Goal: Contribute content: Contribute content

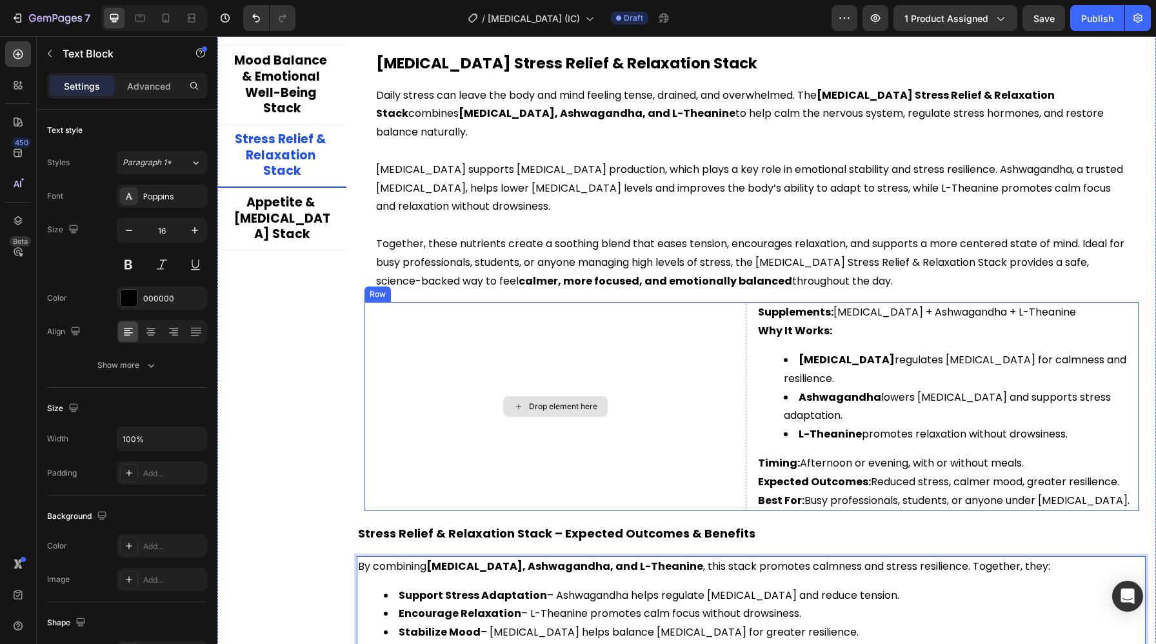
scroll to position [2820, 0]
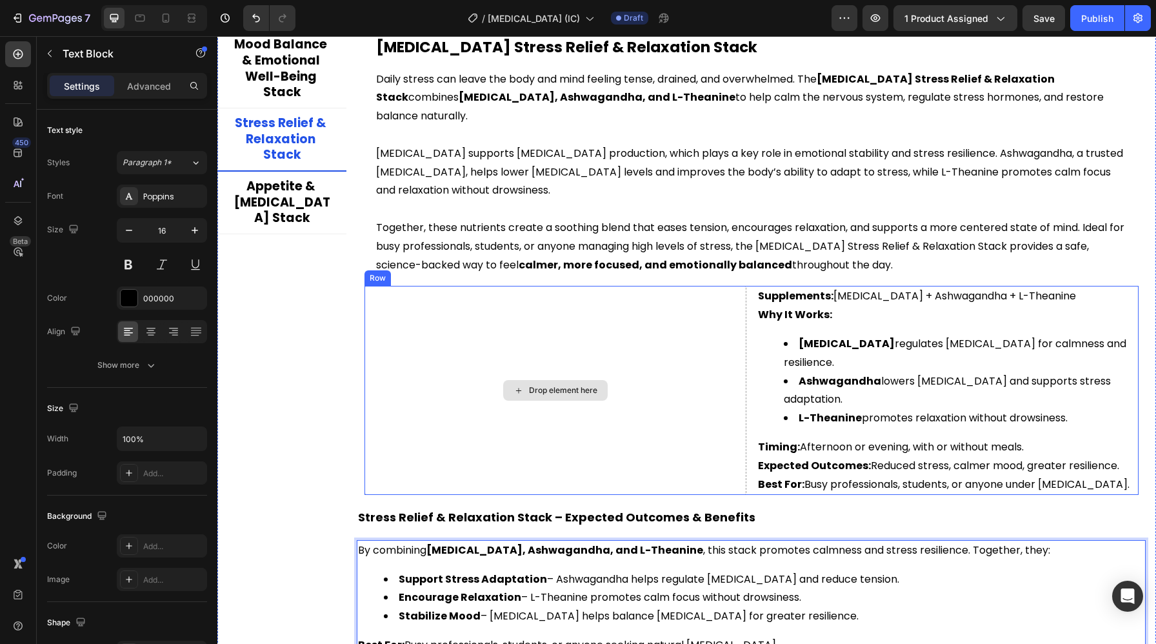
click at [457, 344] on div "Drop element here" at bounding box center [555, 390] width 382 height 209
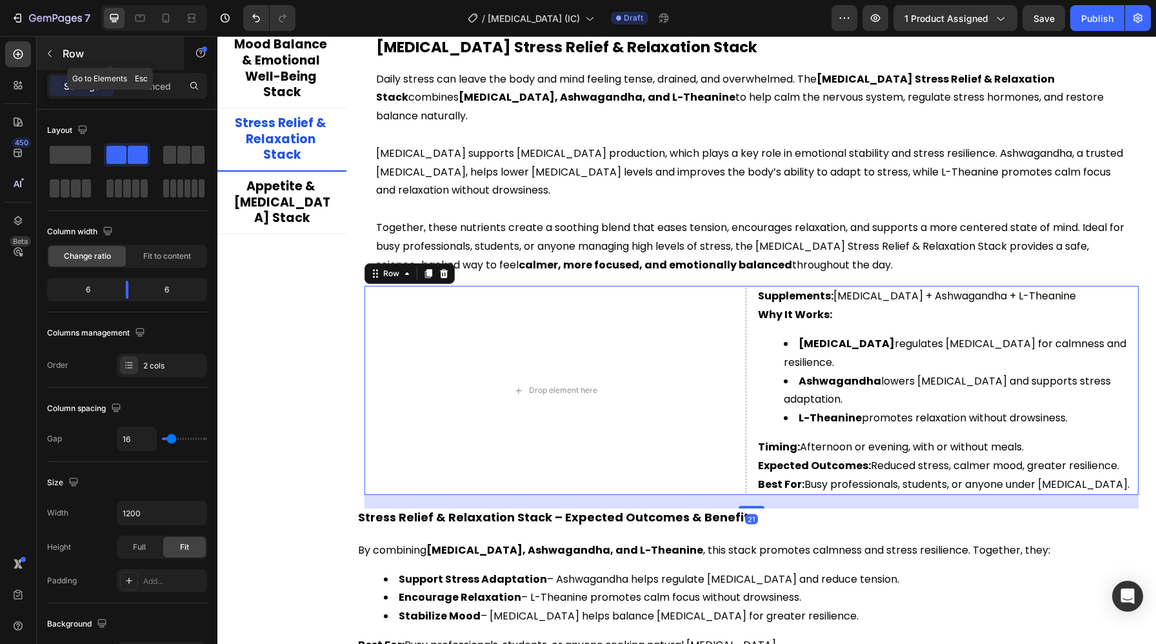
click at [51, 59] on button "button" at bounding box center [49, 53] width 21 height 21
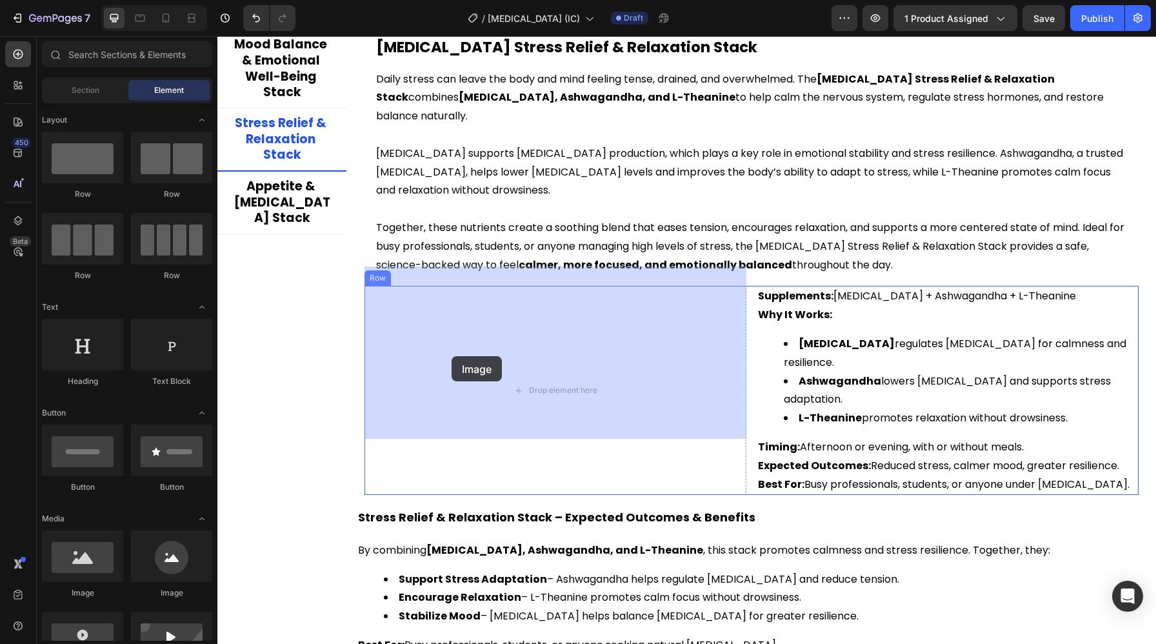
drag, startPoint x: 309, startPoint y: 380, endPoint x: 403, endPoint y: 354, distance: 97.6
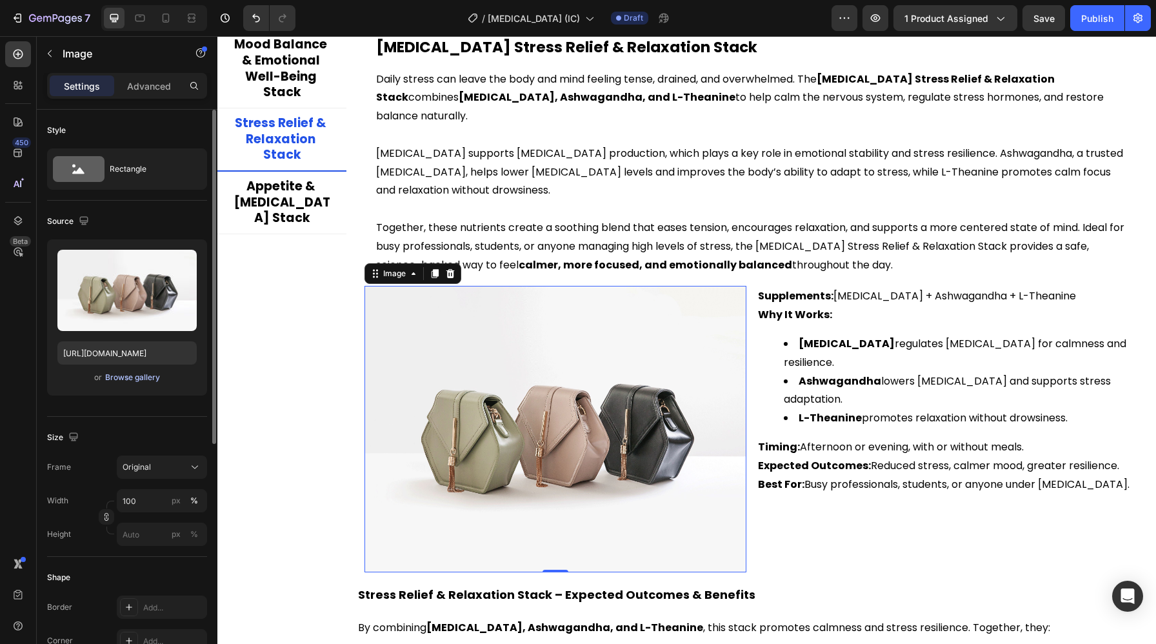
click at [113, 380] on div "Browse gallery" at bounding box center [132, 377] width 55 height 12
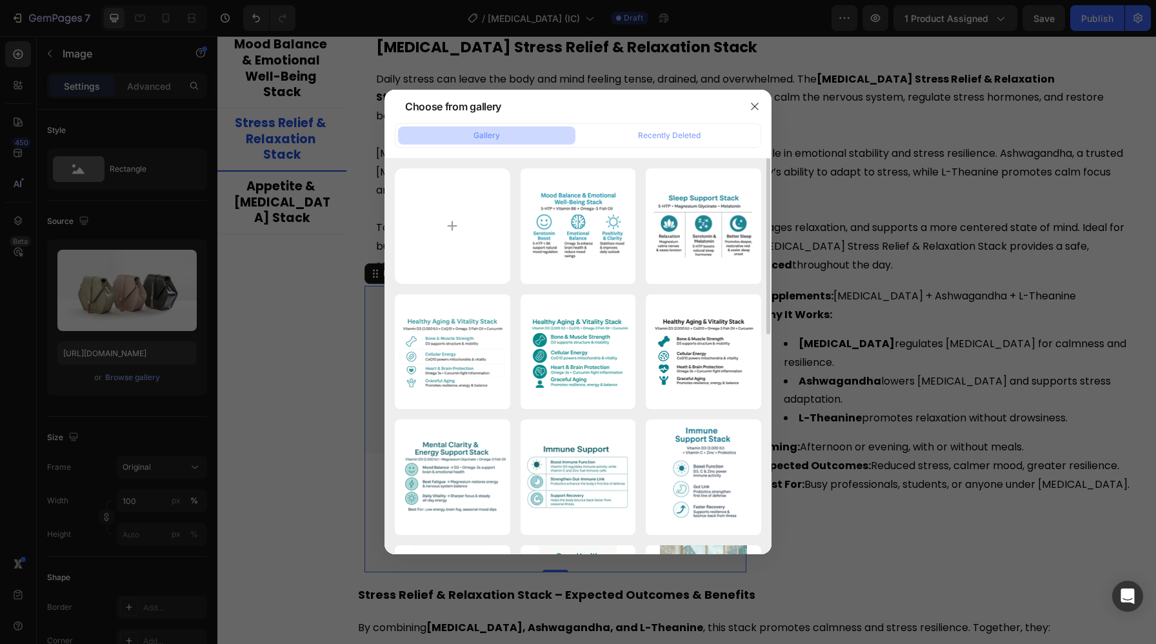
click at [460, 285] on div "ChatGPT Image Aug 27,...PM.png 2323.65 kb ChatGPT Image Aug 27,...PM.png 2419.6…" at bounding box center [578, 602] width 366 height 869
click at [460, 275] on input "file" at bounding box center [452, 225] width 115 height 115
type input "C:\fakepath\ChatGPT Image Aug 27, 2025, 05_29_43 PM.png"
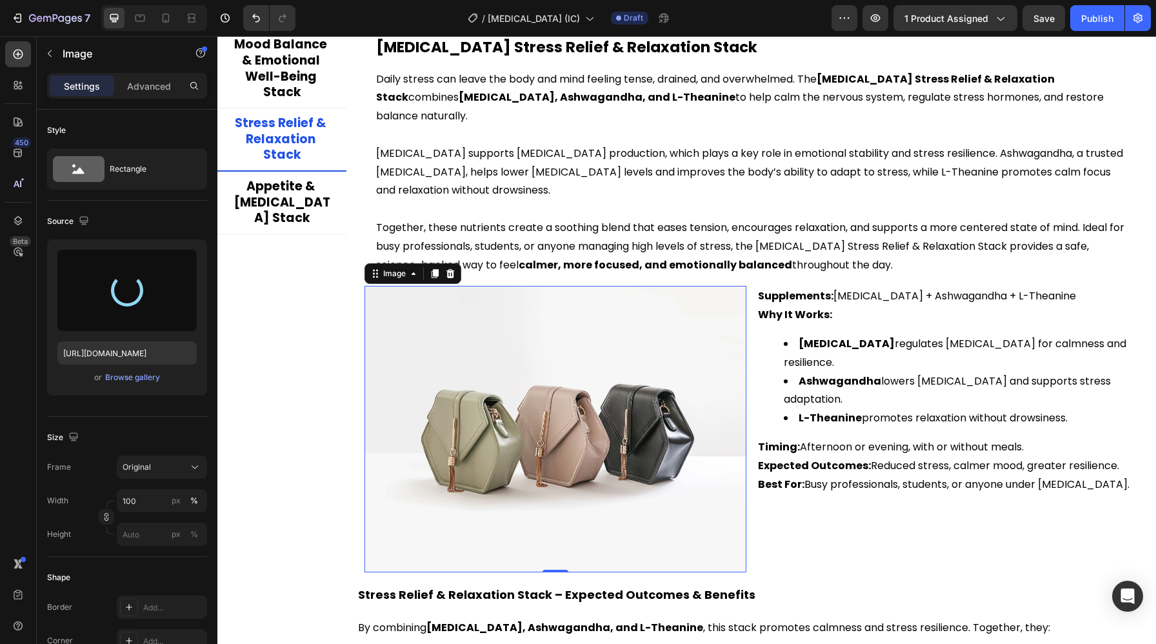
type input "https://cdn.shopify.com/s/files/1/0697/7971/8282/files/gempages_572827551018255…"
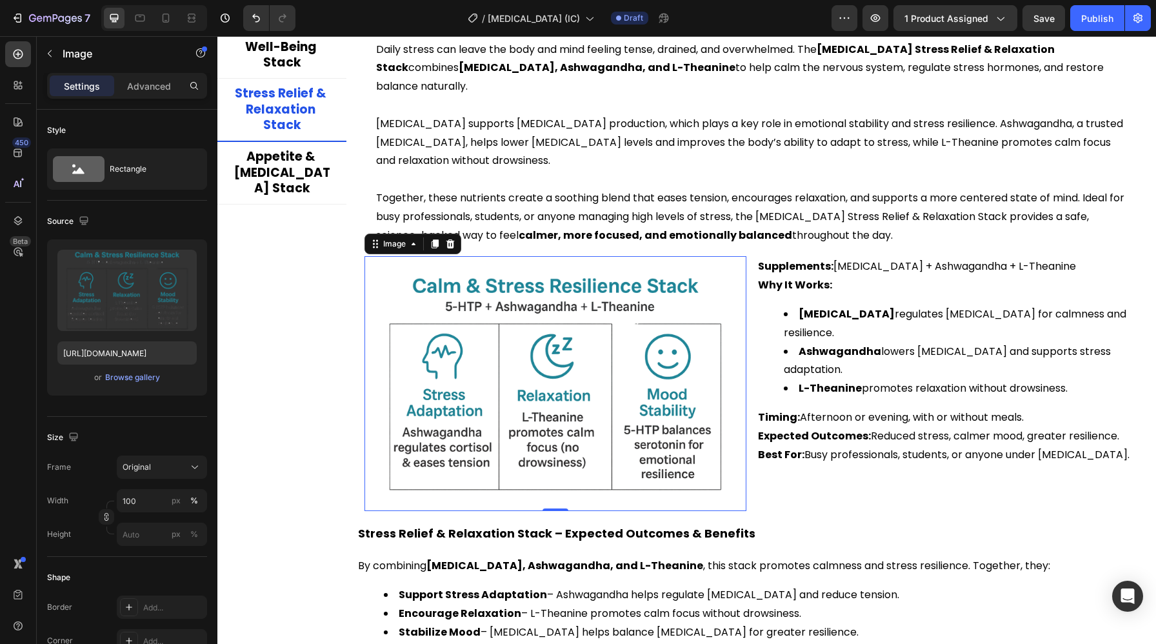
scroll to position [2857, 0]
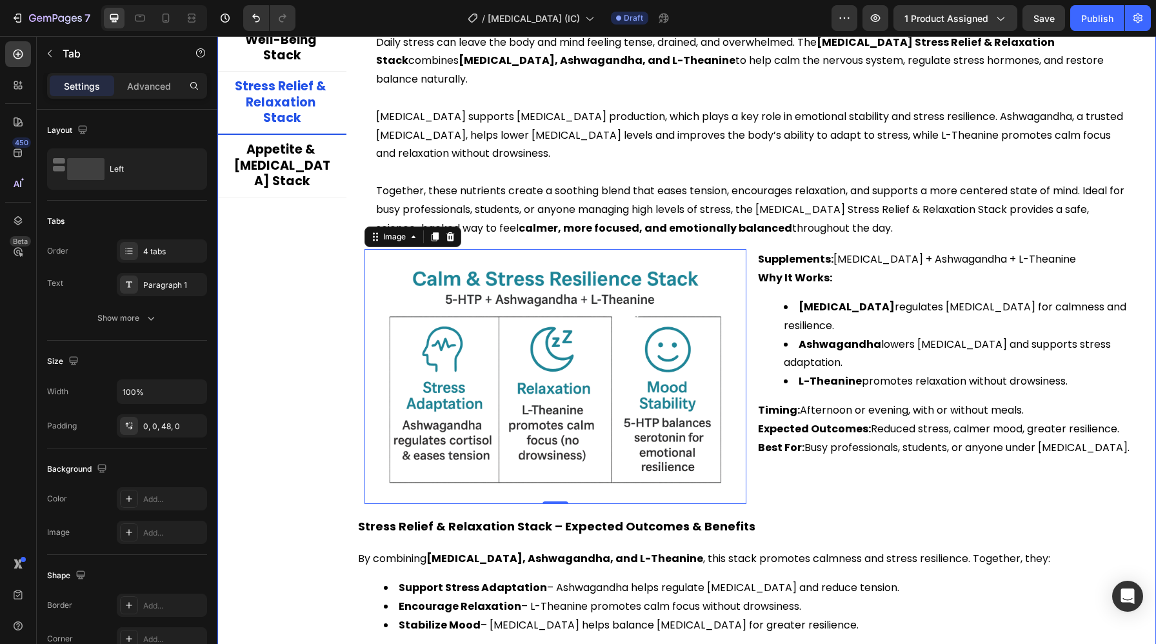
click at [344, 401] on div "Sleep Support Stack Mood Balance & Emotional Well-Being Stack Stress Relief & R…" at bounding box center [281, 310] width 129 height 729
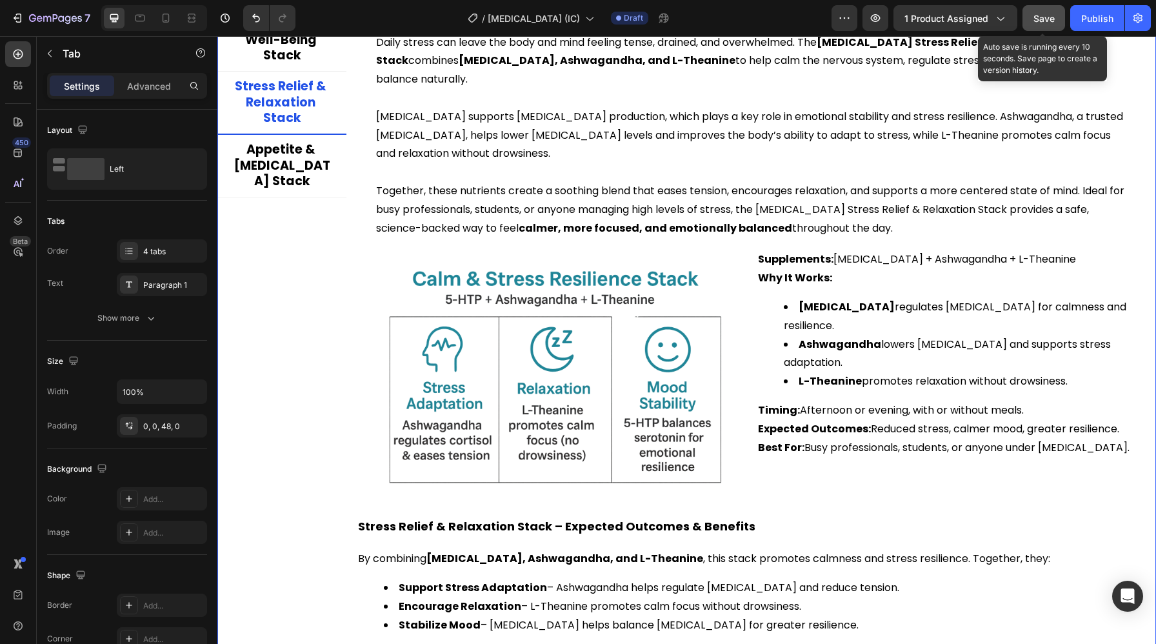
click at [1045, 18] on span "Save" at bounding box center [1043, 18] width 21 height 11
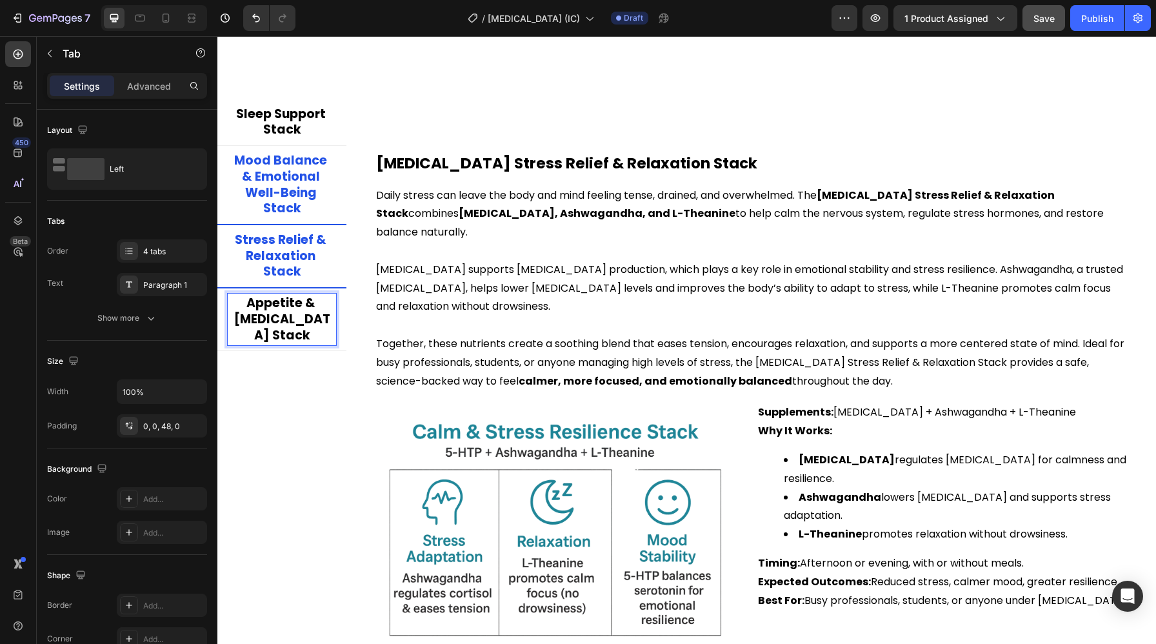
scroll to position [2704, 0]
click at [289, 199] on p "Mood Balance & Emotional Well-Being Stack" at bounding box center [282, 184] width 104 height 64
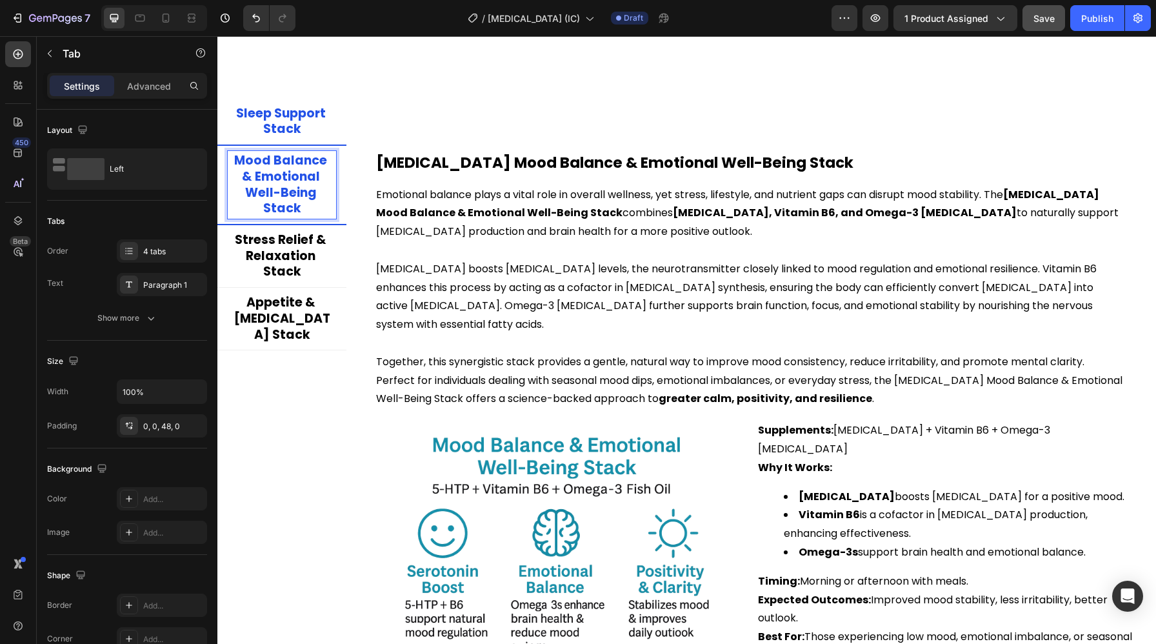
scroll to position [2705, 0]
click at [288, 116] on p "Sleep Support Stack" at bounding box center [282, 121] width 104 height 32
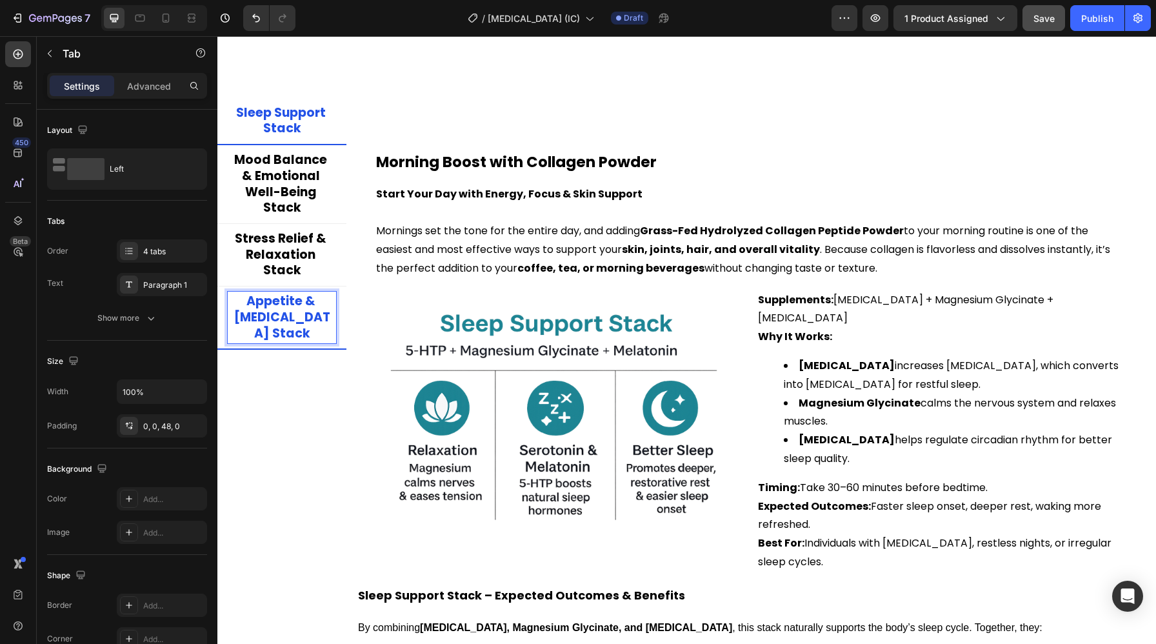
click at [284, 320] on p "Appetite & Weight Management Stack" at bounding box center [282, 317] width 104 height 48
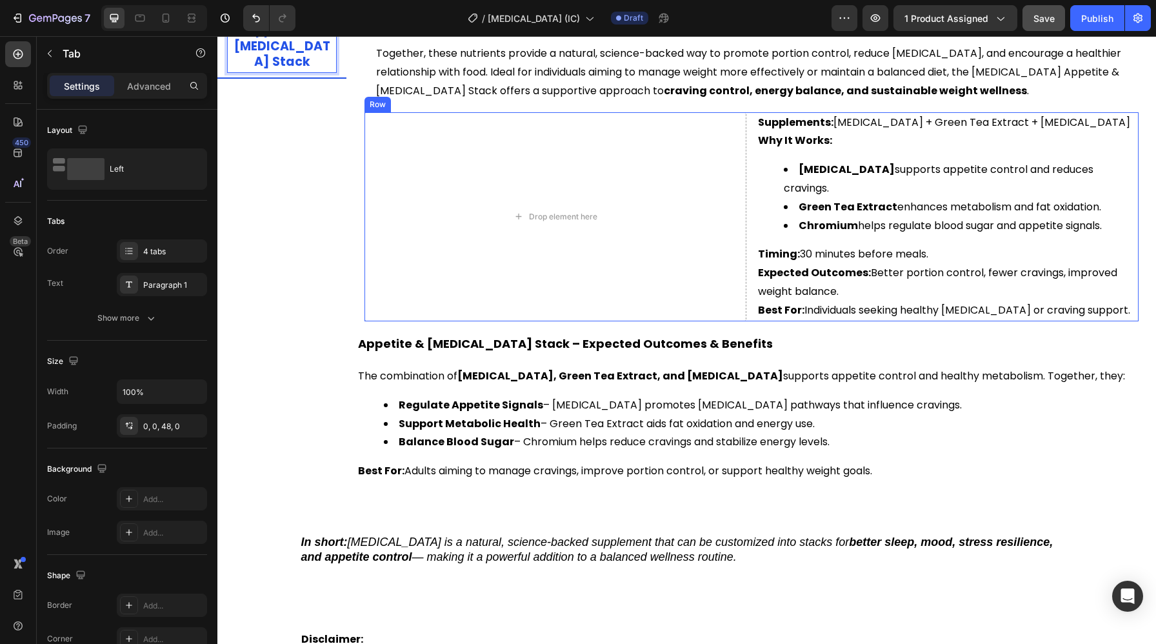
scroll to position [2991, 0]
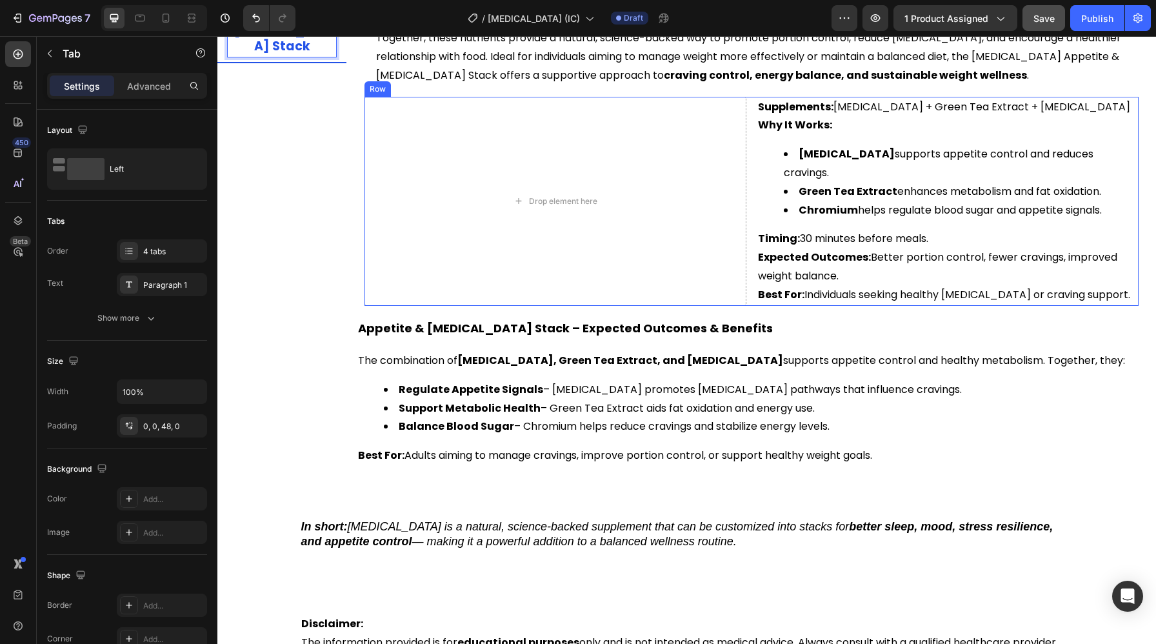
click at [379, 435] on ul "Regulate Appetite Signals – 5-HTP promotes serotonin pathways that influence cr…" at bounding box center [751, 407] width 786 height 55
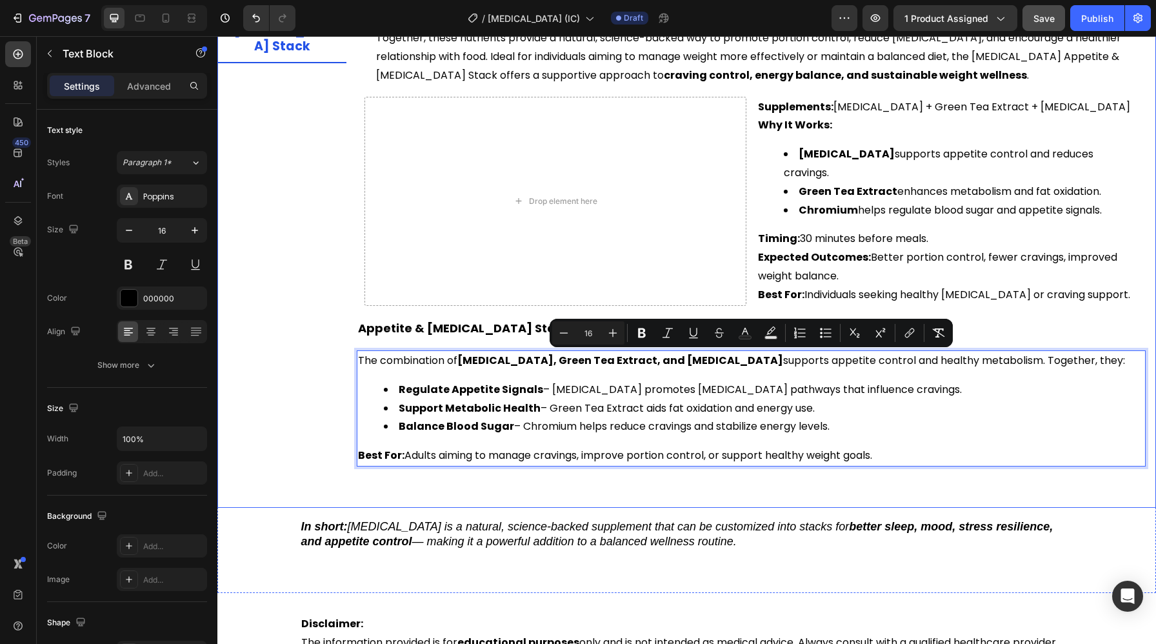
drag, startPoint x: 846, startPoint y: 433, endPoint x: 280, endPoint y: 355, distance: 571.6
click at [280, 355] on div "Sleep Support Stack Mood Balance & Emotional Well-Being Stack Stress Relief & R…" at bounding box center [686, 144] width 938 height 664
copy div "The combination of 5-HTP, Green Tea Extract, and Chromium Picolinate supports a…"
click at [439, 151] on div "Drop element here" at bounding box center [555, 201] width 382 height 209
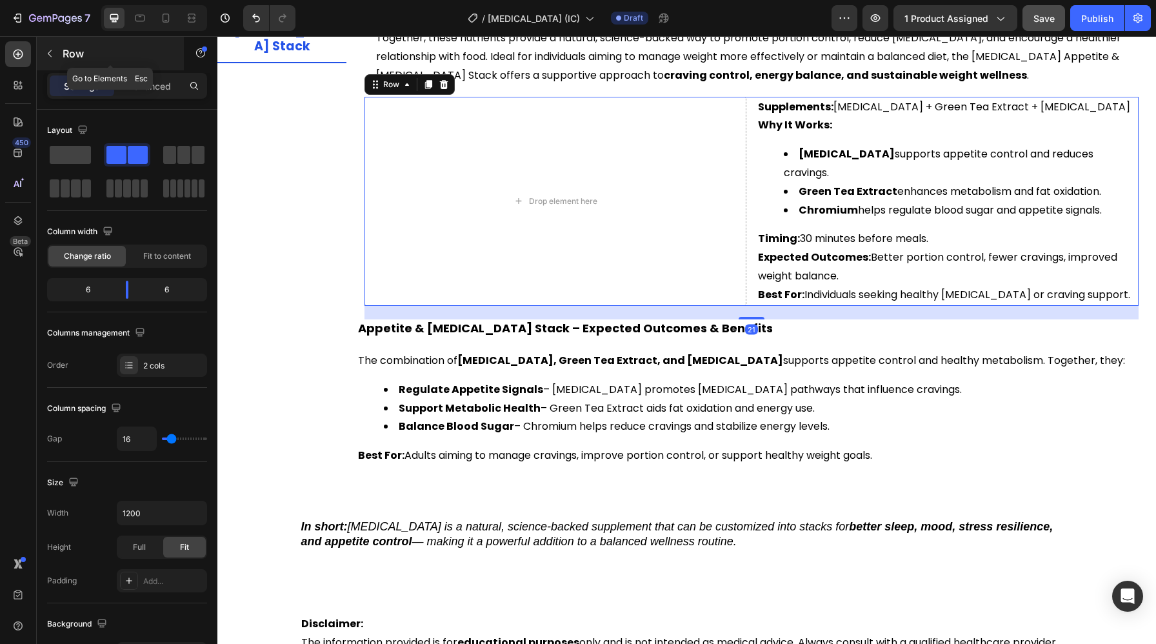
click at [49, 63] on button "button" at bounding box center [49, 53] width 21 height 21
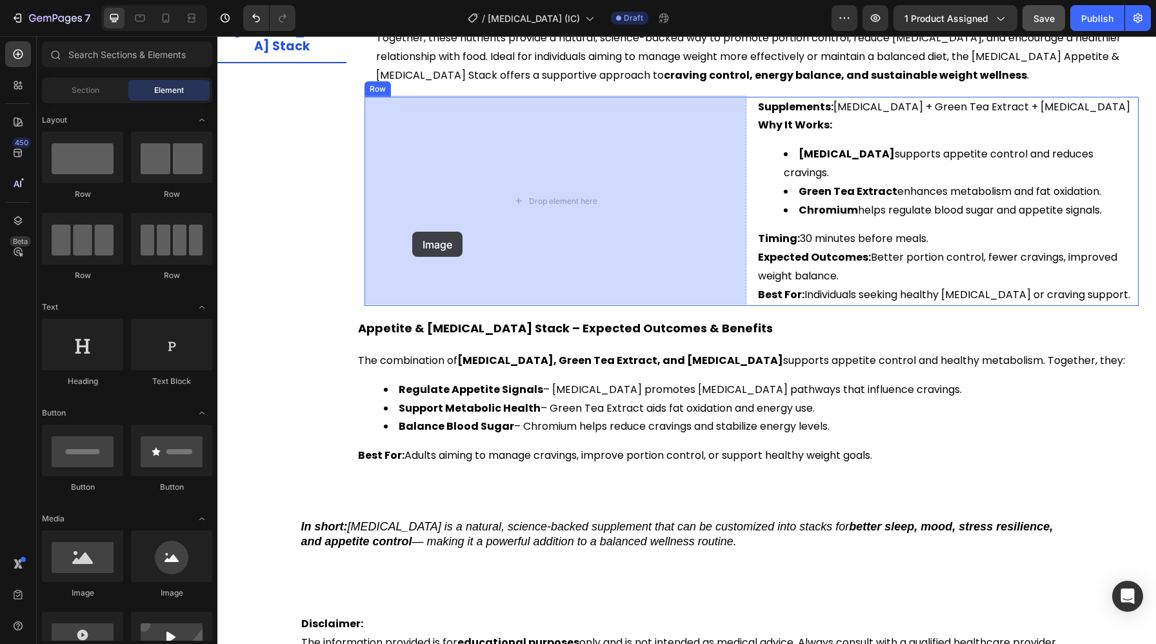
drag, startPoint x: 302, startPoint y: 386, endPoint x: 424, endPoint y: 224, distance: 202.5
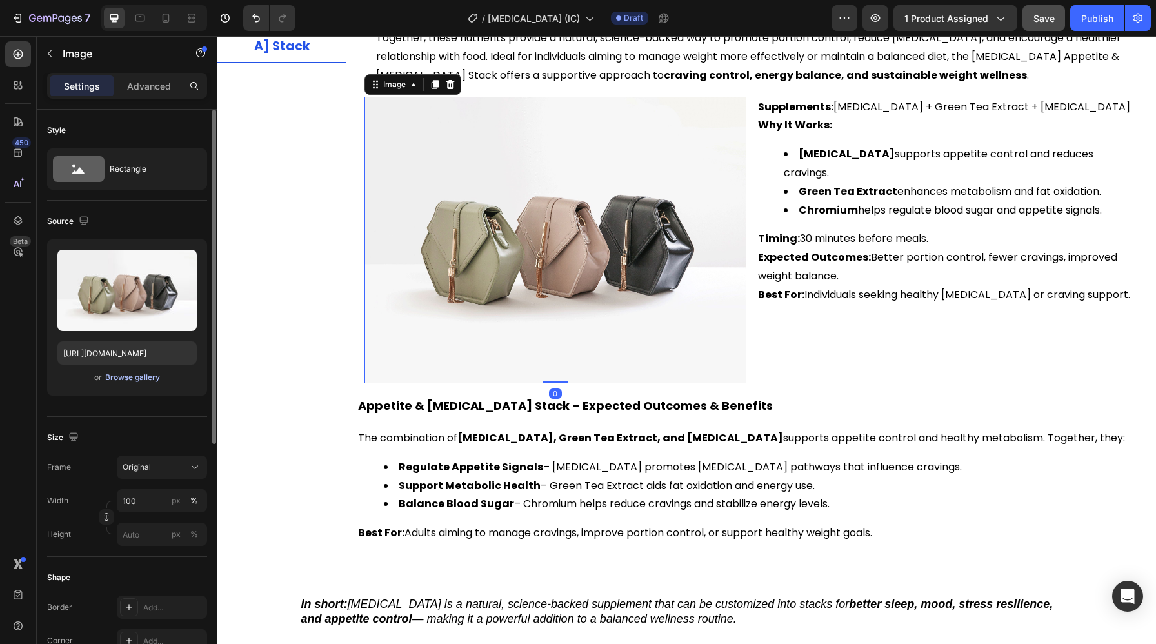
click at [131, 379] on div "Browse gallery" at bounding box center [132, 377] width 55 height 12
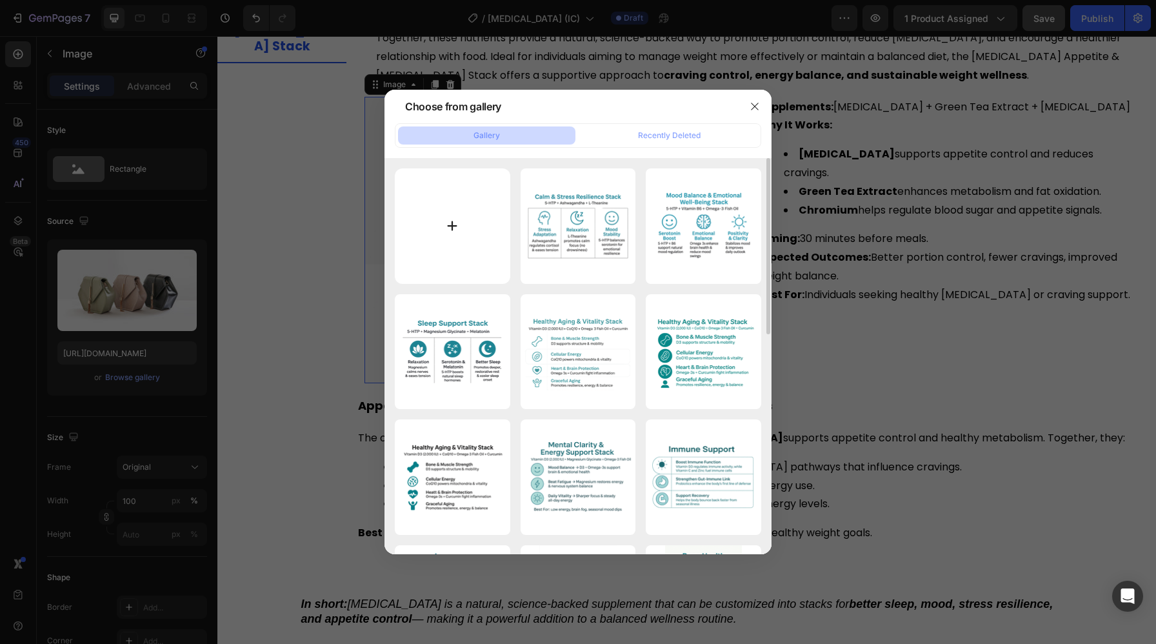
click at [477, 242] on input "file" at bounding box center [452, 225] width 115 height 115
type input "C:\fakepath\ChatGPT Image Aug 27, 2025, 05_35_49 PM.png"
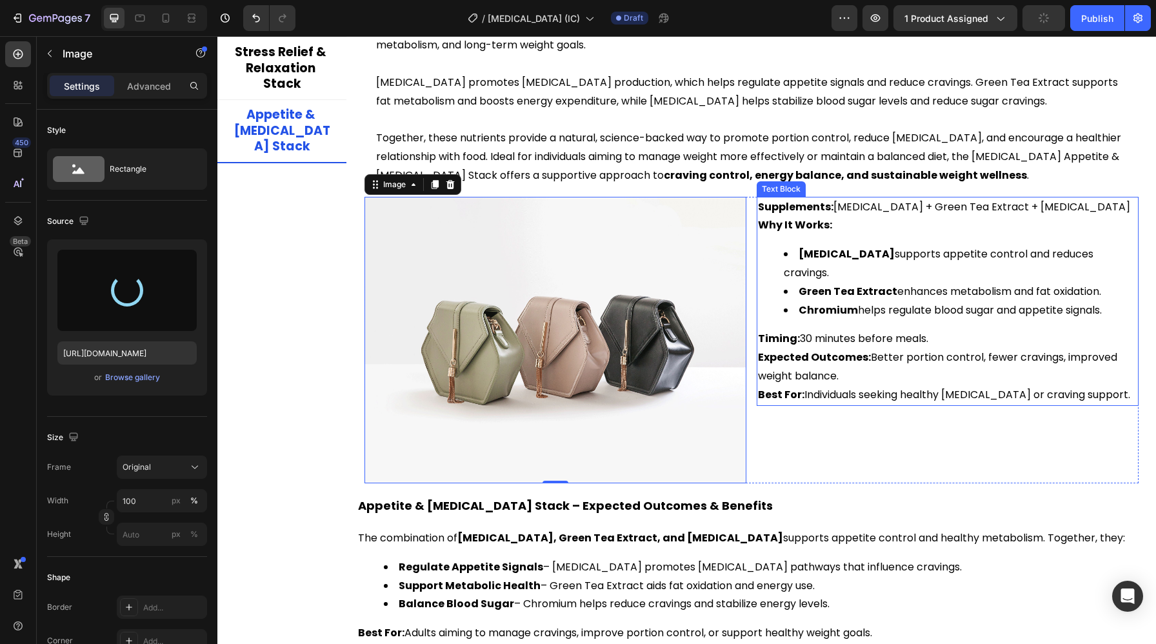
type input "https://cdn.shopify.com/s/files/1/0697/7971/8282/files/gempages_572827551018255…"
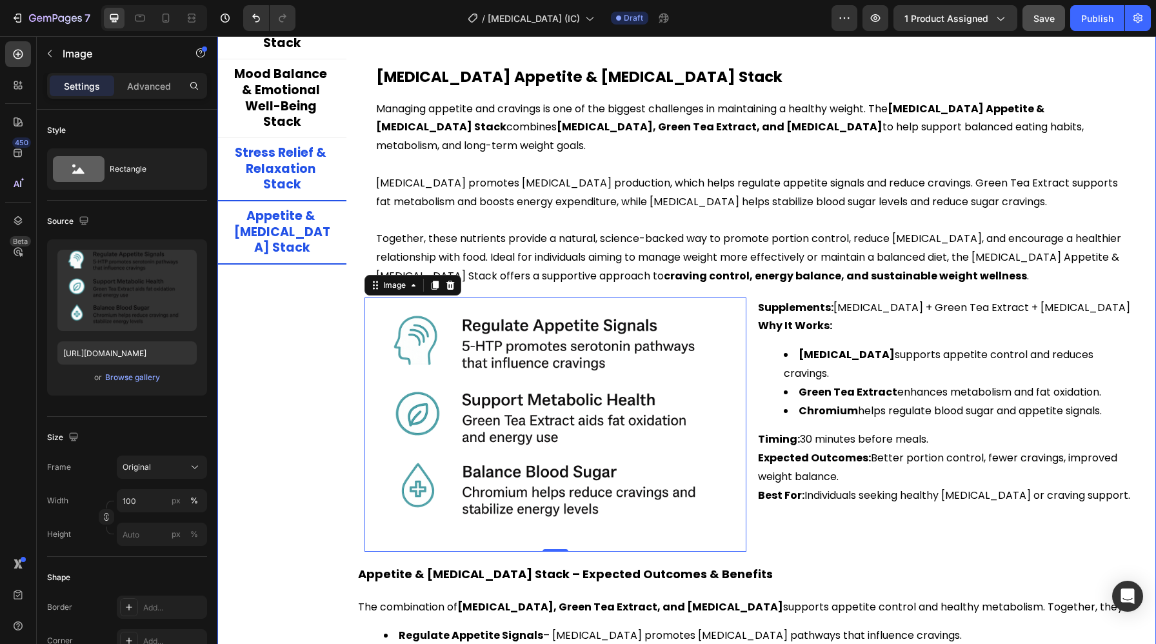
scroll to position [2788, 0]
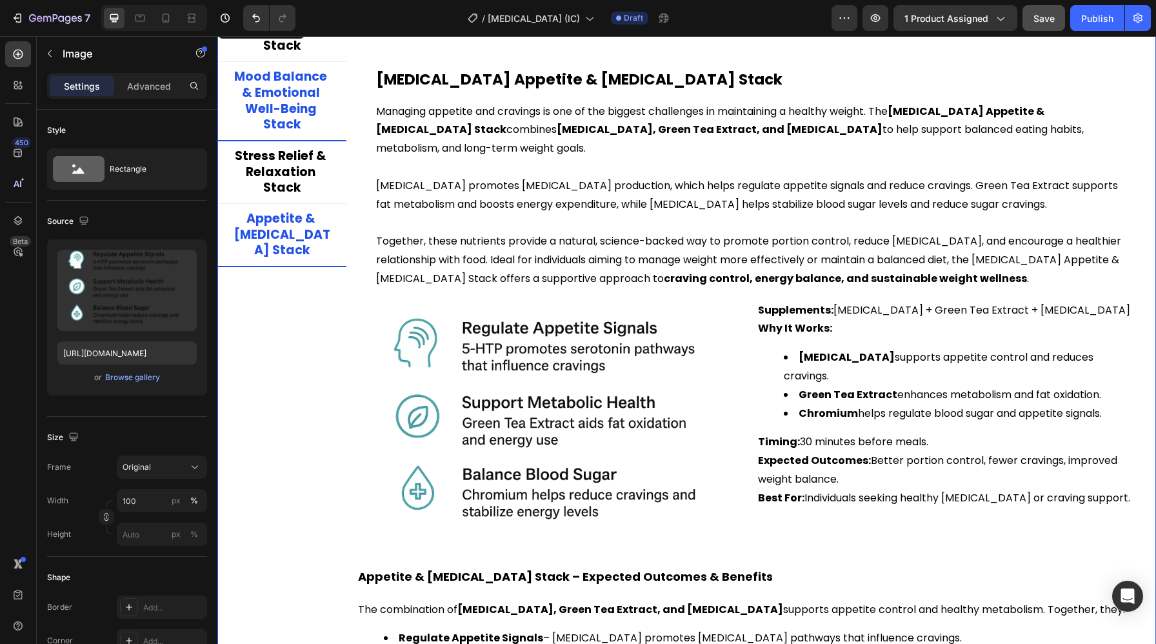
click at [285, 94] on p "Mood Balance & Emotional Well-Being Stack" at bounding box center [282, 101] width 104 height 64
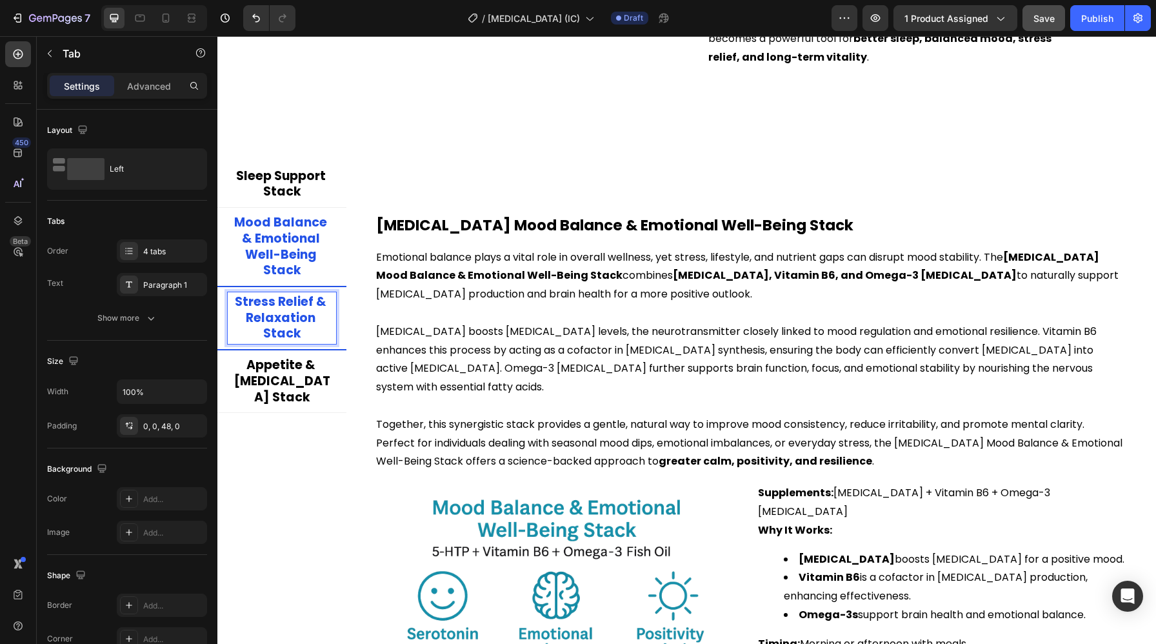
click at [265, 294] on p "Stress Relief & Relaxation Stack" at bounding box center [282, 318] width 104 height 48
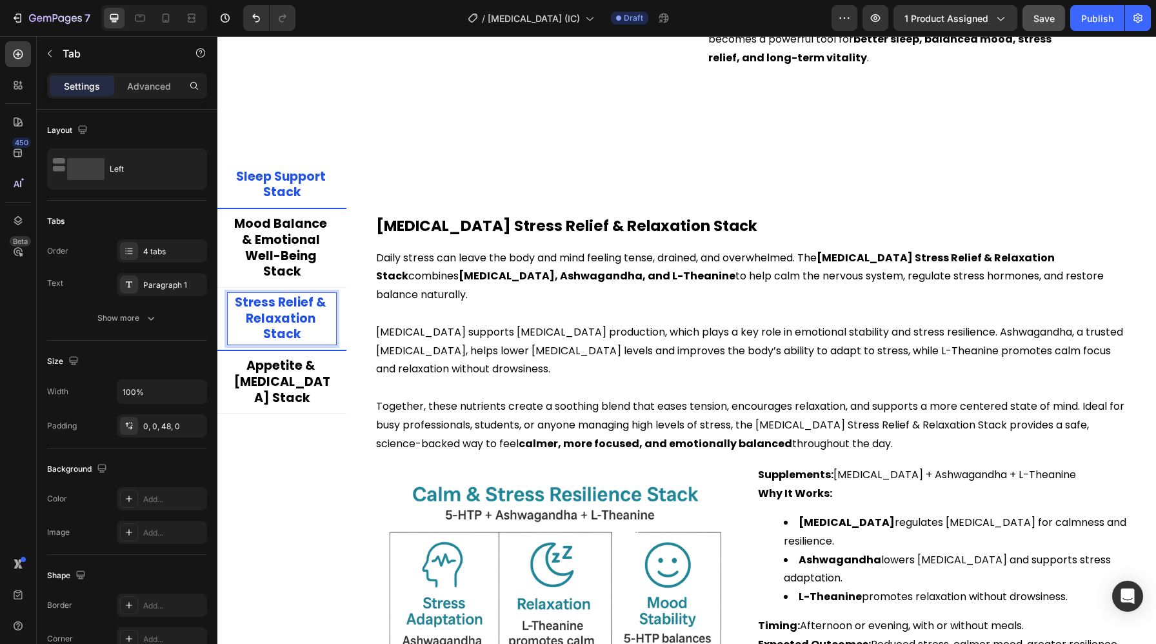
scroll to position [2642, 0]
click at [289, 187] on p "Sleep Support Stack" at bounding box center [282, 184] width 104 height 32
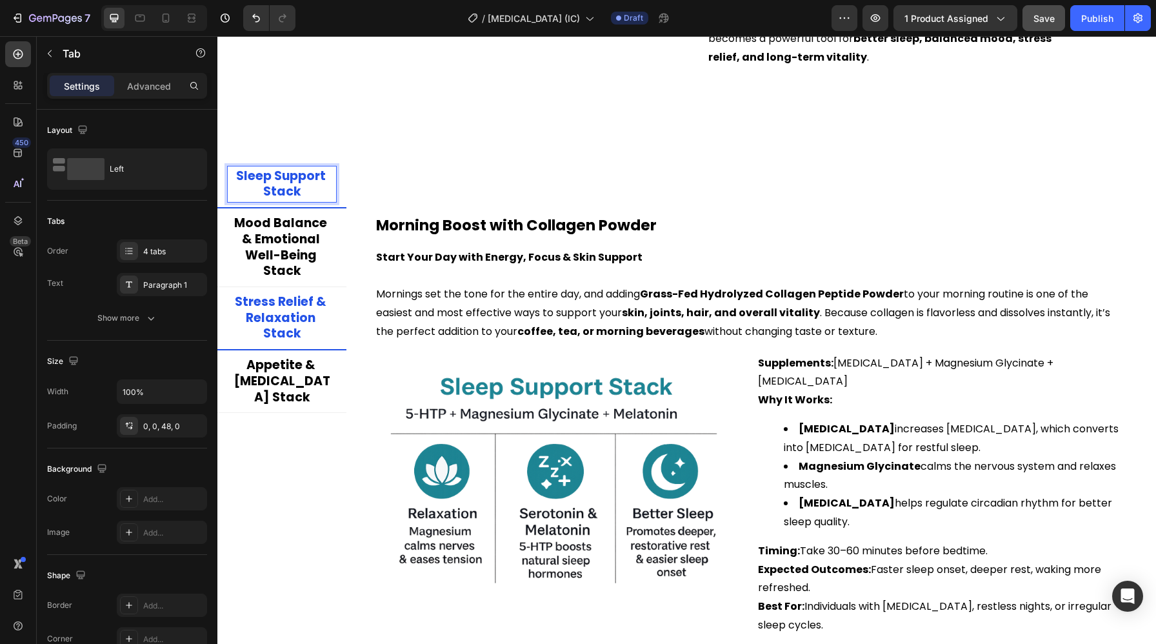
click at [277, 326] on p "Stress Relief & Relaxation Stack" at bounding box center [282, 318] width 104 height 48
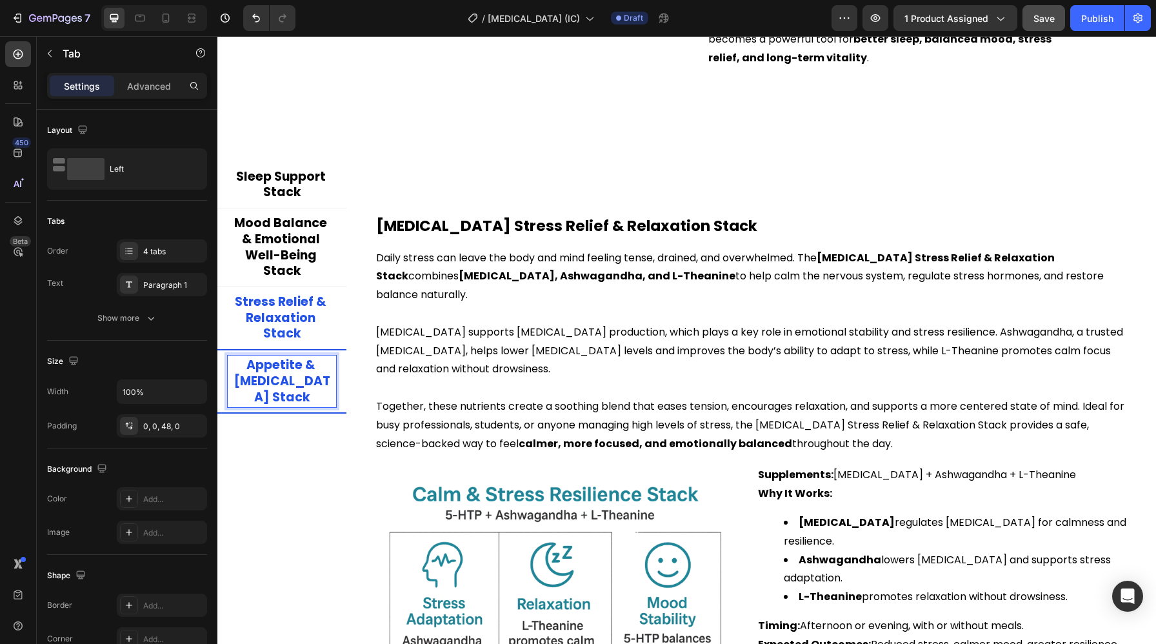
click at [274, 380] on p "Appetite & Weight Management Stack" at bounding box center [282, 381] width 104 height 48
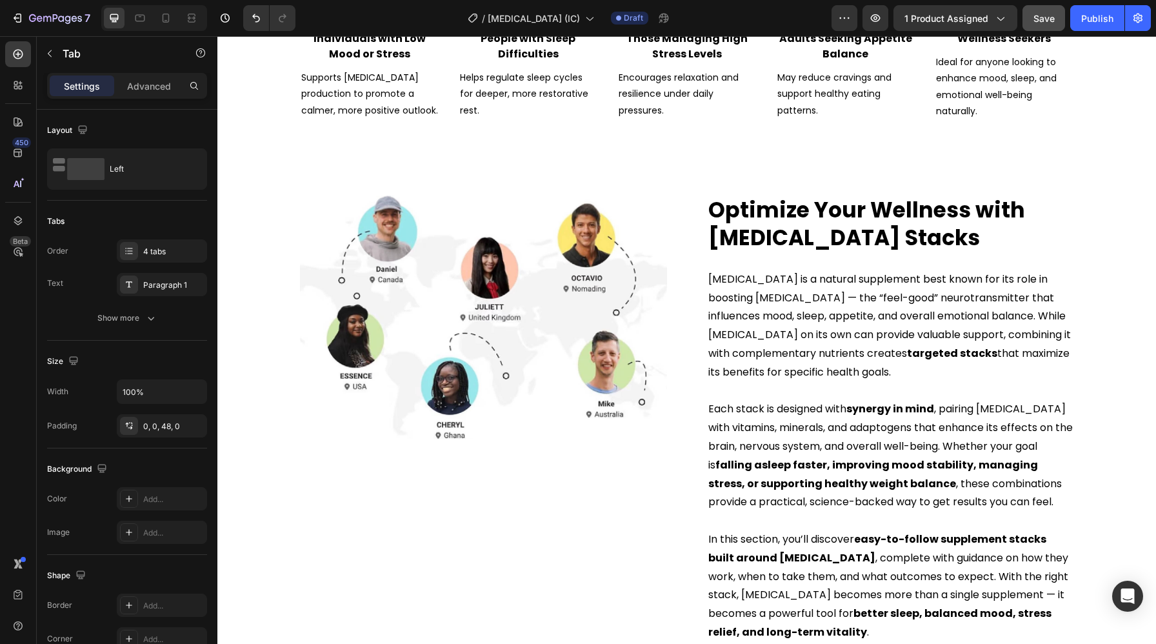
scroll to position [2210, 0]
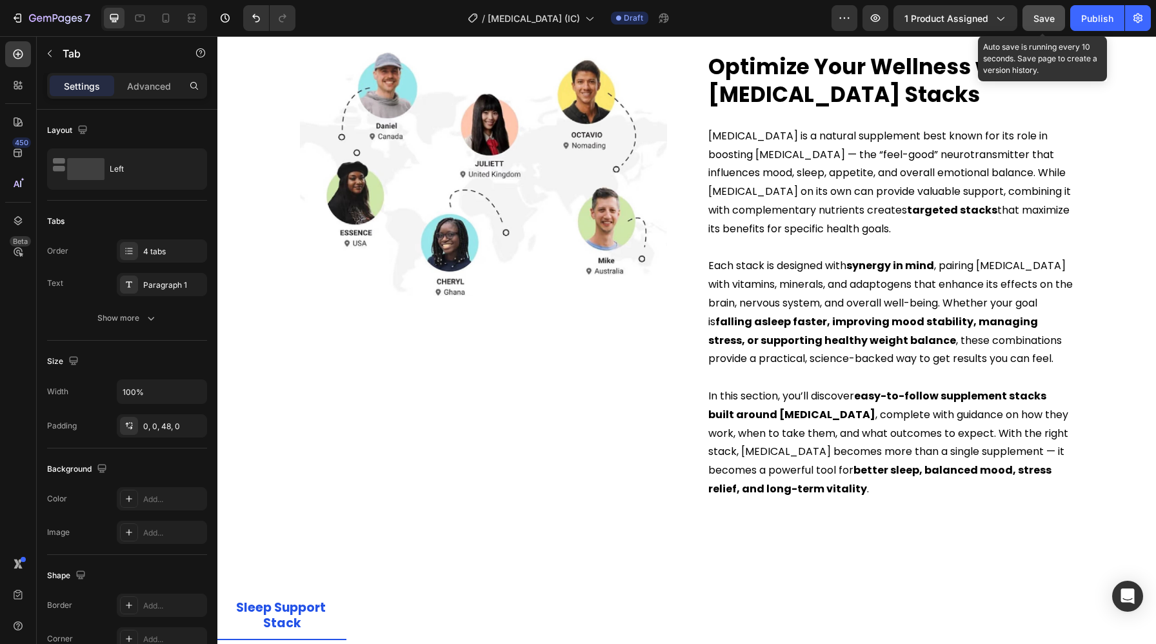
click at [1051, 28] on button "Save" at bounding box center [1043, 18] width 43 height 26
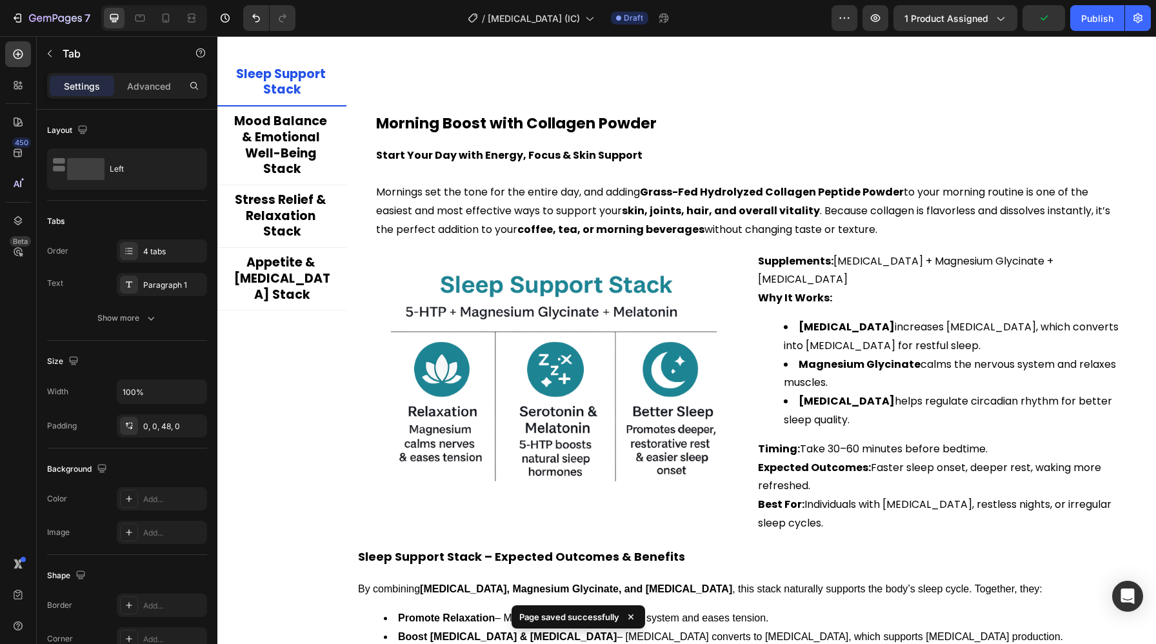
scroll to position [2869, 0]
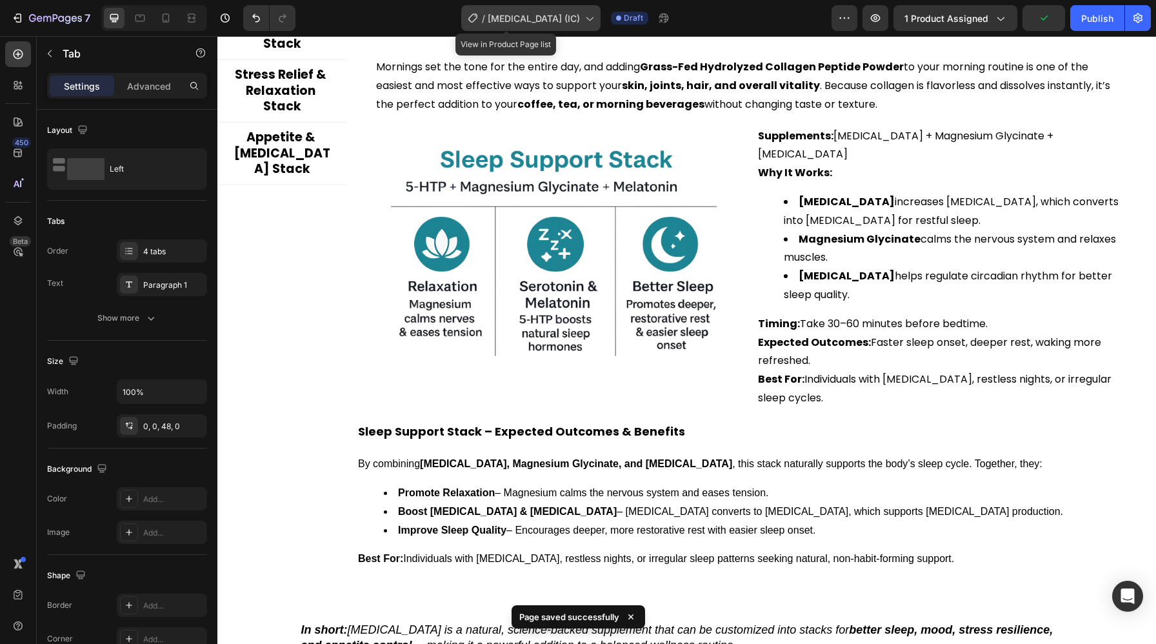
click at [549, 20] on span "[MEDICAL_DATA] (IC)" at bounding box center [533, 19] width 92 height 14
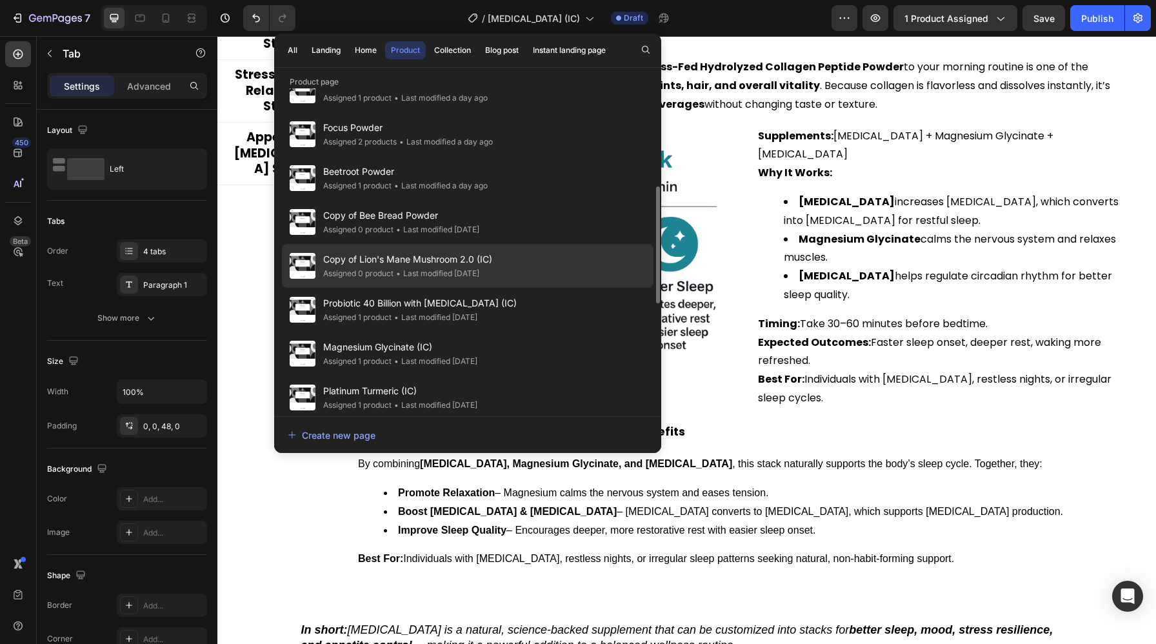
scroll to position [255, 0]
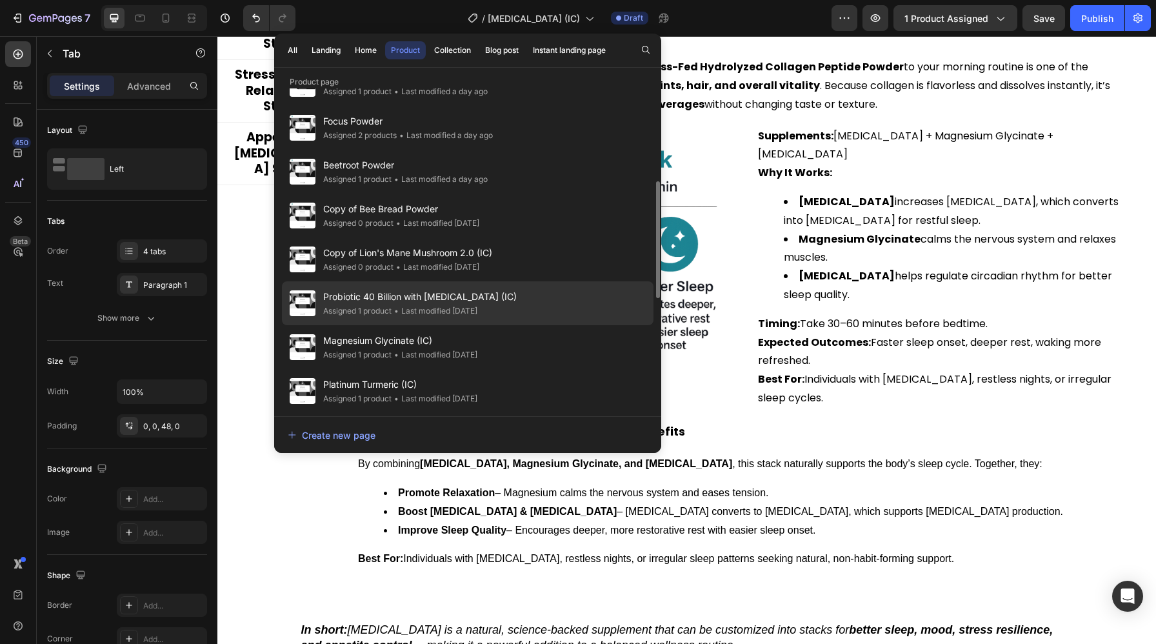
click at [407, 310] on div "• Last modified 8 days ago" at bounding box center [434, 310] width 86 height 13
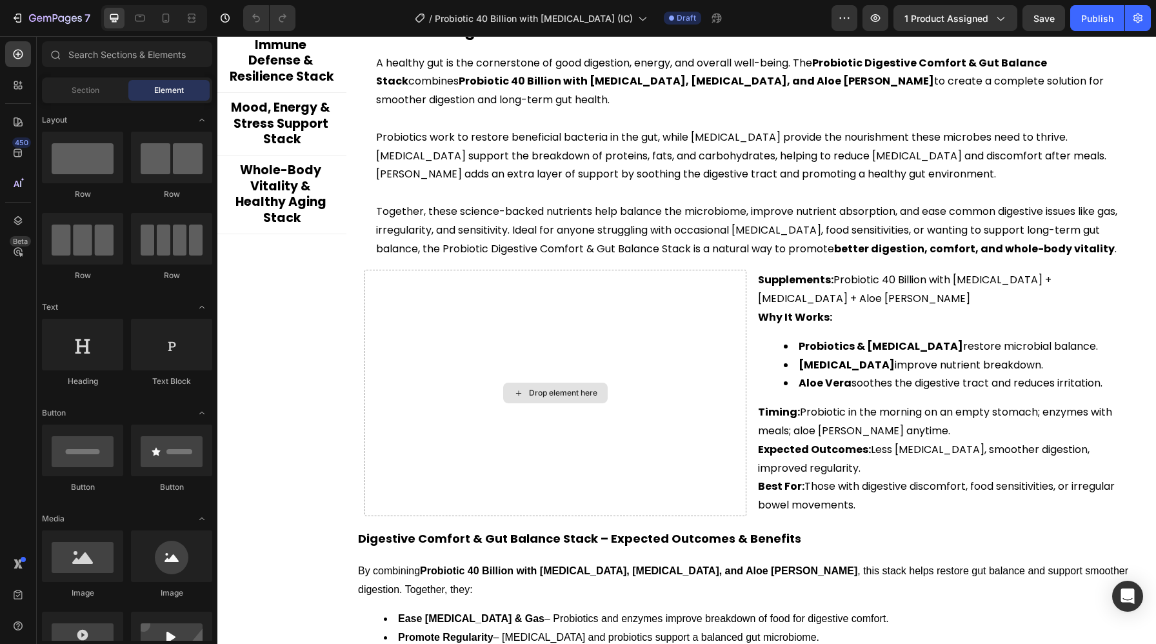
scroll to position [2906, 0]
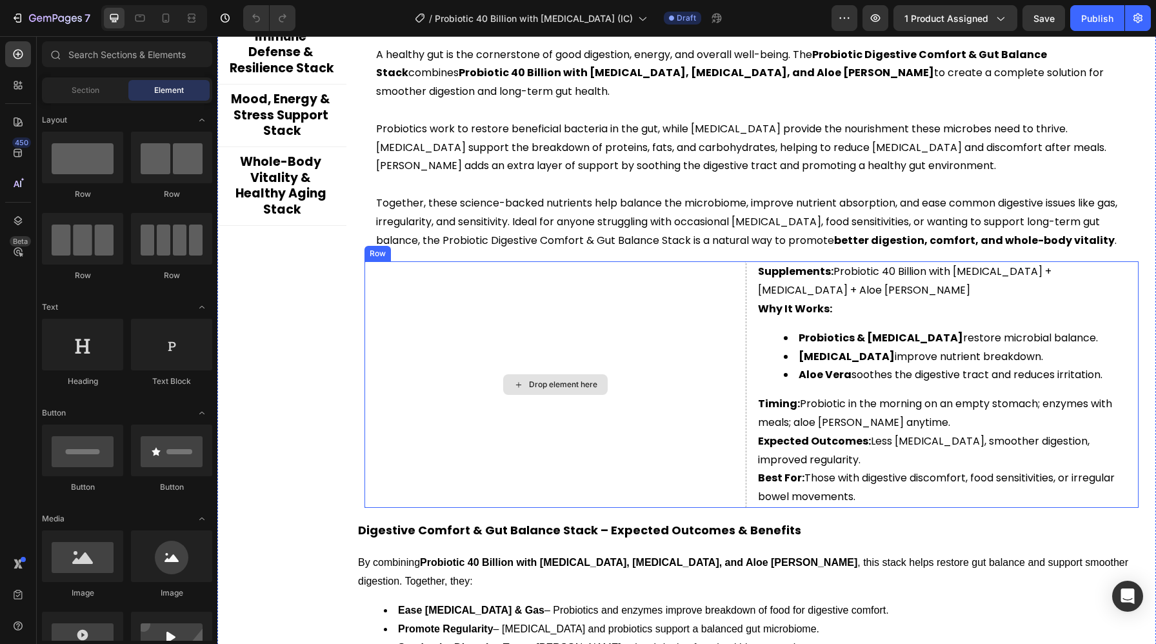
click at [736, 417] on div "Drop element here" at bounding box center [555, 384] width 382 height 246
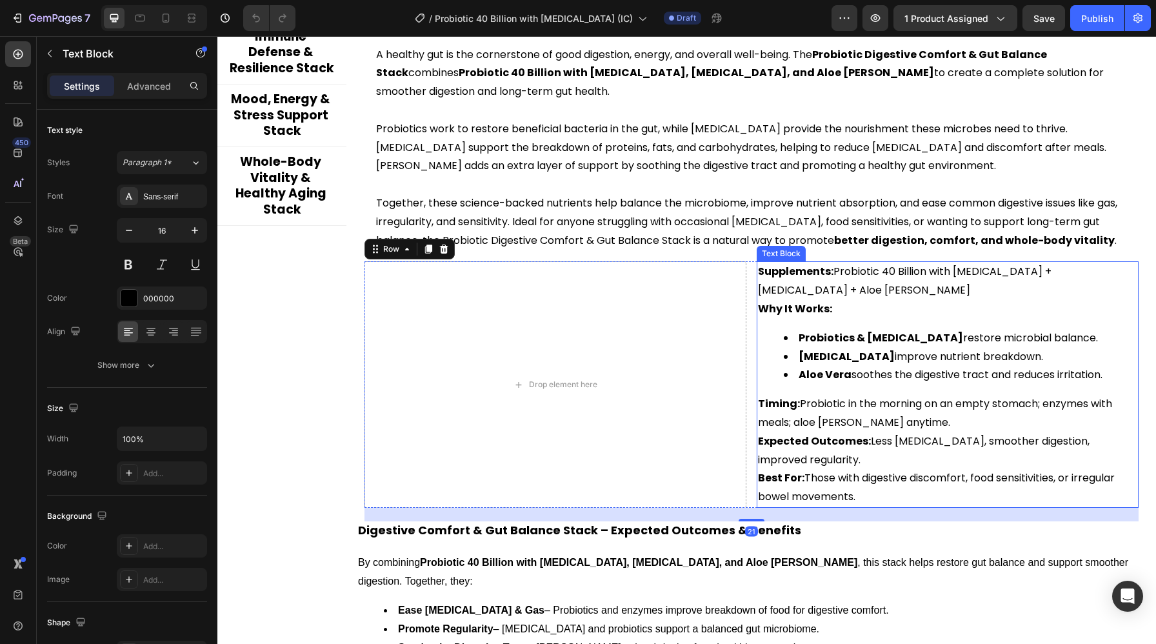
click at [791, 443] on strong "Expected Outcomes:" at bounding box center [814, 440] width 113 height 15
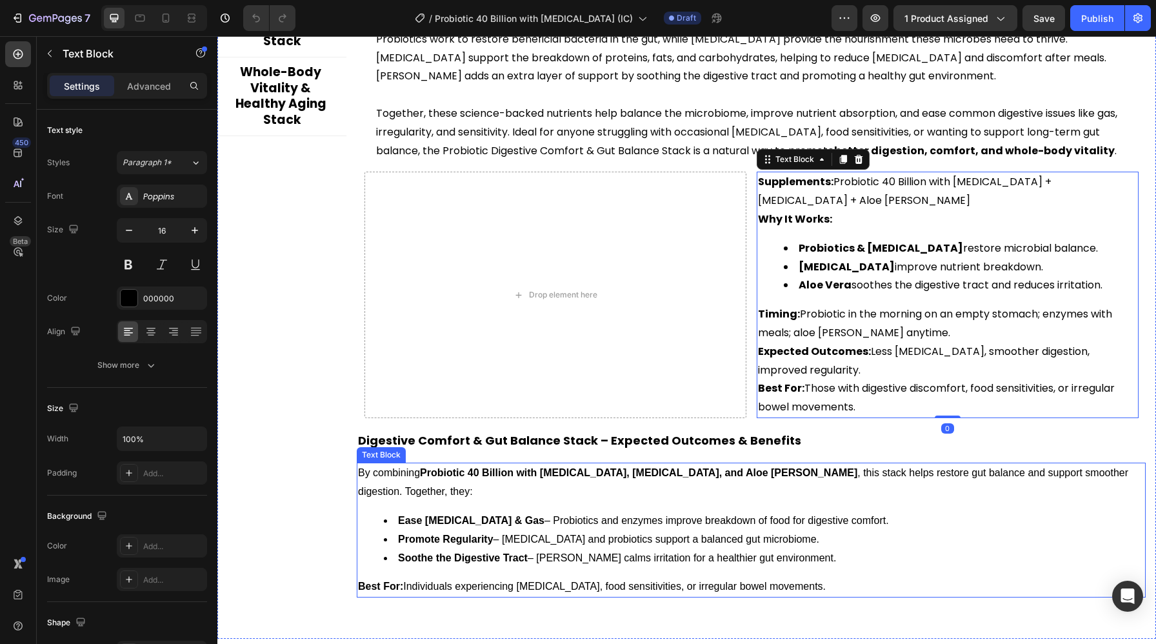
scroll to position [2996, 0]
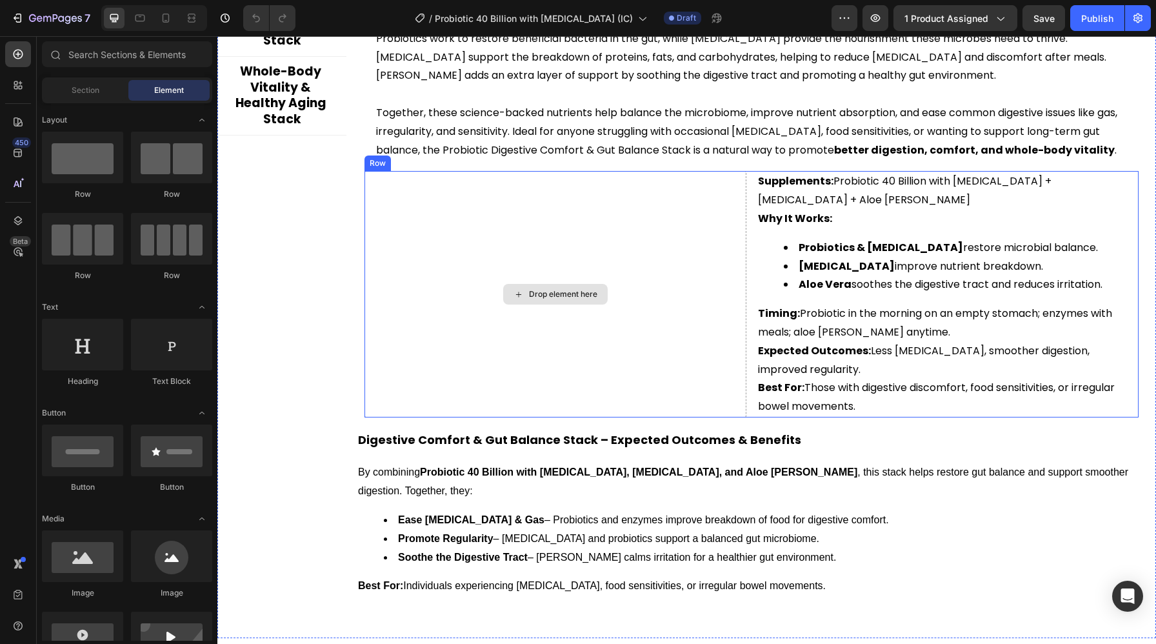
click at [559, 285] on div "Drop element here" at bounding box center [555, 294] width 104 height 21
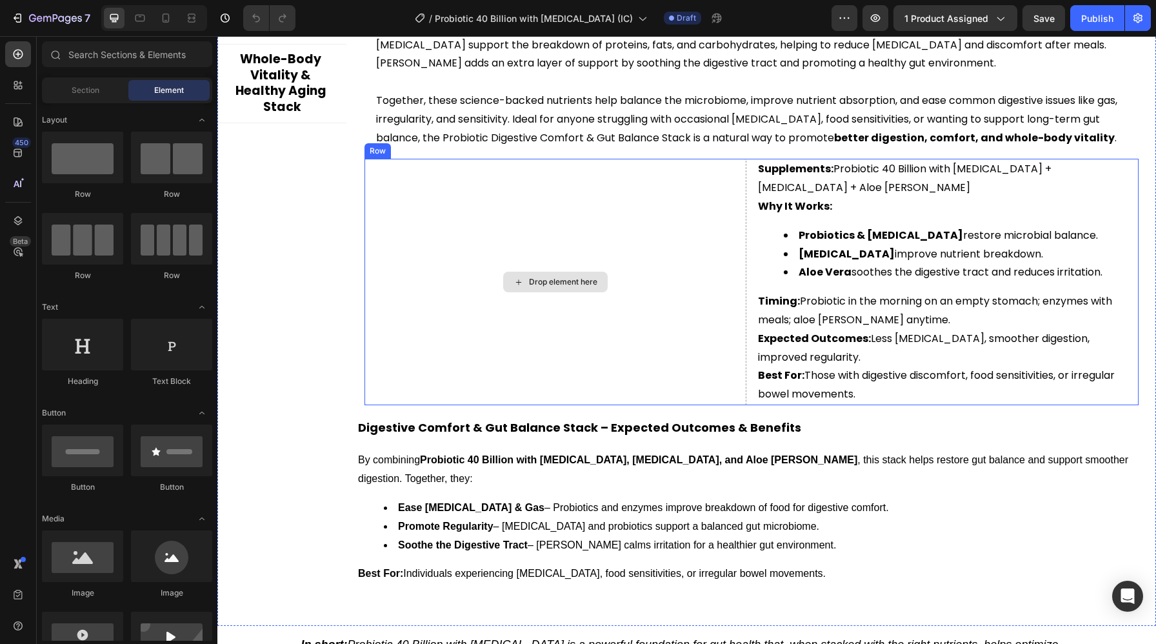
scroll to position [3026, 0]
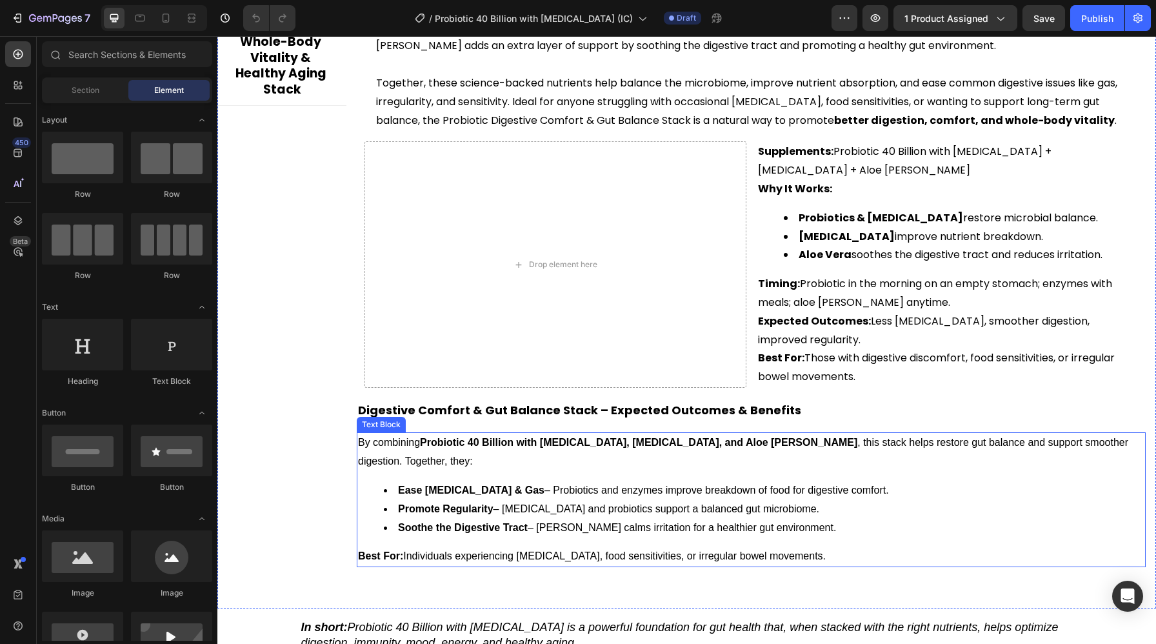
click at [485, 460] on p "By combining Probiotic 40 Billion with Prebiotics, Digestive Enzymes, and Aloe …" at bounding box center [751, 451] width 786 height 37
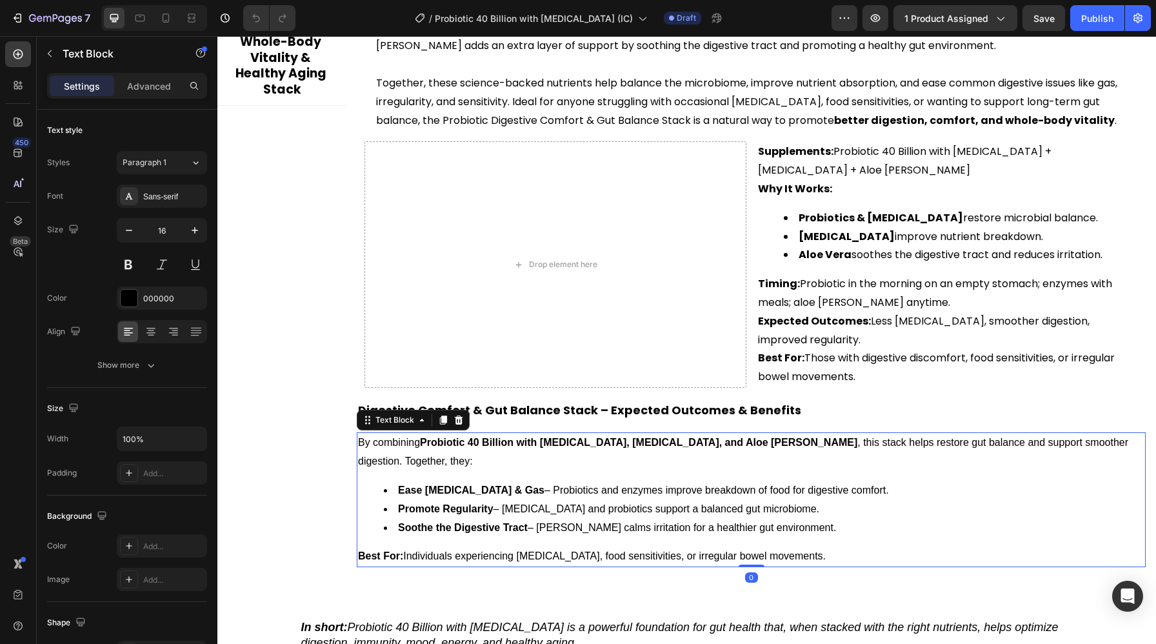
click at [820, 528] on li "Soothe the Digestive Tract – Aloe Vera calms irritation for a healthier gut env…" at bounding box center [764, 527] width 760 height 19
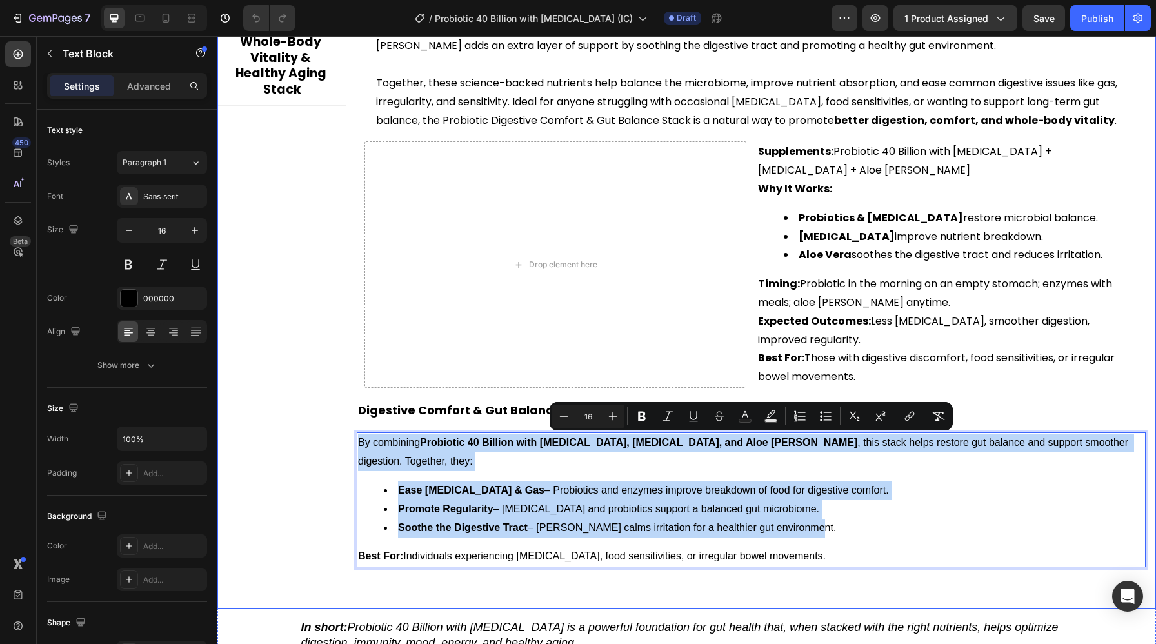
drag, startPoint x: 812, startPoint y: 527, endPoint x: 315, endPoint y: 442, distance: 504.4
click at [315, 442] on div "Digestive Comfort & Gut Balance Stack Immune Defense & Resilience Stack Mood, E…" at bounding box center [686, 208] width 938 height 738
copy div "By combining Probiotic 40 Billion with Prebiotics, Digestive Enzymes, and Aloe …"
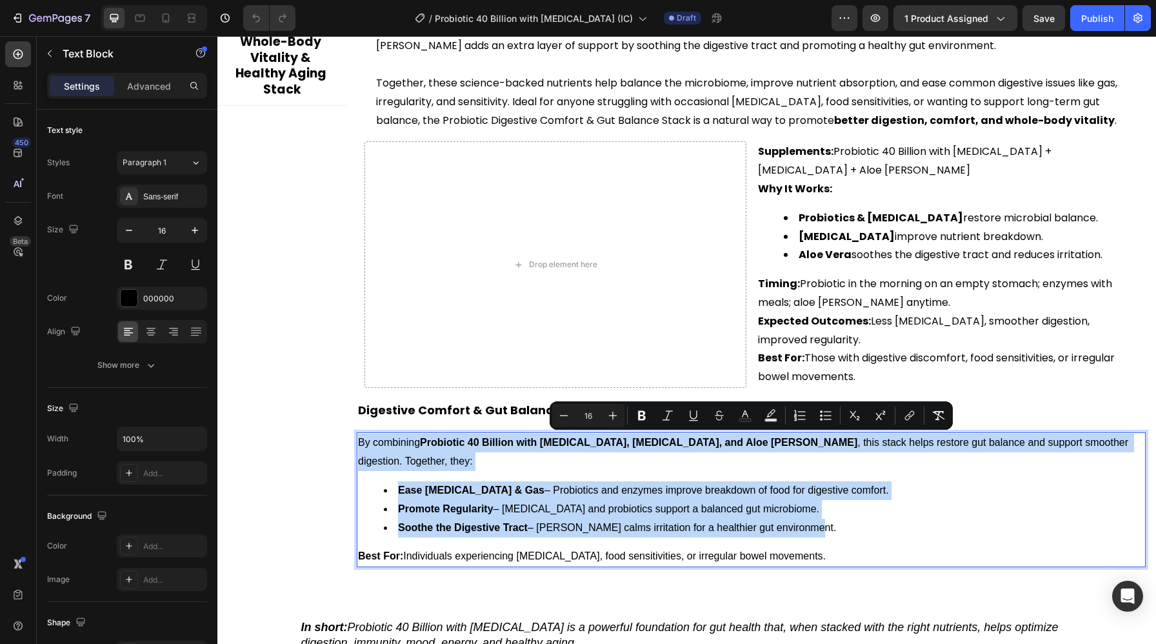
scroll to position [3040, 0]
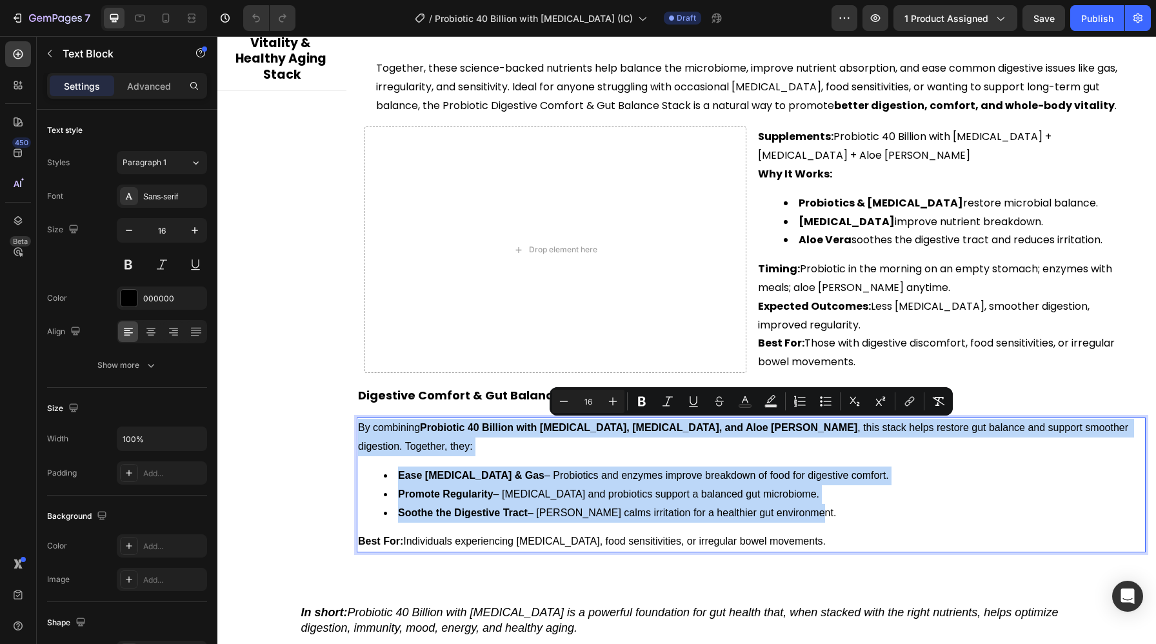
click at [498, 482] on li "Ease Bloating & Gas – Probiotics and enzymes improve breakdown of food for dige…" at bounding box center [764, 475] width 760 height 19
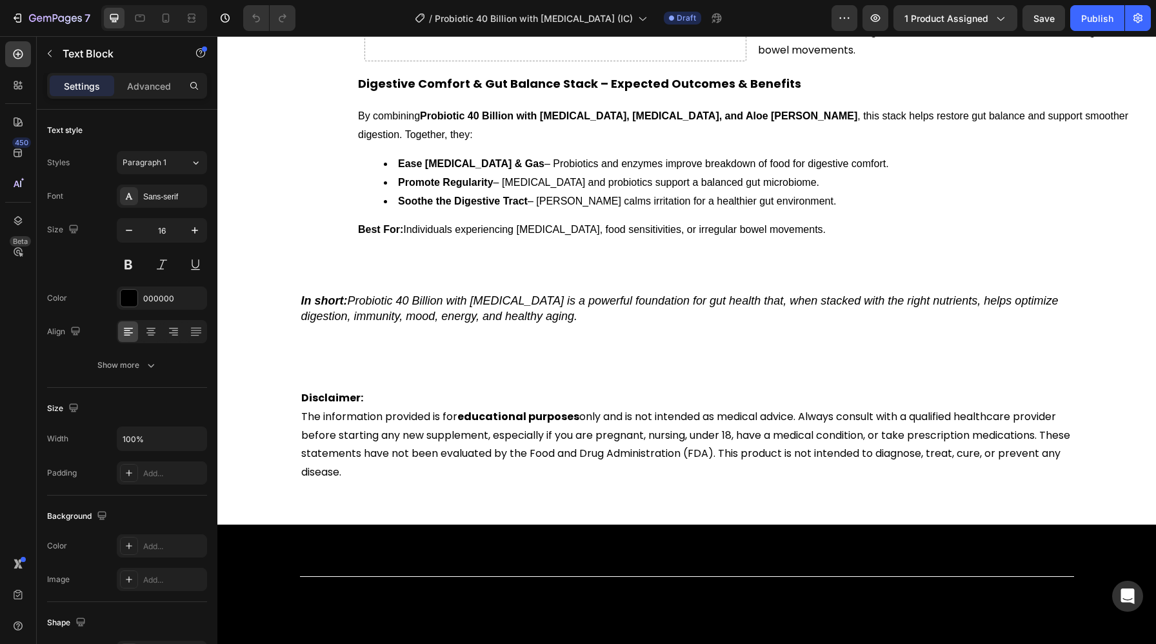
scroll to position [3522, 0]
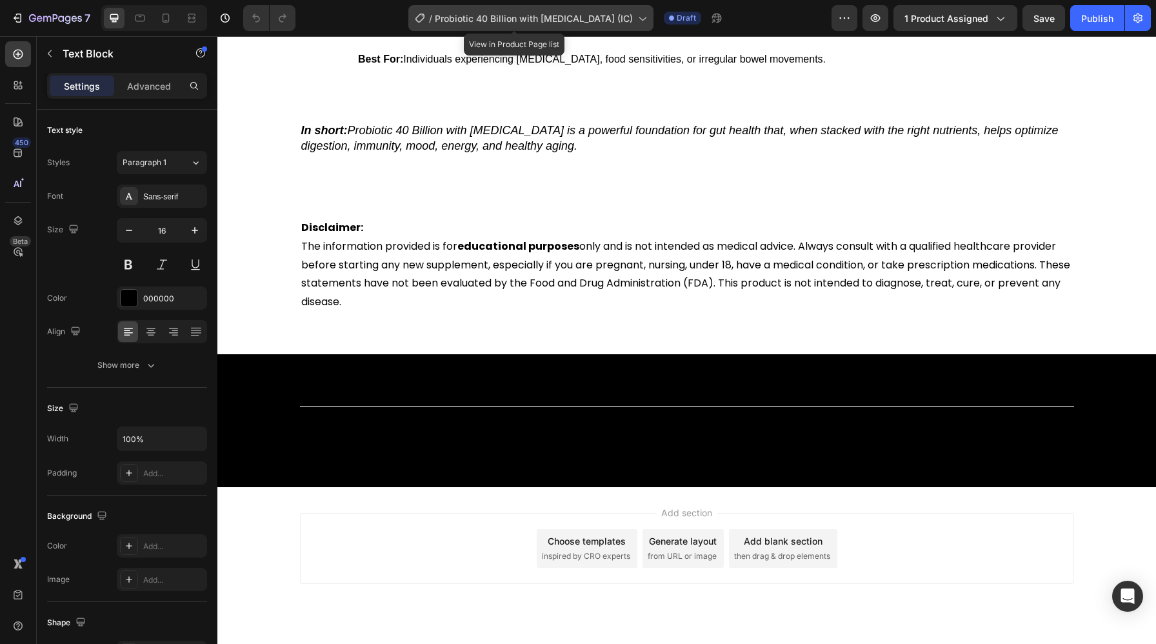
click at [583, 10] on div "/ Probiotic 40 Billion with Prebiotics (IC)" at bounding box center [530, 18] width 245 height 26
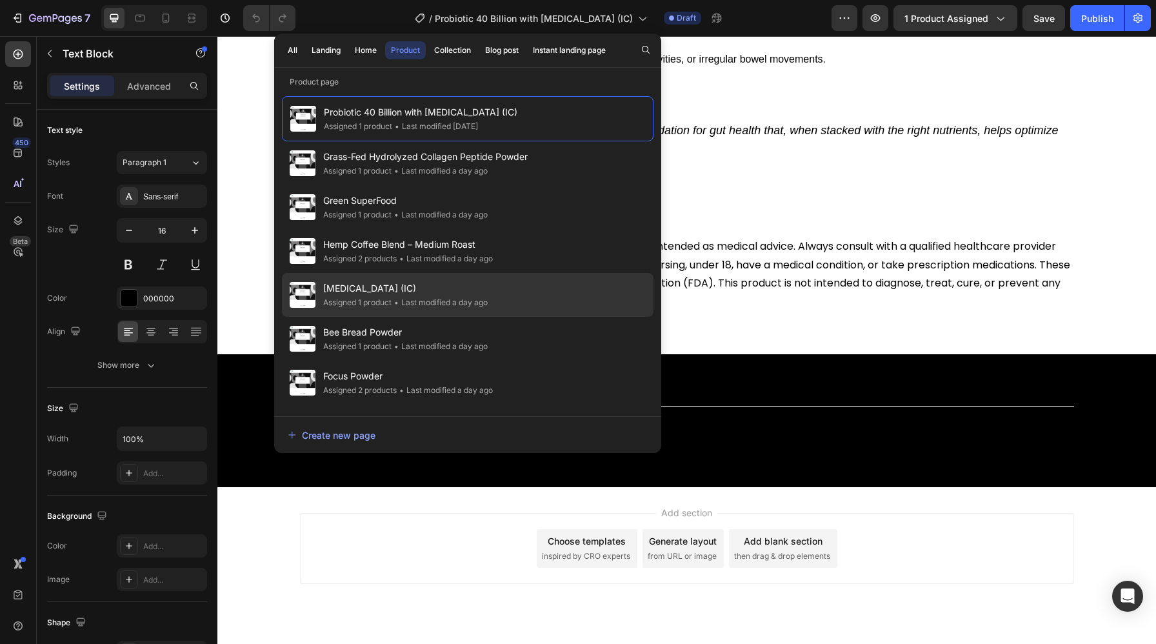
click at [424, 301] on div "• Last modified a day ago" at bounding box center [439, 302] width 96 height 13
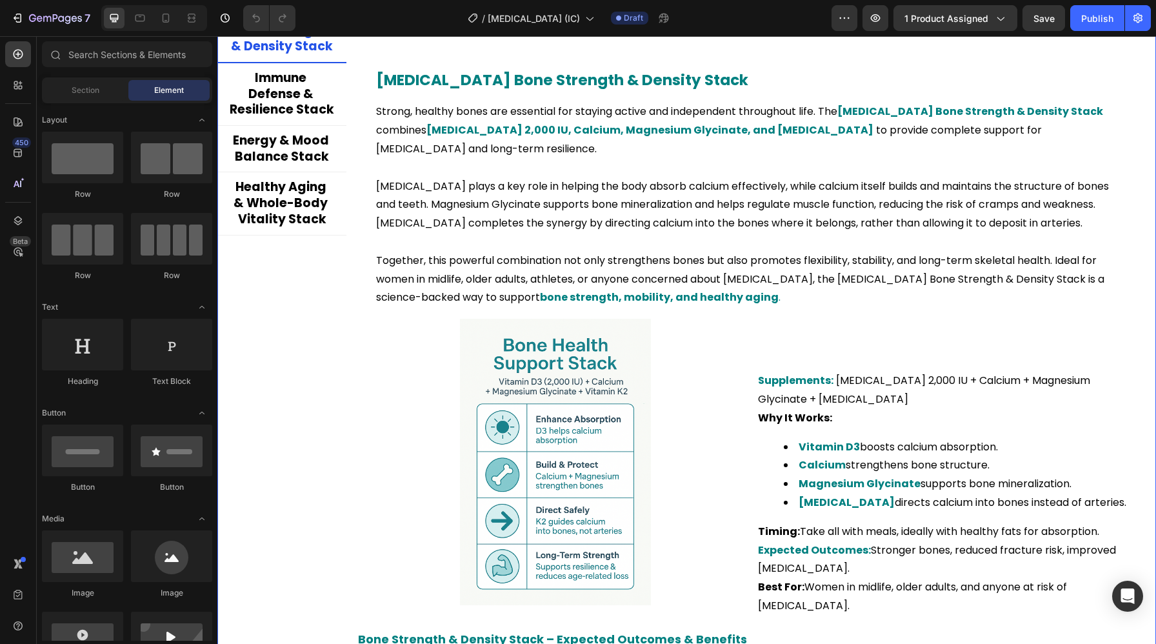
scroll to position [2619, 0]
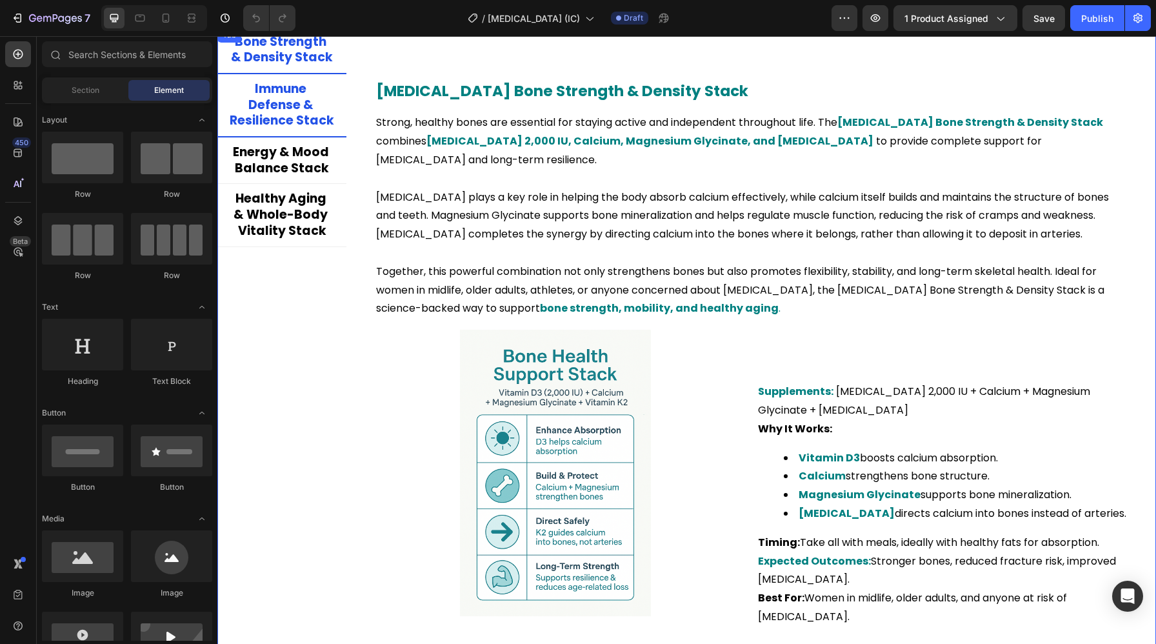
click at [309, 125] on p "Immune Defense & Resilience Stack" at bounding box center [282, 105] width 104 height 48
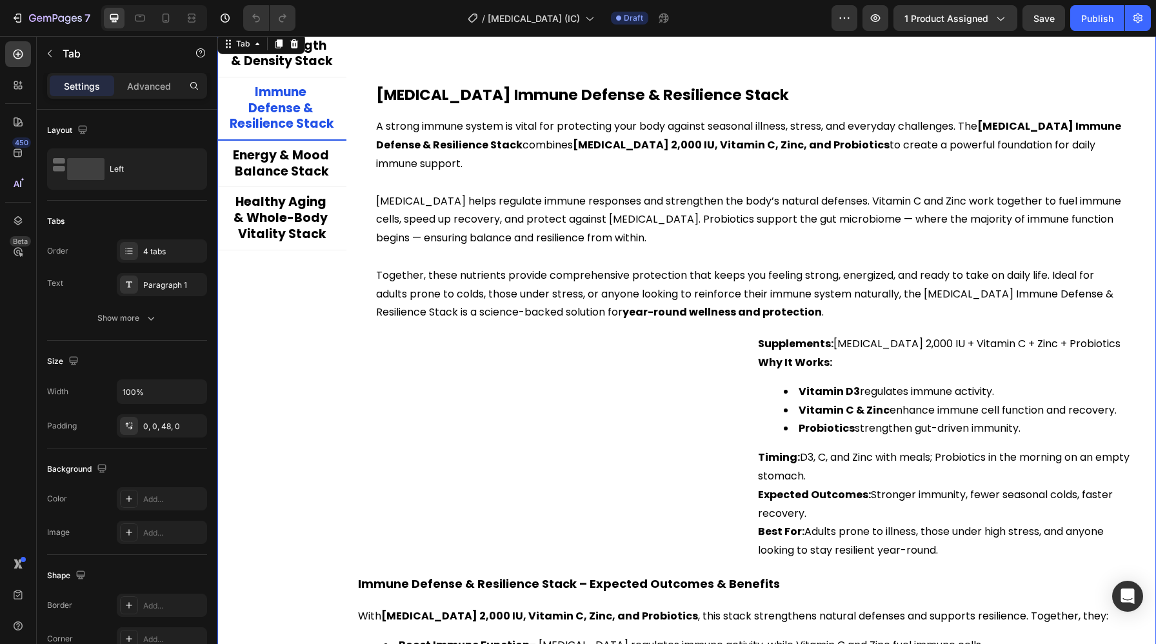
scroll to position [2521, 0]
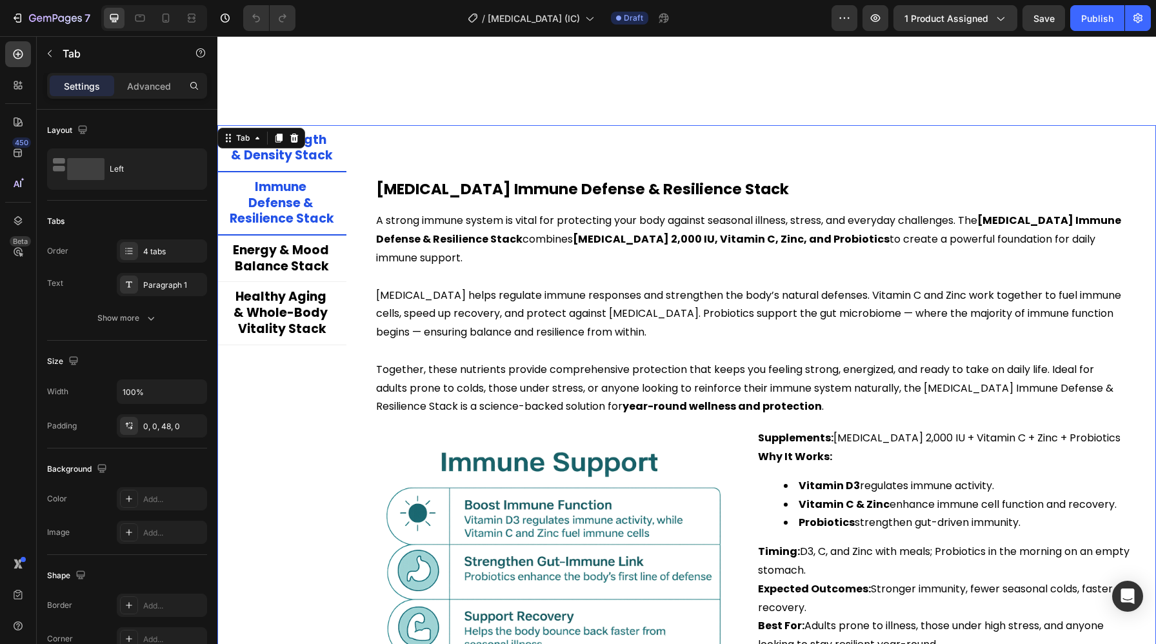
click at [313, 163] on p "Bone Strength & Density Stack" at bounding box center [282, 148] width 104 height 32
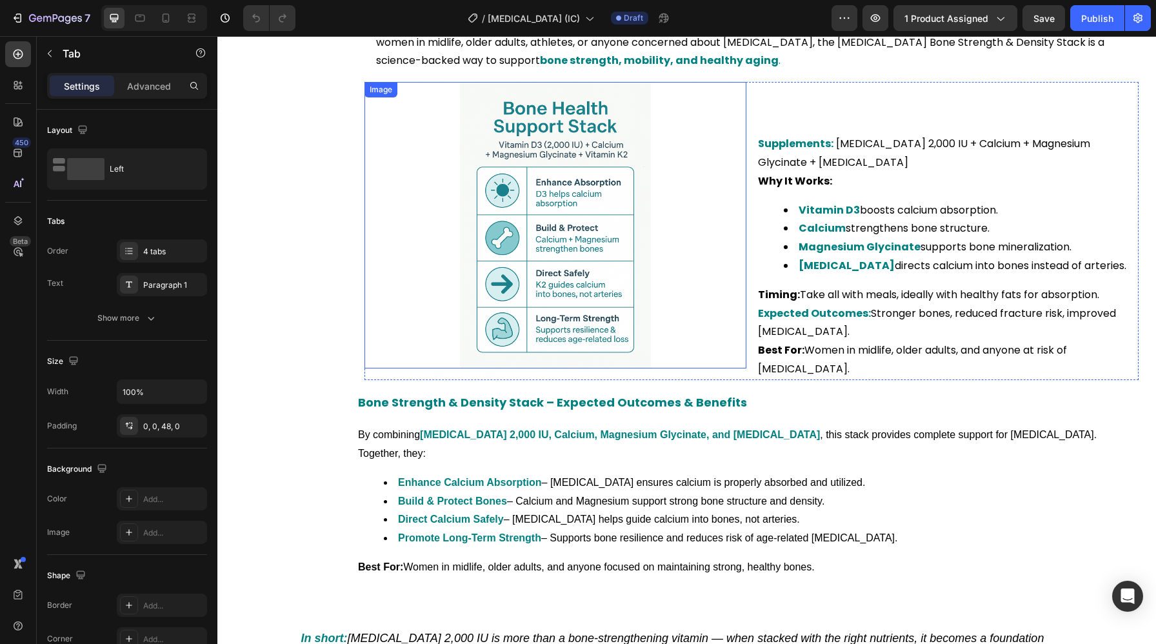
scroll to position [2864, 0]
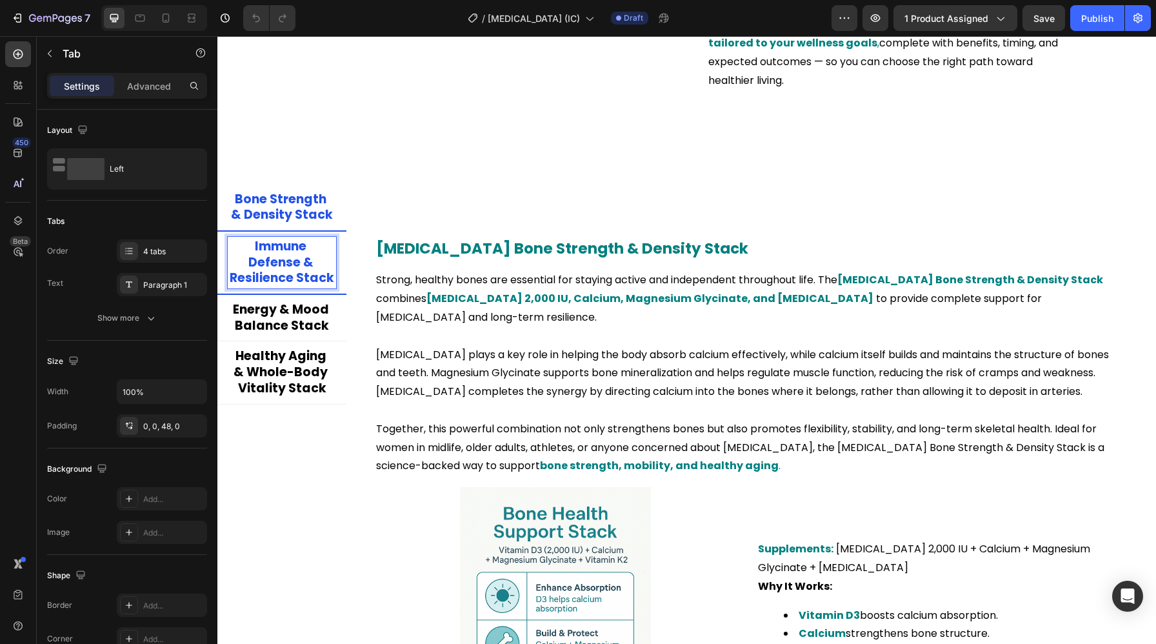
click at [298, 271] on p "Immune Defense & Resilience Stack" at bounding box center [282, 263] width 104 height 48
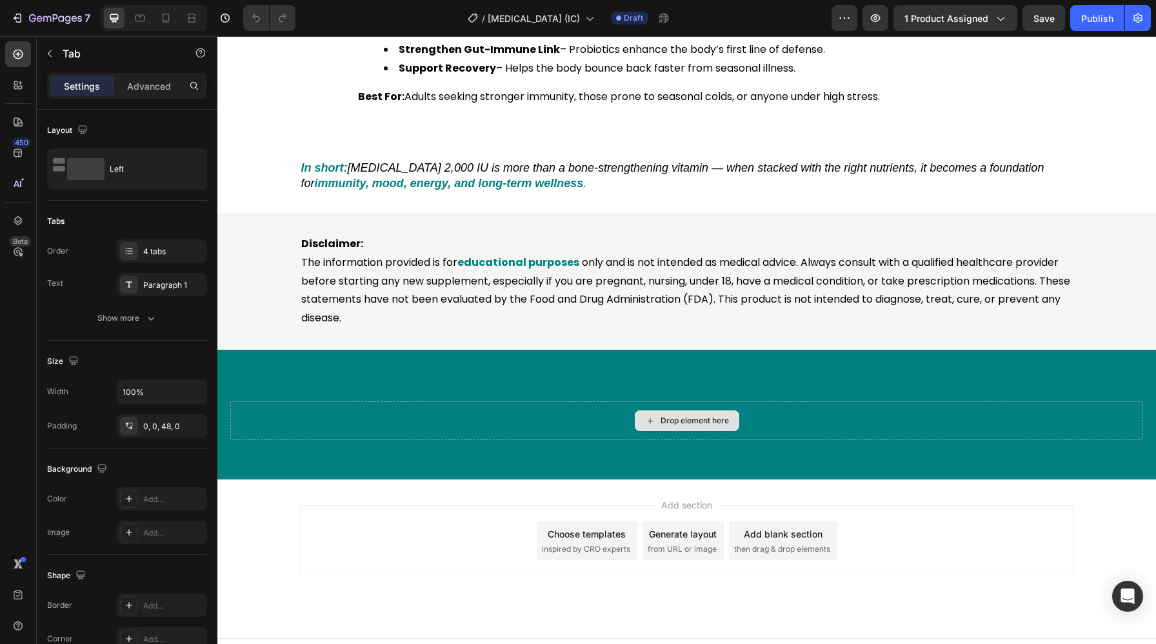
scroll to position [3244, 0]
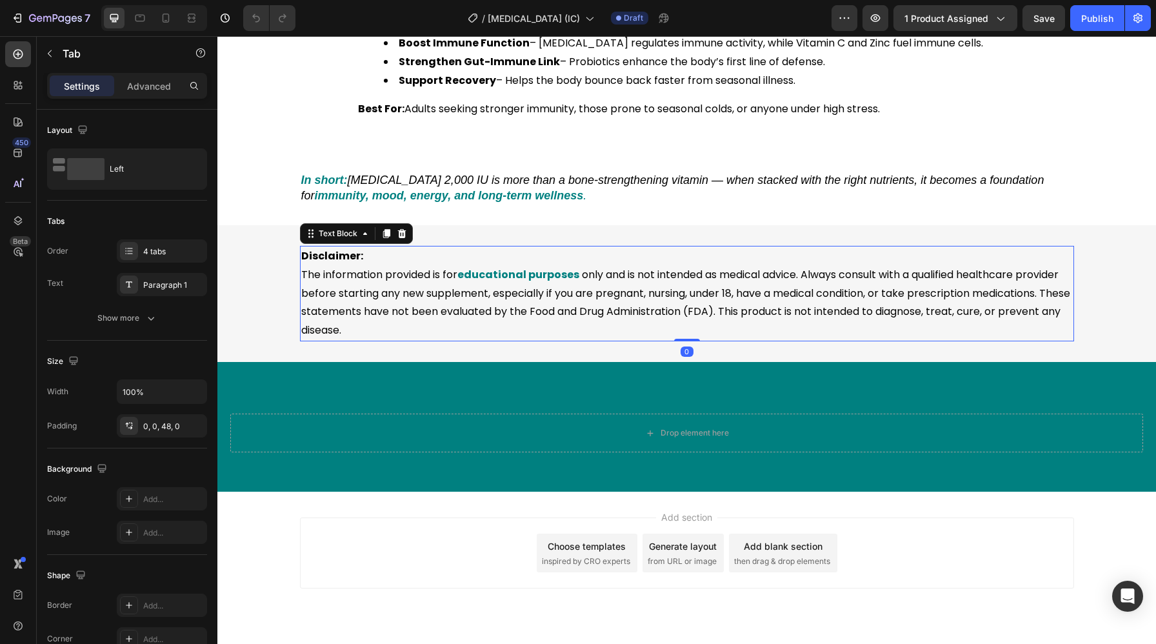
click at [342, 248] on strong "Disclaimer:" at bounding box center [332, 255] width 62 height 15
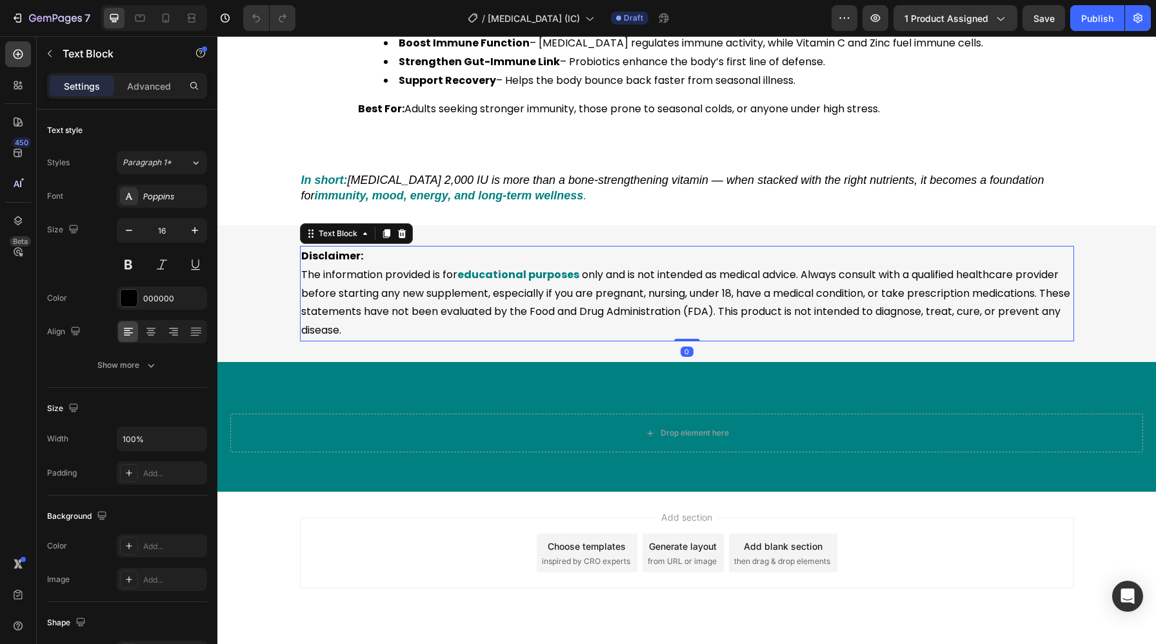
click at [342, 248] on strong "Disclaimer:" at bounding box center [332, 255] width 62 height 15
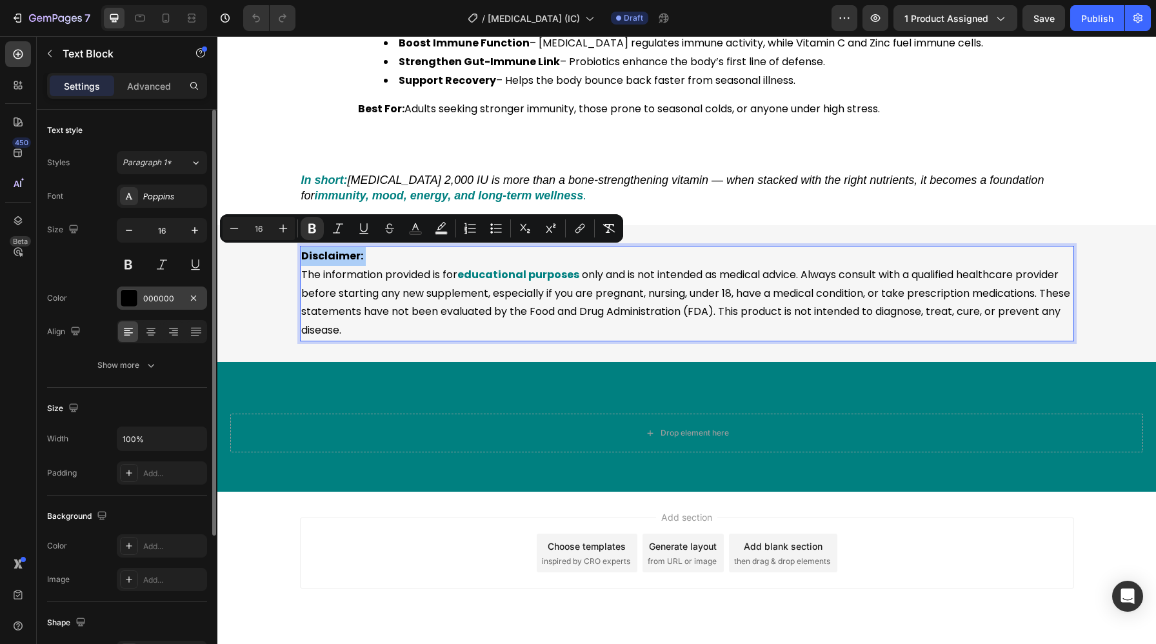
click at [175, 293] on div "000000" at bounding box center [161, 299] width 37 height 12
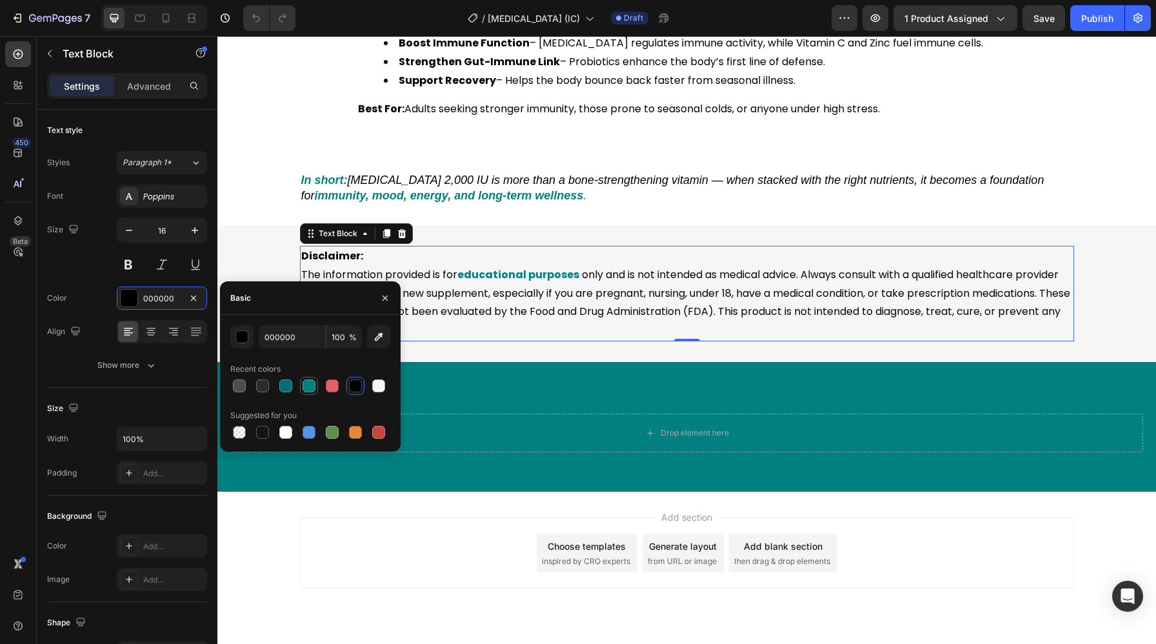
click at [317, 383] on div at bounding box center [309, 386] width 18 height 18
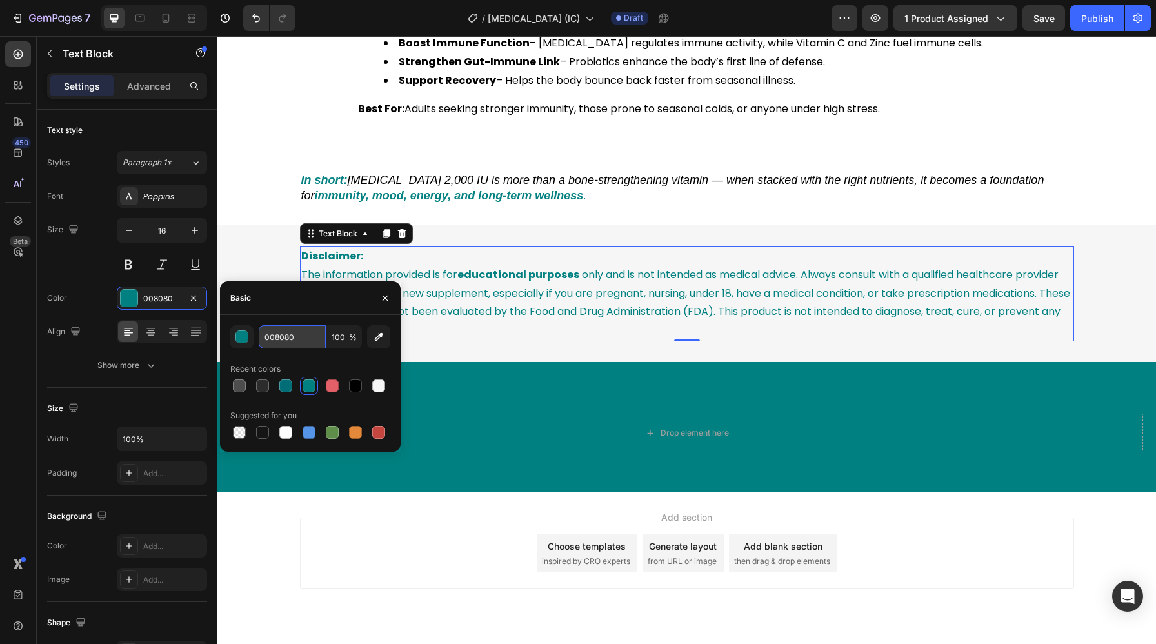
click at [304, 337] on input "008080" at bounding box center [292, 336] width 67 height 23
click at [297, 337] on input "008080" at bounding box center [292, 336] width 67 height 23
click at [357, 391] on div at bounding box center [355, 385] width 13 height 13
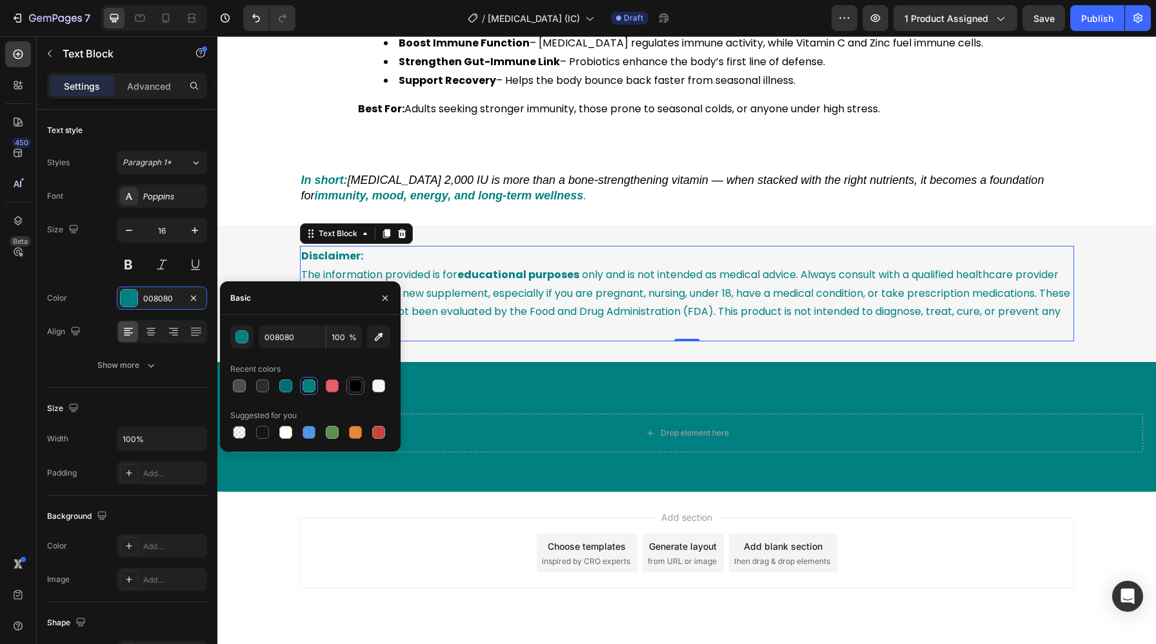
type input "000000"
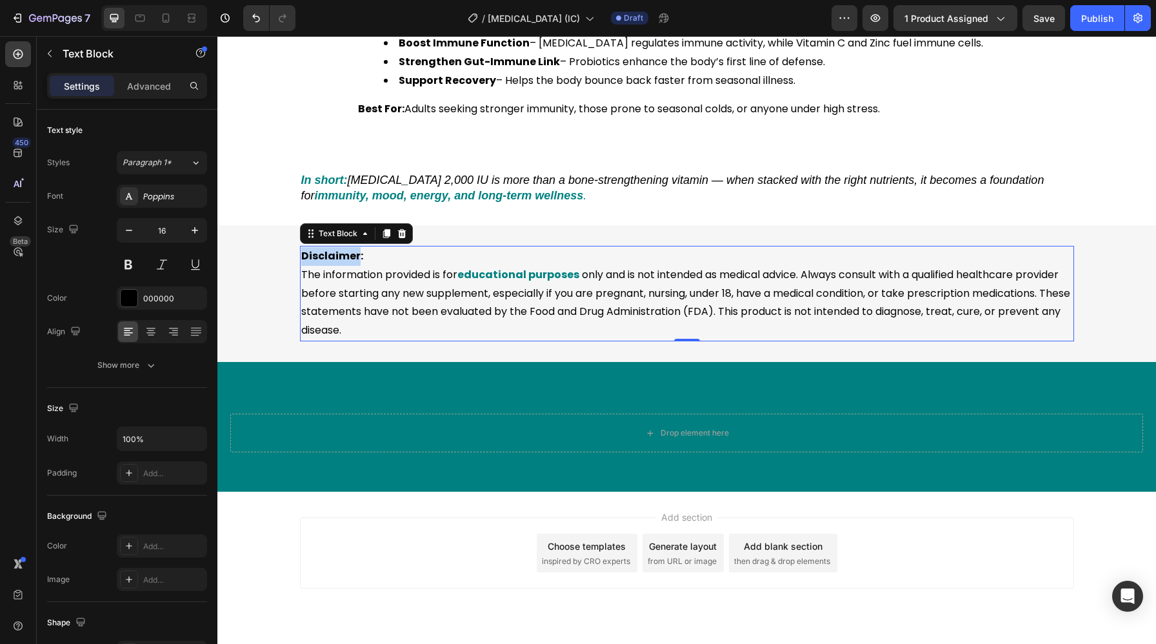
click at [337, 259] on strong "Disclaimer:" at bounding box center [332, 255] width 62 height 15
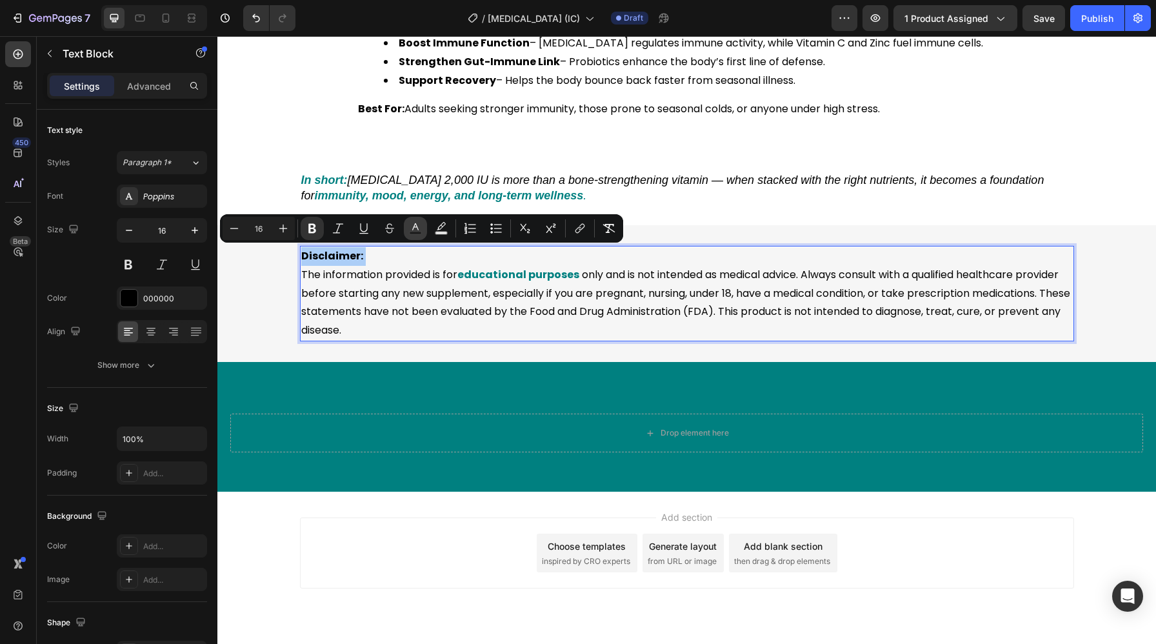
click at [418, 231] on rect "Editor contextual toolbar" at bounding box center [415, 232] width 12 height 3
type input "000000"
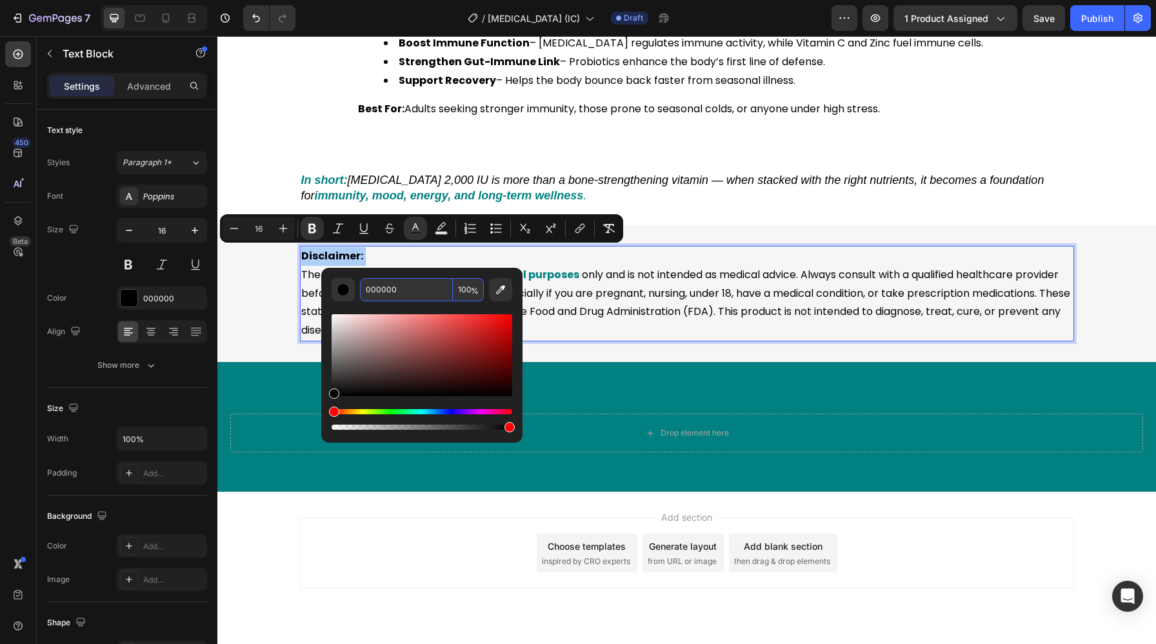
click at [433, 296] on input "000000" at bounding box center [406, 289] width 93 height 23
paste input "808"
type input "008080"
click at [557, 300] on p "Disclaimer: The information provided is for educational purposes only and is no…" at bounding box center [686, 293] width 771 height 93
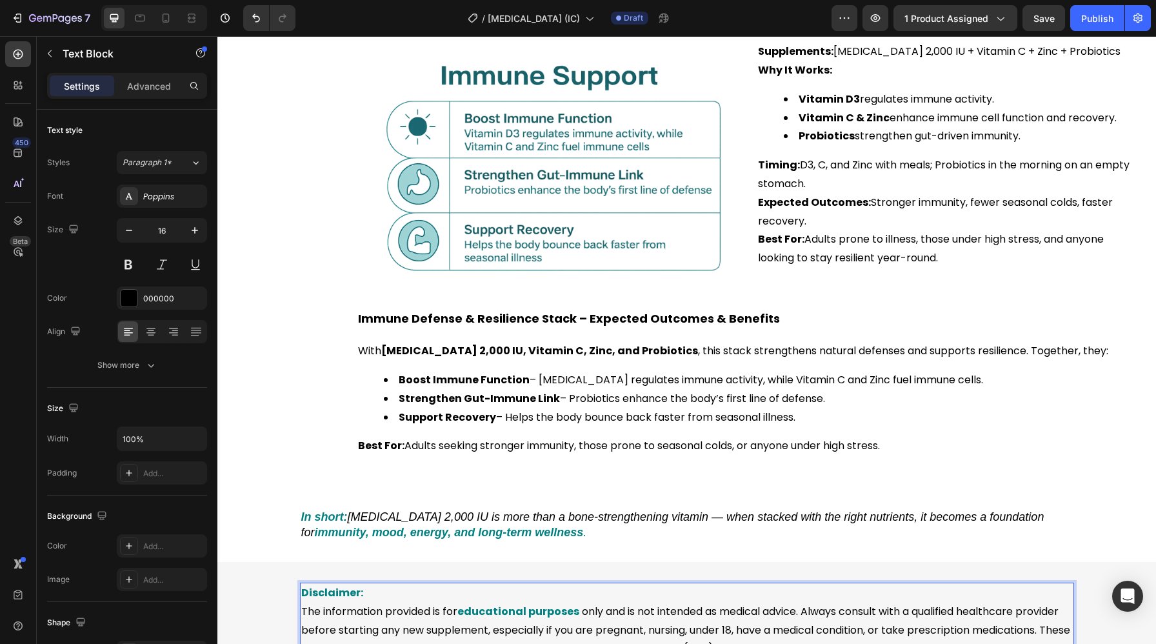
scroll to position [2903, 0]
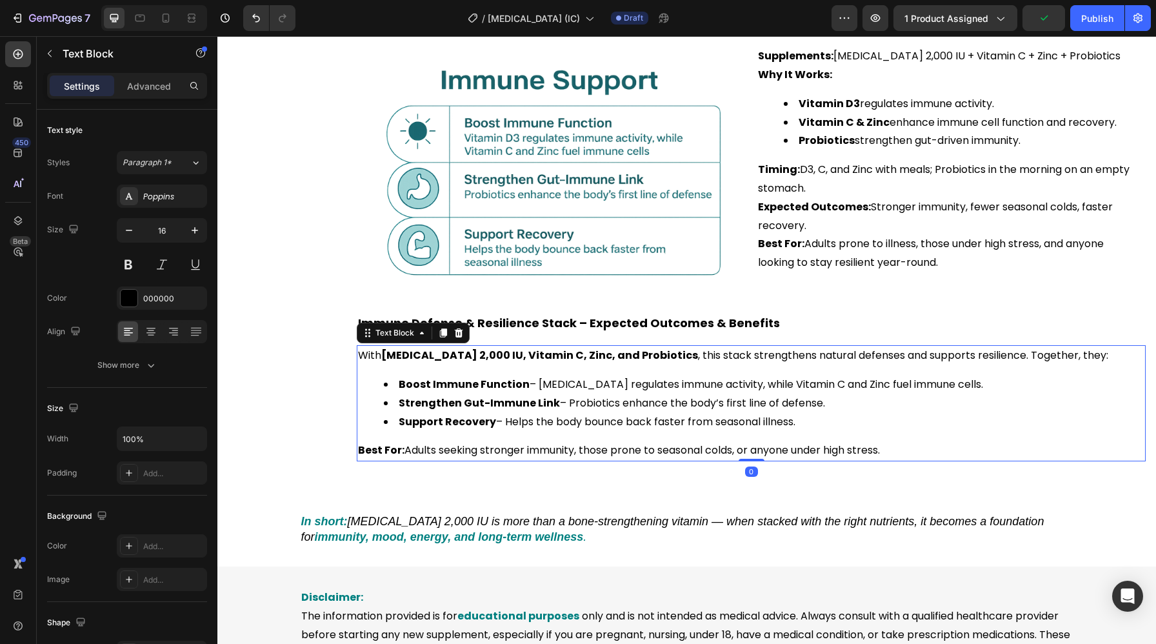
click at [513, 378] on strong "Boost Immune Function" at bounding box center [464, 384] width 131 height 15
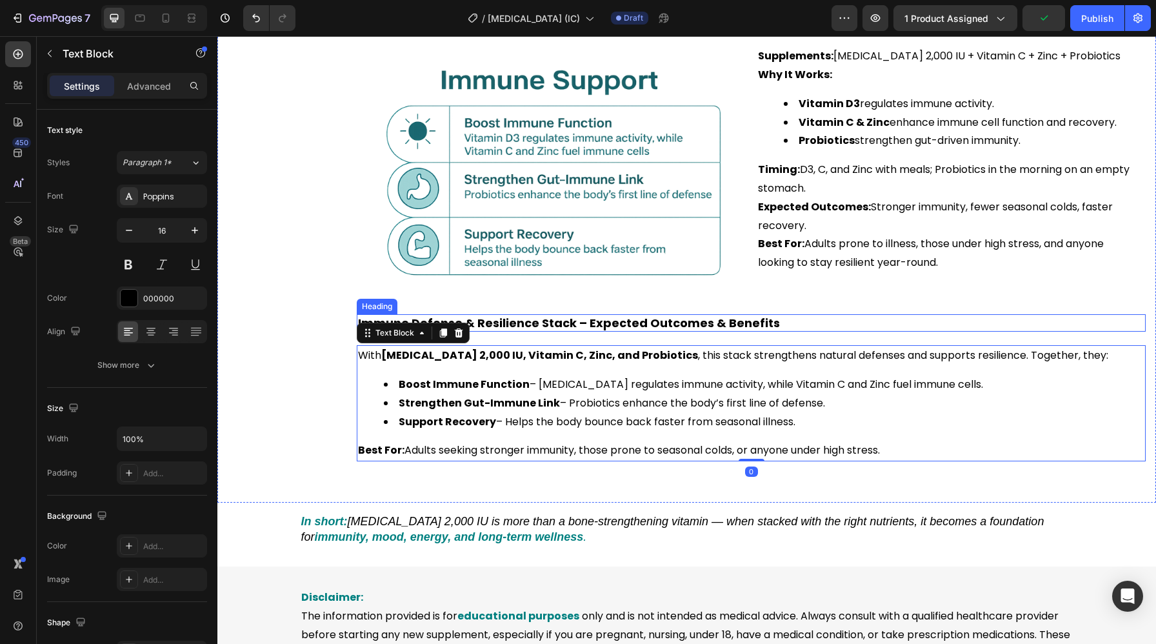
click at [500, 326] on h2 "Immune Defense & Resilience Stack – Expected Outcomes & Benefits" at bounding box center [751, 322] width 789 height 17
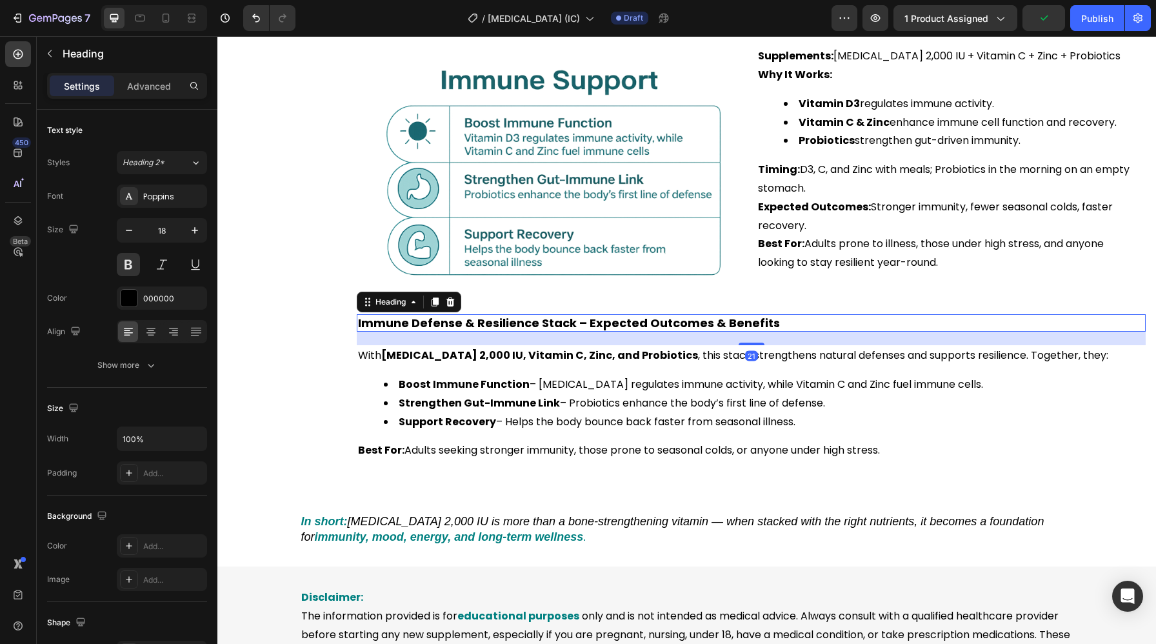
click at [500, 326] on h2 "Immune Defense & Resilience Stack – Expected Outcomes & Benefits" at bounding box center [751, 322] width 789 height 17
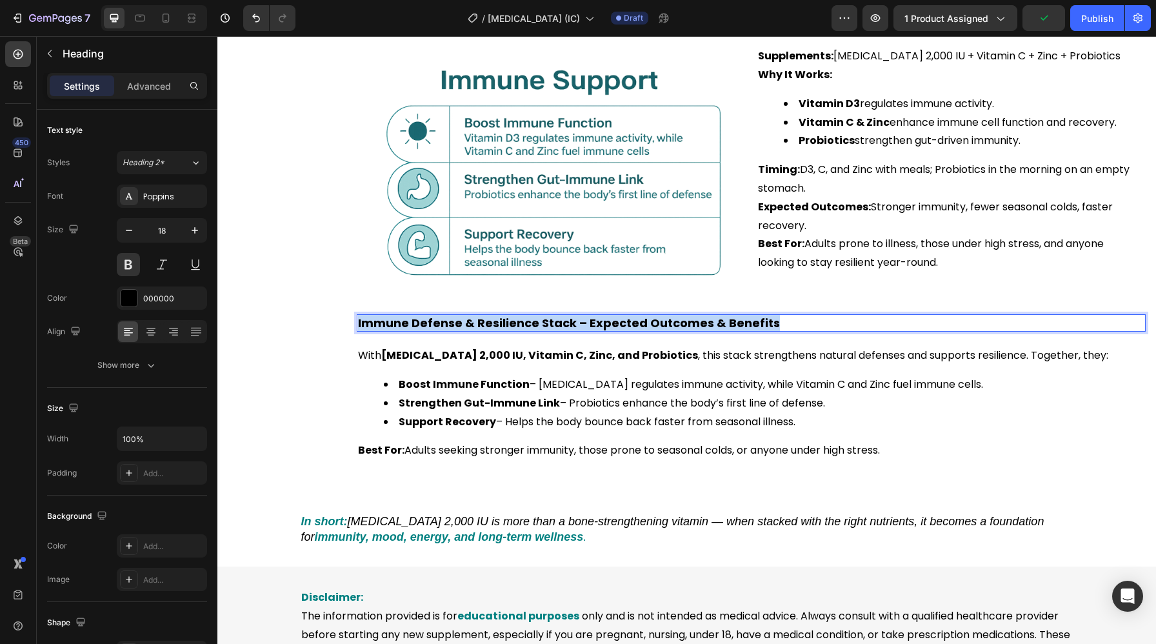
click at [500, 326] on p "Immune Defense & Resilience Stack – Expected Outcomes & Benefits" at bounding box center [751, 322] width 786 height 15
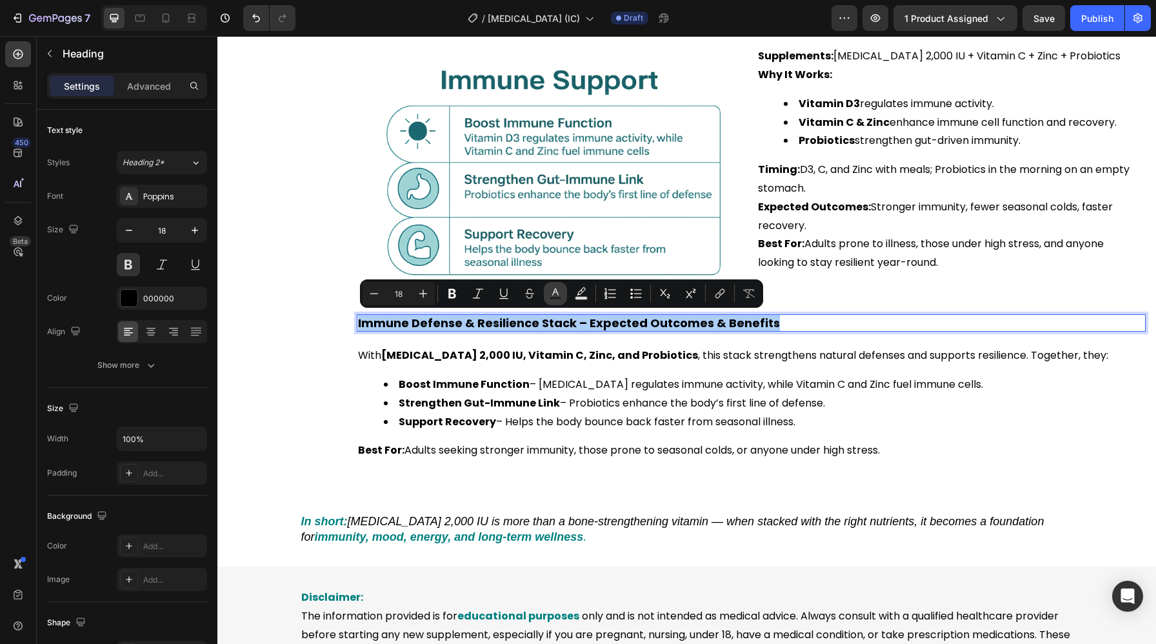
click at [564, 291] on button "Text Color" at bounding box center [555, 293] width 23 height 23
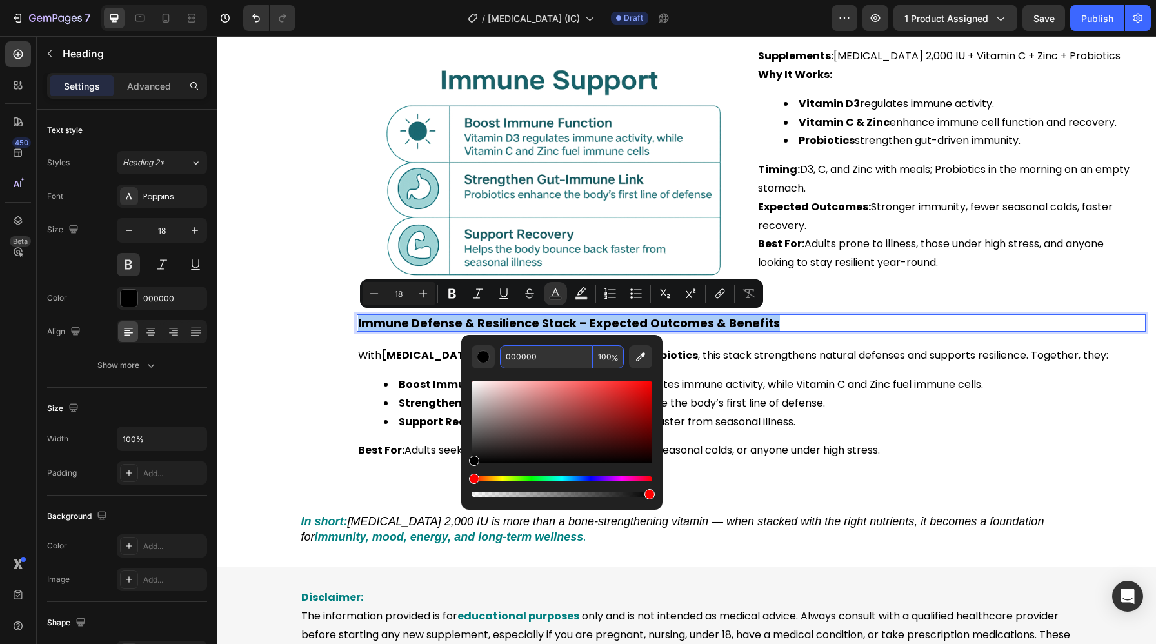
click at [546, 351] on input "000000" at bounding box center [546, 356] width 93 height 23
paste input "808"
type input "008080"
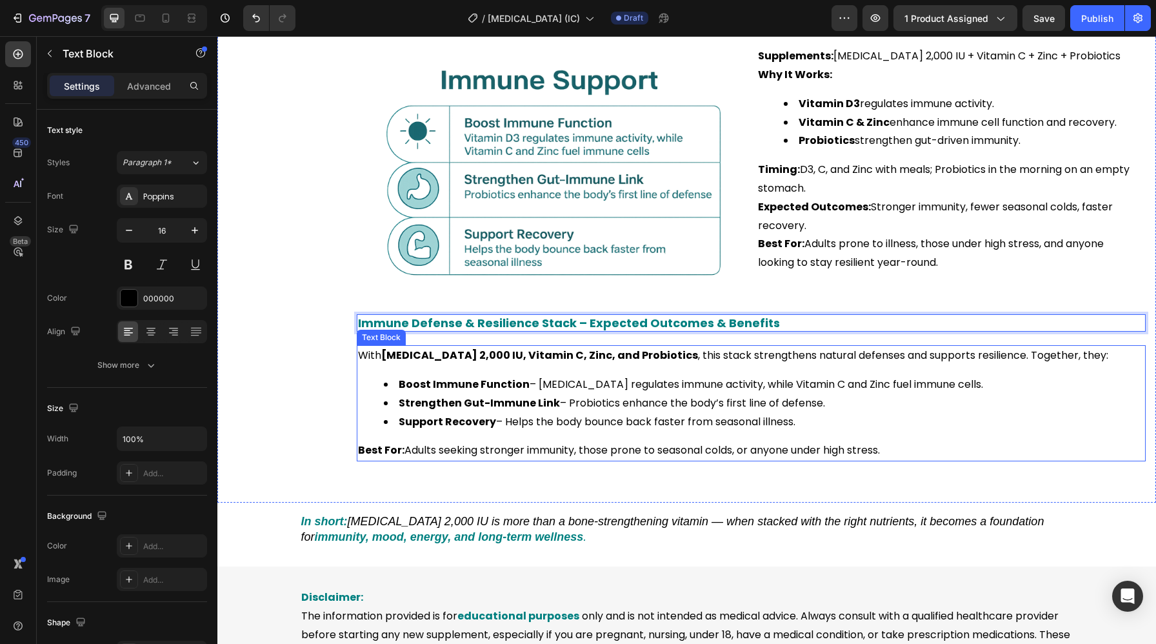
click at [377, 395] on ul "Boost Immune Function – Vitamin D3 regulates immune activity, while Vitamin C a…" at bounding box center [751, 402] width 786 height 55
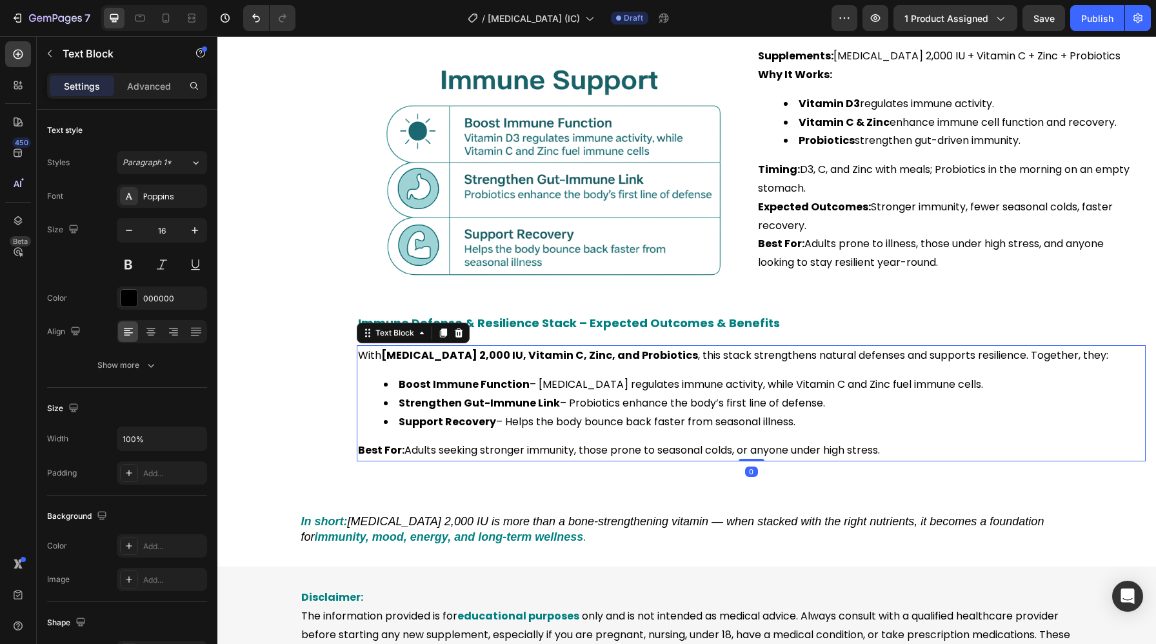
click at [463, 386] on strong "Boost Immune Function" at bounding box center [464, 384] width 131 height 15
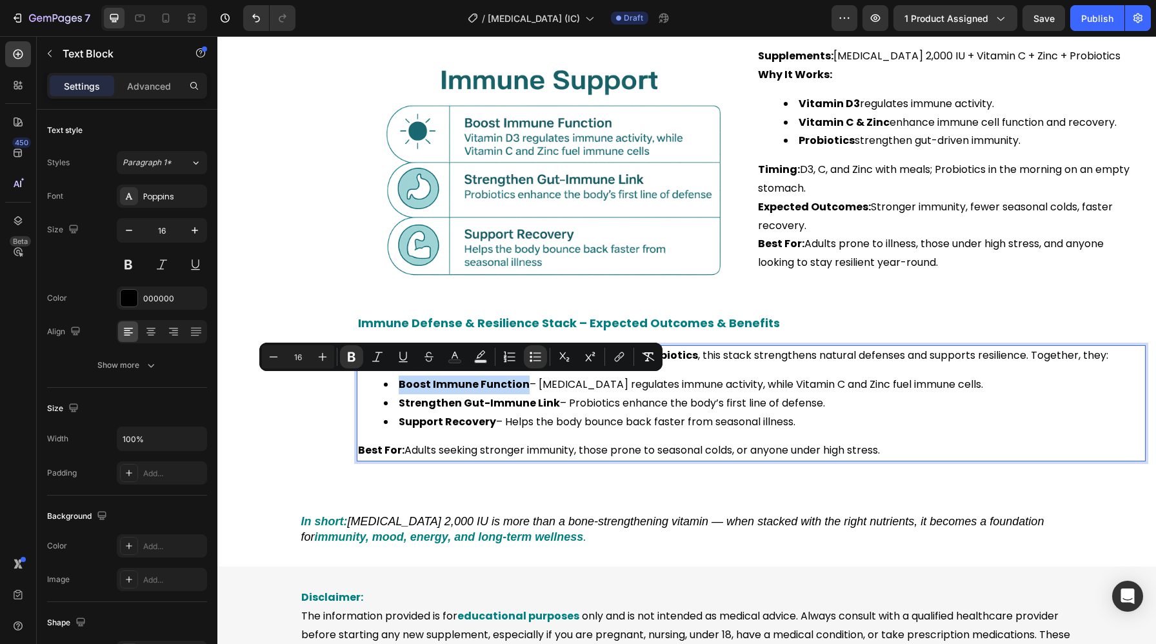
drag, startPoint x: 523, startPoint y: 385, endPoint x: 390, endPoint y: 386, distance: 132.8
click at [390, 386] on li "Boost Immune Function – Vitamin D3 regulates immune activity, while Vitamin C a…" at bounding box center [764, 384] width 760 height 19
click at [449, 361] on rect "Editor contextual toolbar" at bounding box center [455, 361] width 12 height 3
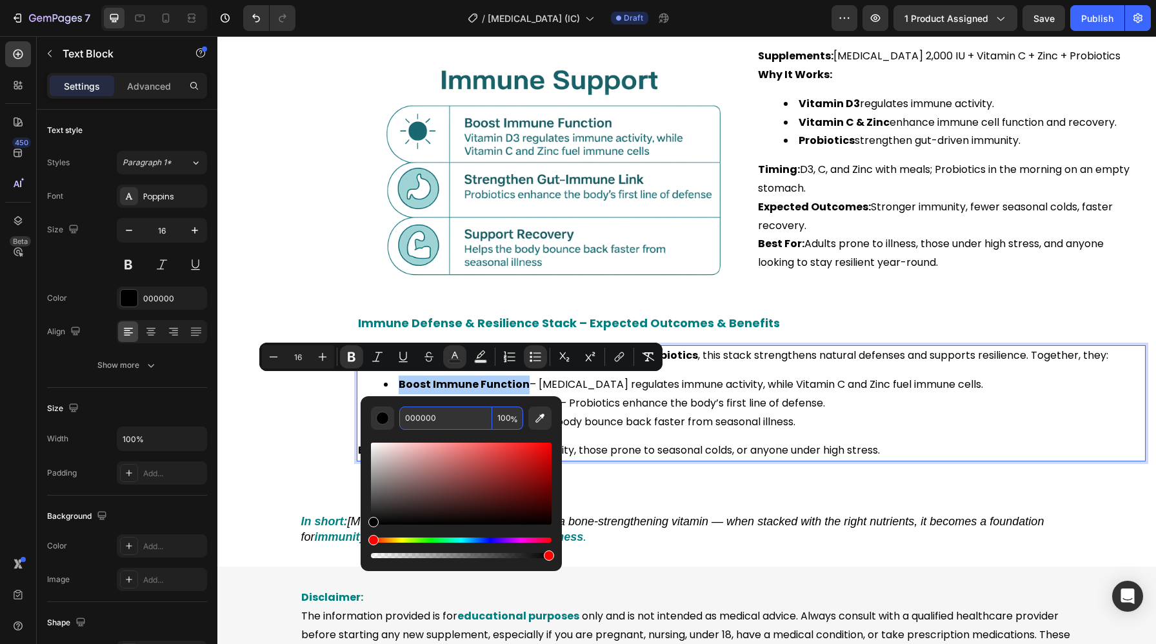
click at [438, 412] on input "000000" at bounding box center [445, 417] width 93 height 23
paste input "808"
type input "008080"
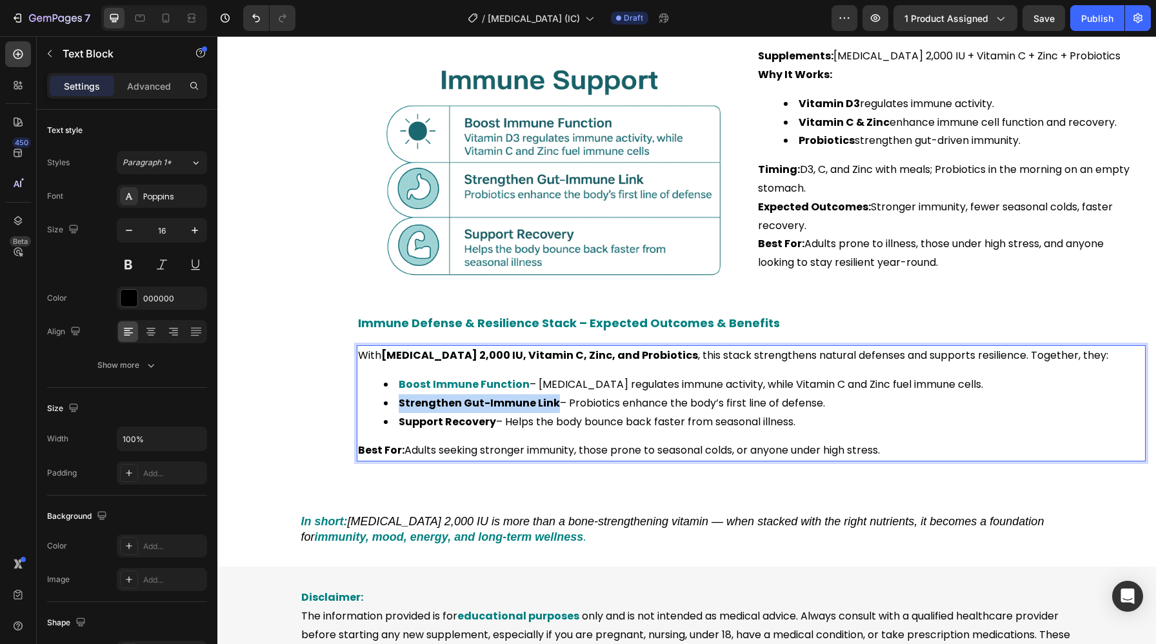
drag, startPoint x: 553, startPoint y: 406, endPoint x: 394, endPoint y: 406, distance: 158.6
click at [394, 406] on li "Strengthen Gut-Immune Link – Probiotics enhance the body’s first line of defens…" at bounding box center [764, 403] width 760 height 19
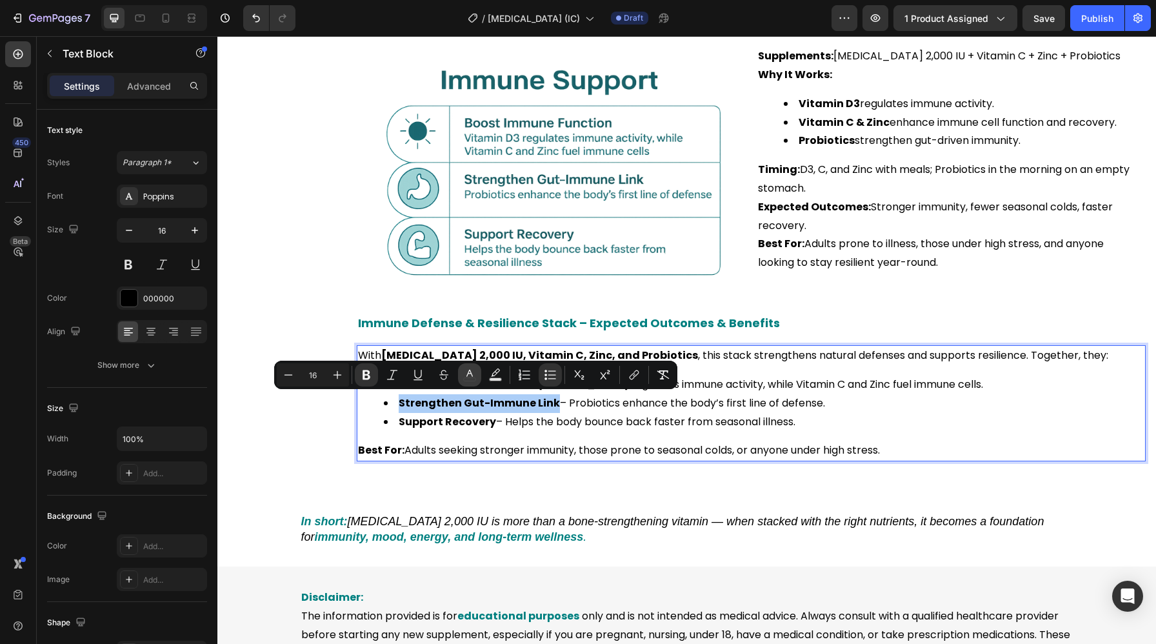
click at [472, 371] on icon "Editor contextual toolbar" at bounding box center [469, 374] width 13 height 13
type input "000000"
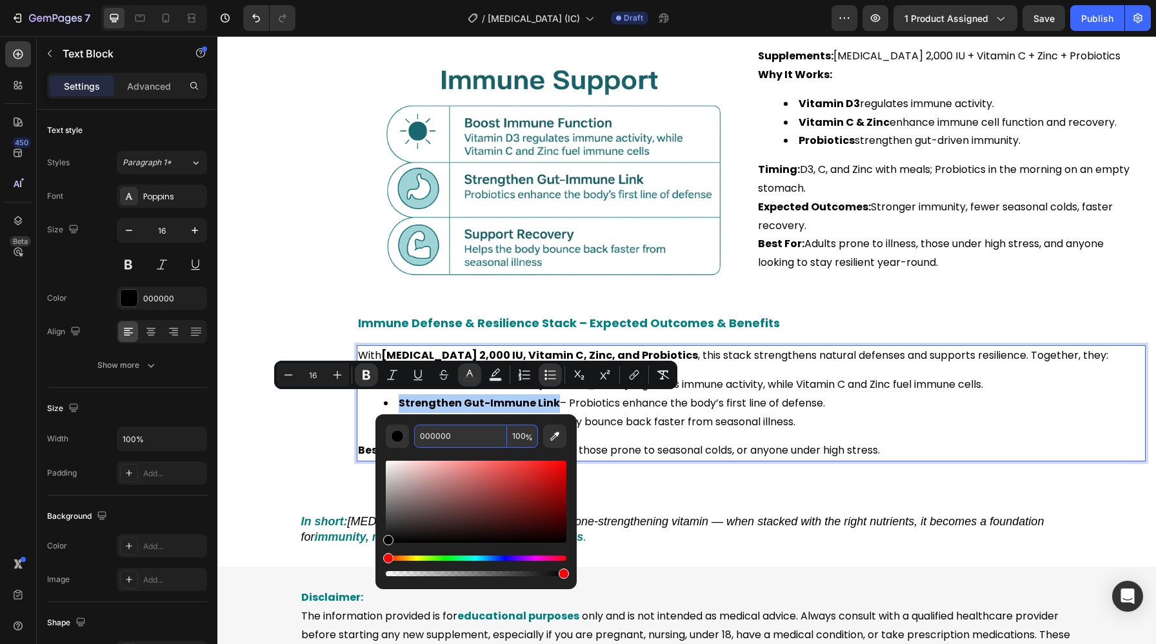
click at [477, 434] on input "000000" at bounding box center [460, 435] width 93 height 23
paste input "808"
type input "008080"
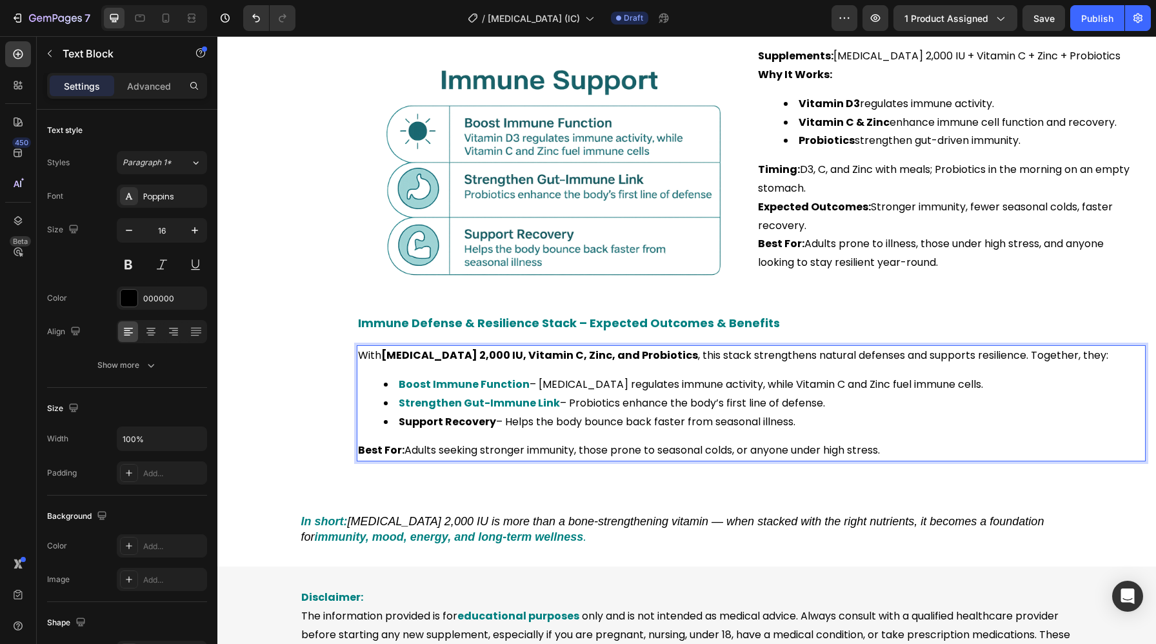
click at [644, 444] on p "Best For: Adults seeking stronger immunity, those prone to seasonal colds, or a…" at bounding box center [751, 450] width 786 height 19
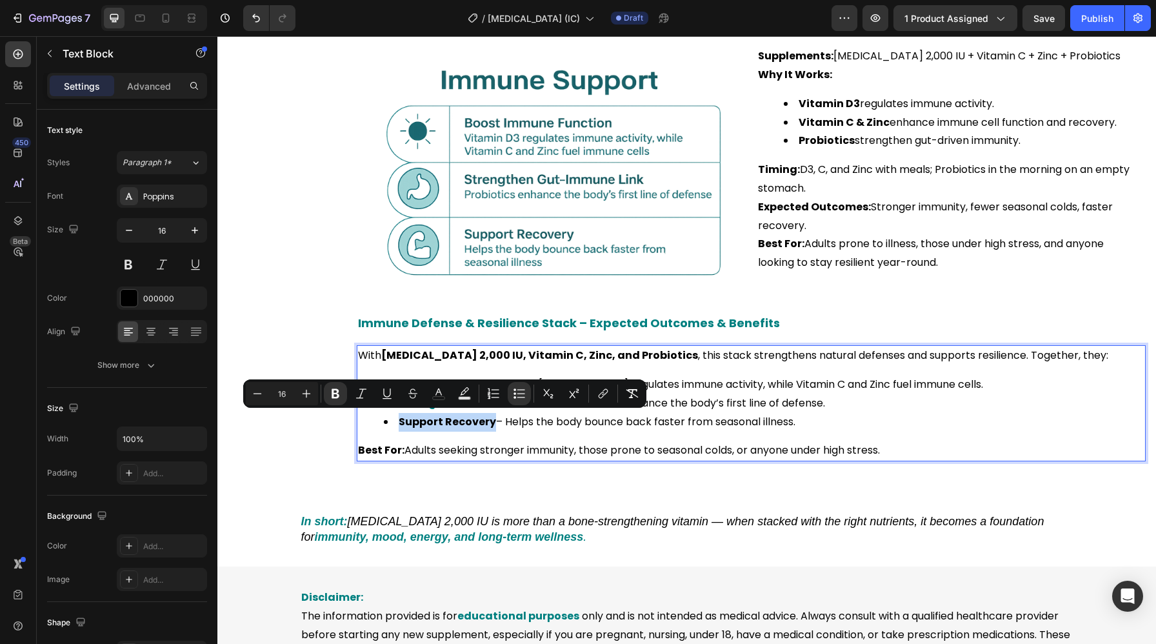
drag, startPoint x: 490, startPoint y: 423, endPoint x: 395, endPoint y: 423, distance: 94.8
click at [395, 423] on li "Support Recovery – Helps the body bounce back faster from seasonal illness." at bounding box center [764, 422] width 760 height 19
click at [432, 391] on icon "Editor contextual toolbar" at bounding box center [438, 393] width 13 height 13
type input "000000"
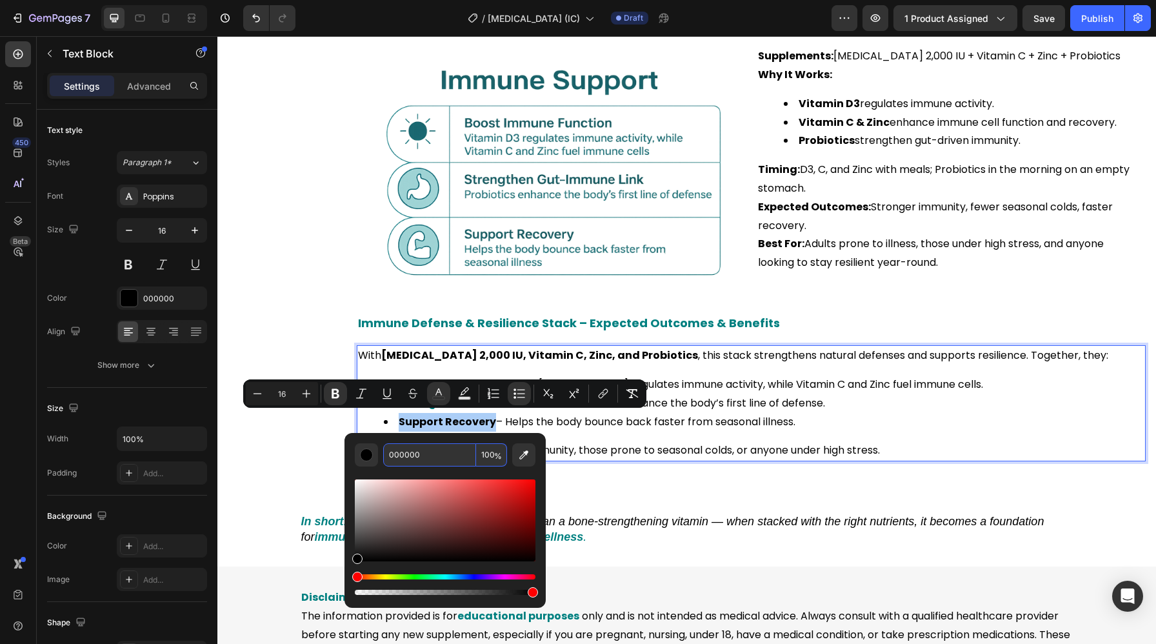
click at [433, 452] on input "000000" at bounding box center [429, 454] width 93 height 23
paste input "808"
type input "008080"
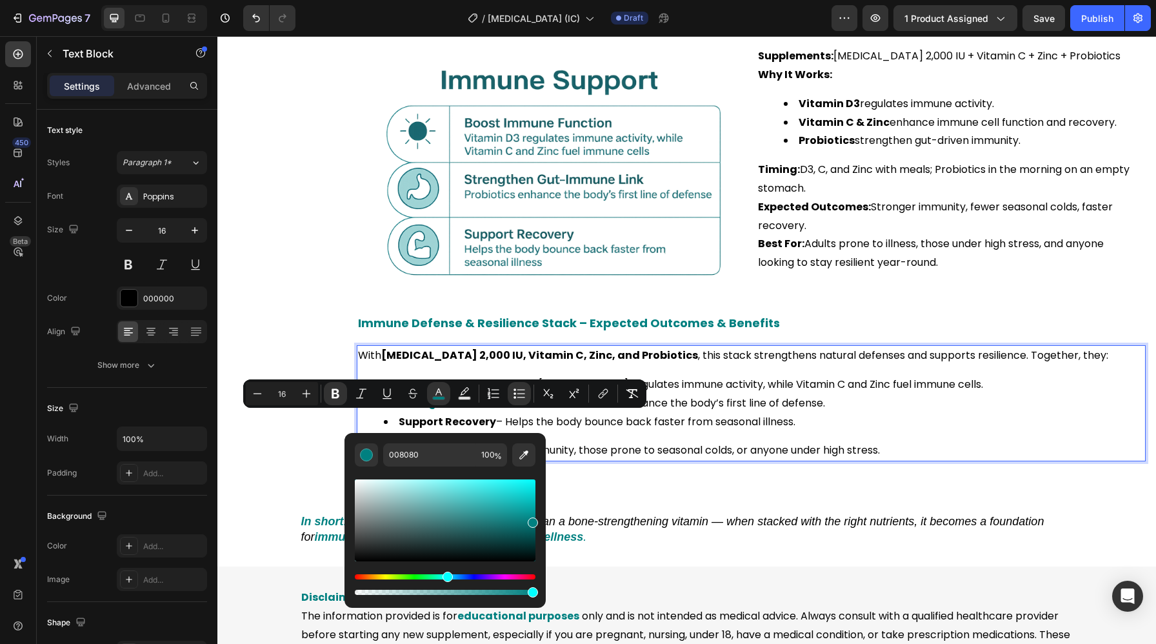
click at [696, 442] on p "Best For: Adults seeking stronger immunity, those prone to seasonal colds, or a…" at bounding box center [751, 450] width 786 height 19
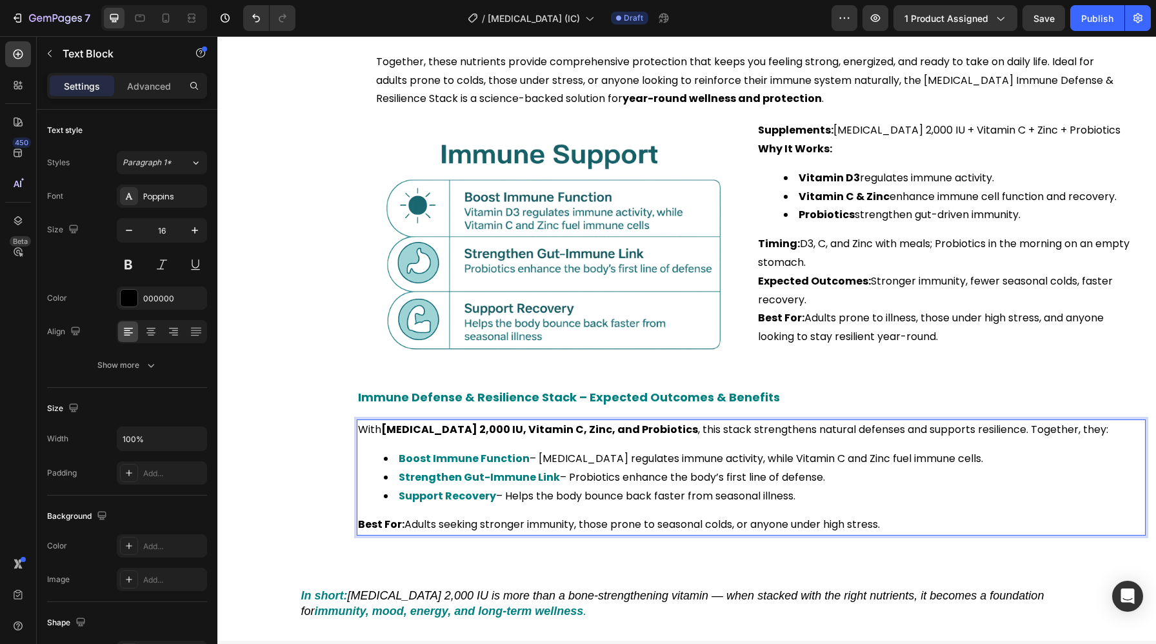
scroll to position [2828, 0]
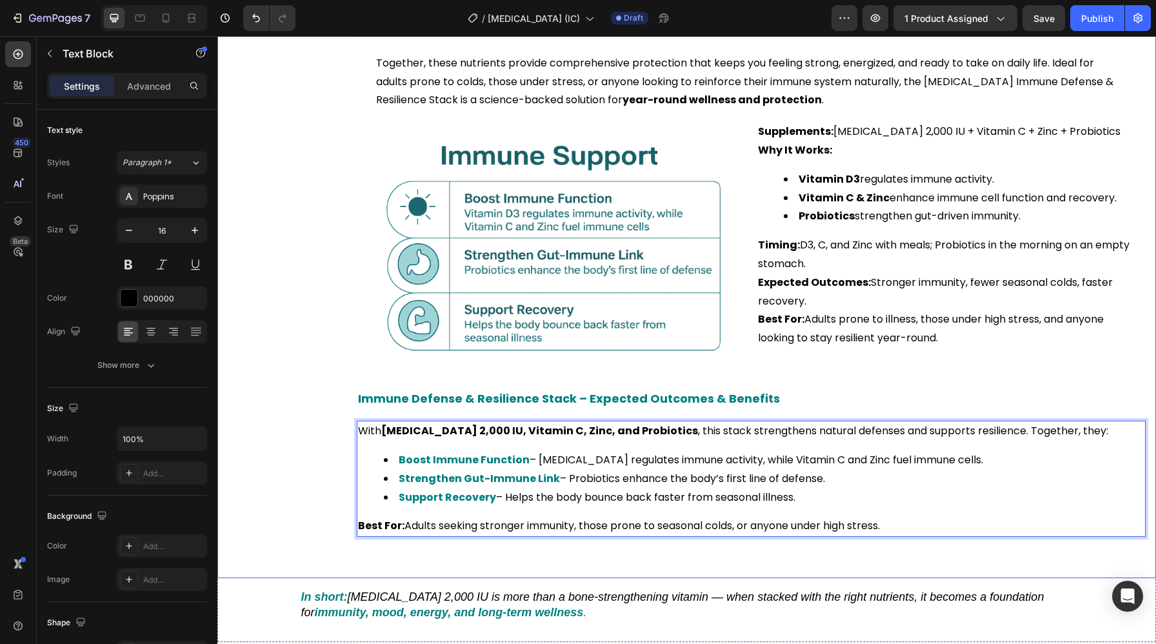
click at [575, 542] on div "Title Line Vitamin D Bone Strength & Density Stack Heading Strong, healthy bone…" at bounding box center [750, 183] width 809 height 729
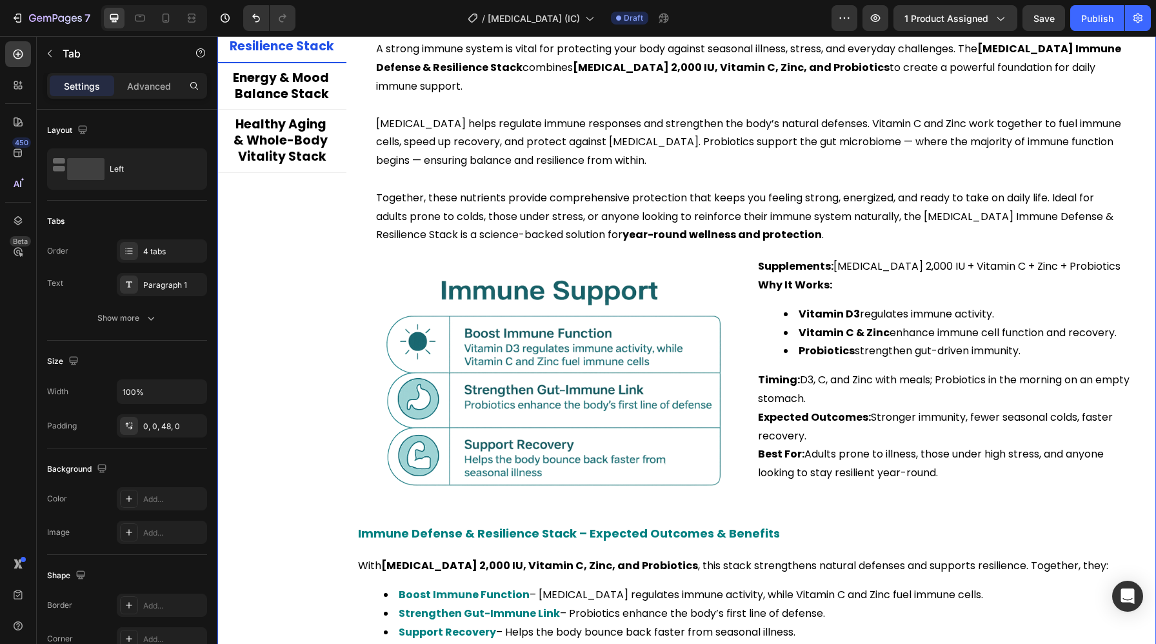
scroll to position [2686, 0]
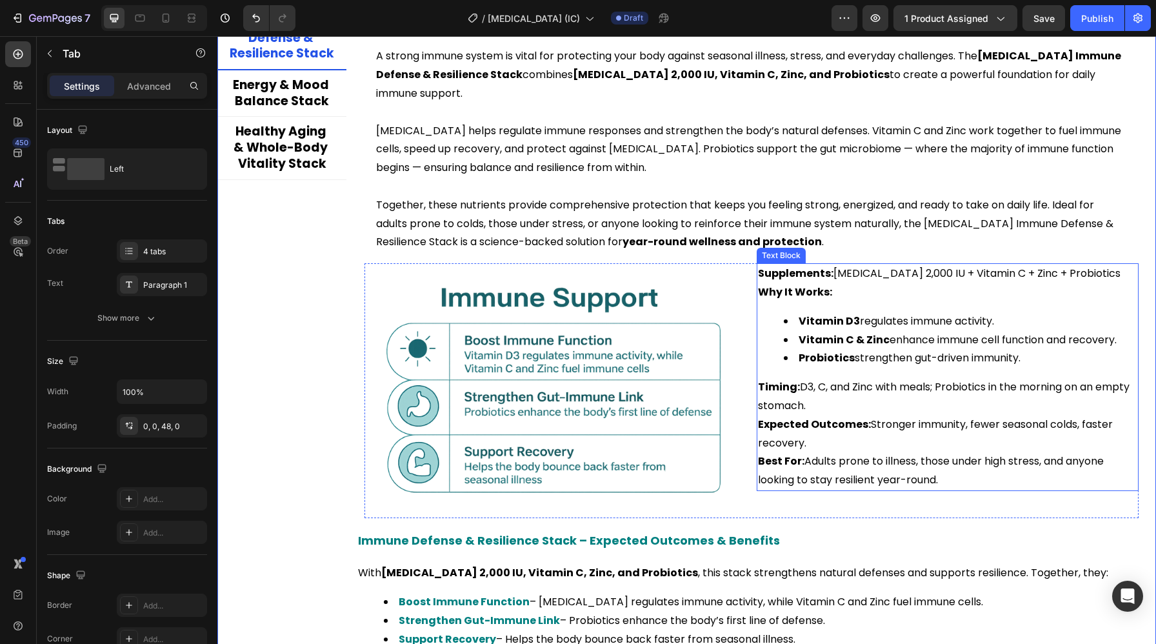
click at [802, 409] on p "Timing: D3, C, and Zinc with meals; Probiotics in the morning on an empty stoma…" at bounding box center [947, 396] width 379 height 37
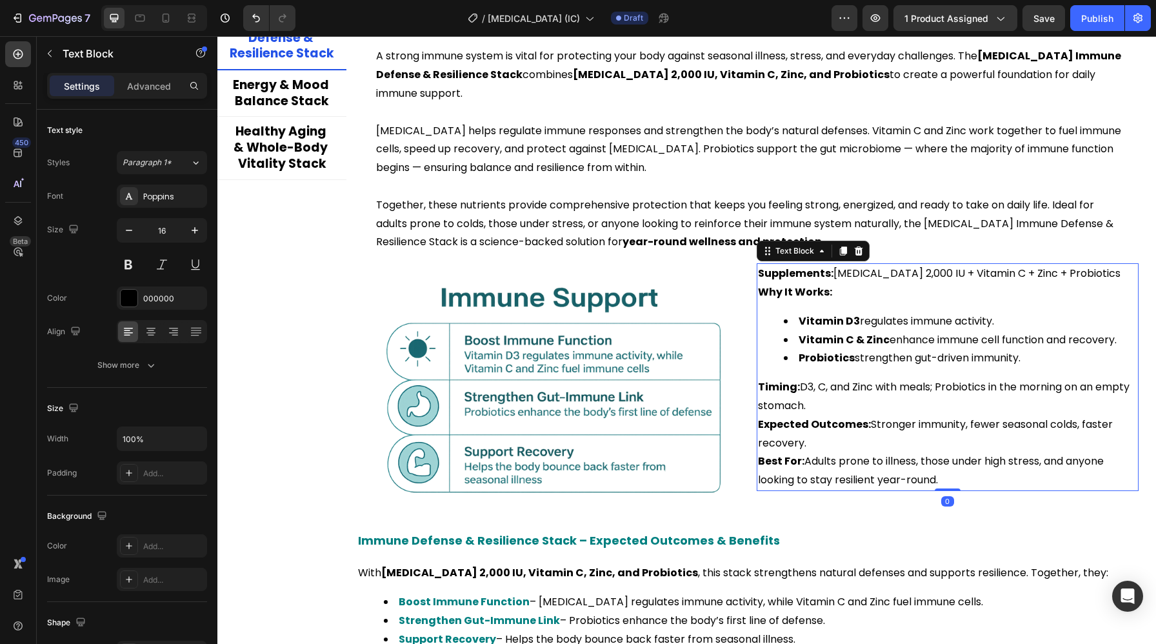
scroll to position [2637, 0]
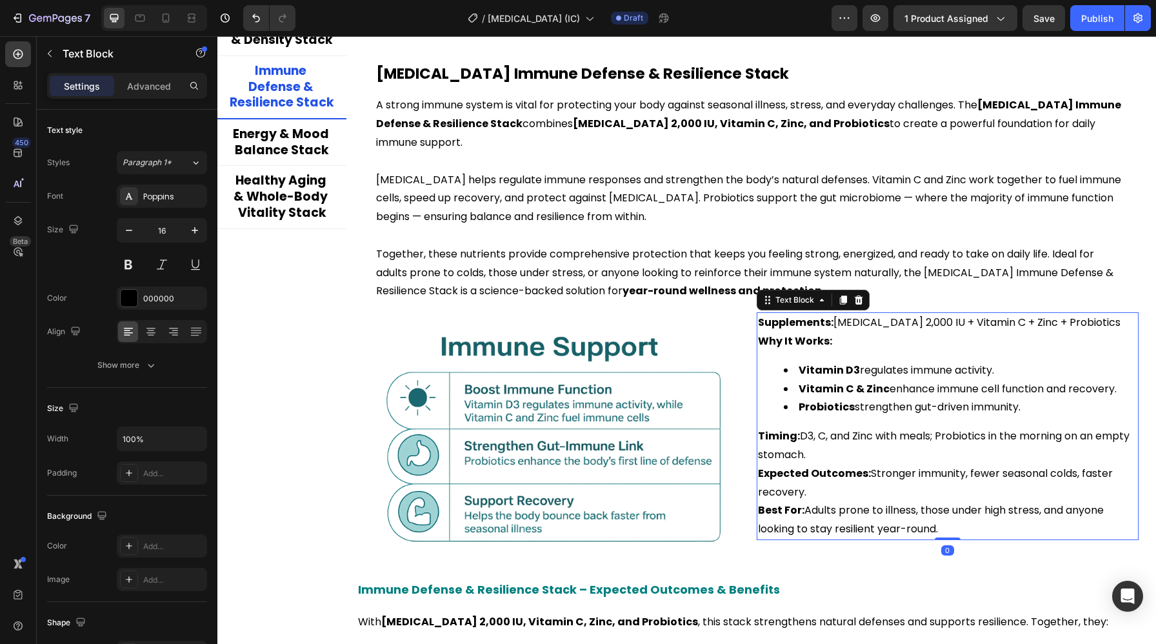
click at [785, 322] on strong "Supplements:" at bounding box center [795, 322] width 75 height 15
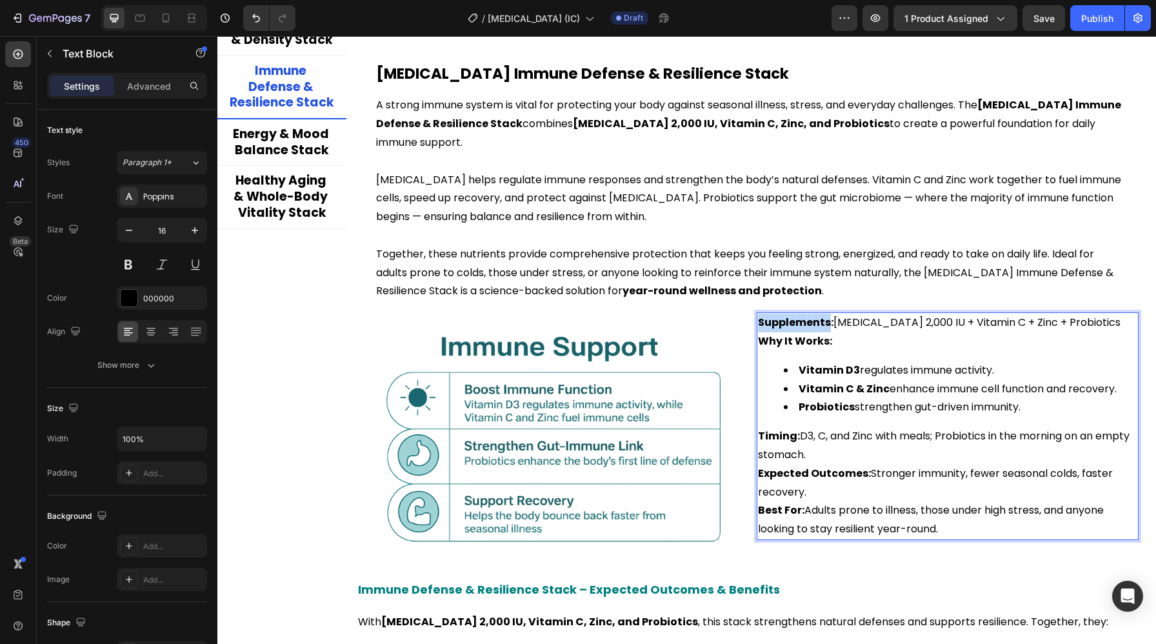
click at [785, 322] on strong "Supplements:" at bounding box center [795, 322] width 75 height 15
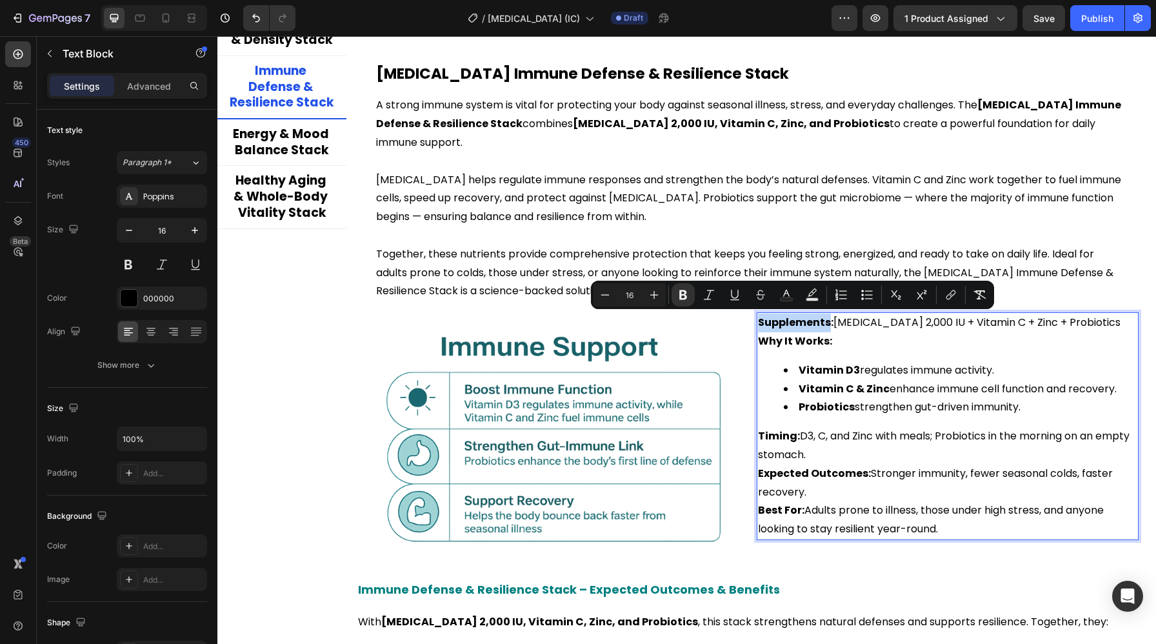
click at [820, 324] on strong "Supplements:" at bounding box center [795, 322] width 75 height 15
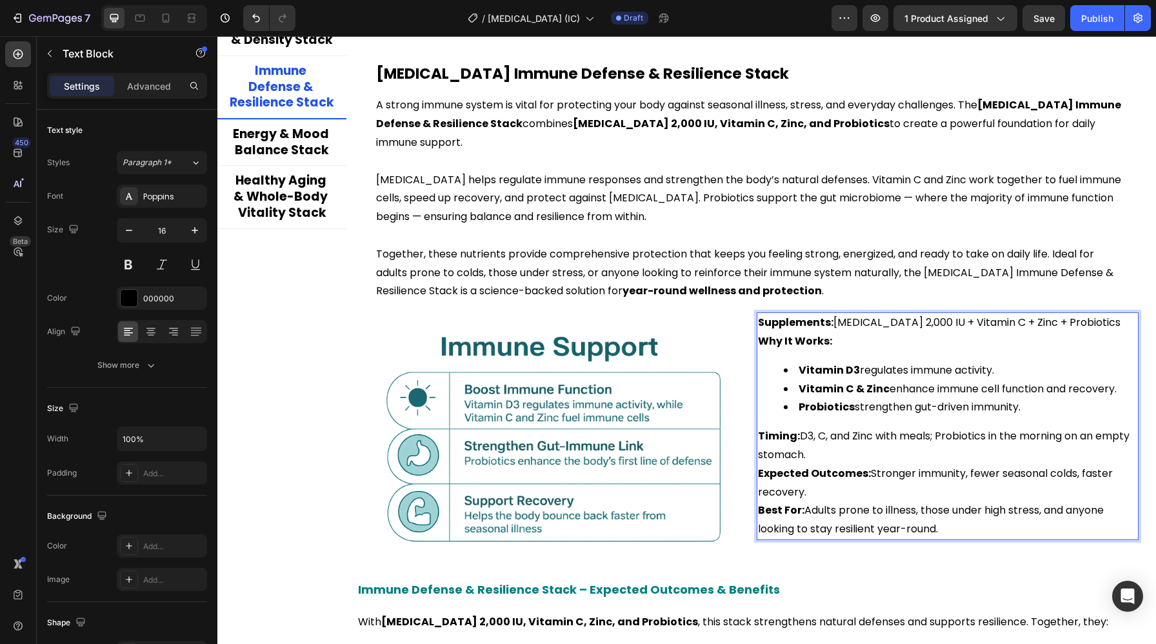
click at [832, 323] on p "Supplements: Vitamin D3 2,000 IU + Vitamin C + Zinc + Probiotics" at bounding box center [947, 322] width 379 height 19
drag, startPoint x: 831, startPoint y: 323, endPoint x: 757, endPoint y: 324, distance: 74.2
click at [758, 324] on p "Supplements: Vitamin D3 2,000 IU + Vitamin C + Zinc + Probiotics" at bounding box center [947, 322] width 379 height 19
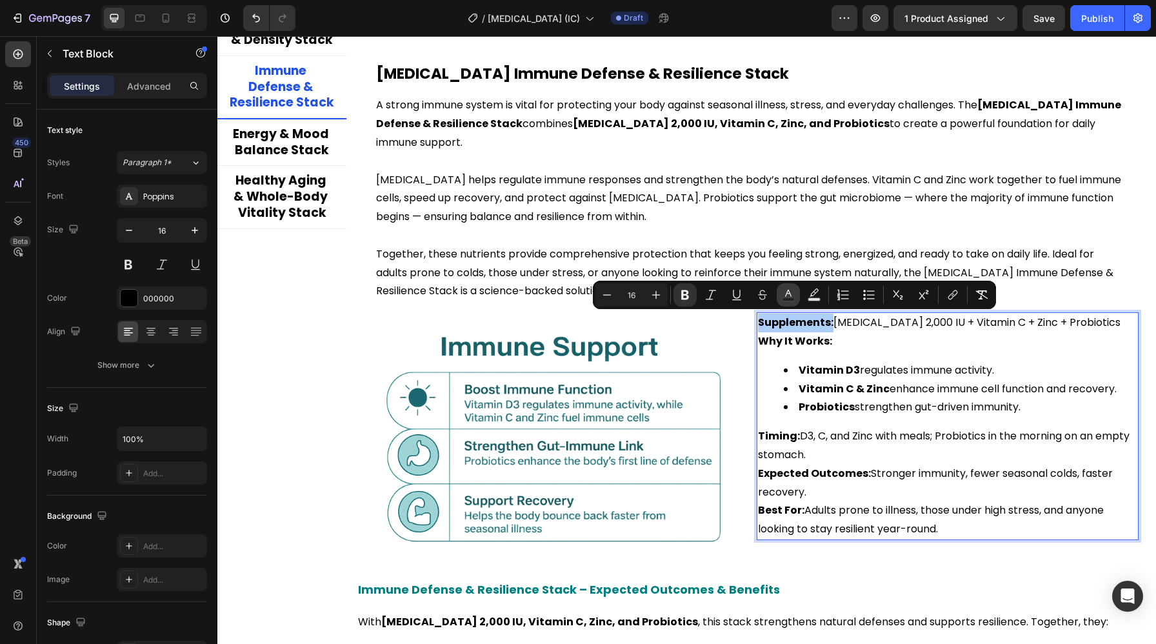
click at [782, 295] on icon "Editor contextual toolbar" at bounding box center [788, 294] width 13 height 13
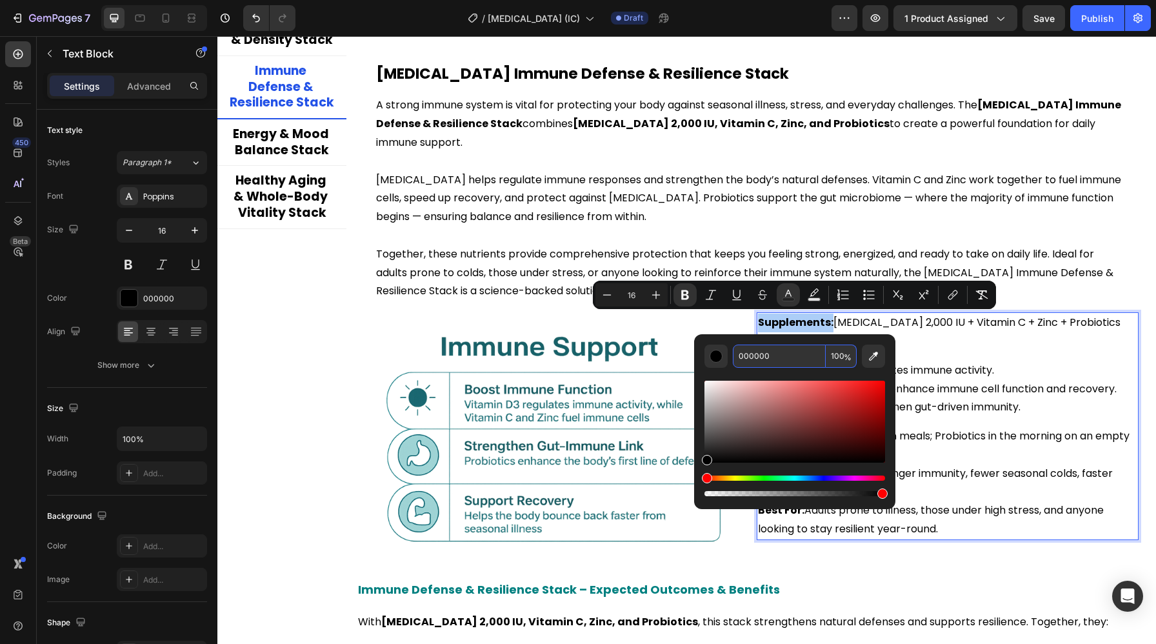
click at [783, 350] on input "000000" at bounding box center [779, 355] width 93 height 23
paste input "808"
type input "008080"
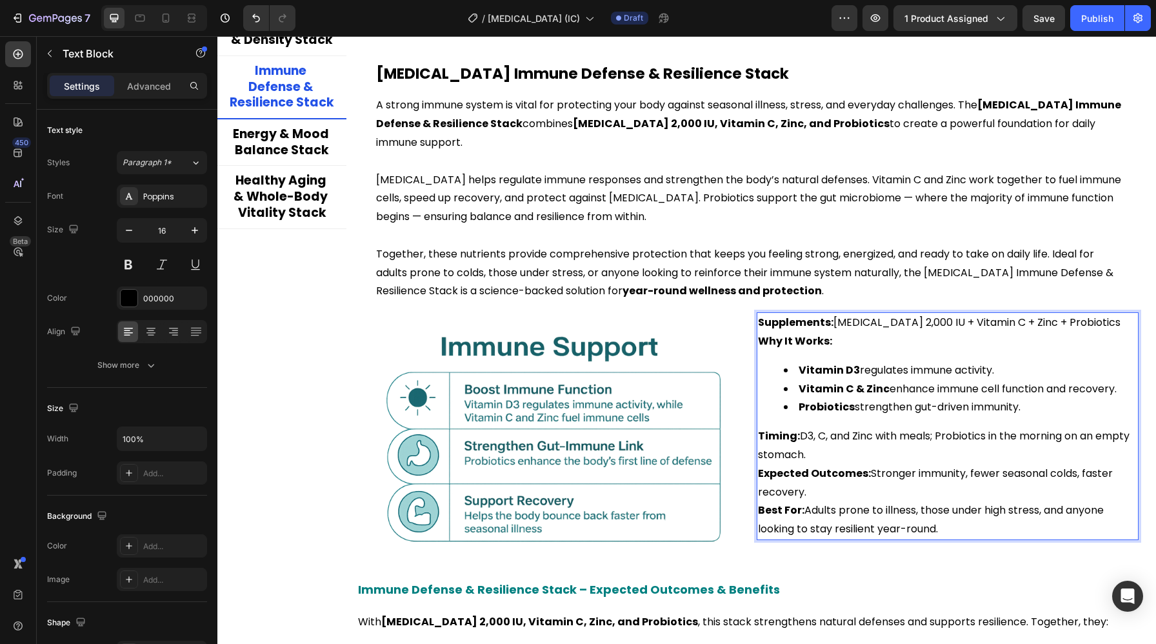
click at [943, 385] on li "Vitamin C & Zinc enhance immune cell function and recovery." at bounding box center [959, 389] width 353 height 19
click at [829, 371] on strong "Vitamin D3" at bounding box center [828, 369] width 61 height 15
drag, startPoint x: 856, startPoint y: 370, endPoint x: 794, endPoint y: 370, distance: 61.3
click at [794, 370] on li "Vitamin D3 regulates immune activity." at bounding box center [959, 370] width 353 height 19
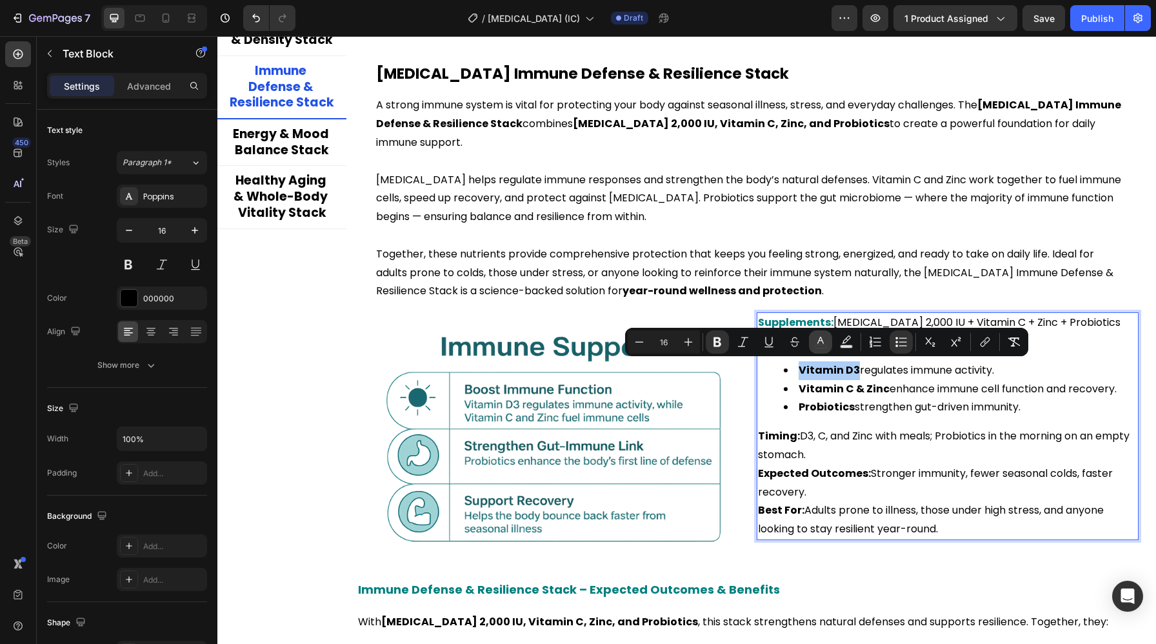
click at [814, 341] on icon "Editor contextual toolbar" at bounding box center [820, 341] width 13 height 13
type input "000000"
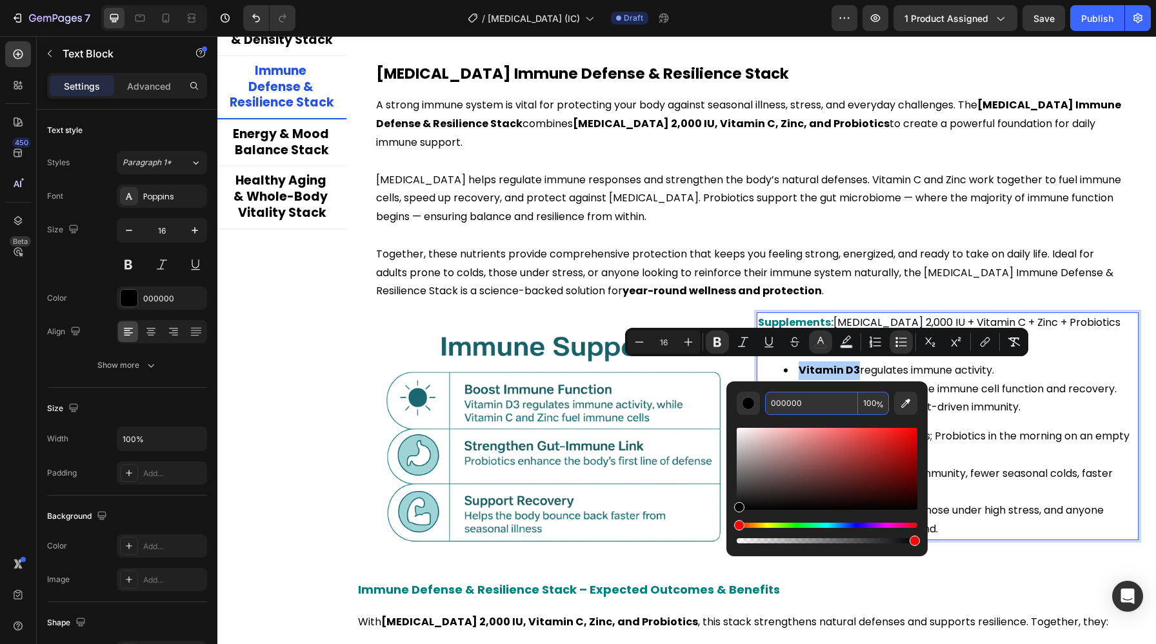
click at [780, 401] on input "000000" at bounding box center [811, 402] width 93 height 23
paste input "808"
type input "008080"
click at [969, 399] on li "Probiotics strengthen gut-driven immunity." at bounding box center [959, 407] width 353 height 19
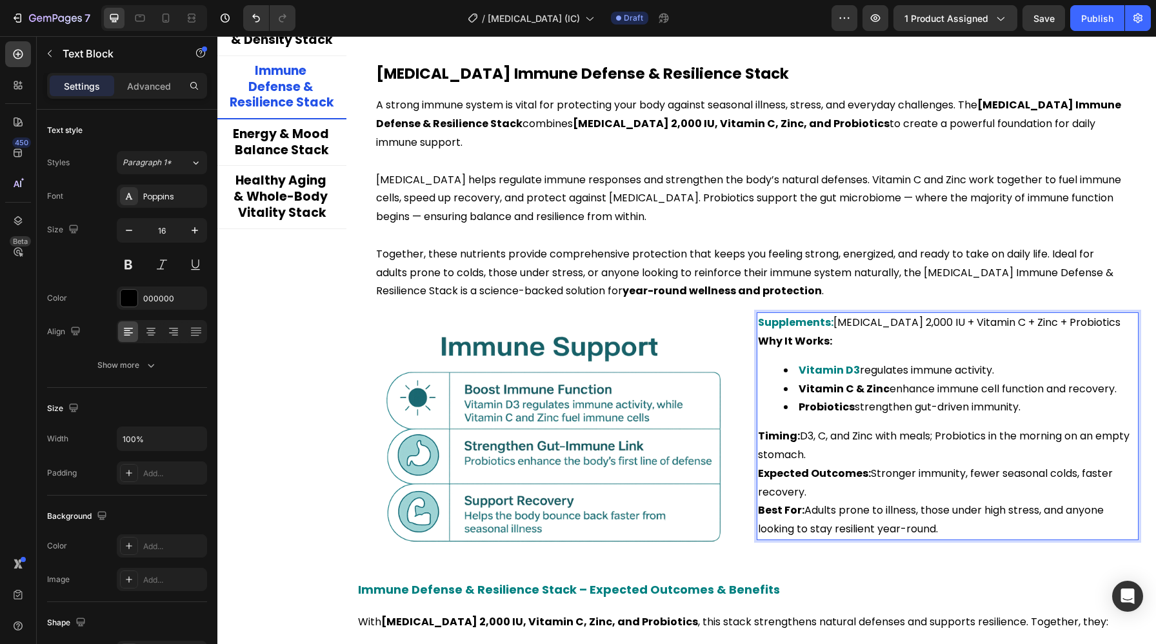
click at [828, 407] on strong "Probiotics" at bounding box center [826, 406] width 56 height 15
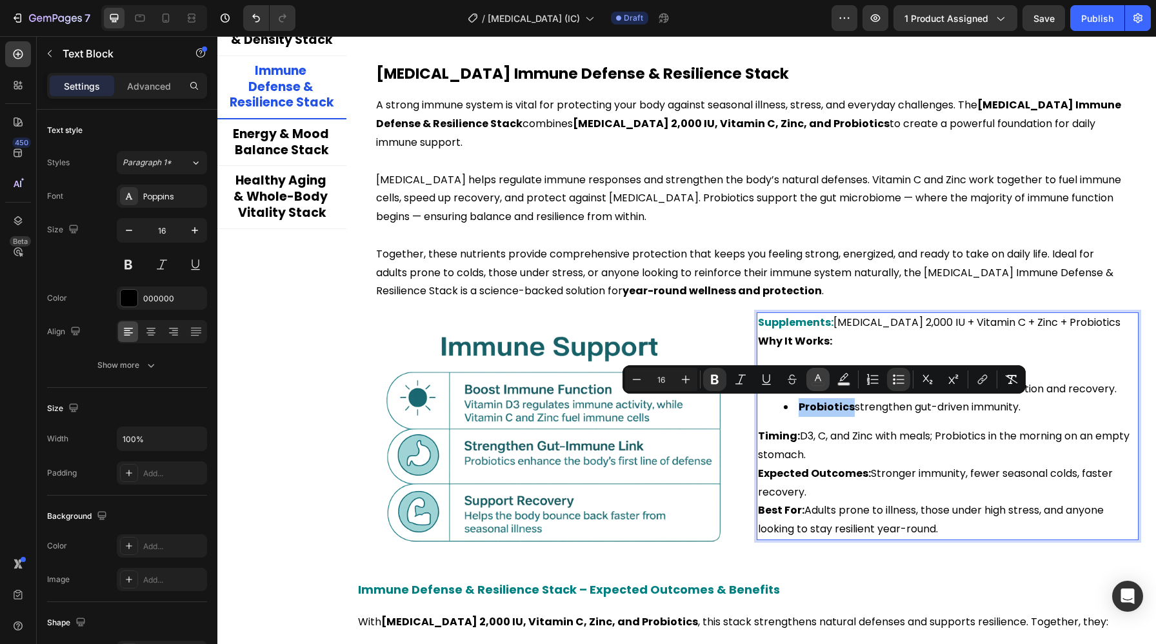
click at [814, 382] on icon "Editor contextual toolbar" at bounding box center [817, 379] width 13 height 13
type input "000000"
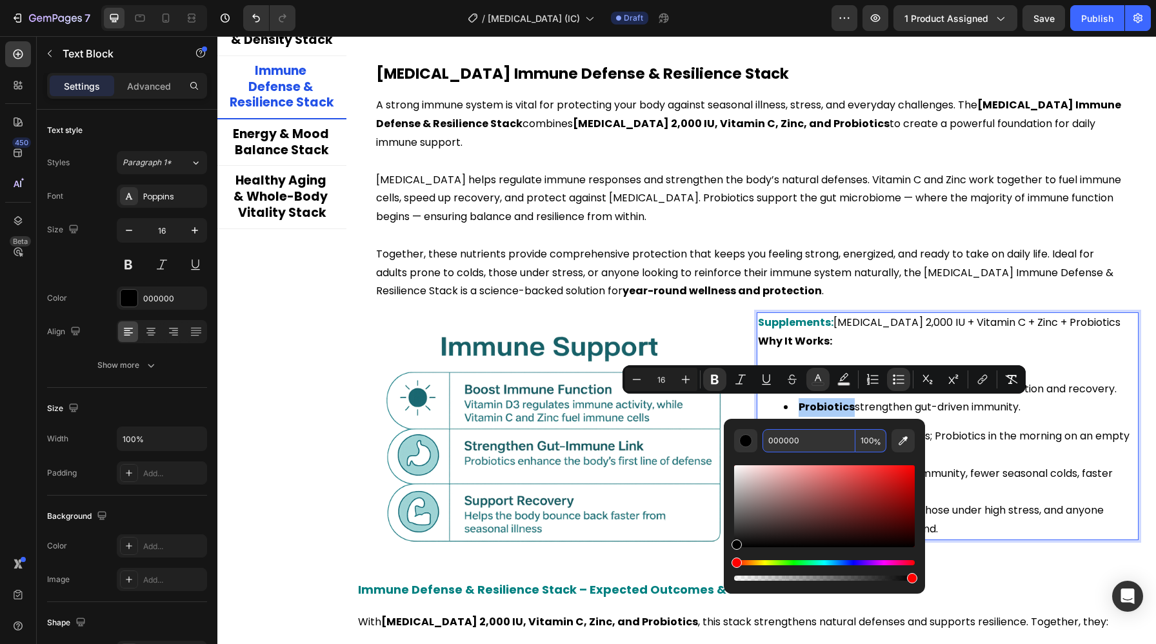
click at [793, 450] on input "000000" at bounding box center [808, 440] width 93 height 23
paste input "808"
type input "008080"
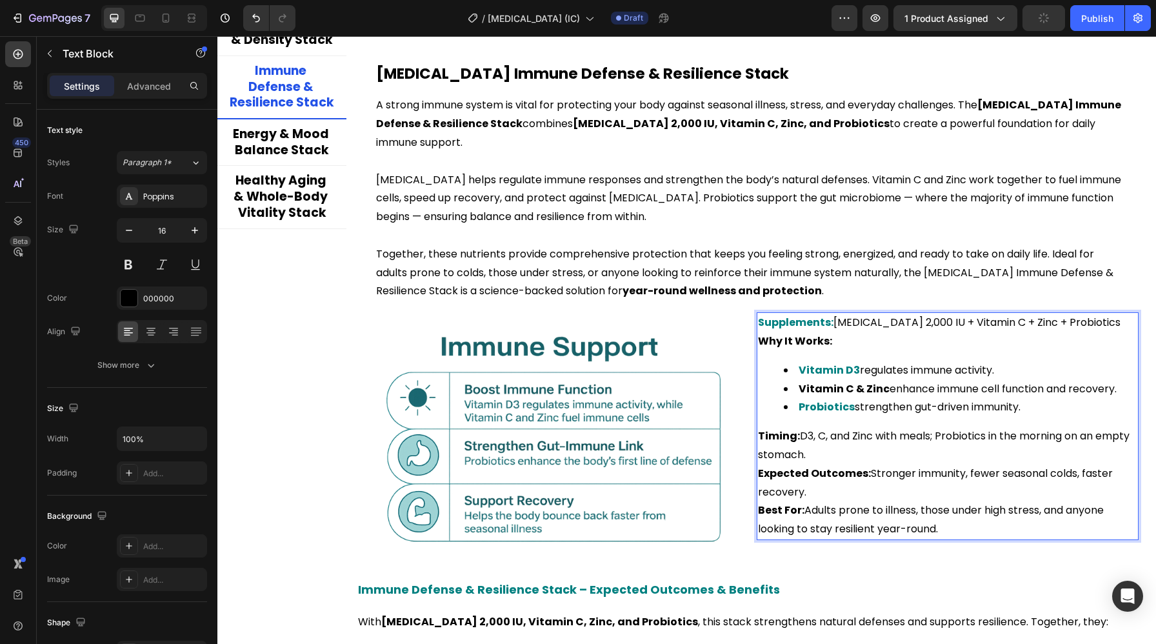
click at [808, 468] on strong "Expected Outcomes:" at bounding box center [814, 473] width 113 height 15
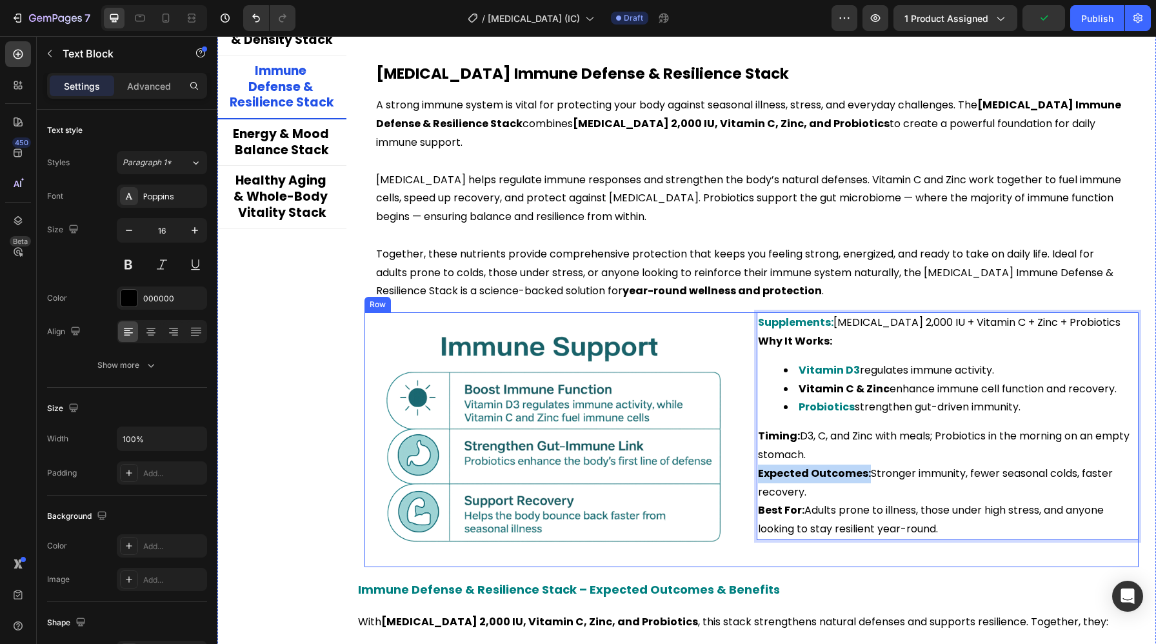
drag, startPoint x: 866, startPoint y: 473, endPoint x: 747, endPoint y: 471, distance: 118.7
click at [747, 471] on div "Image Supplements: Vitamin D3 2,000 IU + Vitamin C + Zinc + Probiotics Why It W…" at bounding box center [751, 439] width 774 height 255
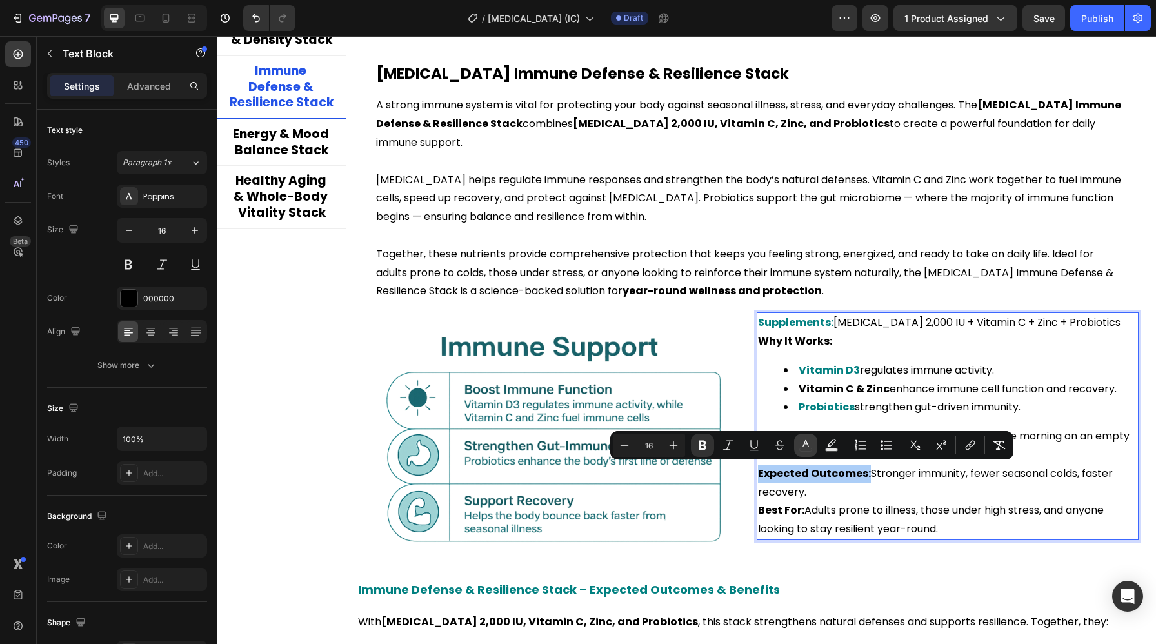
click at [812, 440] on button "color" at bounding box center [805, 444] width 23 height 23
type input "000000"
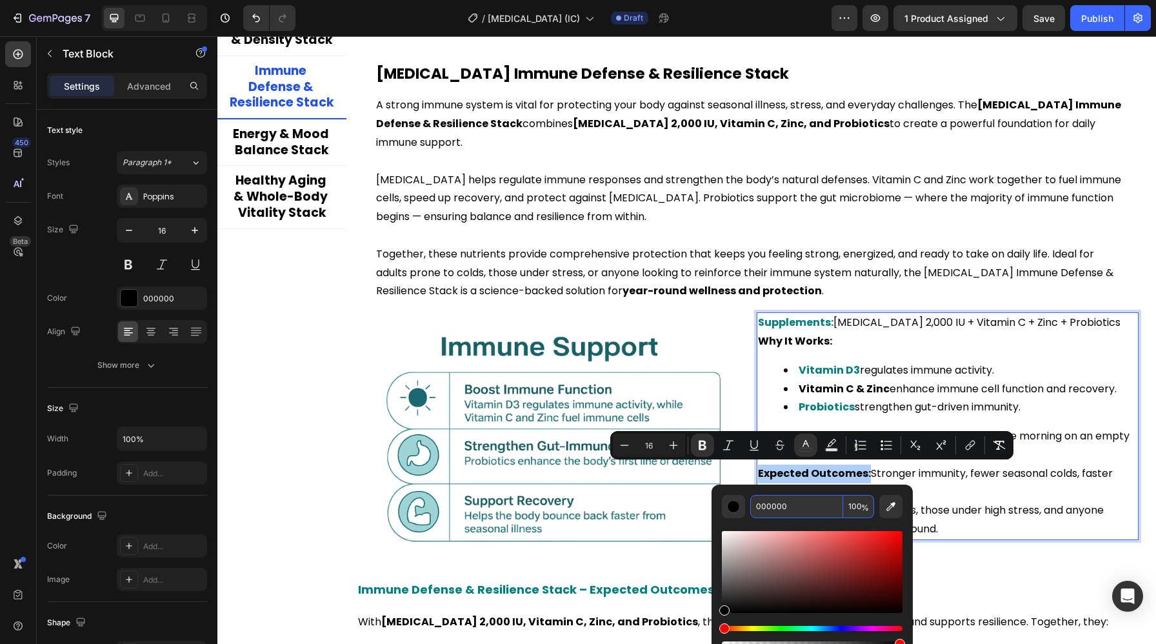
click at [784, 499] on input "000000" at bounding box center [796, 506] width 93 height 23
paste input "808"
type input "008080"
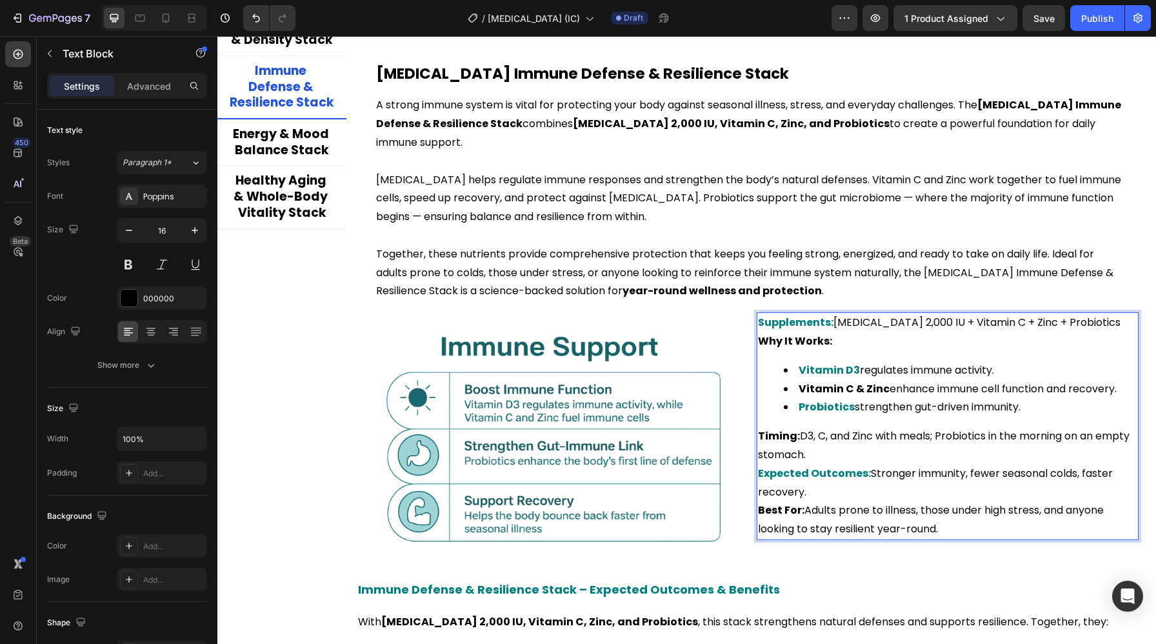
click at [933, 491] on p "Expected Outcomes: Stronger immunity, fewer seasonal colds, faster recovery." at bounding box center [947, 482] width 379 height 37
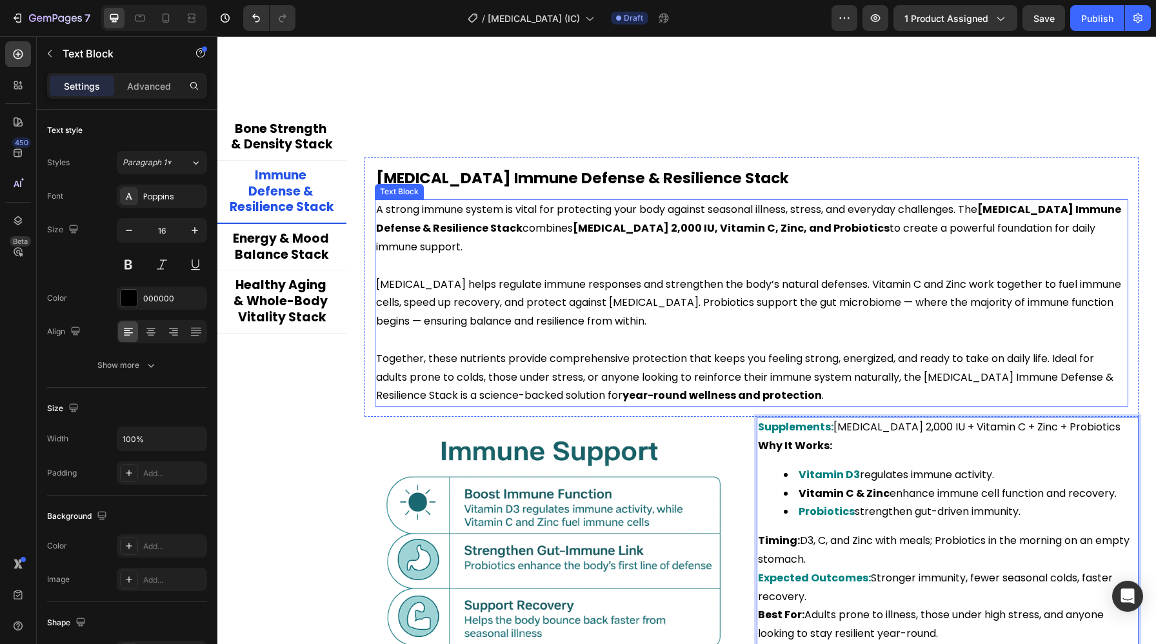
scroll to position [2524, 0]
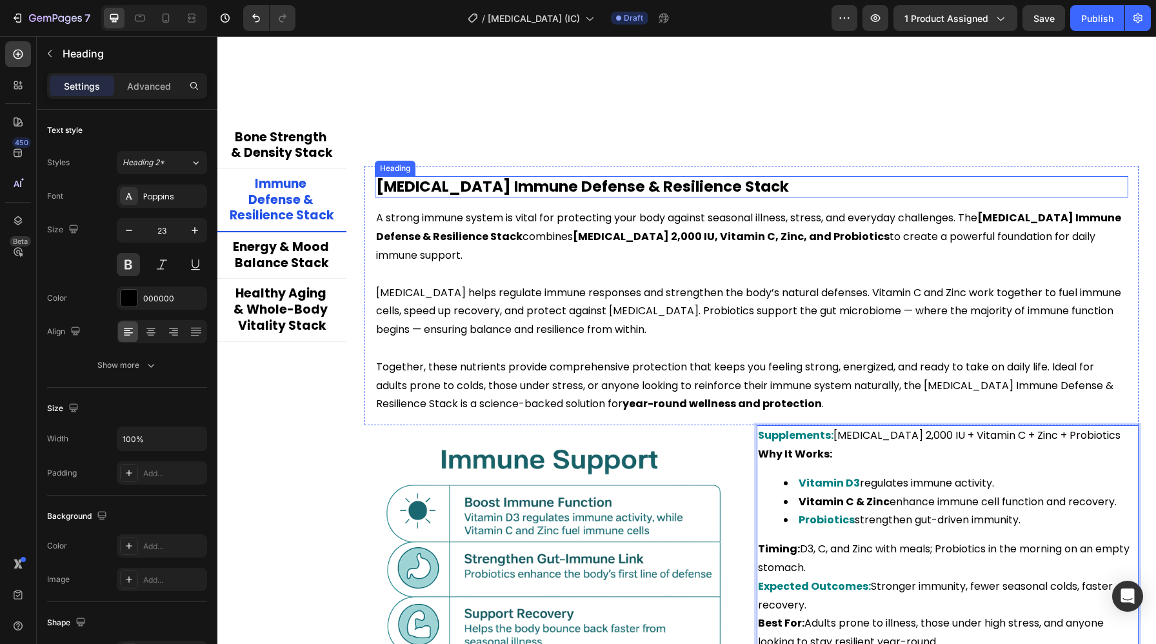
click at [549, 192] on h2 "Vitamin D Immune Defense & Resilience Stack" at bounding box center [751, 187] width 753 height 22
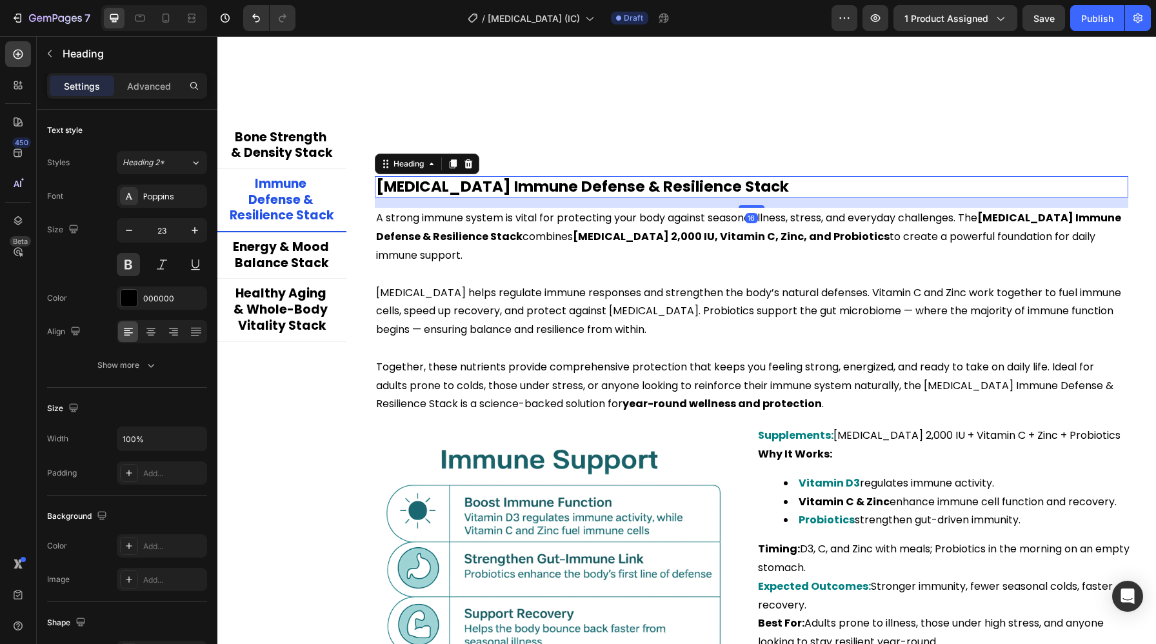
click at [549, 192] on h2 "Vitamin D Immune Defense & Resilience Stack" at bounding box center [751, 187] width 753 height 22
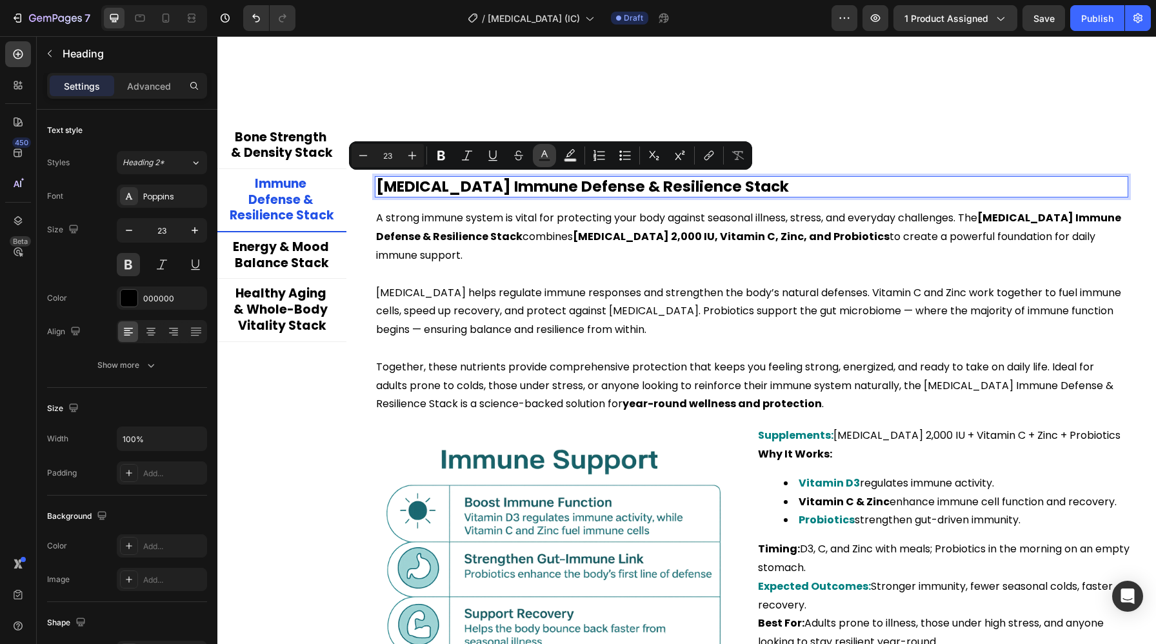
click at [542, 157] on icon "Editor contextual toolbar" at bounding box center [544, 155] width 13 height 13
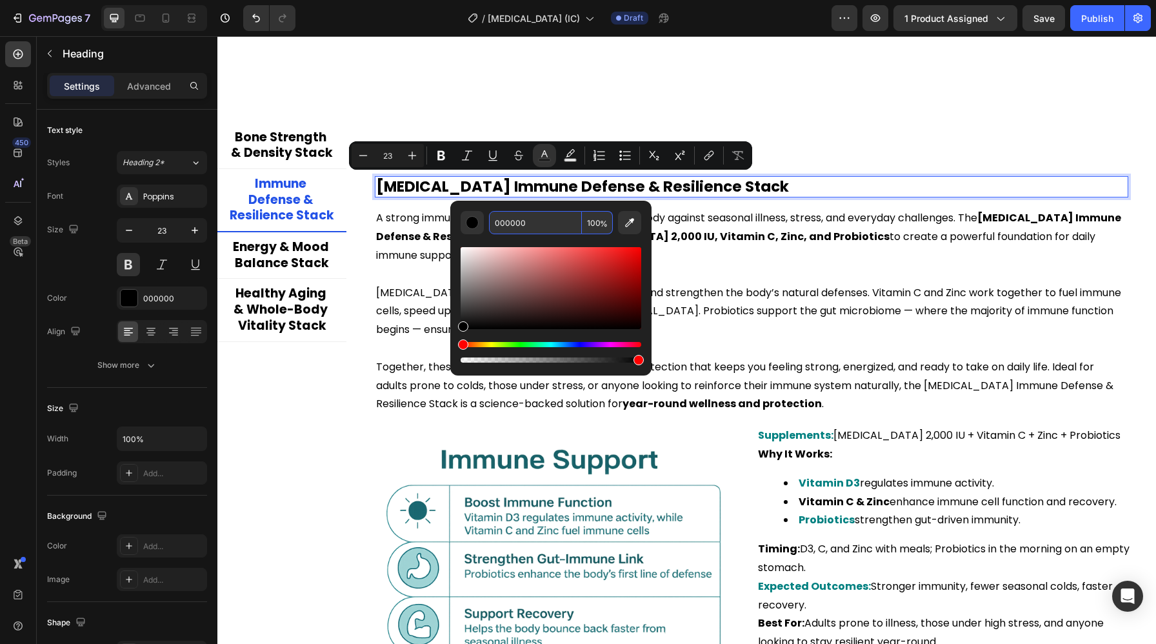
click at [535, 215] on input "000000" at bounding box center [535, 222] width 93 height 23
paste input "808"
type input "008080"
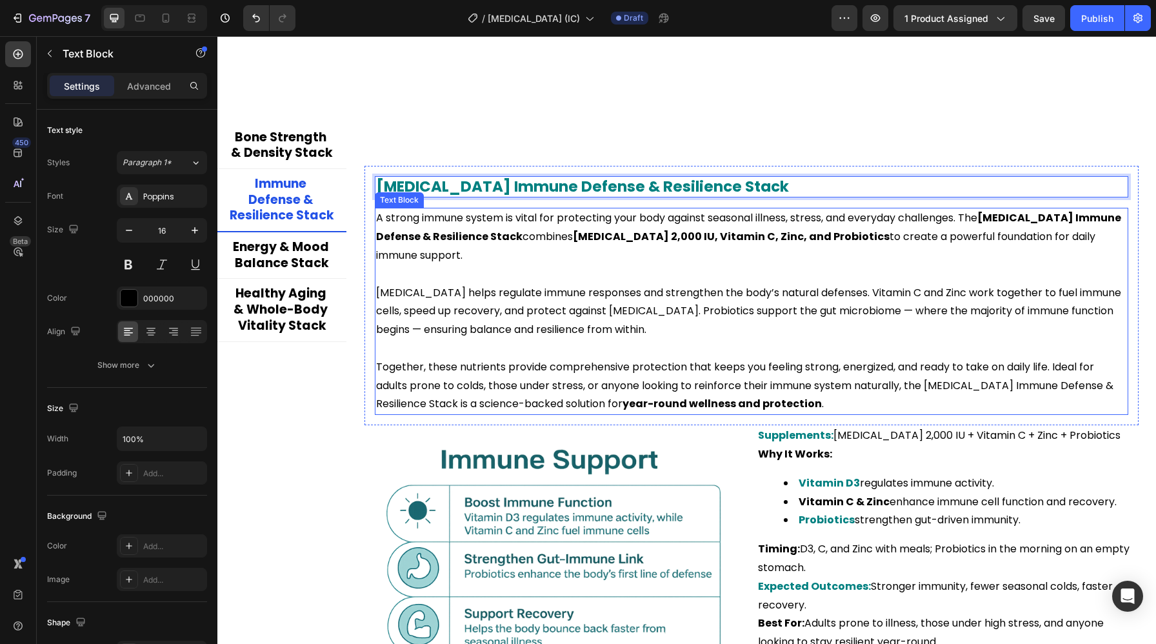
click at [734, 377] on p "Together, these nutrients provide comprehensive protection that keeps you feeli…" at bounding box center [751, 385] width 751 height 55
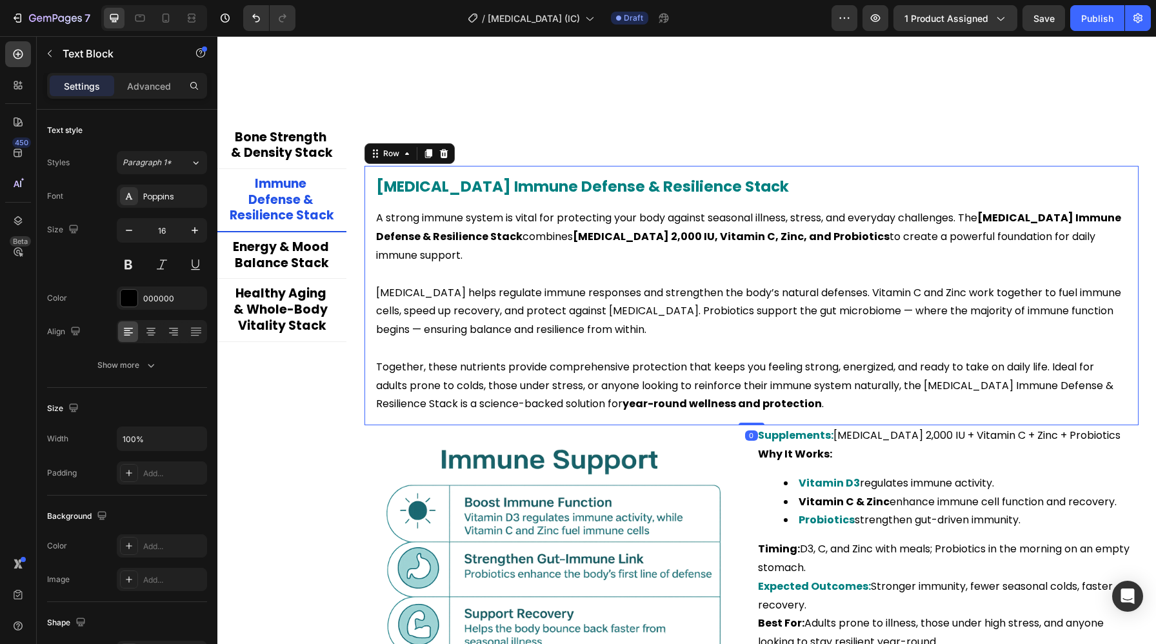
click at [791, 417] on div "⁠⁠⁠⁠⁠⁠⁠ Vitamin D Immune Defense & Resilience Stack Heading A strong immune sys…" at bounding box center [751, 296] width 774 height 260
click at [819, 406] on strong "year-round wellness and protection" at bounding box center [721, 403] width 199 height 15
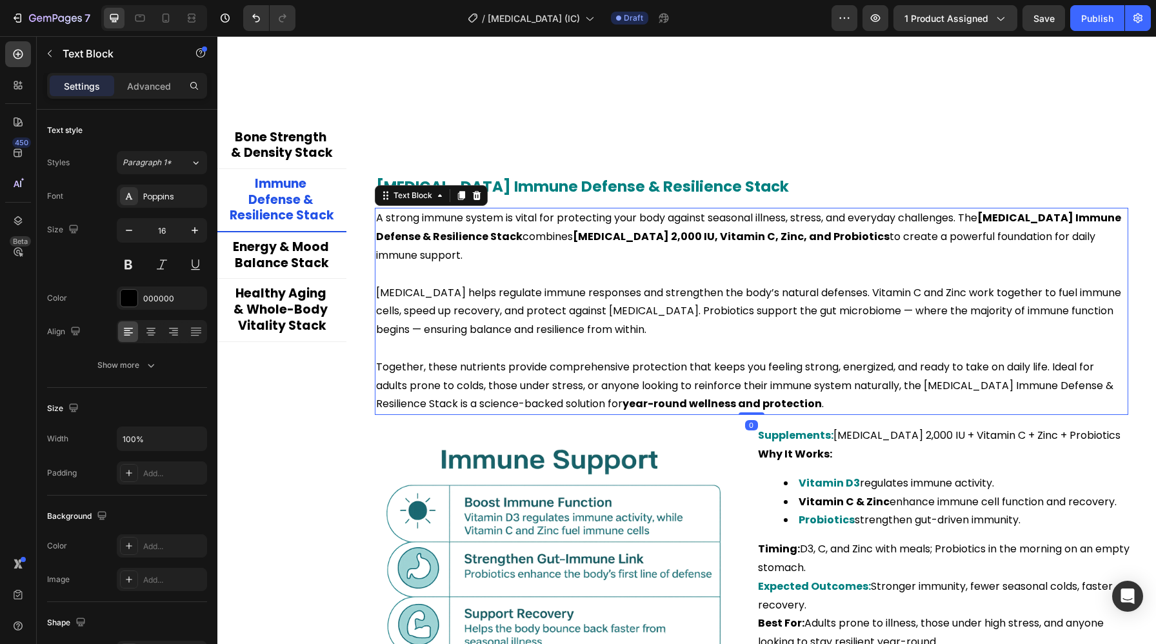
click at [819, 406] on strong "year-round wellness and protection" at bounding box center [721, 403] width 199 height 15
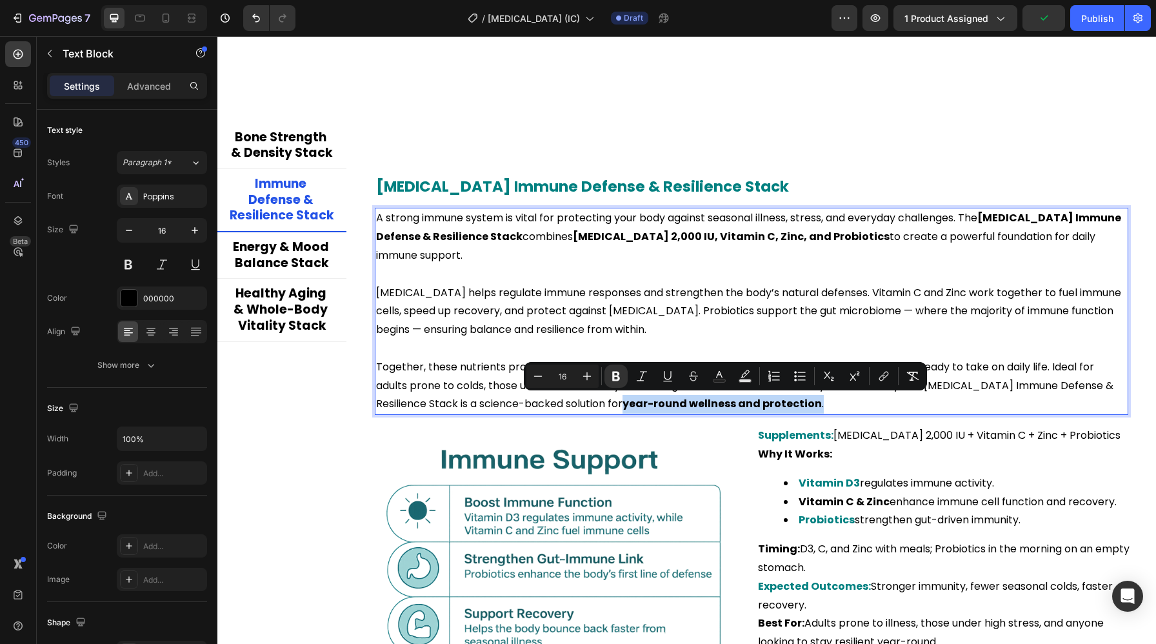
drag, startPoint x: 822, startPoint y: 406, endPoint x: 627, endPoint y: 406, distance: 194.1
click at [627, 406] on p "Together, these nutrients provide comprehensive protection that keeps you feeli…" at bounding box center [751, 385] width 751 height 55
click at [724, 380] on rect "Editor contextual toolbar" at bounding box center [719, 380] width 12 height 3
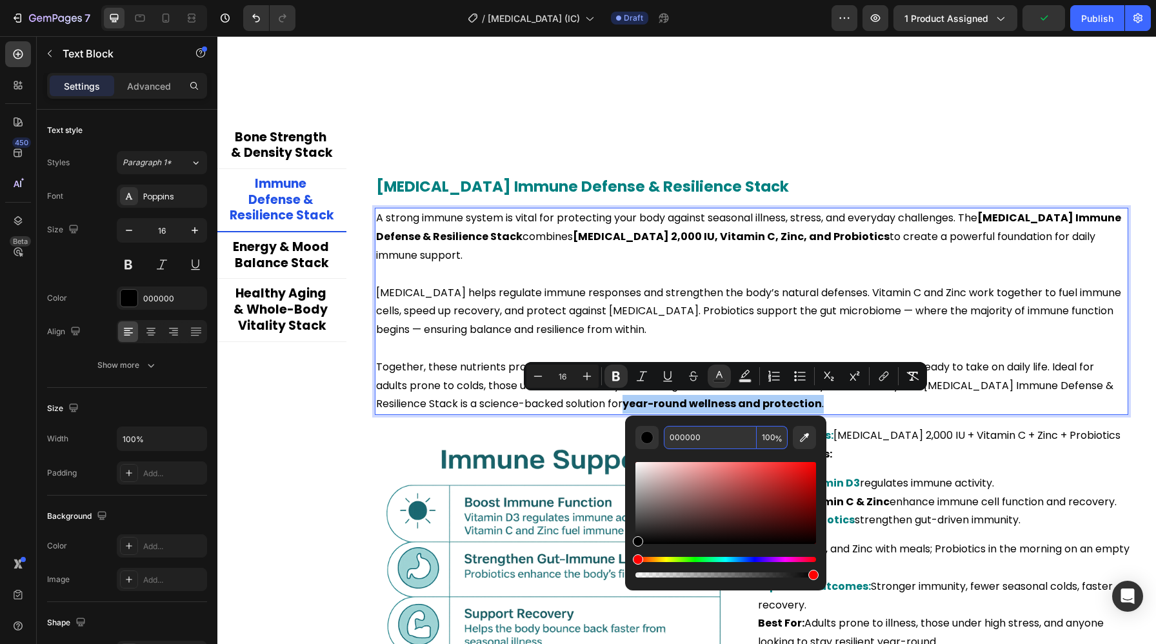
click at [705, 431] on input "000000" at bounding box center [710, 437] width 93 height 23
paste input "808"
type input "008080"
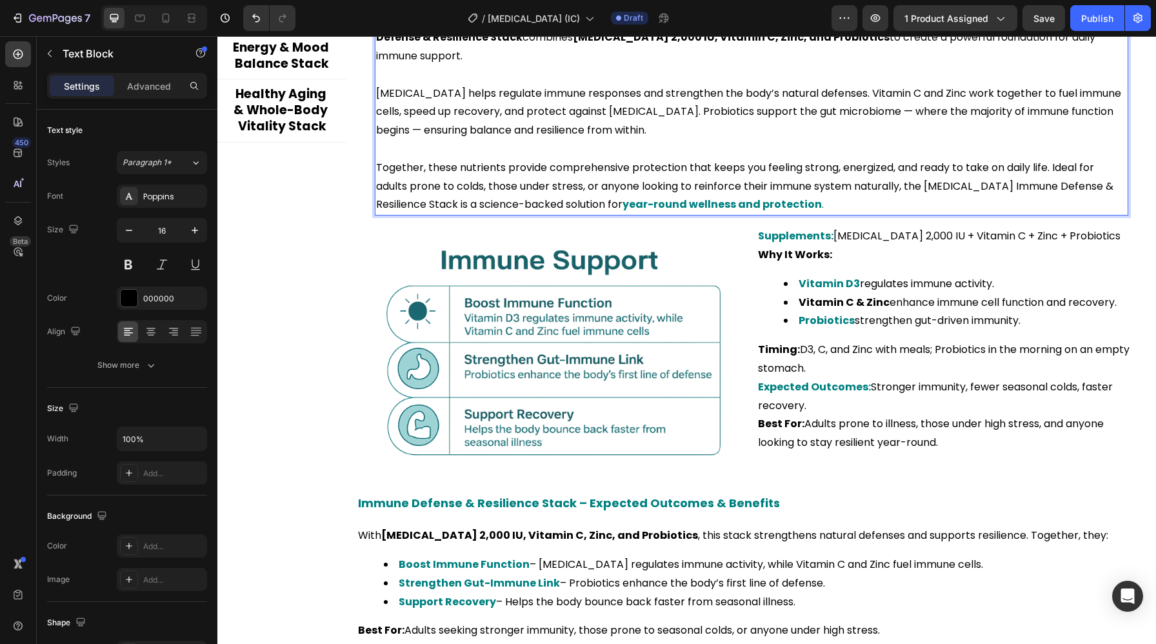
scroll to position [2739, 0]
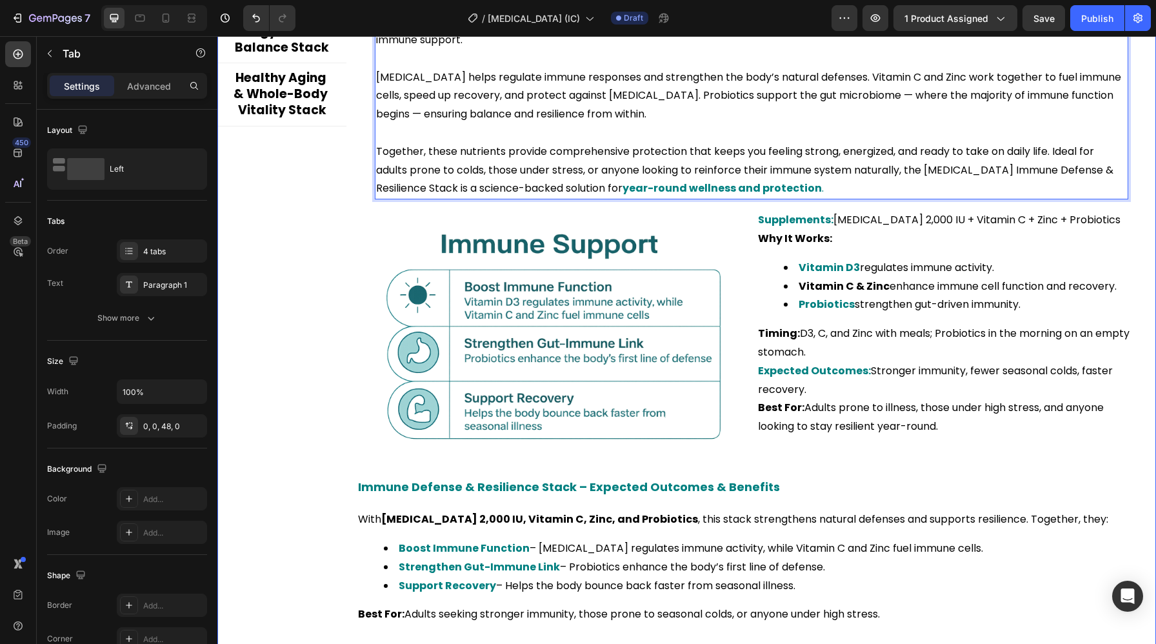
click at [328, 363] on div "Bone Strength & Density Stack Immune Defense & Resilience Stack Energy & Mood B…" at bounding box center [281, 271] width 129 height 729
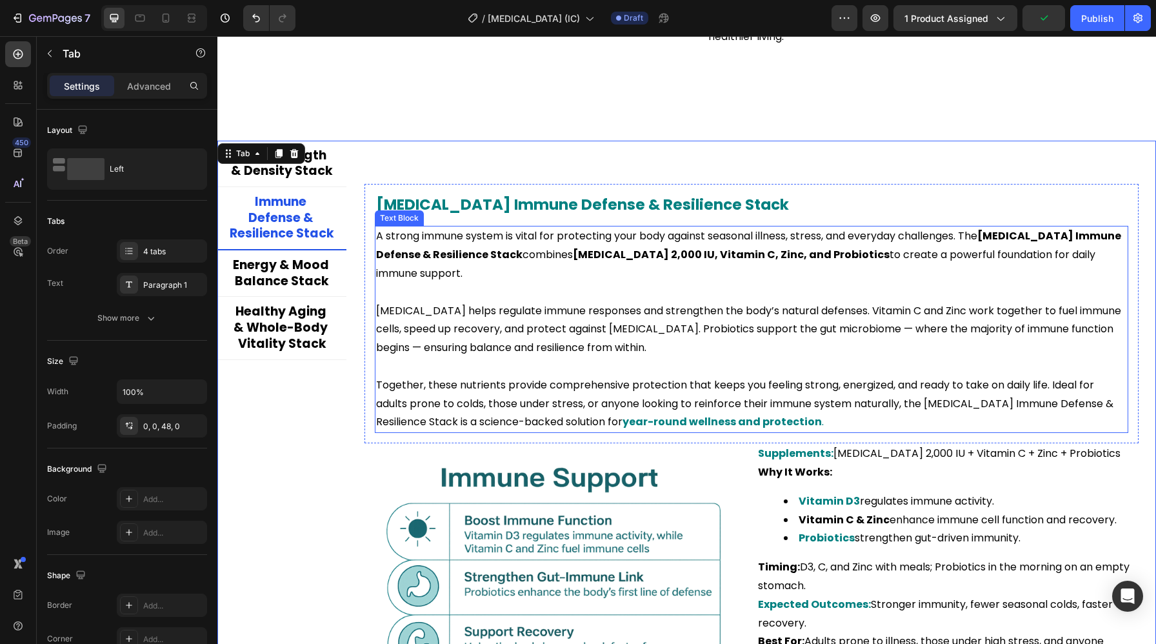
scroll to position [2503, 0]
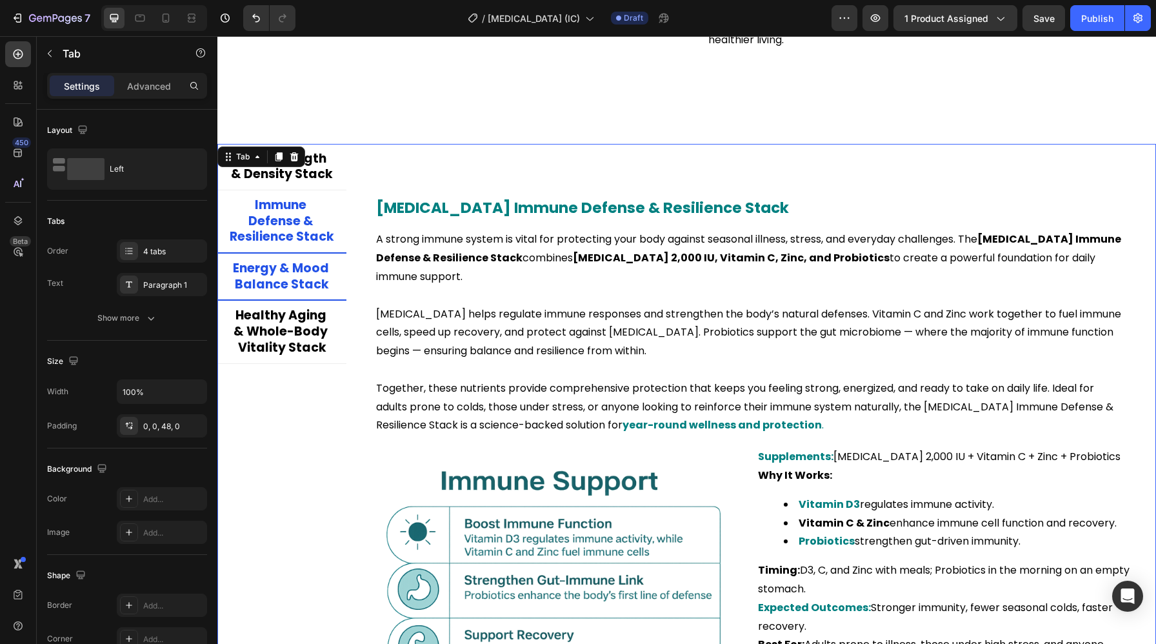
click at [317, 297] on li "Energy & Mood Balance Stack" at bounding box center [281, 276] width 129 height 47
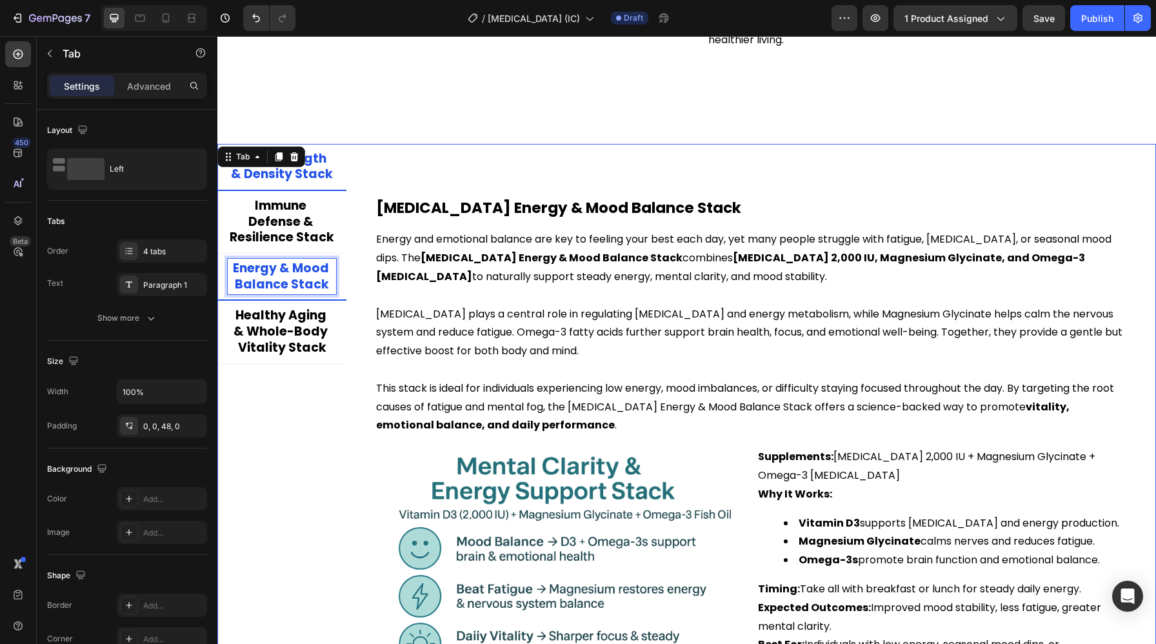
scroll to position [2503, 0]
click at [310, 170] on p "Bone Strength & Density Stack" at bounding box center [282, 166] width 104 height 32
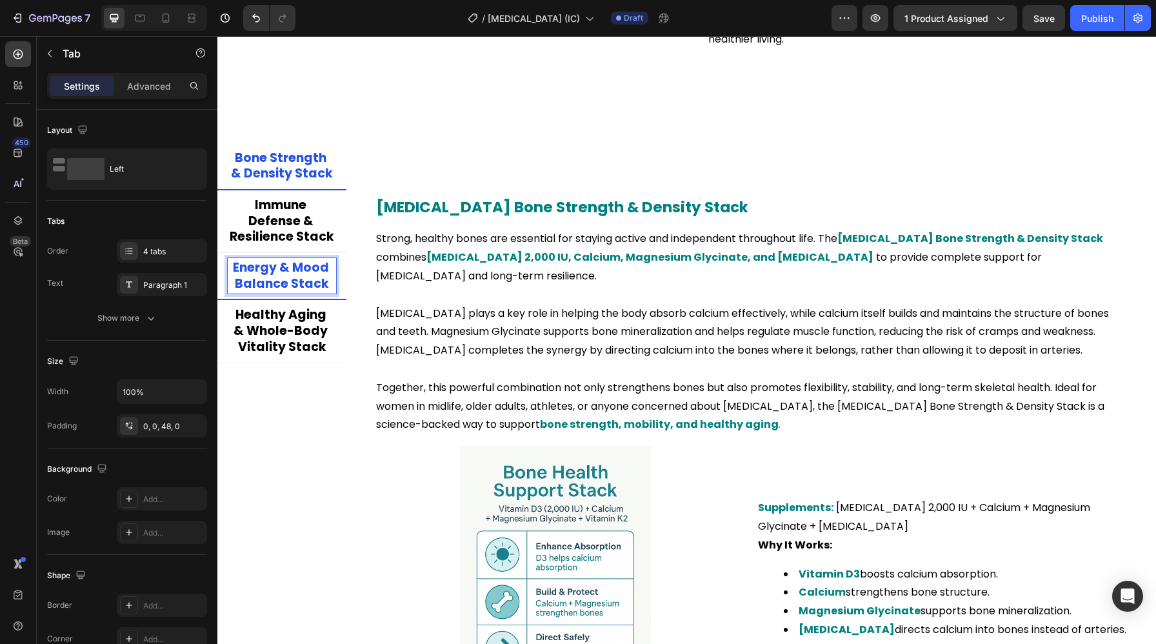
click at [291, 286] on p "Energy & Mood Balance Stack" at bounding box center [282, 276] width 104 height 32
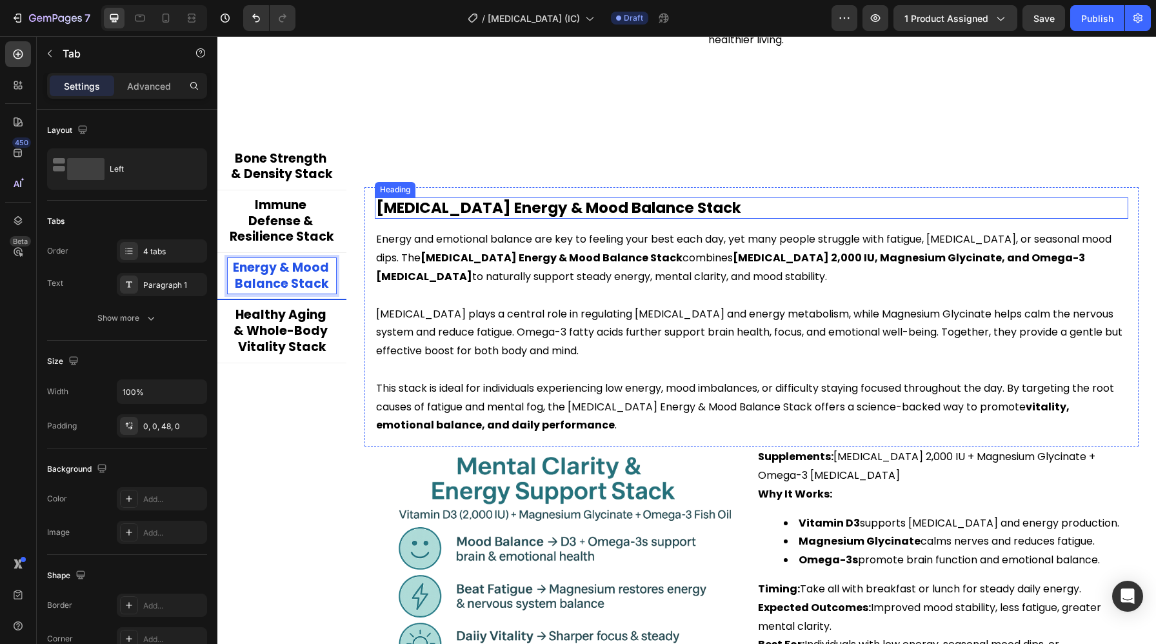
click at [562, 204] on h2 "Vitamin D Energy & Mood Balance Stack" at bounding box center [751, 208] width 753 height 22
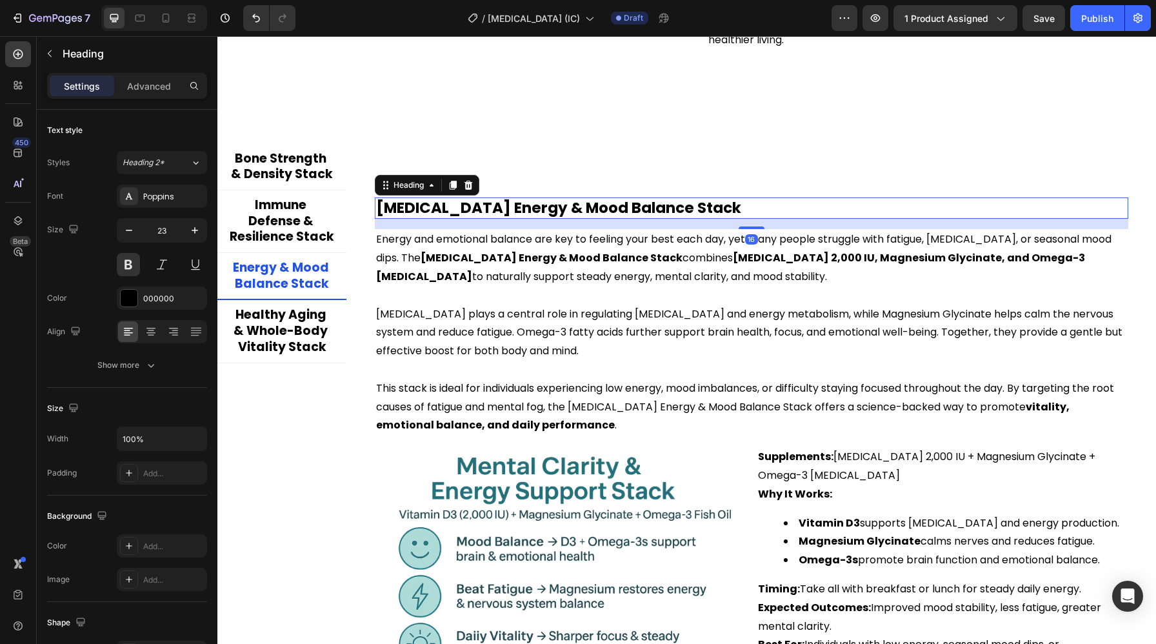
click at [562, 204] on h2 "Vitamin D Energy & Mood Balance Stack" at bounding box center [751, 208] width 753 height 22
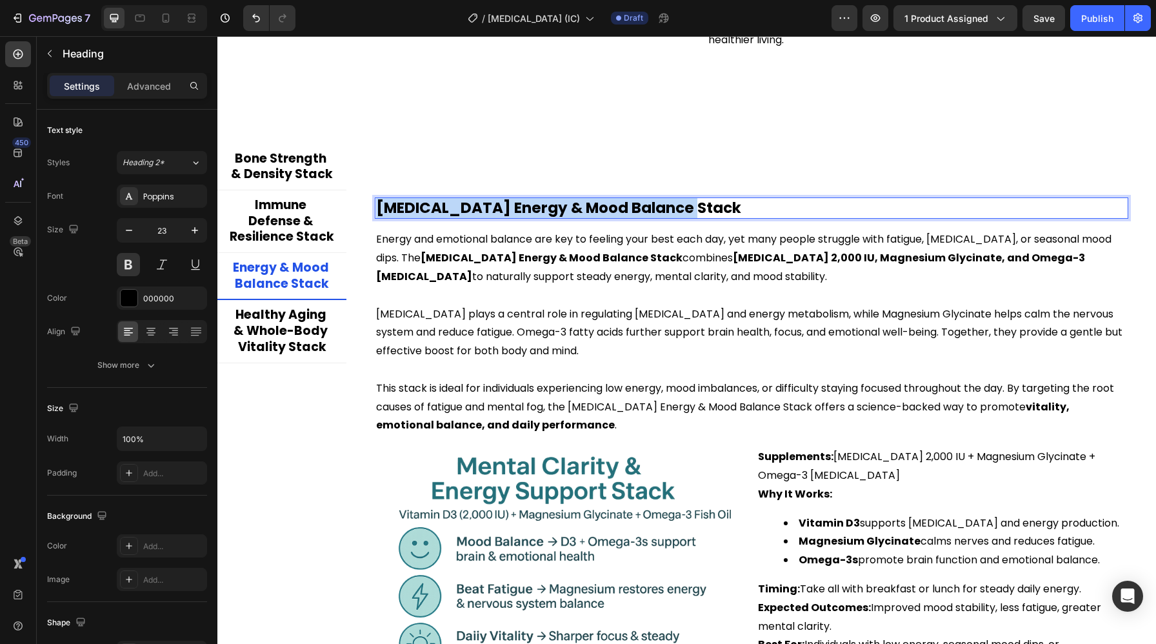
click at [562, 204] on p "Vitamin D Energy & Mood Balance Stack" at bounding box center [751, 208] width 751 height 19
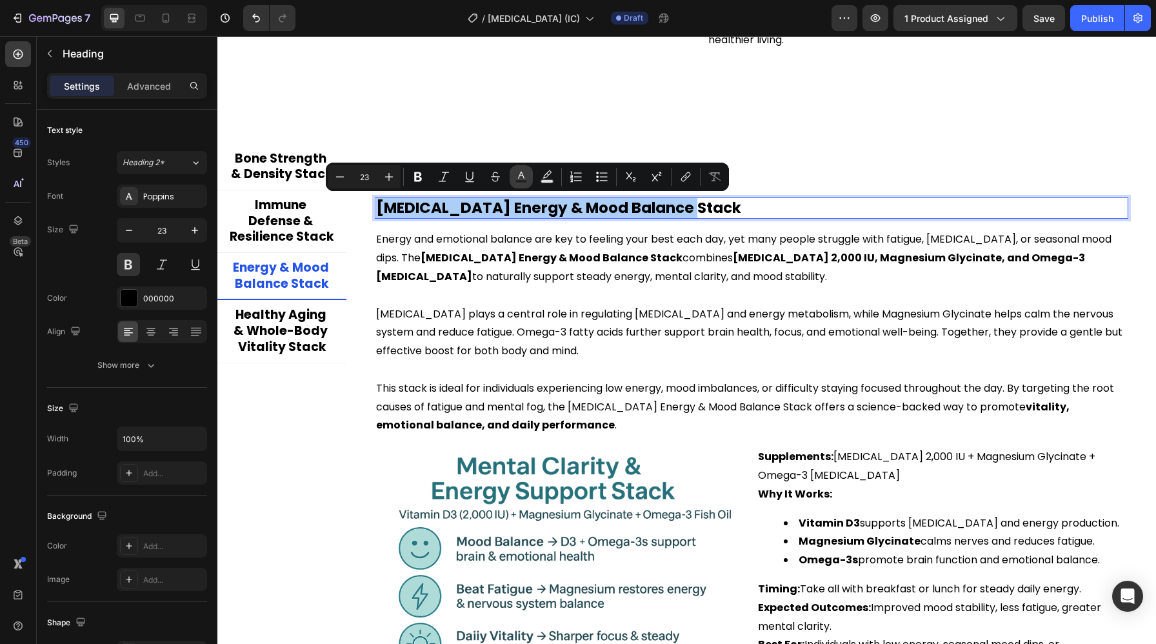
click at [518, 182] on rect "Editor contextual toolbar" at bounding box center [521, 181] width 12 height 3
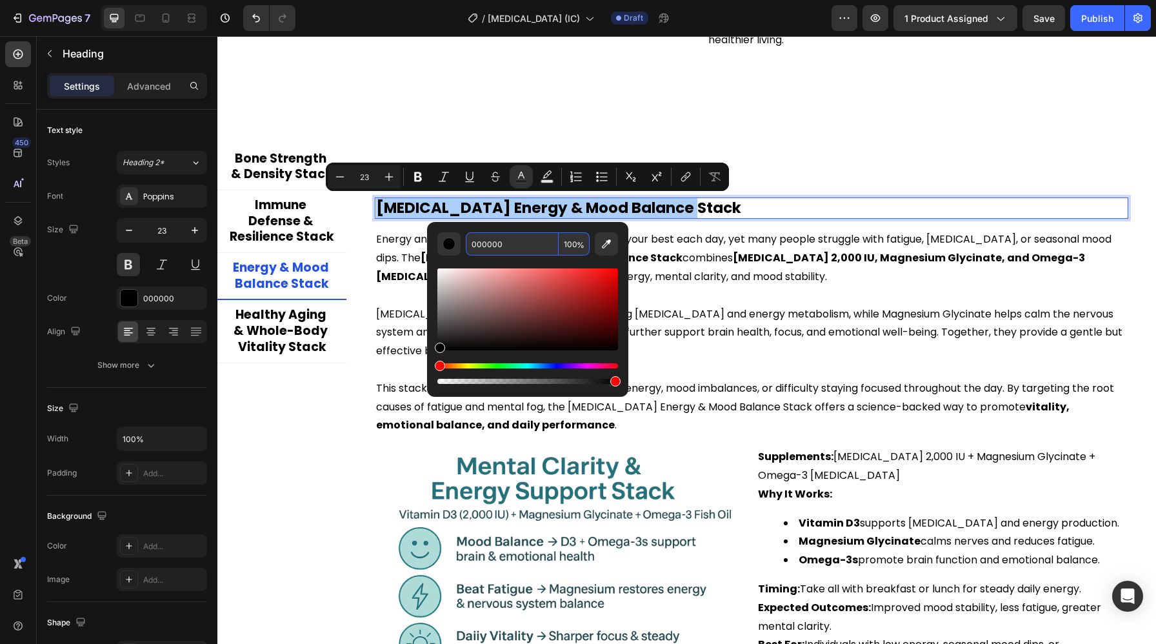
click at [519, 248] on input "000000" at bounding box center [512, 243] width 93 height 23
paste input "808"
type input "008080"
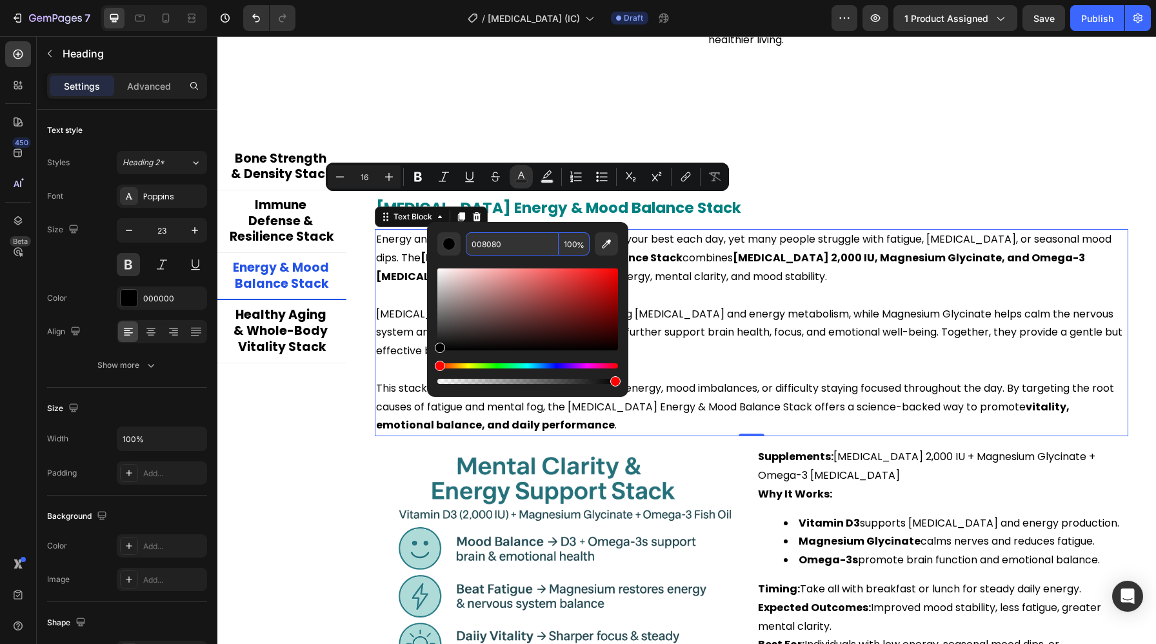
click at [729, 302] on p at bounding box center [751, 295] width 751 height 19
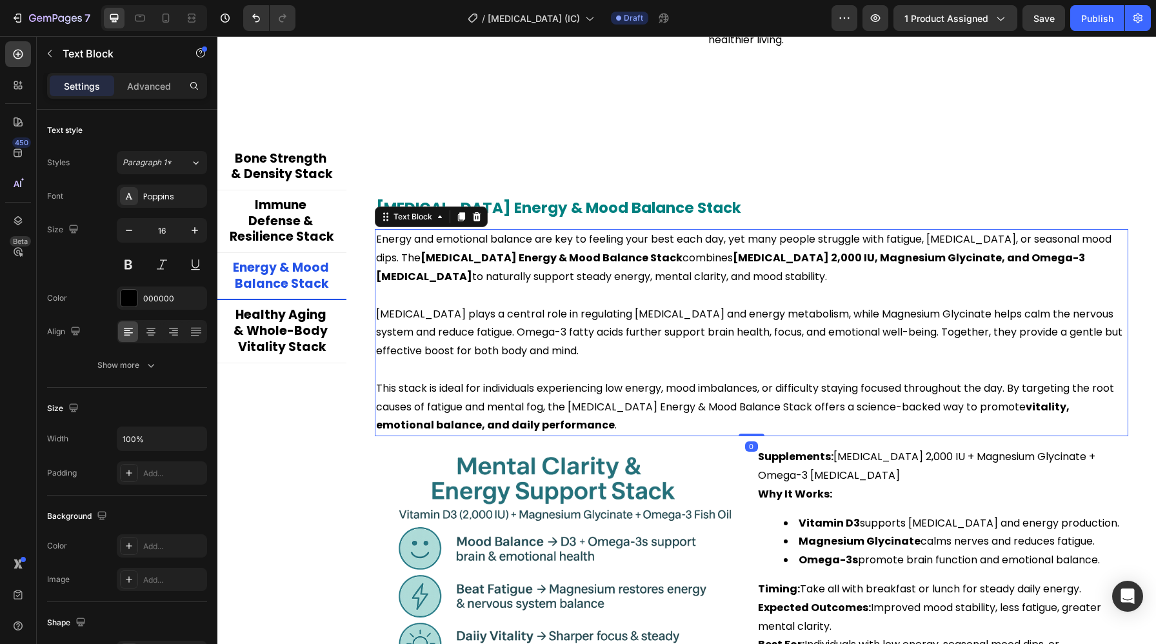
click at [551, 264] on strong "Vitamin D Energy & Mood Balance Stack" at bounding box center [551, 257] width 262 height 15
click at [676, 265] on p "Energy and emotional balance are key to feeling your best each day, yet many pe…" at bounding box center [751, 257] width 751 height 55
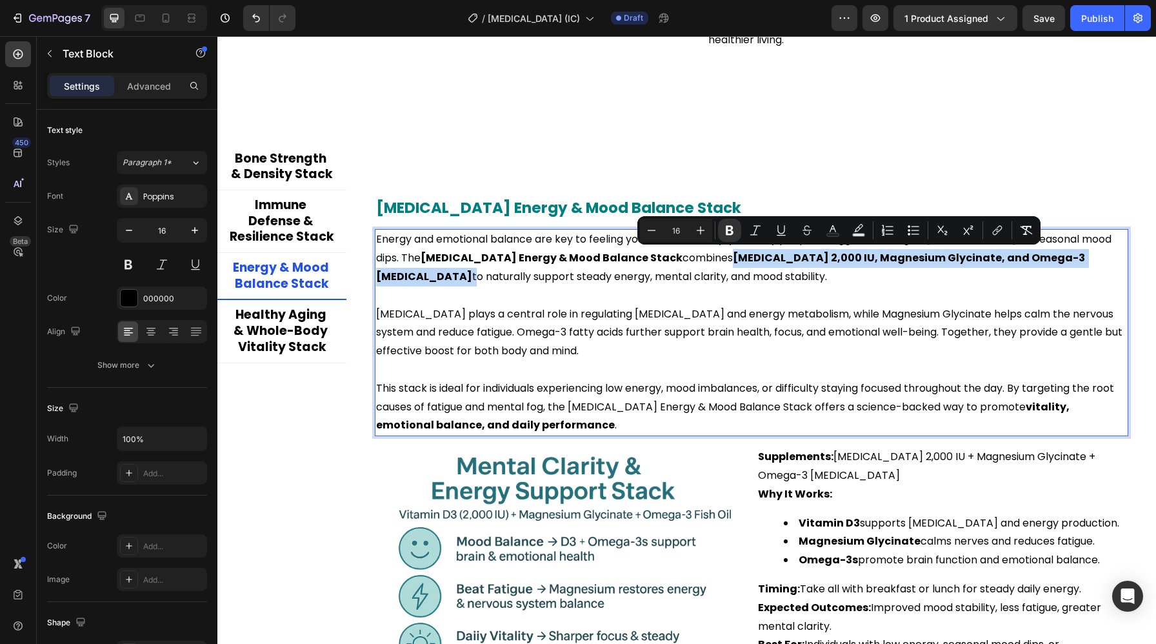
drag, startPoint x: 667, startPoint y: 259, endPoint x: 1012, endPoint y: 261, distance: 345.0
click at [1012, 261] on p "Energy and emotional balance are key to feeling your best each day, yet many pe…" at bounding box center [751, 257] width 751 height 55
click at [829, 226] on icon "Editor contextual toolbar" at bounding box center [832, 230] width 13 height 13
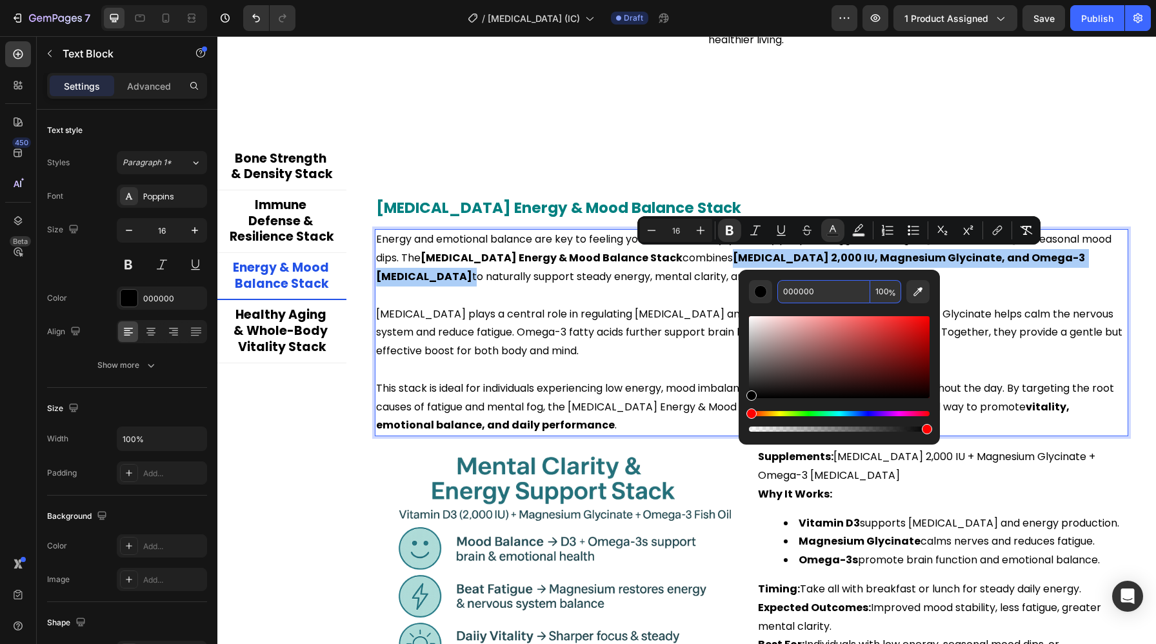
click at [796, 292] on input "000000" at bounding box center [823, 291] width 93 height 23
paste input "808"
type input "008080"
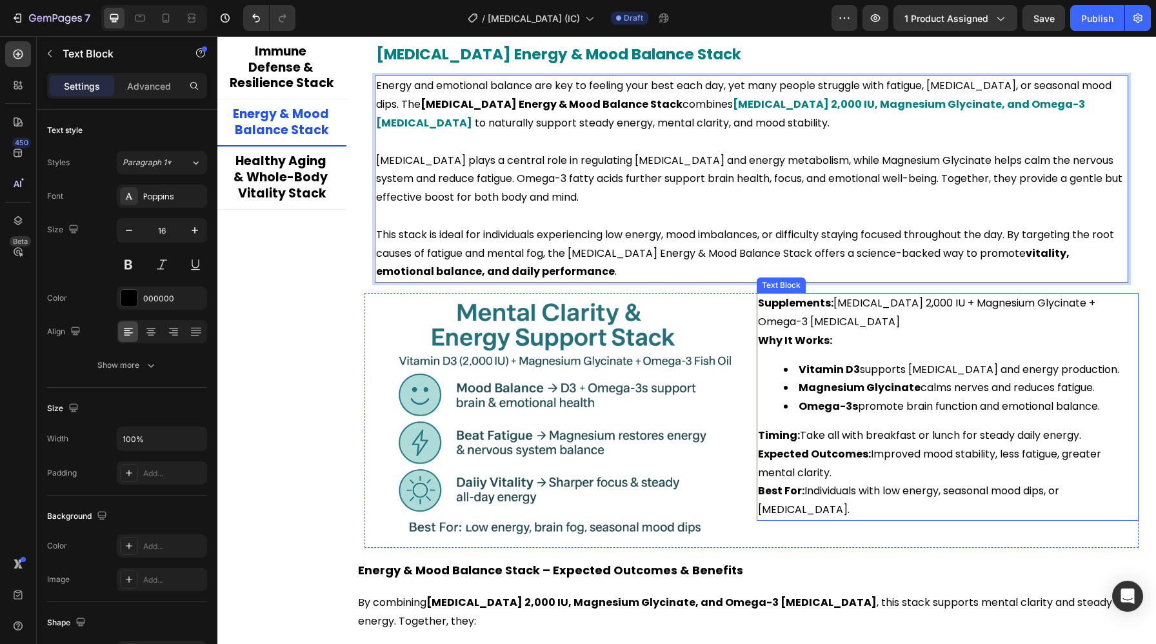
scroll to position [2675, 0]
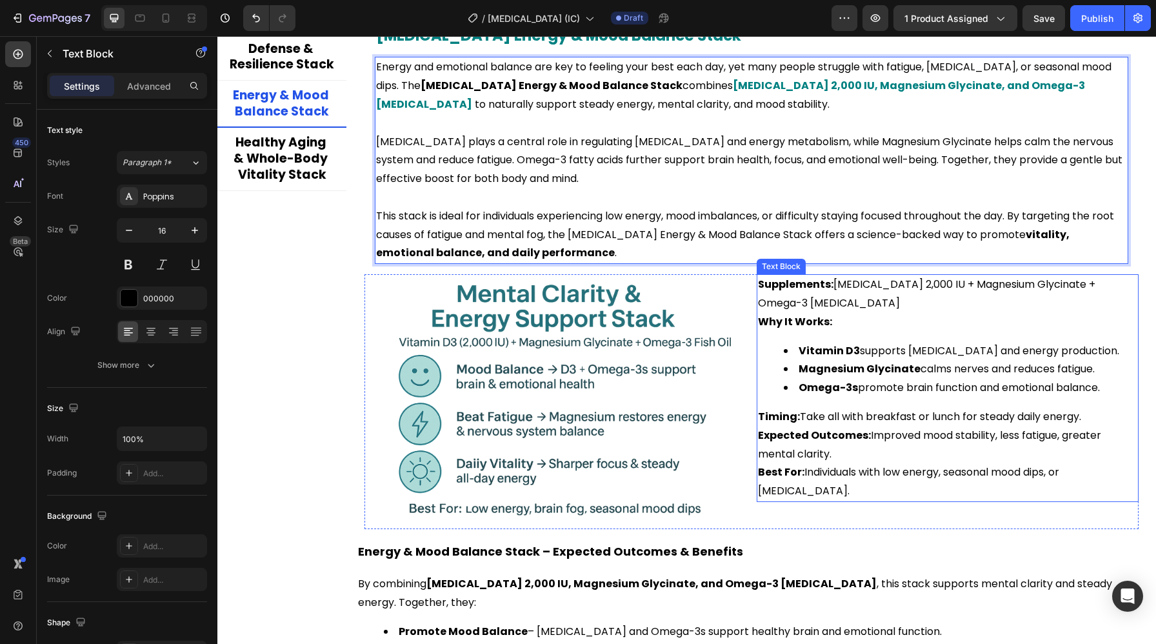
click at [806, 285] on strong "Supplements:" at bounding box center [795, 284] width 75 height 15
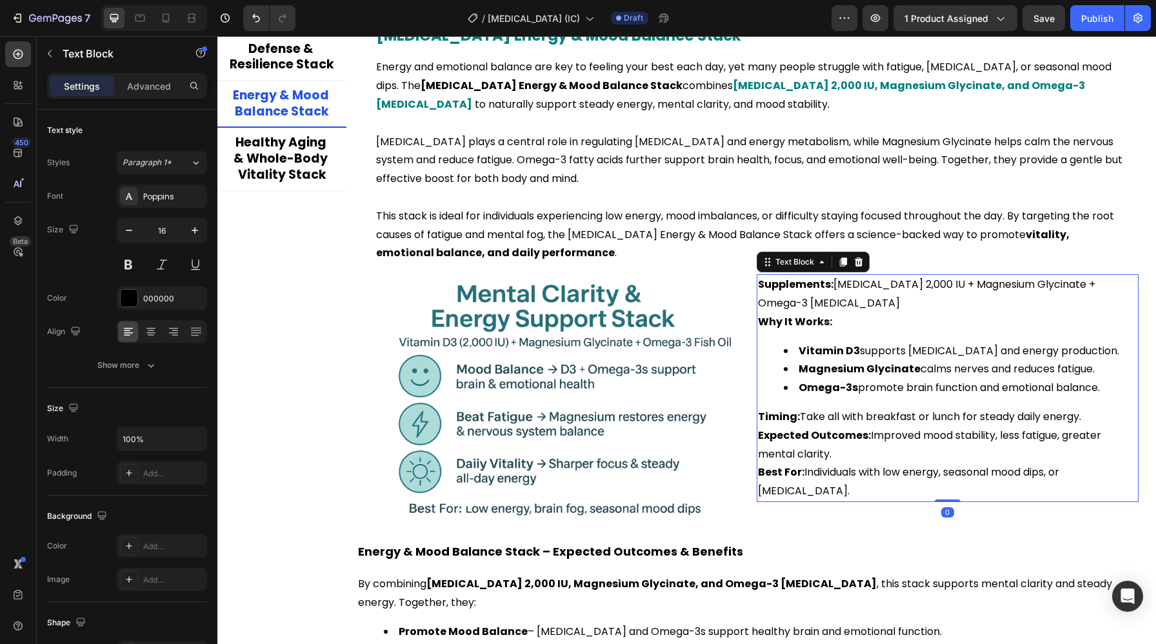
click at [806, 285] on strong "Supplements:" at bounding box center [795, 284] width 75 height 15
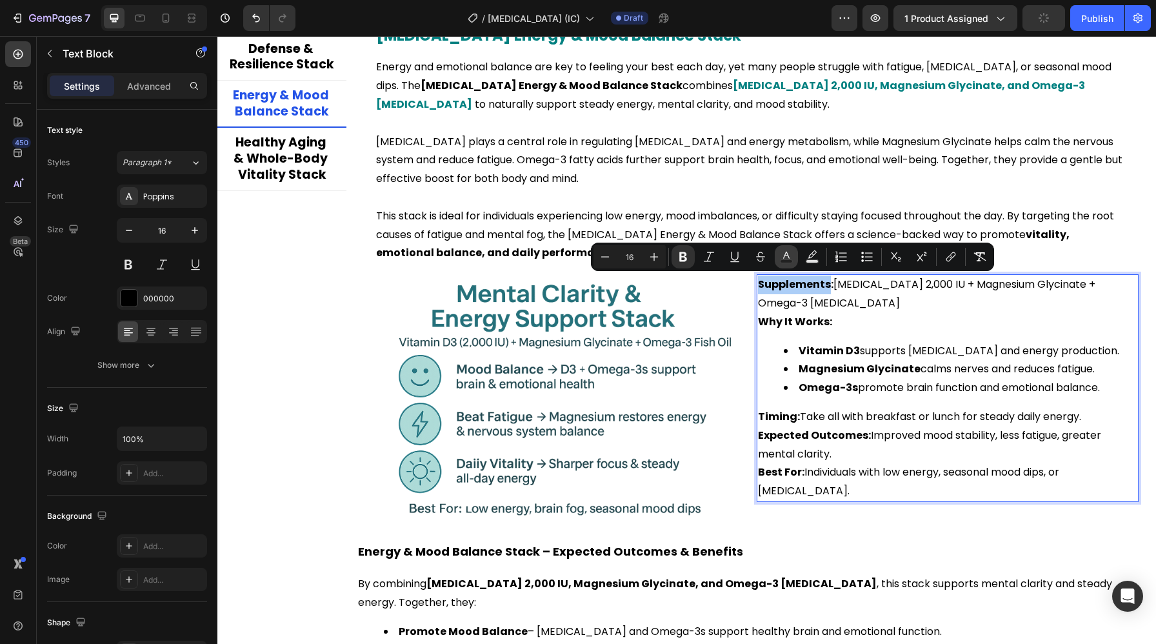
click at [785, 257] on icon "Editor contextual toolbar" at bounding box center [786, 256] width 13 height 13
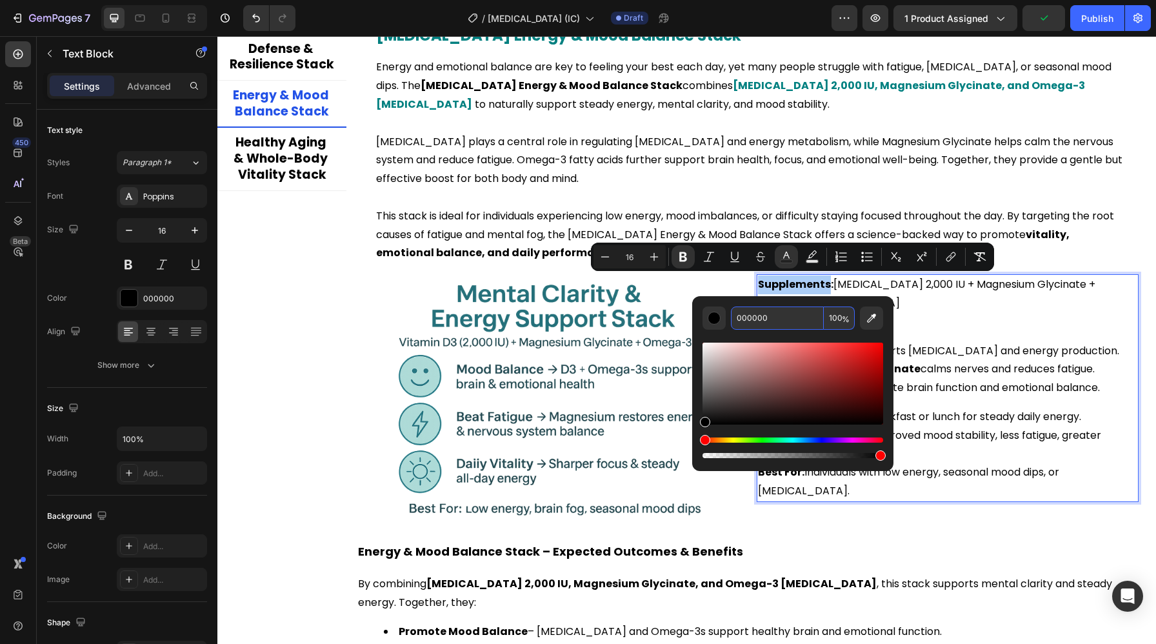
click at [778, 316] on input "000000" at bounding box center [777, 317] width 93 height 23
paste input "808"
type input "008080"
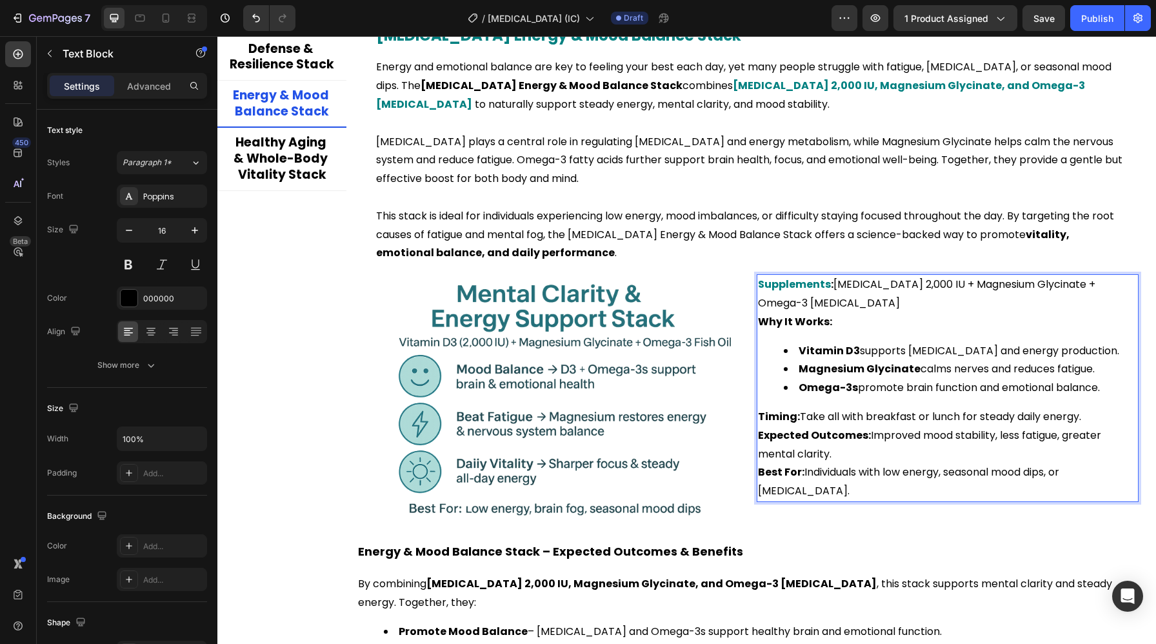
scroll to position [2711, 0]
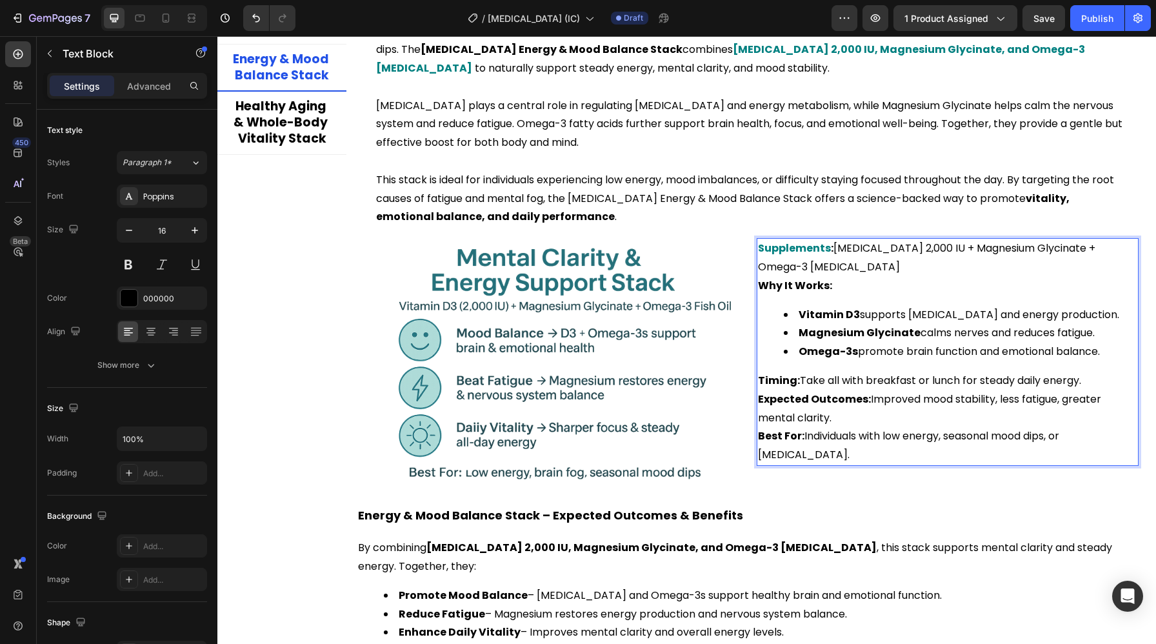
click at [799, 300] on div "Supplements : Vitamin D3 2,000 IU + Magnesium Glycinate + Omega-3 Fish Oil Why …" at bounding box center [947, 352] width 382 height 228
click at [828, 307] on strong "Vitamin D3" at bounding box center [828, 314] width 61 height 15
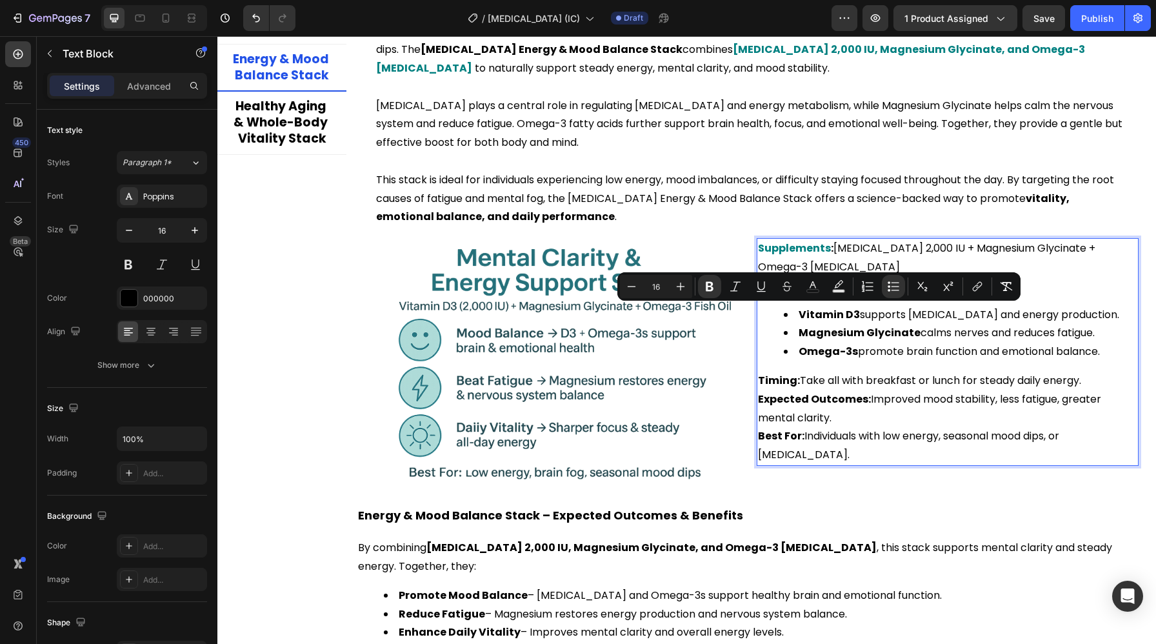
click at [851, 315] on strong "Vitamin D3" at bounding box center [828, 314] width 61 height 15
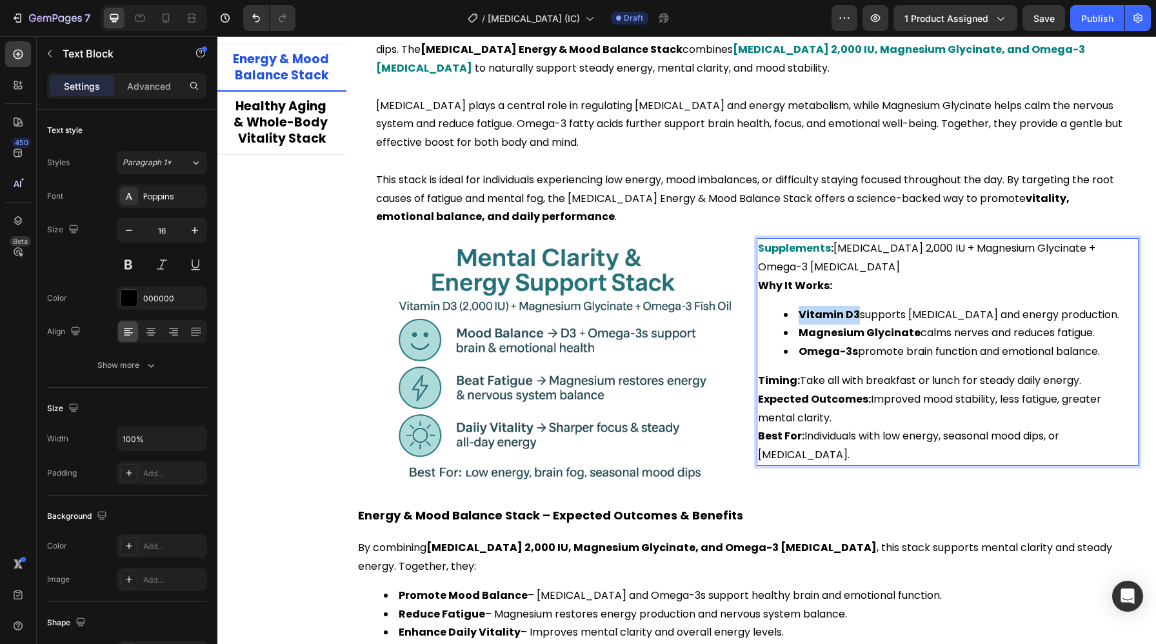
drag, startPoint x: 856, startPoint y: 316, endPoint x: 790, endPoint y: 315, distance: 66.4
click at [790, 315] on li "Vitamin D3 supports serotonin and energy production." at bounding box center [959, 315] width 353 height 19
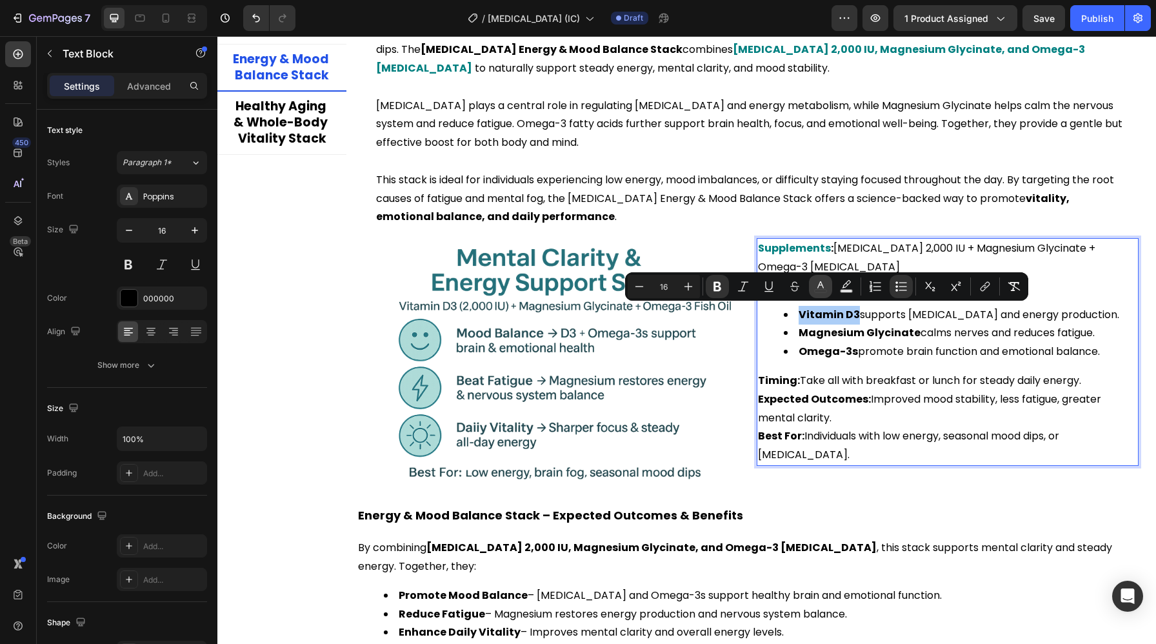
click at [822, 286] on icon "Editor contextual toolbar" at bounding box center [820, 284] width 6 height 7
type input "000000"
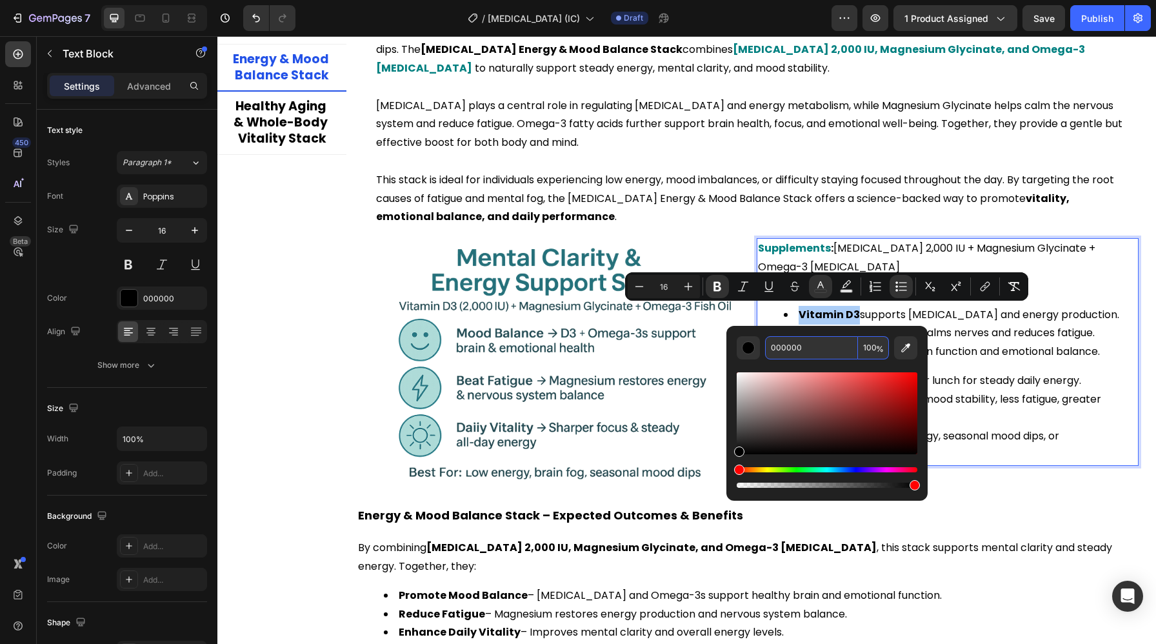
click at [805, 347] on input "000000" at bounding box center [811, 347] width 93 height 23
paste input "808"
type input "008080"
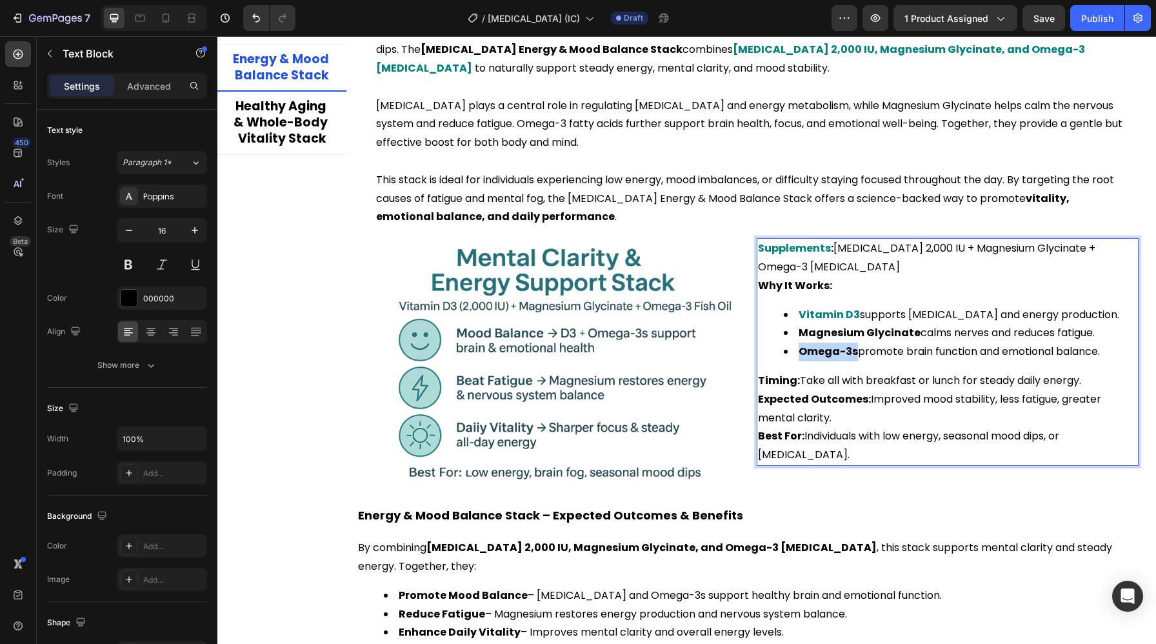
drag, startPoint x: 854, startPoint y: 350, endPoint x: 793, endPoint y: 355, distance: 61.5
click at [793, 355] on li "Omega-3s promote brain function and emotional balance." at bounding box center [959, 351] width 353 height 19
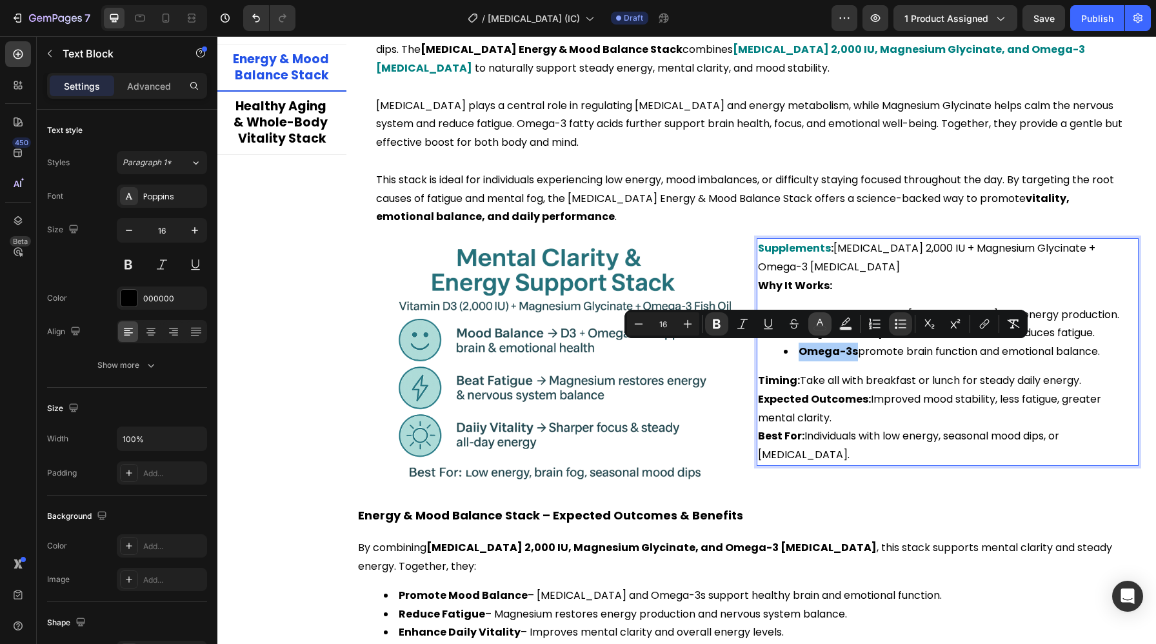
click at [818, 325] on icon "Editor contextual toolbar" at bounding box center [819, 323] width 13 height 13
type input "000000"
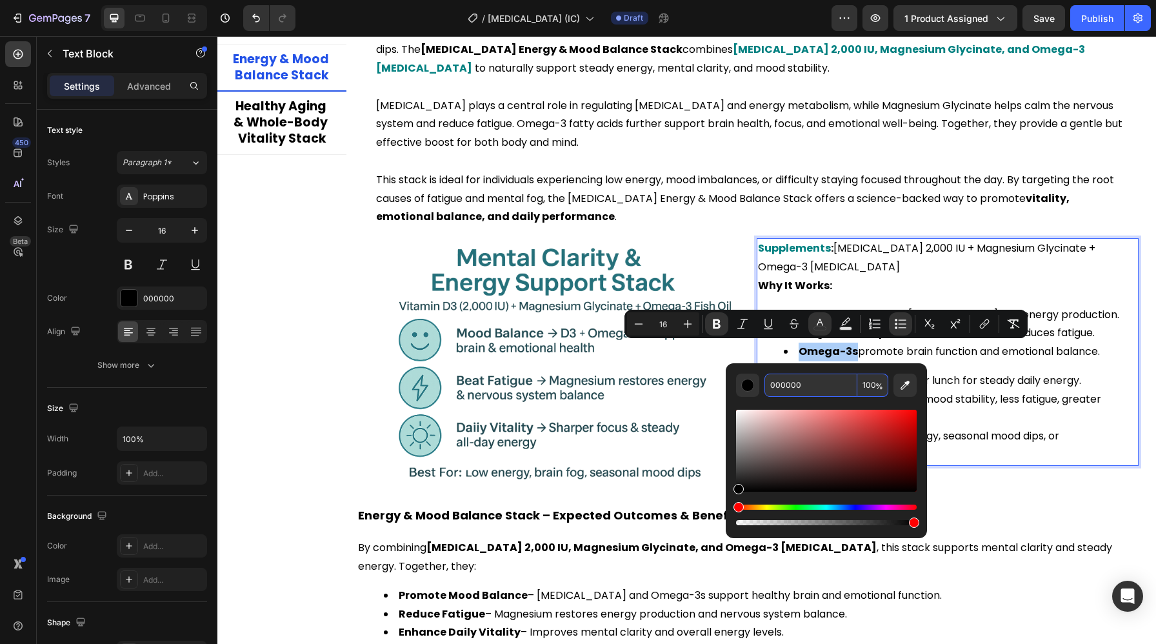
click at [805, 377] on input "000000" at bounding box center [810, 384] width 93 height 23
paste input "808"
type input "008080"
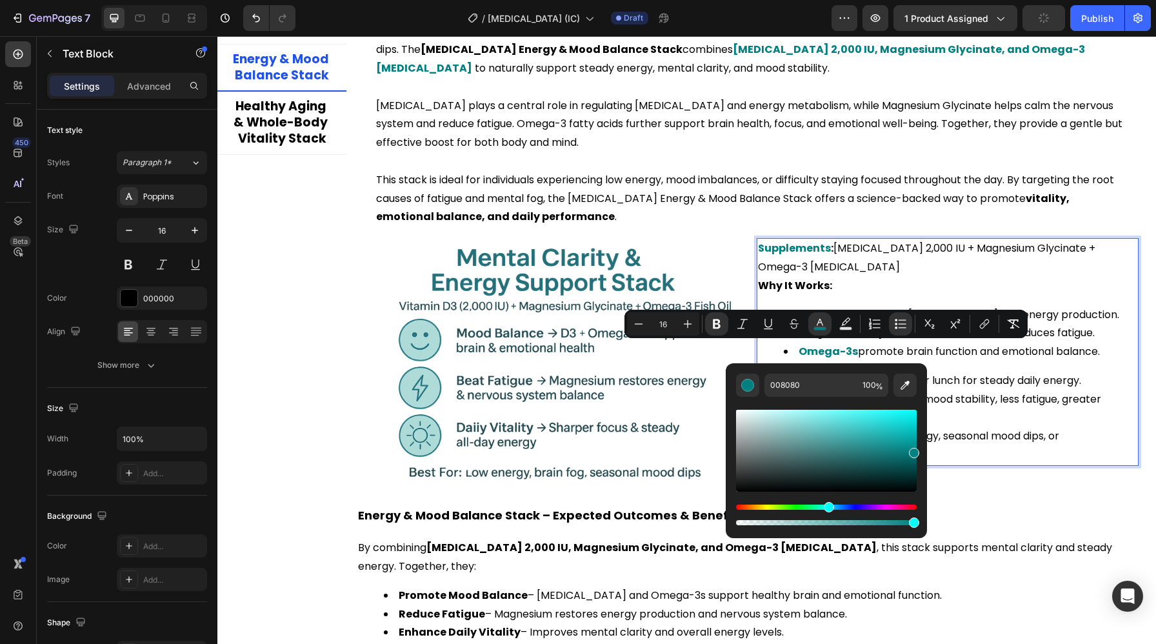
click at [1044, 410] on p "Expected Outcomes: Improved mood stability, less fatigue, greater mental clarit…" at bounding box center [947, 408] width 379 height 37
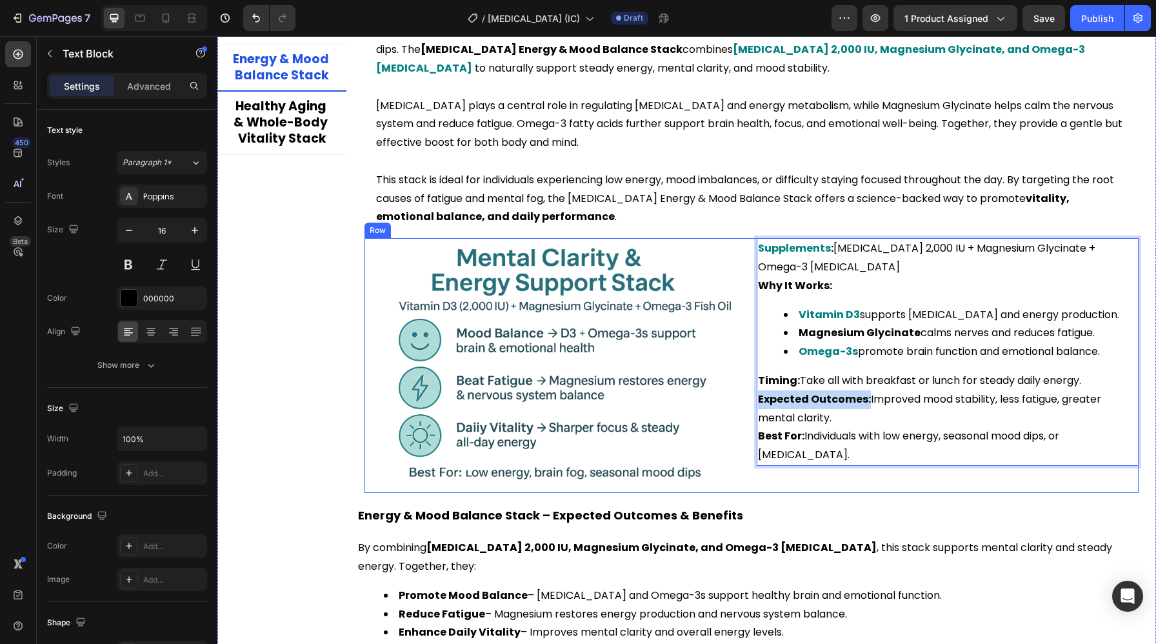
drag, startPoint x: 865, startPoint y: 400, endPoint x: 746, endPoint y: 395, distance: 119.4
click at [746, 395] on div "Image Supplements : Vitamin D3 2,000 IU + Magnesium Glycinate + Omega-3 Fish Oi…" at bounding box center [751, 365] width 774 height 255
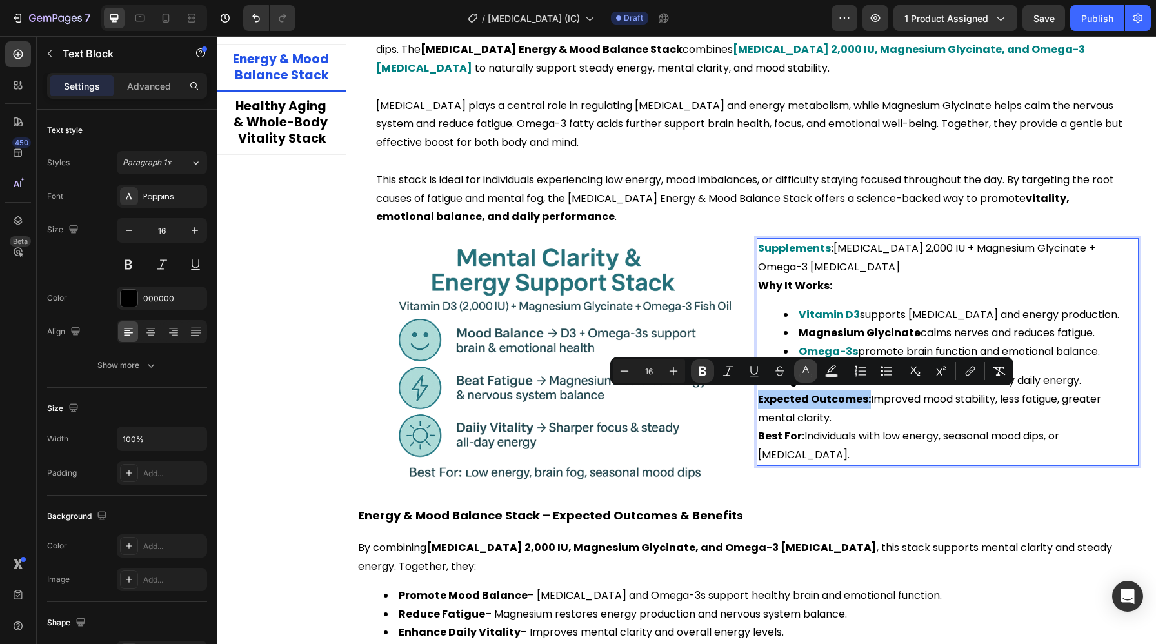
click at [803, 377] on button "color" at bounding box center [805, 370] width 23 height 23
type input "000000"
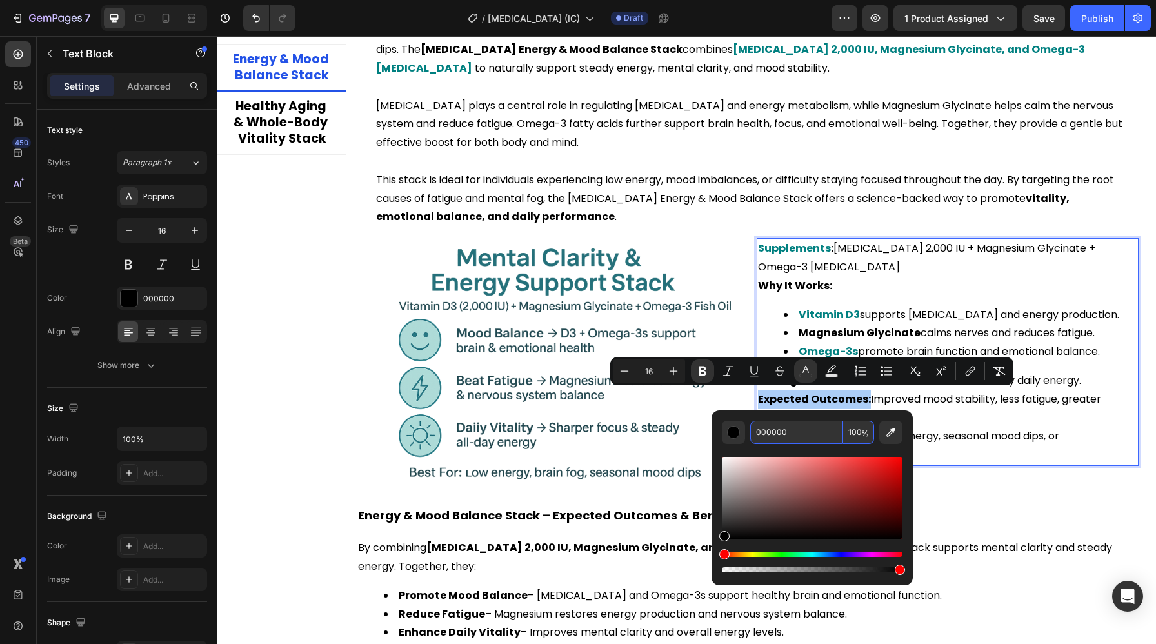
click at [788, 423] on input "000000" at bounding box center [796, 431] width 93 height 23
paste input "808"
type input "008080"
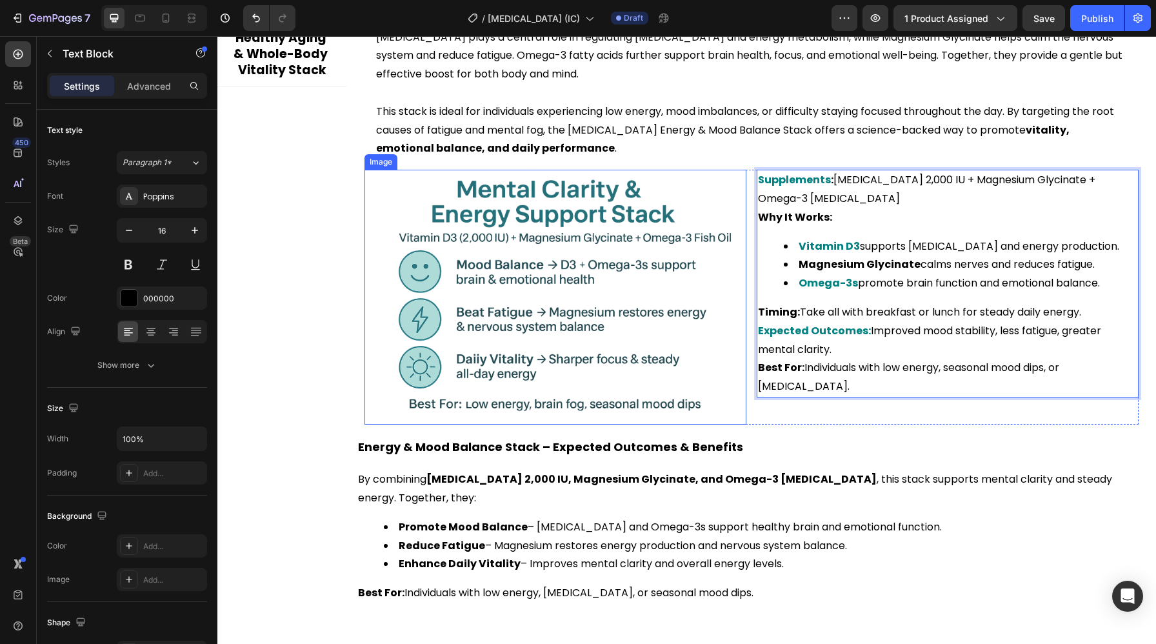
scroll to position [2784, 0]
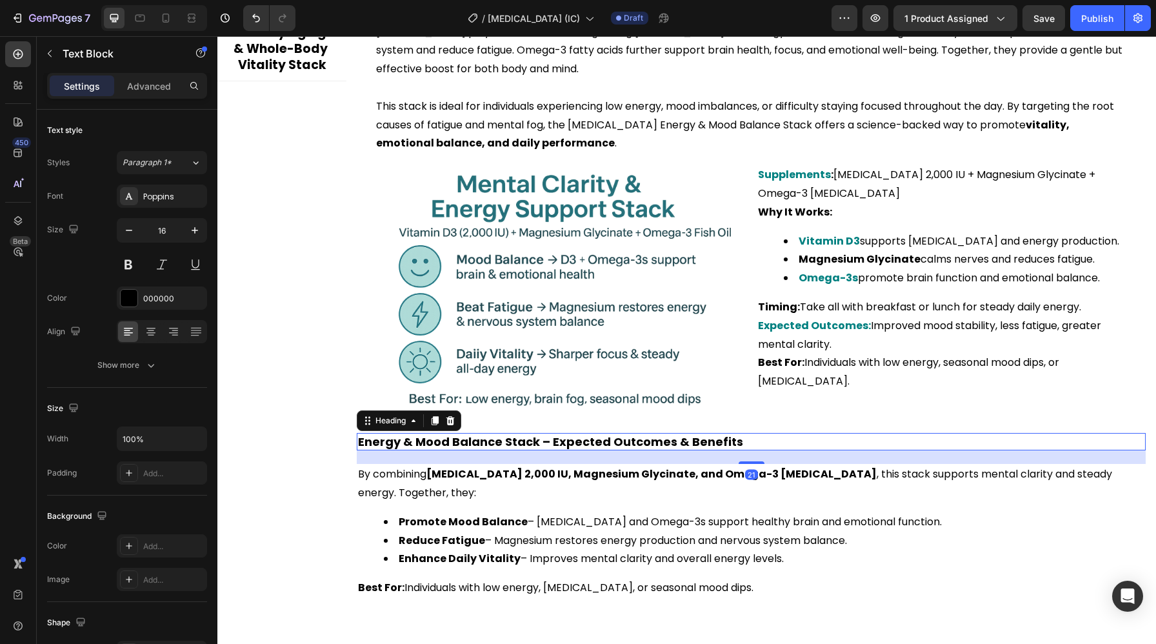
click at [554, 444] on h2 "Energy & Mood Balance Stack – Expected Outcomes & Benefits" at bounding box center [751, 441] width 789 height 17
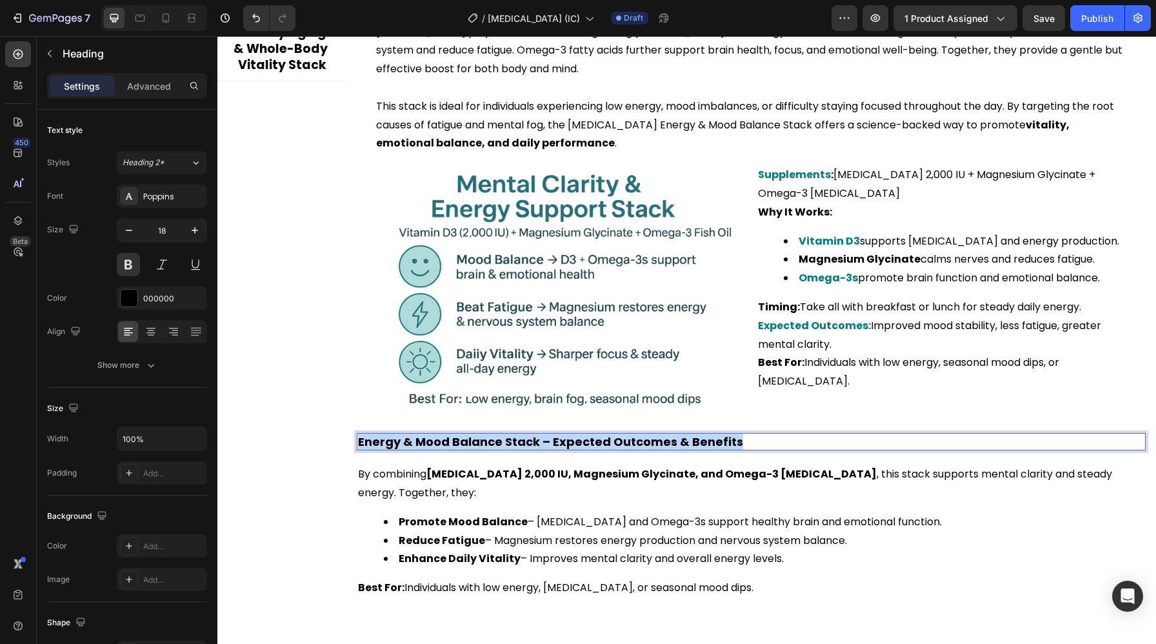
click at [554, 444] on p "Energy & Mood Balance Stack – Expected Outcomes & Benefits" at bounding box center [751, 441] width 786 height 15
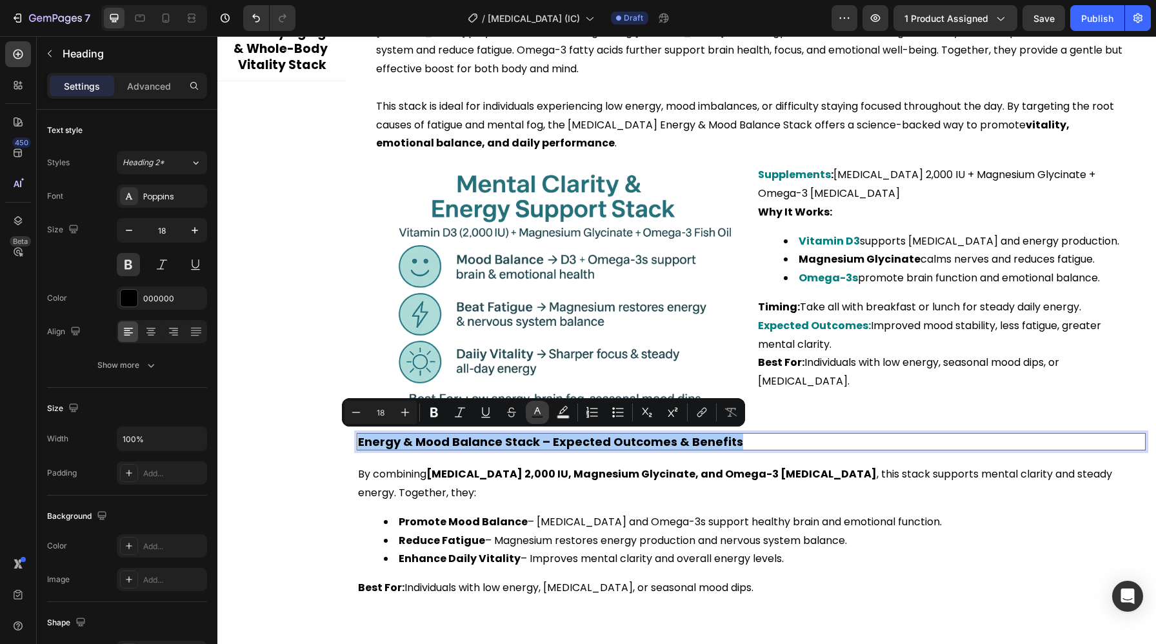
click at [542, 416] on rect "Editor contextual toolbar" at bounding box center [537, 416] width 12 height 3
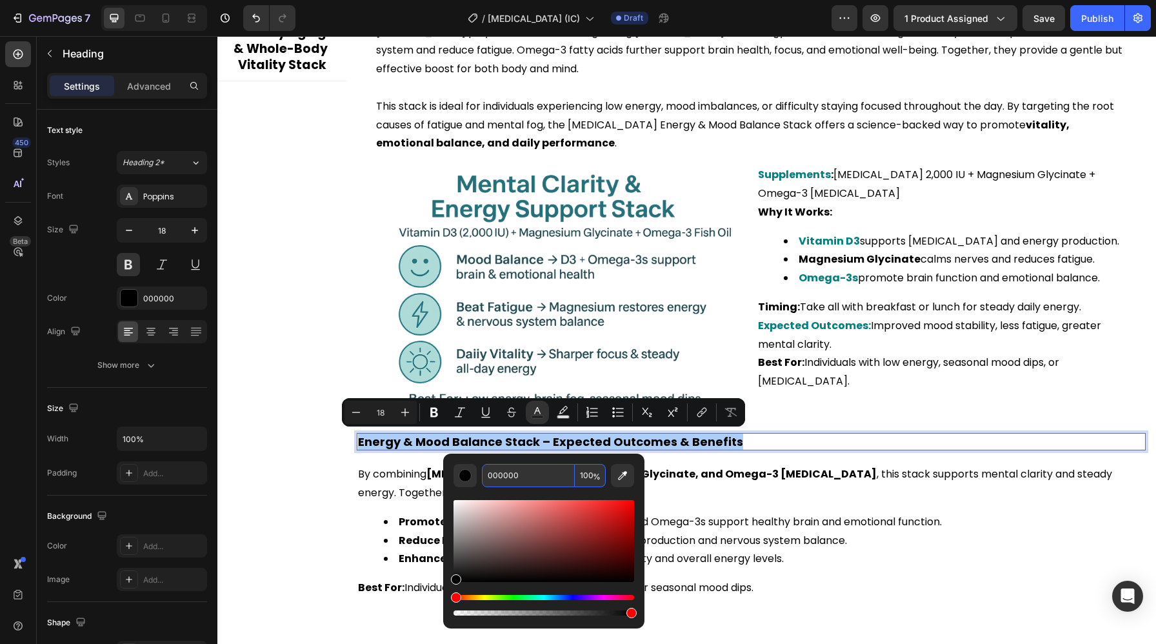
click at [566, 475] on input "000000" at bounding box center [528, 475] width 93 height 23
paste input "808"
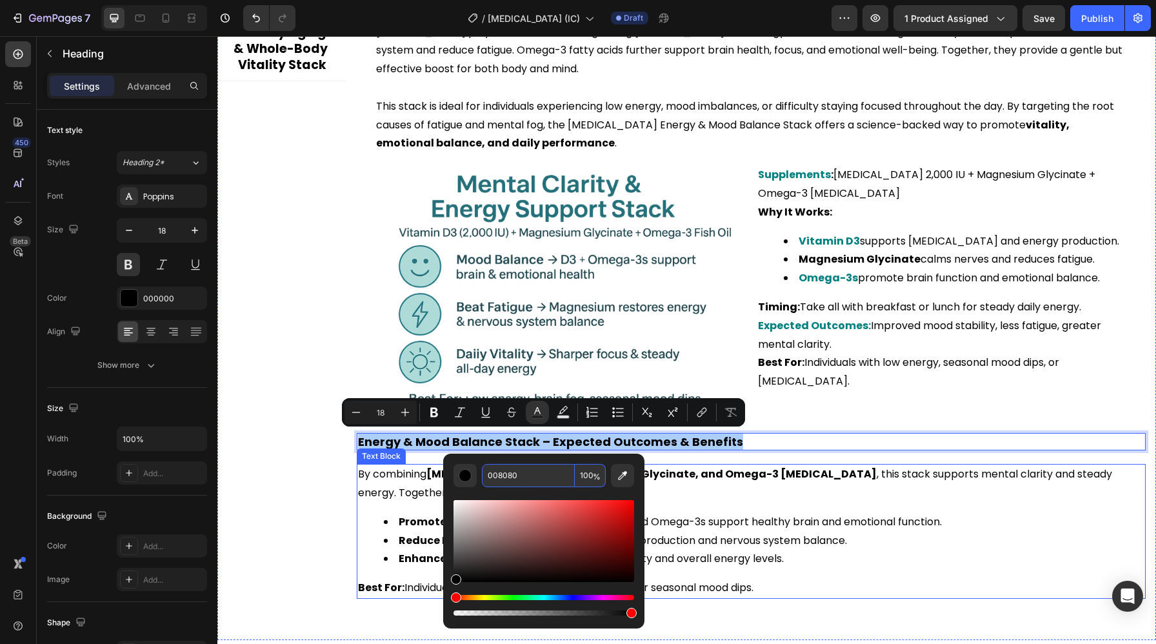
type input "008080"
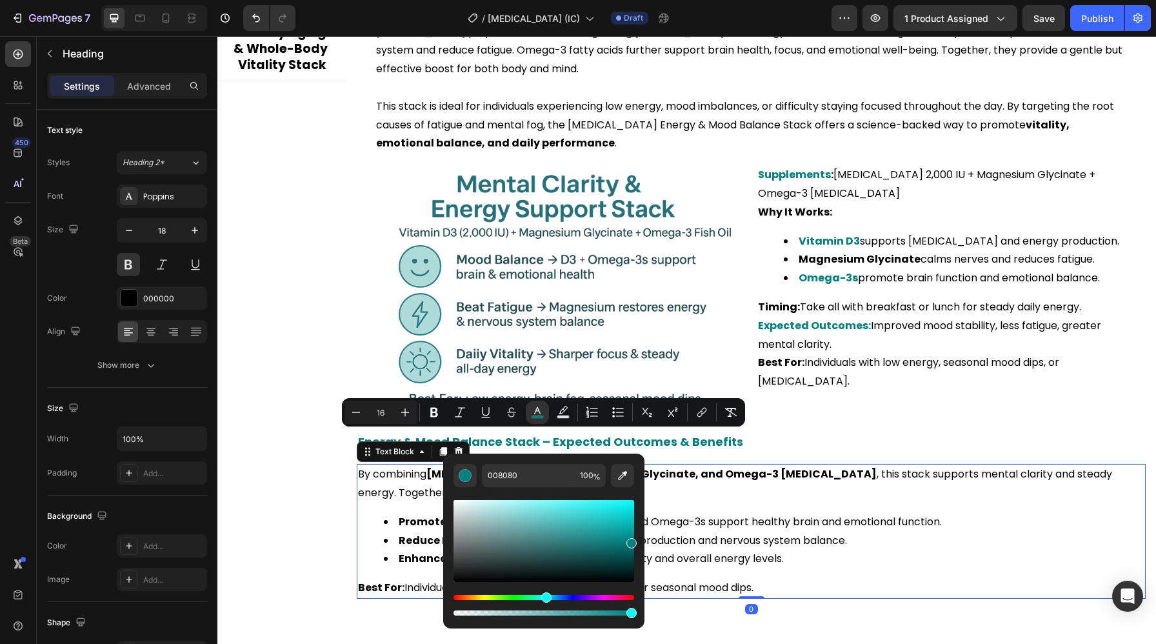
click at [742, 487] on div "By combining Vitamin D3 2,000 IU, Magnesium Glycinate, and Omega-3 Fish Oil , t…" at bounding box center [751, 531] width 789 height 135
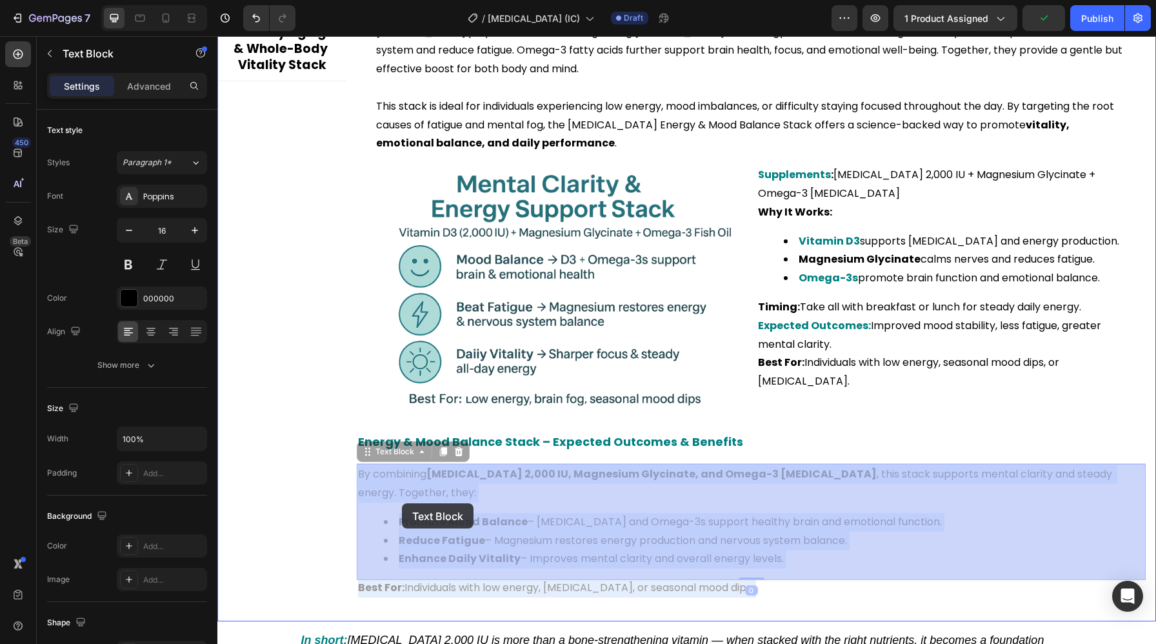
drag, startPoint x: 521, startPoint y: 504, endPoint x: 402, endPoint y: 503, distance: 119.3
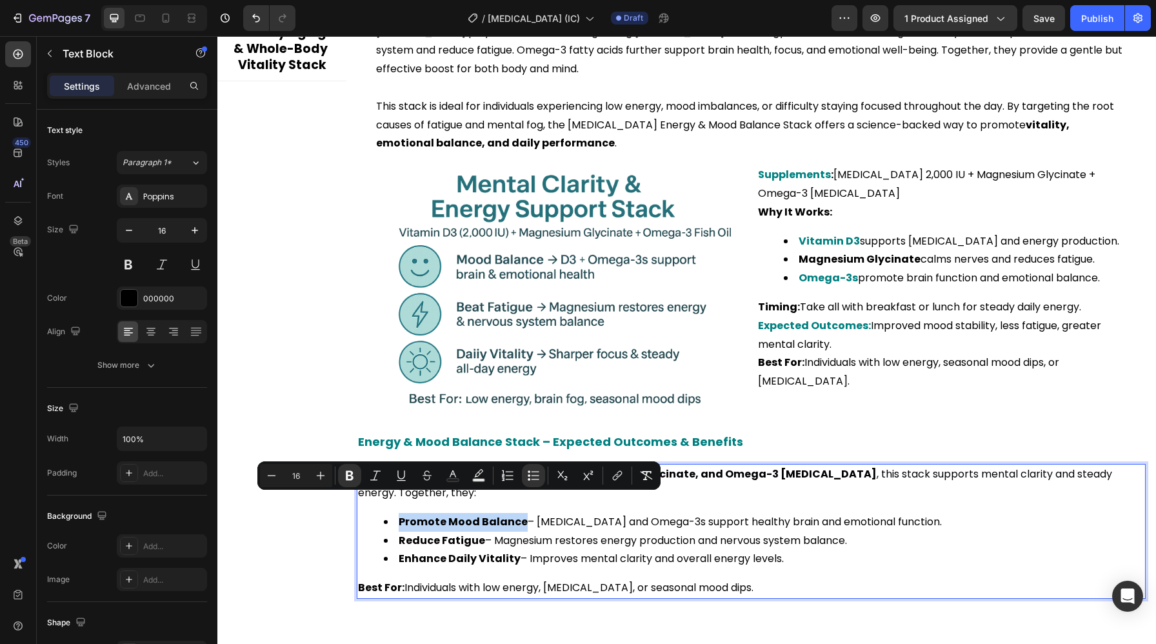
drag, startPoint x: 521, startPoint y: 502, endPoint x: 397, endPoint y: 504, distance: 123.8
click at [397, 513] on li "Promote Mood Balance – Vitamin D3 and Omega-3s support healthy brain and emotio…" at bounding box center [764, 522] width 760 height 19
click at [450, 485] on button "Text Color" at bounding box center [452, 475] width 23 height 23
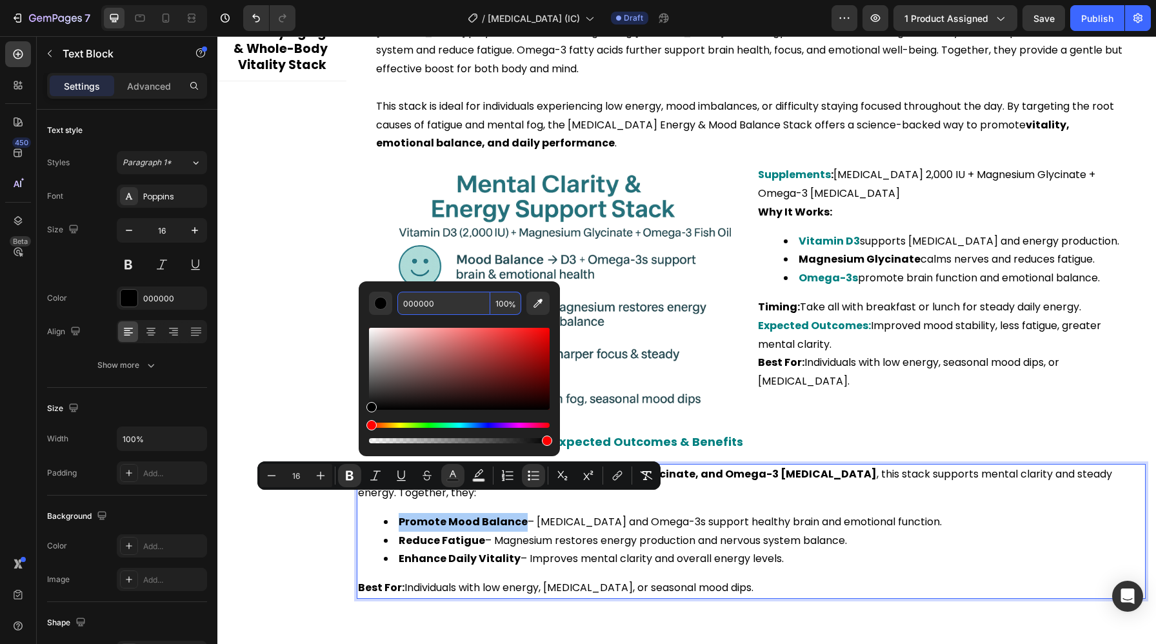
click at [431, 303] on input "000000" at bounding box center [443, 302] width 93 height 23
paste input "808"
type input "008080"
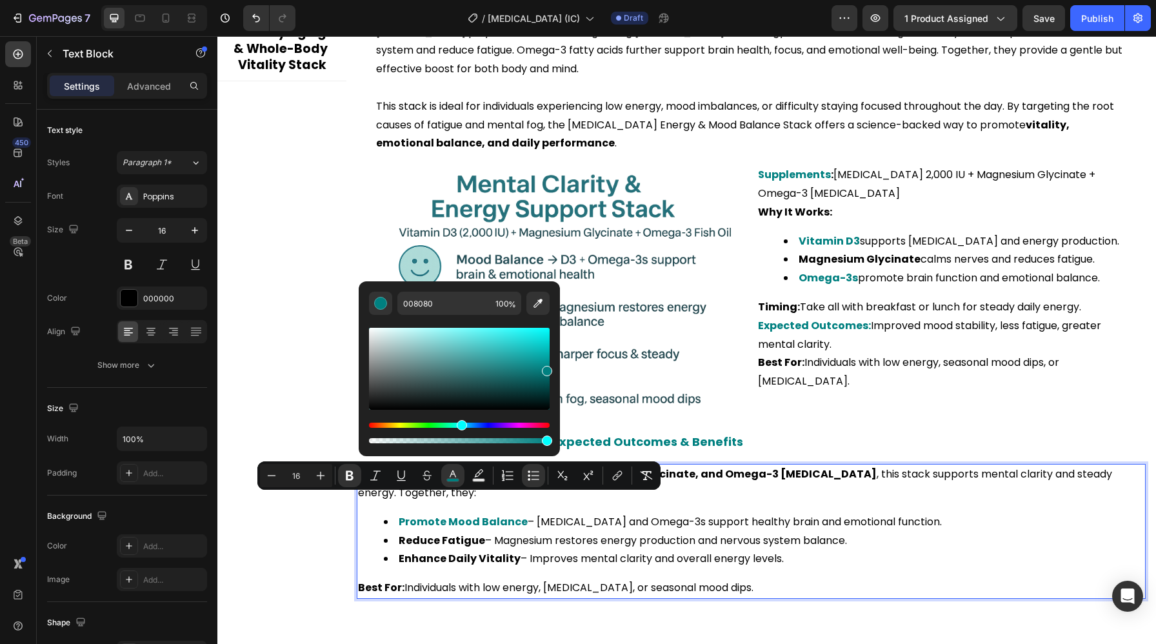
click at [507, 531] on li "Reduce Fatigue – Magnesium restores energy production and nervous system balanc…" at bounding box center [764, 540] width 760 height 19
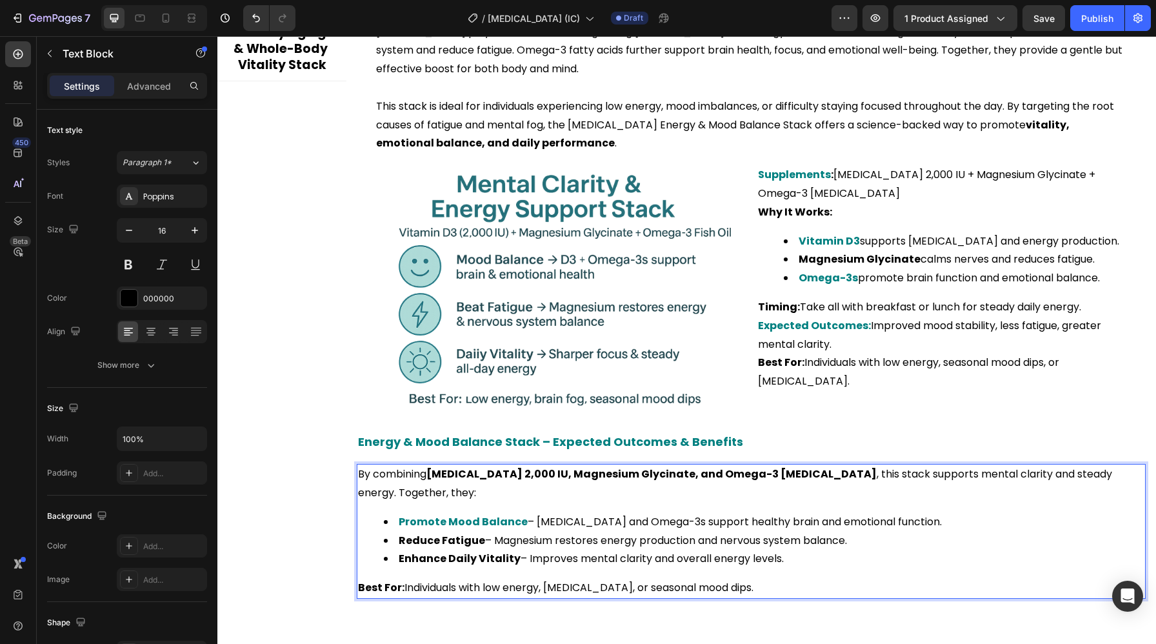
click at [475, 533] on strong "Reduce Fatigue" at bounding box center [442, 540] width 86 height 15
drag, startPoint x: 484, startPoint y: 522, endPoint x: 396, endPoint y: 527, distance: 87.8
click at [396, 531] on li "Reduce Fatigue – Magnesium restores energy production and nervous system balanc…" at bounding box center [764, 540] width 760 height 19
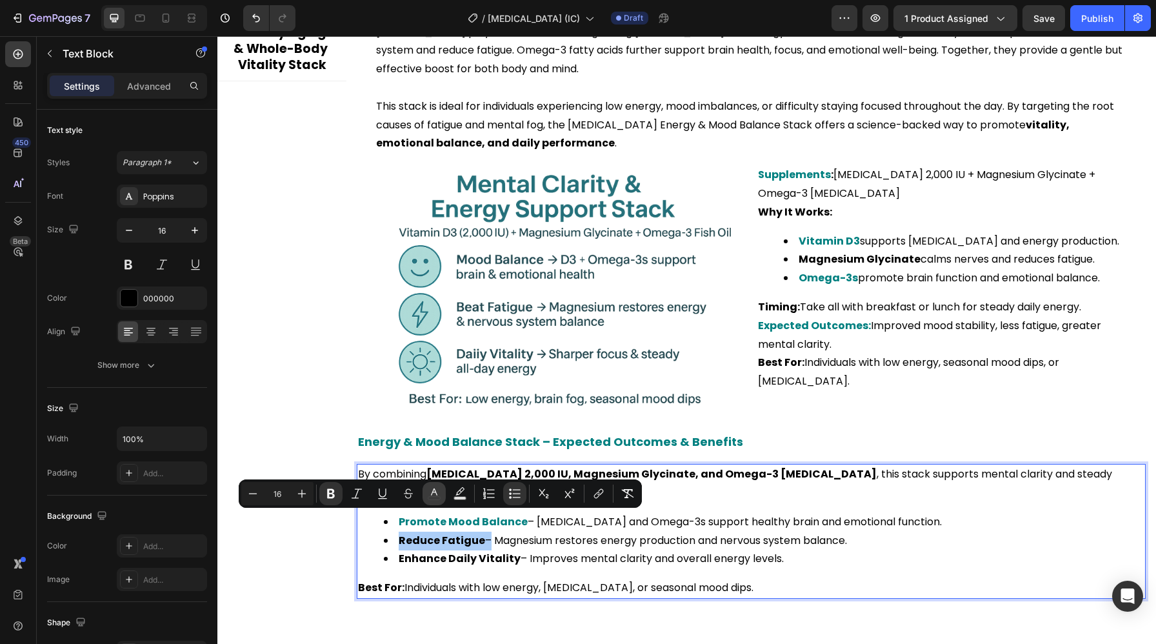
click at [430, 501] on button "color" at bounding box center [433, 493] width 23 height 23
type input "000000"
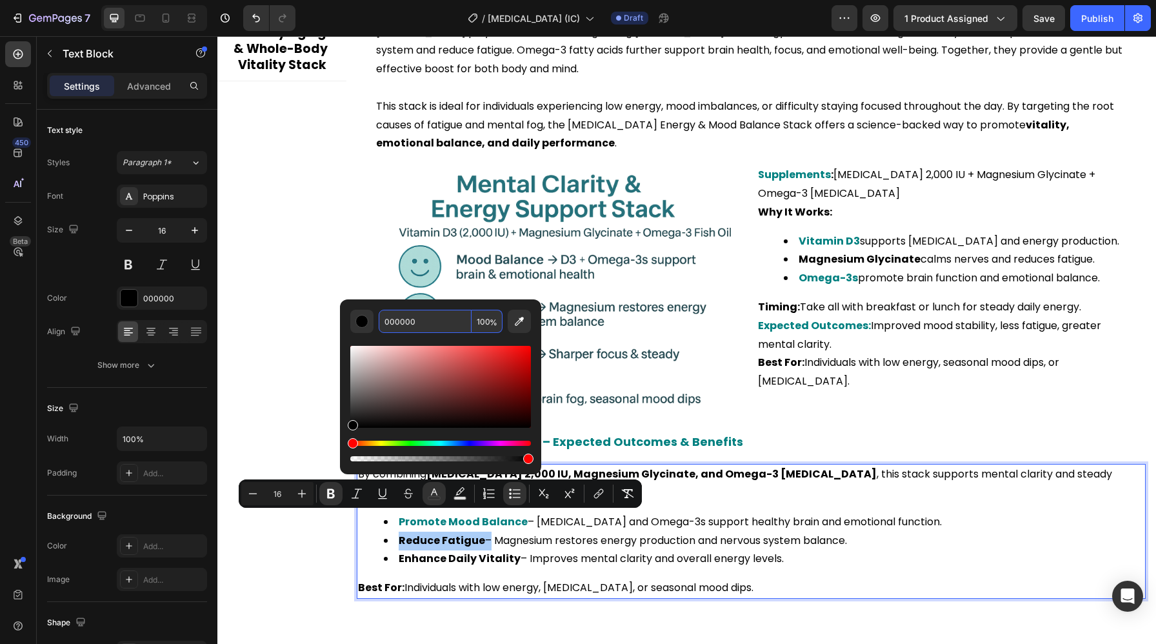
click at [415, 317] on input "000000" at bounding box center [425, 321] width 93 height 23
paste input "808"
type input "008080"
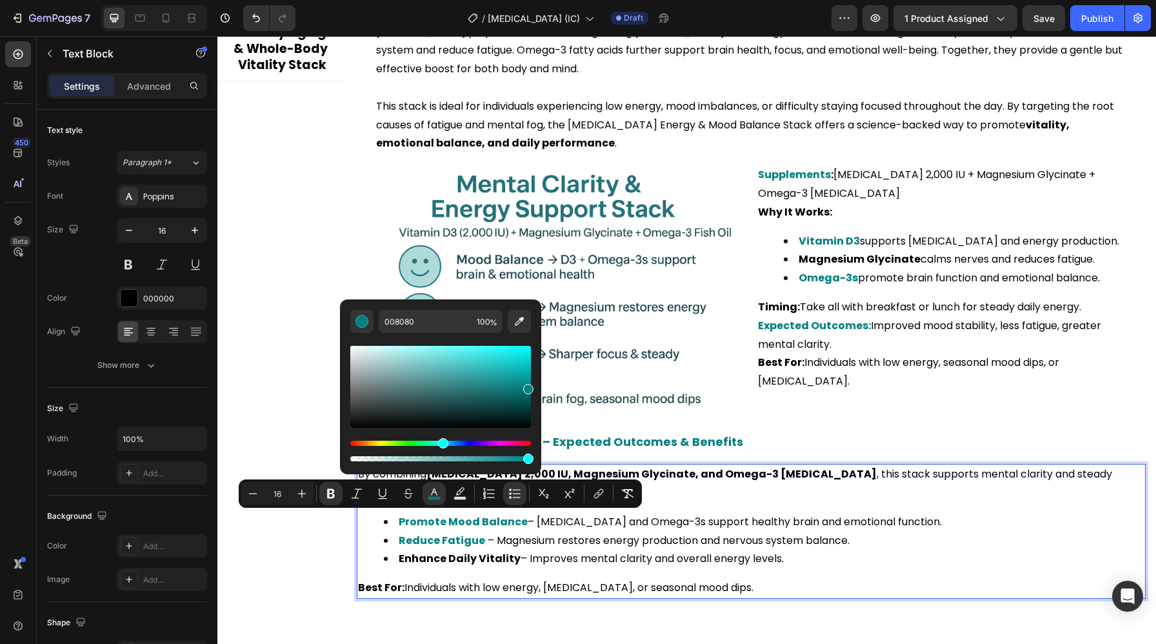
click at [448, 556] on div "By combining Vitamin D3 2,000 IU, Magnesium Glycinate, and Omega-3 Fish Oil , t…" at bounding box center [751, 531] width 789 height 135
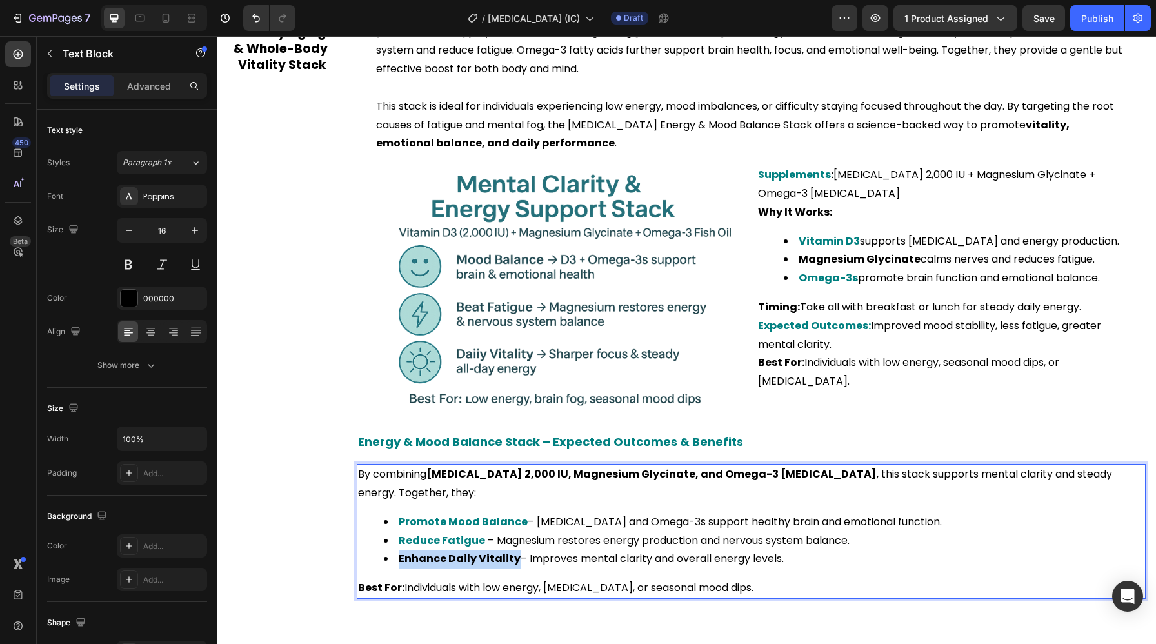
drag, startPoint x: 515, startPoint y: 540, endPoint x: 392, endPoint y: 540, distance: 122.5
click at [392, 549] on li "Enhance Daily Vitality – Improves mental clarity and overall energy levels." at bounding box center [764, 558] width 760 height 19
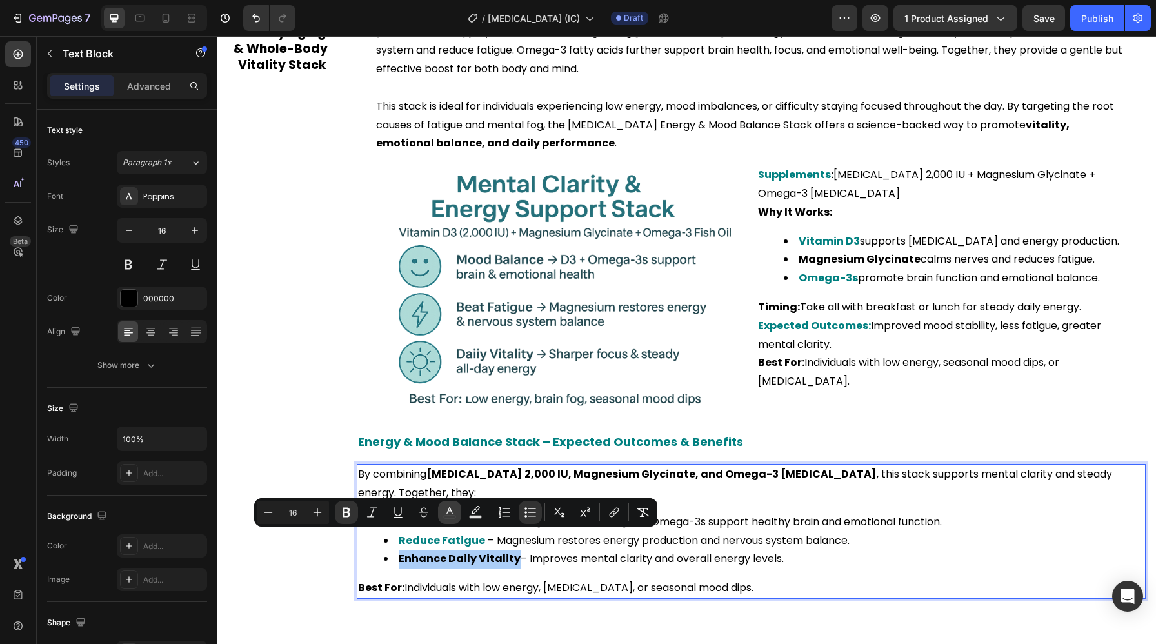
click at [442, 521] on button "color" at bounding box center [449, 511] width 23 height 23
type input "000000"
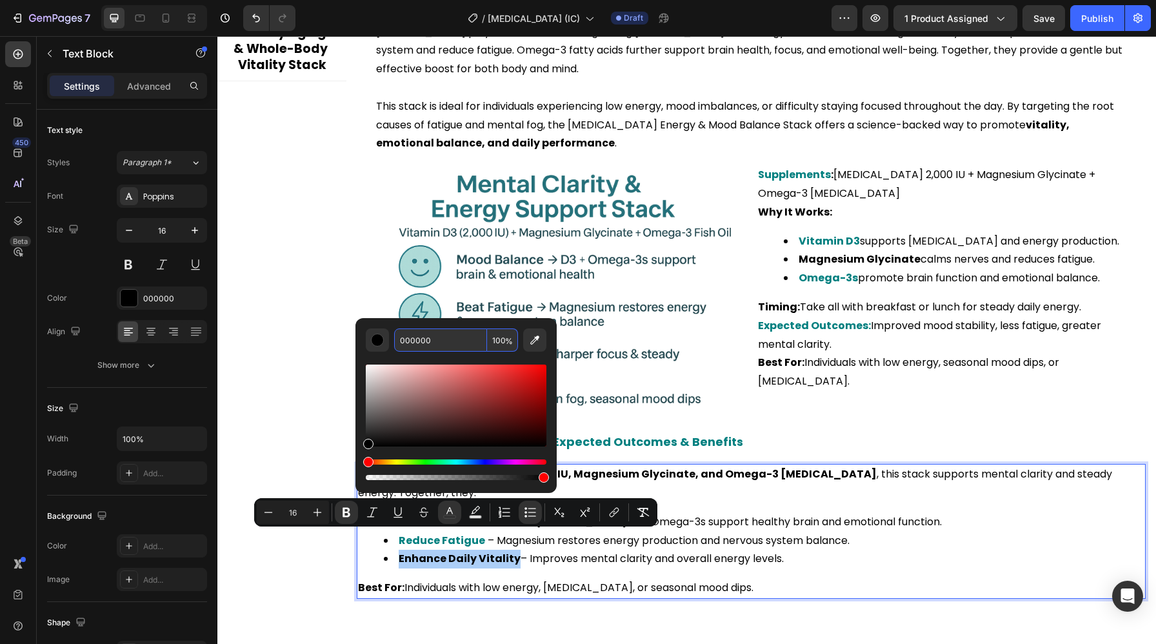
click at [440, 342] on input "000000" at bounding box center [440, 339] width 93 height 23
paste input "808"
type input "008080"
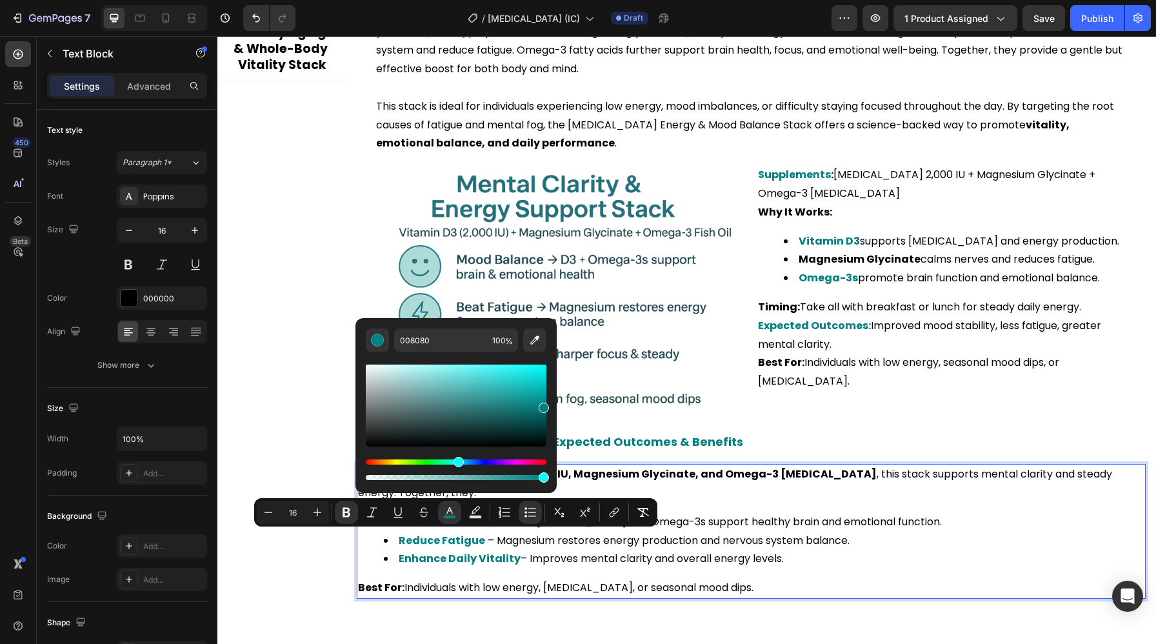
click at [453, 578] on p "Best For: Individuals with low energy, brain fog, or seasonal mood dips." at bounding box center [751, 587] width 786 height 19
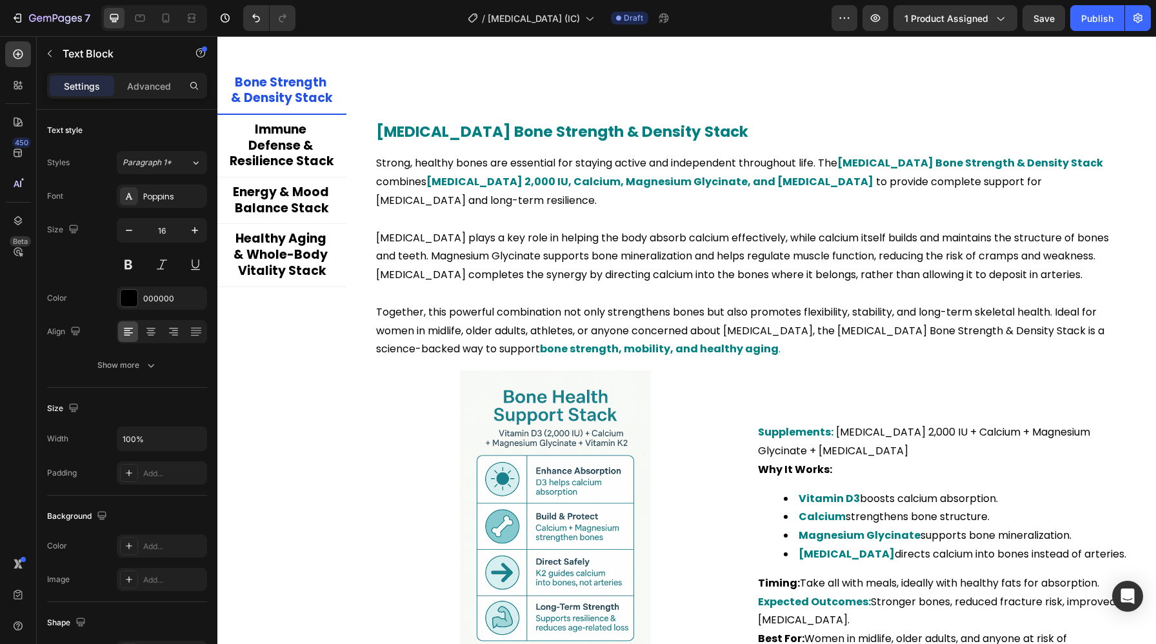
scroll to position [2571, 0]
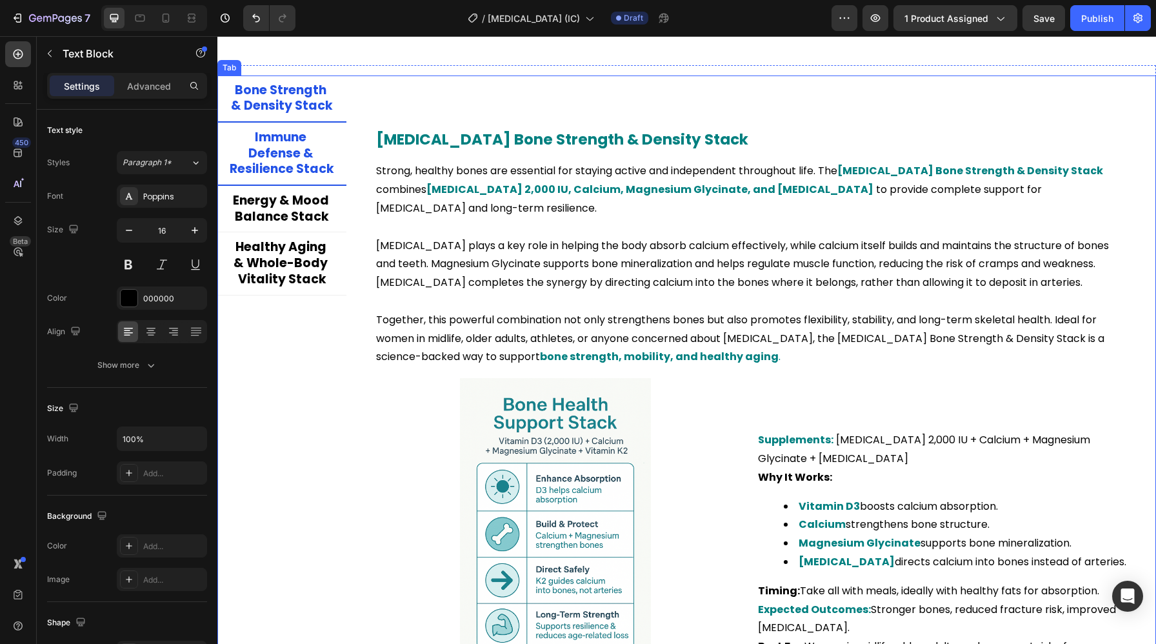
click at [305, 168] on p "Immune Defense & Resilience Stack" at bounding box center [282, 154] width 104 height 48
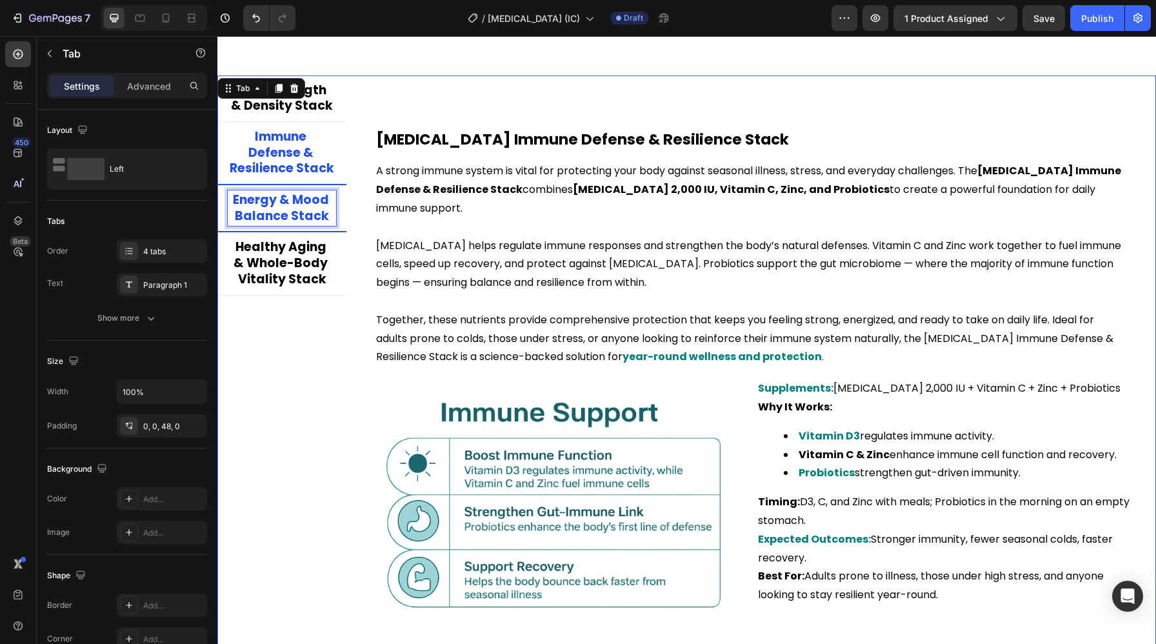
click at [293, 208] on p "Energy & Mood Balance Stack" at bounding box center [282, 208] width 104 height 32
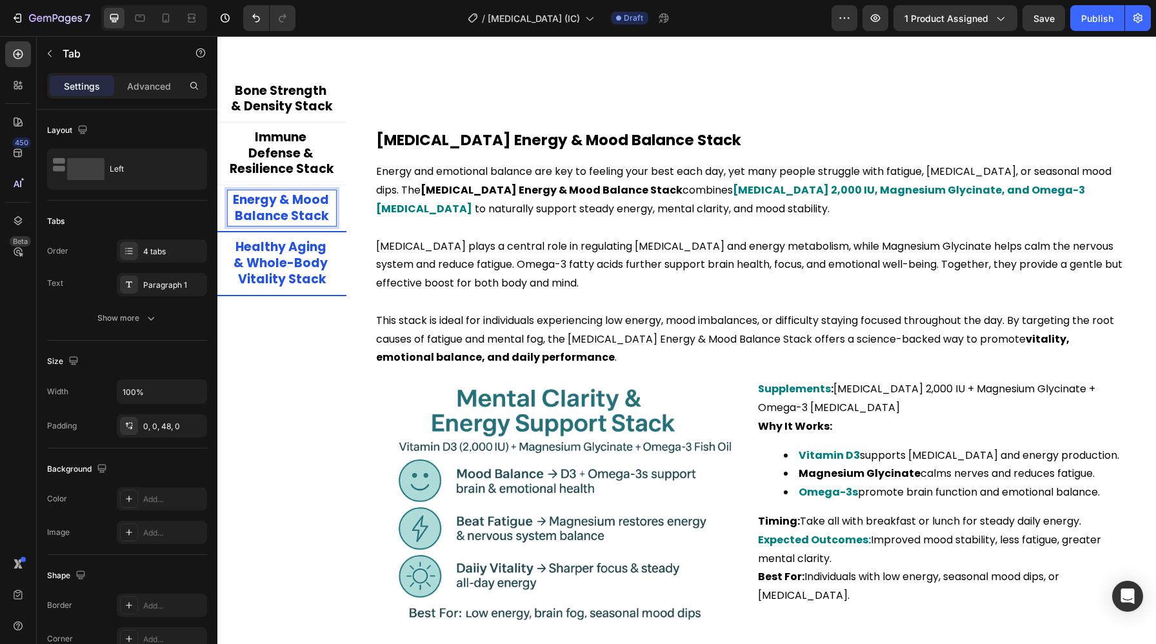
click at [295, 253] on p "Healthy Aging & Whole-Body Vitality Stack" at bounding box center [282, 263] width 104 height 48
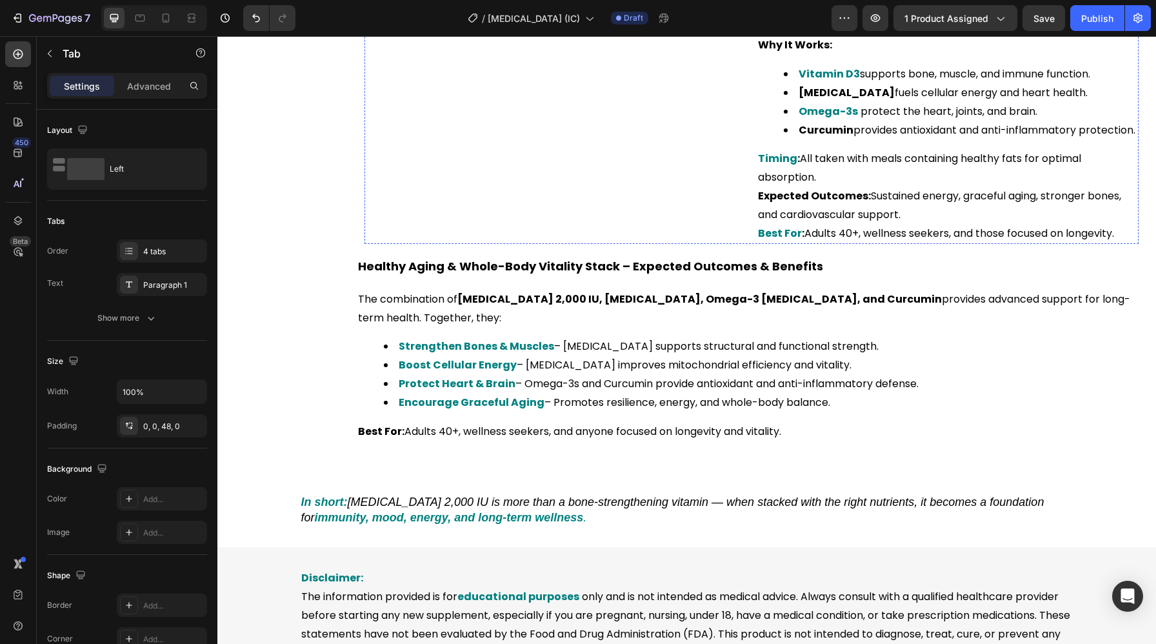
scroll to position [2993, 0]
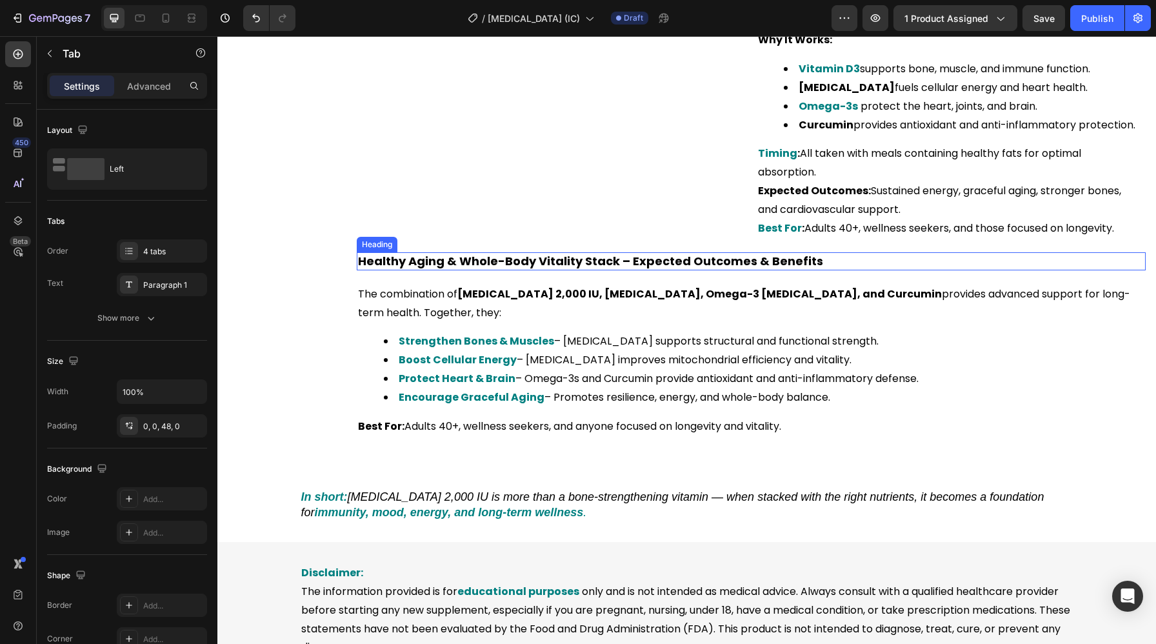
click at [507, 253] on h2 "Healthy Aging & Whole-Body Vitality Stack – Expected Outcomes & Benefits" at bounding box center [751, 260] width 789 height 17
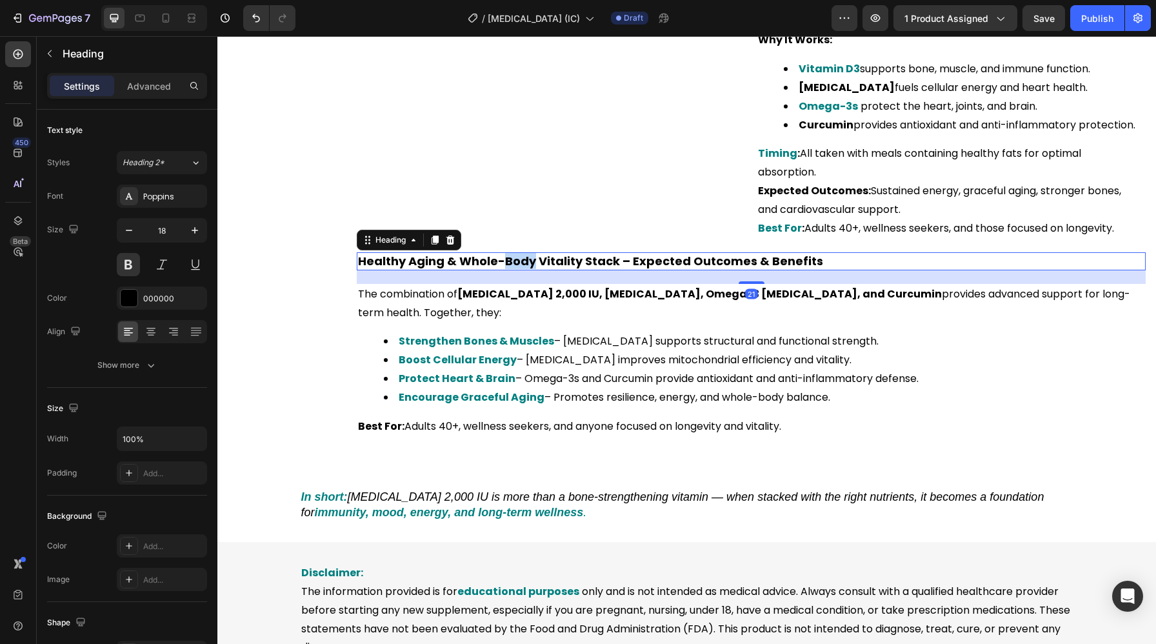
click at [507, 253] on h2 "Healthy Aging & Whole-Body Vitality Stack – Expected Outcomes & Benefits" at bounding box center [751, 260] width 789 height 17
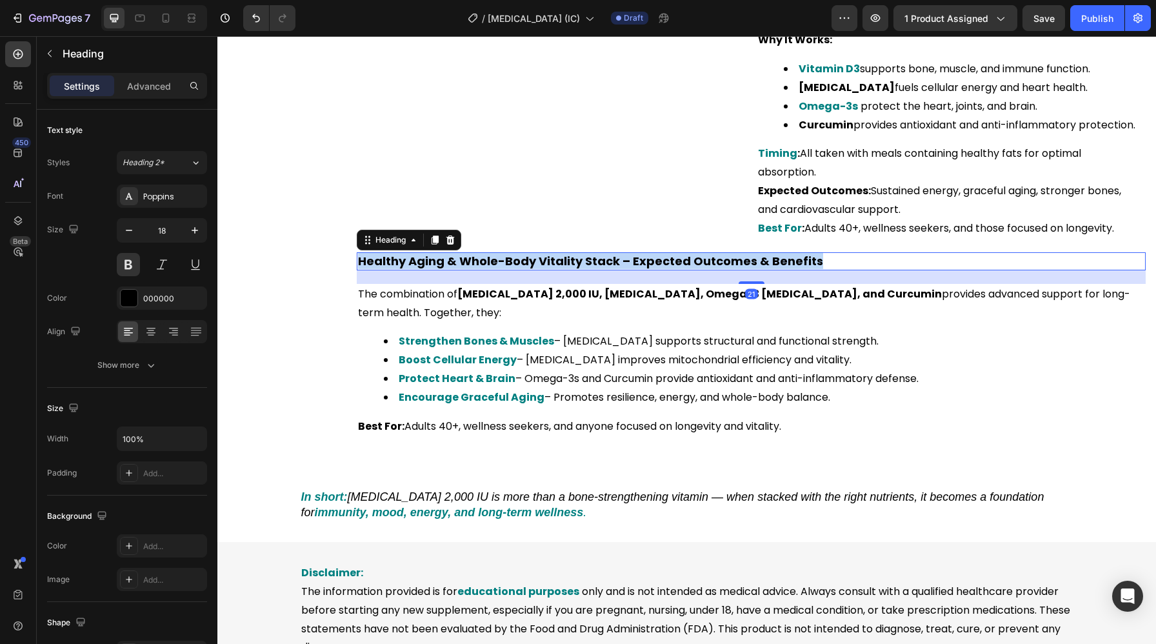
click at [507, 253] on p "Healthy Aging & Whole-Body Vitality Stack – Expected Outcomes & Benefits" at bounding box center [751, 260] width 786 height 15
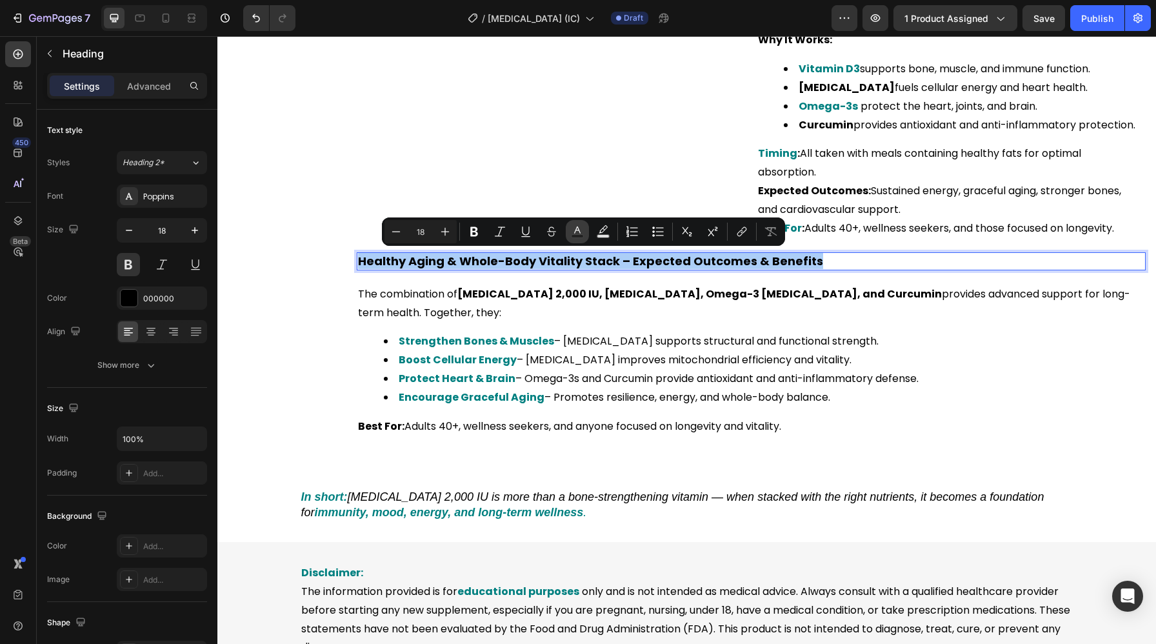
click at [577, 230] on icon "Editor contextual toolbar" at bounding box center [577, 231] width 13 height 13
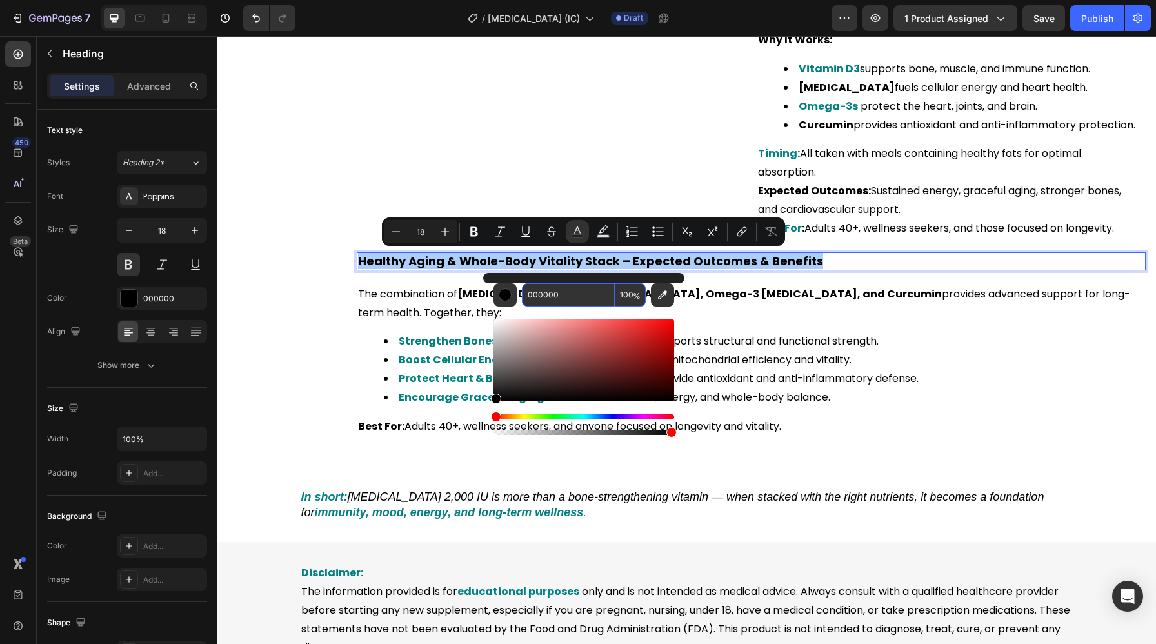
click at [547, 288] on input "000000" at bounding box center [568, 294] width 93 height 23
paste input "808"
type input "008080"
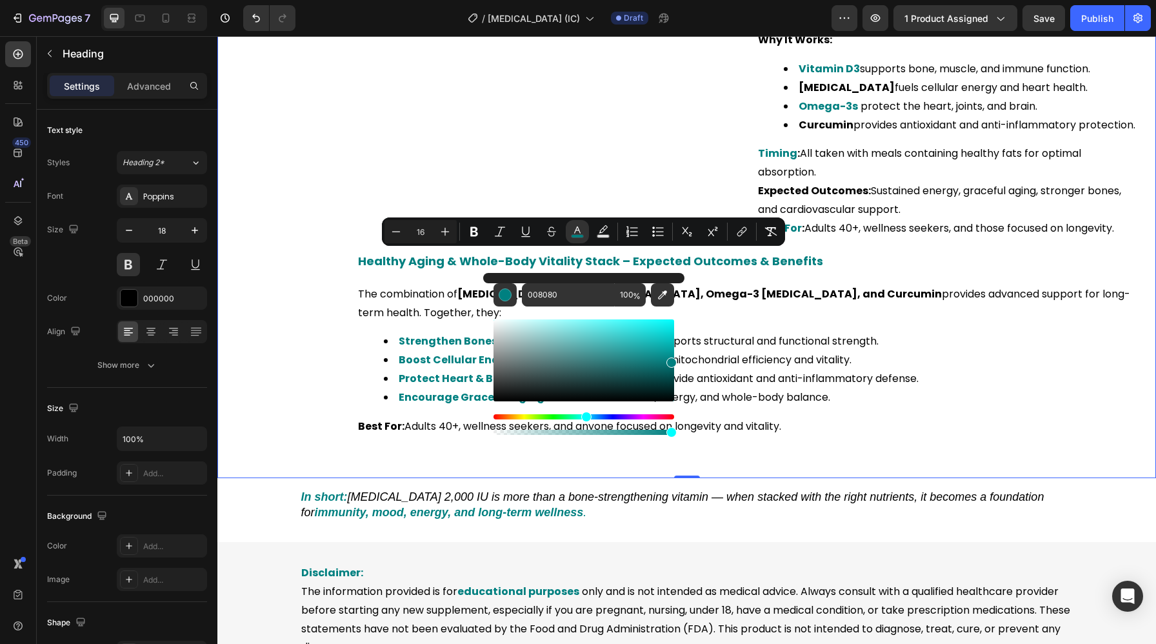
click at [314, 340] on div "Bone Strength & Density Stack Immune Defense & Resilience Stack Energy & Mood B…" at bounding box center [281, 50] width 129 height 794
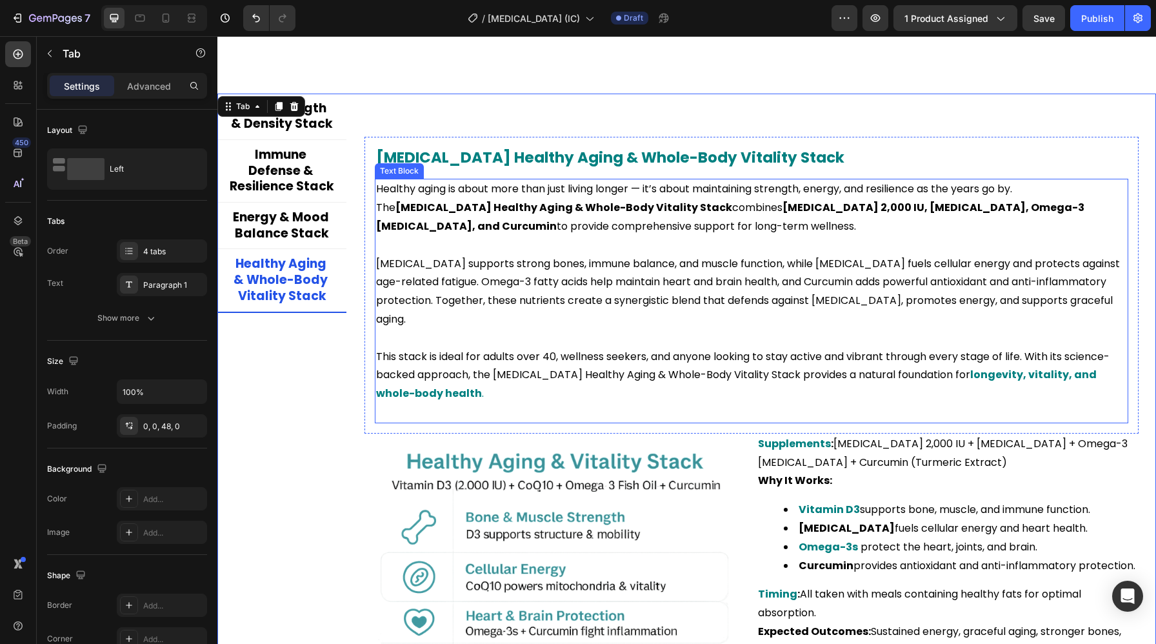
scroll to position [2563, 0]
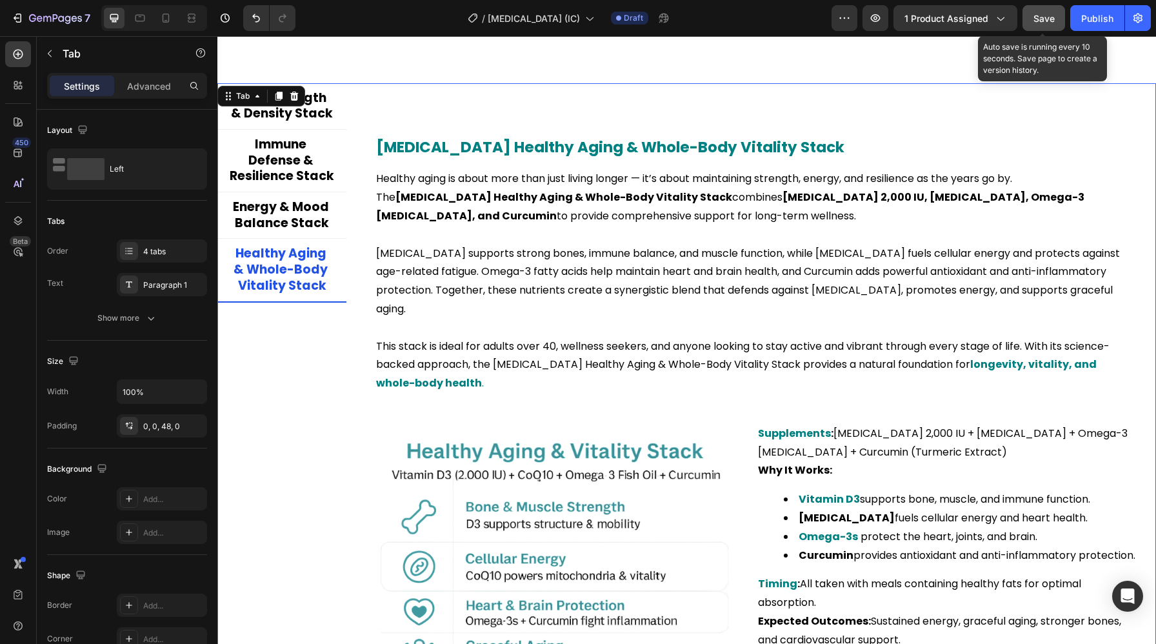
click at [1041, 24] on div "Save" at bounding box center [1043, 19] width 21 height 14
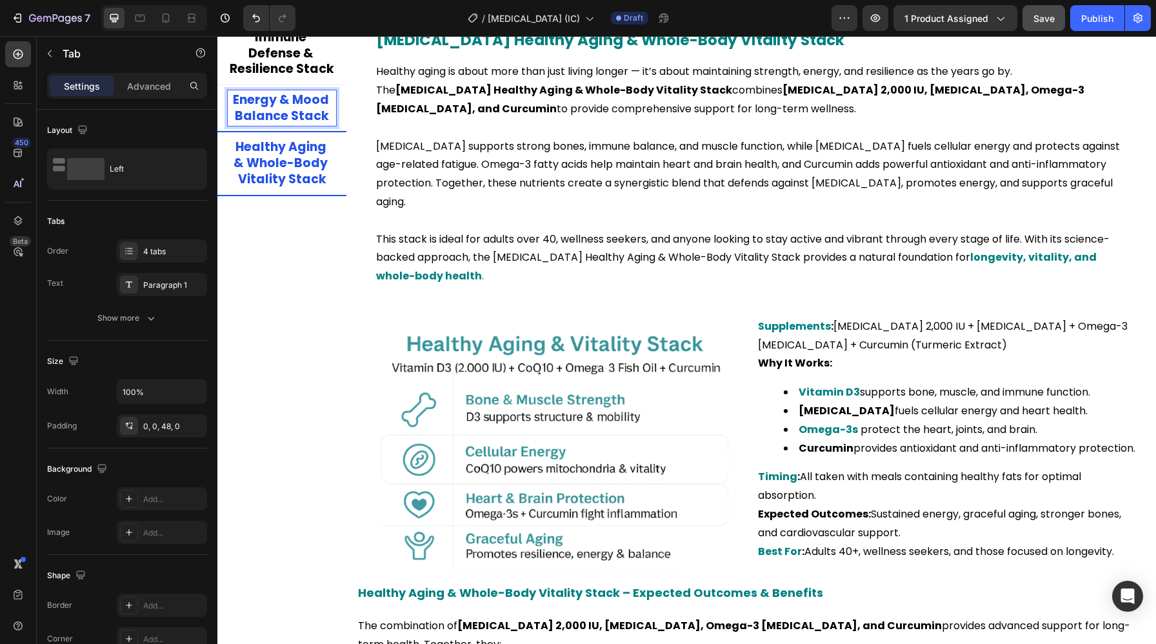
scroll to position [2671, 0]
click at [281, 170] on p "Healthy Aging & Whole-Body Vitality Stack" at bounding box center [282, 163] width 104 height 48
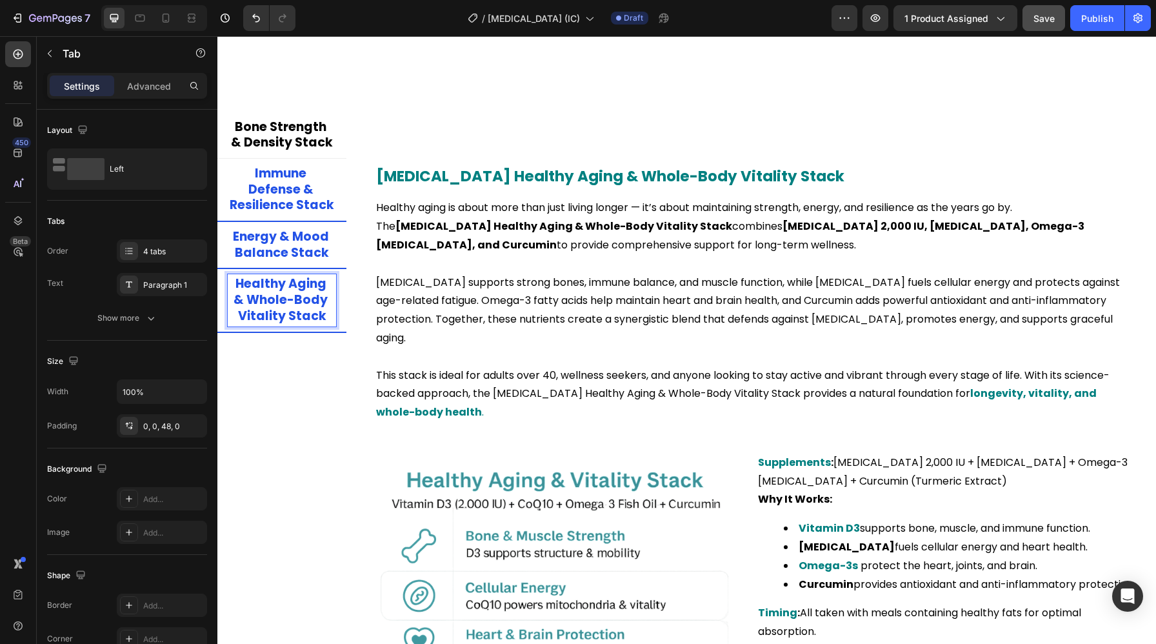
scroll to position [2535, 0]
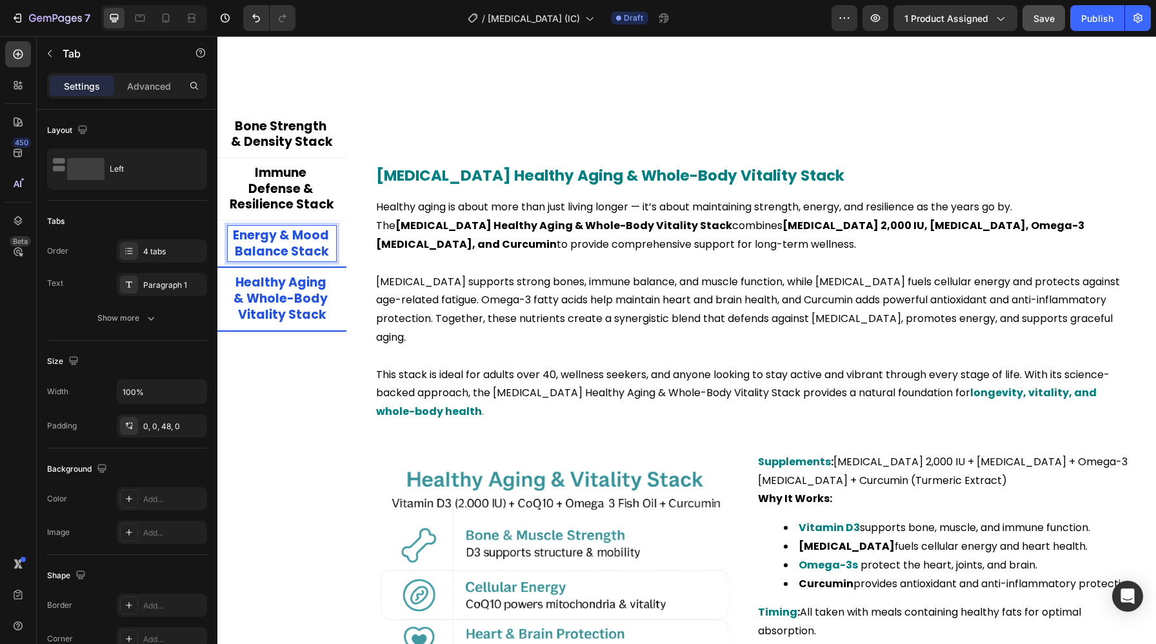
click at [297, 244] on p "Energy & Mood Balance Stack" at bounding box center [282, 244] width 104 height 32
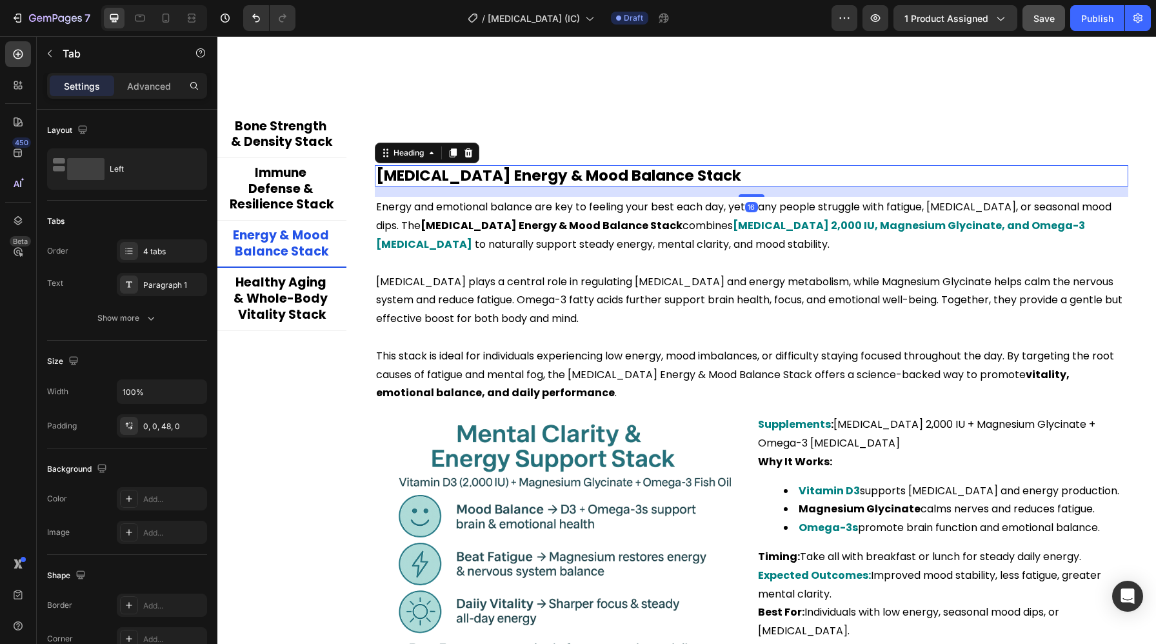
click at [509, 173] on h2 "Vitamin D Energy & Mood Balance Stack" at bounding box center [751, 176] width 753 height 22
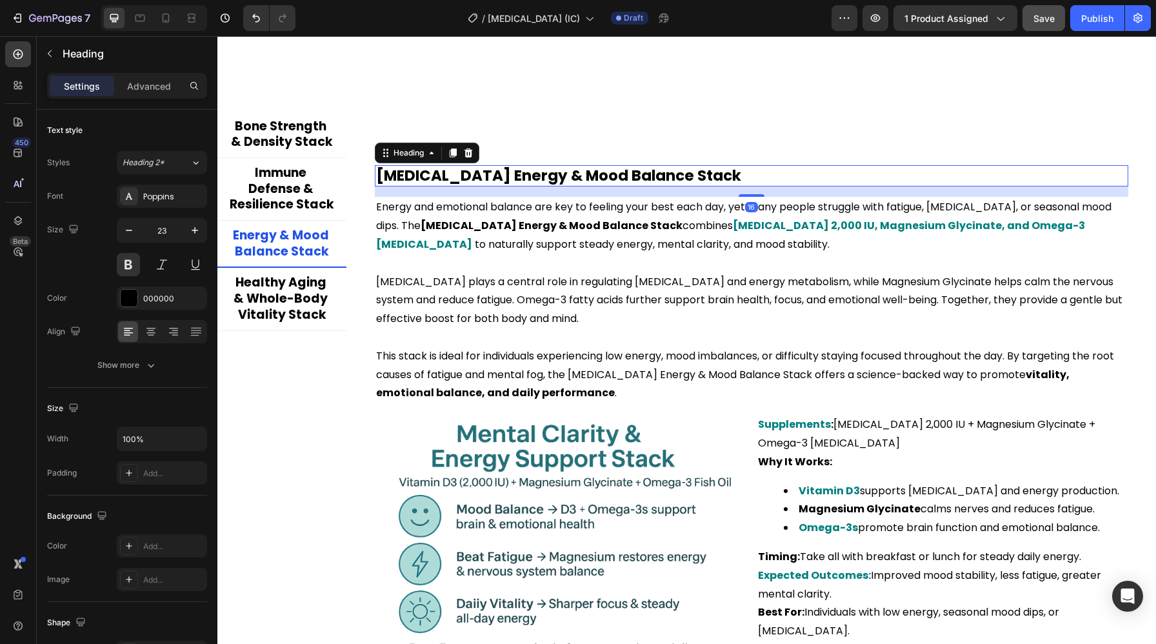
click at [509, 173] on h2 "Vitamin D Energy & Mood Balance Stack" at bounding box center [751, 176] width 753 height 22
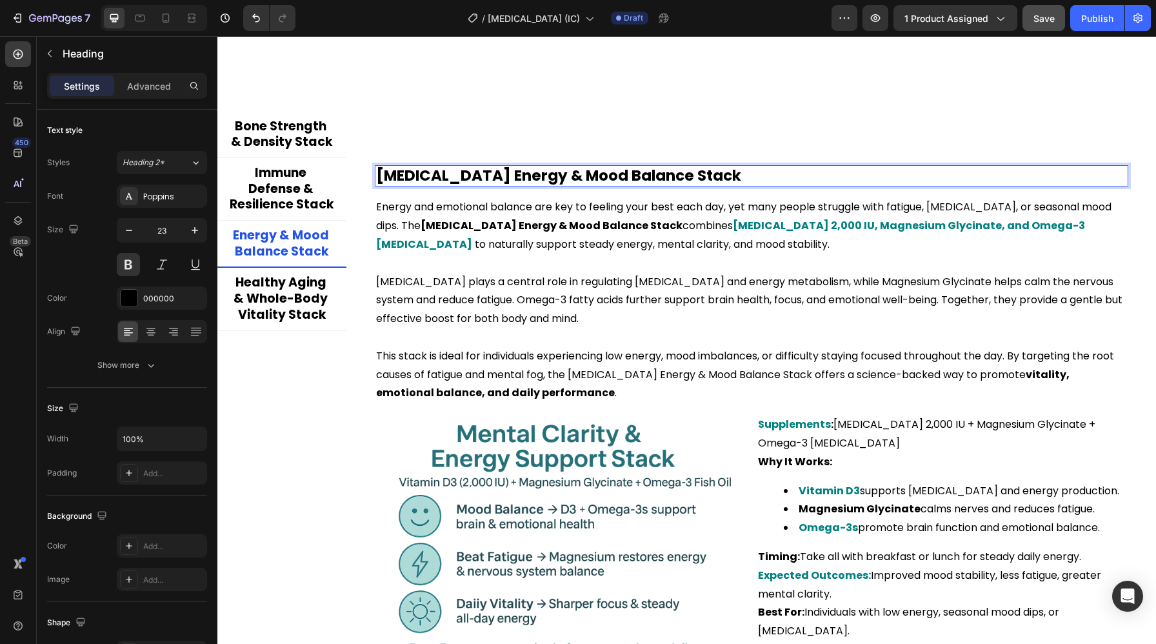
click at [509, 173] on p "Vitamin D Energy & Mood Balance Stack" at bounding box center [751, 175] width 751 height 19
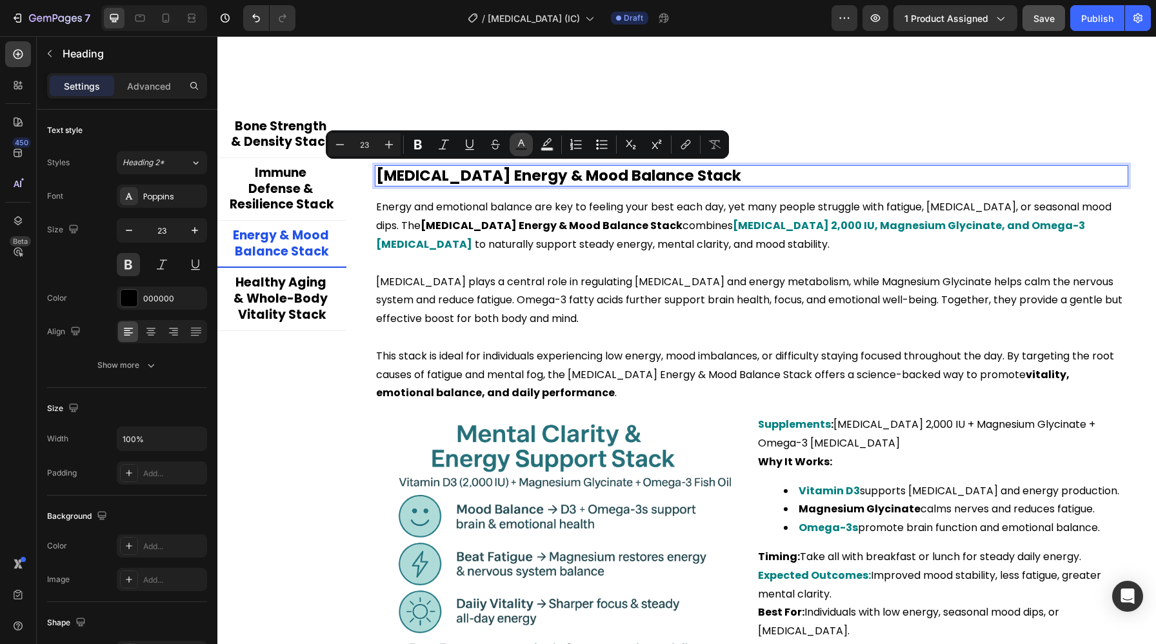
click at [509, 148] on button "Text Color" at bounding box center [520, 144] width 23 height 23
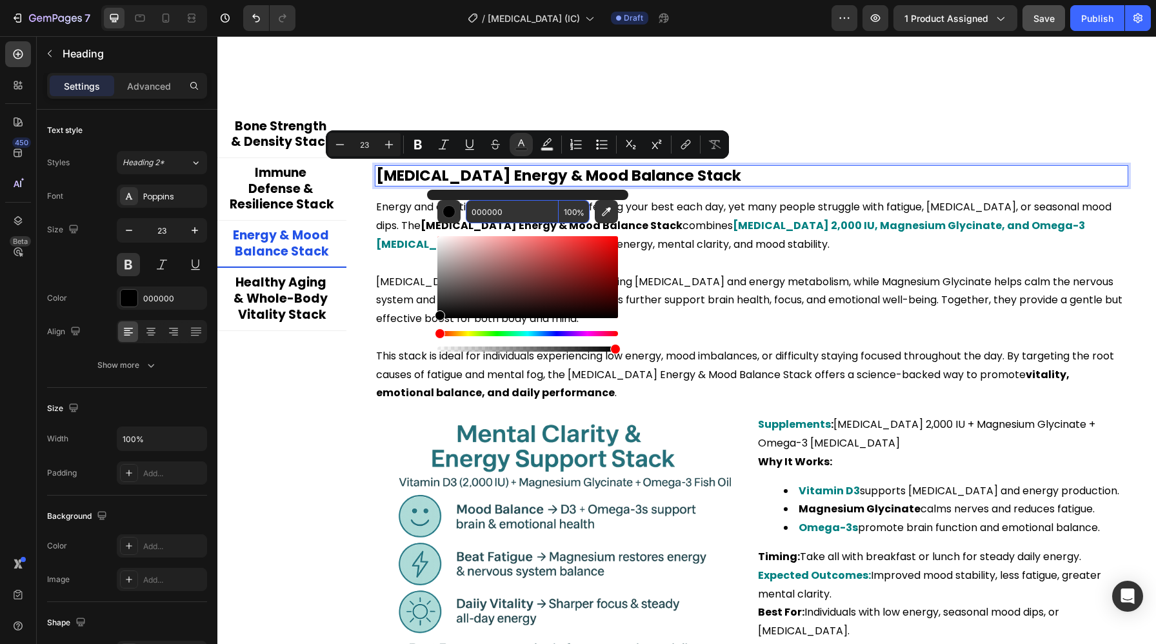
click at [492, 207] on input "000000" at bounding box center [512, 211] width 93 height 23
paste input "808"
type input "008080"
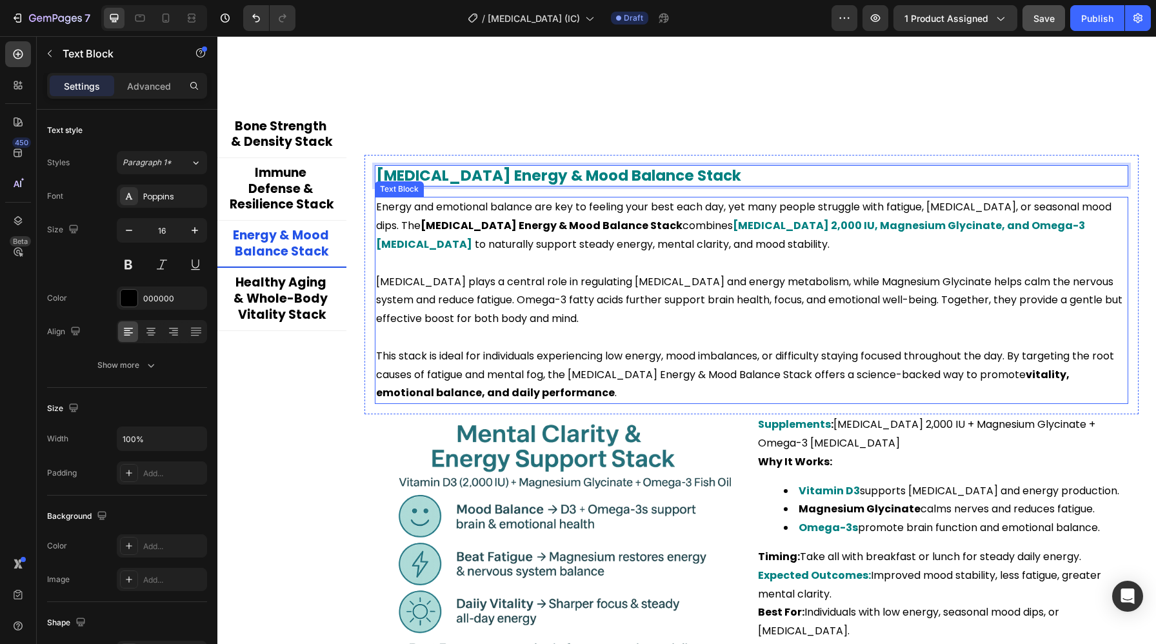
click at [870, 203] on p "Energy and emotional balance are key to feeling your best each day, yet many pe…" at bounding box center [751, 225] width 751 height 55
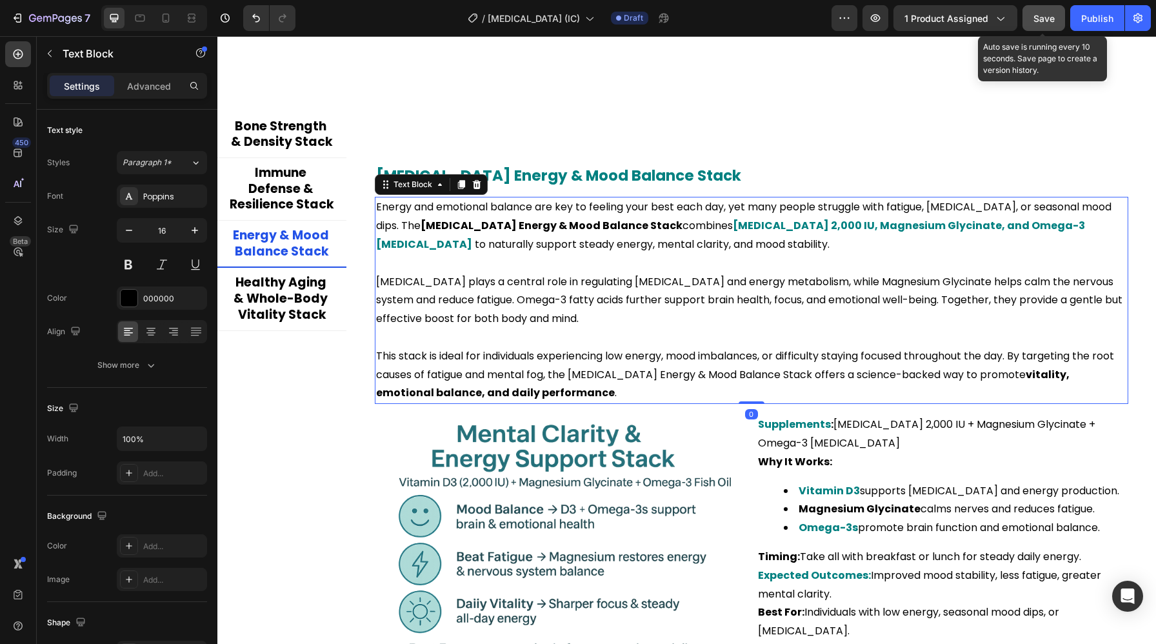
click at [1034, 20] on span "Save" at bounding box center [1043, 18] width 21 height 11
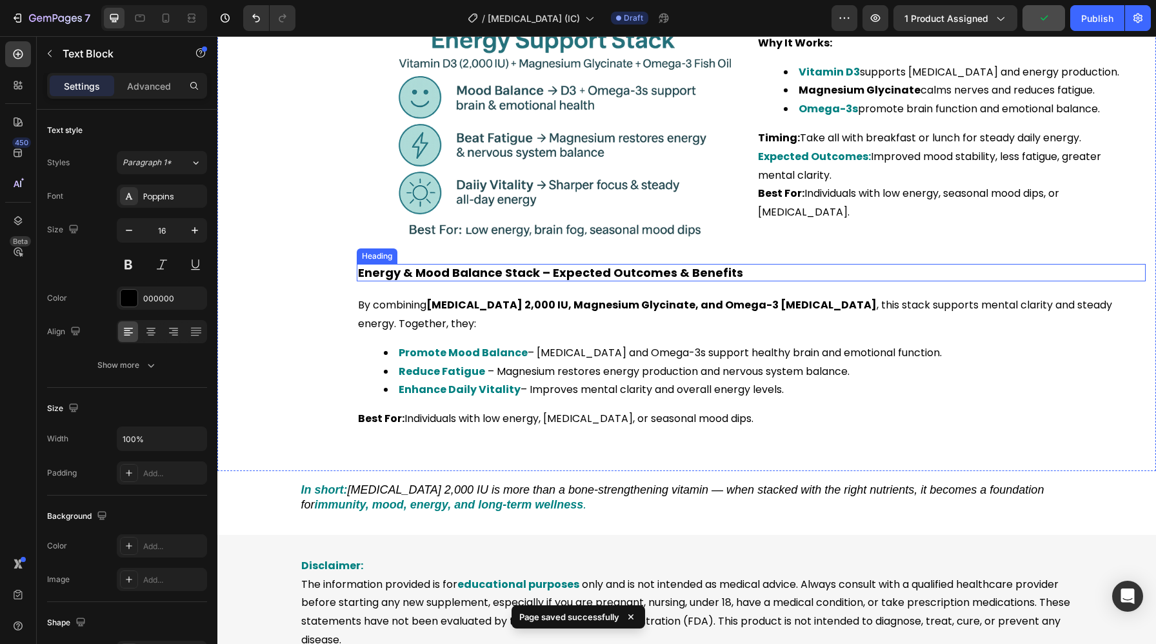
scroll to position [2955, 0]
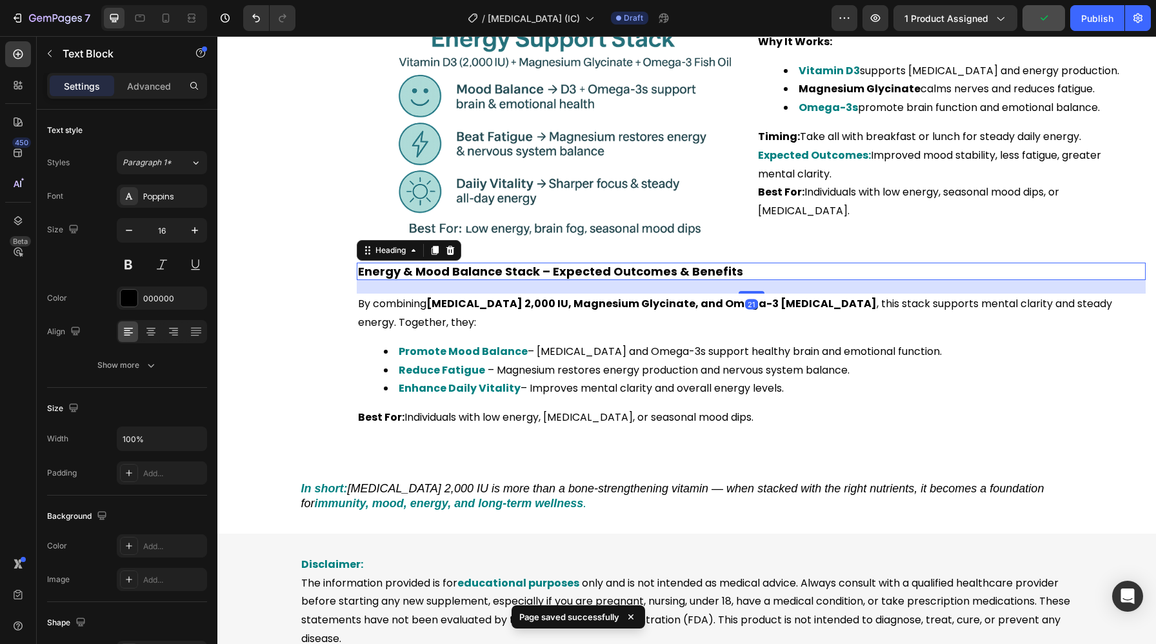
click at [688, 271] on h2 "Energy & Mood Balance Stack – Expected Outcomes & Benefits" at bounding box center [751, 270] width 789 height 17
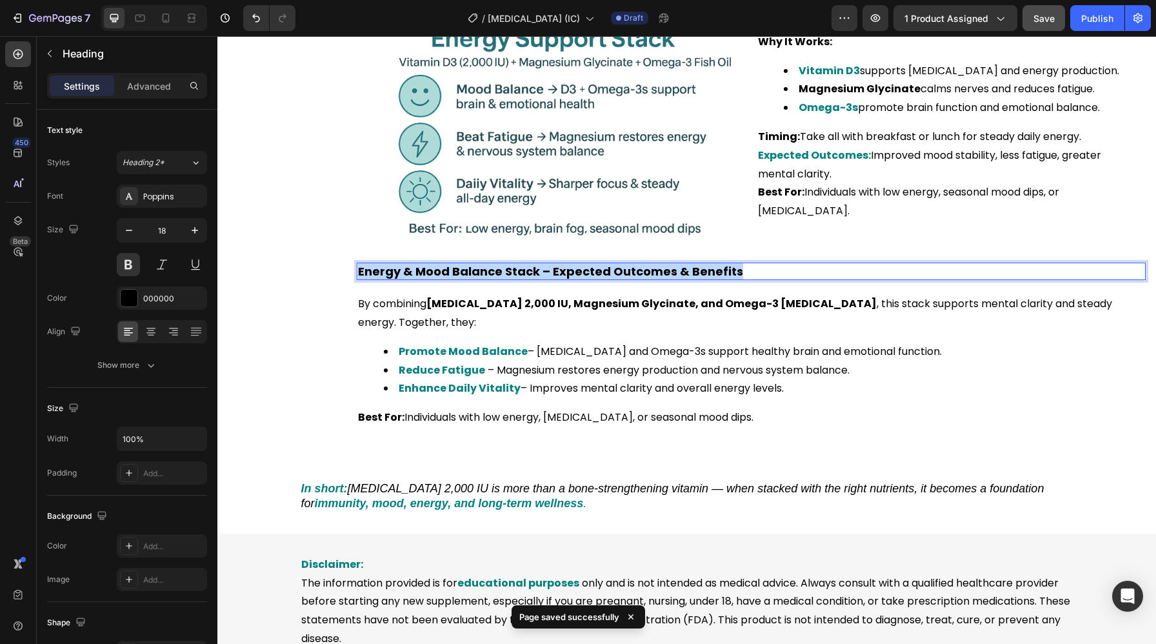
click at [688, 271] on p "Energy & Mood Balance Stack – Expected Outcomes & Benefits" at bounding box center [751, 271] width 786 height 15
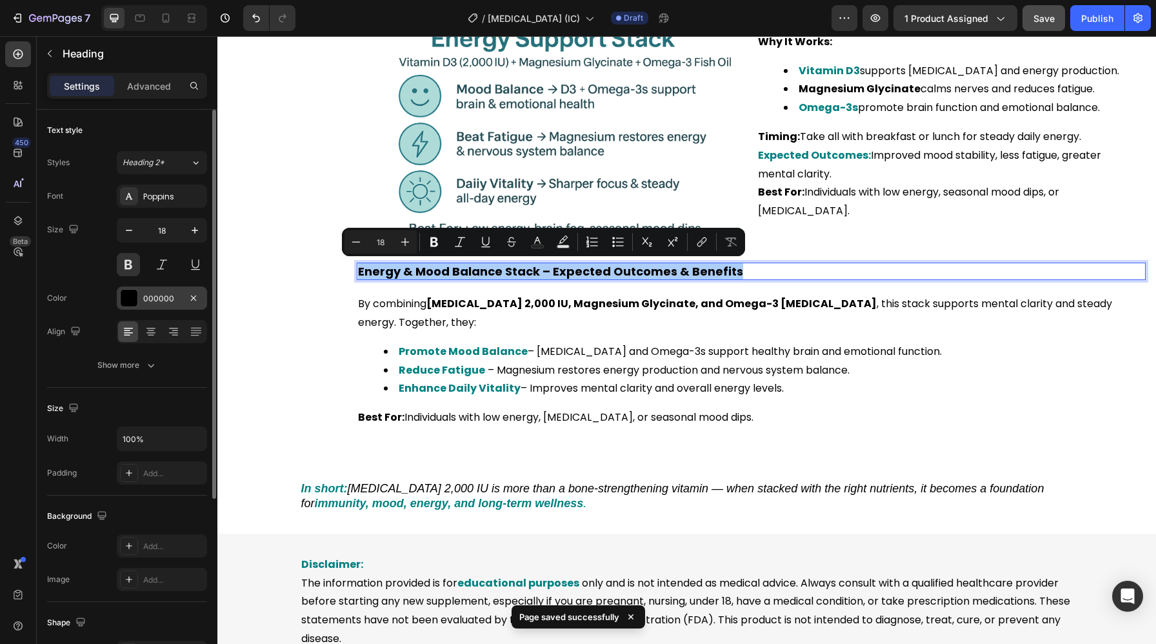
click at [168, 297] on div "000000" at bounding box center [161, 299] width 37 height 12
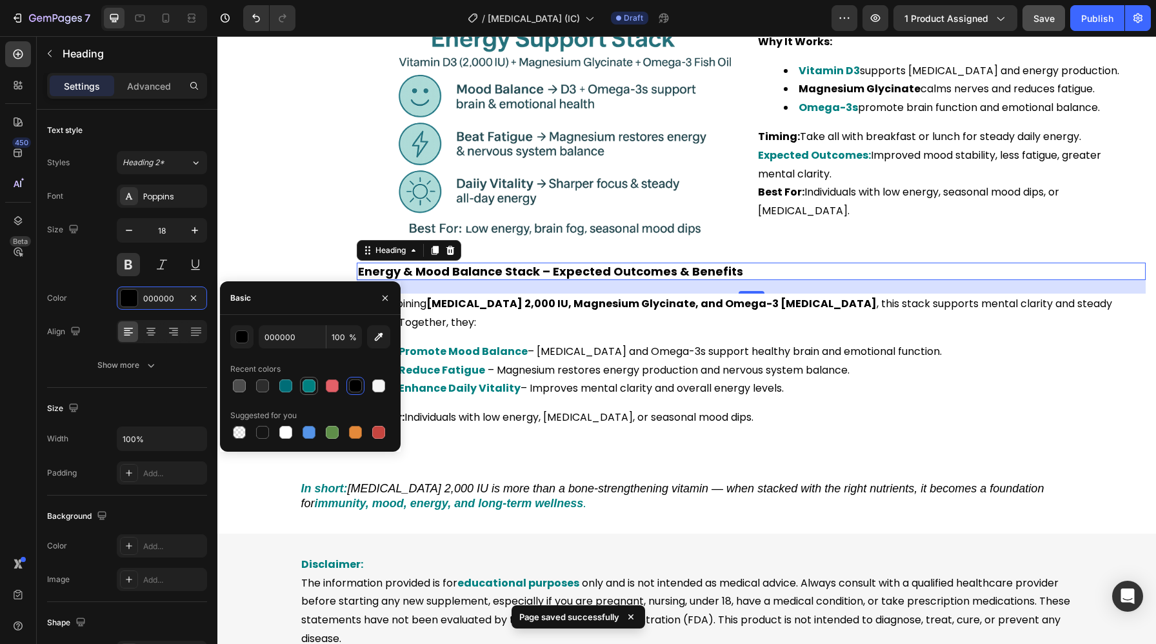
click at [309, 382] on div at bounding box center [308, 385] width 13 height 13
type input "008080"
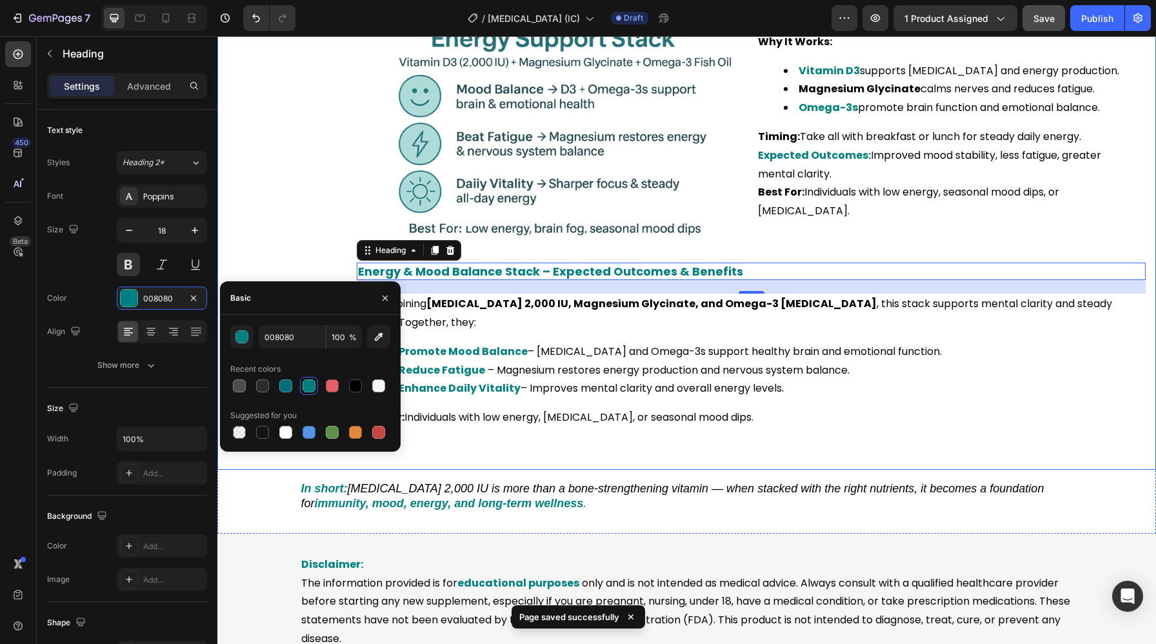
click at [286, 231] on div "Bone Strength & Density Stack Immune Defense & Resilience Stack Energy & Mood B…" at bounding box center [281, 65] width 129 height 747
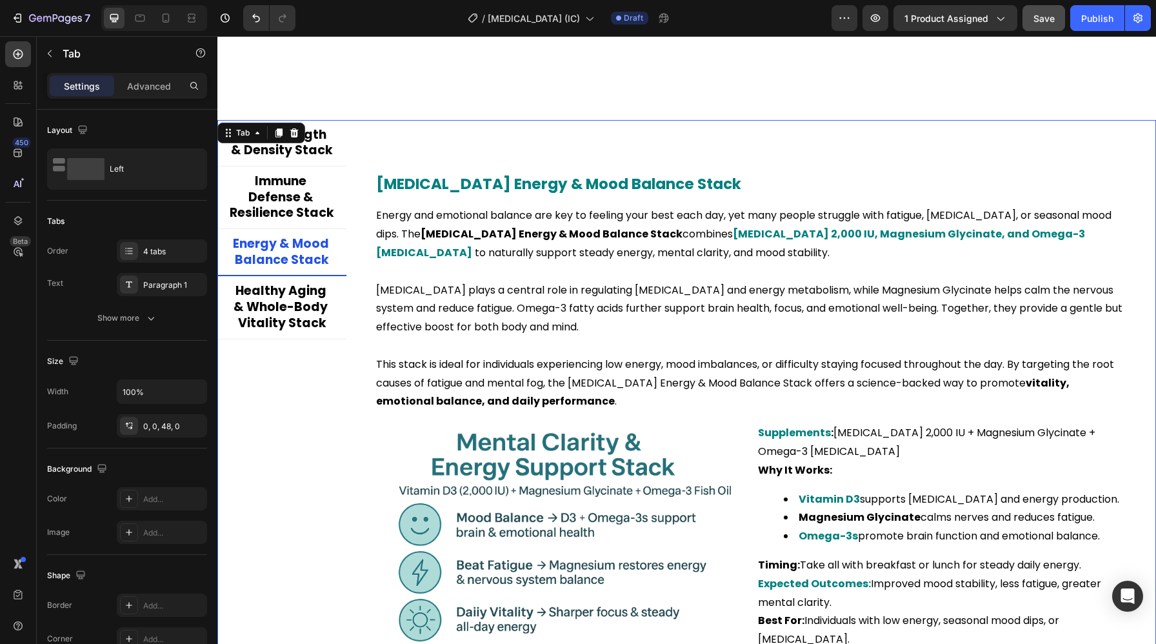
scroll to position [2514, 0]
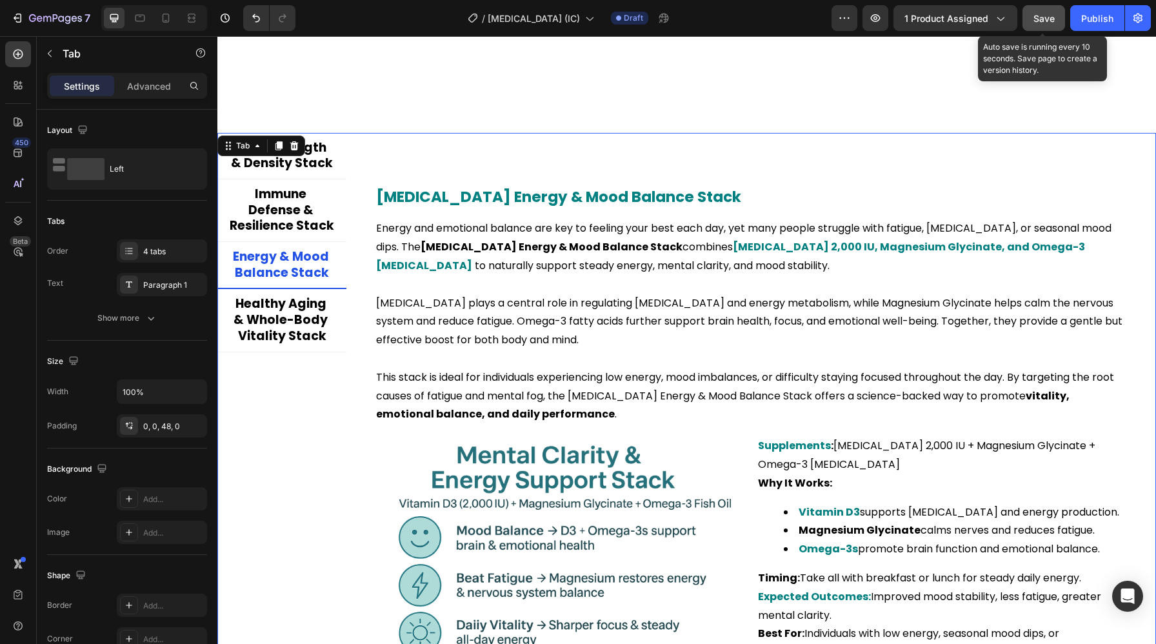
click at [1038, 24] on div "Save" at bounding box center [1043, 19] width 21 height 14
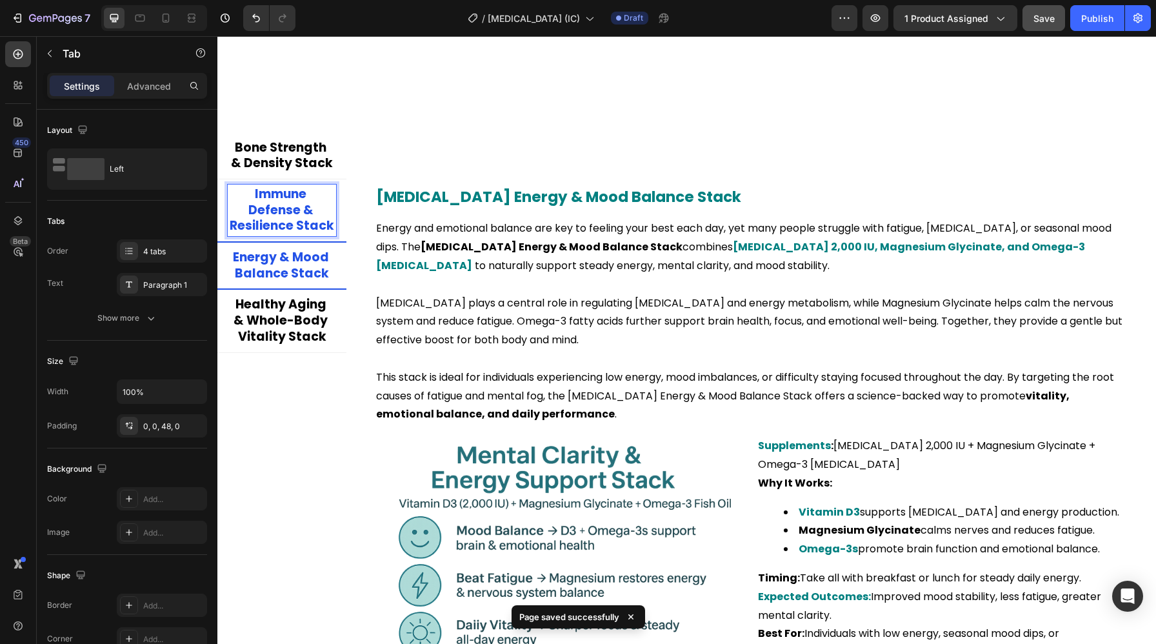
click at [321, 229] on p "Immune Defense & Resilience Stack" at bounding box center [282, 210] width 104 height 48
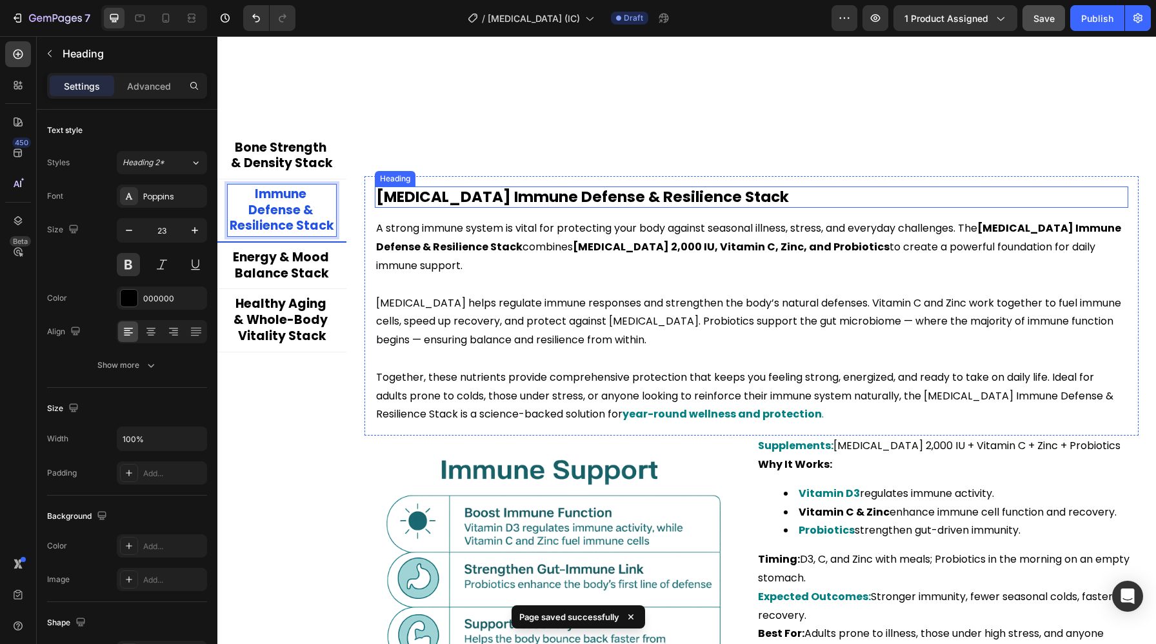
click at [518, 198] on h2 "Vitamin D Immune Defense & Resilience Stack" at bounding box center [751, 197] width 753 height 22
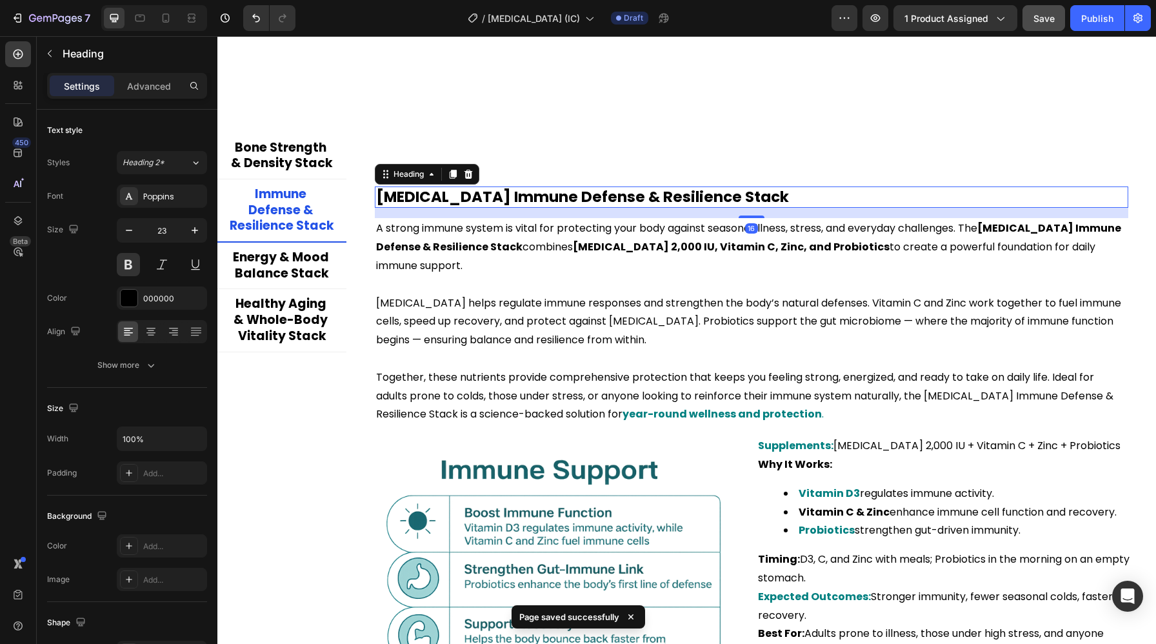
click at [518, 198] on h2 "Vitamin D Immune Defense & Resilience Stack" at bounding box center [751, 197] width 753 height 22
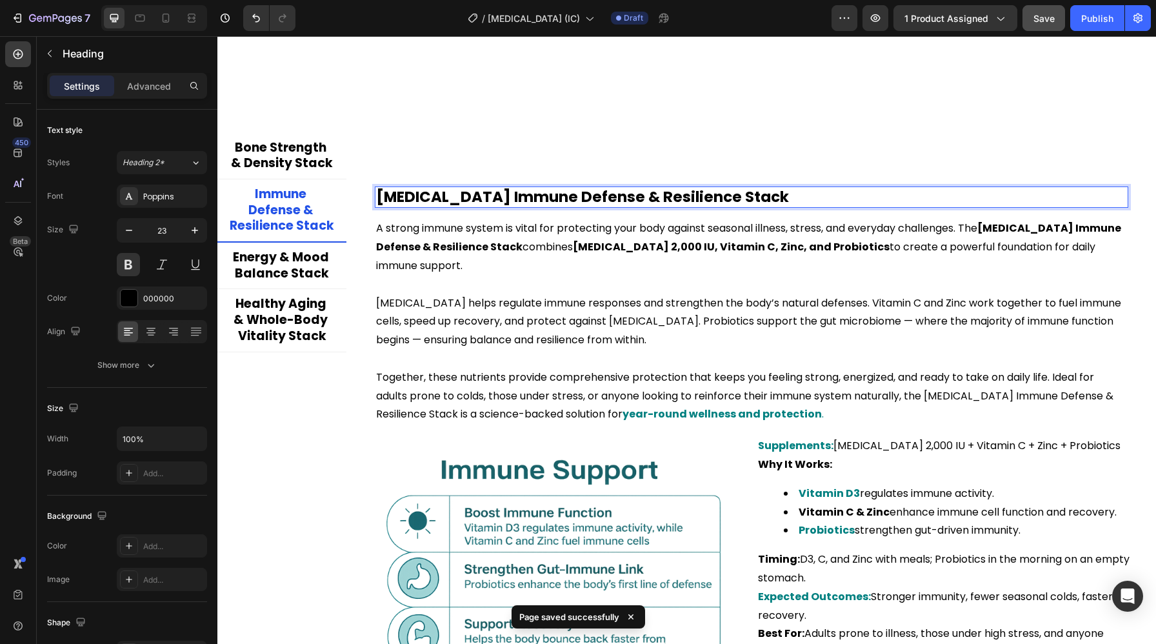
click at [518, 198] on p "Vitamin D Immune Defense & Resilience Stack" at bounding box center [751, 197] width 751 height 19
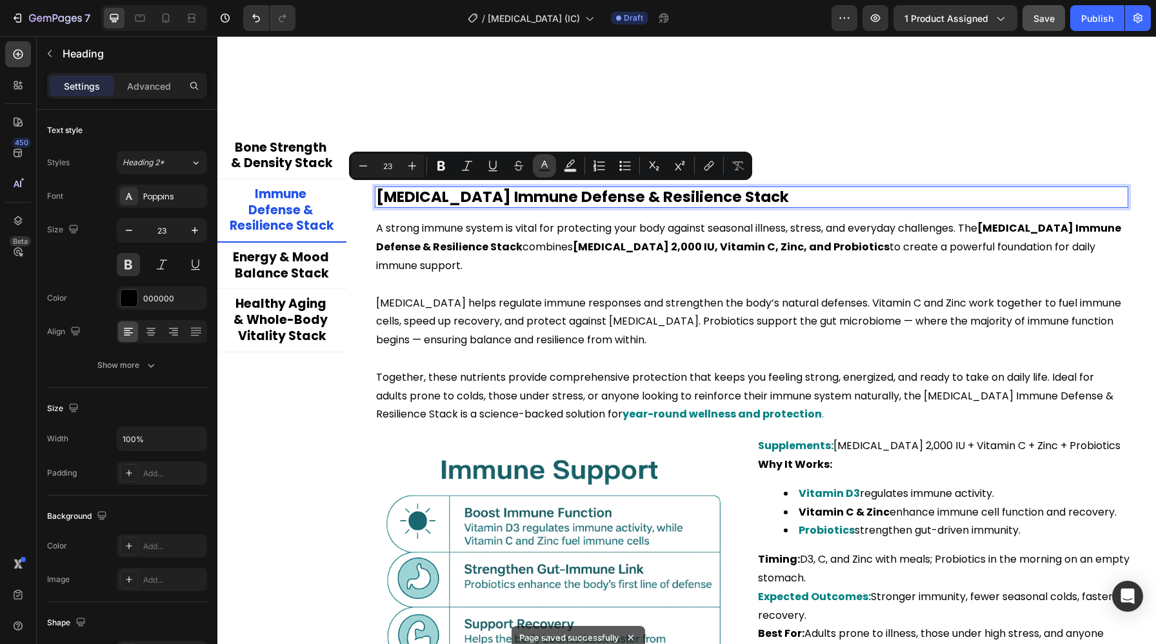
click at [540, 165] on icon "Editor contextual toolbar" at bounding box center [544, 165] width 13 height 13
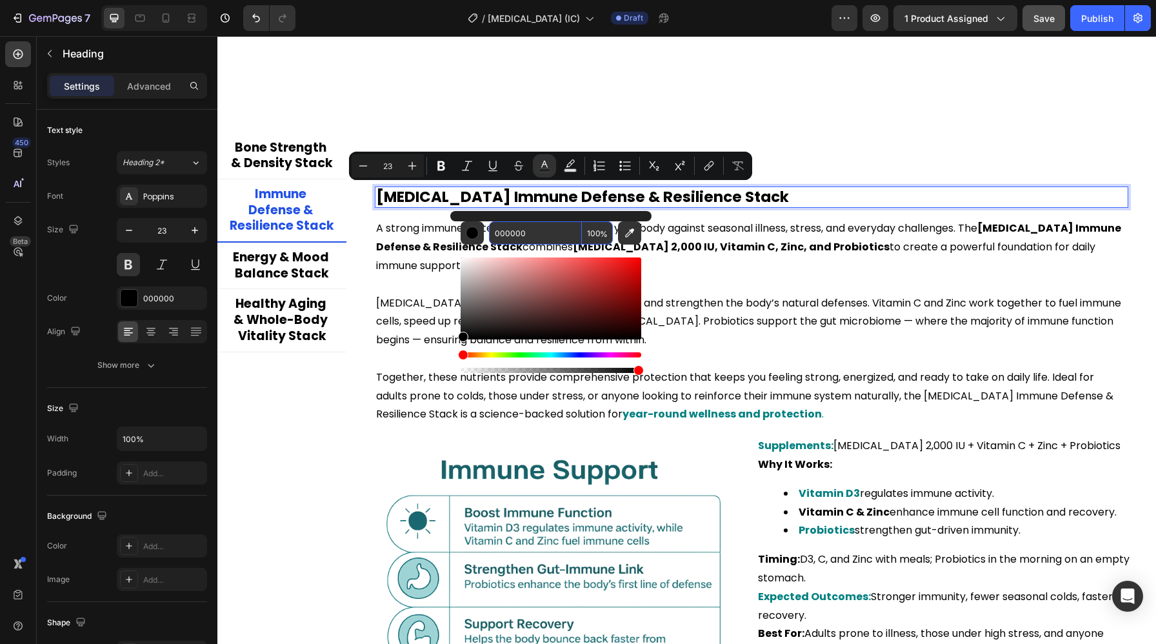
click at [529, 235] on input "000000" at bounding box center [535, 232] width 93 height 23
paste input "808"
type input "008080"
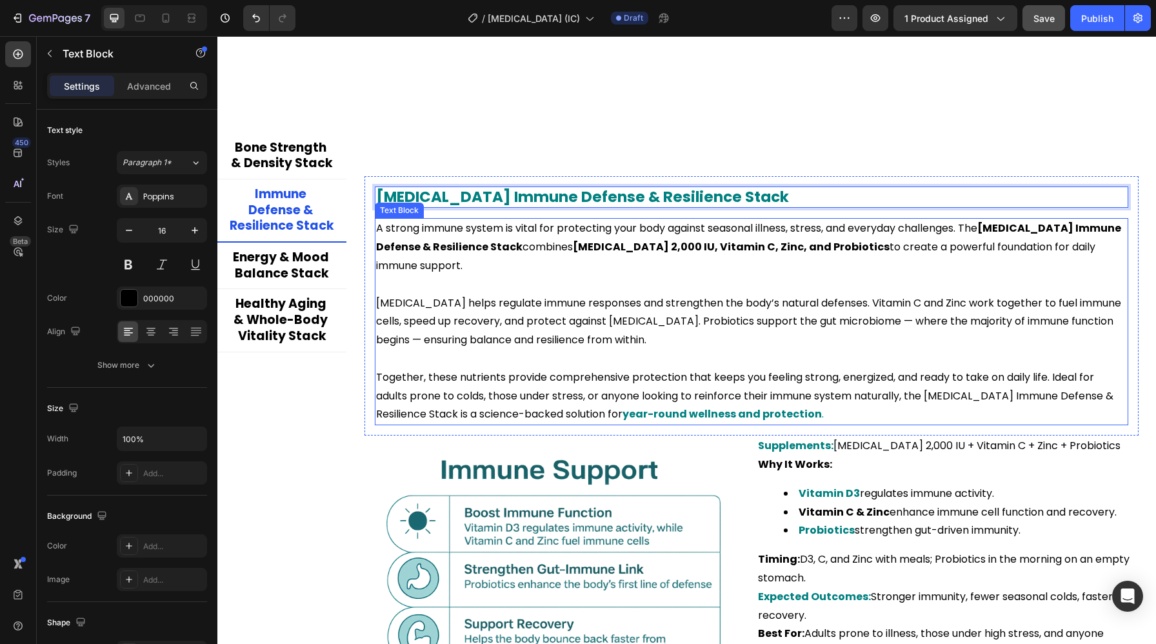
click at [739, 285] on p at bounding box center [751, 284] width 751 height 19
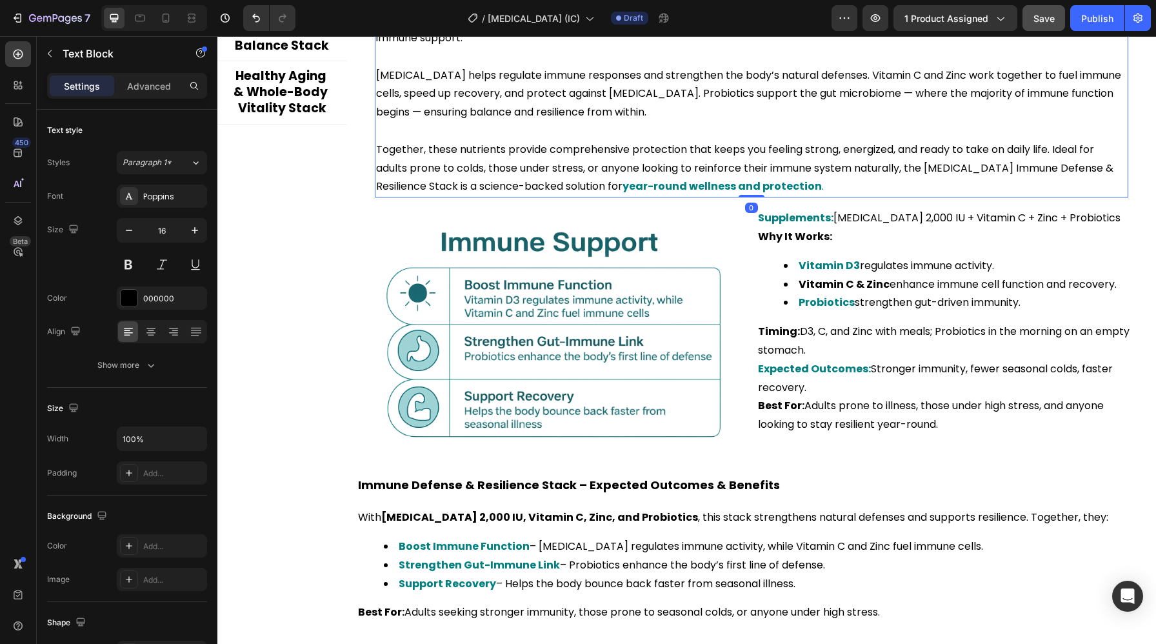
scroll to position [2746, 0]
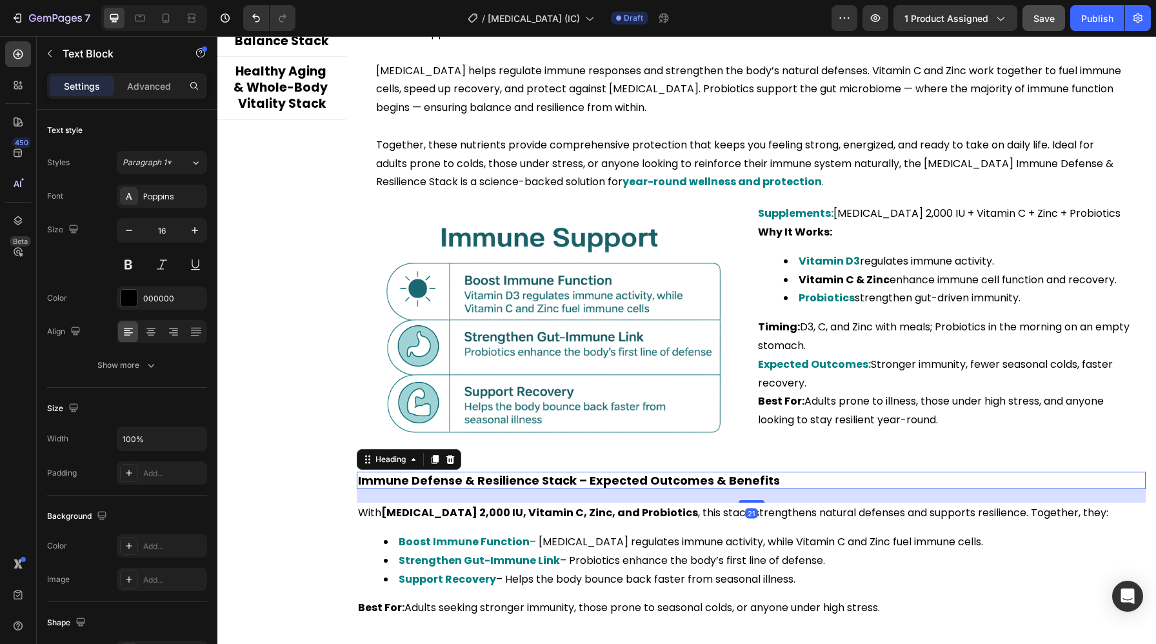
click at [575, 481] on h2 "Immune Defense & Resilience Stack – Expected Outcomes & Benefits" at bounding box center [751, 479] width 789 height 17
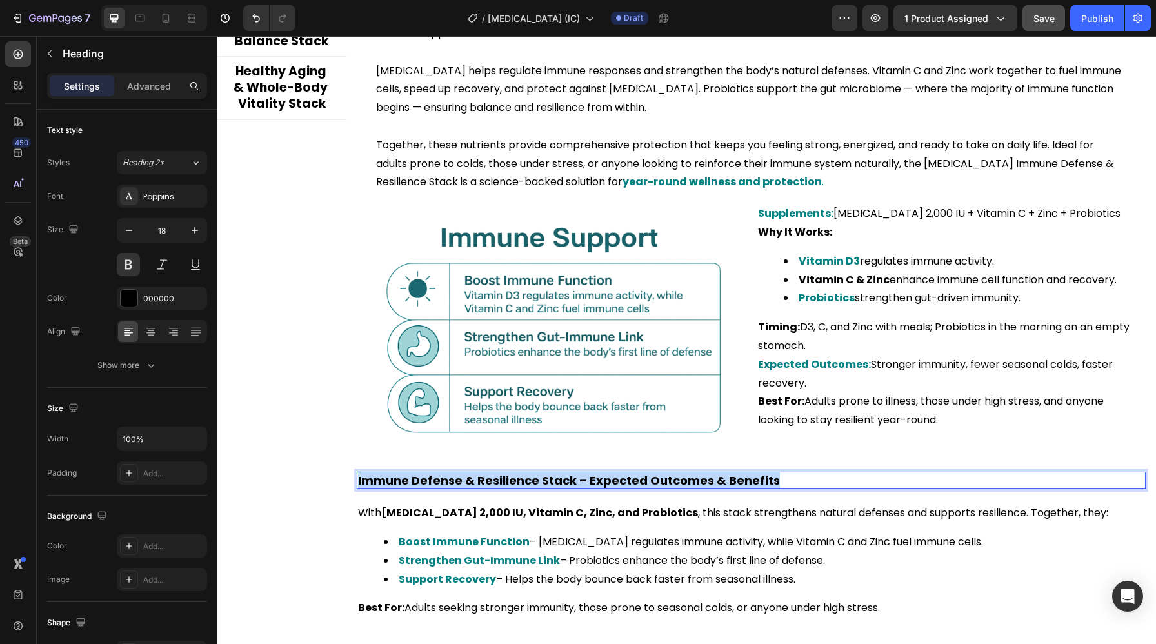
click at [575, 481] on p "Immune Defense & Resilience Stack – Expected Outcomes & Benefits" at bounding box center [751, 480] width 786 height 15
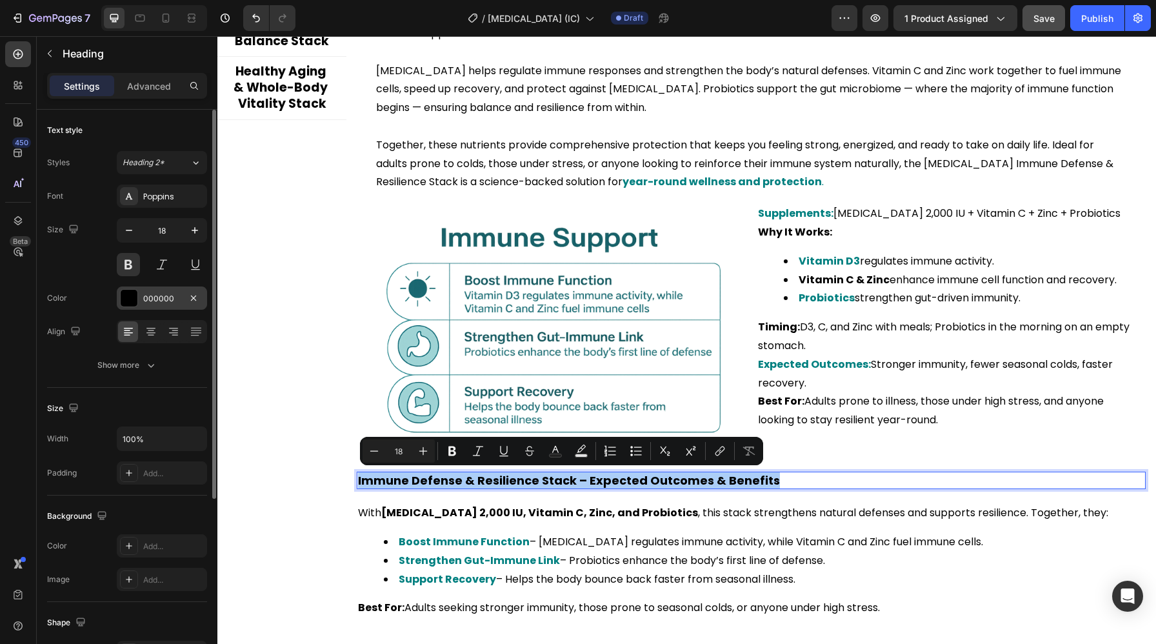
click at [156, 303] on div "000000" at bounding box center [161, 299] width 37 height 12
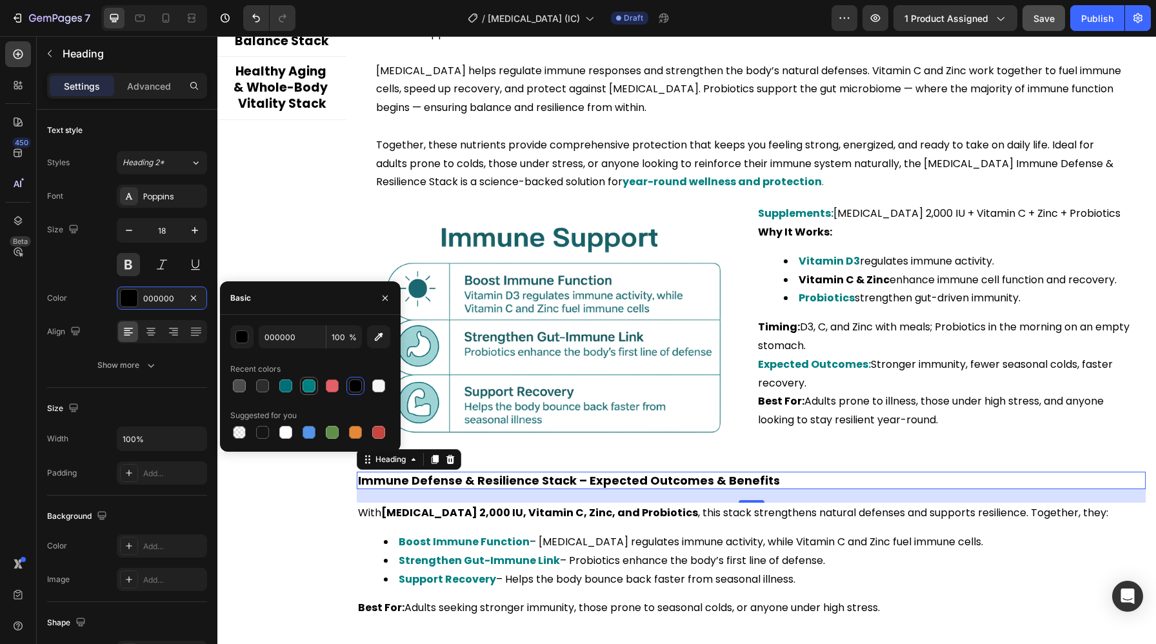
click at [308, 389] on div at bounding box center [308, 385] width 13 height 13
type input "008080"
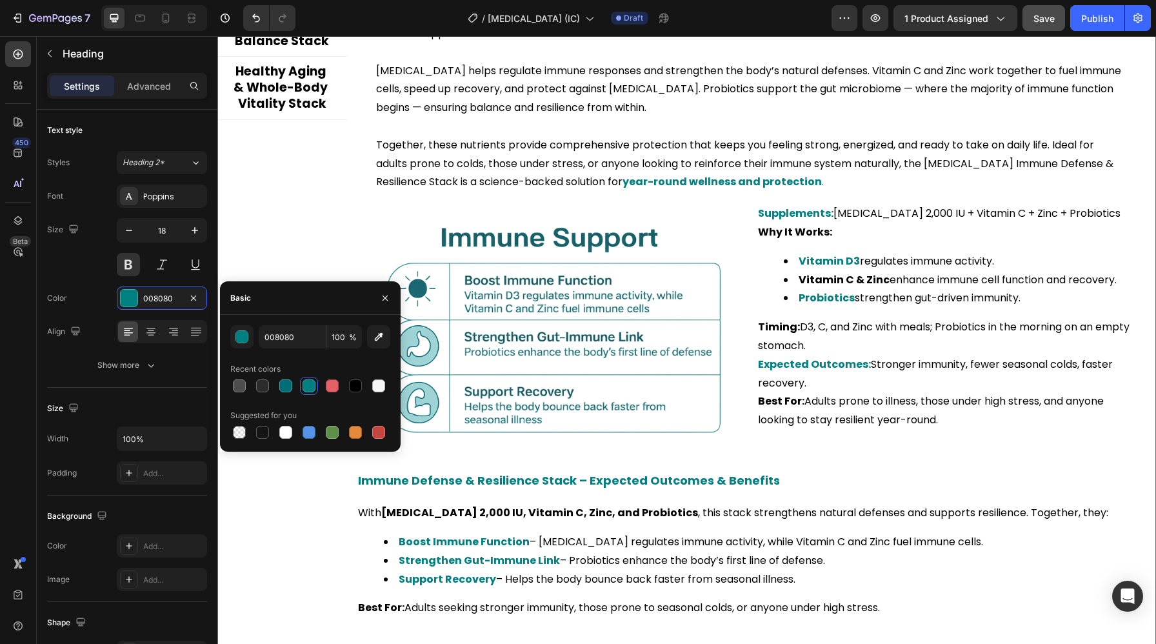
click at [348, 513] on div "Title Line Vitamin D Bone Strength & Density Stack Heading Strong, healthy bone…" at bounding box center [750, 265] width 809 height 729
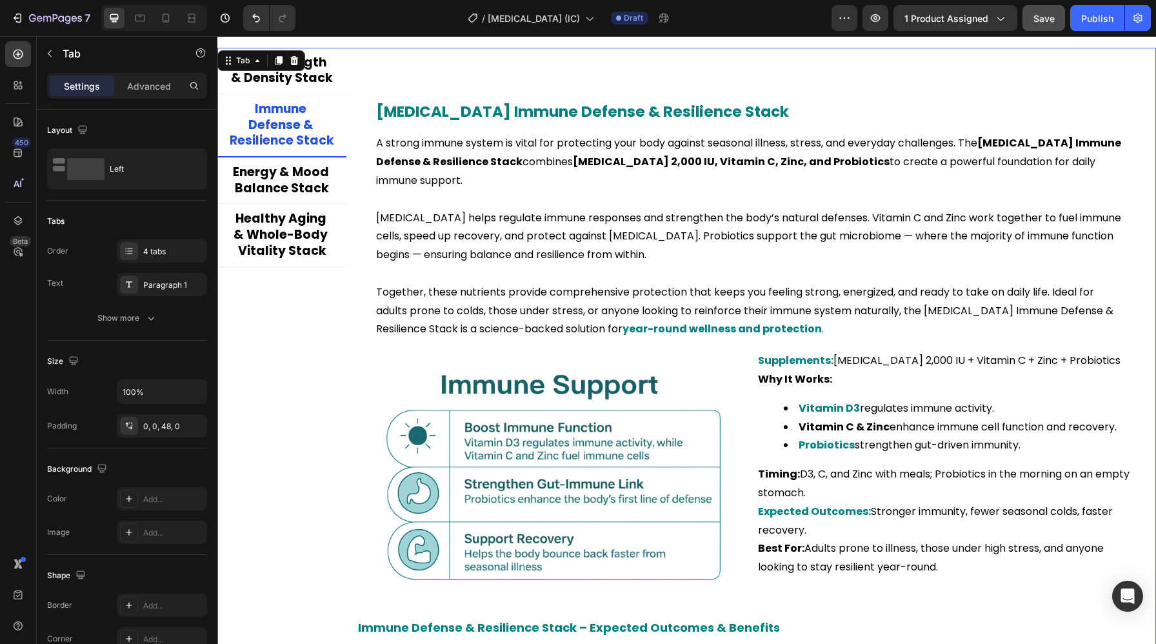
scroll to position [2583, 0]
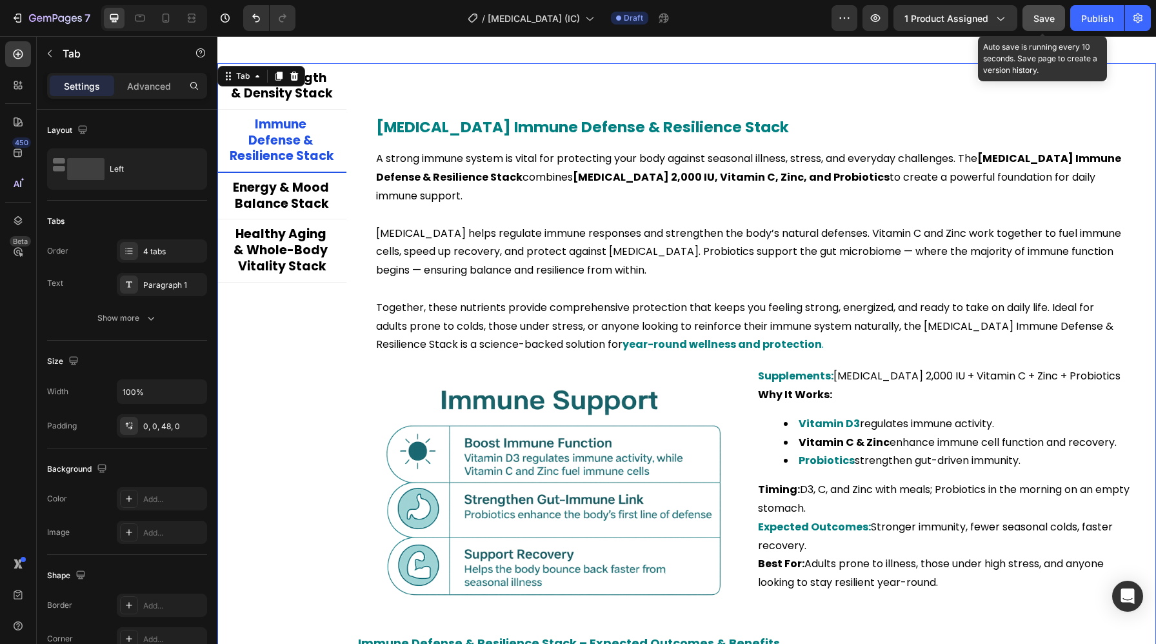
click at [1038, 14] on span "Save" at bounding box center [1043, 18] width 21 height 11
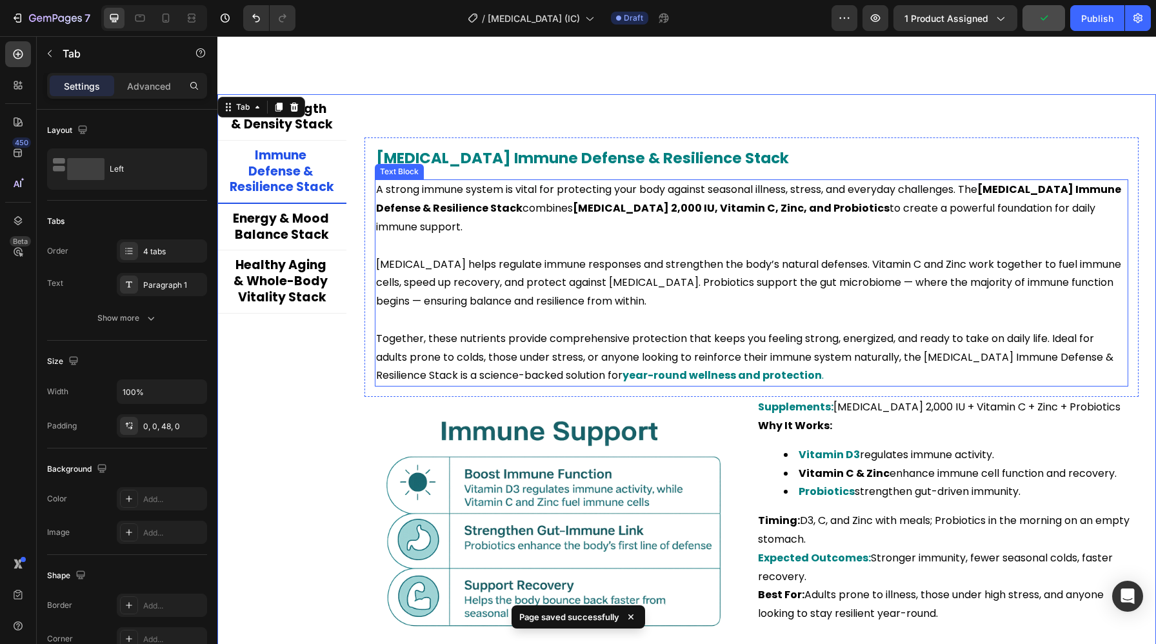
scroll to position [2548, 0]
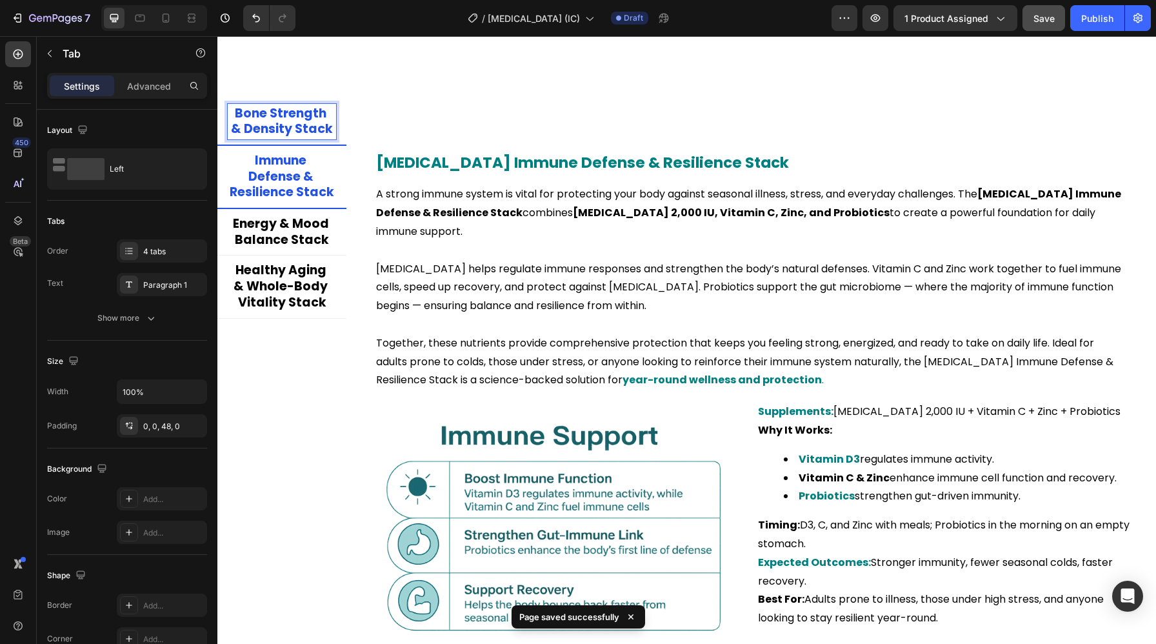
click at [309, 134] on p "Bone Strength & Density Stack" at bounding box center [282, 122] width 104 height 32
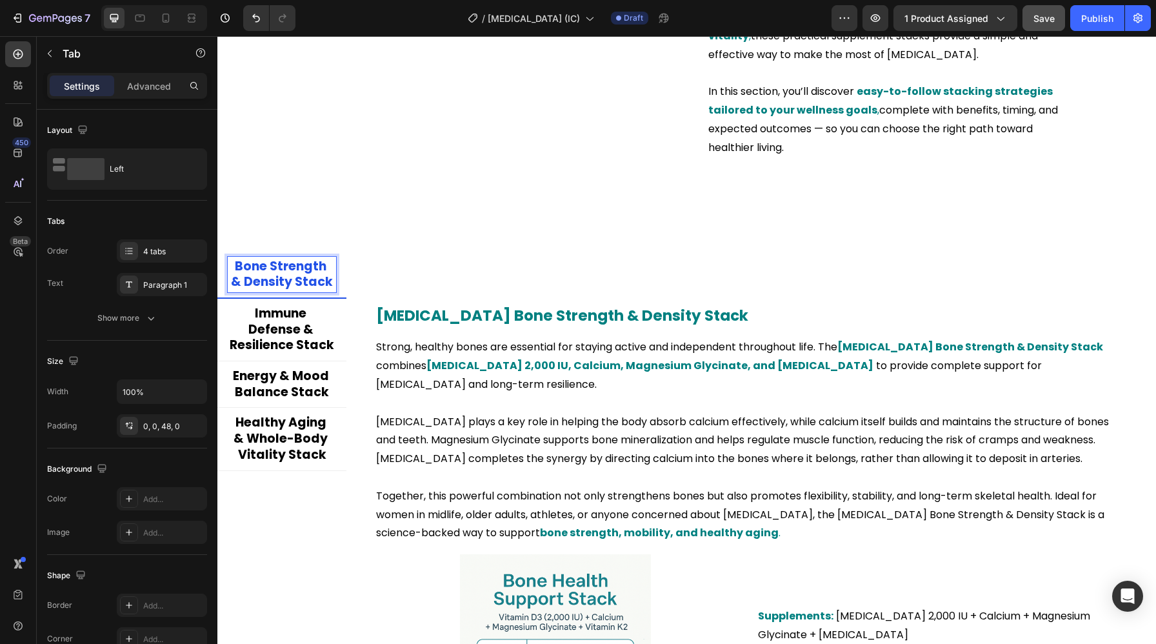
scroll to position [2363, 0]
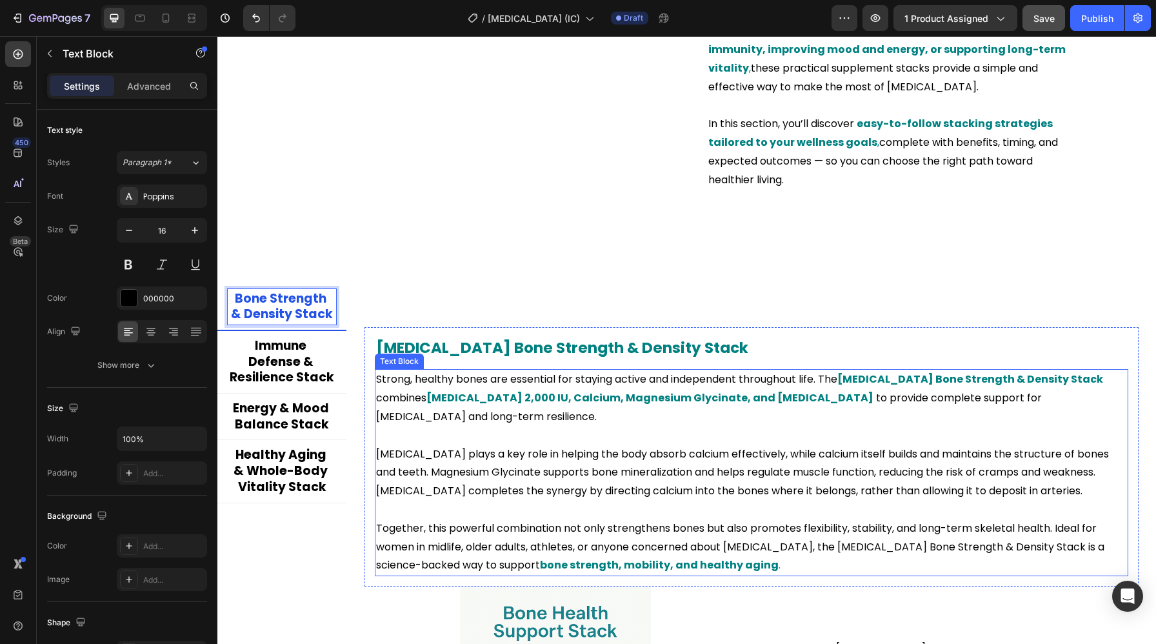
click at [849, 371] on strong "Vitamin D Bone Strength & Density Stack" at bounding box center [970, 378] width 266 height 15
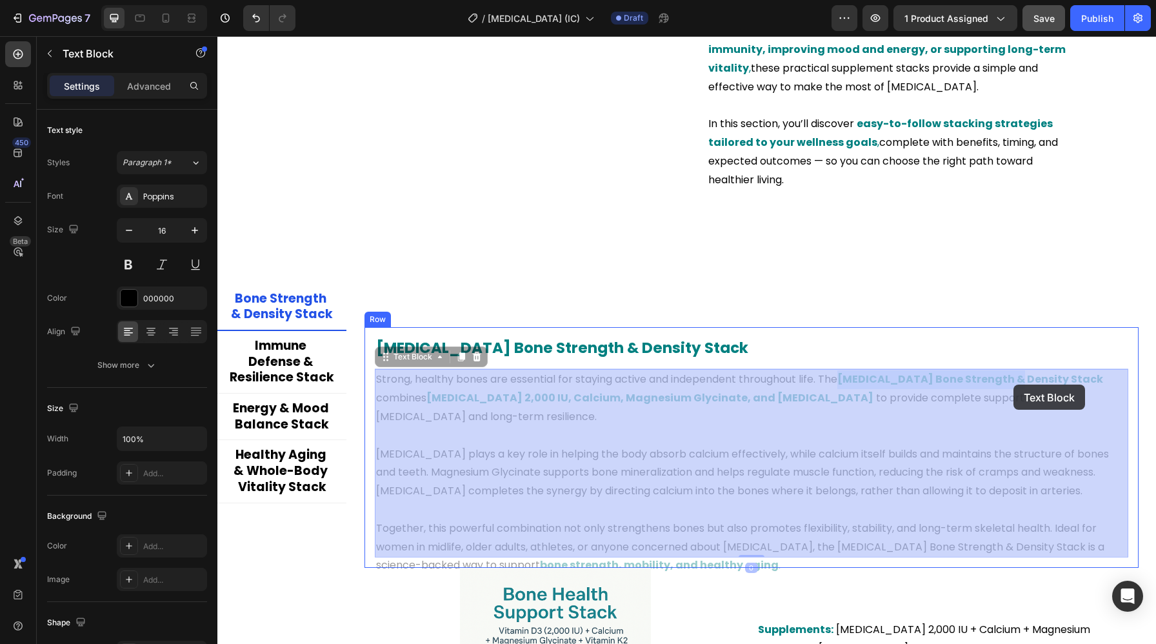
drag, startPoint x: 847, startPoint y: 379, endPoint x: 1013, endPoint y: 384, distance: 165.8
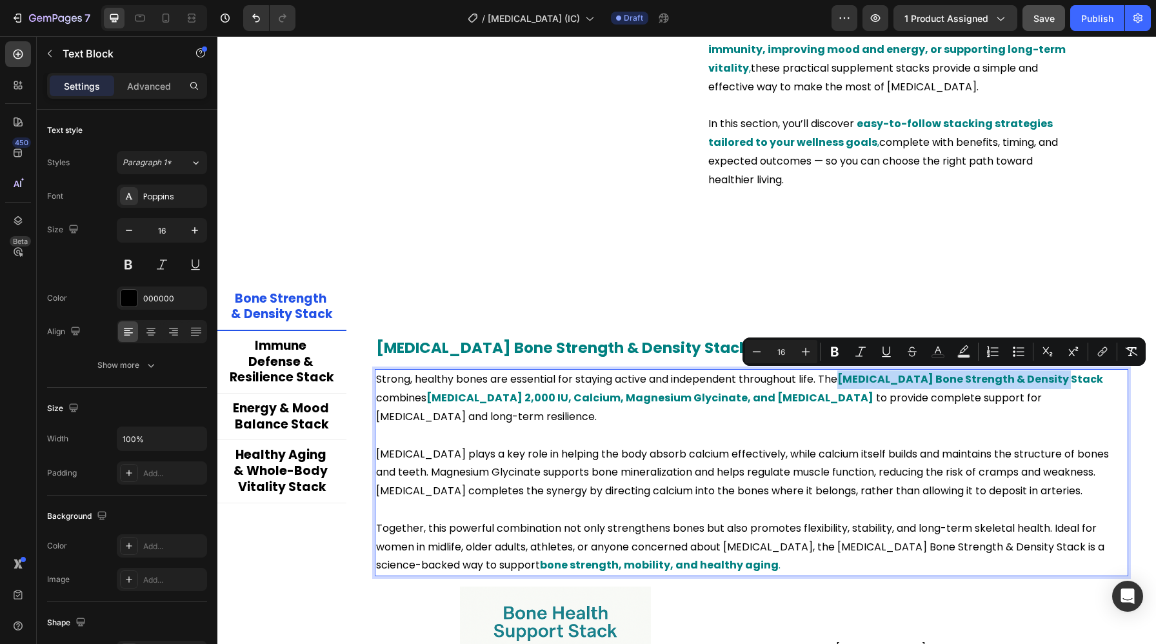
drag, startPoint x: 1059, startPoint y: 379, endPoint x: 843, endPoint y: 374, distance: 216.1
click at [932, 350] on icon "Editor contextual toolbar" at bounding box center [937, 351] width 13 height 13
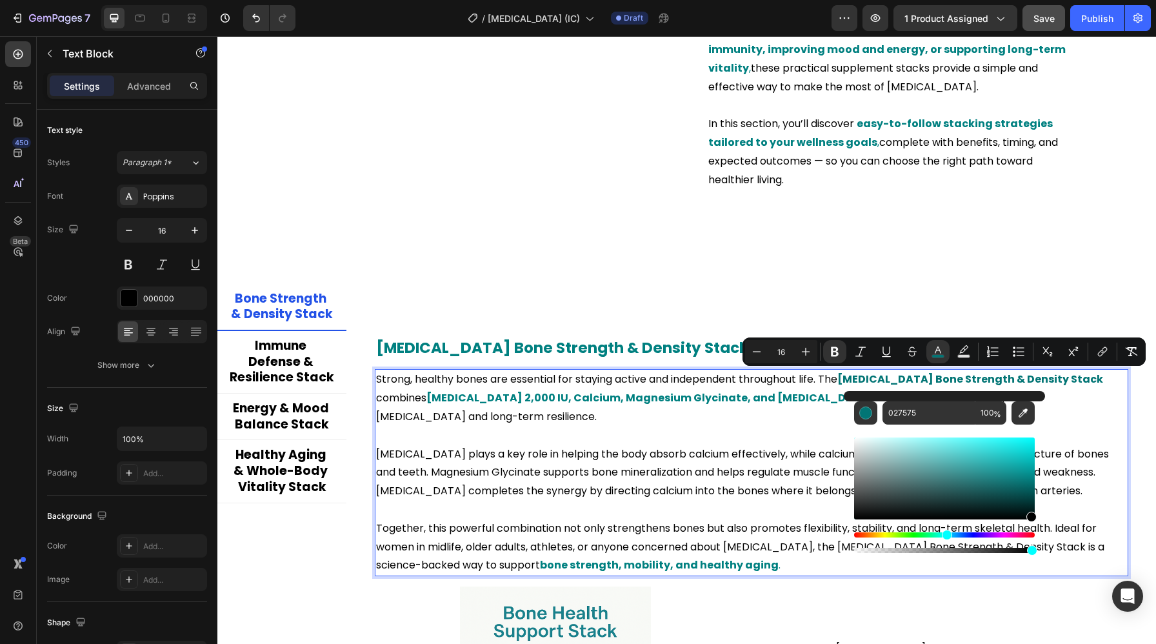
drag, startPoint x: 1032, startPoint y: 481, endPoint x: 1029, endPoint y: 554, distance: 72.9
click at [1029, 554] on div "Editor contextual toolbar" at bounding box center [944, 495] width 181 height 121
type input "000000"
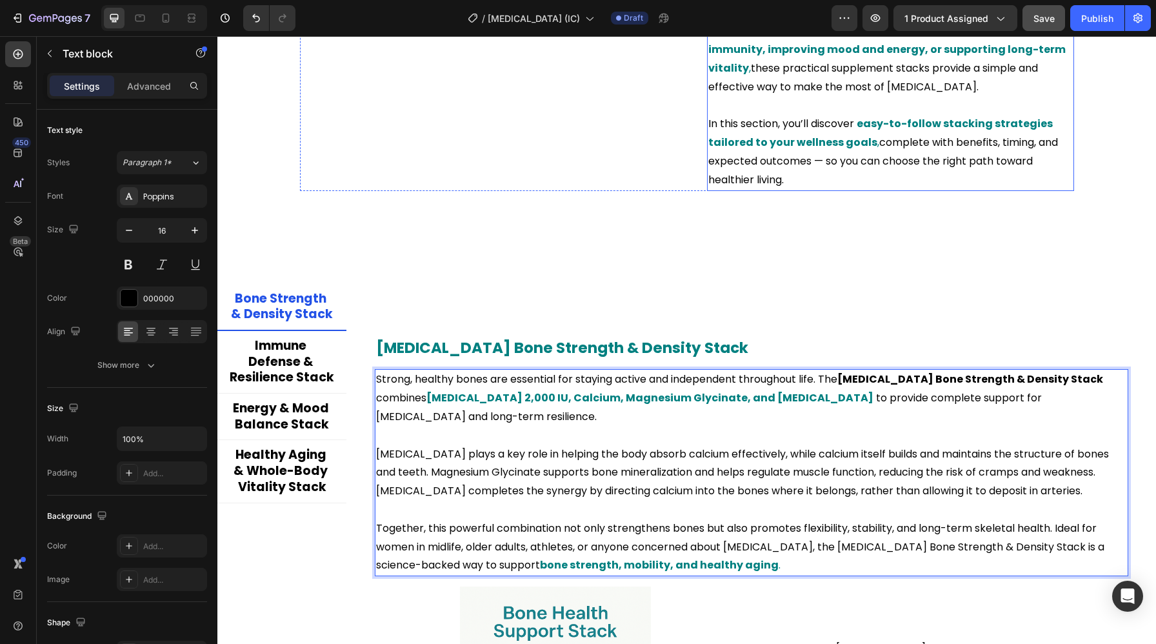
click at [939, 175] on p "In this section, you’ll discover easy-to-follow stacking strategies tailored to…" at bounding box center [890, 152] width 364 height 74
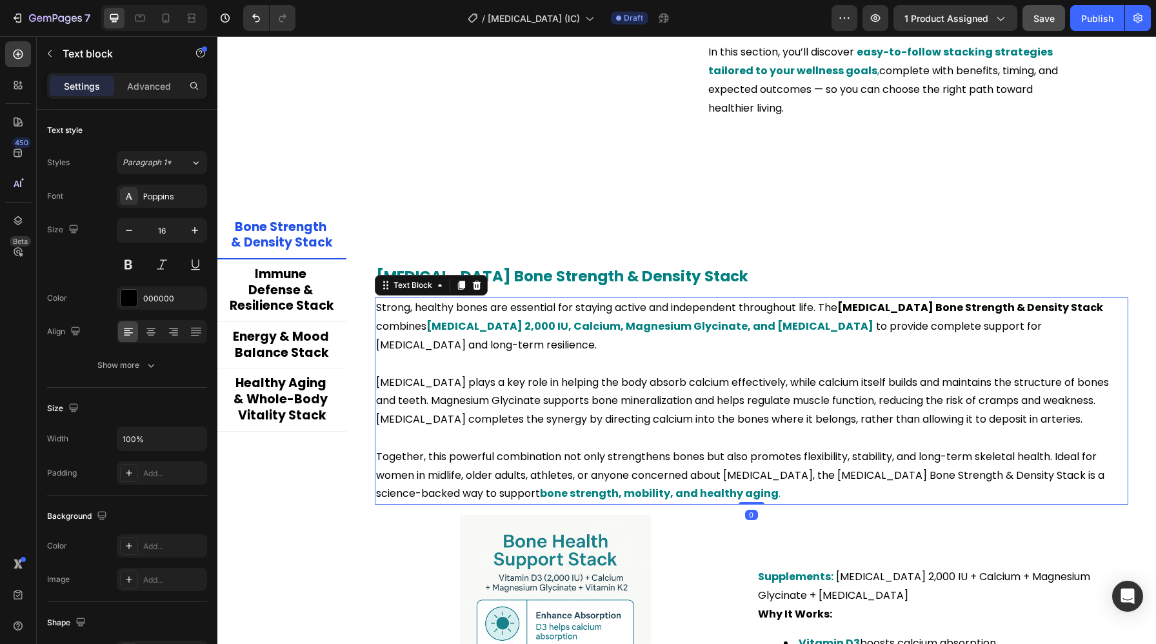
click at [809, 355] on p "Rich Text Editor. Editing area: main" at bounding box center [751, 364] width 751 height 19
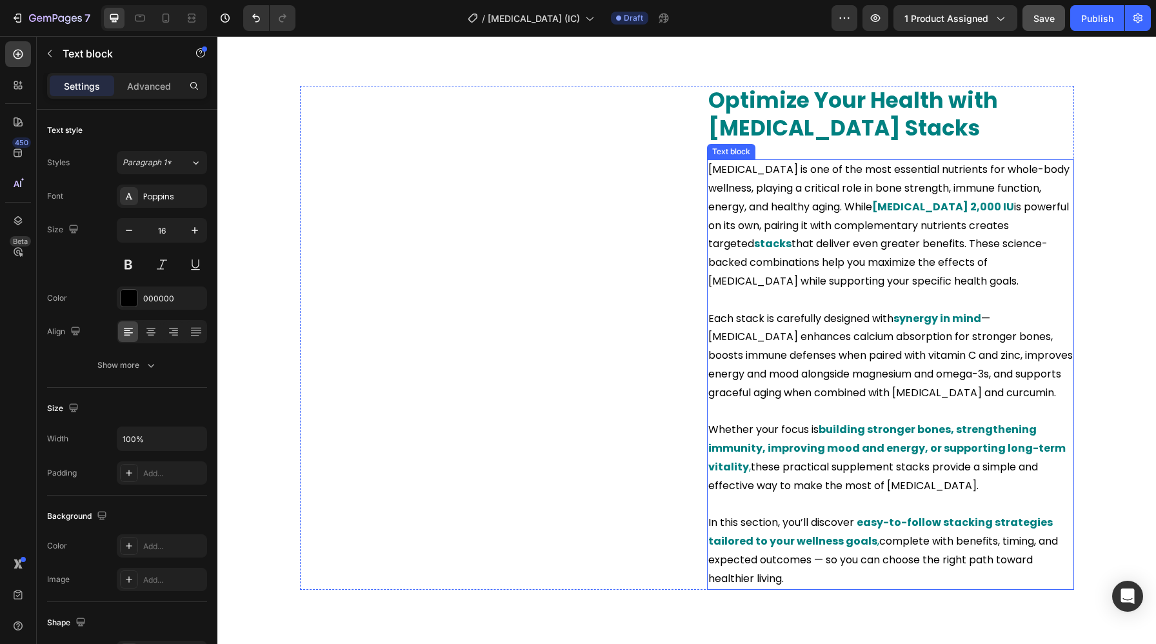
click at [814, 369] on p "Each stack is carefully designed with synergy in mind — Vitamin D3 enhances cal…" at bounding box center [890, 356] width 364 height 93
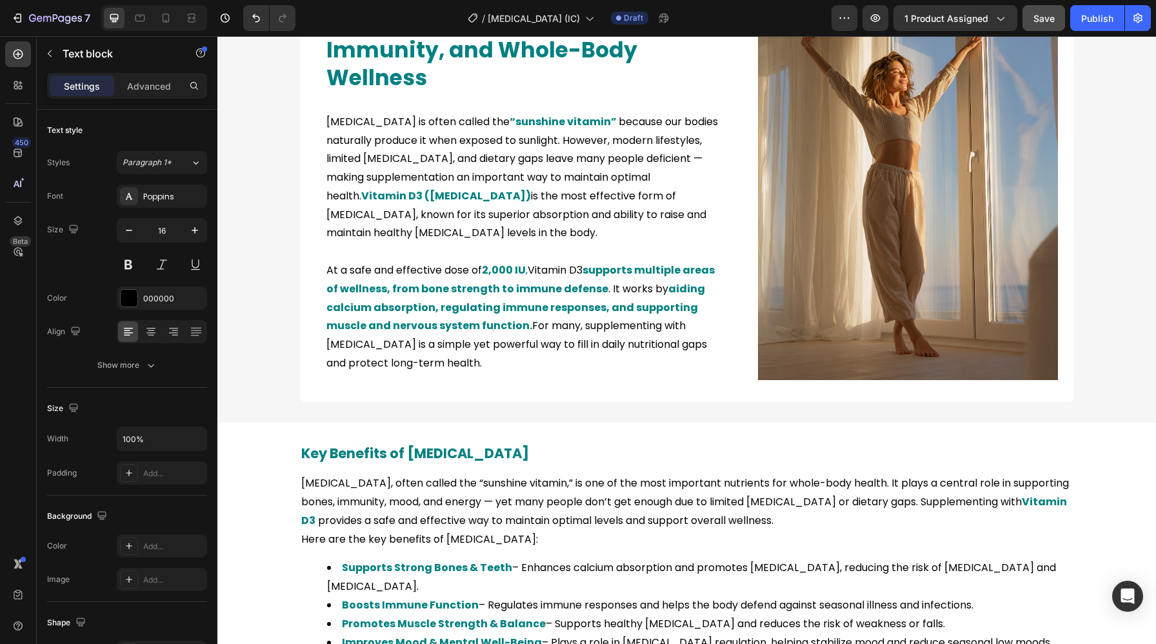
scroll to position [655, 0]
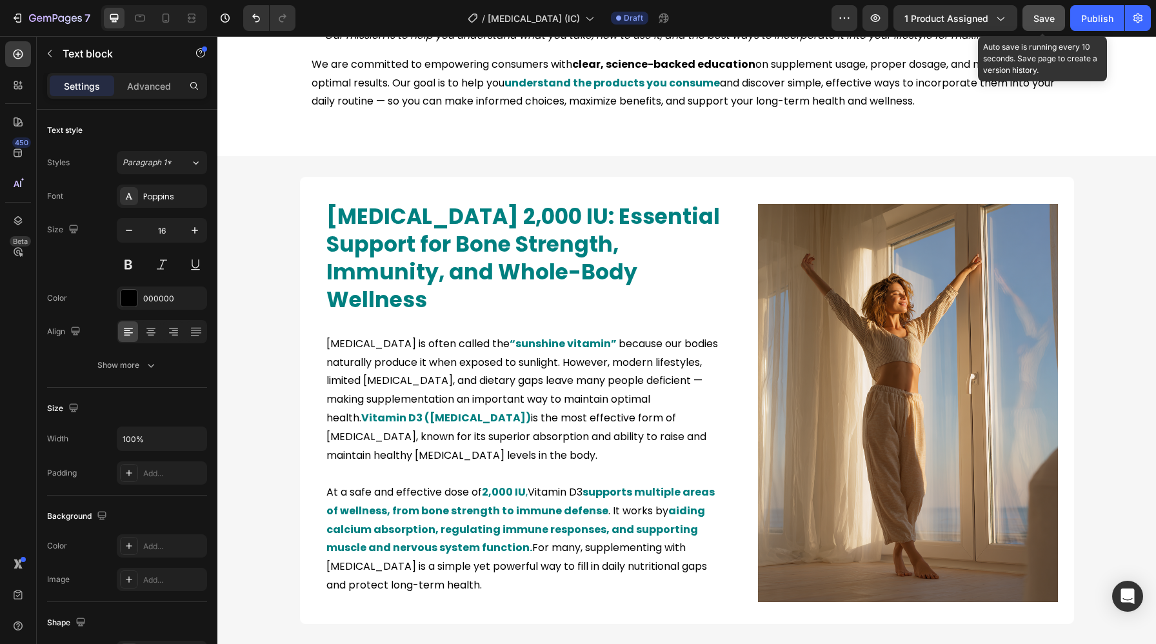
click at [1028, 27] on button "Save" at bounding box center [1043, 18] width 43 height 26
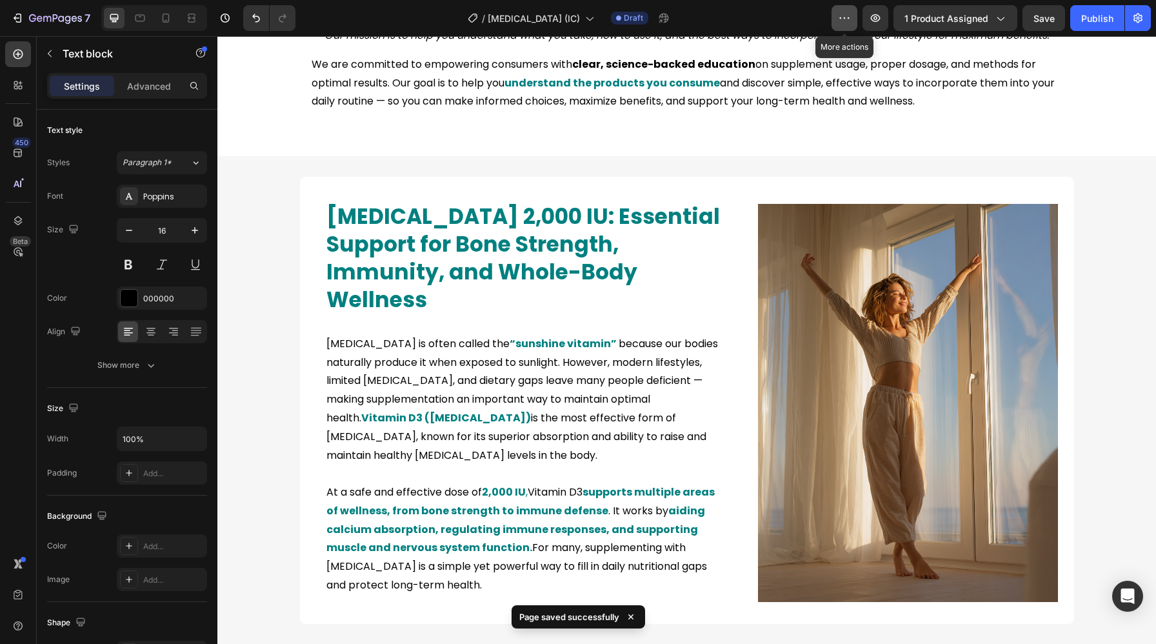
click at [853, 21] on button "button" at bounding box center [844, 18] width 26 height 26
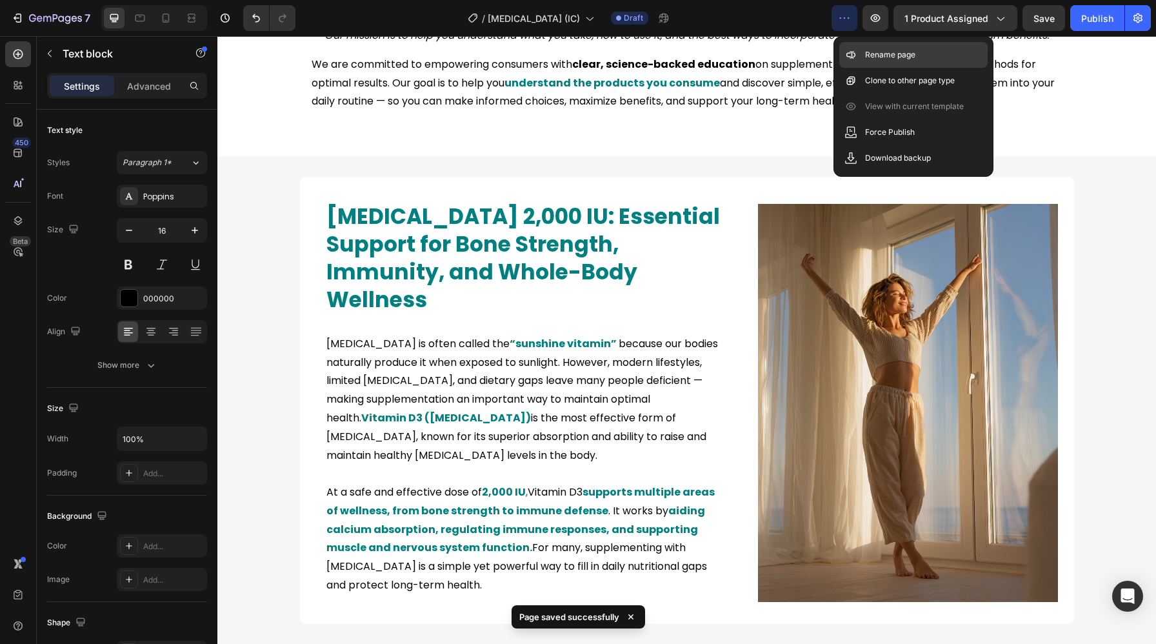
click at [876, 56] on p "Rename page" at bounding box center [890, 54] width 50 height 13
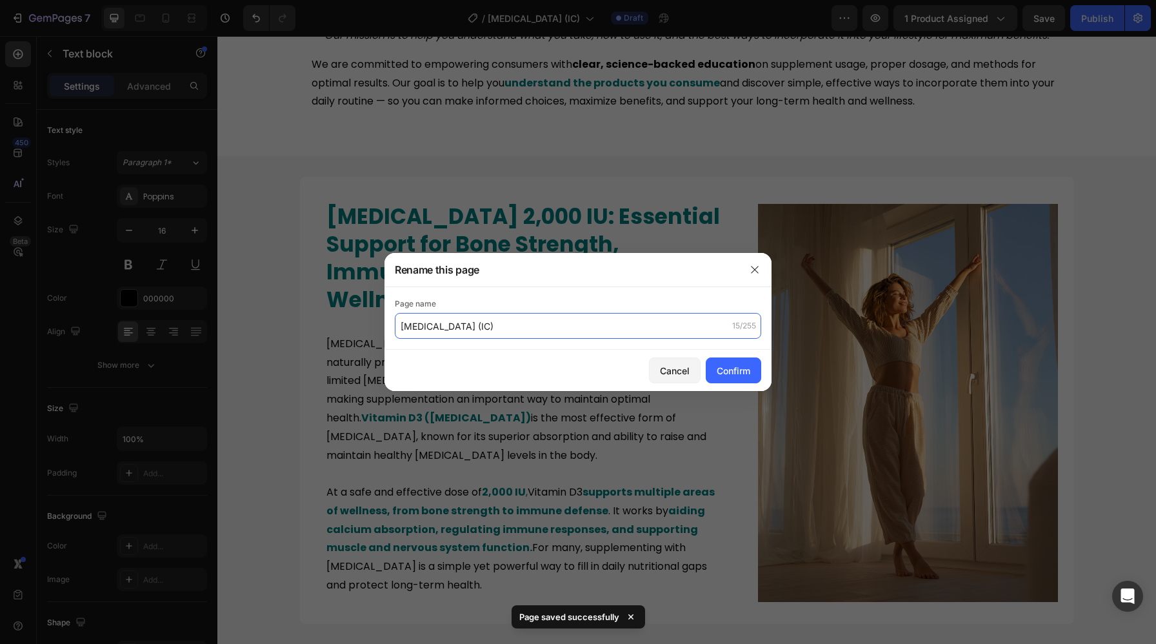
drag, startPoint x: 478, startPoint y: 321, endPoint x: 460, endPoint y: 324, distance: 18.3
click at [460, 324] on input "Vitamin D3 (IC)" at bounding box center [578, 326] width 366 height 26
click at [451, 326] on input "Vitamin D3 (IC)" at bounding box center [578, 326] width 366 height 26
drag, startPoint x: 451, startPoint y: 326, endPoint x: 470, endPoint y: 326, distance: 19.4
click at [470, 326] on input "Vitamin D3 (IC)" at bounding box center [578, 326] width 366 height 26
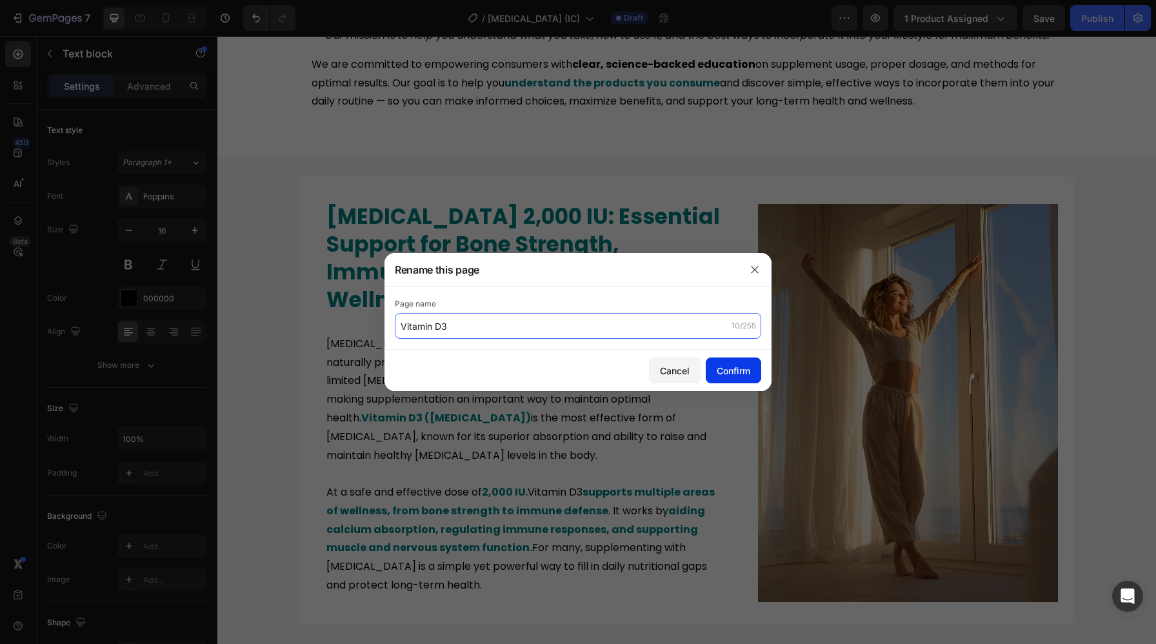
type input "Vitamin D3"
click at [731, 375] on div "Confirm" at bounding box center [733, 371] width 34 height 14
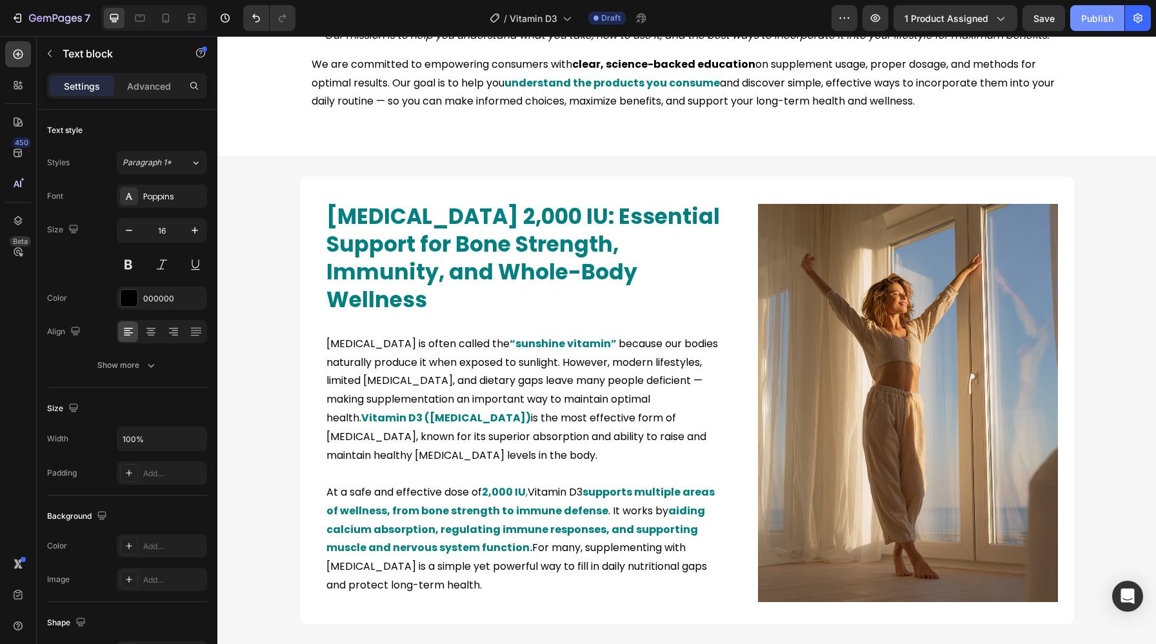
click at [1092, 22] on div "Publish" at bounding box center [1097, 19] width 32 height 14
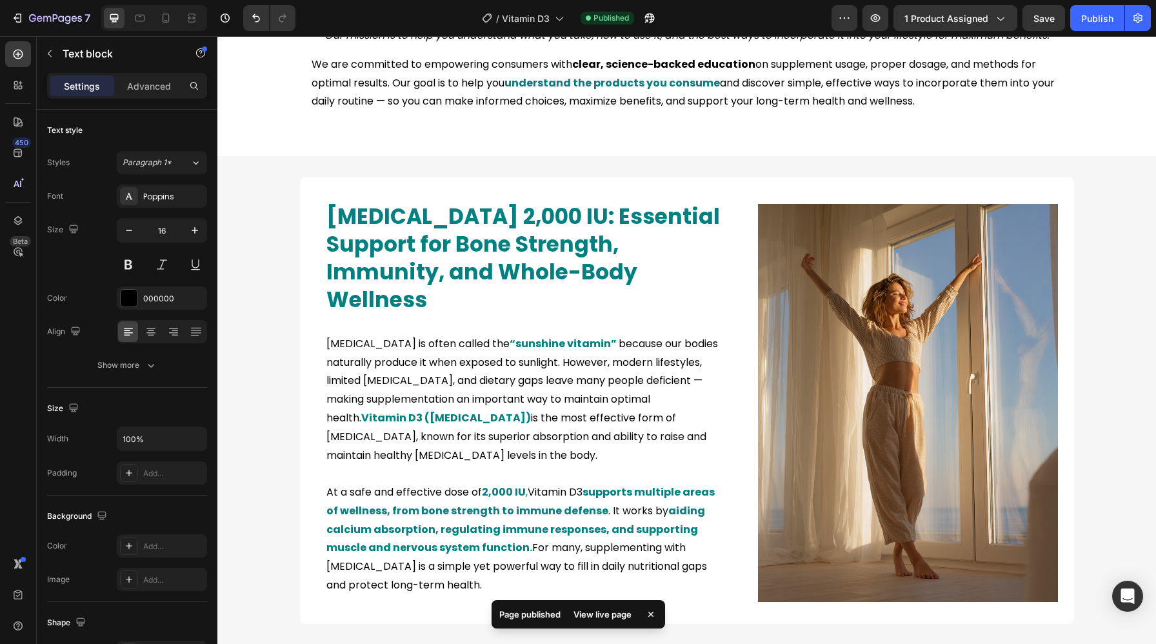
click at [601, 613] on div "View live page" at bounding box center [603, 614] width 74 height 18
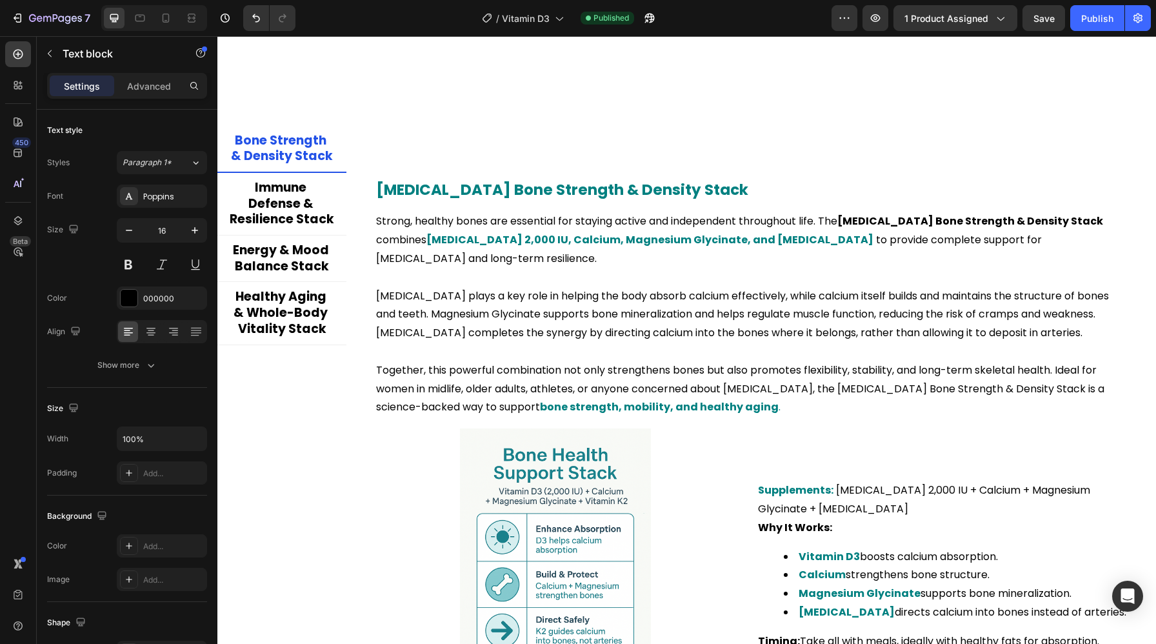
scroll to position [2548, 0]
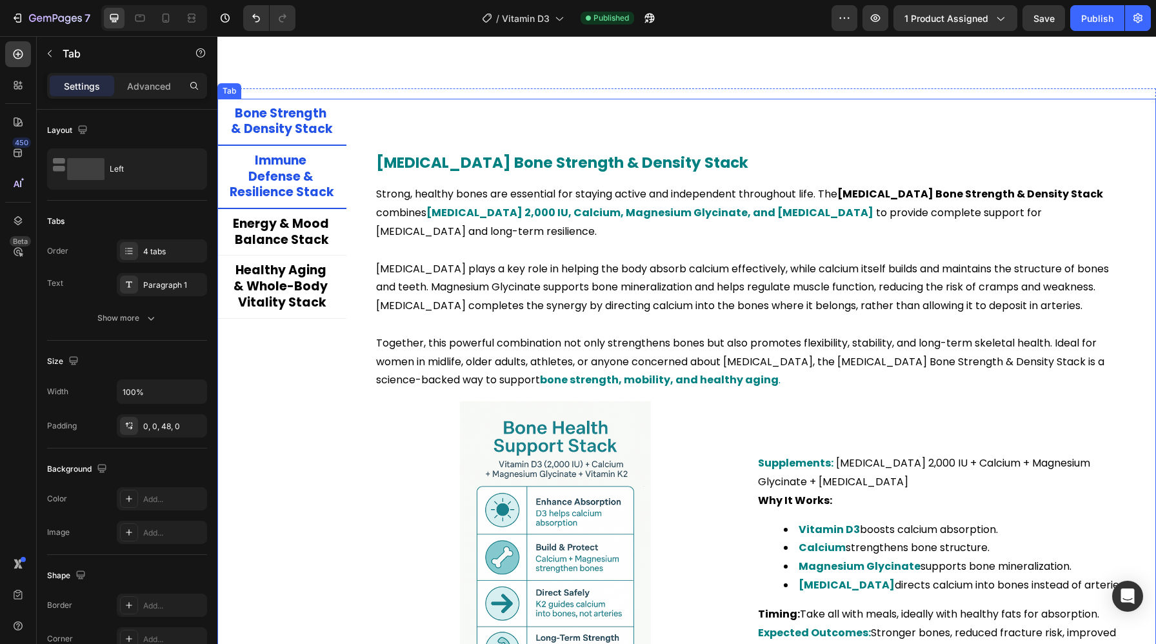
click at [299, 185] on p "Immune Defense & Resilience Stack" at bounding box center [282, 177] width 104 height 48
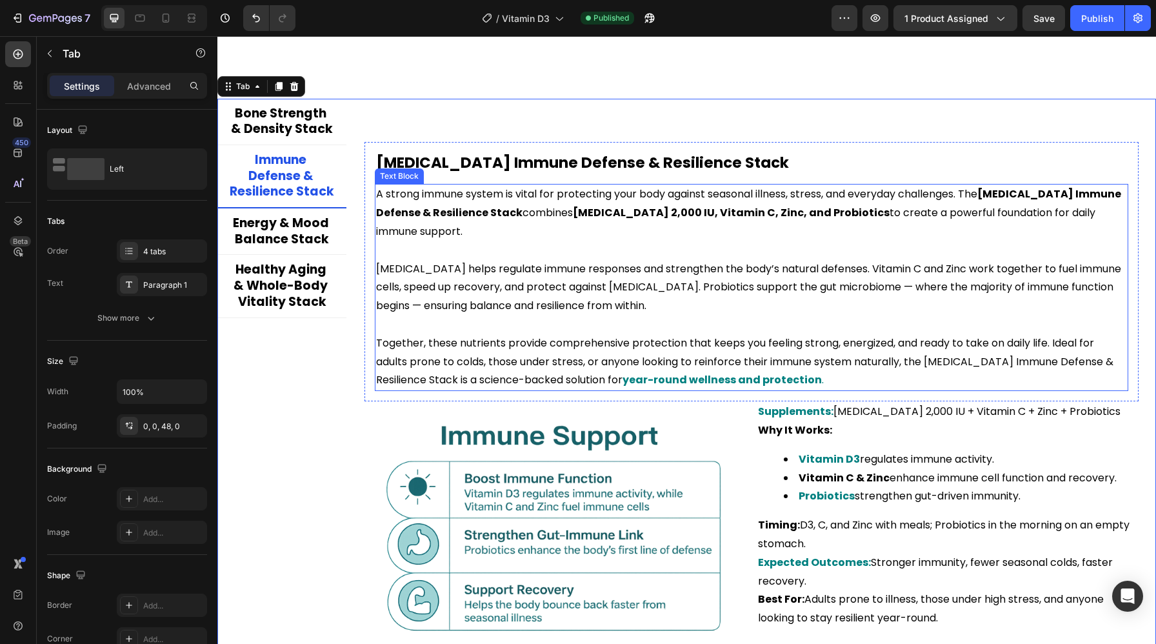
click at [747, 373] on strong "year-round wellness and protection" at bounding box center [721, 379] width 199 height 15
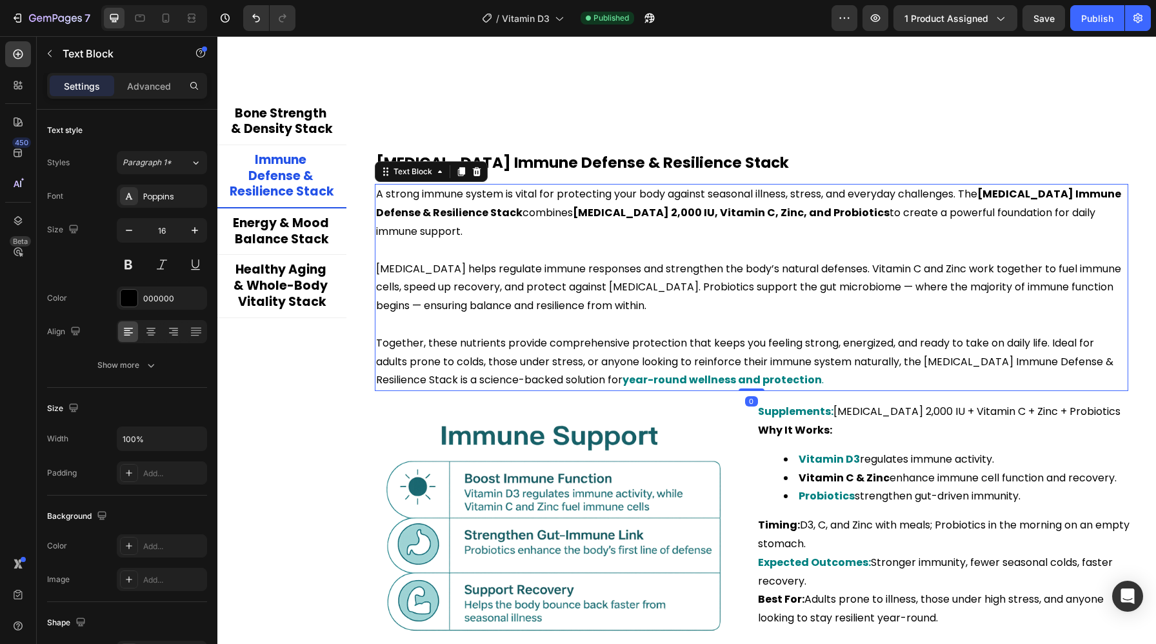
click at [757, 377] on strong "year-round wellness and protection" at bounding box center [721, 379] width 199 height 15
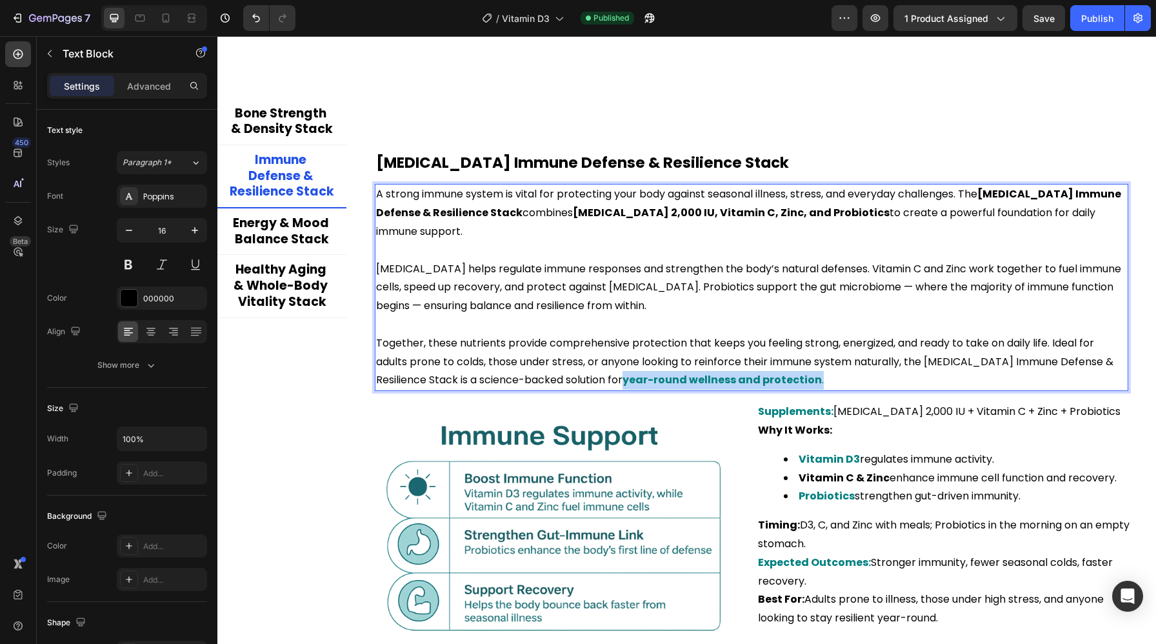
drag, startPoint x: 827, startPoint y: 382, endPoint x: 627, endPoint y: 381, distance: 199.3
click at [627, 381] on p "Together, these nutrients provide comprehensive protection that keeps you feeli…" at bounding box center [751, 361] width 751 height 55
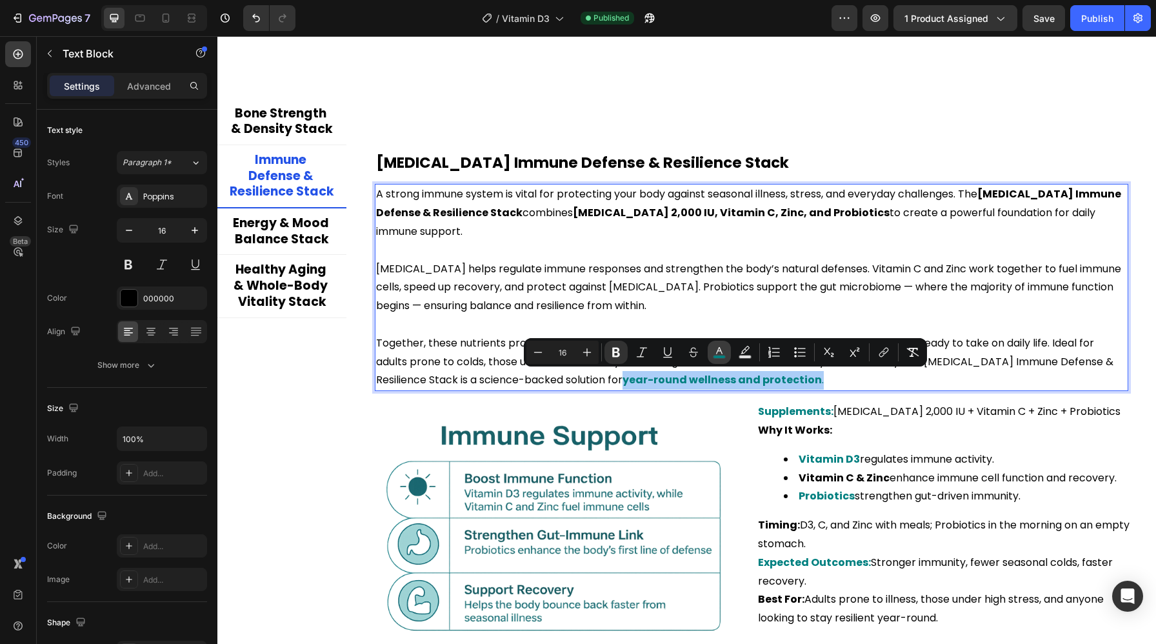
click at [721, 349] on icon "Editor contextual toolbar" at bounding box center [719, 352] width 13 height 13
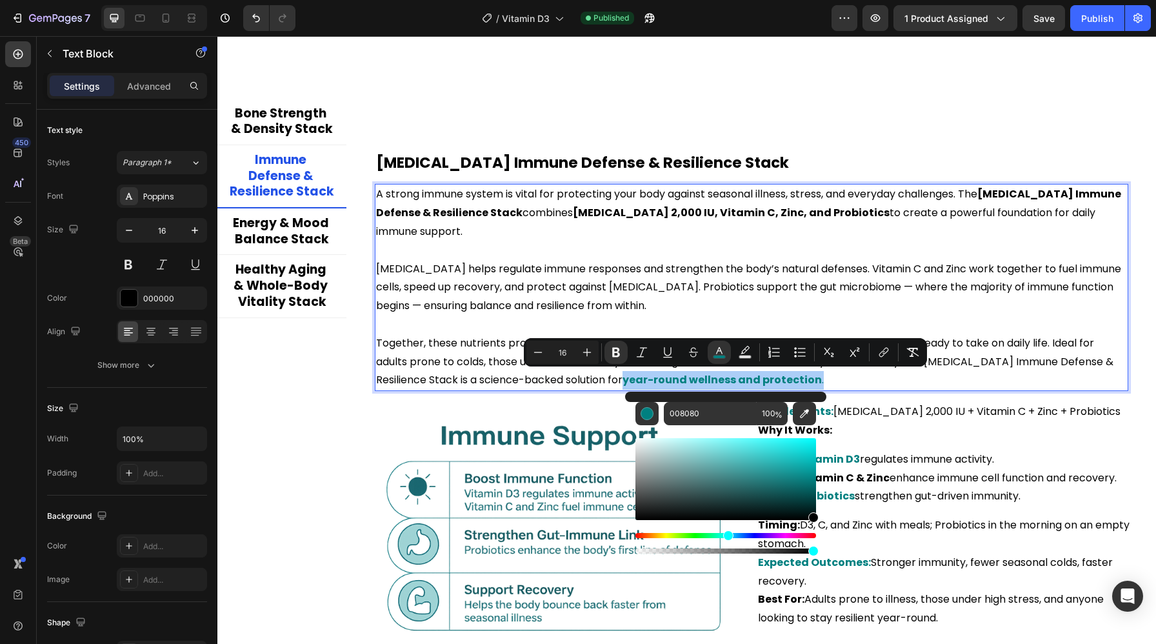
drag, startPoint x: 814, startPoint y: 480, endPoint x: 814, endPoint y: 553, distance: 72.2
click at [814, 553] on div "Editor contextual toolbar" at bounding box center [725, 495] width 181 height 121
type input "000000"
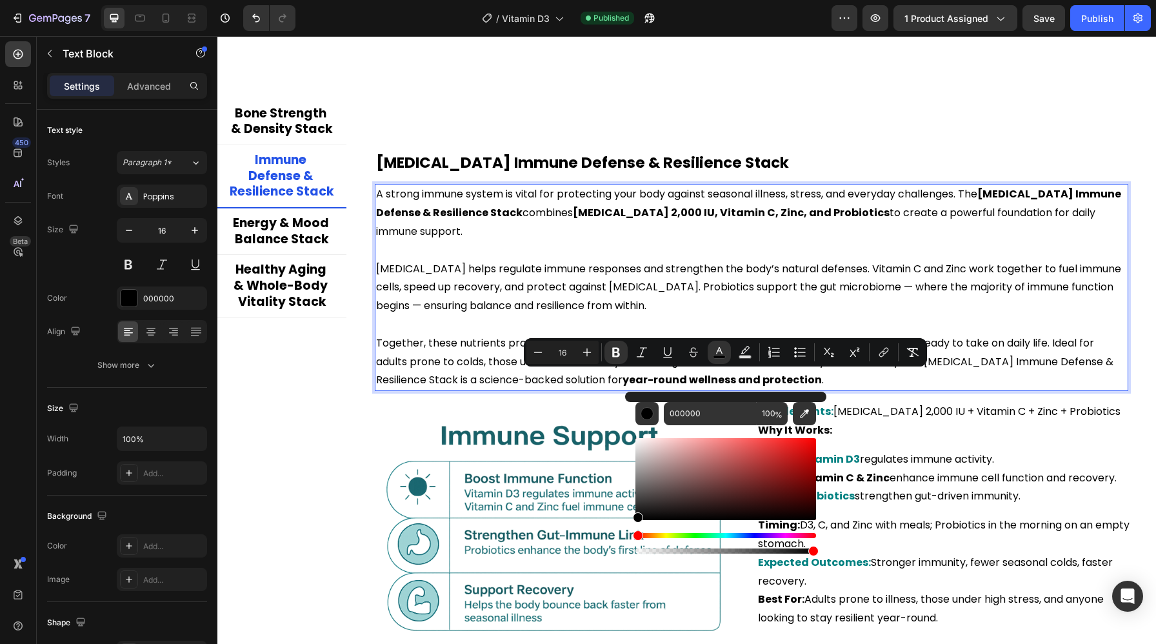
click at [829, 239] on p "A strong immune system is vital for protecting your body against seasonal illne…" at bounding box center [751, 212] width 751 height 55
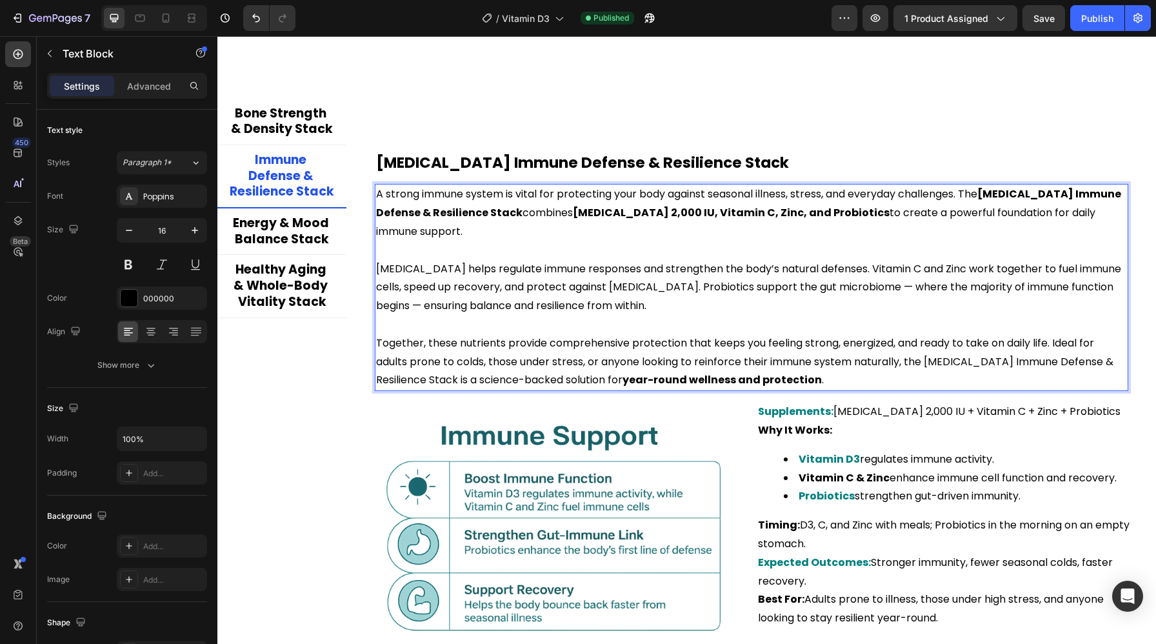
click at [993, 201] on strong "Vitamin D Immune Defense & Resilience Stack" at bounding box center [749, 203] width 747 height 34
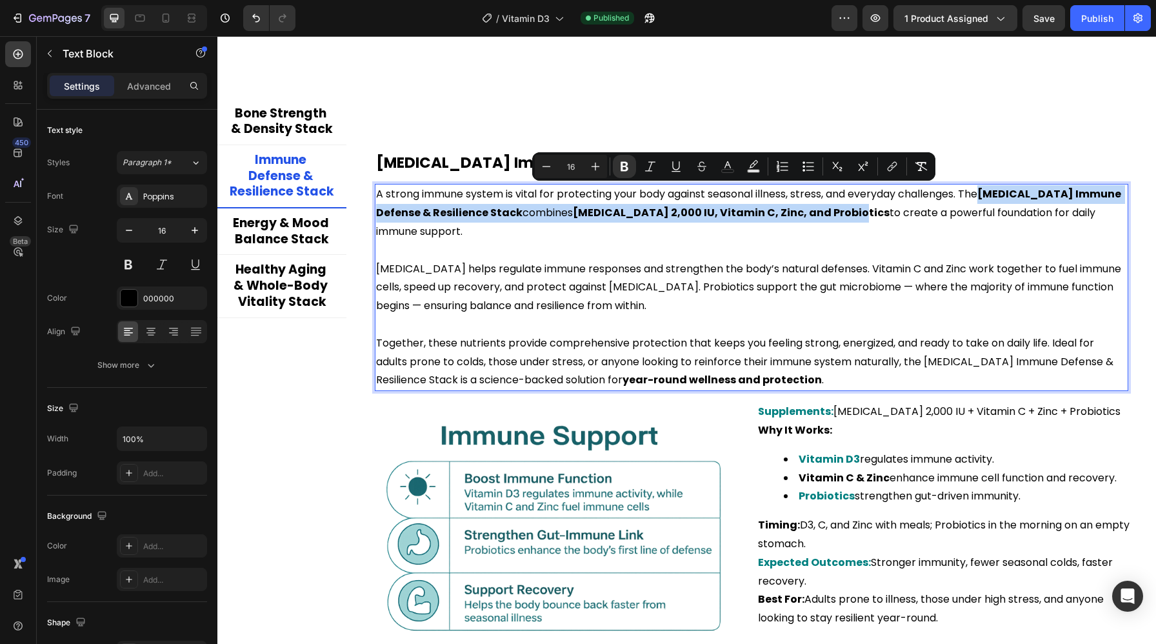
drag, startPoint x: 993, startPoint y: 199, endPoint x: 844, endPoint y: 218, distance: 150.1
click at [844, 218] on p "A strong immune system is vital for protecting your body against seasonal illne…" at bounding box center [751, 212] width 751 height 55
click at [721, 173] on button "color" at bounding box center [727, 166] width 23 height 23
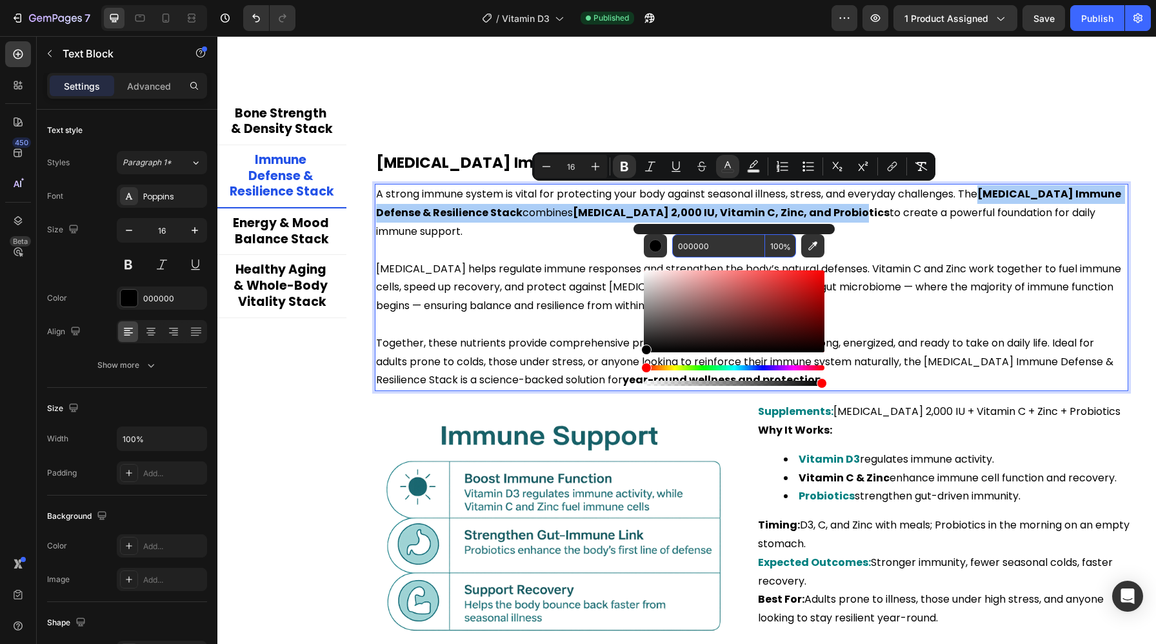
click at [722, 248] on input "000000" at bounding box center [718, 245] width 93 height 23
paste input "808"
type input "008080"
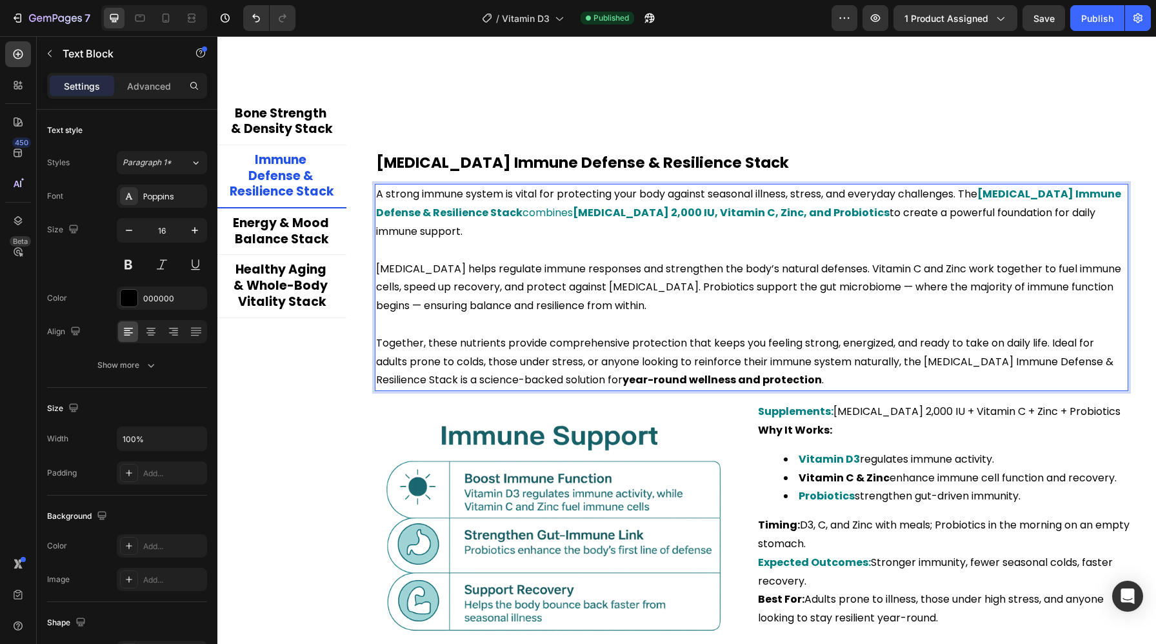
click at [878, 284] on p "Vitamin D3 helps regulate immune responses and strengthen the body’s natural de…" at bounding box center [751, 287] width 751 height 55
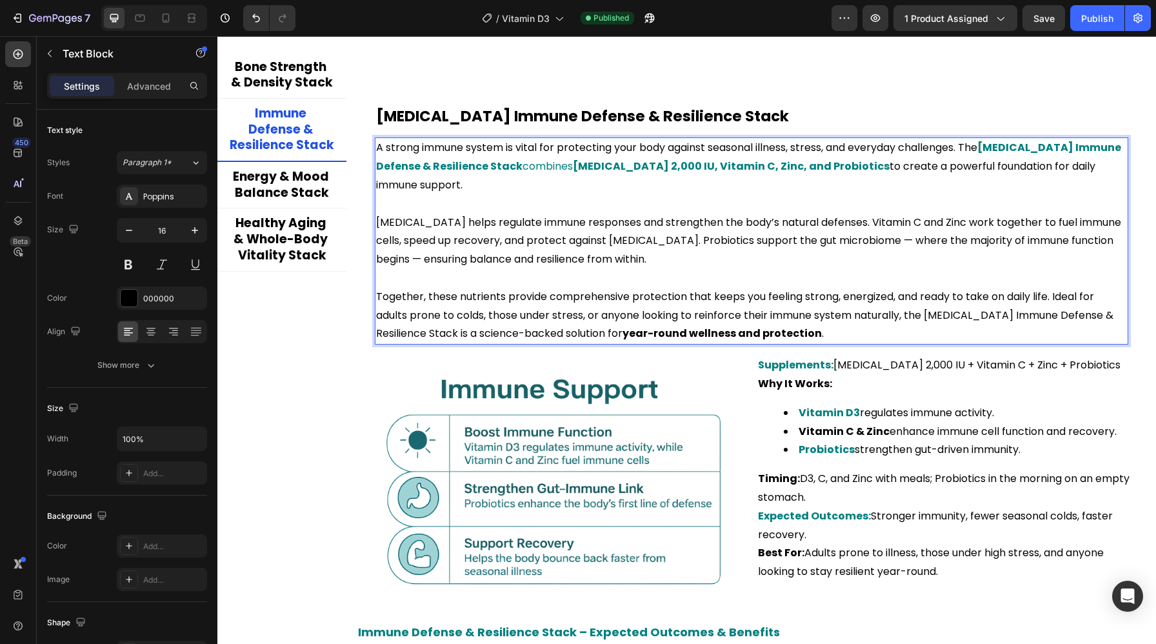
scroll to position [2611, 0]
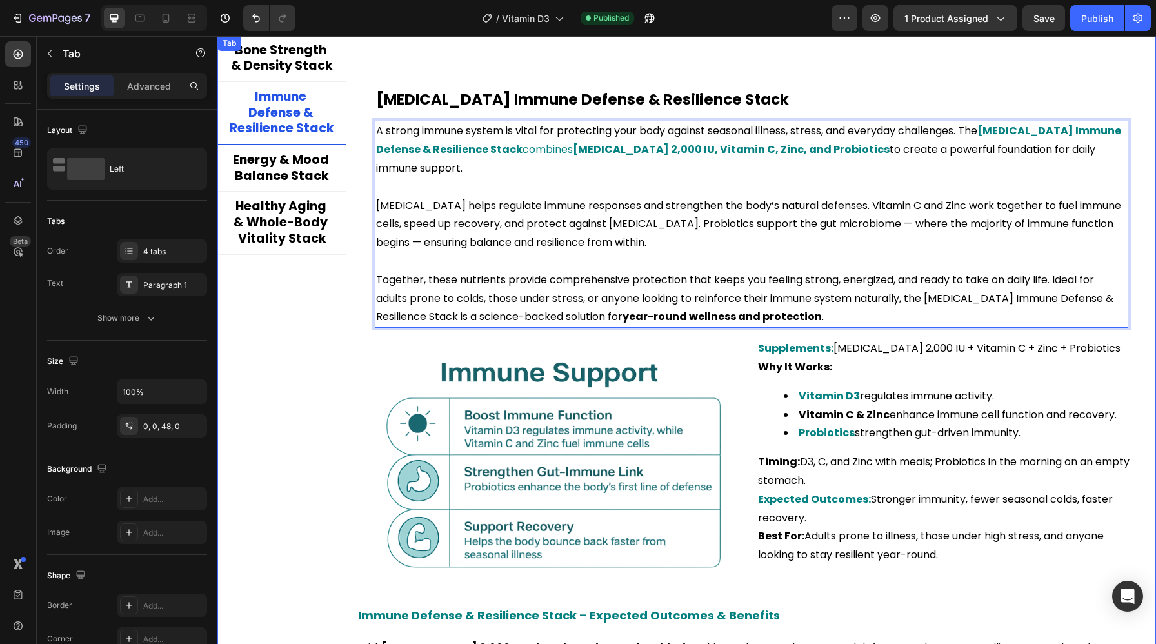
click at [338, 302] on div "Bone Strength & Density Stack Immune Defense & Resilience Stack Energy & Mood B…" at bounding box center [281, 399] width 129 height 729
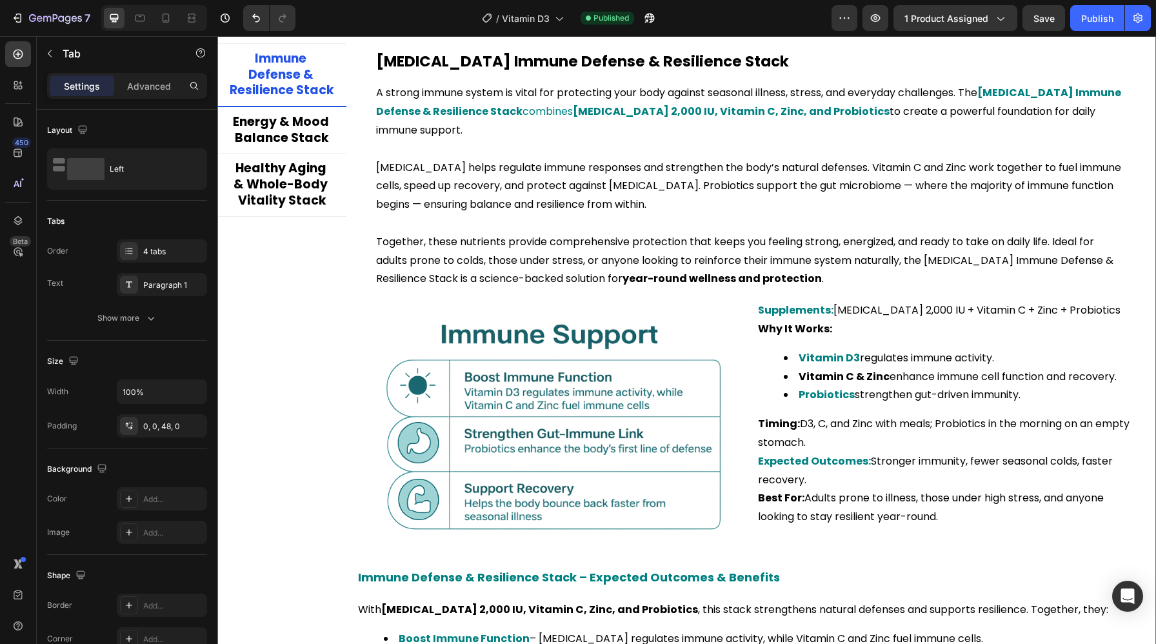
scroll to position [2651, 0]
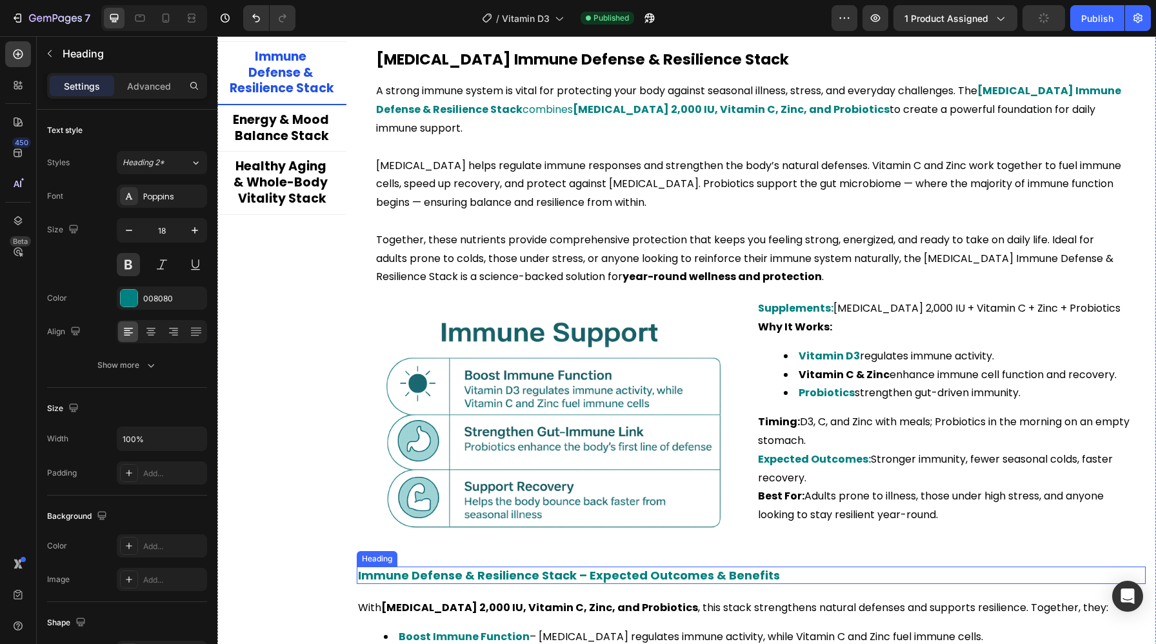
click at [474, 571] on h2 "Immune Defense & Resilience Stack – Expected Outcomes & Benefits" at bounding box center [751, 574] width 789 height 17
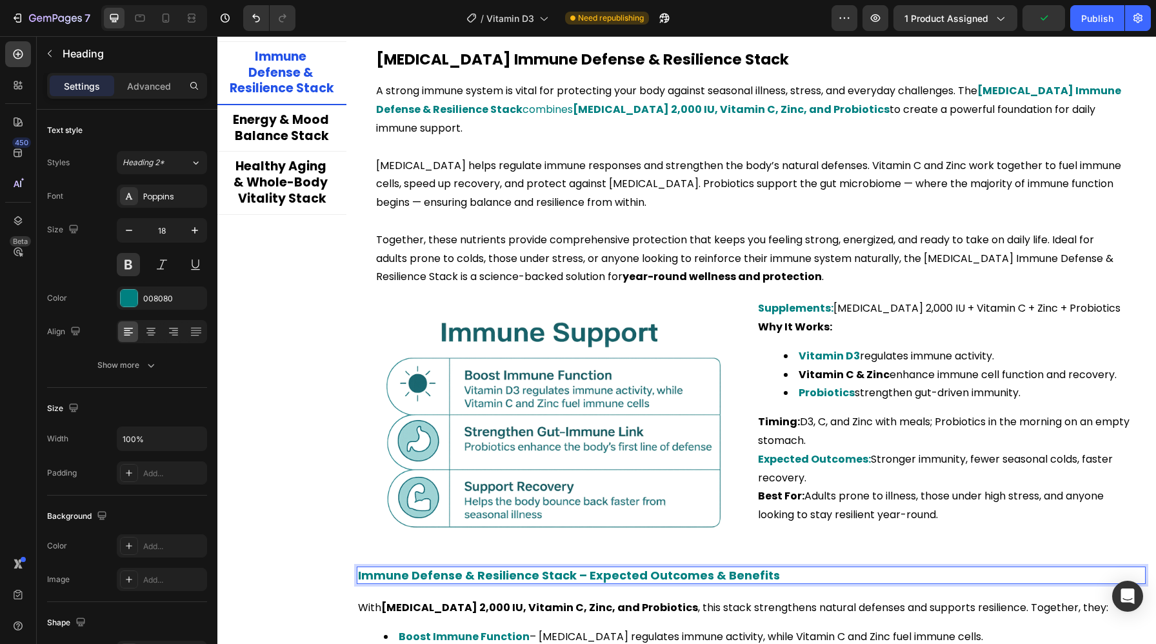
click at [474, 571] on h2 "Immune Defense & Resilience Stack – Expected Outcomes & Benefits" at bounding box center [751, 574] width 789 height 17
click at [474, 571] on p "Immune Defense & Resilience Stack – Expected Outcomes & Benefits" at bounding box center [751, 574] width 786 height 15
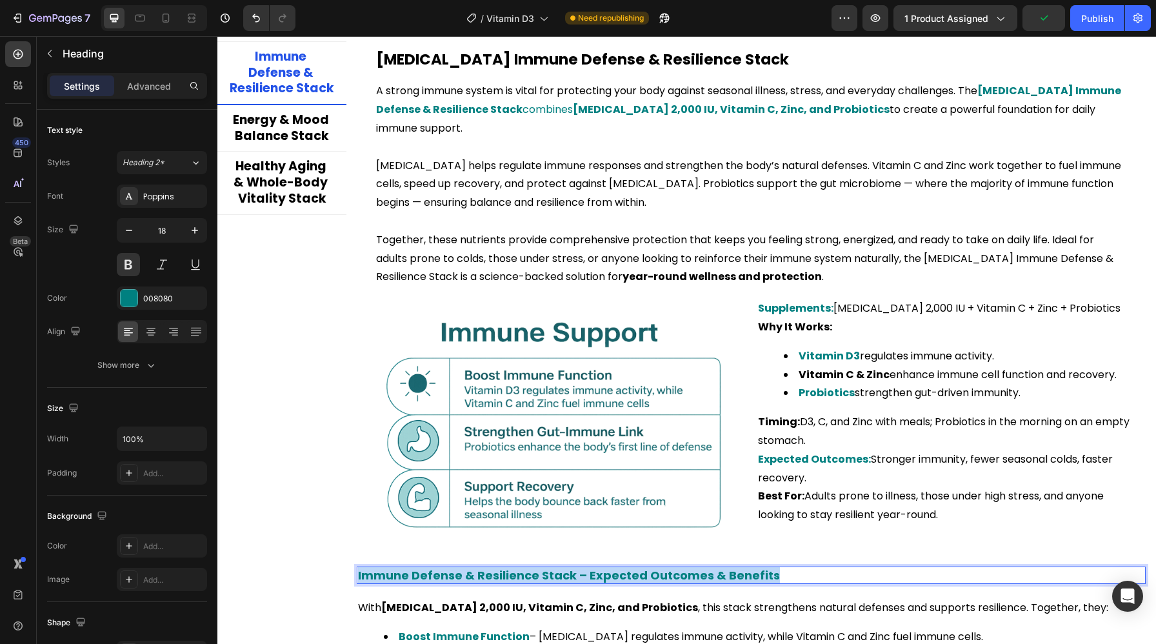
click at [474, 571] on p "Immune Defense & Resilience Stack – Expected Outcomes & Benefits" at bounding box center [751, 574] width 786 height 15
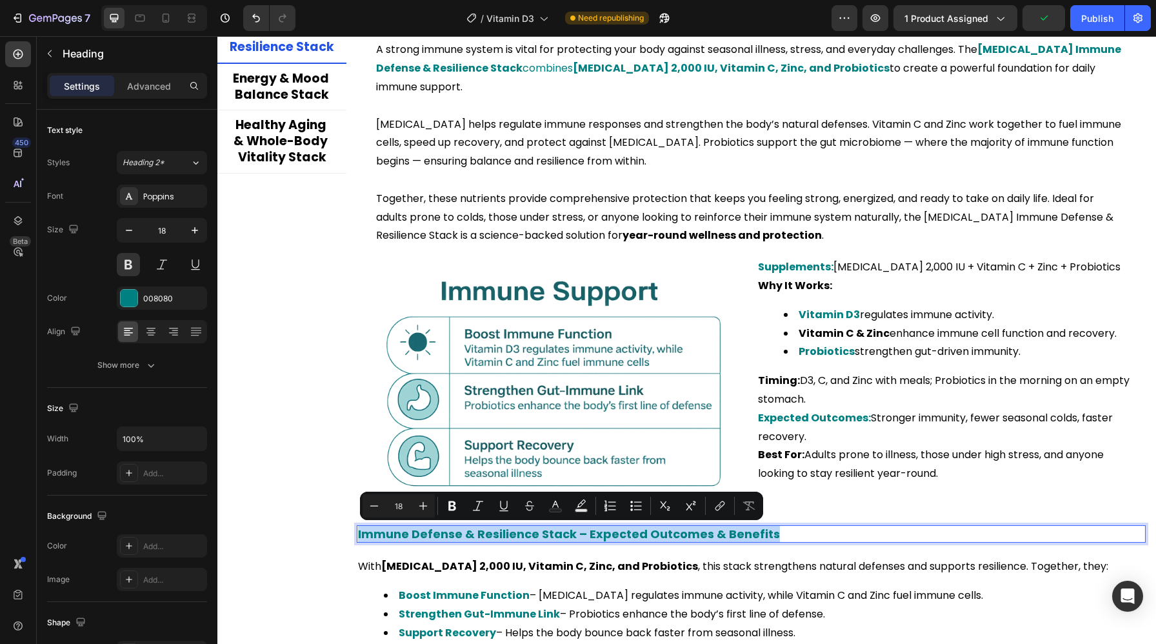
scroll to position [2707, 0]
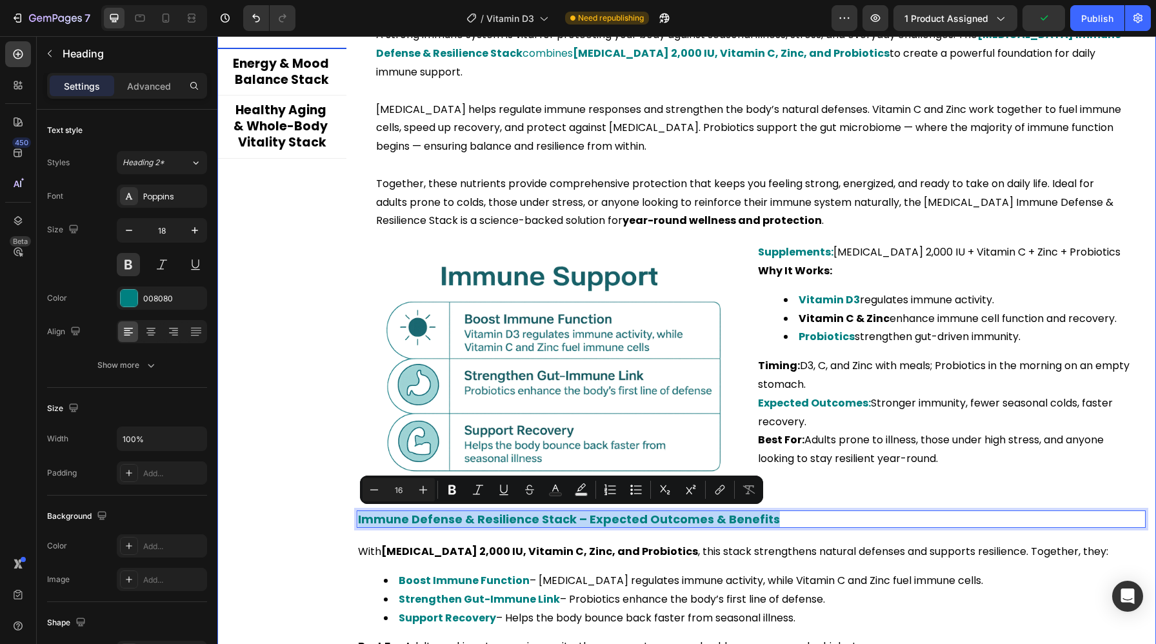
click at [352, 560] on div "Title Line Vitamin D Bone Strength & Density Stack Heading Strong, healthy bone…" at bounding box center [750, 303] width 809 height 729
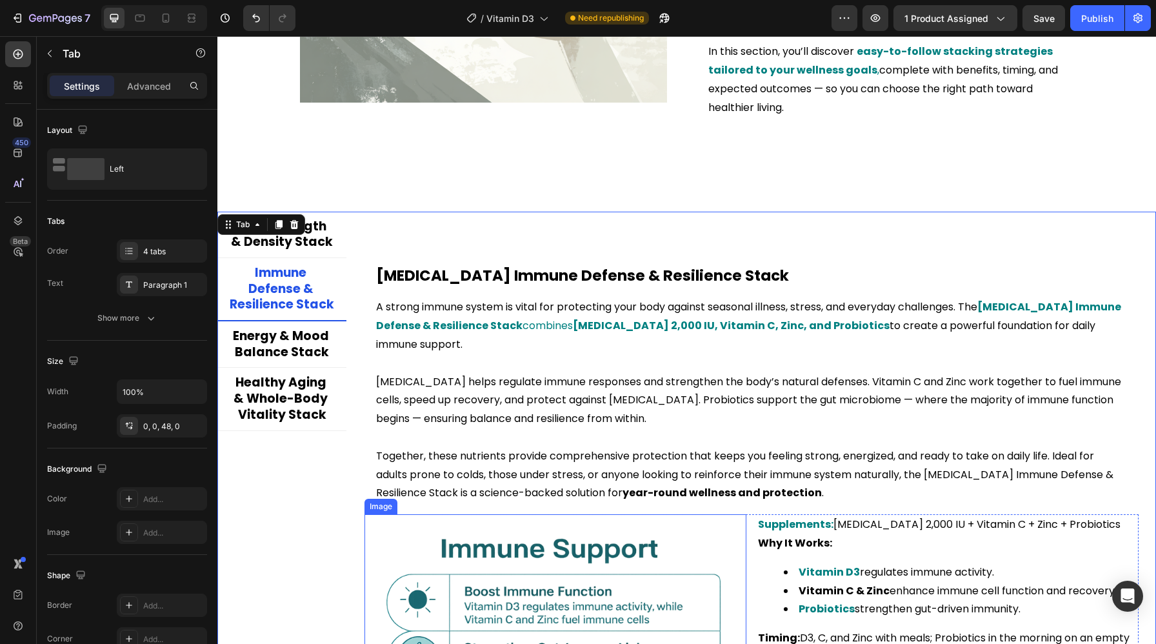
scroll to position [2434, 0]
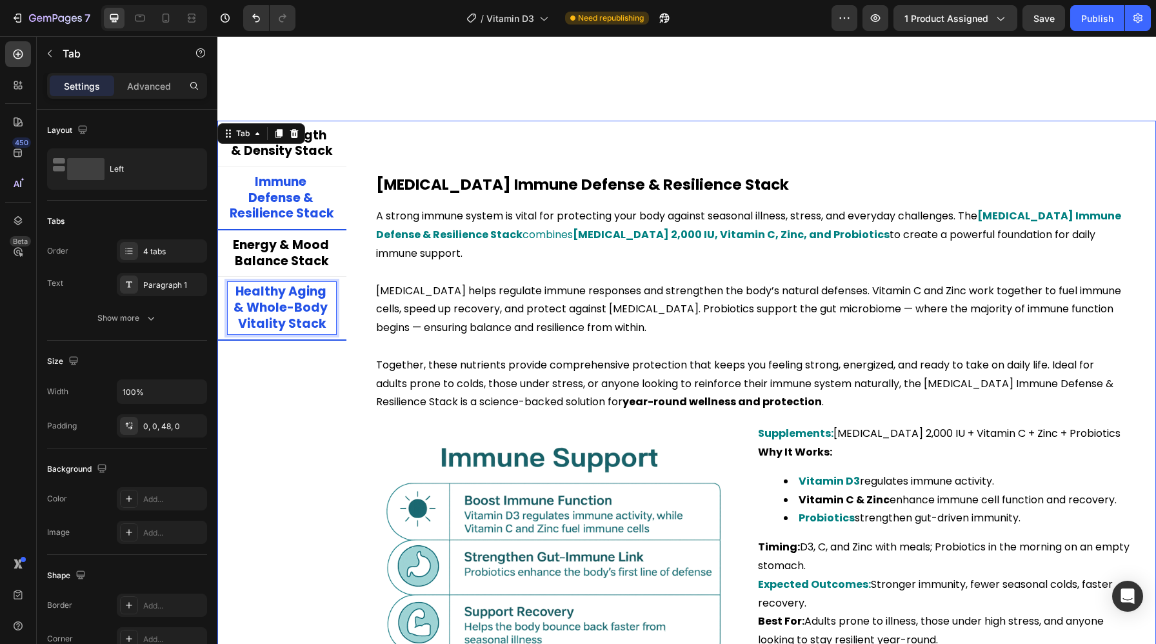
click at [281, 292] on p "Healthy Aging & Whole-Body Vitality Stack" at bounding box center [282, 308] width 104 height 48
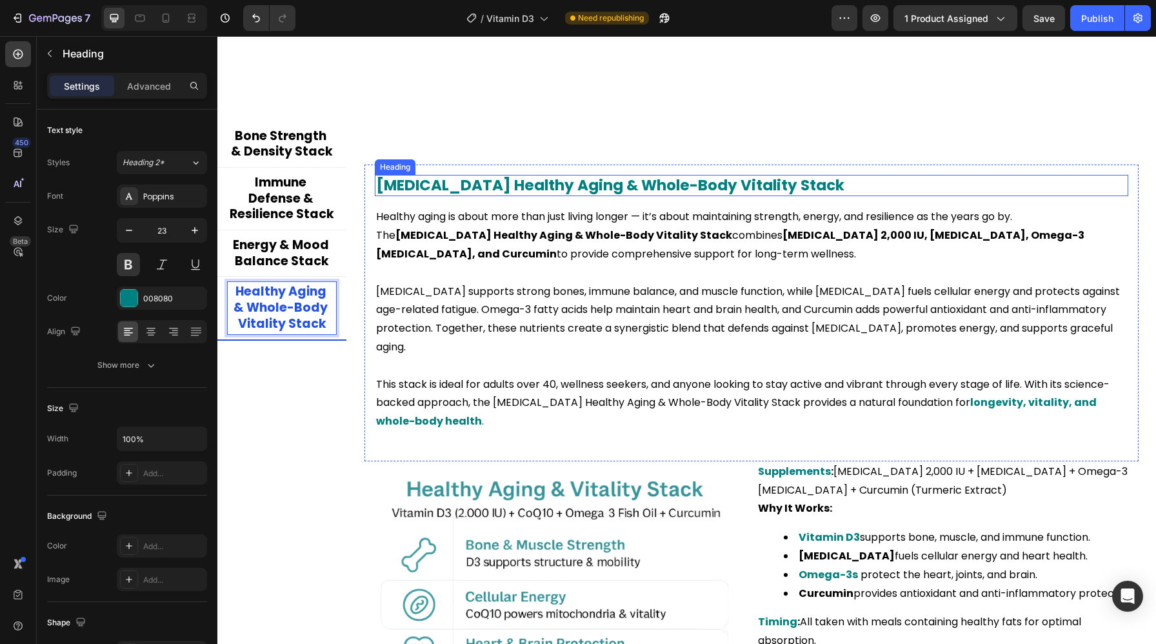
click at [503, 184] on h2 "Vitamin D Healthy Aging & Whole-Body Vitality Stack" at bounding box center [751, 186] width 753 height 22
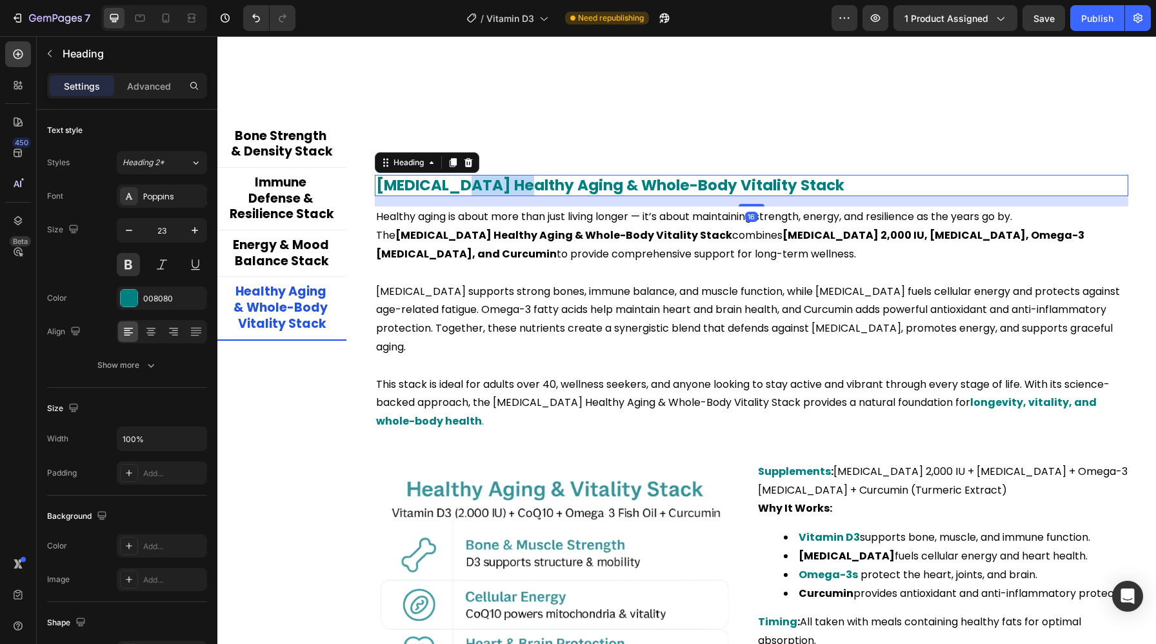
click at [503, 184] on h2 "Vitamin D Healthy Aging & Whole-Body Vitality Stack" at bounding box center [751, 186] width 753 height 22
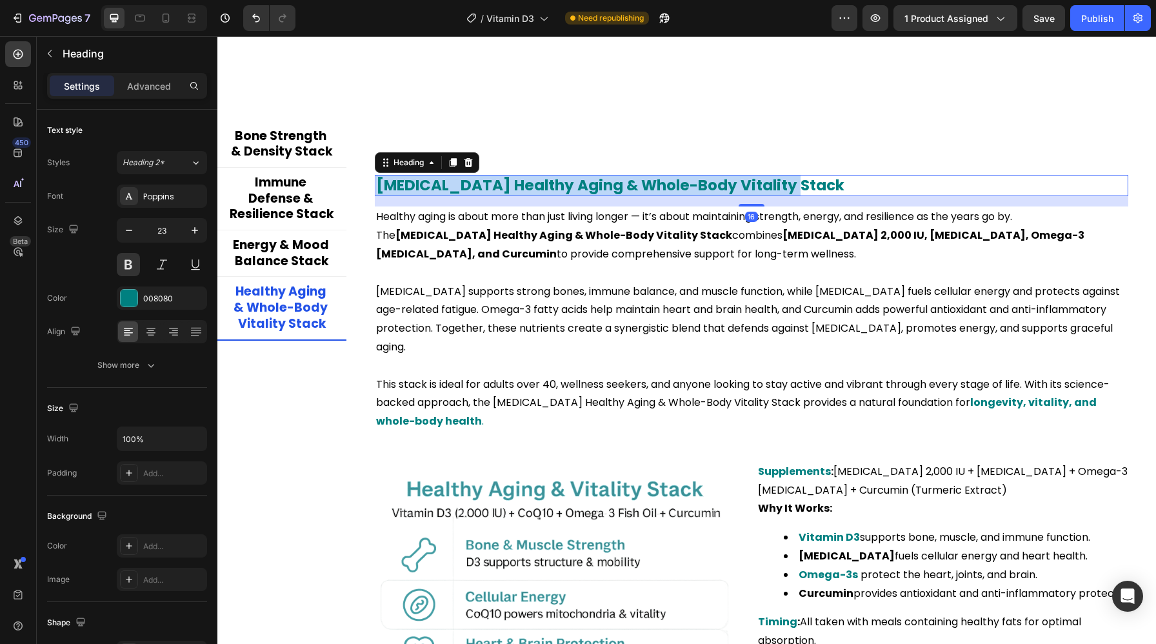
click at [503, 184] on p "Vitamin D Healthy Aging & Whole-Body Vitality Stack" at bounding box center [751, 185] width 751 height 19
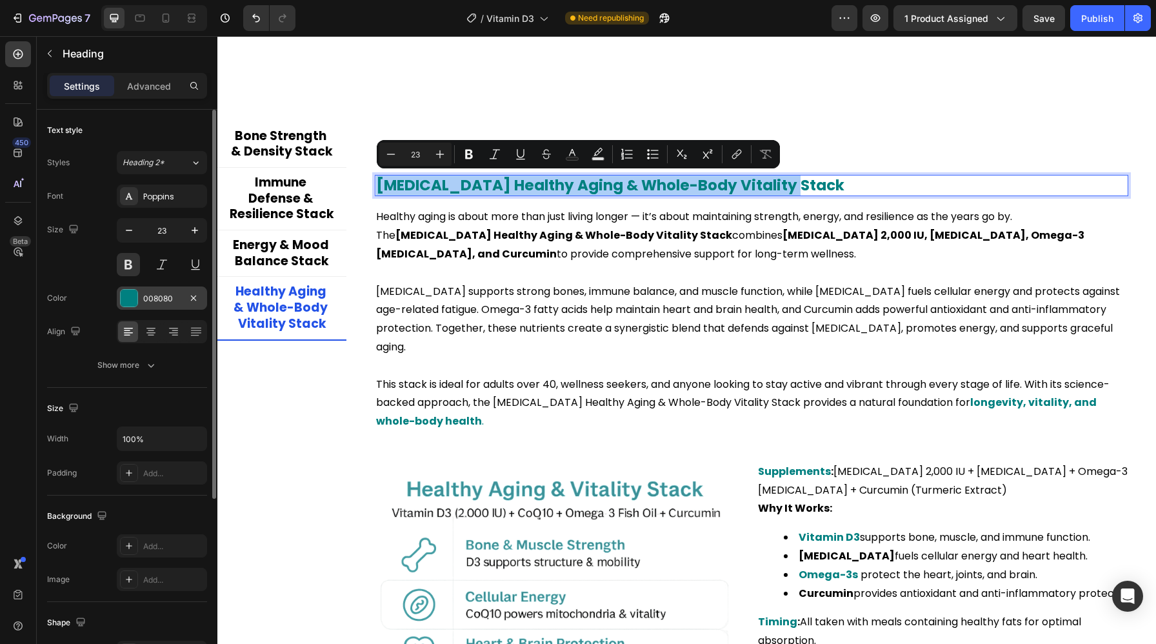
click at [159, 304] on div "008080" at bounding box center [162, 297] width 90 height 23
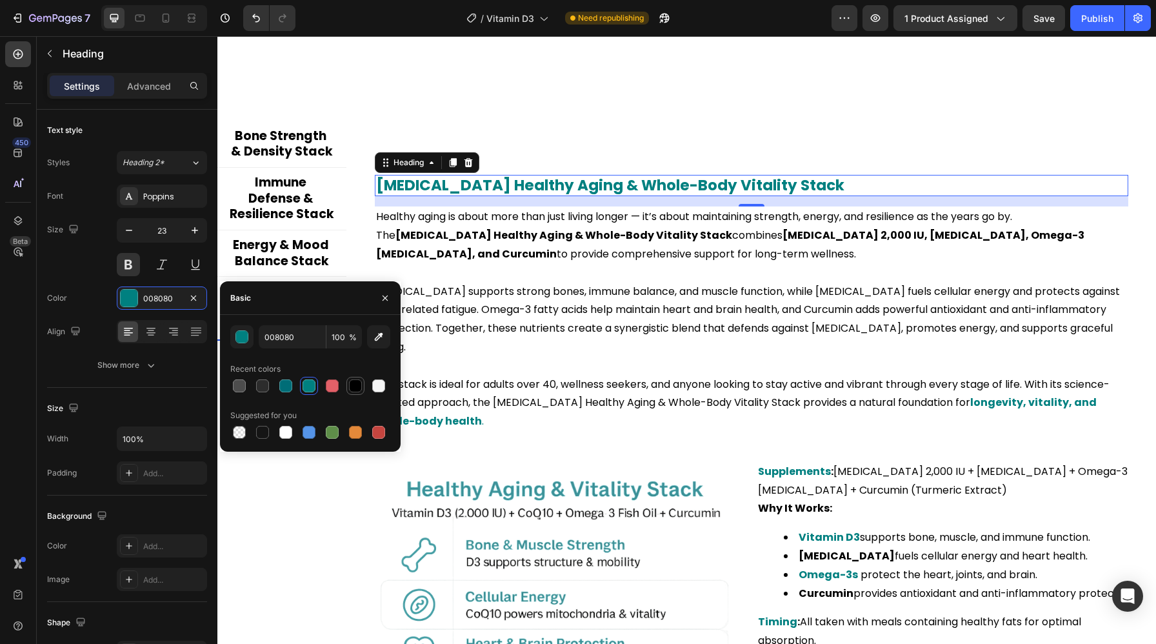
click at [354, 383] on div at bounding box center [355, 385] width 13 height 13
type input "000000"
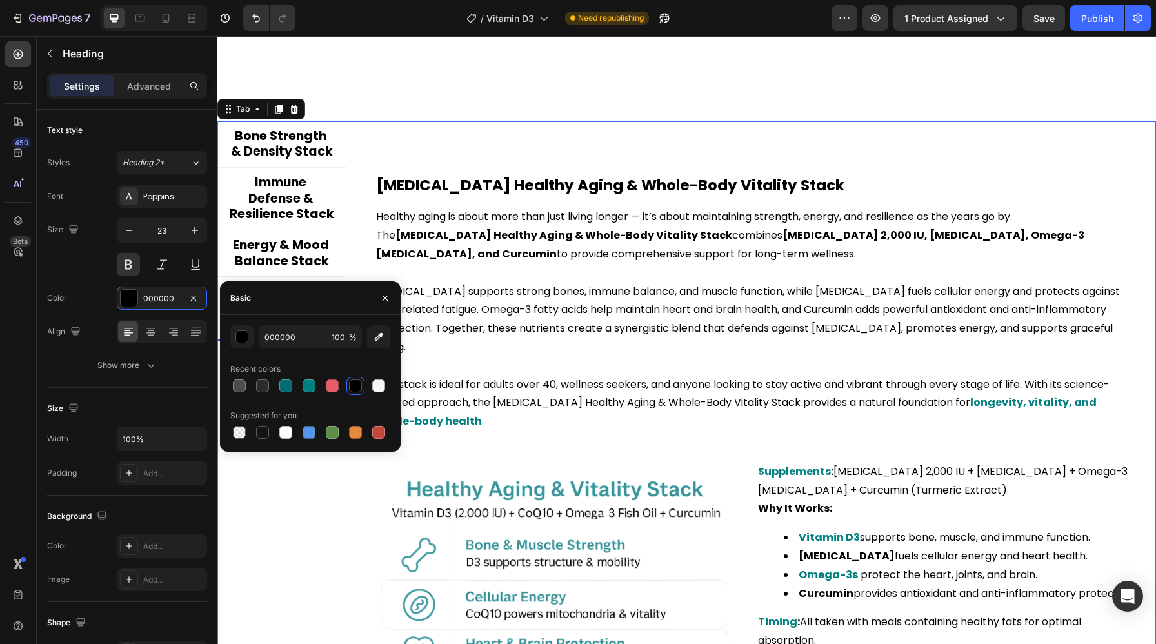
click at [324, 511] on div "Bone Strength & Density Stack Immune Defense & Resilience Stack Energy & Mood B…" at bounding box center [281, 522] width 129 height 803
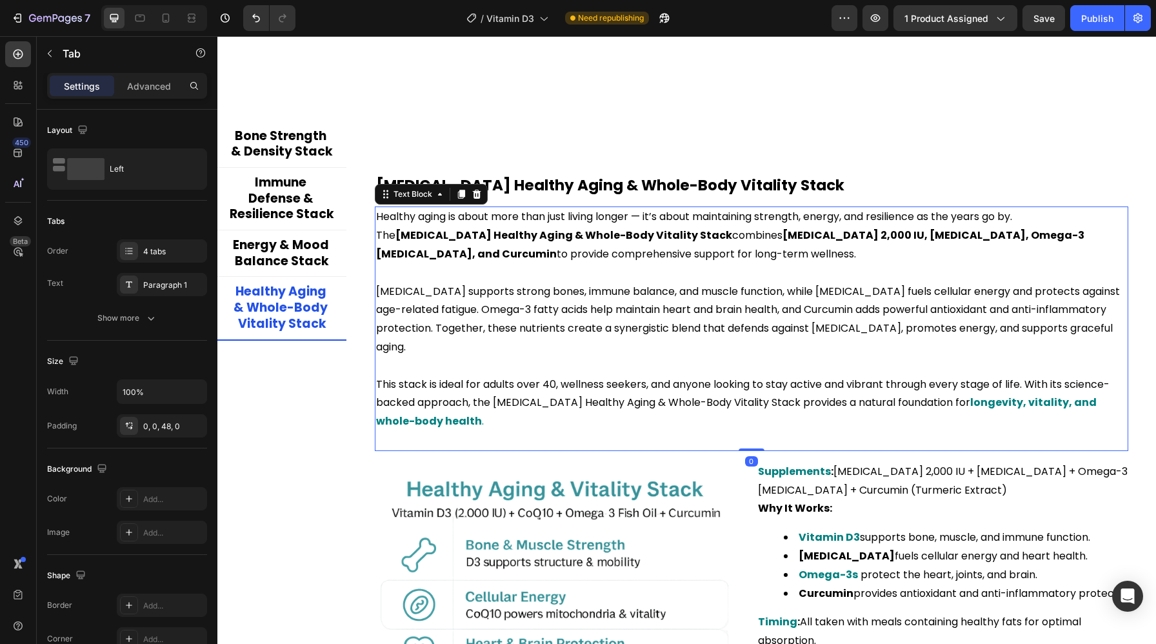
click at [936, 269] on p at bounding box center [751, 273] width 751 height 19
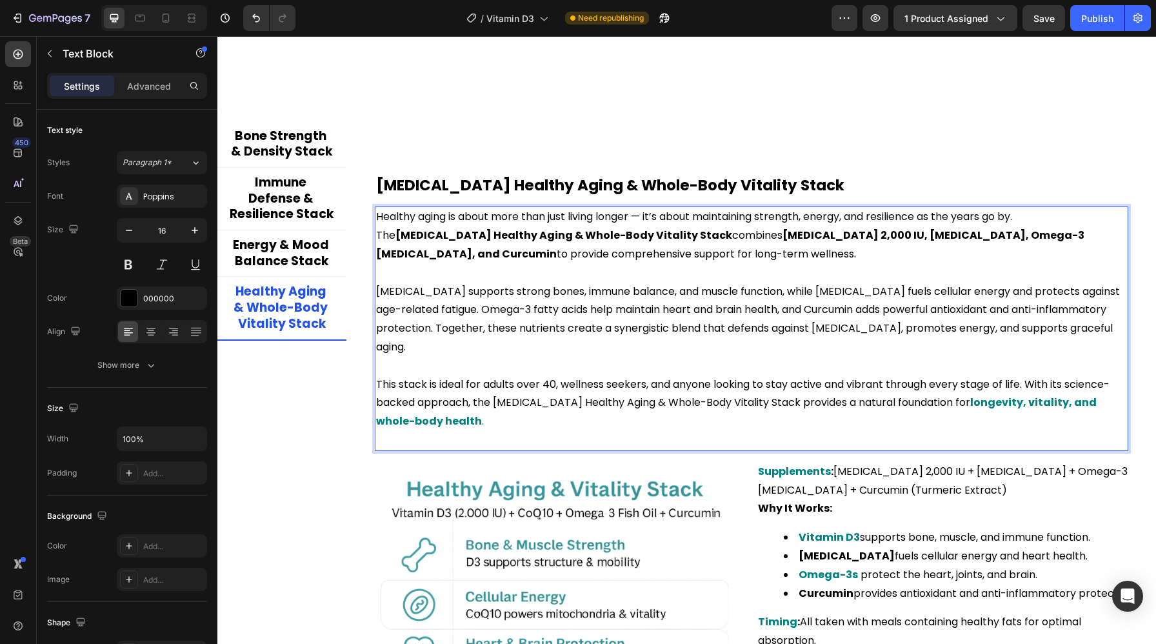
click at [732, 228] on strong "Vitamin D Healthy Aging & Whole-Body Vitality Stack" at bounding box center [563, 235] width 337 height 15
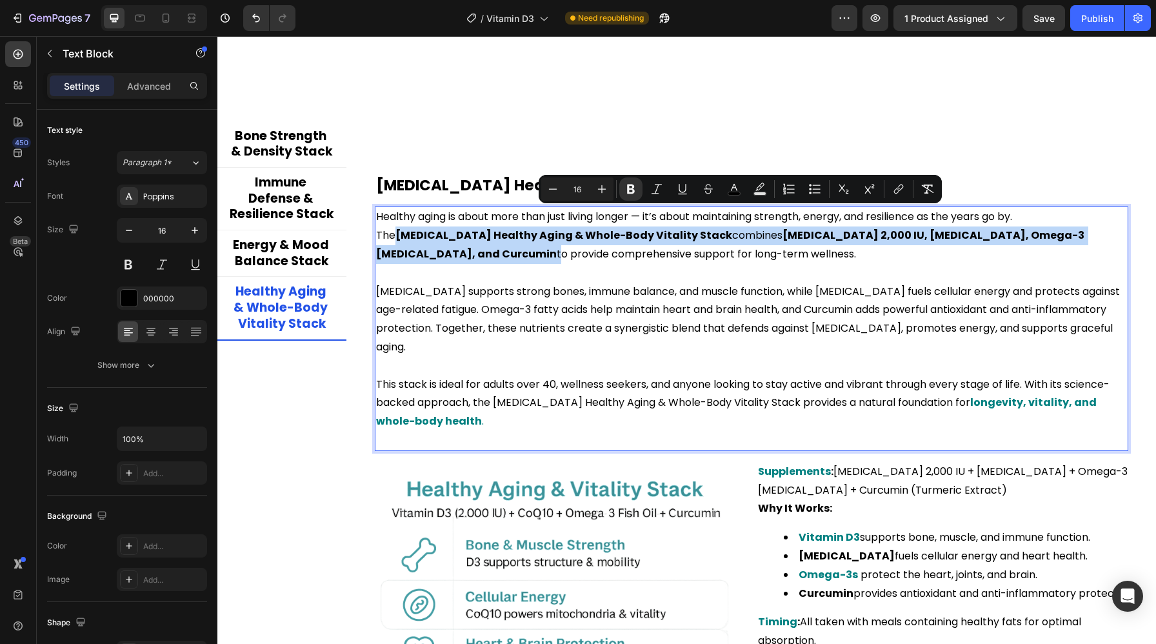
drag, startPoint x: 1053, startPoint y: 217, endPoint x: 978, endPoint y: 235, distance: 76.9
click at [978, 235] on span "Vitamin D Healthy Aging & Whole-Body Vitality Stack combines Vitamin D3 2,000 I…" at bounding box center [731, 245] width 710 height 34
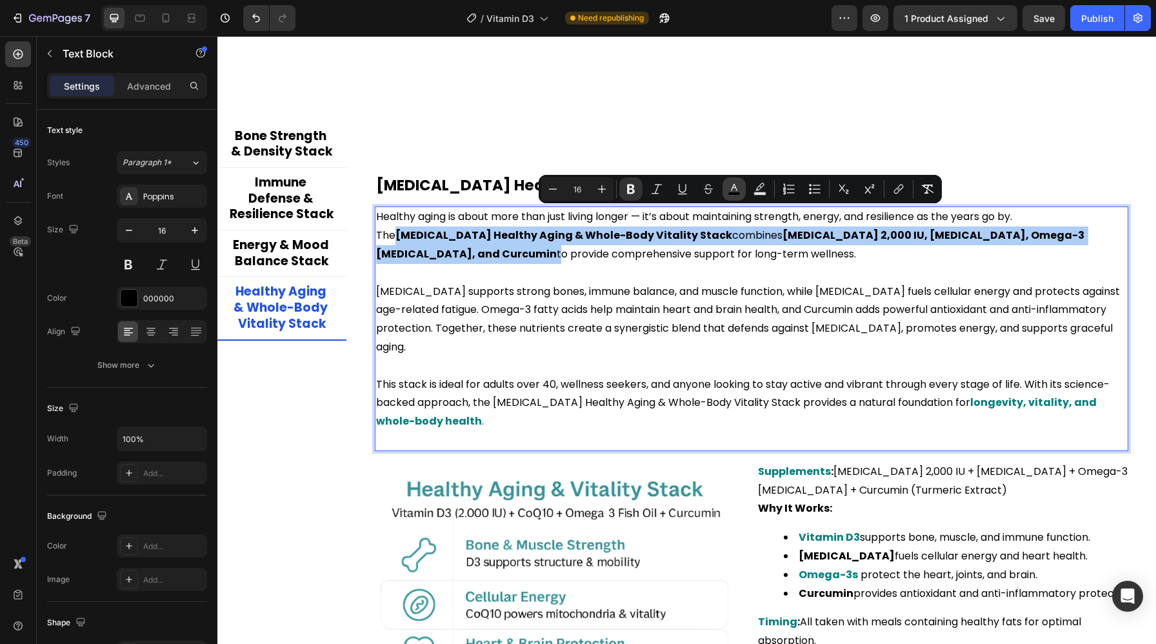
click at [724, 192] on button "color" at bounding box center [733, 188] width 23 height 23
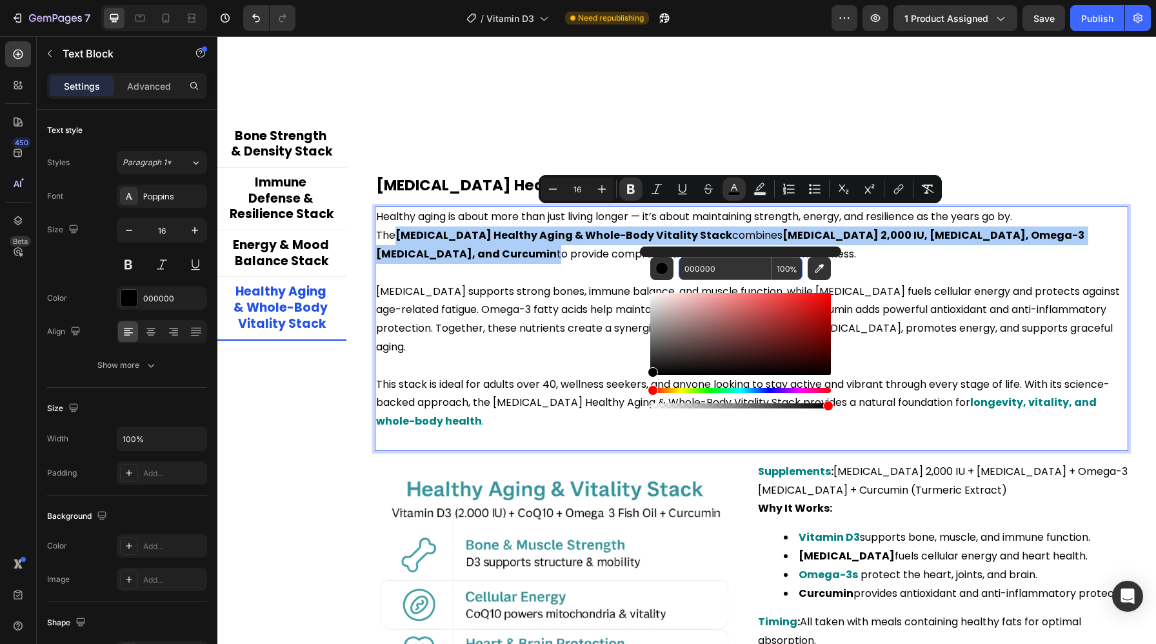
click at [700, 258] on input "000000" at bounding box center [724, 268] width 93 height 23
paste input "808"
type input "008080"
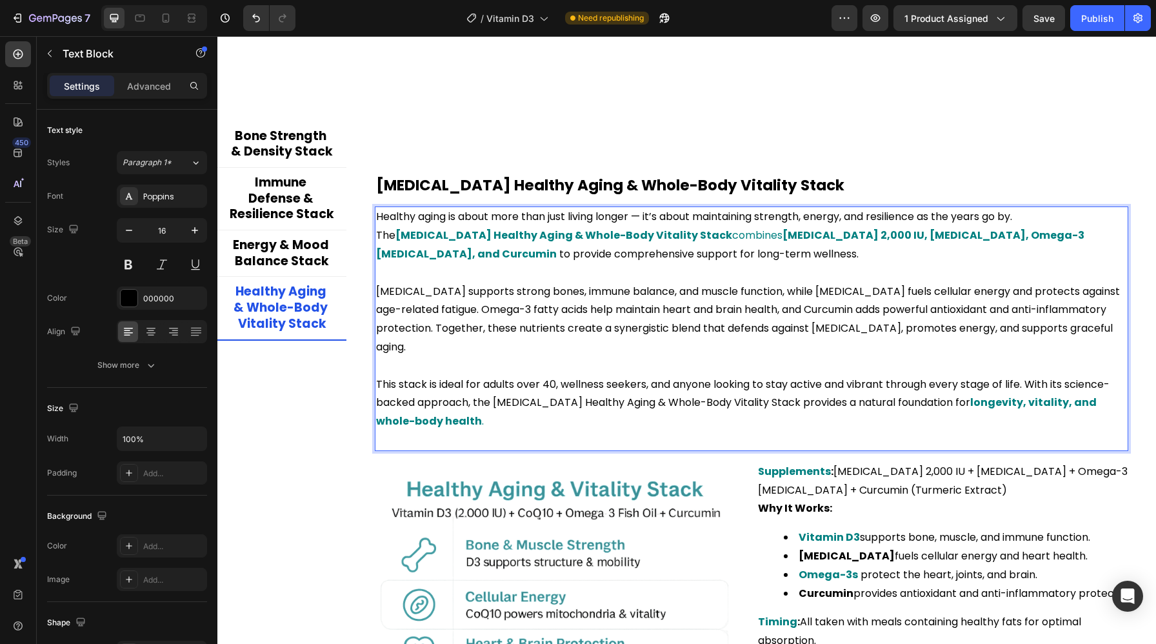
click at [927, 399] on p "This stack is ideal for adults over 40, wellness seekers, and anyone looking to…" at bounding box center [751, 402] width 751 height 55
click at [944, 395] on strong "longevity, vitality, and whole-body health" at bounding box center [737, 412] width 722 height 34
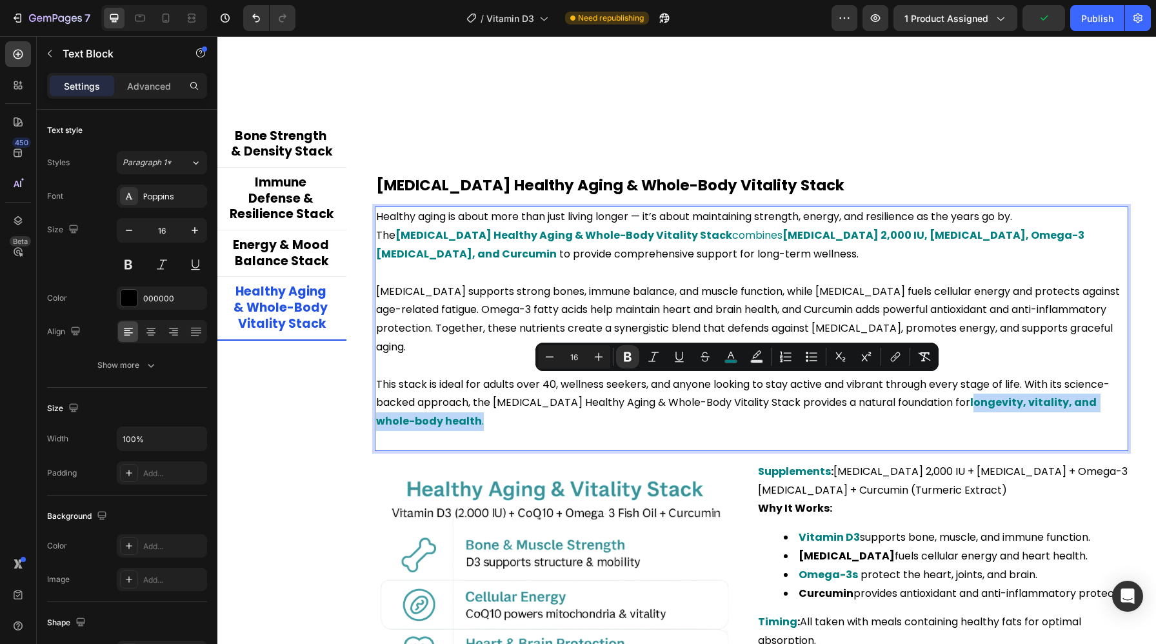
drag, startPoint x: 941, startPoint y: 384, endPoint x: 1062, endPoint y: 402, distance: 122.6
click at [1062, 402] on p "This stack is ideal for adults over 40, wellness seekers, and anyone looking to…" at bounding box center [751, 402] width 751 height 55
click at [1090, 395] on strong "longevity, vitality, and whole-body health" at bounding box center [737, 412] width 722 height 34
drag, startPoint x: 938, startPoint y: 386, endPoint x: 963, endPoint y: 400, distance: 29.4
click at [963, 400] on p "This stack is ideal for adults over 40, wellness seekers, and anyone looking to…" at bounding box center [751, 402] width 751 height 55
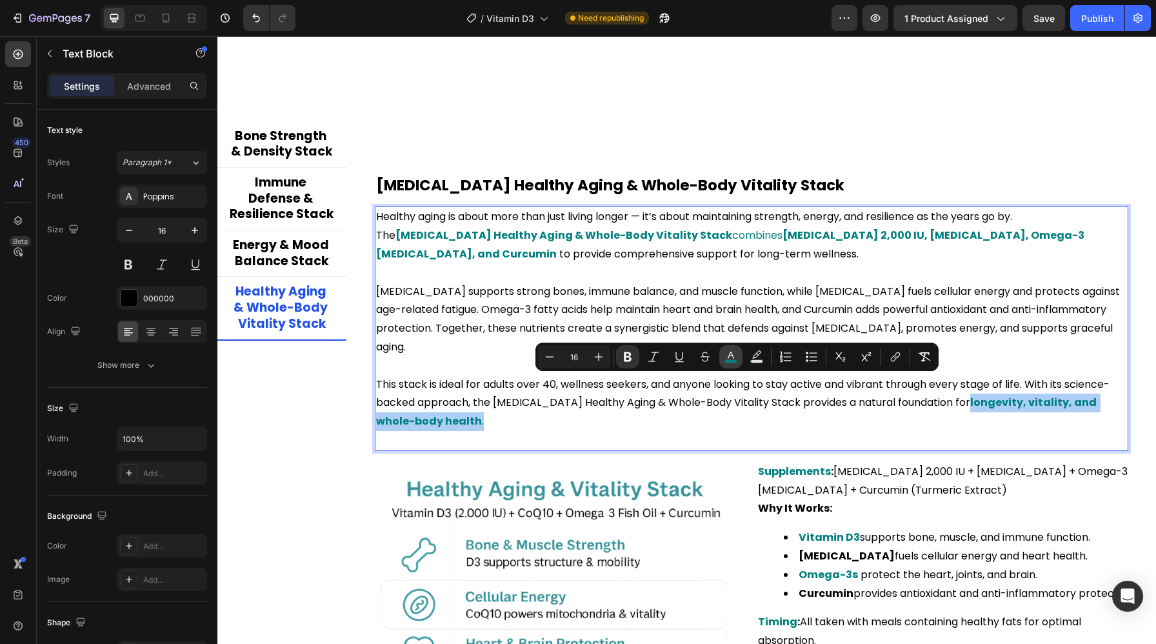
click at [728, 360] on rect "Editor contextual toolbar" at bounding box center [731, 361] width 12 height 3
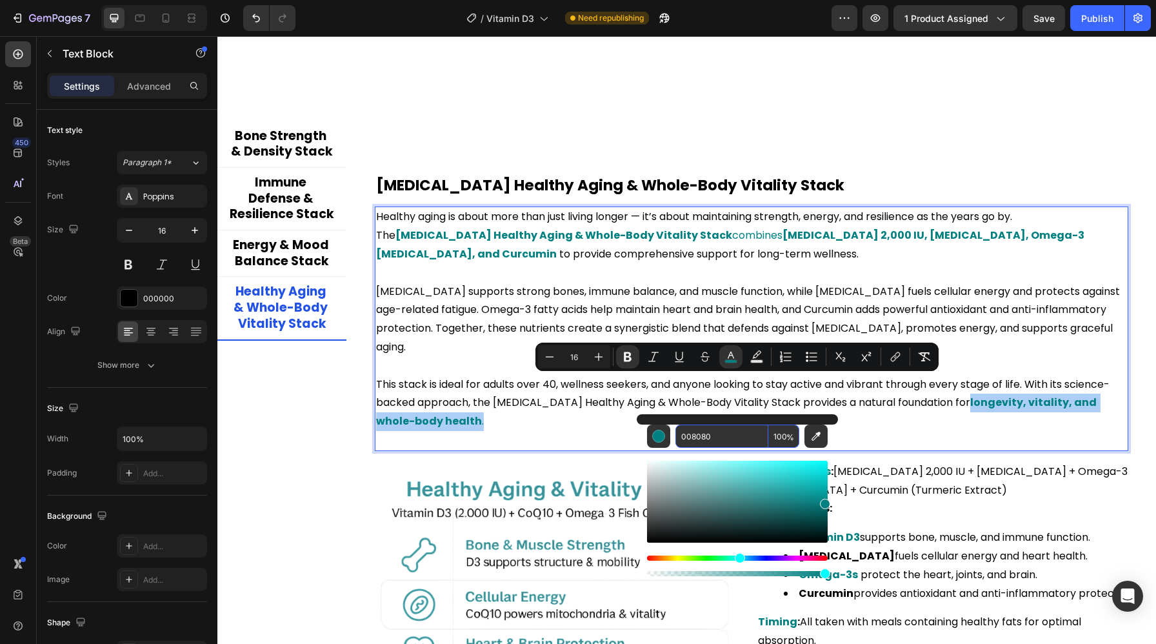
click at [720, 433] on input "008080" at bounding box center [721, 435] width 93 height 23
drag, startPoint x: 825, startPoint y: 505, endPoint x: 832, endPoint y: 567, distance: 63.0
click at [832, 567] on div "008080 100 %" at bounding box center [736, 496] width 201 height 164
type input "000000"
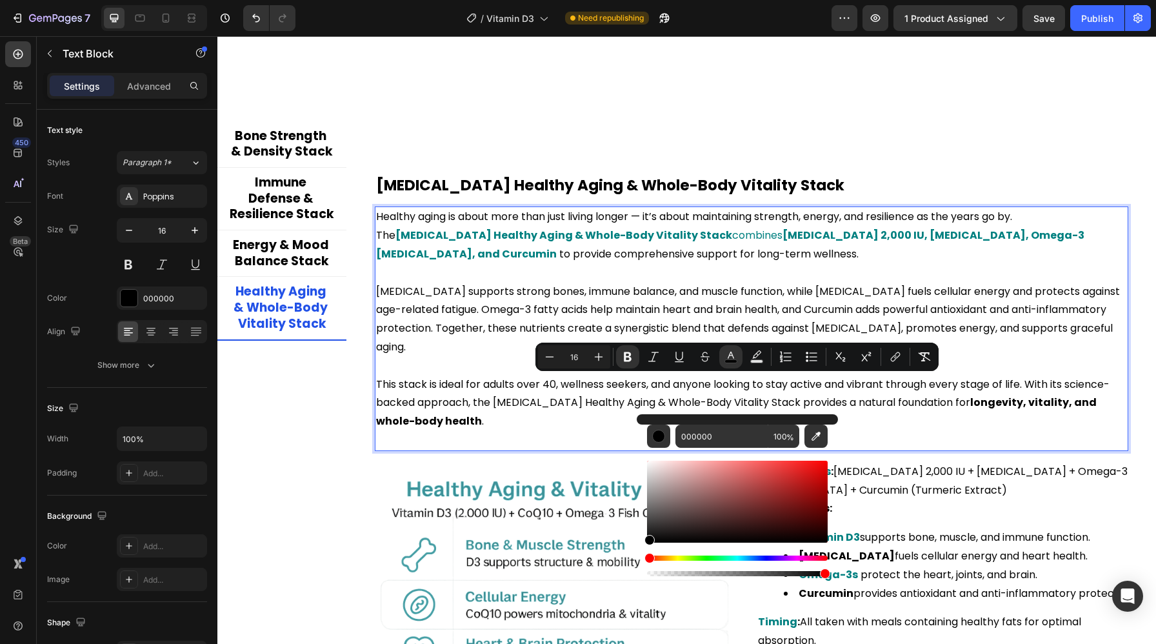
click at [992, 261] on p "Healthy aging is about more than just living longer — it’s about maintaining st…" at bounding box center [751, 235] width 751 height 55
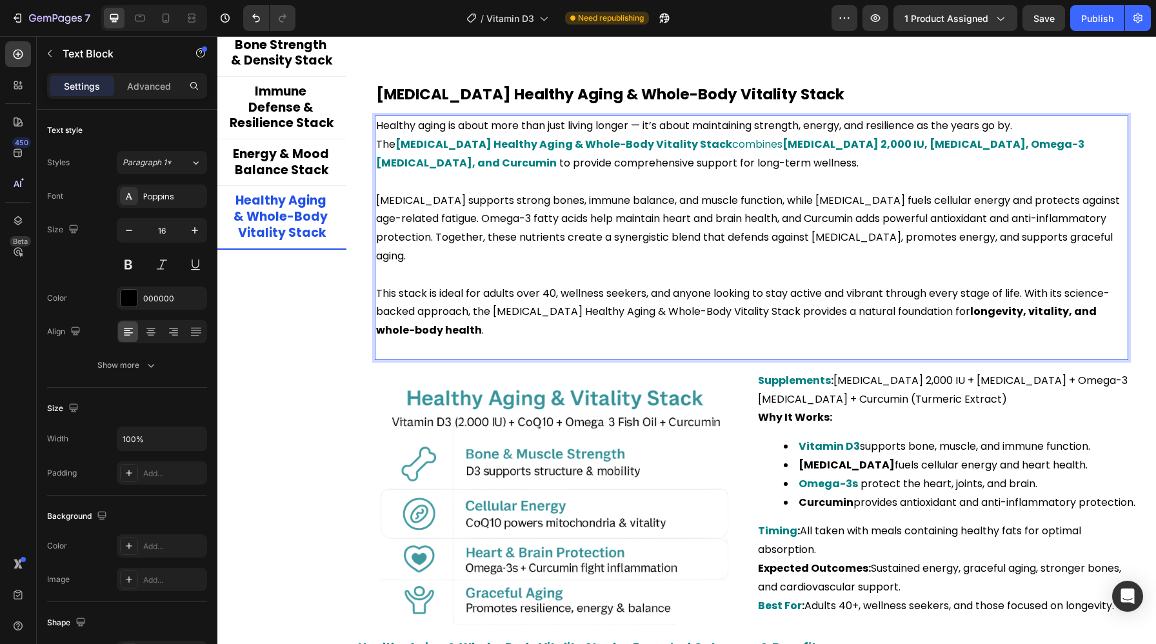
scroll to position [2643, 0]
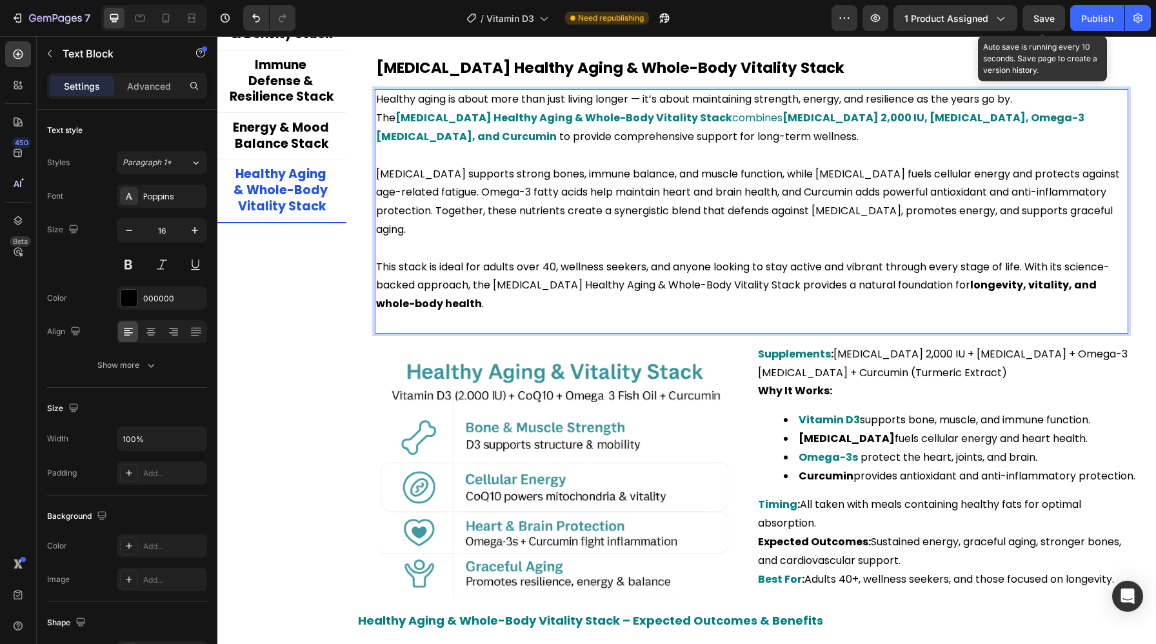
click at [1049, 23] on span "Save" at bounding box center [1043, 18] width 21 height 11
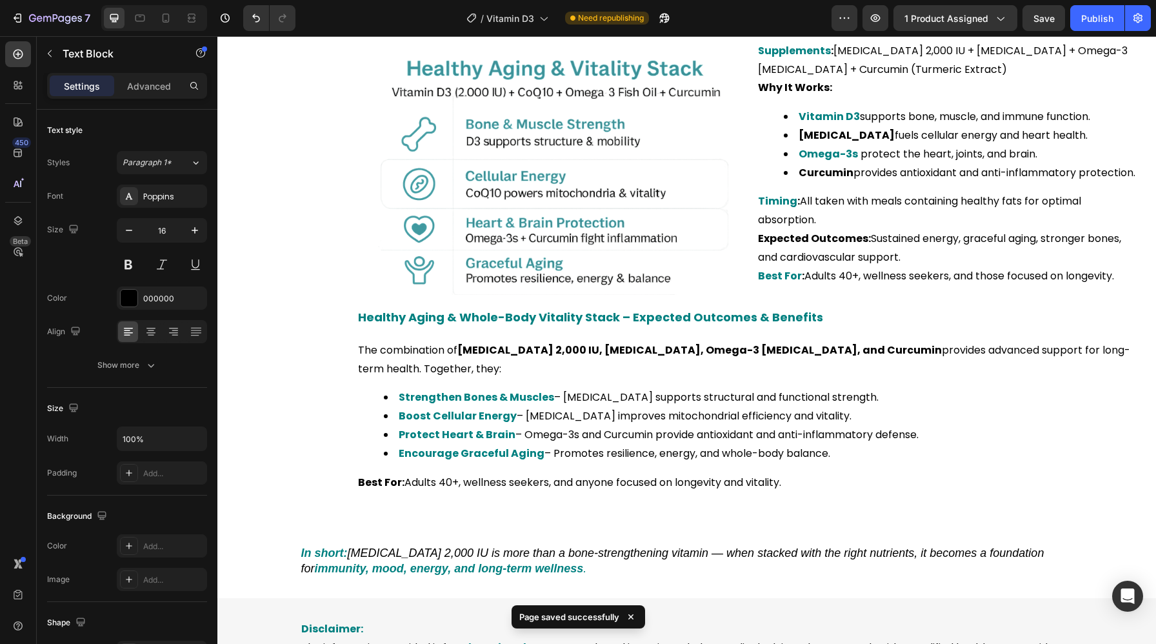
scroll to position [2966, 0]
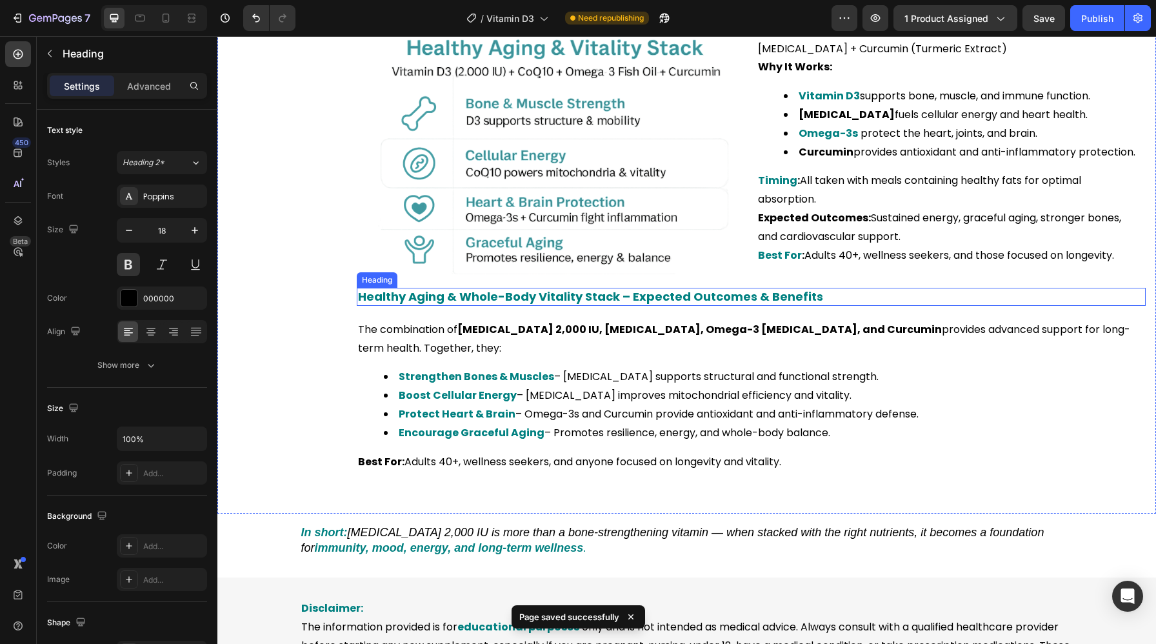
click at [608, 288] on span "Healthy Aging & Whole-Body Vitality Stack – Expected Outcomes & Benefits" at bounding box center [590, 296] width 465 height 16
click at [607, 288] on span "Healthy Aging & Whole-Body Vitality Stack – Expected Outcomes & Benefits" at bounding box center [590, 296] width 465 height 16
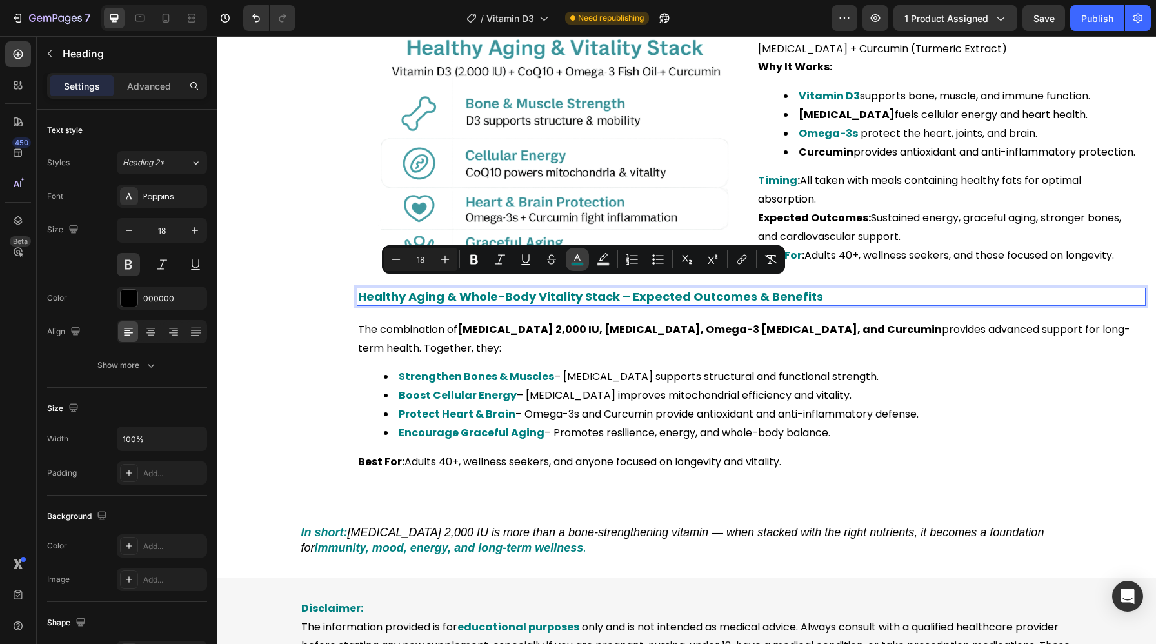
click at [582, 258] on icon "Editor contextual toolbar" at bounding box center [577, 259] width 13 height 13
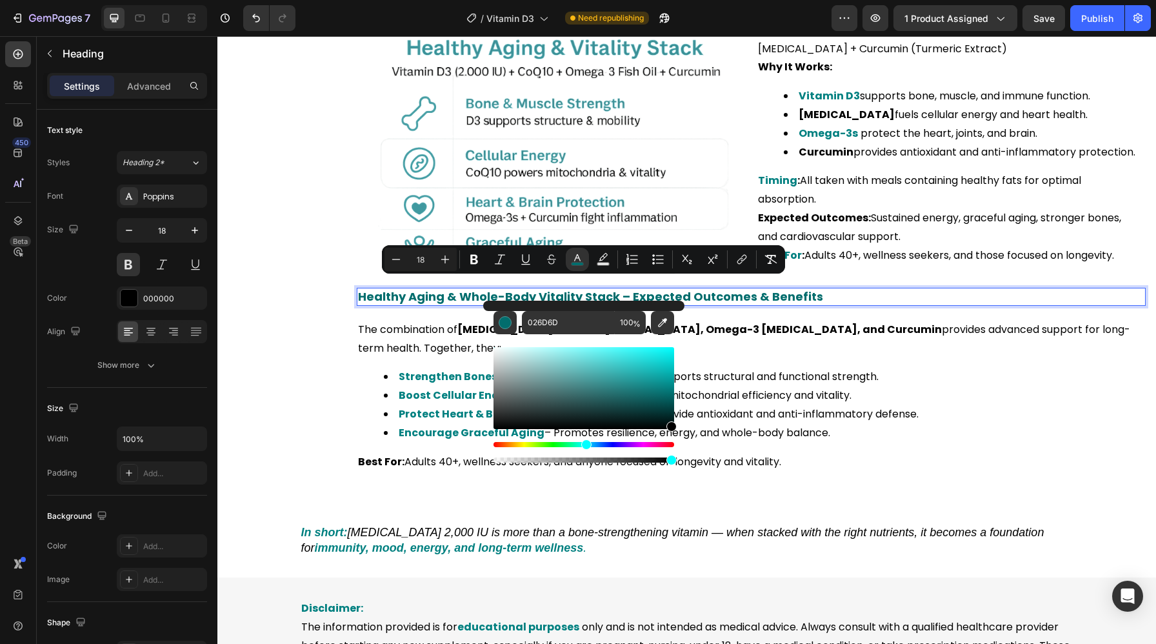
drag, startPoint x: 889, startPoint y: 429, endPoint x: 680, endPoint y: 469, distance: 212.8
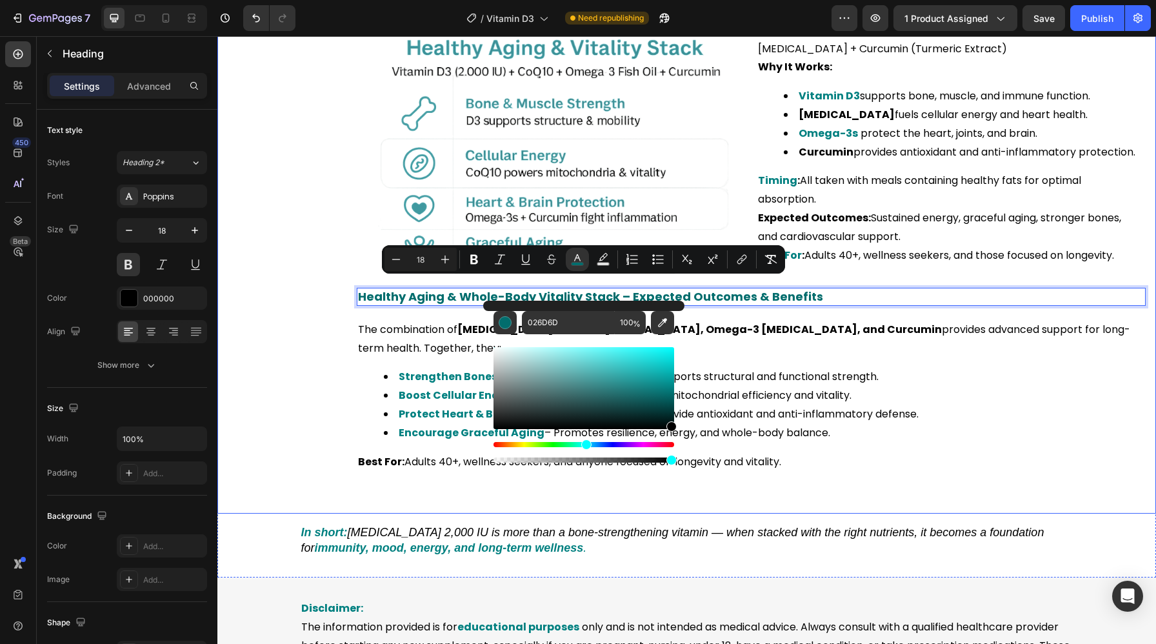
type input "000000"
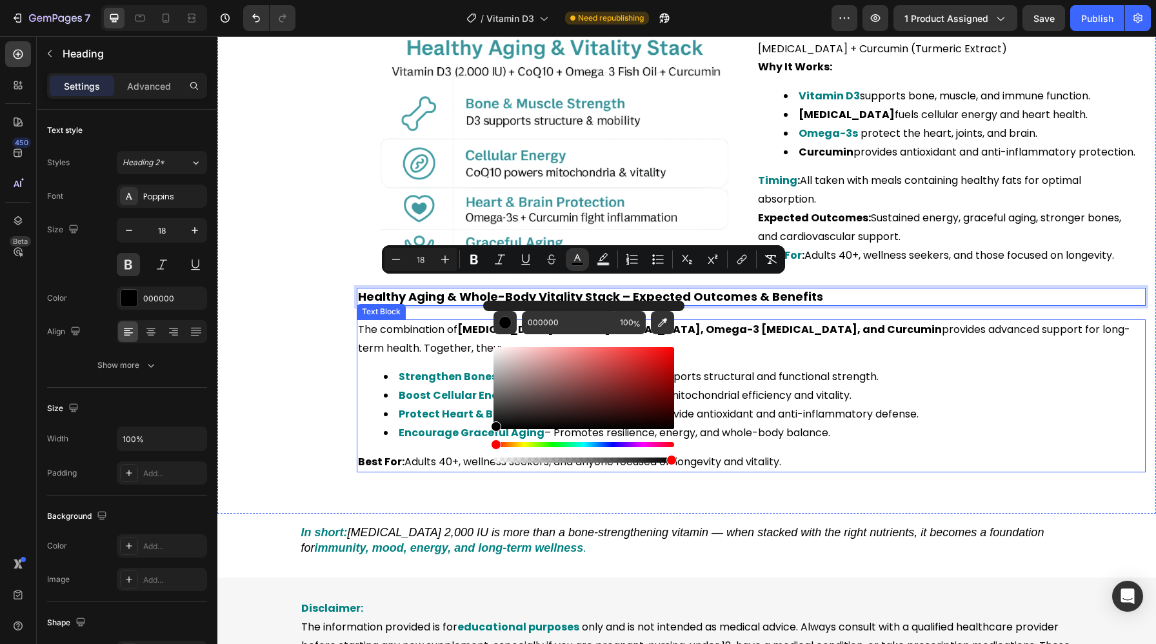
click at [883, 453] on p "Best For: Adults 40+, wellness seekers, and anyone focused on longevity and vit…" at bounding box center [751, 462] width 786 height 19
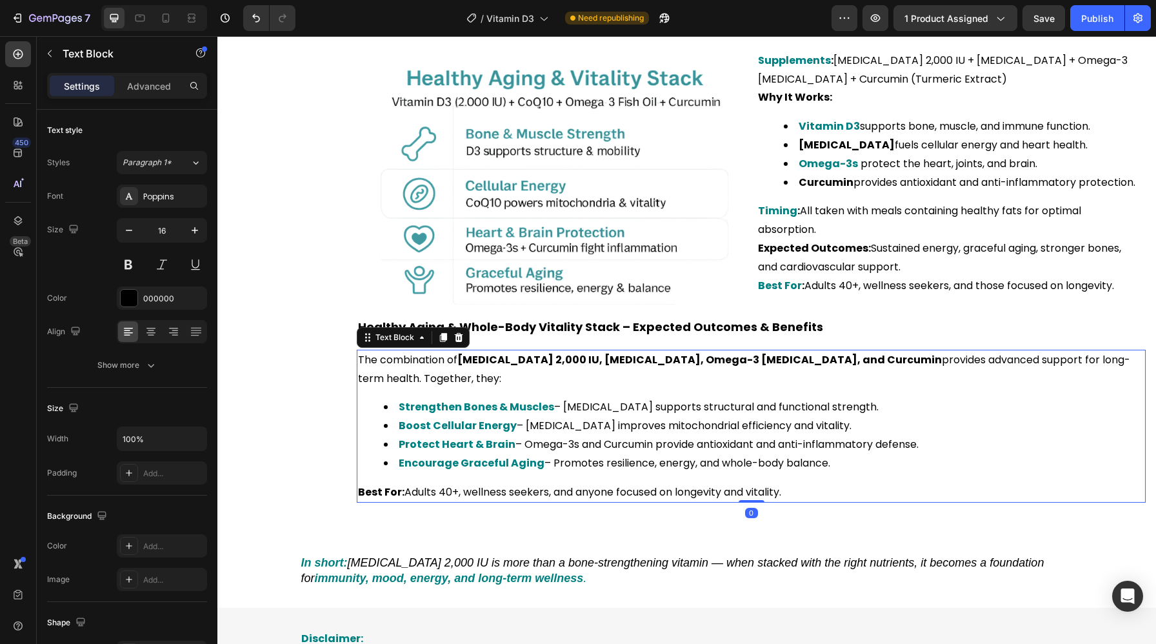
scroll to position [2928, 0]
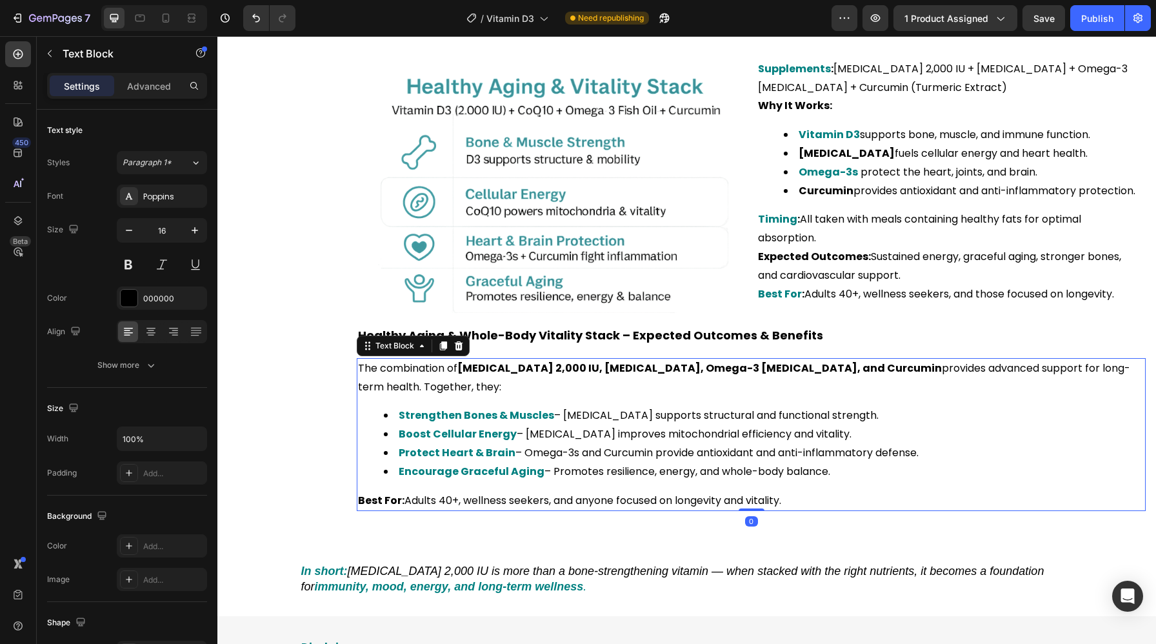
click at [531, 376] on div "The combination of Vitamin D3 2,000 IU, CoQ10, Omega-3 Fish Oil, and Curcumin p…" at bounding box center [751, 434] width 789 height 153
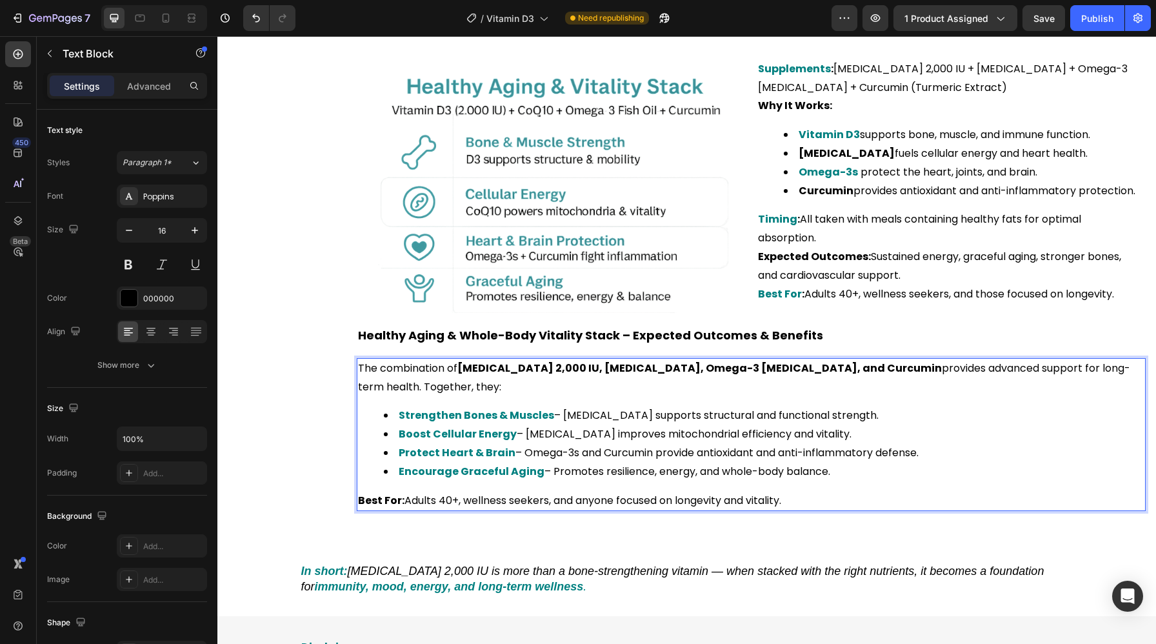
click at [464, 360] on strong "Vitamin D3 2,000 IU, CoQ10, Omega-3 Fish Oil, and Curcumin" at bounding box center [699, 367] width 484 height 15
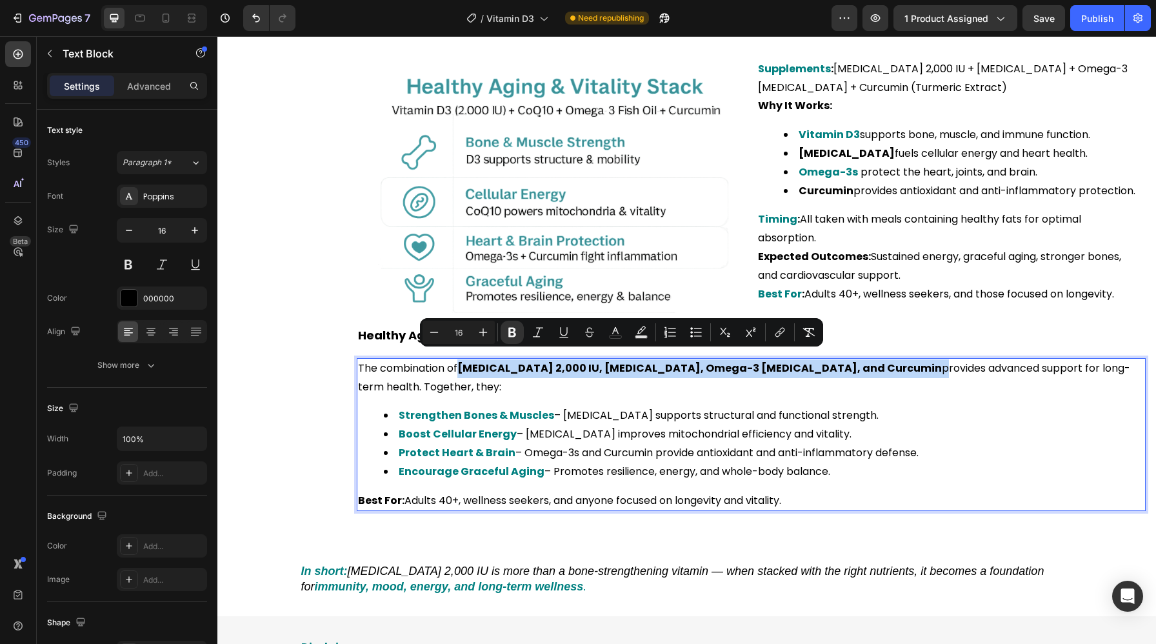
drag, startPoint x: 464, startPoint y: 360, endPoint x: 778, endPoint y: 363, distance: 314.1
click at [778, 363] on strong "Vitamin D3 2,000 IU, CoQ10, Omega-3 Fish Oil, and Curcumin" at bounding box center [699, 367] width 484 height 15
click at [615, 333] on icon "Editor contextual toolbar" at bounding box center [615, 332] width 13 height 13
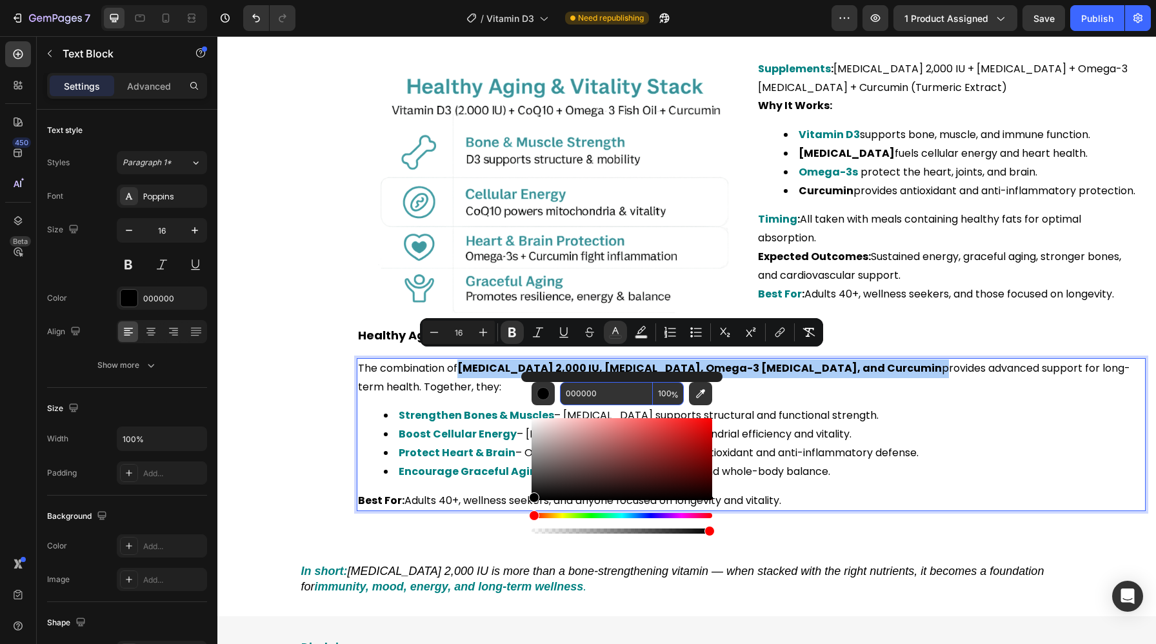
click at [597, 388] on input "000000" at bounding box center [606, 393] width 93 height 23
paste input "808"
type input "008080"
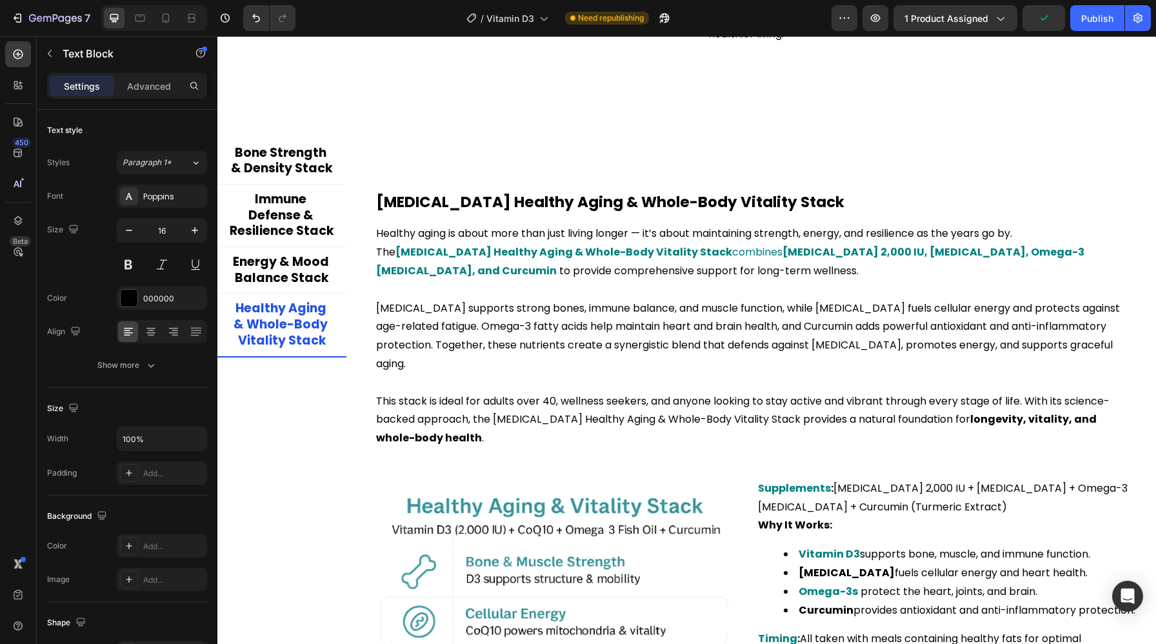
scroll to position [2507, 0]
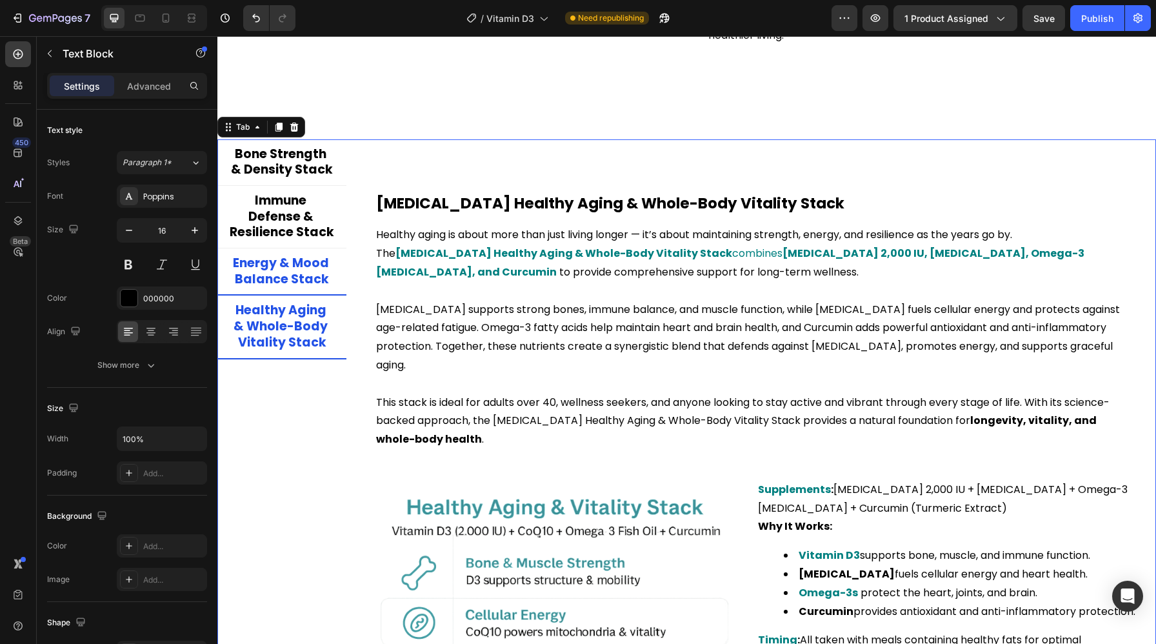
click at [278, 283] on p "Energy & Mood Balance Stack" at bounding box center [282, 271] width 104 height 32
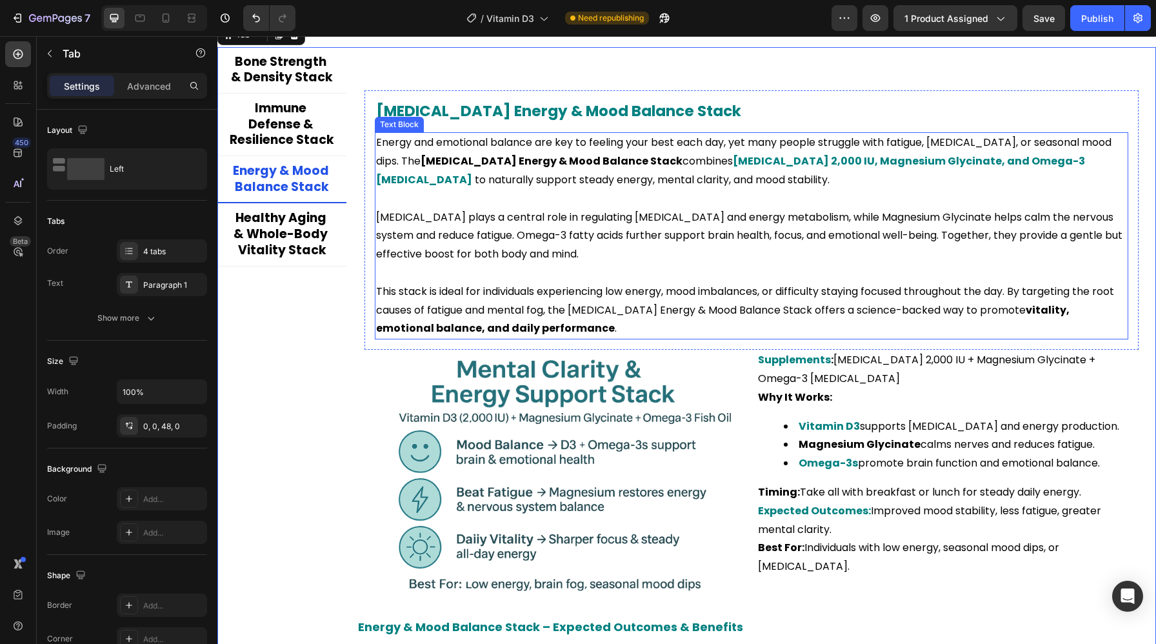
scroll to position [2523, 0]
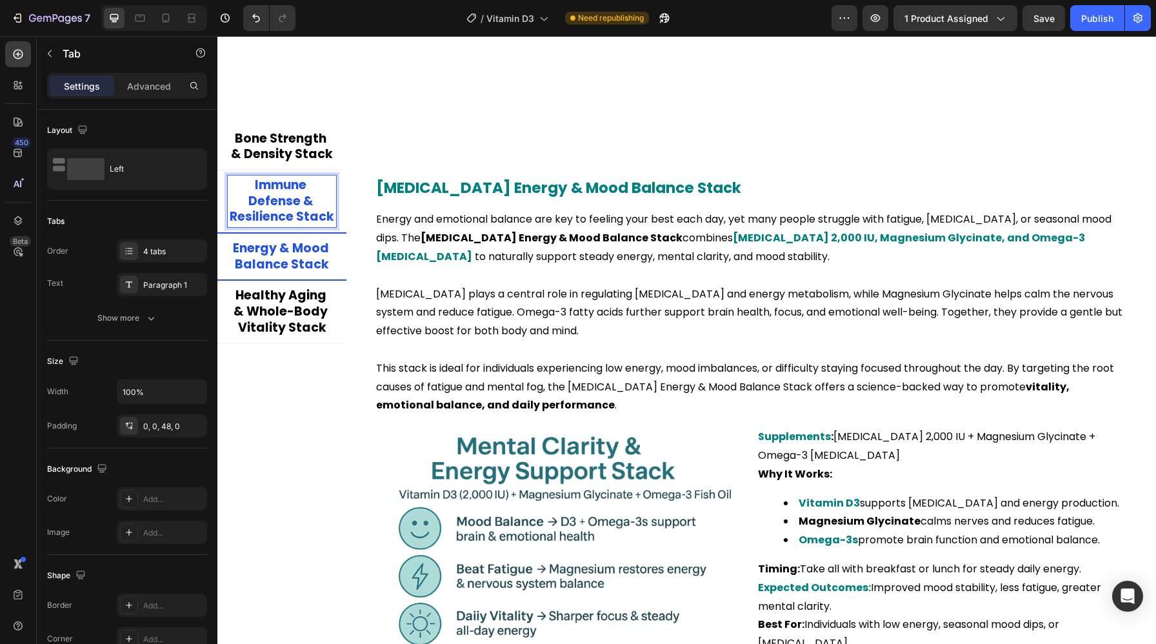
click at [321, 202] on p "Immune Defense & Resilience Stack" at bounding box center [282, 201] width 104 height 48
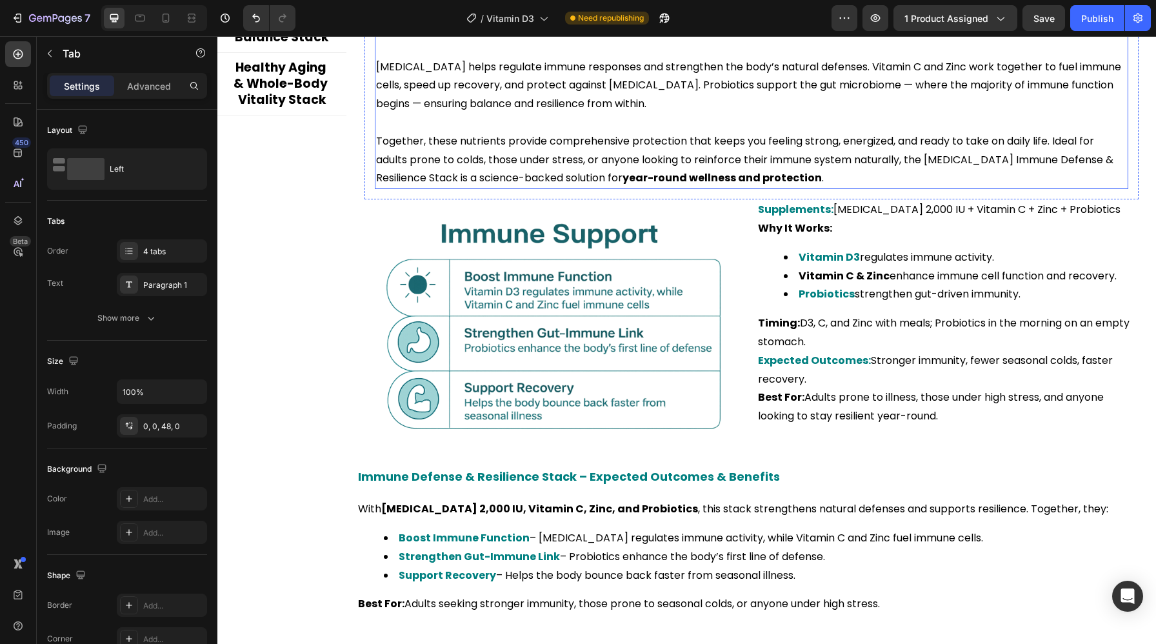
scroll to position [2875, 0]
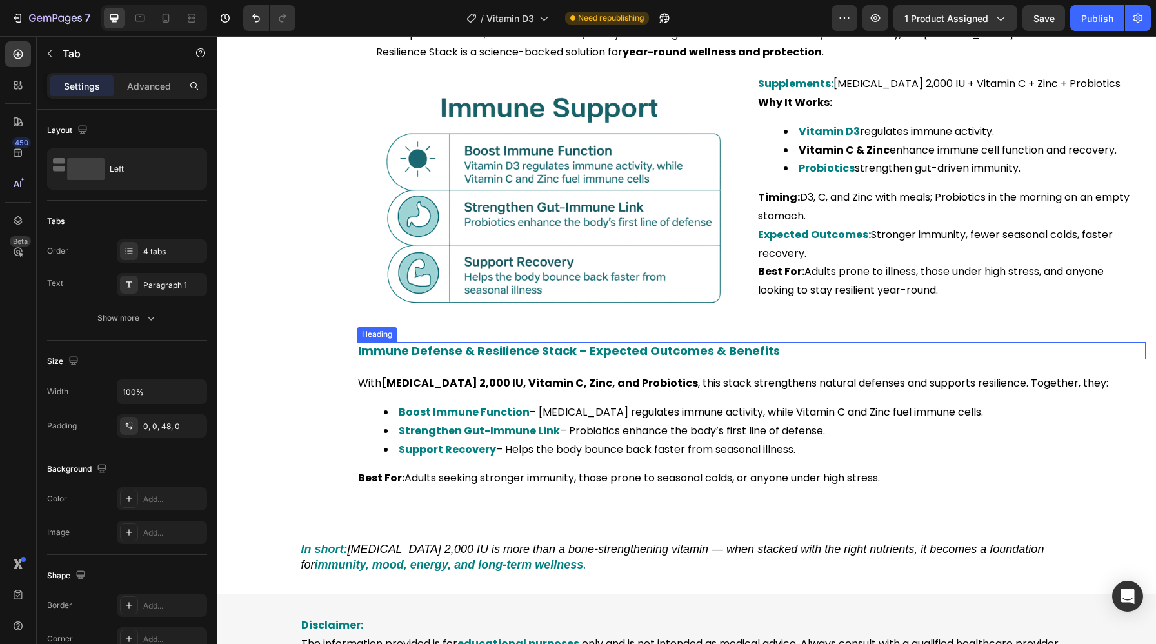
click at [484, 358] on div "Immune Defense & Resilience Stack – Expected Outcomes & Benefits Heading" at bounding box center [751, 350] width 789 height 17
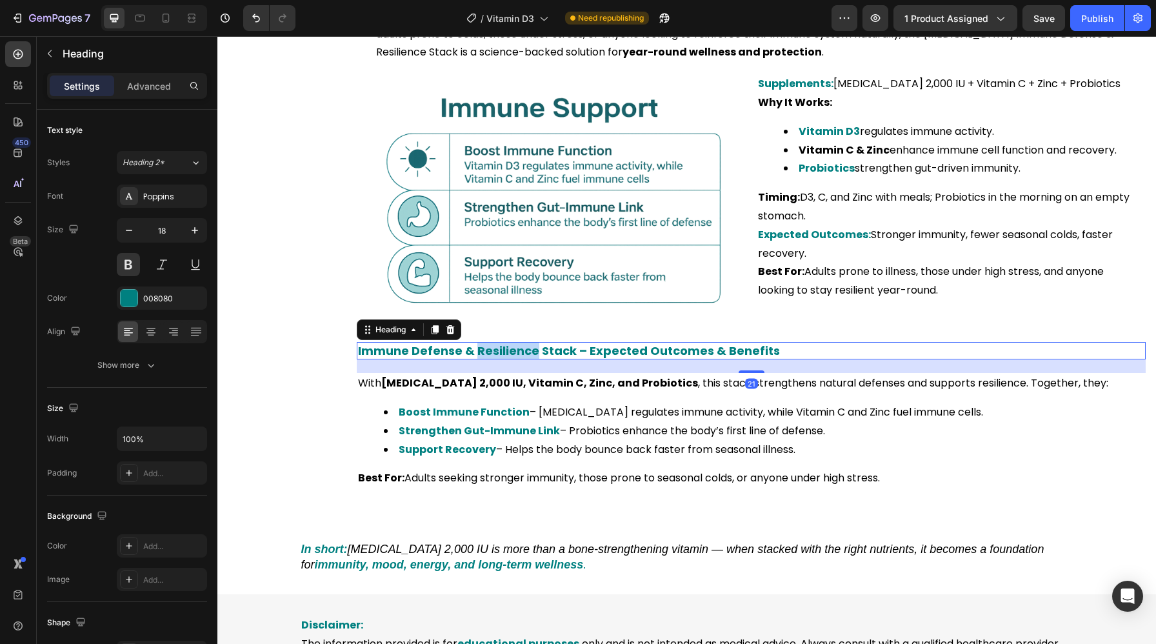
click at [486, 356] on p "Immune Defense & Resilience Stack – Expected Outcomes & Benefits" at bounding box center [751, 350] width 786 height 15
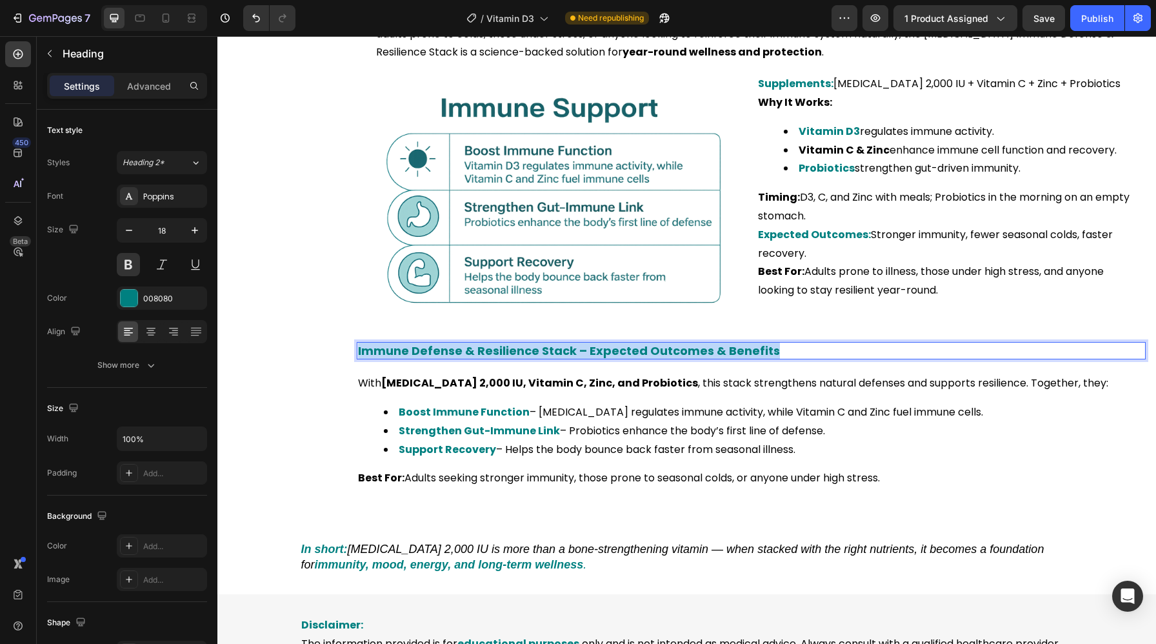
click at [486, 356] on p "Immune Defense & Resilience Stack – Expected Outcomes & Benefits" at bounding box center [751, 350] width 786 height 15
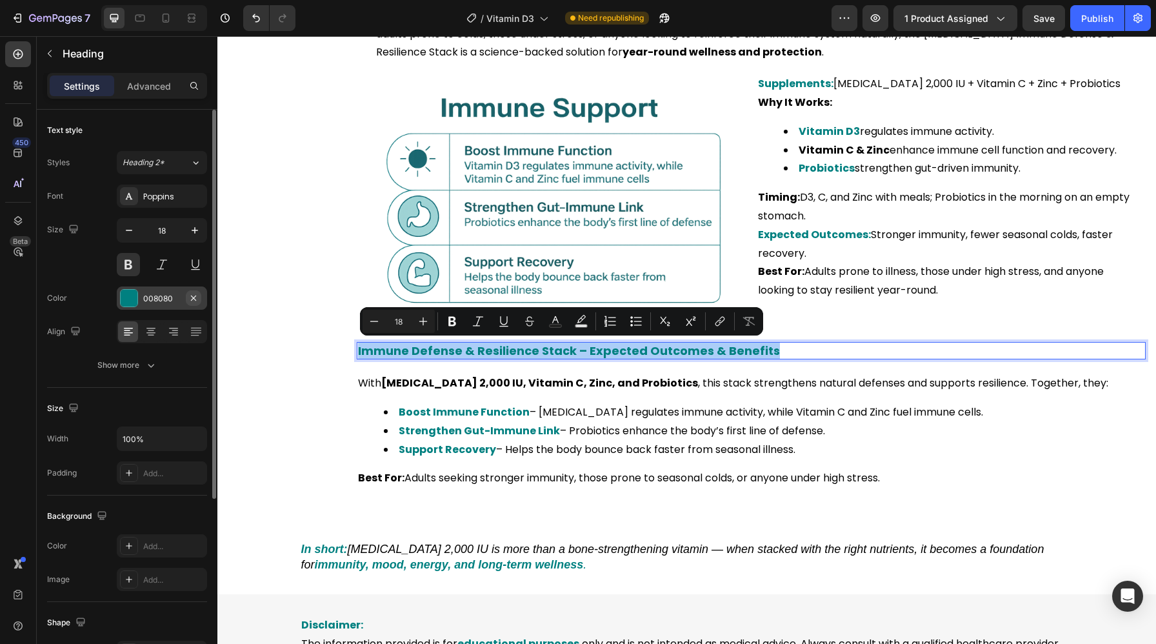
click at [187, 300] on button "button" at bounding box center [193, 297] width 15 height 15
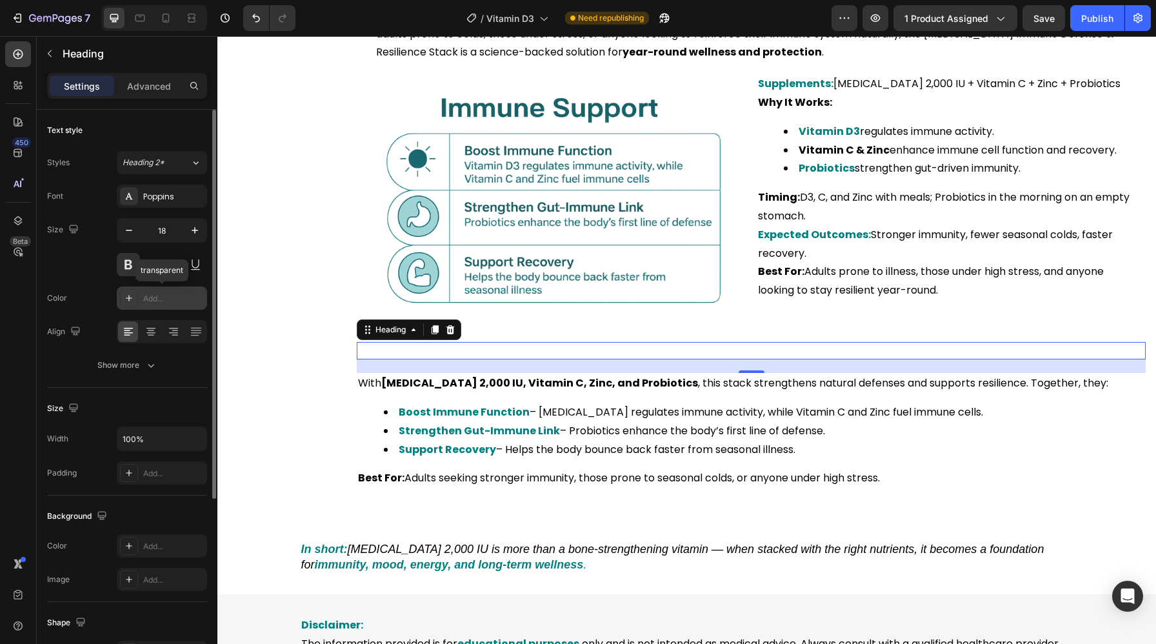
click at [133, 299] on icon at bounding box center [129, 298] width 10 height 10
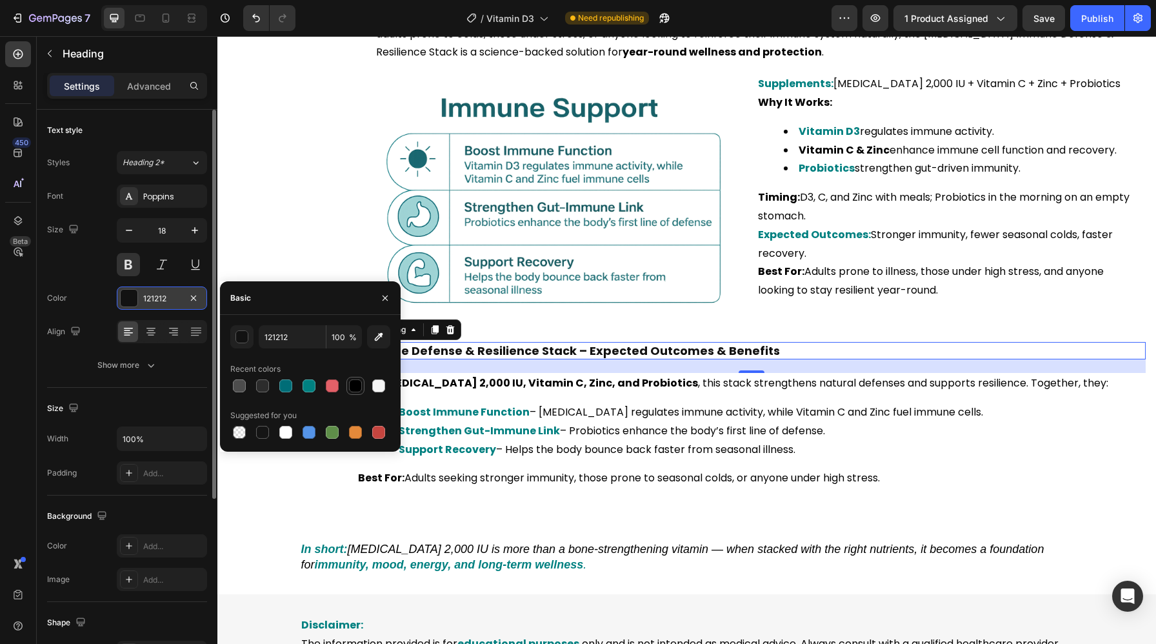
click at [346, 390] on div at bounding box center [355, 386] width 18 height 18
type input "000000"
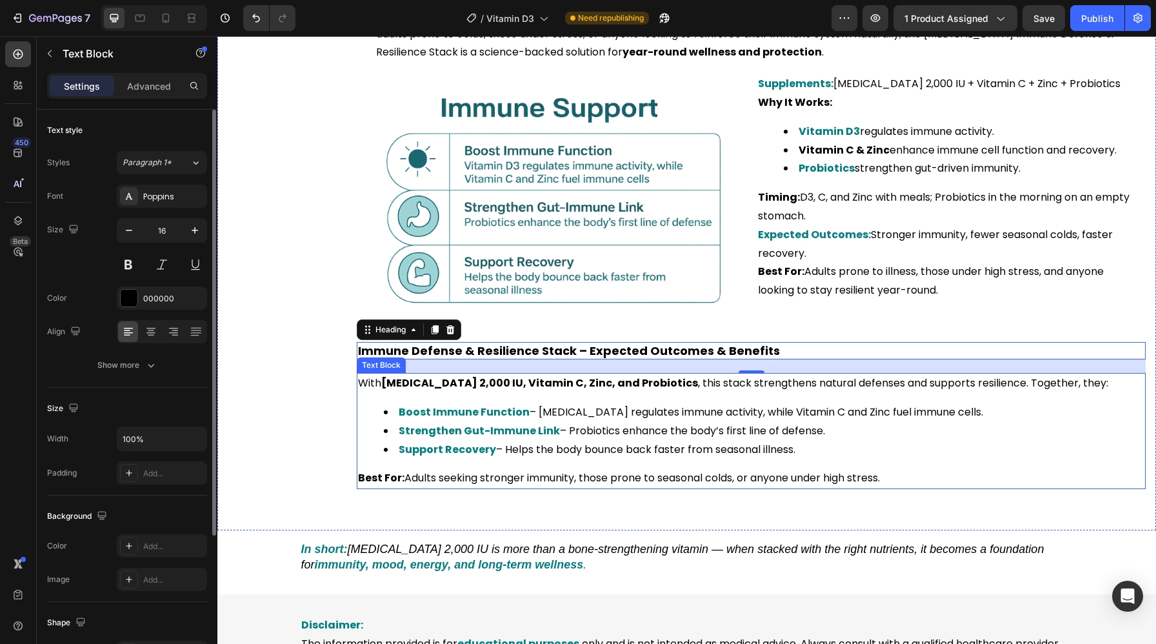
click at [487, 393] on div "With Vitamin D3 2,000 IU, Vitamin C, Zinc, and Probiotics , this stack strength…" at bounding box center [751, 431] width 789 height 116
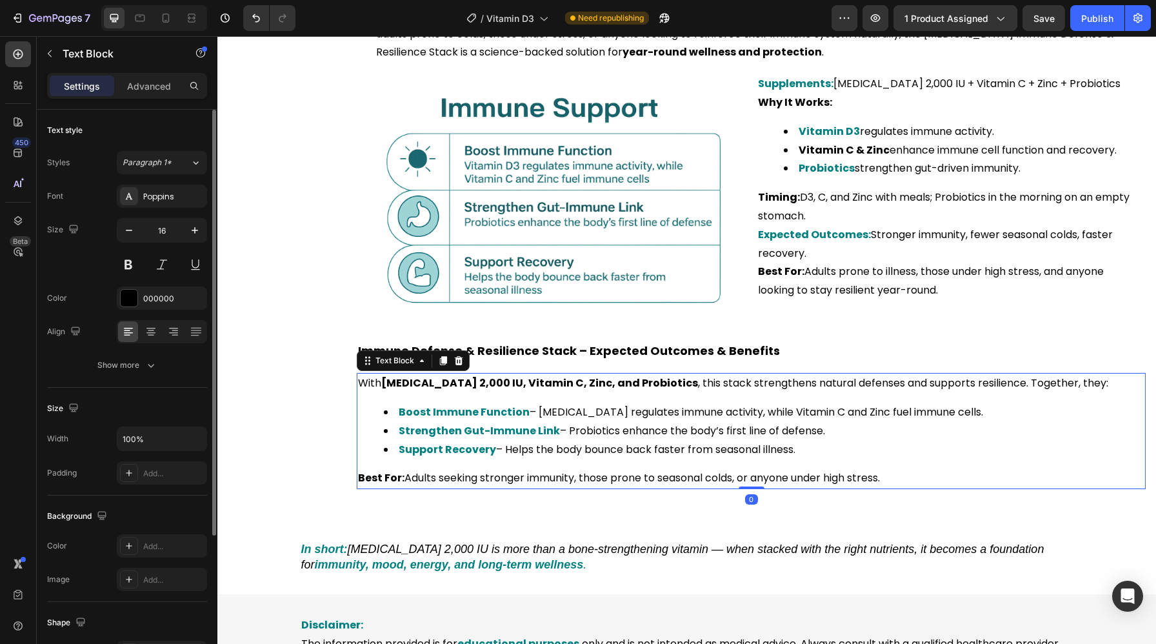
click at [524, 388] on strong "Vitamin D3 2,000 IU, Vitamin C, Zinc, and Probiotics" at bounding box center [539, 382] width 317 height 15
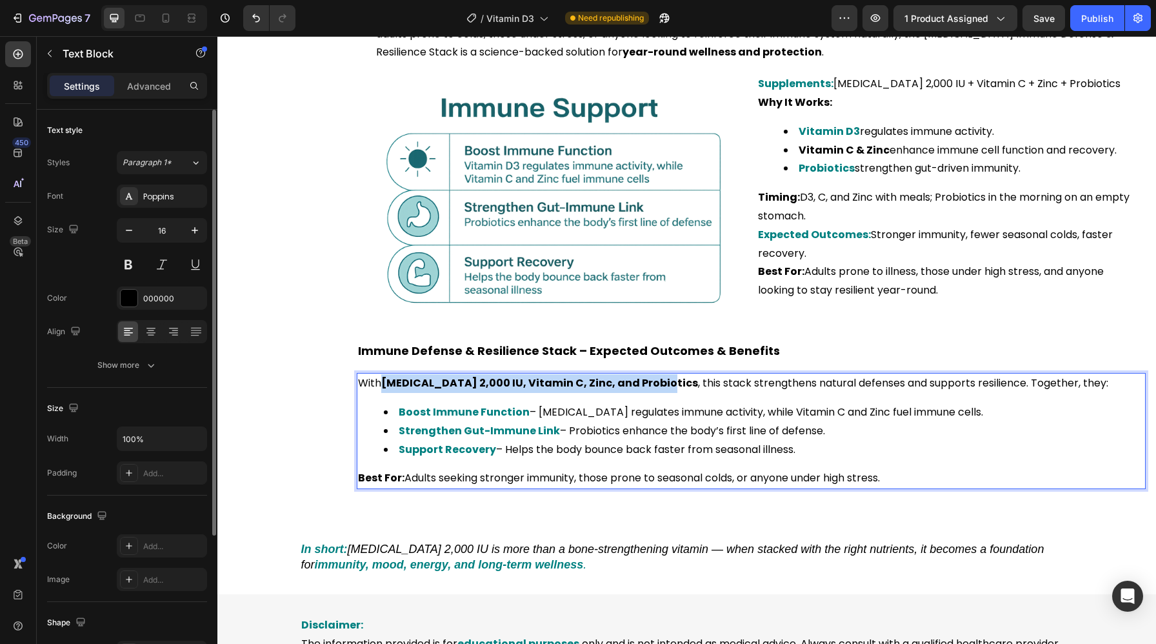
drag, startPoint x: 385, startPoint y: 384, endPoint x: 654, endPoint y: 388, distance: 268.9
click at [654, 388] on p "With Vitamin D3 2,000 IU, Vitamin C, Zinc, and Probiotics , this stack strength…" at bounding box center [751, 383] width 786 height 19
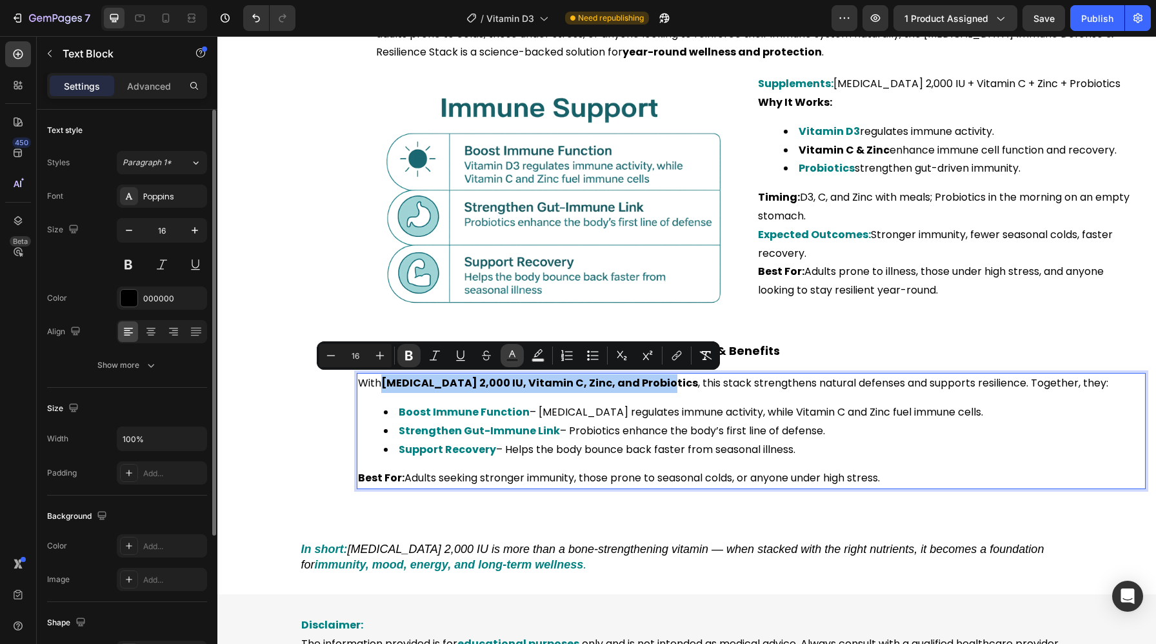
click at [509, 359] on rect "Editor contextual toolbar" at bounding box center [512, 360] width 12 height 3
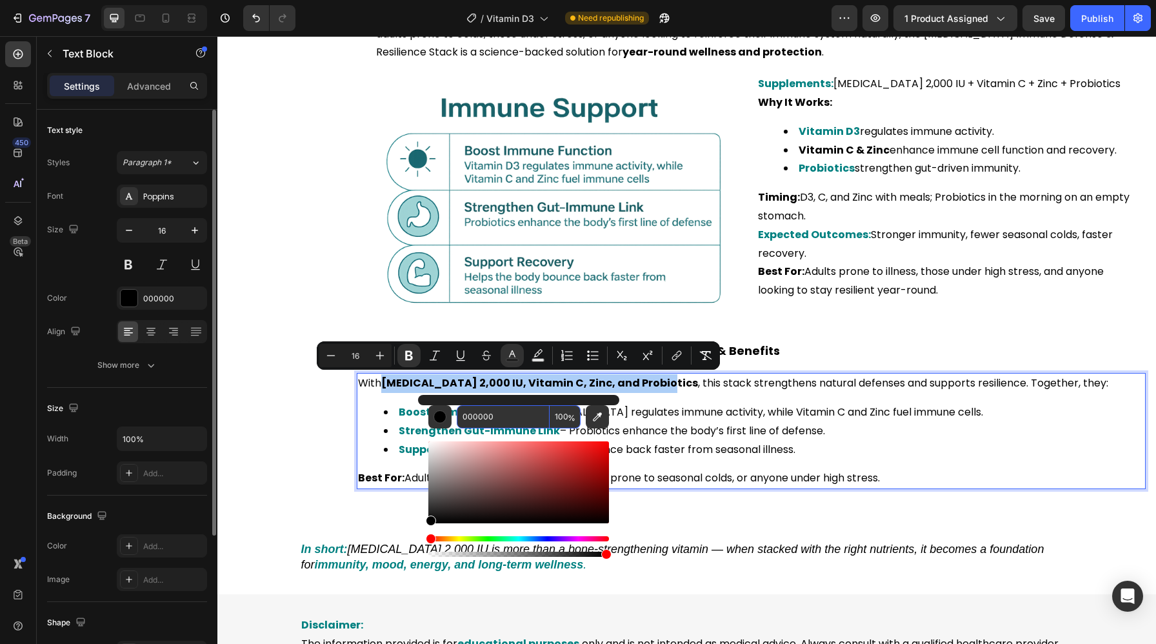
click at [506, 408] on input "000000" at bounding box center [503, 416] width 93 height 23
type input "x"
paste input "008080"
type input "008080"
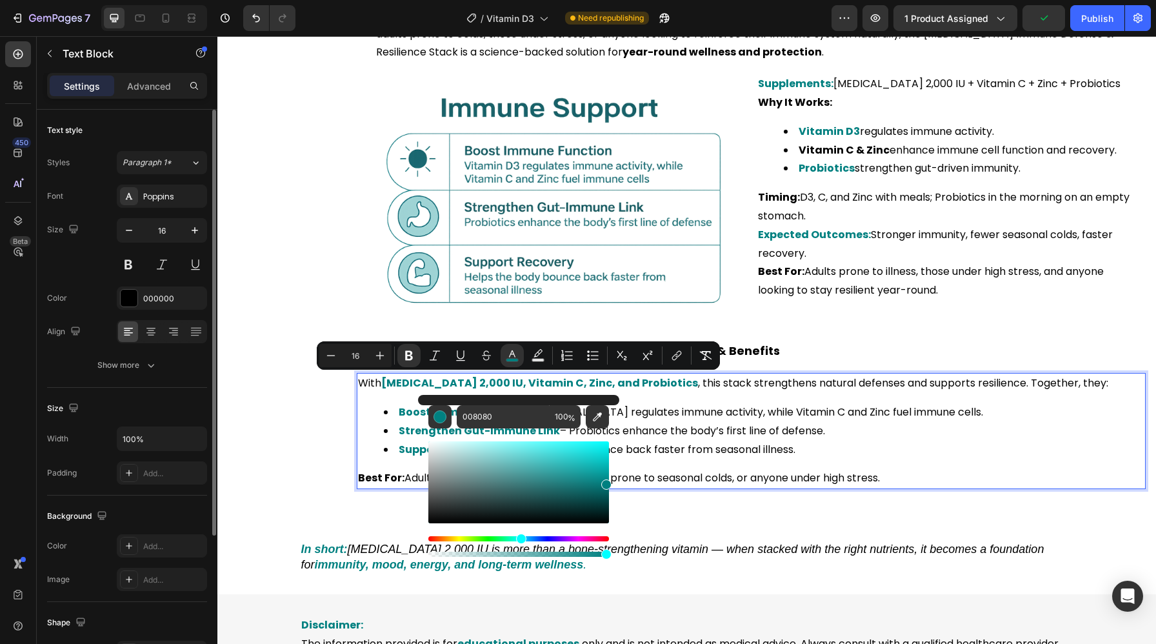
click at [714, 414] on li "Boost Immune Function – Vitamin D3 regulates immune activity, while Vitamin C a…" at bounding box center [764, 412] width 760 height 19
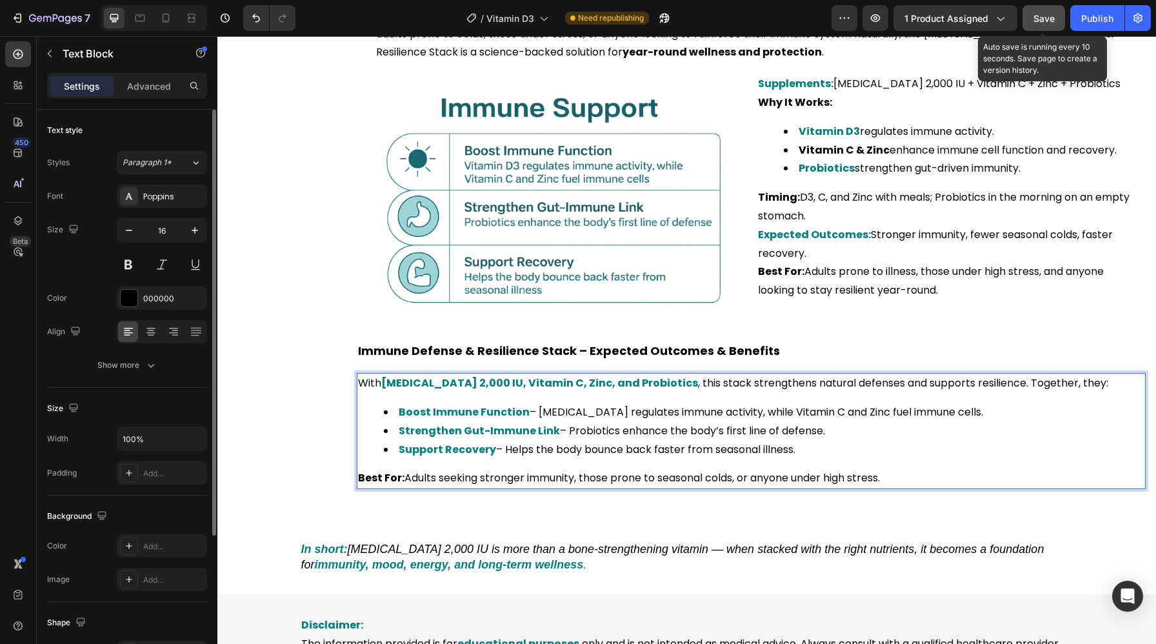
click at [1058, 17] on button "Save" at bounding box center [1043, 18] width 43 height 26
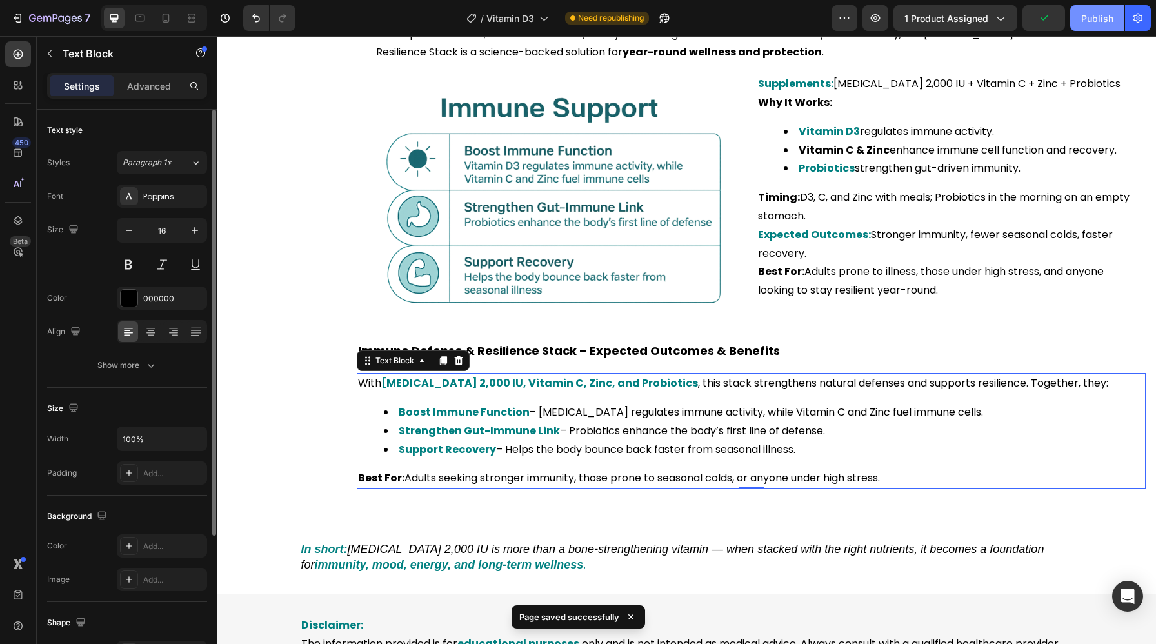
click at [1091, 23] on div "Publish" at bounding box center [1097, 19] width 32 height 14
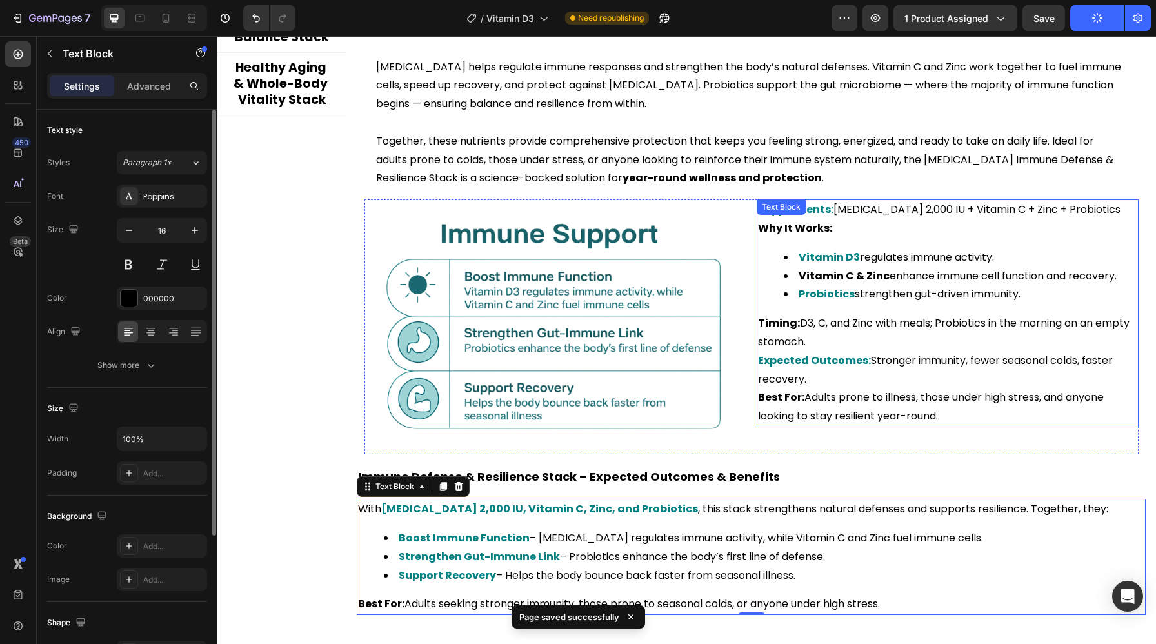
scroll to position [2739, 0]
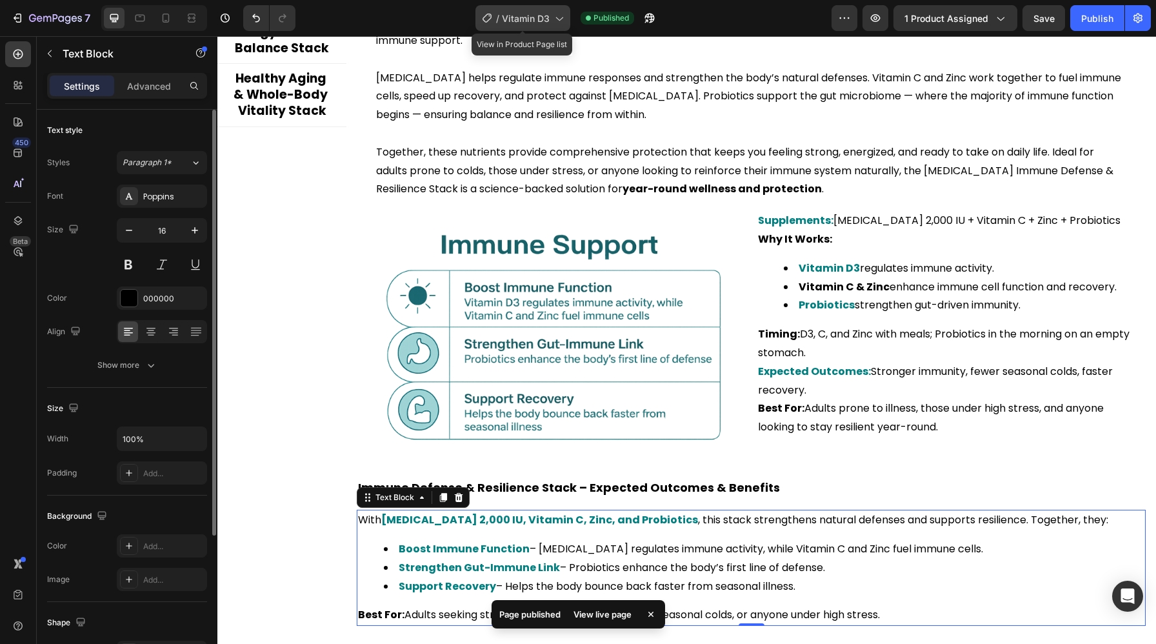
click at [547, 24] on span "Vitamin D3" at bounding box center [526, 19] width 48 height 14
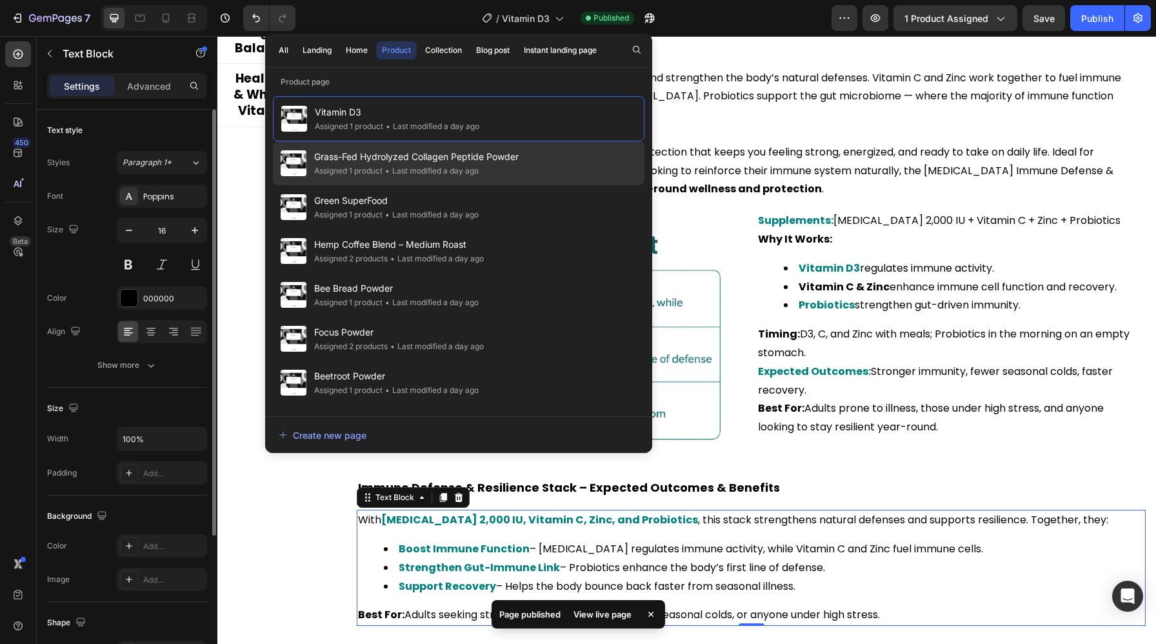
click at [424, 157] on span "Grass-Fed Hydrolyzed Collagen Peptide Powder" at bounding box center [416, 156] width 204 height 15
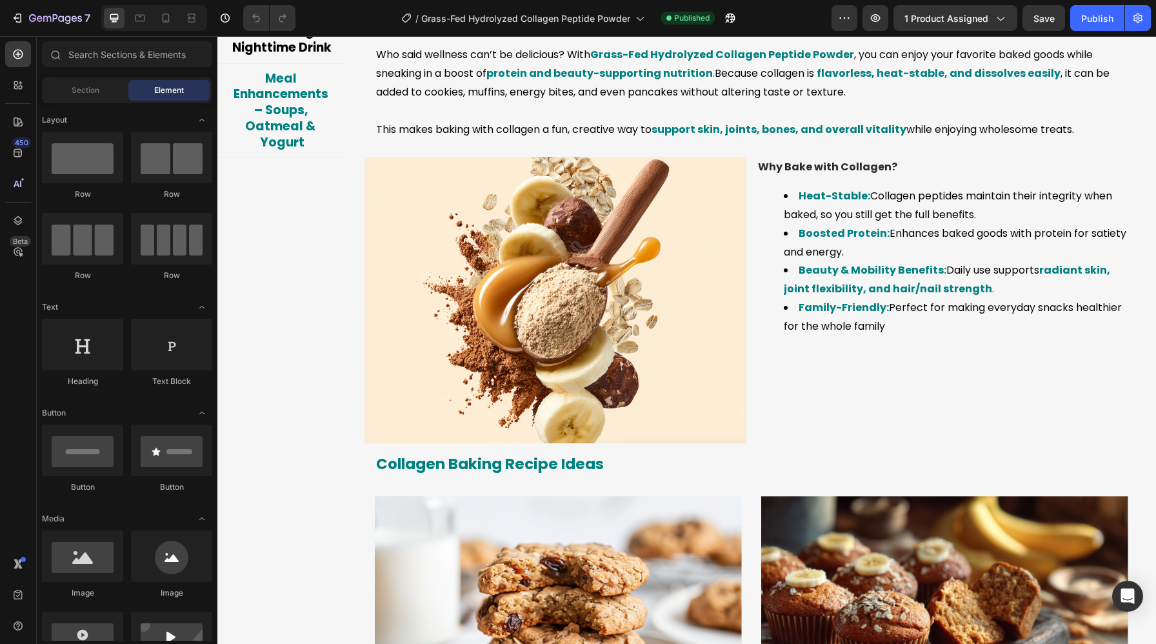
scroll to position [3048, 0]
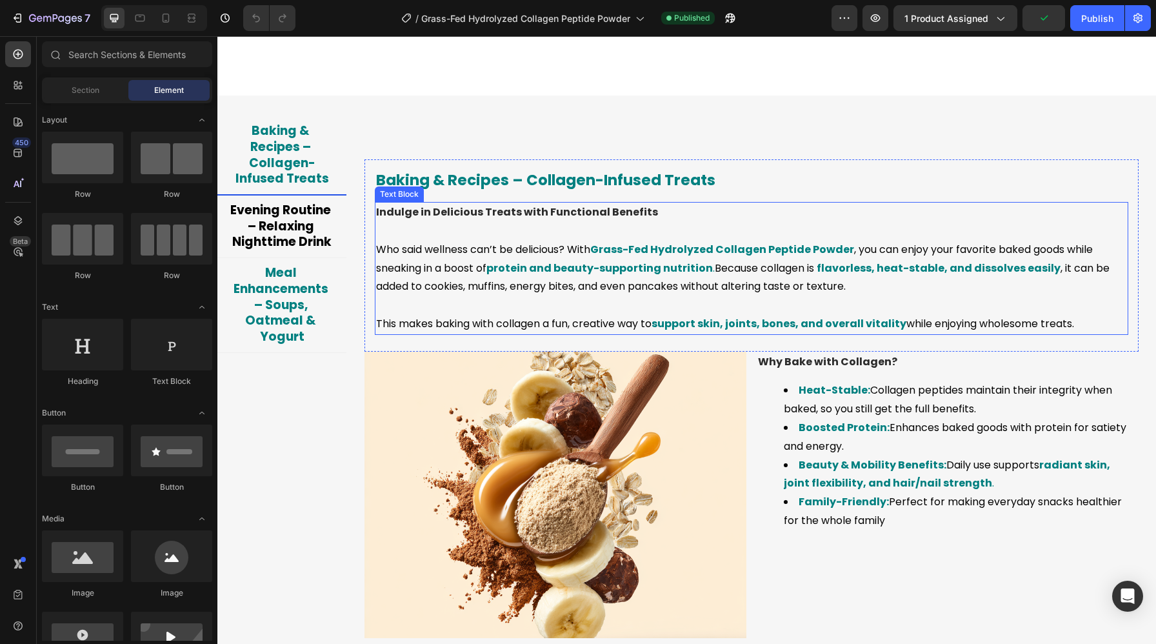
click at [569, 296] on p "Who said wellness can’t be delicious? With Grass-Fed Hydrolyzed Collagen Peptid…" at bounding box center [751, 268] width 751 height 55
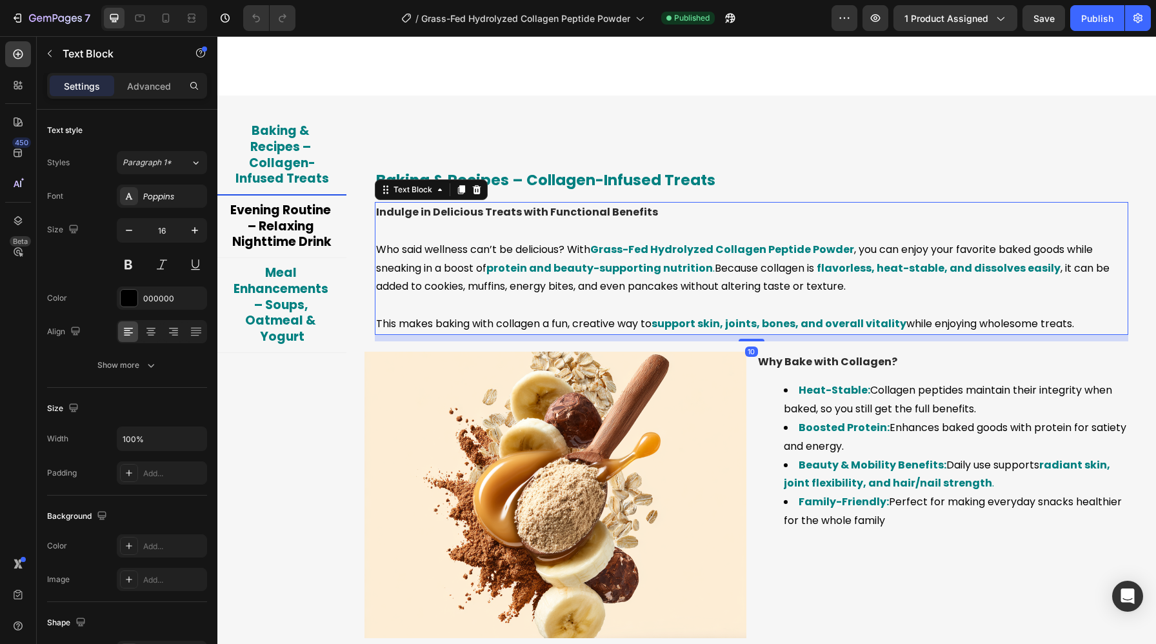
click at [411, 296] on p "Who said wellness can’t be delicious? With Grass-Fed Hydrolyzed Collagen Peptid…" at bounding box center [751, 268] width 751 height 55
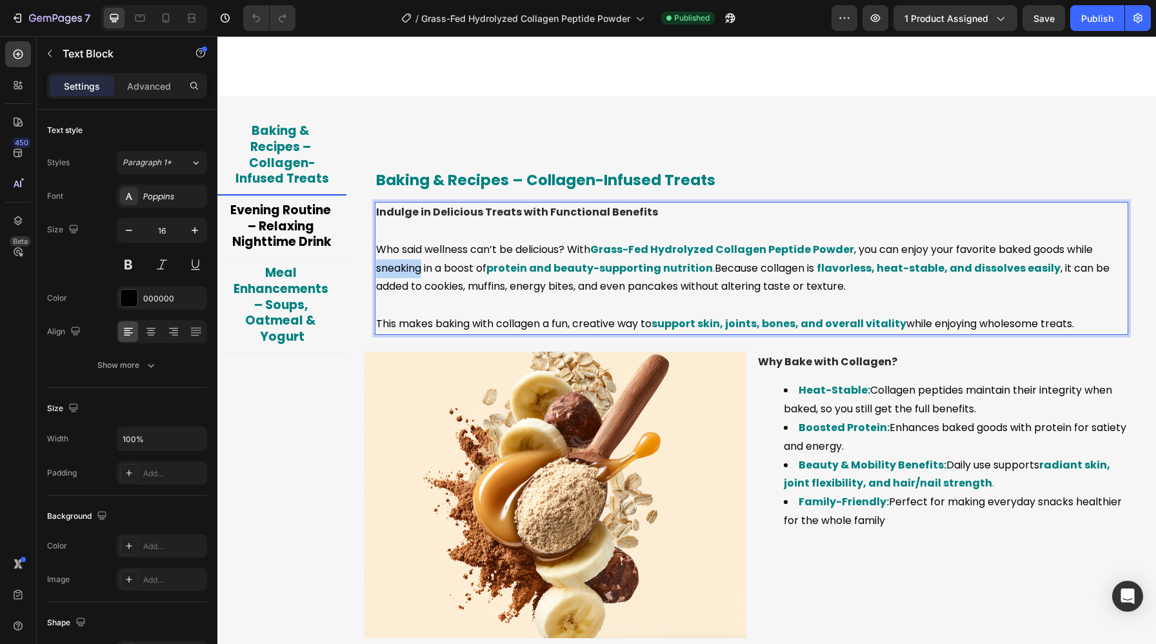
click at [411, 296] on p "Who said wellness can’t be delicious? With Grass-Fed Hydrolyzed Collagen Peptid…" at bounding box center [751, 268] width 751 height 55
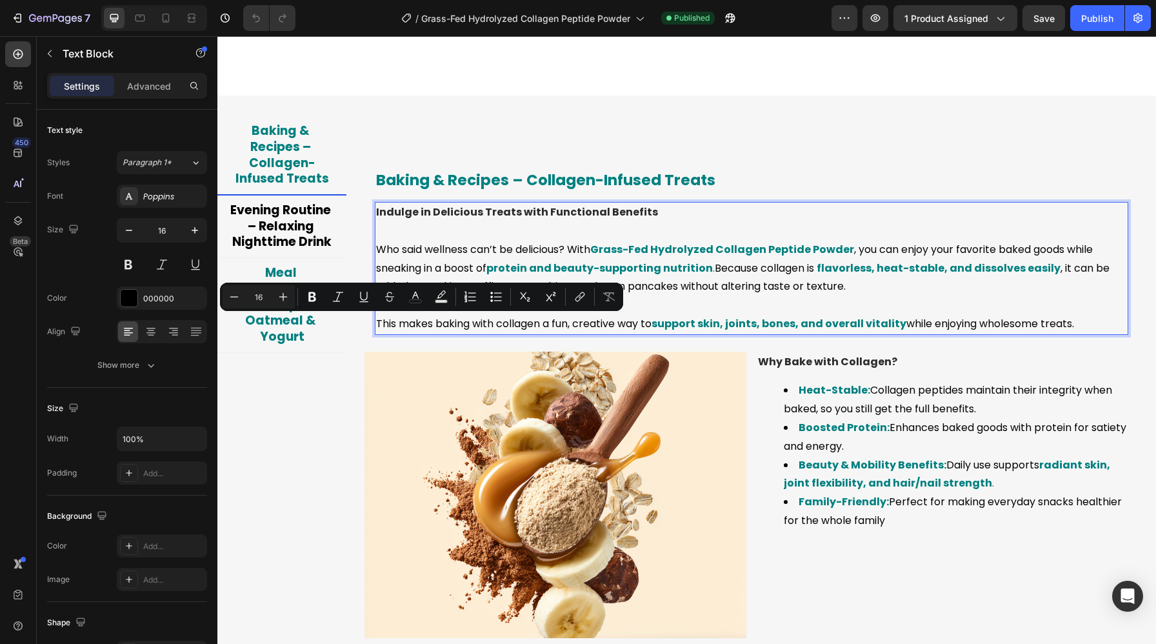
click at [466, 219] on strong "Indulge in Delicious Treats with Functional Benefits" at bounding box center [517, 211] width 282 height 15
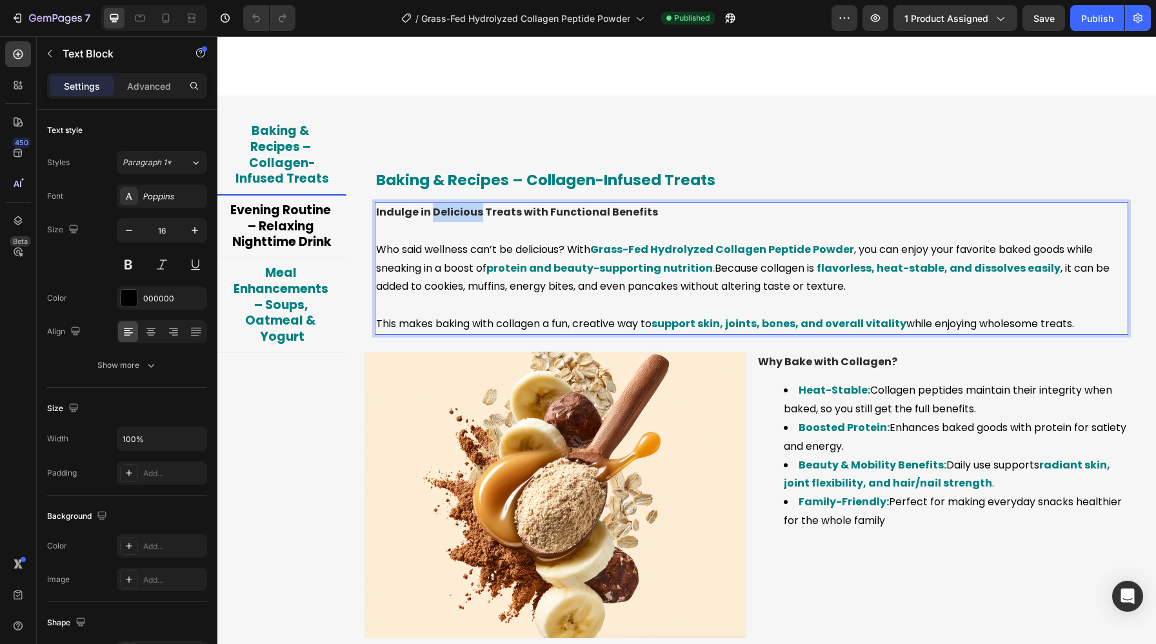
click at [466, 219] on strong "Indulge in Delicious Treats with Functional Benefits" at bounding box center [517, 211] width 282 height 15
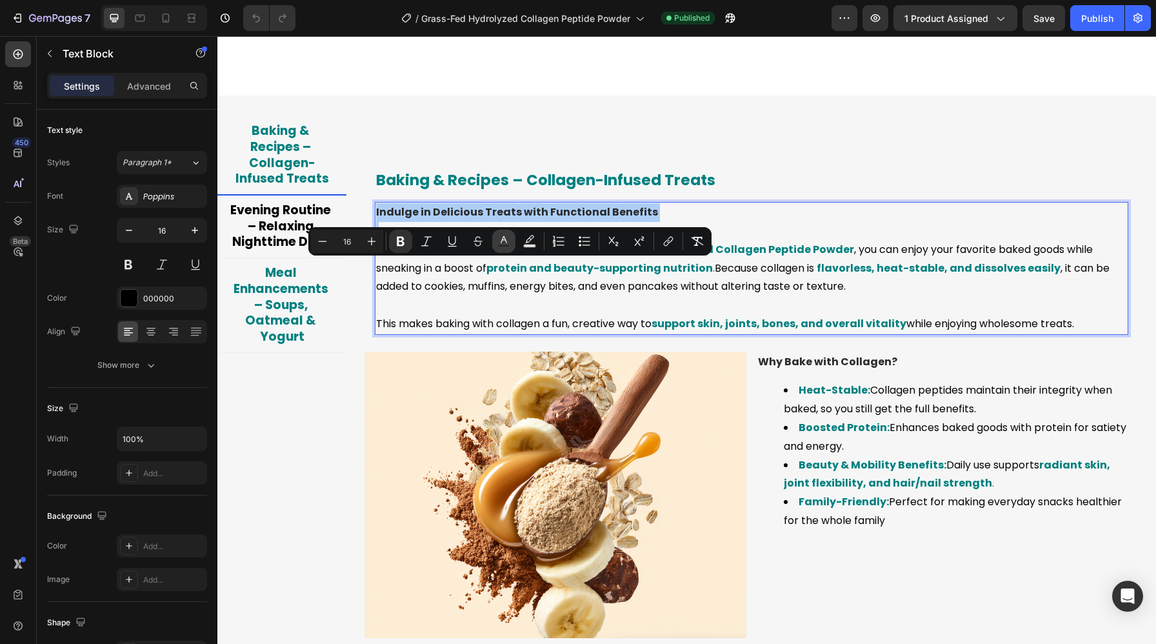
click at [500, 239] on icon "Editor contextual toolbar" at bounding box center [503, 241] width 13 height 13
type input "2C2C2C"
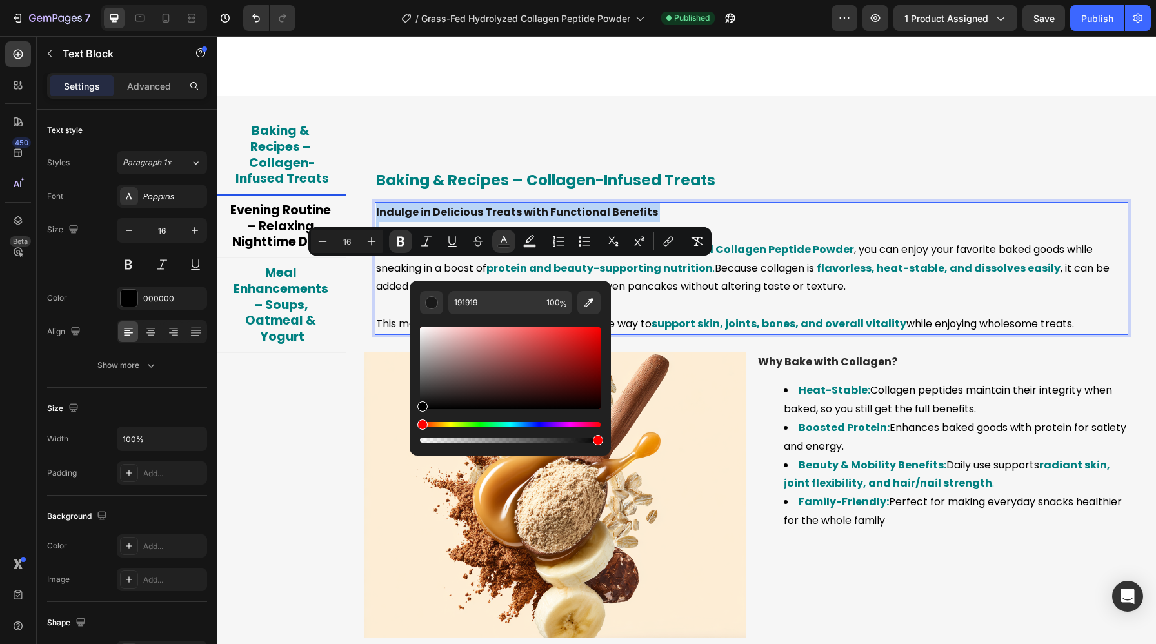
drag, startPoint x: 420, startPoint y: 400, endPoint x: 412, endPoint y: 438, distance: 39.0
click at [412, 438] on div "191919 100 %" at bounding box center [509, 363] width 201 height 164
type input "000000"
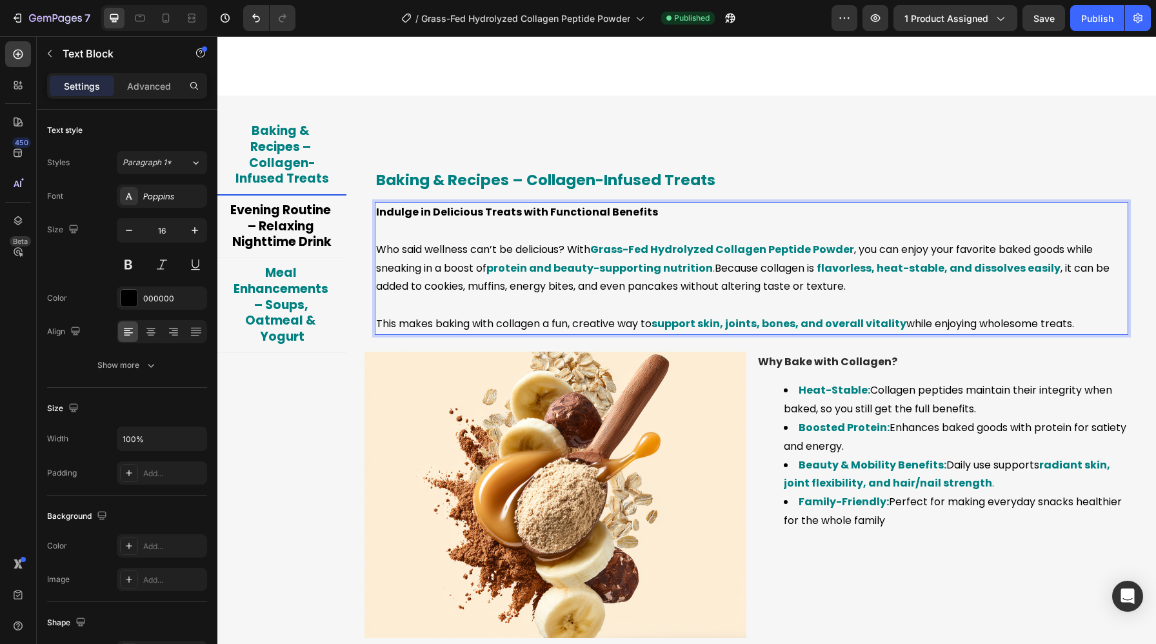
click at [396, 315] on p "Rich Text Editor. Editing area: main" at bounding box center [751, 305] width 751 height 19
click at [431, 333] on p "This makes baking with collagen a fun, creative way to support skin, joints, bo…" at bounding box center [751, 324] width 751 height 19
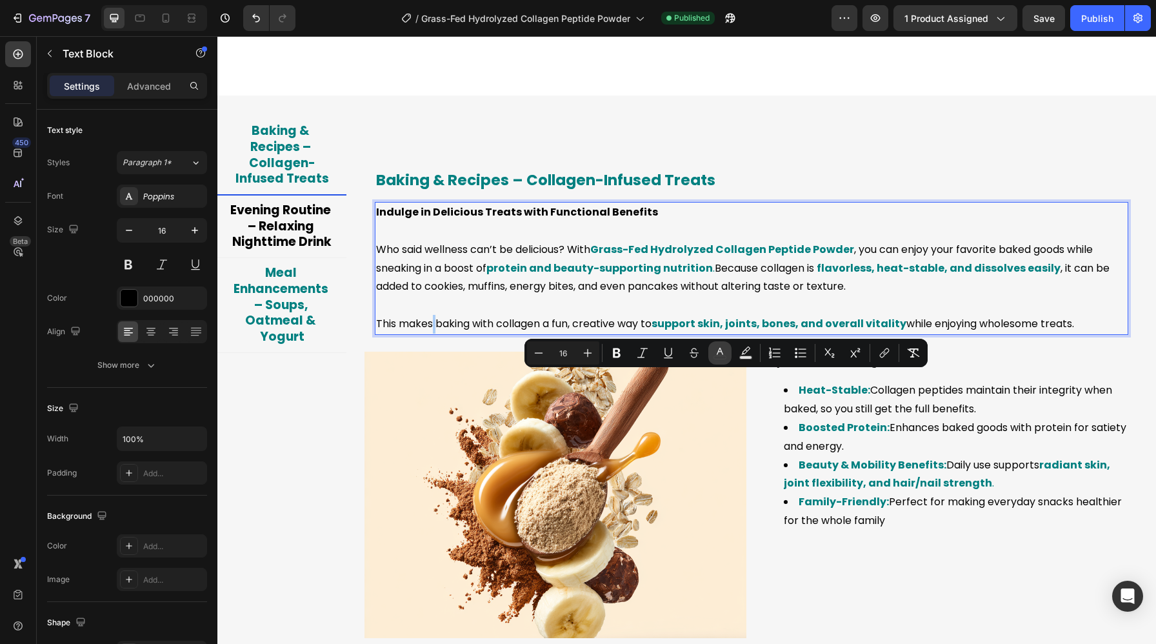
click at [725, 351] on icon "Editor contextual toolbar" at bounding box center [719, 352] width 13 height 13
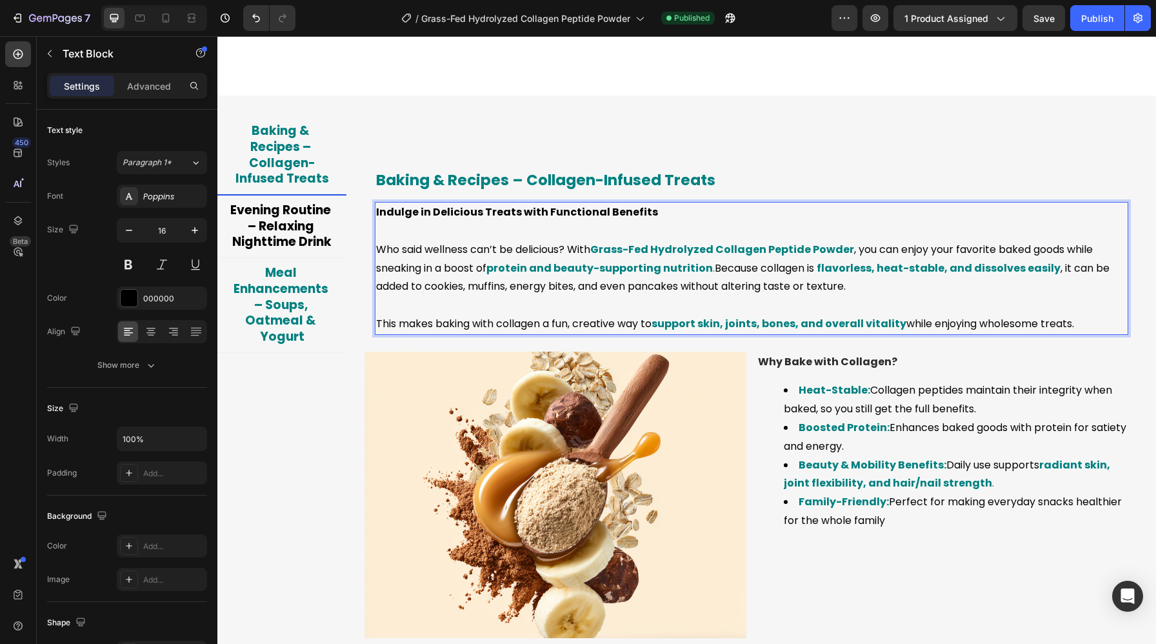
click at [660, 275] on strong "protein and beauty-supporting nutrition" at bounding box center [599, 268] width 226 height 15
click at [544, 219] on strong "Indulge in Delicious Treats with Functional Benefits" at bounding box center [517, 211] width 282 height 15
click at [811, 369] on strong "Why Bake with Collagen?" at bounding box center [827, 361] width 139 height 15
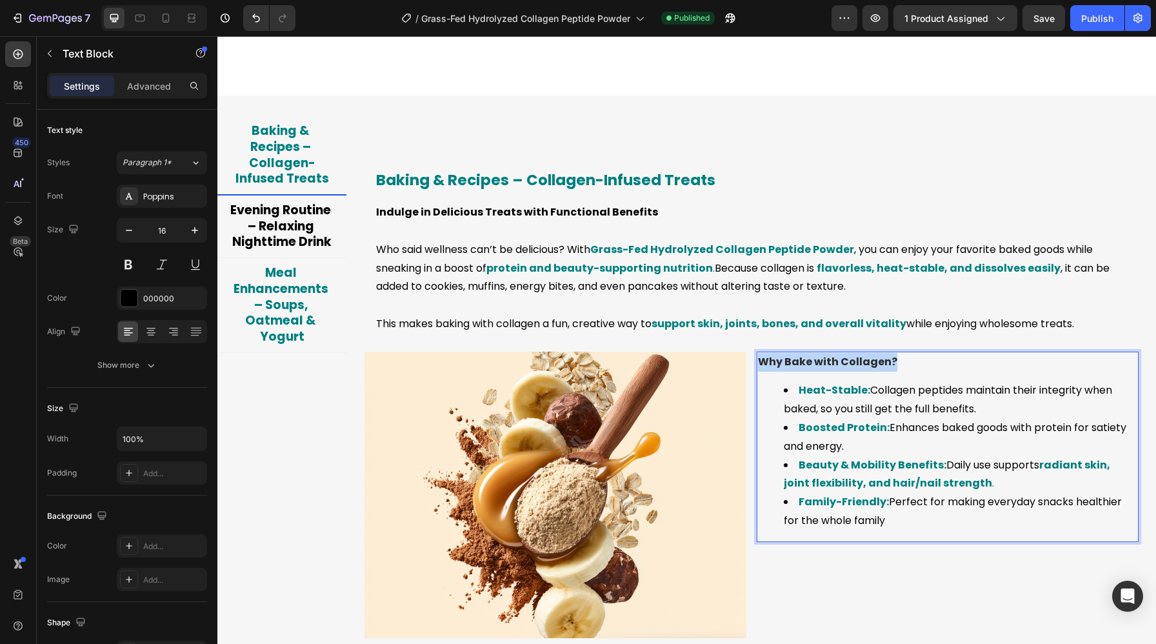
click at [811, 369] on strong "Why Bake with Collagen?" at bounding box center [827, 361] width 139 height 15
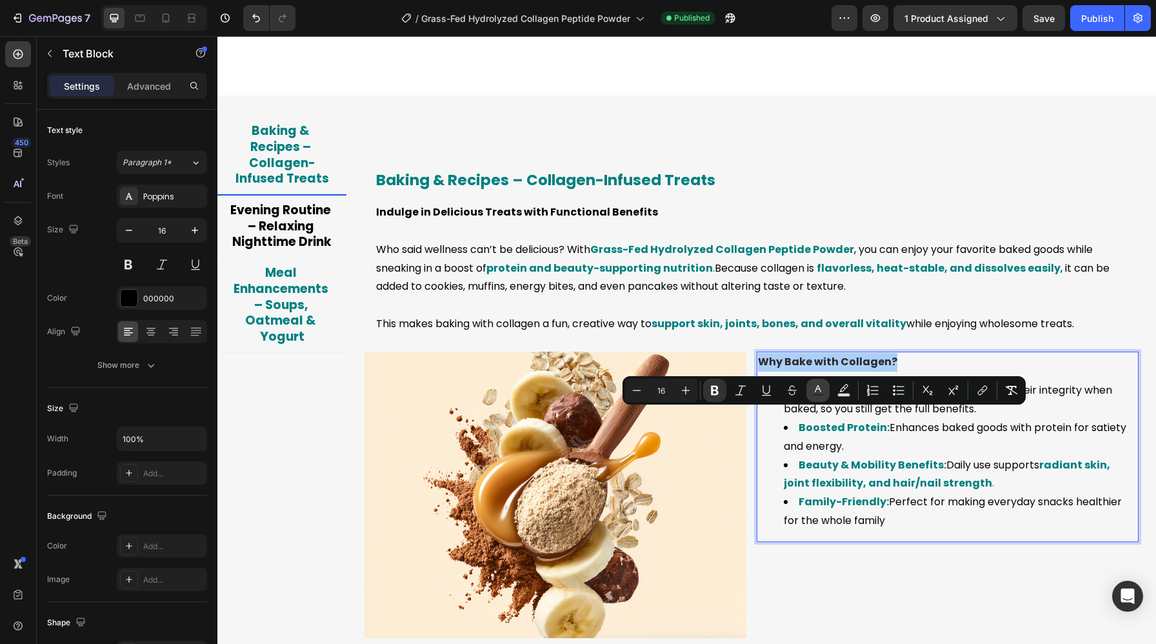
click at [818, 400] on button "color" at bounding box center [817, 390] width 23 height 23
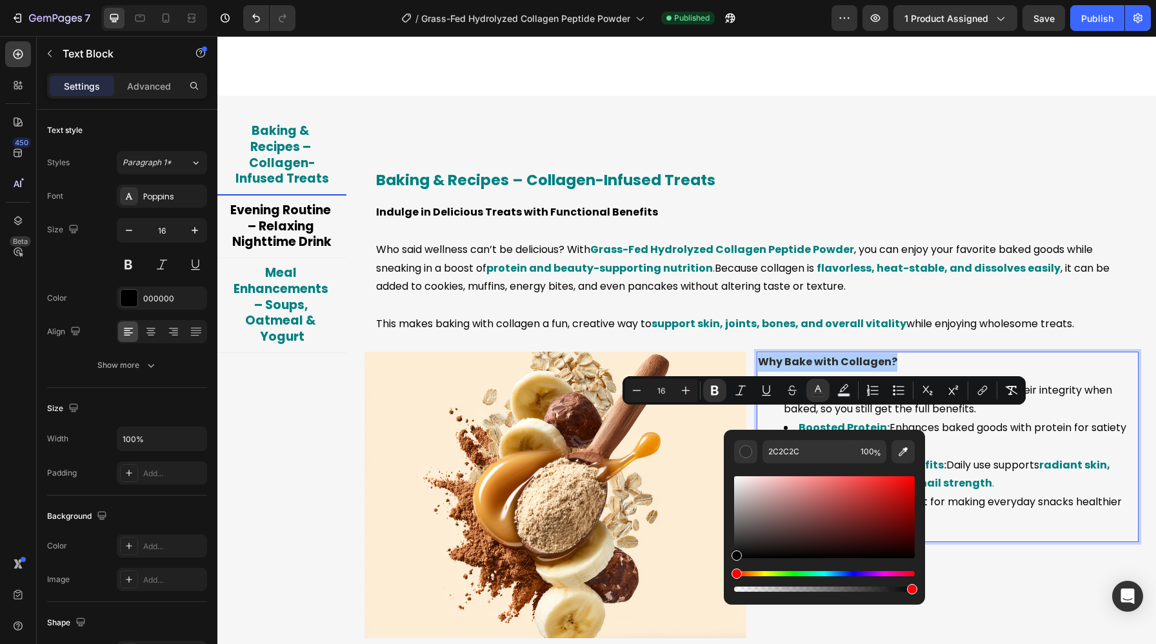
drag, startPoint x: 735, startPoint y: 546, endPoint x: 735, endPoint y: 571, distance: 25.8
click at [735, 571] on div "Editor contextual toolbar" at bounding box center [824, 533] width 181 height 121
type input "000000"
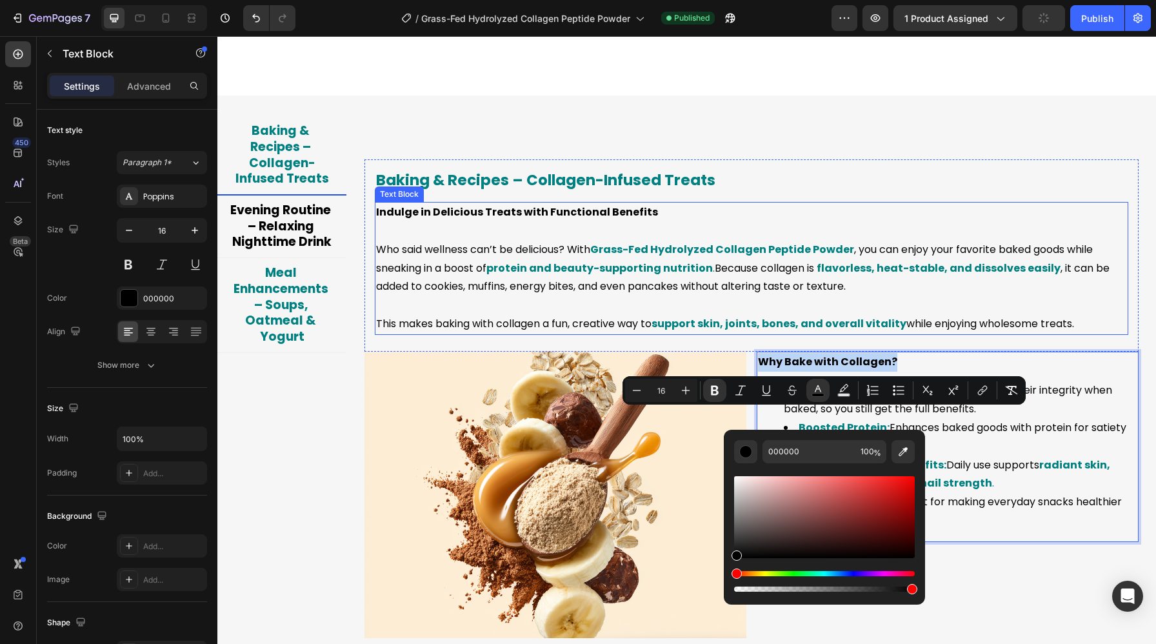
click at [473, 315] on p "Rich Text Editor. Editing area: main" at bounding box center [751, 305] width 751 height 19
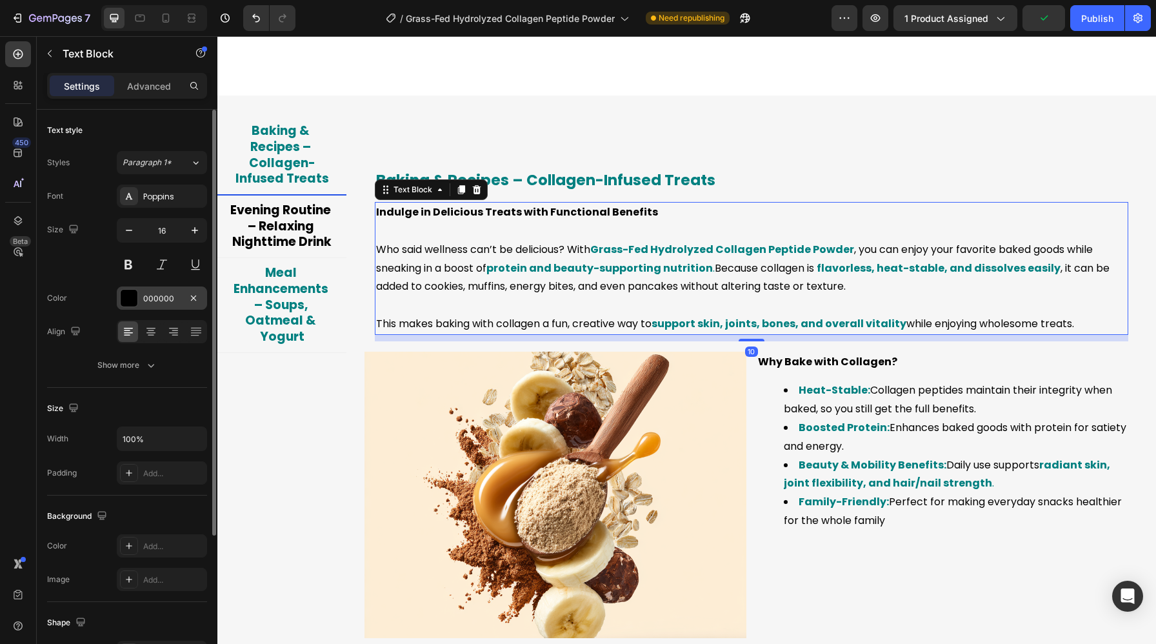
click at [150, 297] on div "000000" at bounding box center [161, 299] width 37 height 12
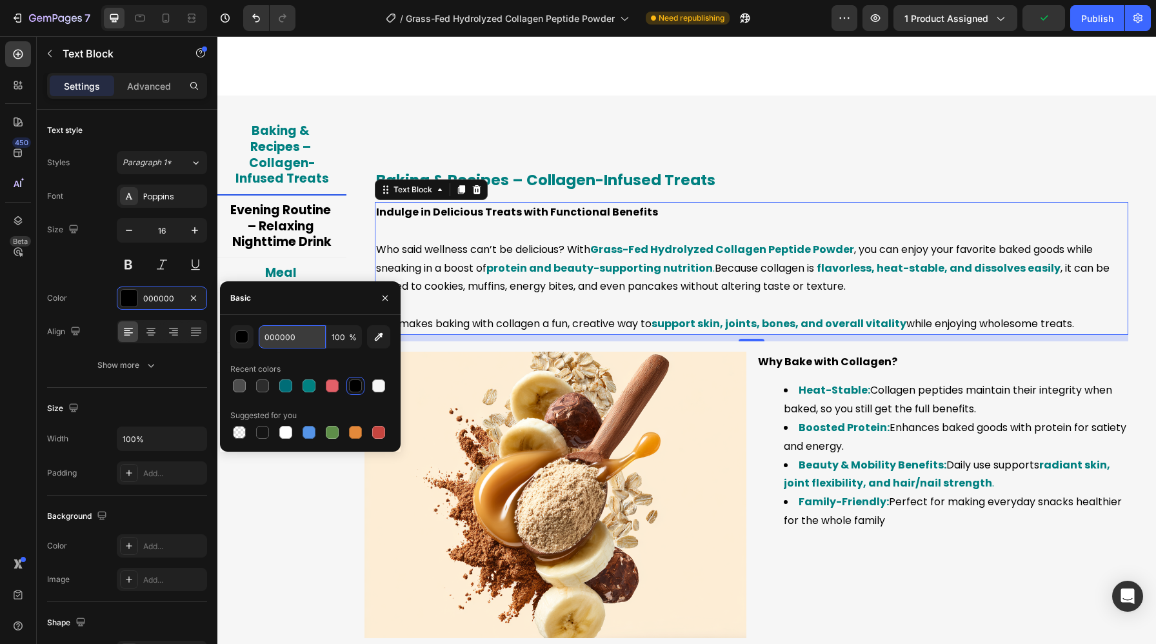
click at [279, 341] on input "000000" at bounding box center [292, 336] width 67 height 23
copy strong "Why Bake with Collagen?"
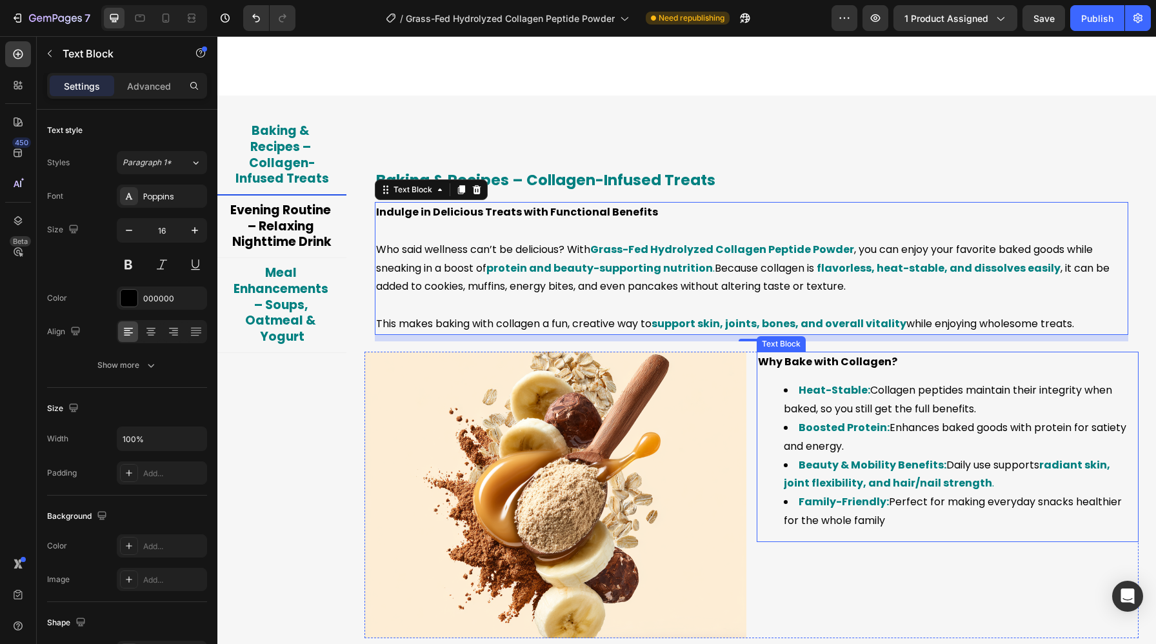
click at [790, 456] on li "Boosted Protein: Enhances baked goods with protein for satiety and energy." at bounding box center [959, 436] width 353 height 37
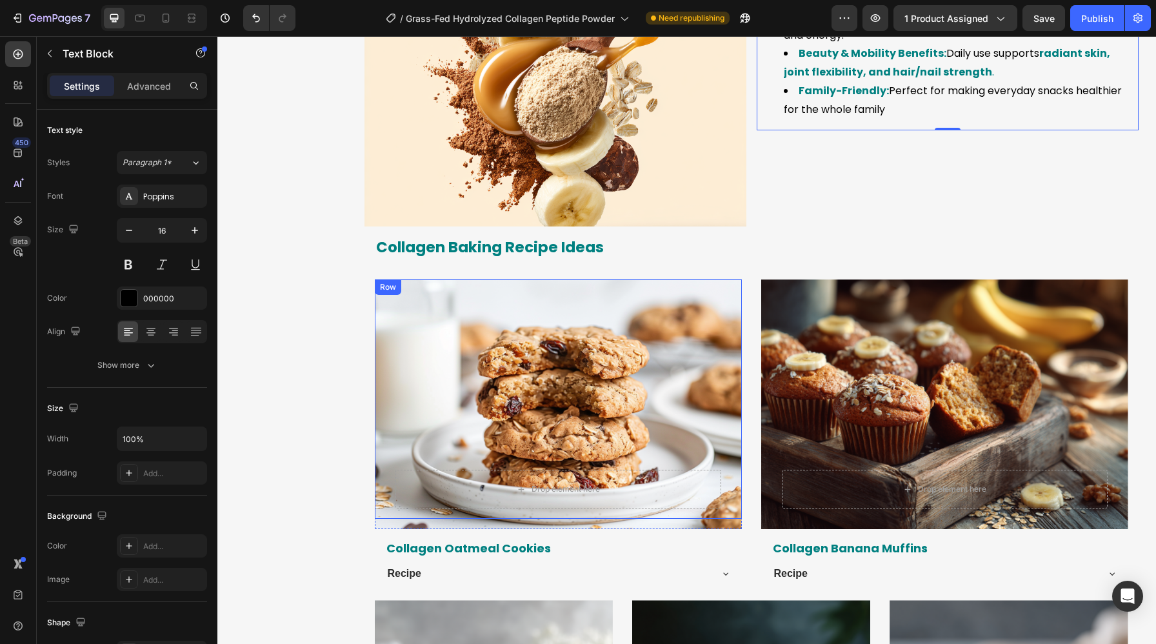
scroll to position [3559, 0]
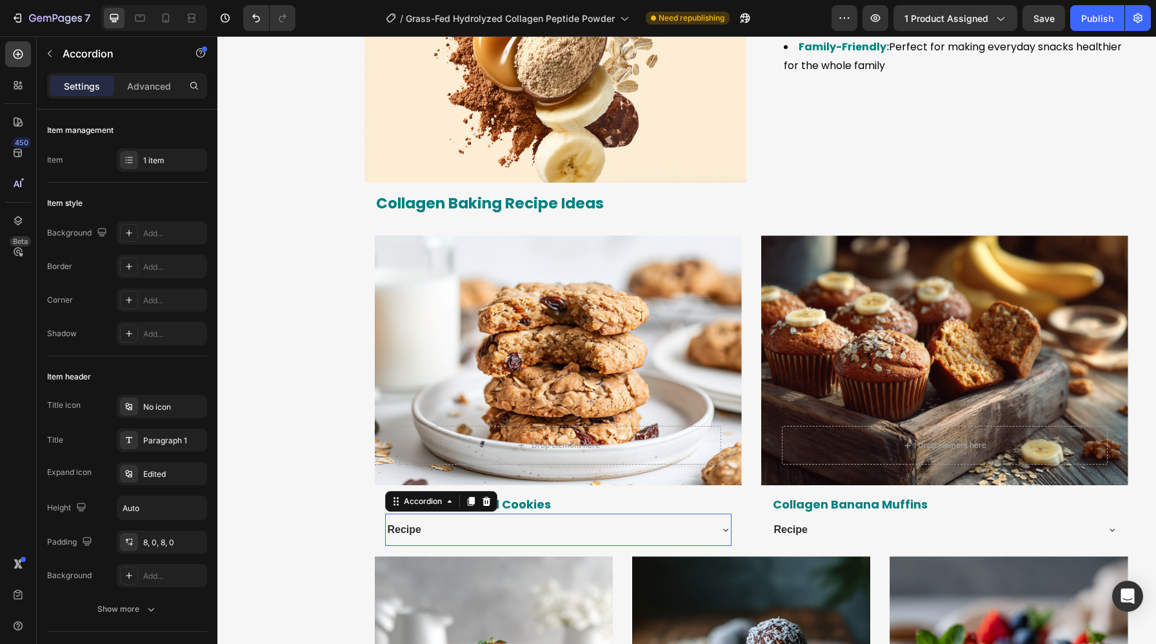
click at [533, 529] on div "Recipe" at bounding box center [548, 529] width 324 height 23
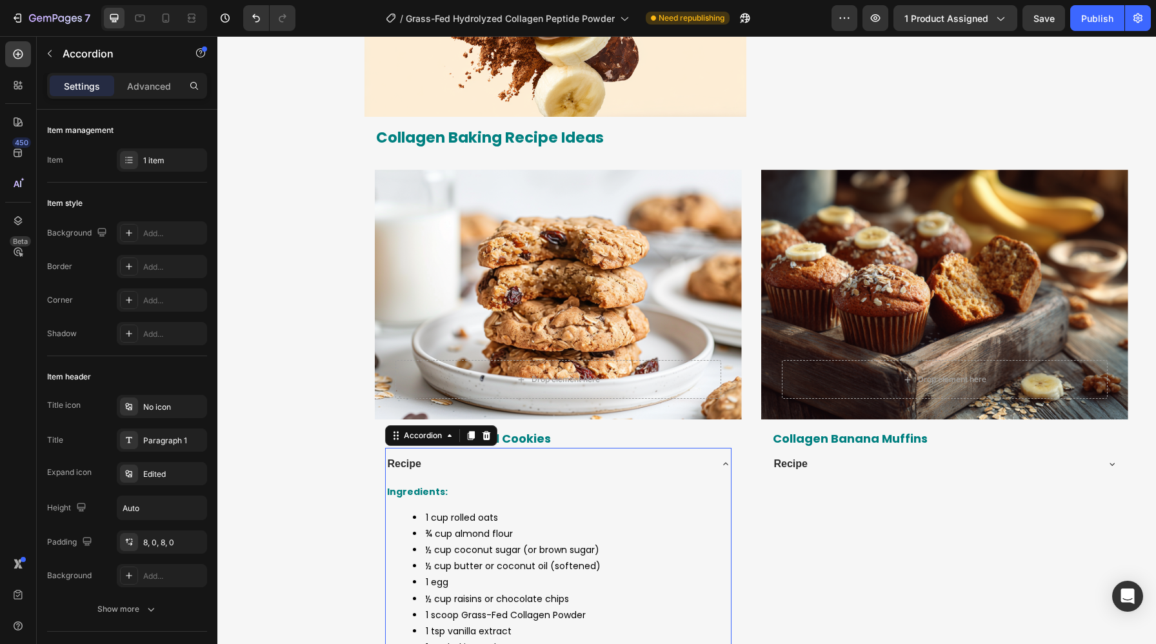
scroll to position [3634, 0]
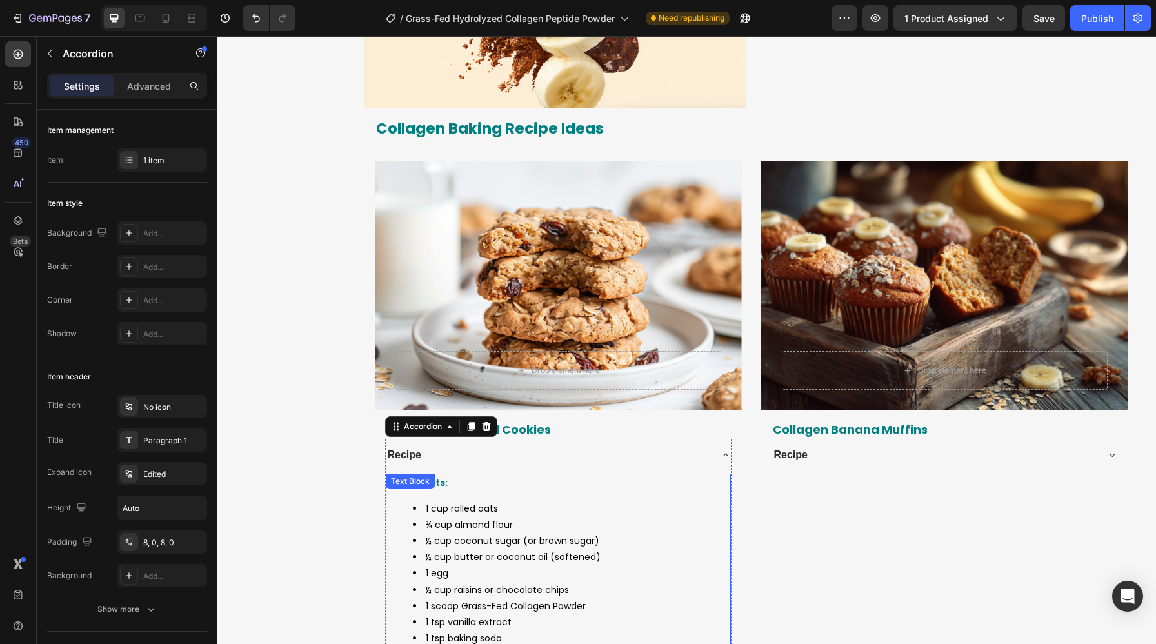
click at [452, 540] on li "½ cup coconut sugar (or brown sugar)" at bounding box center [571, 541] width 317 height 16
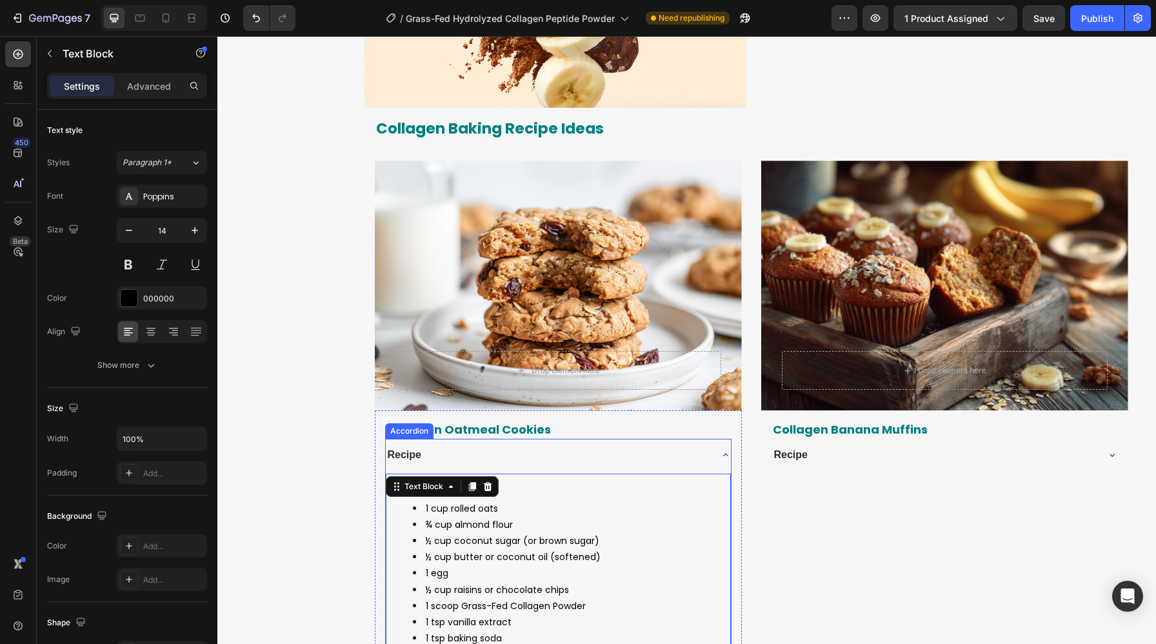
click at [407, 451] on strong "Recipe" at bounding box center [405, 454] width 34 height 11
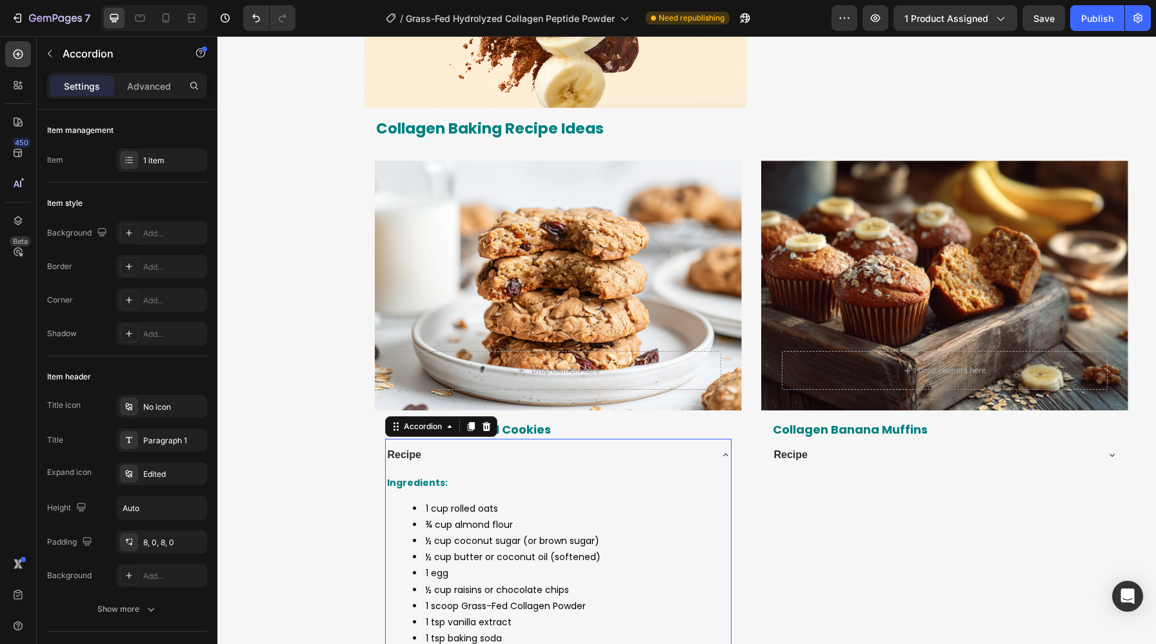
click at [407, 451] on strong "Recipe" at bounding box center [405, 454] width 34 height 11
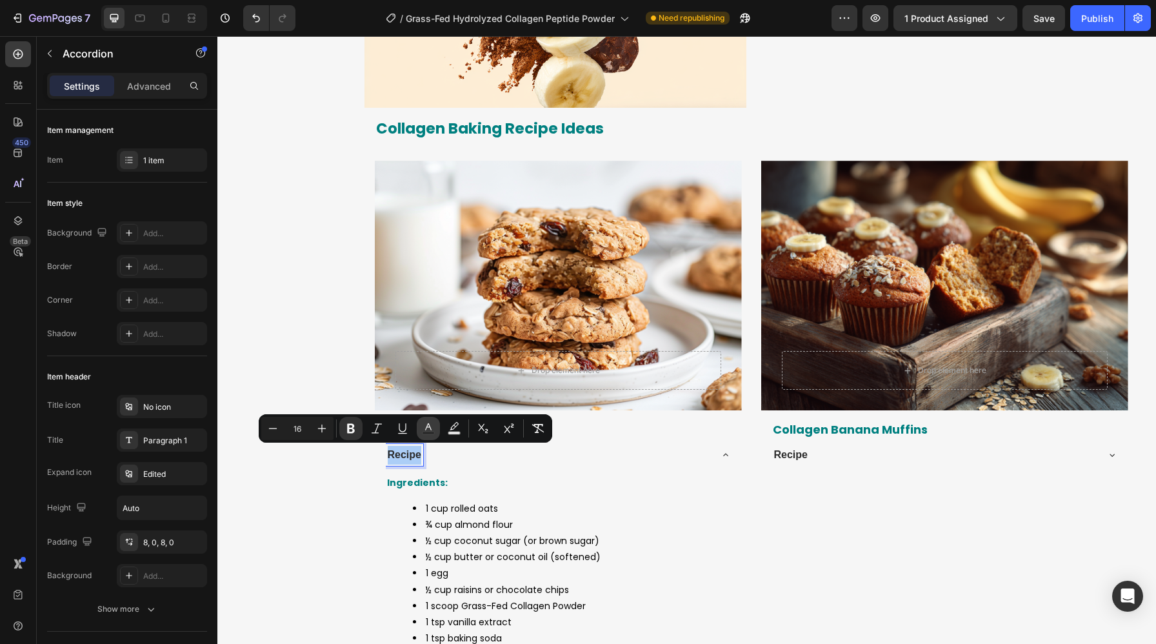
click at [431, 433] on rect "Editor contextual toolbar" at bounding box center [428, 432] width 12 height 3
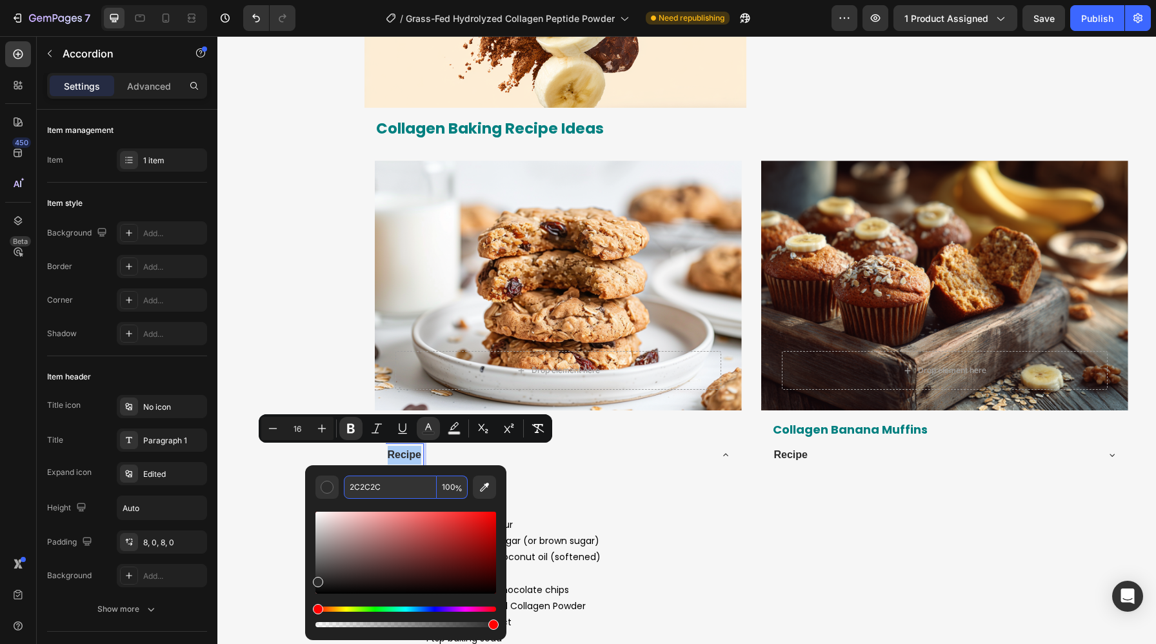
click at [378, 489] on input "2C2C2C" at bounding box center [390, 486] width 93 height 23
paste input "000000"
type input "000000"
click at [791, 454] on strong "Recipe" at bounding box center [791, 454] width 34 height 11
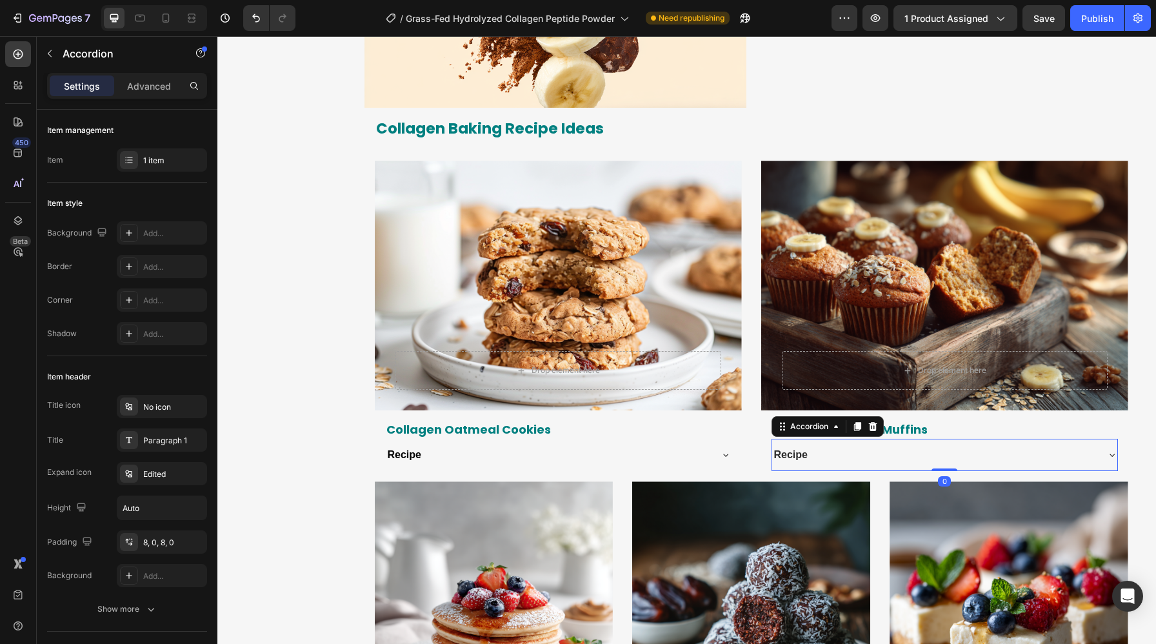
click at [791, 454] on strong "Recipe" at bounding box center [791, 454] width 34 height 11
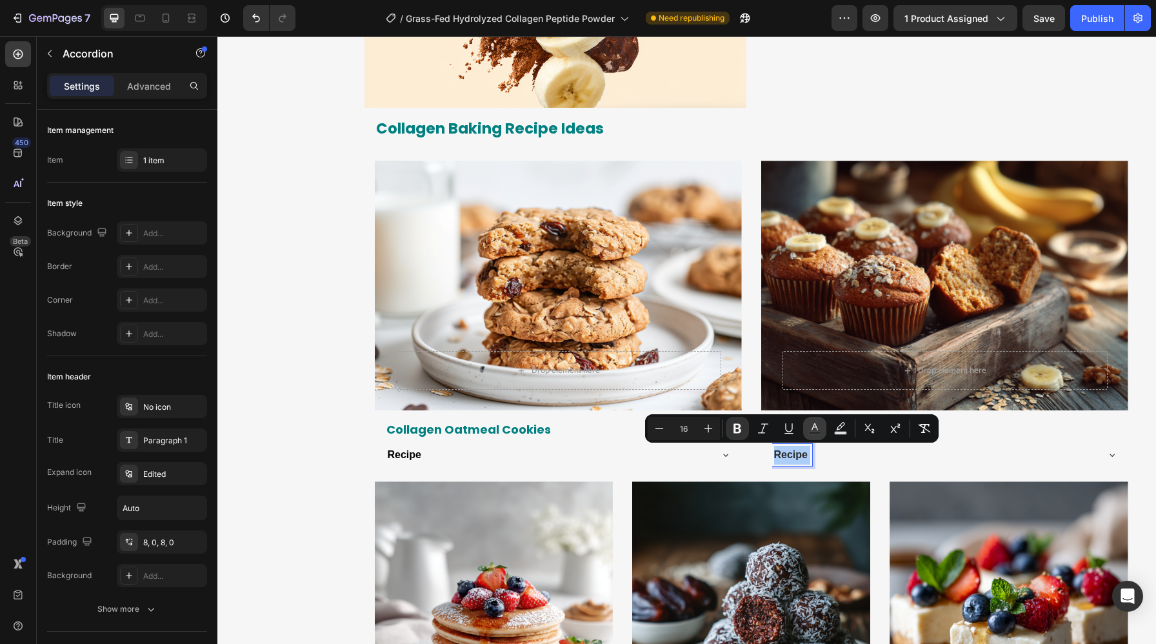
click at [812, 426] on icon "Editor contextual toolbar" at bounding box center [814, 426] width 6 height 7
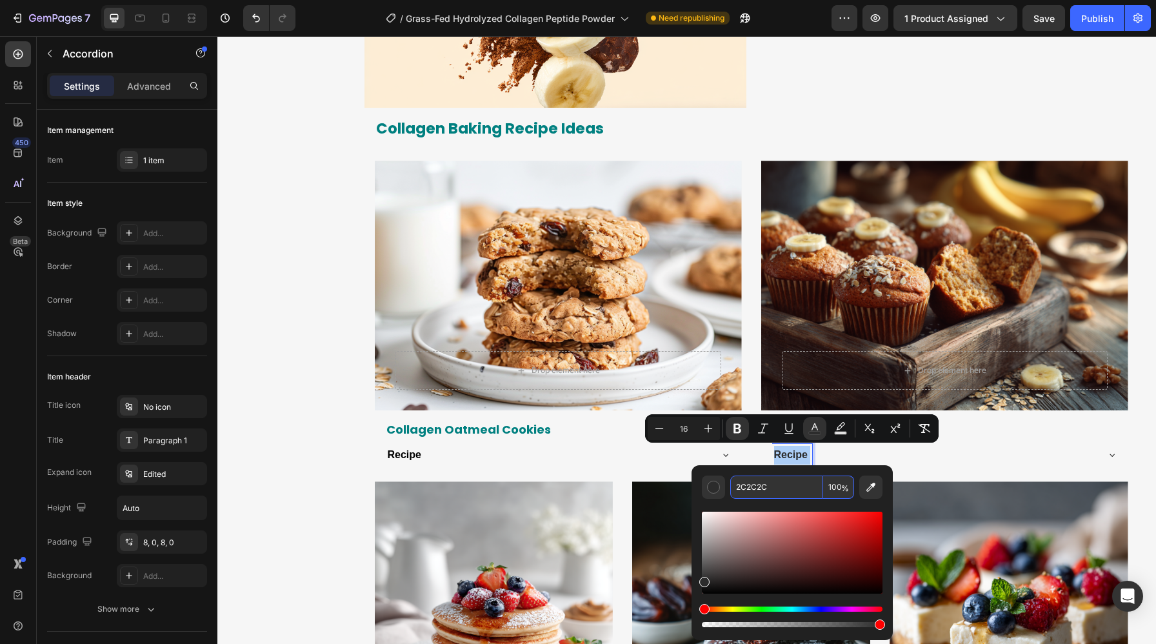
click at [783, 483] on input "2C2C2C" at bounding box center [776, 486] width 93 height 23
paste input "000000"
type input "000000"
click at [1058, 458] on div "Recipe" at bounding box center [934, 455] width 324 height 23
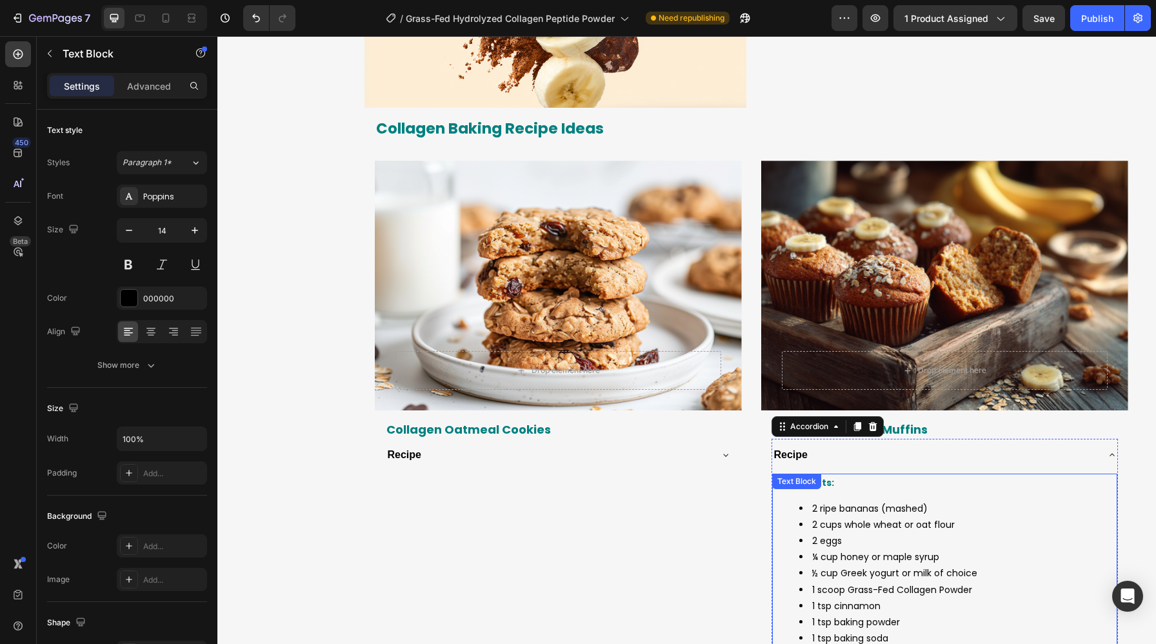
click at [880, 538] on li "2 eggs" at bounding box center [957, 541] width 317 height 16
click at [800, 458] on strong "Recipe" at bounding box center [791, 454] width 34 height 11
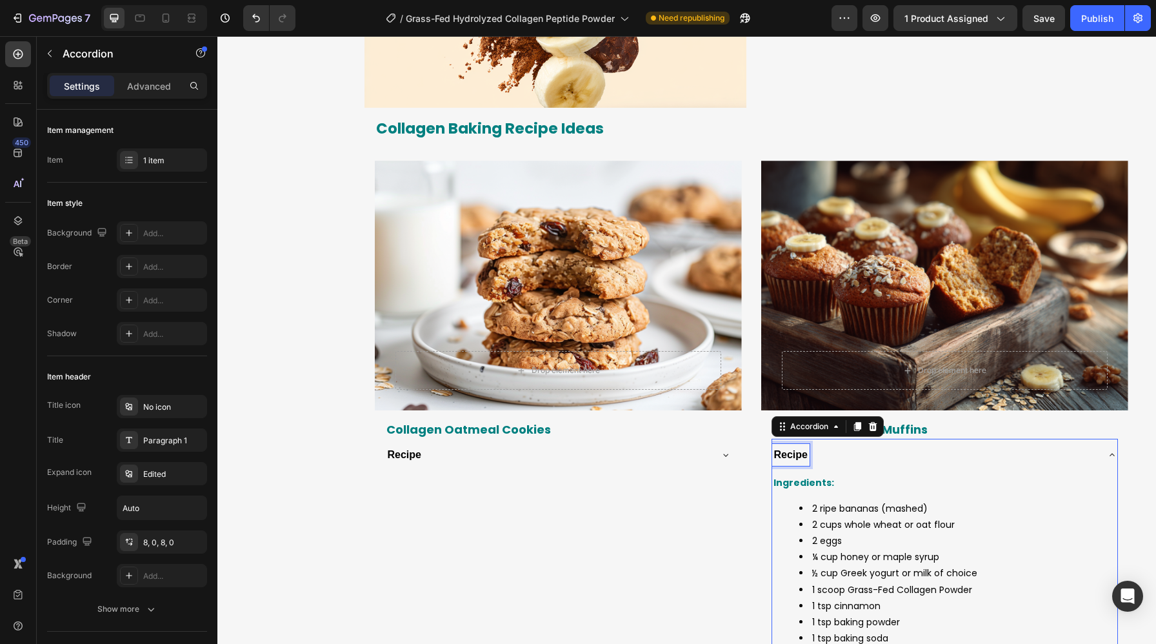
click at [800, 458] on strong "Recipe" at bounding box center [791, 454] width 34 height 11
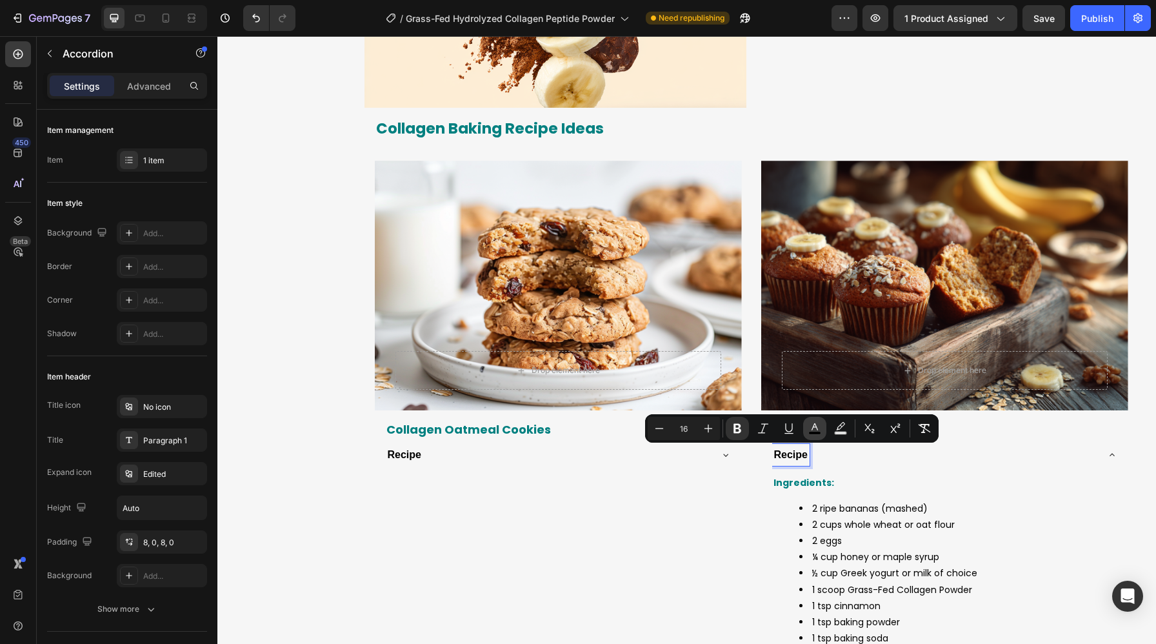
click at [816, 433] on rect "Editor contextual toolbar" at bounding box center [815, 432] width 12 height 3
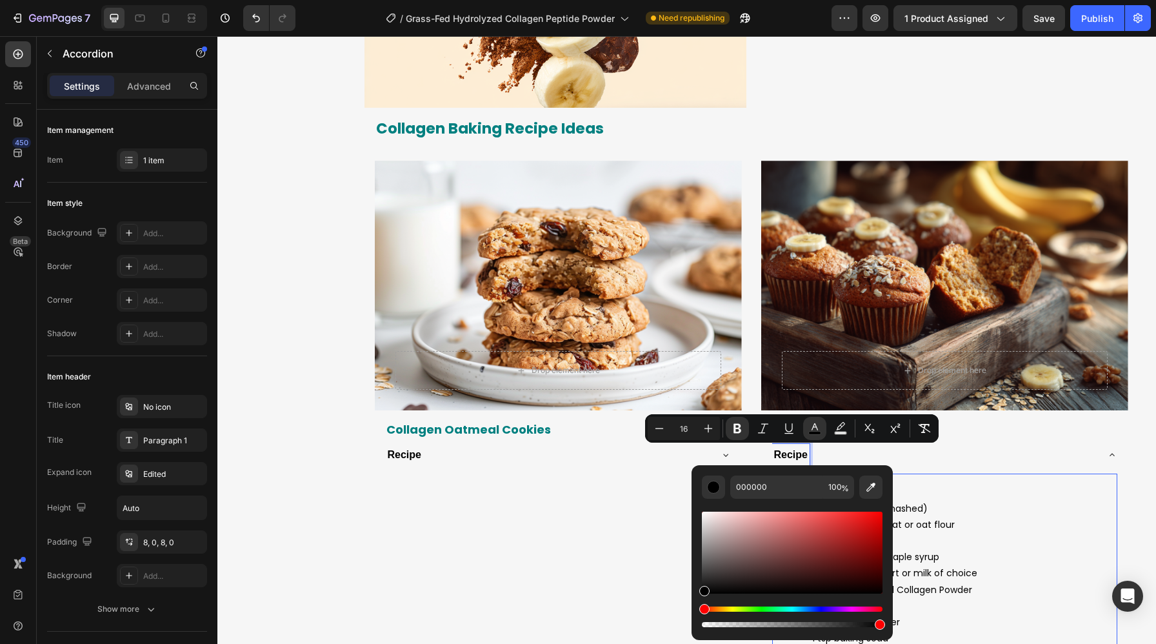
click at [970, 506] on li "2 ripe bananas (mashed)" at bounding box center [957, 508] width 317 height 16
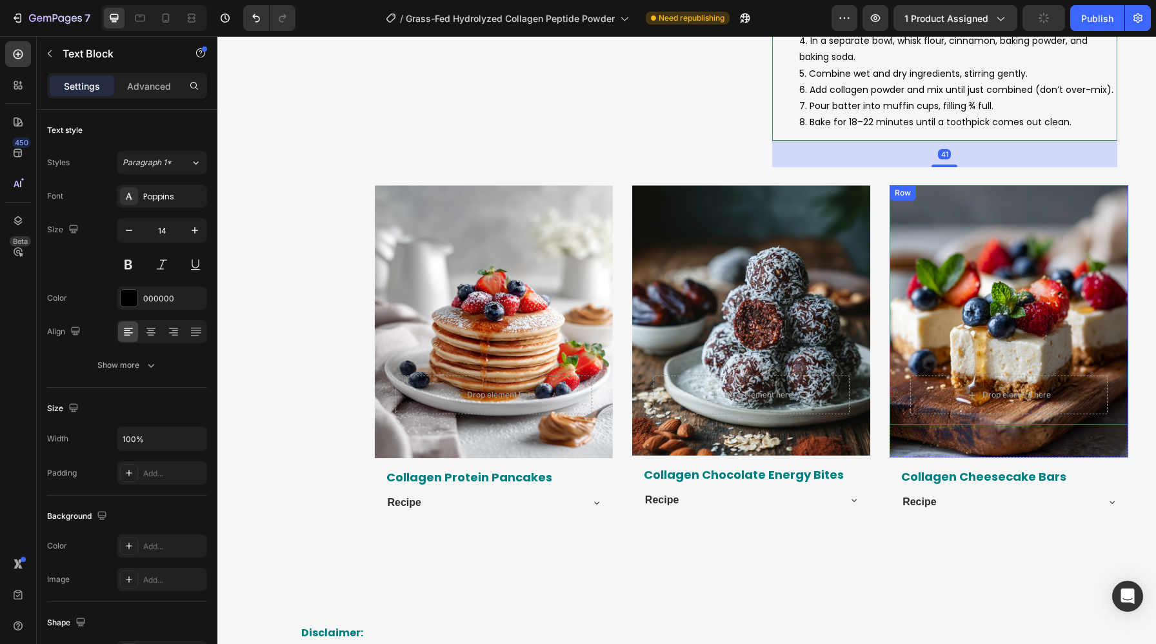
scroll to position [4352, 0]
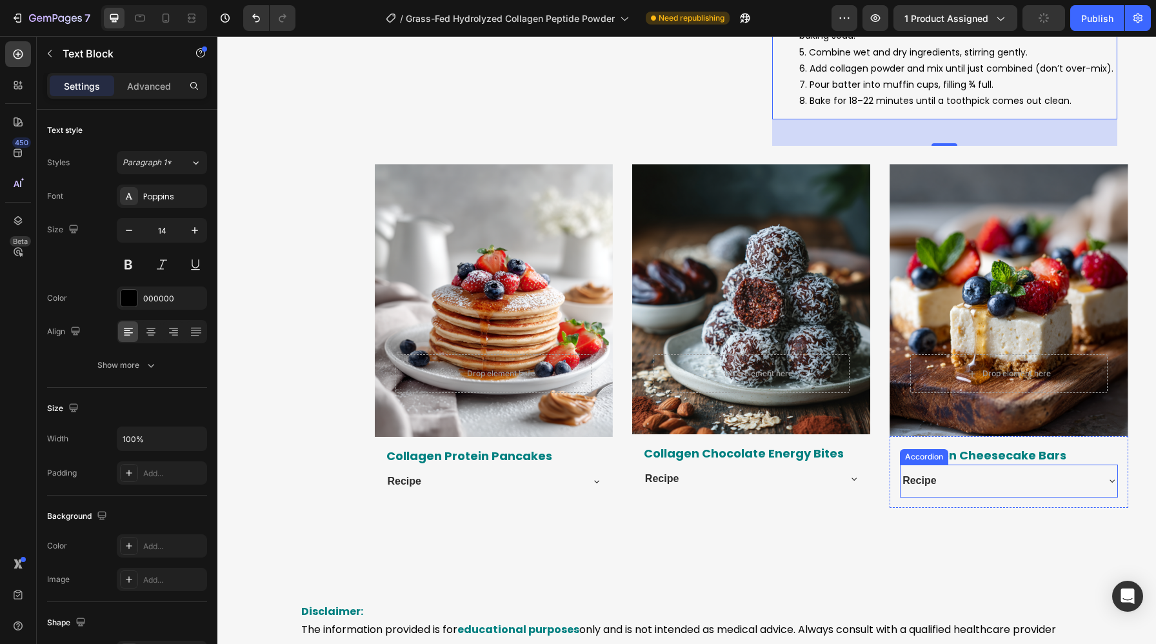
click at [927, 484] on strong "Recipe" at bounding box center [919, 480] width 34 height 11
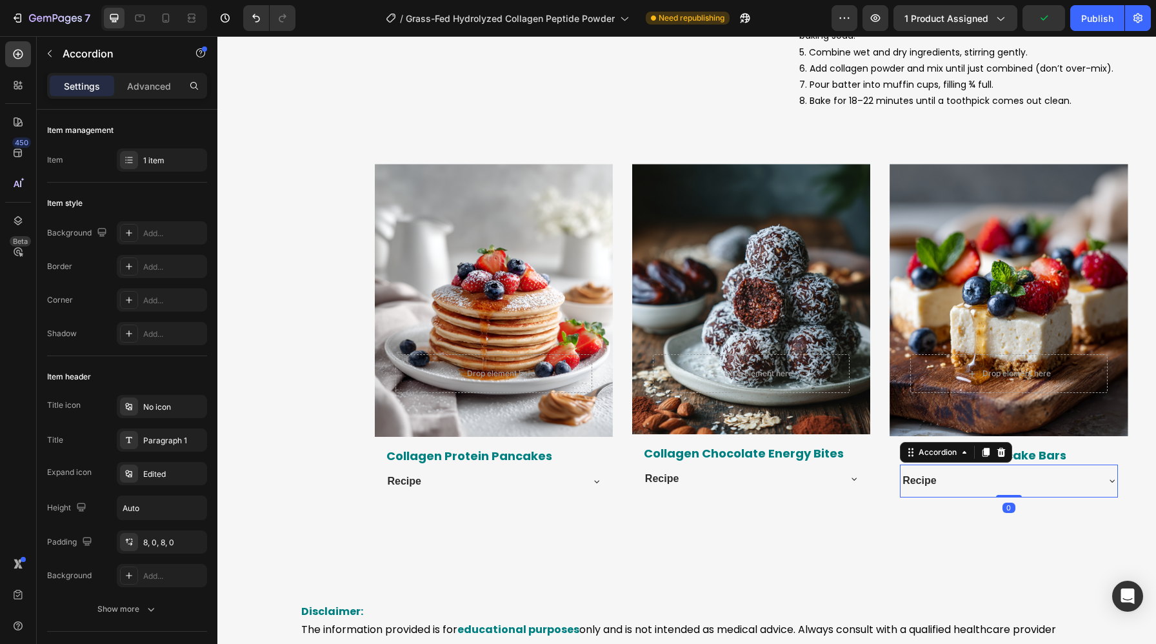
click at [927, 484] on strong "Recipe" at bounding box center [919, 480] width 34 height 11
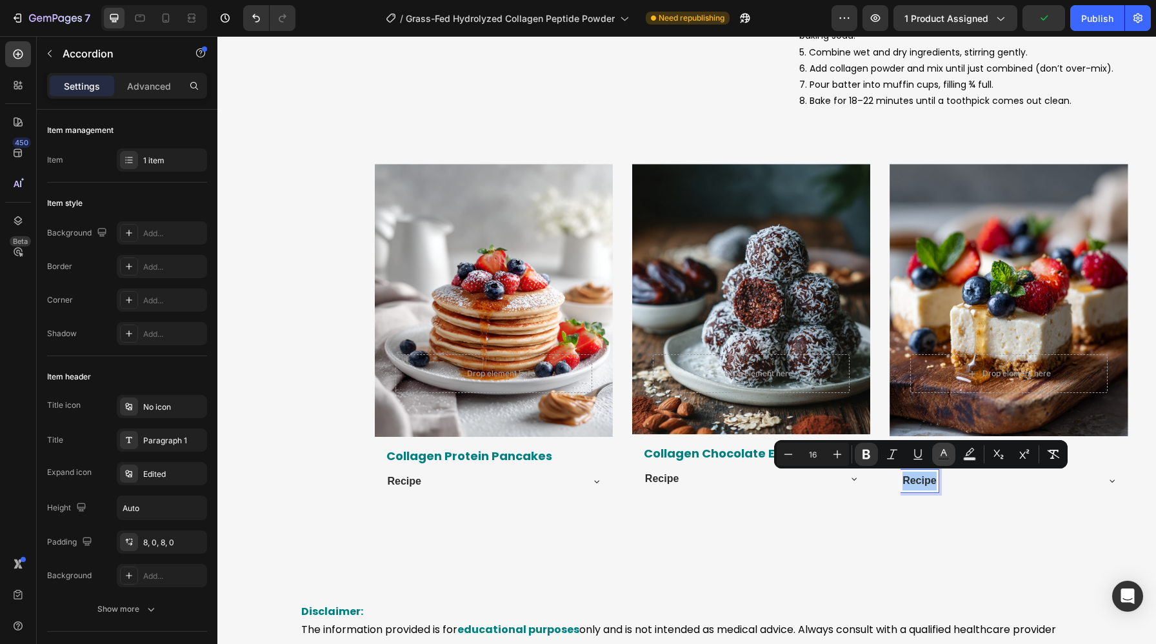
click at [947, 457] on rect "Editor contextual toolbar" at bounding box center [944, 458] width 12 height 3
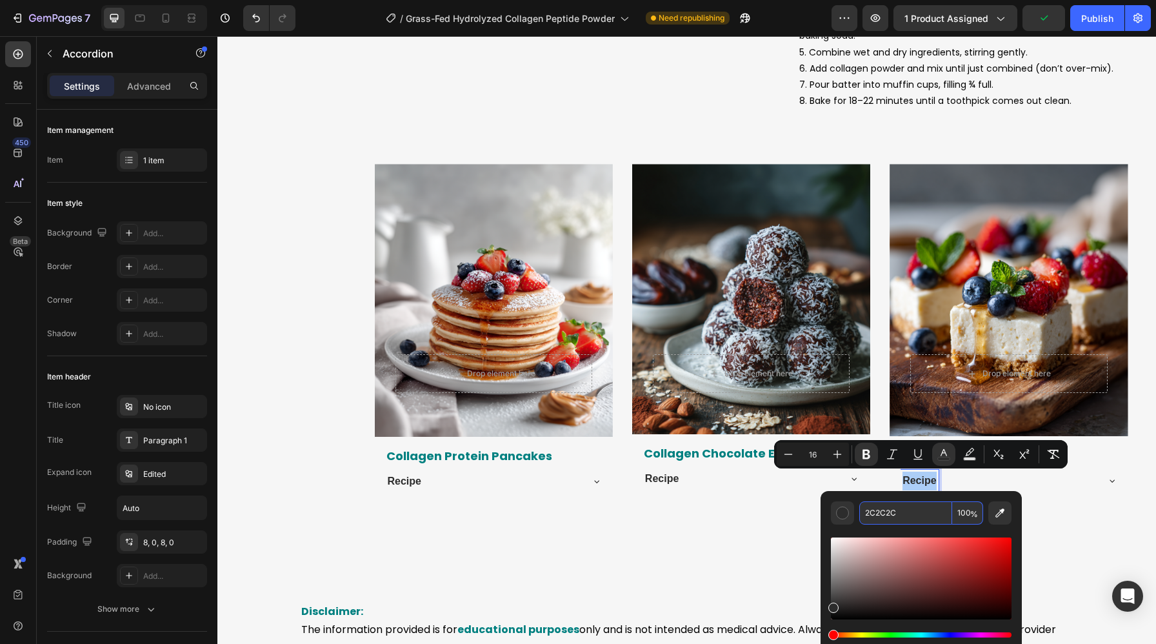
click at [879, 518] on input "2C2C2C" at bounding box center [905, 512] width 93 height 23
paste input "000000"
type input "000000"
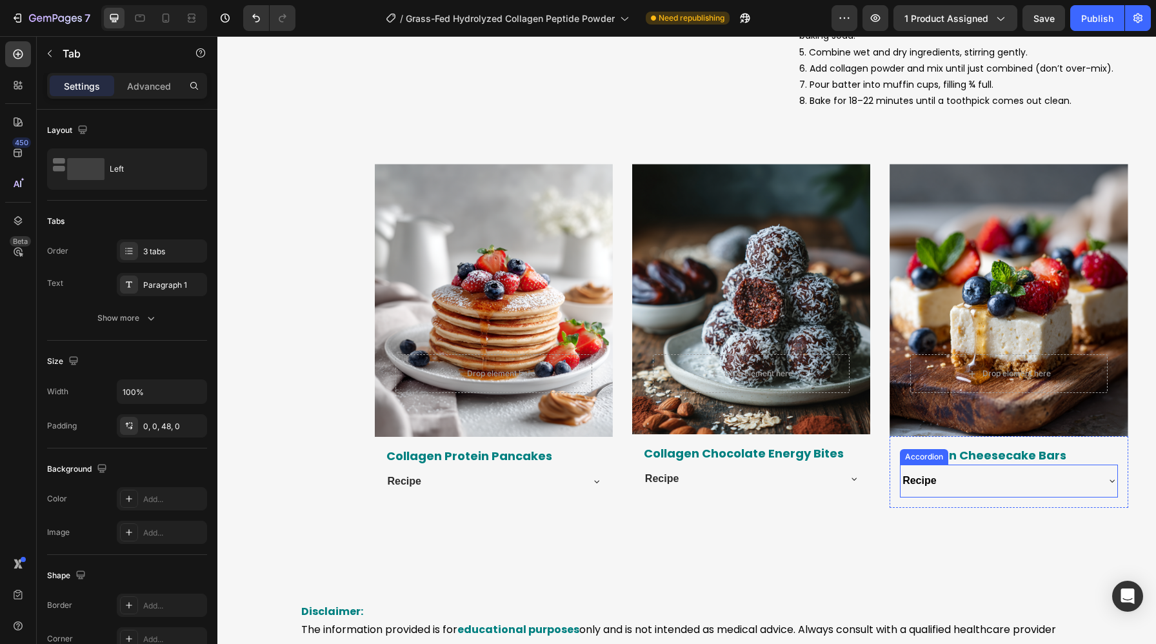
click at [971, 479] on div "Recipe" at bounding box center [997, 480] width 195 height 23
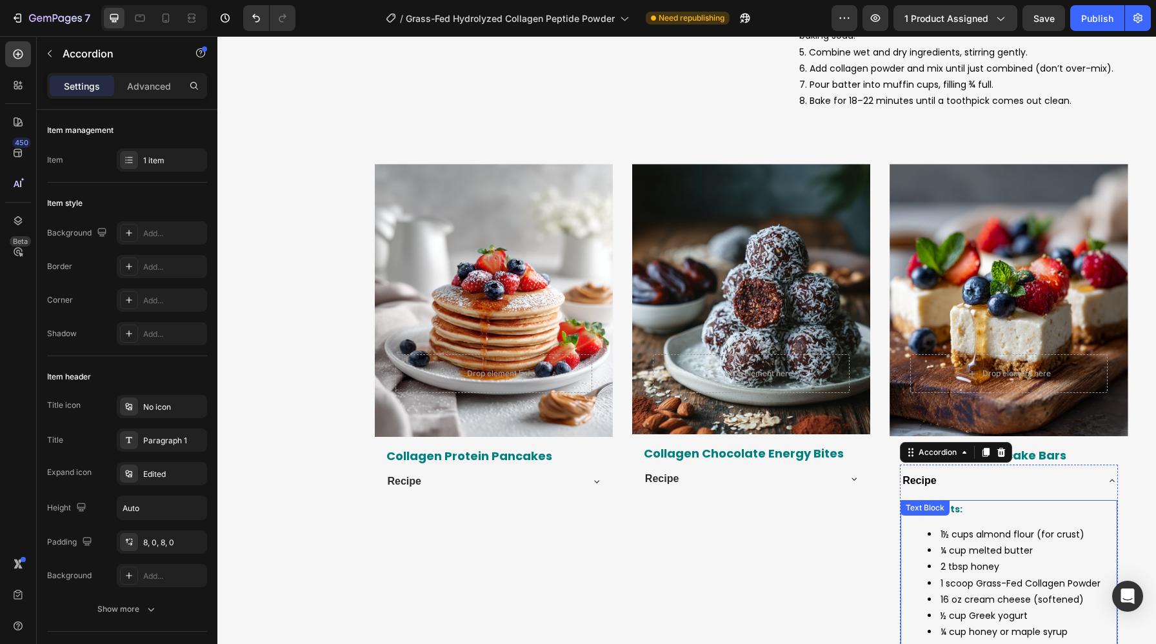
click at [933, 529] on li "1½ cups almond flour (for crust)" at bounding box center [1021, 534] width 188 height 16
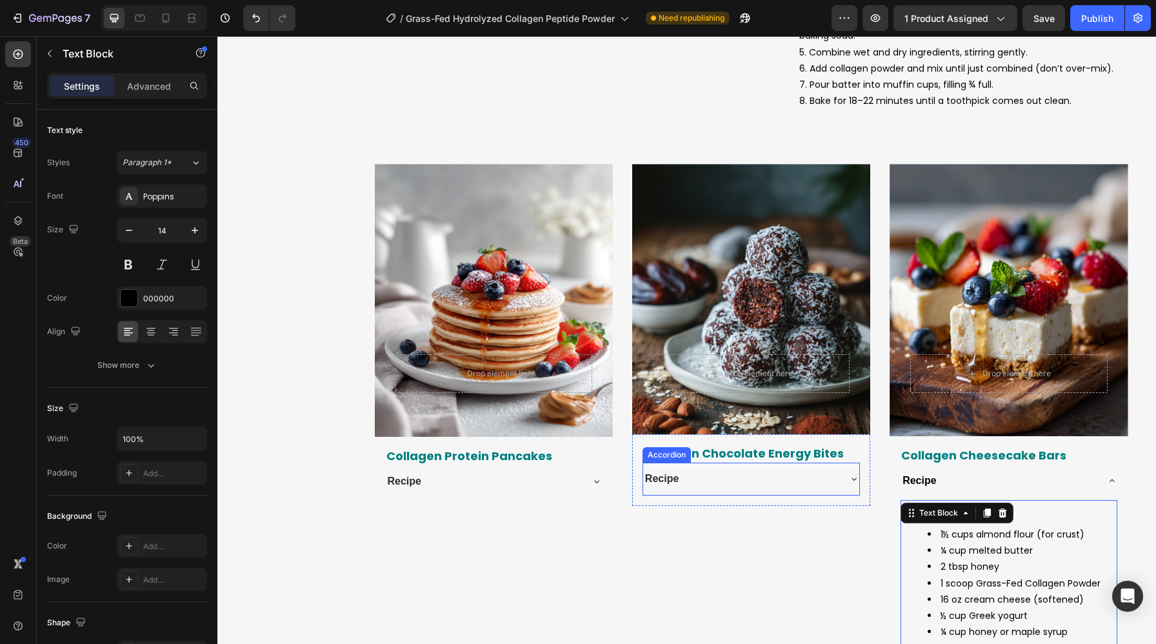
click at [657, 478] on strong "Recipe" at bounding box center [662, 478] width 34 height 11
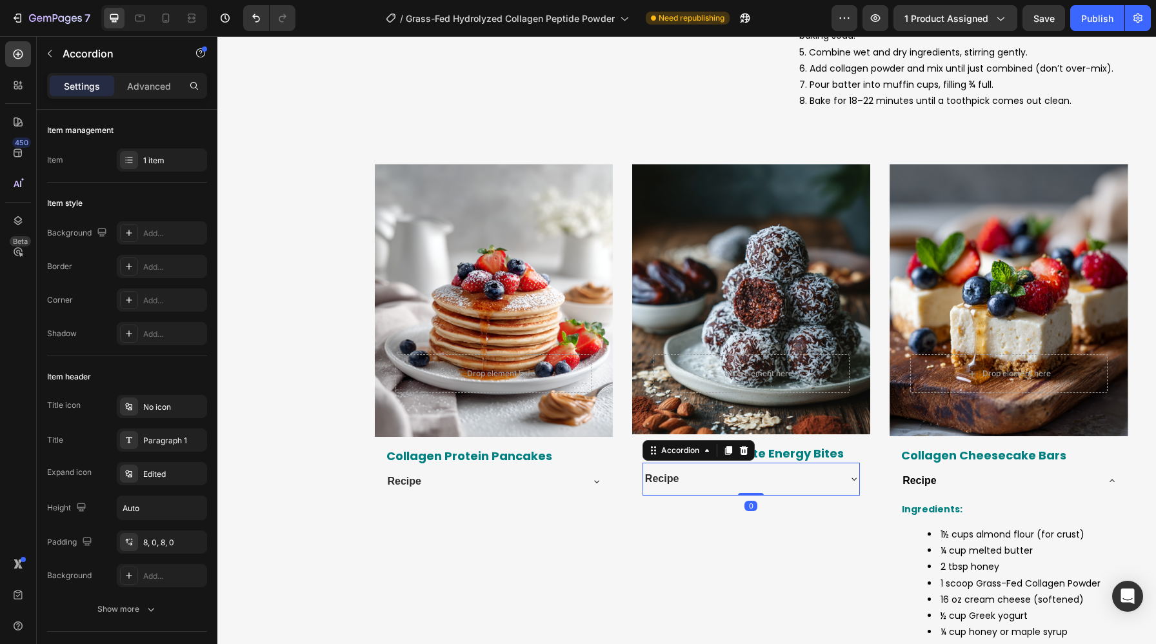
click at [657, 478] on strong "Recipe" at bounding box center [662, 478] width 34 height 11
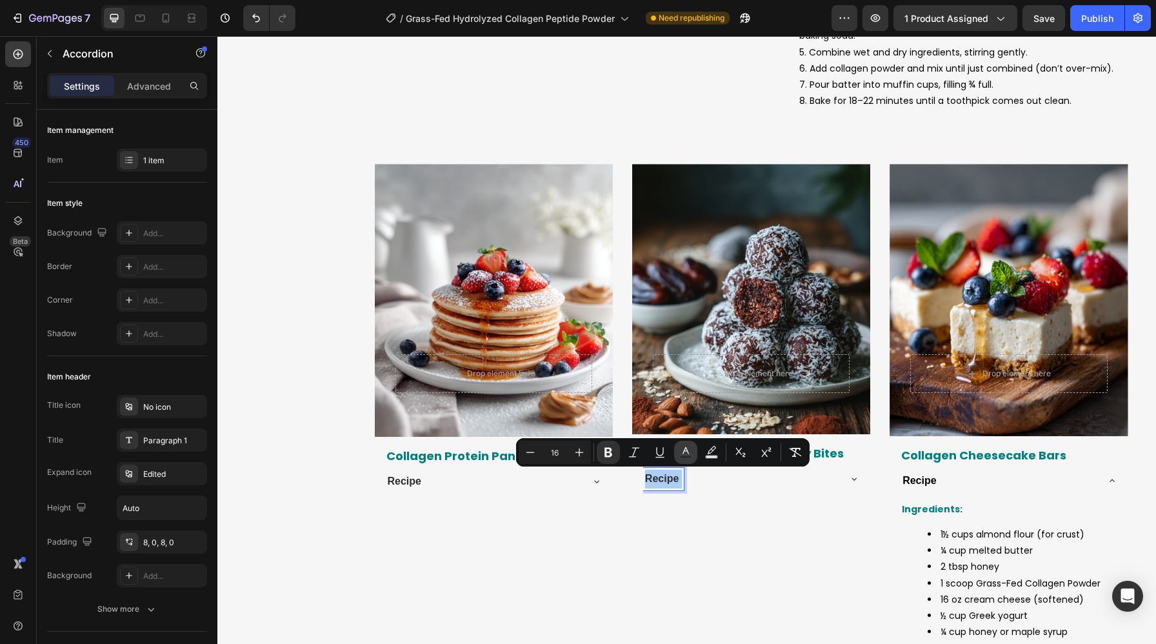
click at [693, 451] on button "color" at bounding box center [685, 451] width 23 height 23
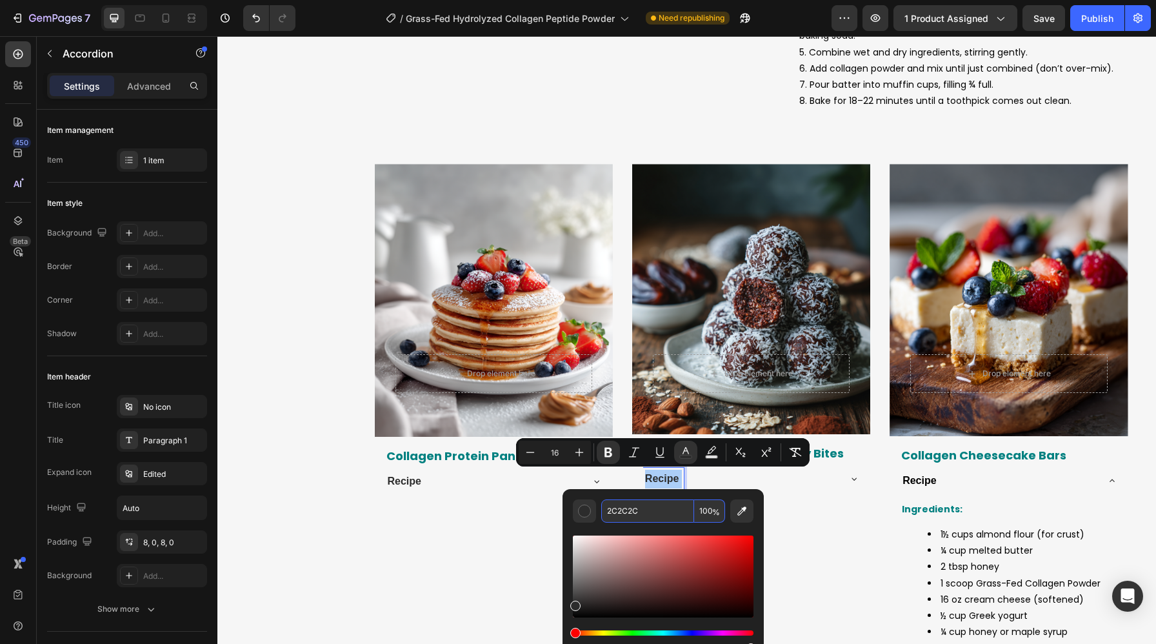
click at [669, 504] on input "2C2C2C" at bounding box center [647, 510] width 93 height 23
paste input "000000"
type input "000000"
click at [809, 510] on div "Drop element here Row Hero Banner Collagen Chocolate Energy Bites Heading Recip…" at bounding box center [751, 566] width 238 height 805
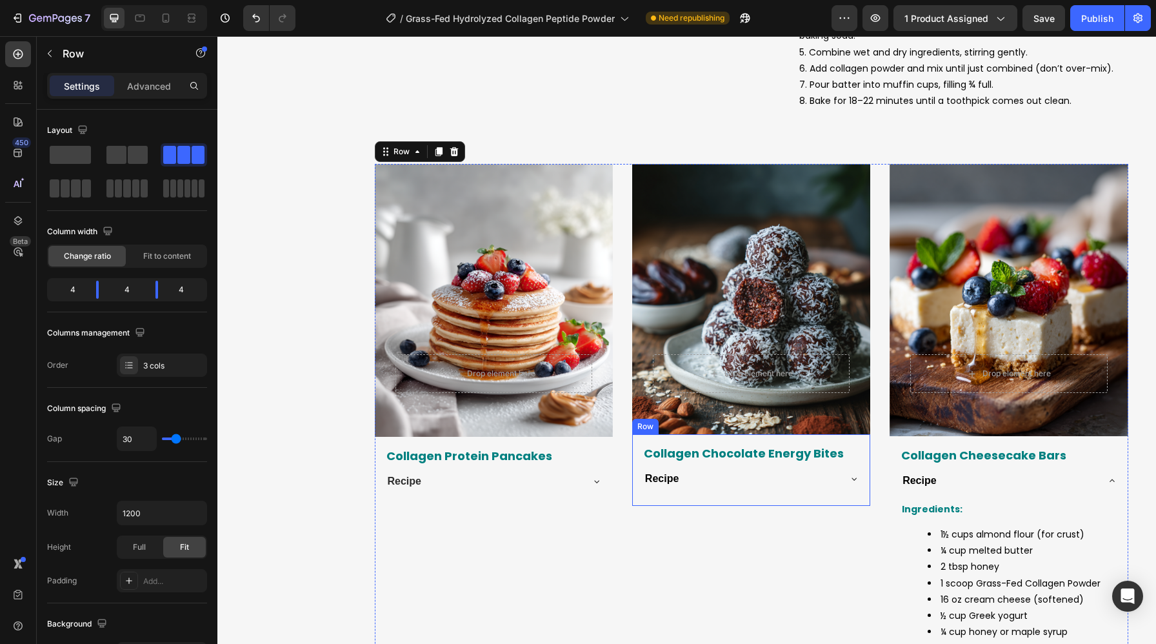
click at [816, 493] on div "Recipe" at bounding box center [751, 478] width 216 height 33
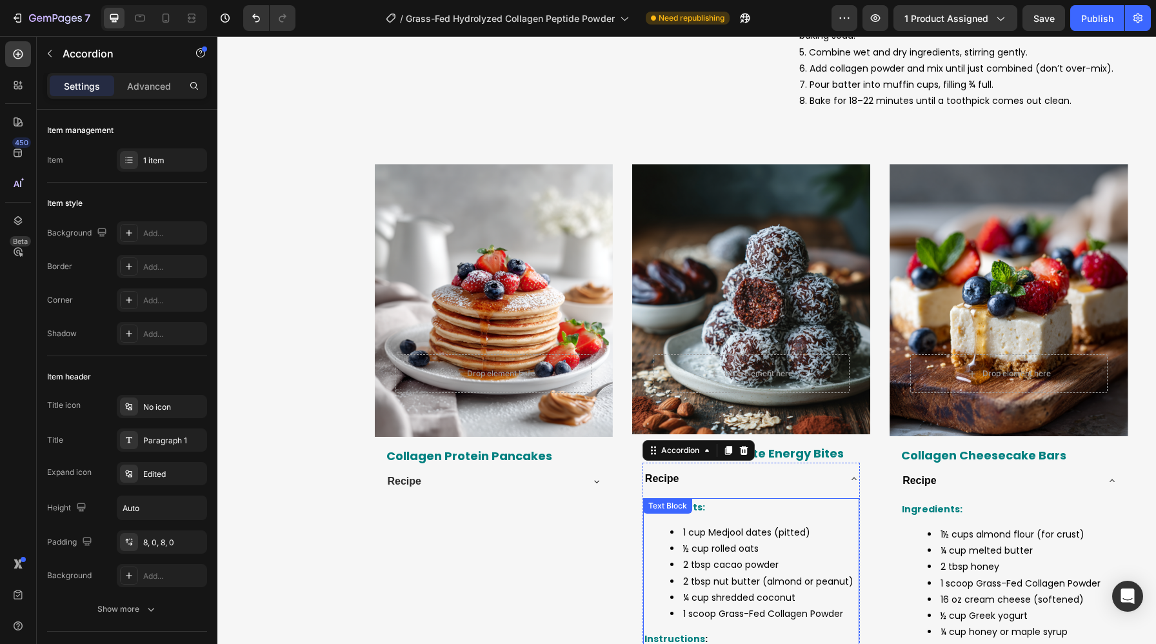
click at [700, 535] on li "1 cup Medjool dates (pitted)" at bounding box center [764, 532] width 188 height 16
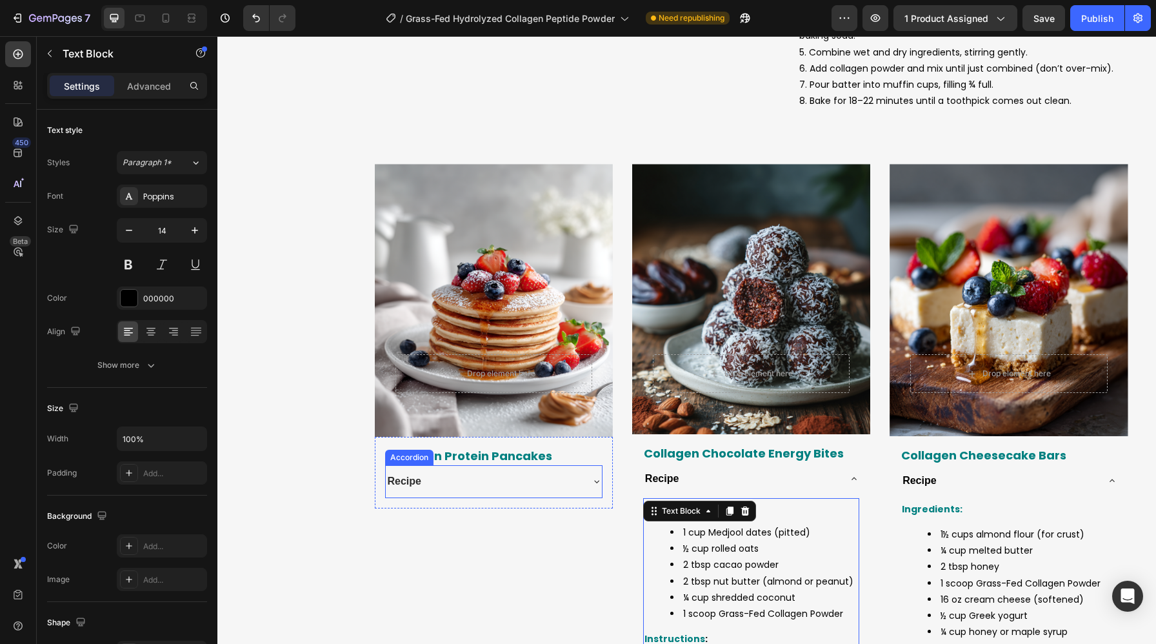
click at [480, 482] on div "Recipe" at bounding box center [483, 481] width 195 height 23
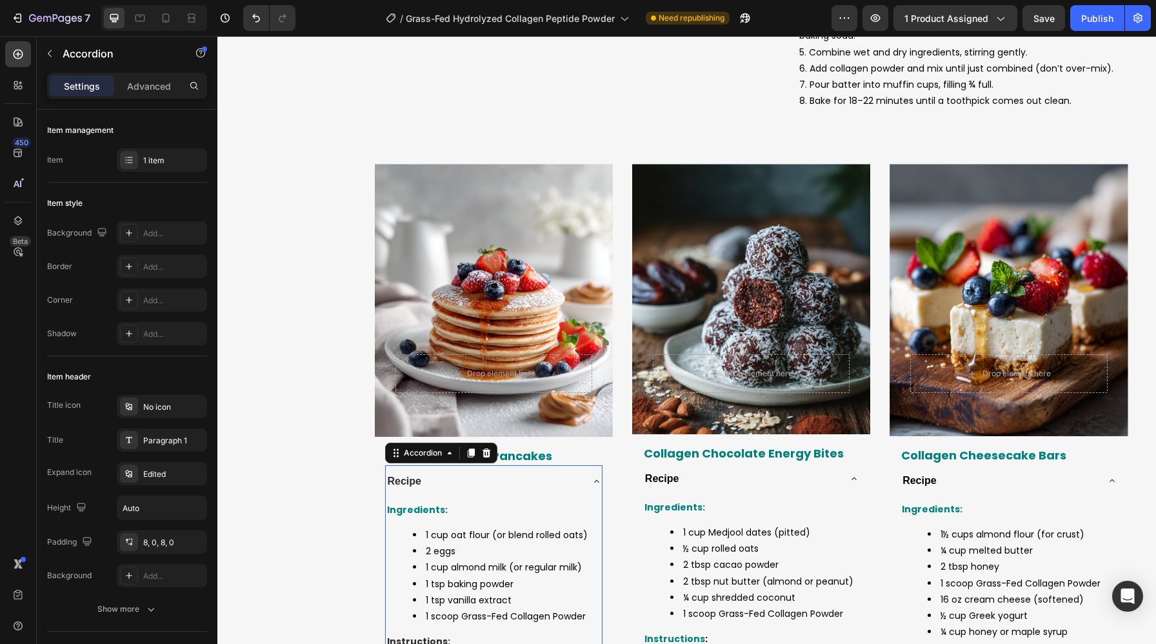
click at [411, 484] on strong "Recipe" at bounding box center [405, 480] width 34 height 11
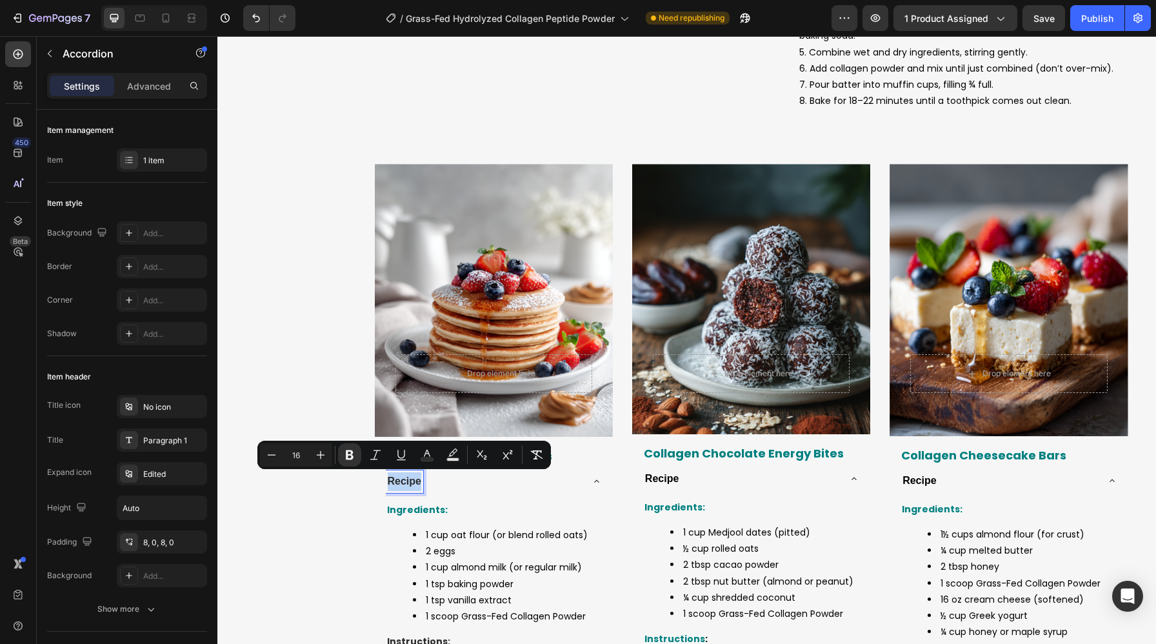
click at [411, 484] on strong "Recipe" at bounding box center [405, 480] width 34 height 11
click at [432, 455] on icon "Editor contextual toolbar" at bounding box center [426, 454] width 13 height 13
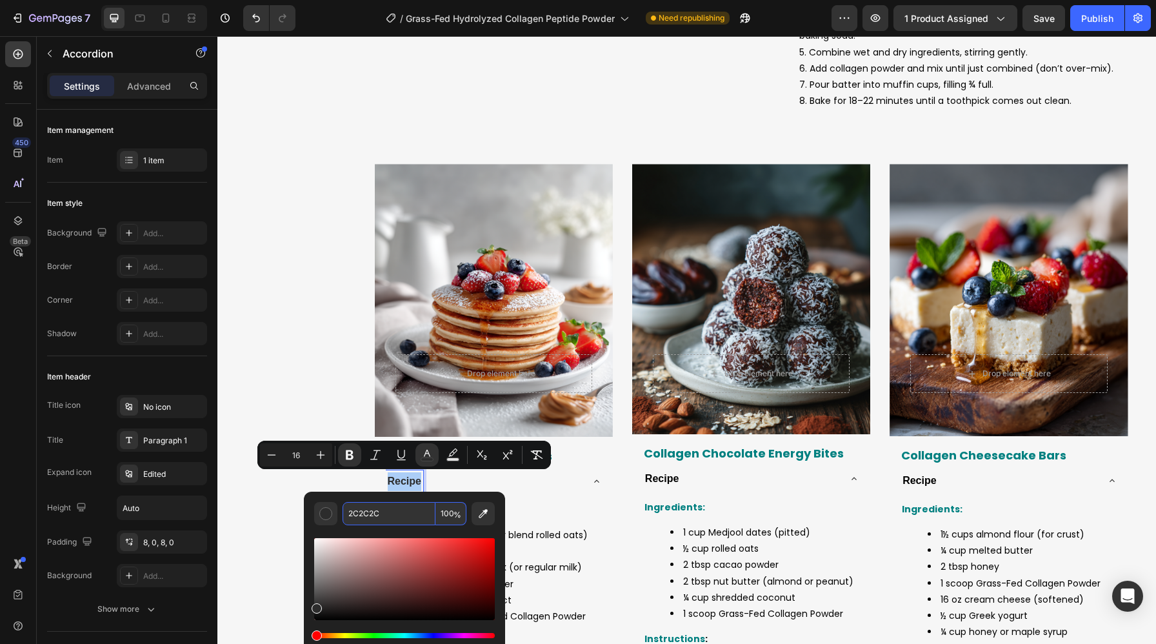
click at [416, 509] on input "2C2C2C" at bounding box center [388, 513] width 93 height 23
paste input "000000"
type input "000000"
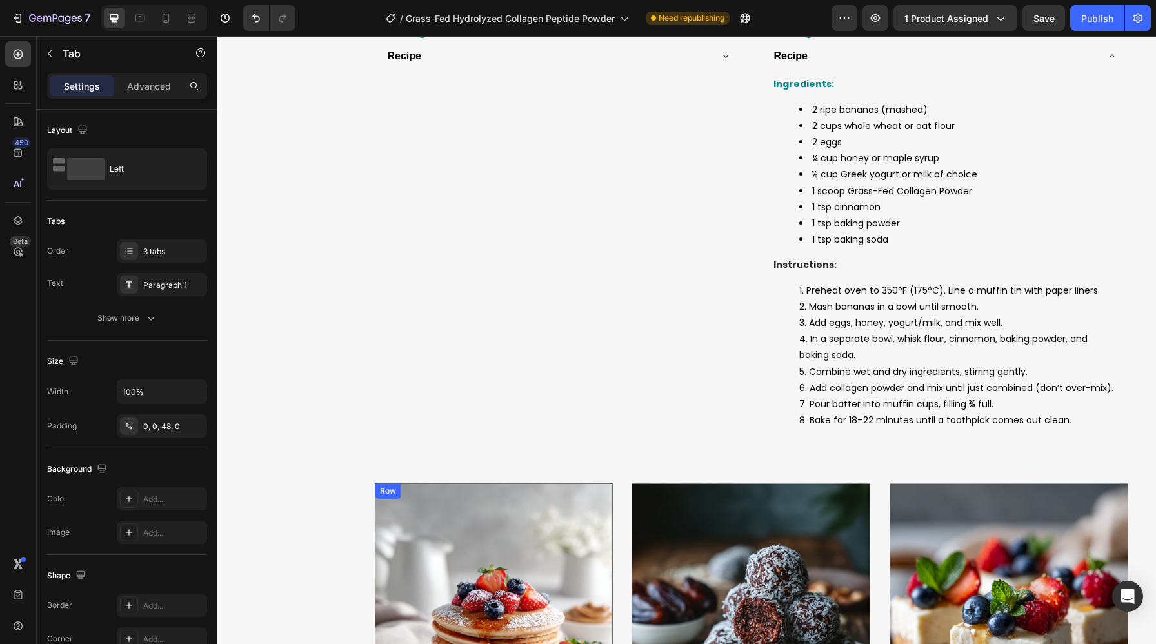
scroll to position [4028, 0]
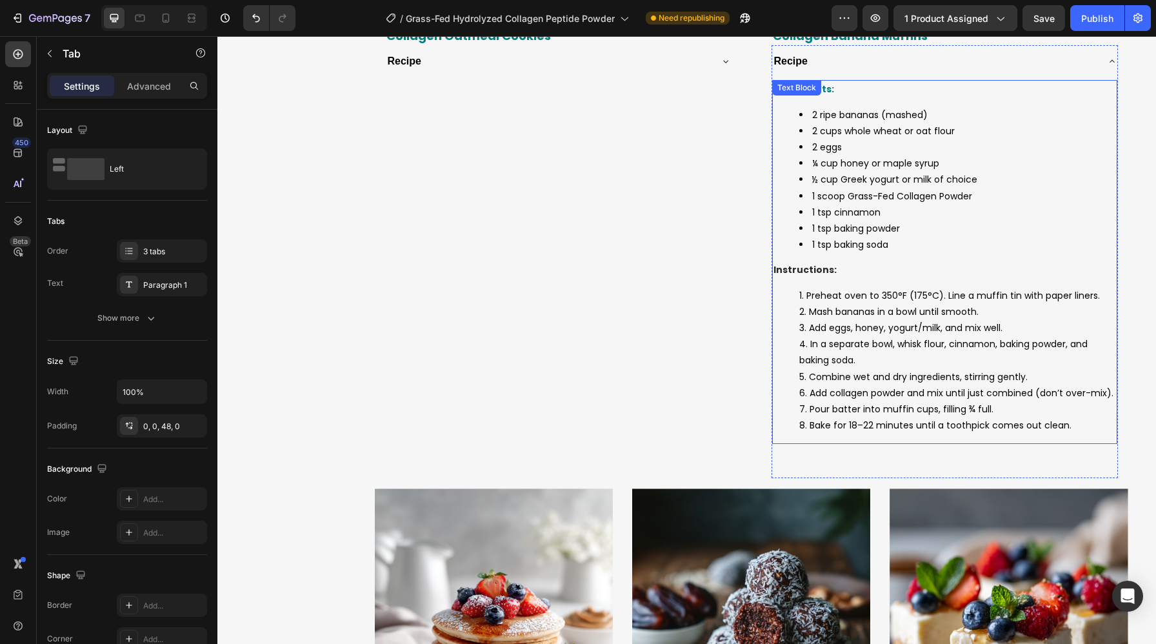
click at [873, 399] on li "Add collagen powder and mix until just combined (don’t over-mix)." at bounding box center [957, 393] width 317 height 16
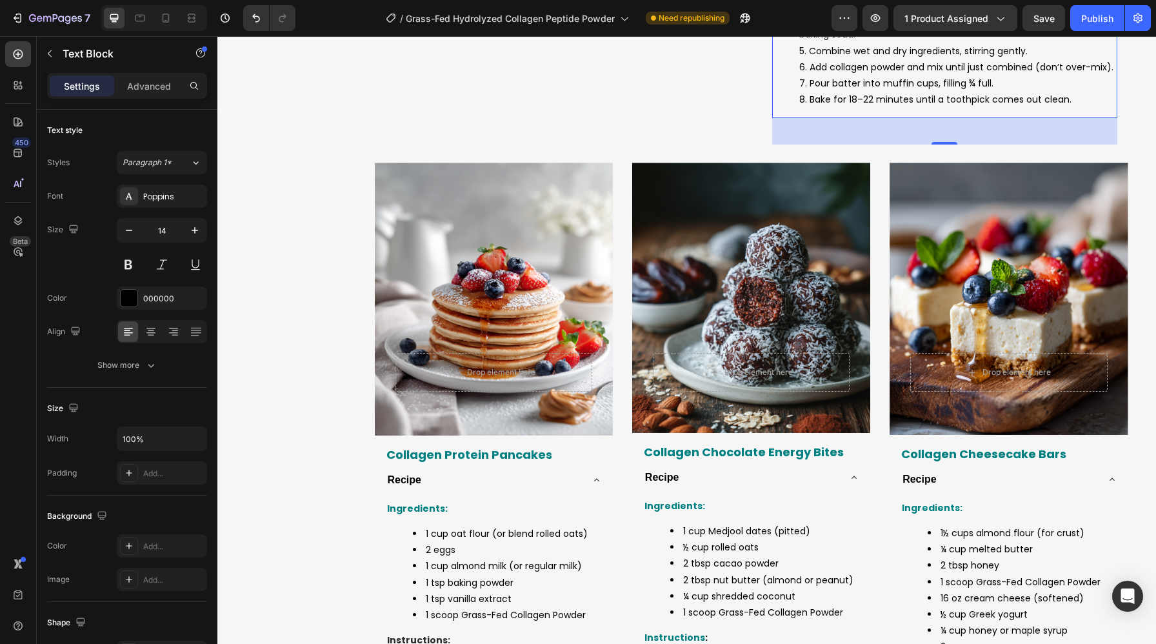
scroll to position [4371, 0]
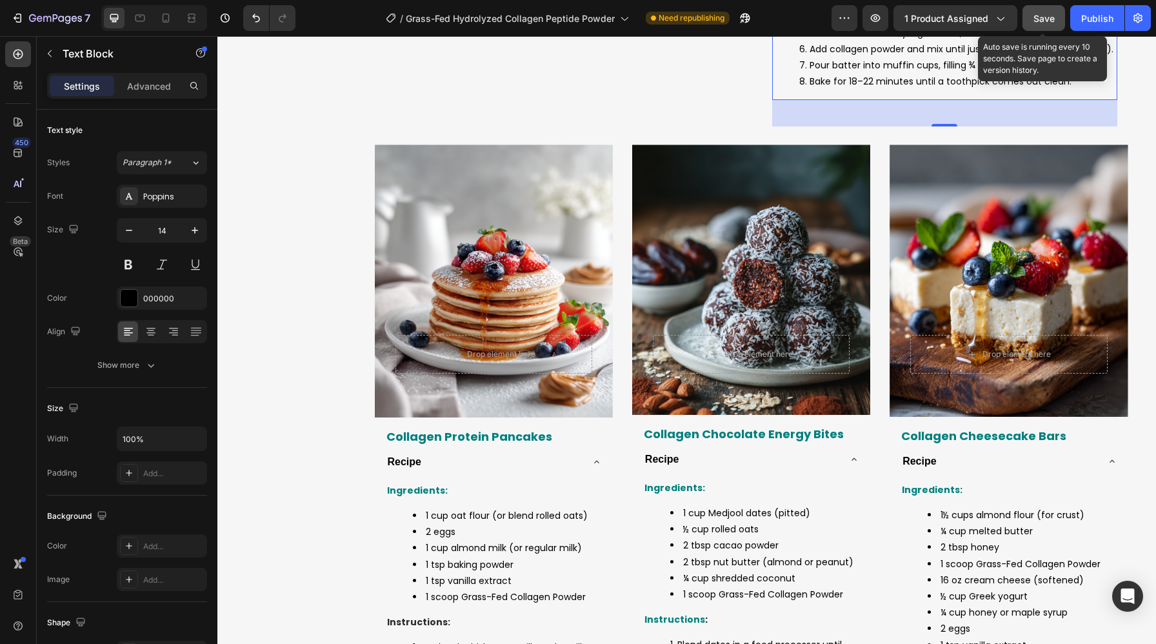
click at [1039, 9] on button "Save" at bounding box center [1043, 18] width 43 height 26
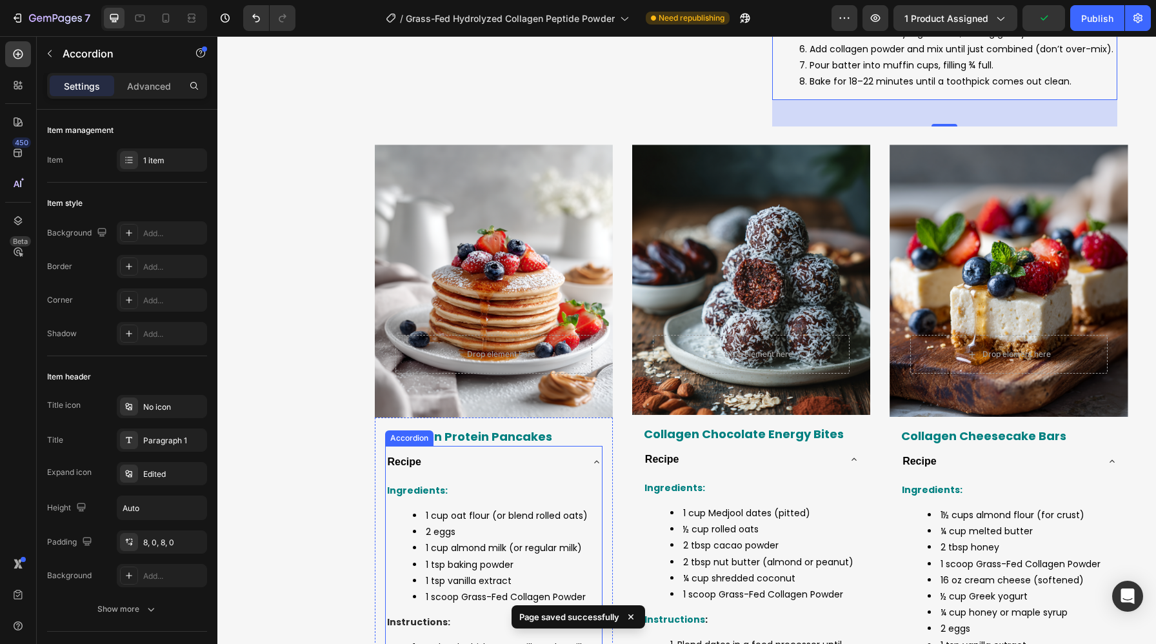
click at [406, 466] on strong "Recipe" at bounding box center [405, 461] width 34 height 11
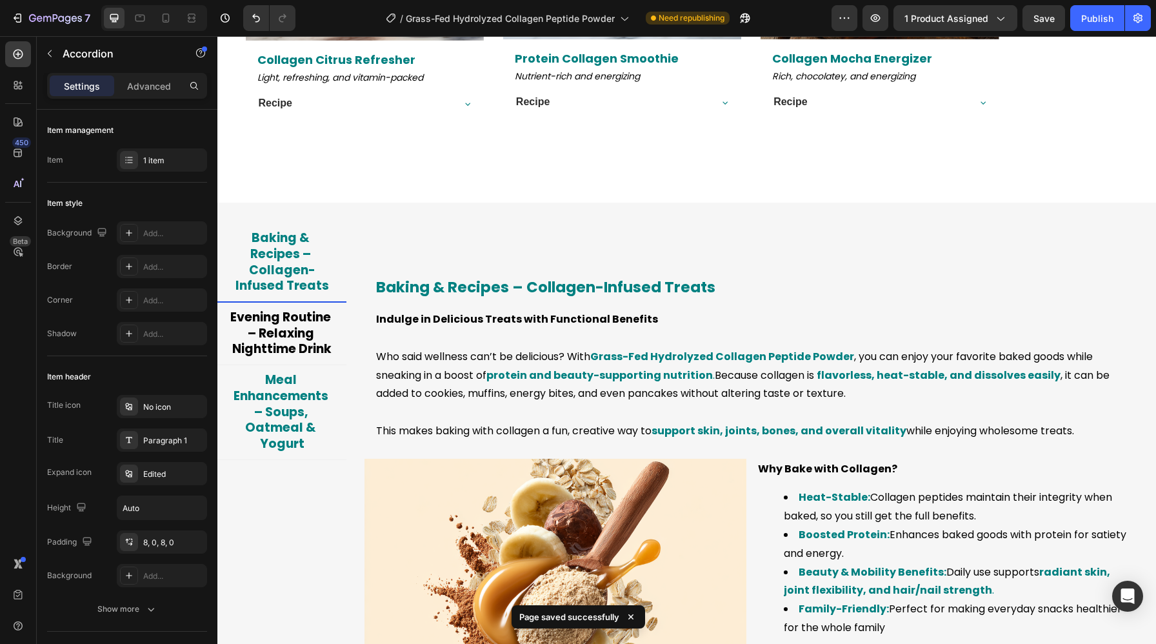
scroll to position [3016, 0]
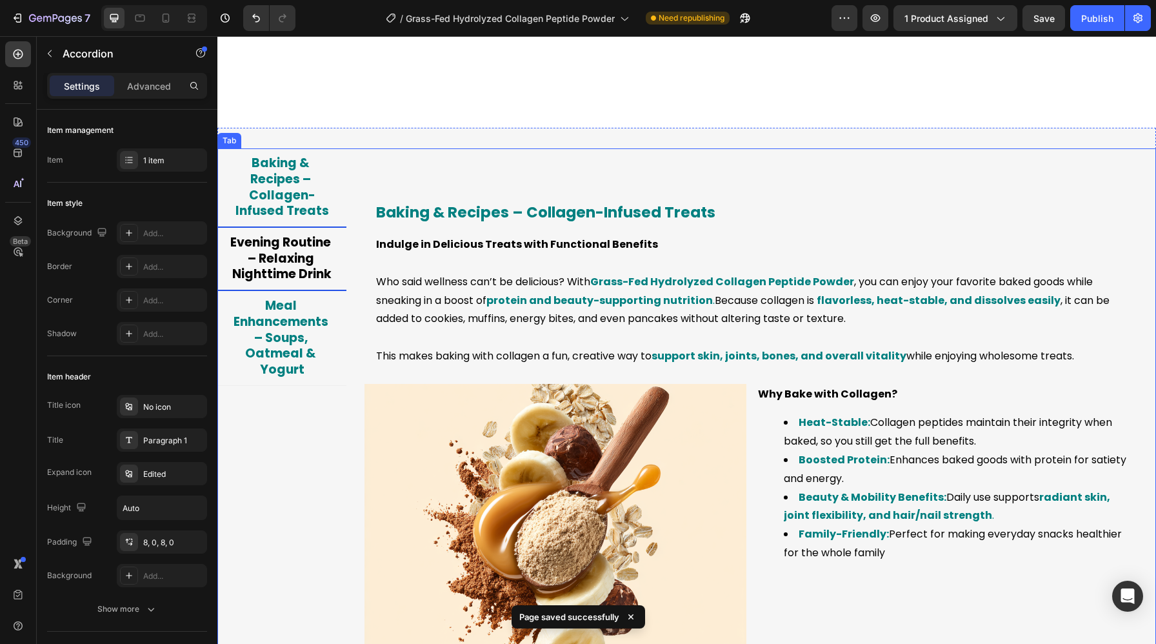
click at [291, 282] on span "Evening Routine – Relaxing Nighttime Drink" at bounding box center [281, 257] width 103 height 49
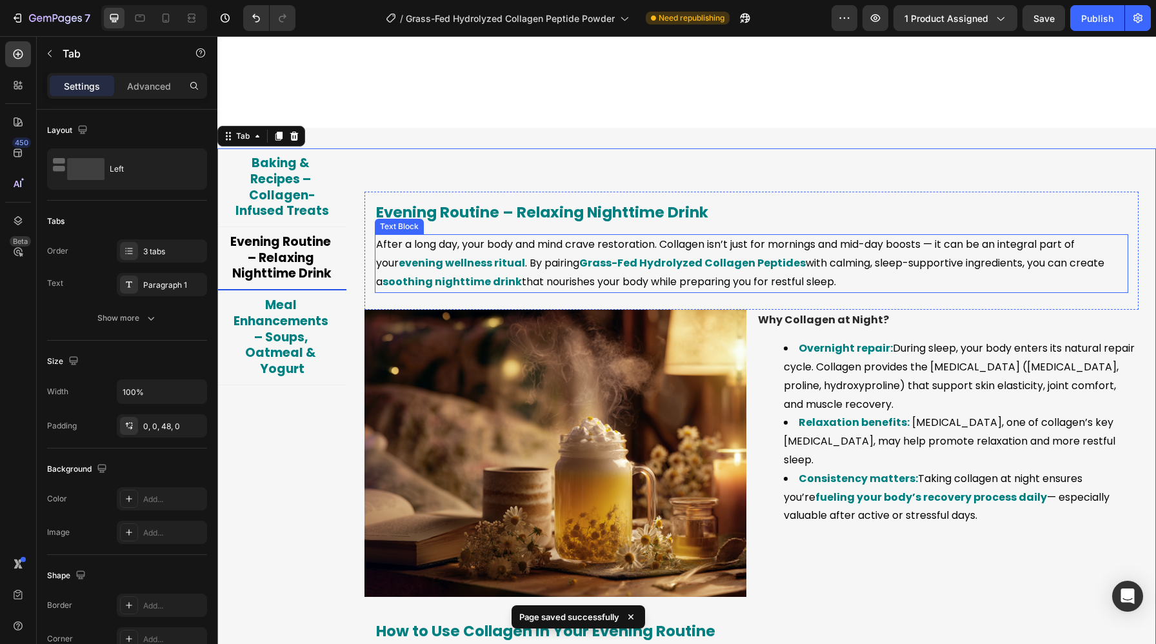
click at [444, 270] on strong "evening wellness ritual" at bounding box center [462, 262] width 126 height 15
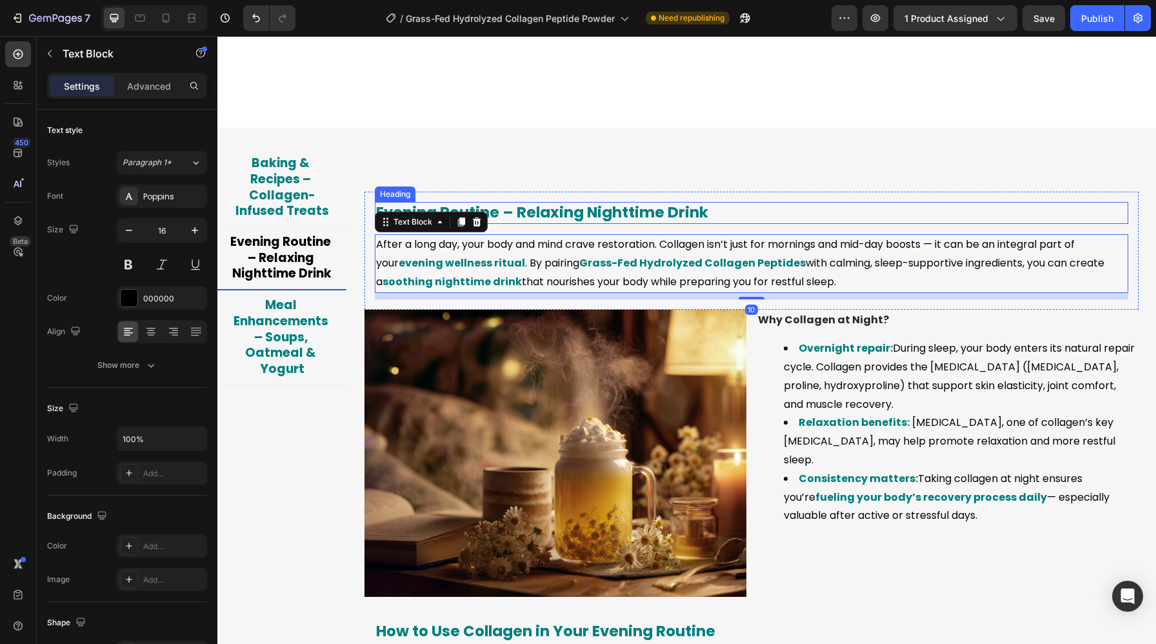
click at [506, 222] on span "Evening Routine – Relaxing Nighttime Drink" at bounding box center [542, 212] width 332 height 21
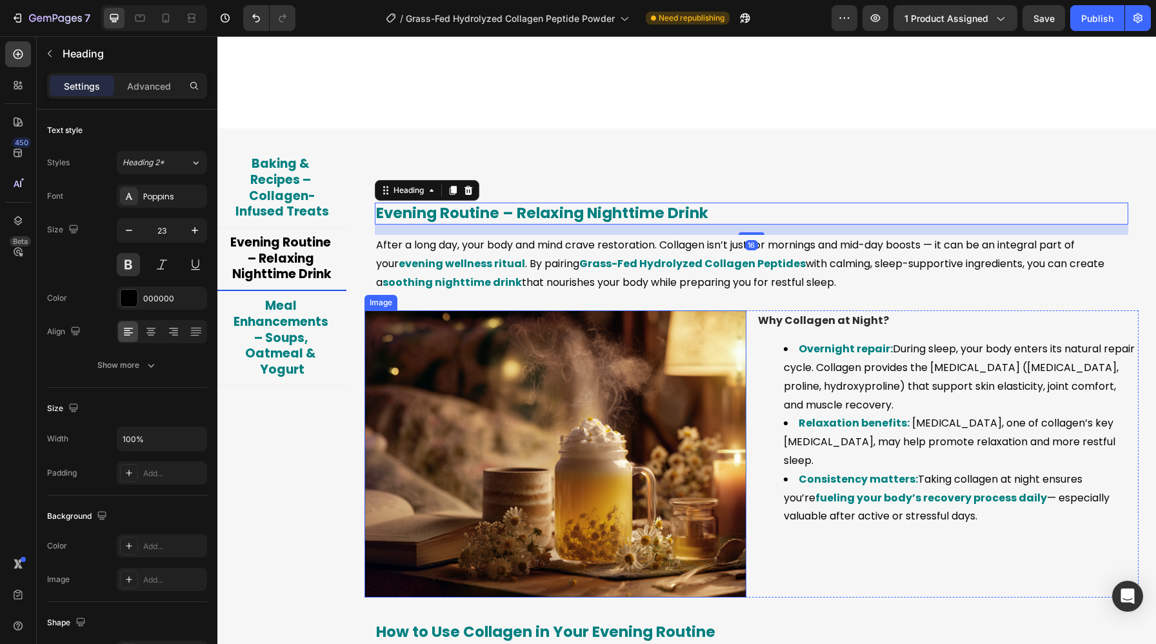
scroll to position [3014, 0]
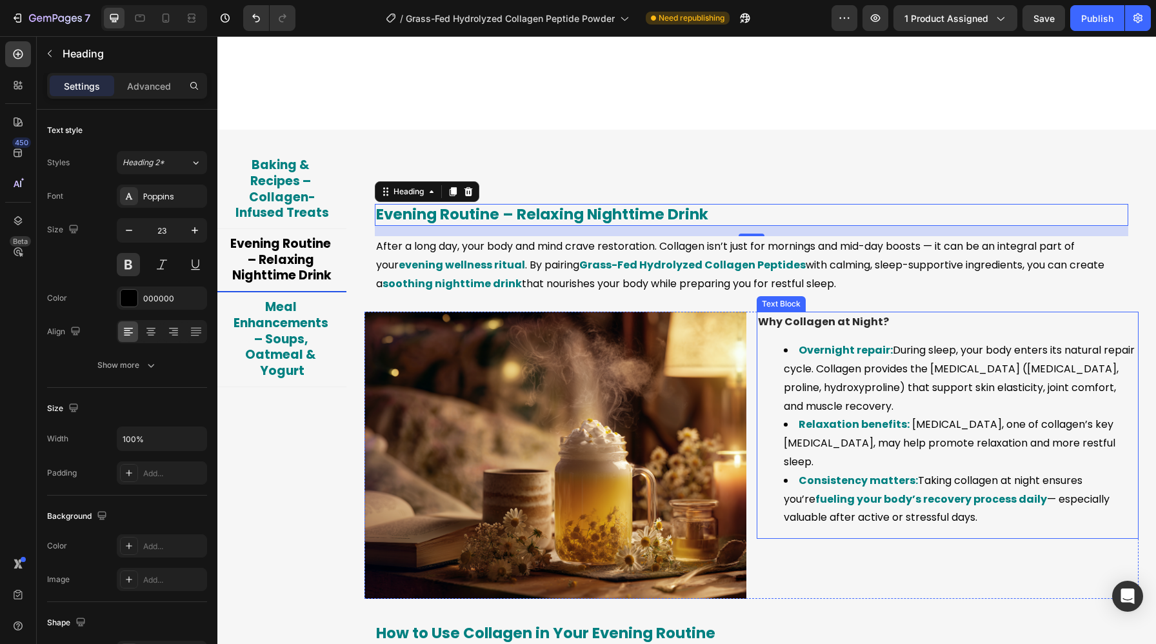
click at [845, 329] on strong "Why Collagen at Night?" at bounding box center [823, 321] width 131 height 15
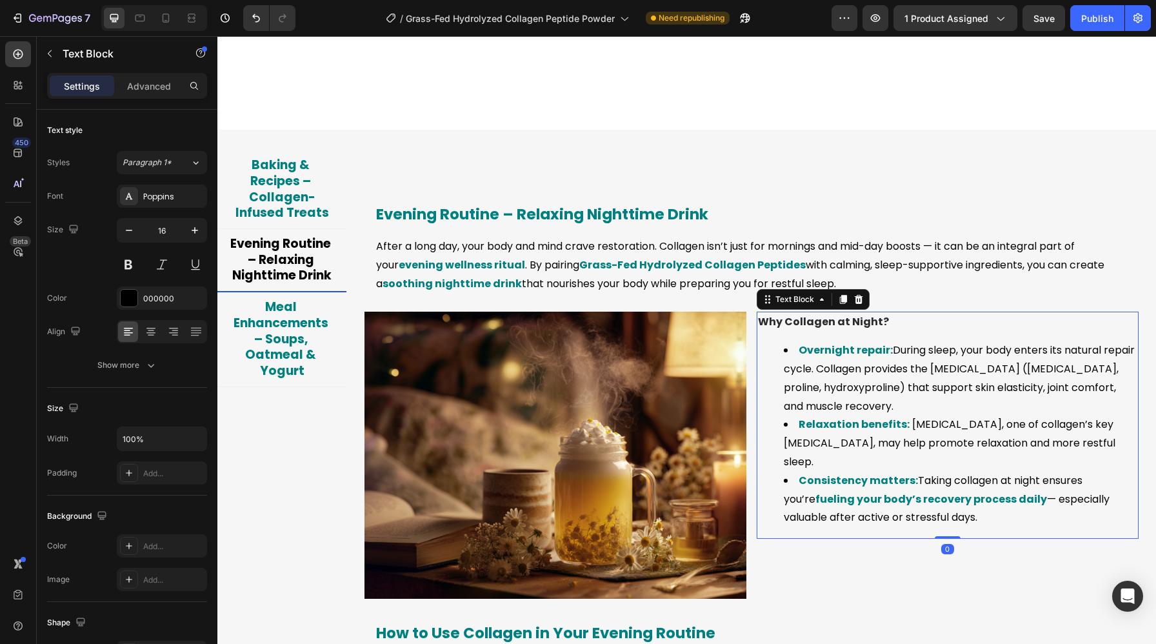
click at [845, 329] on strong "Why Collagen at Night?" at bounding box center [823, 321] width 131 height 15
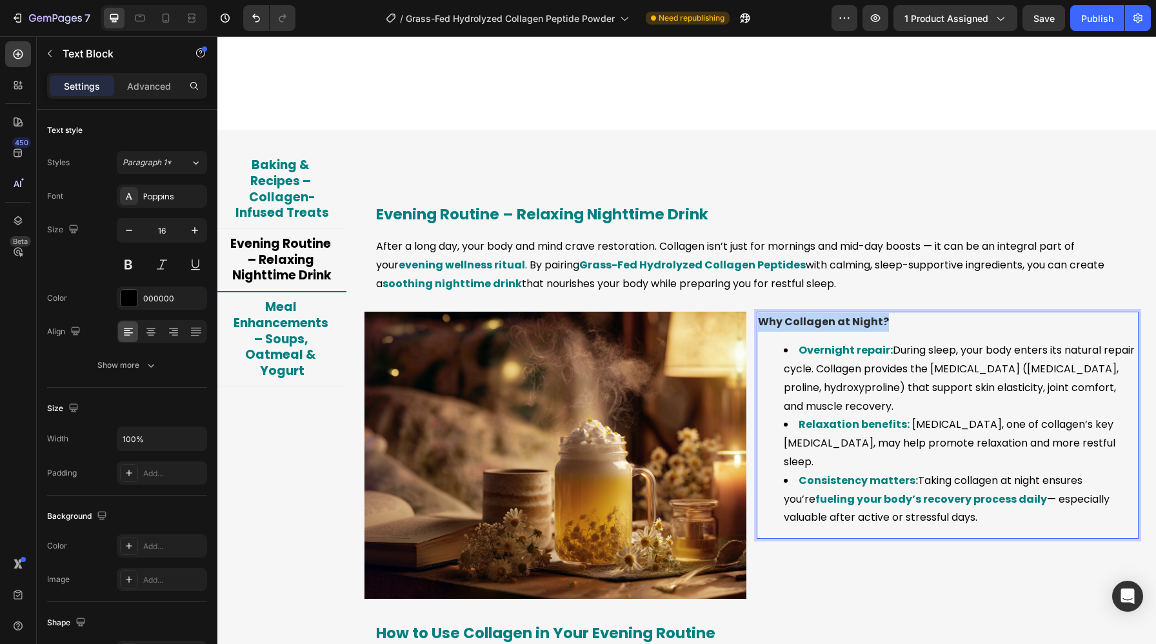
click at [845, 329] on strong "Why Collagen at Night?" at bounding box center [823, 321] width 131 height 15
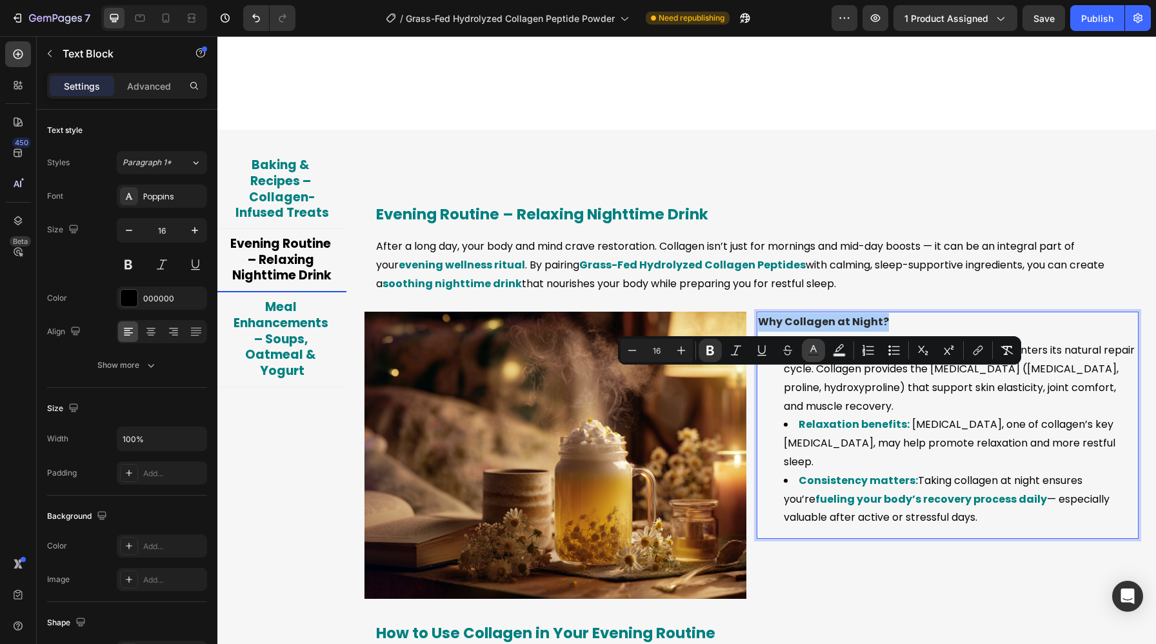
click at [816, 351] on icon "Editor contextual toolbar" at bounding box center [813, 350] width 13 height 13
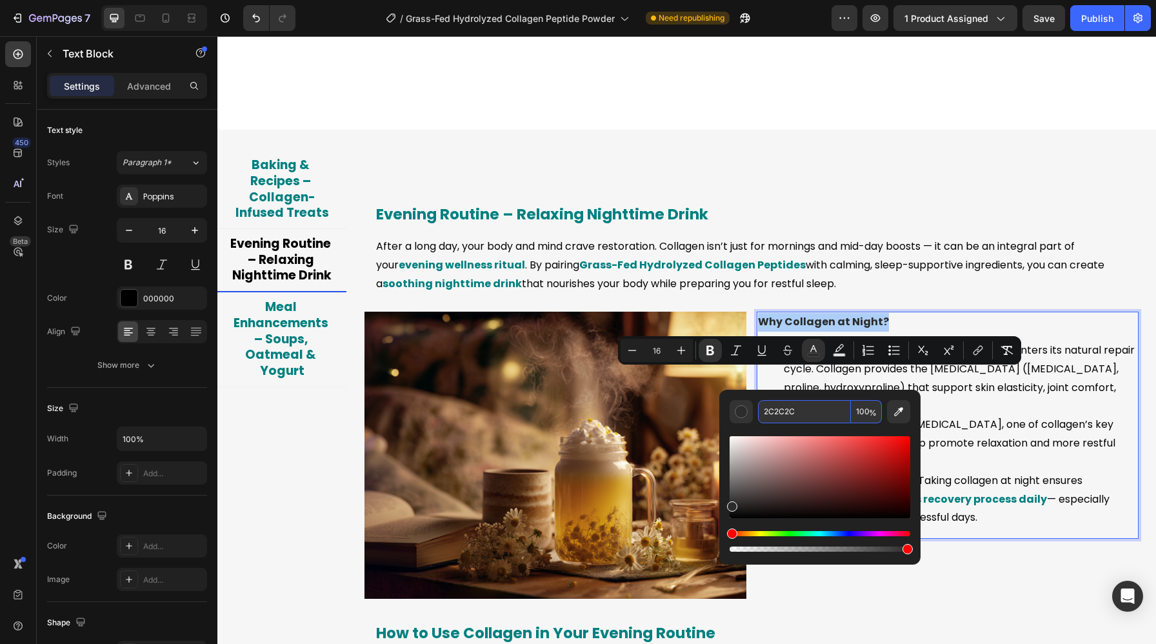
click at [803, 410] on input "2C2C2C" at bounding box center [804, 411] width 93 height 23
paste input "000000"
type input "000000"
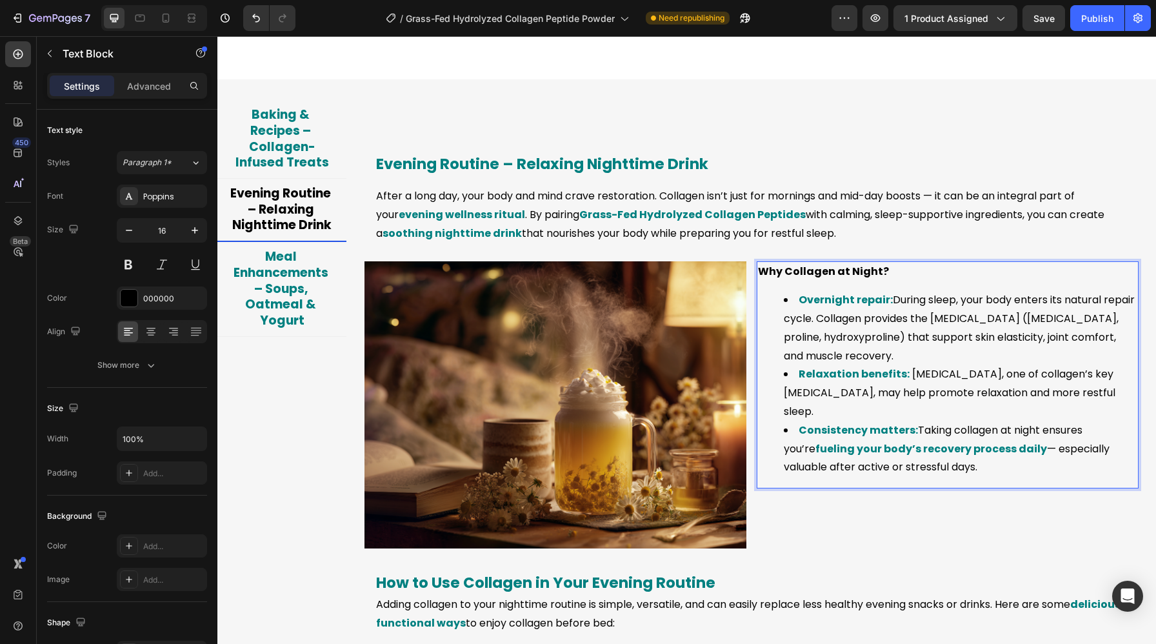
click at [1007, 420] on li "Relaxation benefits: Glycine, one of collagen’s key amino acids, may help promo…" at bounding box center [959, 392] width 353 height 55
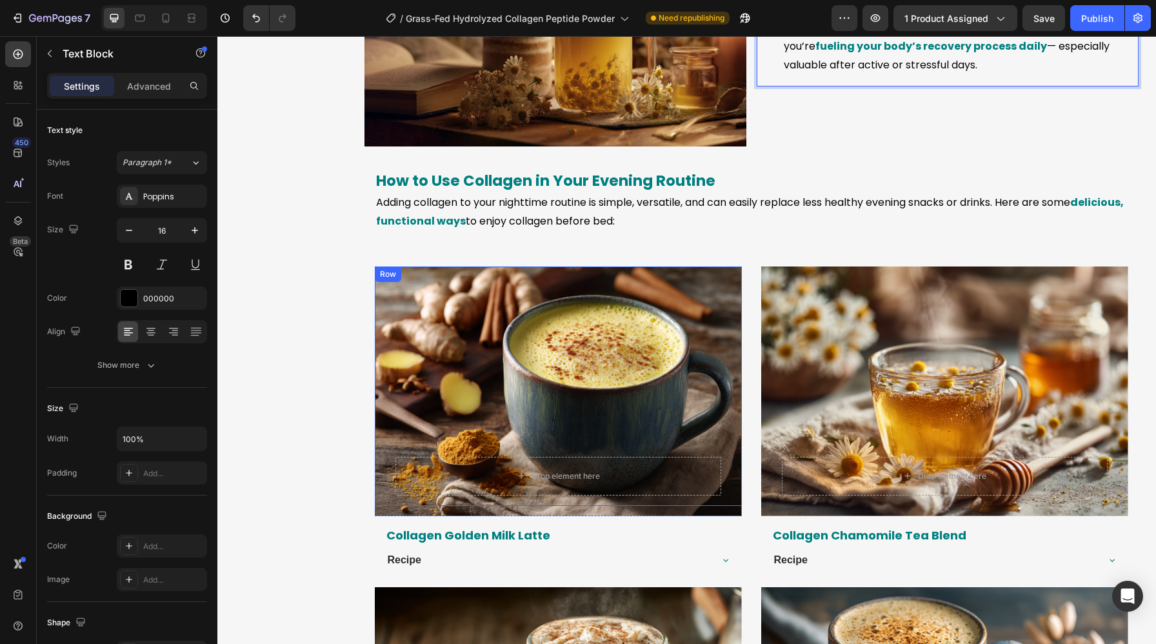
scroll to position [3642, 0]
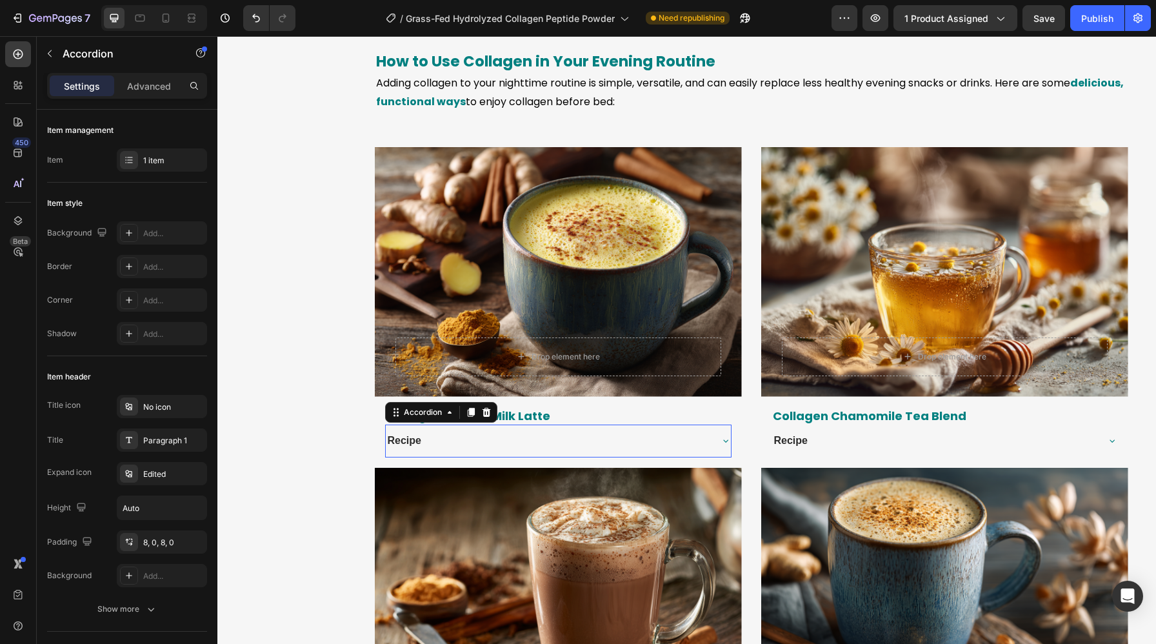
click at [417, 440] on strong "Recipe" at bounding box center [405, 440] width 34 height 11
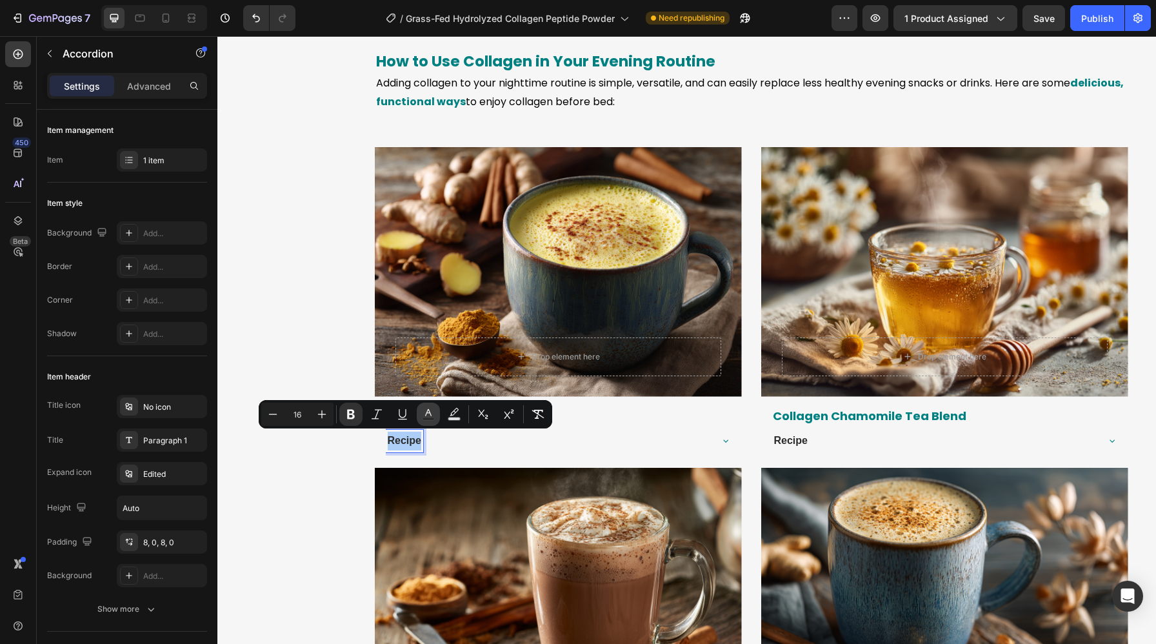
click at [432, 416] on icon "Editor contextual toolbar" at bounding box center [428, 414] width 13 height 13
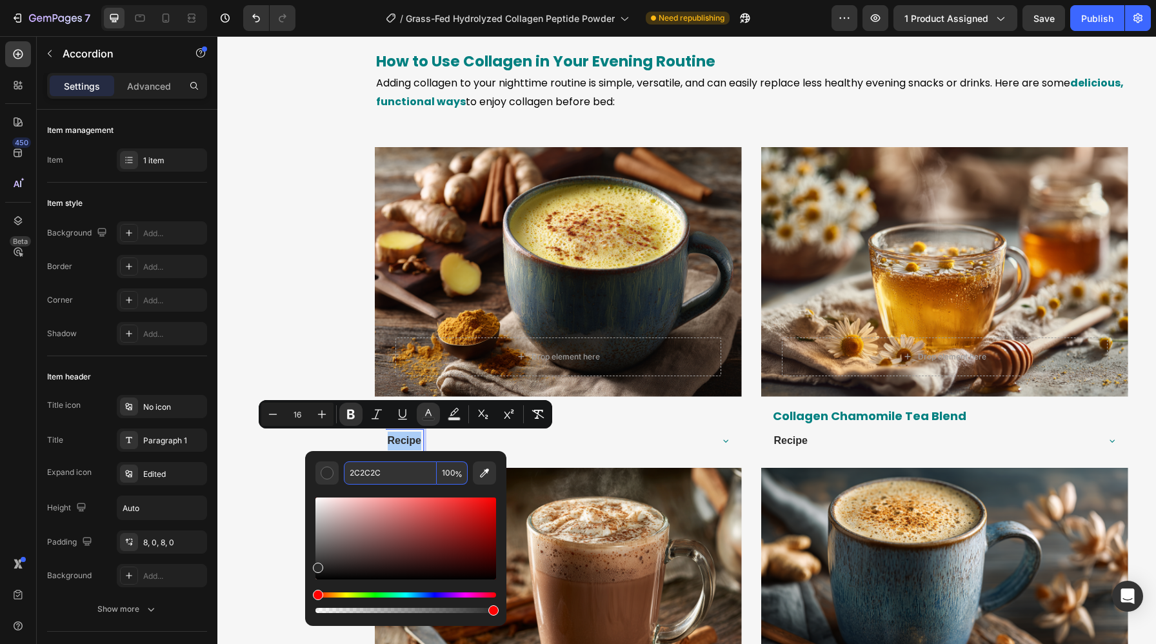
click at [411, 475] on input "2C2C2C" at bounding box center [390, 472] width 93 height 23
paste input "000000"
type input "000000"
click at [577, 451] on div "Recipe" at bounding box center [558, 440] width 345 height 33
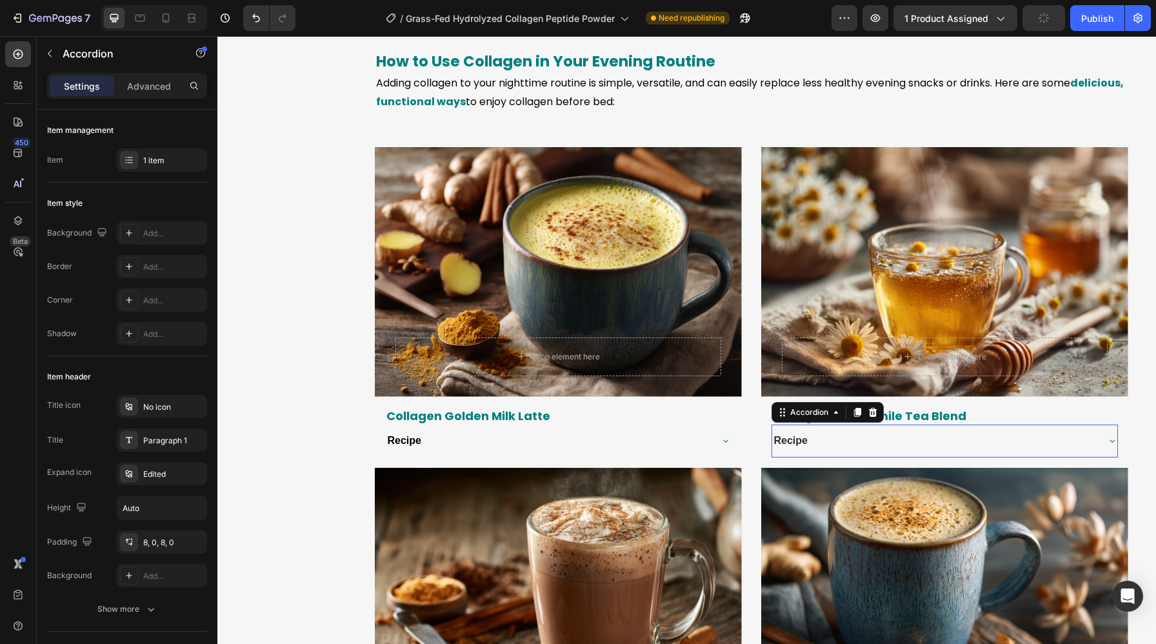
click at [802, 440] on strong "Recipe" at bounding box center [791, 440] width 34 height 11
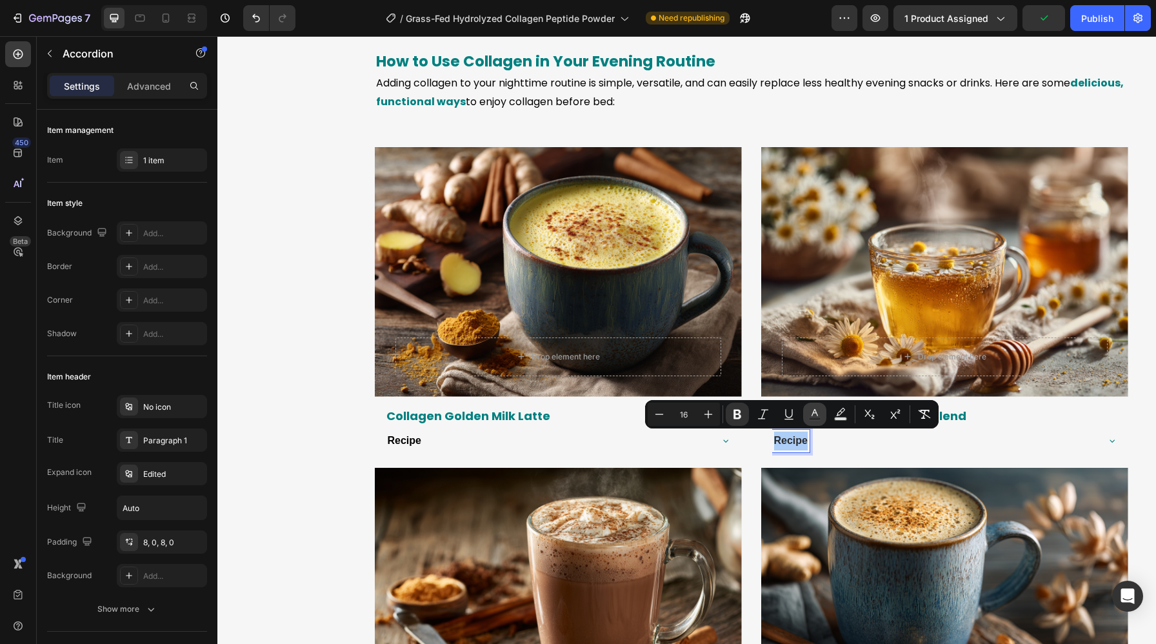
click at [822, 412] on button "color" at bounding box center [814, 413] width 23 height 23
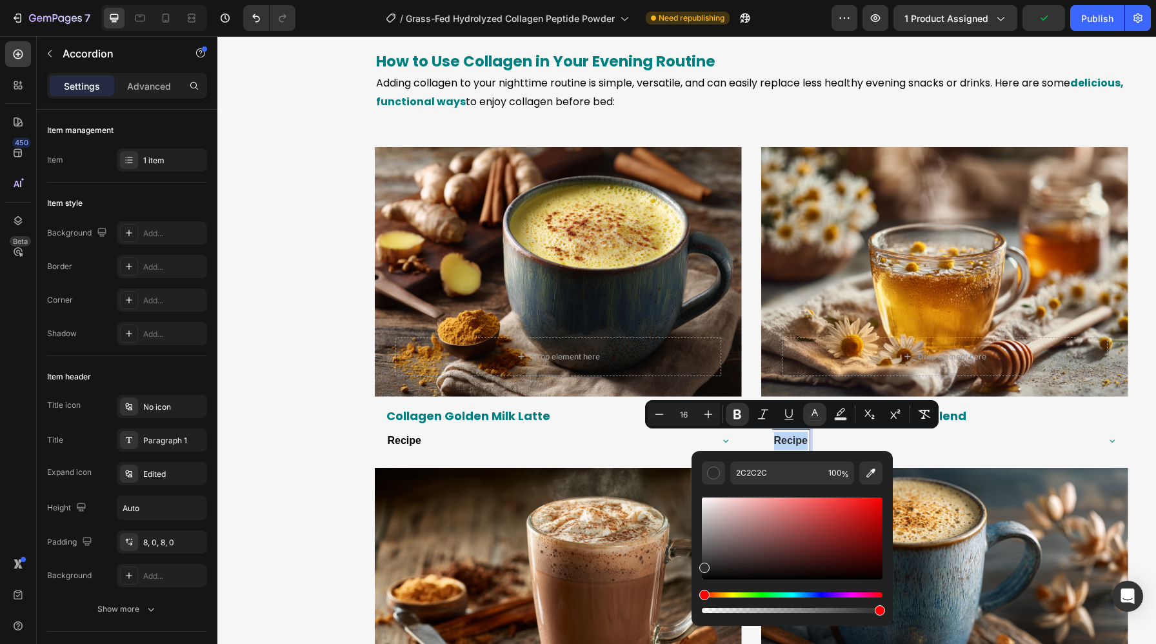
click at [693, 643] on div "Drop element here Row" at bounding box center [558, 587] width 367 height 239
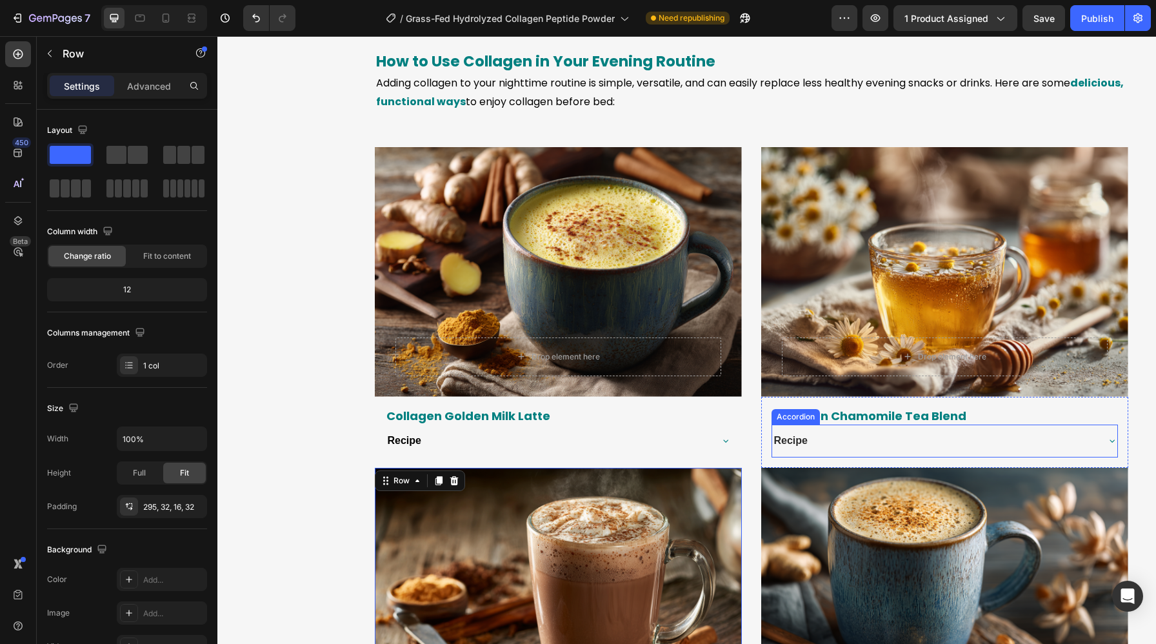
click at [792, 440] on strong "Recipe" at bounding box center [791, 440] width 34 height 11
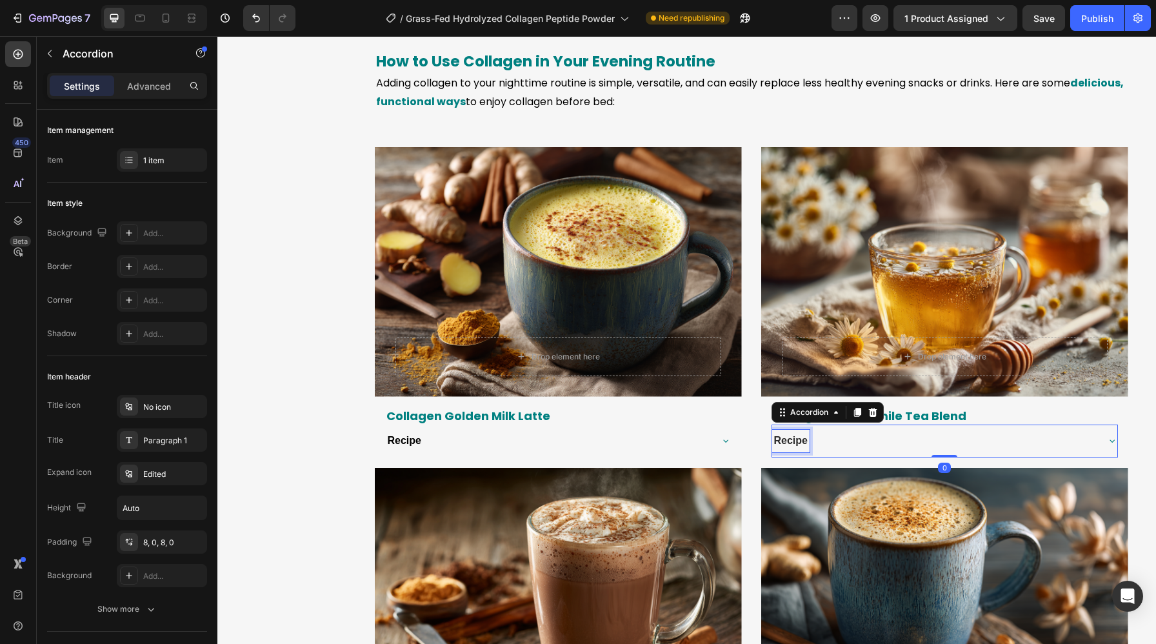
click at [792, 440] on strong "Recipe" at bounding box center [791, 440] width 34 height 11
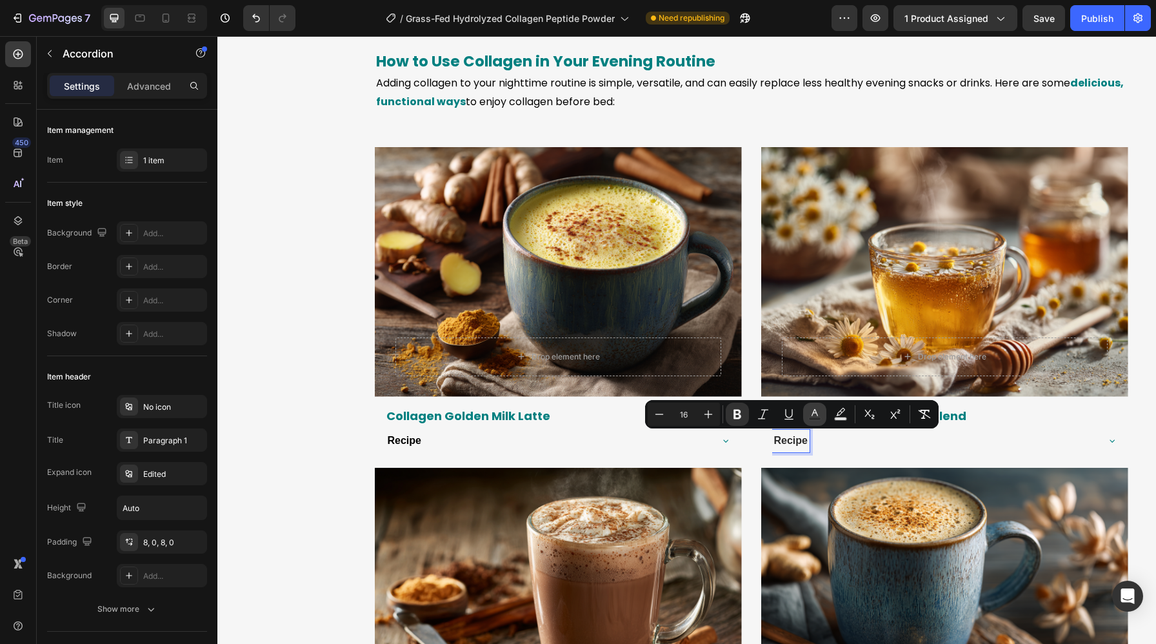
click at [815, 413] on icon "Editor contextual toolbar" at bounding box center [814, 414] width 13 height 13
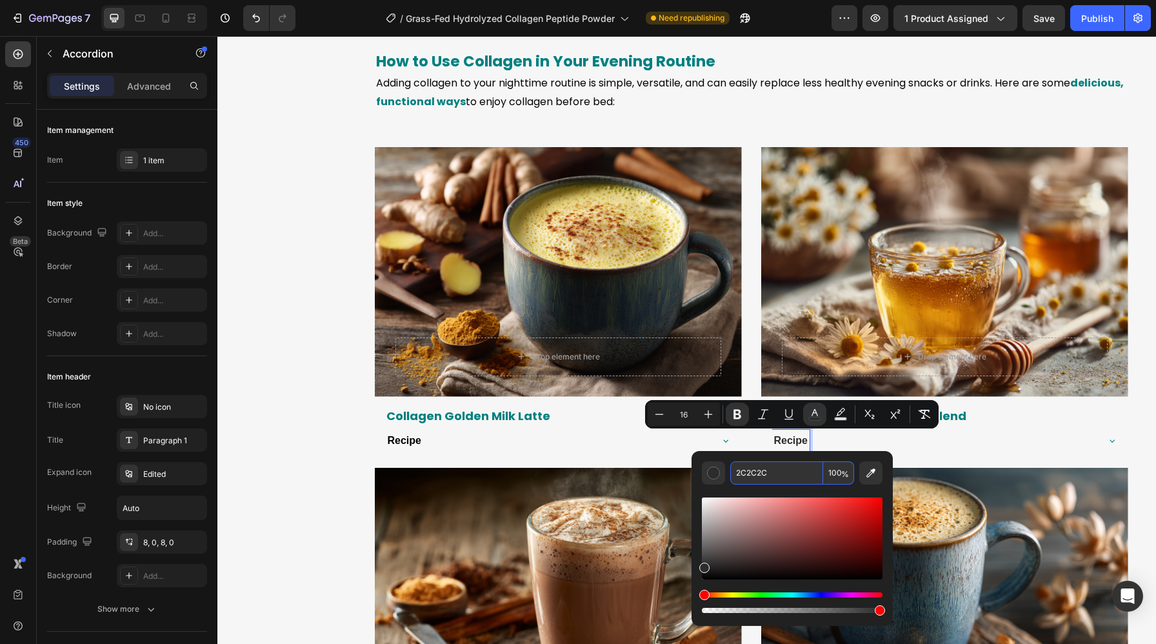
click at [774, 468] on input "2C2C2C" at bounding box center [776, 472] width 93 height 23
paste input "000000"
type input "000000"
click at [930, 449] on div "Recipe" at bounding box center [934, 440] width 324 height 23
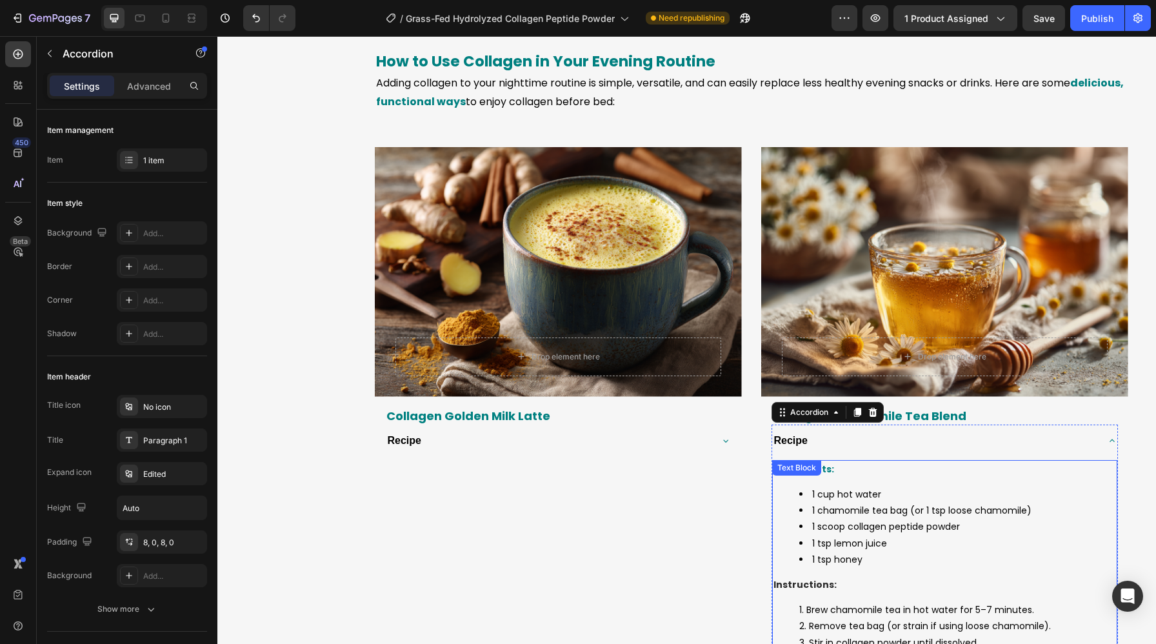
click at [906, 500] on li "1 cup hot water" at bounding box center [957, 494] width 317 height 16
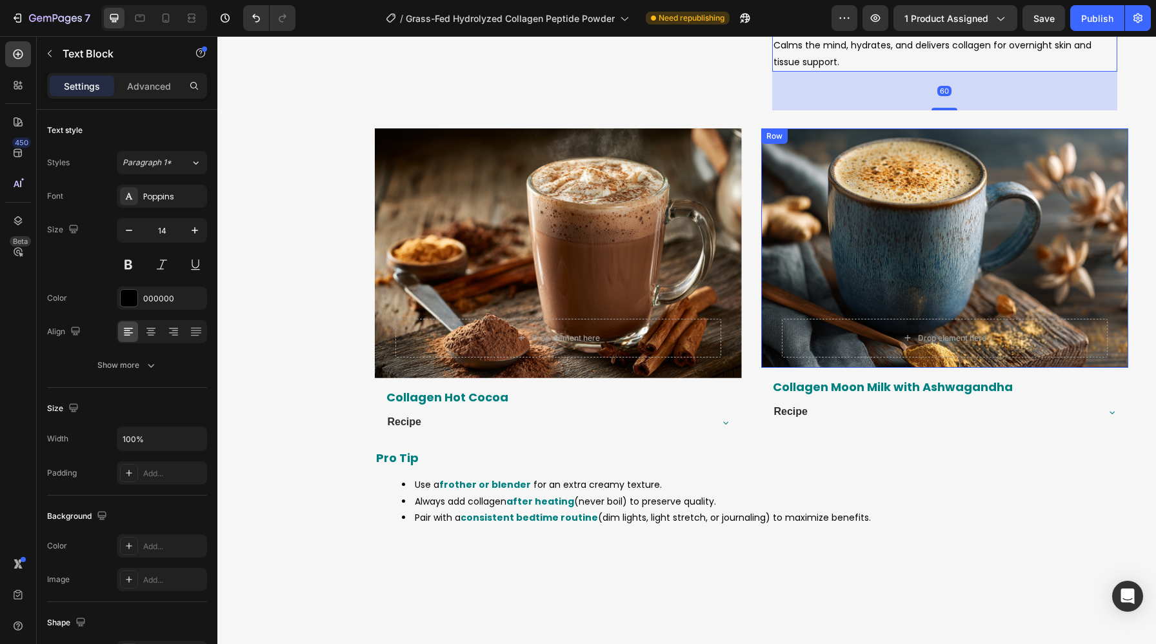
scroll to position [4411, 0]
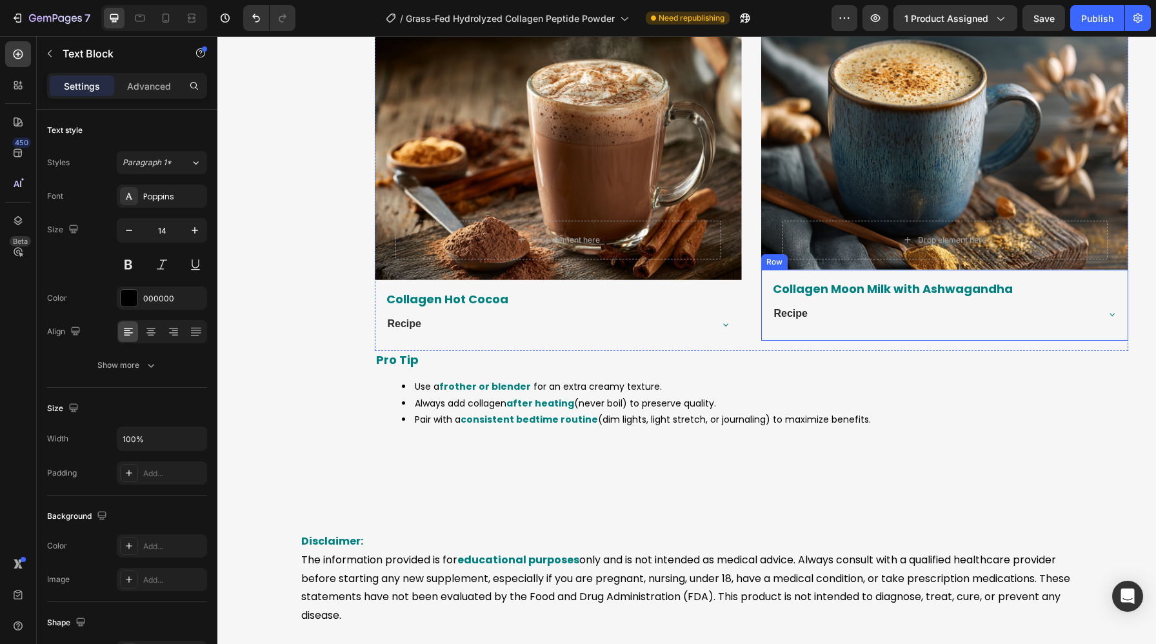
click at [832, 326] on div "Recipe" at bounding box center [944, 313] width 345 height 33
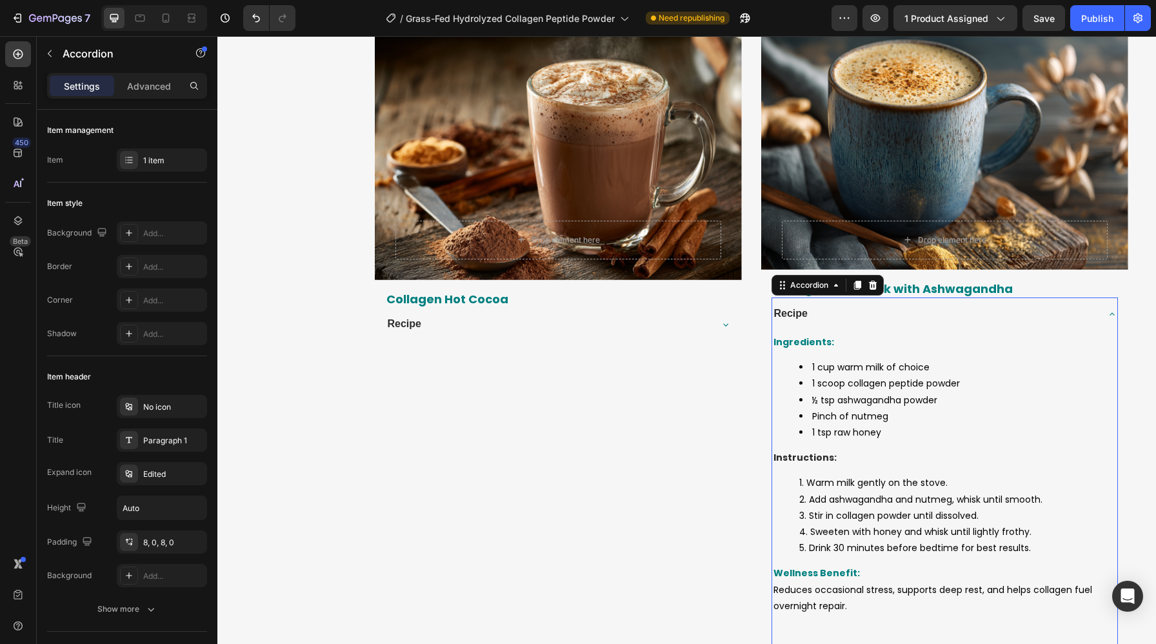
click at [794, 316] on strong "Recipe" at bounding box center [791, 313] width 34 height 11
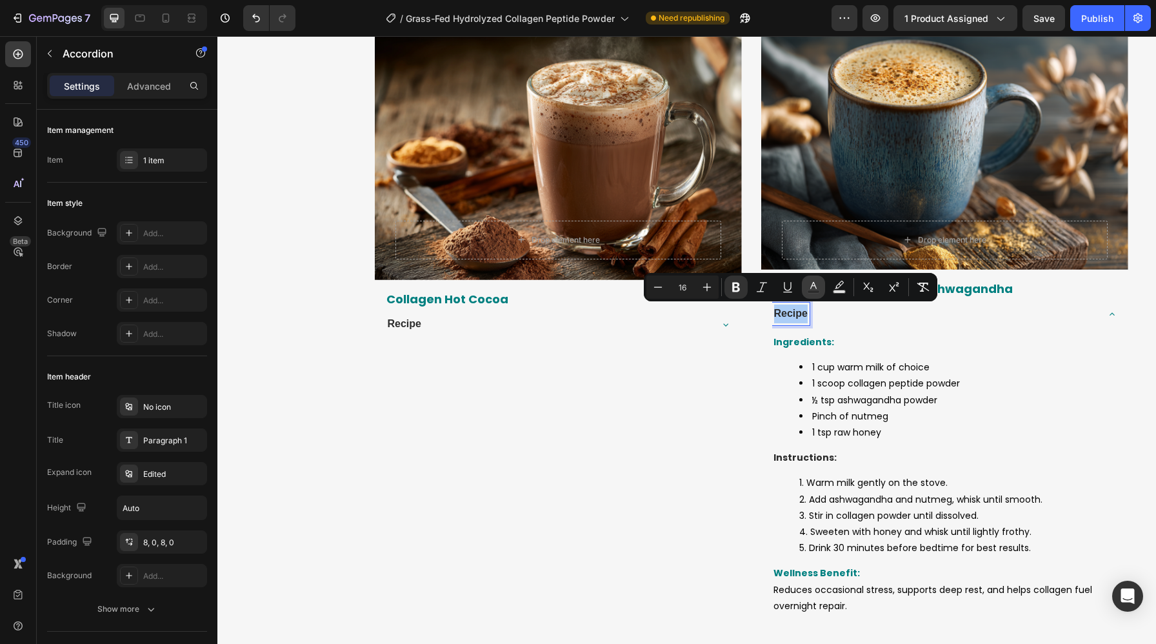
click at [814, 288] on icon "Editor contextual toolbar" at bounding box center [813, 287] width 13 height 13
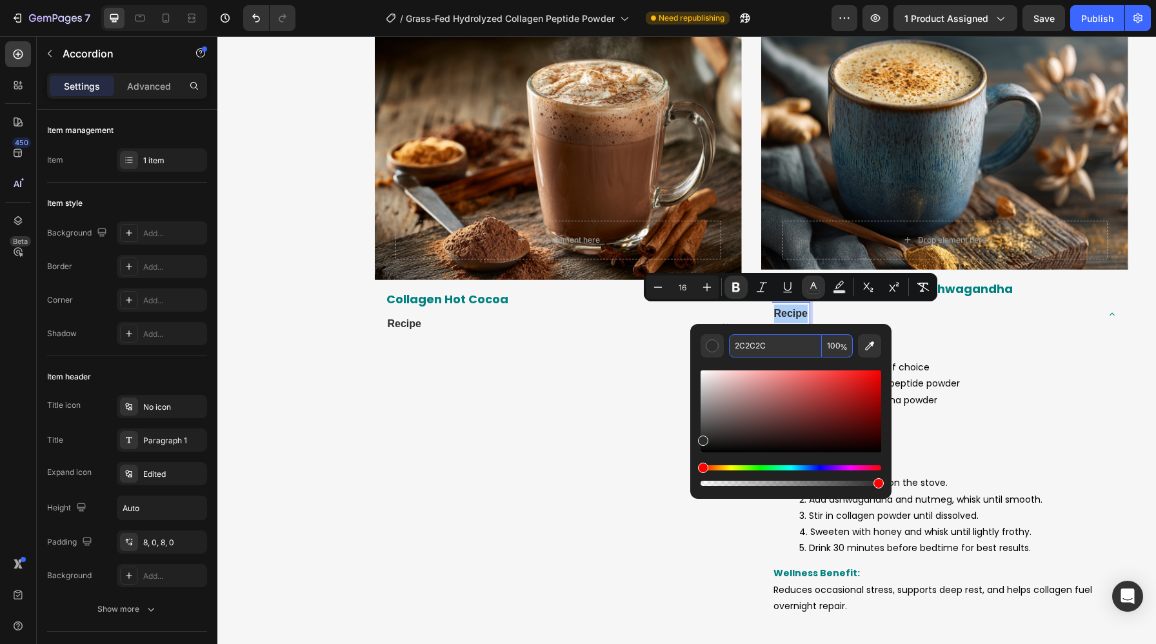
click at [775, 338] on input "2C2C2C" at bounding box center [775, 345] width 93 height 23
paste input "000000"
type input "000000"
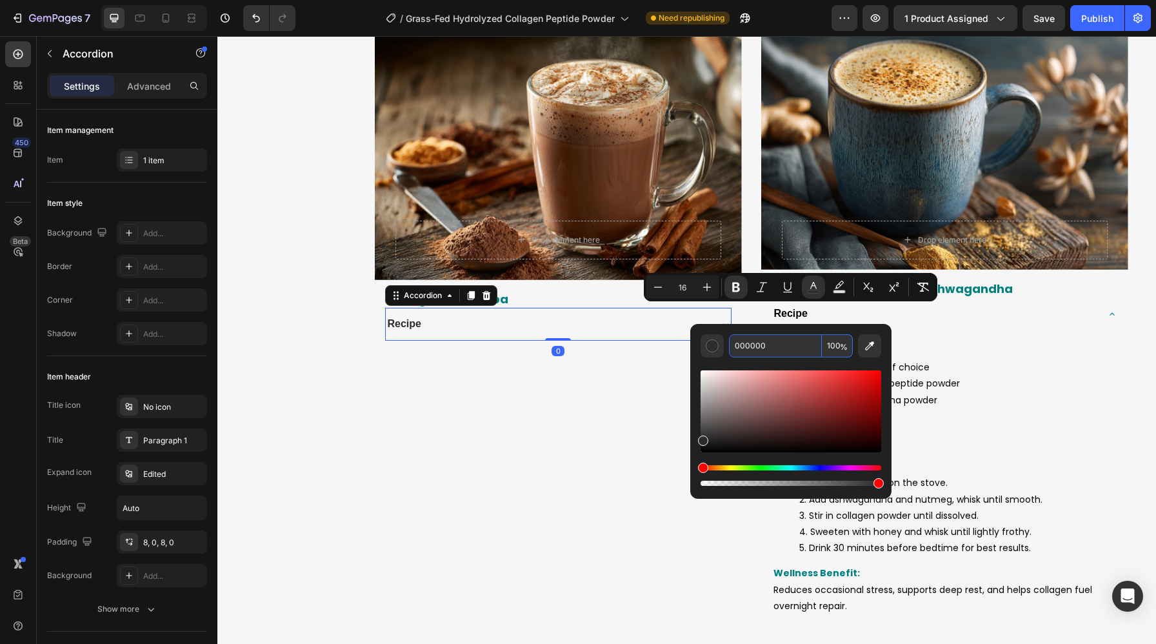
click at [507, 320] on div "Recipe" at bounding box center [548, 324] width 324 height 23
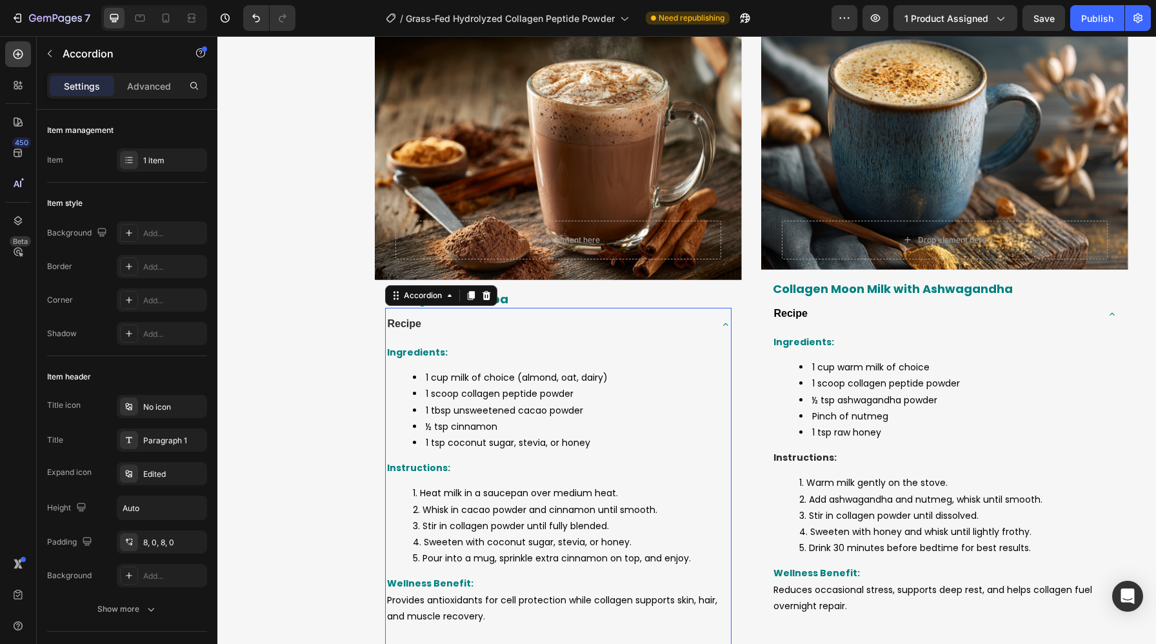
click at [401, 323] on strong "Recipe" at bounding box center [405, 323] width 34 height 11
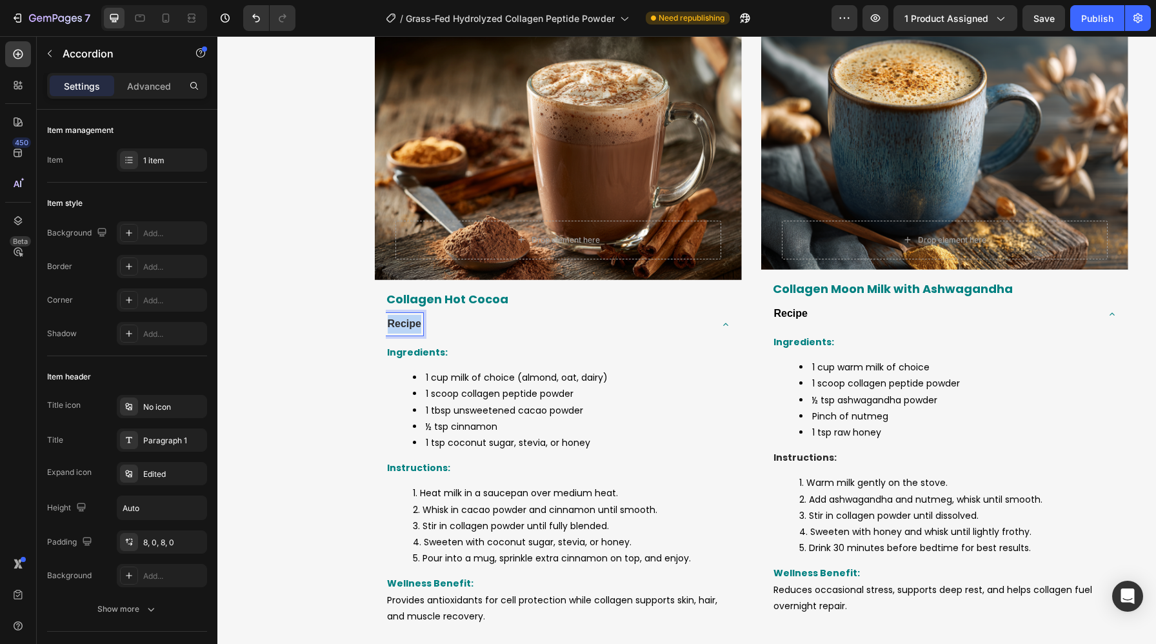
click at [401, 323] on strong "Recipe" at bounding box center [405, 323] width 34 height 11
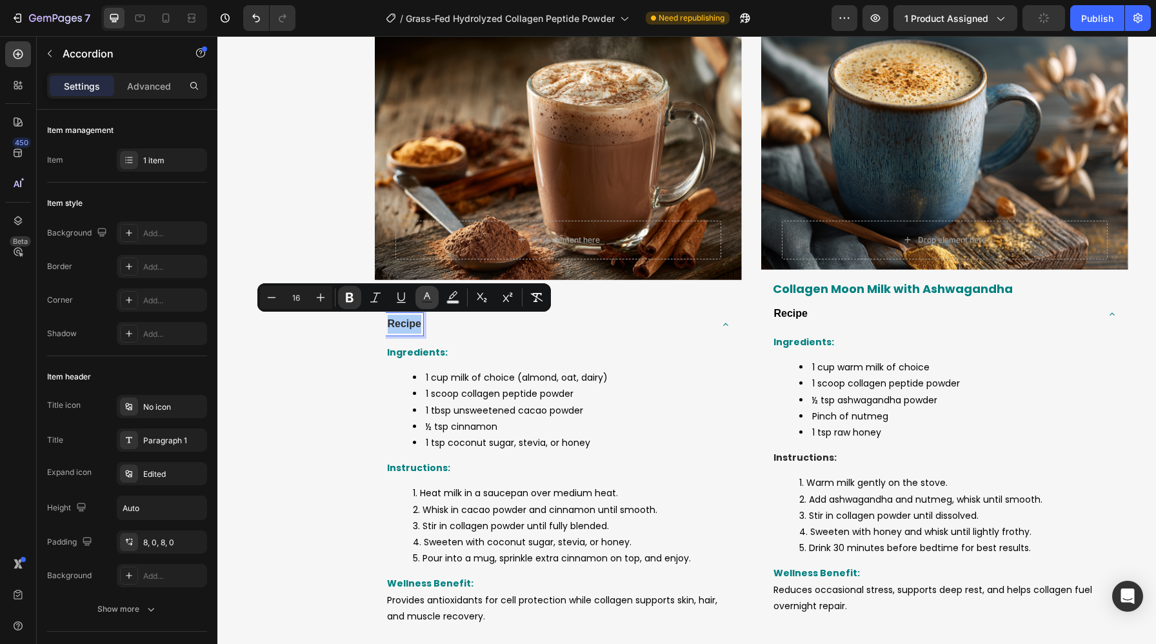
click at [426, 297] on icon "Editor contextual toolbar" at bounding box center [426, 297] width 13 height 13
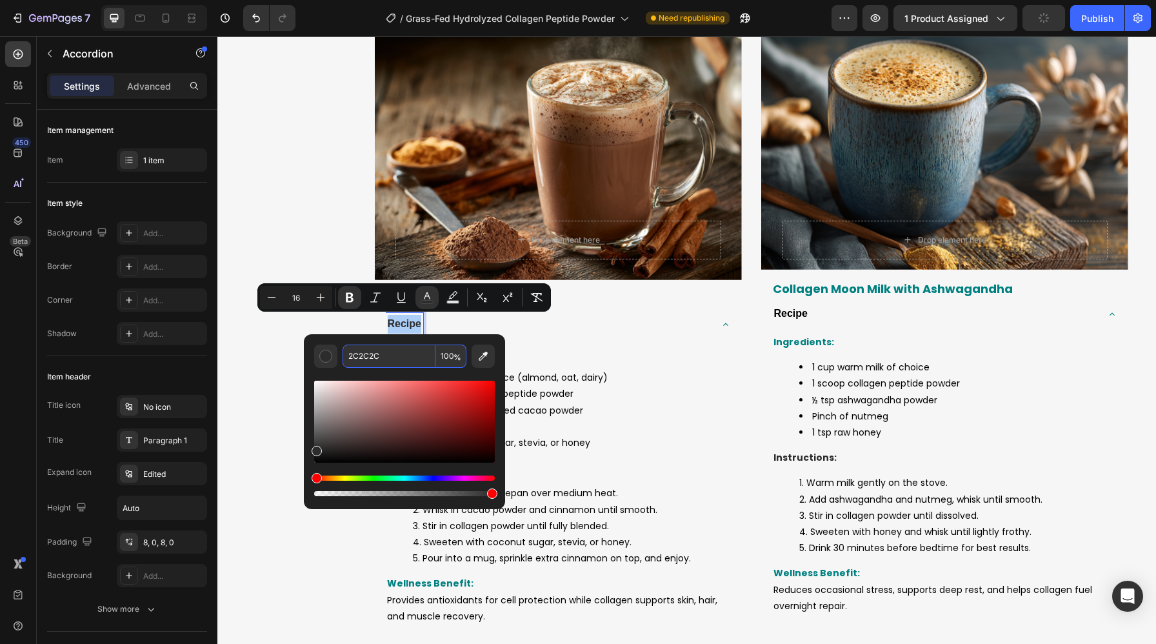
click at [417, 359] on input "2C2C2C" at bounding box center [388, 355] width 93 height 23
paste input "000000"
type input "000000"
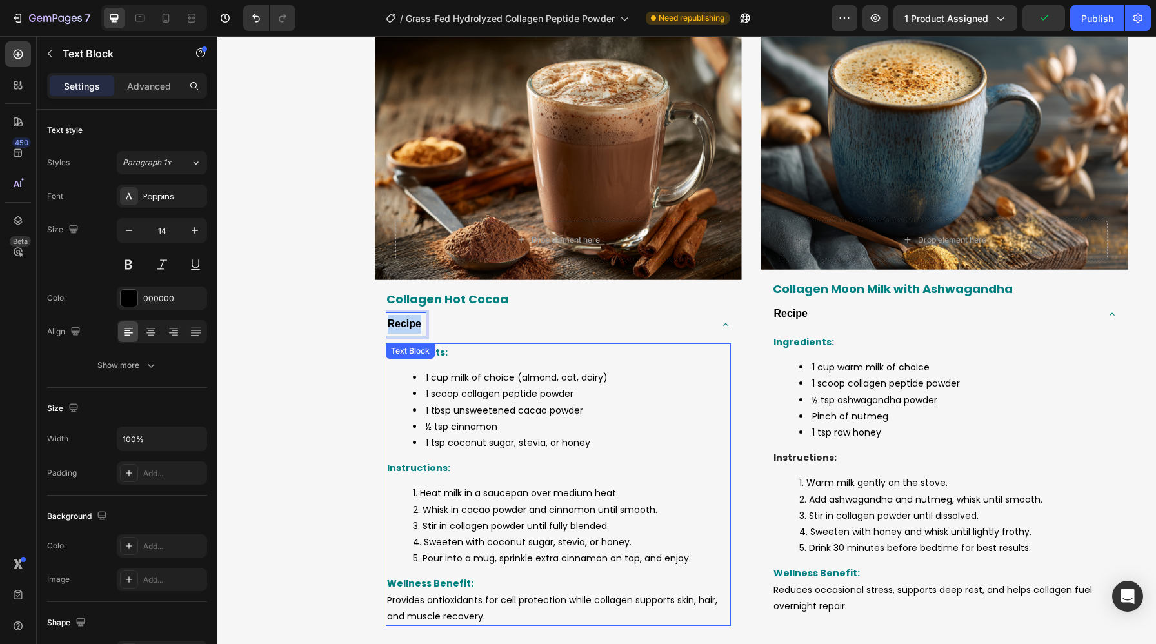
click at [591, 454] on div "Ingredients: 1 cup milk of choice (almond, oat, dairy) 1 scoop collagen peptide…" at bounding box center [558, 484] width 345 height 282
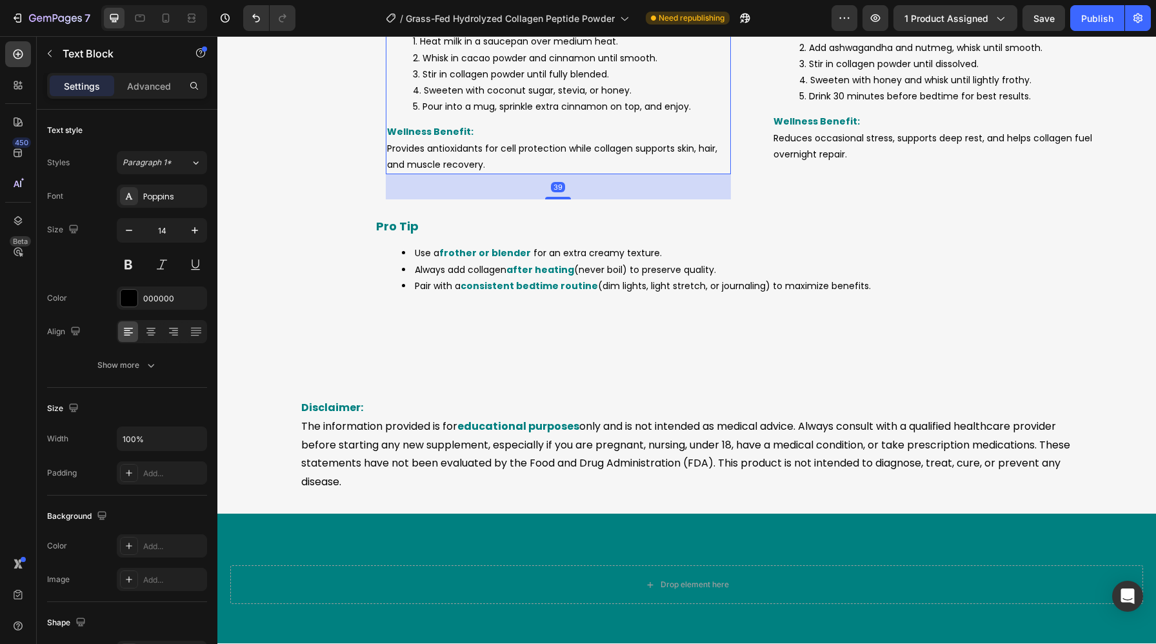
scroll to position [4859, 0]
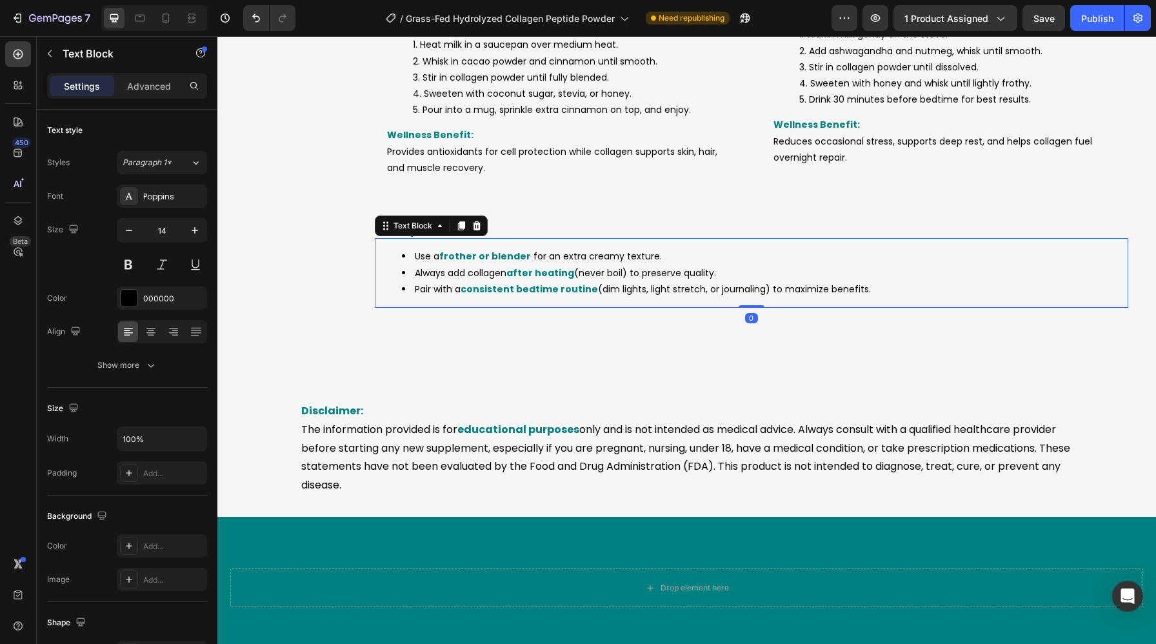
click at [460, 261] on strong "frother or blender" at bounding box center [485, 256] width 92 height 13
click at [424, 432] on p "Disclaimer: The information provided is for educational purposes only and is no…" at bounding box center [686, 448] width 771 height 93
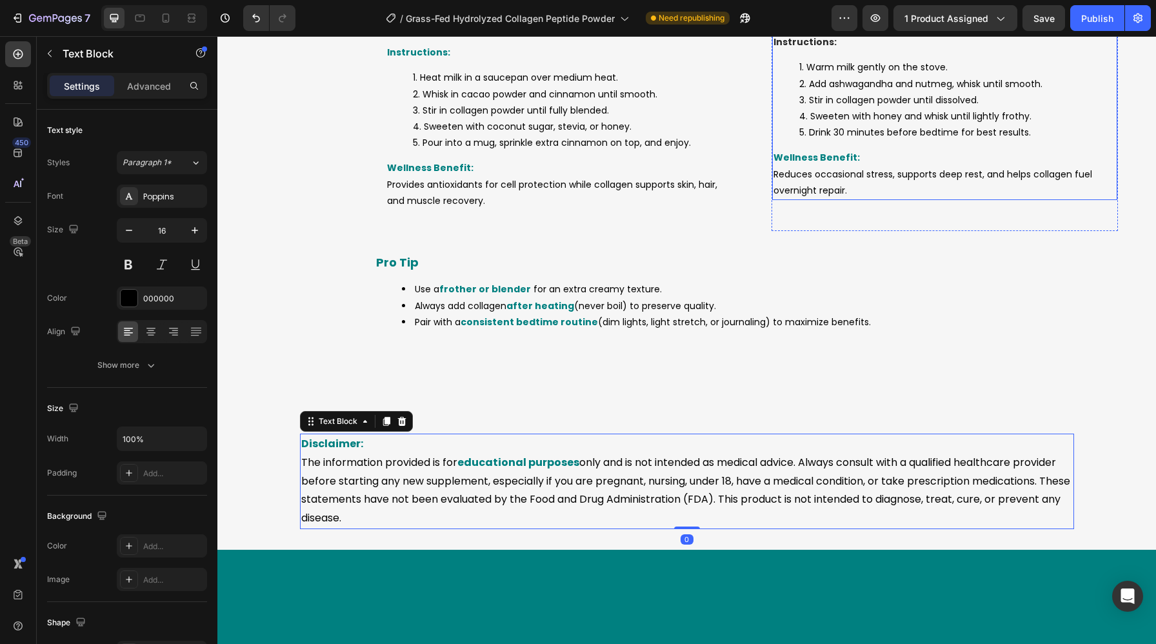
scroll to position [4366, 0]
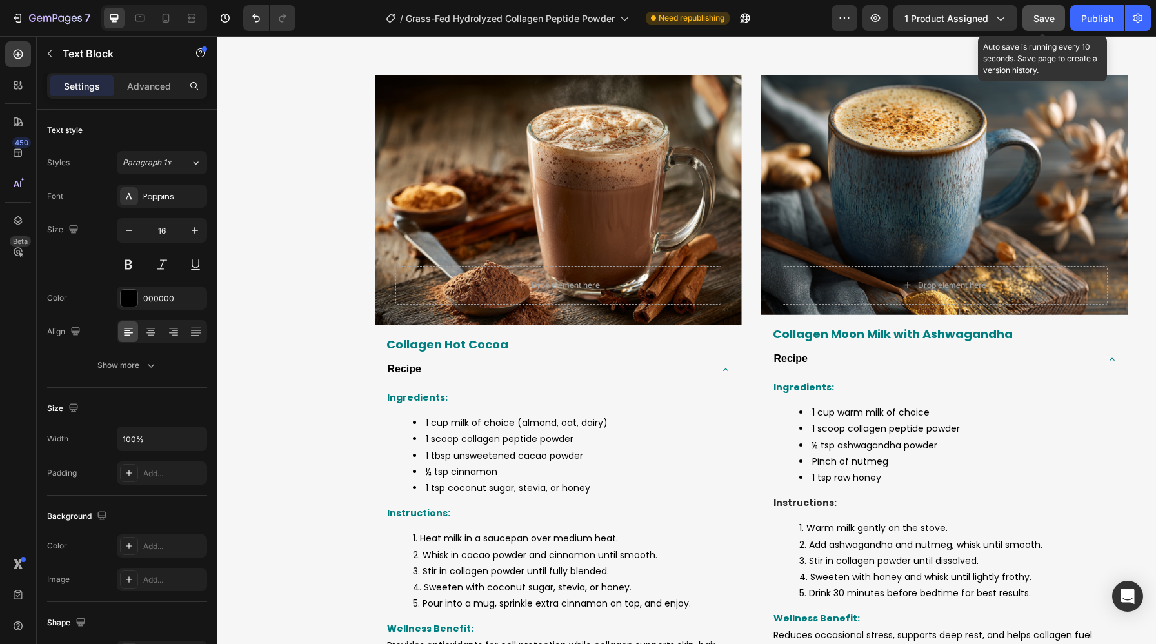
click at [1044, 26] on button "Save" at bounding box center [1043, 18] width 43 height 26
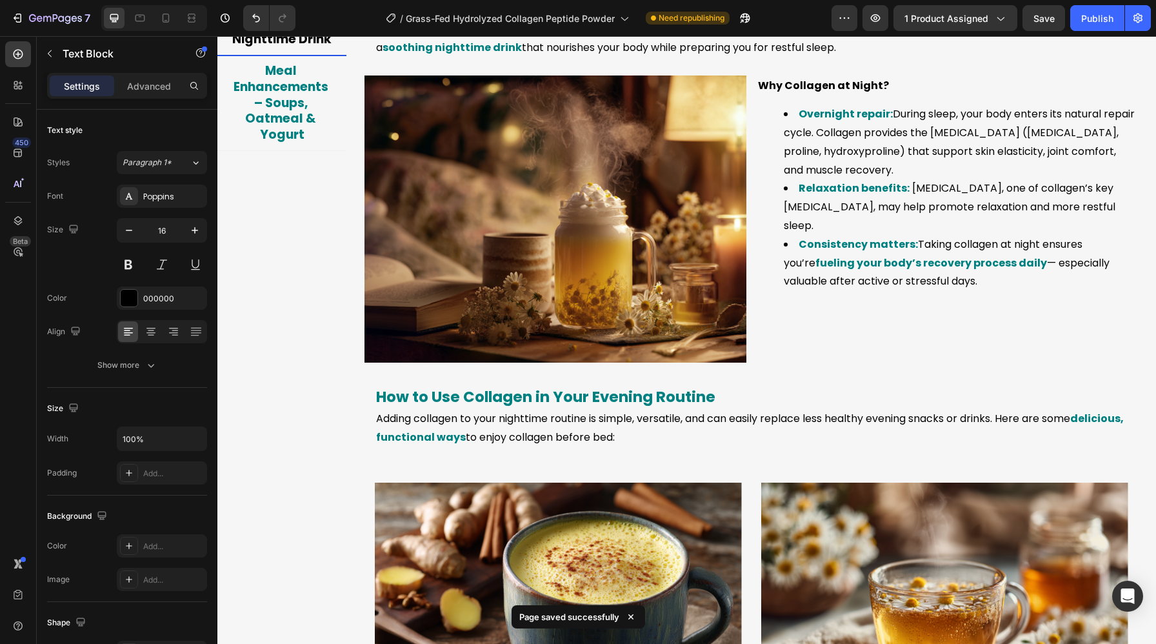
scroll to position [2993, 0]
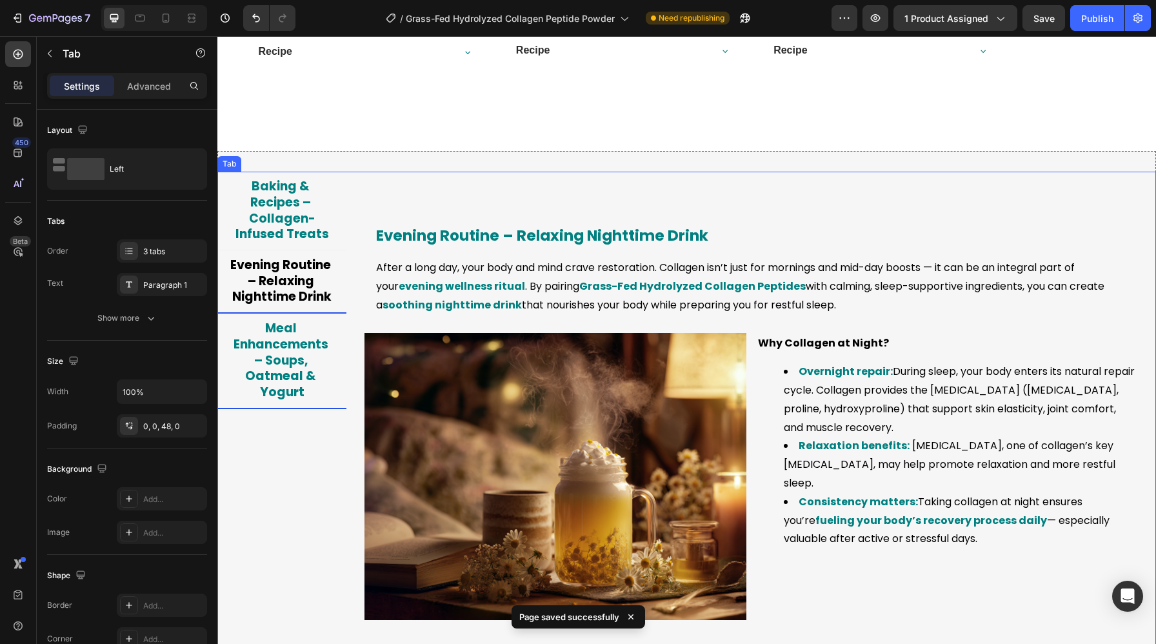
click at [275, 372] on span "Meal Enhancements – Soups, Oatmeal & Yogurt" at bounding box center [281, 359] width 97 height 81
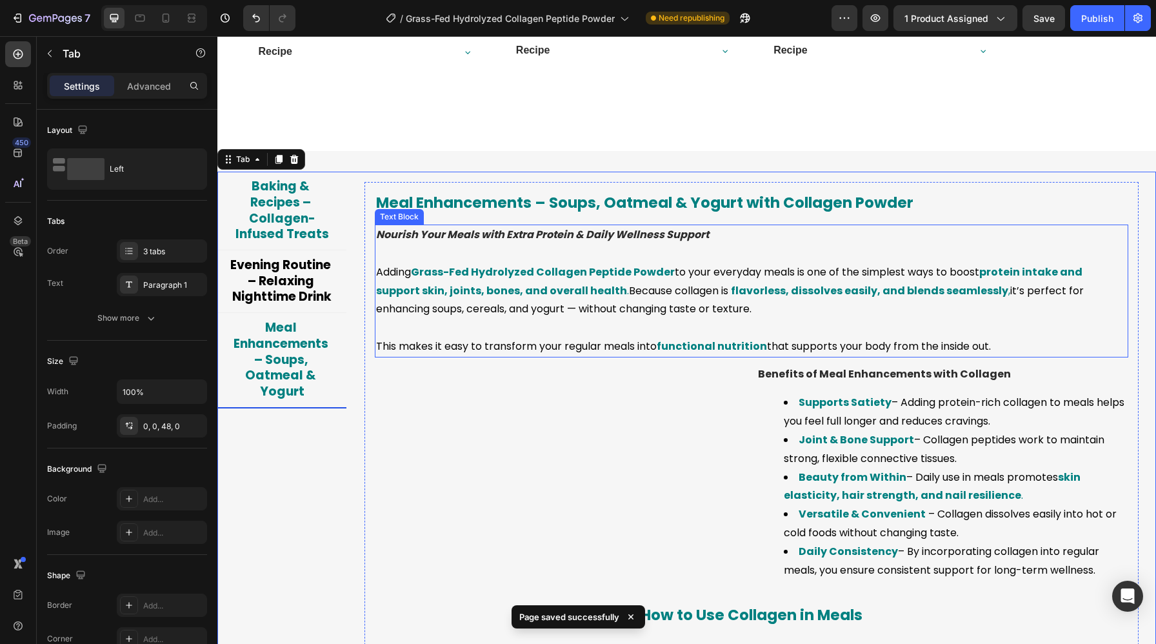
click at [510, 242] on p "Nourish Your Meals with Extra Protein & Daily Wellness Support" at bounding box center [751, 235] width 751 height 19
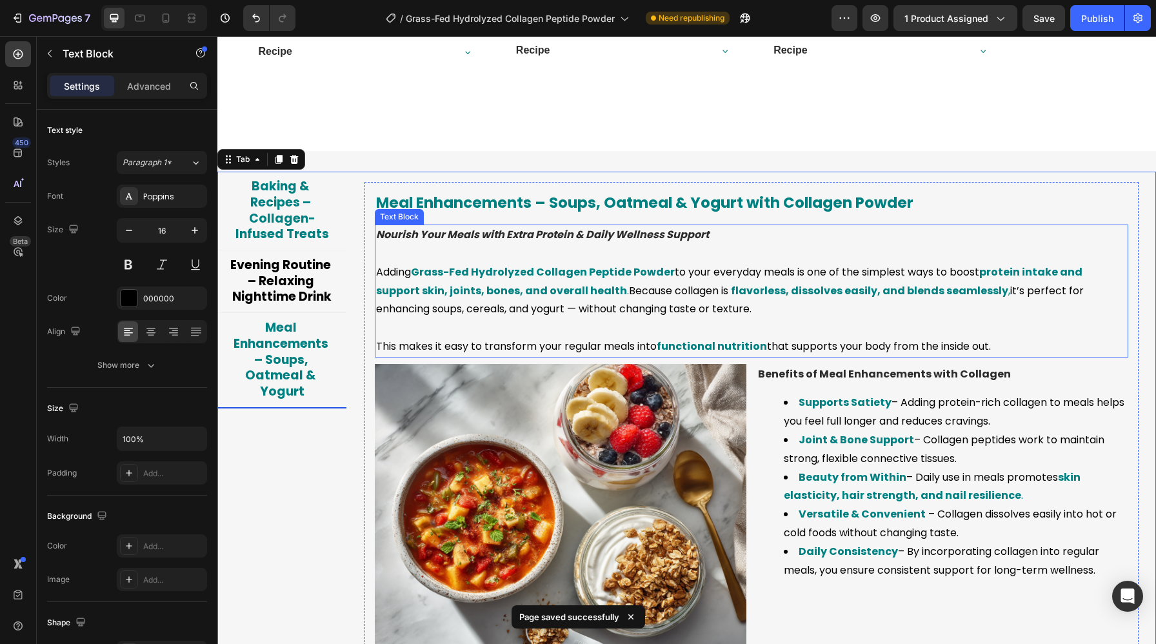
click at [510, 242] on p "Nourish Your Meals with Extra Protein & Daily Wellness Support" at bounding box center [751, 235] width 751 height 19
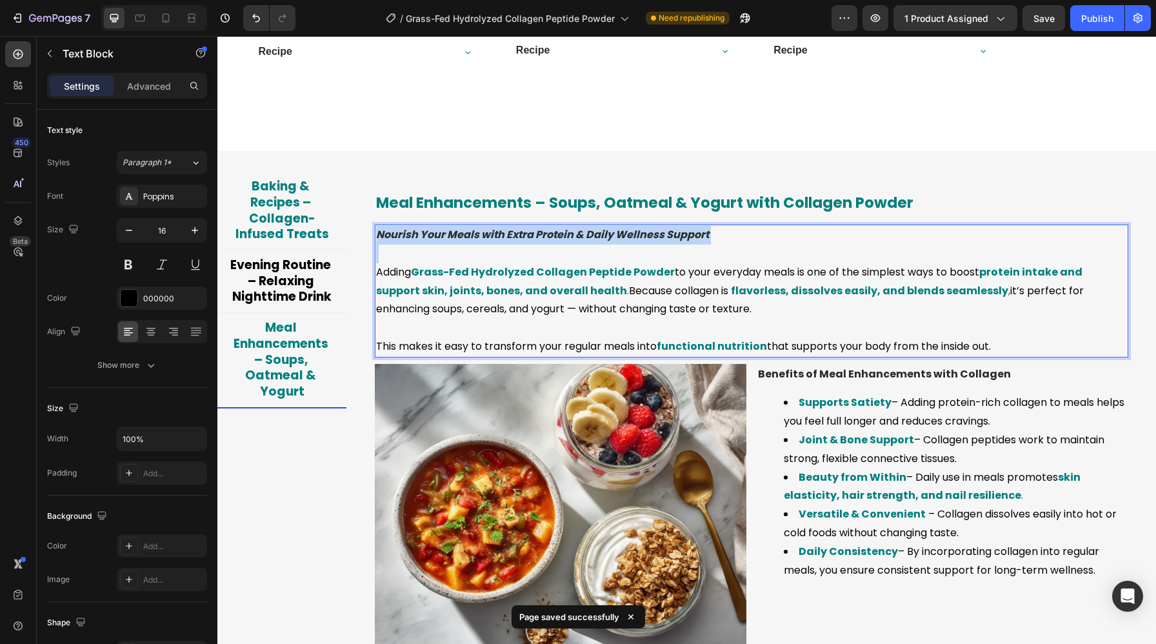
click at [510, 242] on p "Nourish Your Meals with Extra Protein & Daily Wellness Support" at bounding box center [751, 235] width 751 height 19
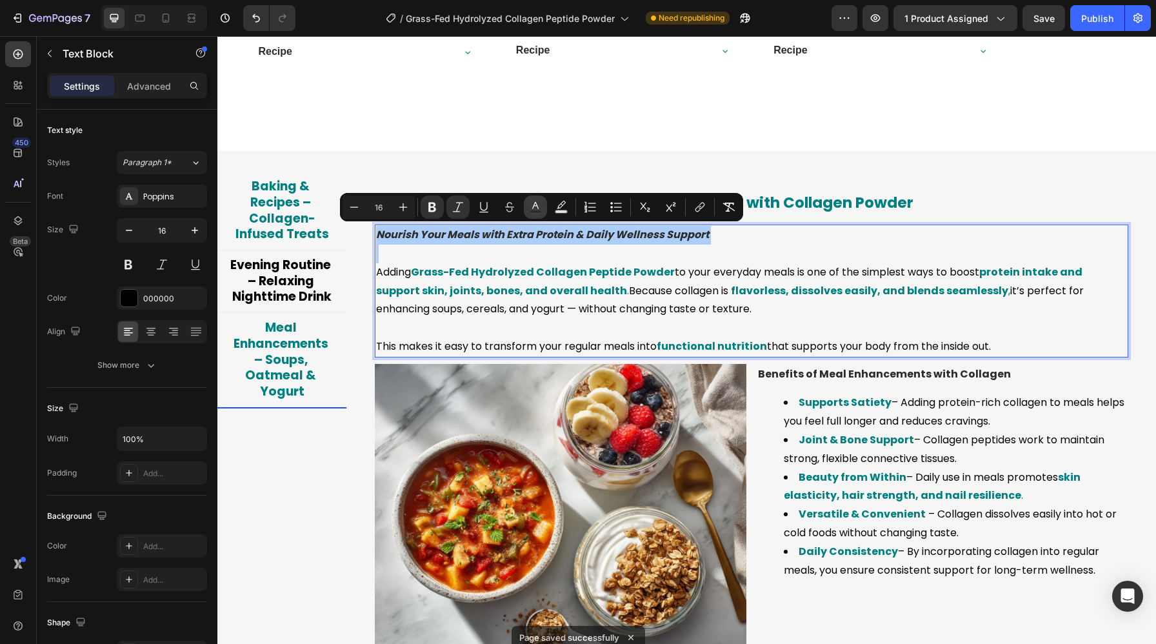
click at [528, 212] on button "color" at bounding box center [535, 206] width 23 height 23
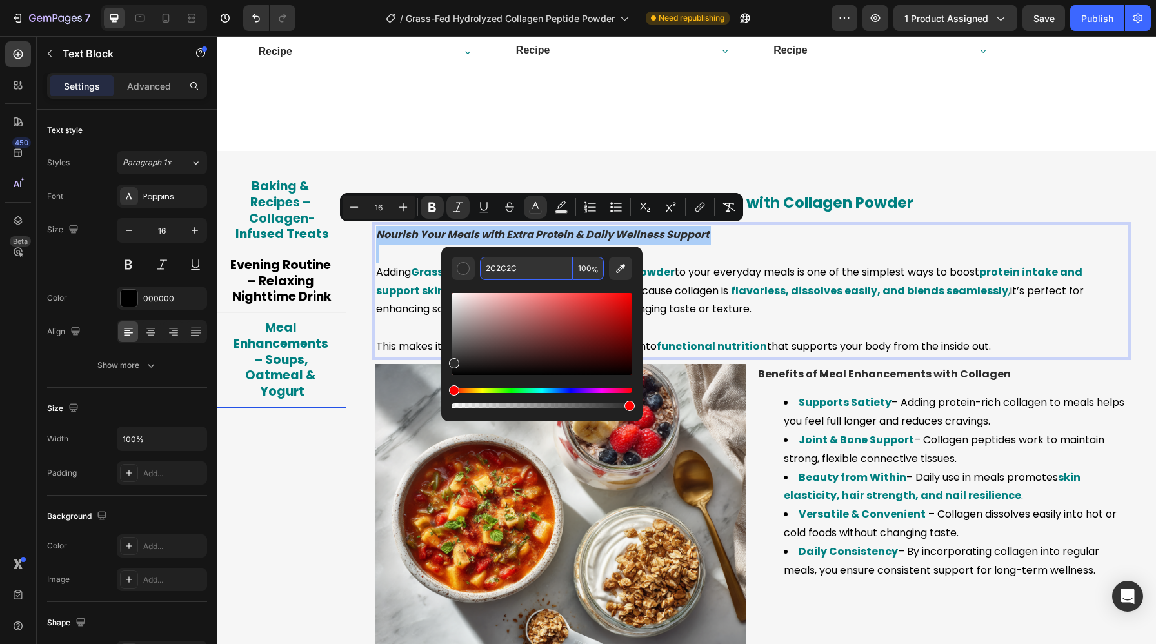
click at [514, 270] on input "2C2C2C" at bounding box center [526, 268] width 93 height 23
paste input "000000"
type input "000000"
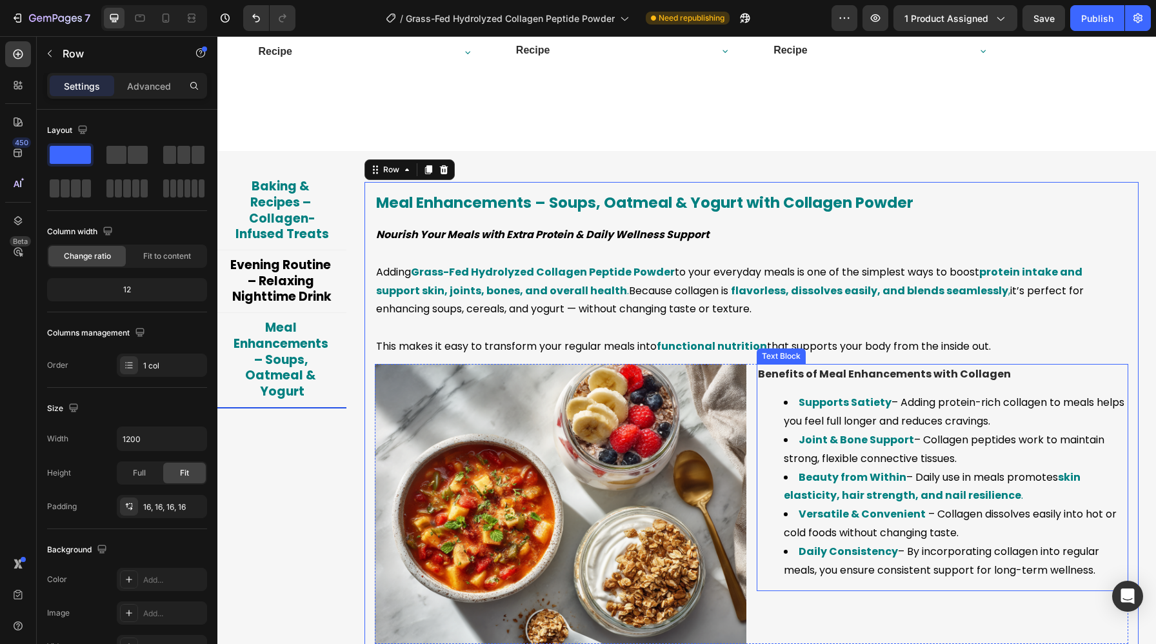
click at [837, 373] on strong "Benefits of Meal Enhancements with Collagen" at bounding box center [884, 373] width 253 height 15
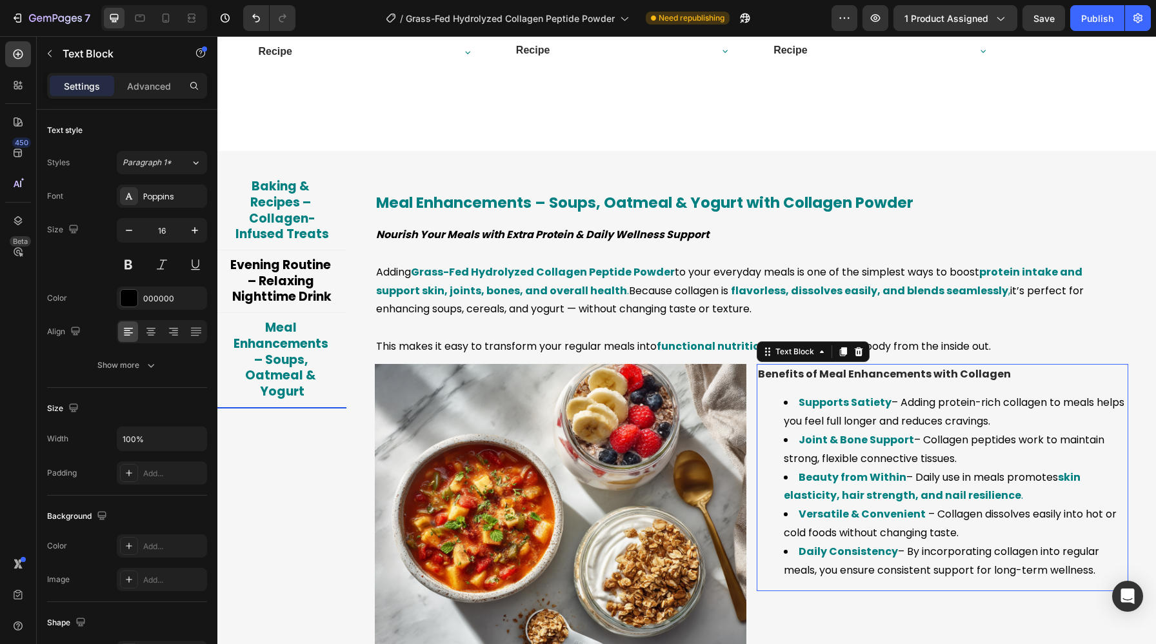
click at [837, 373] on strong "Benefits of Meal Enhancements with Collagen" at bounding box center [884, 373] width 253 height 15
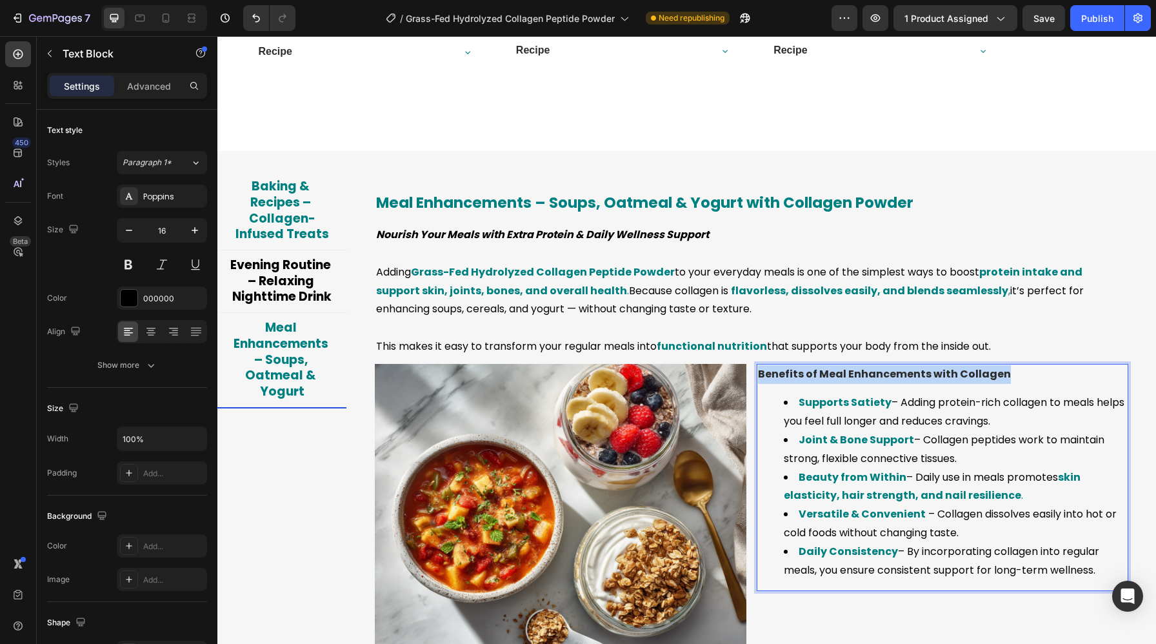
click at [837, 373] on strong "Benefits of Meal Enhancements with Collagen" at bounding box center [884, 373] width 253 height 15
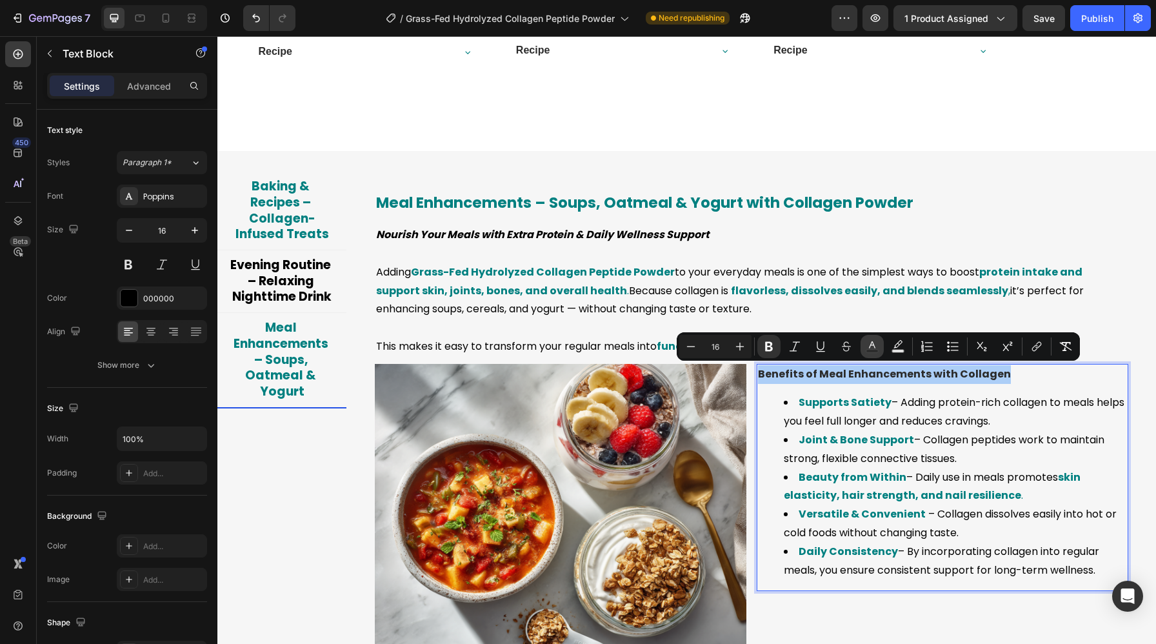
click at [874, 348] on icon "Editor contextual toolbar" at bounding box center [871, 346] width 13 height 13
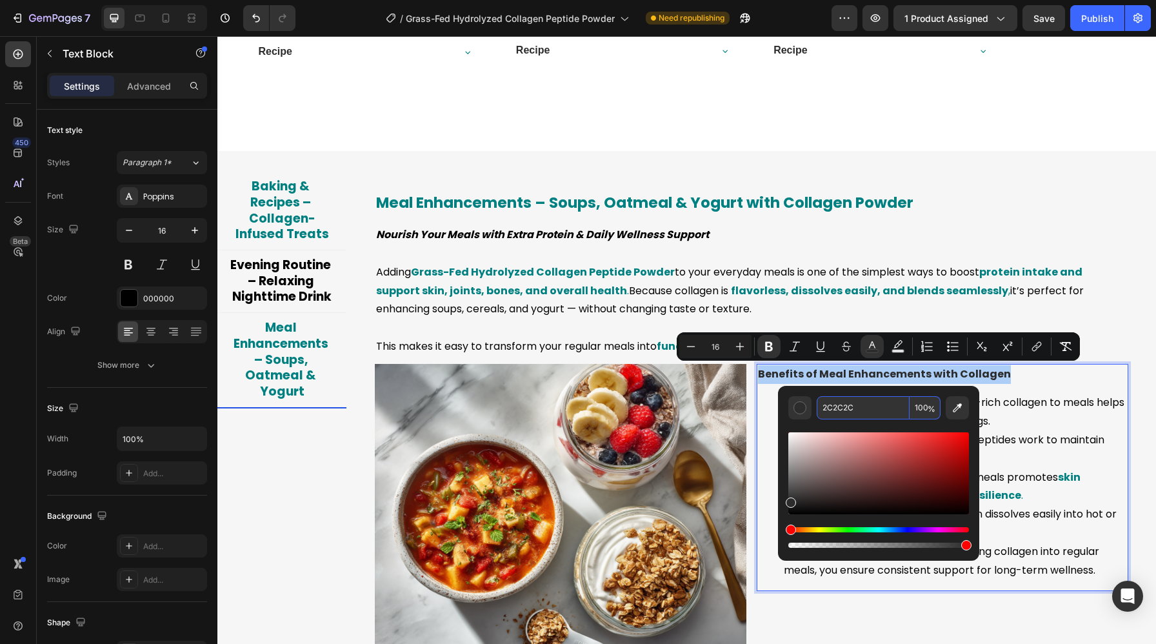
click at [846, 400] on input "2C2C2C" at bounding box center [862, 407] width 93 height 23
paste input "000000"
type input "000000"
click at [720, 405] on img at bounding box center [560, 504] width 371 height 280
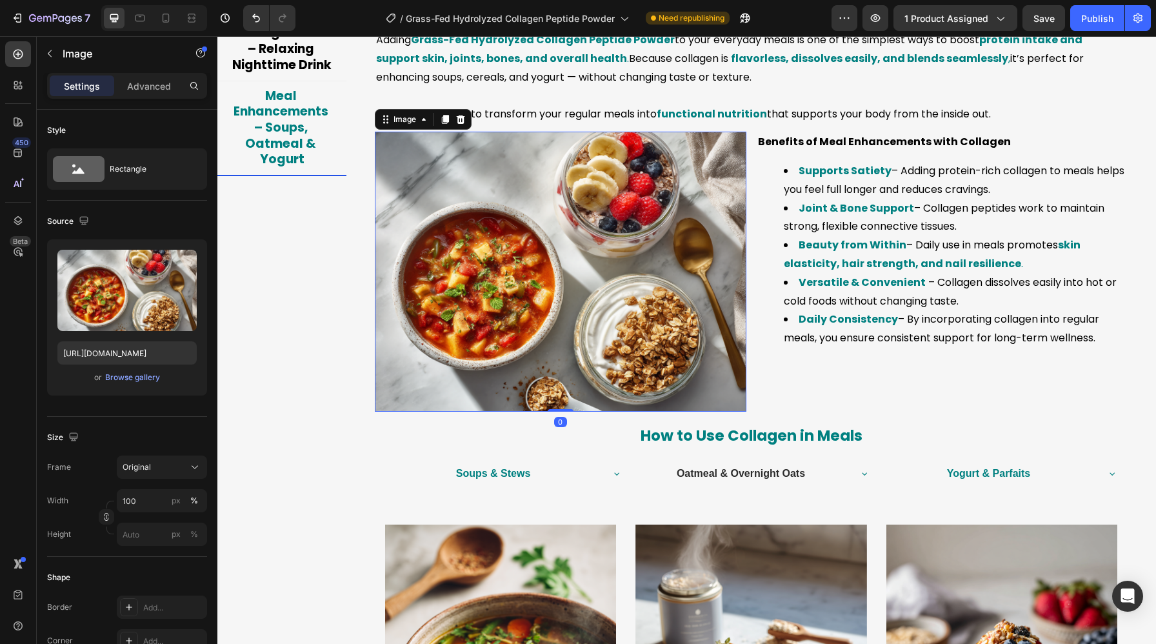
scroll to position [3228, 0]
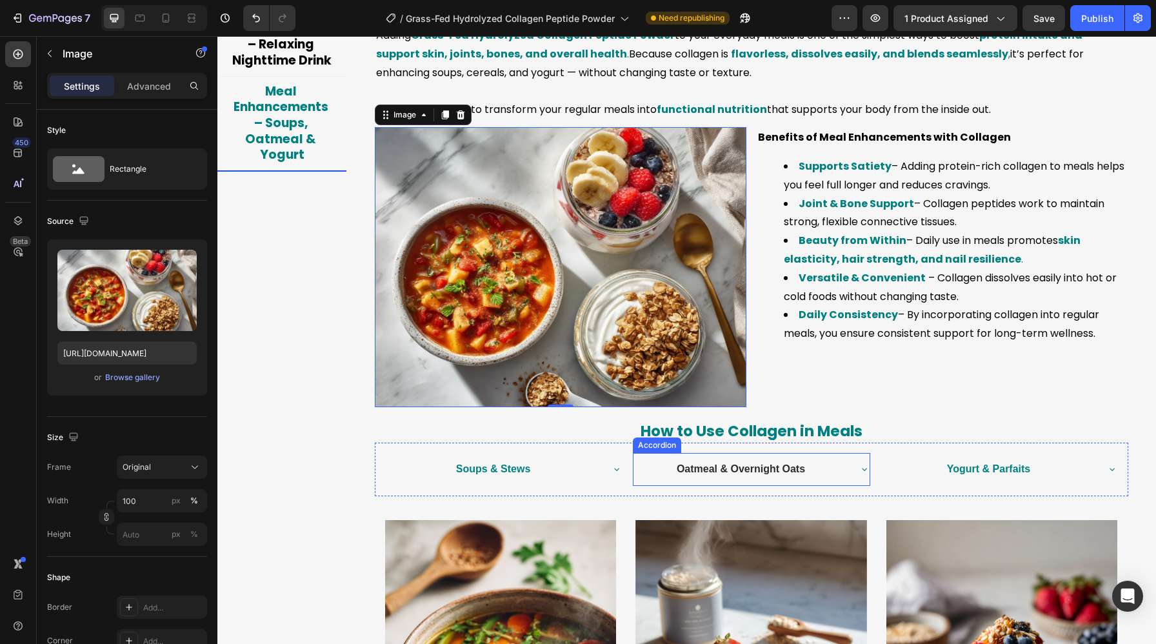
click at [729, 466] on strong "Oatmeal & Overnight Oats" at bounding box center [740, 468] width 128 height 11
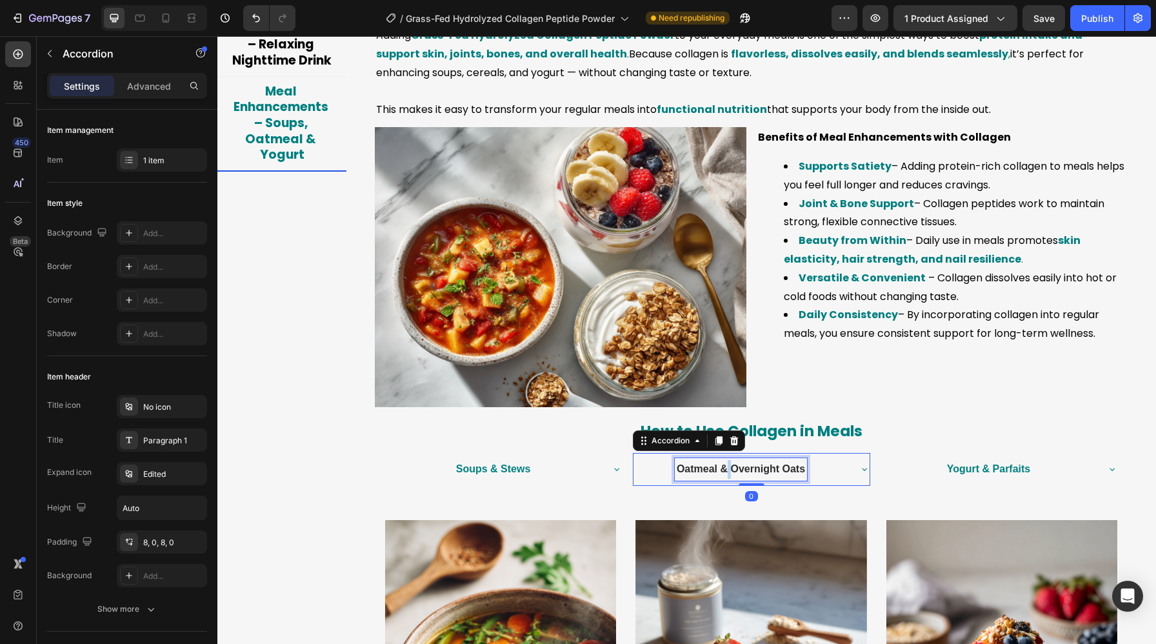
click at [729, 466] on strong "Oatmeal & Overnight Oats" at bounding box center [740, 468] width 128 height 11
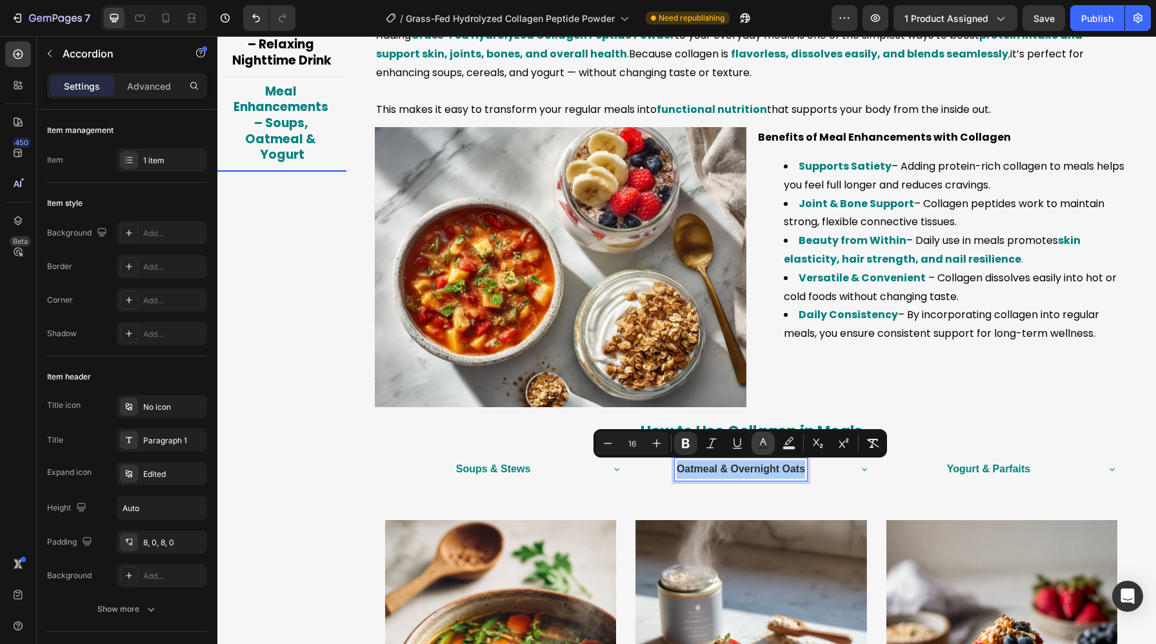
click at [754, 442] on button "color" at bounding box center [762, 442] width 23 height 23
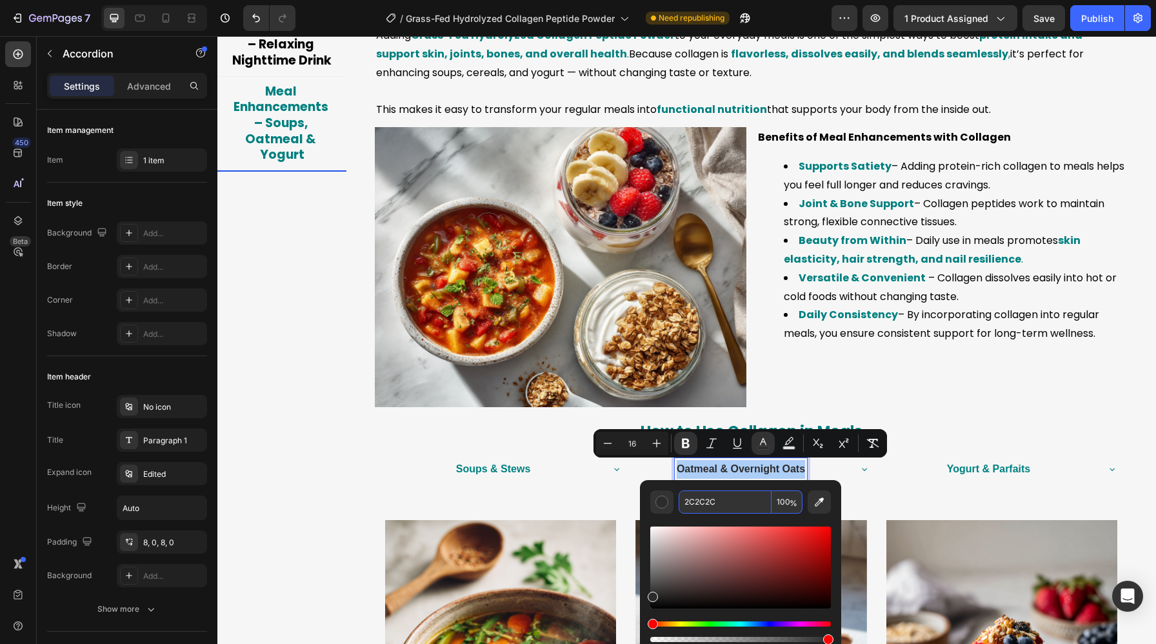
click at [713, 505] on input "2C2C2C" at bounding box center [724, 501] width 93 height 23
paste input "000000"
type input "000000"
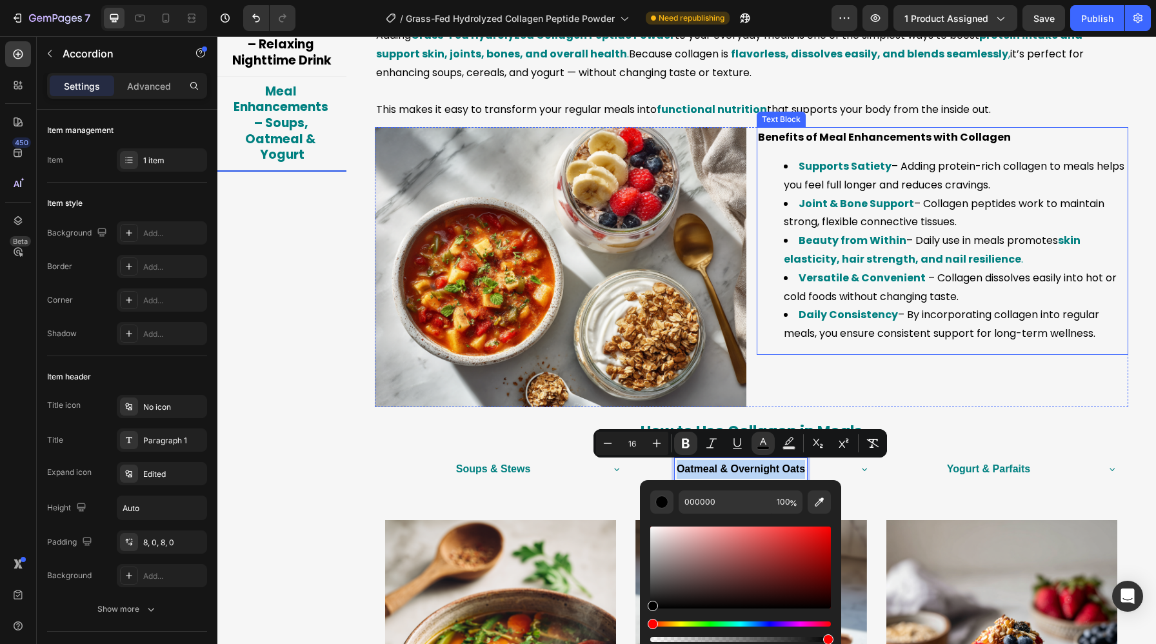
click at [899, 324] on li "Daily Consistency – By incorporating collagen into regular meals, you ensure co…" at bounding box center [954, 324] width 343 height 37
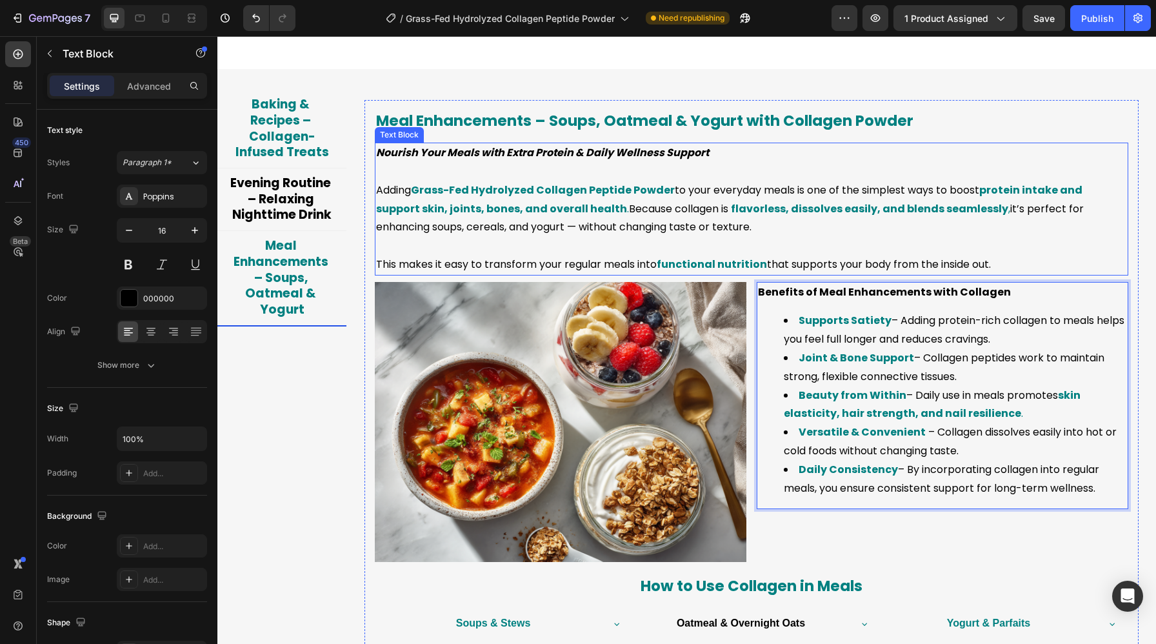
scroll to position [3055, 0]
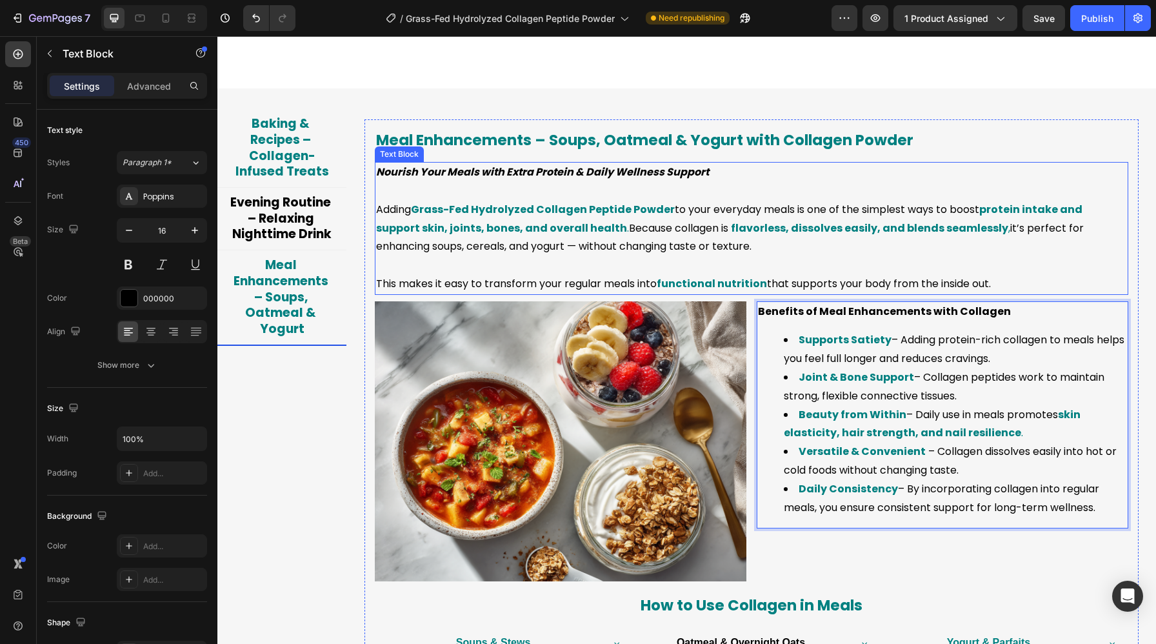
click at [496, 228] on strong "protein intake and support skin, joints, bones, and overall health" at bounding box center [730, 219] width 708 height 34
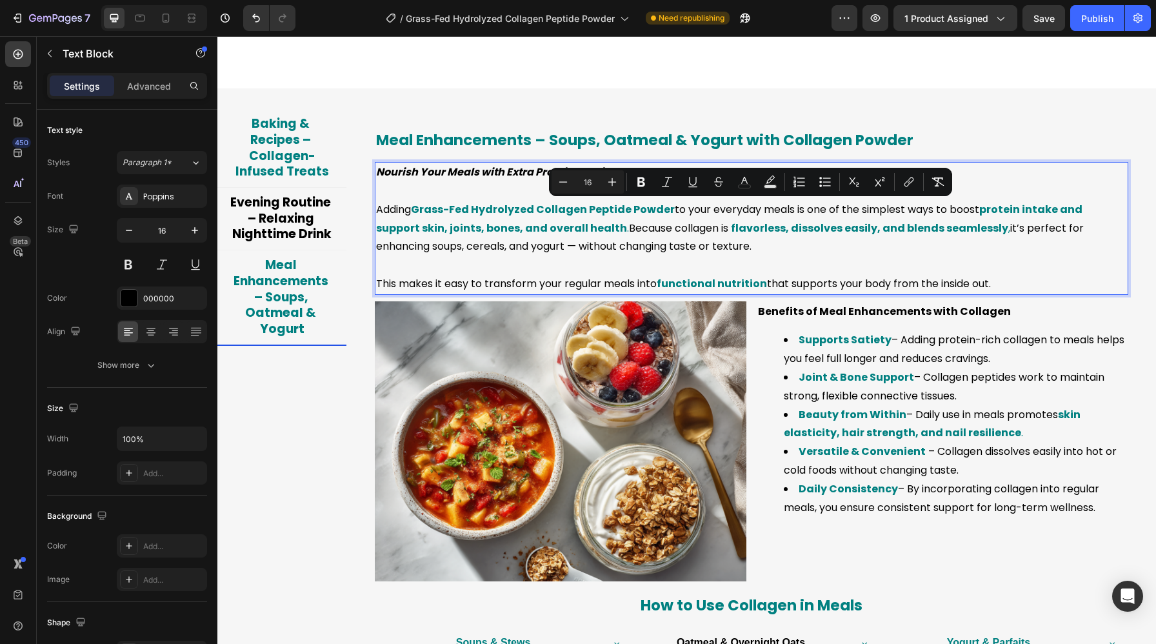
drag, startPoint x: 980, startPoint y: 209, endPoint x: 572, endPoint y: 226, distance: 407.9
click at [572, 226] on p "Adding Grass-Fed Hydrolyzed Collagen Peptide Powder to your everyday meals is o…" at bounding box center [751, 228] width 751 height 55
click at [740, 182] on icon "Editor contextual toolbar" at bounding box center [744, 181] width 13 height 13
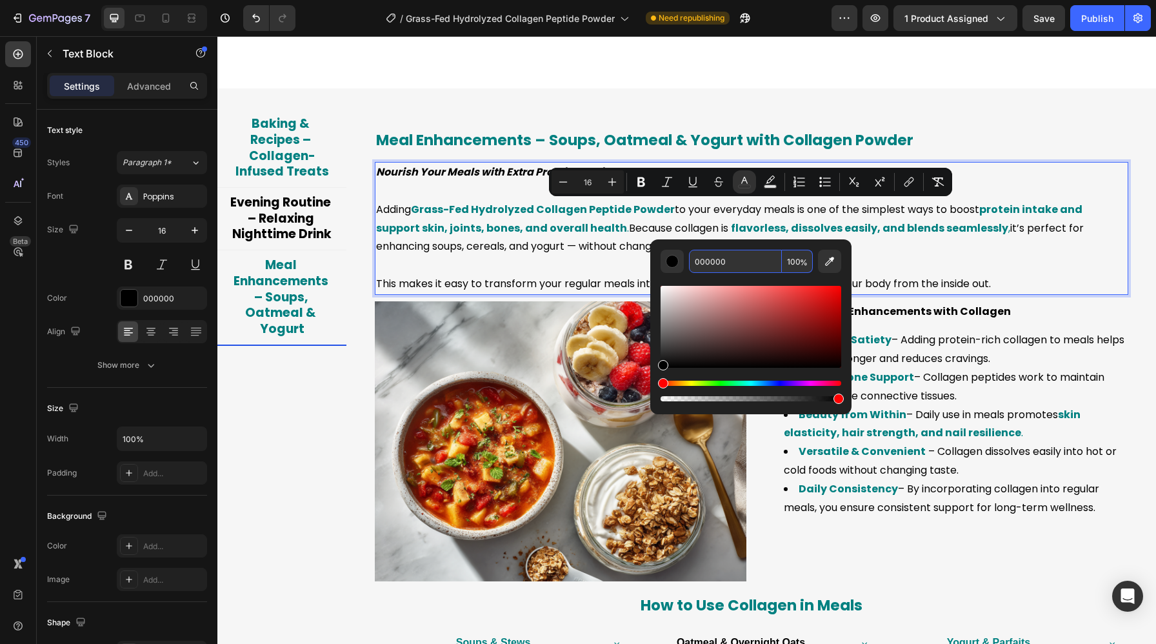
click at [704, 256] on input "000000" at bounding box center [735, 261] width 93 height 23
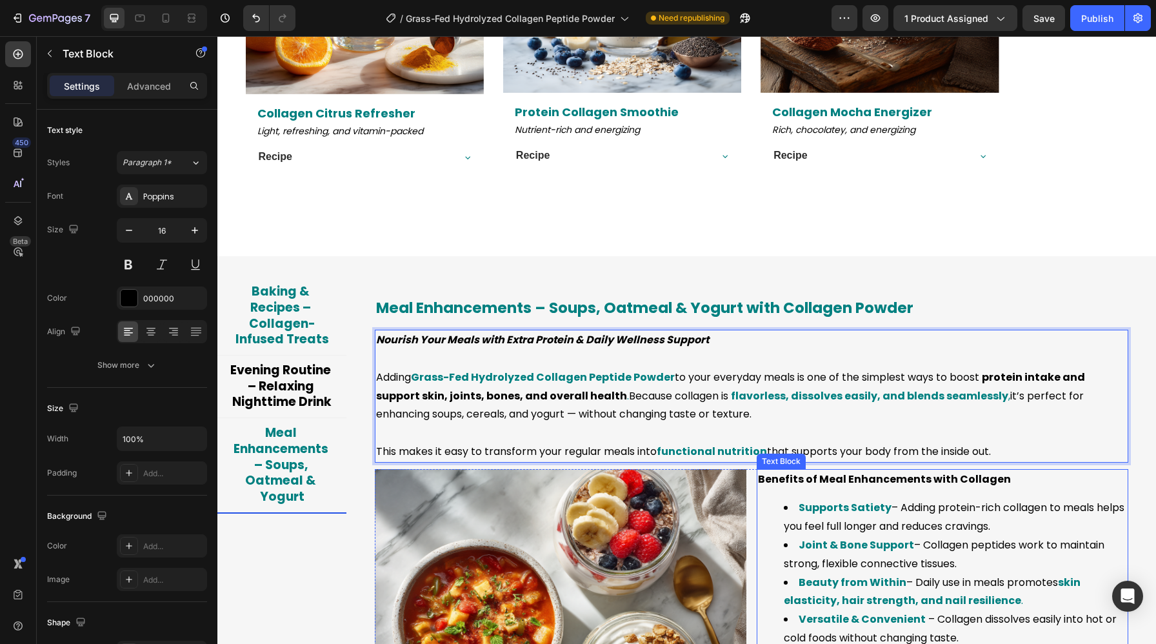
scroll to position [2772, 0]
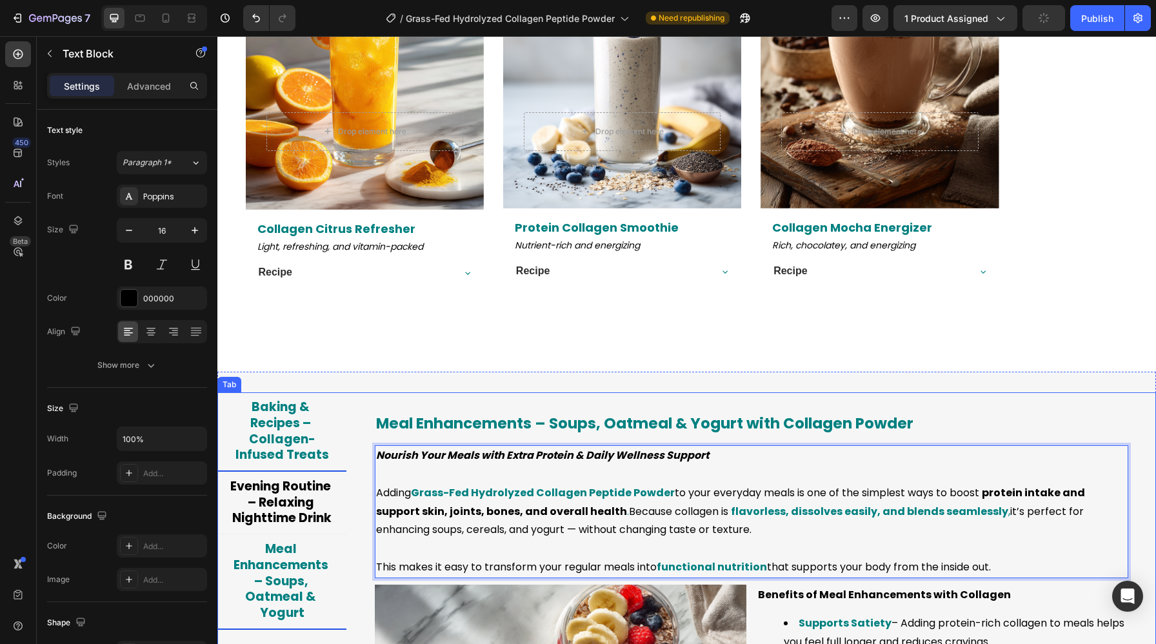
click at [279, 418] on span "Baking & Recipes – Collagen-Infused Treats" at bounding box center [282, 430] width 94 height 65
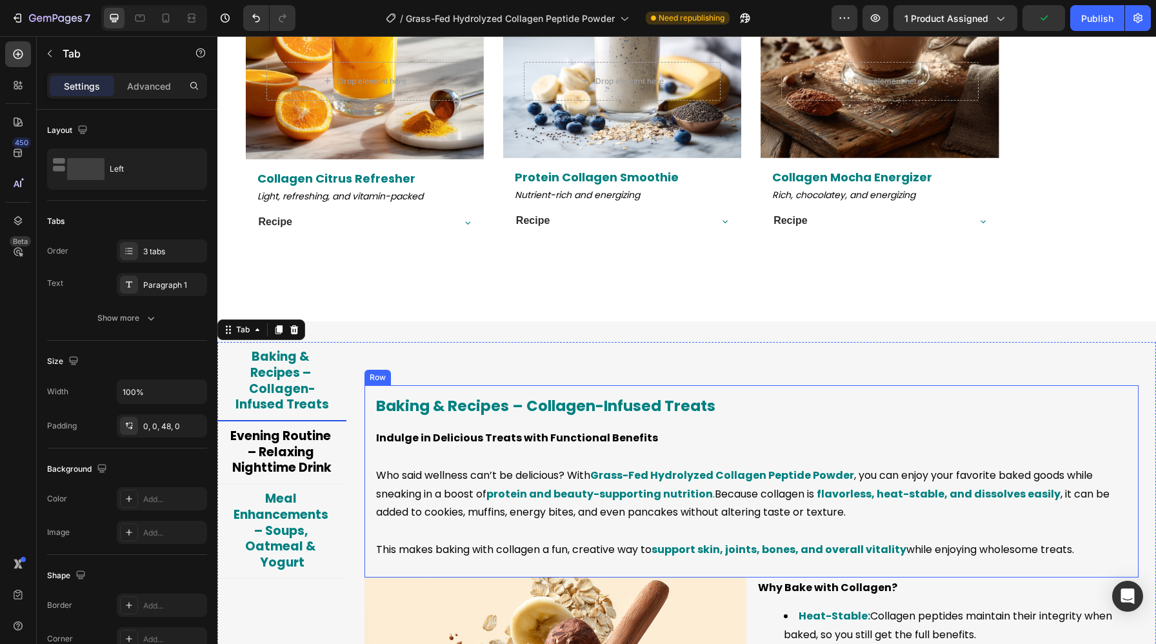
scroll to position [2880, 0]
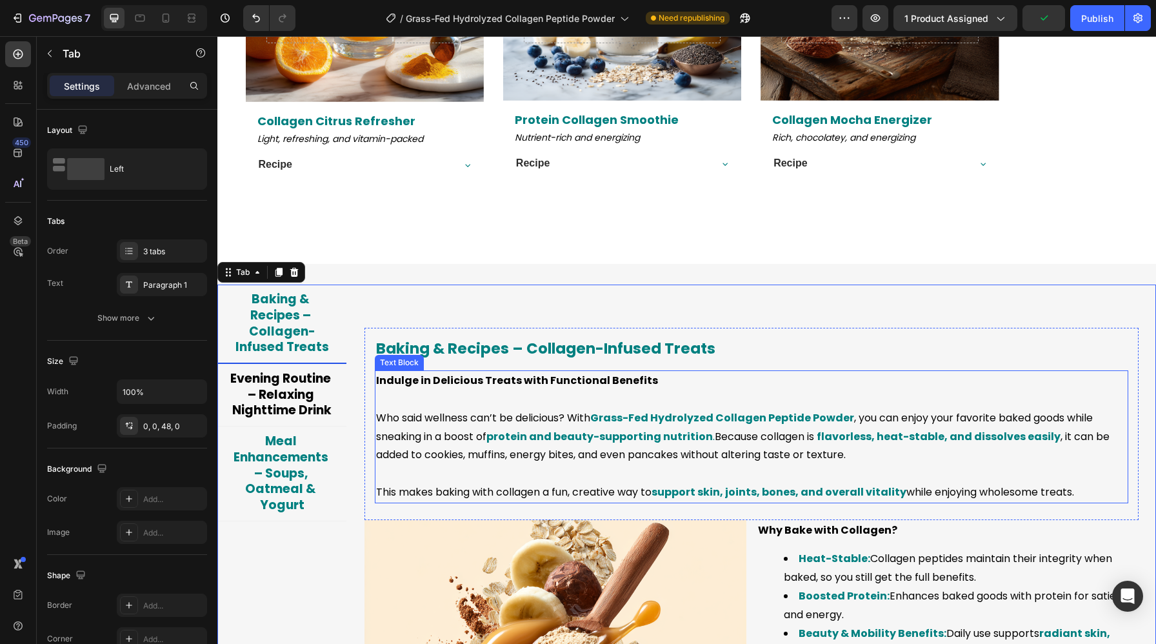
click at [614, 437] on strong "protein and beauty-supporting nutrition" at bounding box center [599, 436] width 226 height 15
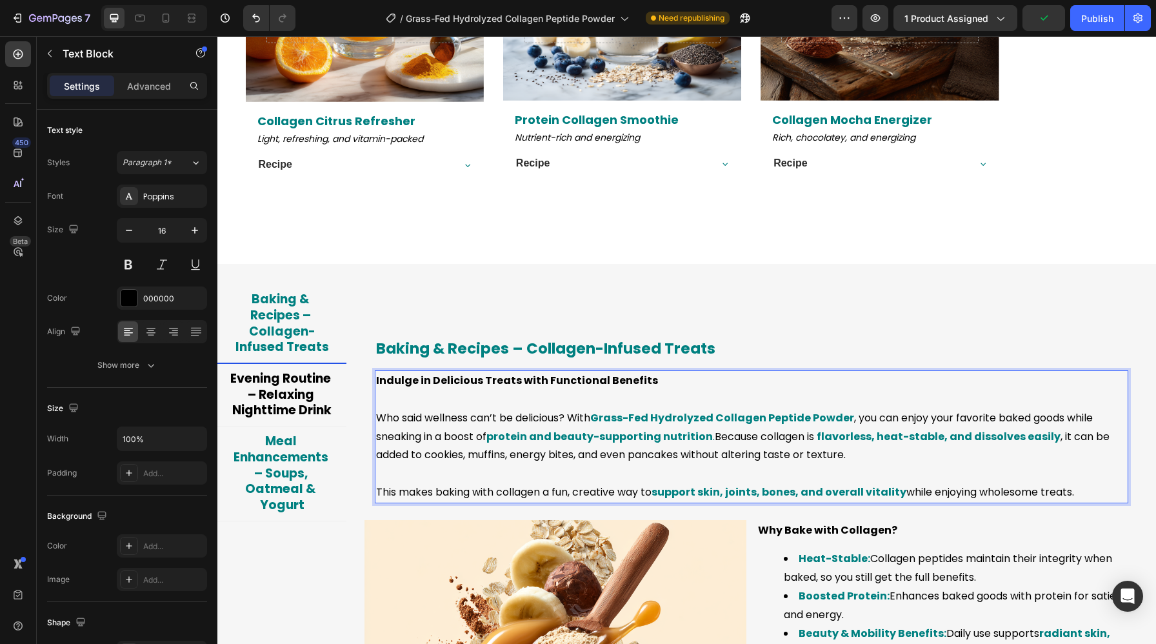
click at [524, 438] on strong "protein and beauty-supporting nutrition" at bounding box center [599, 436] width 226 height 15
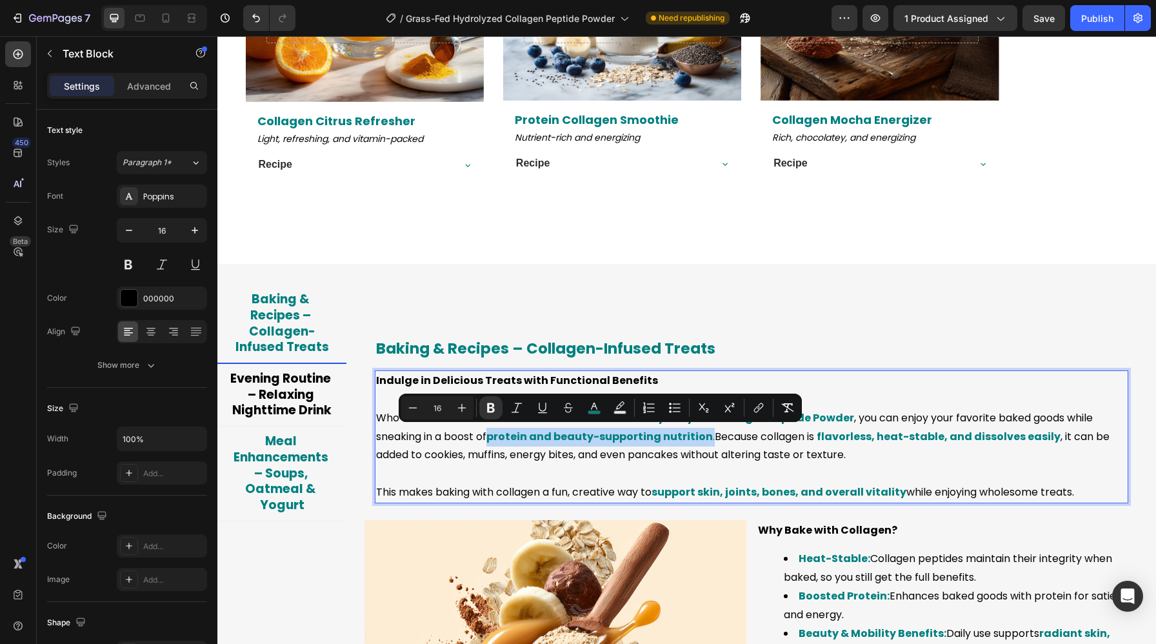
drag, startPoint x: 493, startPoint y: 435, endPoint x: 709, endPoint y: 436, distance: 216.7
click at [709, 436] on p "Who said wellness can’t be delicious? With Grass-Fed Hydrolyzed Collagen Peptid…" at bounding box center [751, 436] width 751 height 55
click at [592, 411] on rect "Editor contextual toolbar" at bounding box center [594, 412] width 12 height 3
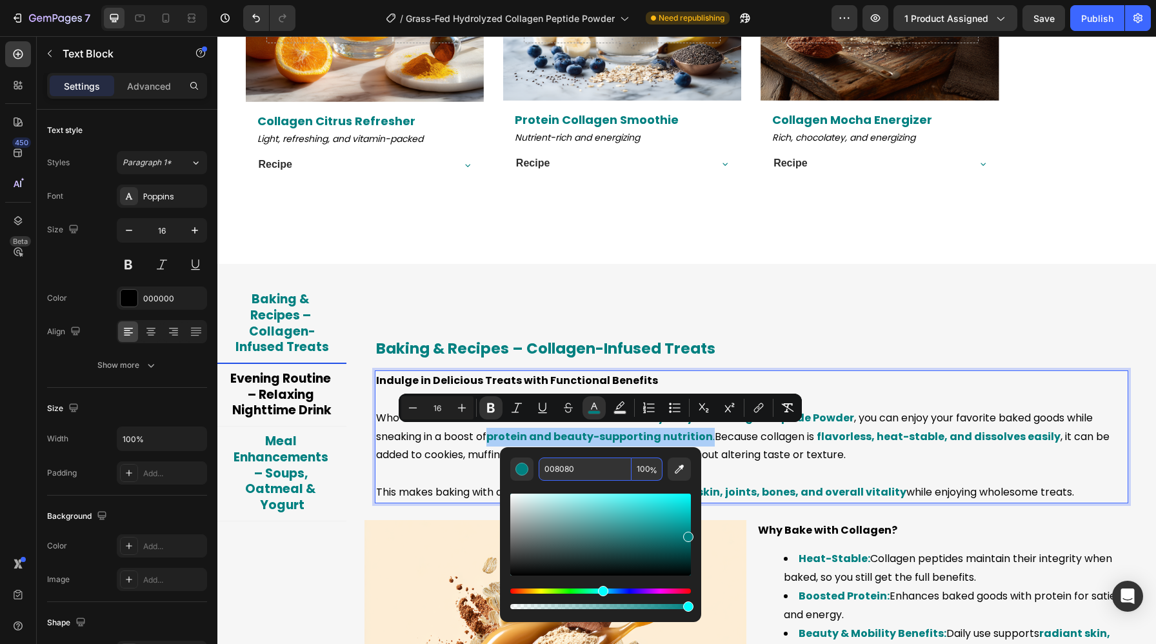
click at [569, 469] on input "008080" at bounding box center [584, 468] width 93 height 23
paste input "000"
type input "000000"
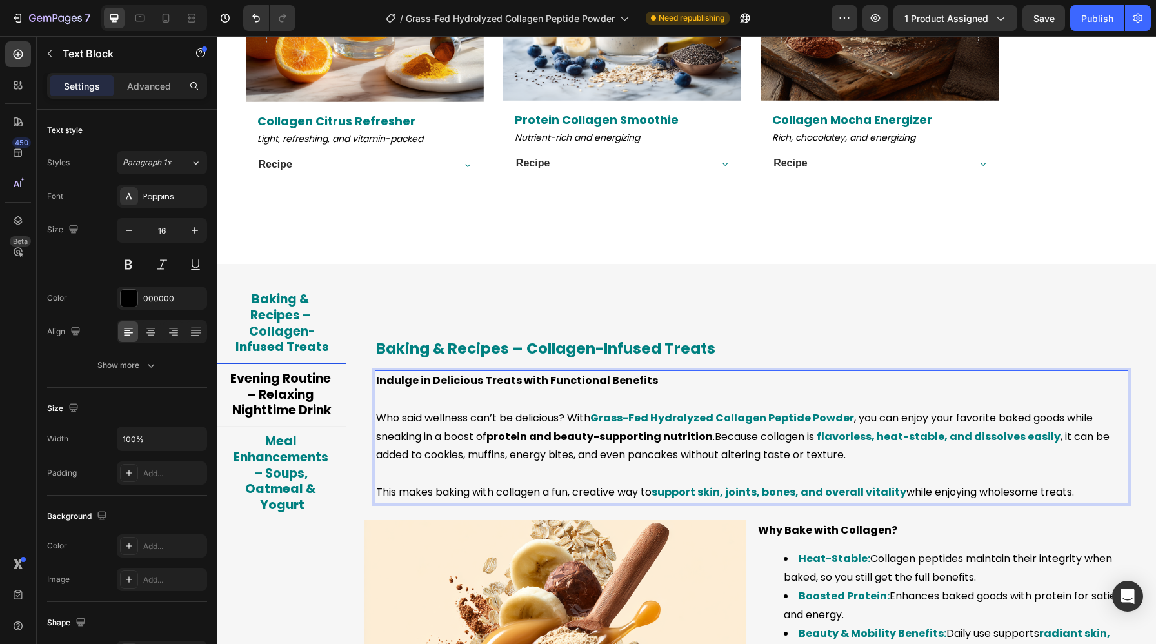
click at [669, 491] on strong "support skin, joints, bones, and overall vitality" at bounding box center [778, 491] width 255 height 15
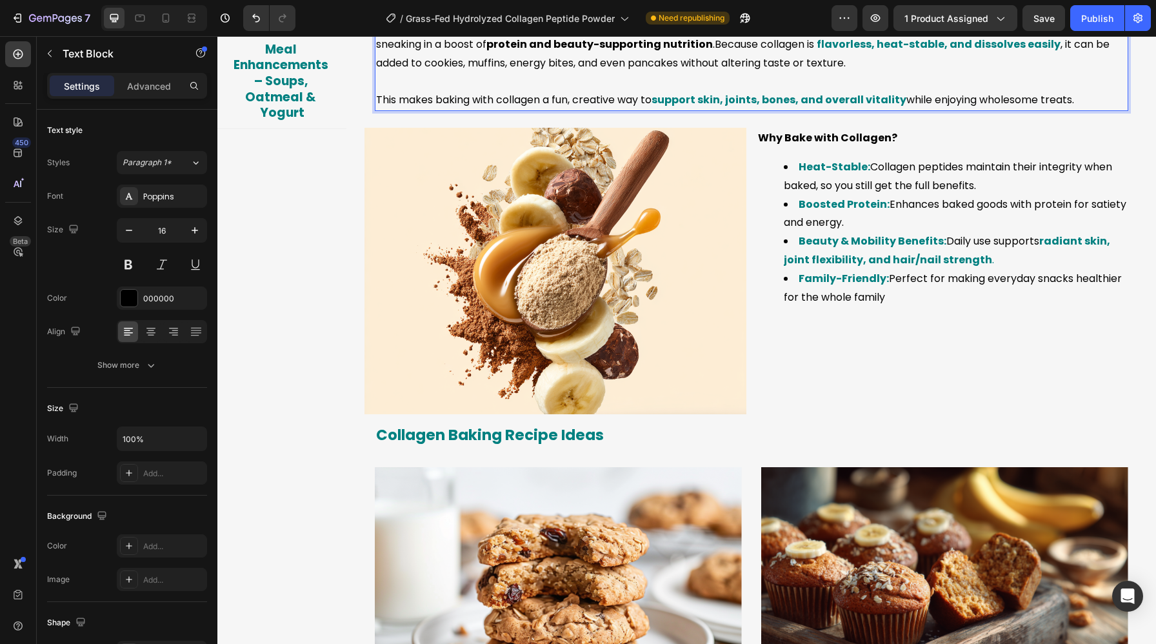
scroll to position [3284, 0]
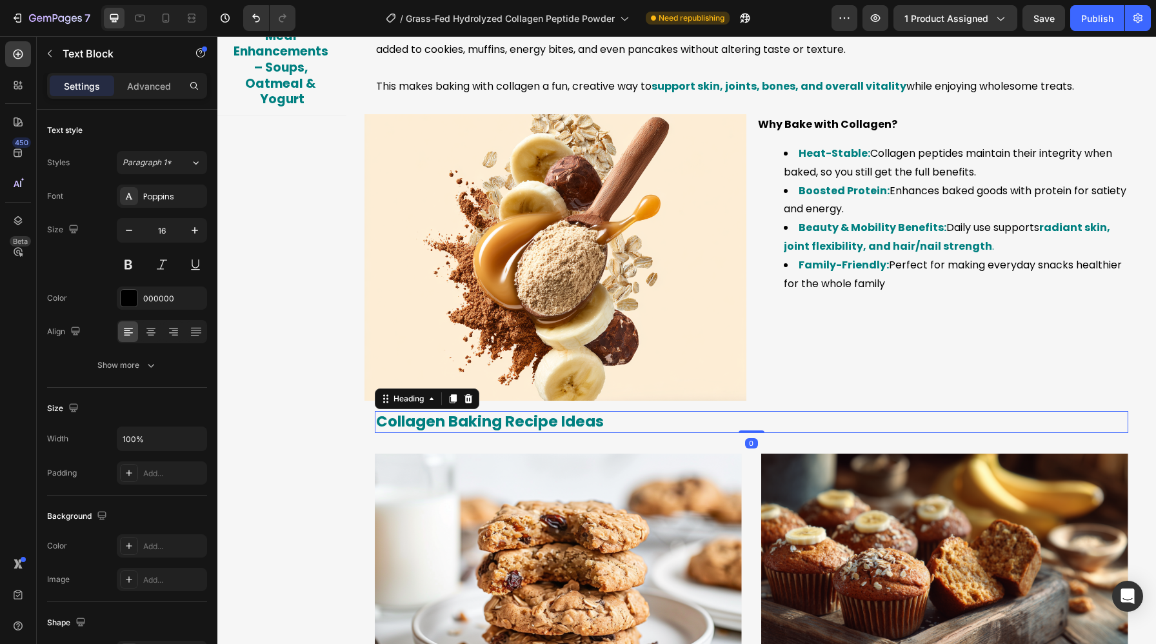
click at [515, 424] on span "Collagen Baking Recipe Ideas" at bounding box center [490, 421] width 228 height 21
click at [850, 262] on strong "Family-Friendly:" at bounding box center [843, 264] width 90 height 15
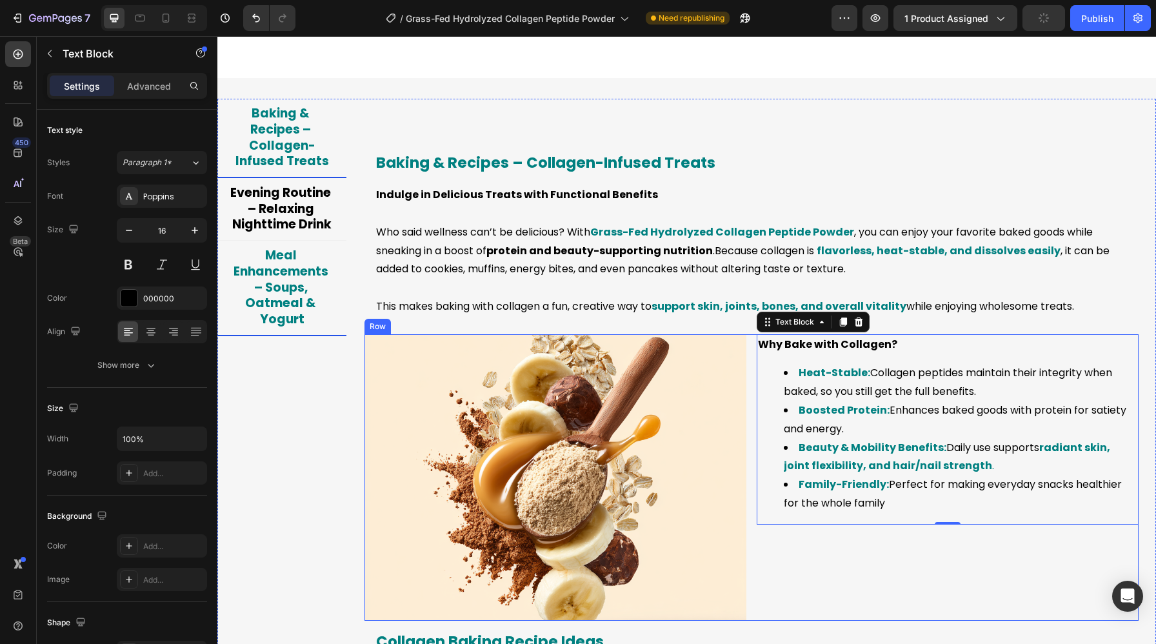
scroll to position [2933, 0]
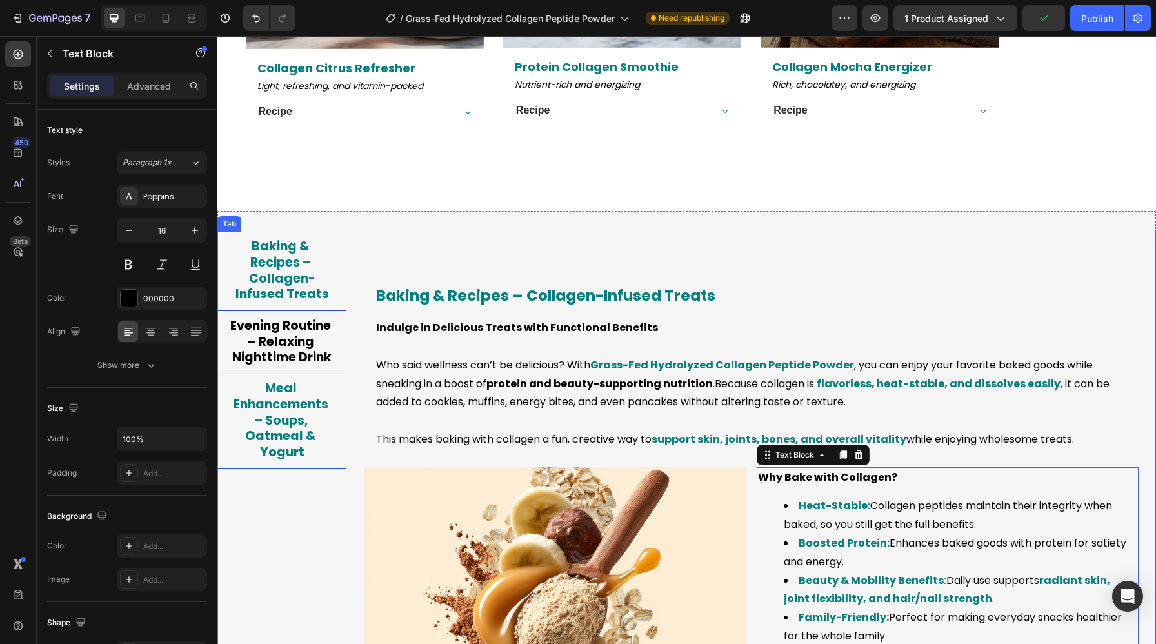
click at [311, 435] on span "Meal Enhancements – Soups, Oatmeal & Yogurt" at bounding box center [281, 419] width 97 height 81
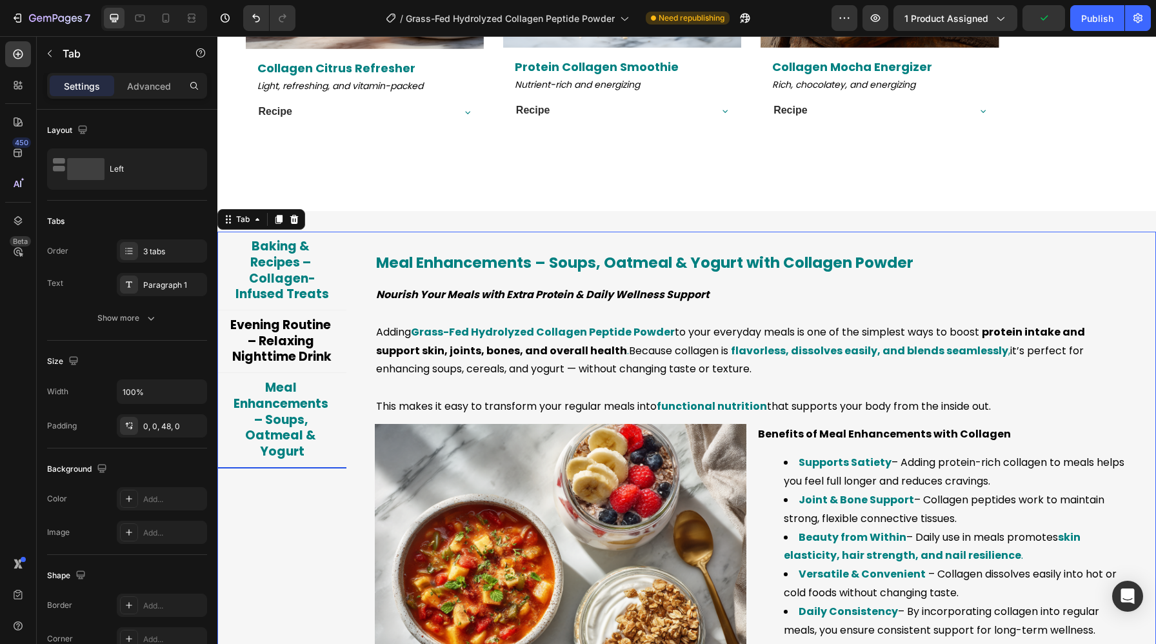
click at [308, 277] on span "Baking & Recipes – Collagen-Infused Treats" at bounding box center [282, 269] width 94 height 65
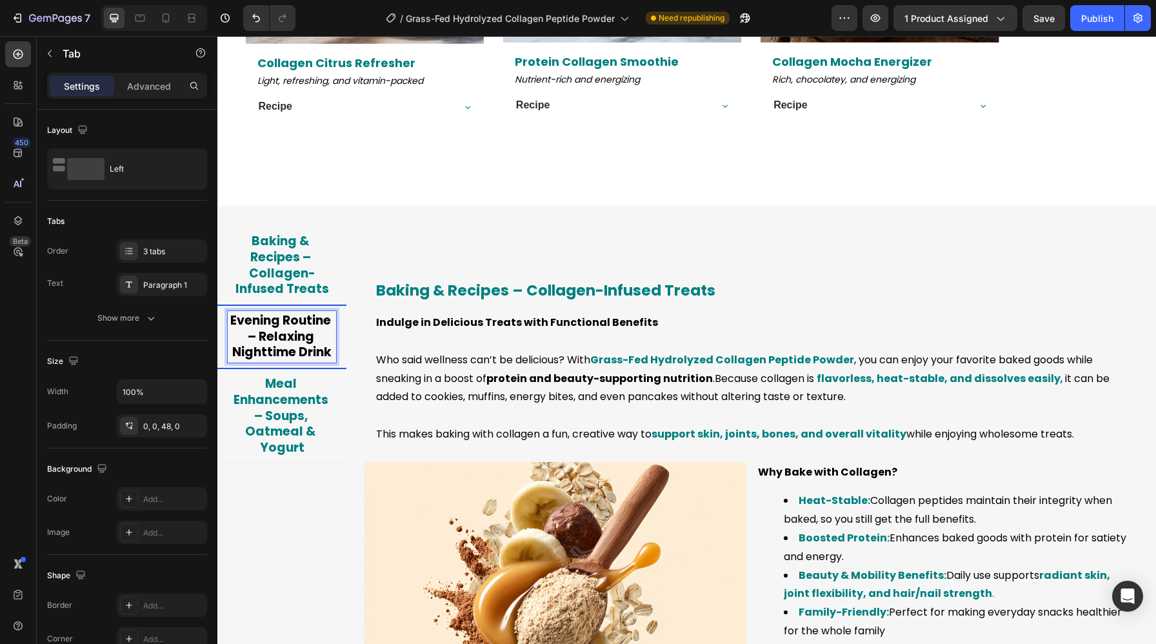
click at [315, 319] on span "Evening Routine – Relaxing Nighttime Drink" at bounding box center [281, 335] width 103 height 49
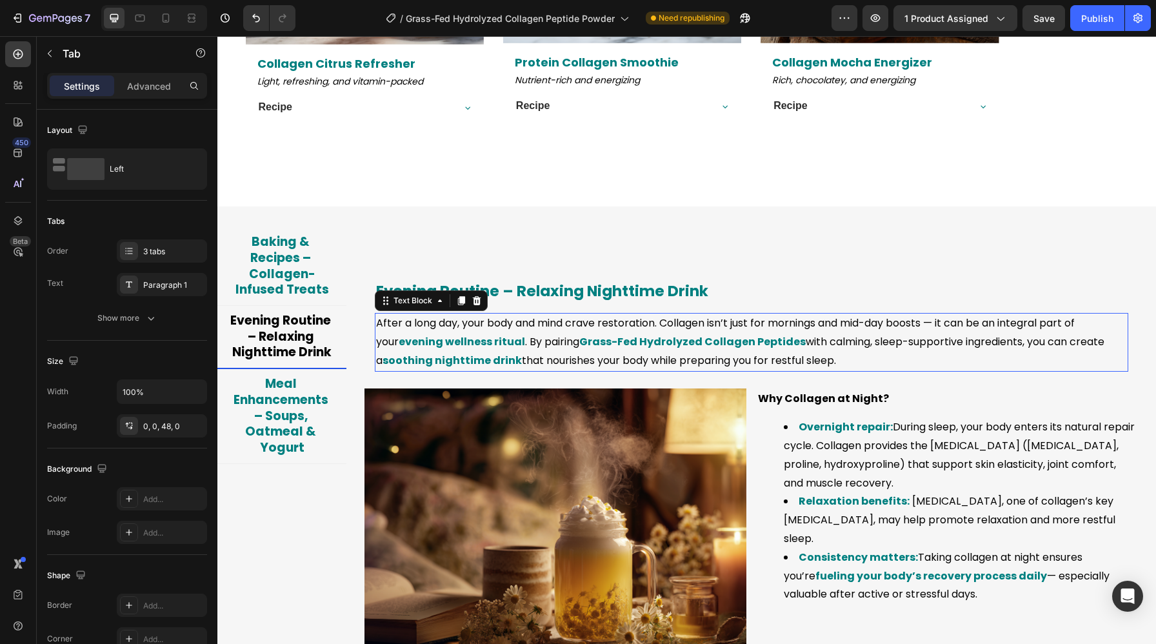
click at [621, 330] on p "After a long day, your body and mind crave restoration. Collagen isn’t just for…" at bounding box center [751, 341] width 751 height 55
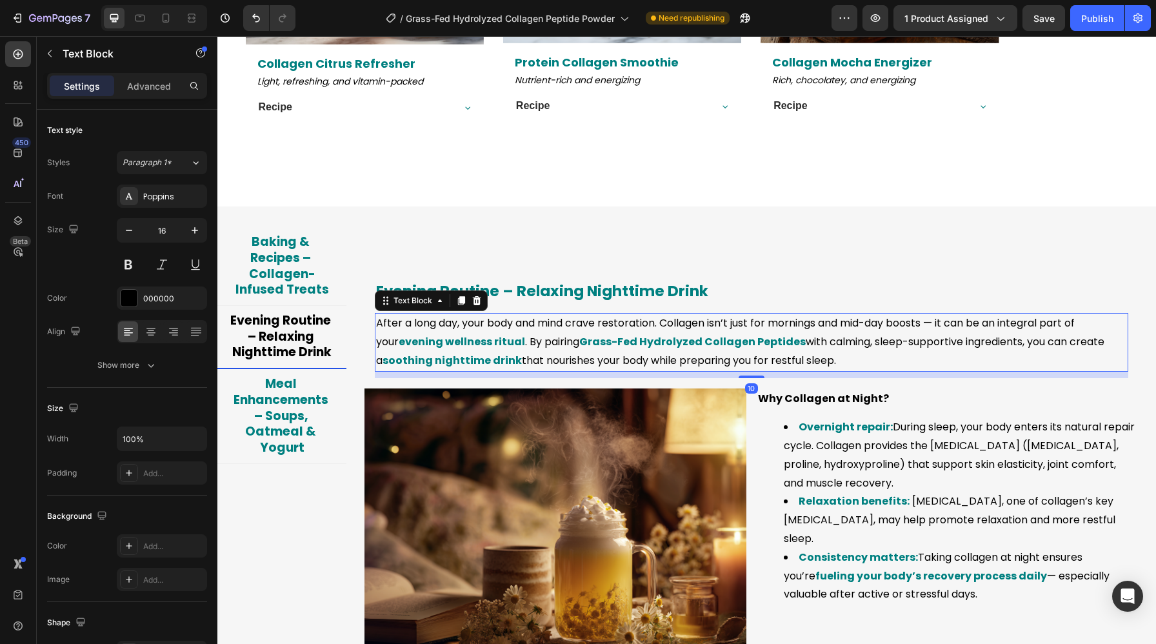
scroll to position [2945, 0]
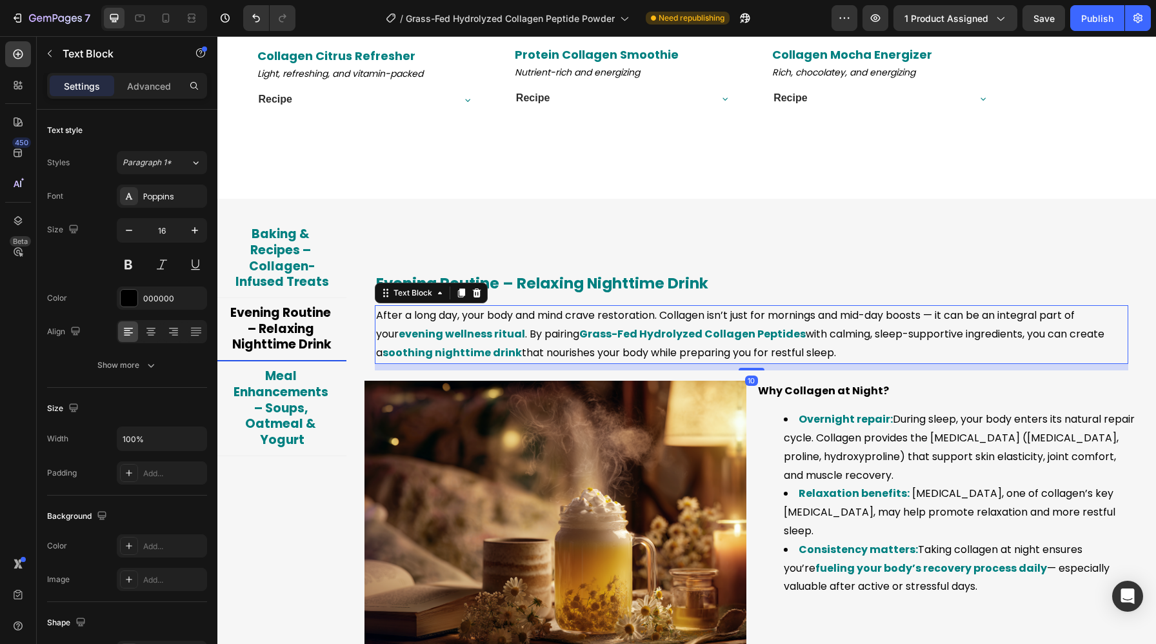
click at [477, 320] on p "After a long day, your body and mind crave restoration. Collagen isn’t just for…" at bounding box center [751, 333] width 751 height 55
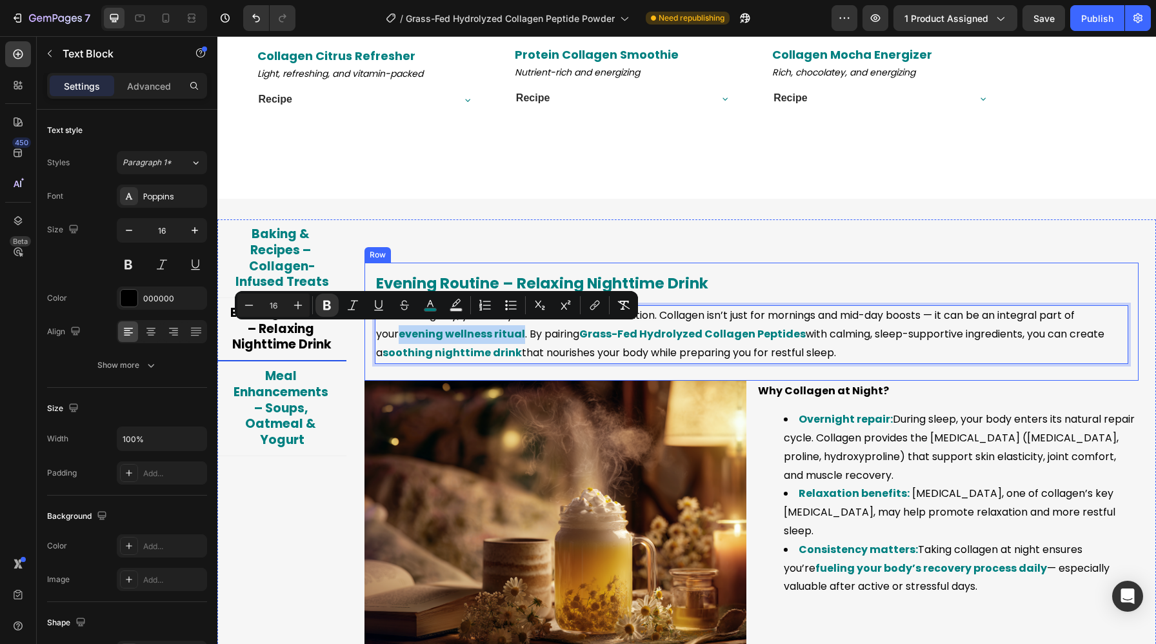
drag, startPoint x: 498, startPoint y: 335, endPoint x: 371, endPoint y: 335, distance: 127.0
click at [371, 335] on div "Evening Routine – Relaxing Nighttime Drink Heading After a long day, your body …" at bounding box center [751, 320] width 774 height 117
click at [429, 309] on rect "Editor contextual toolbar" at bounding box center [430, 309] width 12 height 3
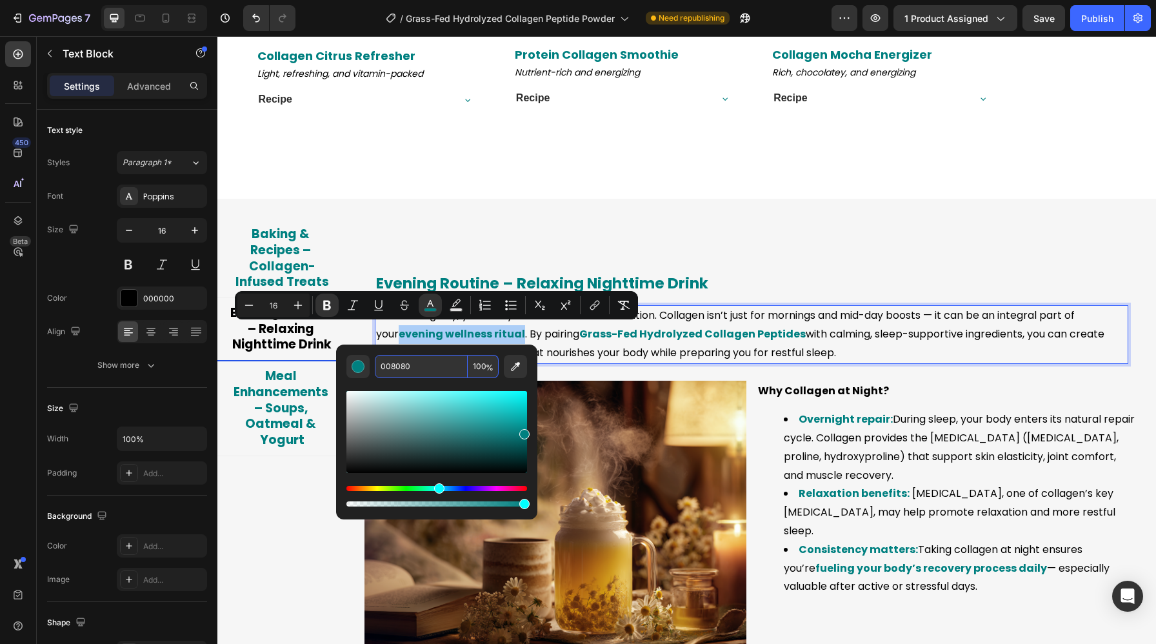
click at [439, 366] on input "008080" at bounding box center [421, 366] width 93 height 23
paste input "000"
type input "000000"
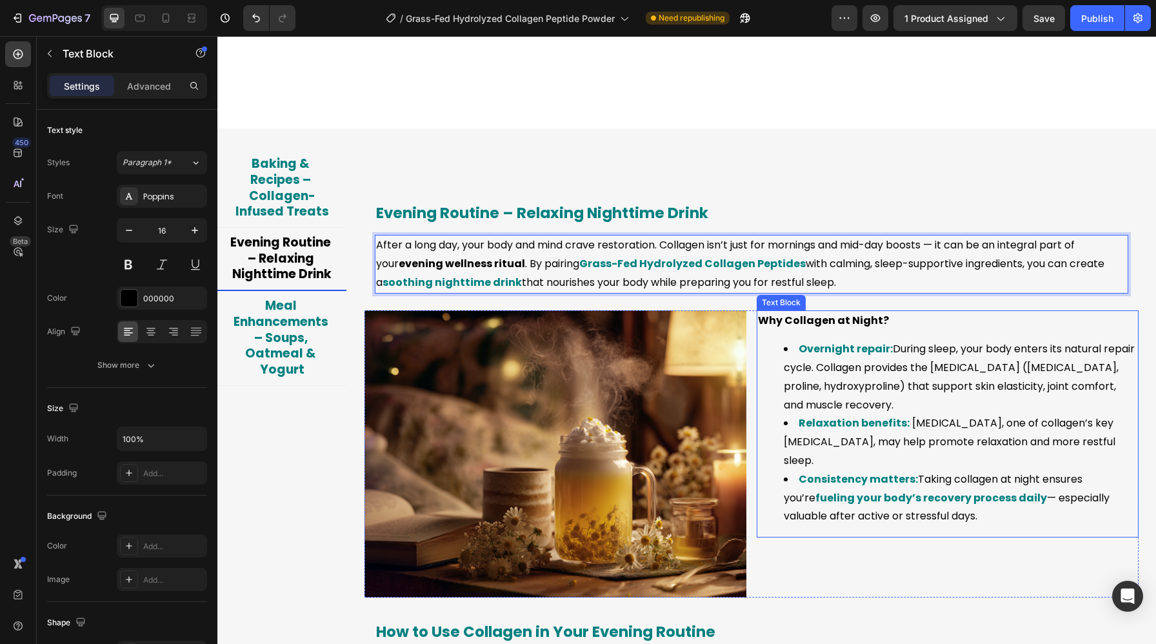
scroll to position [3029, 0]
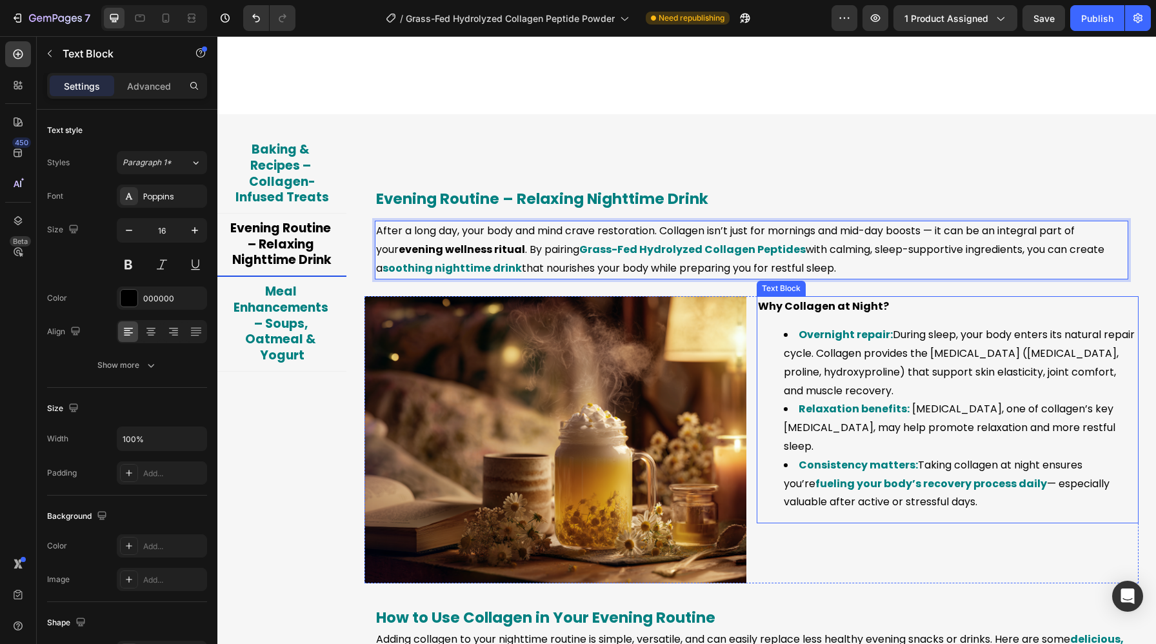
click at [829, 424] on li "Relaxation benefits: Glycine, one of collagen’s key amino acids, may help promo…" at bounding box center [959, 427] width 353 height 55
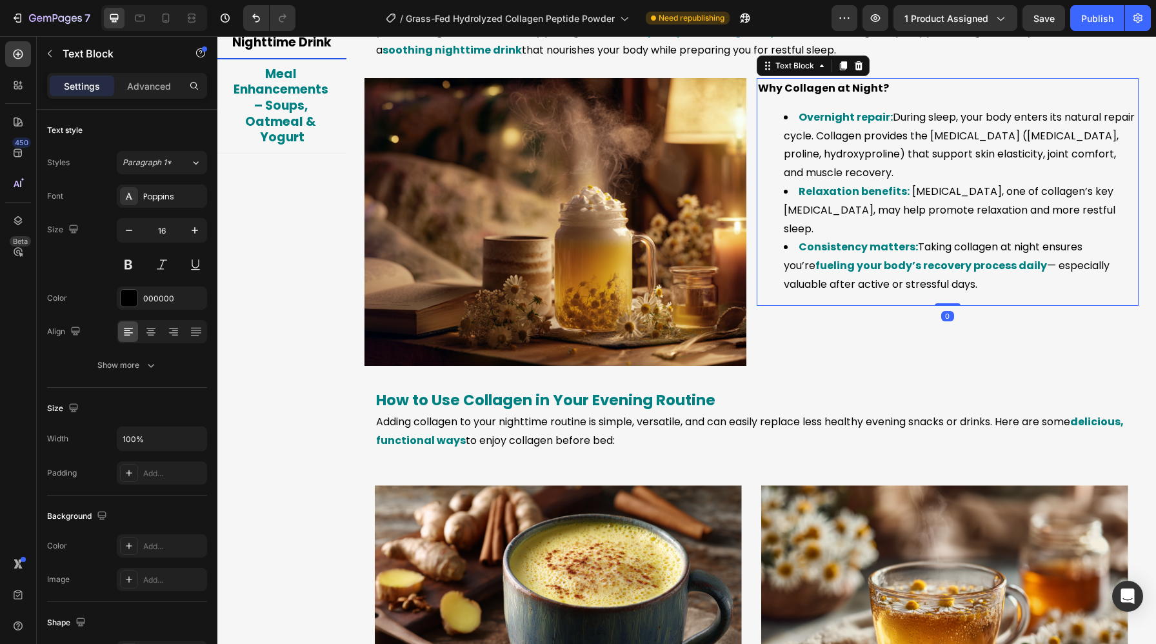
scroll to position [3339, 0]
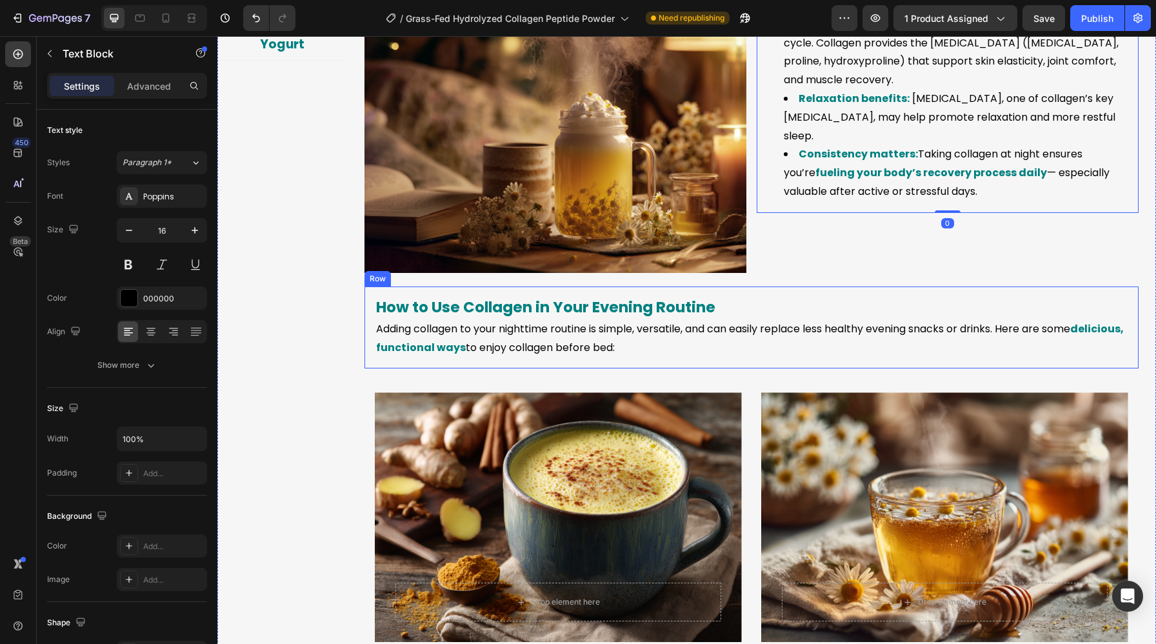
click at [468, 359] on div "How to Use Collagen in Your Evening Routine Heading Adding collagen to your nig…" at bounding box center [751, 327] width 774 height 83
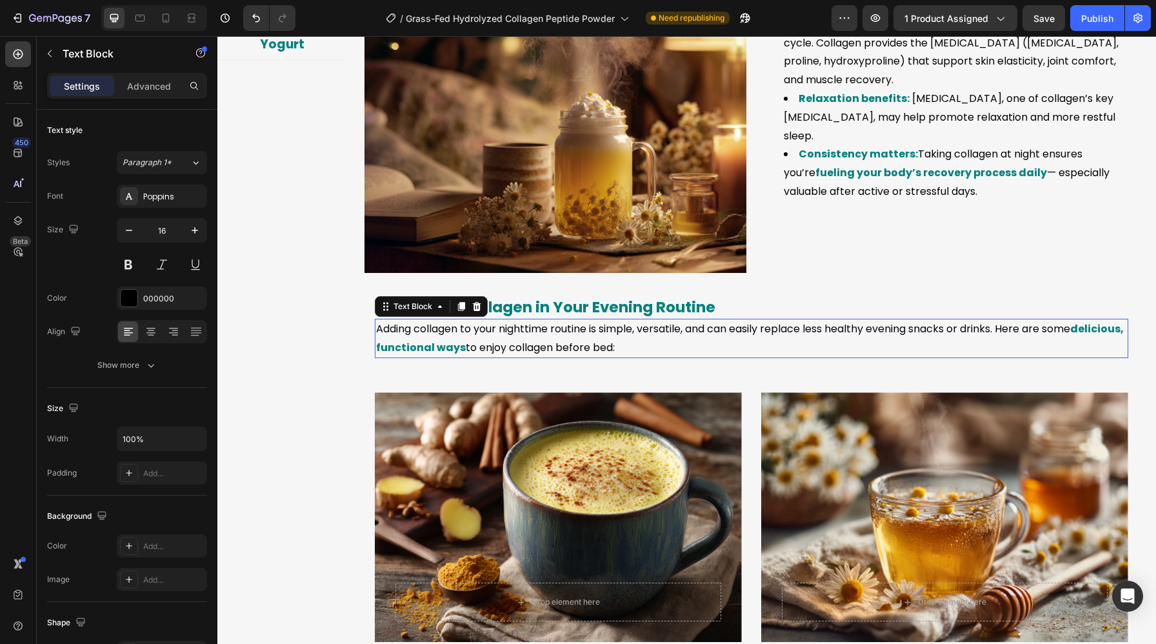
click at [518, 350] on p "Adding collagen to your nighttime routine is simple, versatile, and can easily …" at bounding box center [751, 338] width 751 height 37
click at [515, 350] on p "Adding collagen to your nighttime routine is simple, versatile, and can easily …" at bounding box center [751, 338] width 751 height 37
drag, startPoint x: 515, startPoint y: 350, endPoint x: 391, endPoint y: 350, distance: 123.8
click at [391, 350] on p "Adding collagen to your nighttime routine is simple, versatile, and can easily …" at bounding box center [751, 338] width 751 height 37
click at [519, 354] on p "Adding collagen to your nighttime routine is simple, versatile, and can easily …" at bounding box center [751, 338] width 751 height 37
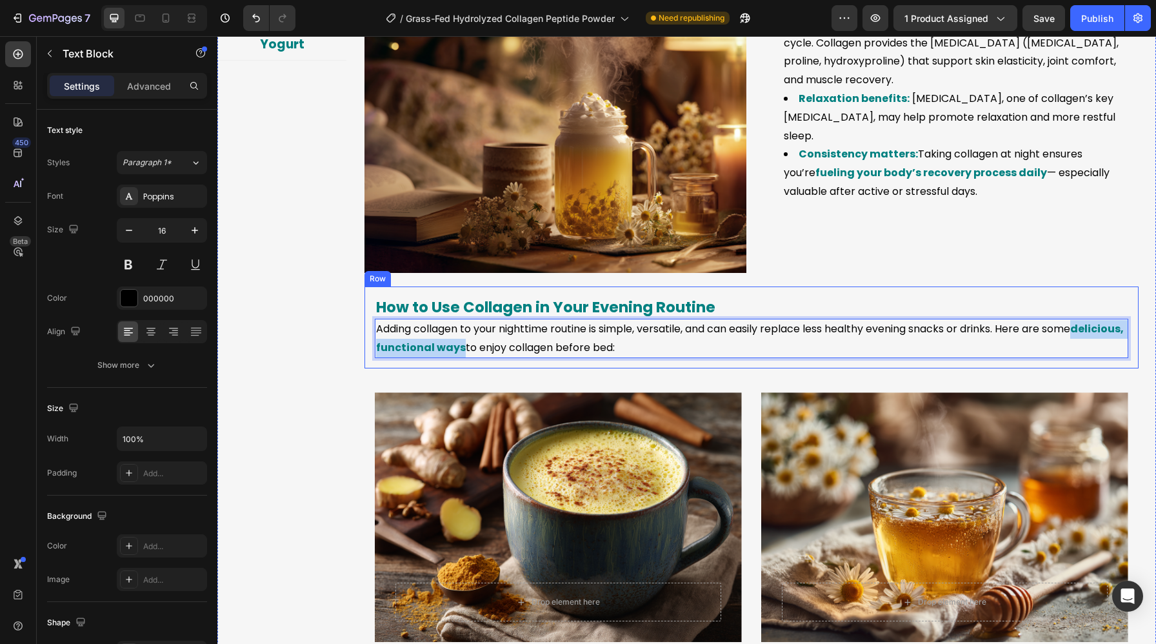
drag, startPoint x: 513, startPoint y: 349, endPoint x: 369, endPoint y: 348, distance: 143.8
click at [369, 348] on div "How to Use Collagen in Your Evening Routine Heading Adding collagen to your nig…" at bounding box center [751, 327] width 774 height 83
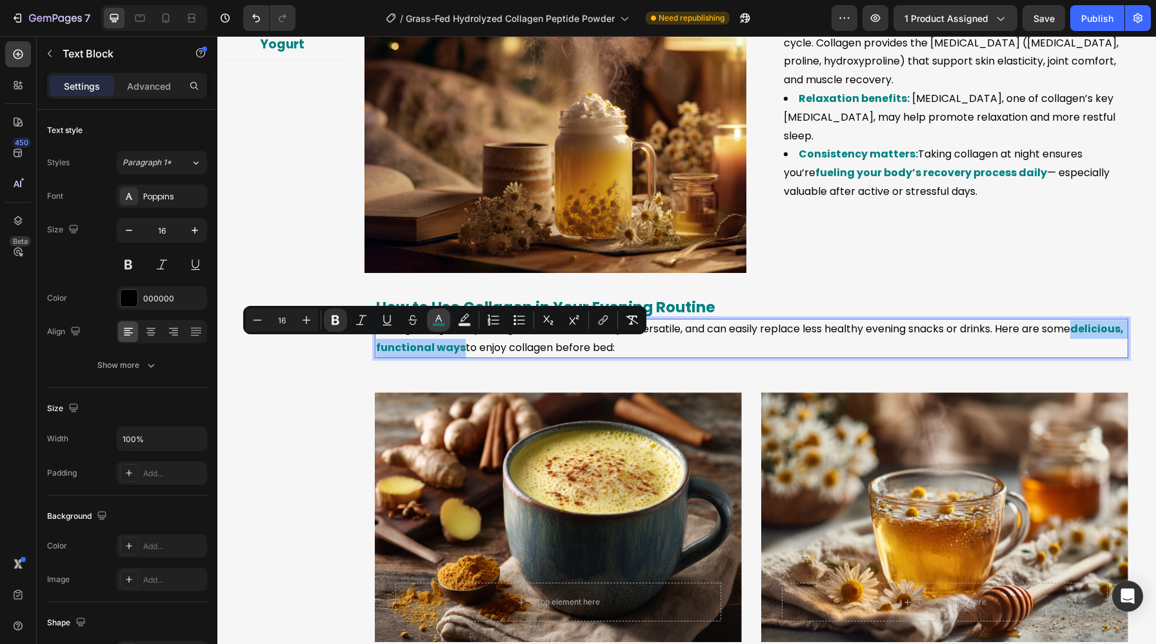
click at [444, 320] on icon "Editor contextual toolbar" at bounding box center [438, 319] width 13 height 13
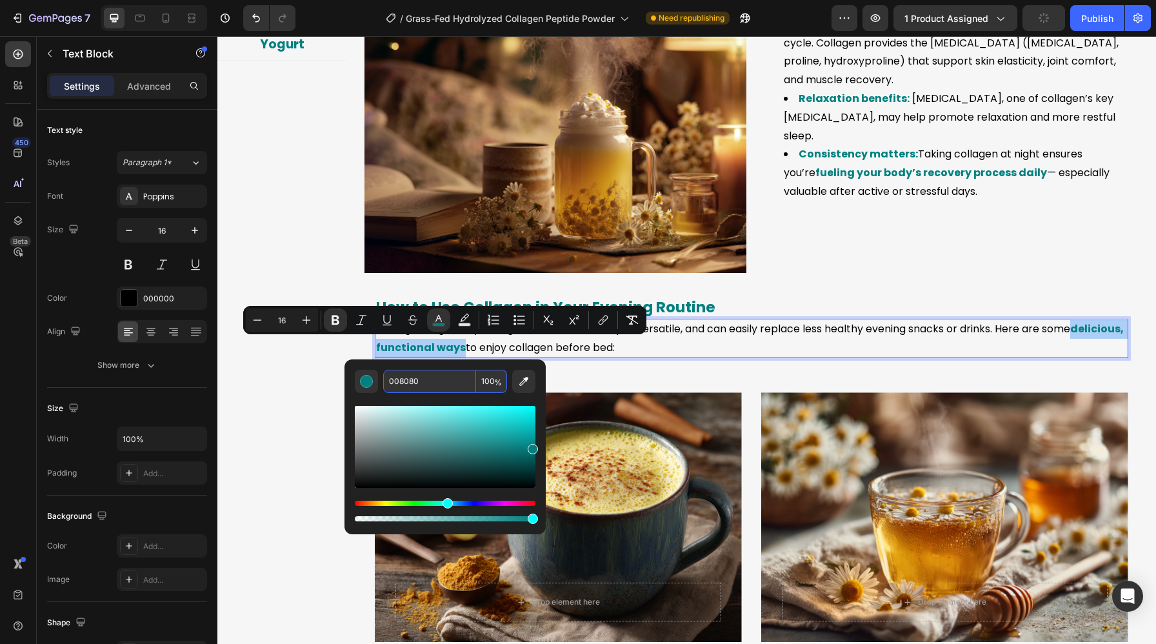
click at [460, 383] on input "008080" at bounding box center [429, 380] width 93 height 23
paste input "000"
type input "000000"
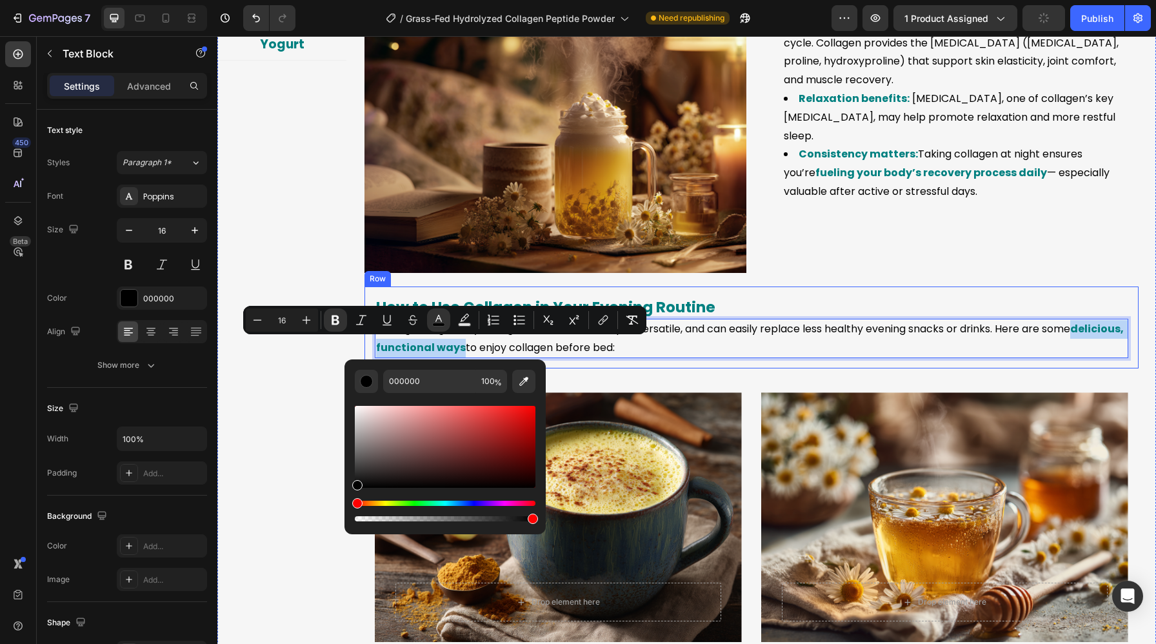
click at [745, 360] on div "How to Use Collagen in Your Evening Routine Heading Adding collagen to your nig…" at bounding box center [751, 327] width 774 height 83
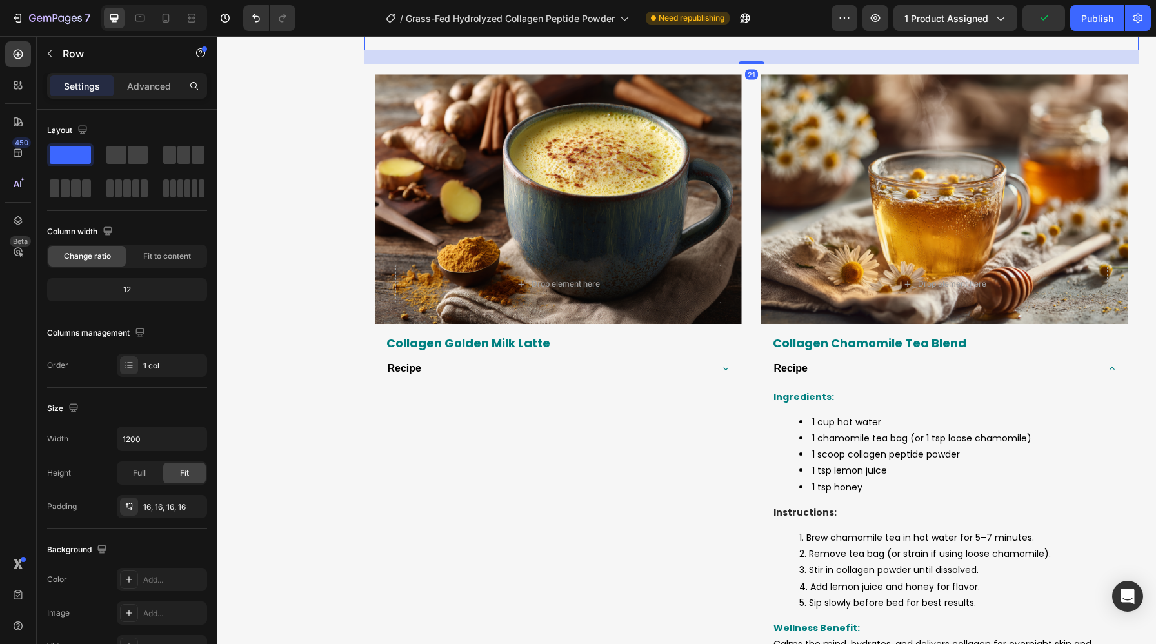
scroll to position [3685, 0]
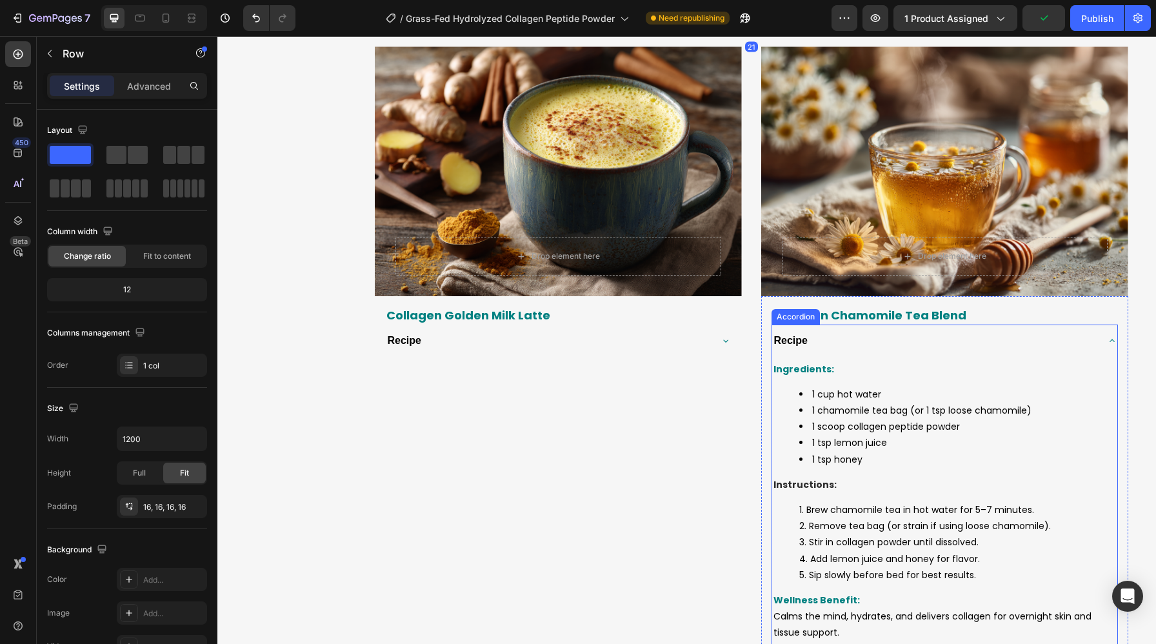
click at [872, 344] on div "Recipe" at bounding box center [934, 341] width 324 height 23
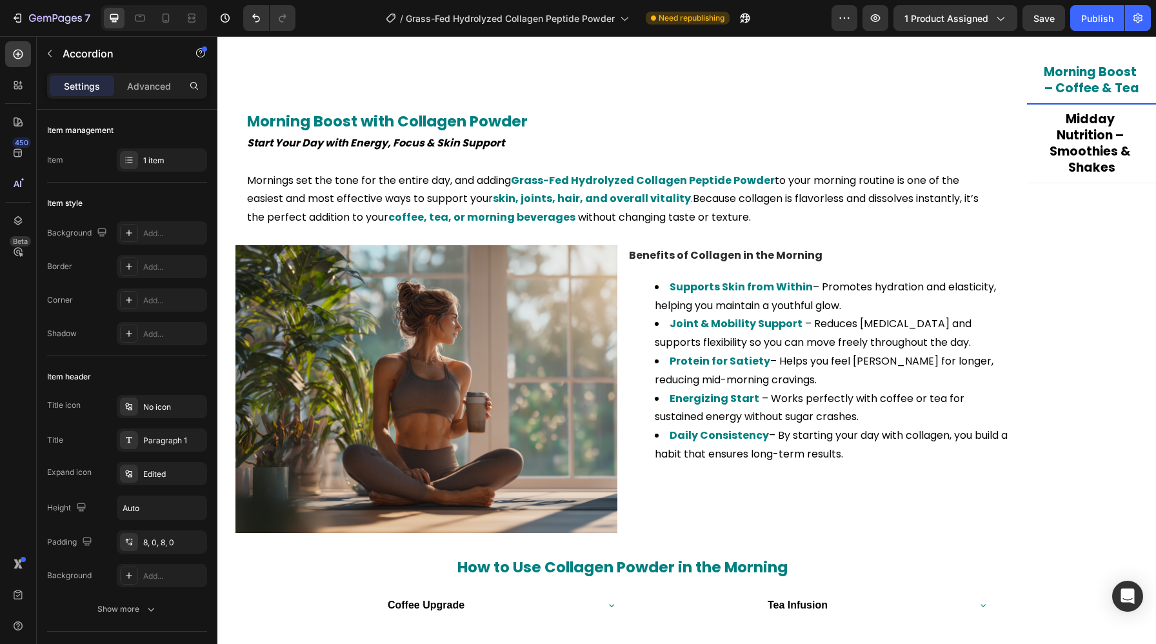
scroll to position [1728, 0]
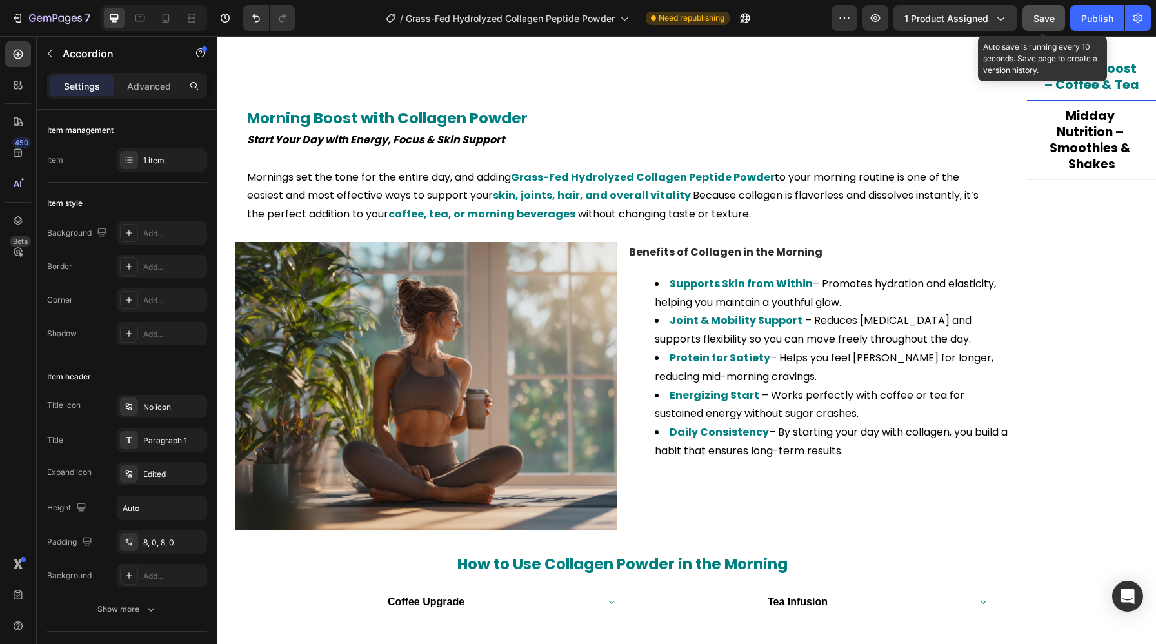
click at [1053, 21] on span "Save" at bounding box center [1043, 18] width 21 height 11
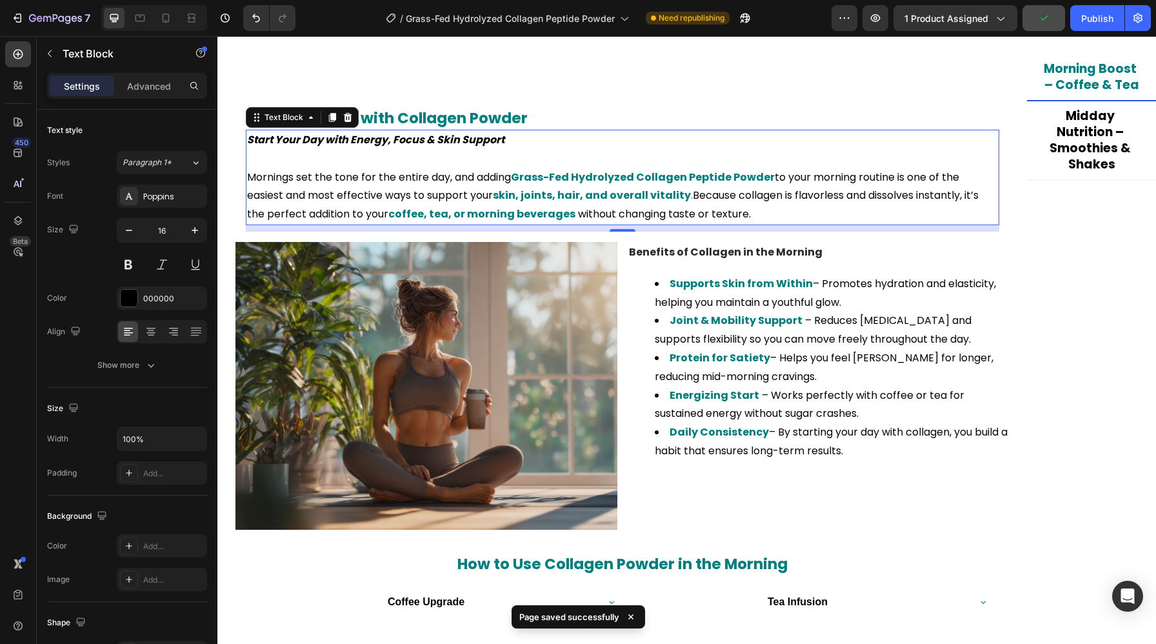
click at [596, 184] on p "Mornings set the tone for the entire day, and adding Grass-Fed Hydrolyzed Colla…" at bounding box center [622, 195] width 751 height 55
click at [518, 194] on strong "skin, joints, hair, and overall vitality" at bounding box center [592, 195] width 198 height 15
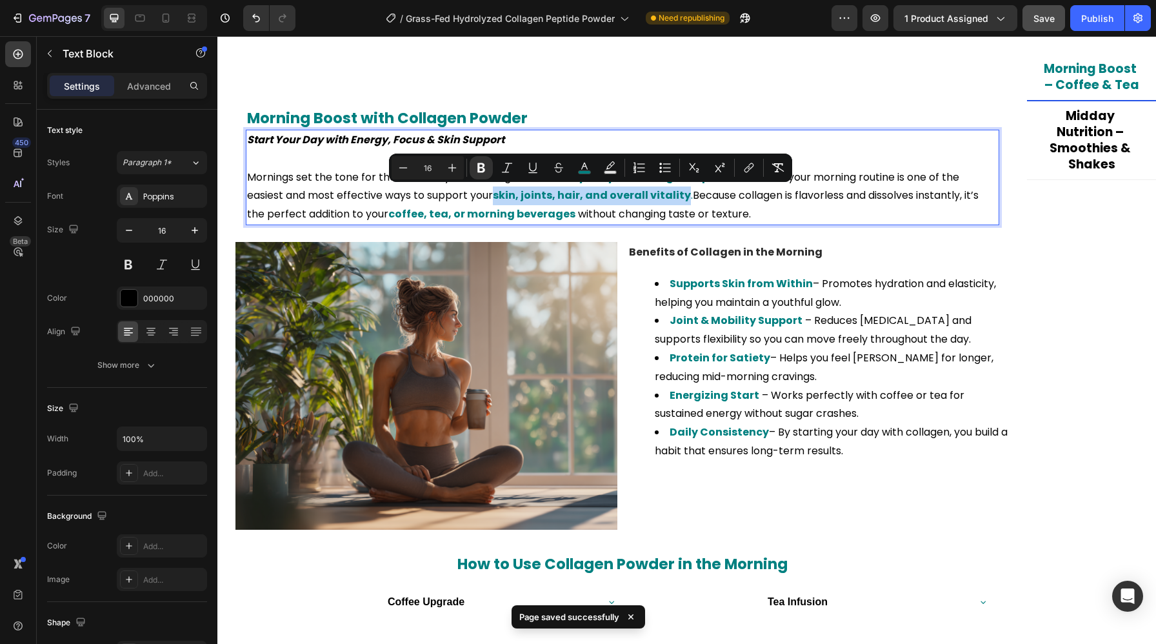
drag, startPoint x: 498, startPoint y: 195, endPoint x: 683, endPoint y: 201, distance: 185.1
click at [683, 201] on strong "skin, joints, hair, and overall vitality" at bounding box center [592, 195] width 198 height 15
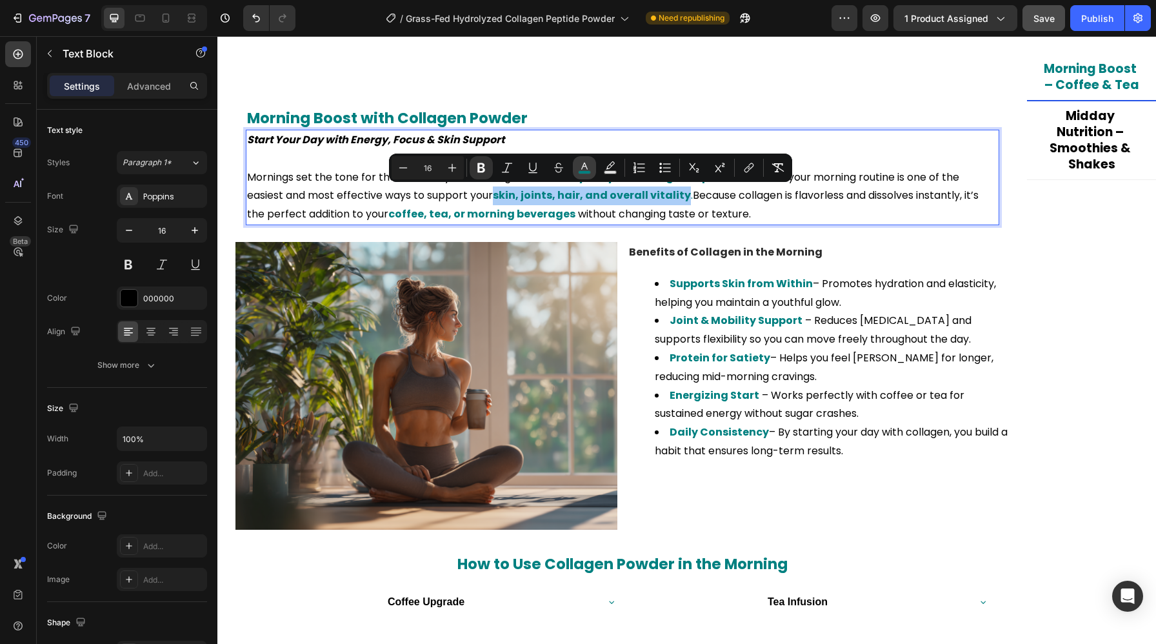
click at [591, 177] on button "color" at bounding box center [584, 167] width 23 height 23
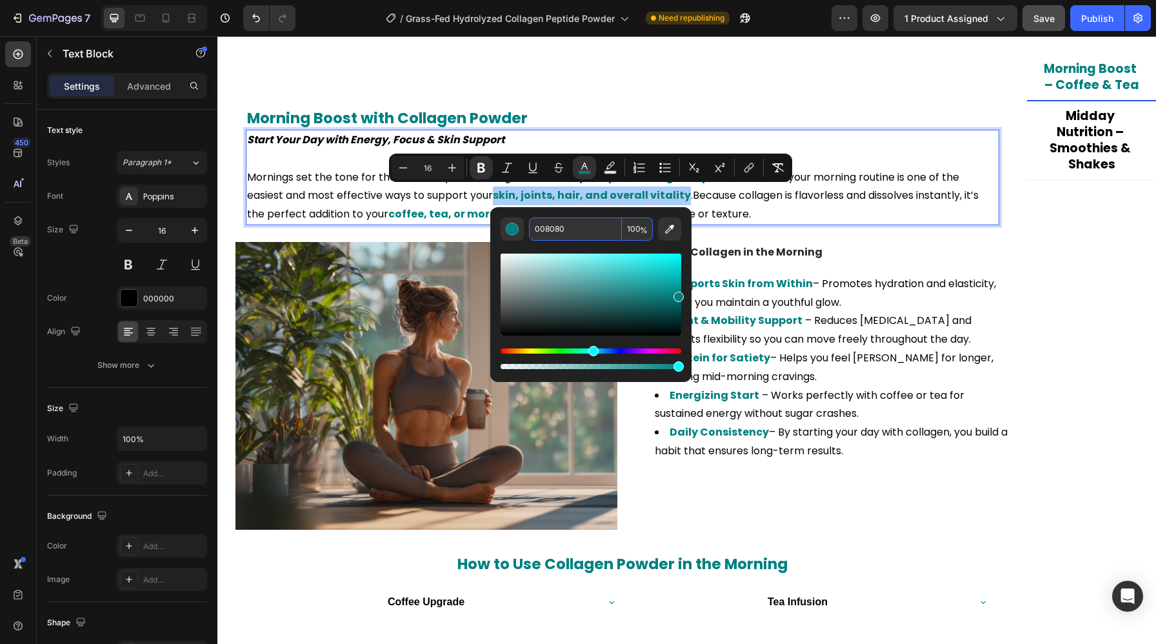
click at [577, 231] on input "008080" at bounding box center [575, 228] width 93 height 23
paste input "000"
type input "000000"
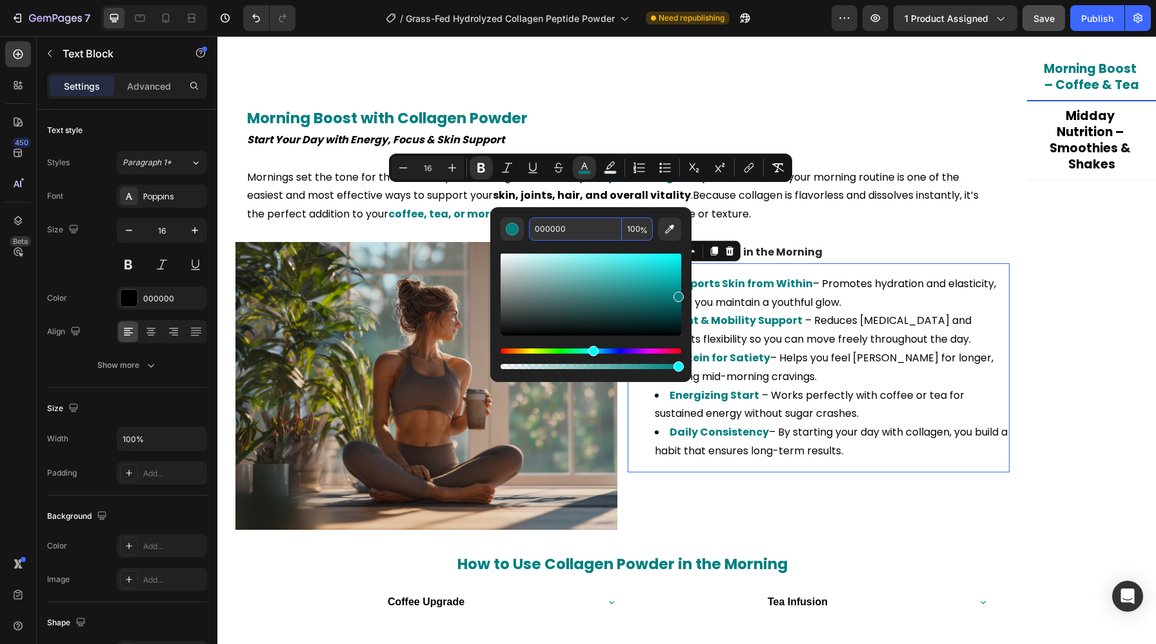
click at [766, 330] on li "Joint & Mobility Support – Reduces stiffness and supports flexibility so you ca…" at bounding box center [831, 329] width 353 height 37
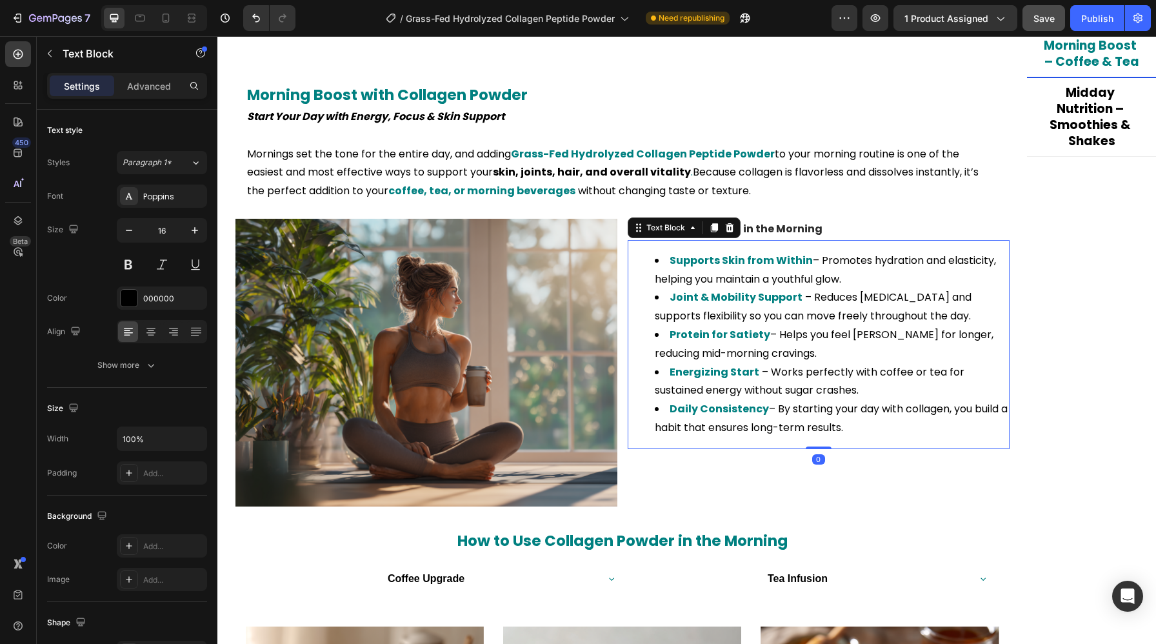
scroll to position [1838, 0]
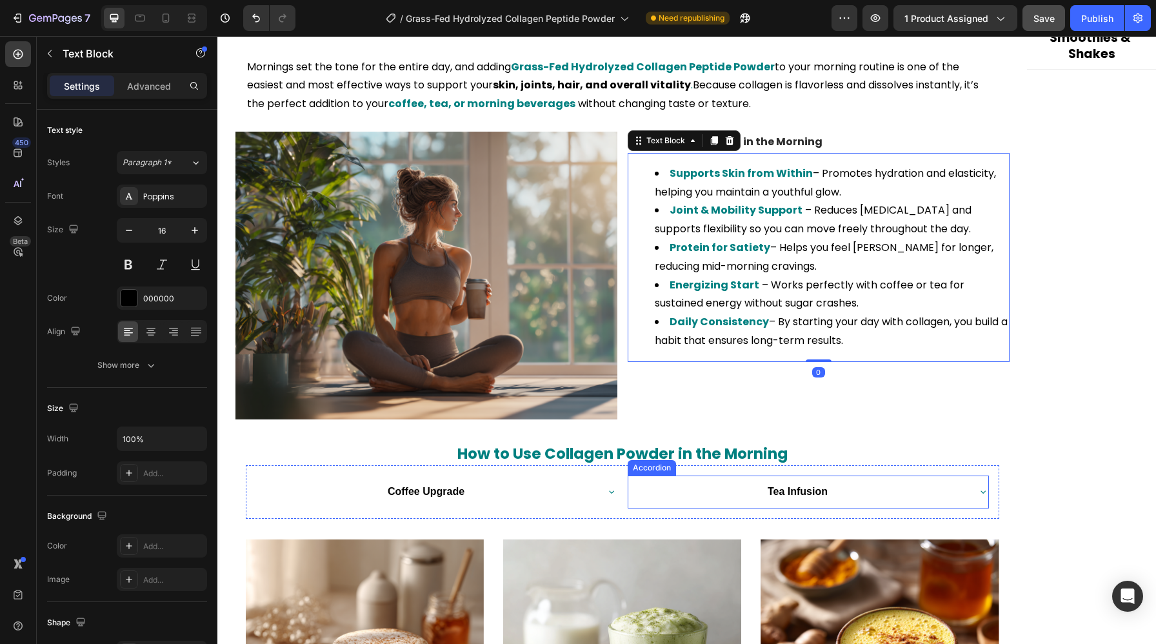
click at [789, 497] on p "Tea Infusion" at bounding box center [797, 491] width 60 height 19
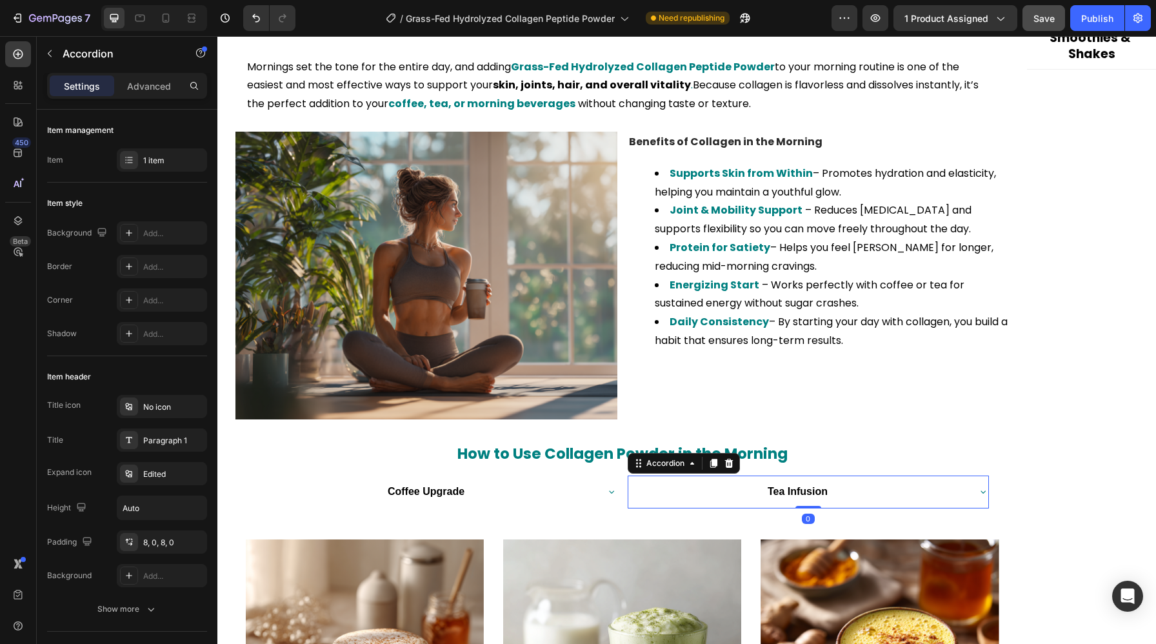
click at [789, 497] on p "Tea Infusion" at bounding box center [797, 491] width 60 height 19
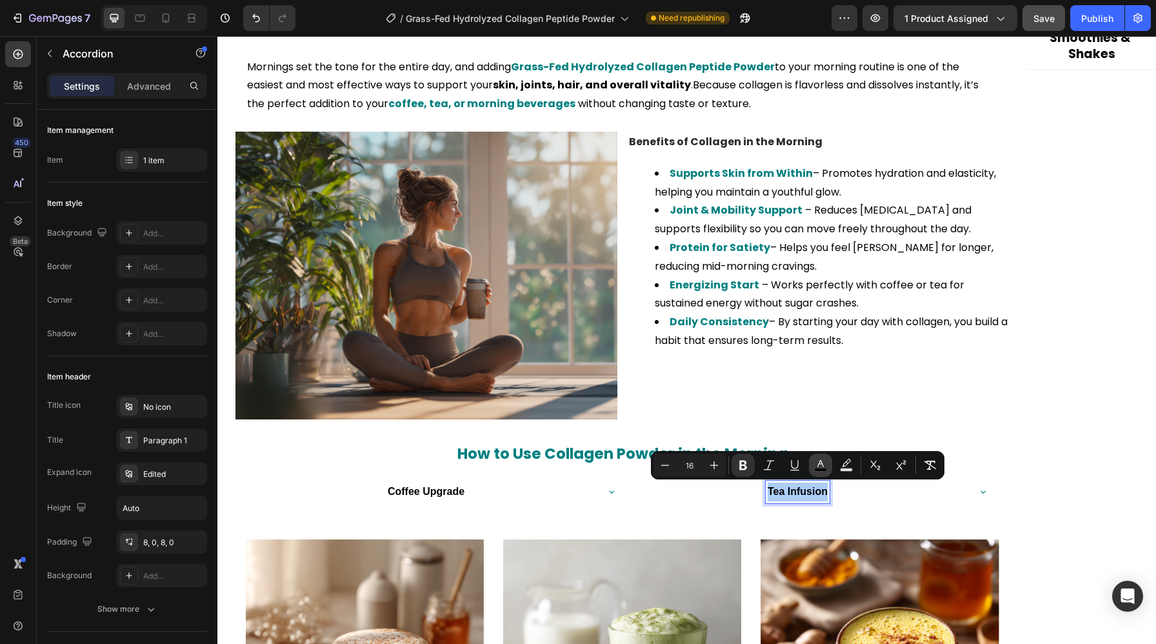
click at [820, 465] on icon "Editor contextual toolbar" at bounding box center [820, 464] width 13 height 13
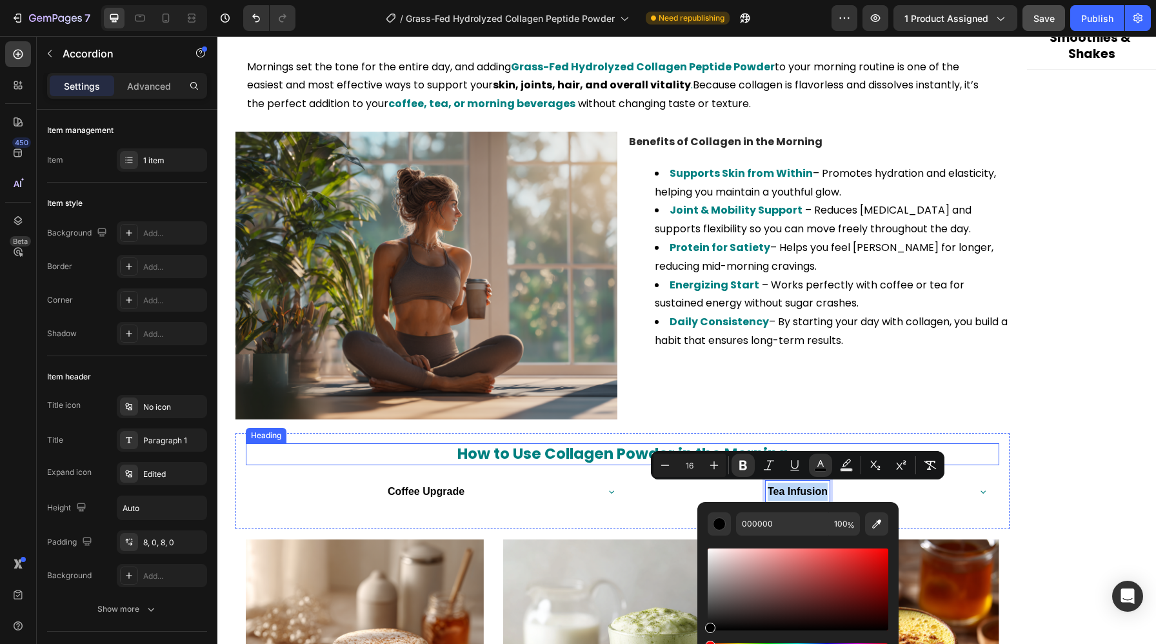
click at [831, 438] on div "How to Use Collagen Powder in the Morning Heading Coffee Upgrade Accordion Tea …" at bounding box center [622, 481] width 774 height 96
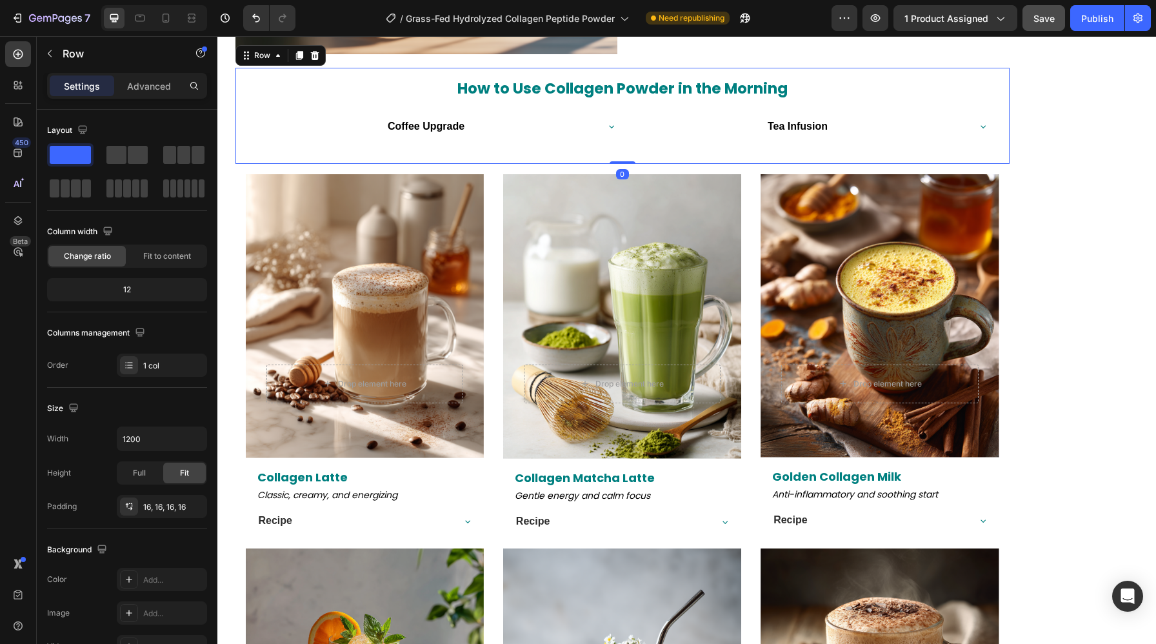
scroll to position [2367, 0]
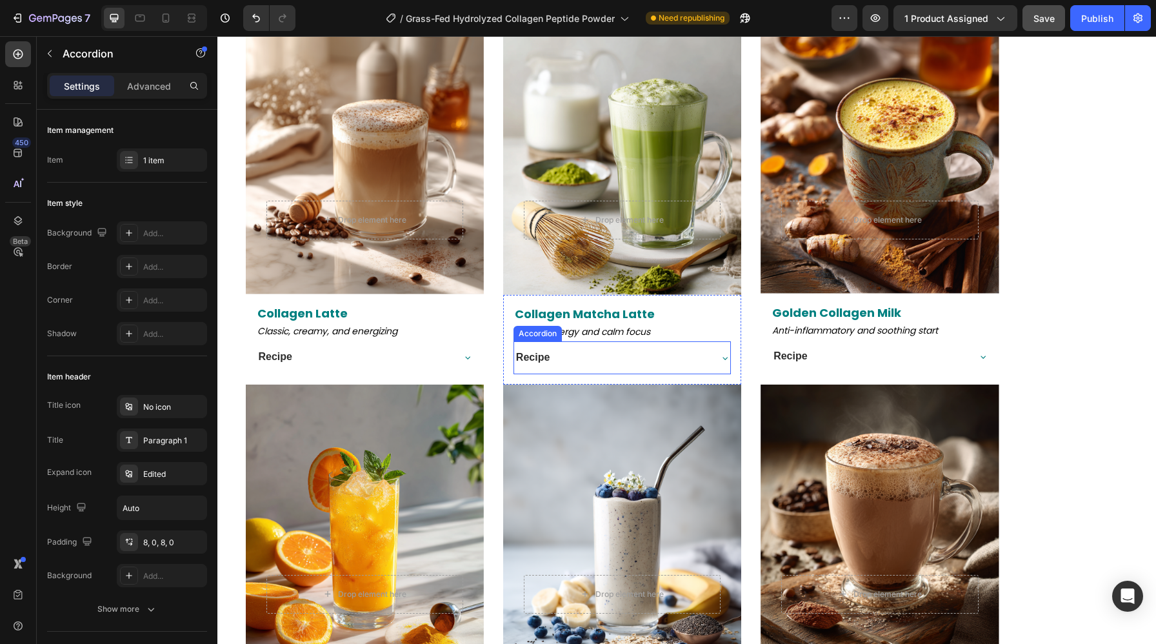
click at [636, 365] on div "Recipe" at bounding box center [611, 357] width 195 height 23
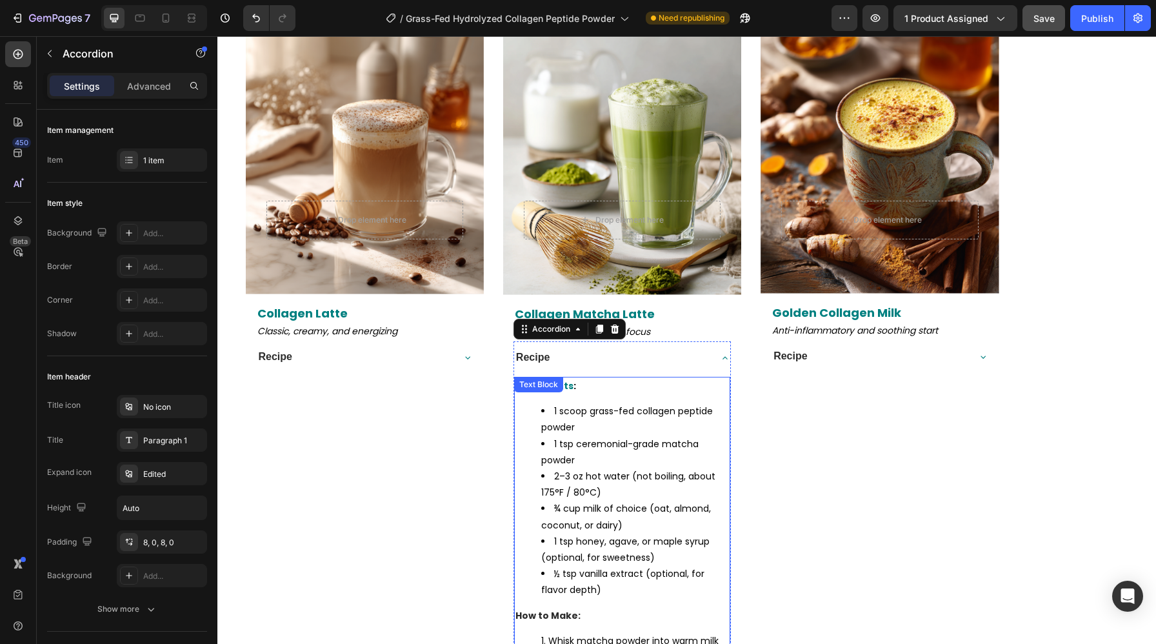
click at [609, 424] on li "1 scoop grass-fed collagen peptide powder" at bounding box center [635, 419] width 188 height 32
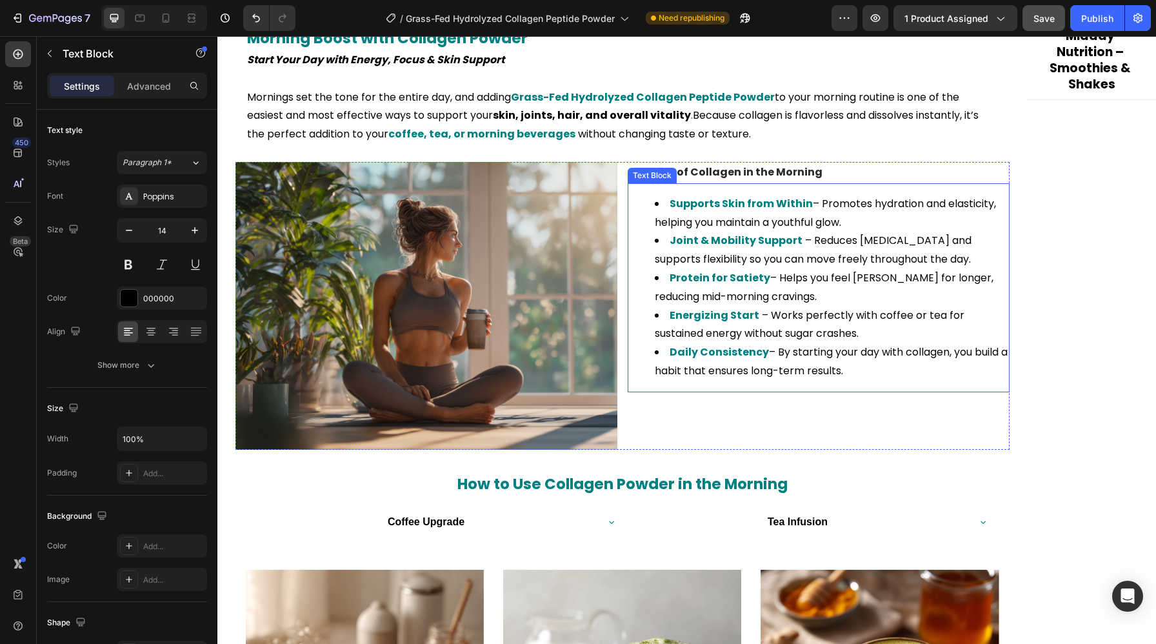
scroll to position [1744, 0]
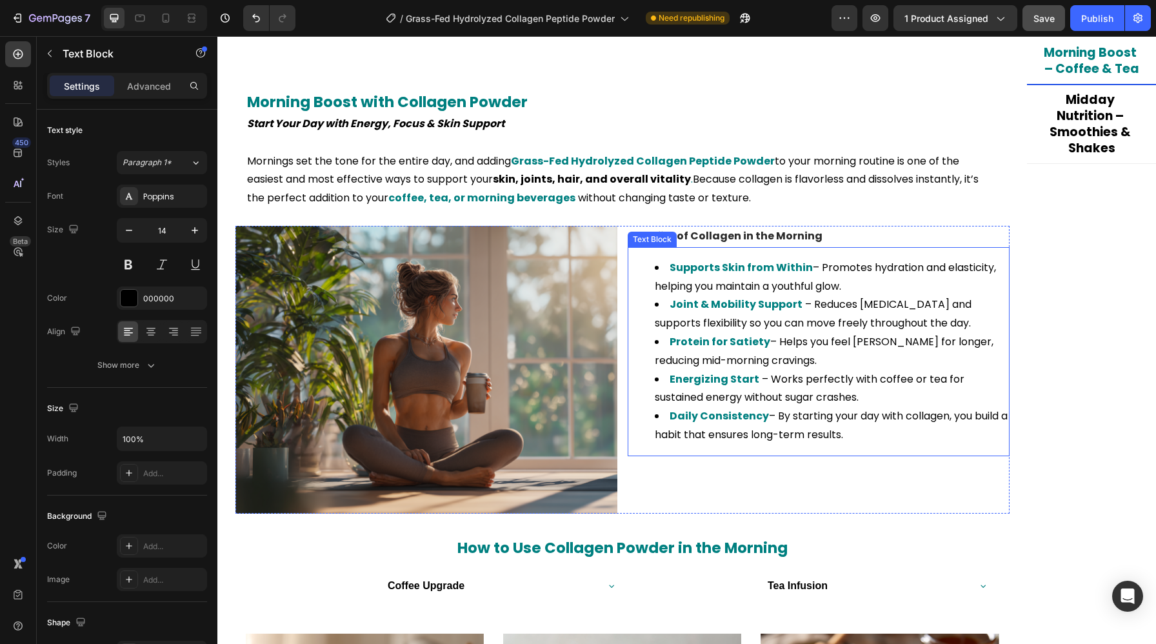
click at [742, 322] on li "Joint & Mobility Support – Reduces stiffness and supports flexibility so you ca…" at bounding box center [831, 313] width 353 height 37
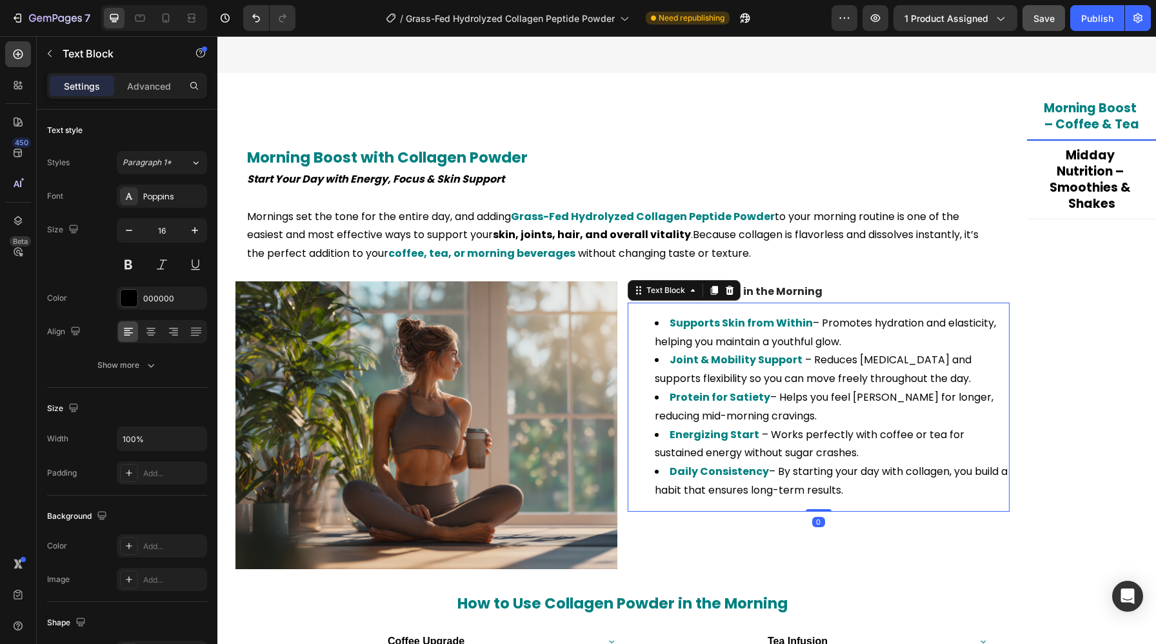
scroll to position [1673, 0]
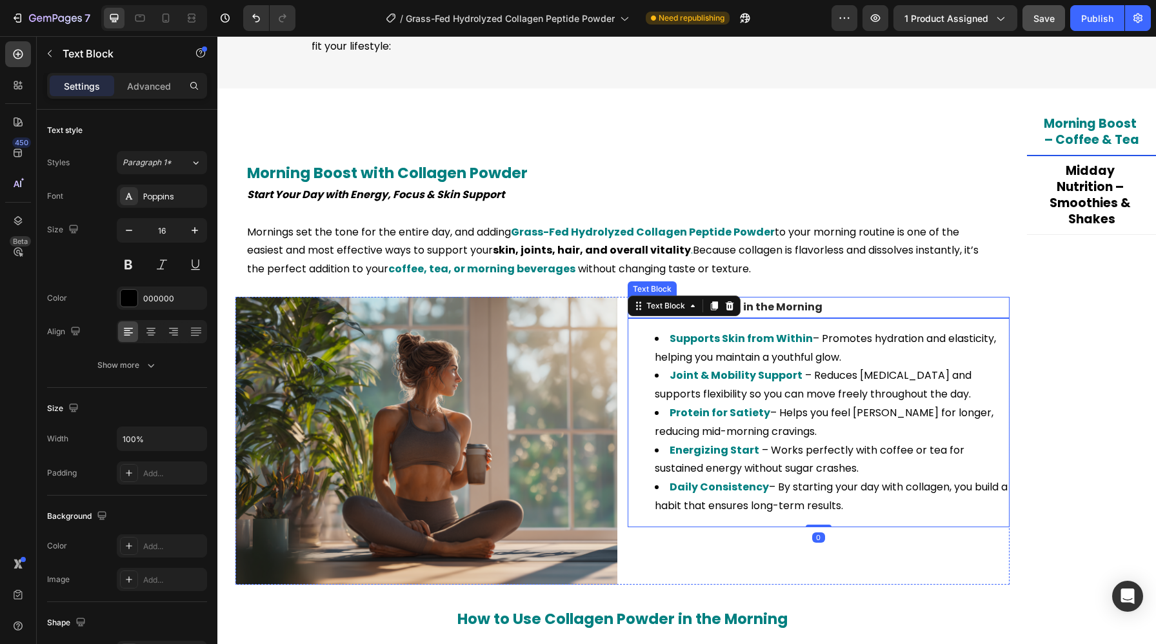
click at [872, 301] on p "Benefits of Collagen in the Morning" at bounding box center [818, 307] width 379 height 19
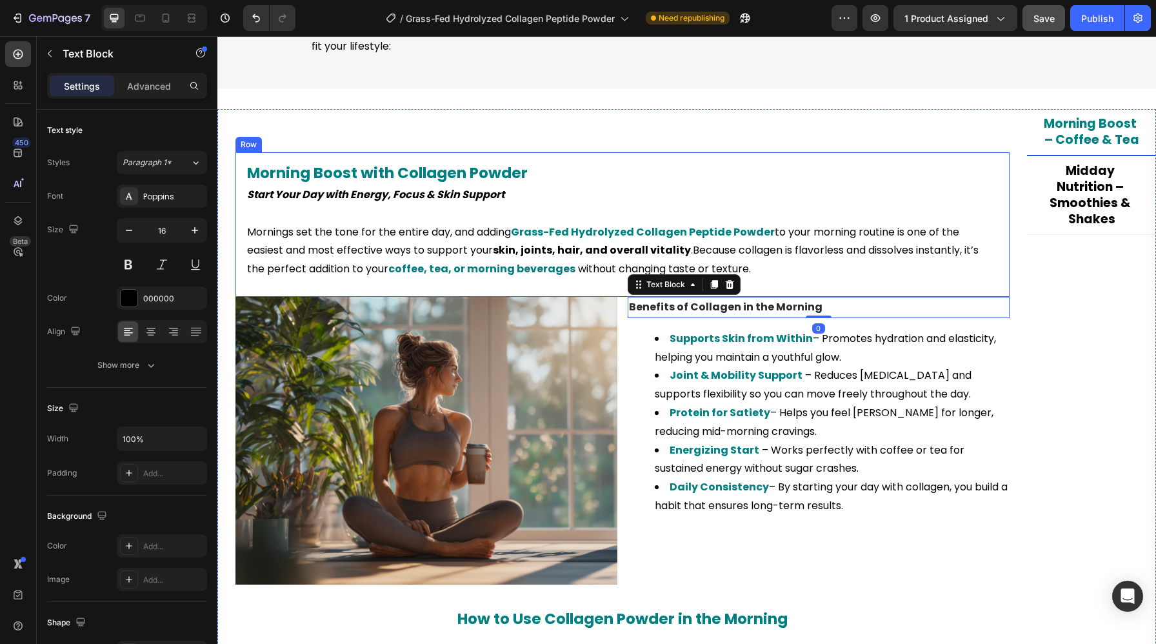
click at [956, 271] on p "Mornings set the tone for the entire day, and adding Grass-Fed Hydrolyzed Colla…" at bounding box center [622, 250] width 751 height 55
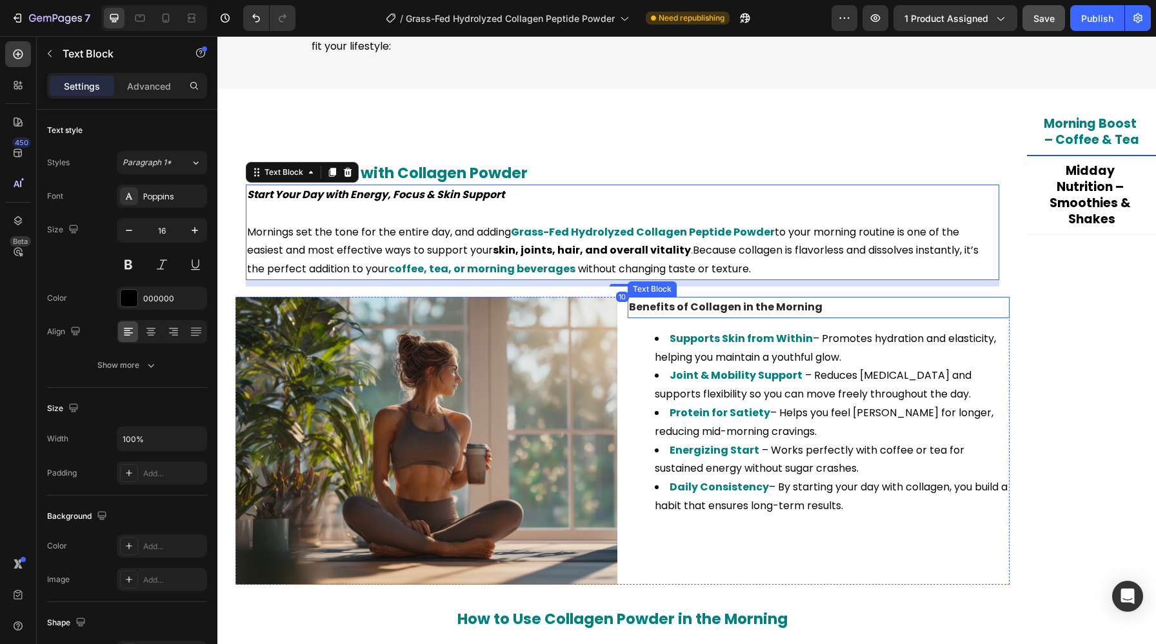
click at [864, 307] on p "Benefits of Collagen in the Morning" at bounding box center [818, 307] width 379 height 19
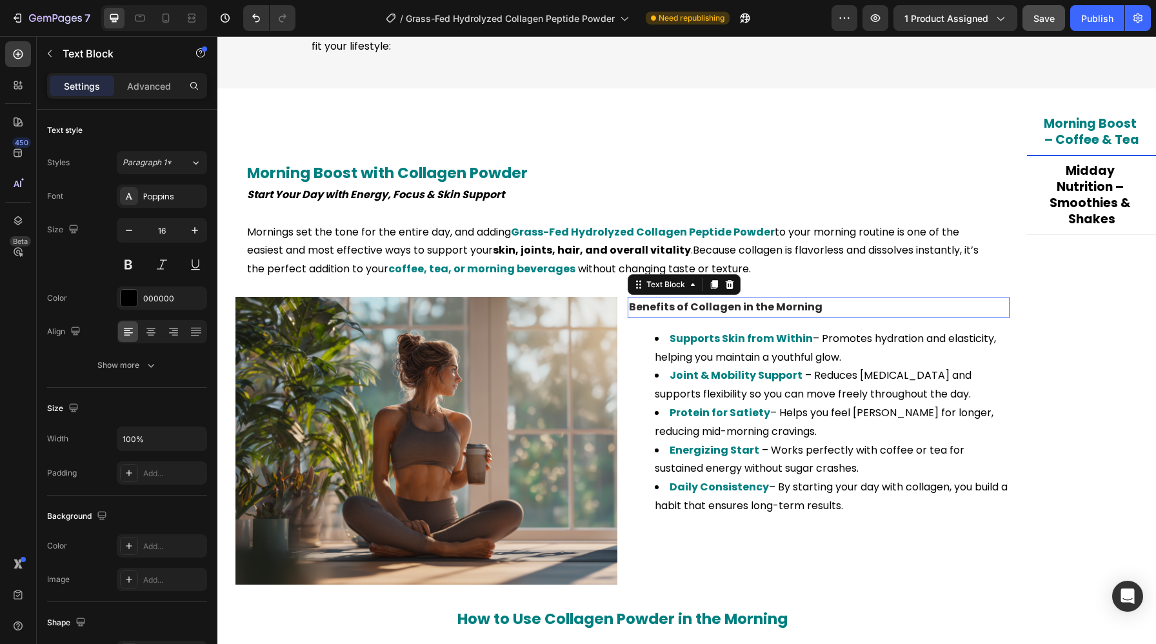
click at [864, 307] on p "Benefits of Collagen in the Morning" at bounding box center [818, 307] width 379 height 19
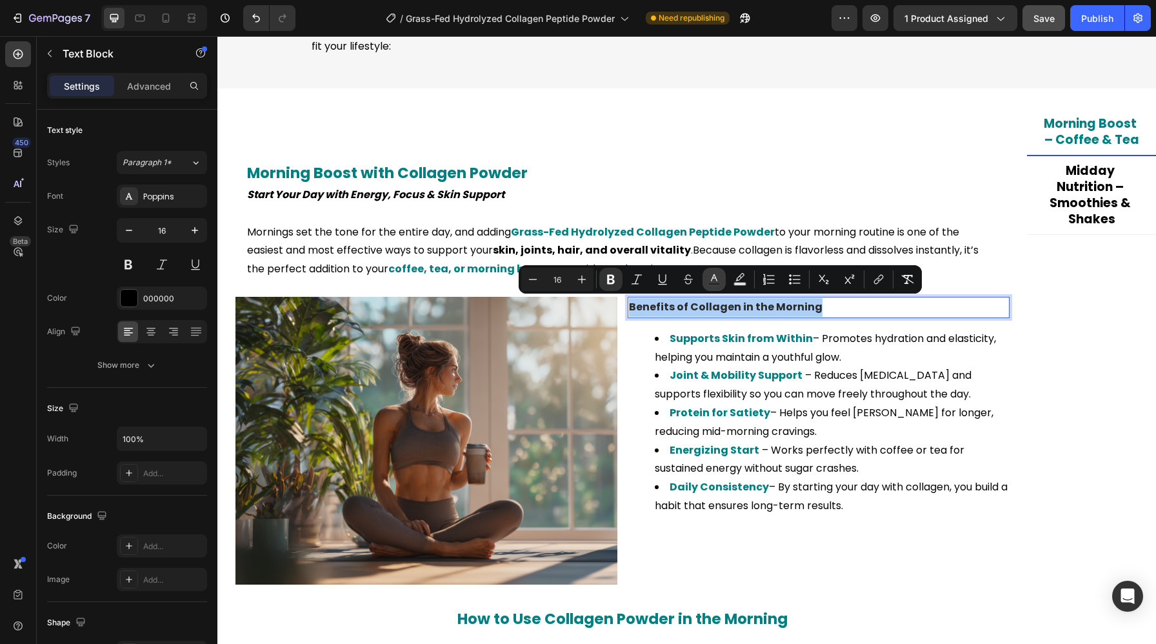
click at [714, 281] on icon "Editor contextual toolbar" at bounding box center [713, 279] width 13 height 13
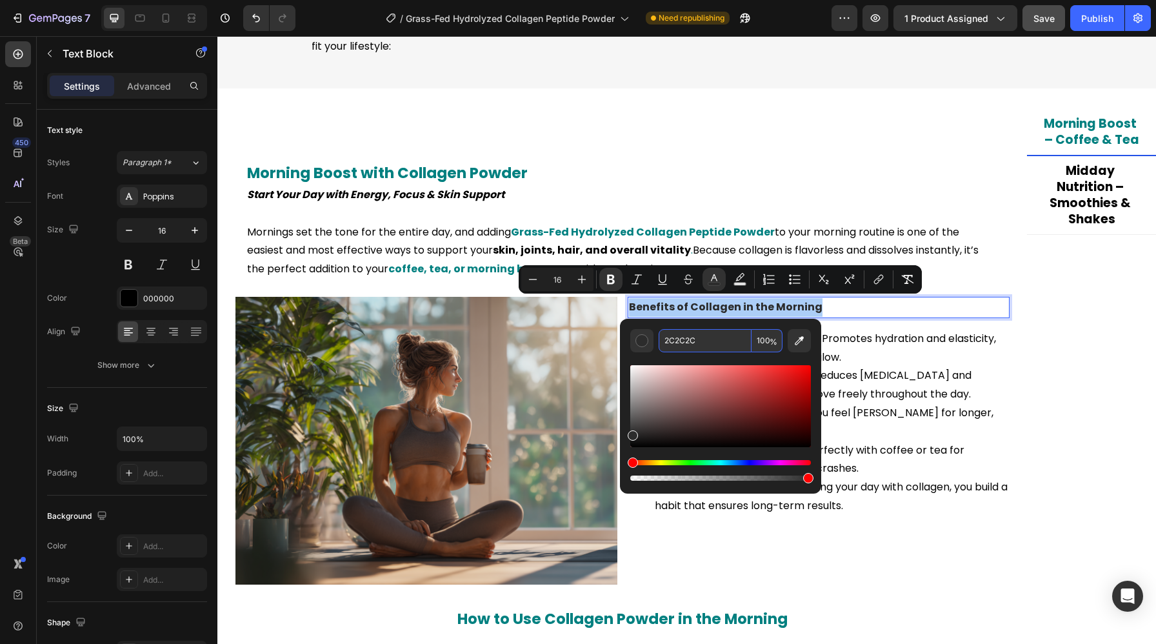
click at [684, 343] on input "2C2C2C" at bounding box center [704, 340] width 93 height 23
paste input "000000"
type input "000000"
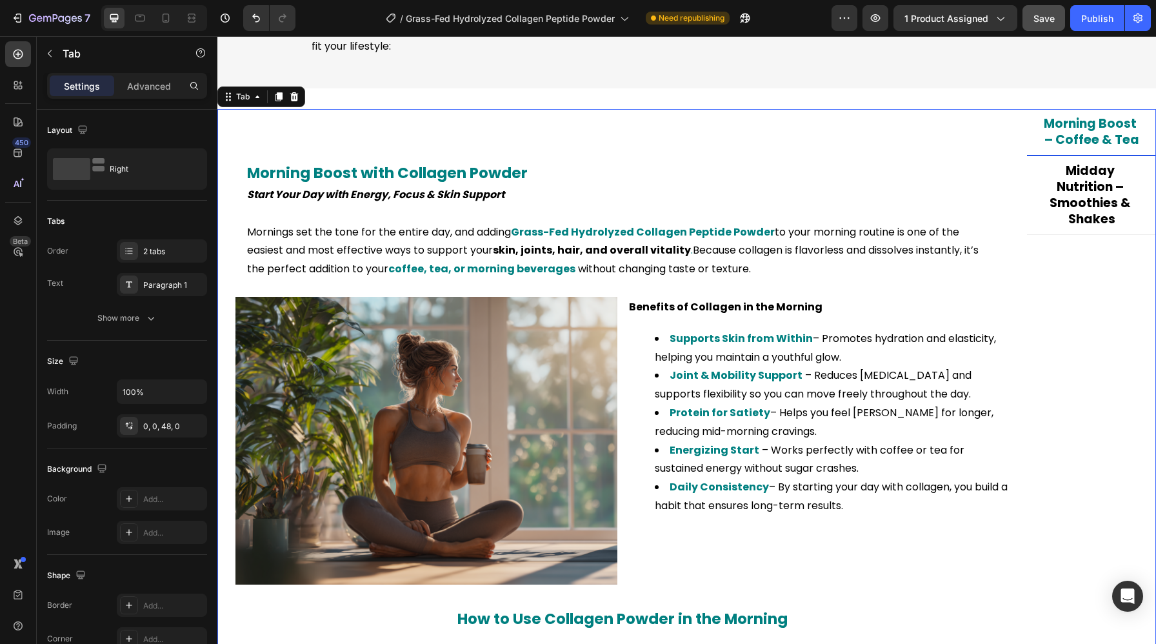
click at [1071, 183] on span "Midday Nutrition – Smoothies & Shakes" at bounding box center [1091, 194] width 84 height 65
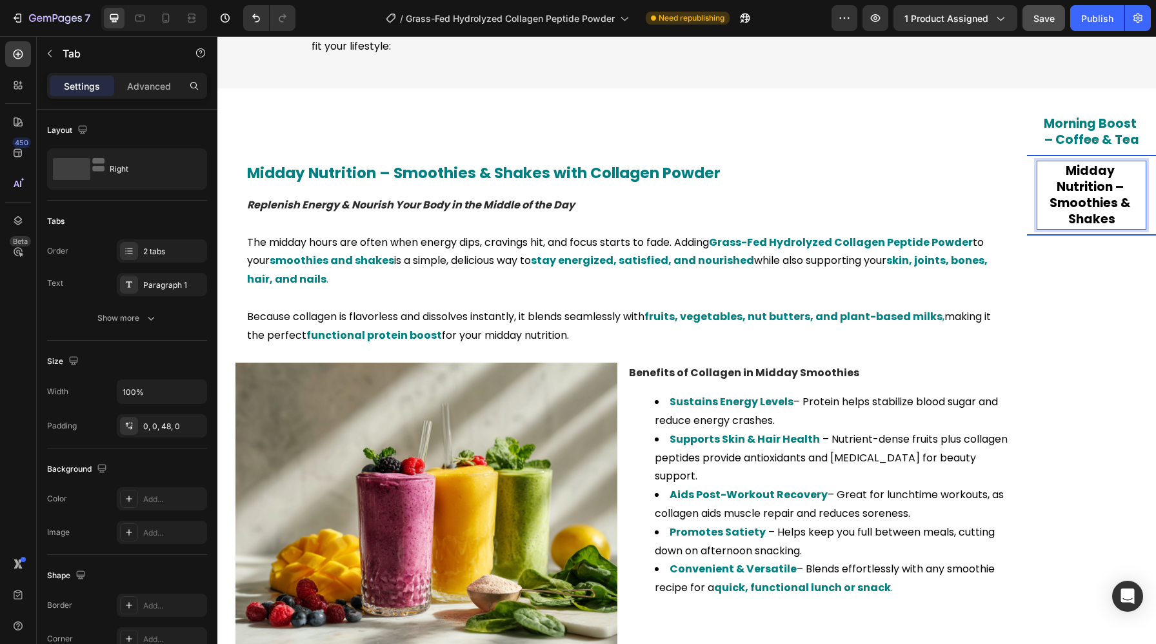
click at [1076, 139] on span "Morning Boost – Coffee & Tea" at bounding box center [1090, 132] width 95 height 34
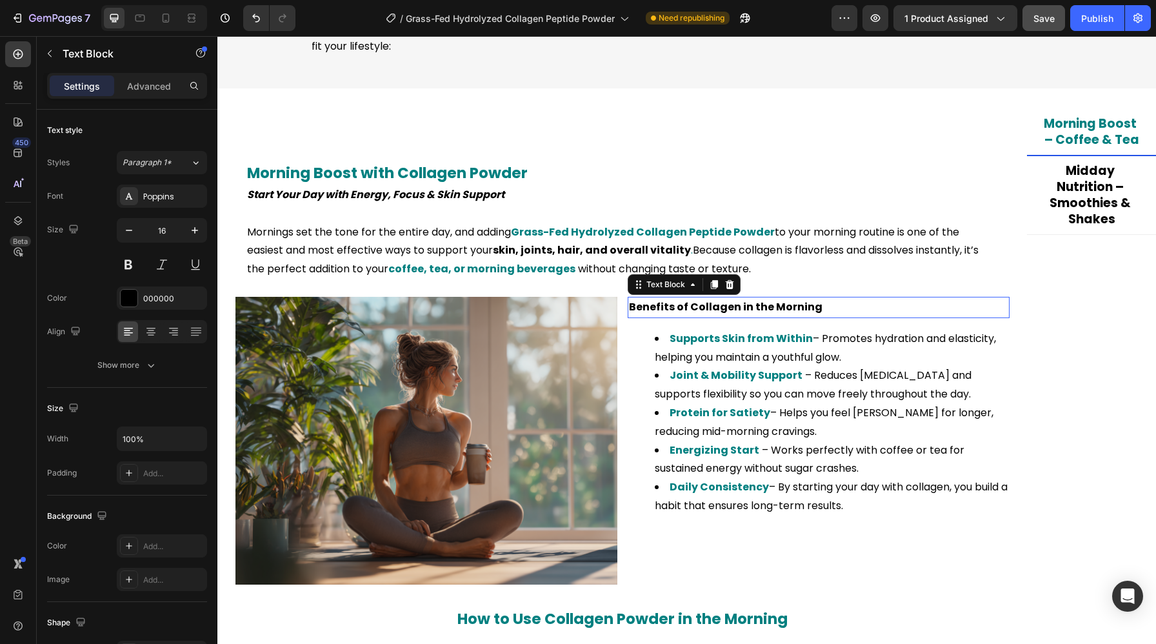
click at [777, 303] on strong "Benefits of Collagen in the Morning" at bounding box center [725, 306] width 193 height 15
click at [1128, 208] on span "Midday Nutrition – Smoothies & Shakes" at bounding box center [1091, 194] width 84 height 65
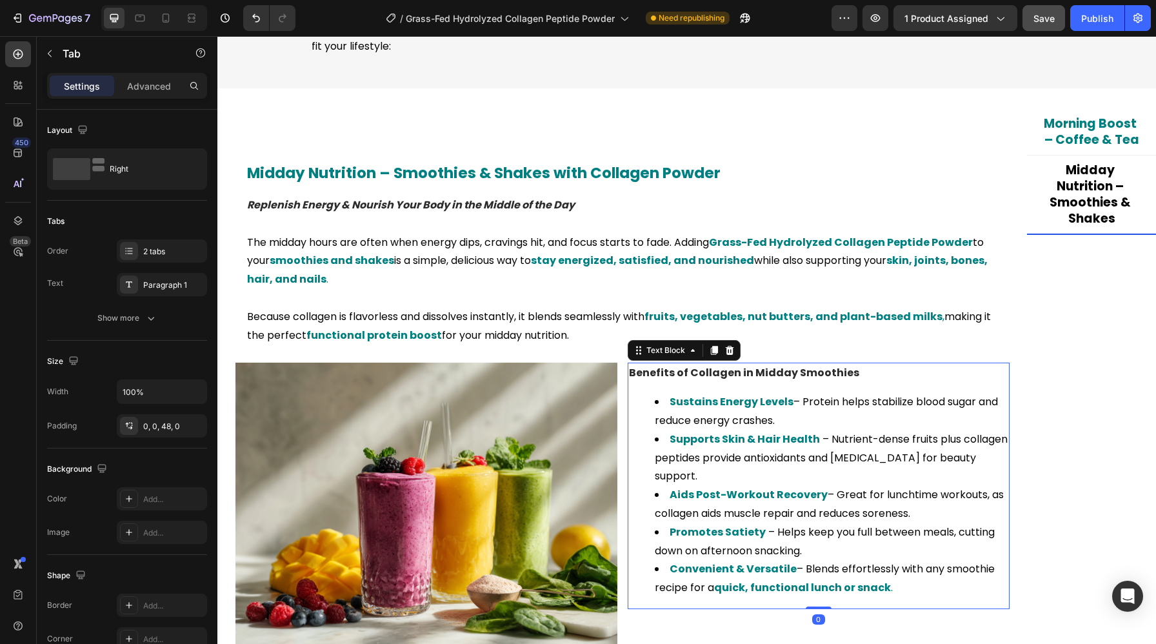
click at [761, 375] on strong "Benefits of Collagen in Midday Smoothies" at bounding box center [744, 372] width 230 height 15
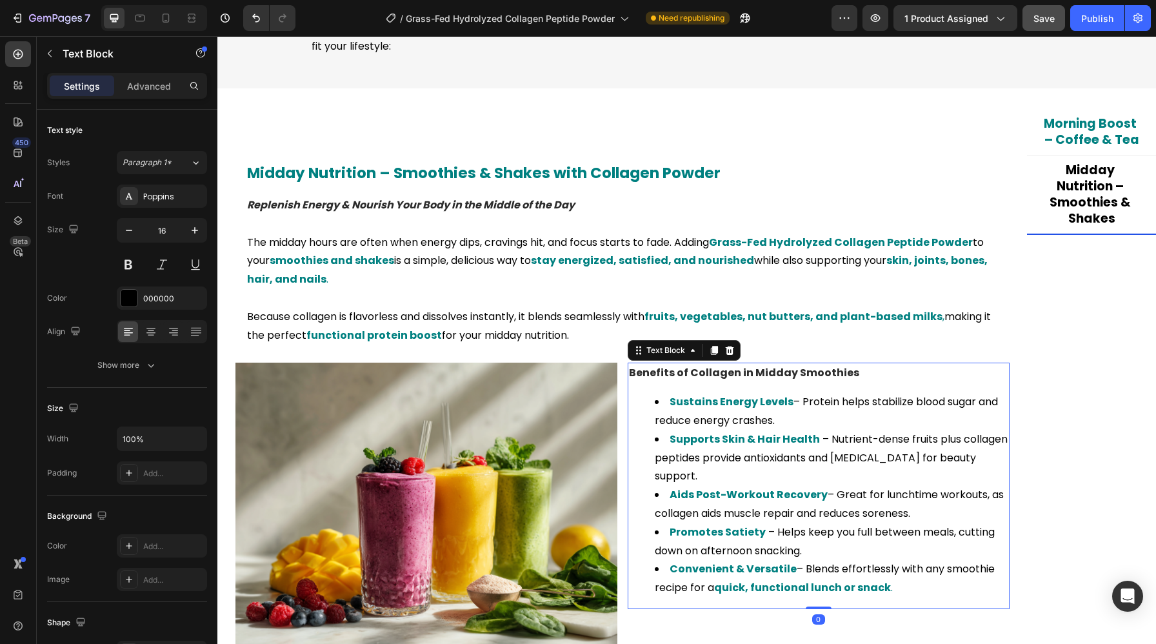
click at [761, 375] on strong "Benefits of Collagen in Midday Smoothies" at bounding box center [744, 372] width 230 height 15
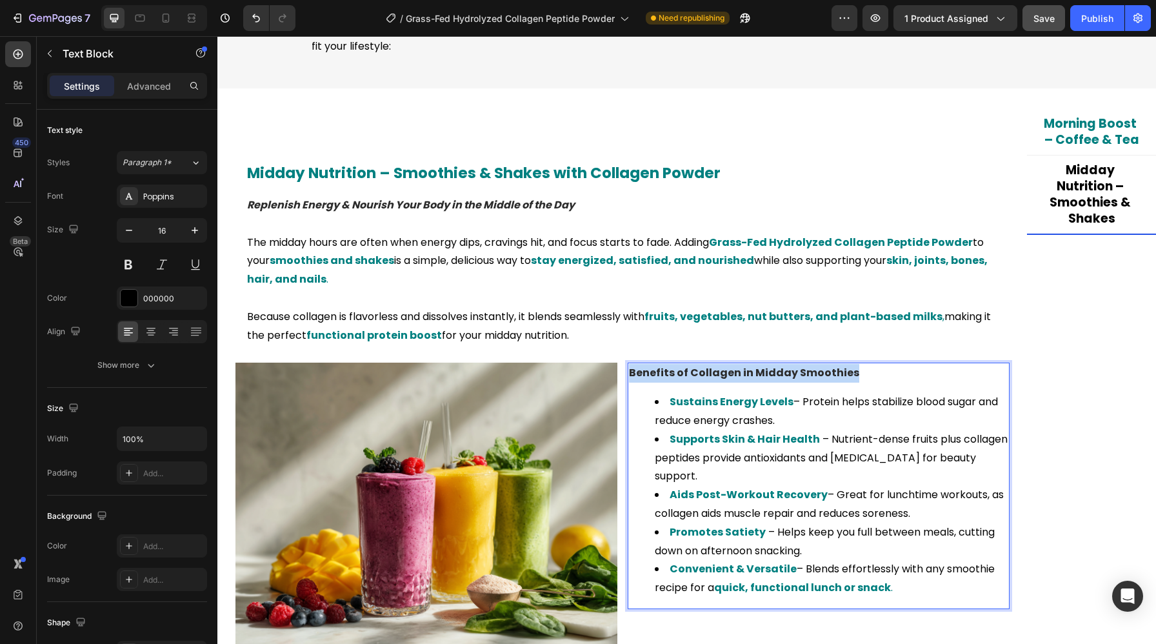
click at [761, 375] on strong "Benefits of Collagen in Midday Smoothies" at bounding box center [744, 372] width 230 height 15
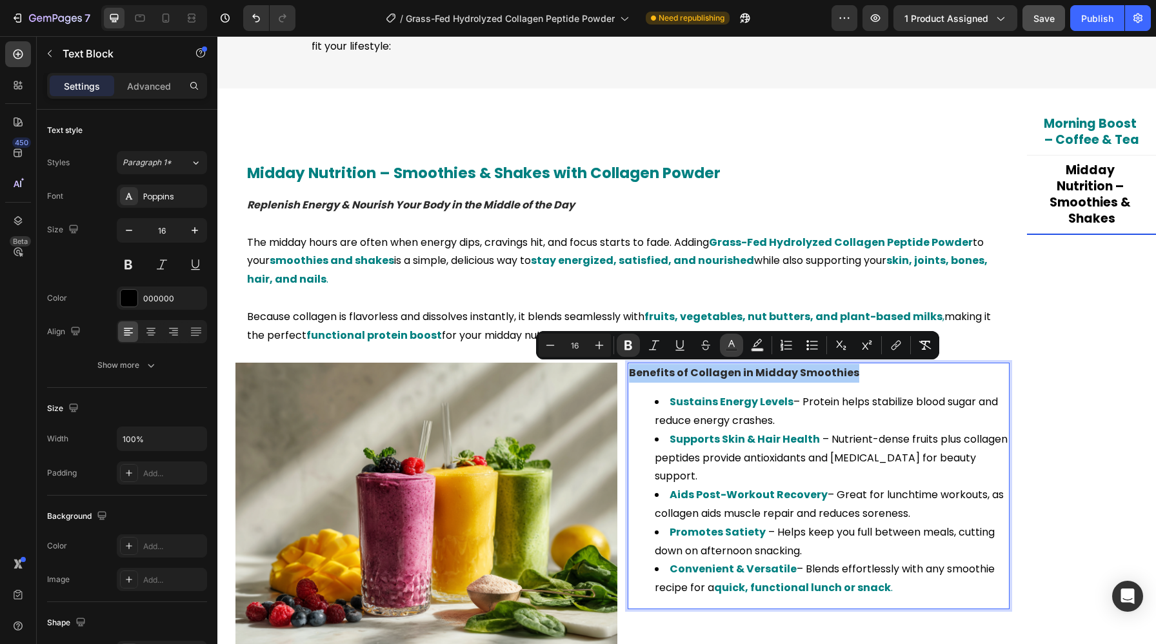
click at [730, 342] on icon "Editor contextual toolbar" at bounding box center [731, 345] width 13 height 13
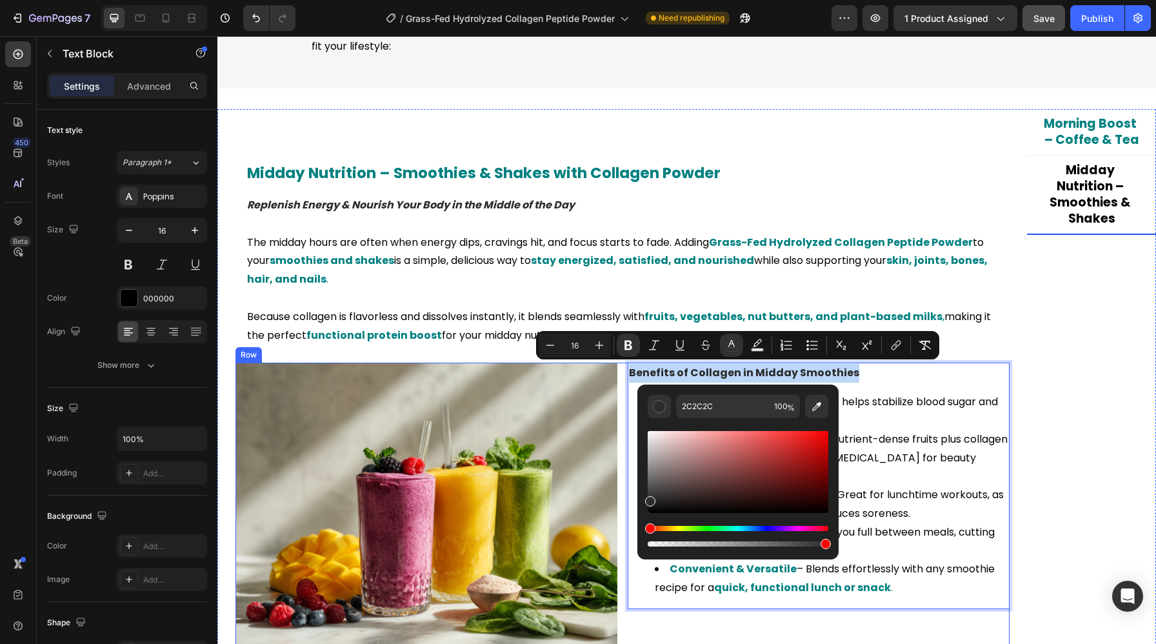
drag, startPoint x: 932, startPoint y: 438, endPoint x: 642, endPoint y: 643, distance: 354.8
click at [642, 643] on div "Benefits of Collagen in Midday Smoothies Sustains Energy Levels – Protein helps…" at bounding box center [818, 506] width 382 height 288
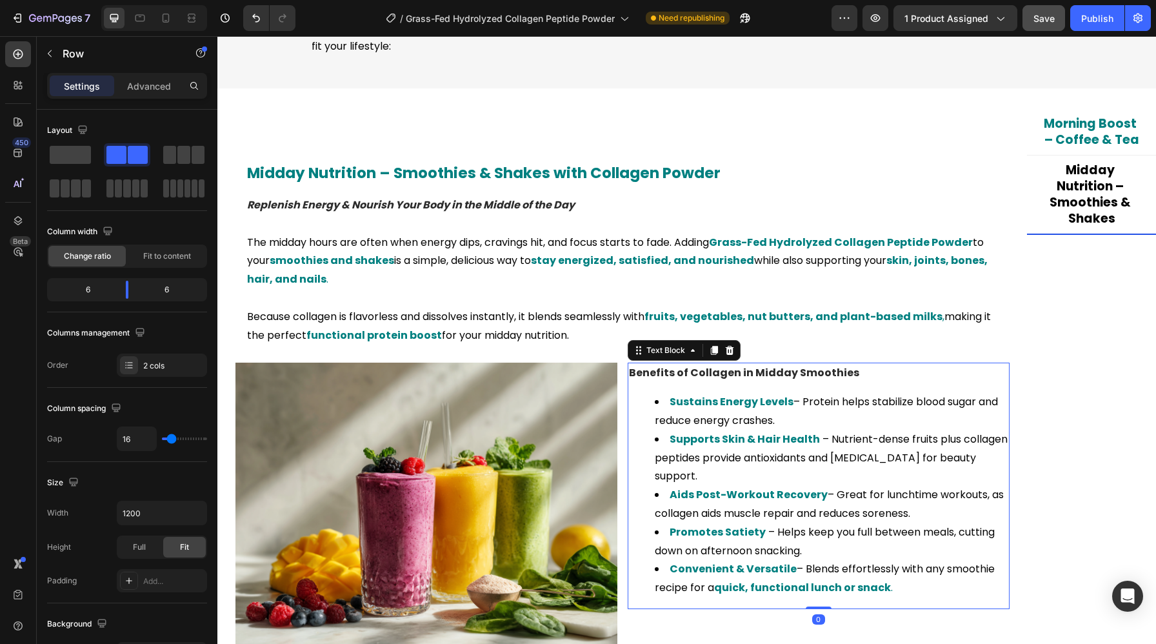
click at [735, 380] on p "Benefits of Collagen in Midday Smoothies" at bounding box center [818, 373] width 379 height 19
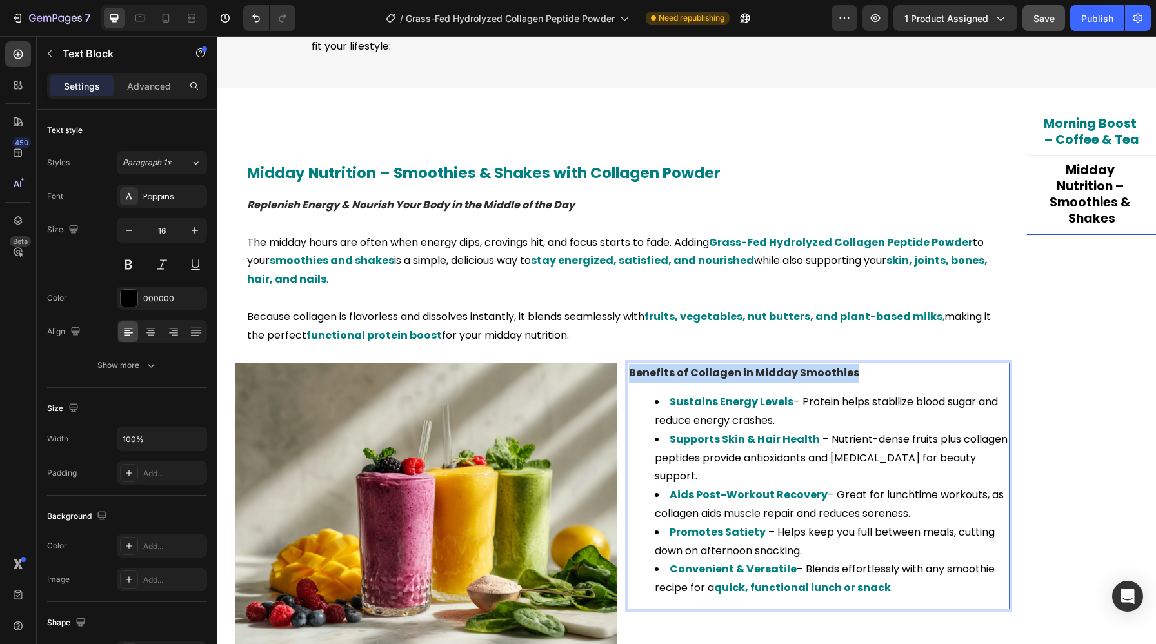
click at [735, 380] on p "Benefits of Collagen in Midday Smoothies" at bounding box center [818, 373] width 379 height 19
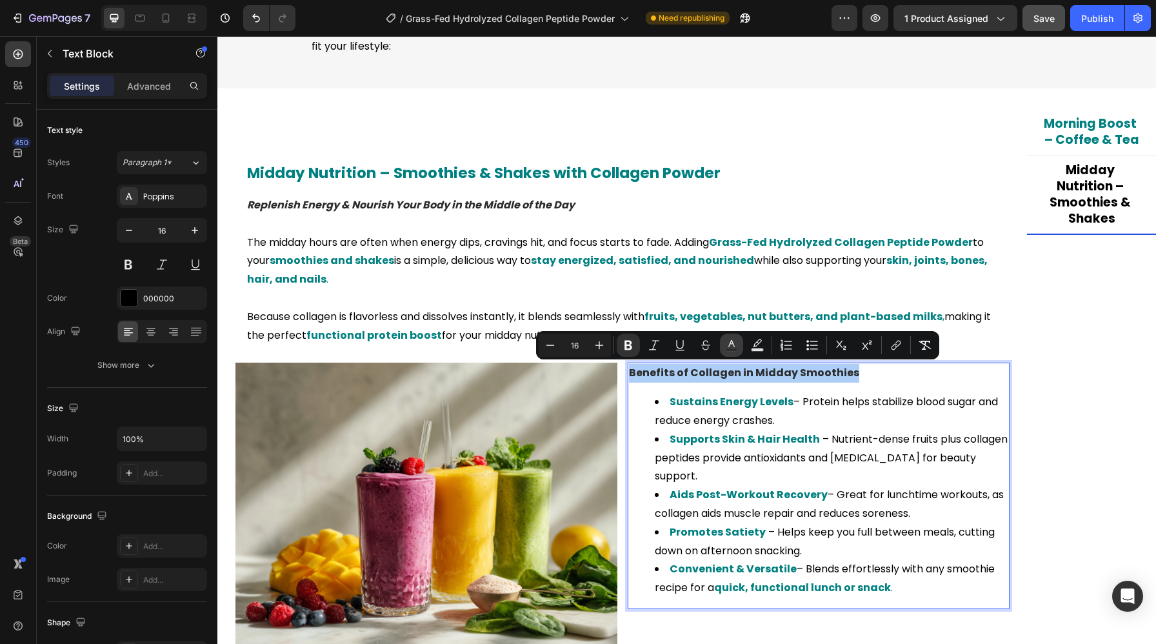
click at [725, 346] on icon "Editor contextual toolbar" at bounding box center [731, 345] width 13 height 13
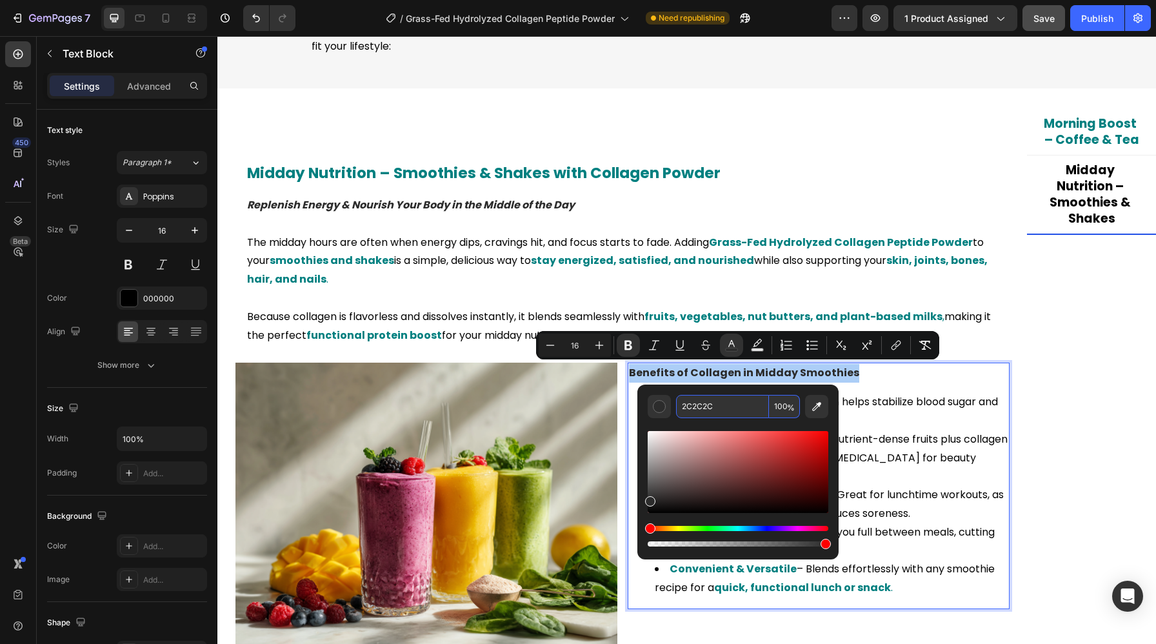
click at [719, 409] on input "2C2C2C" at bounding box center [722, 406] width 93 height 23
paste input "000000"
type input "000000"
click at [949, 422] on li "Sustains Energy Levels – Protein helps stabilize blood sugar and reduce energy …" at bounding box center [831, 411] width 353 height 37
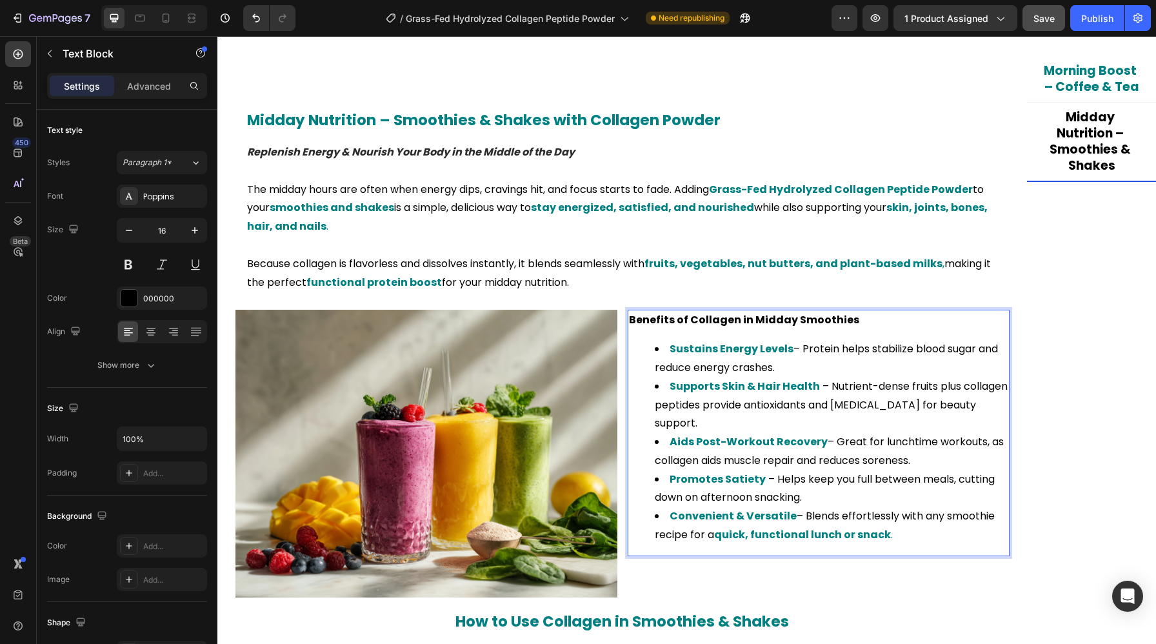
scroll to position [1727, 0]
click at [766, 526] on strong "quick, functional lunch or snack" at bounding box center [802, 533] width 177 height 15
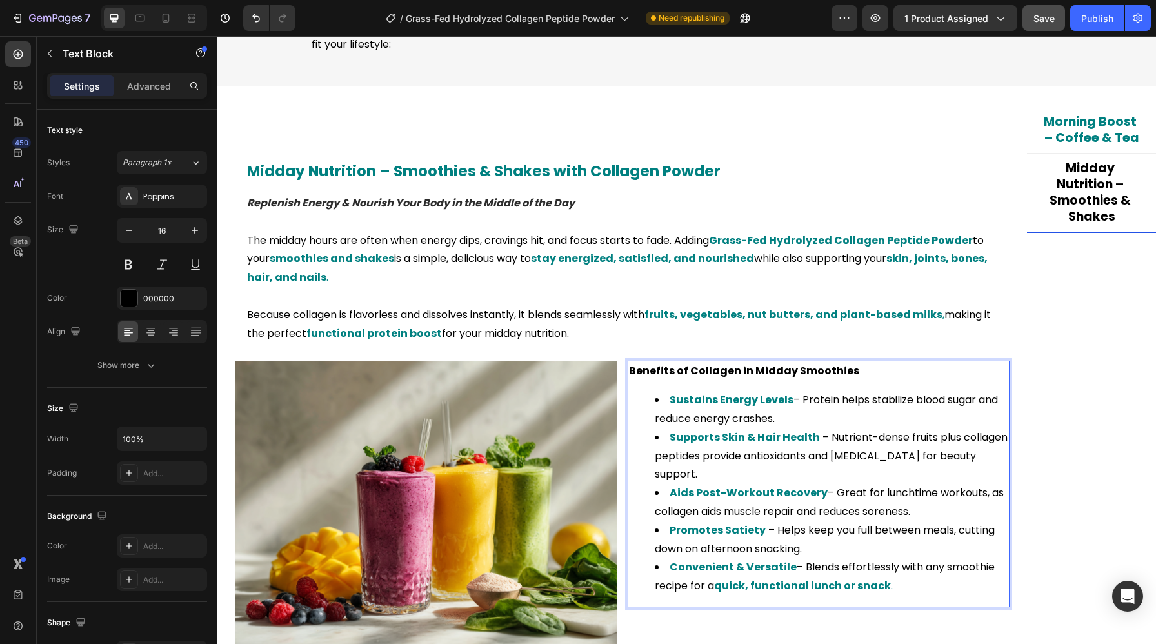
scroll to position [1659, 0]
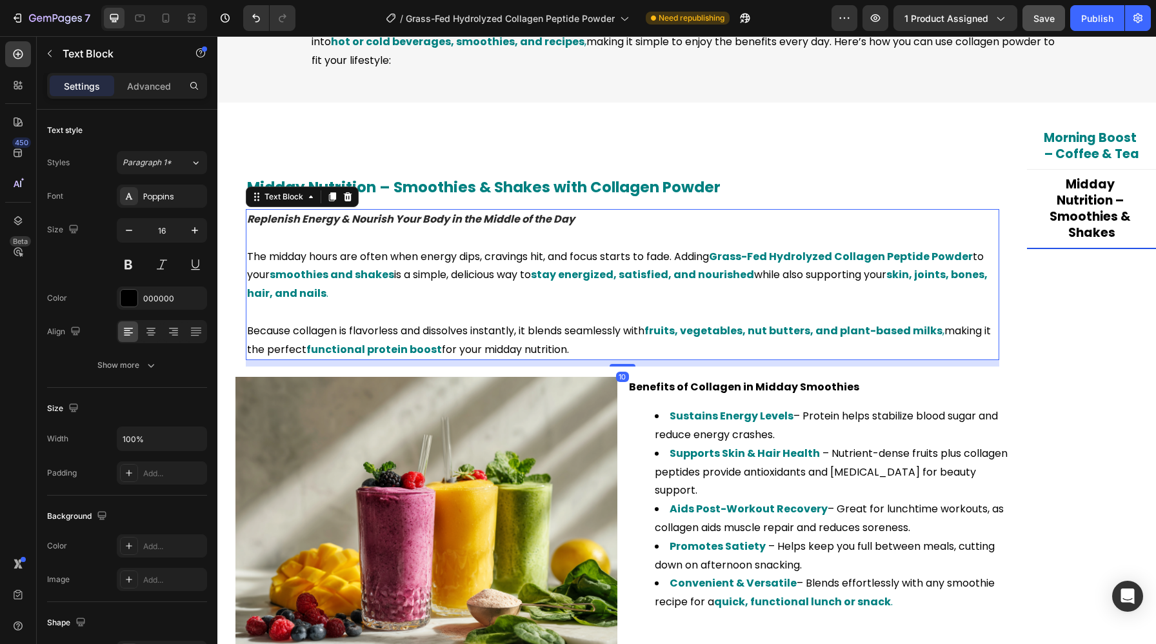
click at [567, 281] on p "The midday hours are often when energy dips, cravings hit, and focus starts to …" at bounding box center [622, 275] width 751 height 55
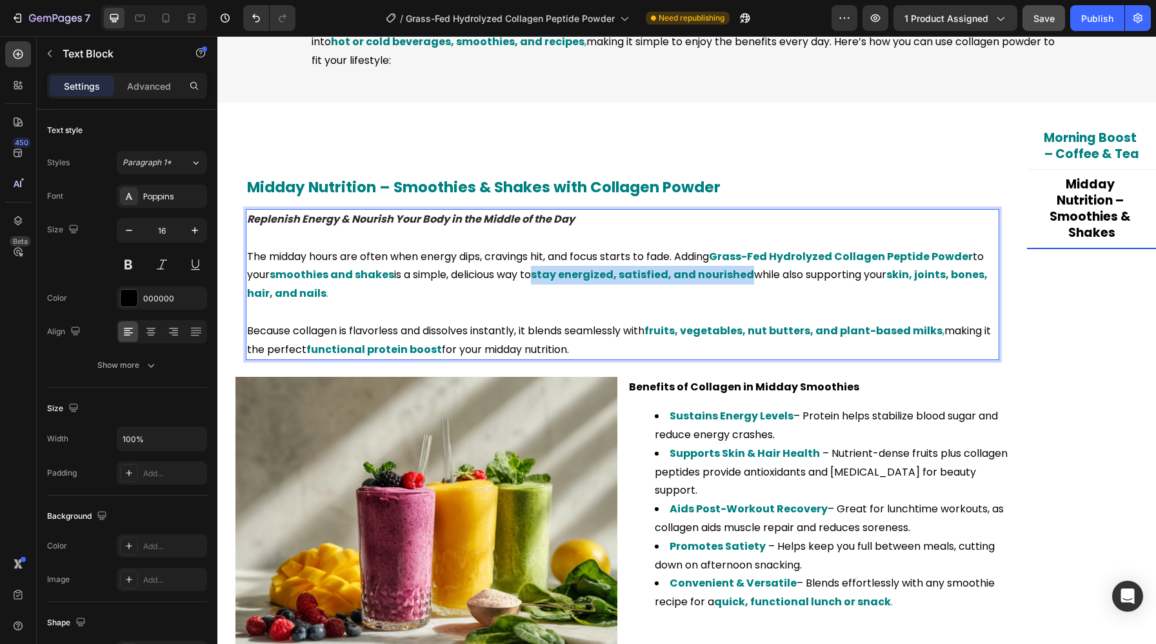
drag, startPoint x: 539, startPoint y: 274, endPoint x: 751, endPoint y: 276, distance: 212.2
click at [751, 276] on p "The midday hours are often when energy dips, cravings hit, and focus starts to …" at bounding box center [622, 275] width 751 height 55
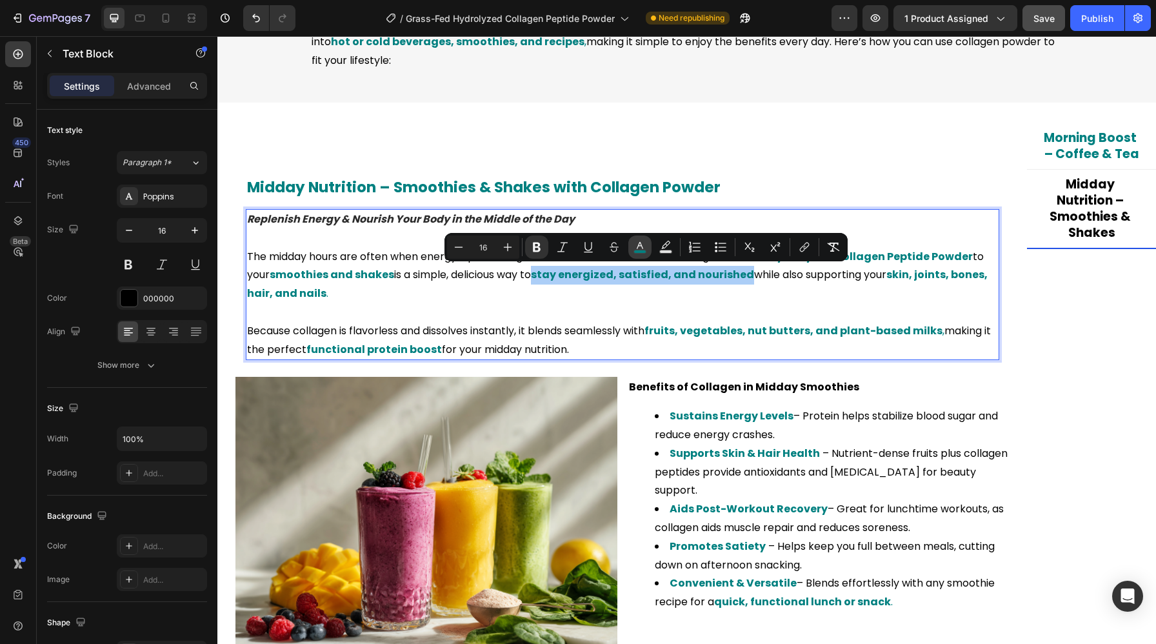
click at [634, 249] on icon "Editor contextual toolbar" at bounding box center [639, 247] width 13 height 13
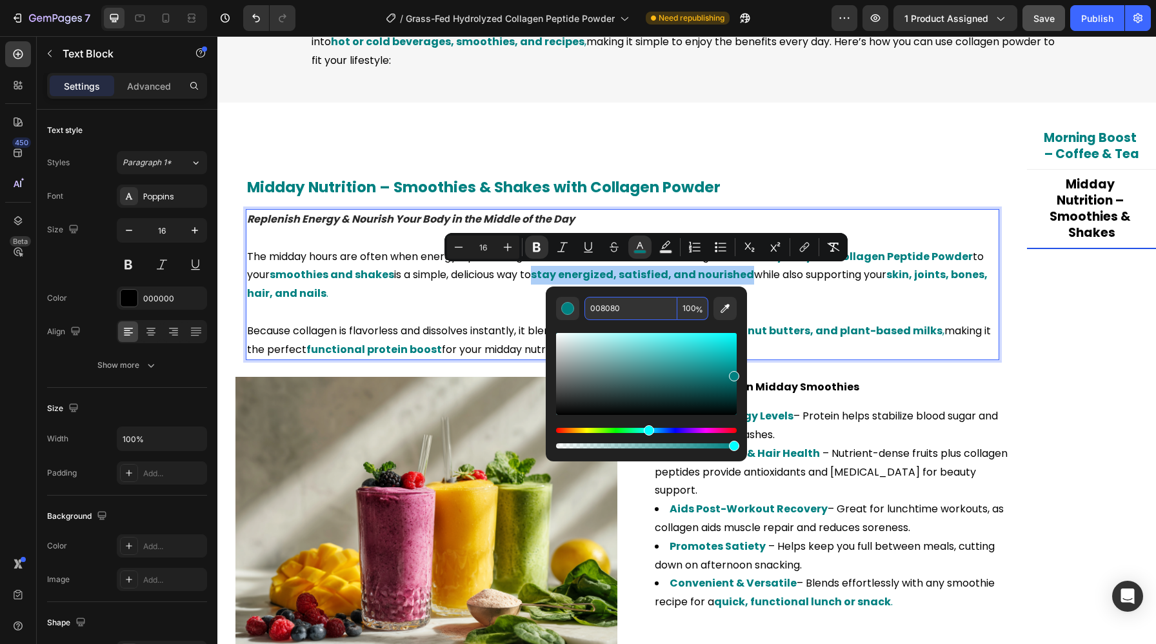
click at [622, 302] on input "008080" at bounding box center [630, 308] width 93 height 23
paste input "000"
type input "000000"
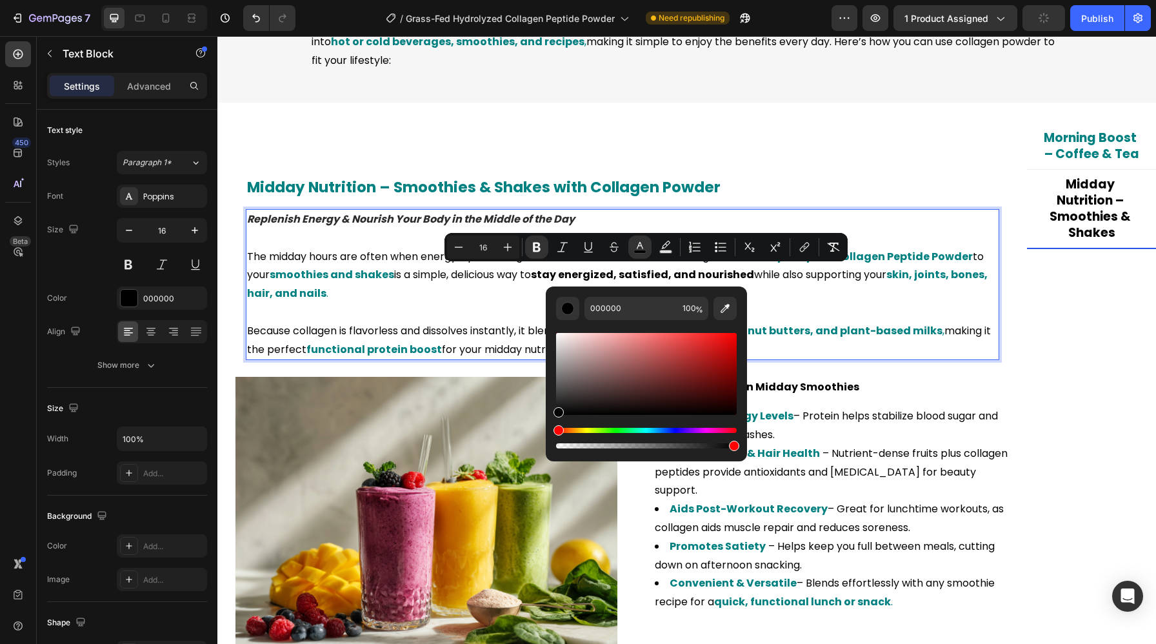
click at [841, 329] on strong "fruits, vegetables, nut butters, and plant-based milks" at bounding box center [793, 330] width 298 height 15
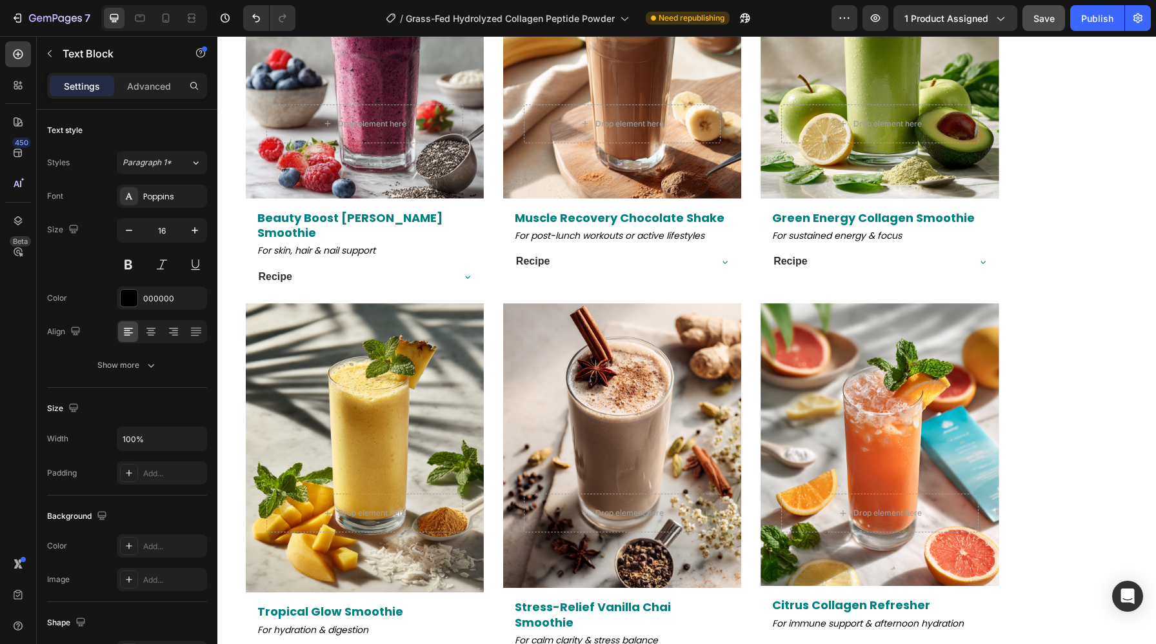
scroll to position [2548, 0]
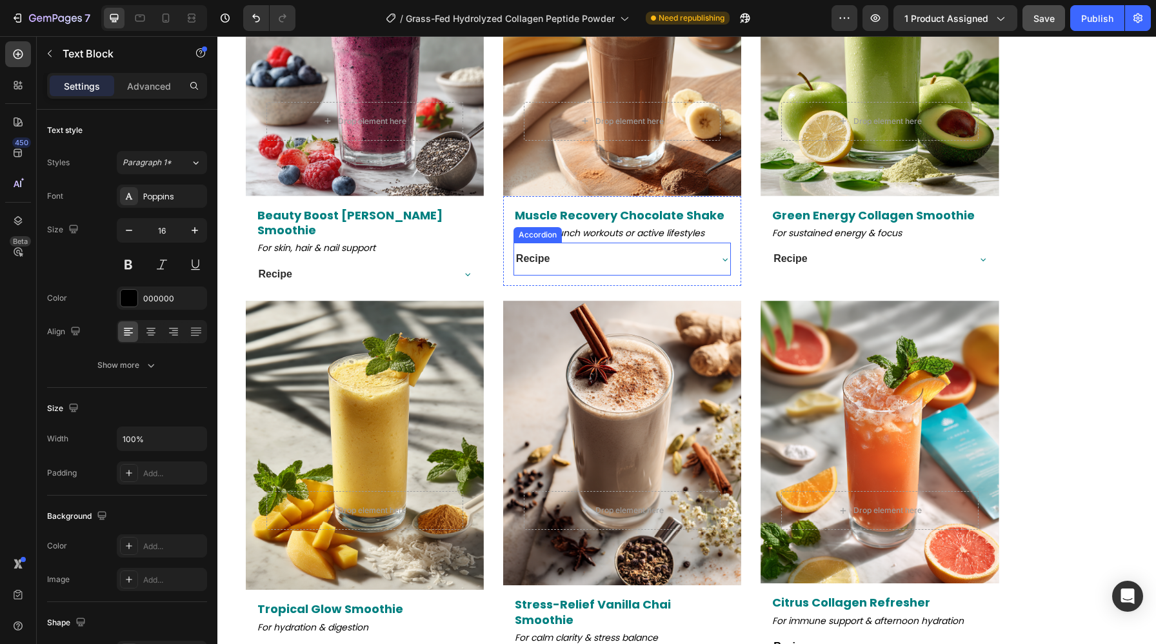
click at [538, 253] on strong "Recipe" at bounding box center [533, 258] width 34 height 11
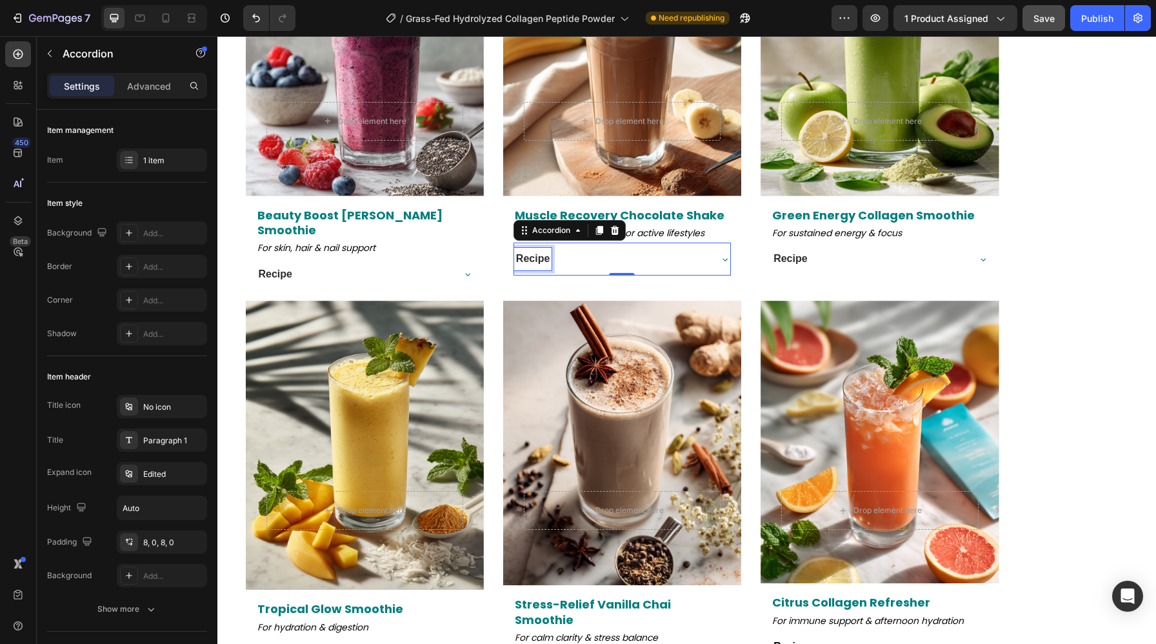
click at [538, 253] on strong "Recipe" at bounding box center [533, 258] width 34 height 11
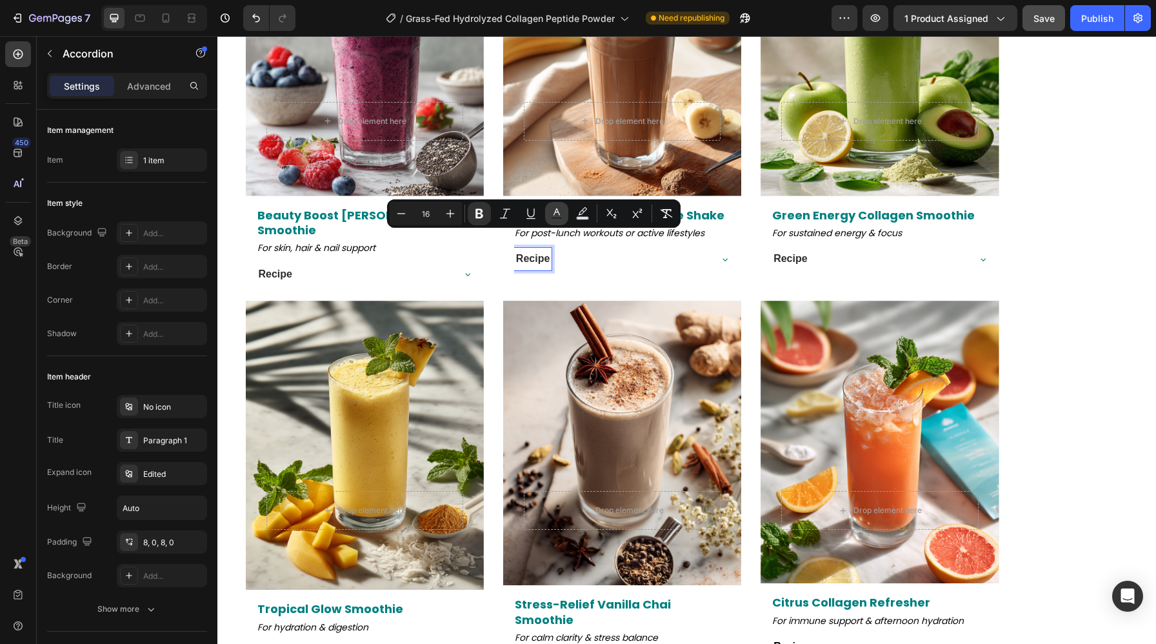
click at [552, 212] on icon "Editor contextual toolbar" at bounding box center [556, 213] width 13 height 13
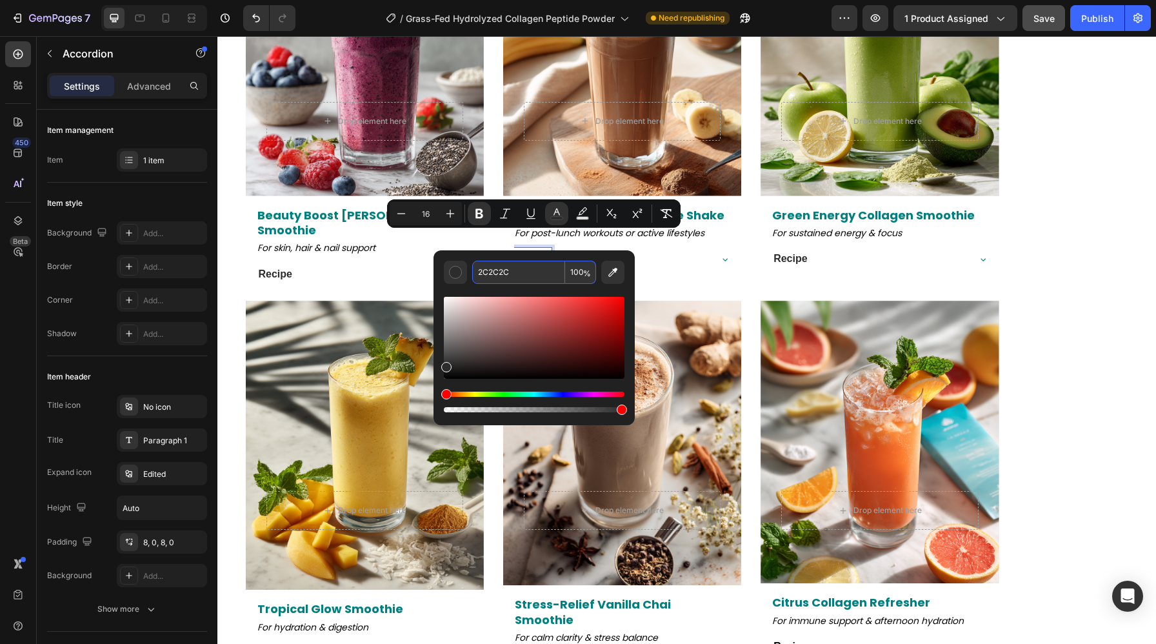
click at [539, 268] on input "2C2C2C" at bounding box center [518, 272] width 93 height 23
paste input "000000"
type input "000000"
click at [779, 250] on p "Recipe" at bounding box center [790, 259] width 34 height 19
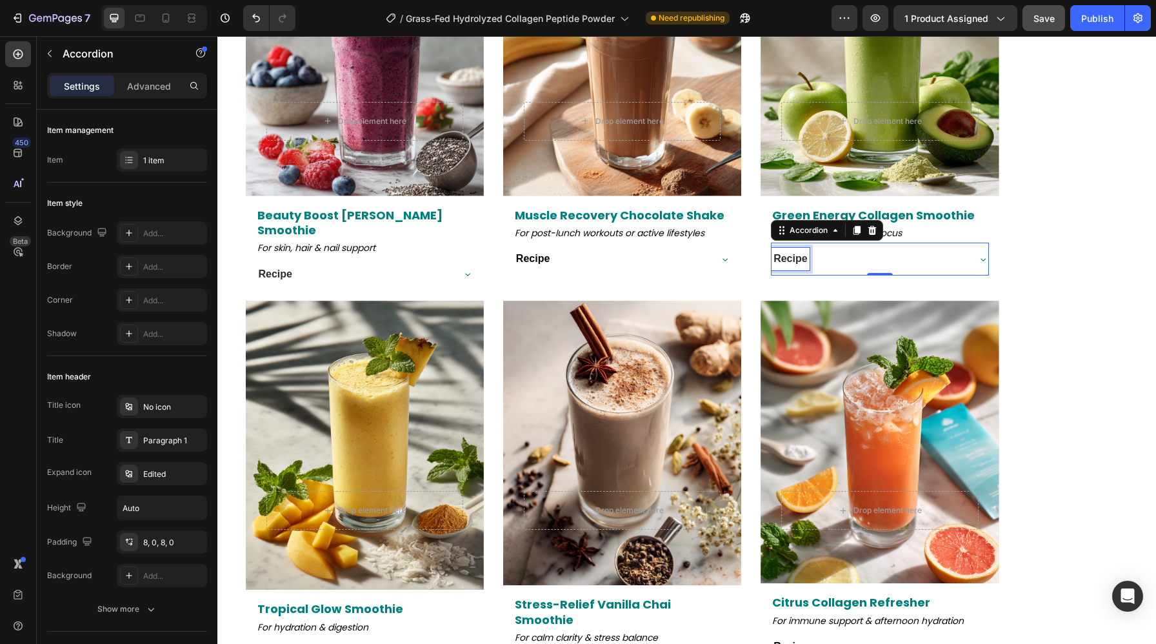
click at [779, 250] on p "Recipe" at bounding box center [790, 259] width 34 height 19
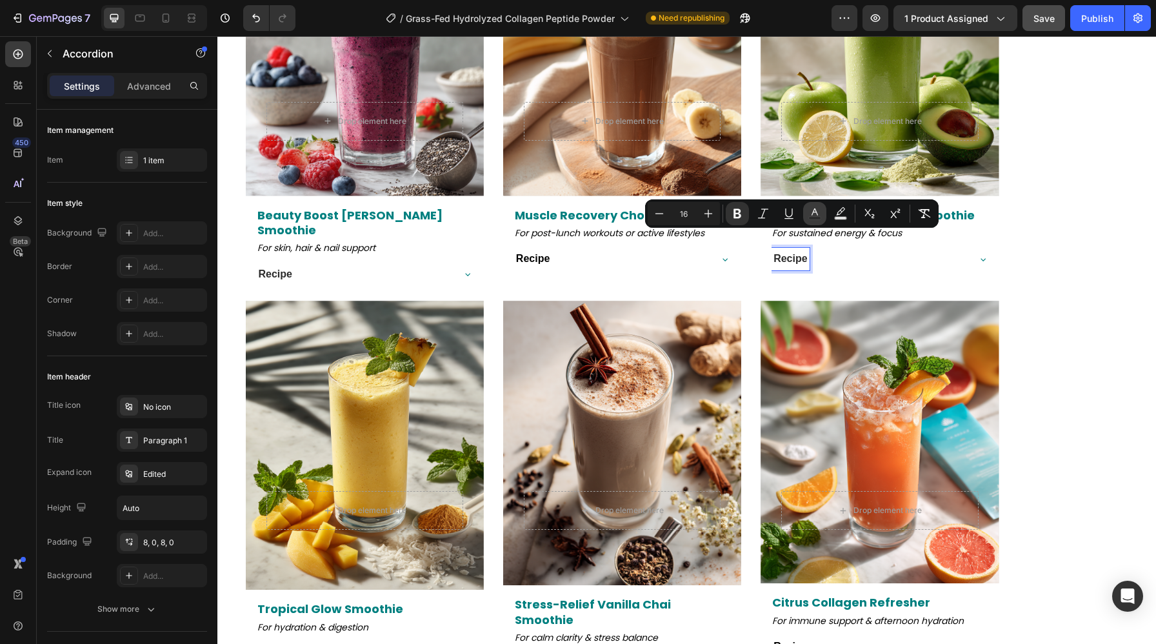
click at [816, 221] on button "color" at bounding box center [814, 213] width 23 height 23
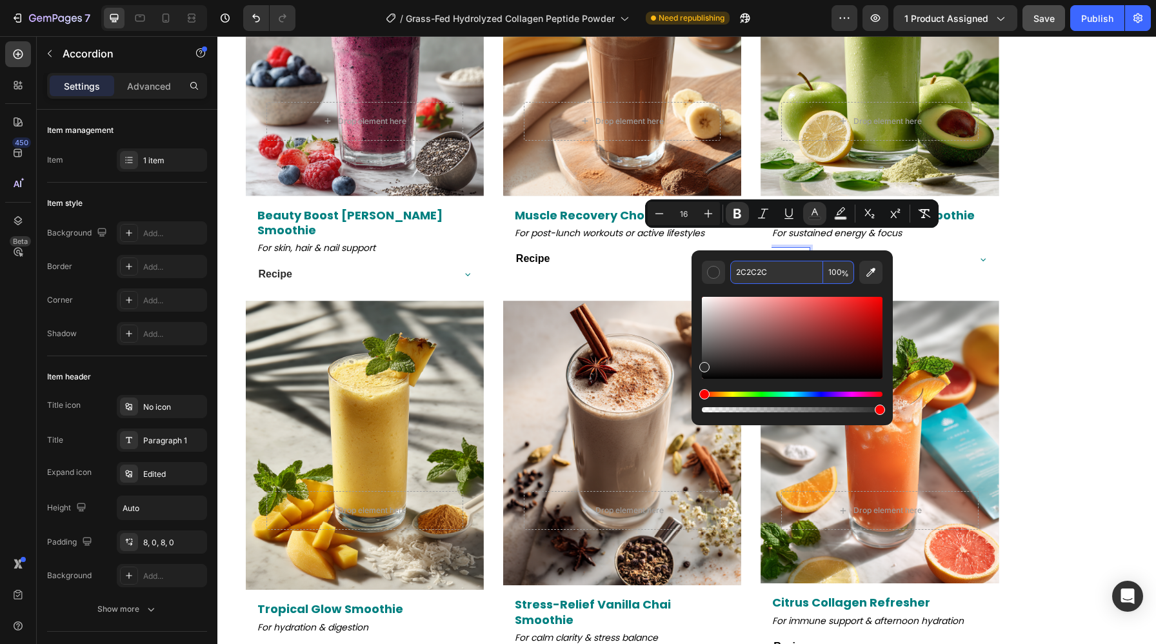
click at [793, 279] on input "2C2C2C" at bounding box center [776, 272] width 93 height 23
paste input "000000"
type input "000000"
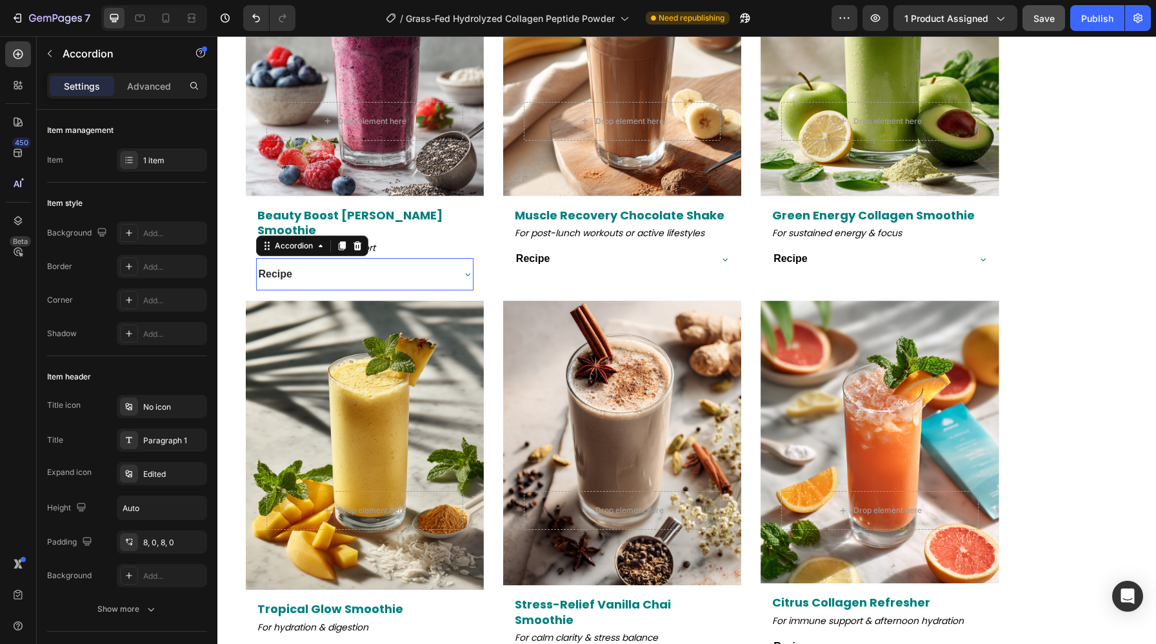
click at [278, 268] on strong "Recipe" at bounding box center [276, 273] width 34 height 11
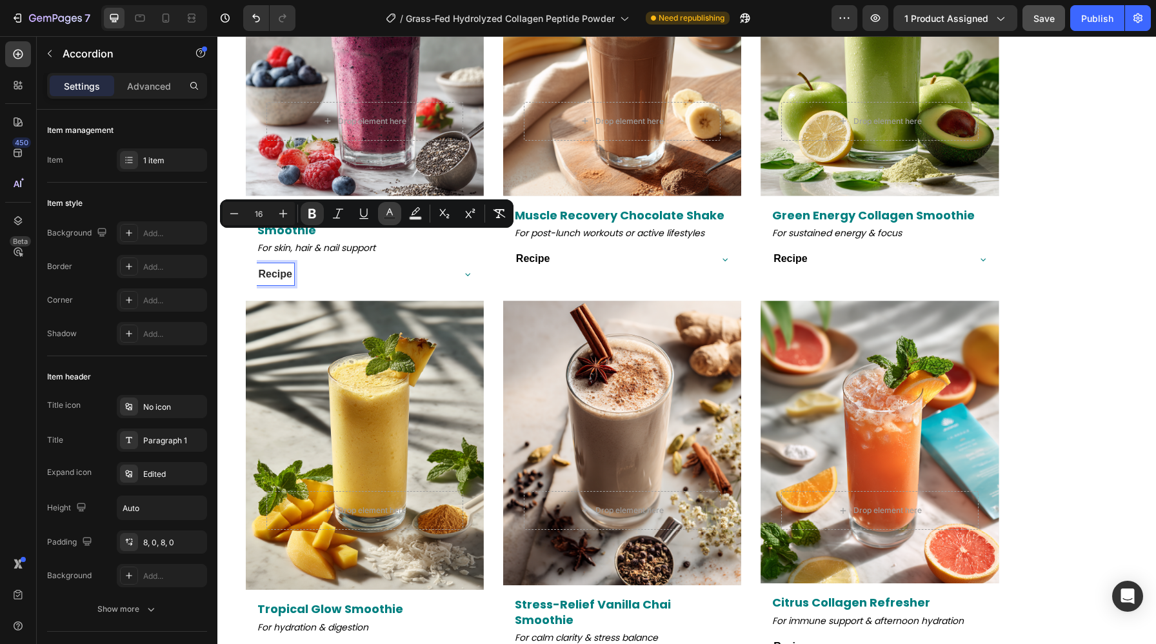
click at [390, 215] on icon "Editor contextual toolbar" at bounding box center [389, 213] width 13 height 13
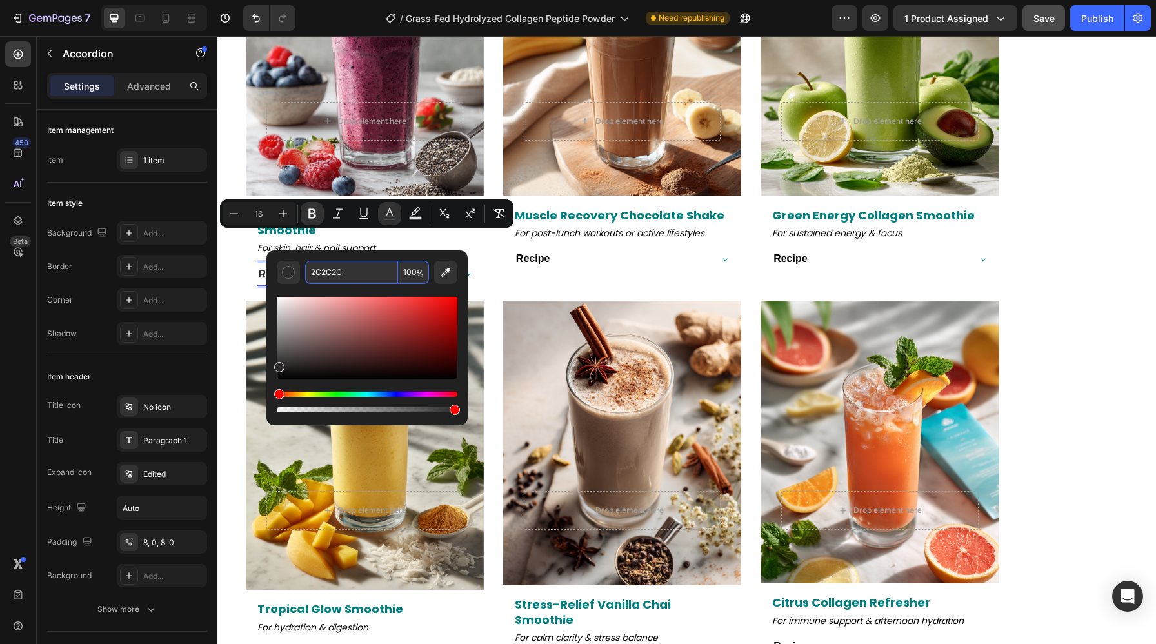
click at [369, 273] on input "2C2C2C" at bounding box center [351, 272] width 93 height 23
paste input "000000"
type input "000000"
click at [279, 643] on strong "Recipe" at bounding box center [276, 652] width 34 height 11
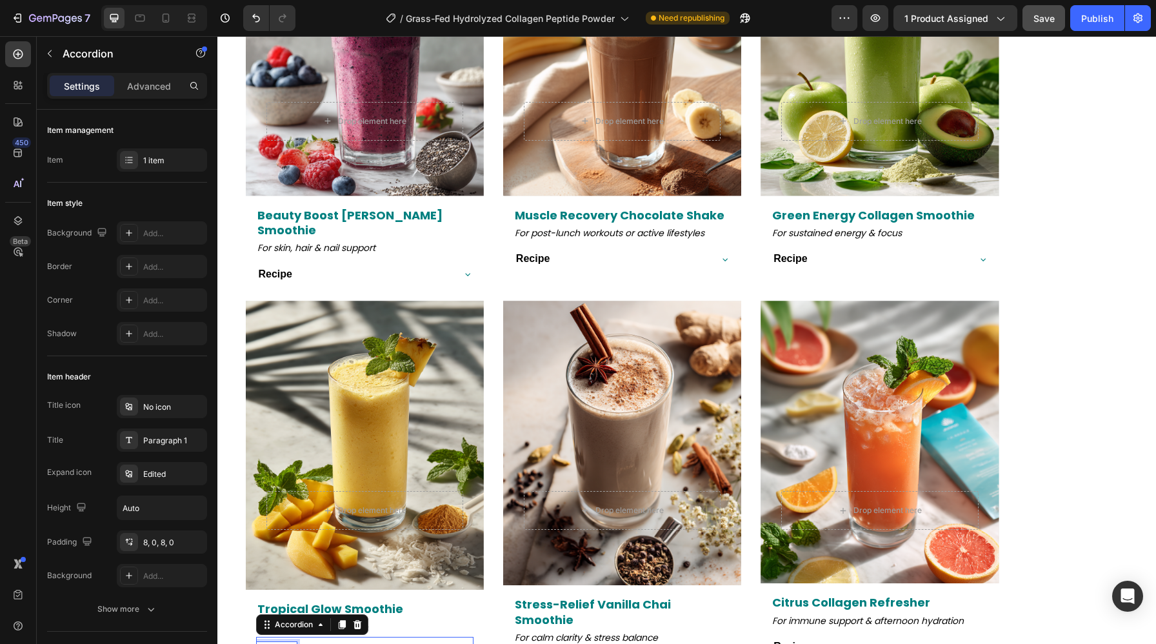
click at [279, 643] on strong "Recipe" at bounding box center [276, 652] width 34 height 11
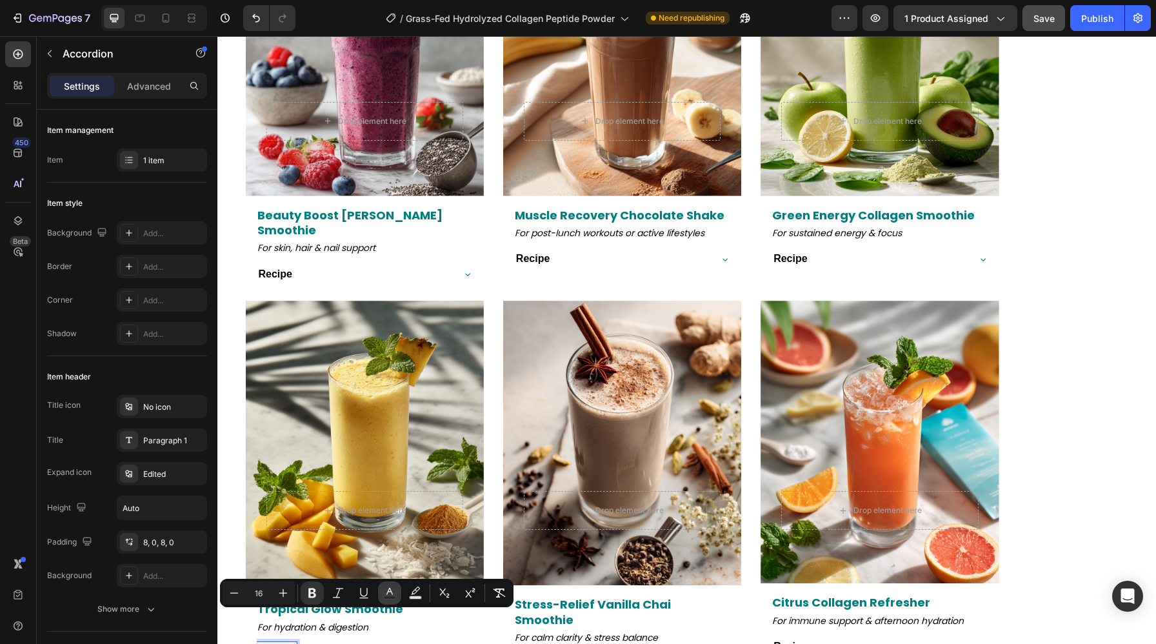
click at [386, 589] on icon "Editor contextual toolbar" at bounding box center [389, 592] width 13 height 13
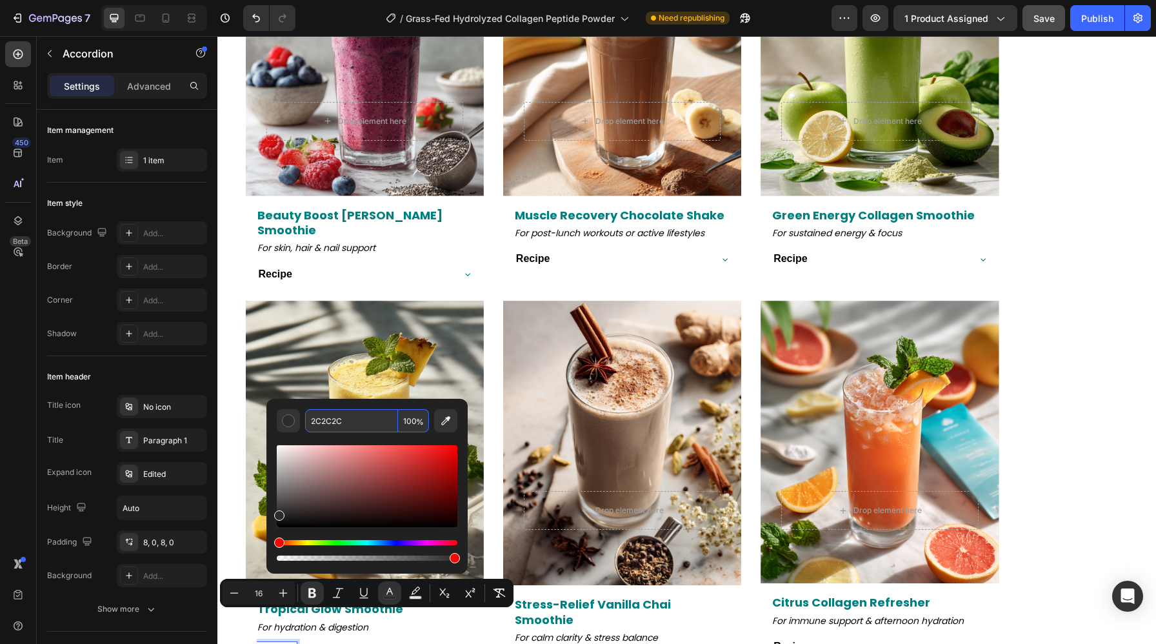
click at [333, 417] on input "2C2C2C" at bounding box center [351, 420] width 93 height 23
paste input "000000"
type input "000000"
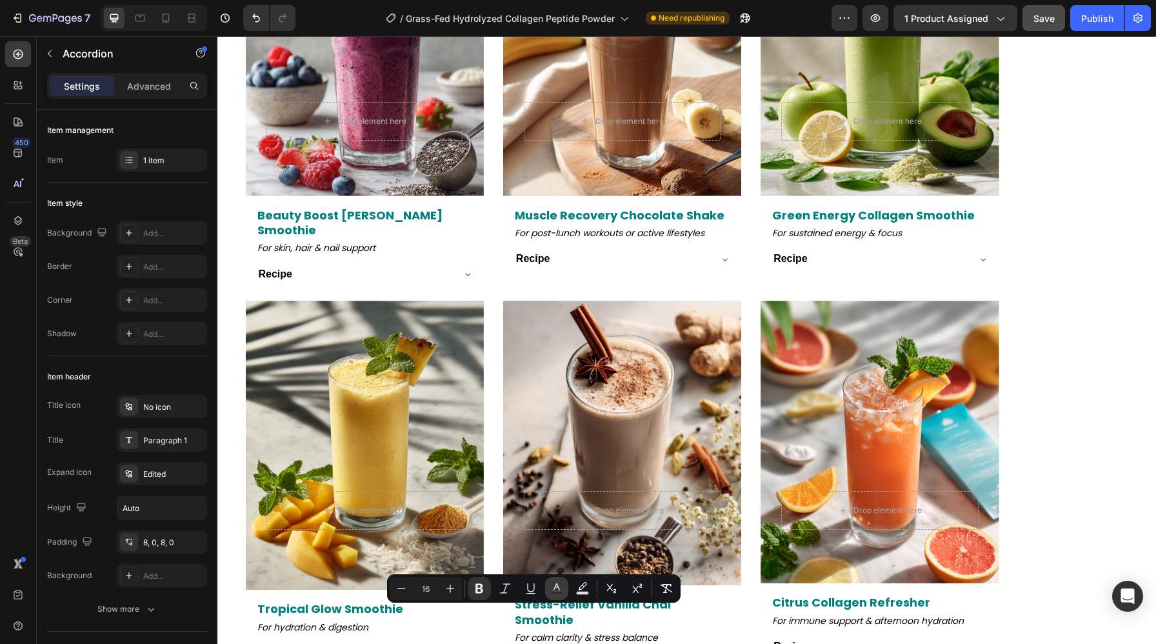
click at [555, 588] on icon "Editor contextual toolbar" at bounding box center [556, 588] width 13 height 13
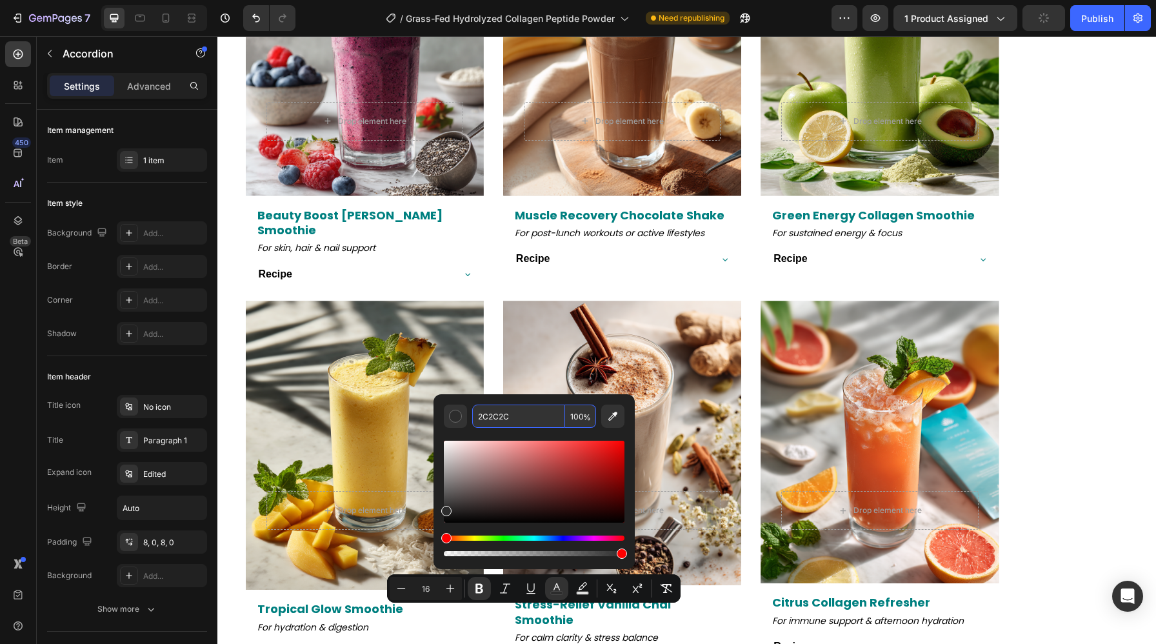
click at [511, 409] on input "2C2C2C" at bounding box center [518, 415] width 93 height 23
paste input "000000"
type input "000000"
click at [794, 640] on strong "Recipe" at bounding box center [790, 645] width 34 height 11
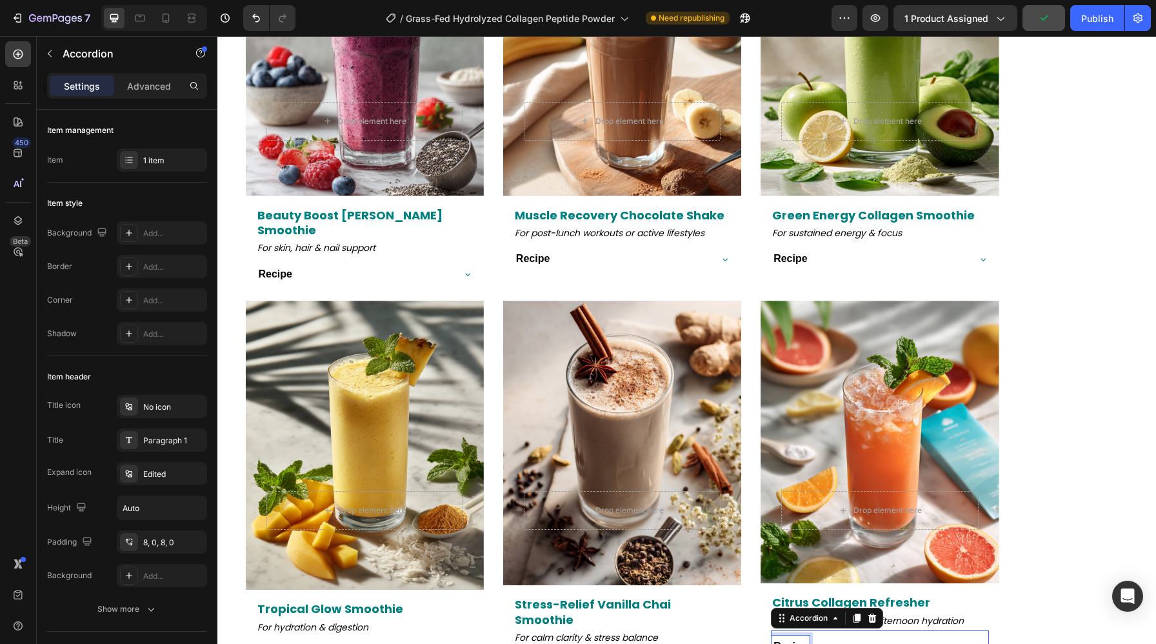
click at [794, 640] on strong "Recipe" at bounding box center [790, 645] width 34 height 11
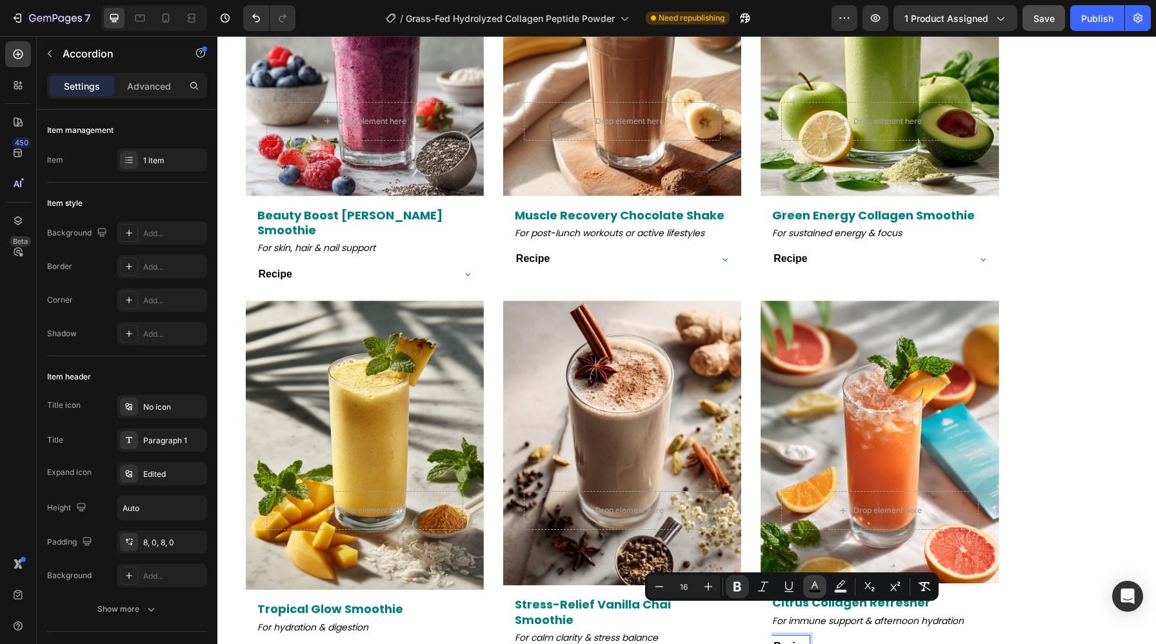
click at [817, 585] on icon "Editor contextual toolbar" at bounding box center [814, 586] width 13 height 13
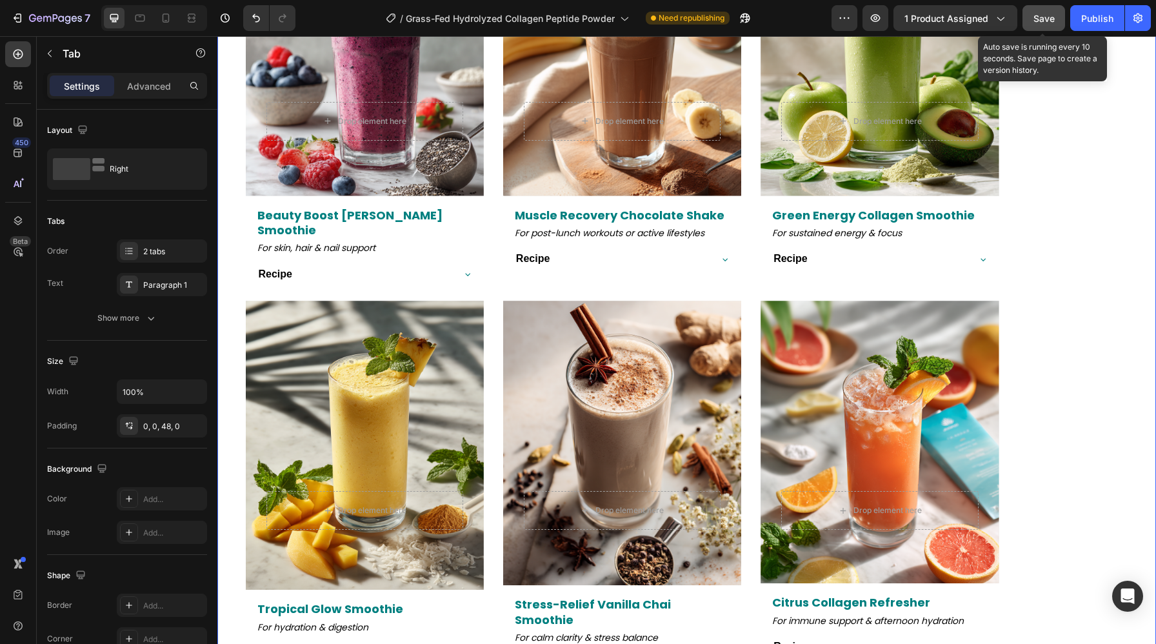
click at [1049, 30] on button "Save" at bounding box center [1043, 18] width 43 height 26
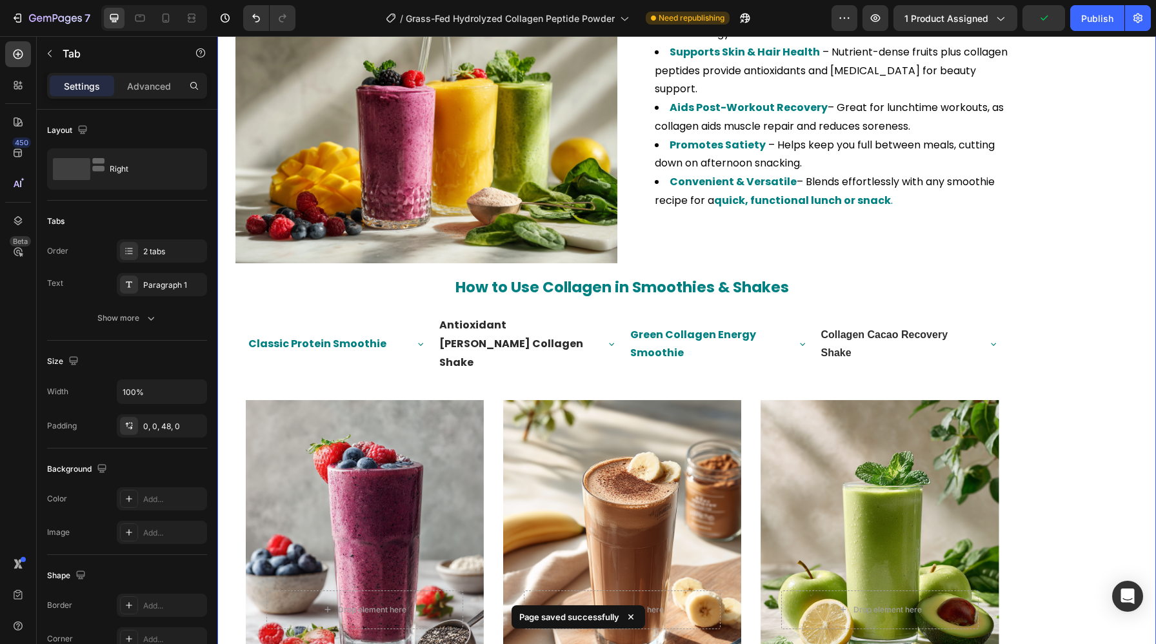
scroll to position [2054, 0]
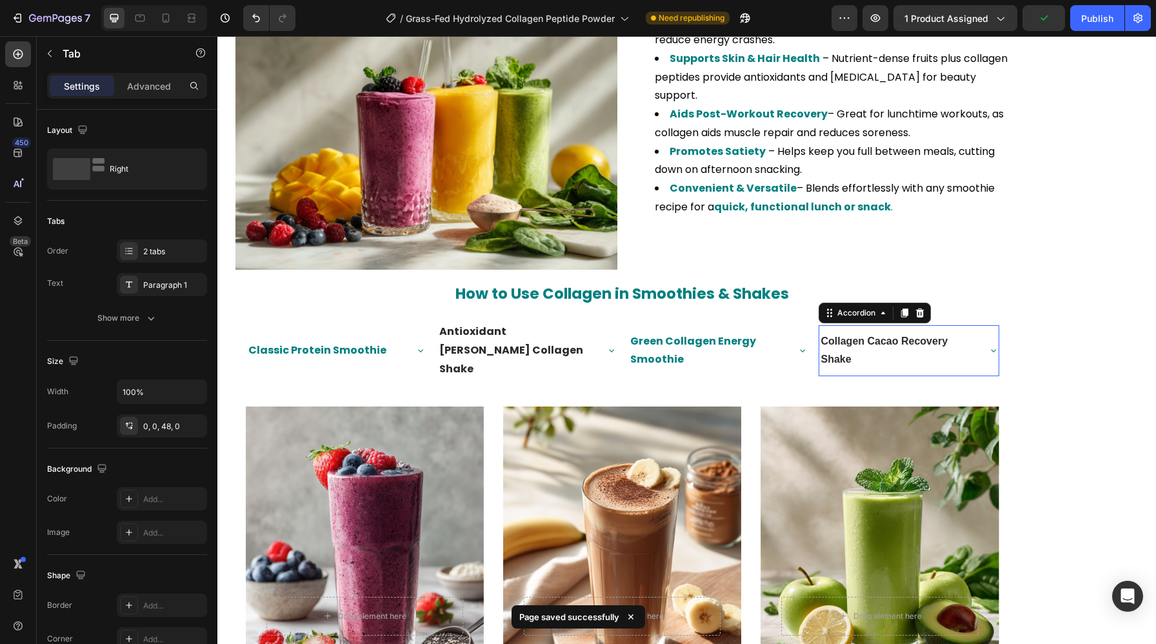
click at [862, 335] on strong "Collagen Cacao Recovery Shake" at bounding box center [886, 350] width 130 height 30
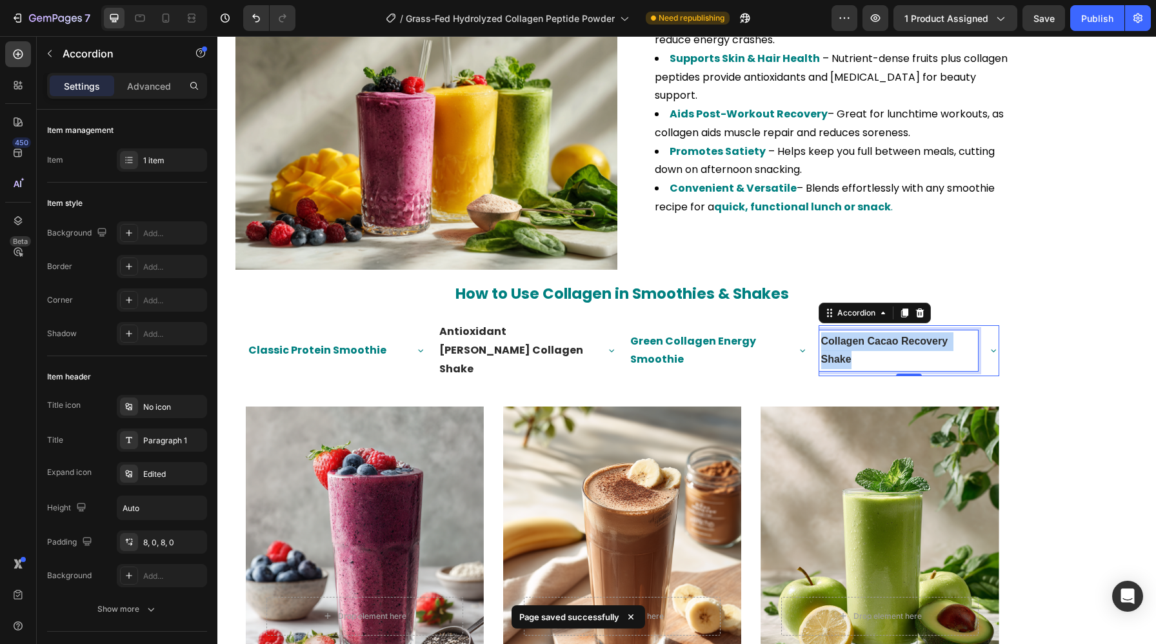
click at [862, 335] on strong "Collagen Cacao Recovery Shake" at bounding box center [886, 350] width 130 height 30
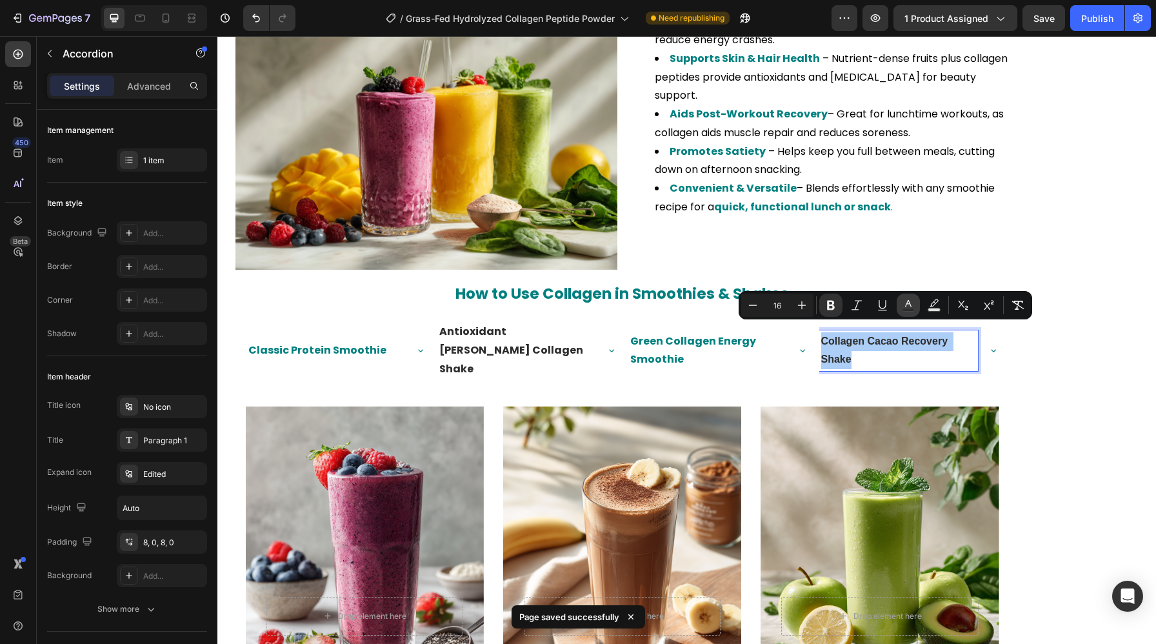
click at [905, 306] on icon "Editor contextual toolbar" at bounding box center [908, 303] width 6 height 7
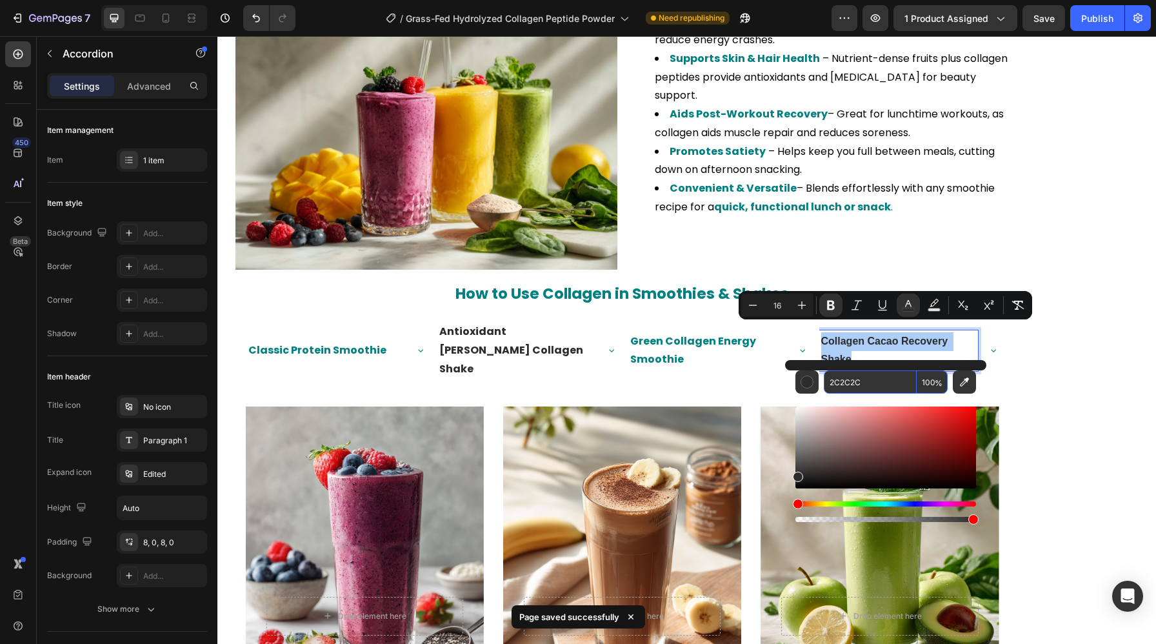
click at [847, 384] on input "2C2C2C" at bounding box center [869, 381] width 93 height 23
paste input "000000"
type input "000000"
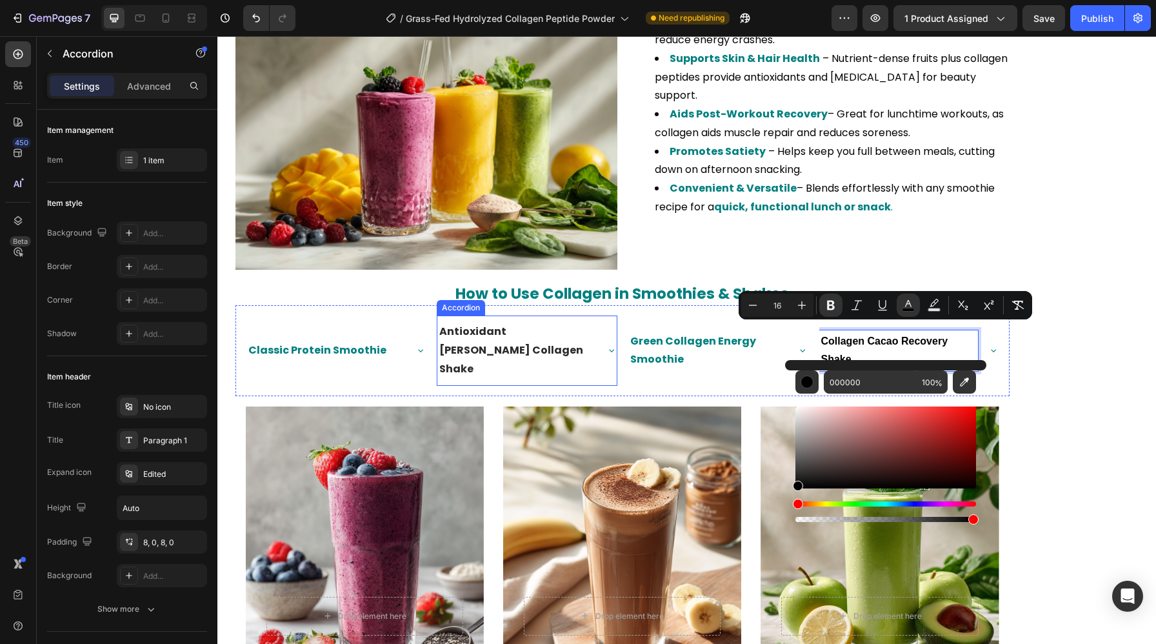
click at [515, 339] on p "Antioxidant Berry Collagen Shake" at bounding box center [516, 349] width 155 height 55
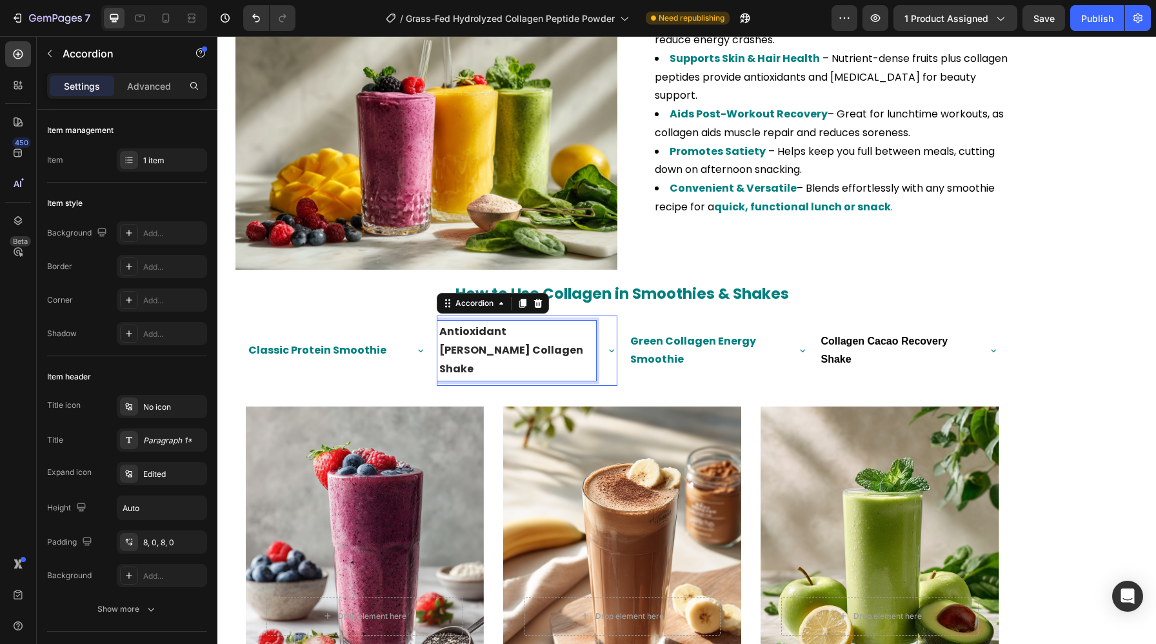
click at [515, 339] on p "Antioxidant Berry Collagen Shake" at bounding box center [516, 349] width 155 height 55
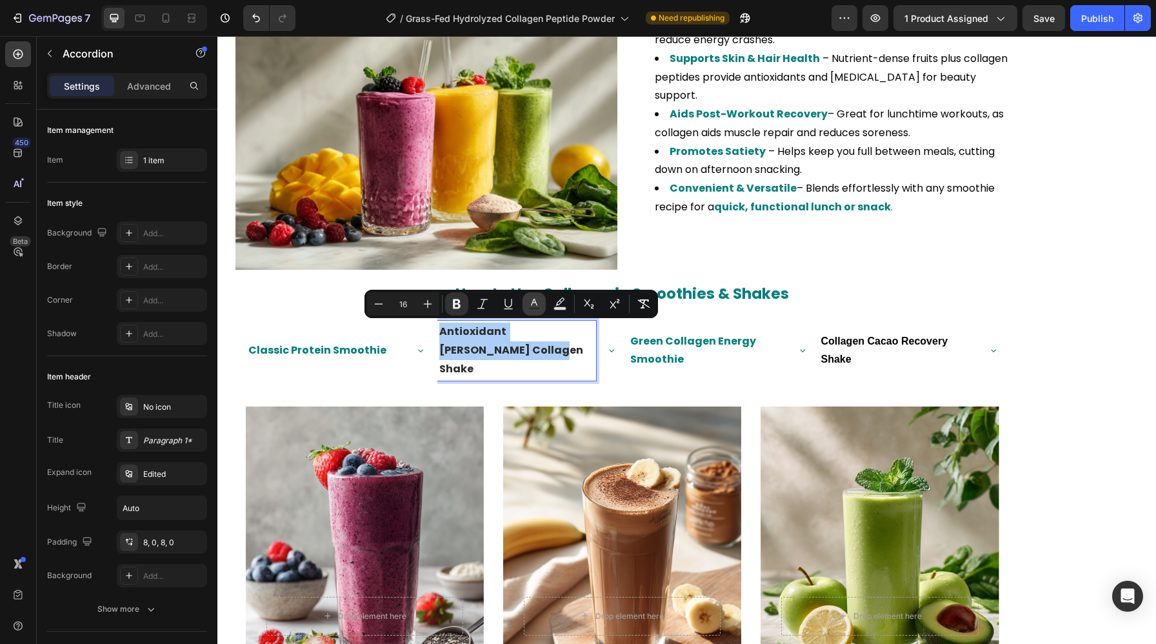
click at [531, 304] on icon "Editor contextual toolbar" at bounding box center [533, 303] width 13 height 13
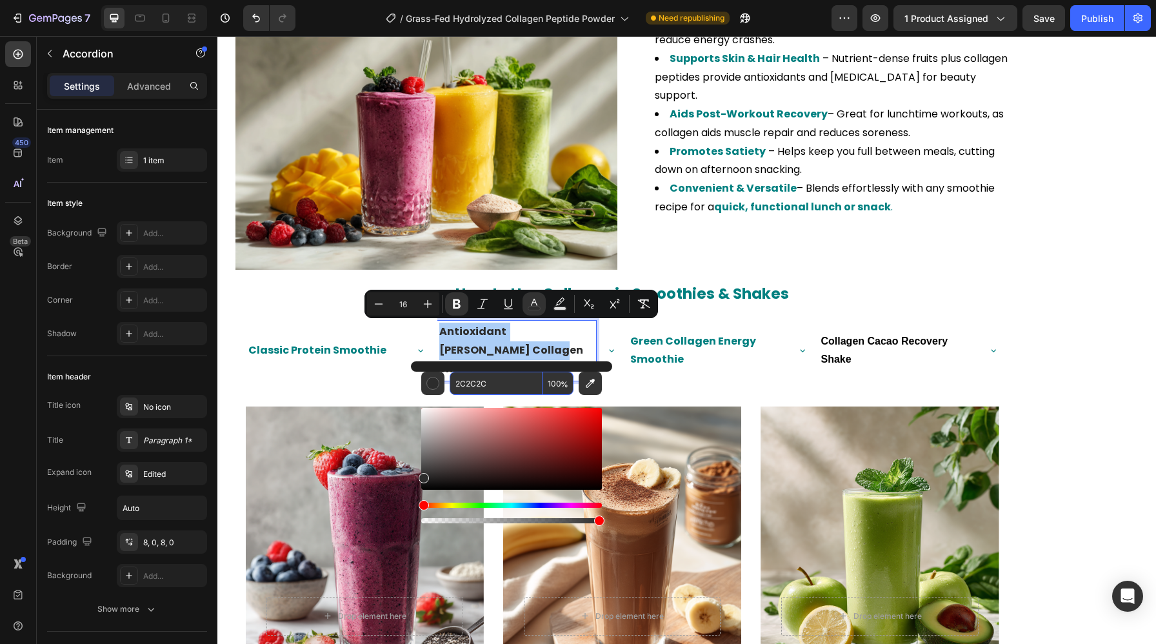
click at [517, 380] on input "2C2C2C" at bounding box center [495, 382] width 93 height 23
paste input "000000"
type input "000000"
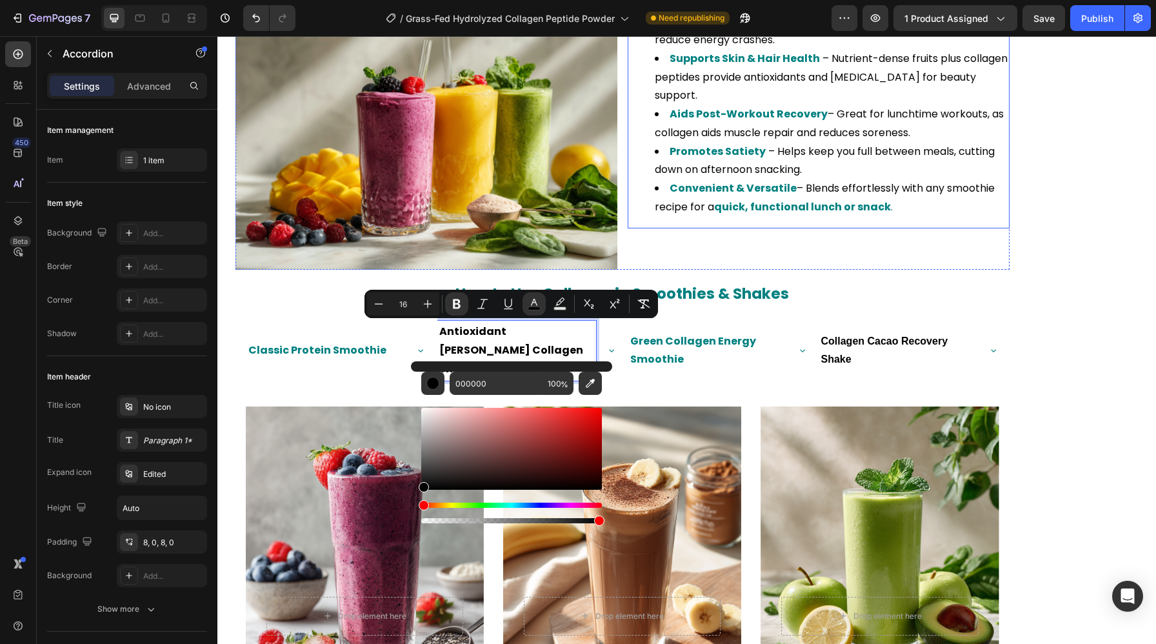
click at [1042, 237] on div "Morning Boost – Coffee & Tea Midday Nutrition – Smoothies & Shakes" at bounding box center [1091, 467] width 129 height 1477
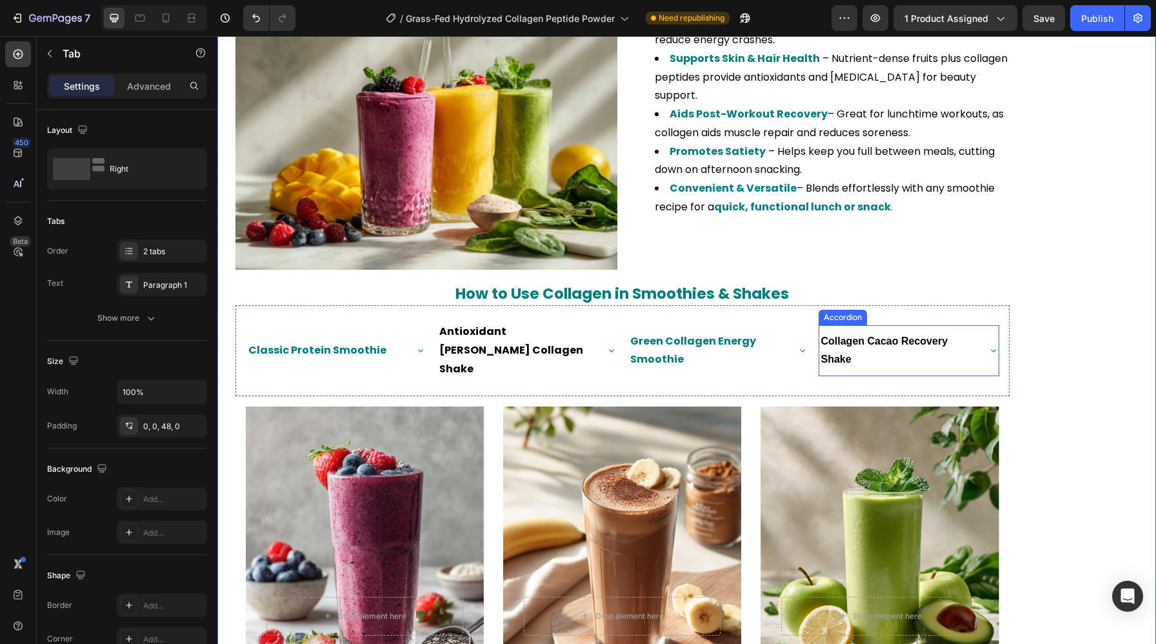
click at [909, 335] on strong "Collagen Cacao Recovery Shake" at bounding box center [886, 350] width 130 height 30
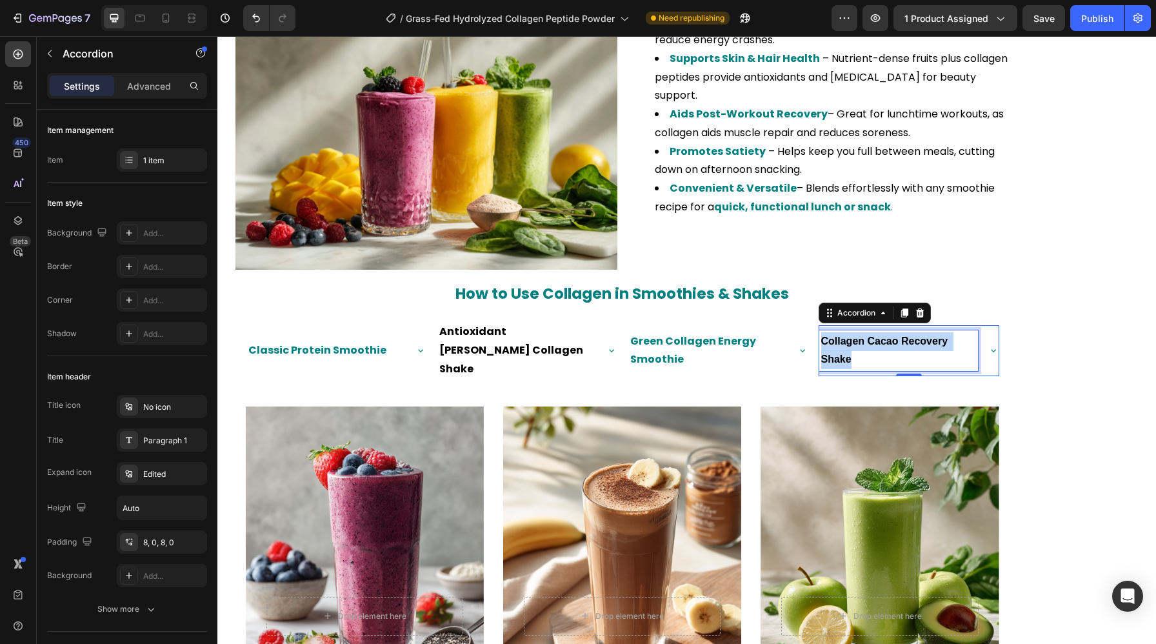
click at [909, 335] on strong "Collagen Cacao Recovery Shake" at bounding box center [886, 350] width 130 height 30
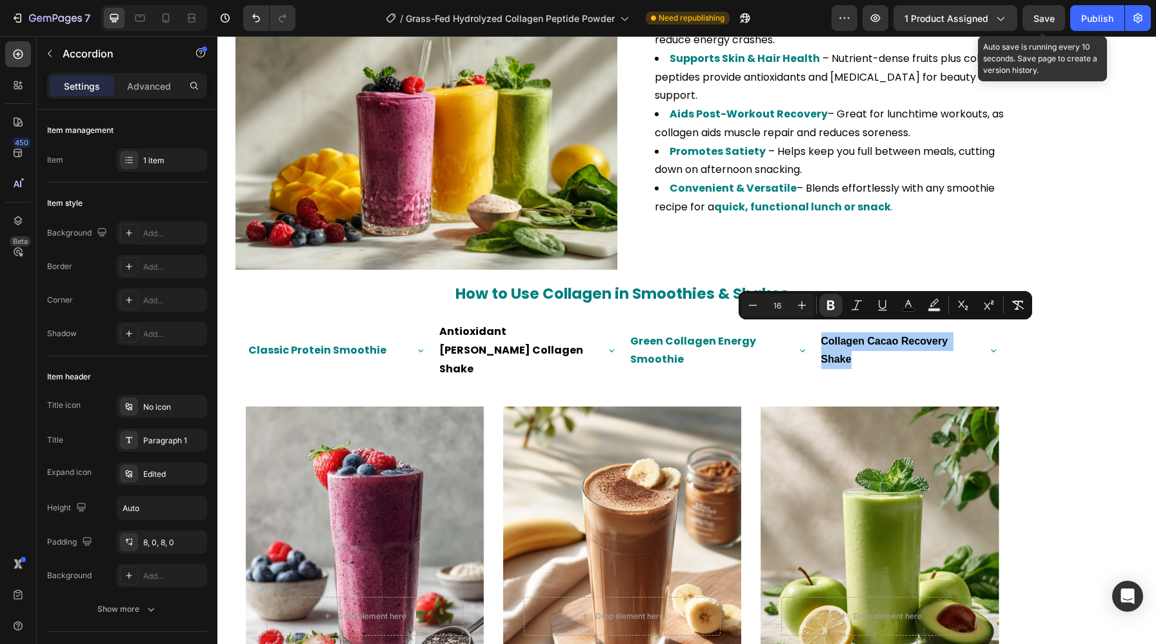
click at [1040, 20] on span "Save" at bounding box center [1043, 18] width 21 height 11
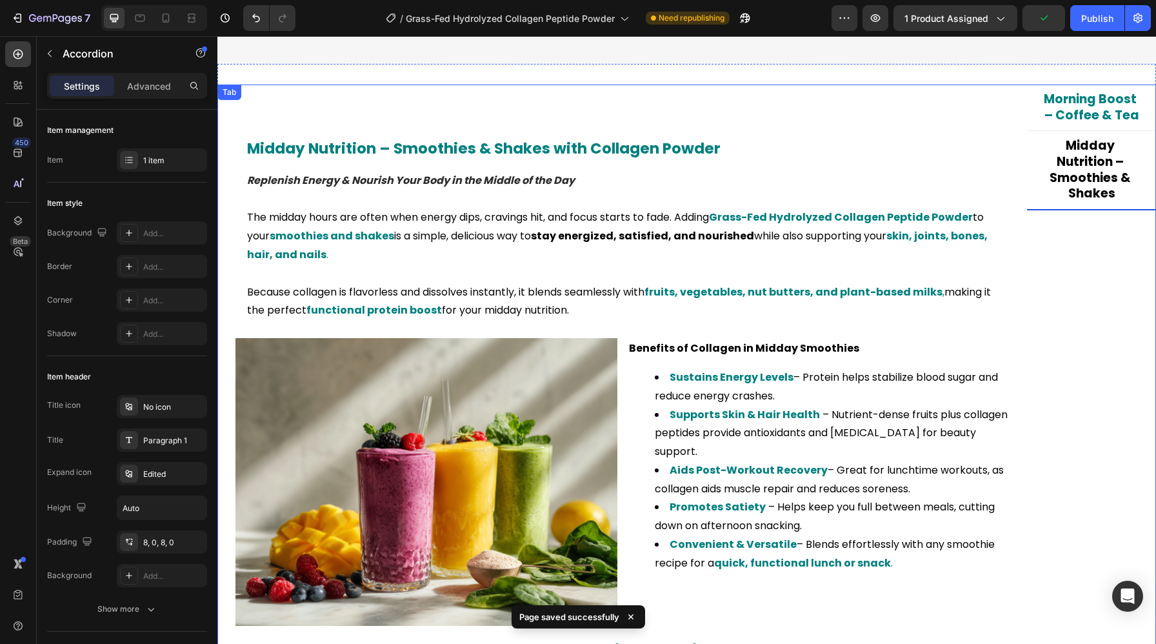
scroll to position [1414, 0]
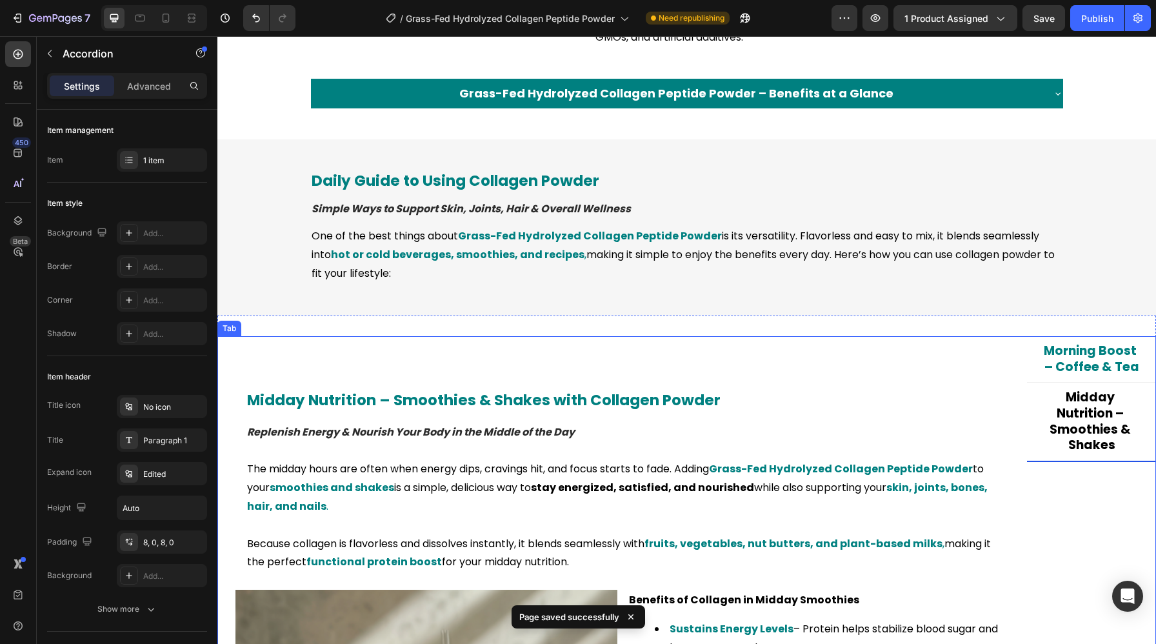
click at [1078, 453] on span "Midday Nutrition – Smoothies & Shakes" at bounding box center [1091, 420] width 84 height 65
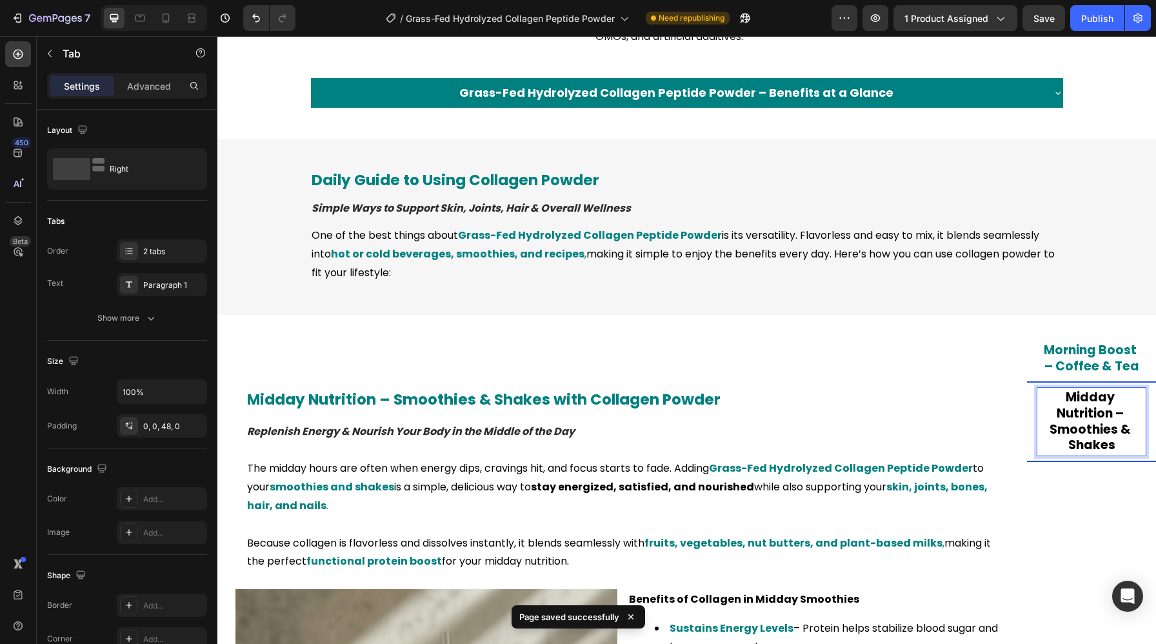
click at [1098, 375] on span "Morning Boost – Coffee & Tea" at bounding box center [1090, 358] width 95 height 34
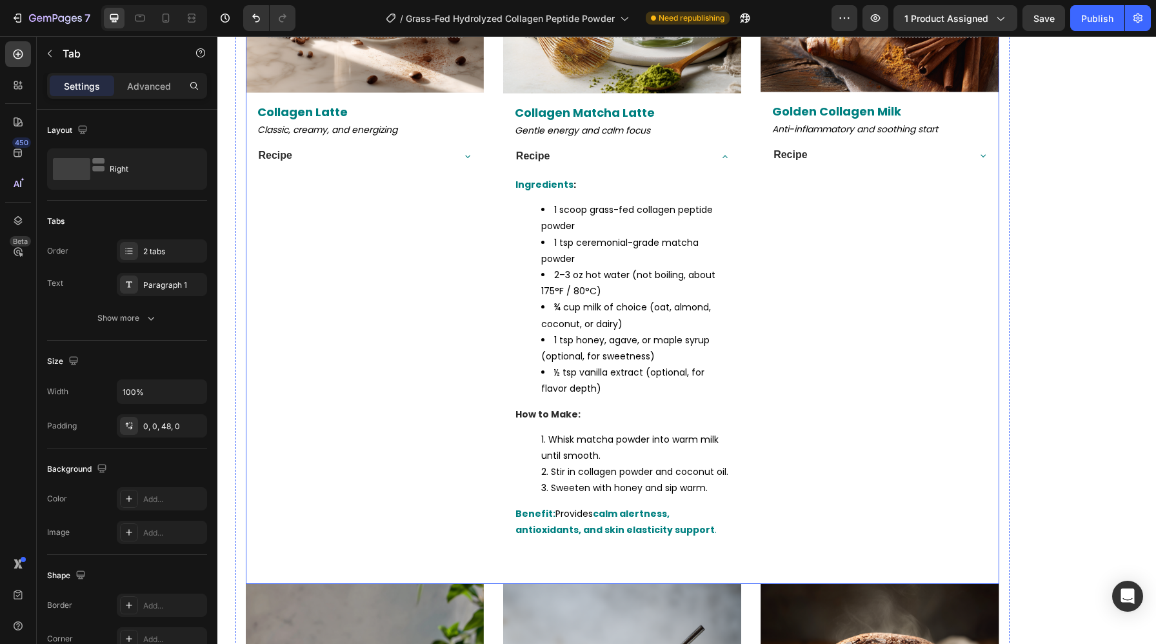
scroll to position [2367, 0]
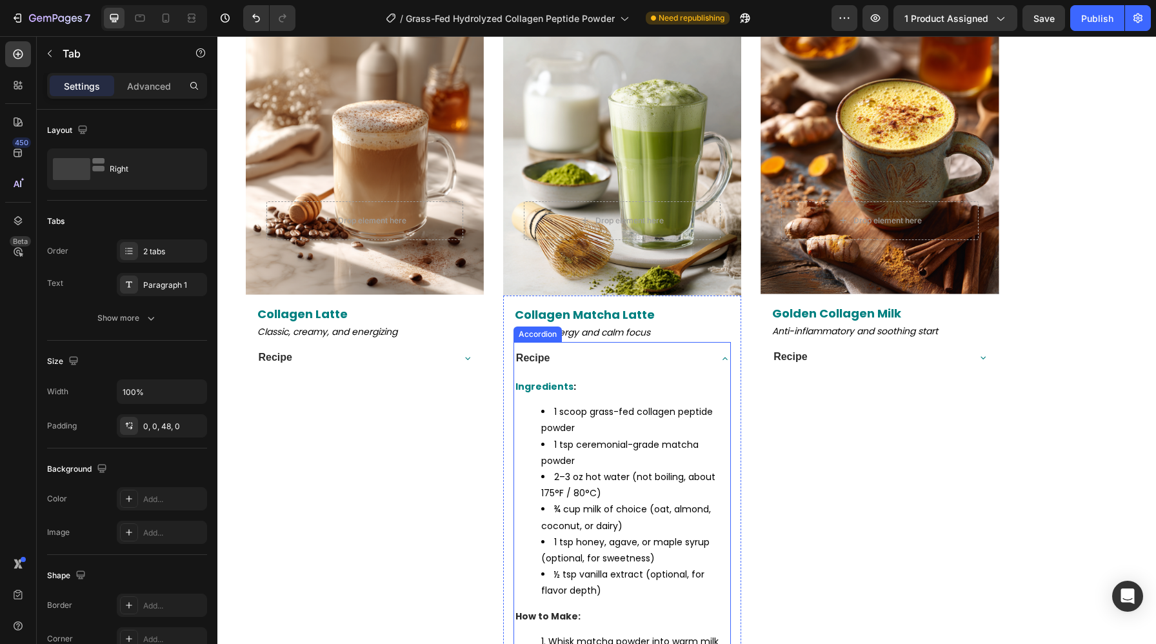
click at [540, 352] on strong "Recipe" at bounding box center [533, 357] width 34 height 11
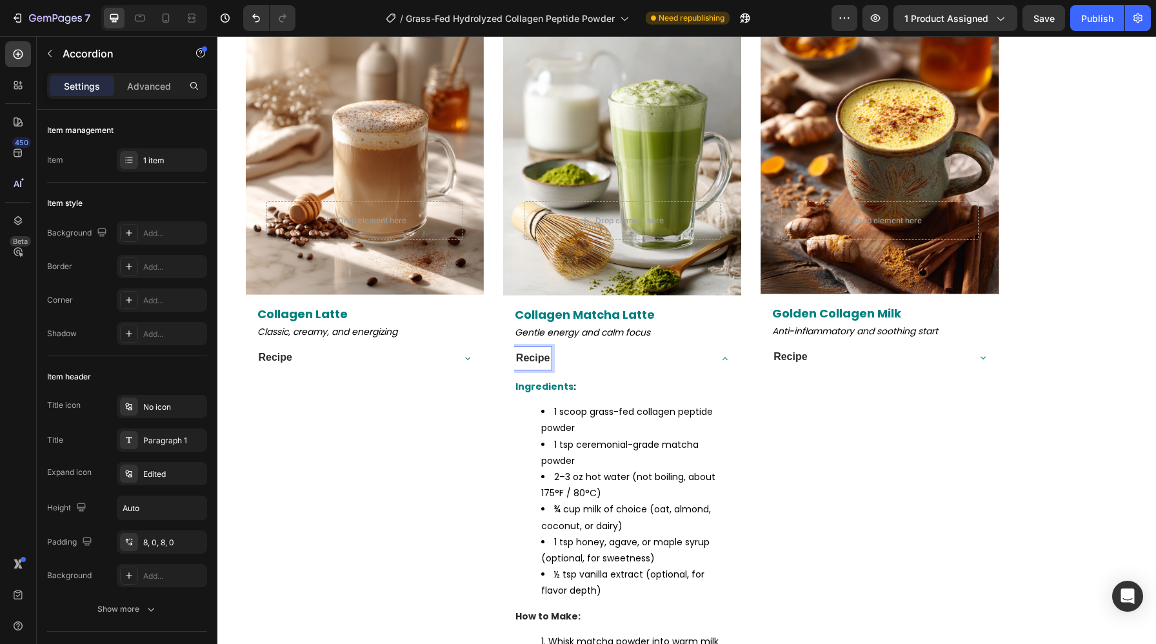
click at [540, 352] on strong "Recipe" at bounding box center [533, 357] width 34 height 11
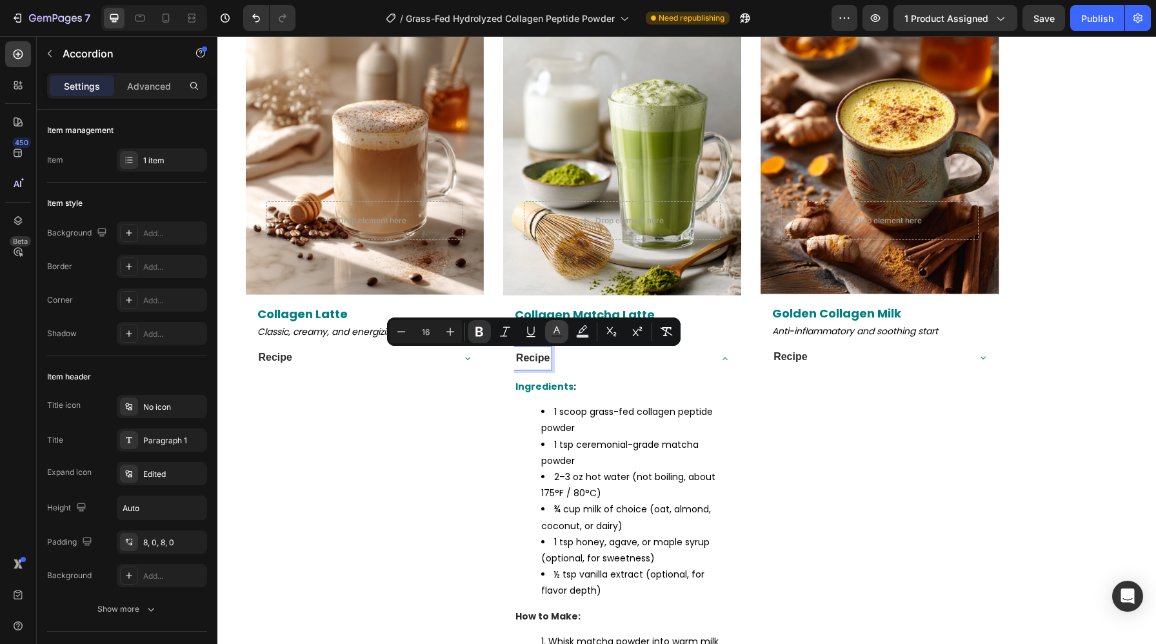
click at [551, 335] on rect "Editor contextual toolbar" at bounding box center [557, 336] width 12 height 3
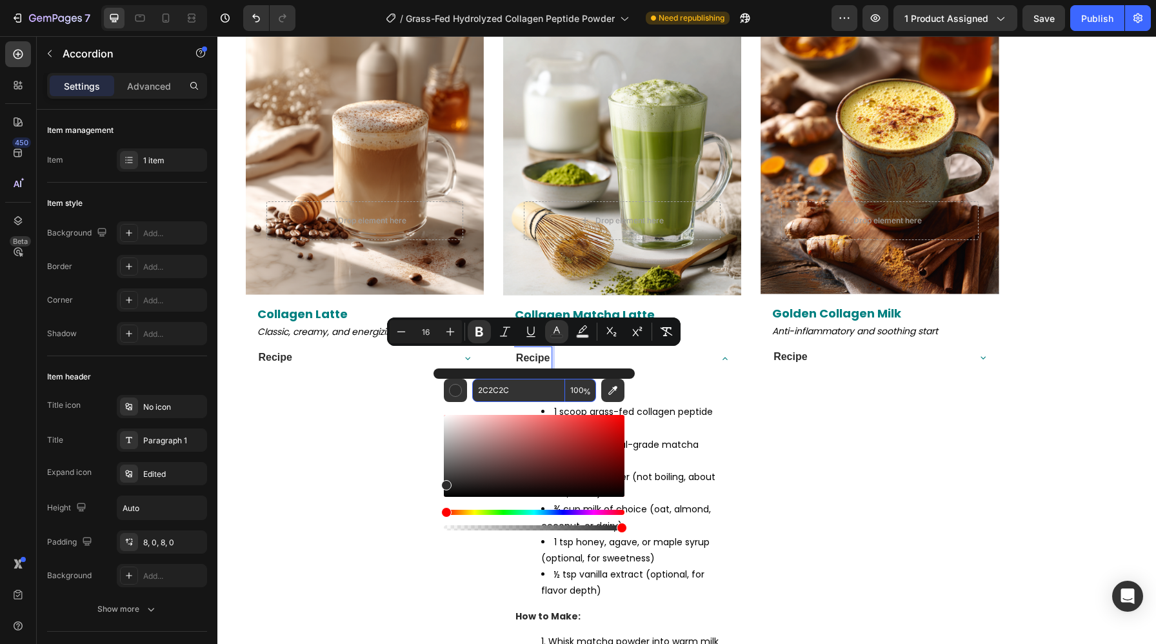
click at [520, 389] on input "2C2C2C" at bounding box center [518, 390] width 93 height 23
paste input "000000"
type input "000000"
click at [280, 357] on strong "Recipe" at bounding box center [276, 356] width 34 height 11
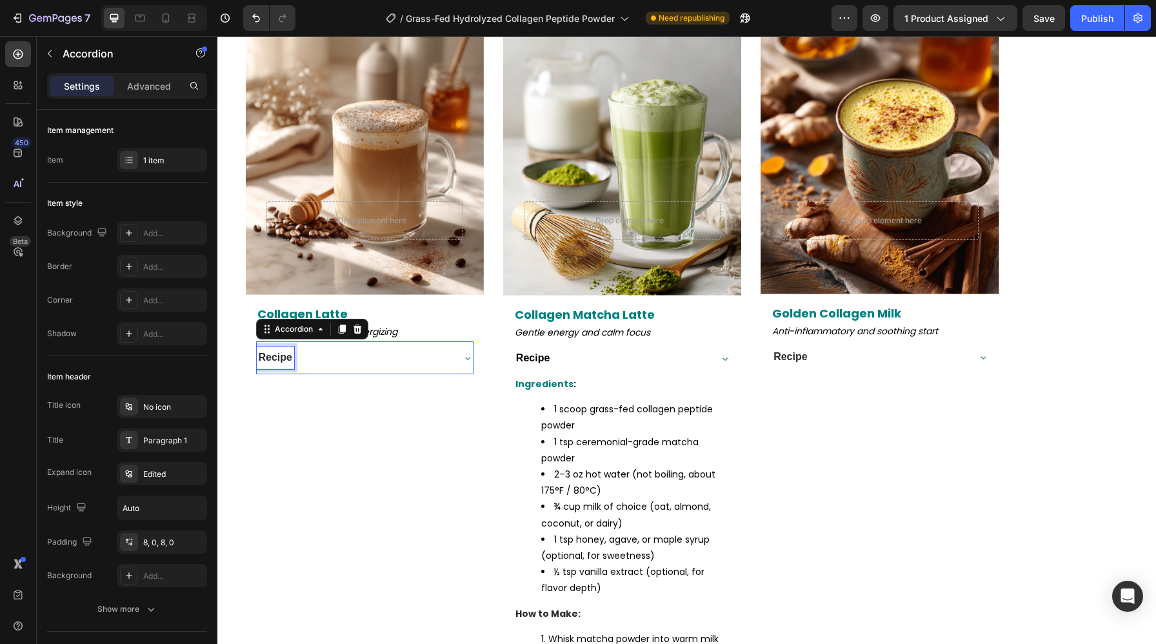
click at [280, 357] on strong "Recipe" at bounding box center [276, 356] width 34 height 11
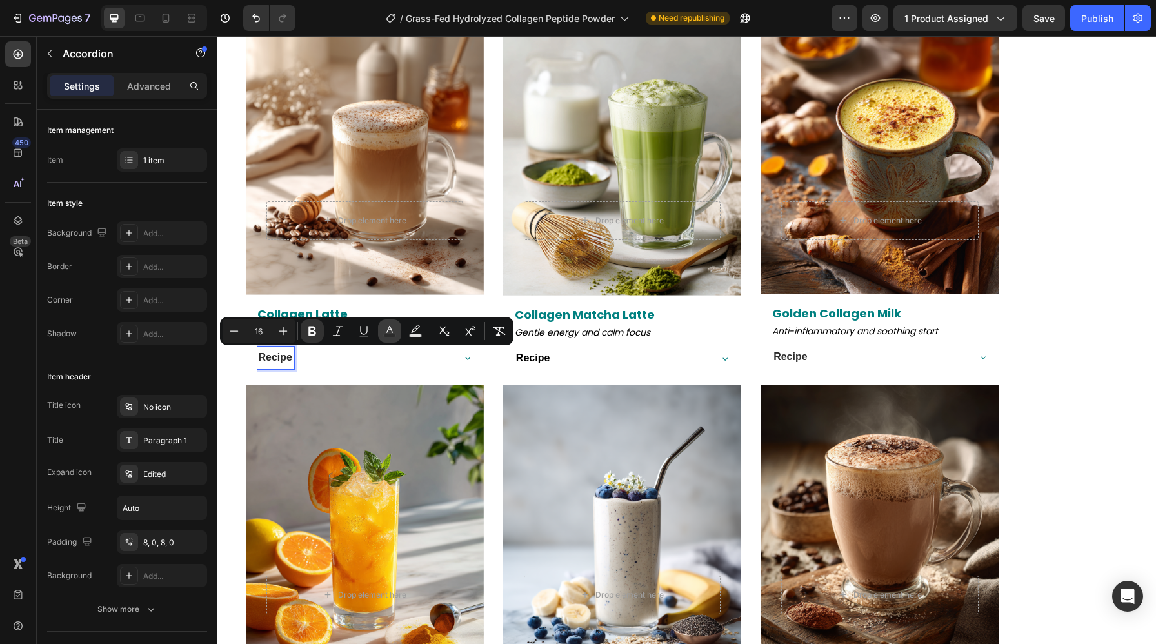
click at [398, 330] on button "color" at bounding box center [389, 330] width 23 height 23
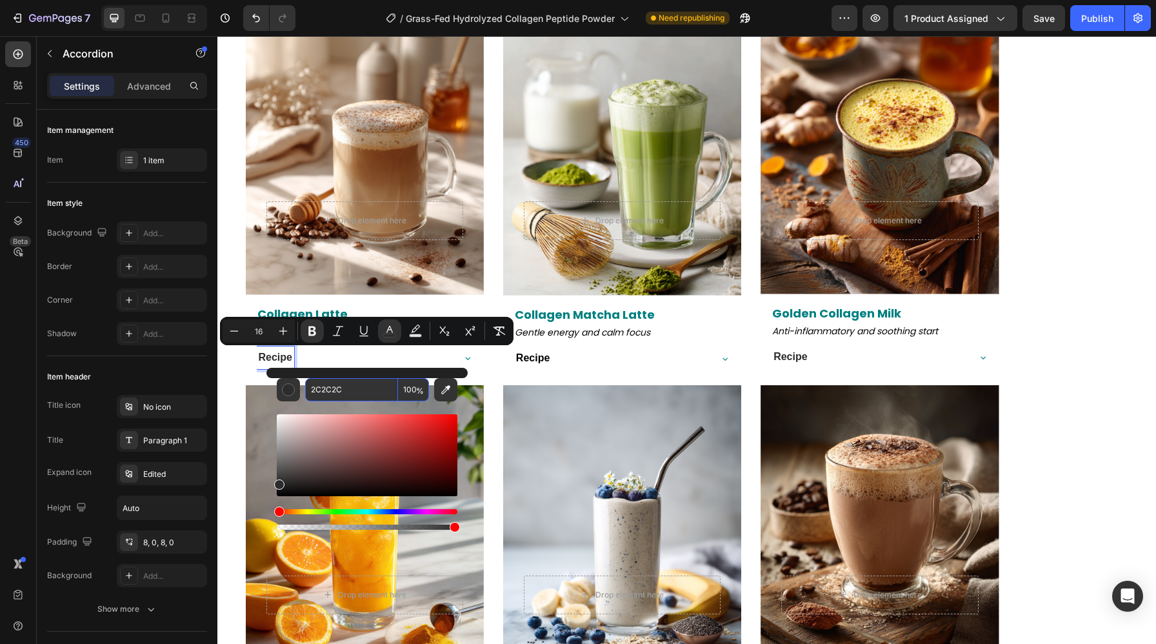
click at [350, 391] on input "2C2C2C" at bounding box center [351, 389] width 93 height 23
paste input "000000"
type input "000000"
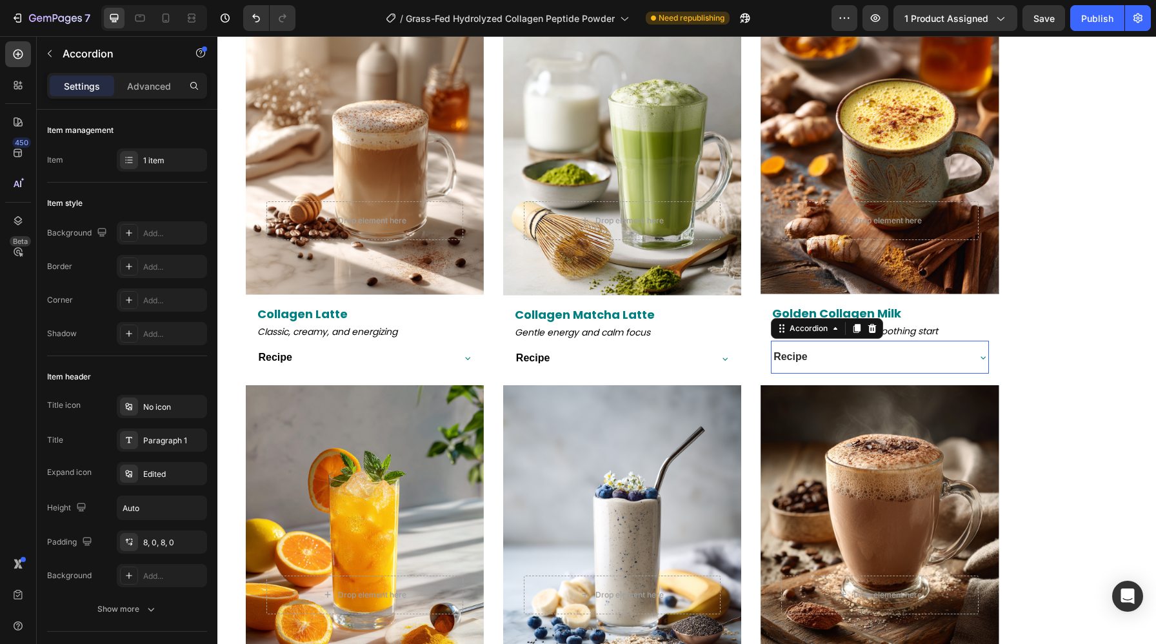
click at [794, 353] on strong "Recipe" at bounding box center [790, 356] width 34 height 11
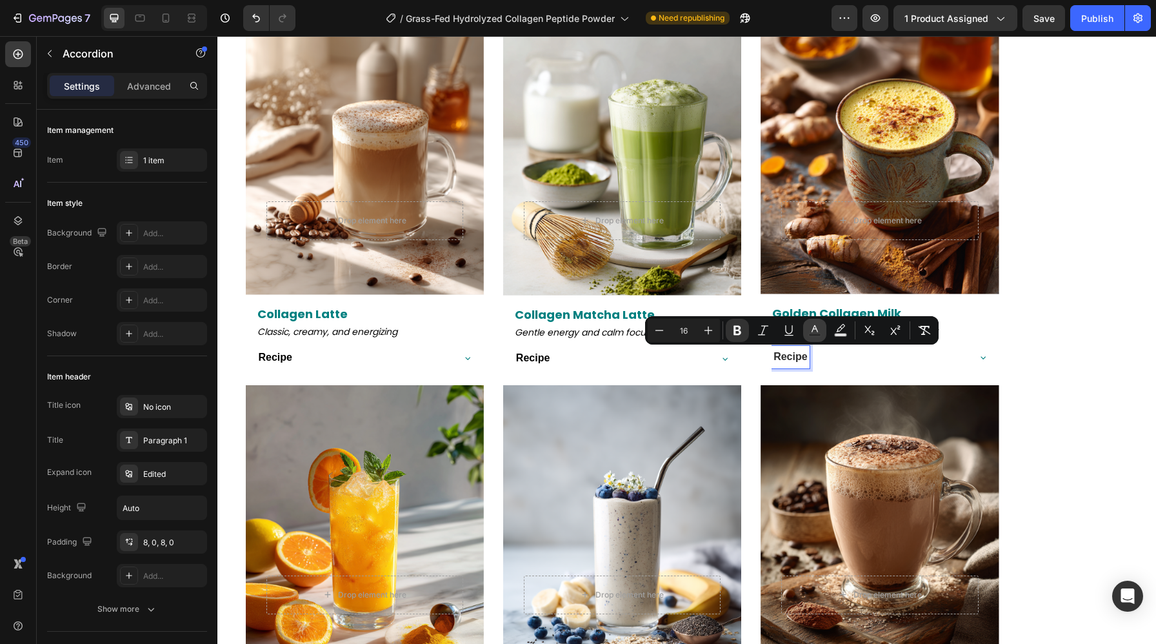
click at [812, 333] on rect "Editor contextual toolbar" at bounding box center [815, 334] width 12 height 3
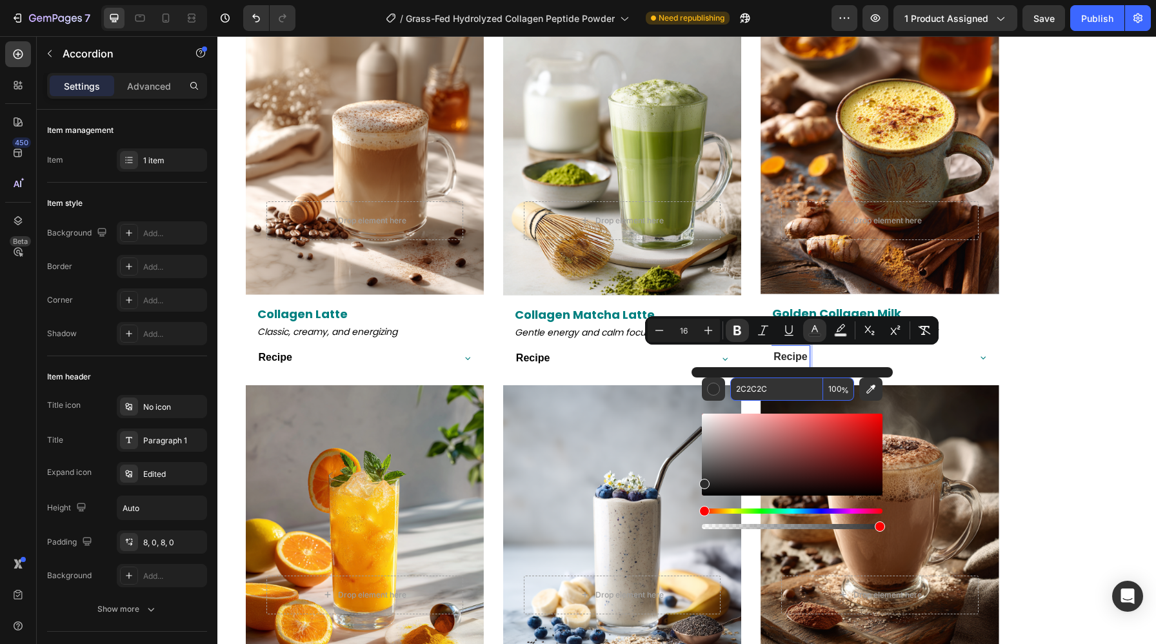
click at [742, 388] on input "2C2C2C" at bounding box center [776, 388] width 93 height 23
paste input "000000"
type input "000000"
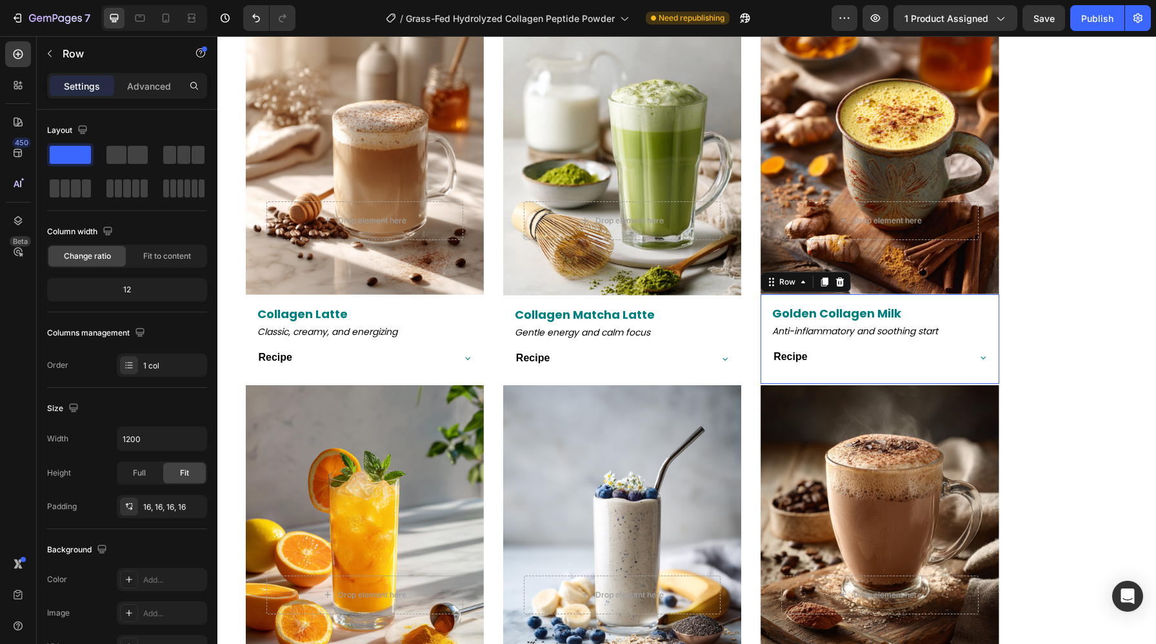
click at [992, 338] on div "Golden Collagen Milk Heading Anti-inflammatory and soothing start Text Block Re…" at bounding box center [879, 339] width 238 height 90
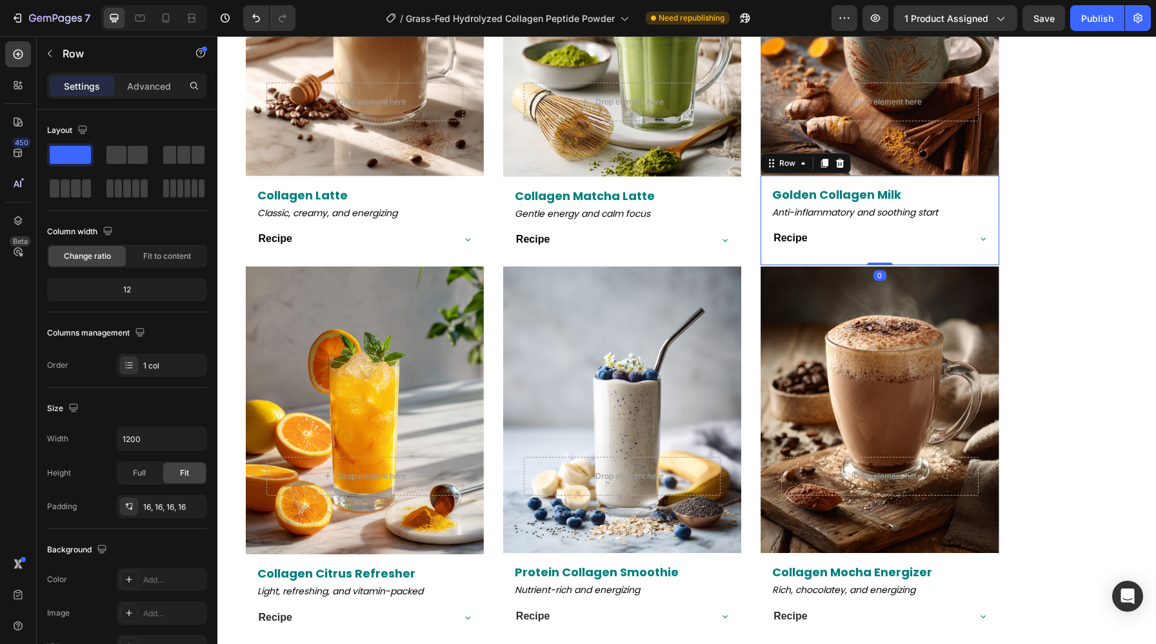
scroll to position [2737, 0]
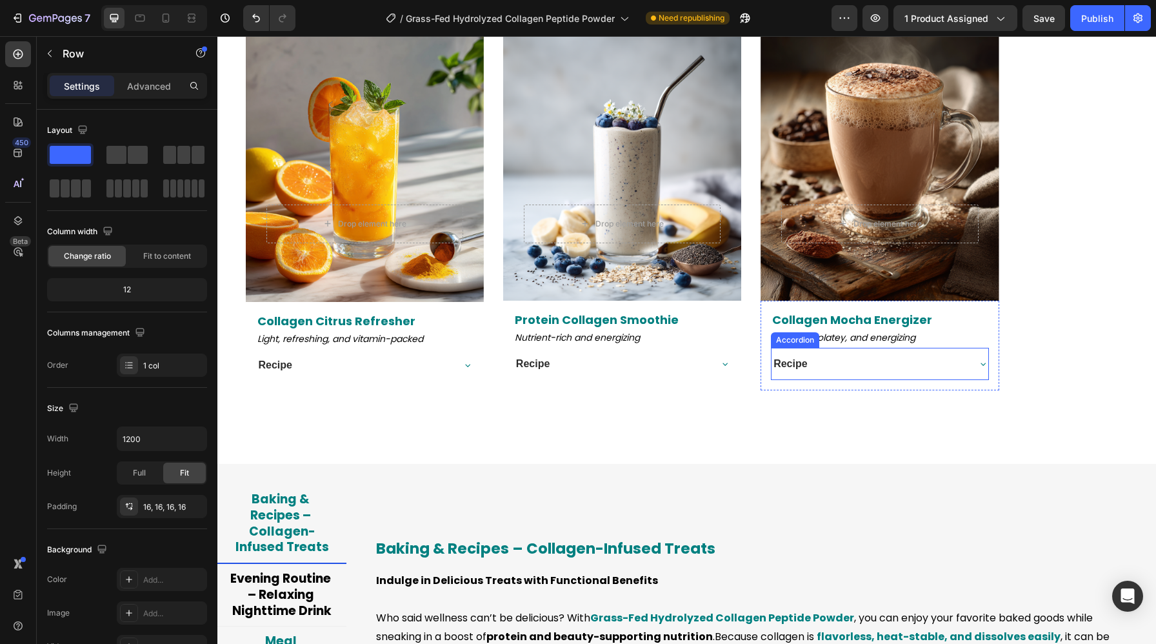
click at [803, 364] on strong "Recipe" at bounding box center [790, 363] width 34 height 11
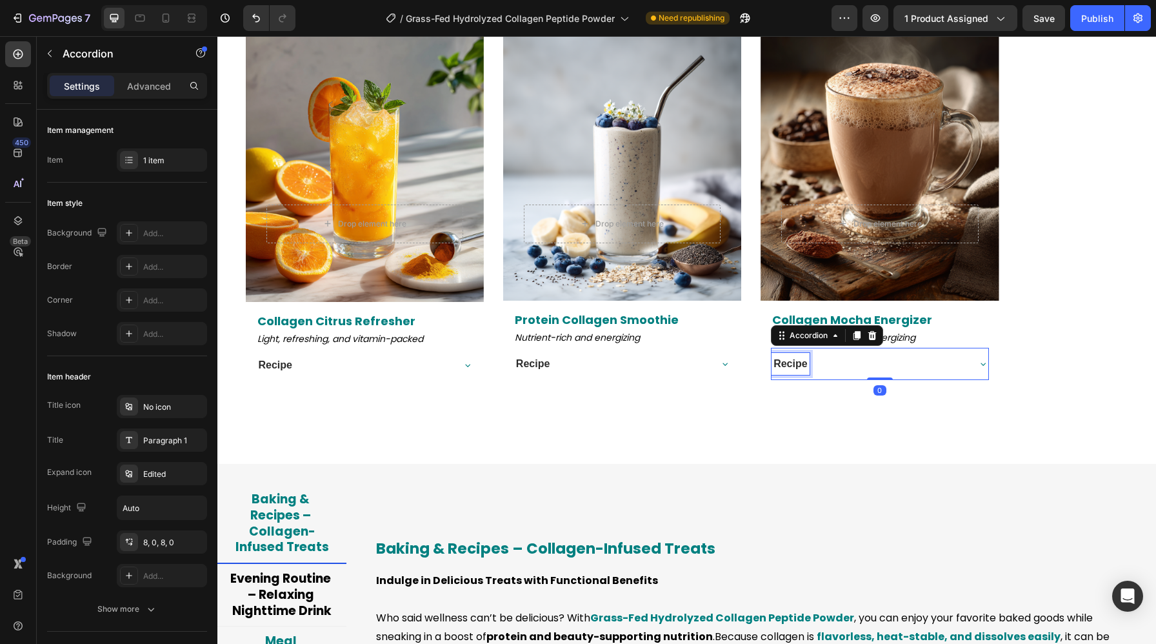
click at [803, 364] on strong "Recipe" at bounding box center [790, 363] width 34 height 11
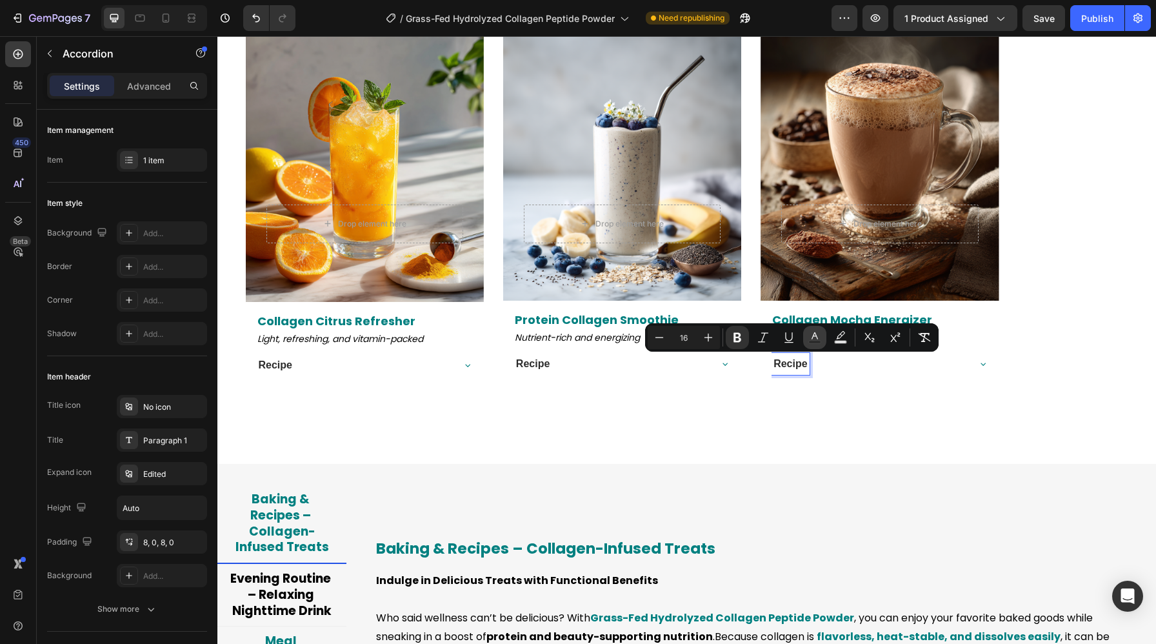
click at [816, 336] on icon "Editor contextual toolbar" at bounding box center [814, 335] width 6 height 7
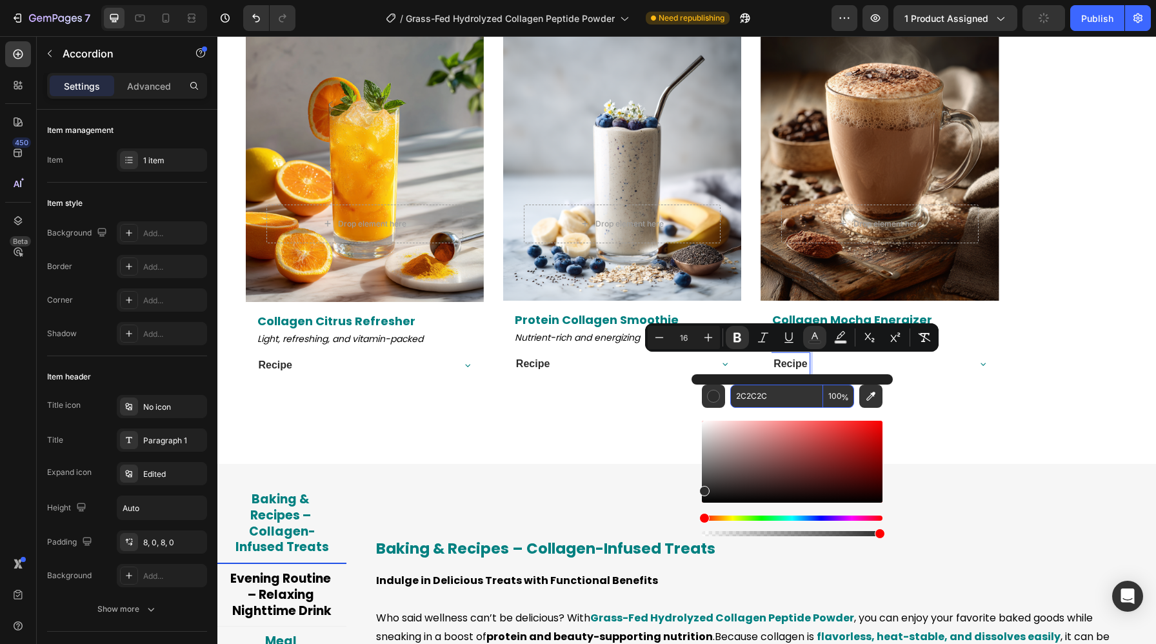
click at [776, 391] on input "2C2C2C" at bounding box center [776, 395] width 93 height 23
paste input "000000"
type input "000000"
click at [521, 365] on strong "Recipe" at bounding box center [533, 363] width 34 height 11
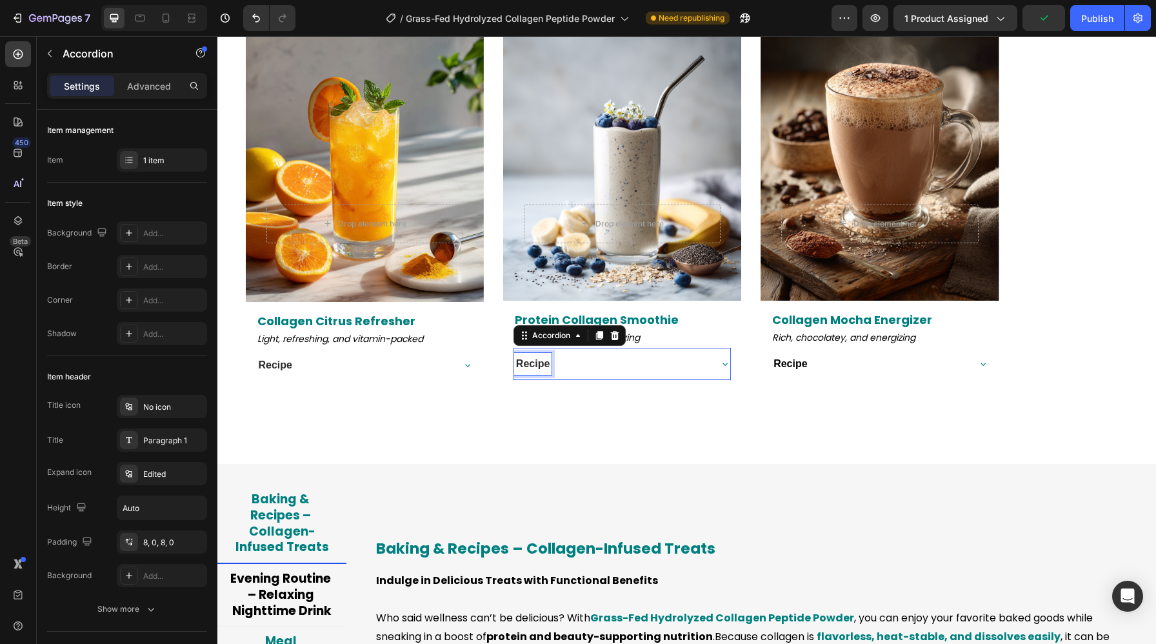
click at [521, 365] on strong "Recipe" at bounding box center [533, 363] width 34 height 11
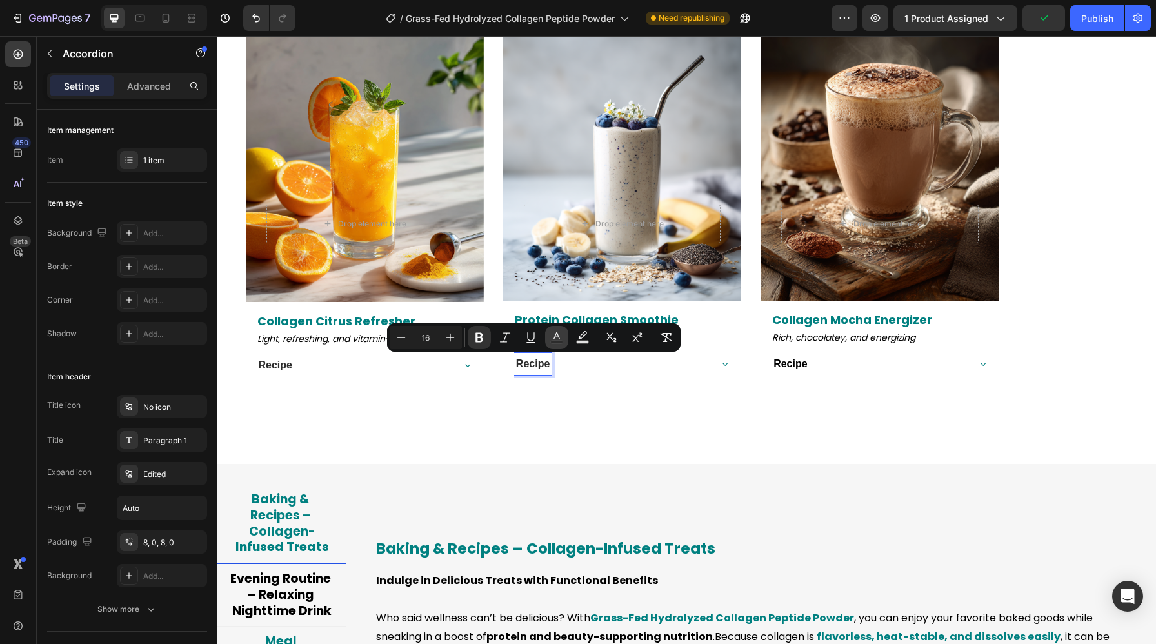
click at [560, 337] on icon "Editor contextual toolbar" at bounding box center [556, 337] width 13 height 13
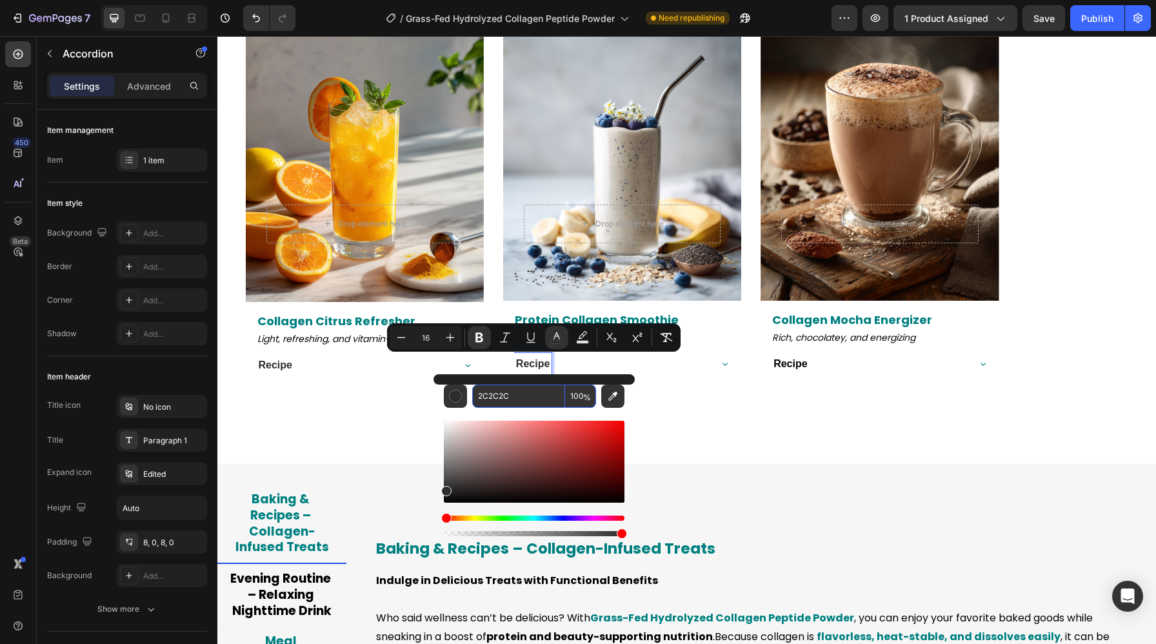
click at [544, 395] on input "2C2C2C" at bounding box center [518, 395] width 93 height 23
paste input "000000"
type input "000000"
click at [286, 363] on strong "Recipe" at bounding box center [276, 364] width 34 height 11
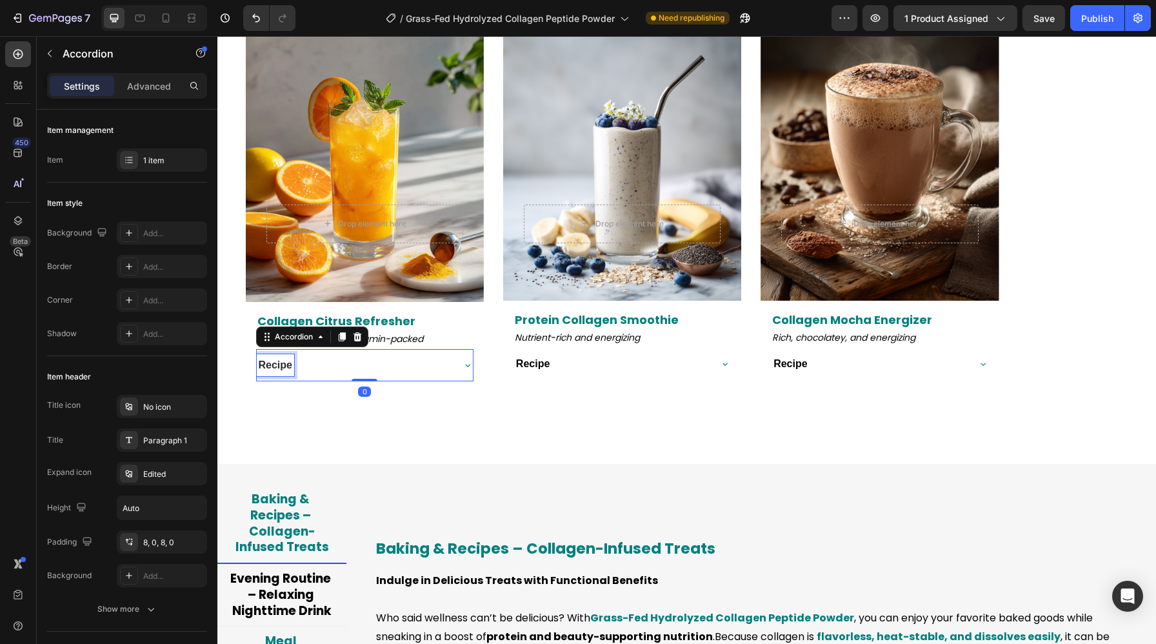
click at [286, 363] on strong "Recipe" at bounding box center [276, 364] width 34 height 11
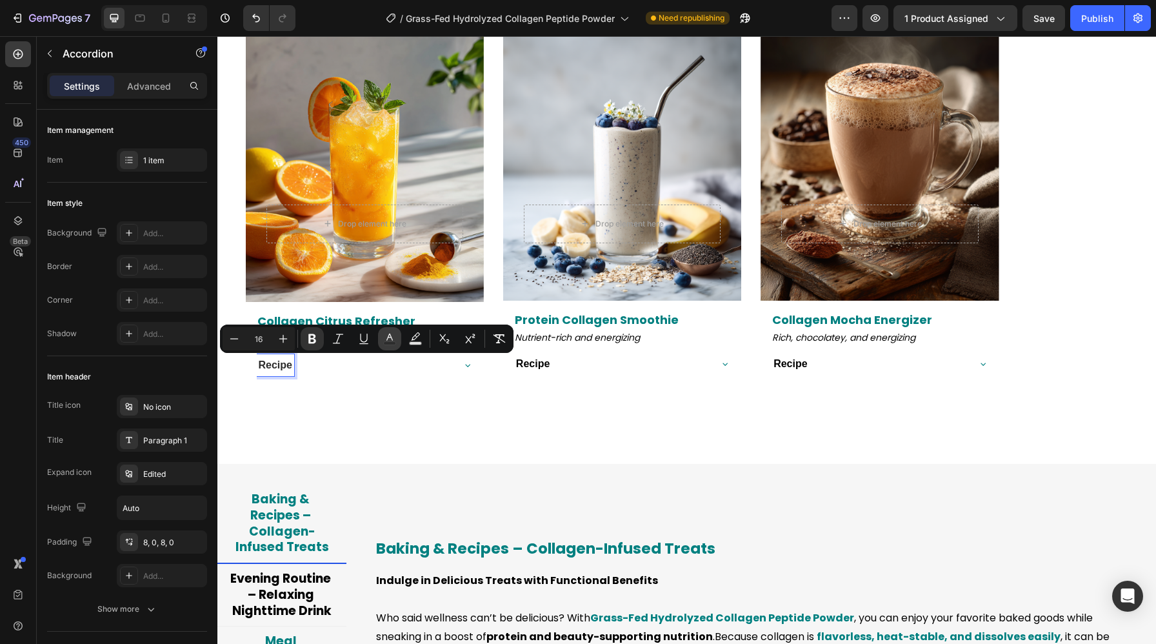
click at [380, 342] on button "color" at bounding box center [389, 338] width 23 height 23
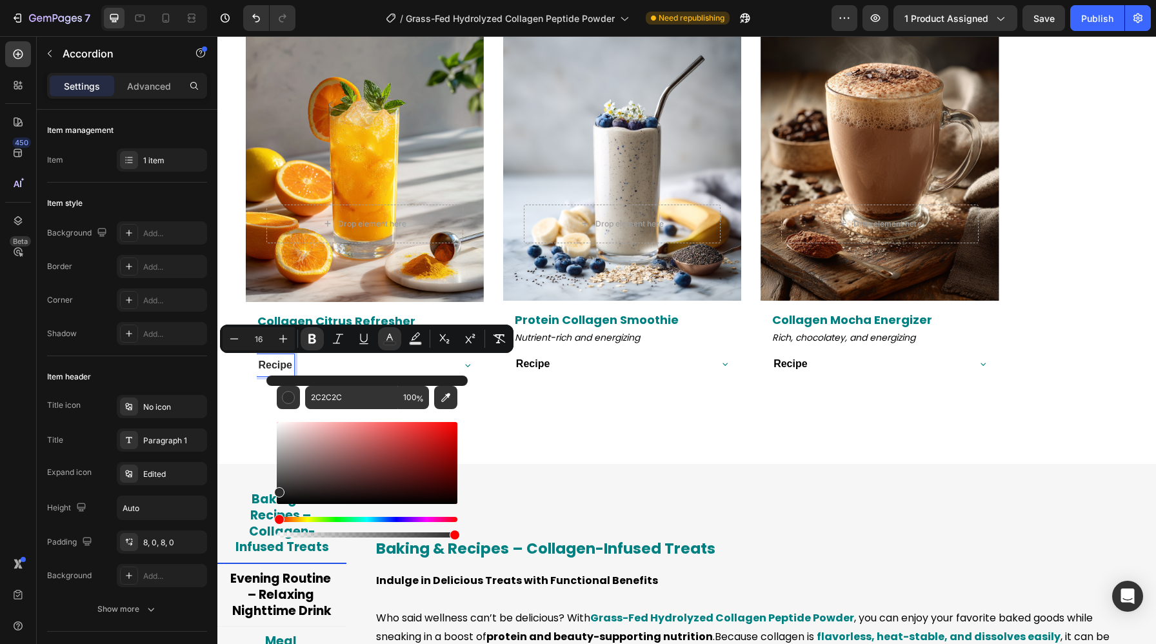
click at [377, 382] on div "2C2C2C 100 %" at bounding box center [366, 457] width 201 height 164
click at [375, 391] on input "2C2C2C" at bounding box center [351, 397] width 93 height 23
paste input "000000"
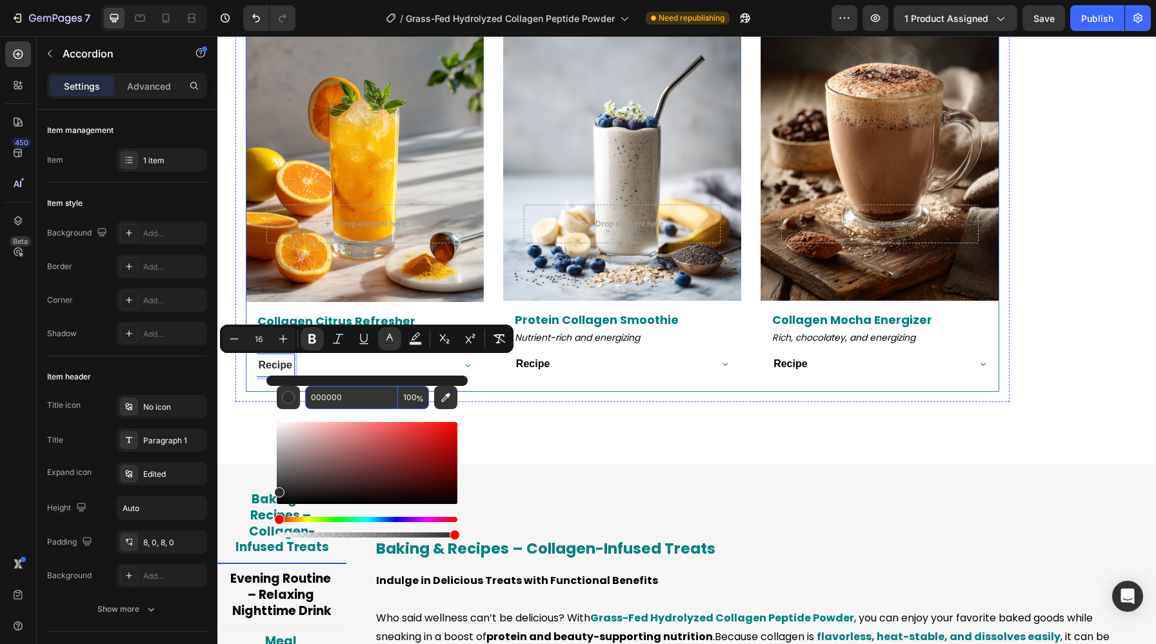
type input "000000"
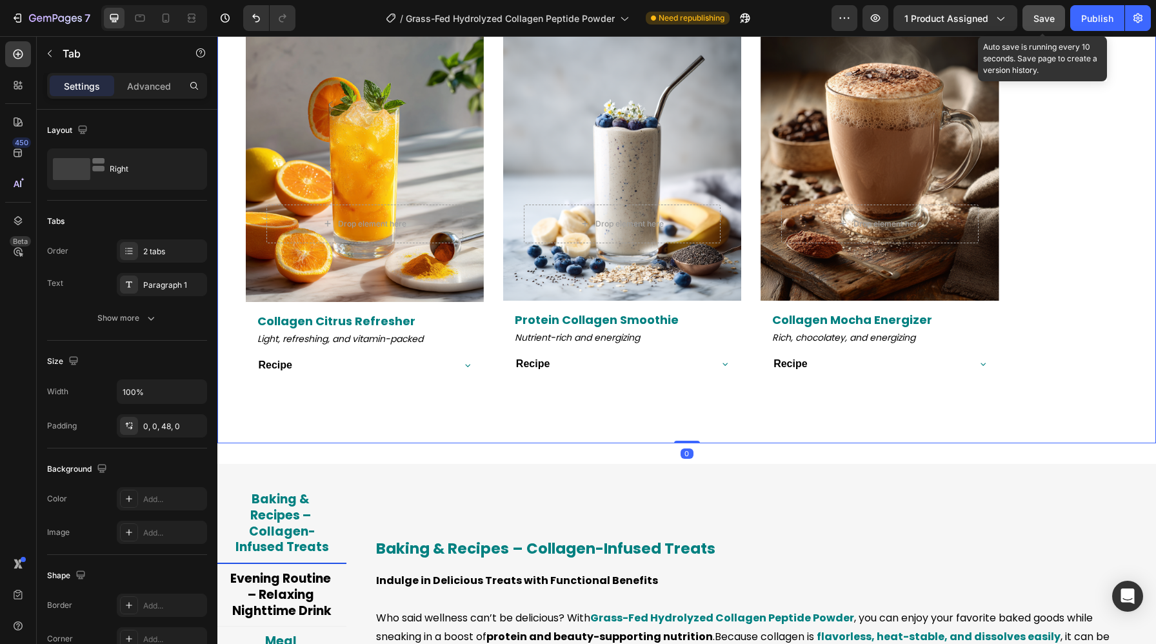
click at [1045, 28] on button "Save" at bounding box center [1043, 18] width 43 height 26
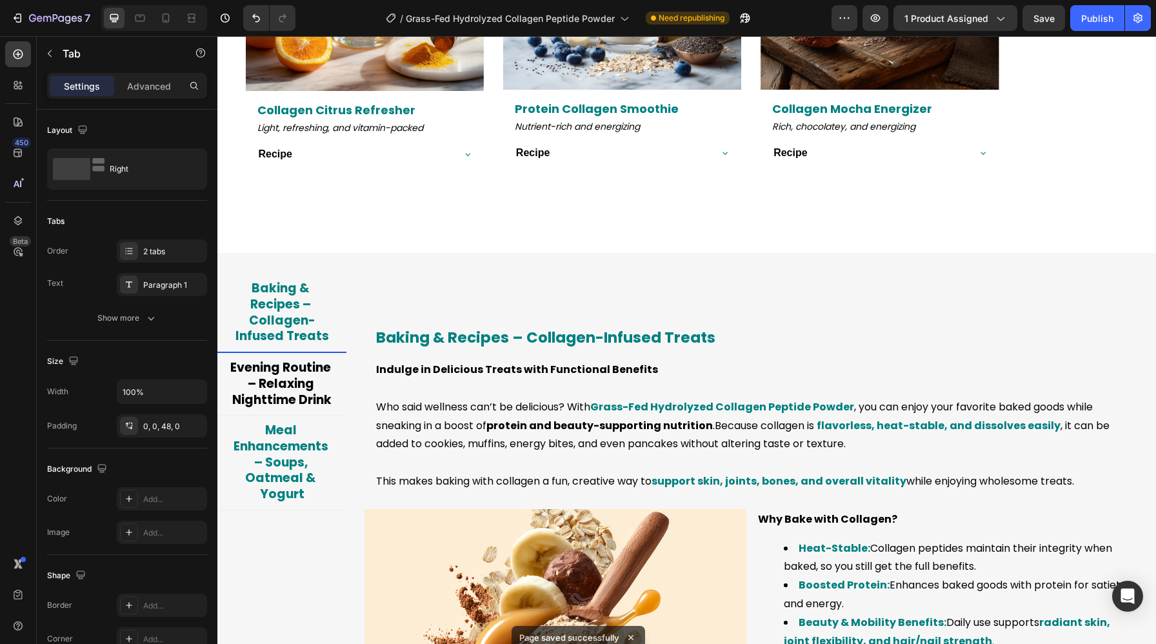
scroll to position [2946, 0]
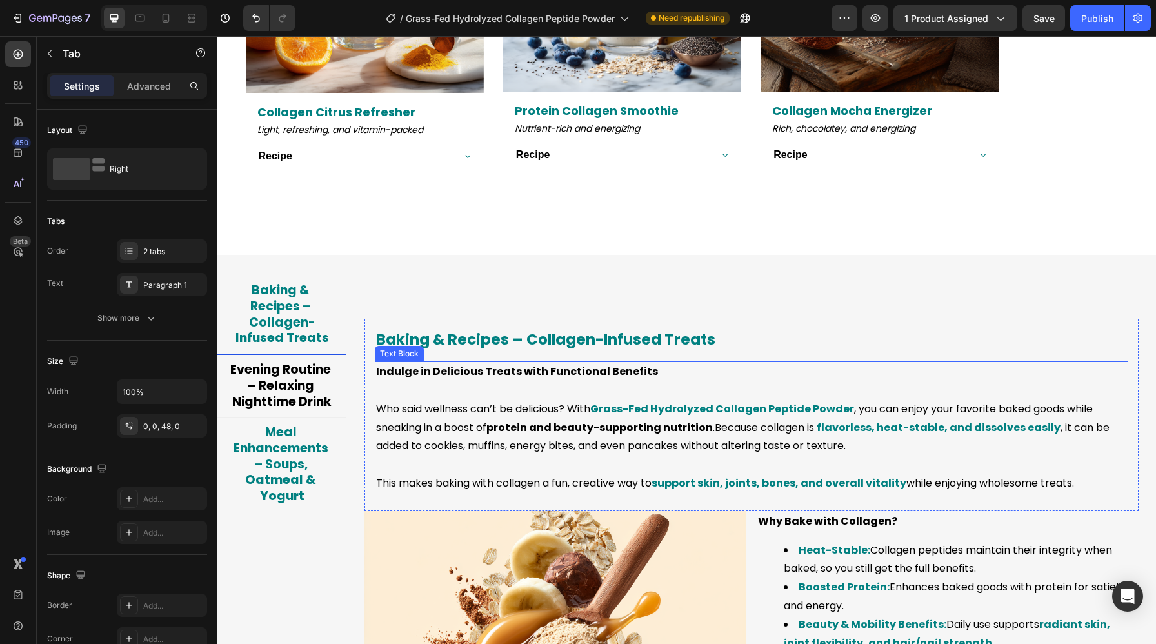
click at [651, 417] on p "Who said wellness can’t be delicious? With Grass-Fed Hydrolyzed Collagen Peptid…" at bounding box center [751, 427] width 751 height 55
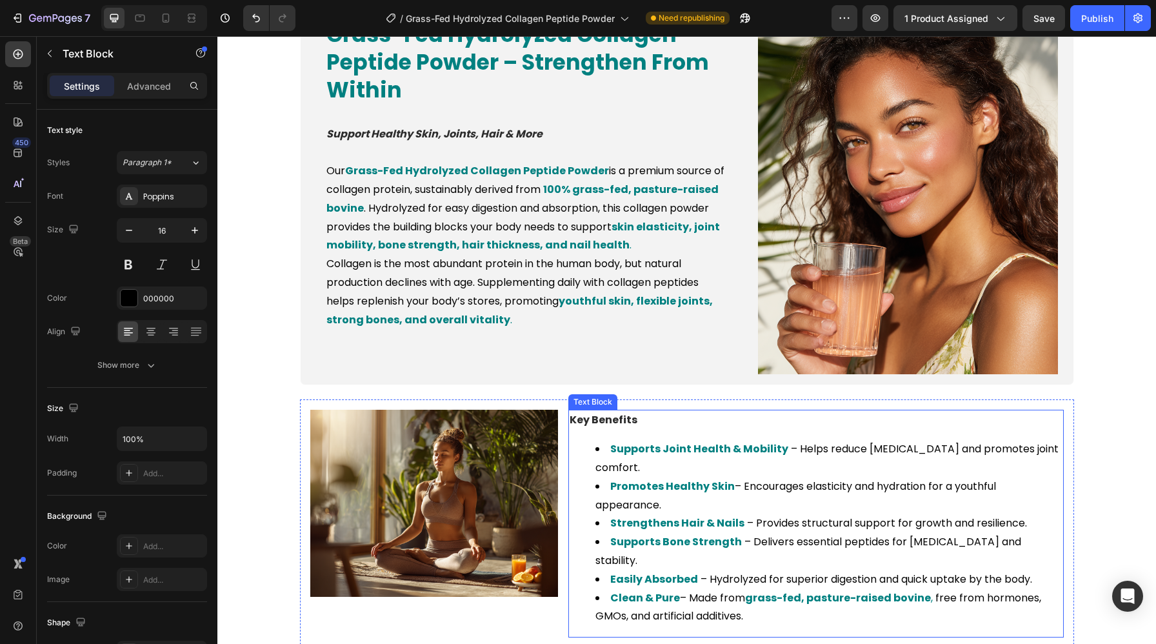
scroll to position [907, 0]
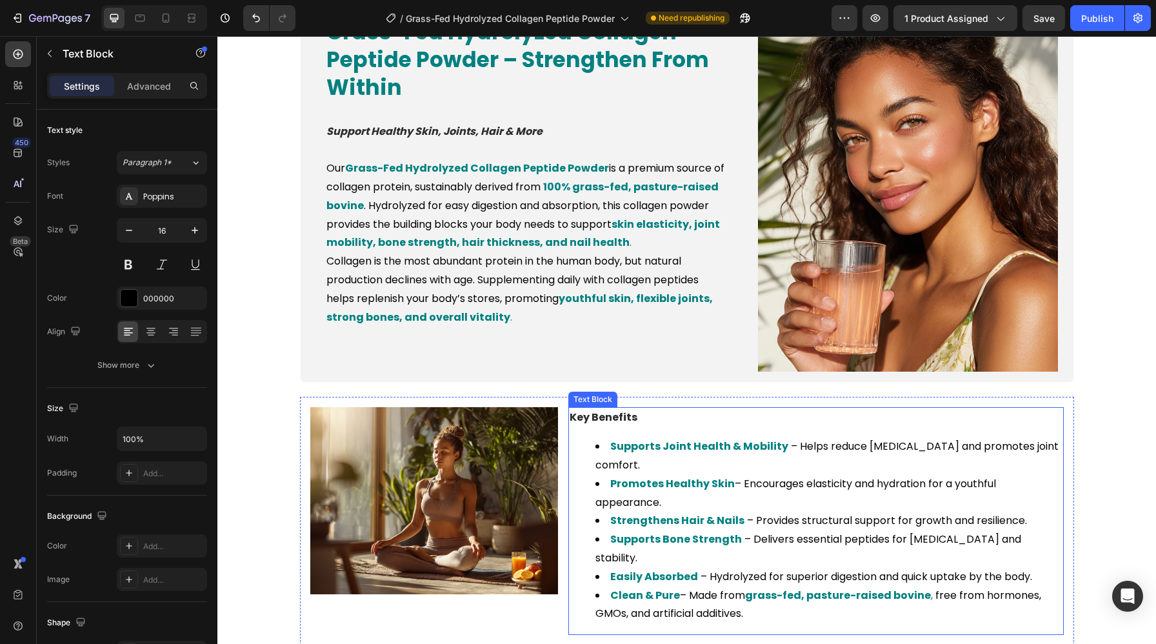
click at [627, 475] on li "Promotes Healthy Skin – Encourages elasticity and hydration for a youthful appe…" at bounding box center [828, 493] width 467 height 37
click at [613, 476] on strong "Promotes Healthy Skin" at bounding box center [672, 483] width 124 height 15
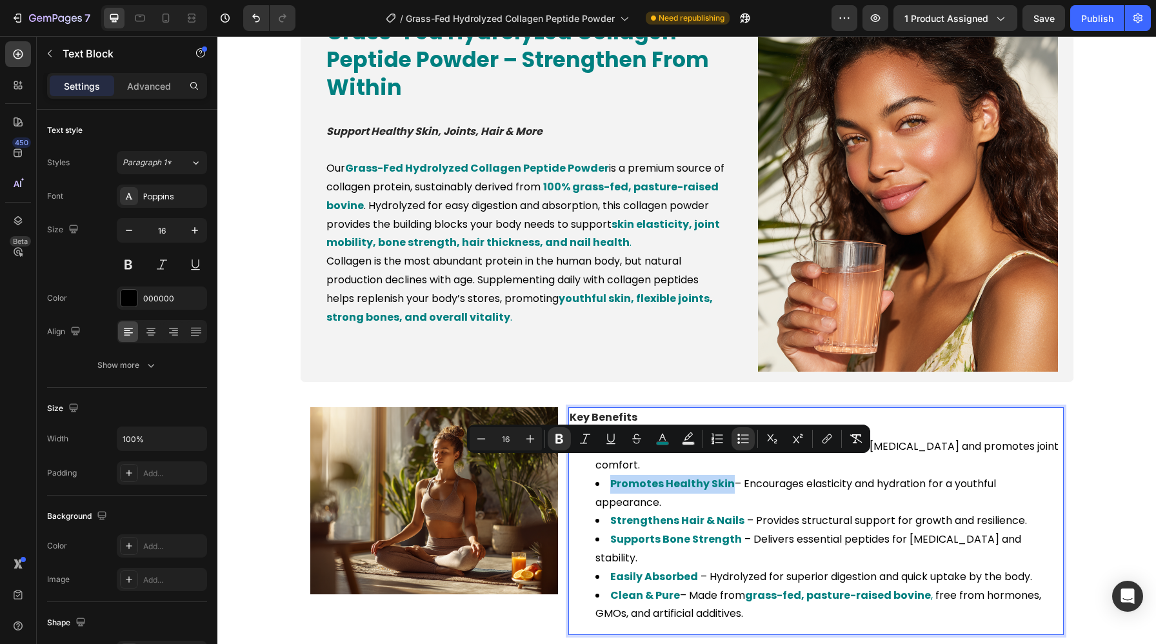
drag, startPoint x: 609, startPoint y: 466, endPoint x: 729, endPoint y: 468, distance: 120.6
click at [729, 475] on li "Promotes Healthy Skin – Encourages elasticity and hydration for a youthful appe…" at bounding box center [828, 493] width 467 height 37
click at [667, 442] on rect "Editor contextual toolbar" at bounding box center [662, 443] width 12 height 3
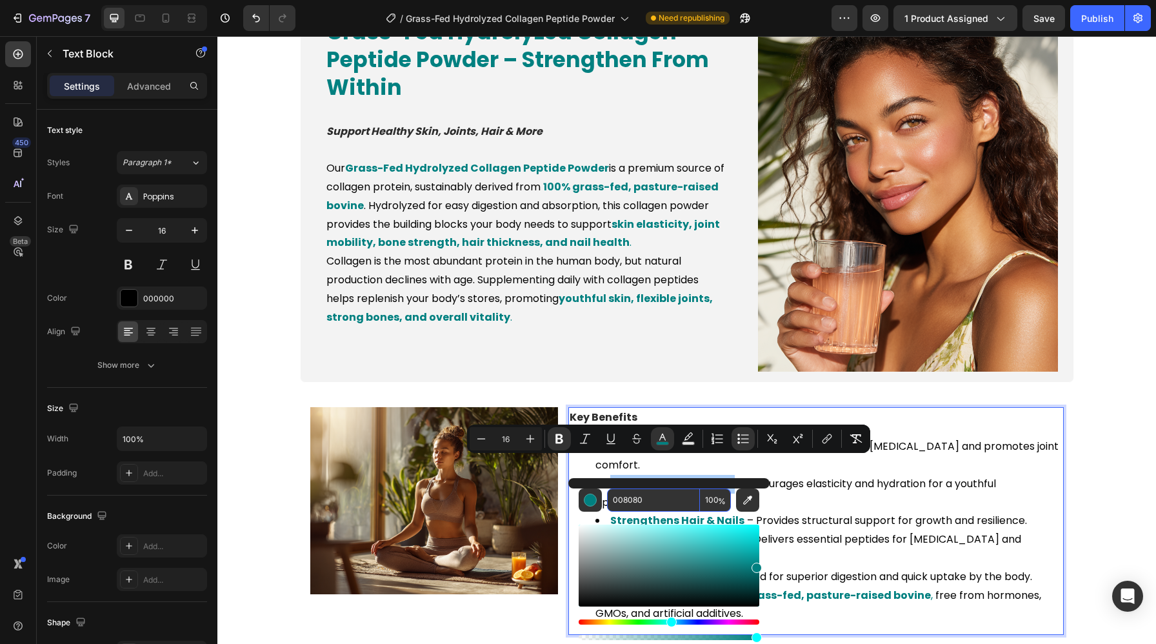
click at [636, 506] on input "008080" at bounding box center [653, 499] width 93 height 23
paste input "000"
type input "000000"
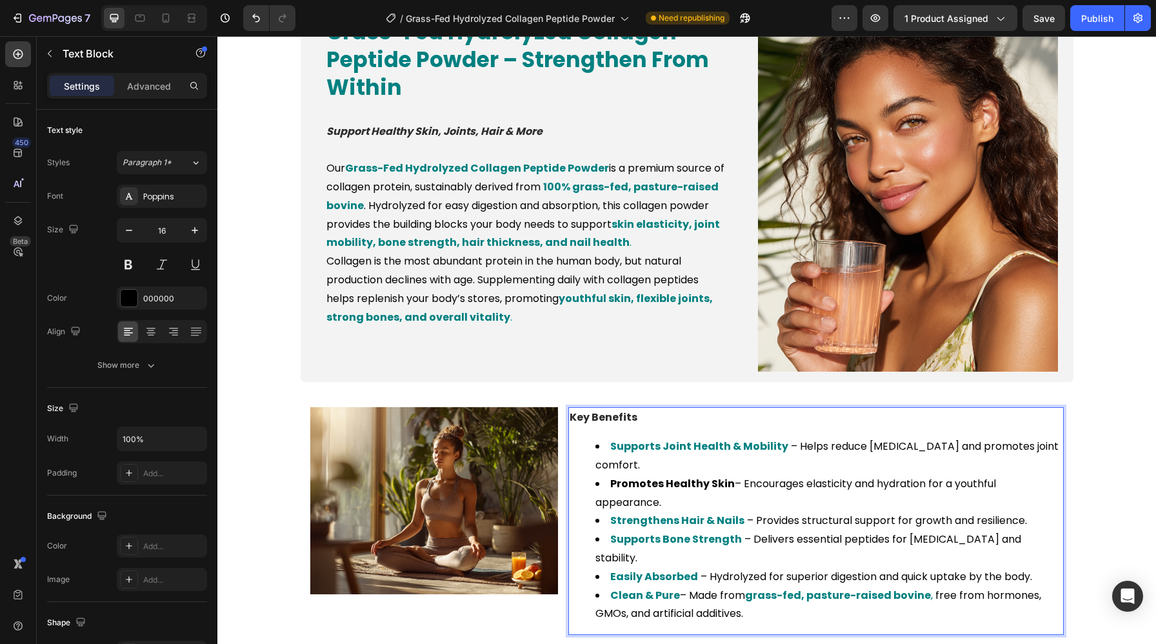
click at [833, 511] on li "Strengthens Hair & Nails – Provides structural support for growth and resilienc…" at bounding box center [828, 520] width 467 height 19
drag, startPoint x: 736, startPoint y: 522, endPoint x: 605, endPoint y: 528, distance: 131.7
click at [605, 530] on li "Supports Bone Strength – Delivers essential peptides for bone density and stabi…" at bounding box center [828, 548] width 467 height 37
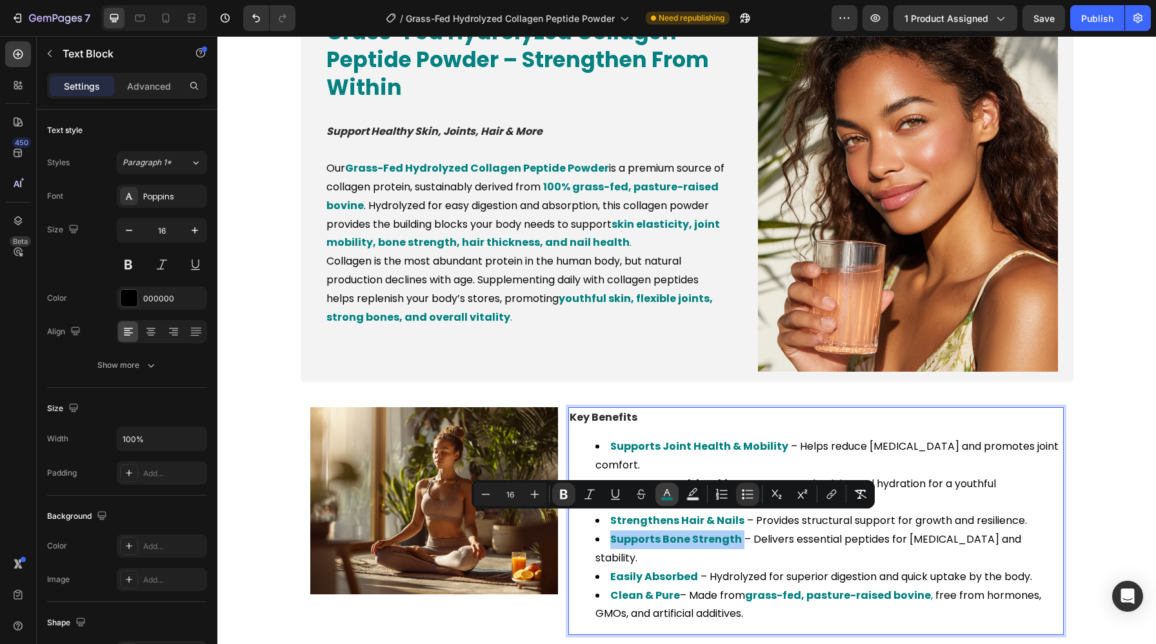
click at [667, 498] on rect "Editor contextual toolbar" at bounding box center [667, 498] width 12 height 3
type input "008080"
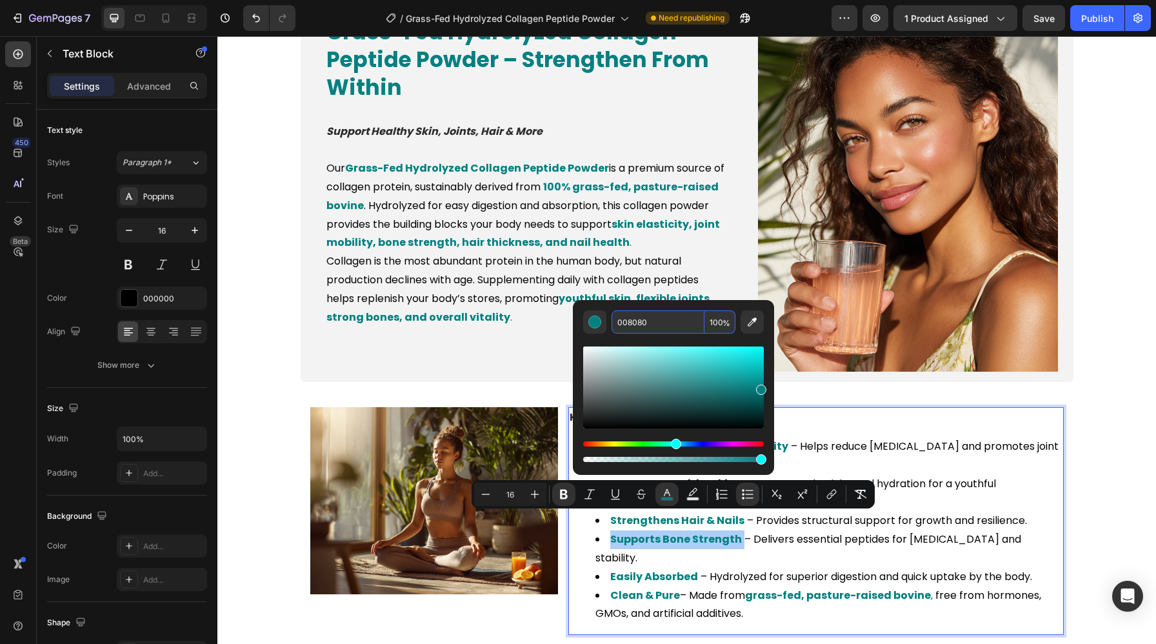
click at [652, 317] on input "008080" at bounding box center [657, 321] width 93 height 23
paste input "000"
type input "000000"
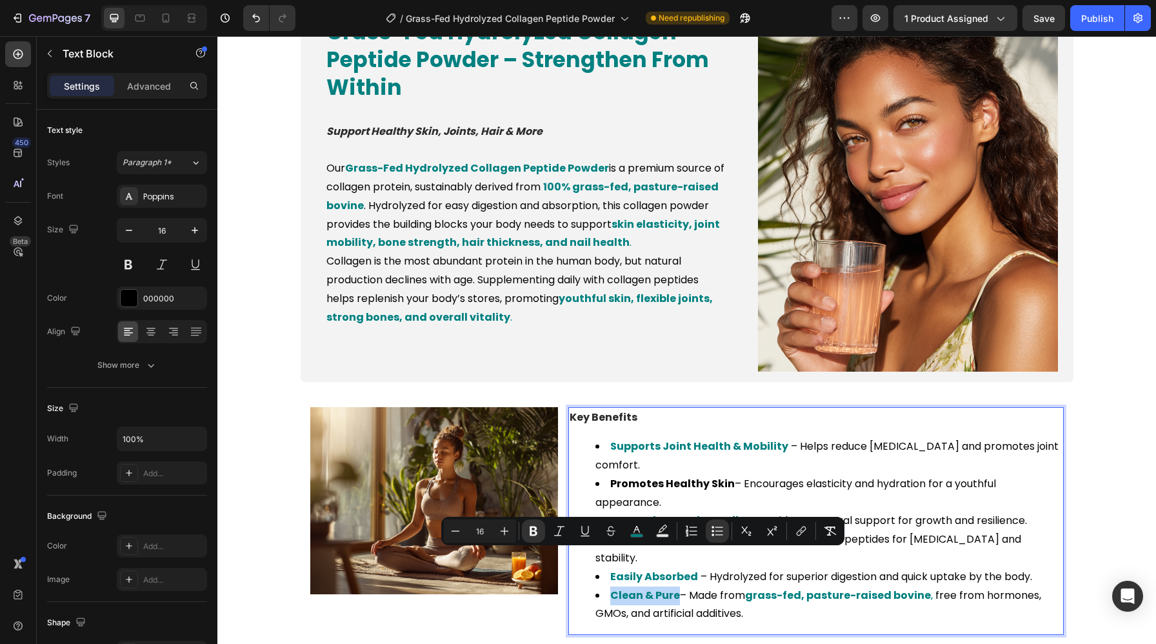
drag, startPoint x: 677, startPoint y: 559, endPoint x: 600, endPoint y: 562, distance: 76.8
click at [600, 586] on li "Clean & Pure – Made from grass-fed, pasture-raised bovine , free from hormones,…" at bounding box center [828, 604] width 467 height 37
click at [641, 535] on rect "Editor contextual toolbar" at bounding box center [637, 535] width 12 height 3
type input "008080"
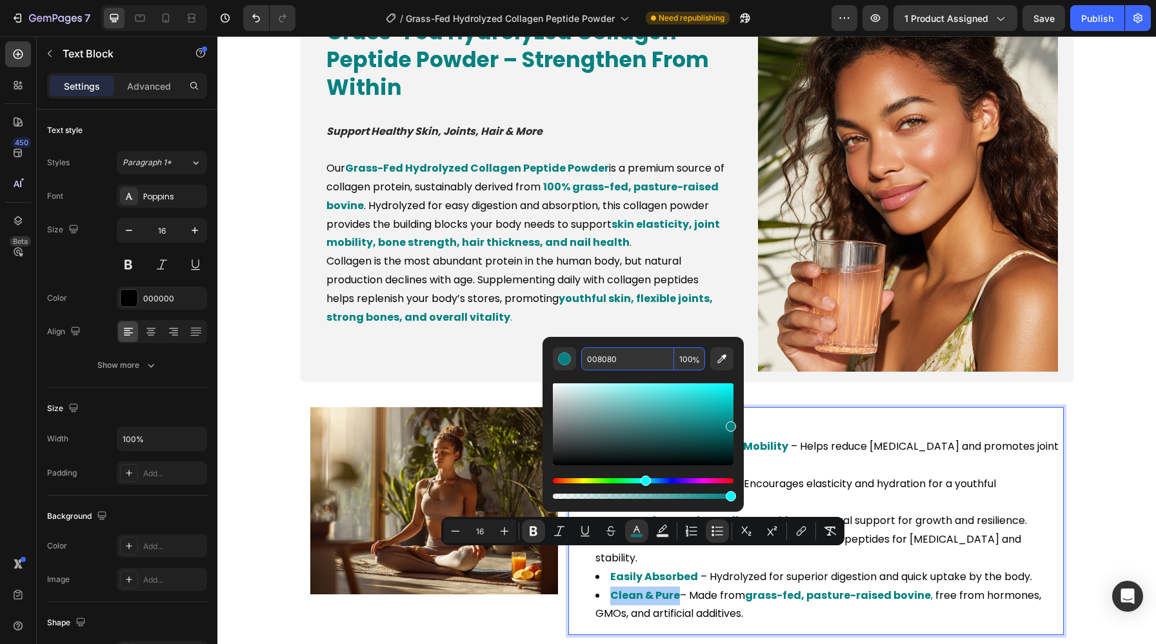
click at [625, 365] on input "008080" at bounding box center [627, 358] width 93 height 23
paste input "000"
type input "000000"
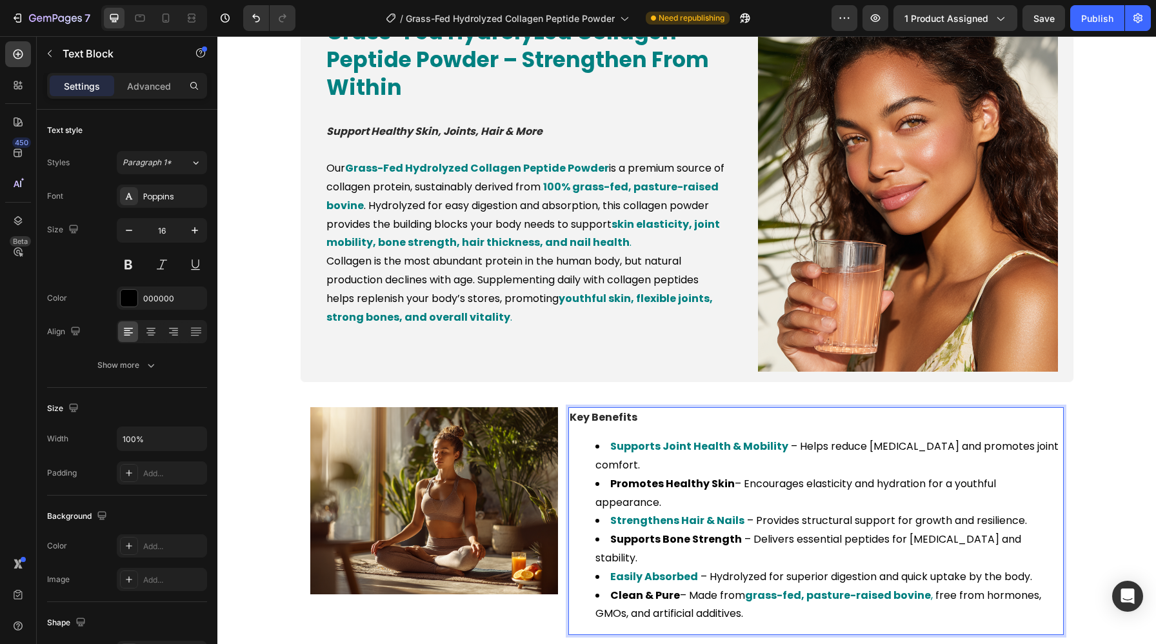
click at [754, 587] on strong "grass-fed, pasture-raised bovine" at bounding box center [838, 594] width 186 height 15
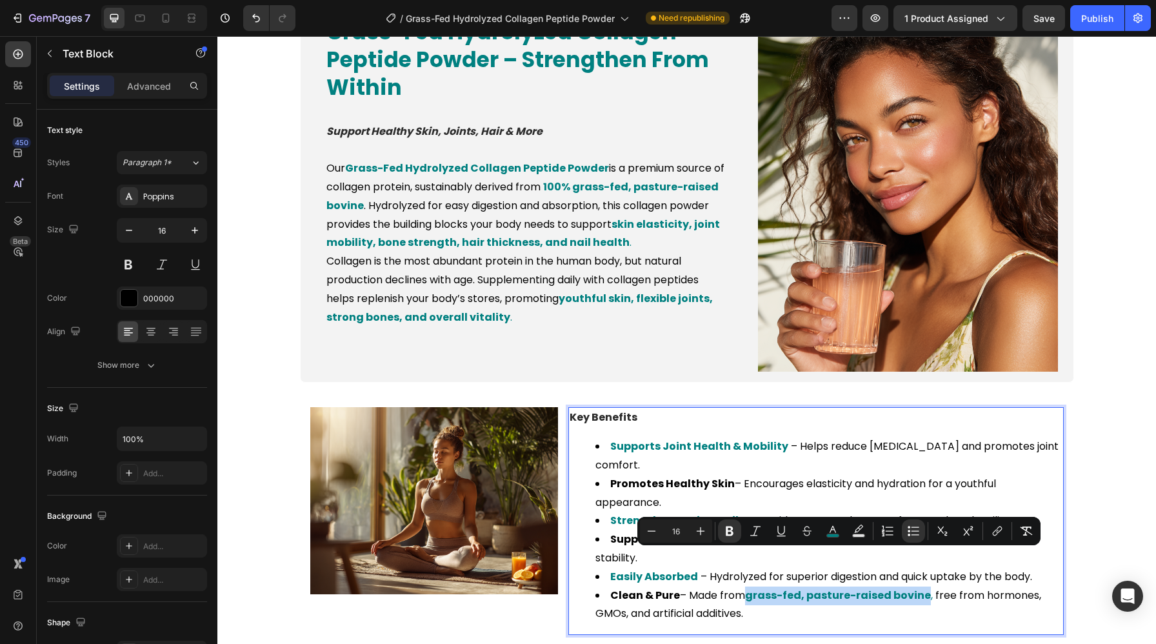
drag, startPoint x: 751, startPoint y: 560, endPoint x: 927, endPoint y: 562, distance: 176.0
click at [927, 587] on span "grass-fed, pasture-raised bovine ," at bounding box center [839, 594] width 188 height 15
click at [834, 533] on icon "Editor contextual toolbar" at bounding box center [831, 530] width 13 height 13
type input "008080"
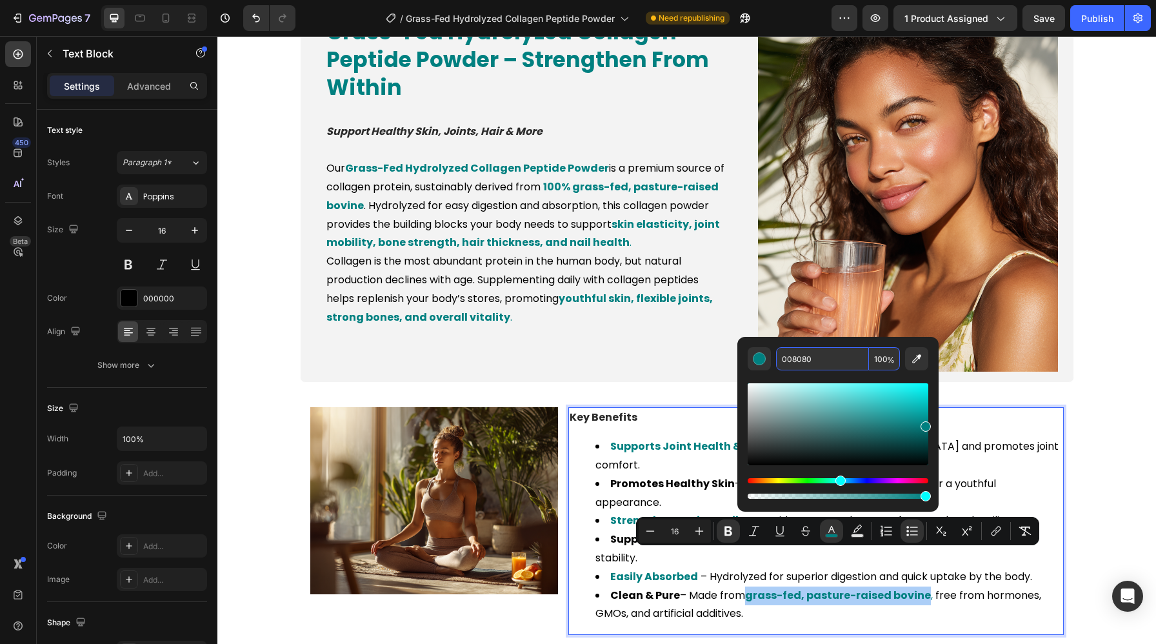
click at [807, 355] on input "008080" at bounding box center [822, 358] width 93 height 23
paste input "000"
type input "000000"
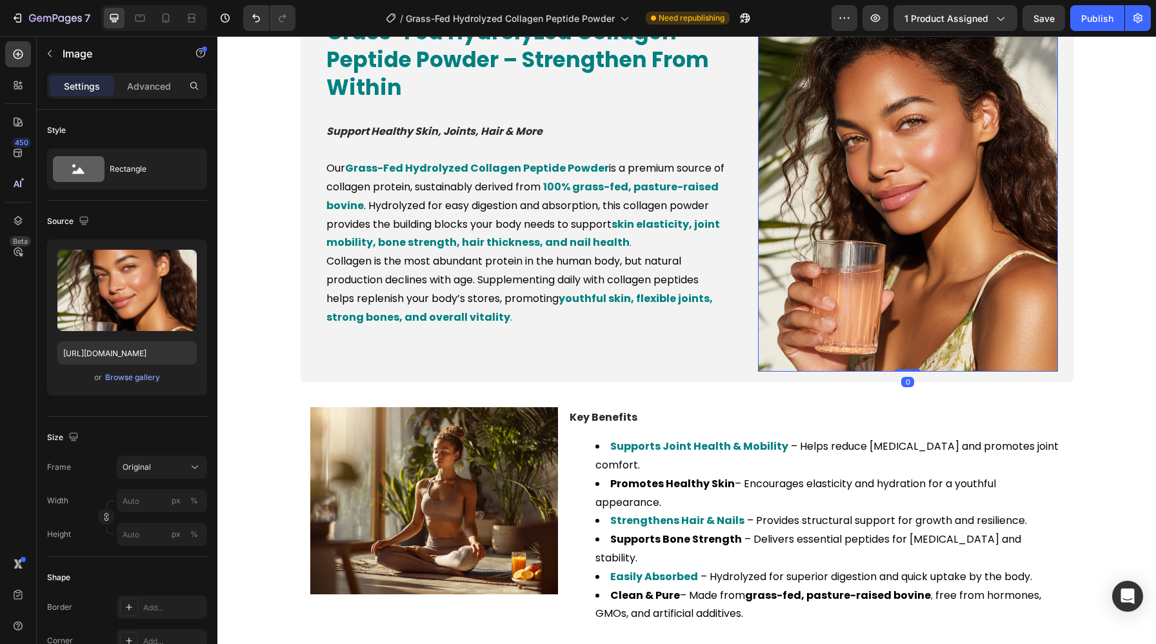
click at [1043, 315] on img at bounding box center [908, 173] width 300 height 398
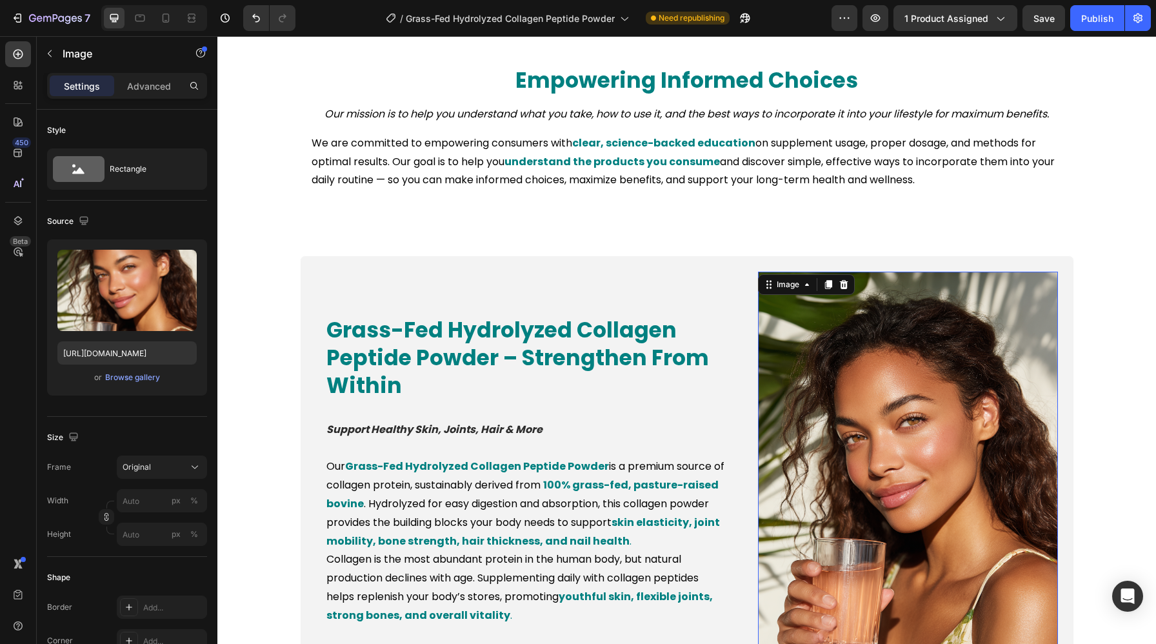
scroll to position [493, 0]
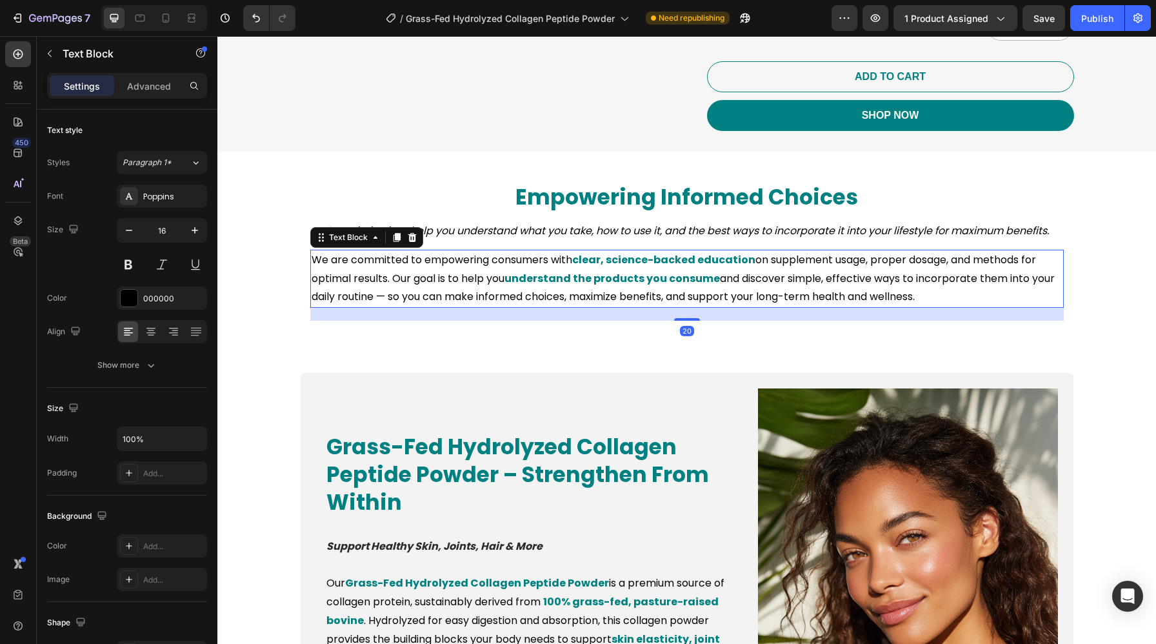
click at [593, 254] on strong "clear, science-backed education" at bounding box center [663, 259] width 183 height 15
click at [577, 258] on strong "clear, science-backed education" at bounding box center [663, 259] width 183 height 15
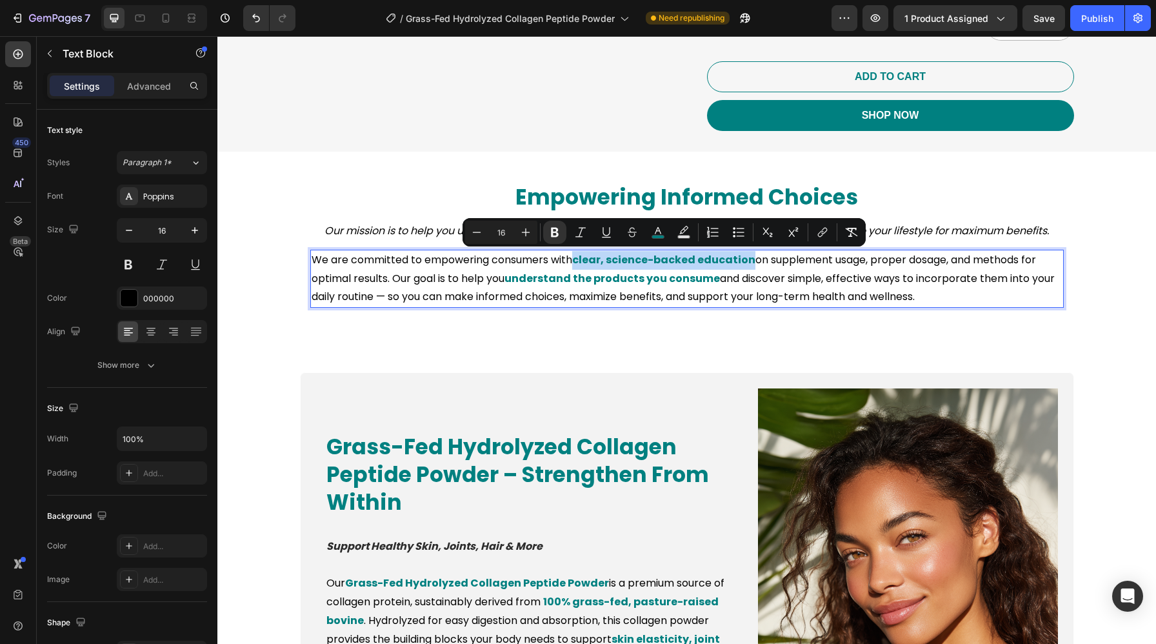
drag, startPoint x: 577, startPoint y: 258, endPoint x: 737, endPoint y: 254, distance: 160.0
click at [737, 254] on strong "clear, science-backed education" at bounding box center [663, 259] width 183 height 15
click at [658, 234] on icon "Editor contextual toolbar" at bounding box center [657, 232] width 13 height 13
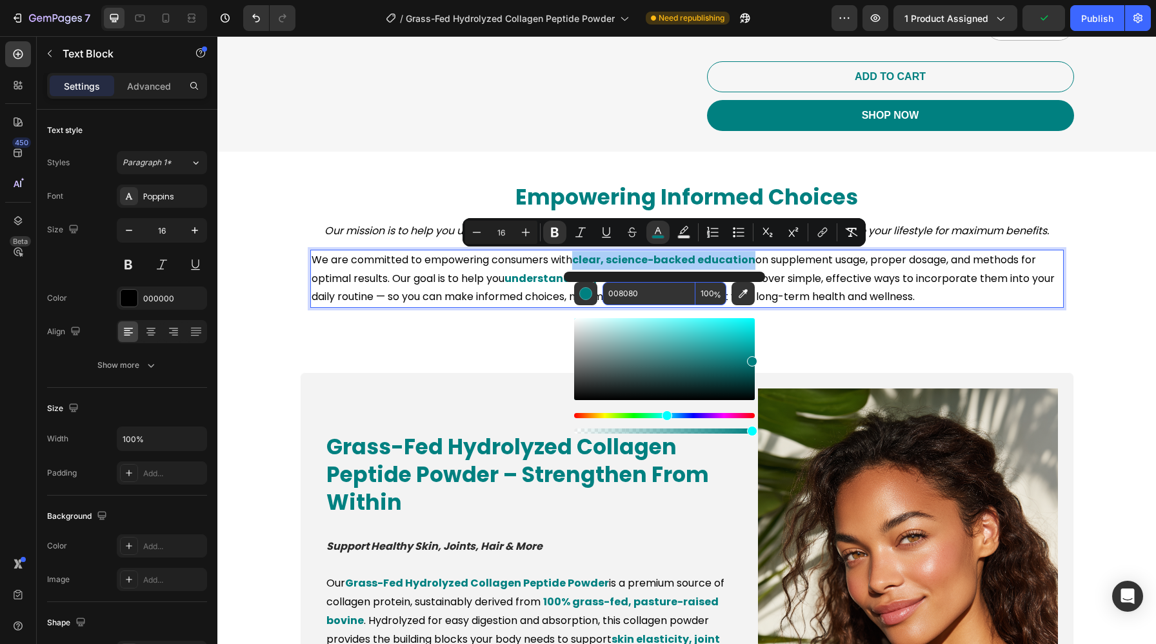
click at [648, 293] on input "008080" at bounding box center [648, 293] width 93 height 23
paste input "000"
type input "000000"
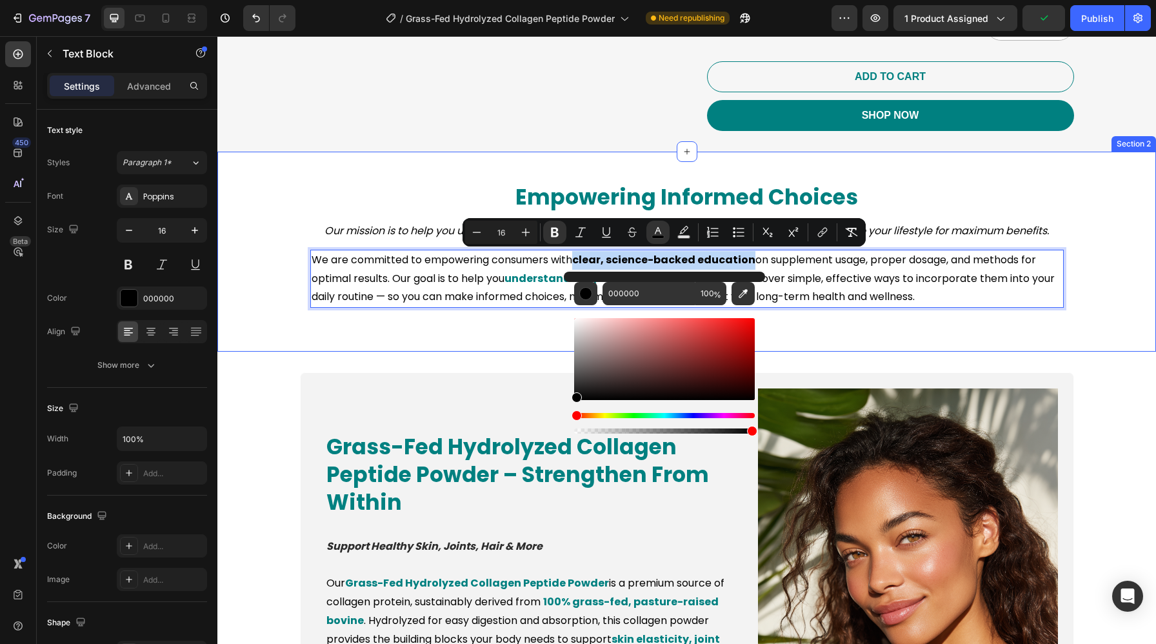
click at [839, 339] on div "Empowering Informed Choices Heading Our mission is to help you understand what …" at bounding box center [686, 252] width 938 height 200
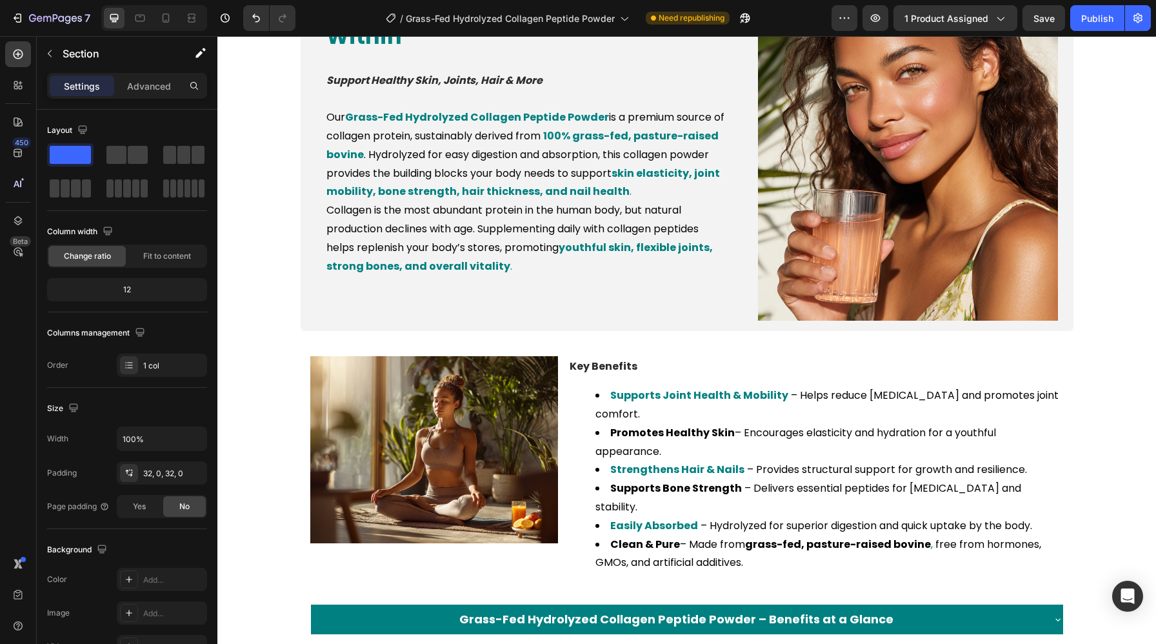
scroll to position [954, 0]
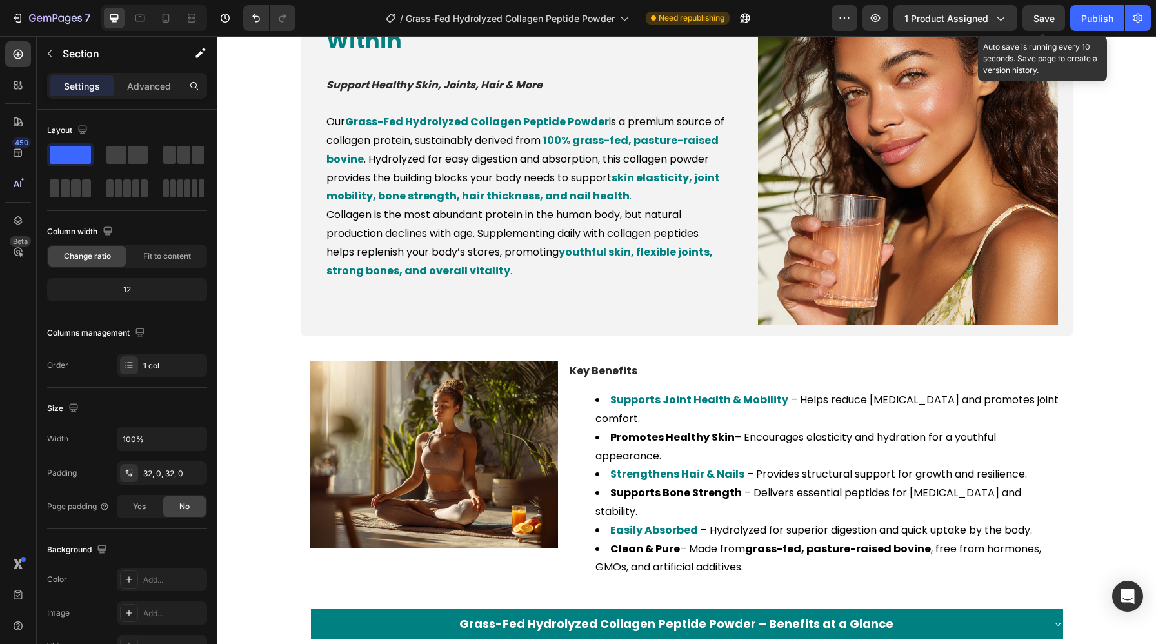
click at [1052, 21] on span "Save" at bounding box center [1043, 18] width 21 height 11
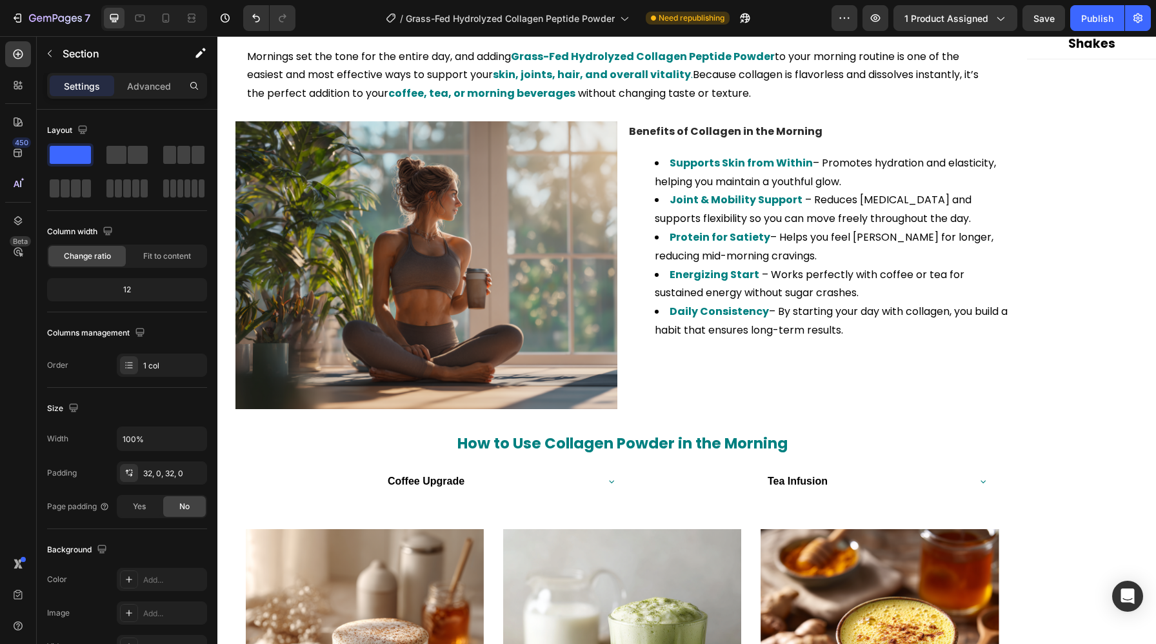
scroll to position [1663, 0]
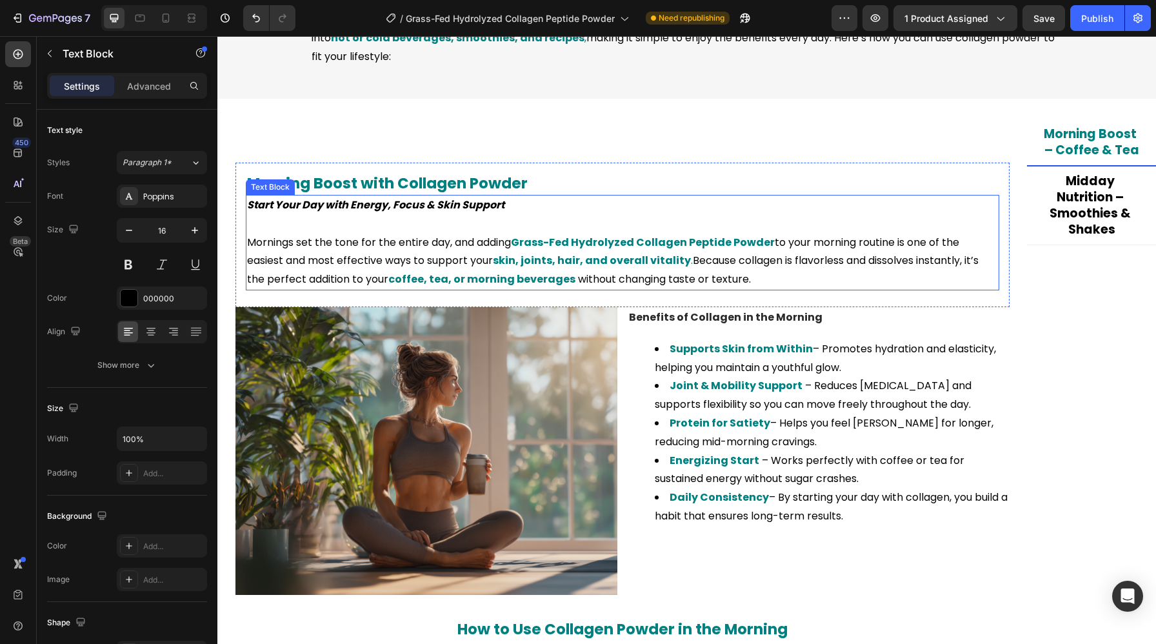
click at [602, 253] on strong "skin, joints, hair, and overall vitality" at bounding box center [592, 260] width 198 height 15
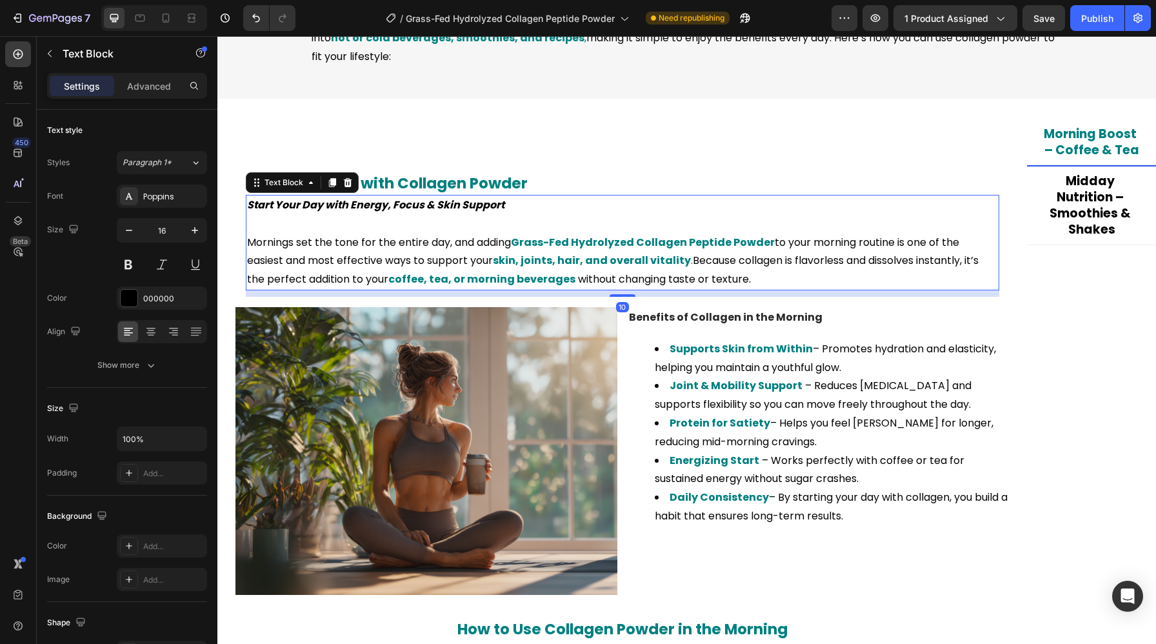
click at [518, 262] on strong "skin, joints, hair, and overall vitality" at bounding box center [592, 260] width 198 height 15
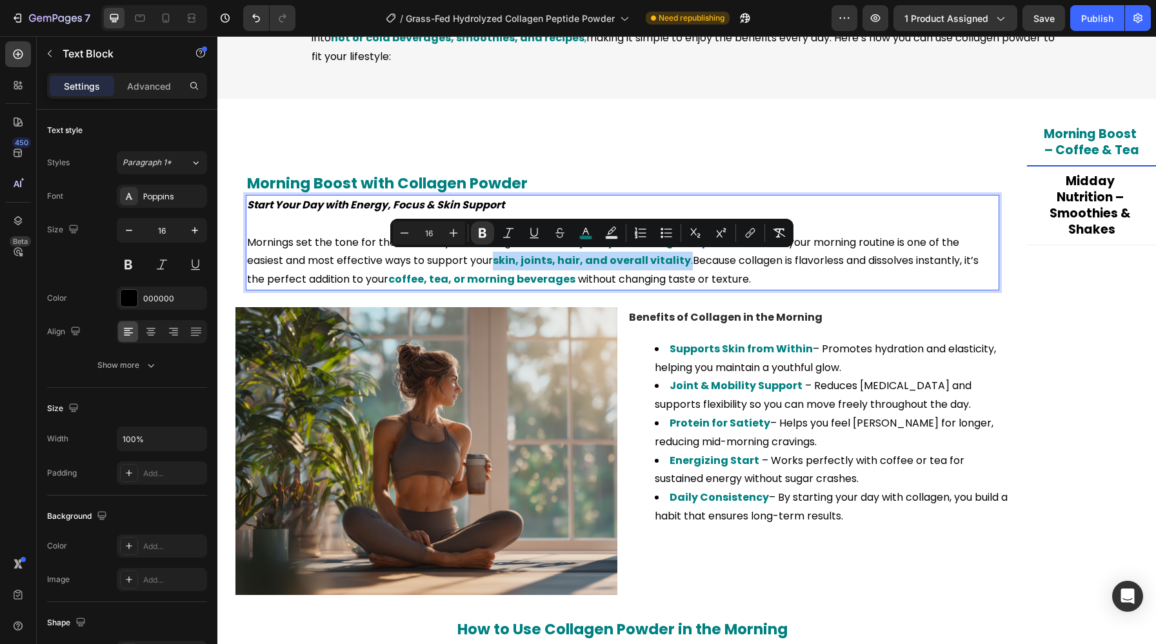
drag, startPoint x: 498, startPoint y: 262, endPoint x: 687, endPoint y: 262, distance: 188.9
click at [687, 262] on p "Mornings set the tone for the entire day, and adding Grass-Fed Hydrolyzed Colla…" at bounding box center [622, 260] width 751 height 55
click at [582, 236] on rect "Editor contextual toolbar" at bounding box center [586, 237] width 12 height 3
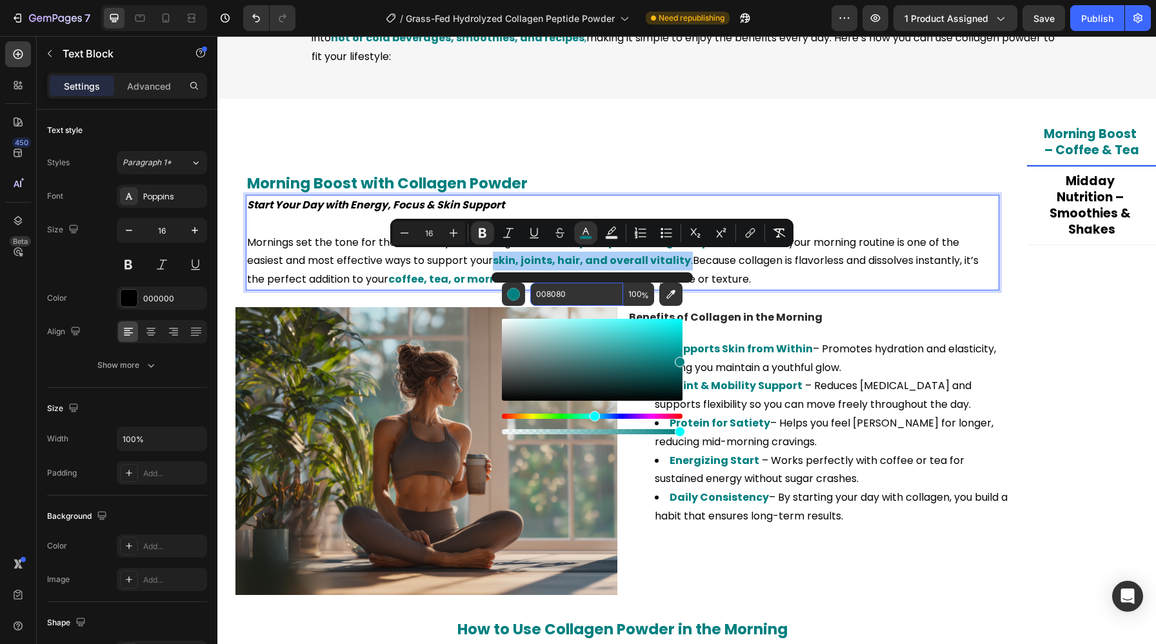
click at [571, 290] on input "008080" at bounding box center [576, 293] width 93 height 23
paste input "000"
type input "000000"
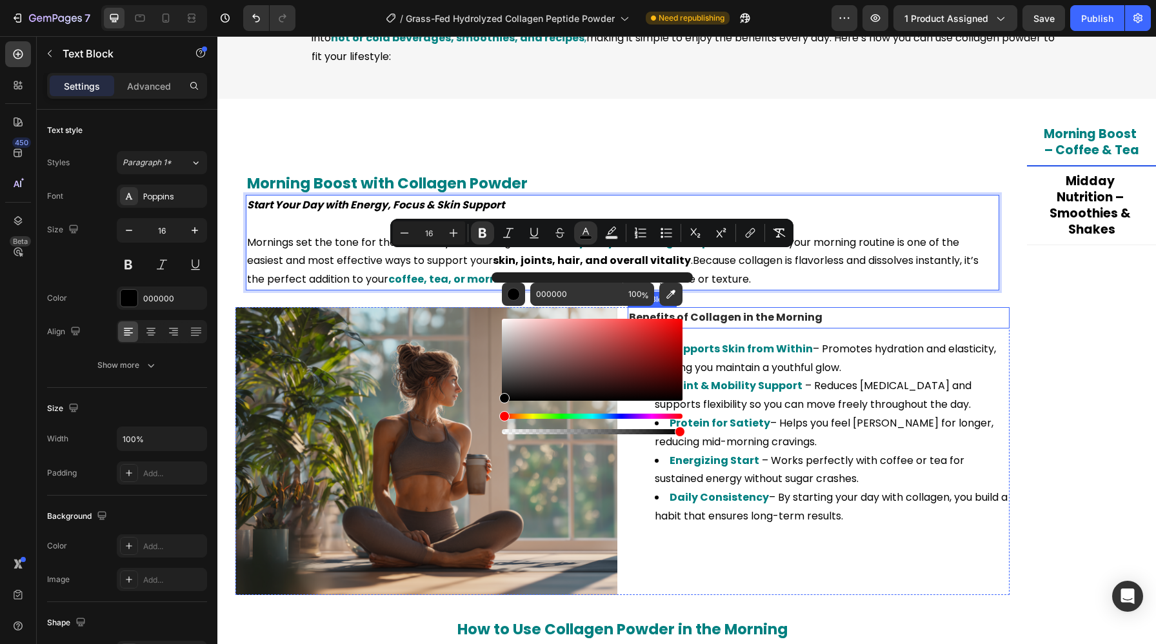
click at [763, 315] on strong "Benefits of Collagen in the Morning" at bounding box center [725, 317] width 193 height 15
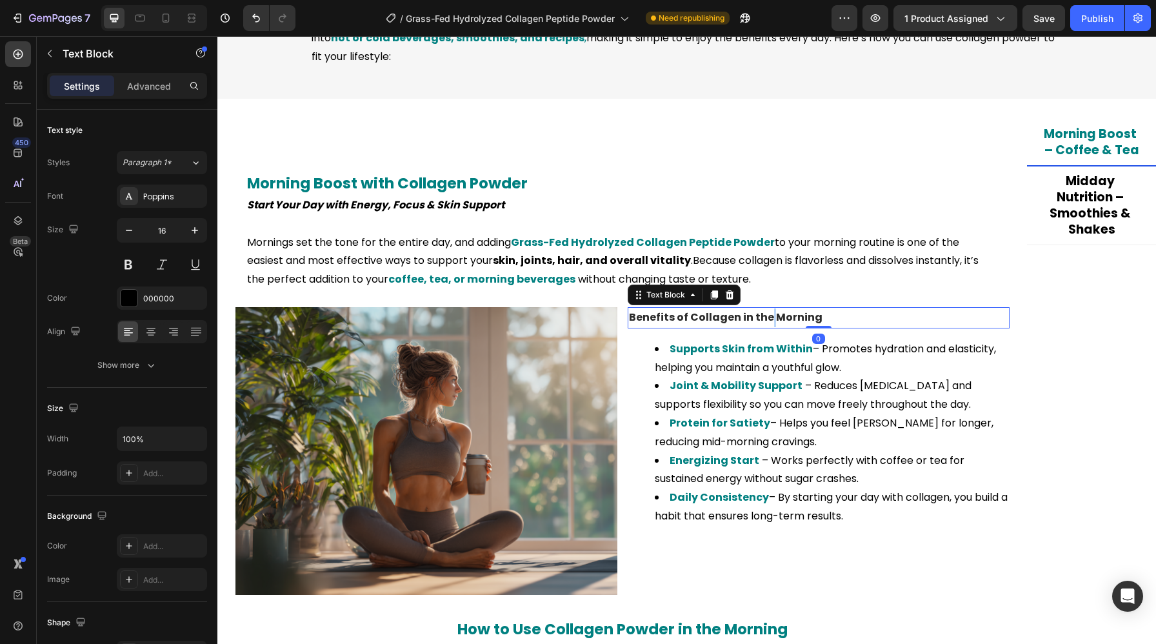
click at [763, 315] on strong "Benefits of Collagen in the Morning" at bounding box center [725, 317] width 193 height 15
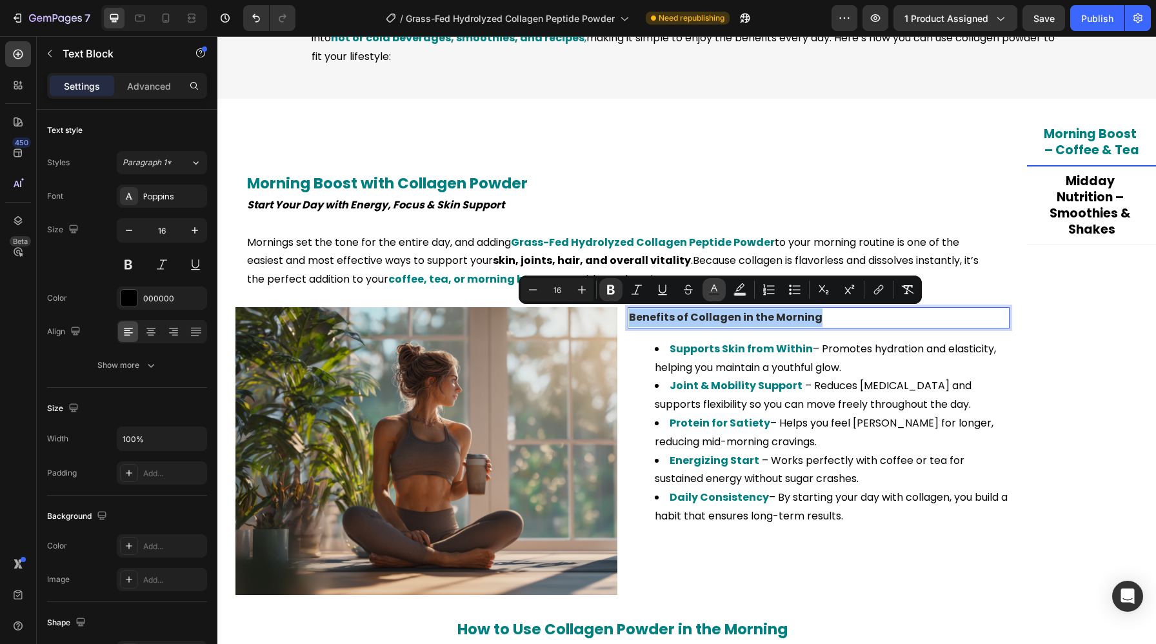
click at [718, 290] on icon "Editor contextual toolbar" at bounding box center [713, 289] width 13 height 13
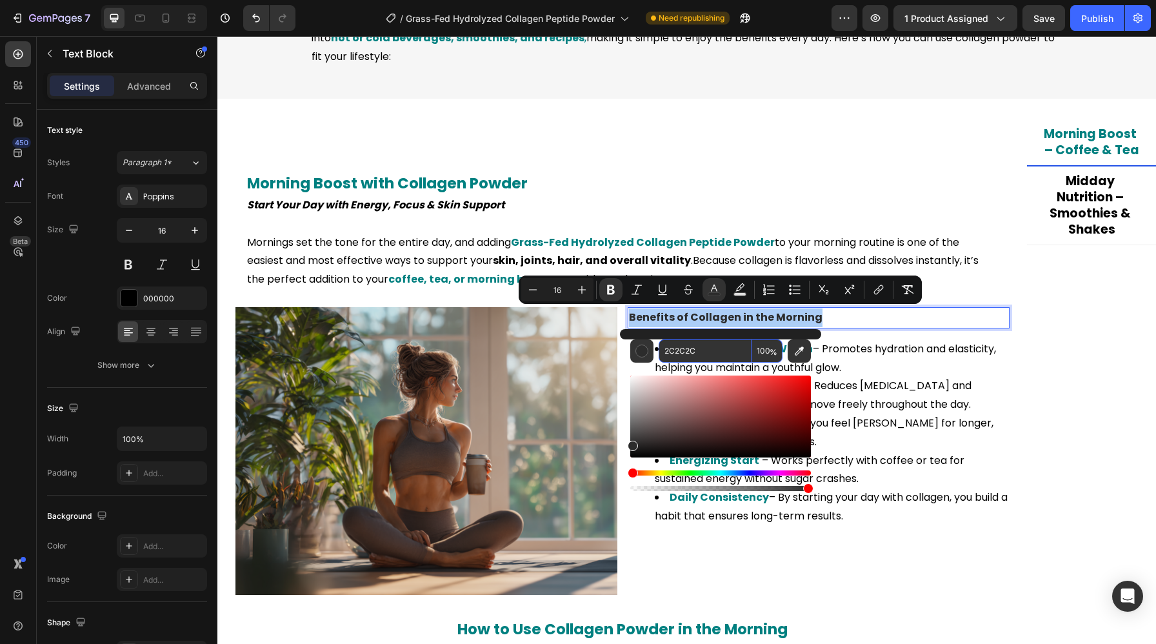
click at [690, 343] on input "2C2C2C" at bounding box center [704, 350] width 93 height 23
paste input "000000"
type input "000000"
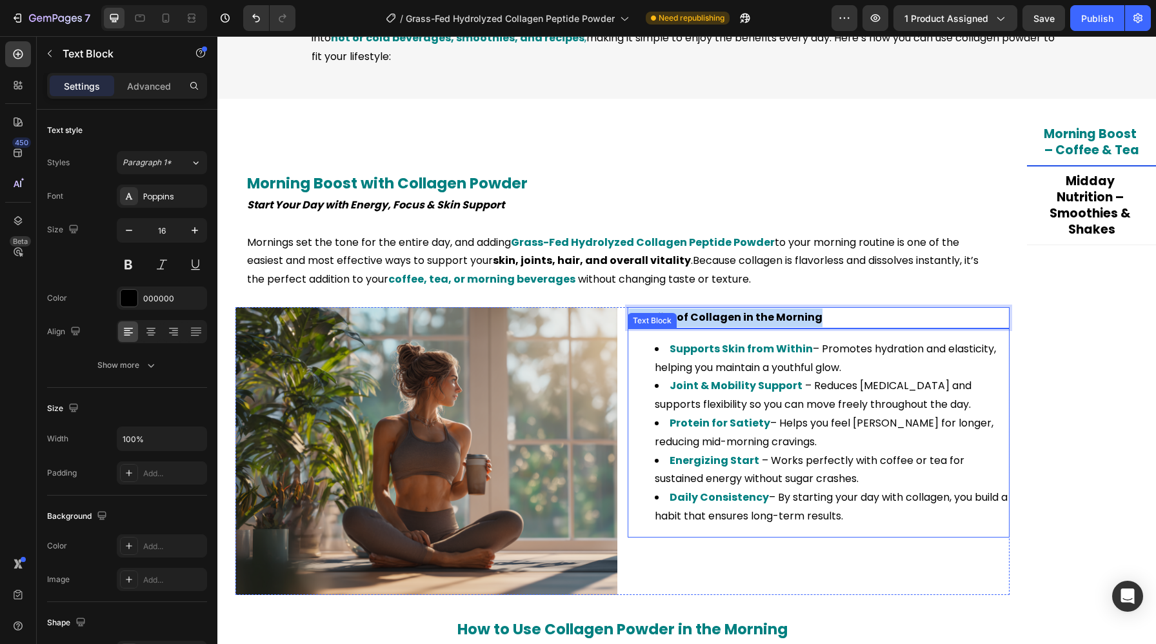
click at [963, 336] on div "Supports Skin from Within – Promotes hydration and elasticity, helping you main…" at bounding box center [818, 432] width 382 height 209
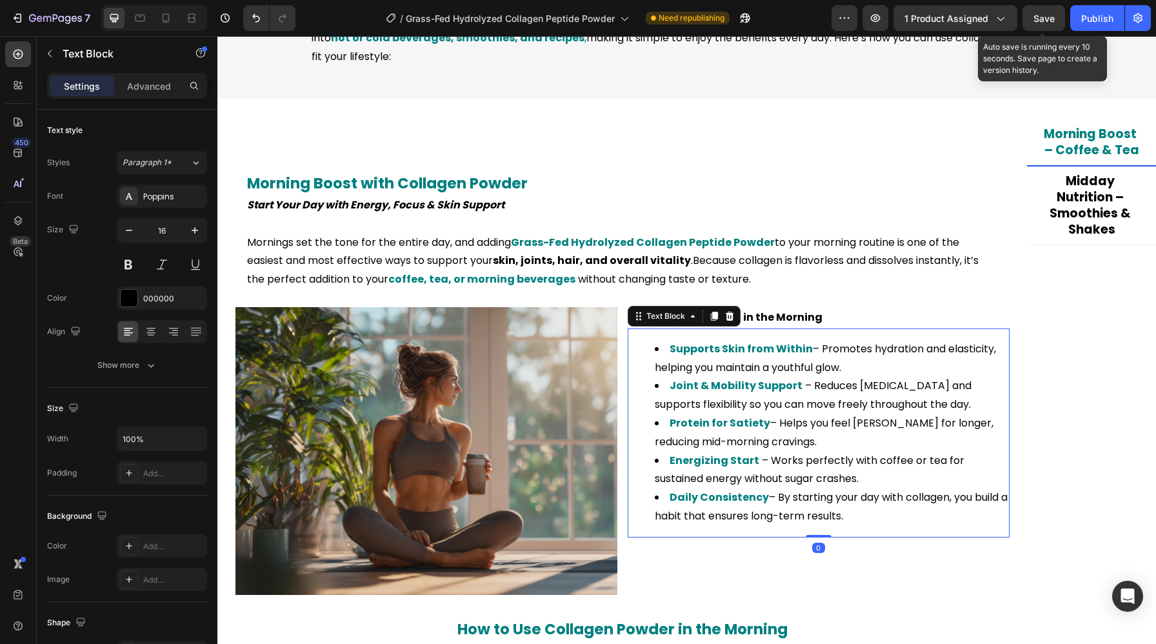
click at [1038, 22] on span "Save" at bounding box center [1043, 18] width 21 height 11
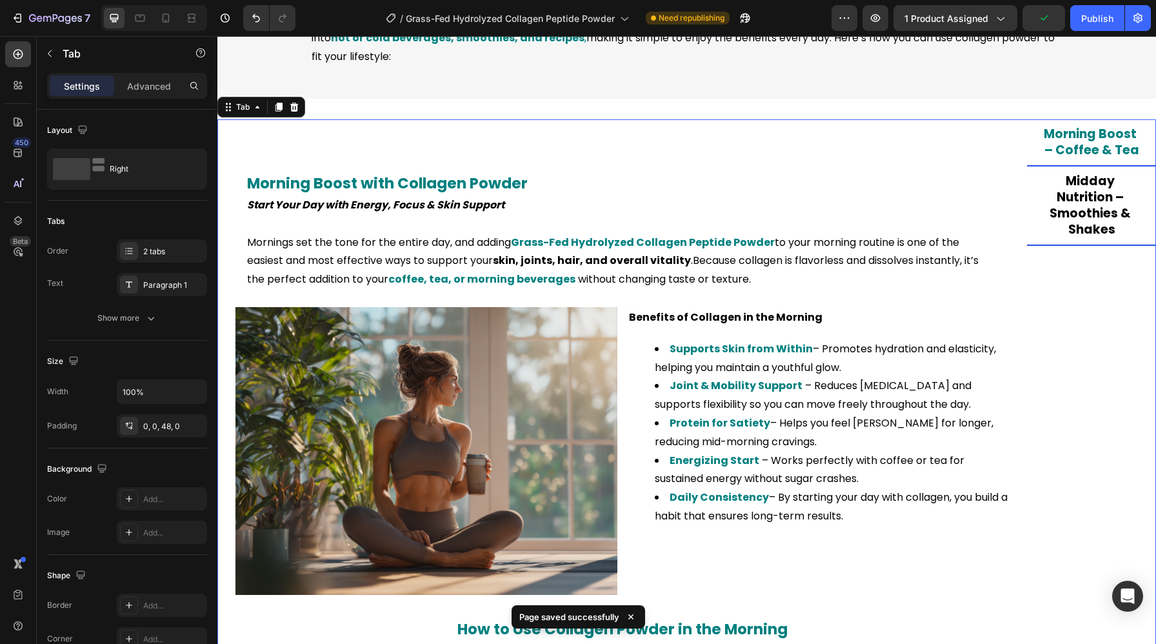
click at [1093, 211] on span "Midday Nutrition – Smoothies & Shakes" at bounding box center [1091, 204] width 84 height 65
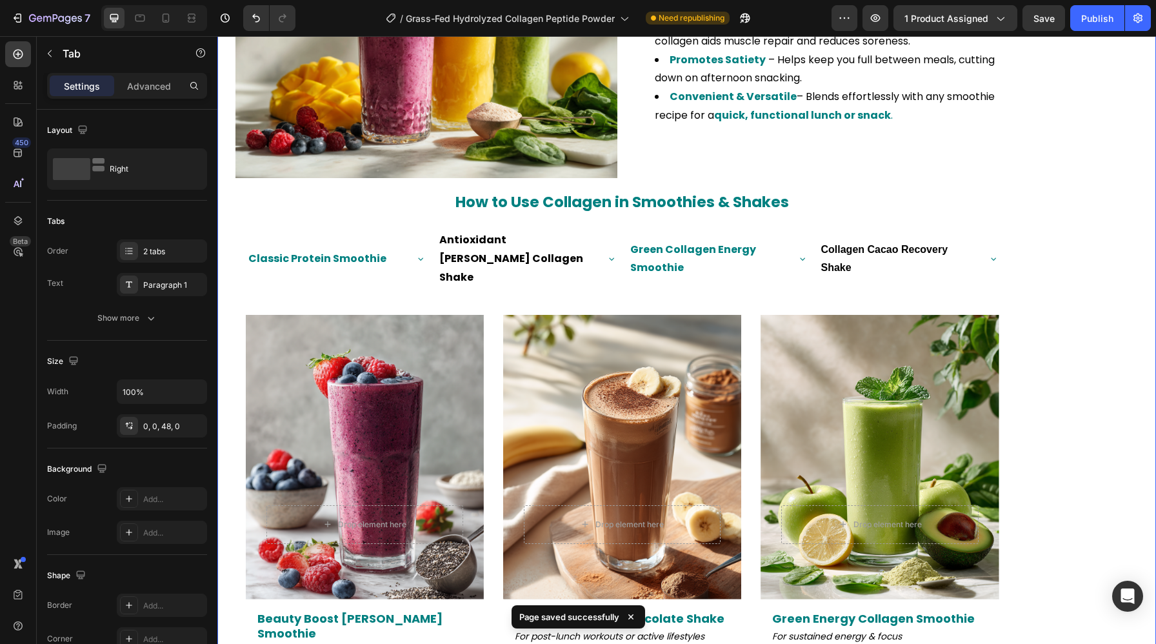
scroll to position [1516, 0]
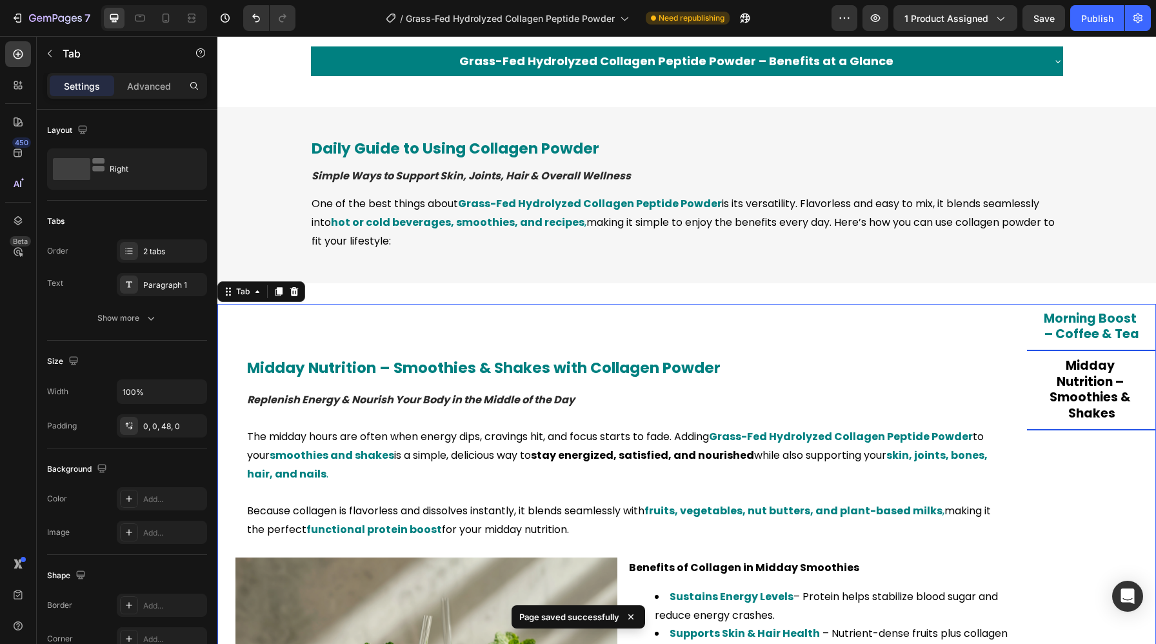
click at [1074, 310] on span "Morning Boost – Coffee & Tea" at bounding box center [1090, 327] width 95 height 34
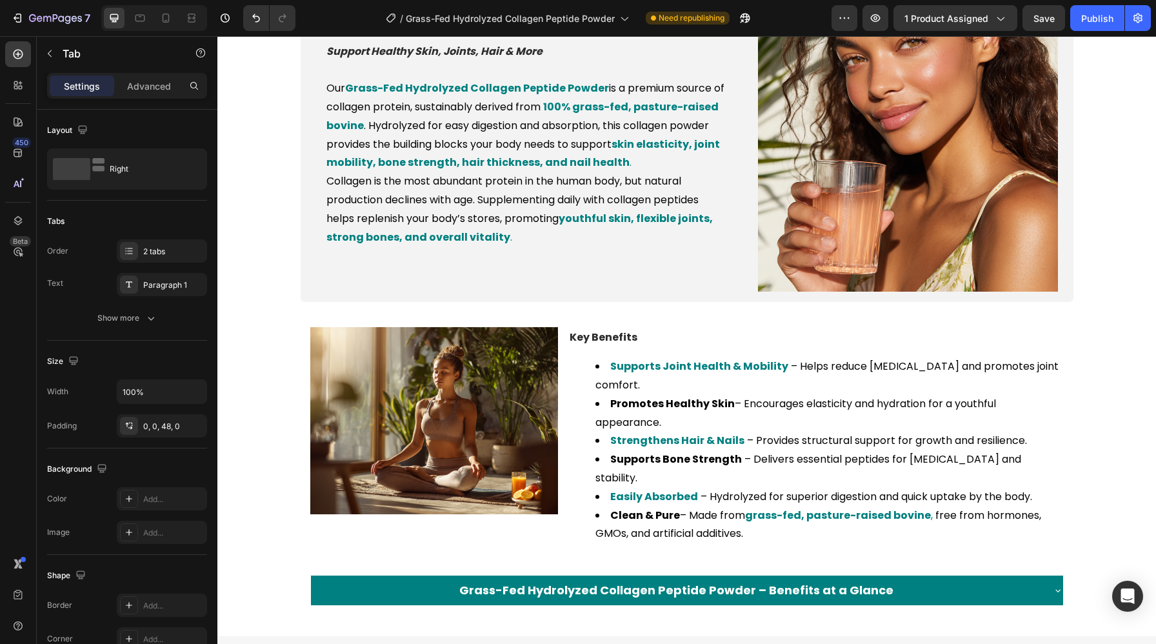
scroll to position [1030, 0]
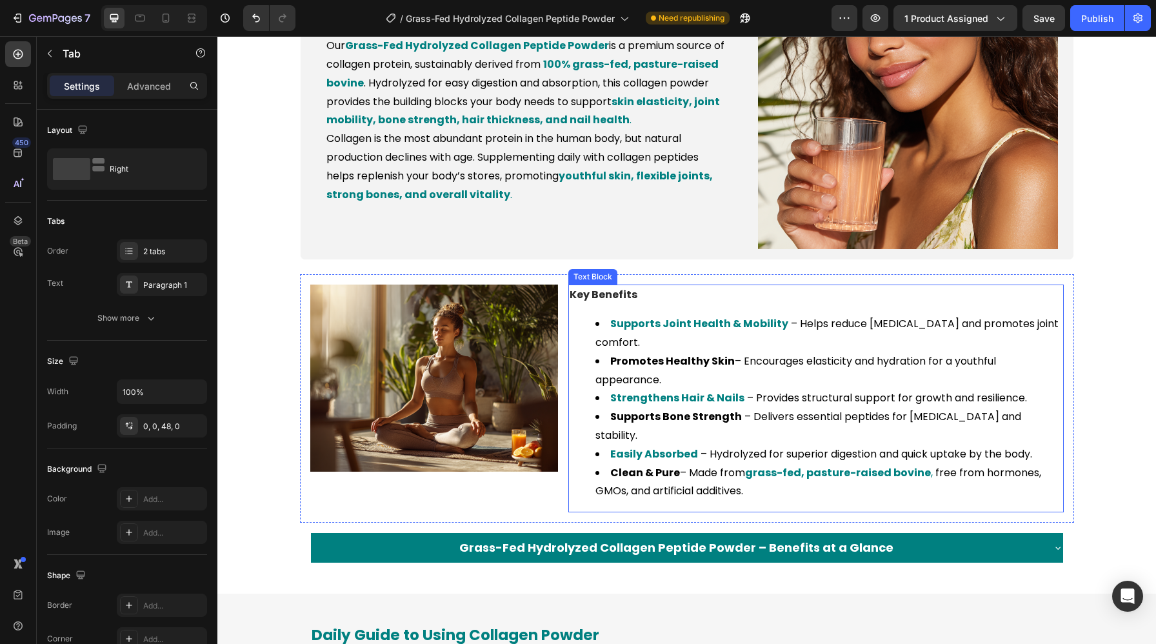
click at [794, 352] on li "Promotes Healthy Skin – Encourages elasticity and hydration for a youthful appe…" at bounding box center [828, 370] width 467 height 37
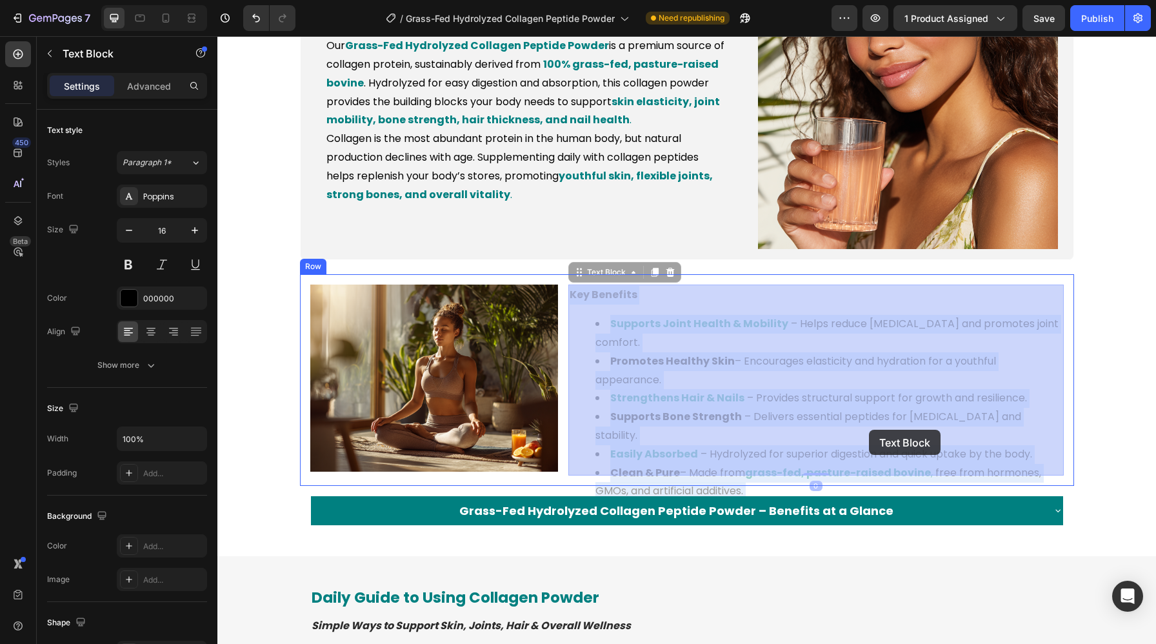
drag, startPoint x: 749, startPoint y: 438, endPoint x: 867, endPoint y: 428, distance: 119.0
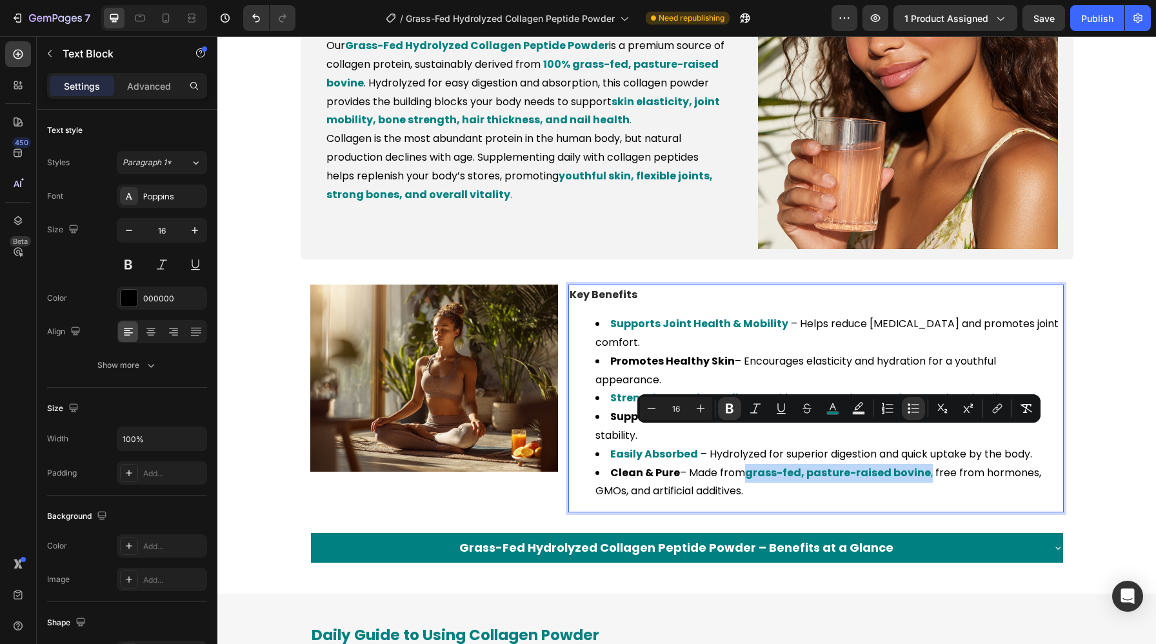
drag, startPoint x: 929, startPoint y: 437, endPoint x: 751, endPoint y: 440, distance: 178.0
click at [838, 413] on rect "Editor contextual toolbar" at bounding box center [833, 412] width 12 height 3
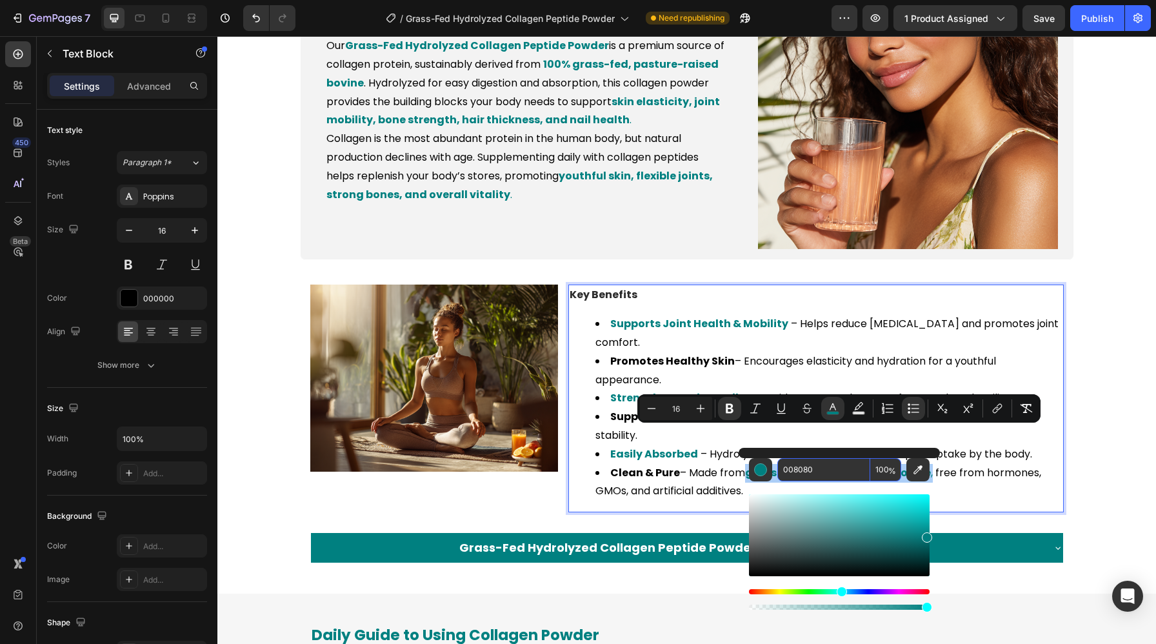
click at [802, 464] on input "008080" at bounding box center [823, 469] width 93 height 23
paste input "000"
type input "000000"
click at [1005, 466] on div "Key Benefits Supports Joint Health & Mobility – Helps reduce stiffness and prom…" at bounding box center [815, 398] width 495 height 228
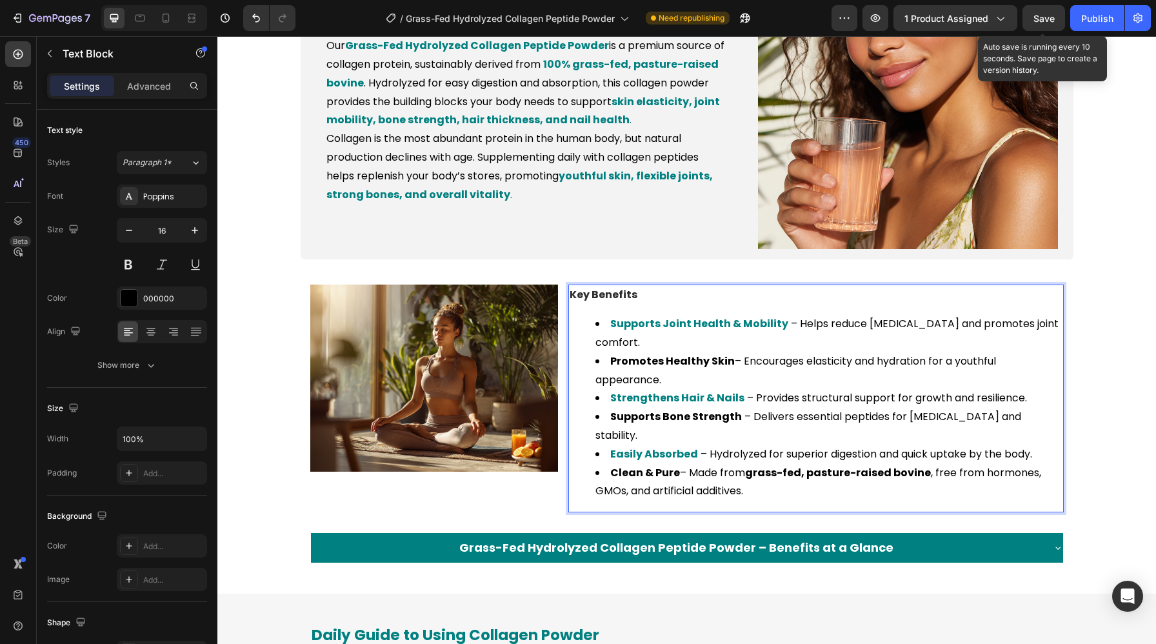
click at [1049, 15] on span "Save" at bounding box center [1043, 18] width 21 height 11
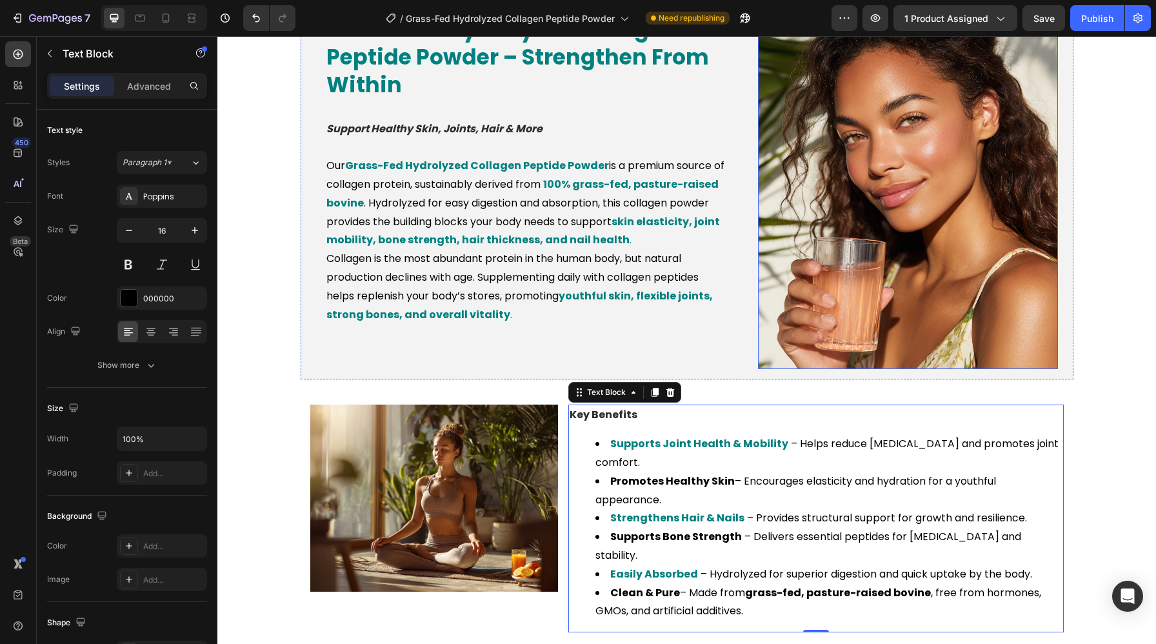
scroll to position [907, 0]
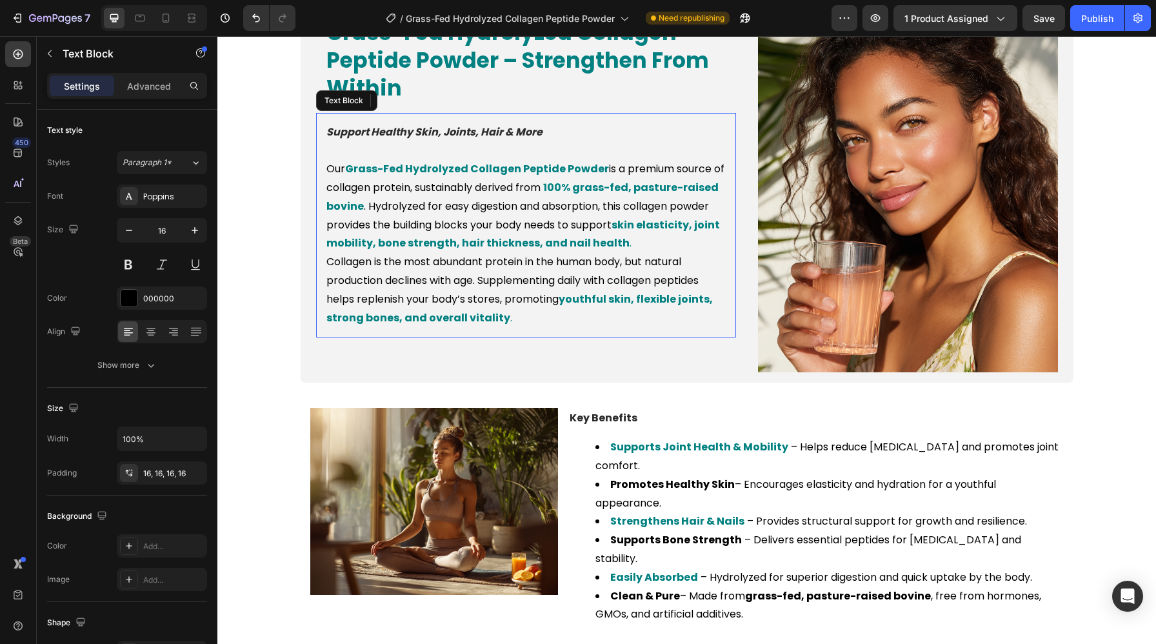
click at [613, 224] on p "Our Grass-Fed Hydrolyzed Collagen Peptide Powder is a premium source of collage…" at bounding box center [525, 206] width 399 height 93
click at [618, 226] on strong "skin elasticity, joint mobility, bone strength, hair thickness, and nail health" at bounding box center [522, 234] width 393 height 34
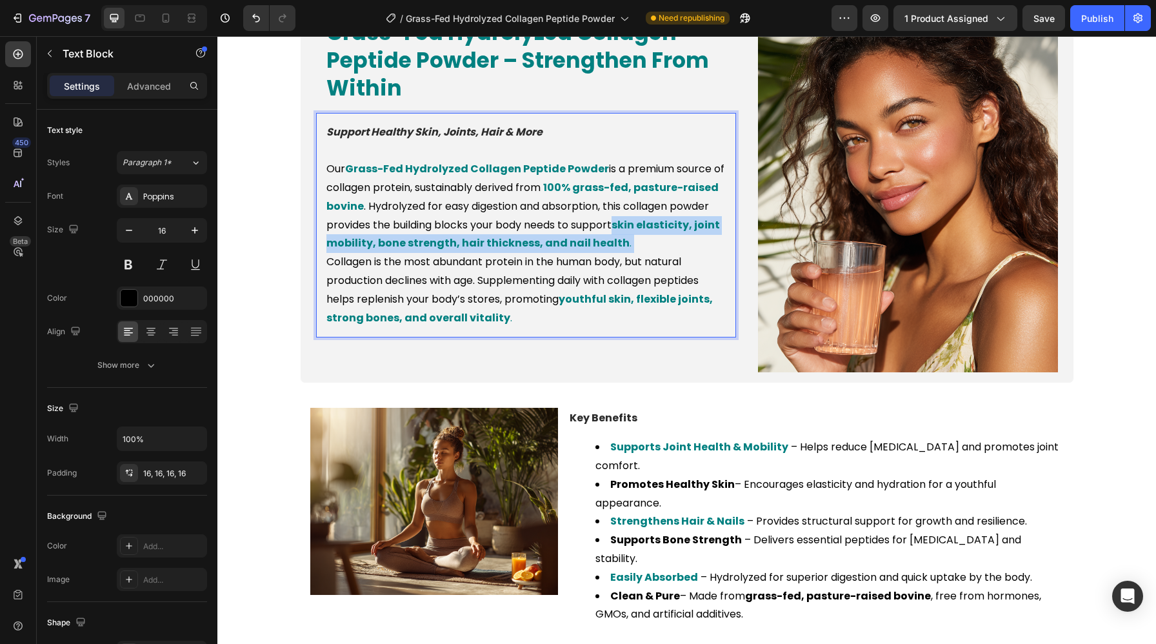
drag, startPoint x: 618, startPoint y: 226, endPoint x: 639, endPoint y: 235, distance: 23.1
click at [639, 235] on p "Our Grass-Fed Hydrolyzed Collagen Peptide Powder is a premium source of collage…" at bounding box center [525, 206] width 399 height 93
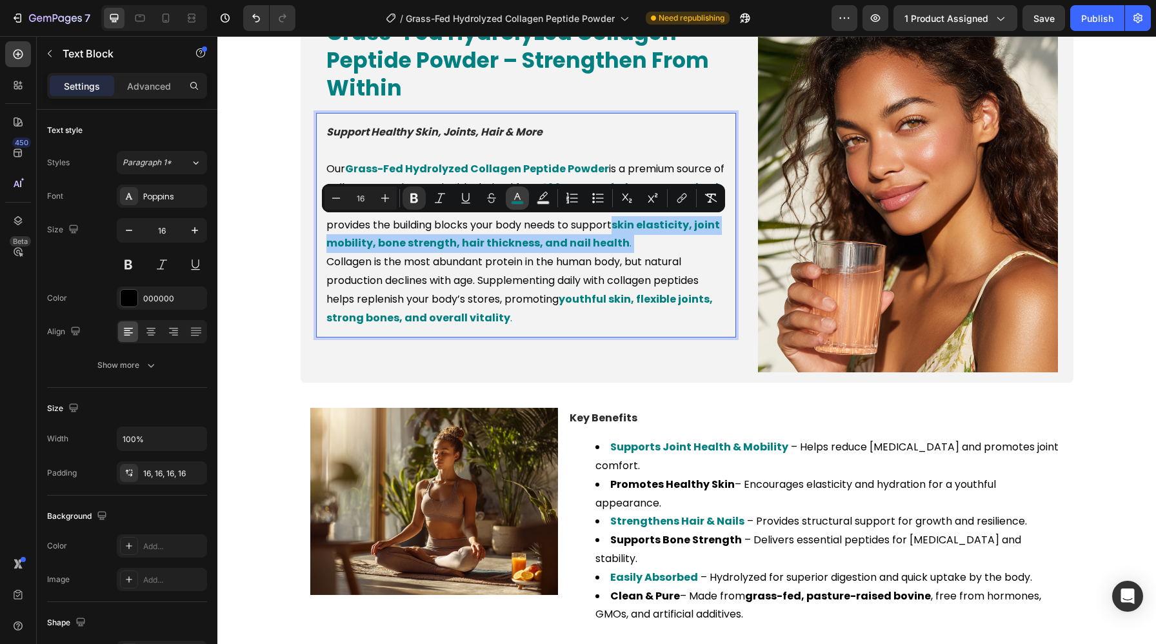
click at [513, 198] on icon "Editor contextual toolbar" at bounding box center [517, 198] width 13 height 13
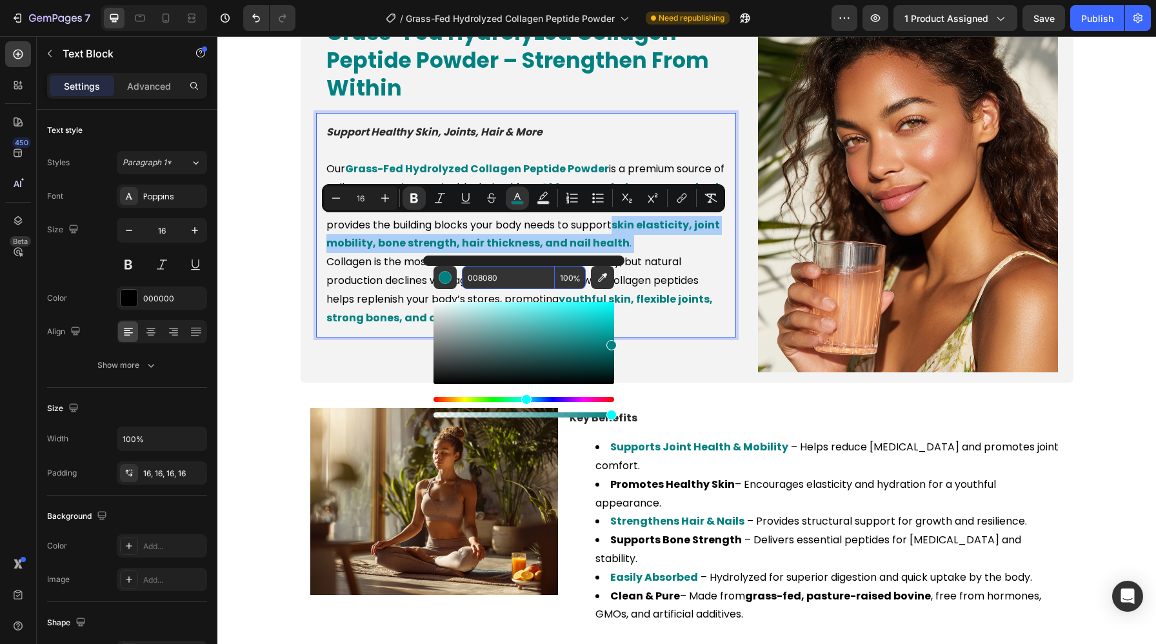
click at [493, 269] on input "008080" at bounding box center [508, 277] width 93 height 23
paste input "000"
type input "000000"
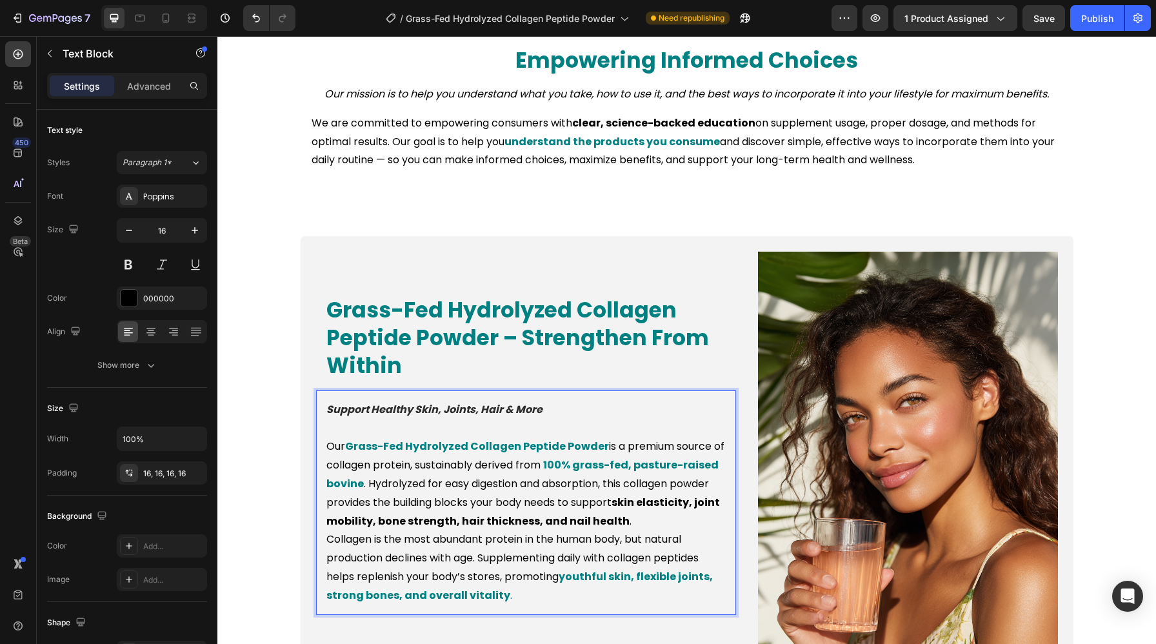
scroll to position [633, 0]
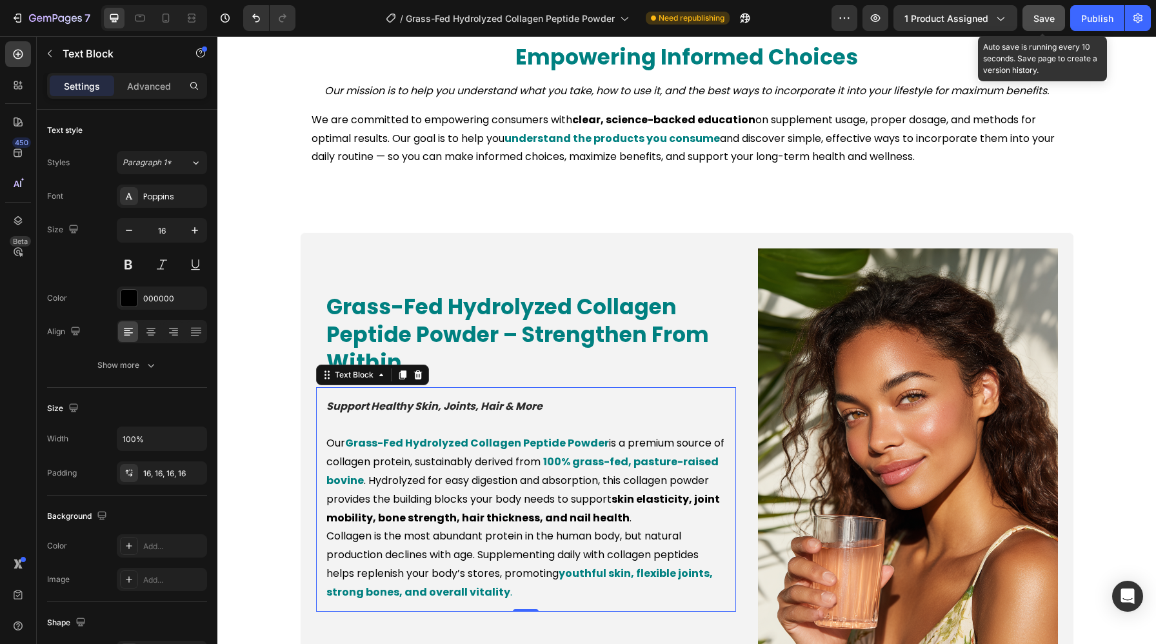
click at [1036, 8] on button "Save" at bounding box center [1043, 18] width 43 height 26
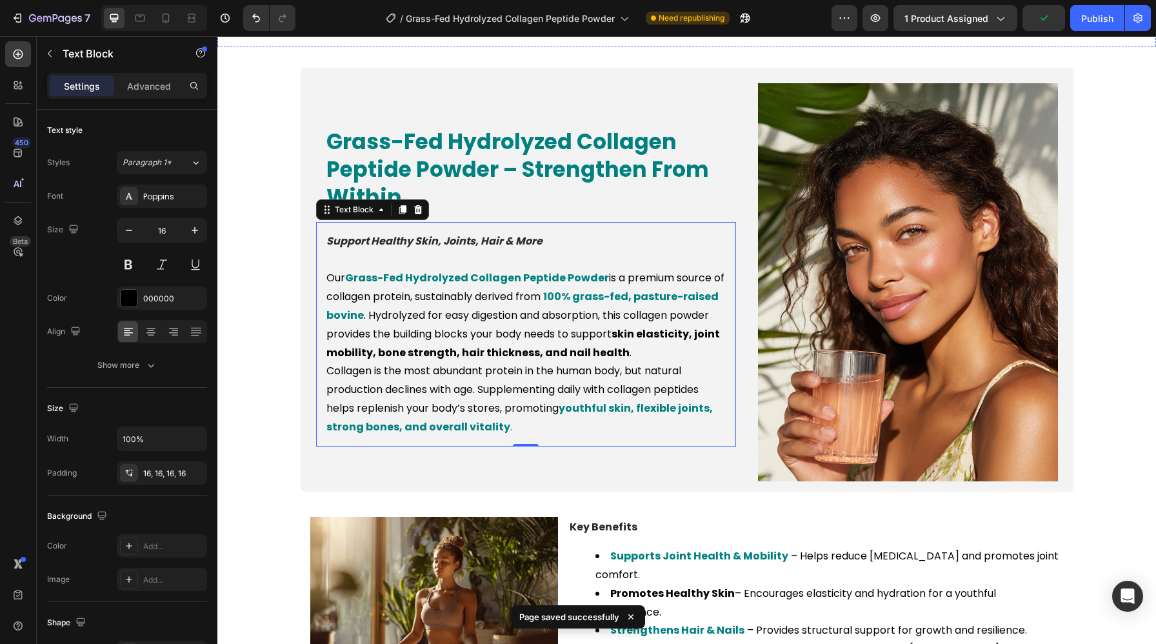
scroll to position [801, 0]
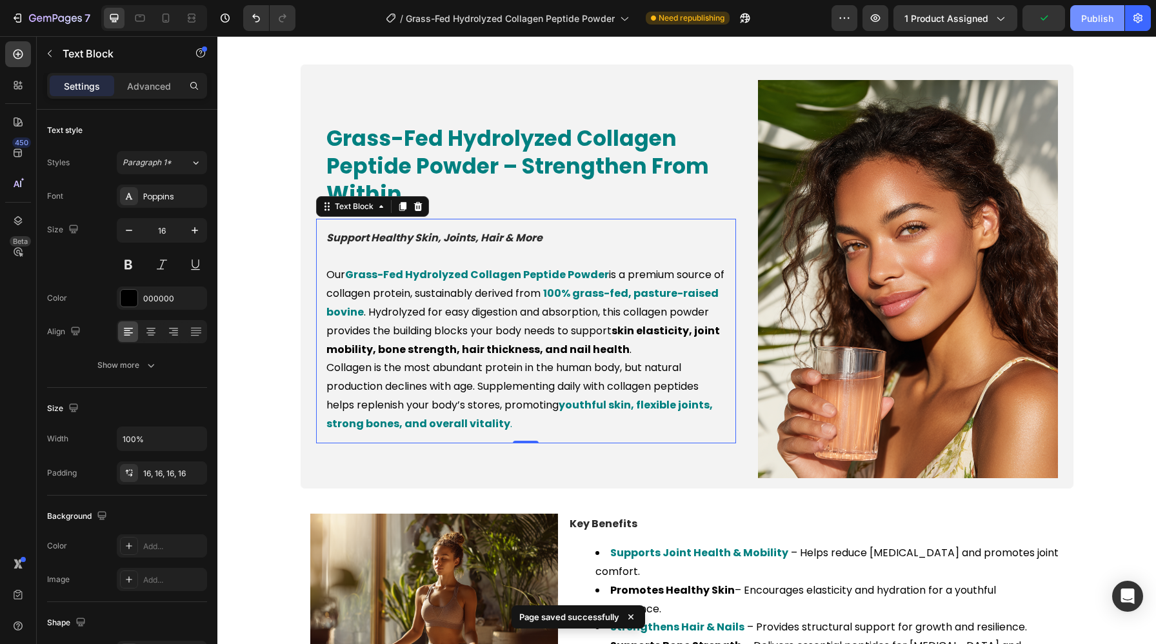
click at [1107, 25] on button "Publish" at bounding box center [1097, 18] width 54 height 26
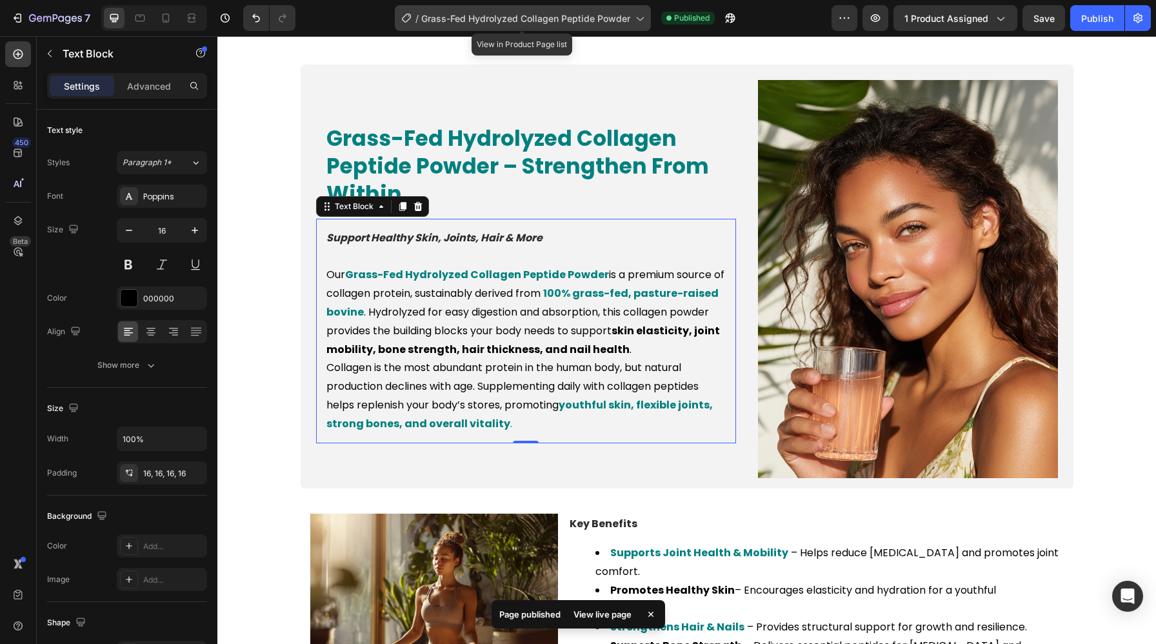
click at [567, 18] on span "Grass-Fed Hydrolyzed Collagen Peptide Powder" at bounding box center [525, 19] width 209 height 14
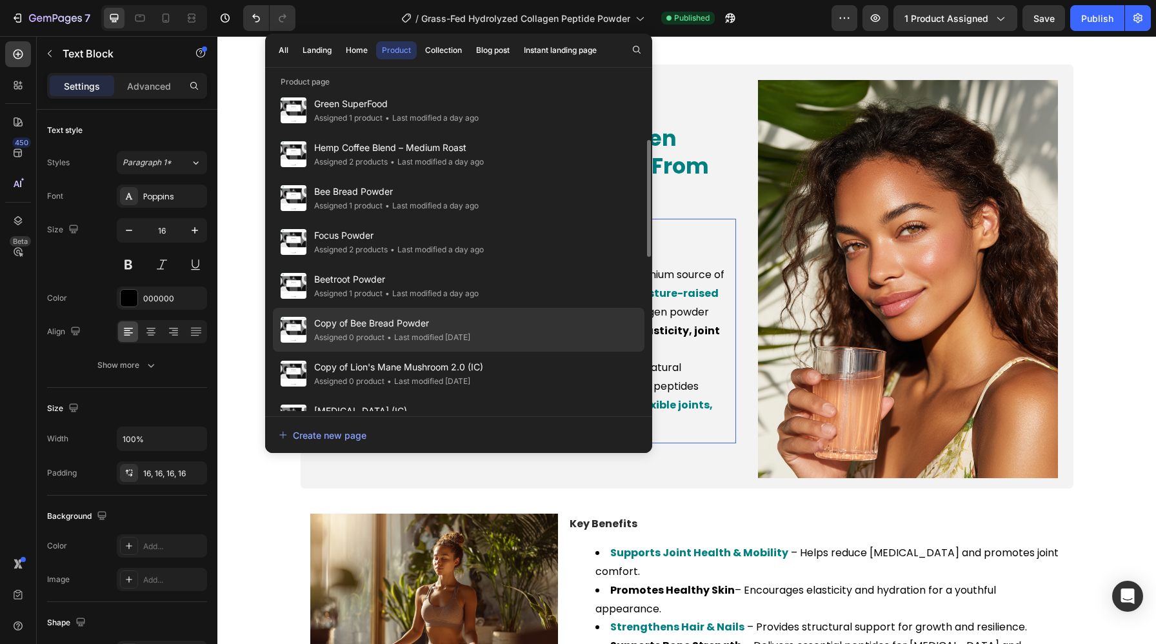
scroll to position [112, 0]
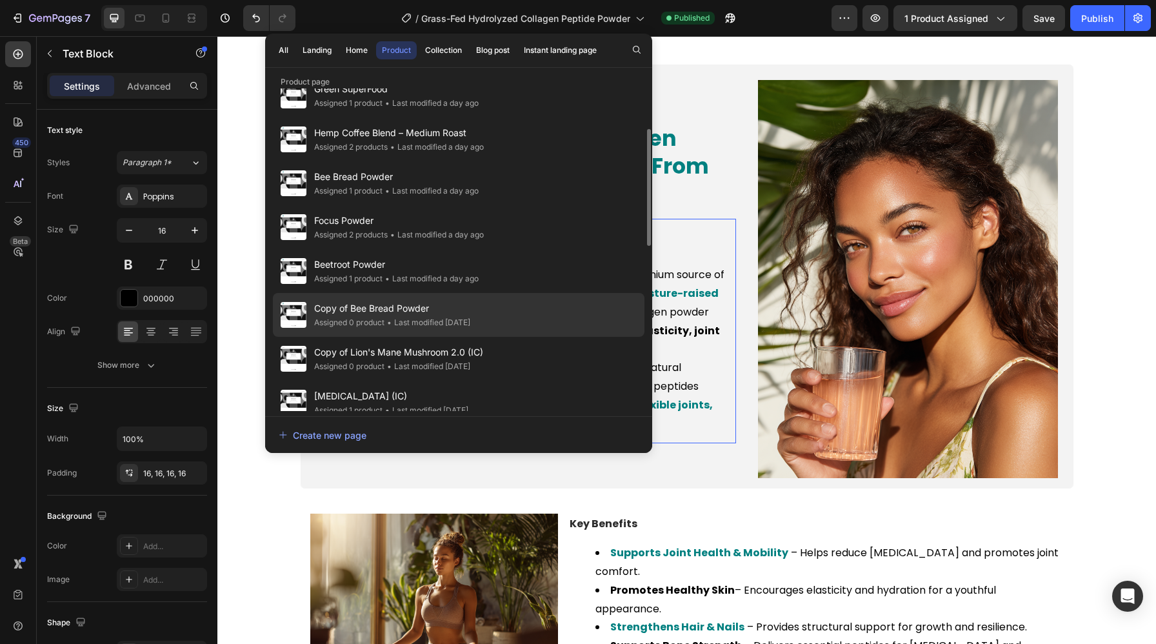
click at [409, 321] on div "• Last modified 2 days ago" at bounding box center [427, 322] width 86 height 13
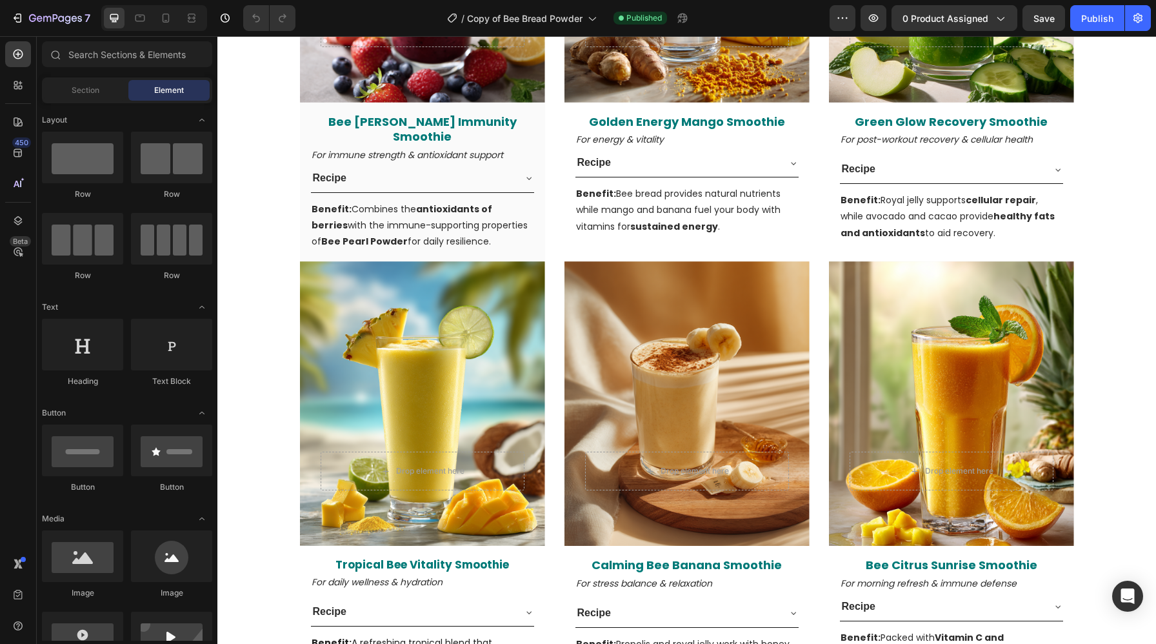
scroll to position [2814, 0]
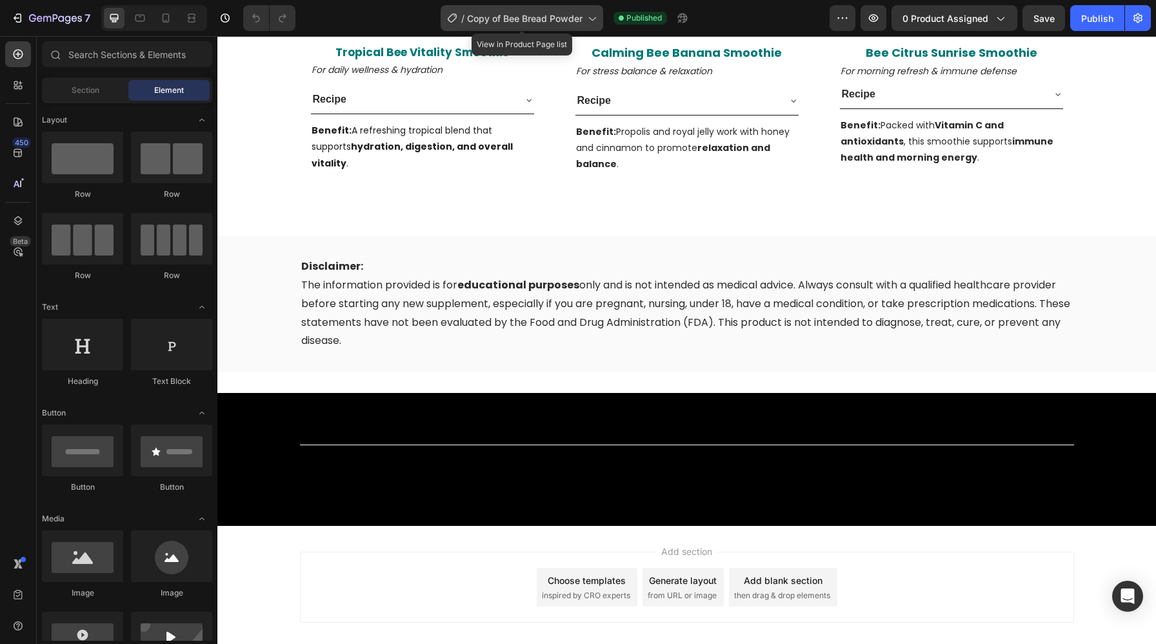
click at [575, 23] on span "Copy of Bee Bread Powder" at bounding box center [524, 19] width 115 height 14
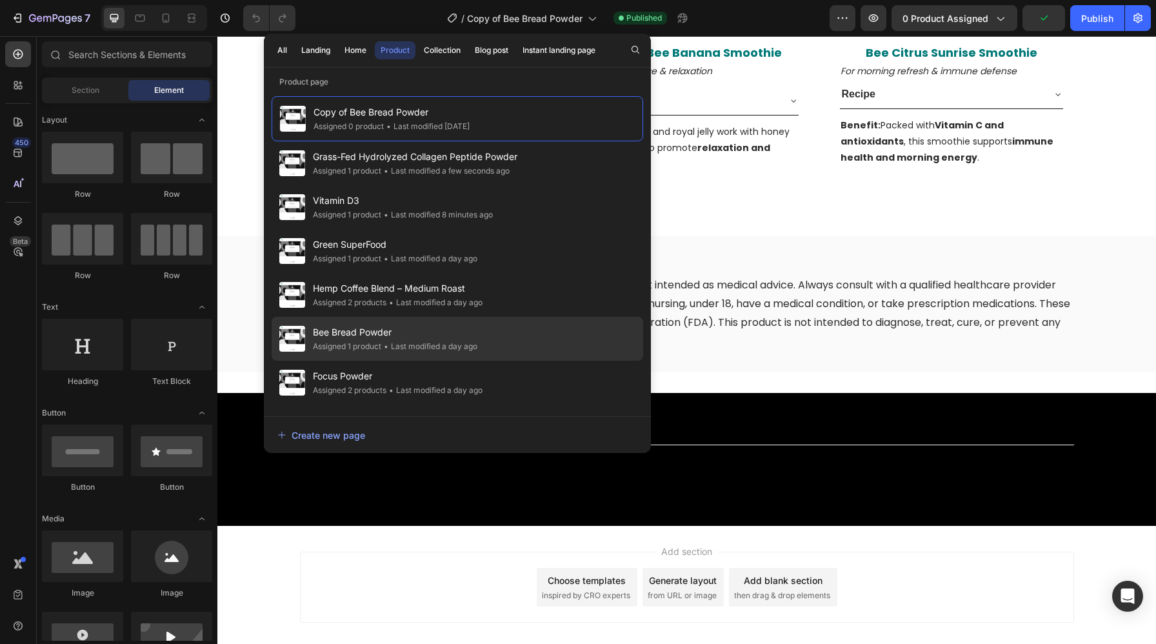
click at [458, 334] on span "Bee Bread Powder" at bounding box center [395, 331] width 164 height 15
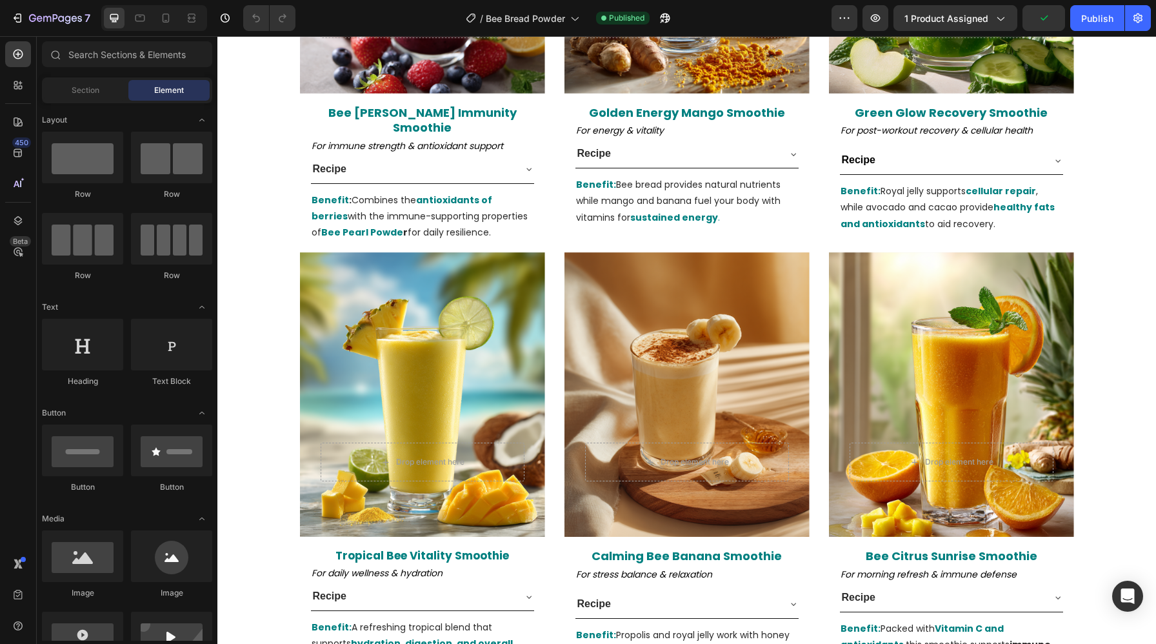
scroll to position [2672, 0]
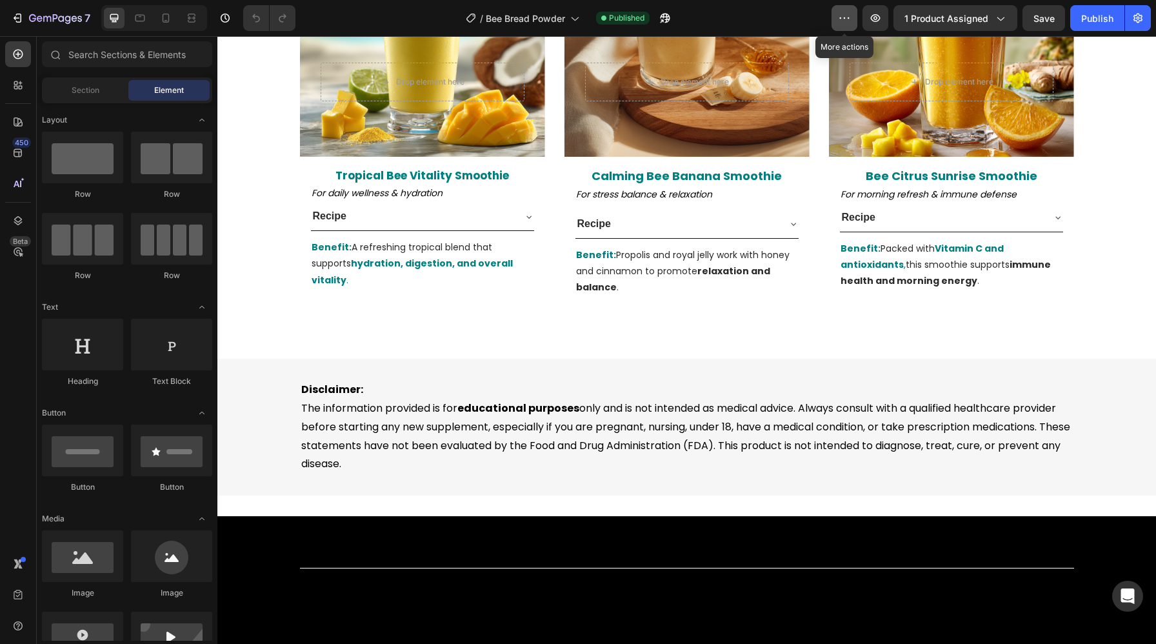
click at [849, 19] on icon "button" at bounding box center [844, 18] width 13 height 13
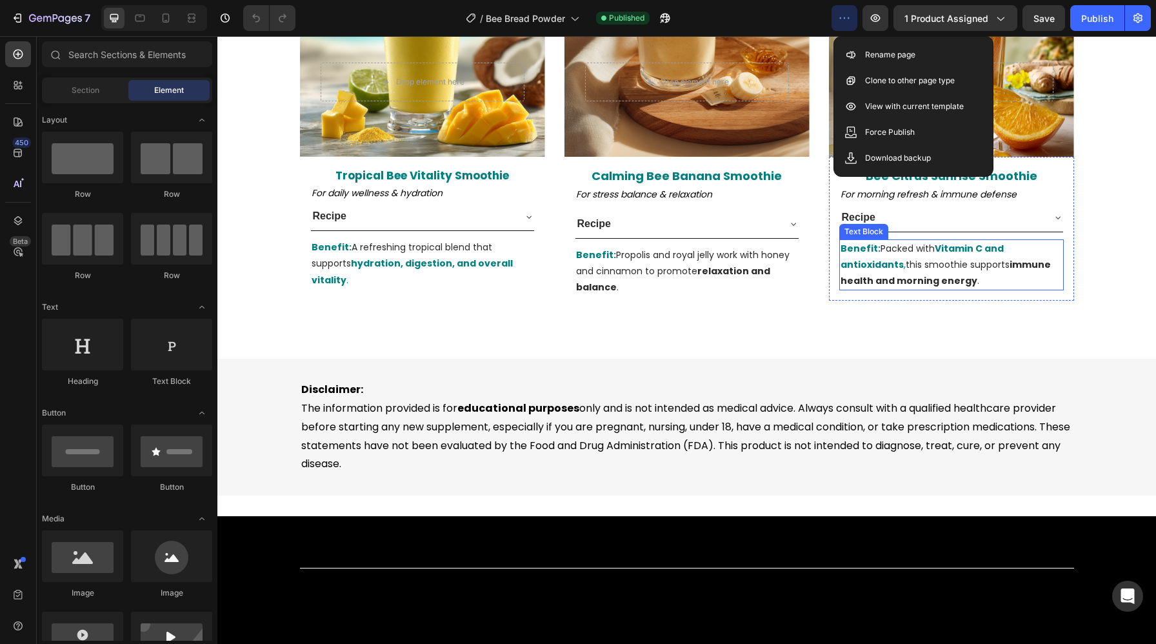
click at [861, 258] on strong "Vitamin C and antioxidants" at bounding box center [921, 256] width 163 height 29
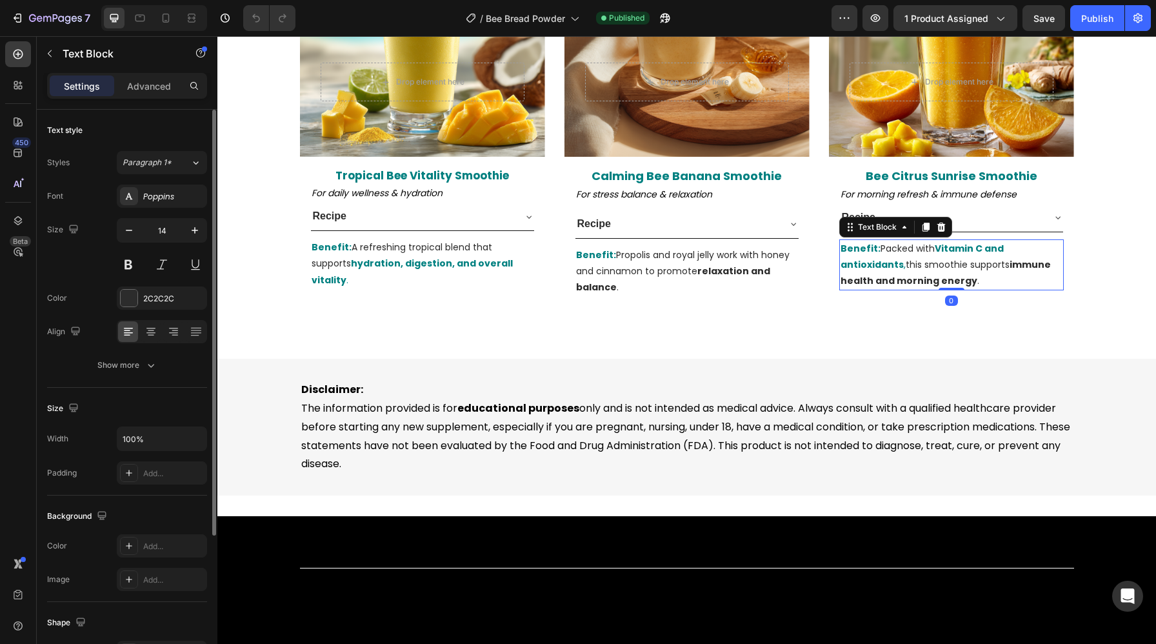
click at [124, 310] on div "Font Poppins Size 14 Color 2C2C2C Align Show more" at bounding box center [127, 280] width 160 height 192
click at [133, 308] on div "2C2C2C" at bounding box center [162, 297] width 90 height 23
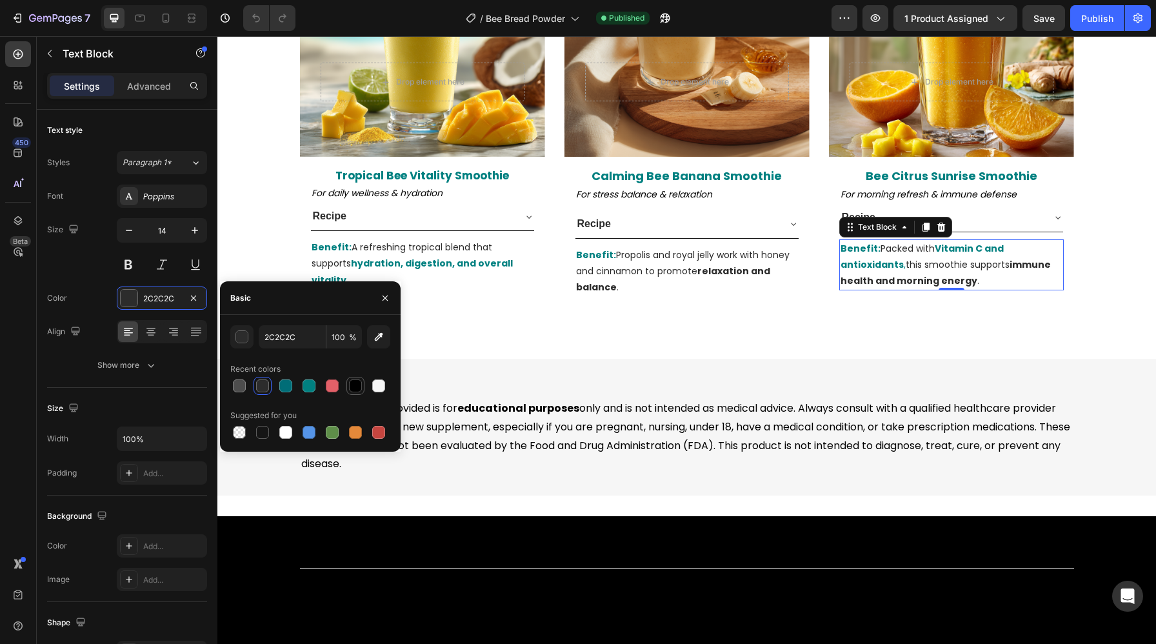
click at [355, 389] on div at bounding box center [355, 385] width 13 height 13
type input "000000"
click at [593, 262] on p "Benefit: Propolis and royal jelly work with honey and cinnamon to promote relax…" at bounding box center [687, 271] width 222 height 49
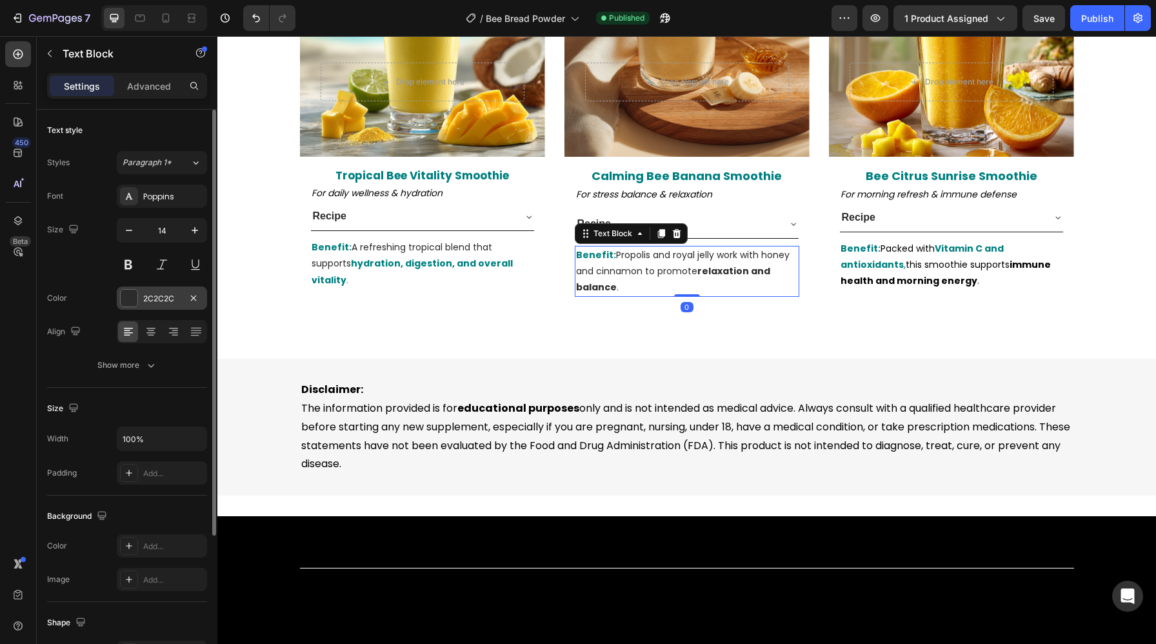
click at [171, 298] on div "2C2C2C" at bounding box center [161, 299] width 37 height 12
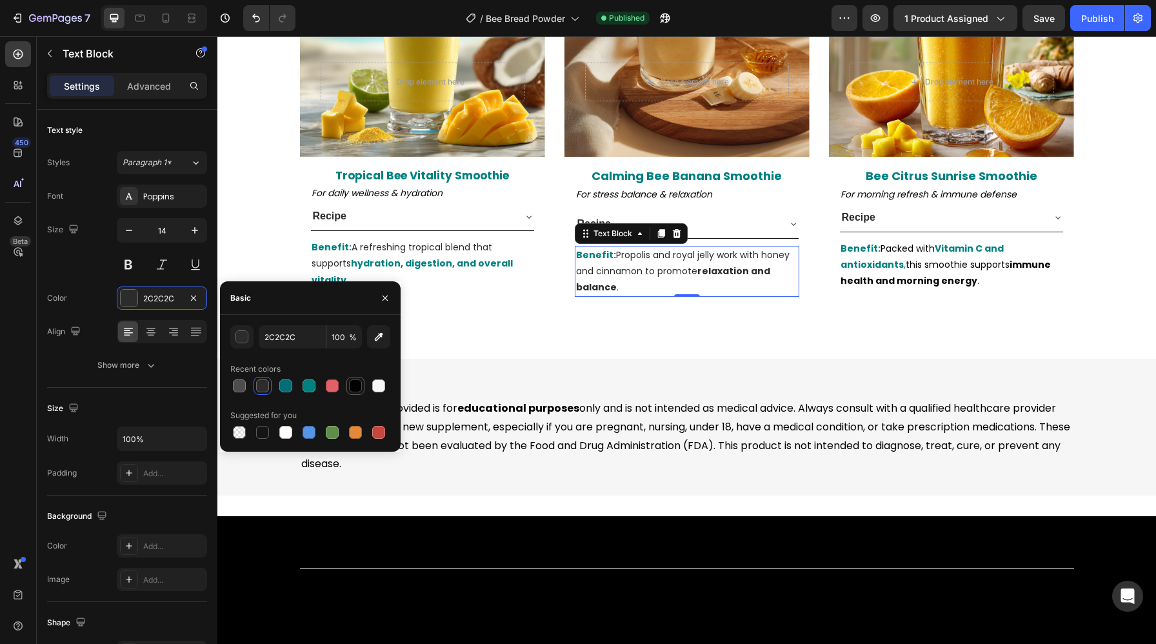
click at [355, 386] on div at bounding box center [355, 385] width 13 height 13
type input "000000"
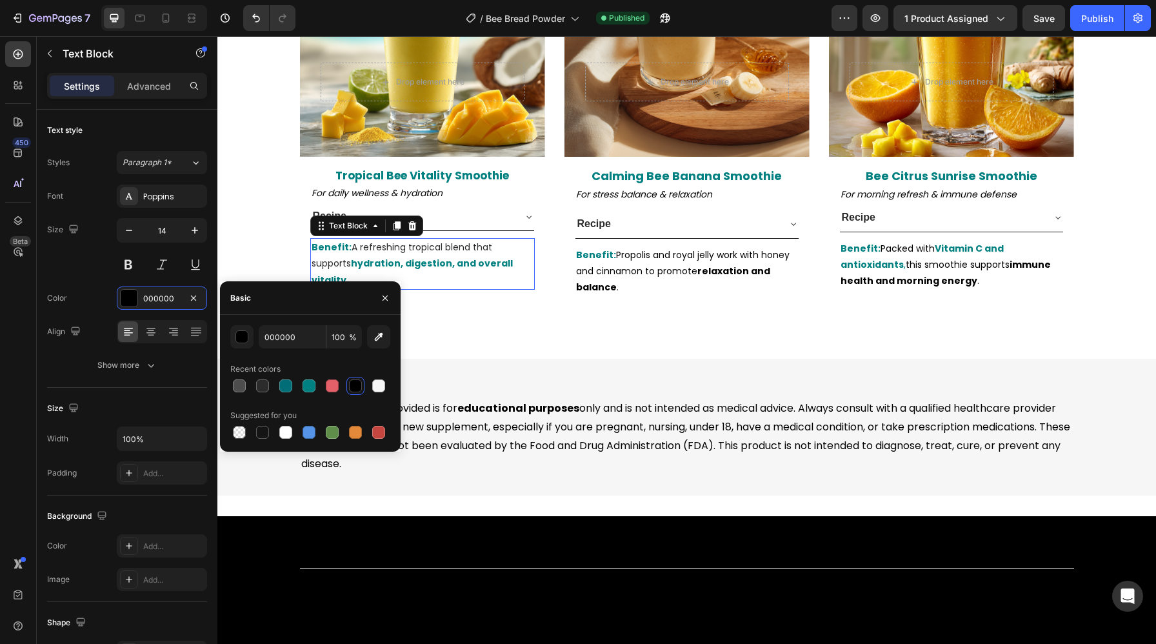
click at [386, 247] on p "Benefit: A refreshing tropical blend that supports hydration, digestion, and ov…" at bounding box center [422, 263] width 222 height 49
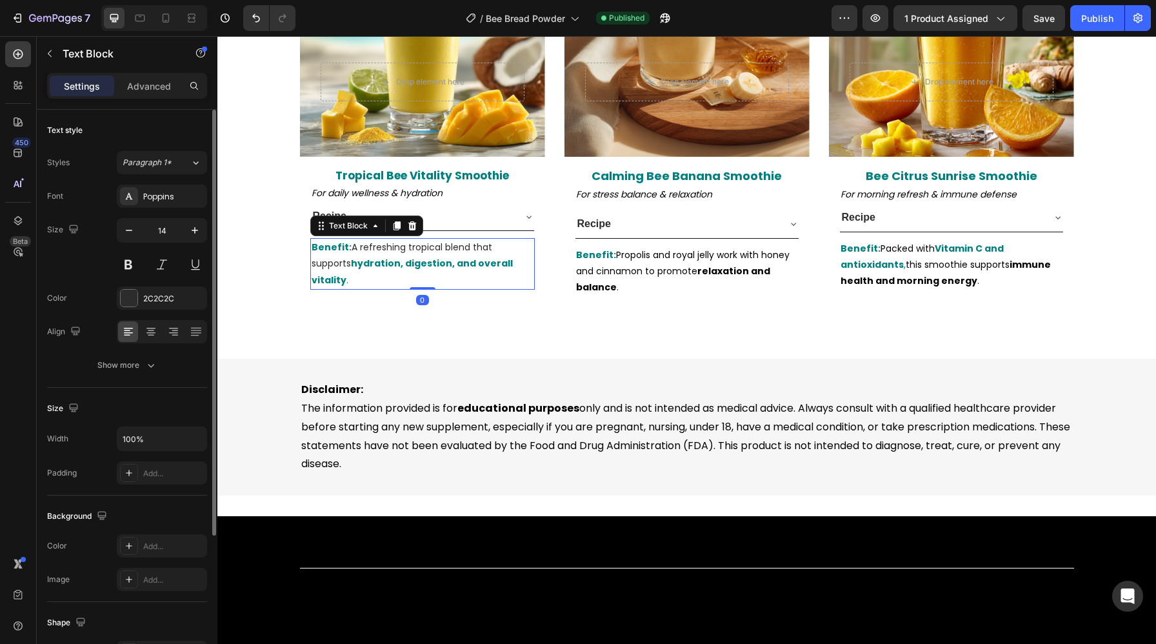
click at [148, 310] on div "Font Poppins Size 14 Color 2C2C2C Align Show more" at bounding box center [127, 280] width 160 height 192
click at [148, 302] on div "2C2C2C" at bounding box center [161, 299] width 37 height 12
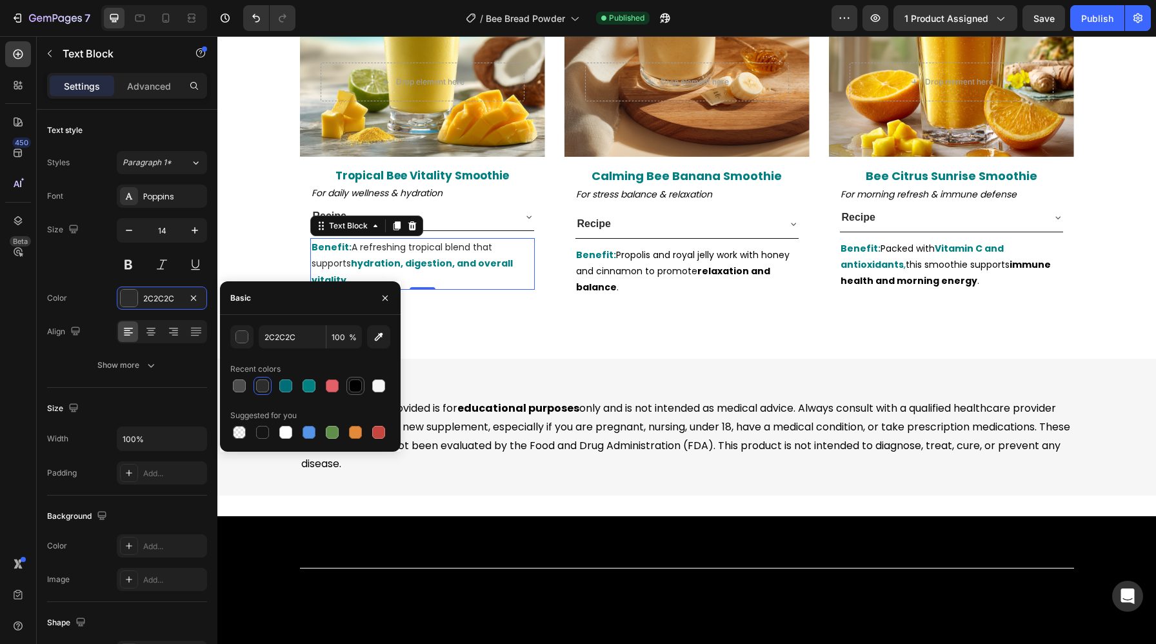
click at [348, 389] on div at bounding box center [355, 385] width 15 height 15
type input "000000"
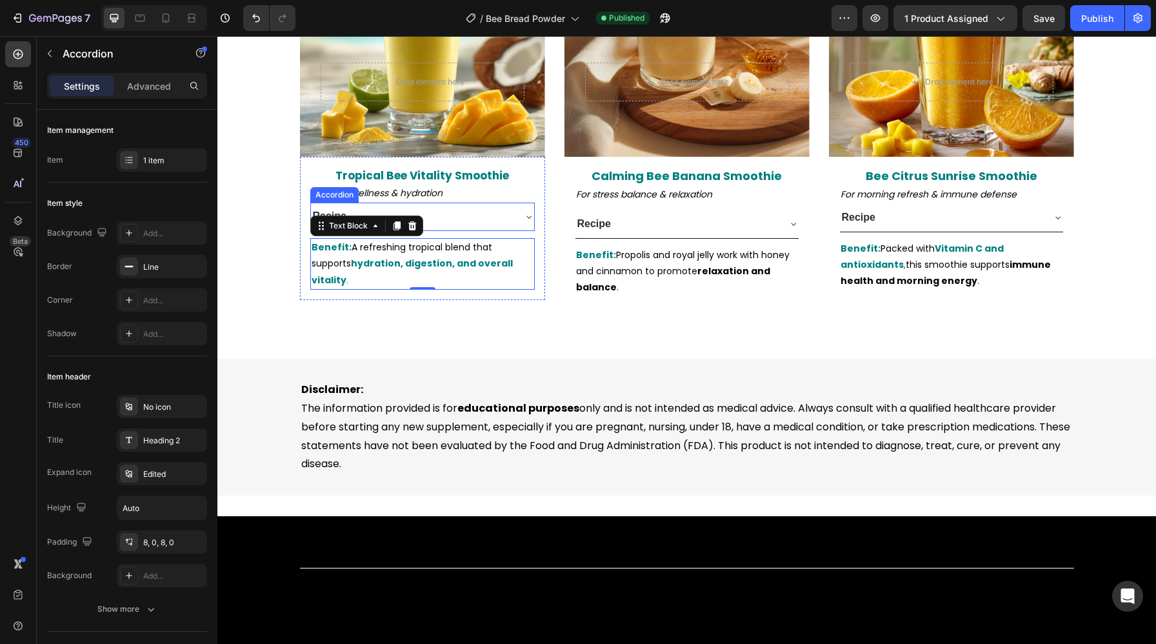
click at [486, 208] on div "Recipe" at bounding box center [412, 216] width 202 height 17
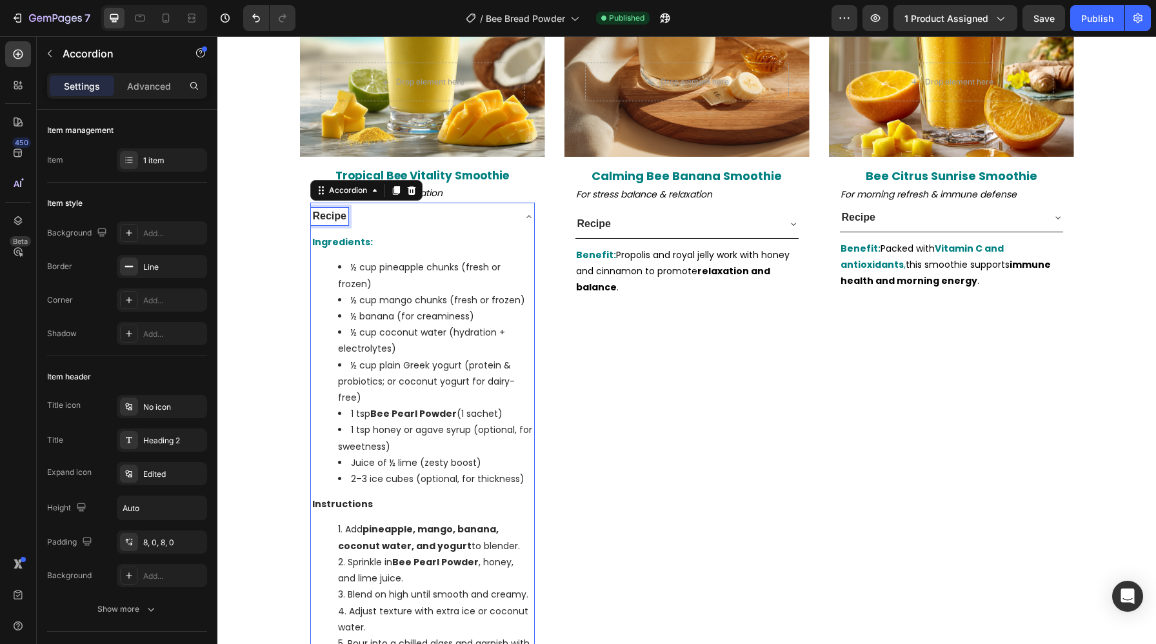
click at [335, 210] on span "Recipe" at bounding box center [330, 215] width 34 height 11
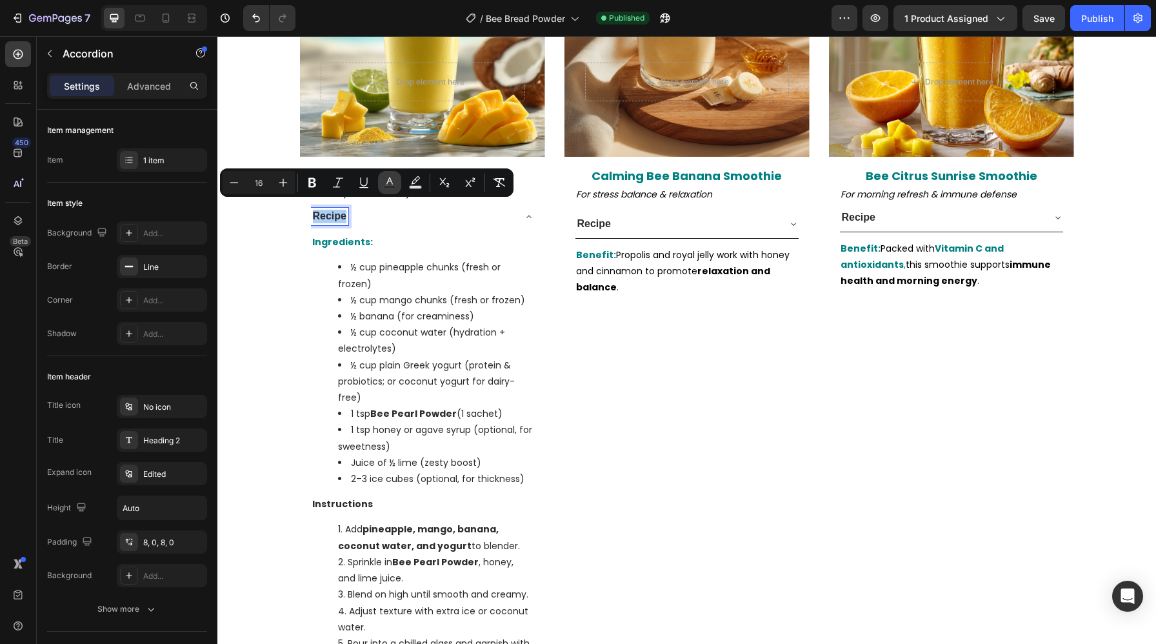
click at [385, 186] on rect "Editor contextual toolbar" at bounding box center [390, 187] width 12 height 3
type input "2C2C2C"
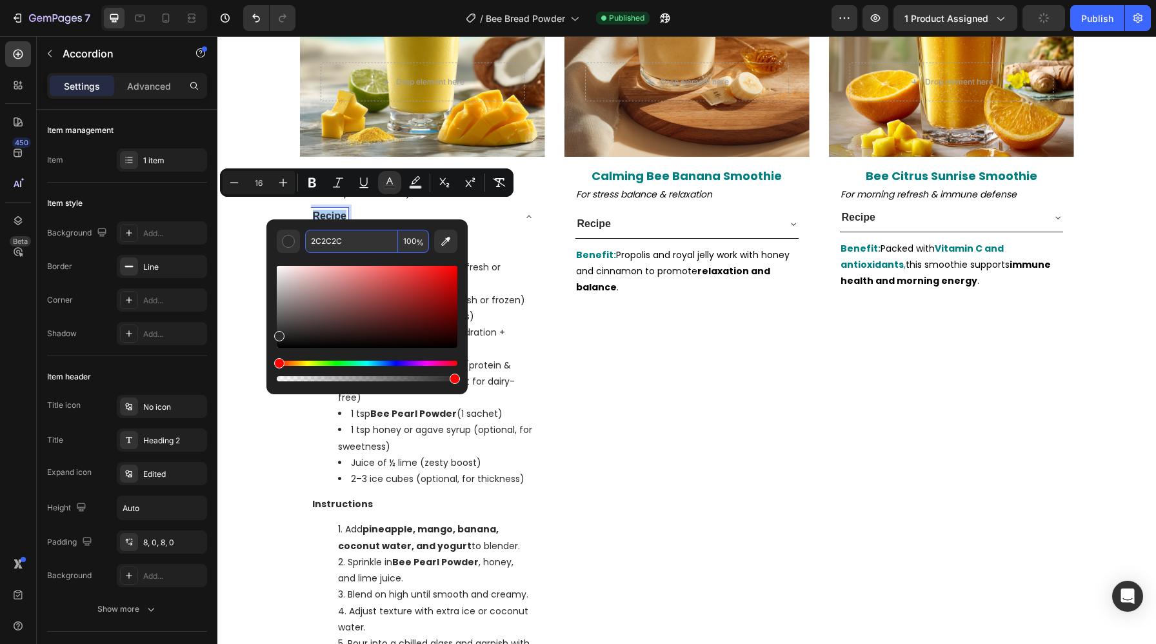
click at [373, 247] on input "2C2C2C" at bounding box center [351, 241] width 93 height 23
paste input "000000"
type input "000000"
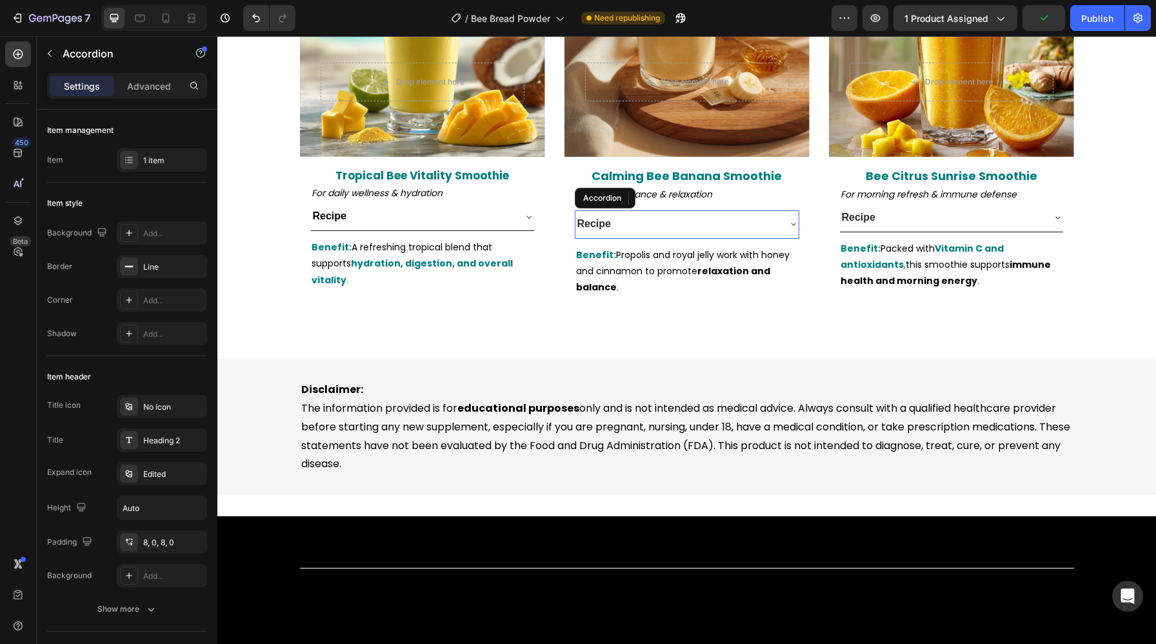
click at [591, 218] on span "Recipe" at bounding box center [594, 223] width 34 height 11
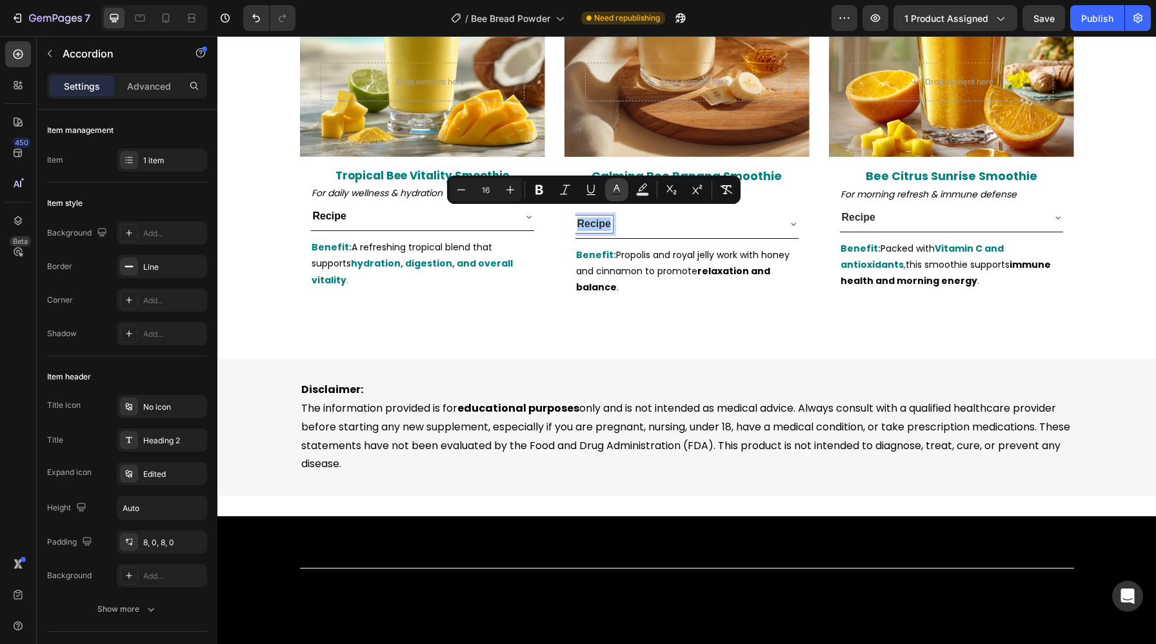
click at [620, 191] on icon "Editor contextual toolbar" at bounding box center [616, 189] width 13 height 13
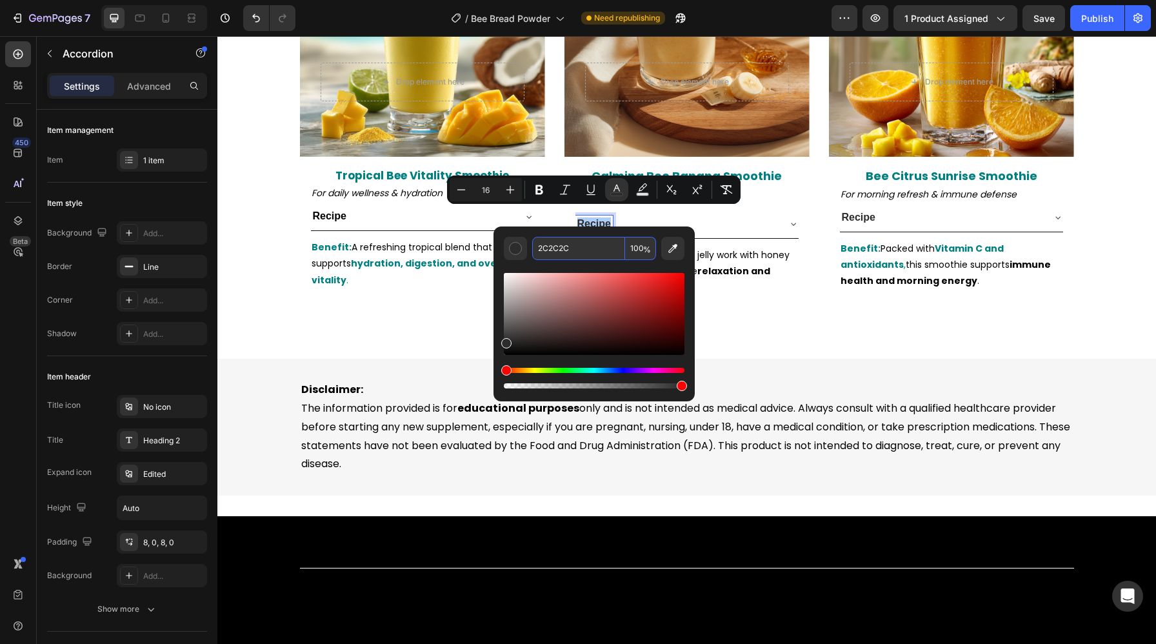
click at [602, 245] on input "2C2C2C" at bounding box center [578, 248] width 93 height 23
paste input "000000"
type input "000000"
click at [424, 257] on strong "hydration, digestion, and overall vitality" at bounding box center [411, 271] width 201 height 29
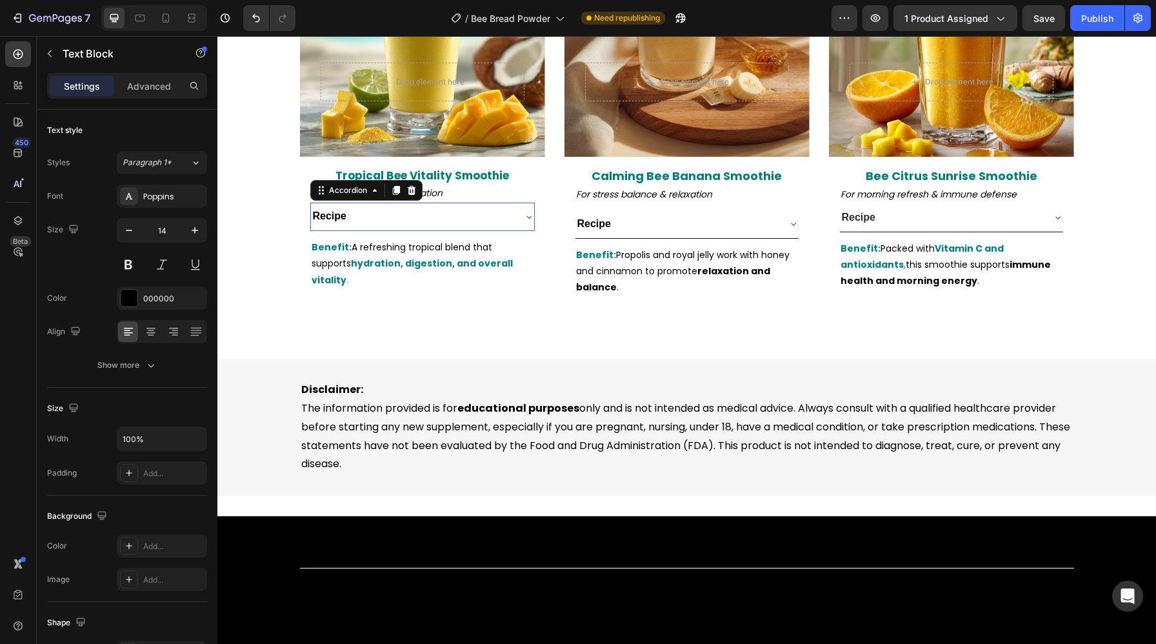
click at [493, 221] on div "Recipe" at bounding box center [422, 216] width 223 height 28
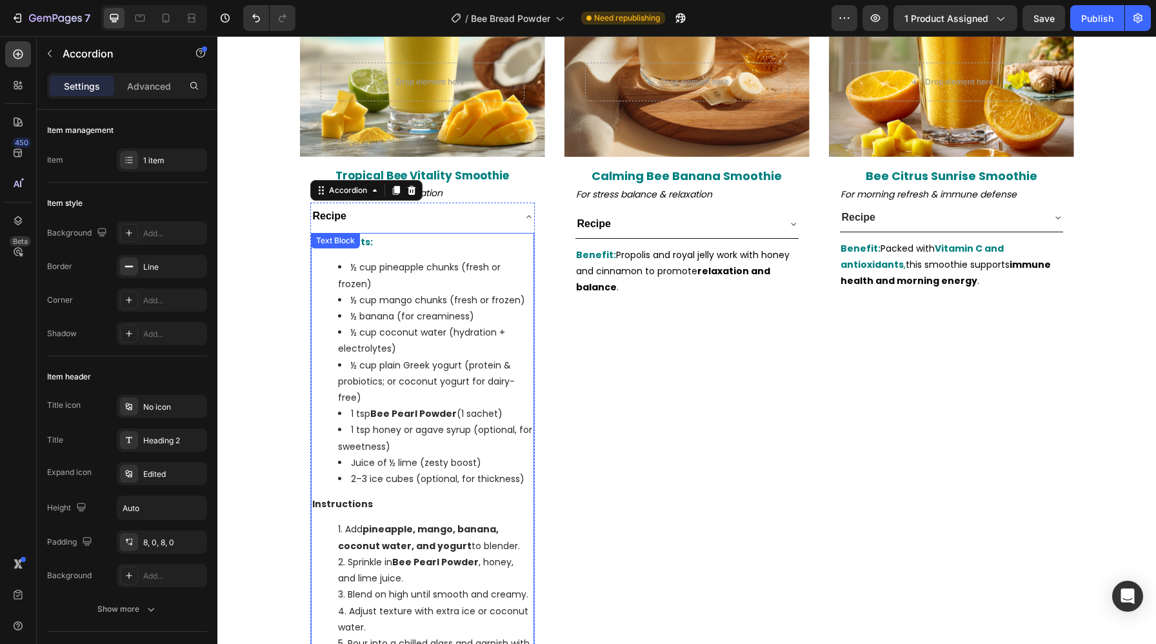
click at [421, 292] on li "½ cup mango chunks (fresh or frozen)" at bounding box center [435, 300] width 195 height 16
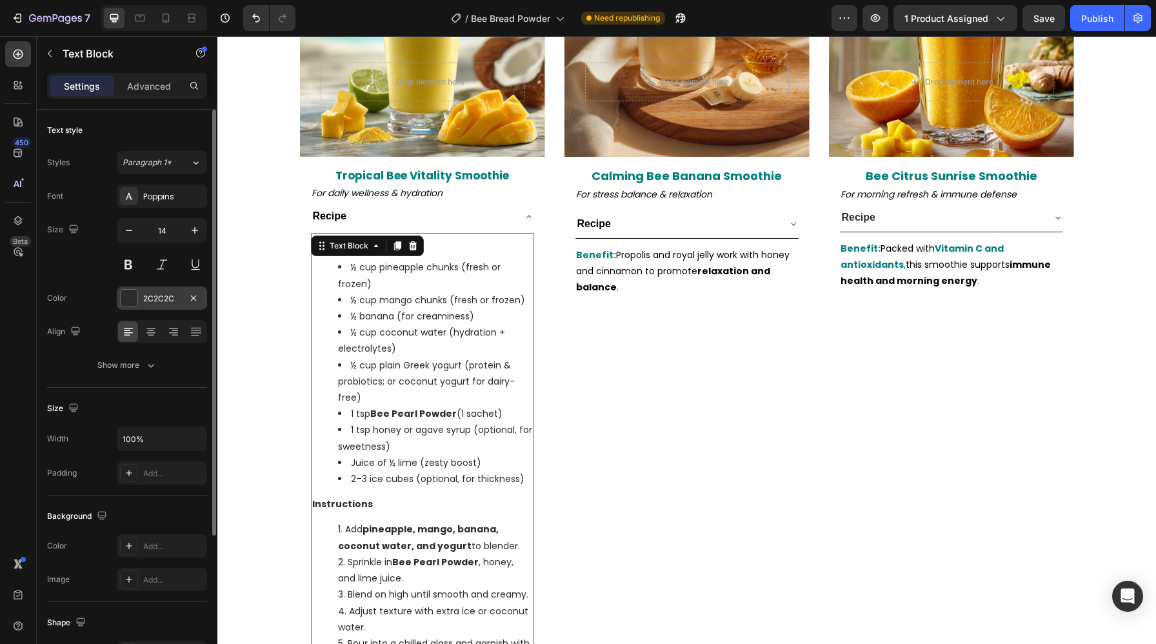
click at [166, 300] on div "2C2C2C" at bounding box center [161, 299] width 37 height 12
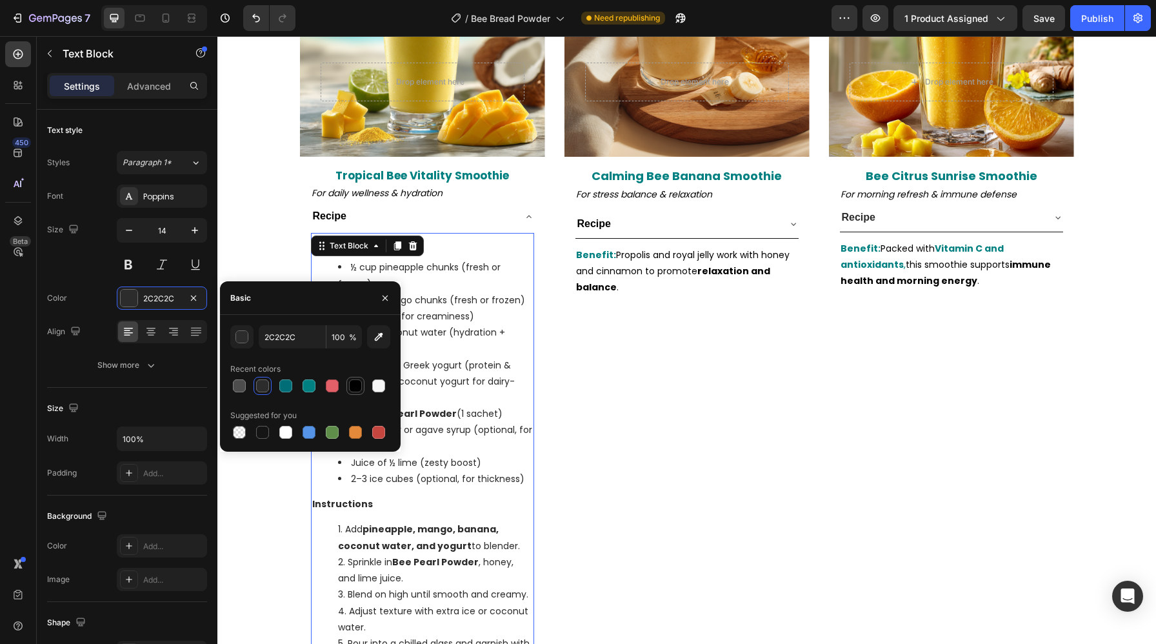
click at [348, 382] on div at bounding box center [355, 385] width 15 height 15
type input "000000"
click at [659, 224] on div "Recipe" at bounding box center [686, 224] width 223 height 28
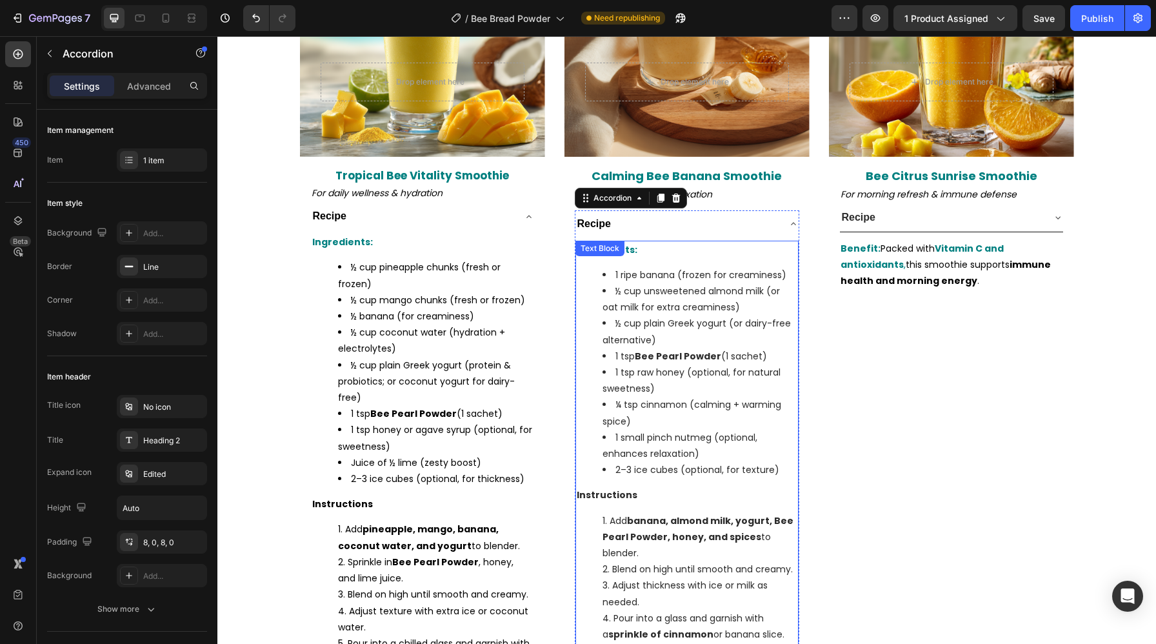
click at [644, 291] on li "½ cup unsweetened almond milk (or oat milk for extra creaminess)" at bounding box center [699, 299] width 195 height 32
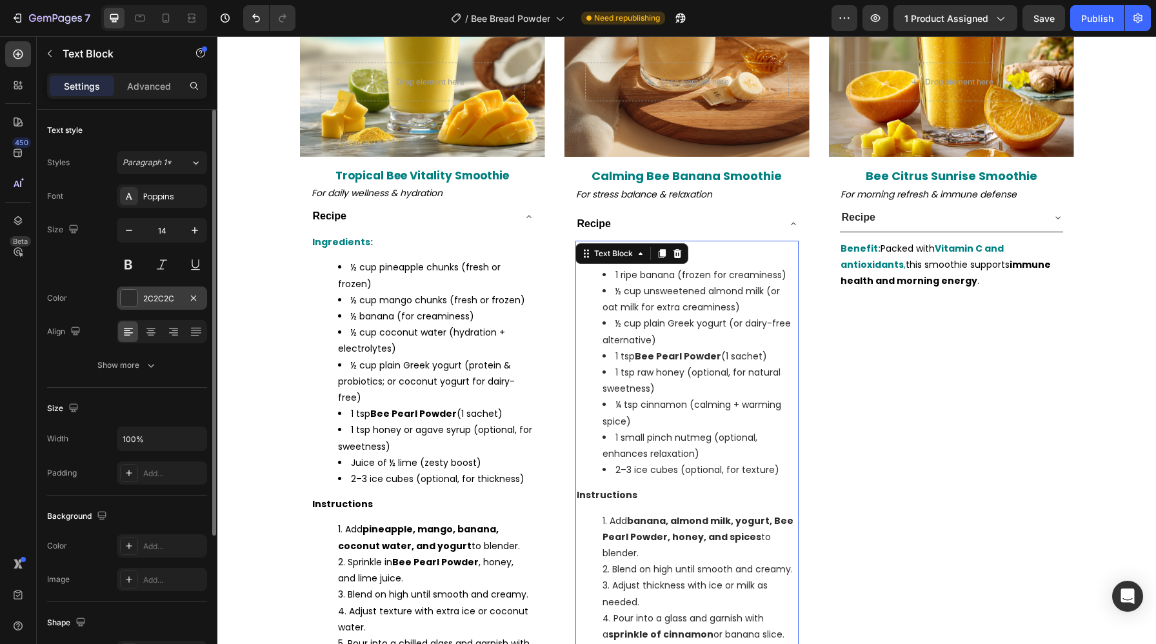
click at [148, 299] on div "2C2C2C" at bounding box center [161, 299] width 37 height 12
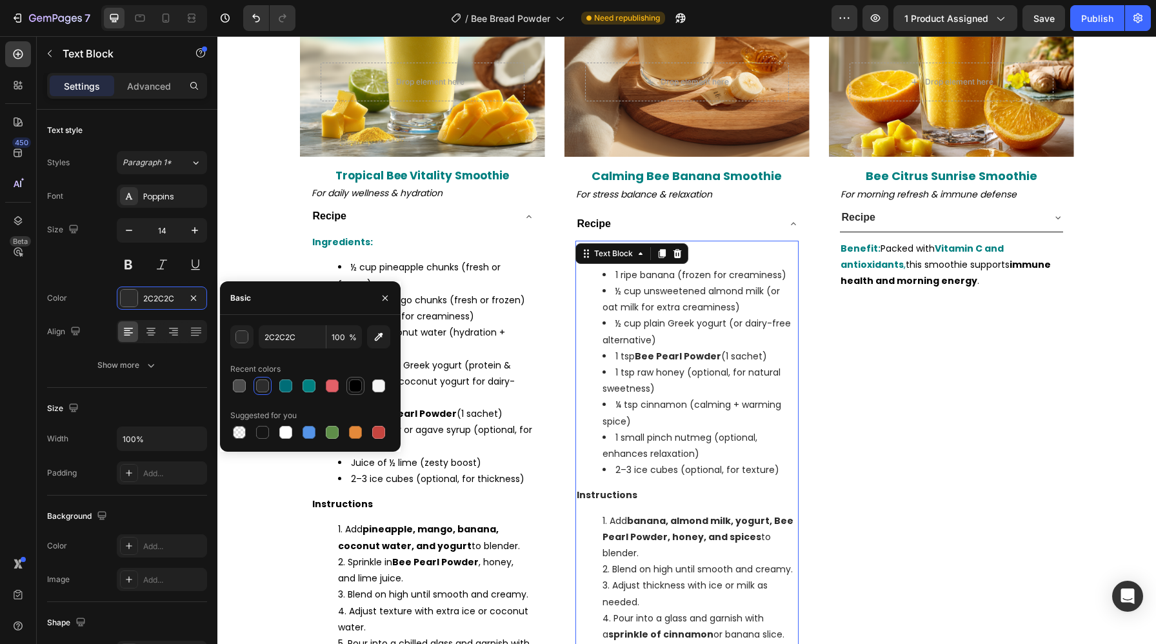
click at [356, 384] on div at bounding box center [355, 385] width 13 height 13
type input "000000"
click at [891, 214] on div "Recipe" at bounding box center [941, 217] width 202 height 17
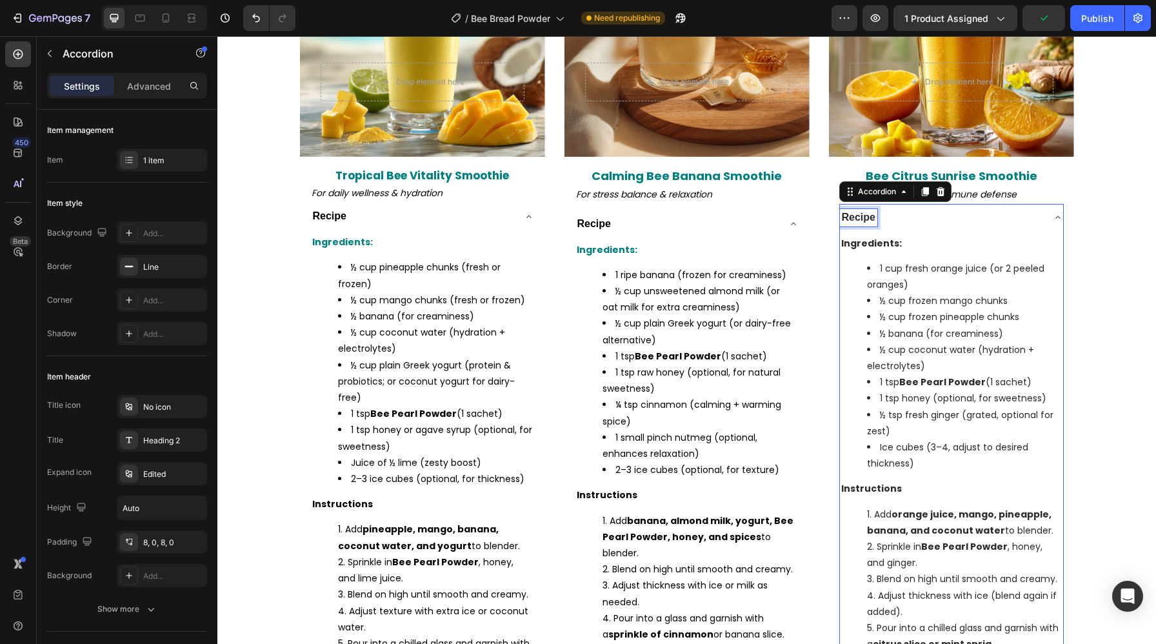
click at [860, 212] on strong "Recipe" at bounding box center [859, 217] width 34 height 11
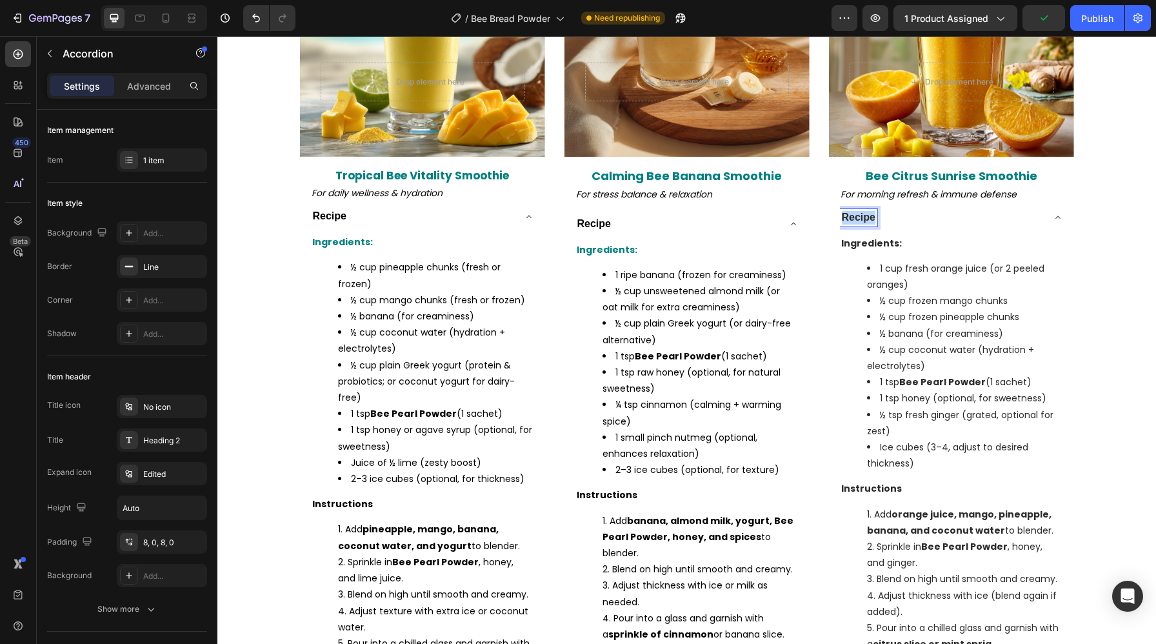
click at [860, 212] on strong "Recipe" at bounding box center [859, 217] width 34 height 11
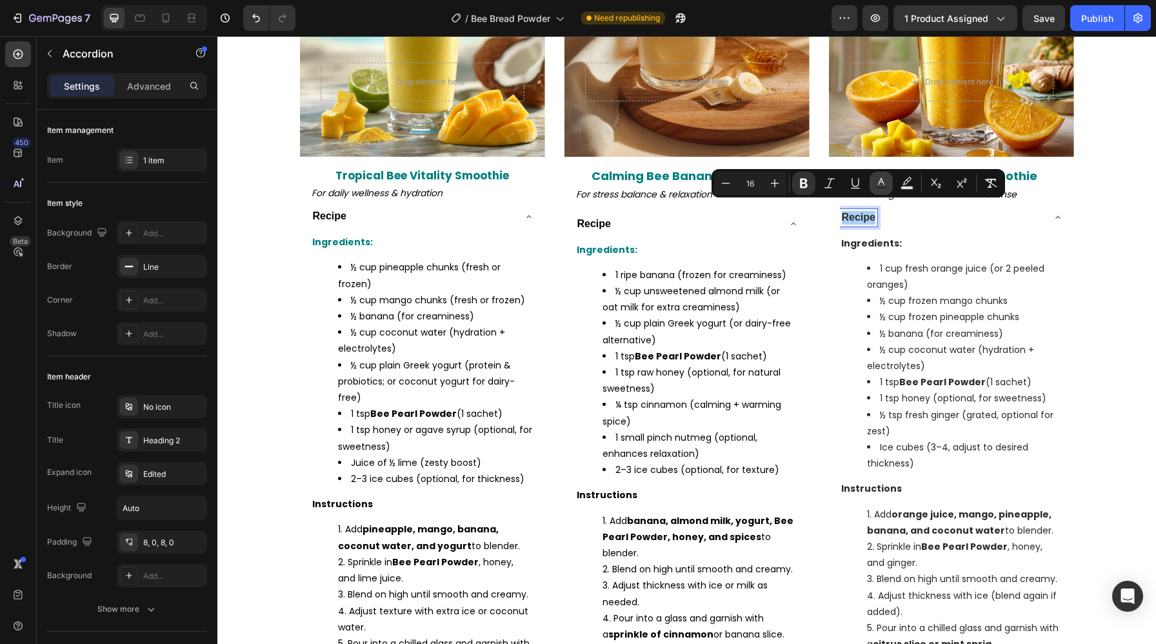
click at [883, 182] on icon "Editor contextual toolbar" at bounding box center [880, 183] width 13 height 13
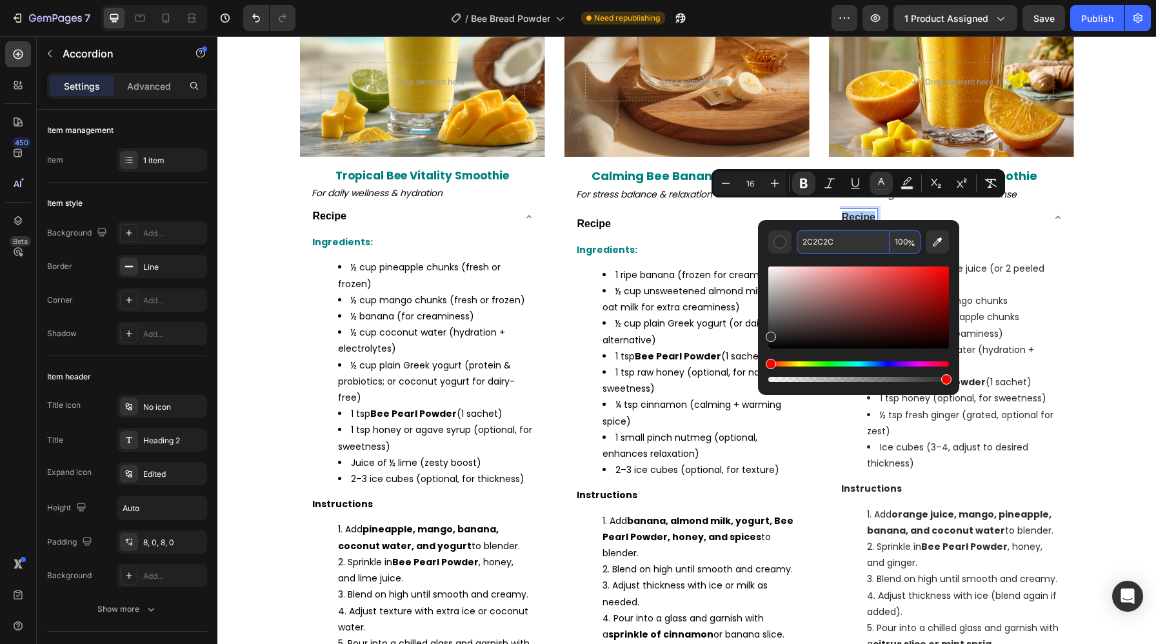
click at [853, 242] on input "2C2C2C" at bounding box center [842, 241] width 93 height 23
paste input "000000"
type input "000000"
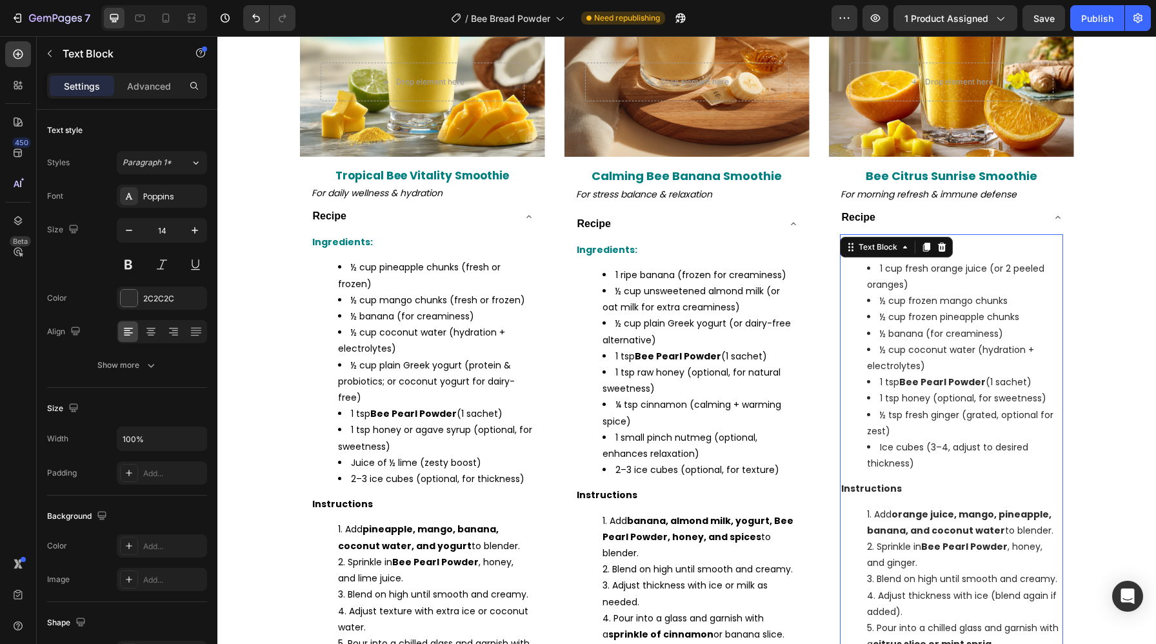
click at [1005, 309] on li "½ cup frozen pineapple chunks" at bounding box center [964, 317] width 195 height 16
click at [158, 299] on div "2C2C2C" at bounding box center [161, 299] width 37 height 12
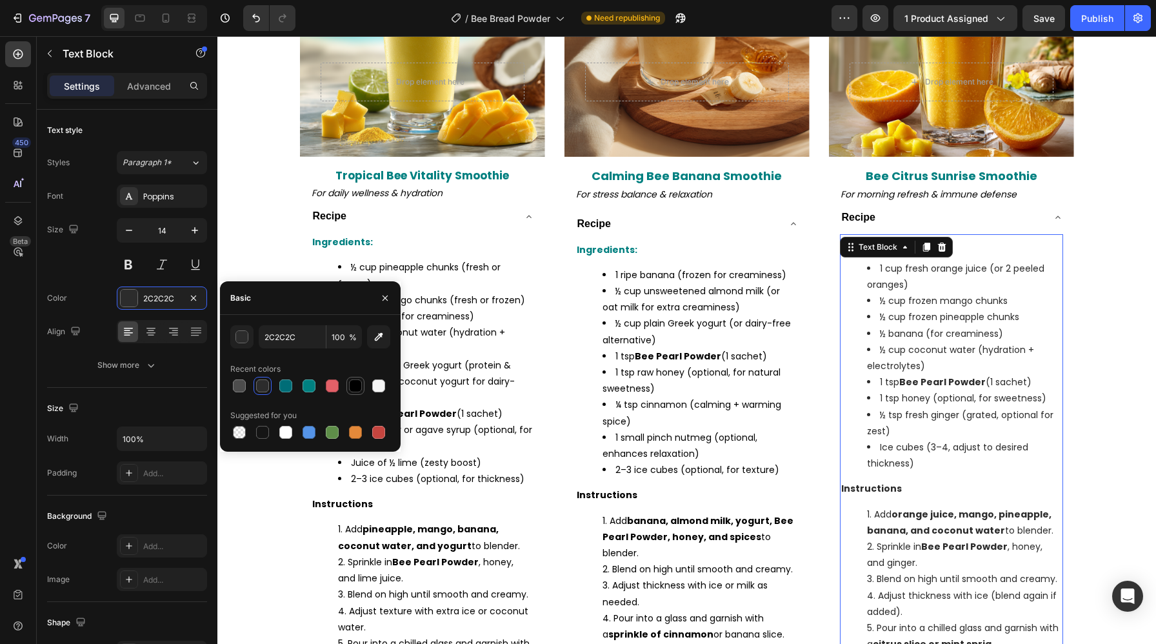
click at [351, 384] on div at bounding box center [355, 385] width 13 height 13
type input "000000"
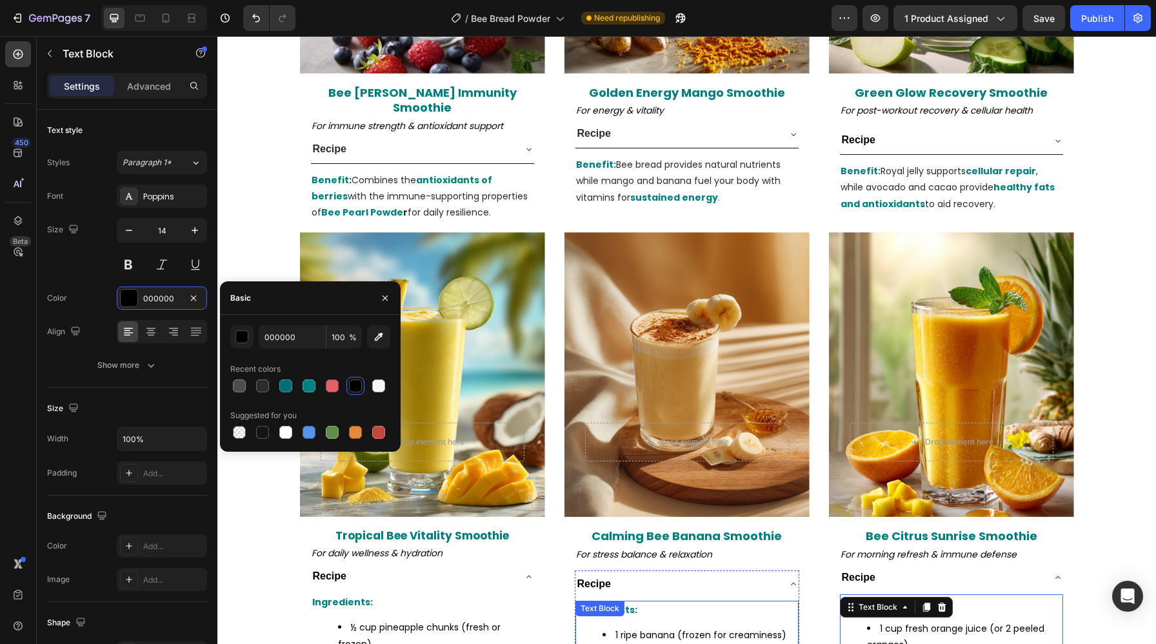
scroll to position [2260, 0]
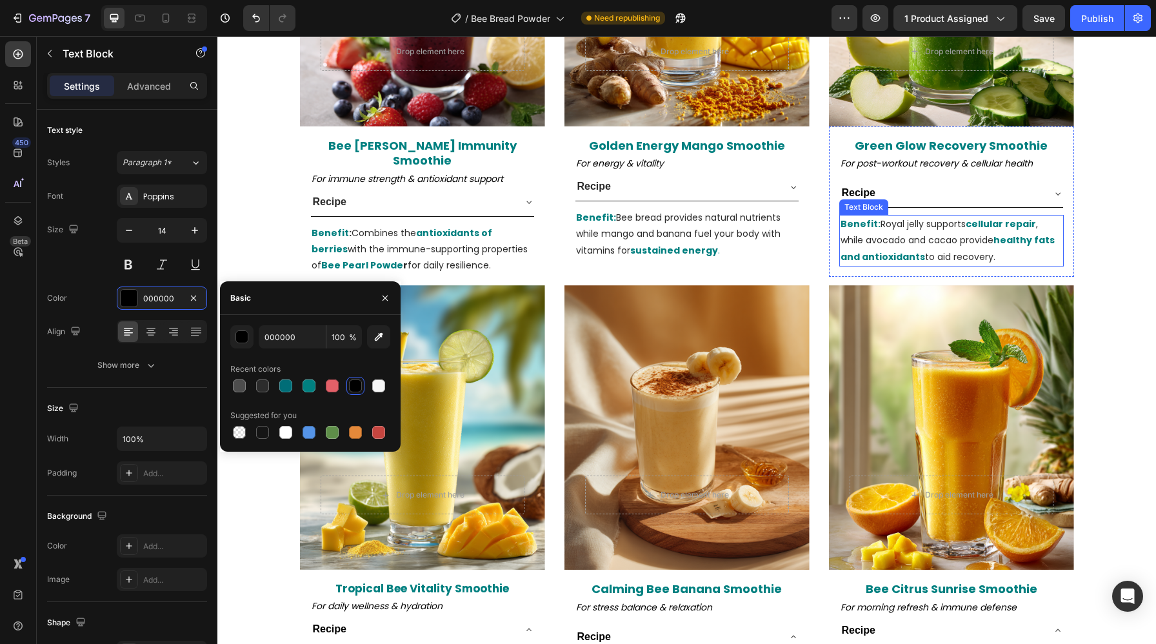
click at [925, 238] on p "Benefit: Royal jelly supports cellular repair , while avocado and cacao provide…" at bounding box center [951, 240] width 222 height 49
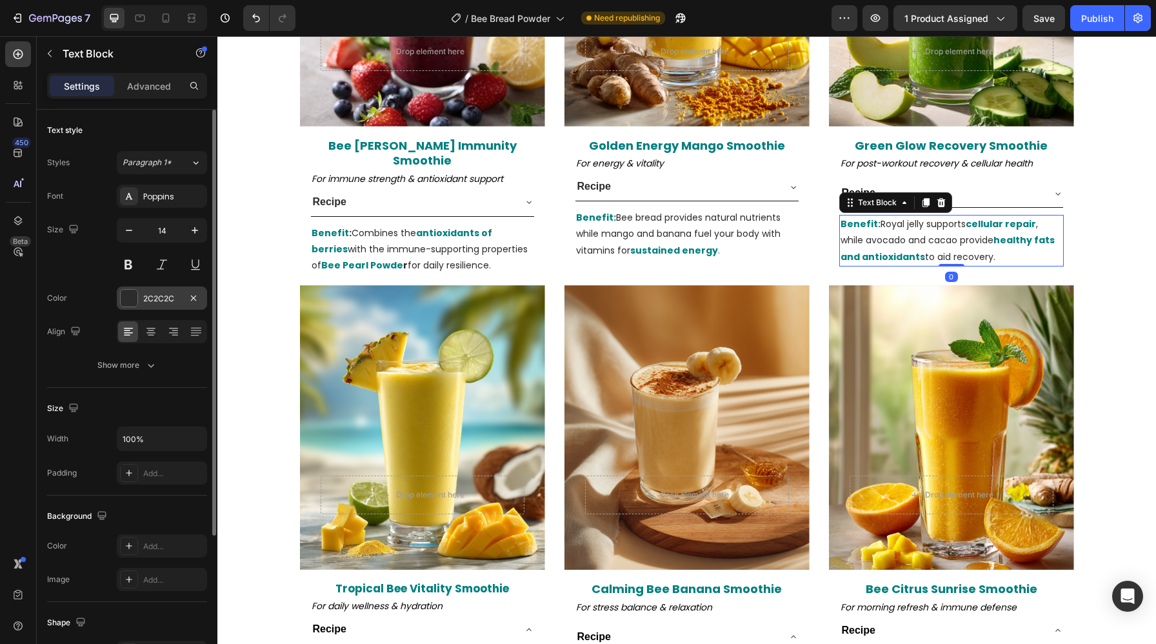
click at [139, 302] on div "2C2C2C" at bounding box center [162, 297] width 90 height 23
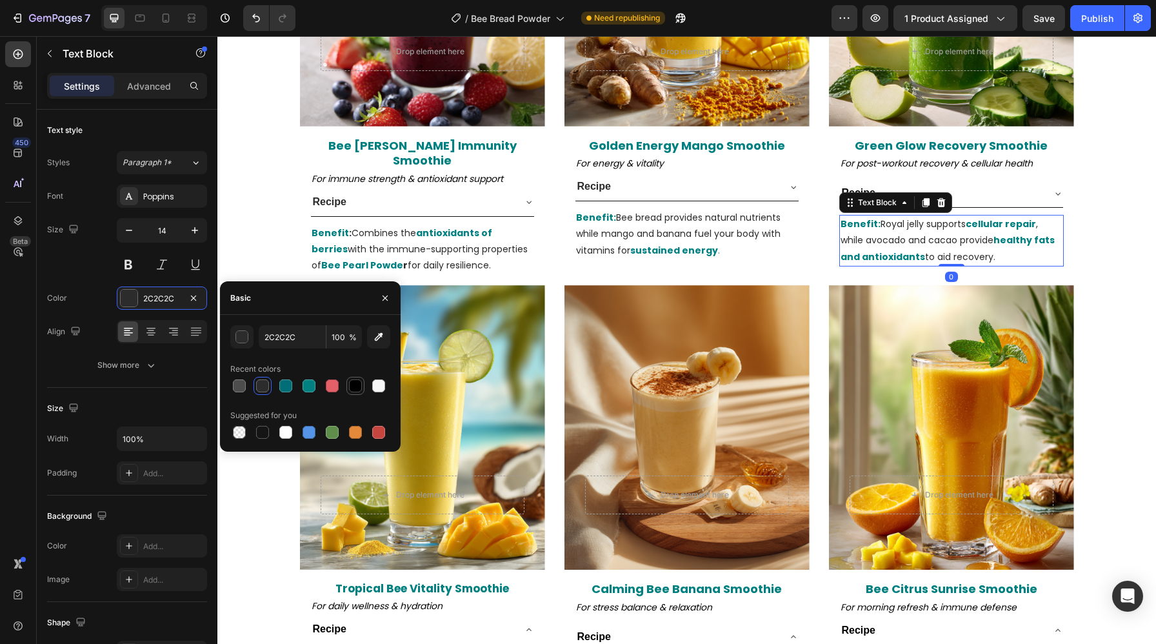
click at [351, 384] on div at bounding box center [355, 385] width 13 height 13
type input "000000"
click at [959, 193] on div "Recipe" at bounding box center [941, 192] width 202 height 17
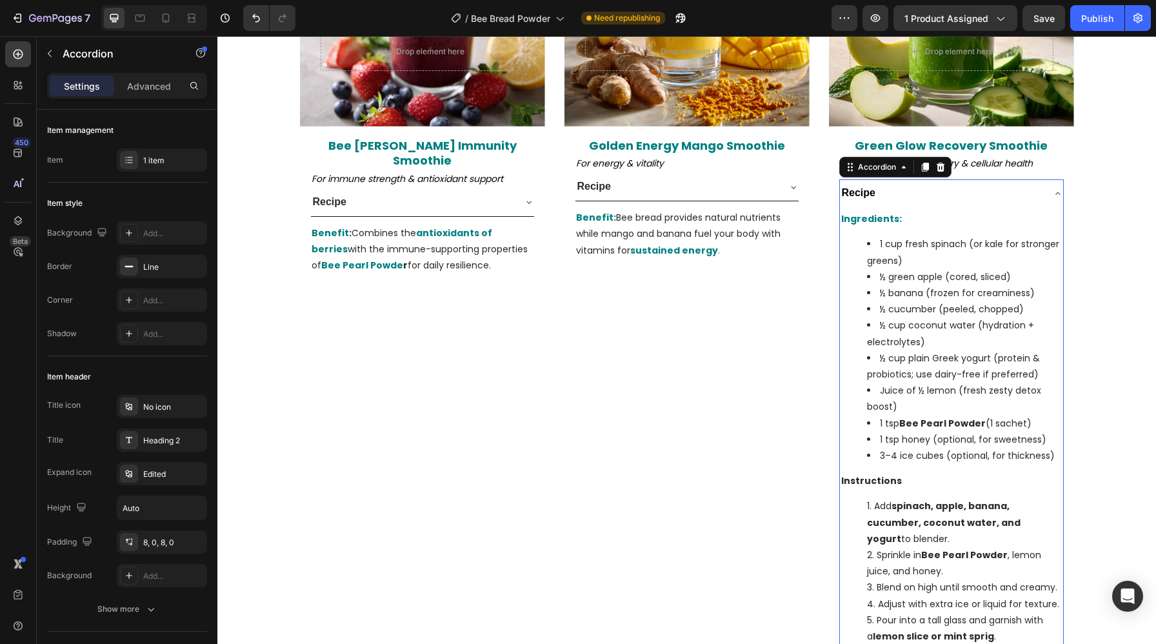
click at [852, 193] on p "Recipe" at bounding box center [859, 193] width 34 height 14
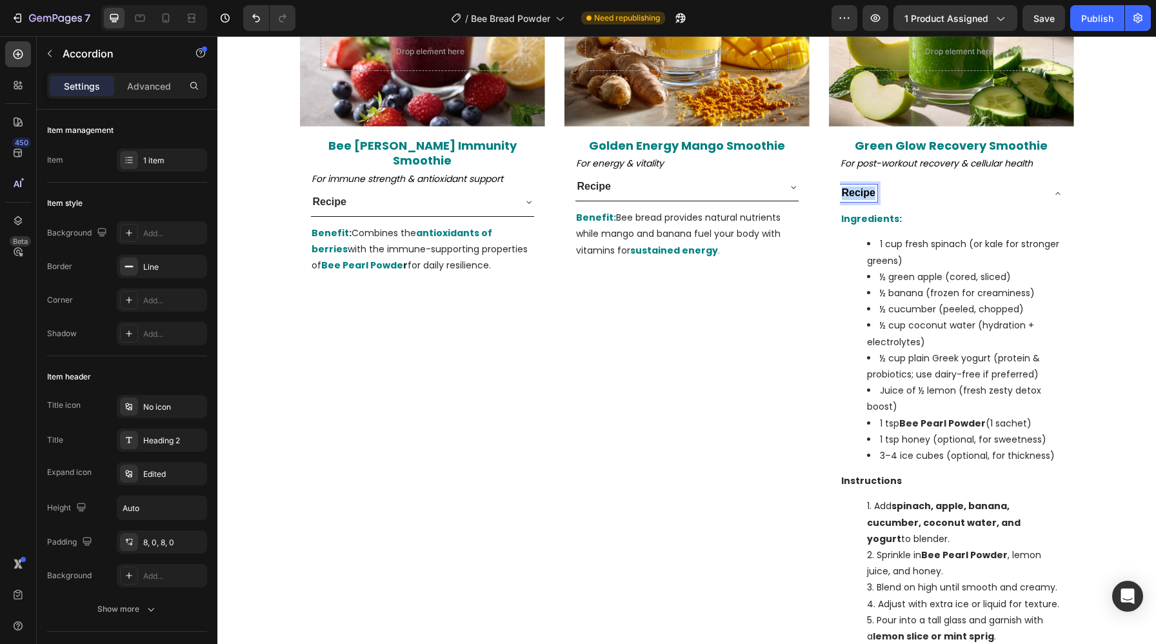
click at [852, 193] on p "Recipe" at bounding box center [859, 193] width 34 height 14
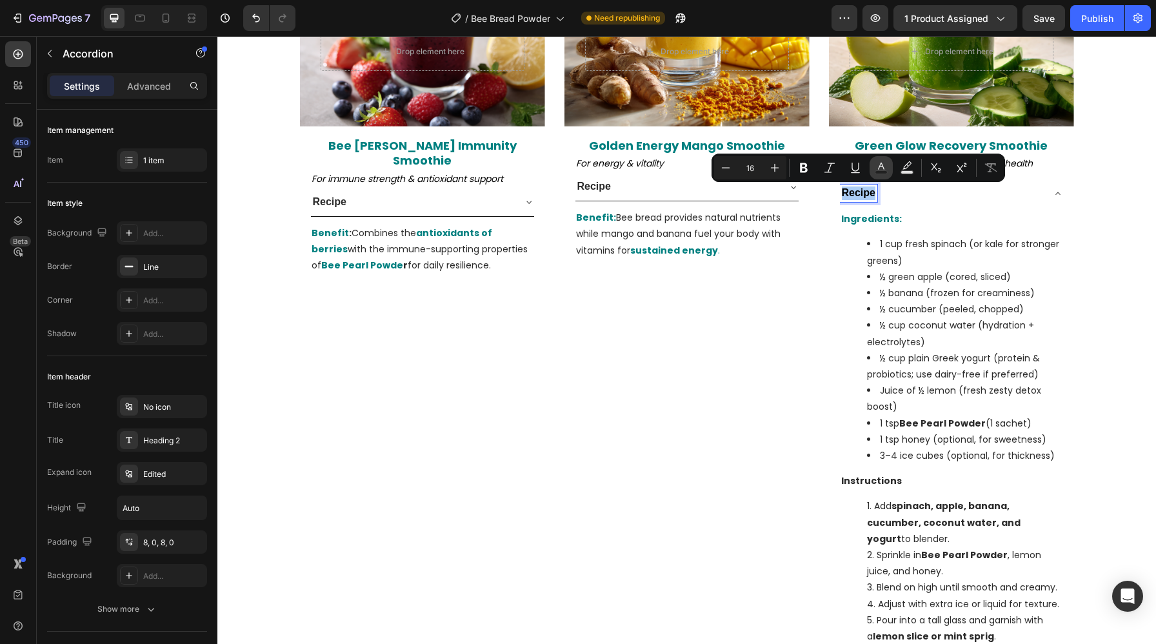
click at [887, 168] on icon "Editor contextual toolbar" at bounding box center [880, 167] width 13 height 13
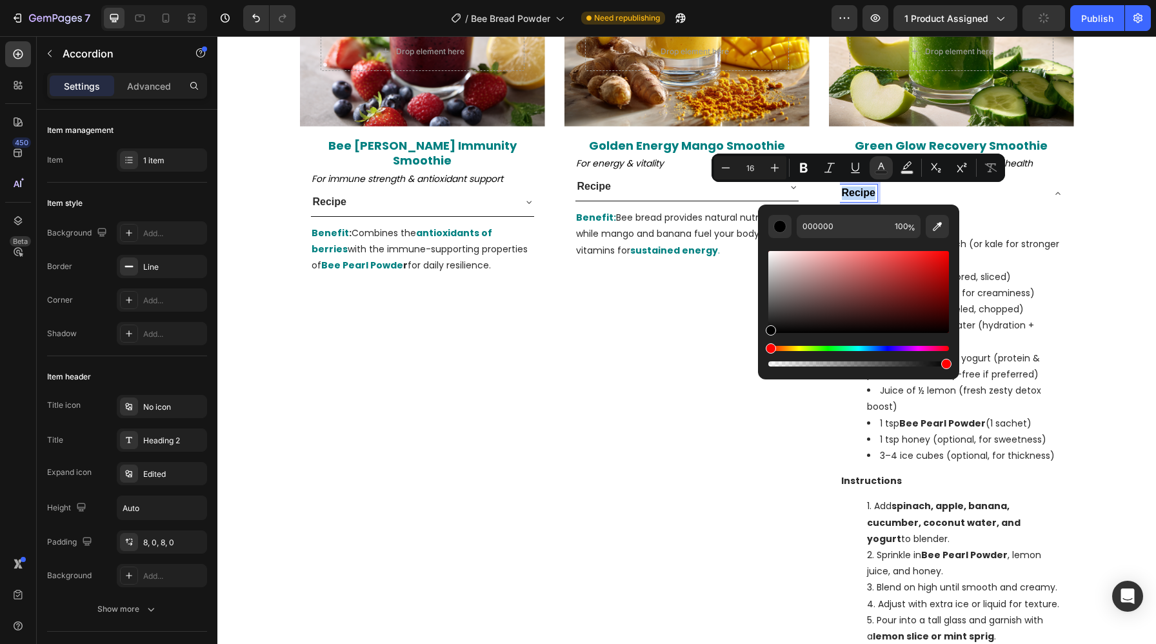
click at [990, 325] on li "½ cup coconut water (hydration + electrolytes)" at bounding box center [964, 333] width 195 height 32
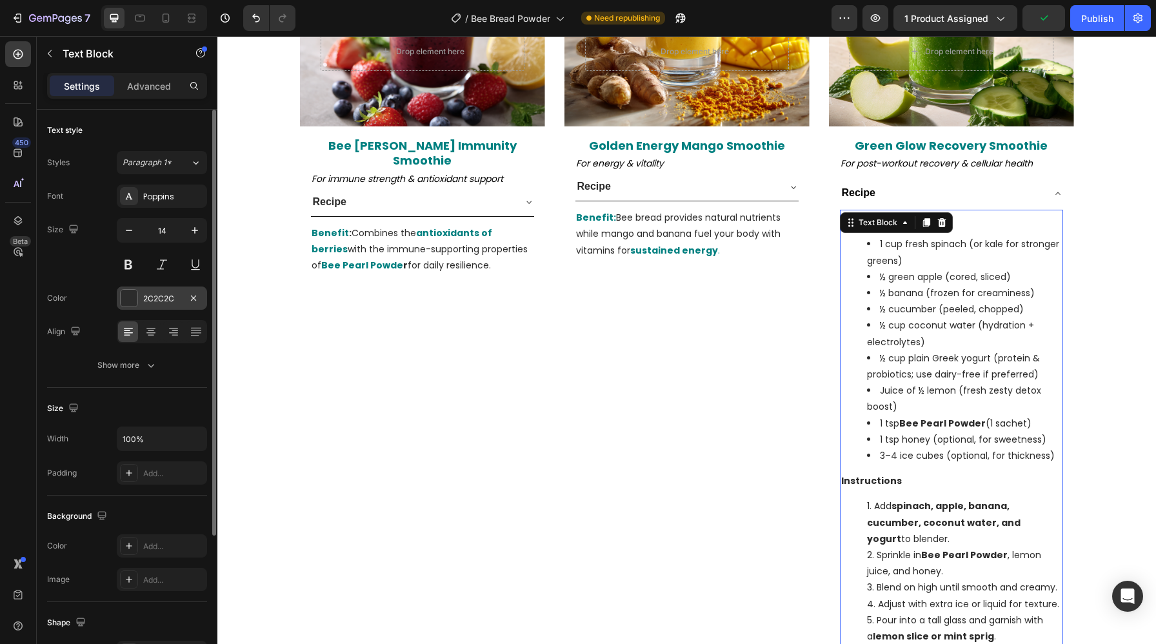
click at [139, 305] on div "2C2C2C" at bounding box center [162, 297] width 90 height 23
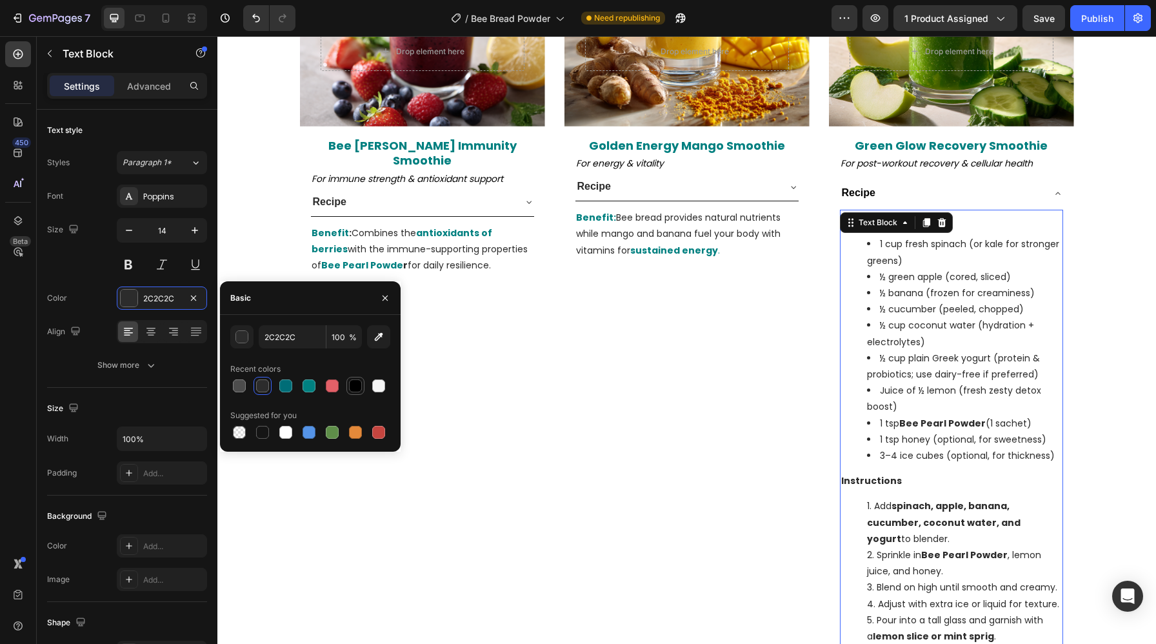
click at [350, 388] on div at bounding box center [355, 385] width 13 height 13
type input "000000"
click at [676, 226] on p "Benefit: Bee bread provides natural nutrients while mango and banana fuel your …" at bounding box center [687, 234] width 222 height 49
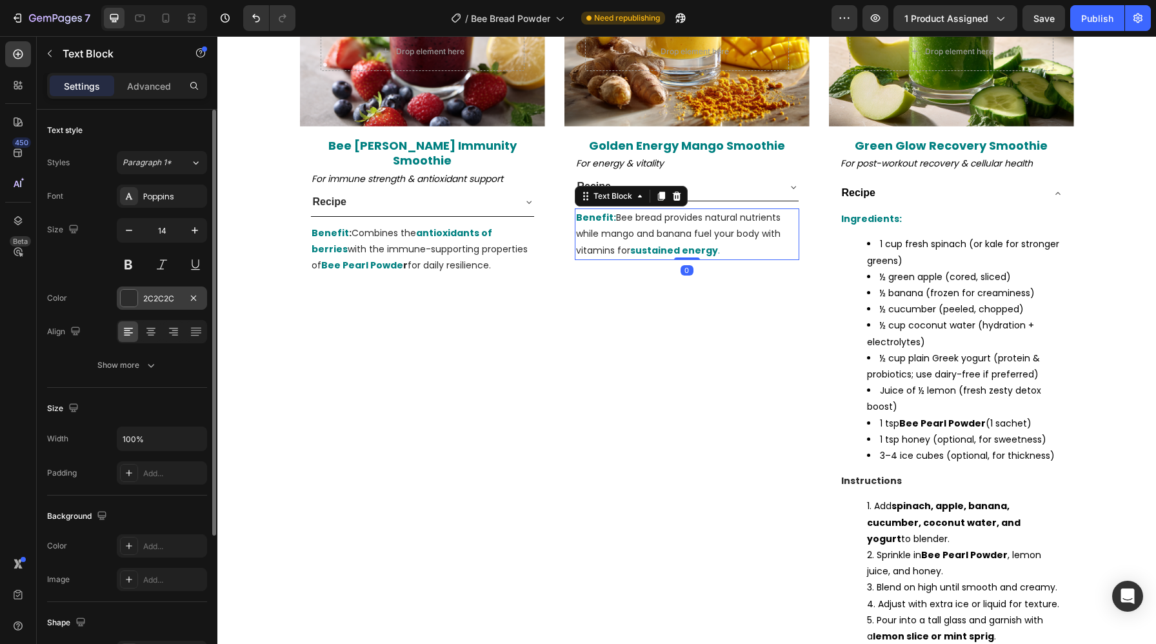
click at [130, 303] on div at bounding box center [129, 298] width 17 height 17
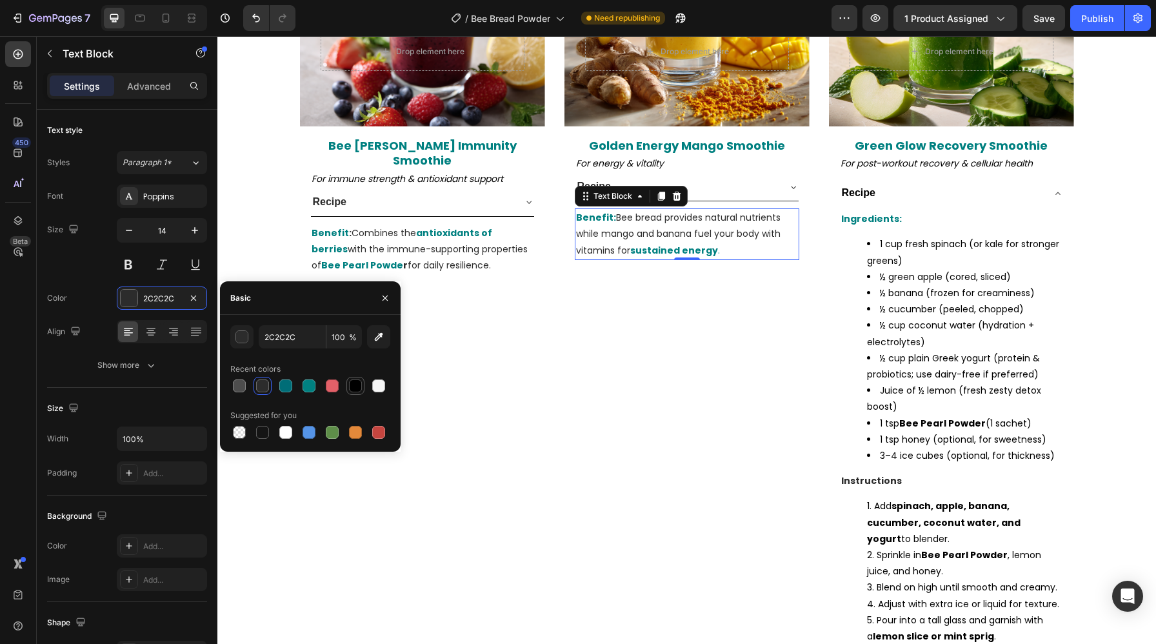
click at [350, 380] on div at bounding box center [355, 385] width 13 height 13
type input "000000"
click at [710, 197] on div "Recipe" at bounding box center [686, 187] width 223 height 28
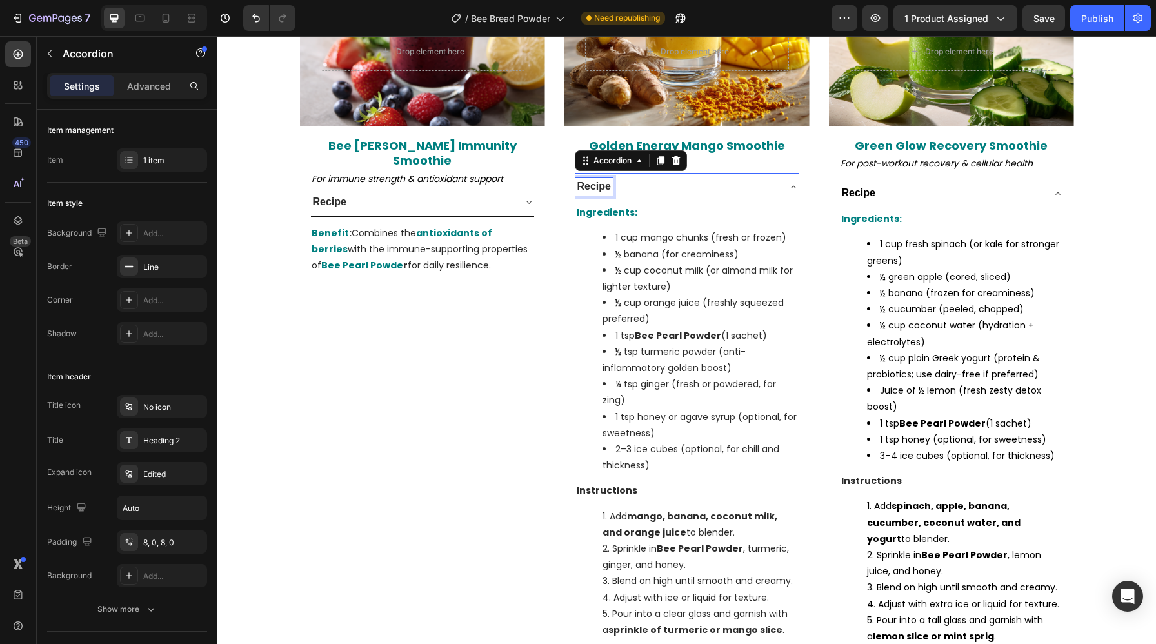
click at [597, 190] on span "Recipe" at bounding box center [594, 186] width 34 height 11
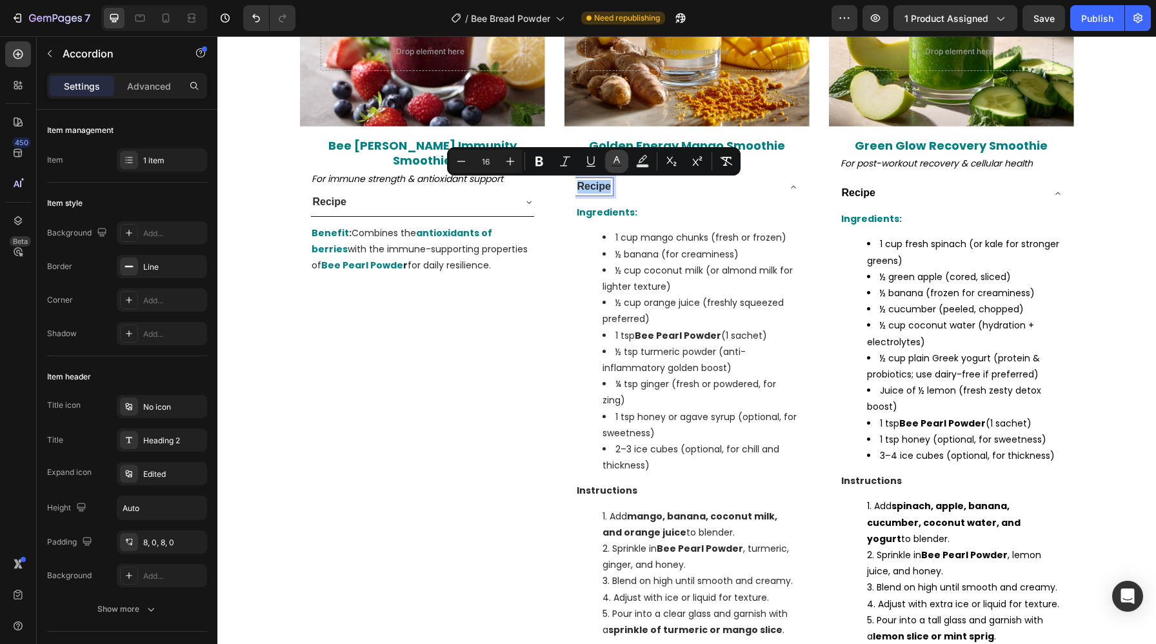
click at [620, 159] on icon "Editor contextual toolbar" at bounding box center [616, 161] width 13 height 13
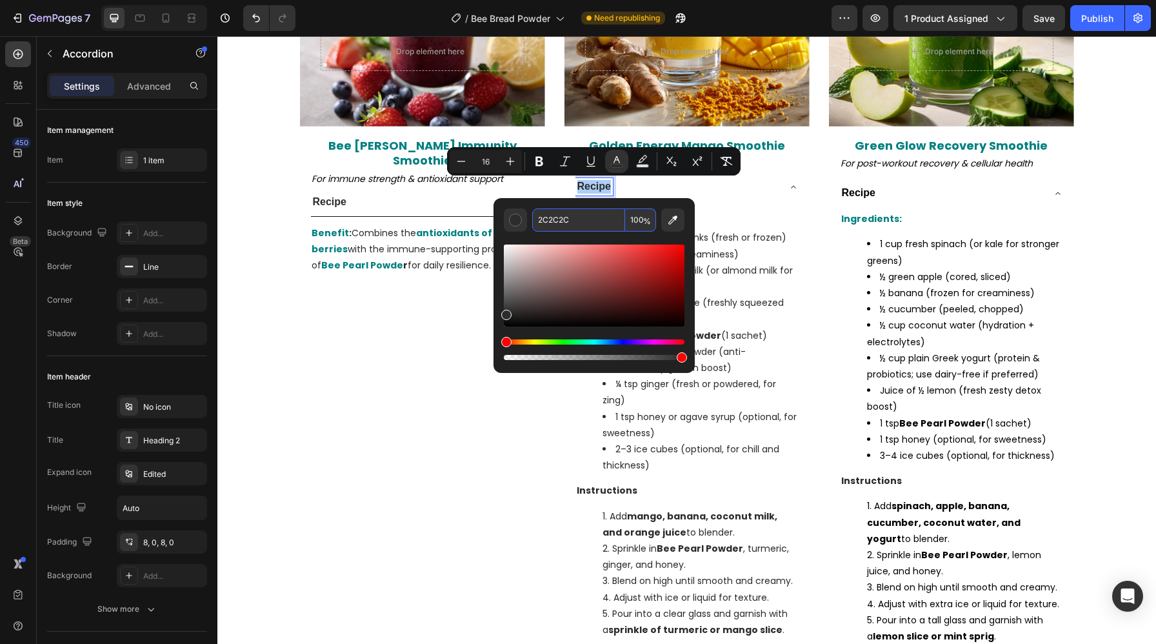
click at [600, 217] on input "2C2C2C" at bounding box center [578, 219] width 93 height 23
paste input "000000"
type input "000000"
click at [731, 345] on li "½ tsp turmeric powder (anti-inflammatory golden boost)" at bounding box center [699, 360] width 195 height 32
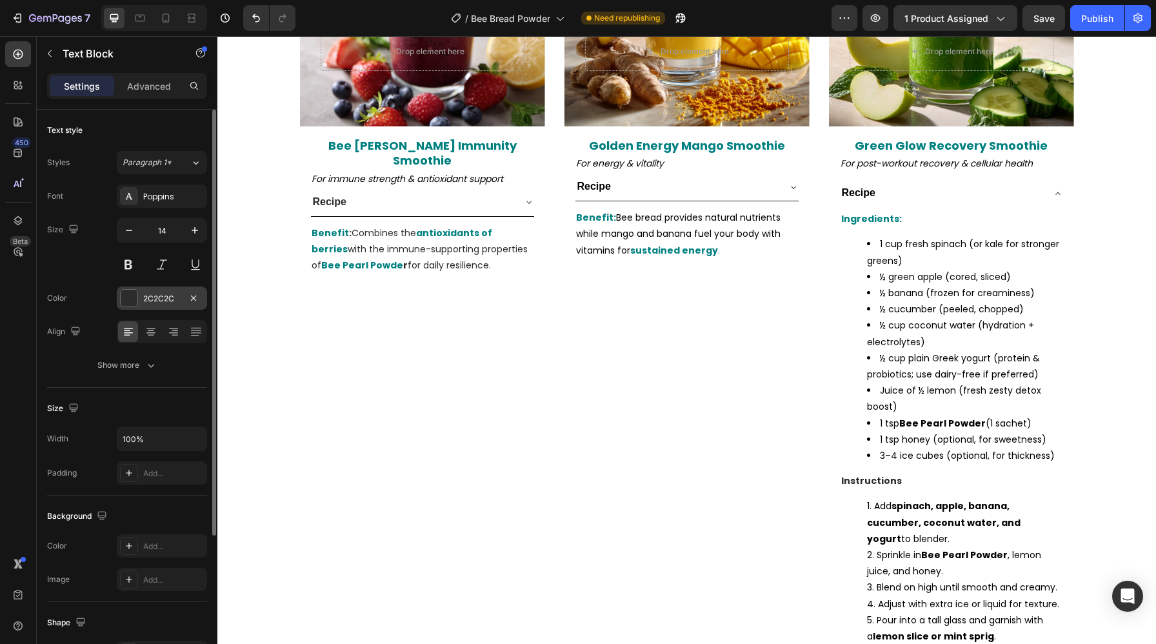
click at [157, 299] on div "2C2C2C" at bounding box center [161, 299] width 37 height 12
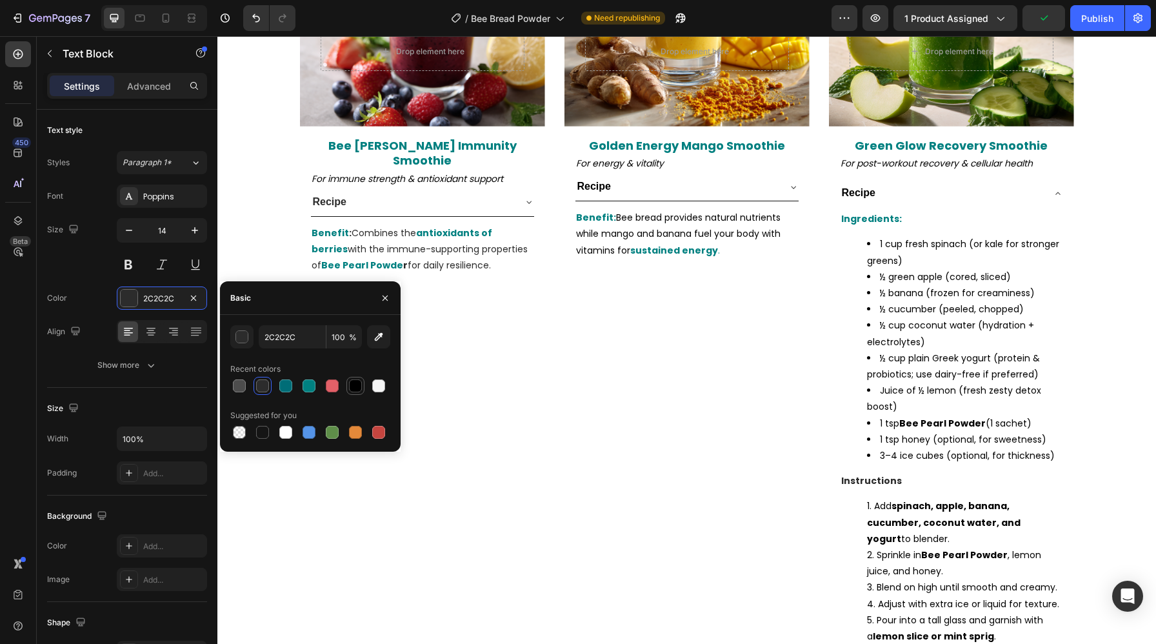
click at [350, 388] on div at bounding box center [355, 385] width 13 height 13
type input "000000"
click at [400, 243] on p "Benefit : Combines the antioxidants of berries with the immune-supporting prope…" at bounding box center [422, 249] width 222 height 49
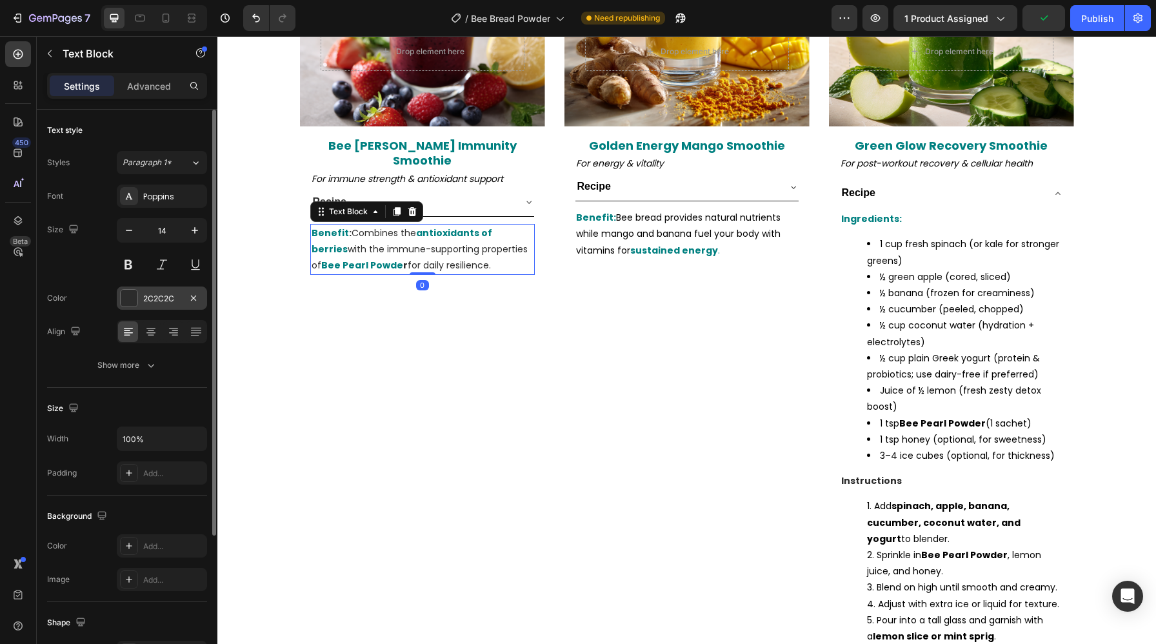
click at [128, 300] on div at bounding box center [129, 298] width 17 height 17
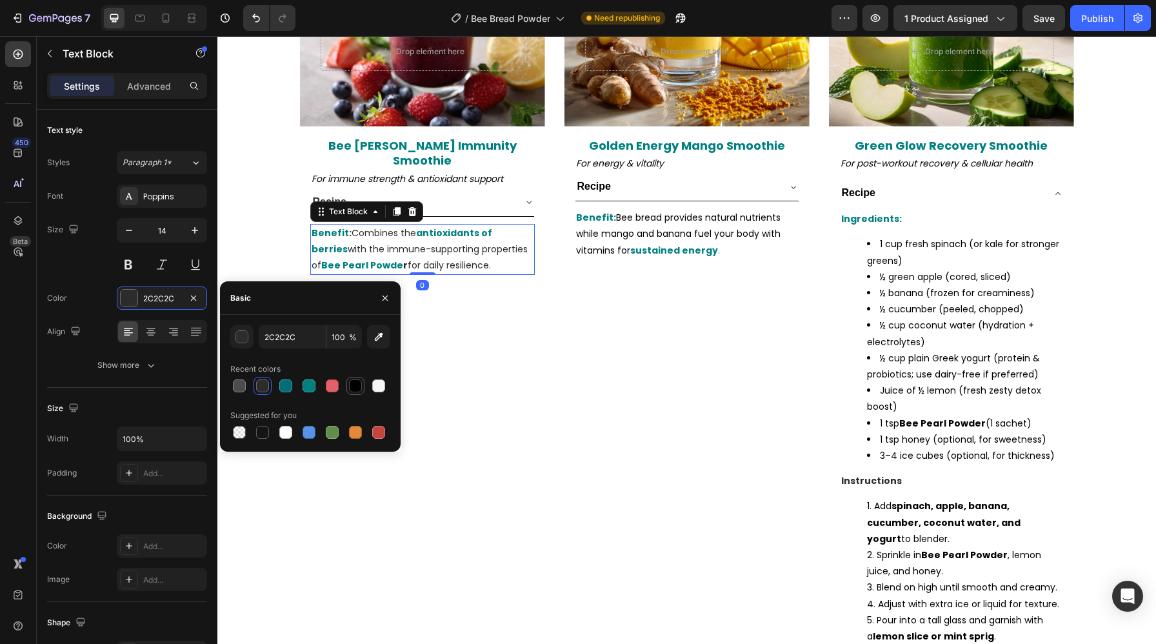
click at [346, 381] on div at bounding box center [355, 386] width 18 height 18
type input "000000"
click at [435, 193] on div "Recipe" at bounding box center [412, 201] width 202 height 17
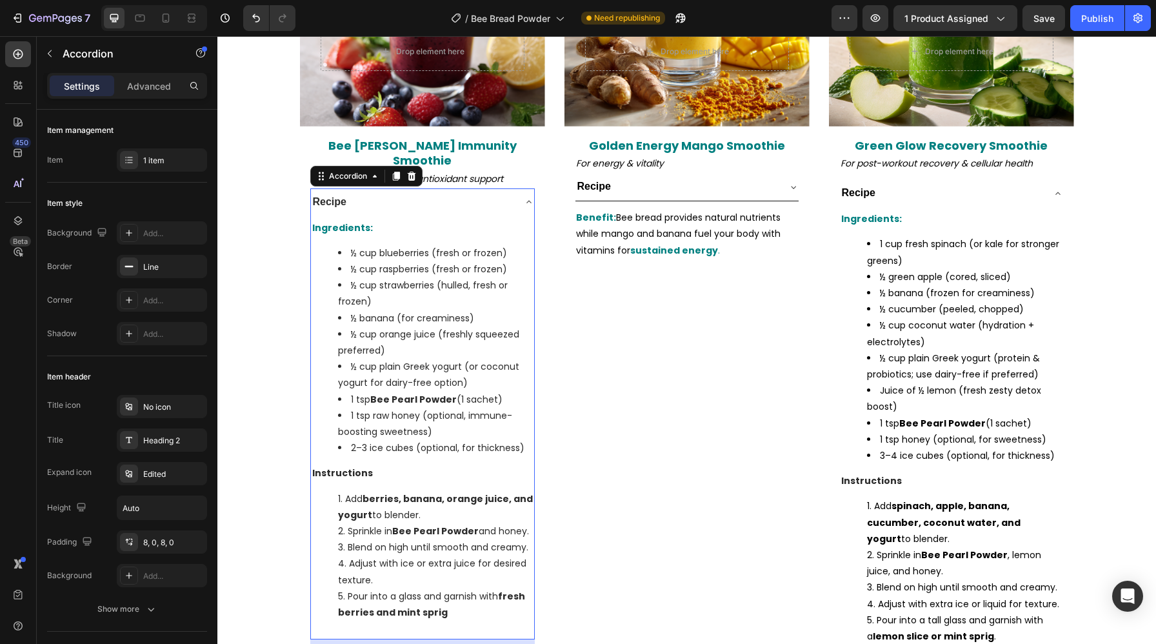
click at [329, 196] on span "Recipe" at bounding box center [330, 201] width 34 height 11
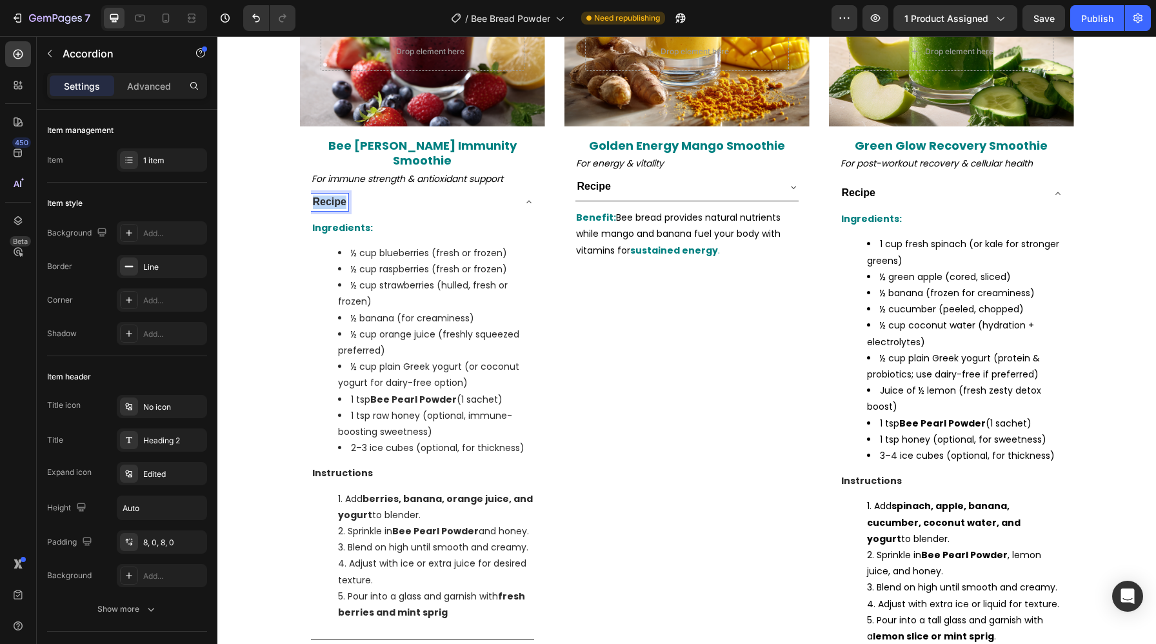
click at [329, 196] on span "Recipe" at bounding box center [330, 201] width 34 height 11
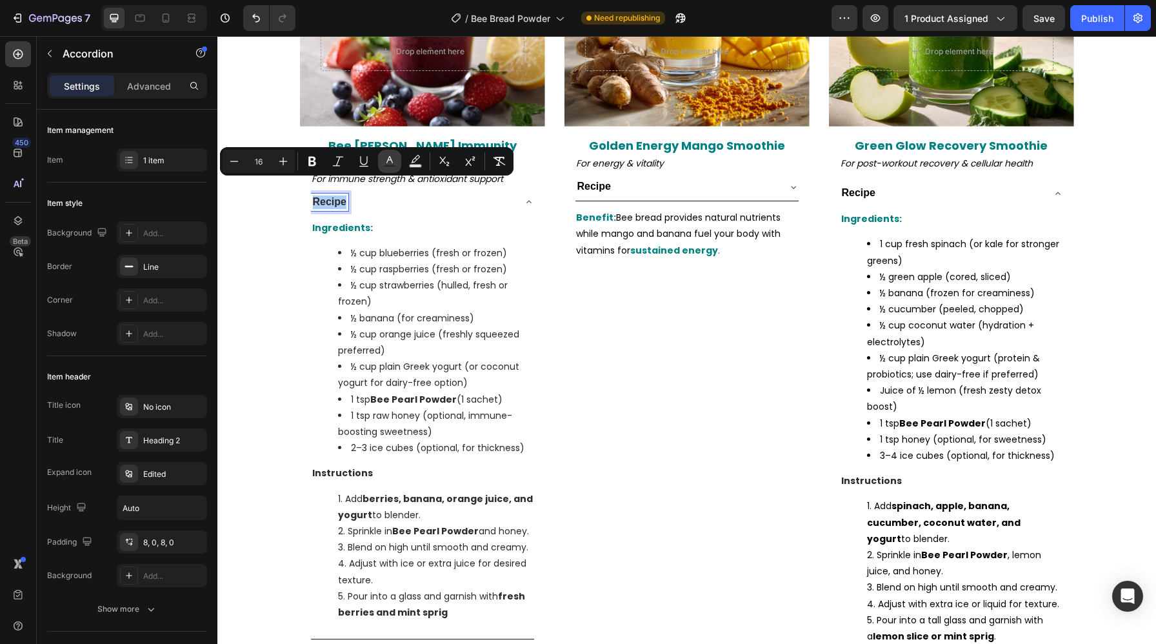
click at [390, 164] on rect "Editor contextual toolbar" at bounding box center [390, 165] width 12 height 3
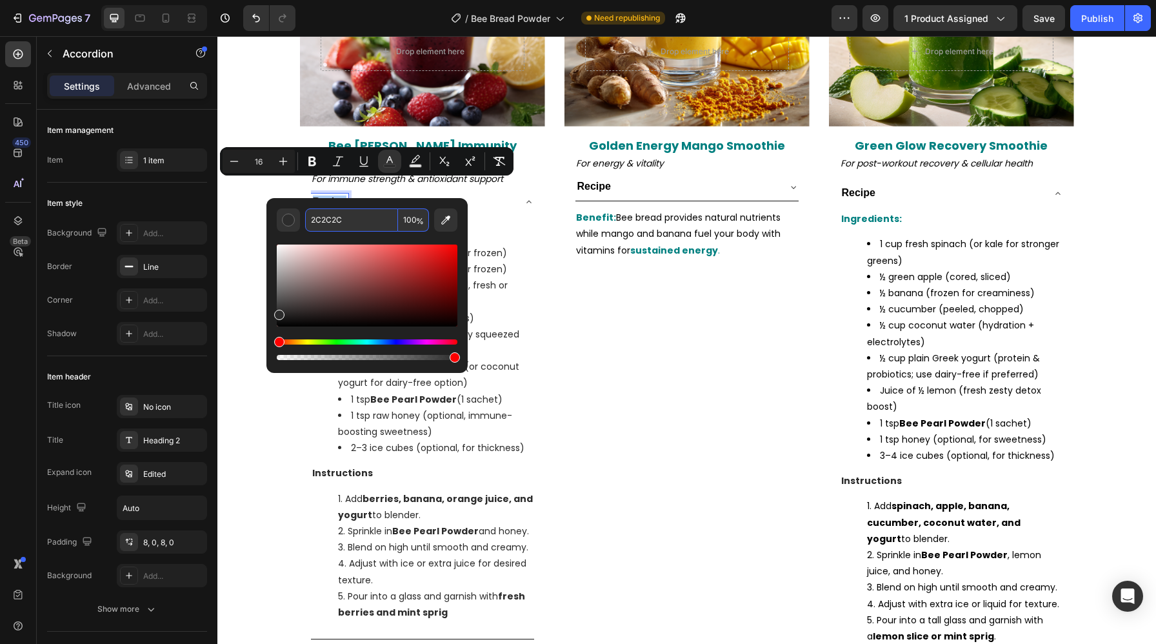
click at [366, 222] on input "2C2C2C" at bounding box center [351, 219] width 93 height 23
paste input "000000"
type input "000000"
click at [493, 261] on li "½ cup raspberries (fresh or frozen)" at bounding box center [435, 269] width 195 height 16
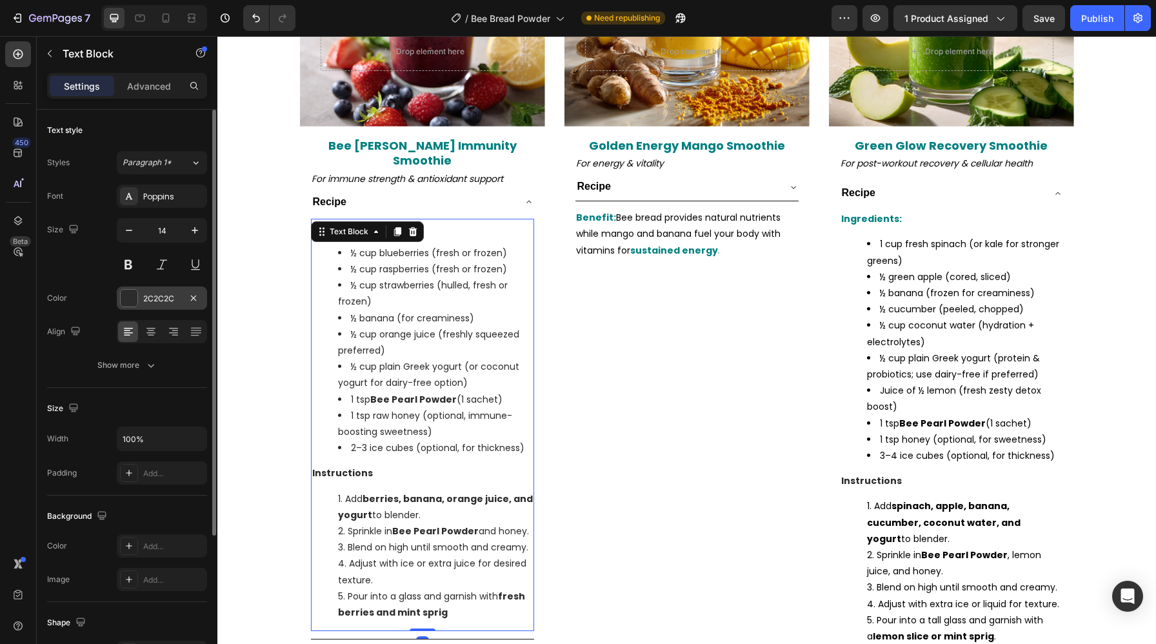
click at [150, 296] on div "2C2C2C" at bounding box center [161, 299] width 37 height 12
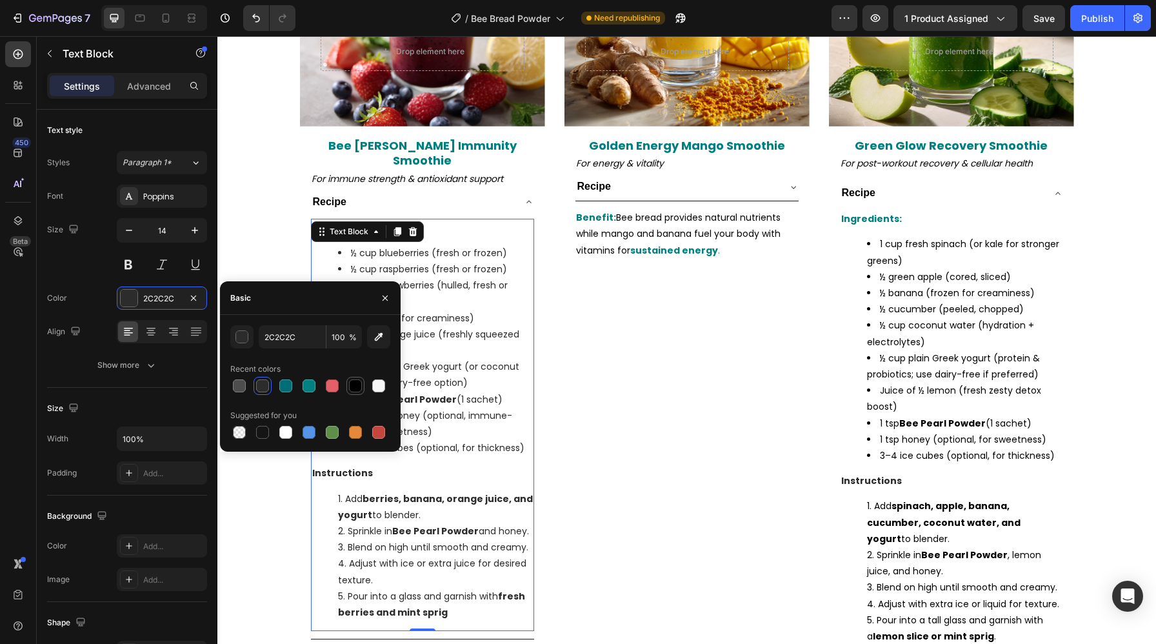
click at [353, 378] on div at bounding box center [355, 385] width 15 height 15
type input "000000"
click at [564, 325] on div "Drop element here Row Hero Banner Golden Energy Mango Smoothie Heading For ener…" at bounding box center [686, 287] width 245 height 890
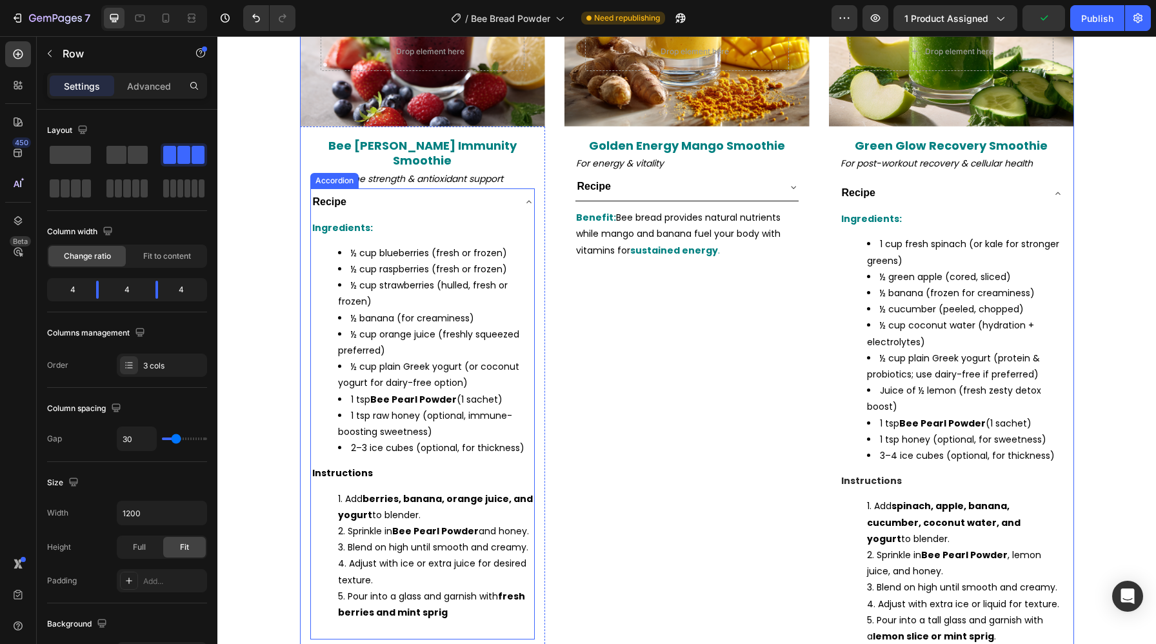
click at [522, 191] on div "Recipe" at bounding box center [422, 202] width 223 height 28
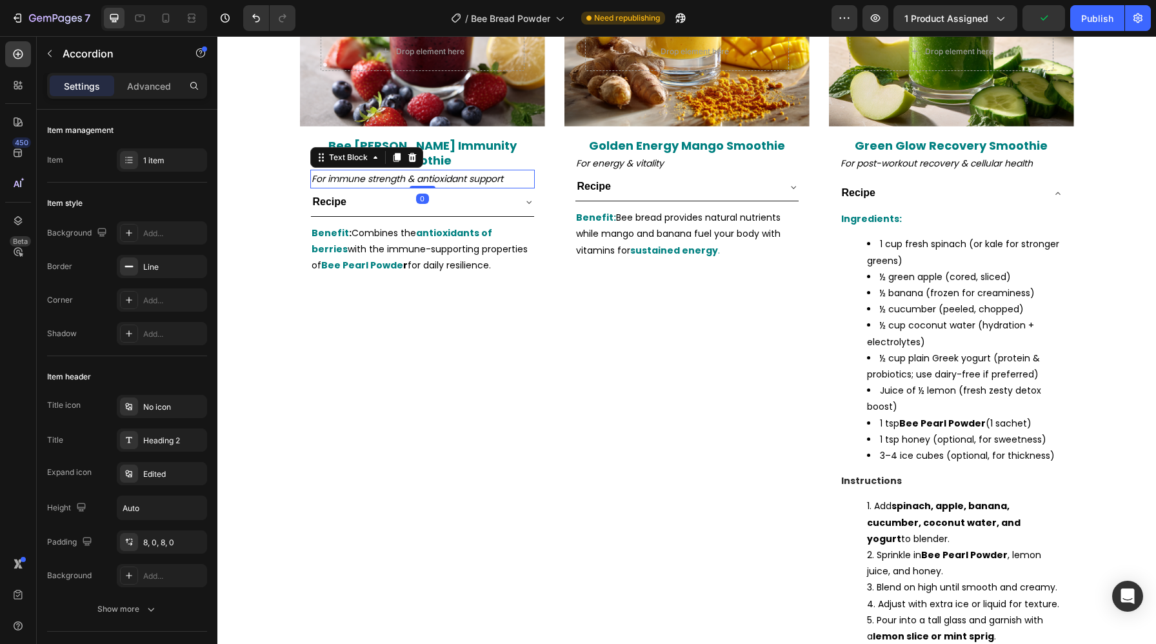
click at [482, 172] on icon "For immune strength & antioxidant support" at bounding box center [407, 178] width 192 height 13
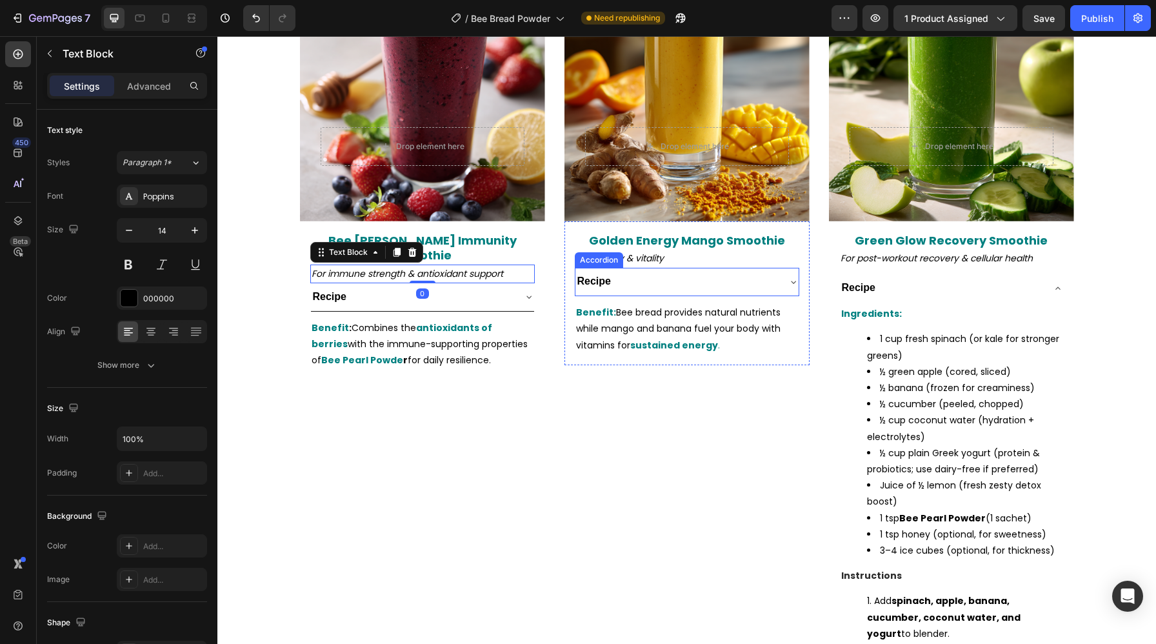
scroll to position [2161, 0]
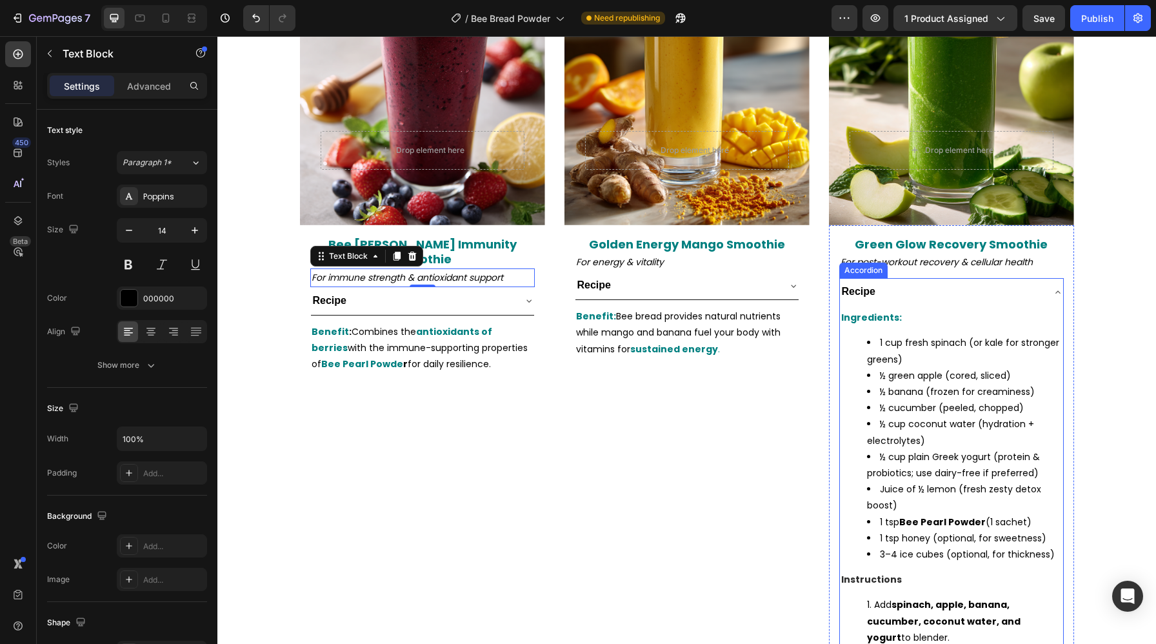
click at [922, 290] on div "Recipe" at bounding box center [941, 291] width 202 height 17
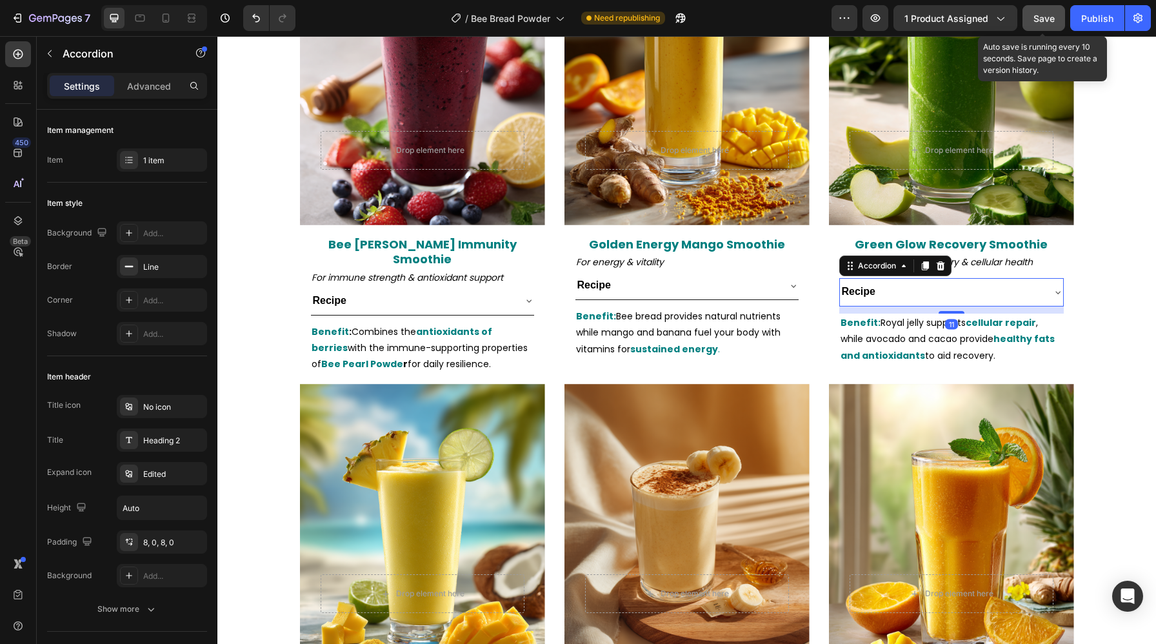
click at [1046, 15] on span "Save" at bounding box center [1043, 18] width 21 height 11
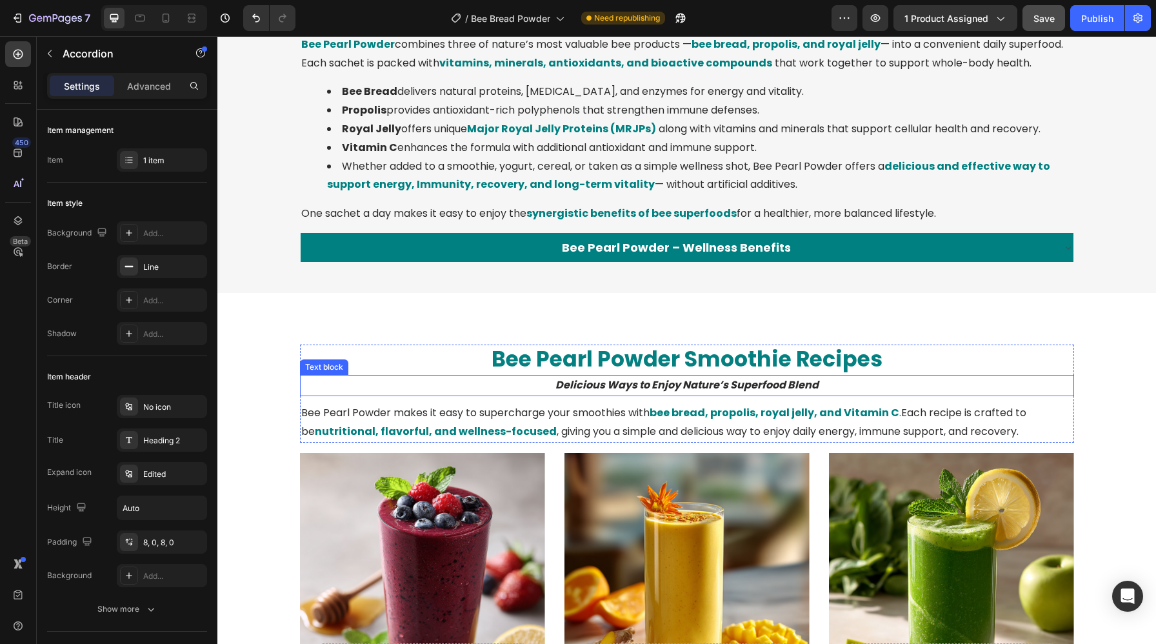
scroll to position [1644, 0]
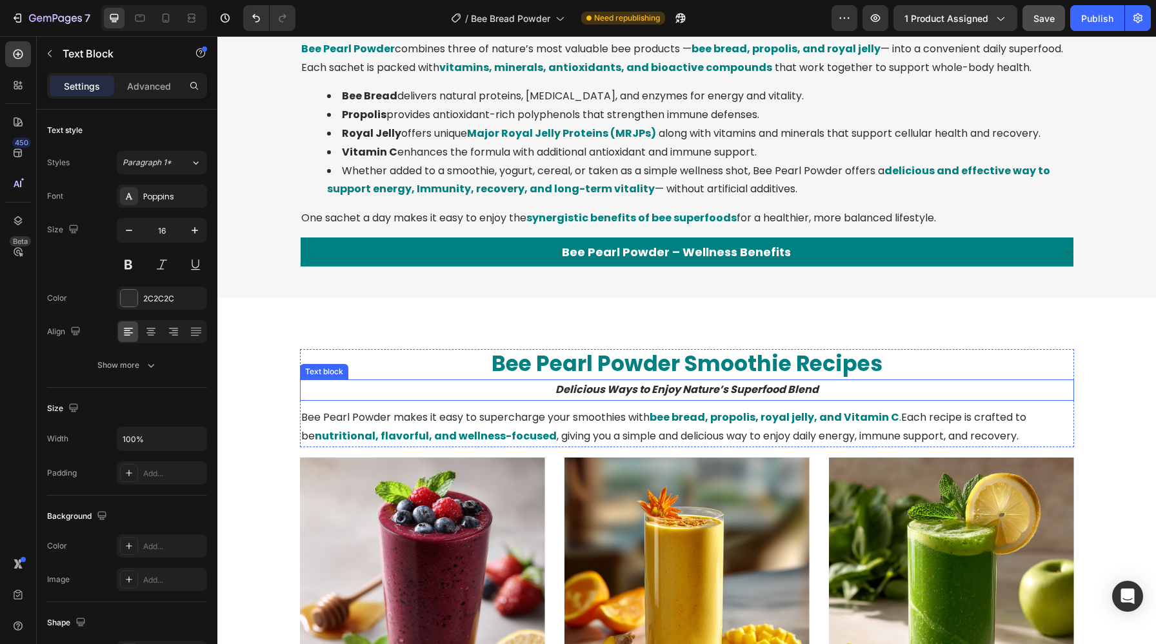
click at [677, 424] on strong "bee bread, propolis, royal jelly, and Vitamin C" at bounding box center [774, 416] width 250 height 15
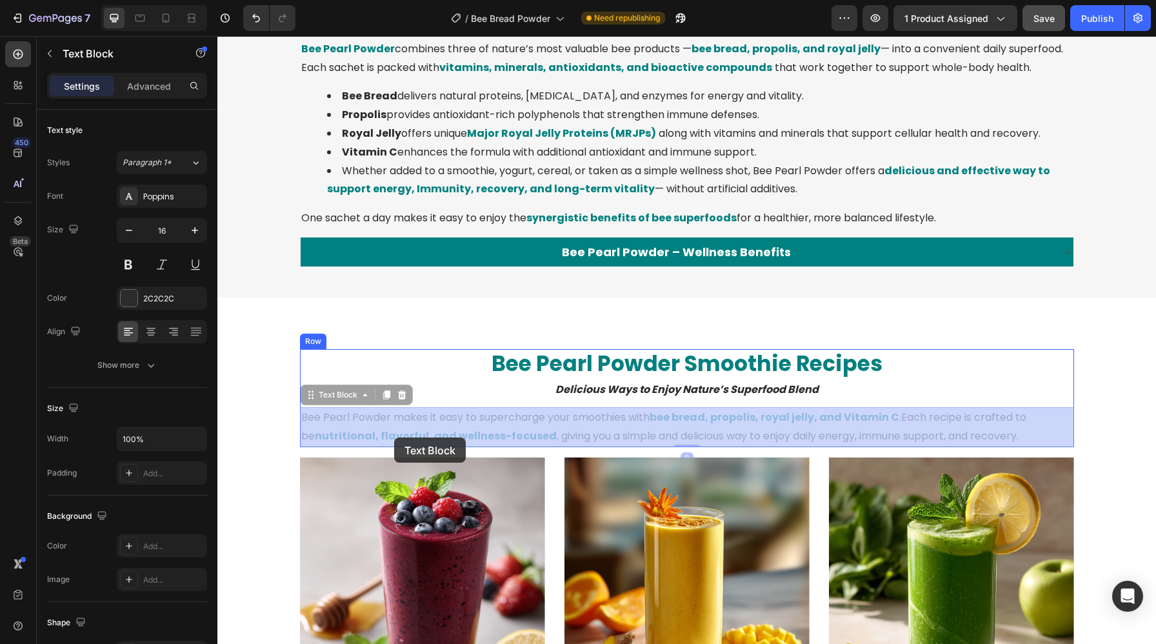
drag, startPoint x: 531, startPoint y: 436, endPoint x: 394, endPoint y: 437, distance: 136.7
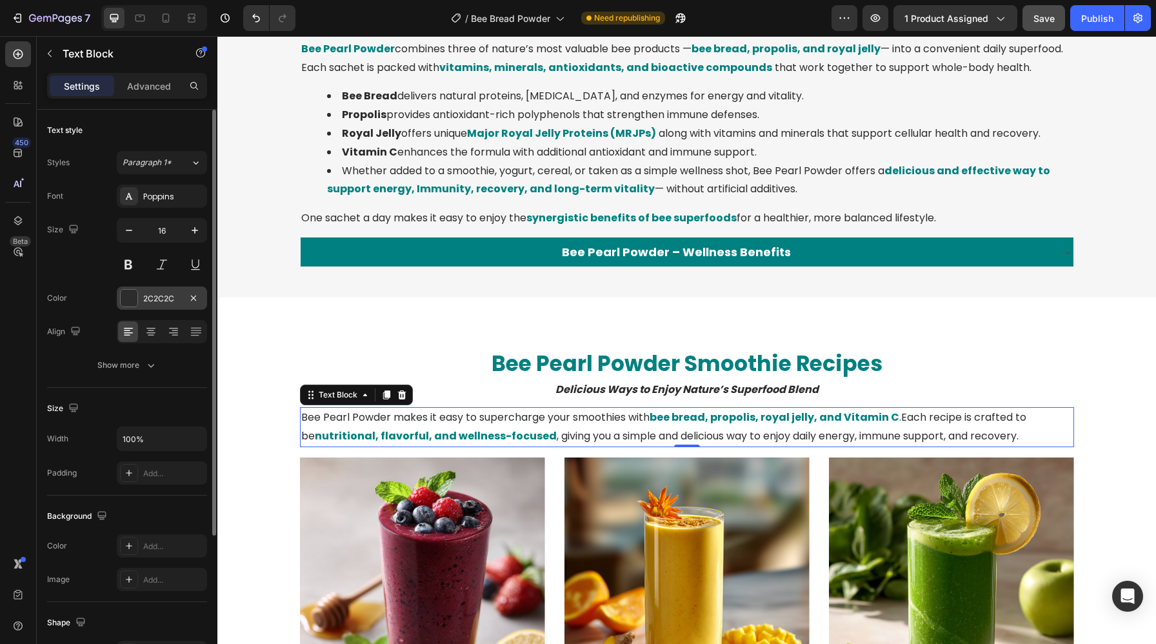
click at [141, 298] on div "2C2C2C" at bounding box center [162, 297] width 90 height 23
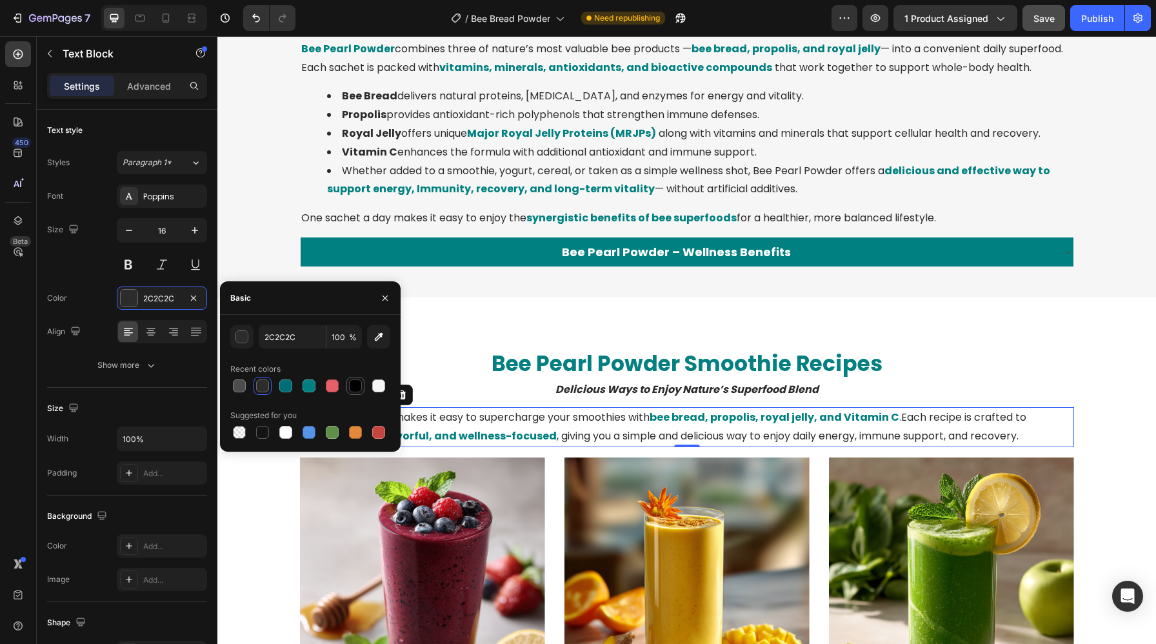
click at [359, 386] on div at bounding box center [355, 385] width 13 height 13
type input "000000"
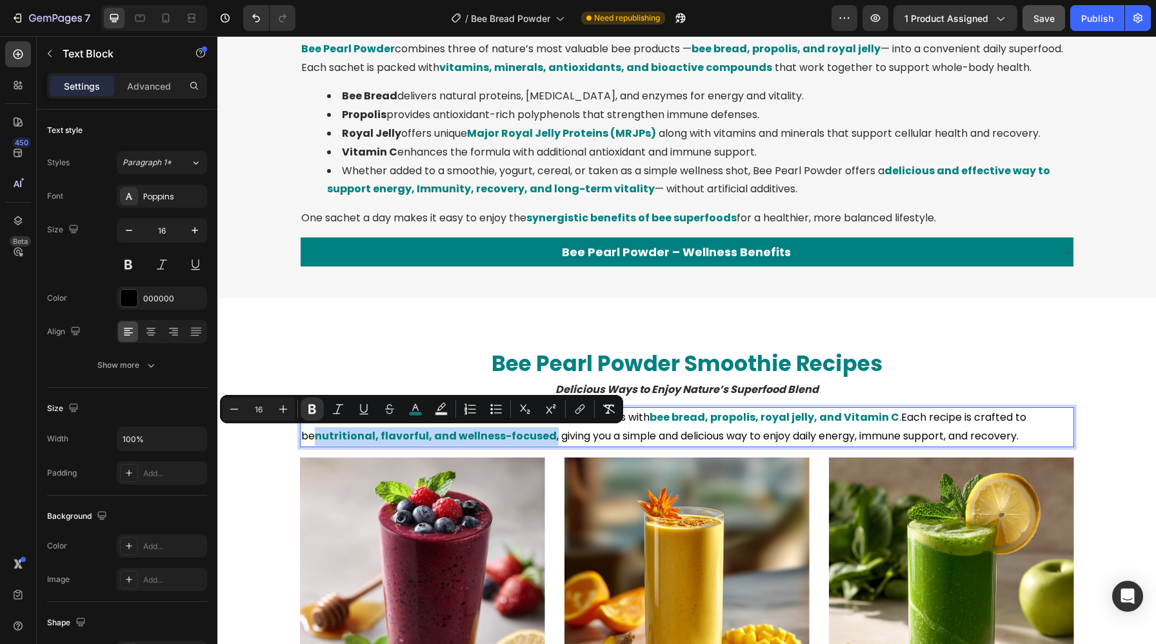
drag, startPoint x: 531, startPoint y: 436, endPoint x: 303, endPoint y: 433, distance: 228.3
click at [303, 433] on p "Bee Pearl Powder makes it easy to supercharge your smoothies with bee bread, pr…" at bounding box center [686, 426] width 771 height 37
click at [414, 411] on icon "Editor contextual toolbar" at bounding box center [415, 408] width 13 height 13
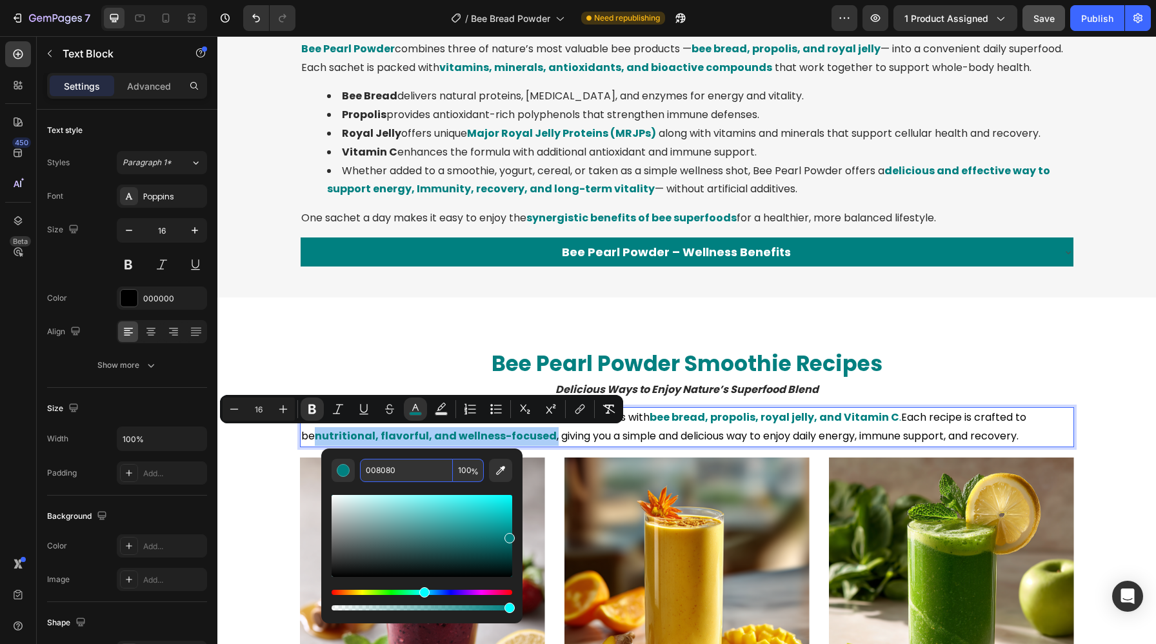
click at [406, 465] on input "008080" at bounding box center [406, 469] width 93 height 23
paste input "000"
type input "000000"
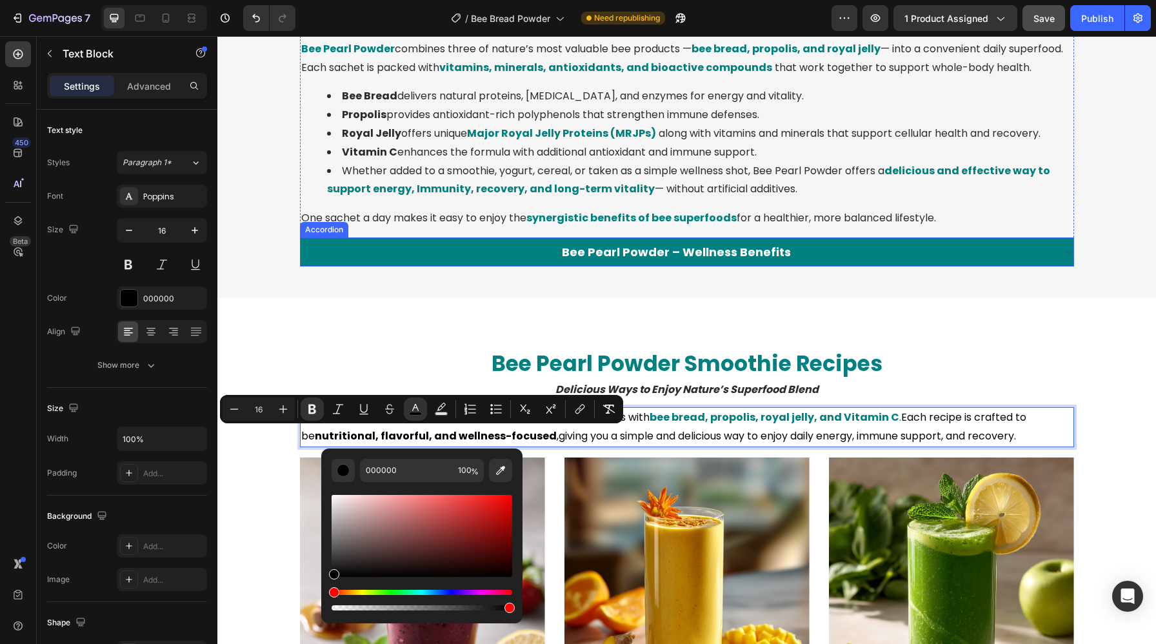
click at [582, 255] on strong "Bee Pearl Powder – Wellness Benefits" at bounding box center [676, 252] width 229 height 16
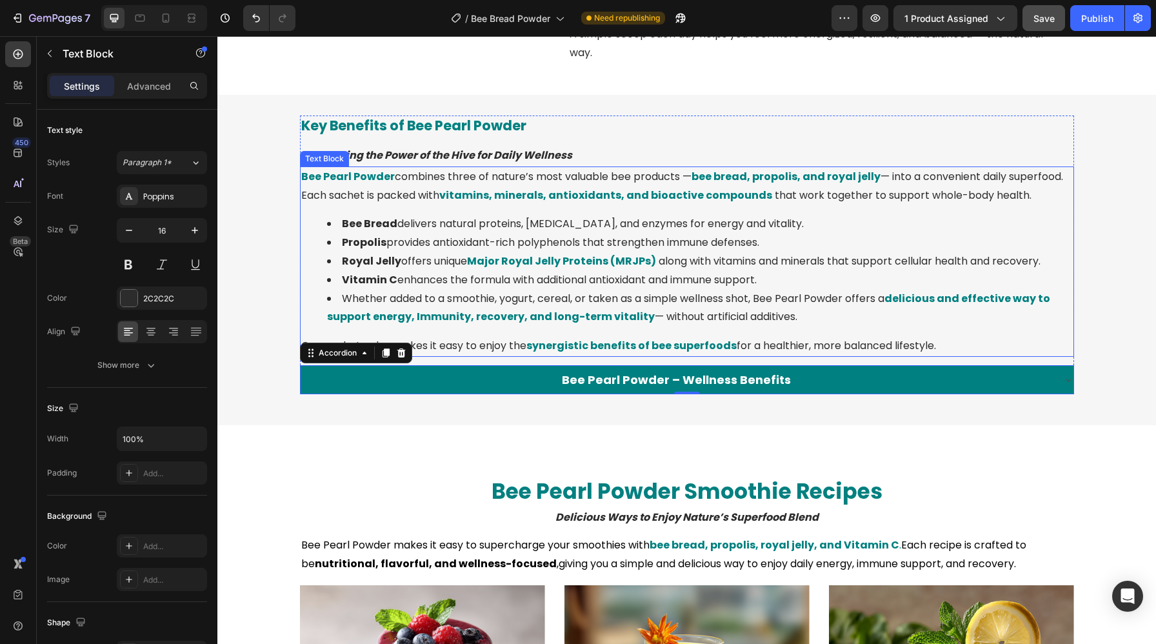
click at [475, 277] on li "Vitamin C enhances the formula with additional antioxidant and immune support." at bounding box center [699, 280] width 745 height 19
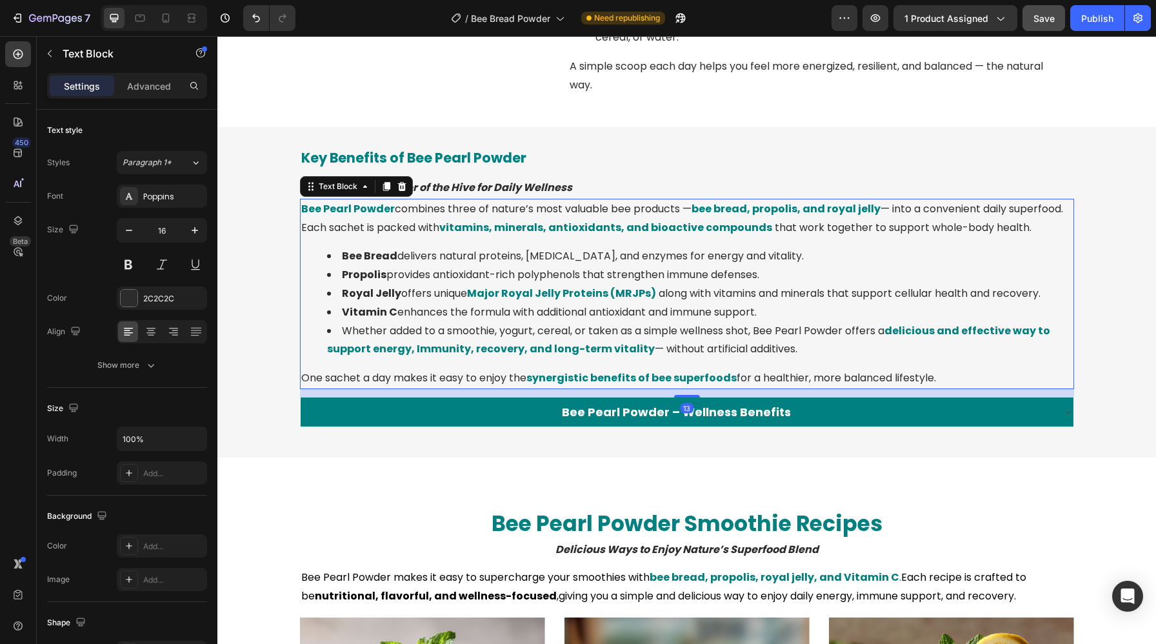
scroll to position [1481, 0]
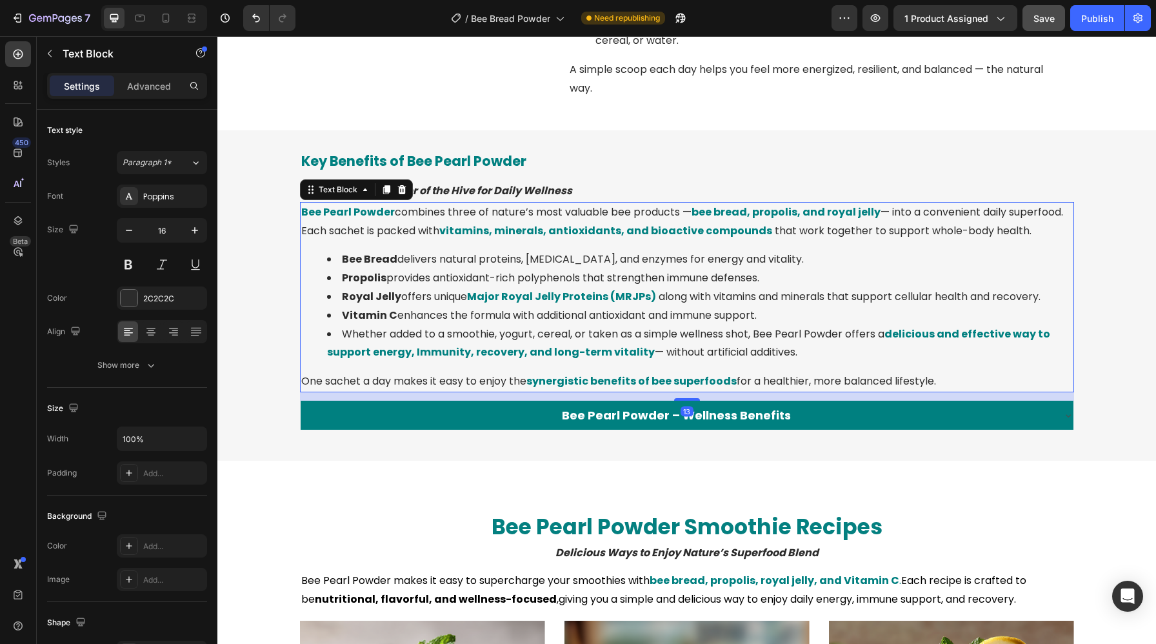
click at [482, 304] on li "Royal Jelly offers unique Major Royal Jelly Proteins (MRJPs) along with vitamin…" at bounding box center [699, 297] width 745 height 19
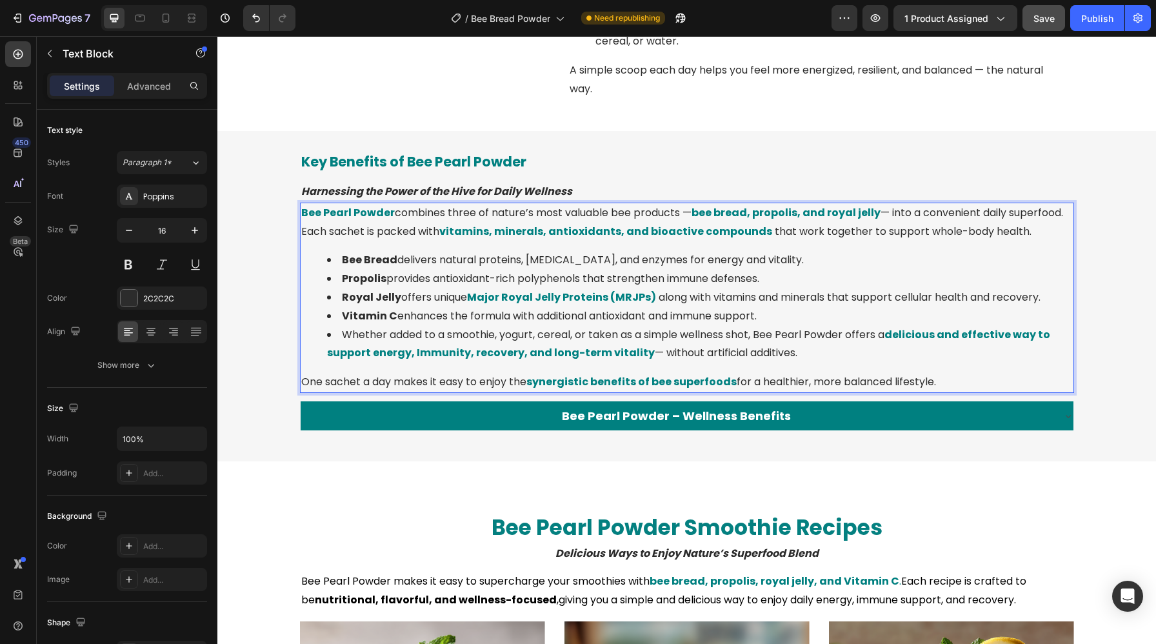
scroll to position [1470, 0]
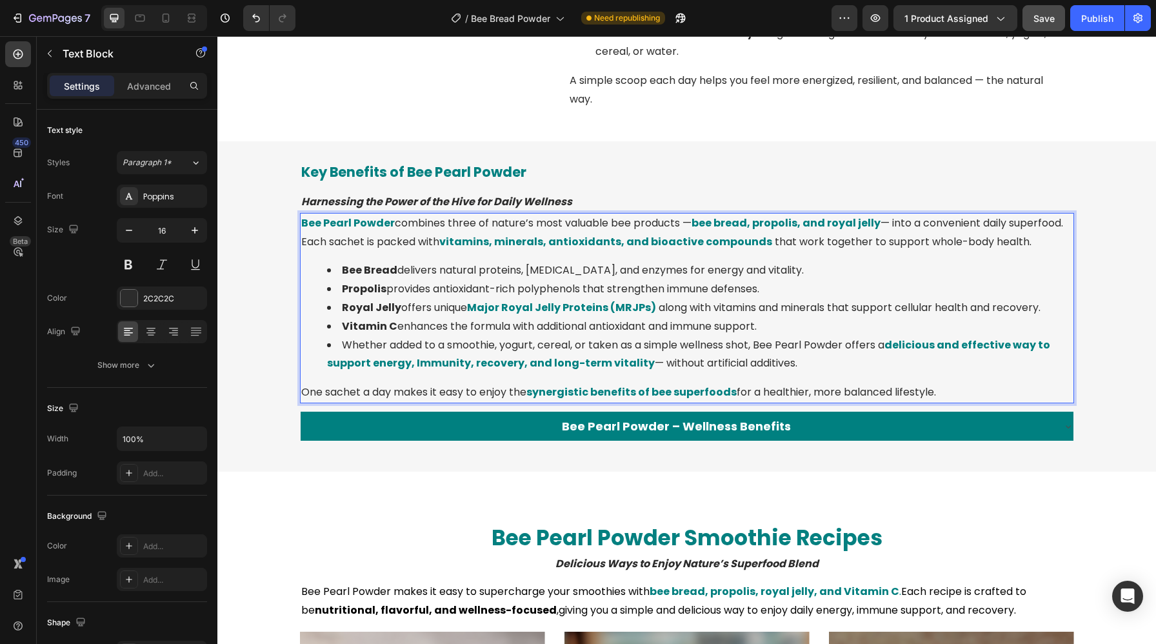
click at [445, 241] on strong "vitamins, minerals, antioxidants, and bioactive compounds" at bounding box center [605, 241] width 333 height 15
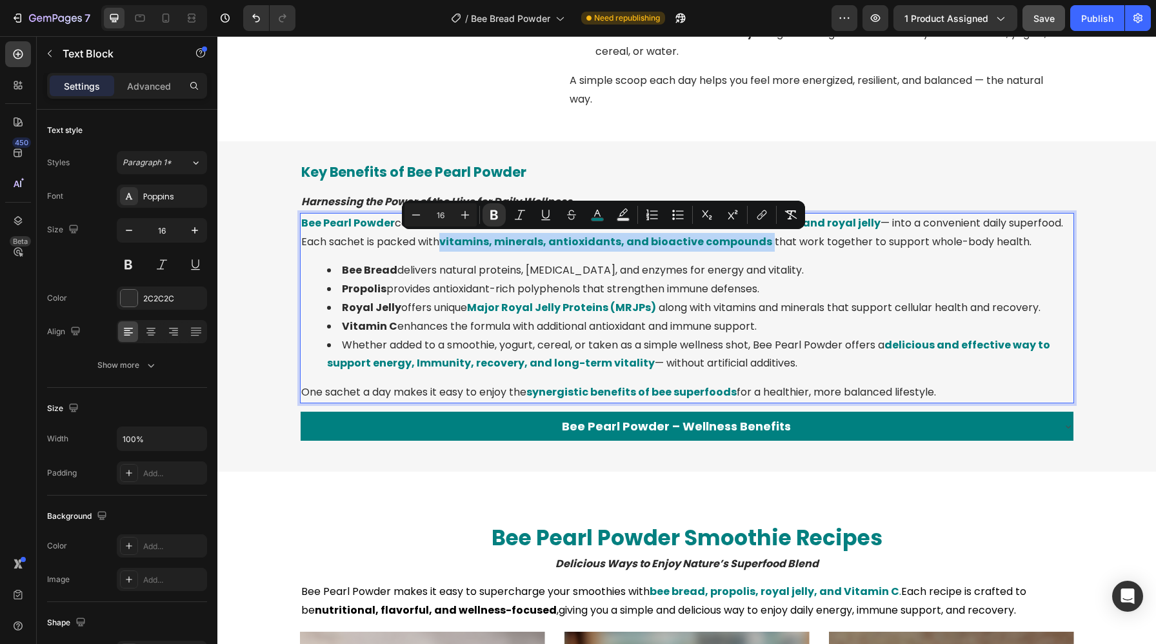
drag, startPoint x: 445, startPoint y: 241, endPoint x: 760, endPoint y: 246, distance: 314.7
click at [760, 246] on strong "vitamins, minerals, antioxidants, and bioactive compounds" at bounding box center [605, 241] width 333 height 15
click at [601, 207] on button "color" at bounding box center [597, 214] width 23 height 23
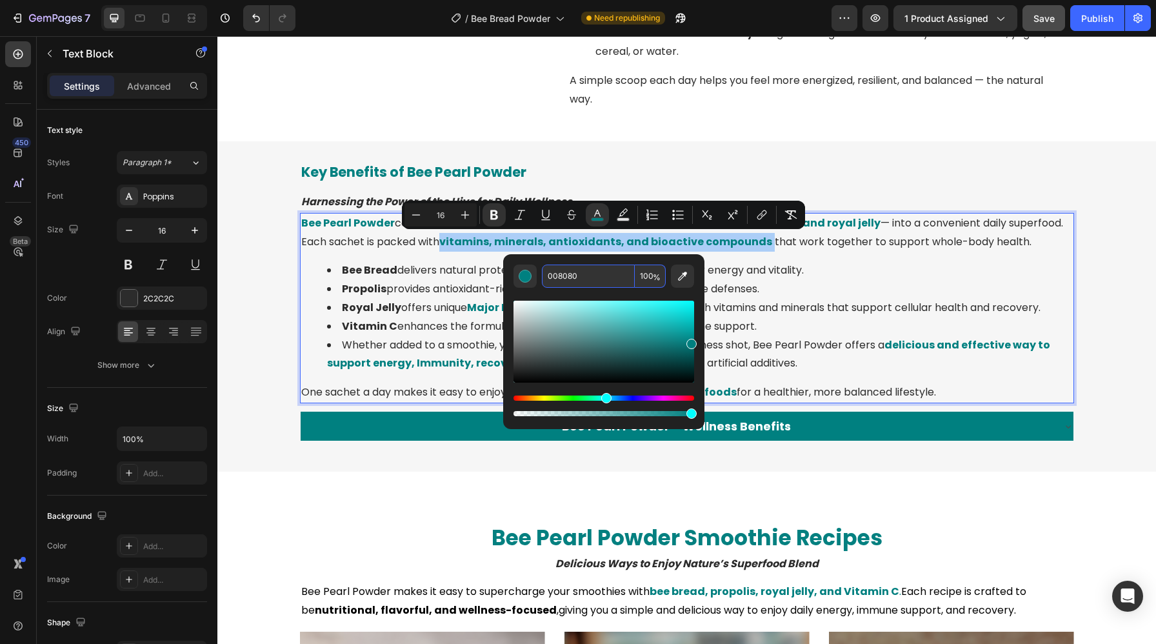
click at [580, 277] on input "008080" at bounding box center [588, 275] width 93 height 23
paste input "000"
type input "000000"
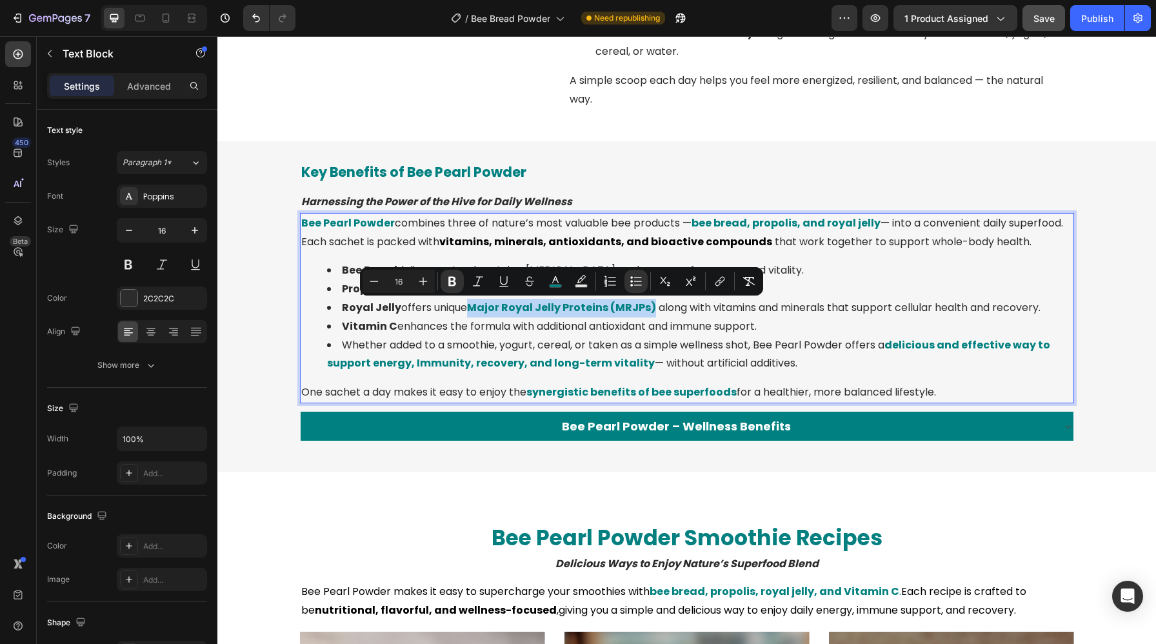
drag, startPoint x: 471, startPoint y: 309, endPoint x: 653, endPoint y: 314, distance: 181.3
click at [653, 314] on span "Major Royal Jelly Proteins (MRJPs)" at bounding box center [563, 307] width 192 height 15
click at [551, 285] on rect "Editor contextual toolbar" at bounding box center [555, 285] width 12 height 3
type input "008080"
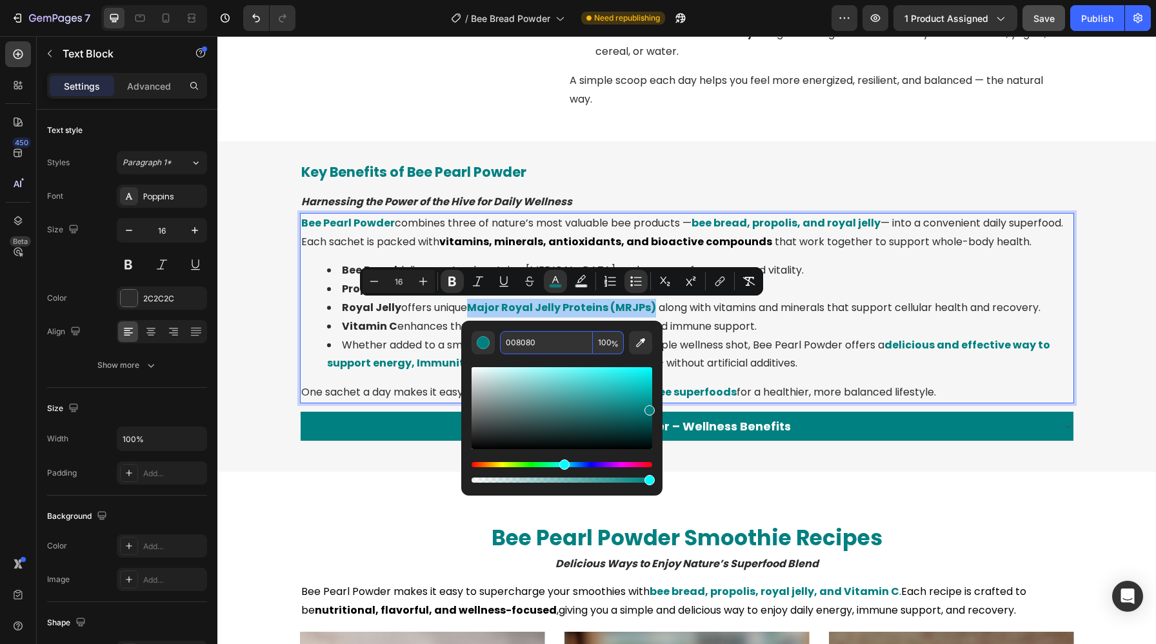
click at [535, 344] on input "008080" at bounding box center [546, 342] width 93 height 23
paste input "000"
type input "000000"
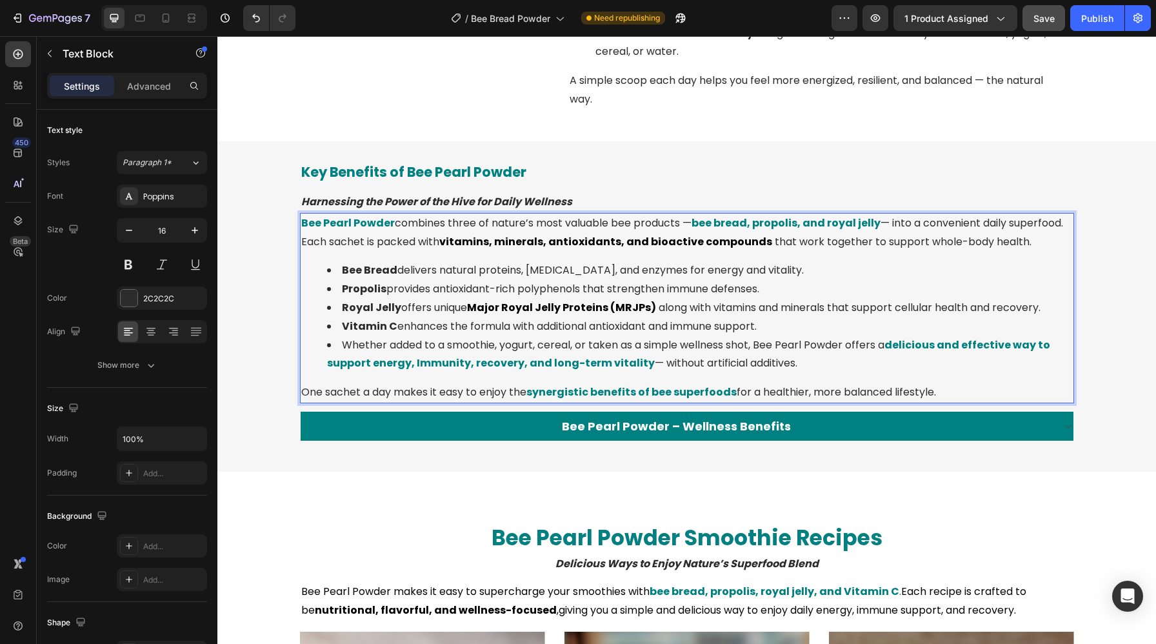
click at [359, 273] on strong "Bee Bread" at bounding box center [369, 269] width 55 height 15
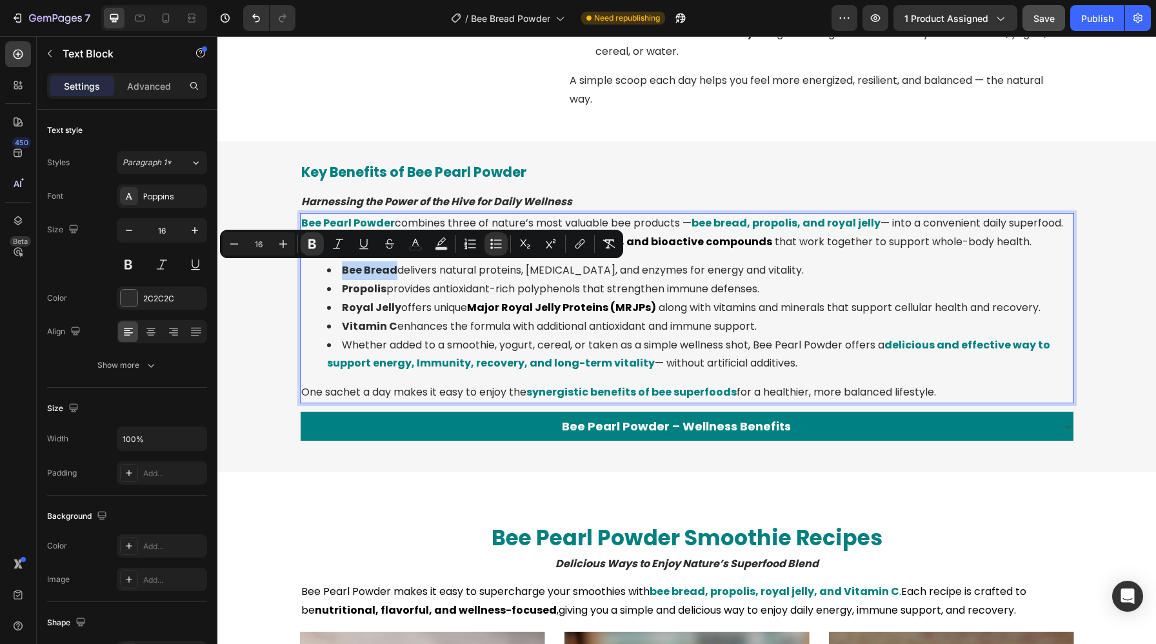
drag, startPoint x: 393, startPoint y: 273, endPoint x: 339, endPoint y: 274, distance: 54.8
click at [339, 274] on li "Bee Bread delivers natural proteins, amino acids, and enzymes for energy and vi…" at bounding box center [699, 270] width 745 height 19
click at [412, 244] on icon "Editor contextual toolbar" at bounding box center [415, 242] width 6 height 7
type input "2C2C2C"
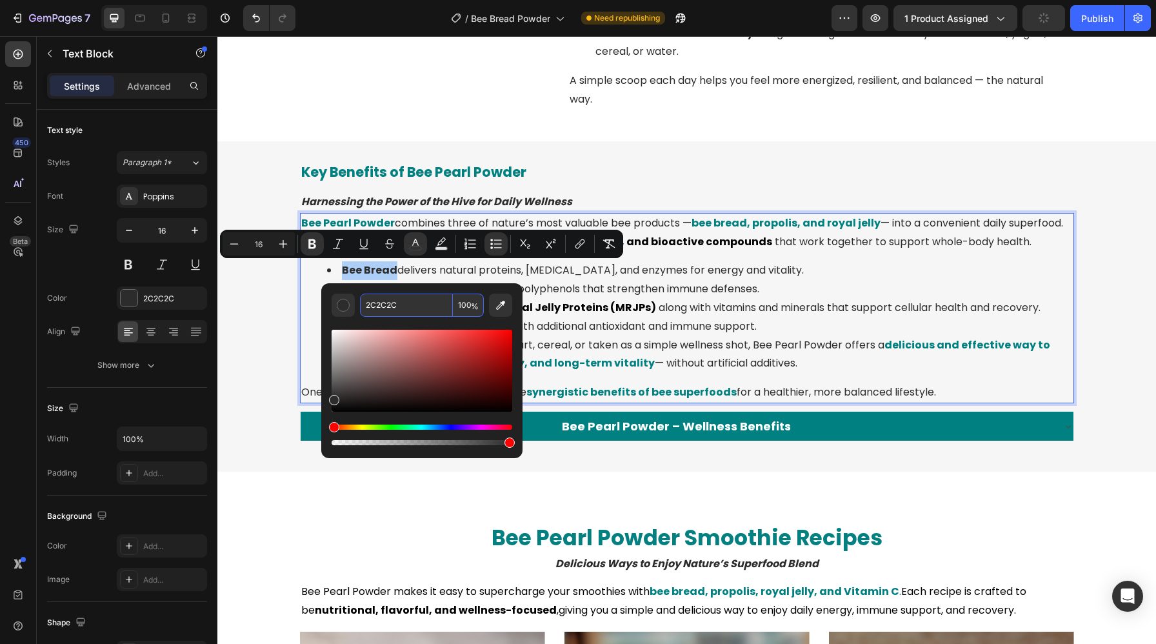
click at [417, 304] on input "2C2C2C" at bounding box center [406, 304] width 93 height 23
paste input "000000"
type input "000000"
click at [615, 335] on li "Vitamin C enhances the formula with additional antioxidant and immune support." at bounding box center [699, 326] width 745 height 19
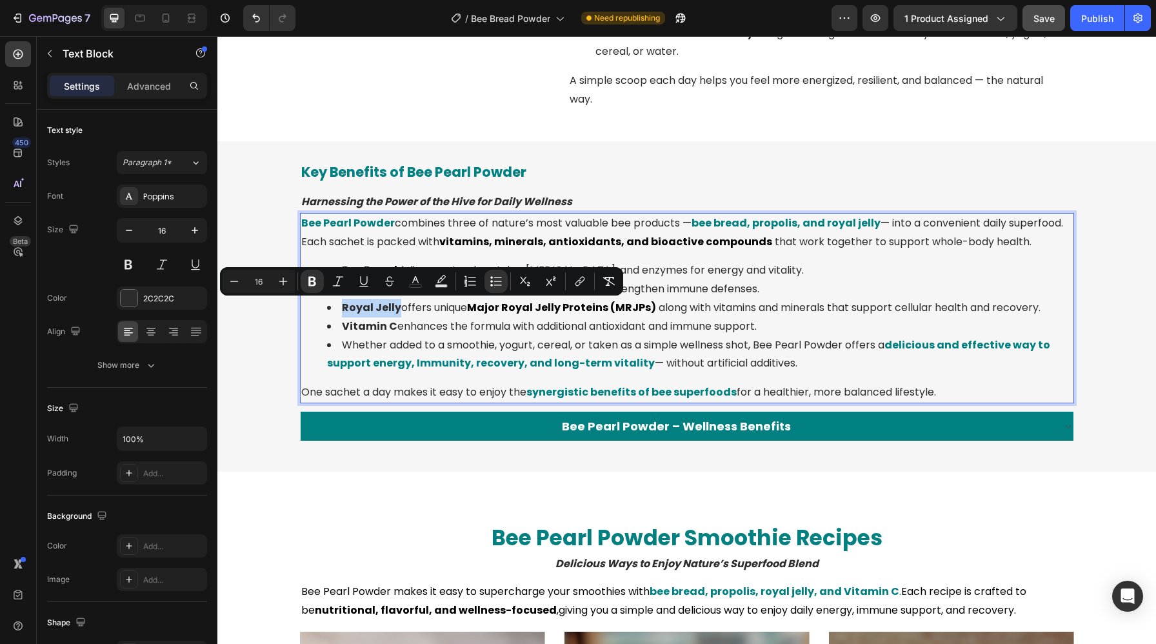
drag, startPoint x: 397, startPoint y: 309, endPoint x: 333, endPoint y: 310, distance: 64.5
click at [333, 310] on li "Royal Jelly offers unique Major Royal Jelly Proteins (MRJPs) along with vitamin…" at bounding box center [699, 308] width 745 height 19
click at [419, 286] on icon "Editor contextual toolbar" at bounding box center [415, 281] width 13 height 13
type input "2C2C2C"
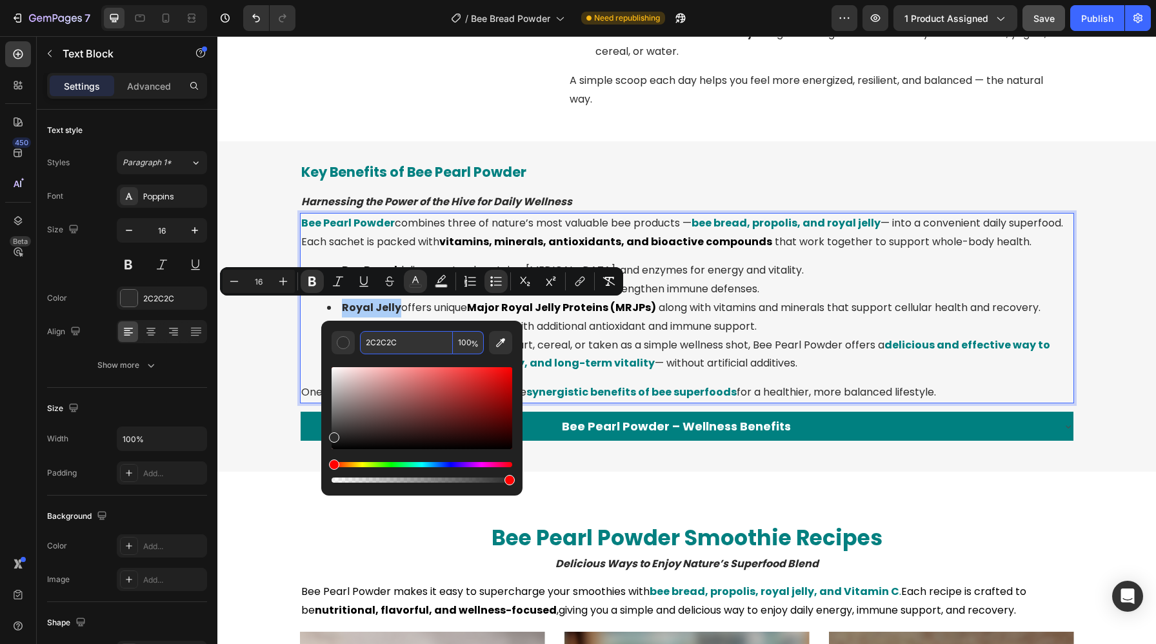
click at [427, 344] on input "2C2C2C" at bounding box center [406, 342] width 93 height 23
paste input "000000"
type input "000000"
click at [602, 363] on strong "delicious and effective way to support energy, Immunity, recovery, and long-ter…" at bounding box center [688, 354] width 723 height 34
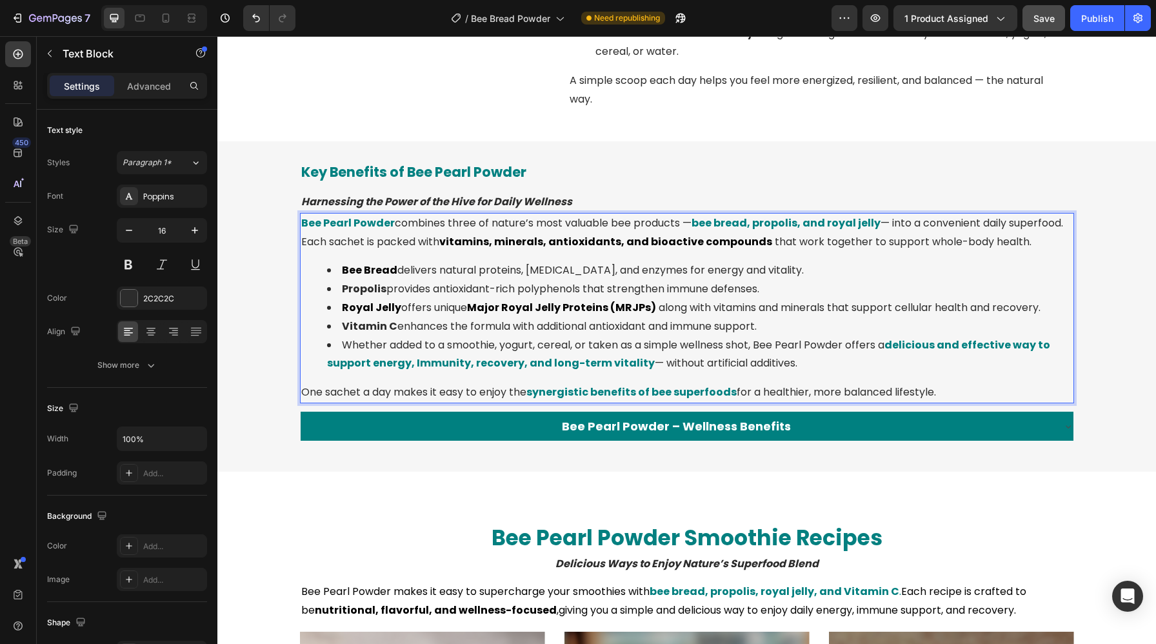
click at [425, 361] on strong "delicious and effective way to support energy, Immunity, recovery, and long-ter…" at bounding box center [688, 354] width 723 height 34
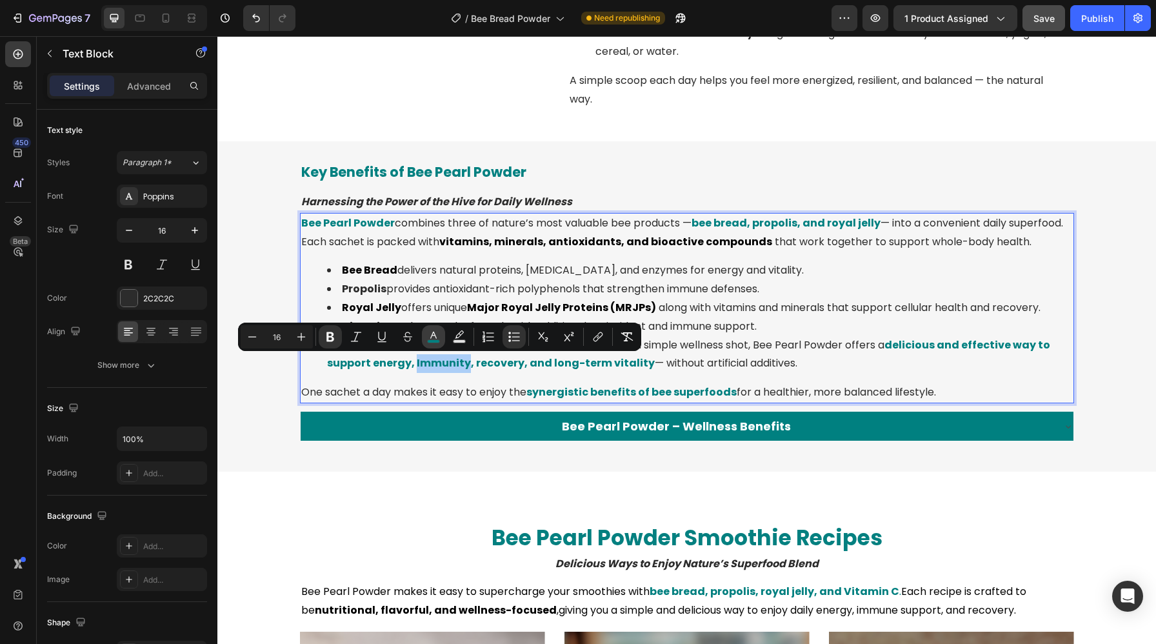
click at [435, 329] on button "color" at bounding box center [433, 336] width 23 height 23
type input "008080"
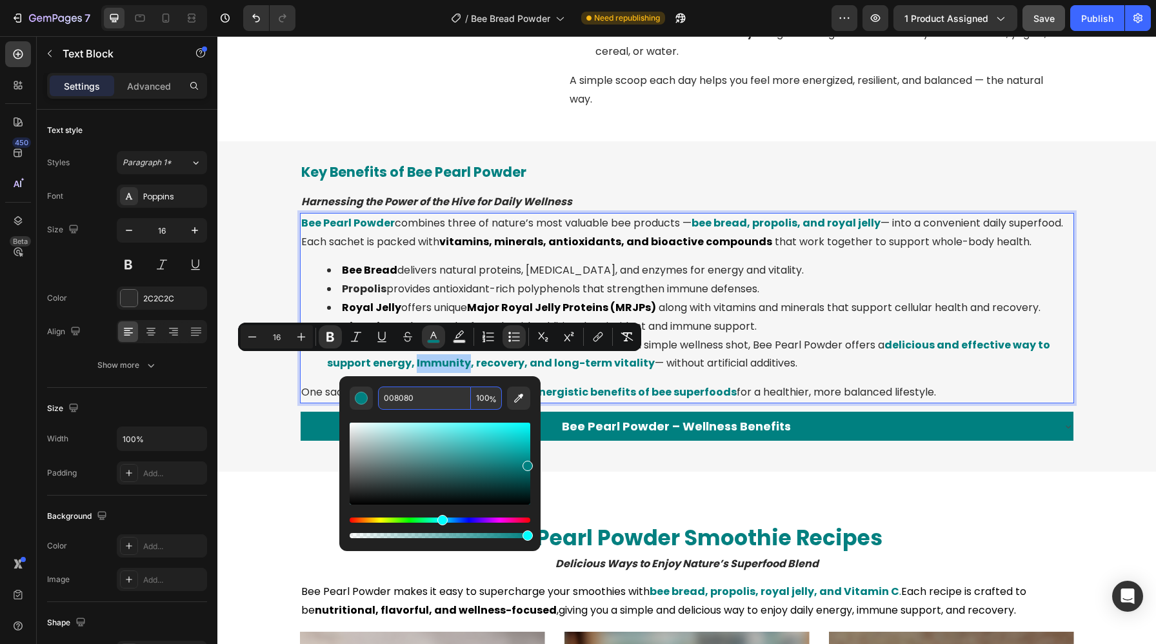
click at [443, 394] on input "008080" at bounding box center [424, 397] width 93 height 23
click at [139, 298] on div "2C2C2C" at bounding box center [162, 297] width 90 height 23
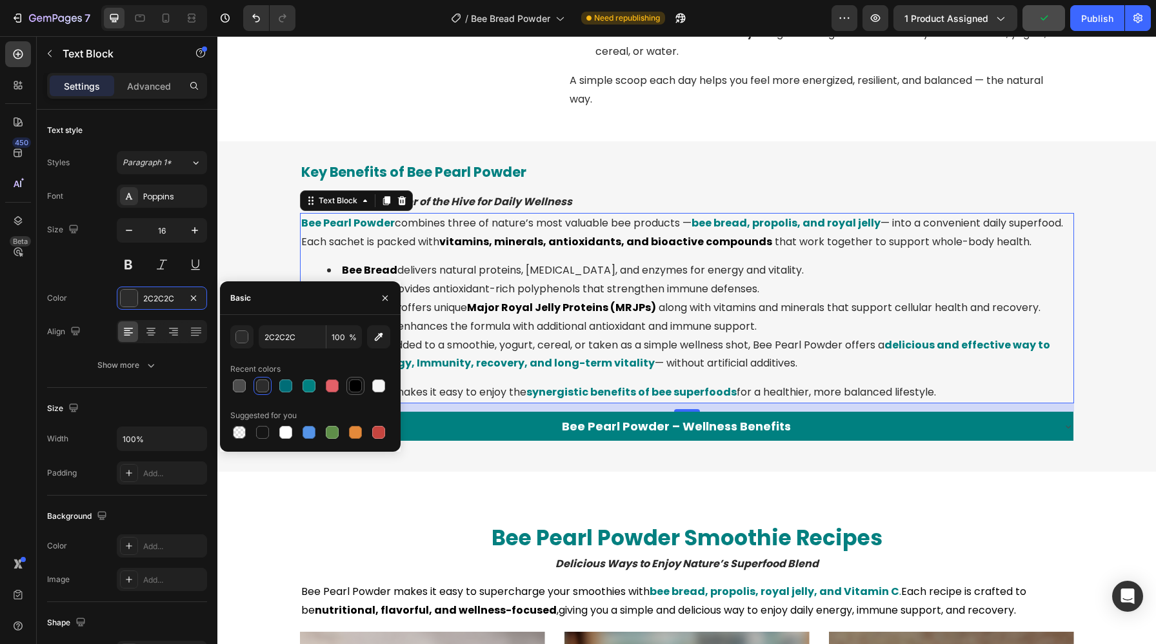
click at [350, 384] on div at bounding box center [355, 385] width 13 height 13
type input "000000"
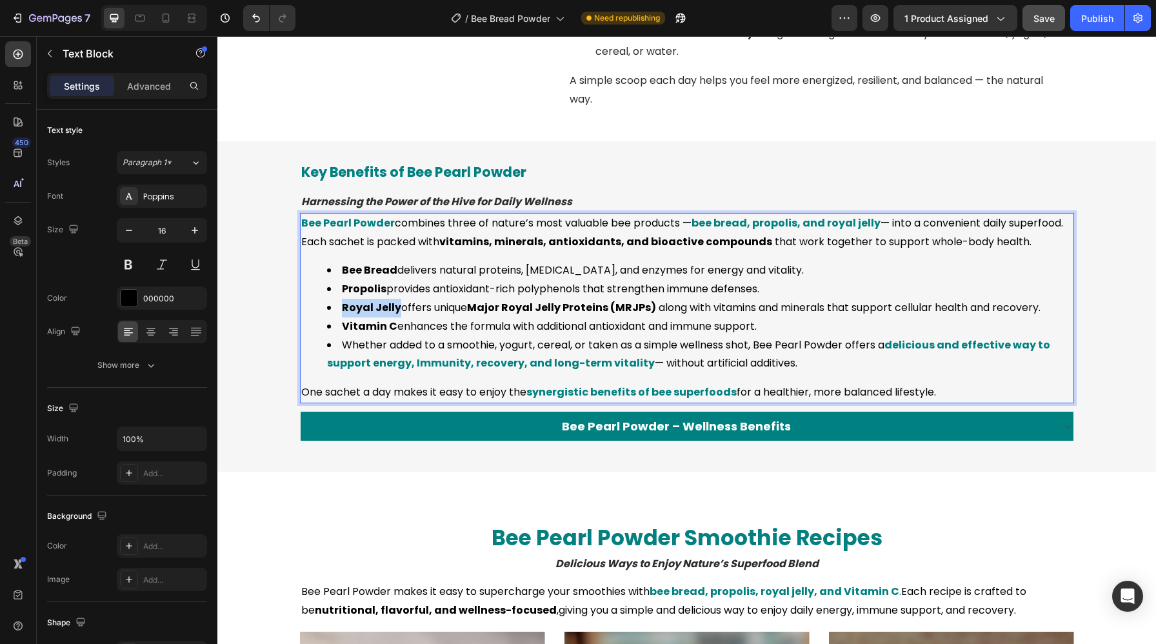
drag, startPoint x: 398, startPoint y: 311, endPoint x: 335, endPoint y: 310, distance: 62.6
click at [335, 310] on li "Royal Jelly offers unique Major Royal Jelly Proteins (MRJPs) along with vitamin…" at bounding box center [699, 308] width 745 height 19
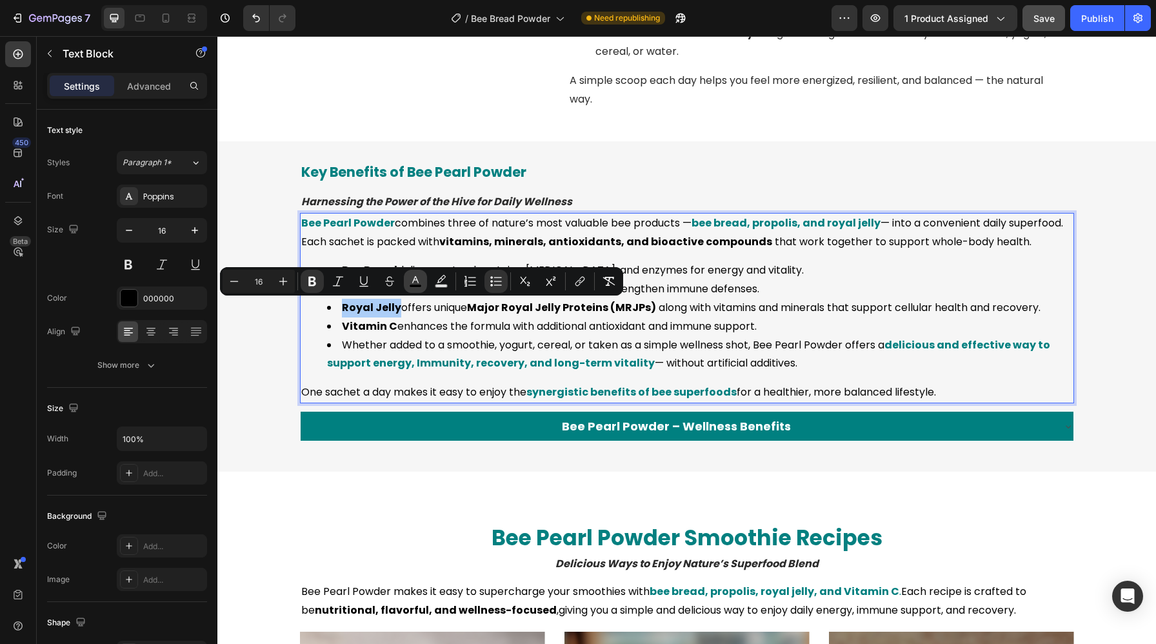
click at [422, 281] on button "color" at bounding box center [415, 281] width 23 height 23
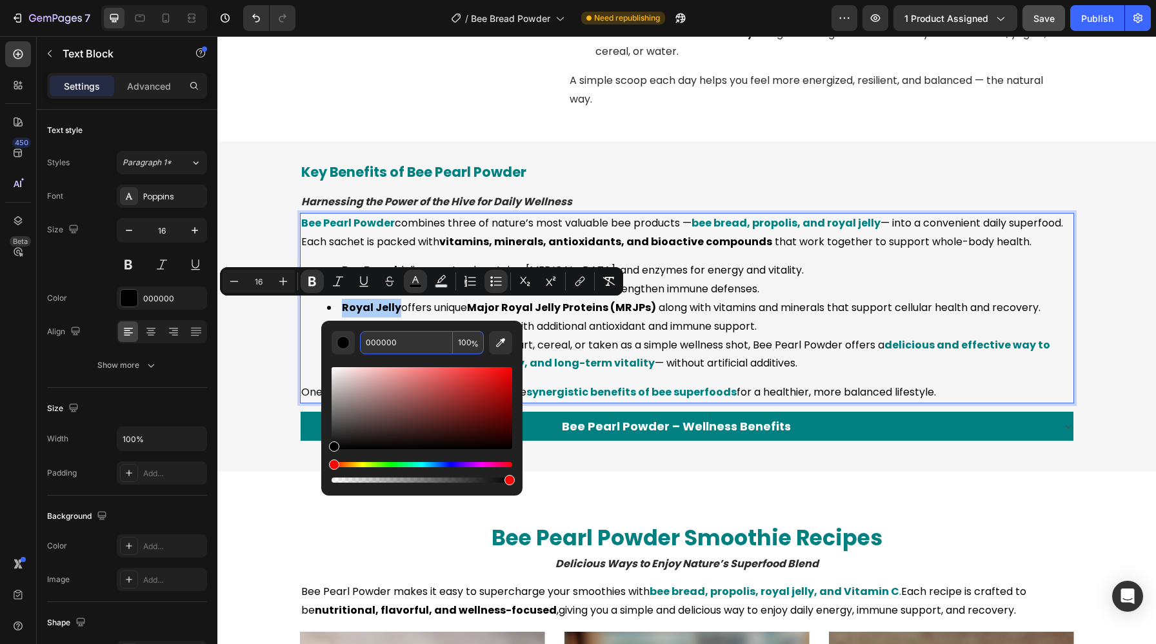
click at [418, 346] on input "000000" at bounding box center [406, 342] width 93 height 23
paste input "808"
type input "008080"
click at [600, 335] on li "Vitamin C enhances the formula with additional antioxidant and immune support." at bounding box center [699, 326] width 745 height 19
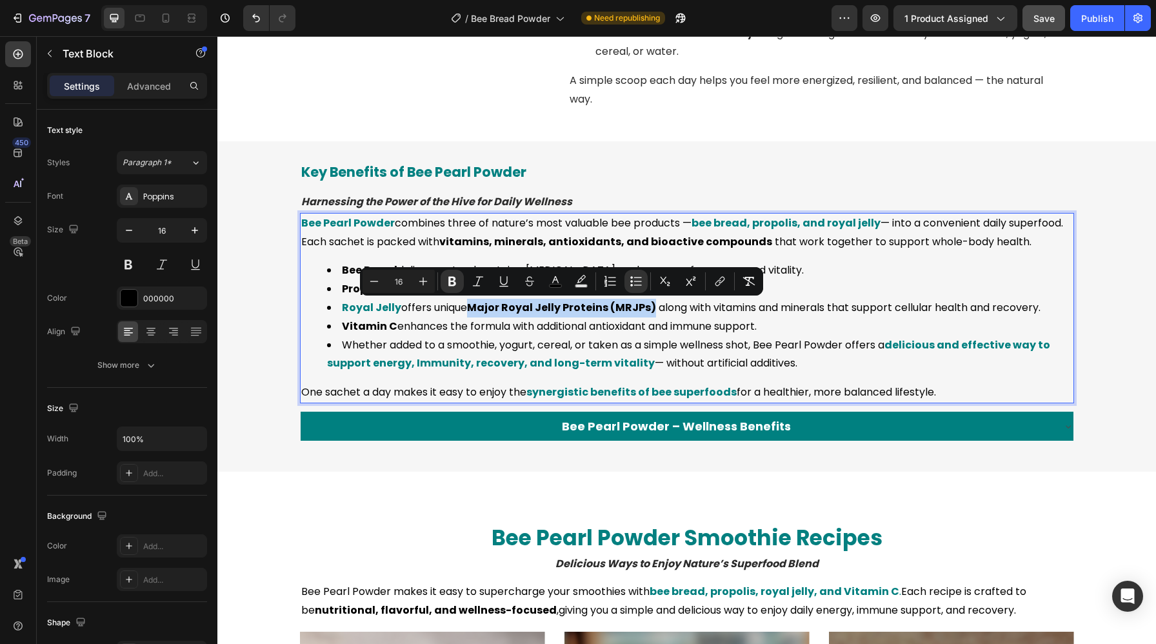
drag, startPoint x: 471, startPoint y: 306, endPoint x: 653, endPoint y: 310, distance: 181.9
click at [653, 310] on li "Royal Jelly offers unique Major Royal Jelly Proteins (MRJPs) along with vitamin…" at bounding box center [699, 308] width 745 height 19
click at [549, 279] on icon "Editor contextual toolbar" at bounding box center [555, 281] width 13 height 13
type input "000000"
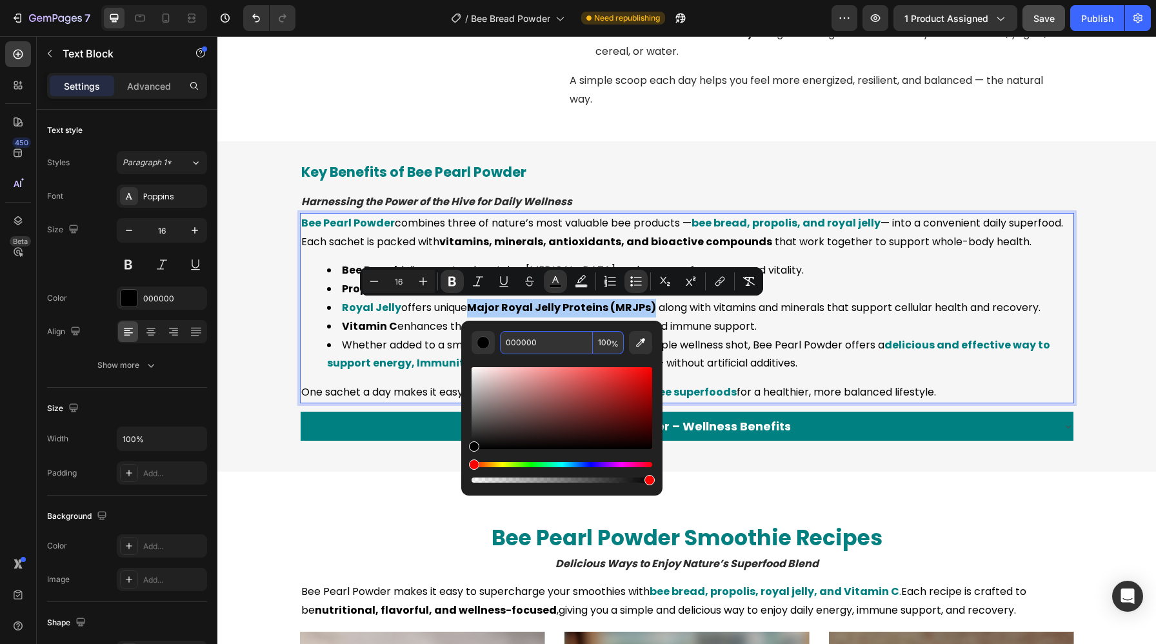
click at [531, 336] on input "000000" at bounding box center [546, 342] width 93 height 23
paste input "008080"
type input "008080000000"
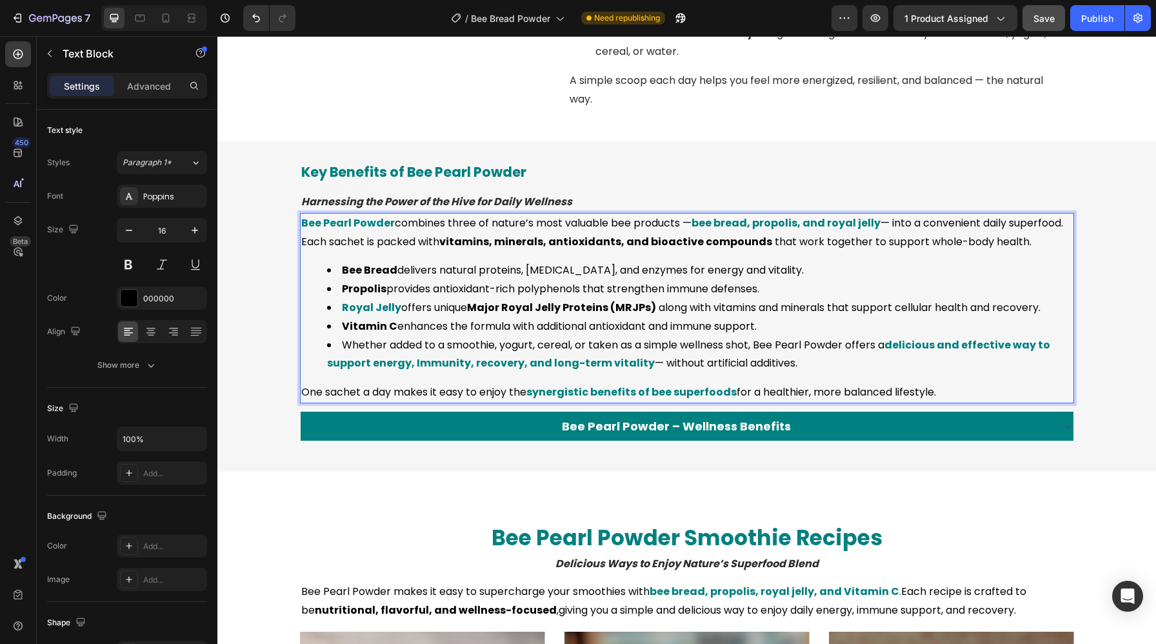
click at [380, 344] on li "Whether added to a smoothie, yogurt, cereal, or taken as a simple wellness shot…" at bounding box center [699, 354] width 745 height 37
click at [516, 320] on li "Vitamin C enhances the formula with additional antioxidant and immune support." at bounding box center [699, 326] width 745 height 19
click at [473, 305] on strong "Major Royal Jelly Proteins (MRJPs)" at bounding box center [561, 307] width 189 height 15
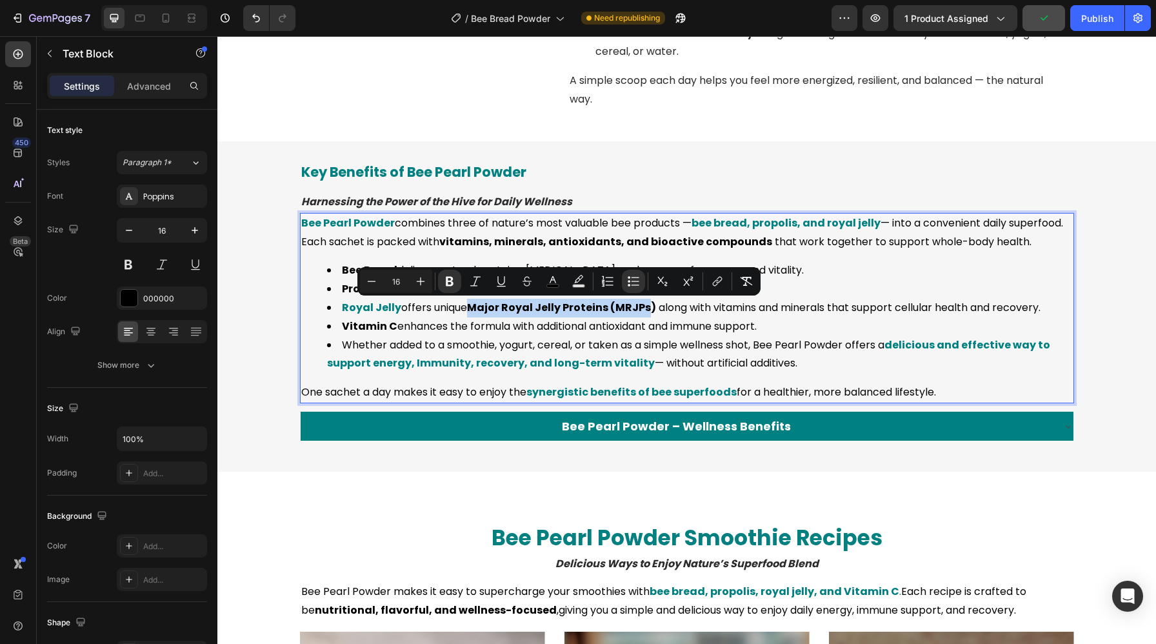
drag, startPoint x: 473, startPoint y: 305, endPoint x: 642, endPoint y: 301, distance: 169.6
click at [642, 301] on strong "Major Royal Jelly Proteins (MRJPs)" at bounding box center [561, 307] width 189 height 15
click at [558, 288] on button "color" at bounding box center [552, 281] width 23 height 23
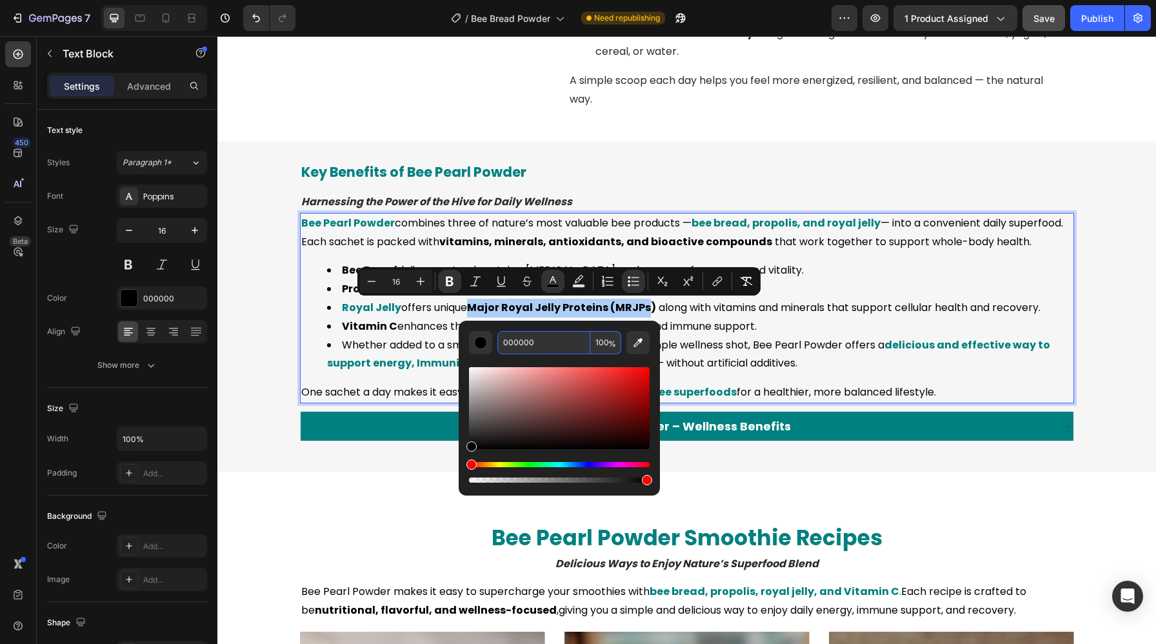
click at [576, 352] on input "000000" at bounding box center [543, 342] width 93 height 23
paste input "808"
type input "008080"
click at [402, 357] on strong "delicious and effective way to support energy, Immunity, recovery, and long-ter…" at bounding box center [688, 354] width 723 height 34
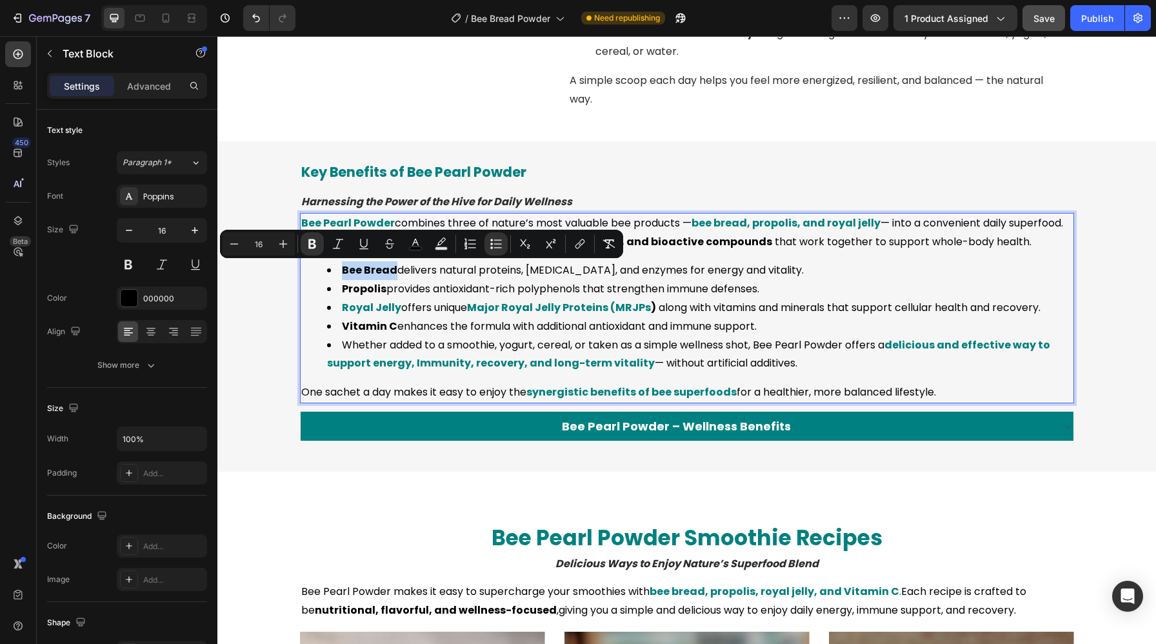
drag, startPoint x: 395, startPoint y: 273, endPoint x: 339, endPoint y: 270, distance: 55.5
click at [339, 270] on li "Bee Bread delivers natural proteins, amino acids, and enzymes for energy and vi…" at bounding box center [699, 270] width 745 height 19
click at [406, 251] on button "color" at bounding box center [415, 243] width 23 height 23
type input "000000"
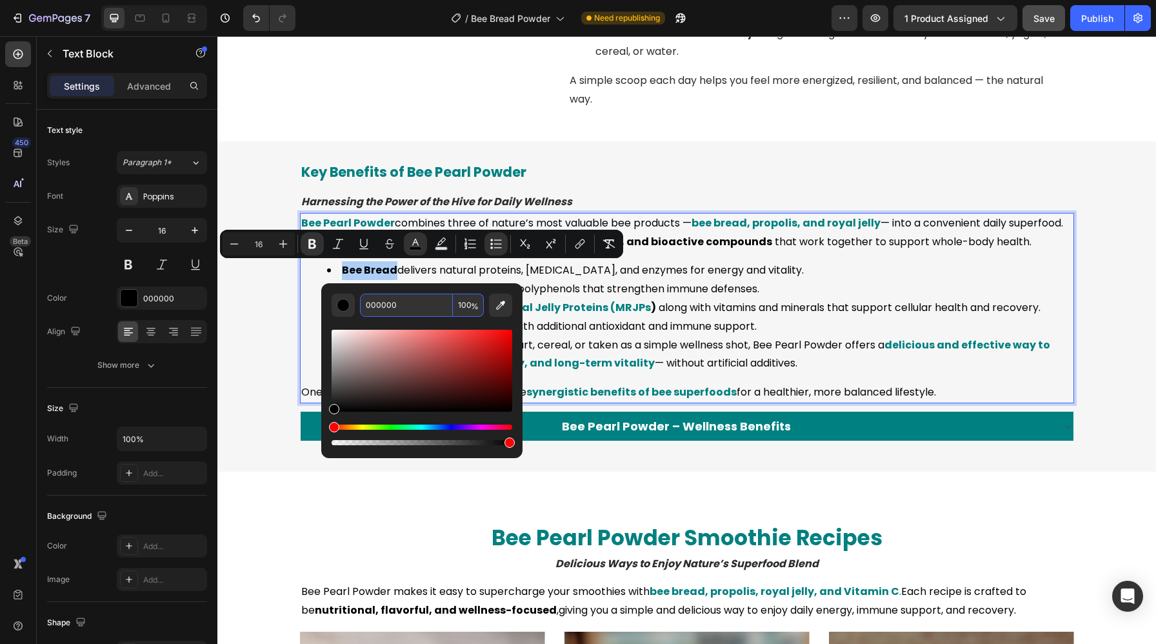
click at [393, 301] on input "000000" at bounding box center [406, 304] width 93 height 23
paste input "808"
type input "008080"
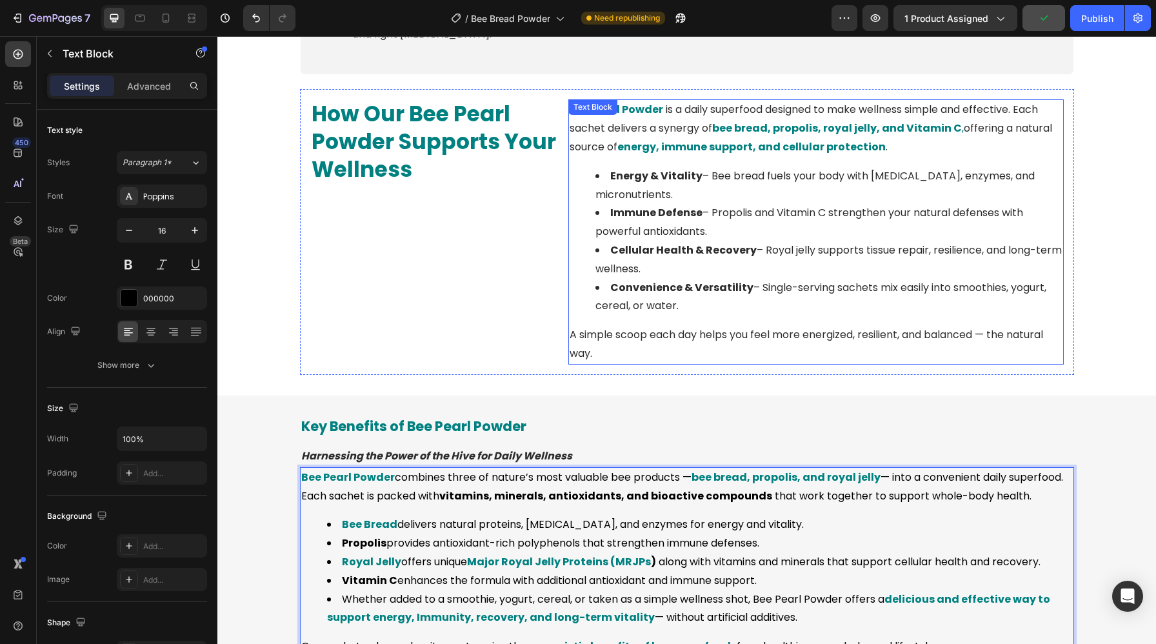
scroll to position [1184, 0]
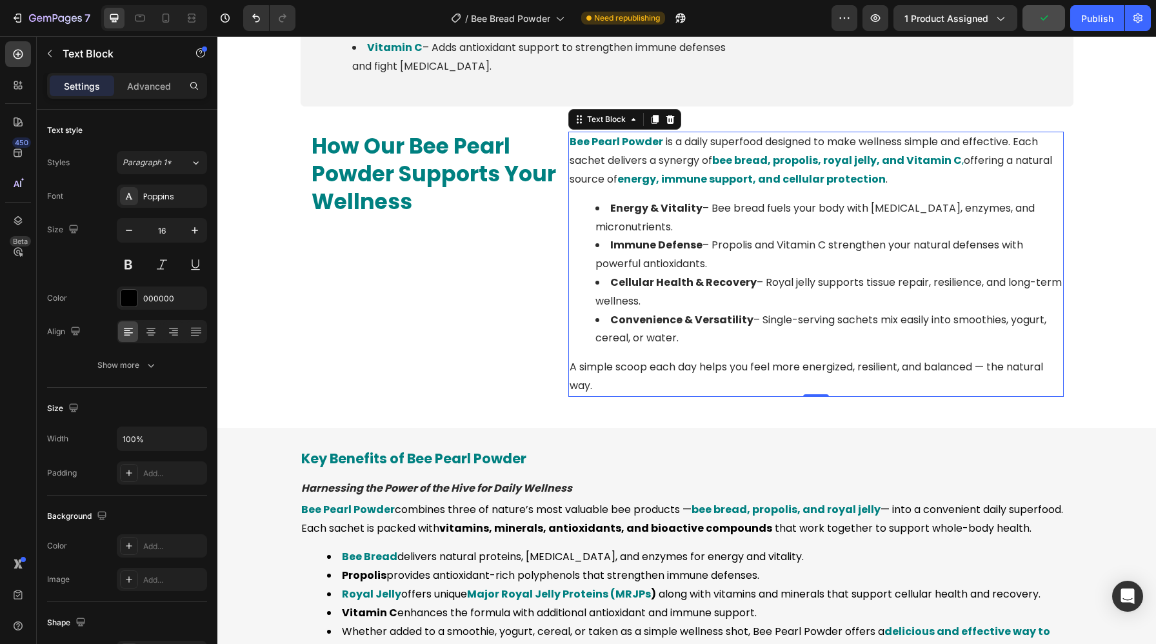
click at [636, 295] on li "Cellular Health & Recovery – Royal jelly supports tissue repair, resilience, an…" at bounding box center [828, 291] width 467 height 37
click at [611, 253] on li "Immune Defense – Propolis and Vitamin C strengthen your natural defenses with p…" at bounding box center [828, 254] width 467 height 37
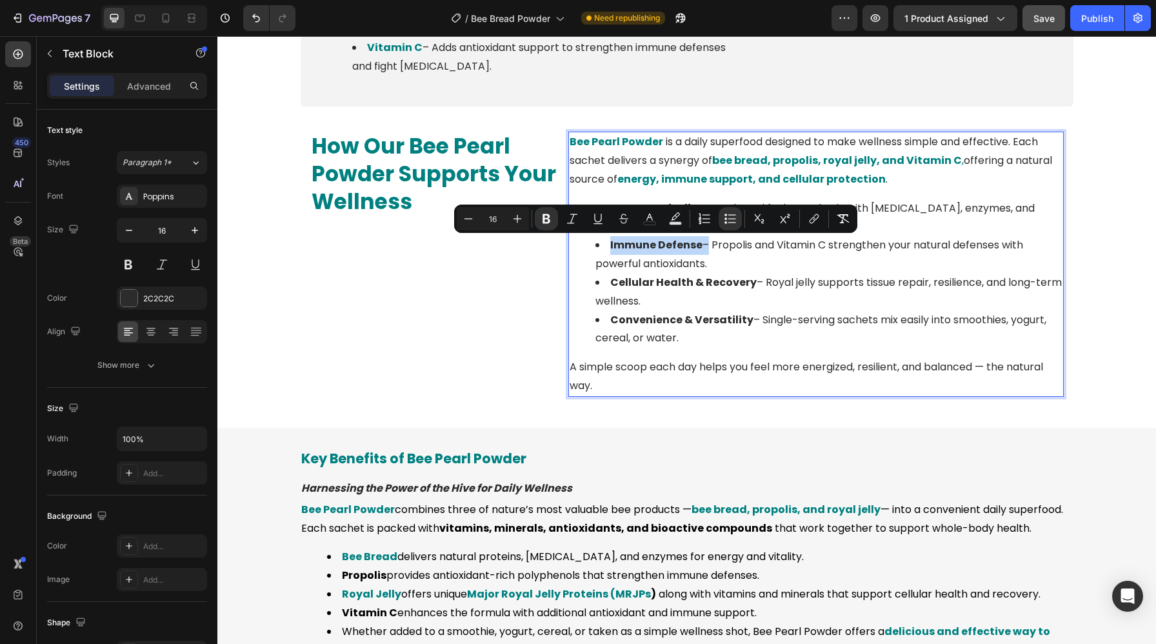
drag, startPoint x: 607, startPoint y: 247, endPoint x: 702, endPoint y: 249, distance: 94.2
click at [702, 249] on li "Immune Defense – Propolis and Vitamin C strengthen your natural defenses with p…" at bounding box center [828, 254] width 467 height 37
click at [649, 217] on icon "Editor contextual toolbar" at bounding box center [649, 218] width 13 height 13
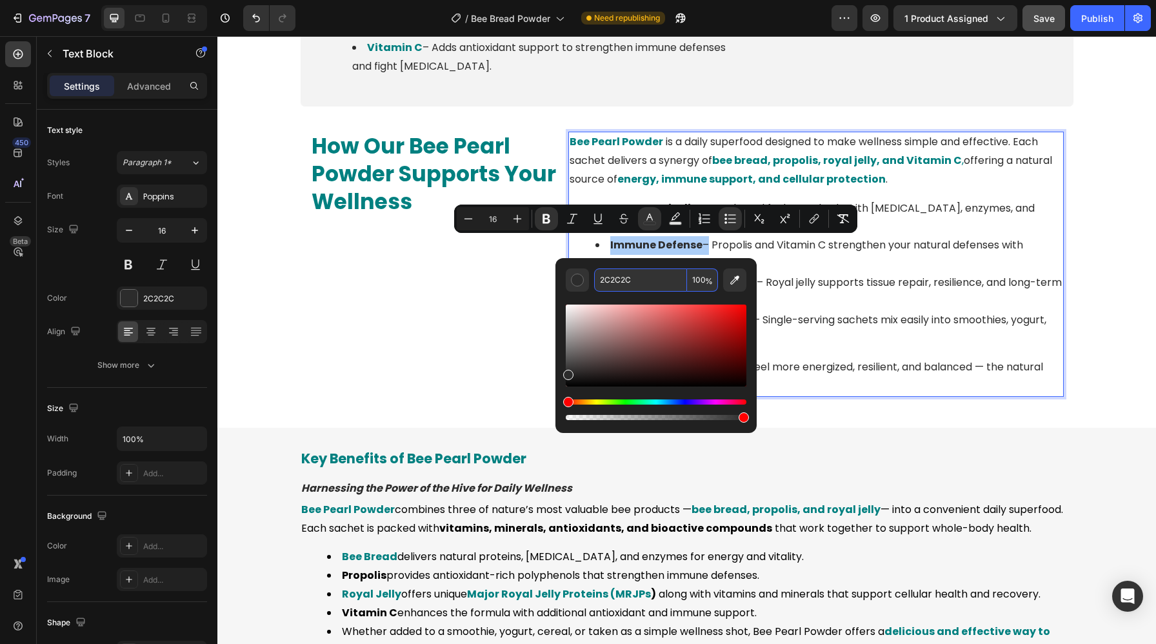
click at [624, 283] on input "2C2C2C" at bounding box center [640, 279] width 93 height 23
paste input "008080"
type input "008080"
click at [827, 315] on li "Convenience & Versatility – Single-serving sachets mix easily into smoothies, y…" at bounding box center [828, 329] width 467 height 37
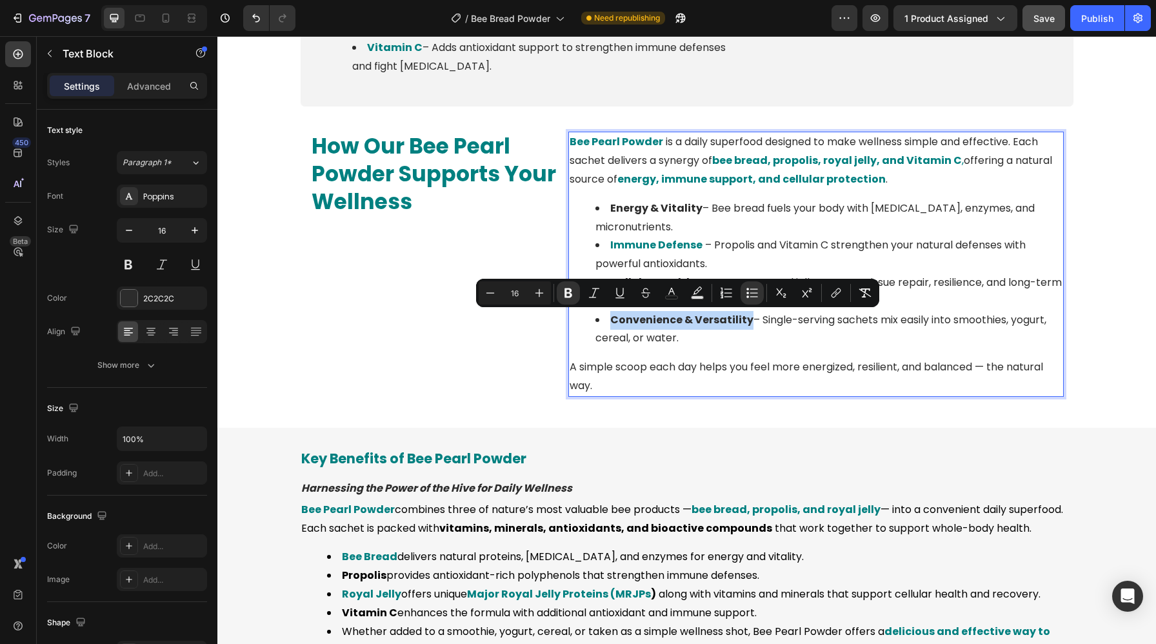
drag, startPoint x: 745, startPoint y: 320, endPoint x: 610, endPoint y: 319, distance: 134.8
click at [610, 319] on strong "Convenience & Versatility" at bounding box center [681, 319] width 143 height 15
click at [669, 292] on icon "Editor contextual toolbar" at bounding box center [671, 291] width 6 height 7
type input "2C2C2C"
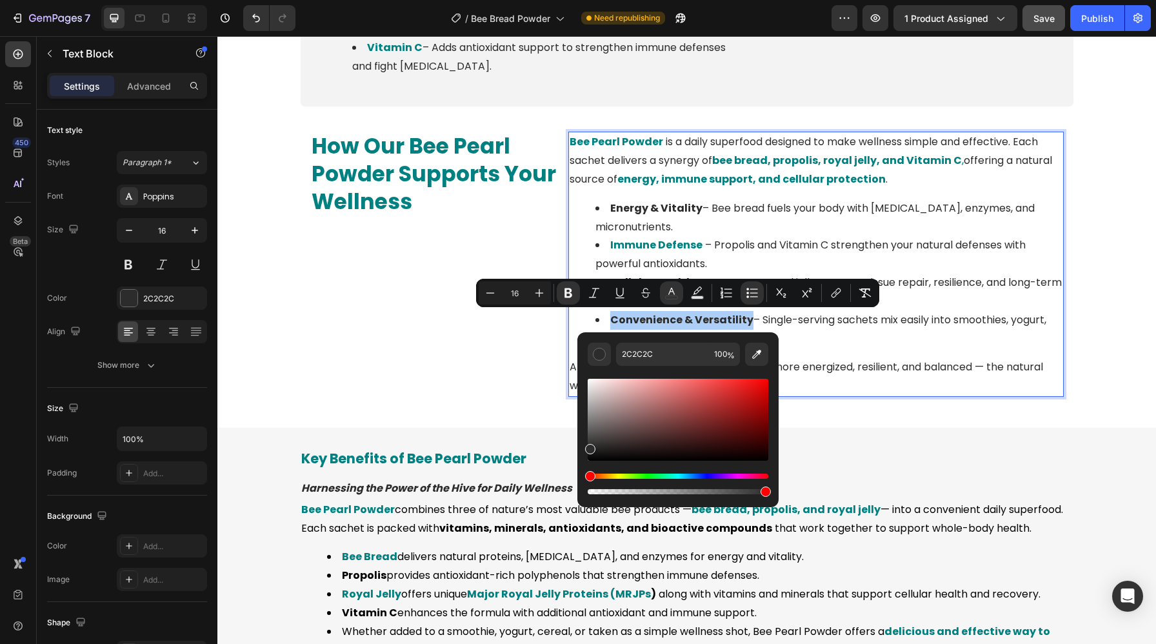
click at [643, 339] on div "2C2C2C 100 %" at bounding box center [677, 414] width 201 height 164
click at [643, 349] on input "2C2C2C" at bounding box center [662, 353] width 93 height 23
paste input "008080"
type input "008080"
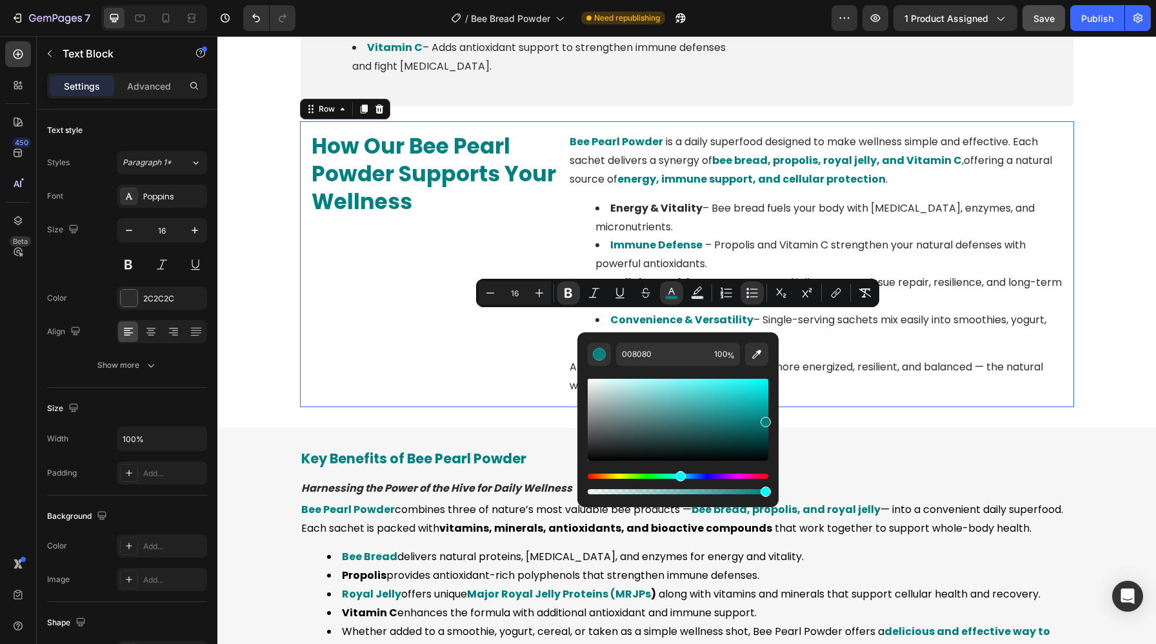
click at [415, 346] on div "How Our Bee Pearl Powder Supports Your Wellness Heading" at bounding box center [434, 264] width 248 height 264
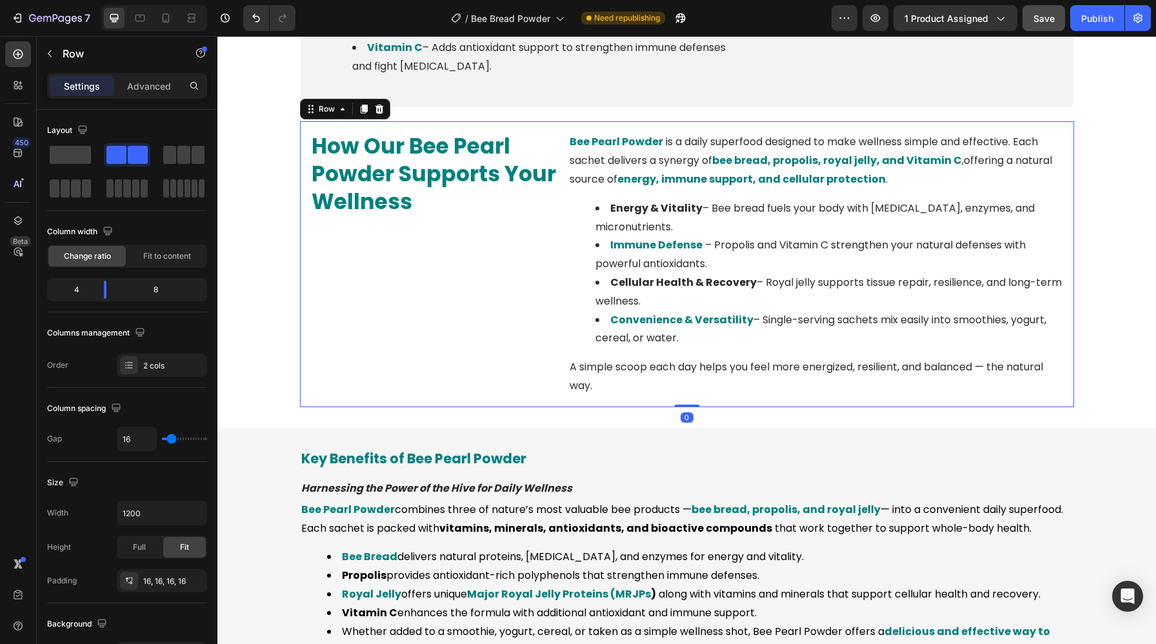
click at [557, 304] on div "How Our Bee Pearl Powder Supports Your Wellness Heading" at bounding box center [434, 264] width 248 height 264
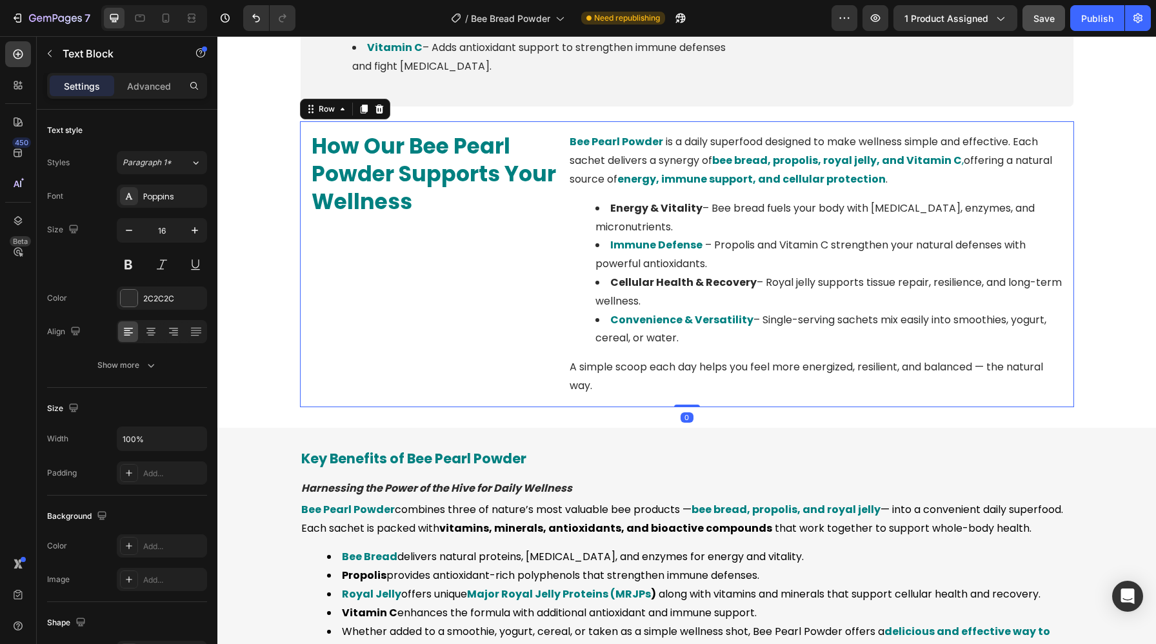
click at [584, 310] on ul "Energy & Vitality – Bee bread fuels your body with amino acids, enzymes, and mi…" at bounding box center [815, 273] width 493 height 148
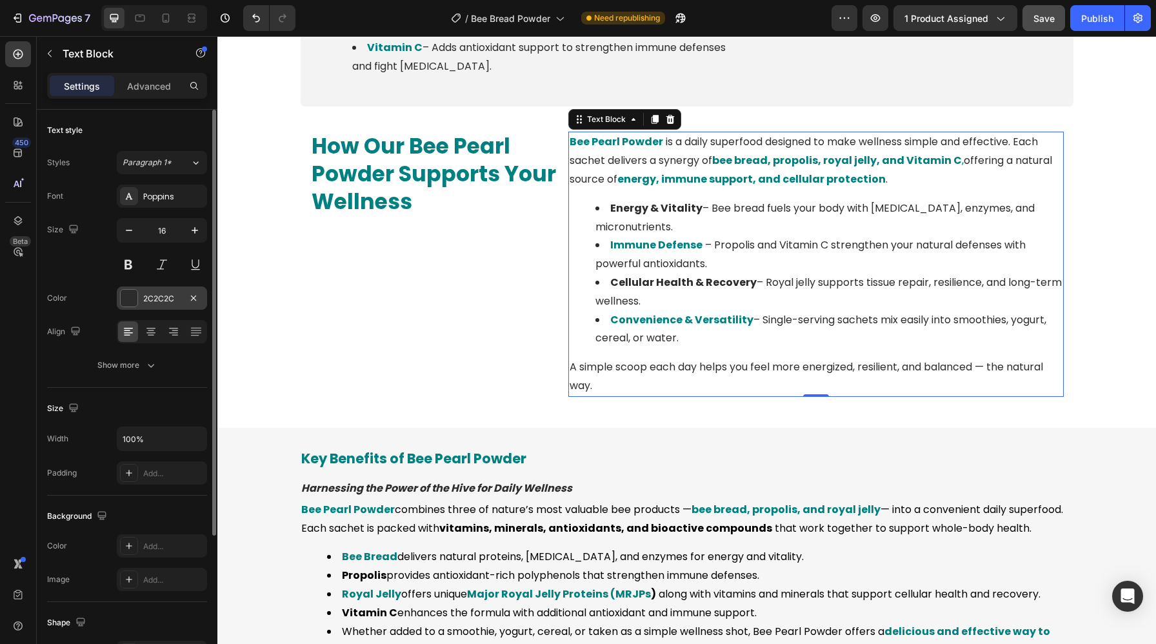
click at [148, 295] on div "2C2C2C" at bounding box center [161, 299] width 37 height 12
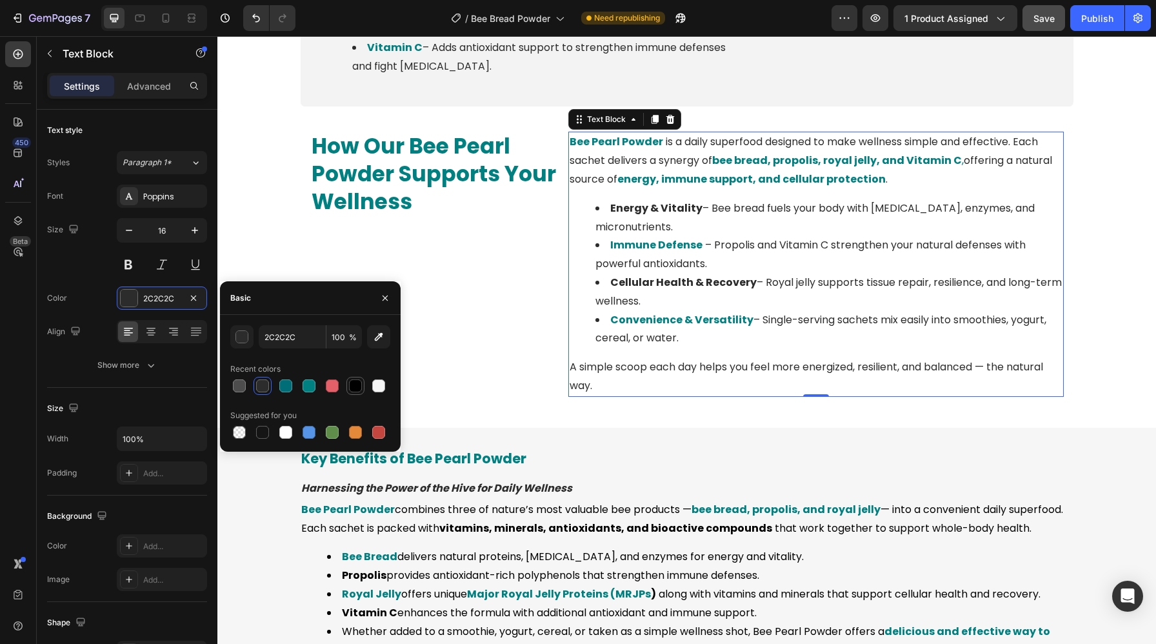
click at [353, 386] on div at bounding box center [355, 385] width 13 height 13
type input "000000"
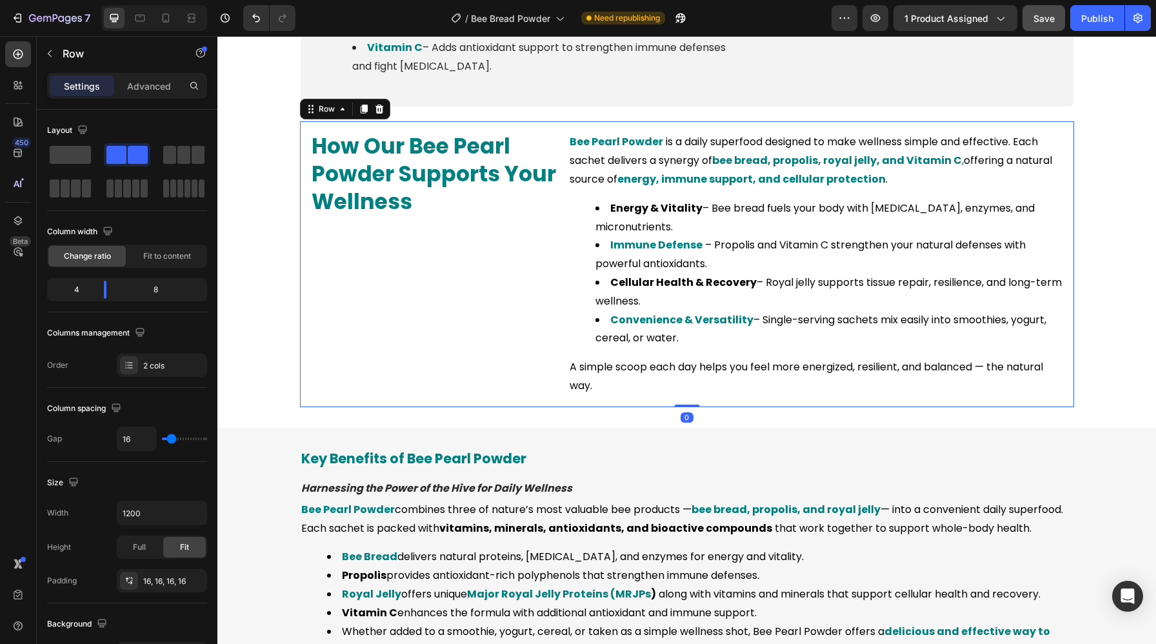
click at [463, 307] on div "How Our Bee Pearl Powder Supports Your Wellness Heading" at bounding box center [434, 264] width 248 height 264
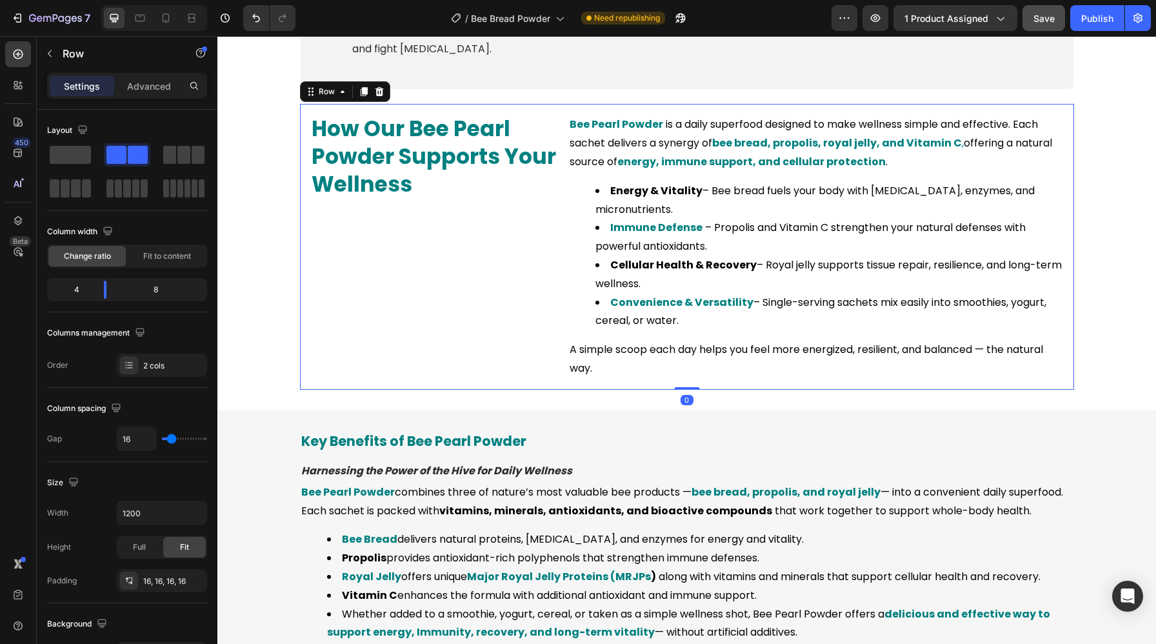
scroll to position [1245, 0]
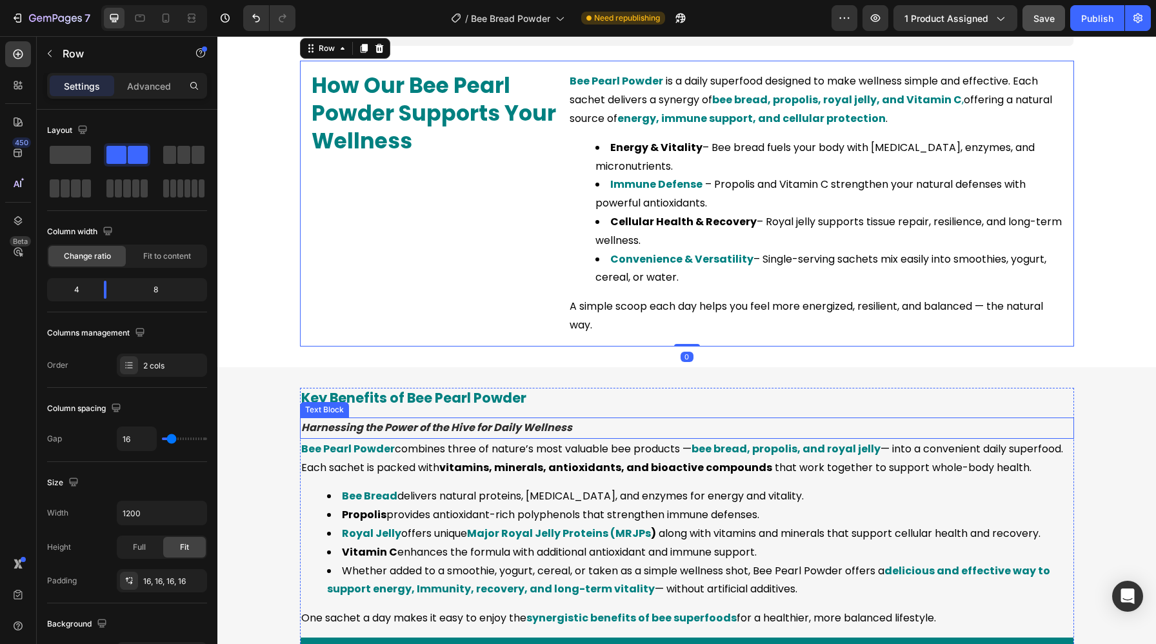
click at [428, 537] on li "Royal Jelly offers unique Major Royal Jelly Proteins (MRJPs ) along with vitami…" at bounding box center [699, 533] width 745 height 19
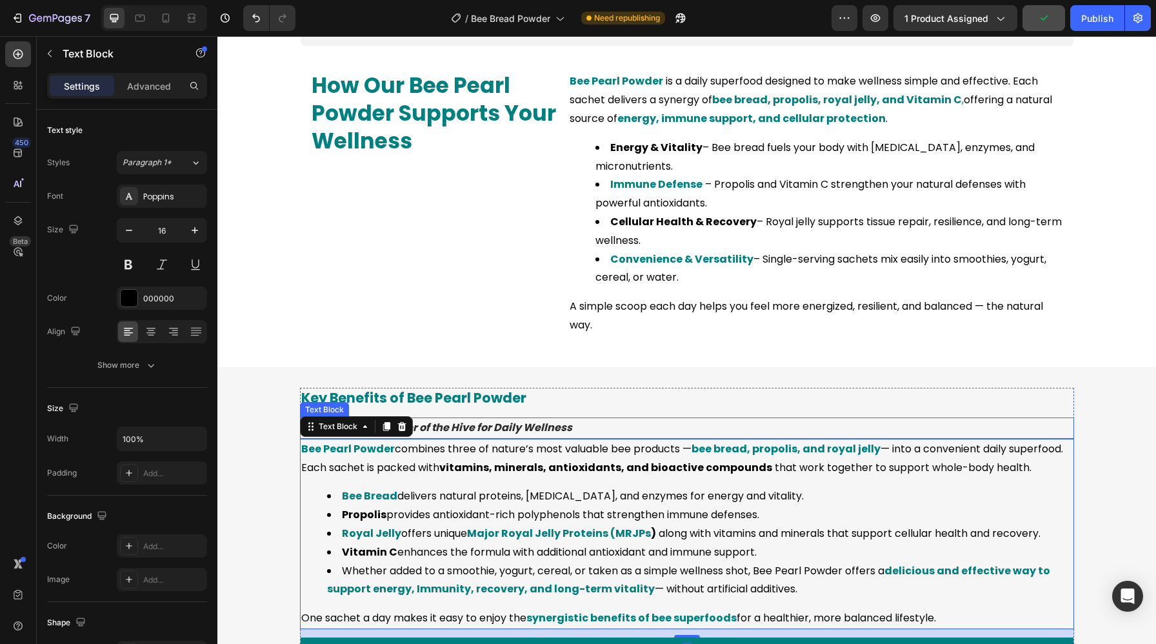
click at [507, 433] on p "Harnessing the Power of the Hive for Daily Wellness" at bounding box center [686, 427] width 771 height 19
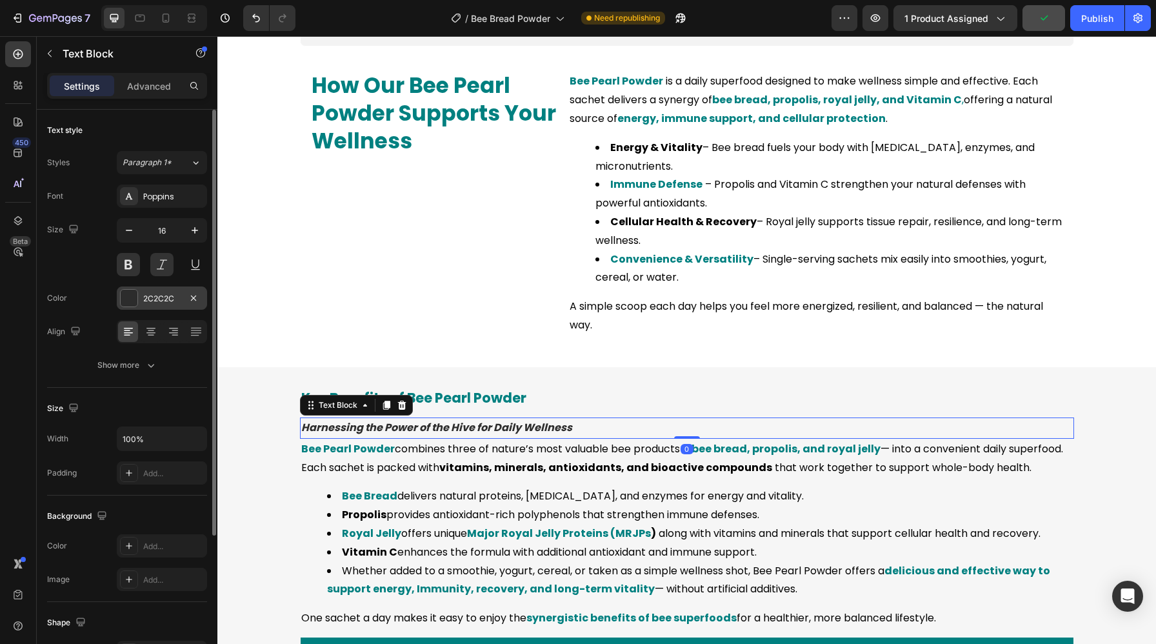
click at [159, 295] on div "2C2C2C" at bounding box center [161, 299] width 37 height 12
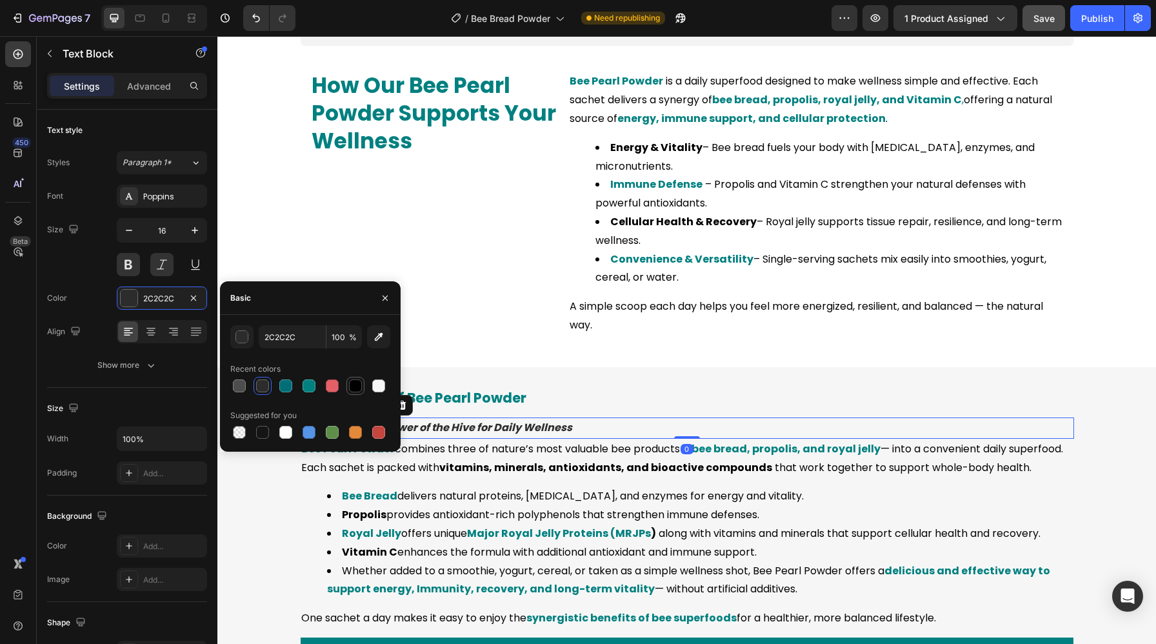
click at [350, 383] on div at bounding box center [355, 385] width 13 height 13
type input "000000"
click at [442, 498] on li "Bee Bread delivers natural proteins, amino acids, and enzymes for energy and vi…" at bounding box center [699, 496] width 745 height 19
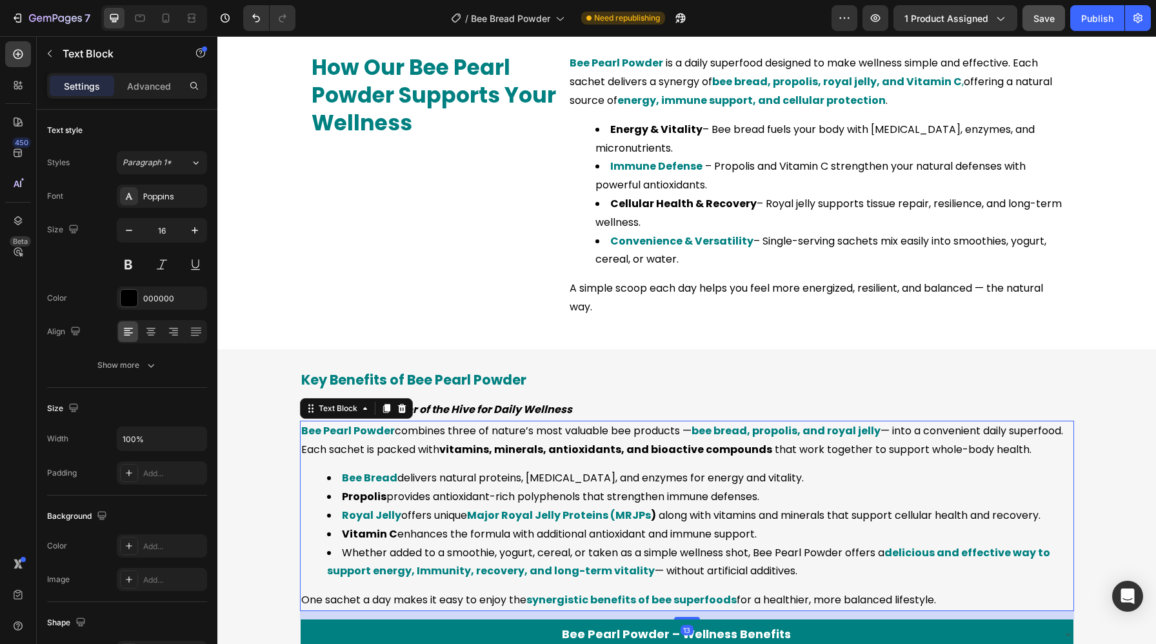
scroll to position [1074, 0]
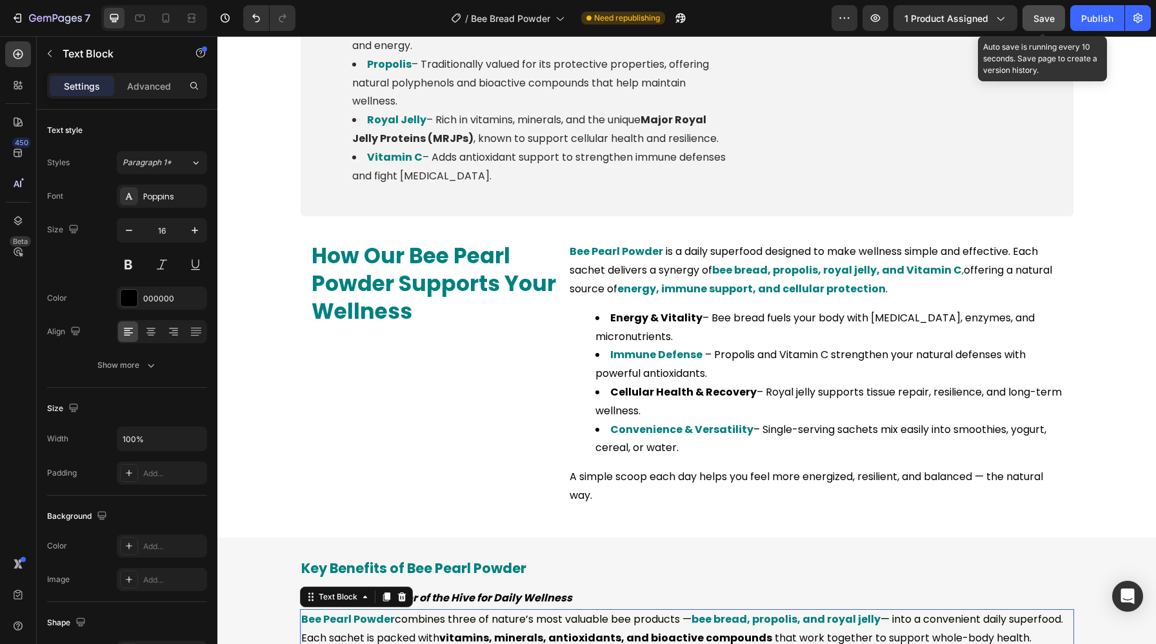
click at [1043, 14] on span "Save" at bounding box center [1043, 18] width 21 height 11
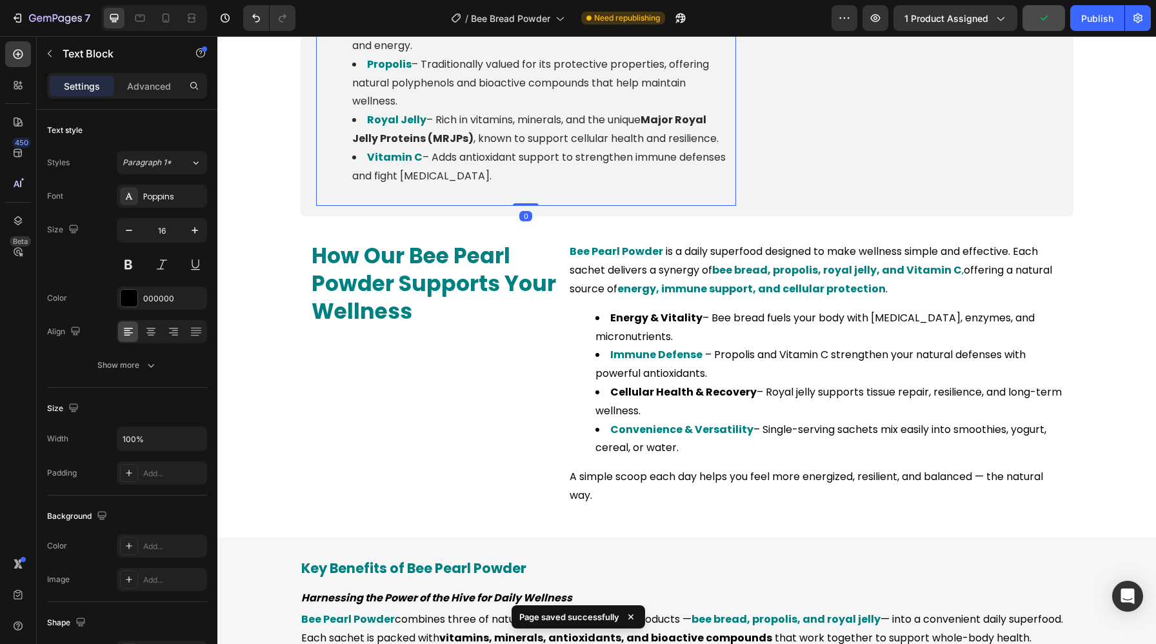
click at [612, 149] on li "Vitamin C – Adds antioxidant support to strengthen immune defenses and fight ox…" at bounding box center [538, 166] width 373 height 37
click at [159, 303] on div "2C2C2C" at bounding box center [161, 299] width 37 height 12
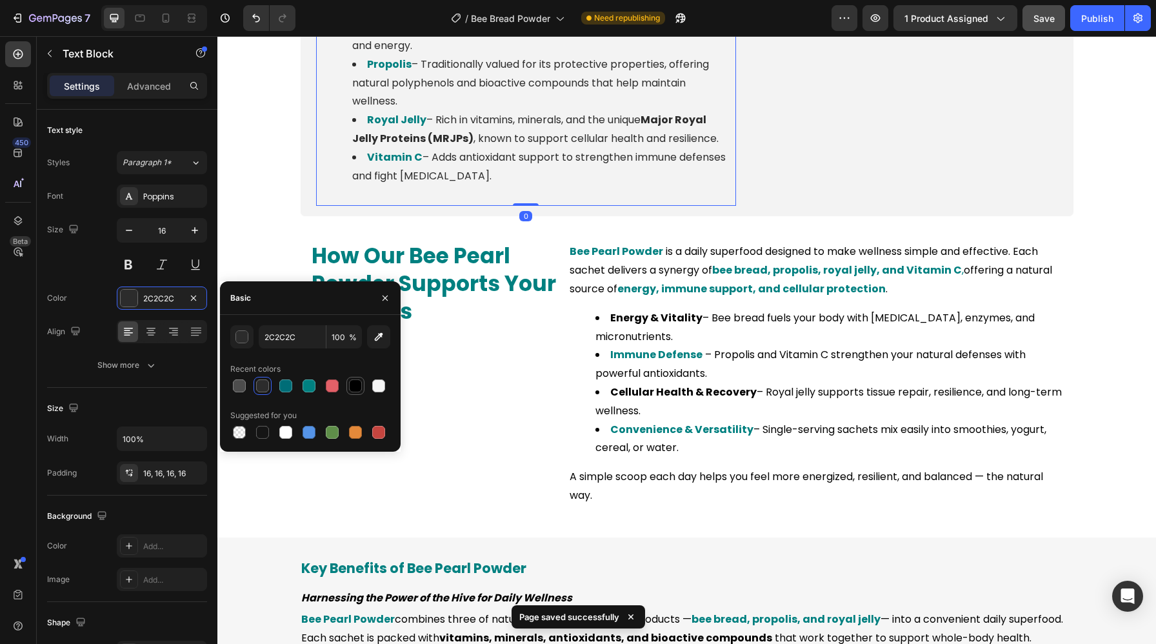
click at [347, 388] on div at bounding box center [355, 386] width 18 height 18
type input "000000"
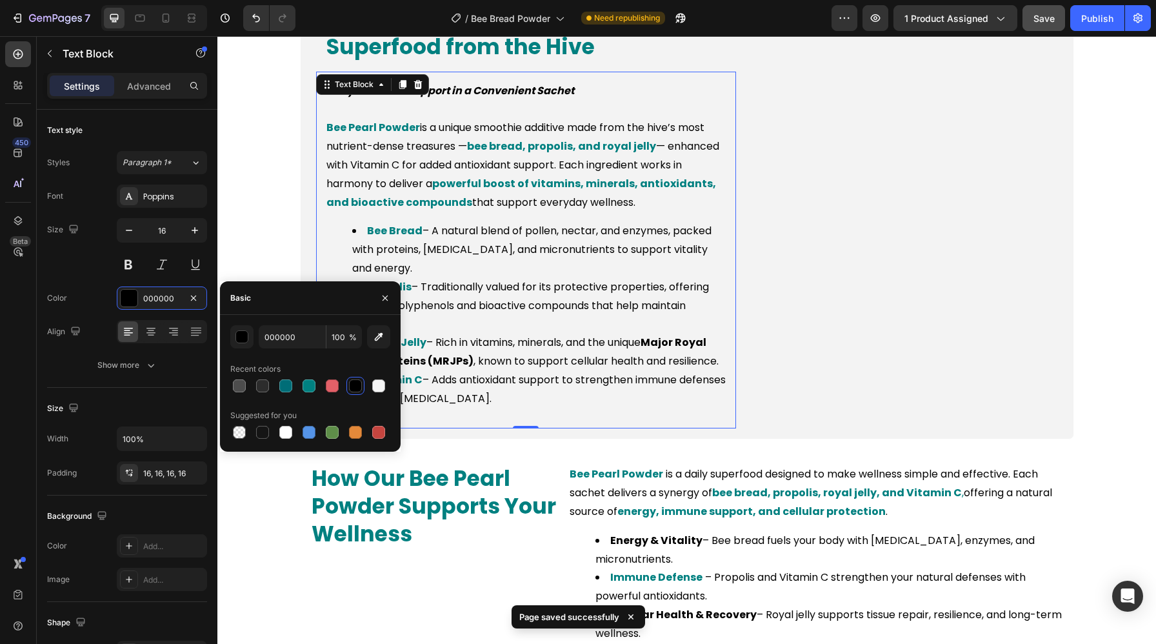
scroll to position [838, 0]
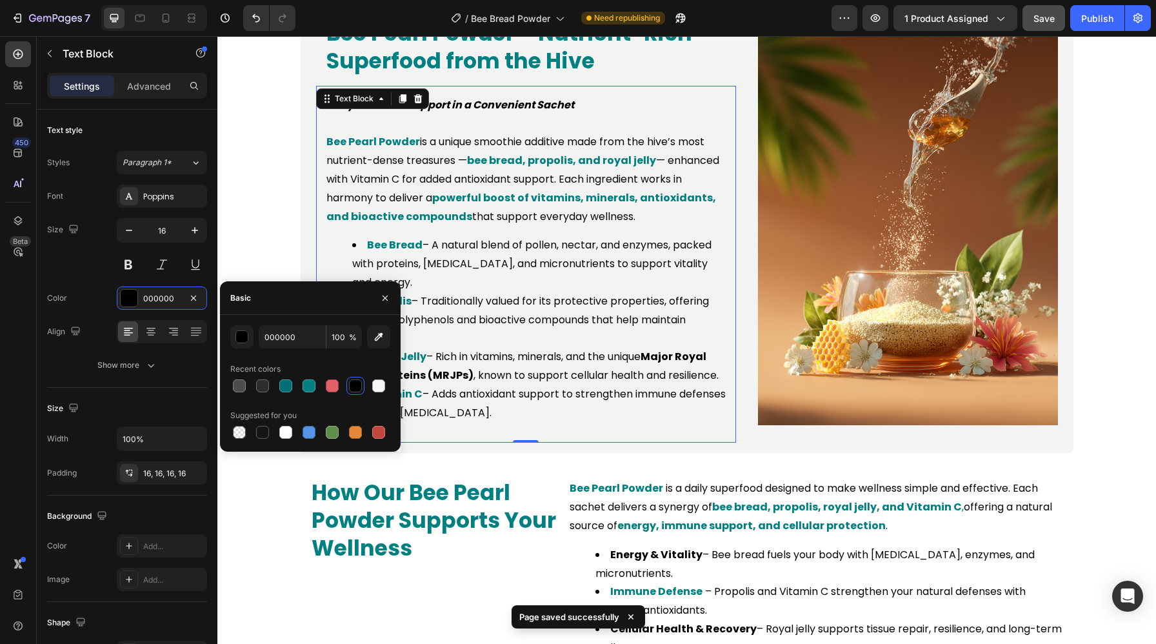
click at [538, 326] on li "Propolis – Traditionally valued for its protective properties, offering natural…" at bounding box center [538, 319] width 373 height 55
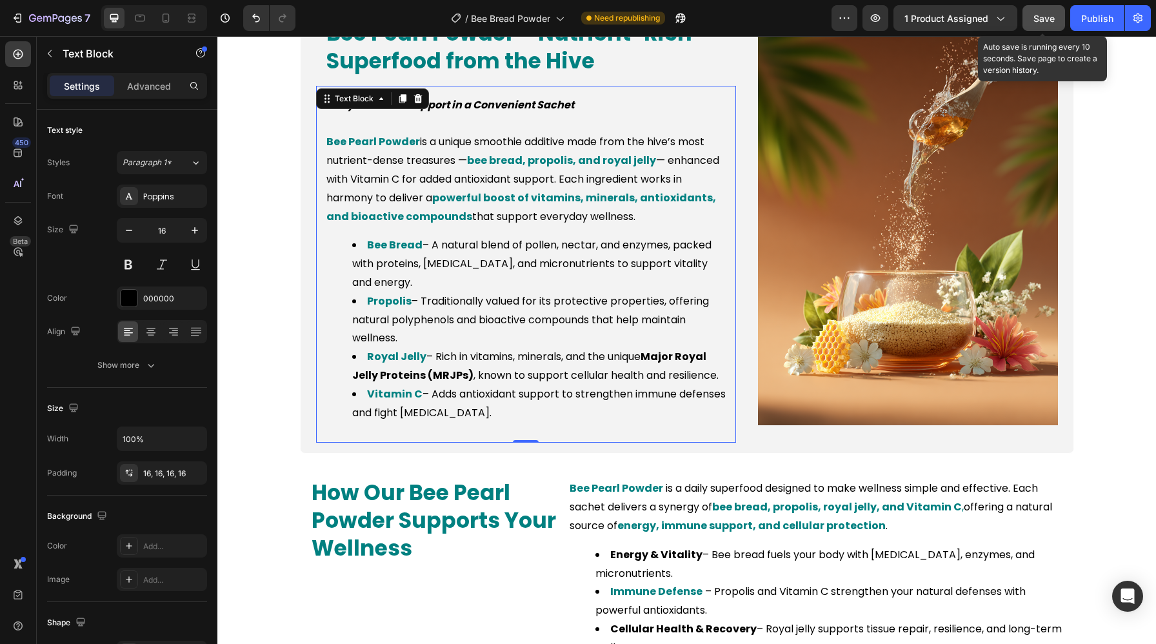
click at [1036, 16] on span "Save" at bounding box center [1043, 18] width 21 height 11
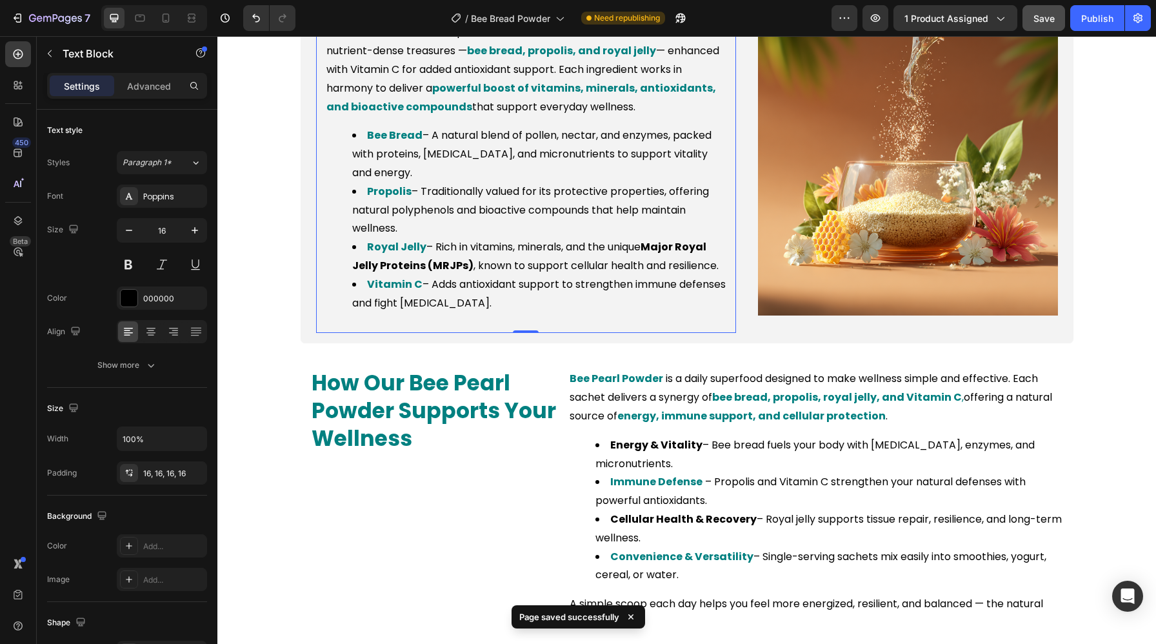
scroll to position [946, 0]
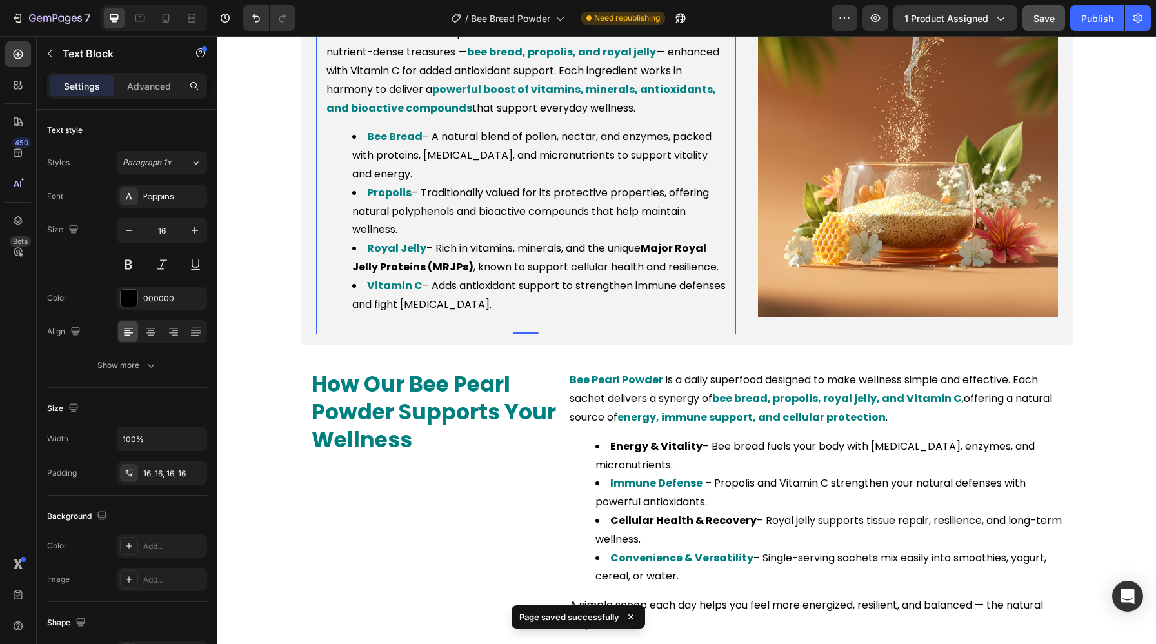
click at [412, 253] on strong "Royal Jelly" at bounding box center [396, 248] width 59 height 15
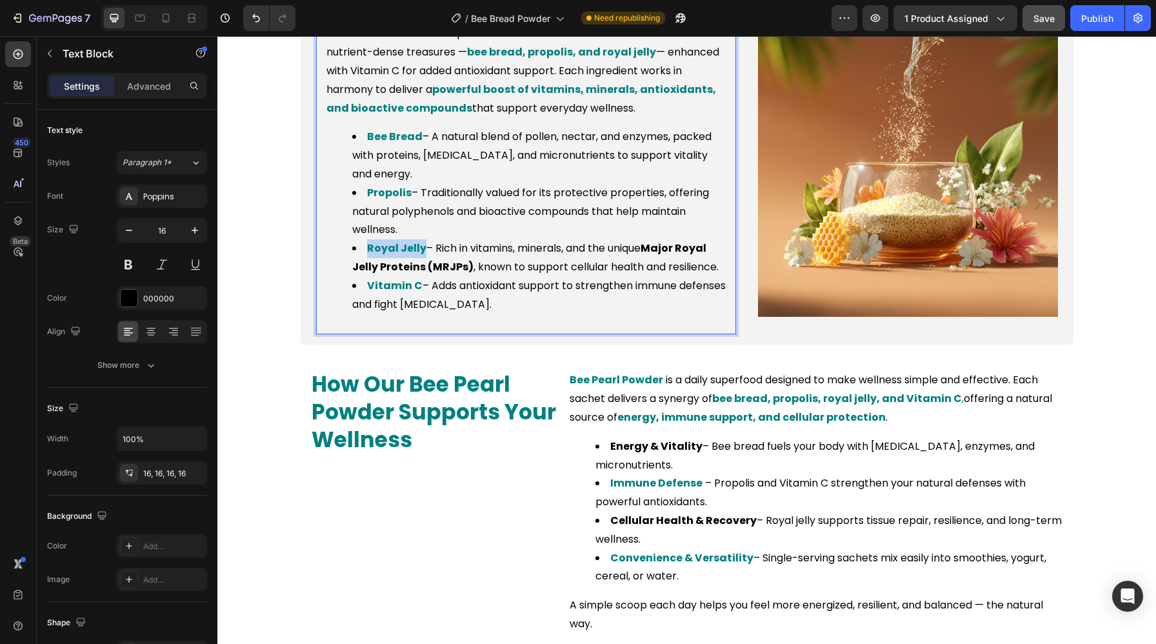
drag, startPoint x: 424, startPoint y: 250, endPoint x: 366, endPoint y: 250, distance: 57.4
click at [366, 250] on li "Royal Jelly – Rich in vitamins, minerals, and the unique Major Royal Jelly Prot…" at bounding box center [538, 257] width 373 height 37
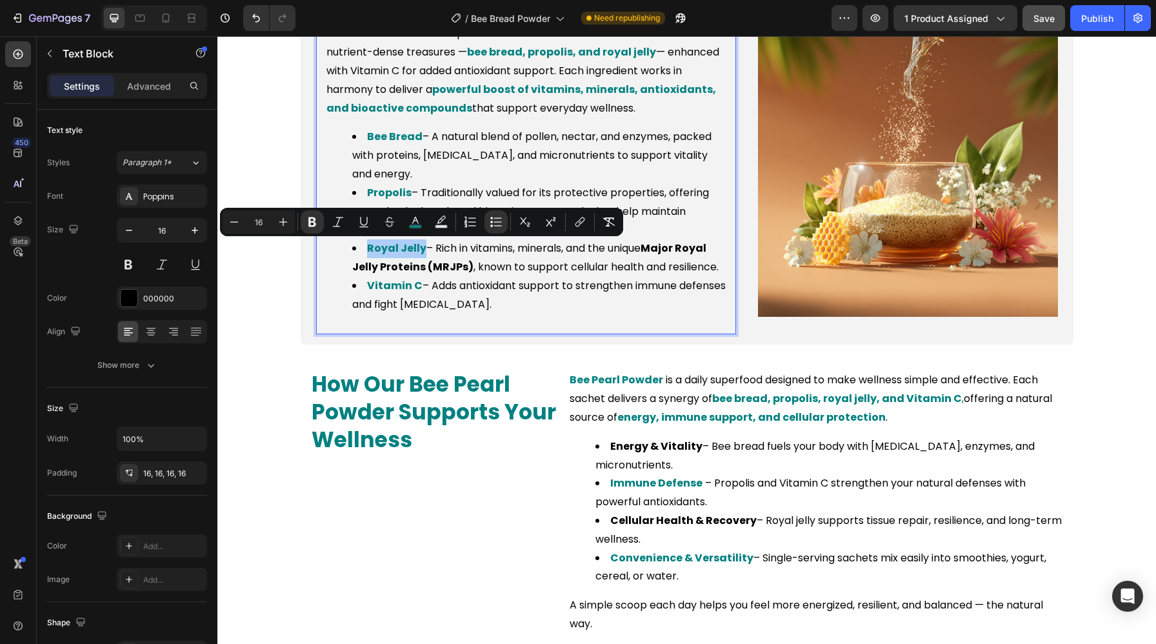
click at [427, 224] on div "Minus 16 Plus Bold Italic Underline Strikethrough color Text Background Color N…" at bounding box center [421, 221] width 398 height 23
click at [417, 225] on rect "Editor contextual toolbar" at bounding box center [415, 226] width 12 height 3
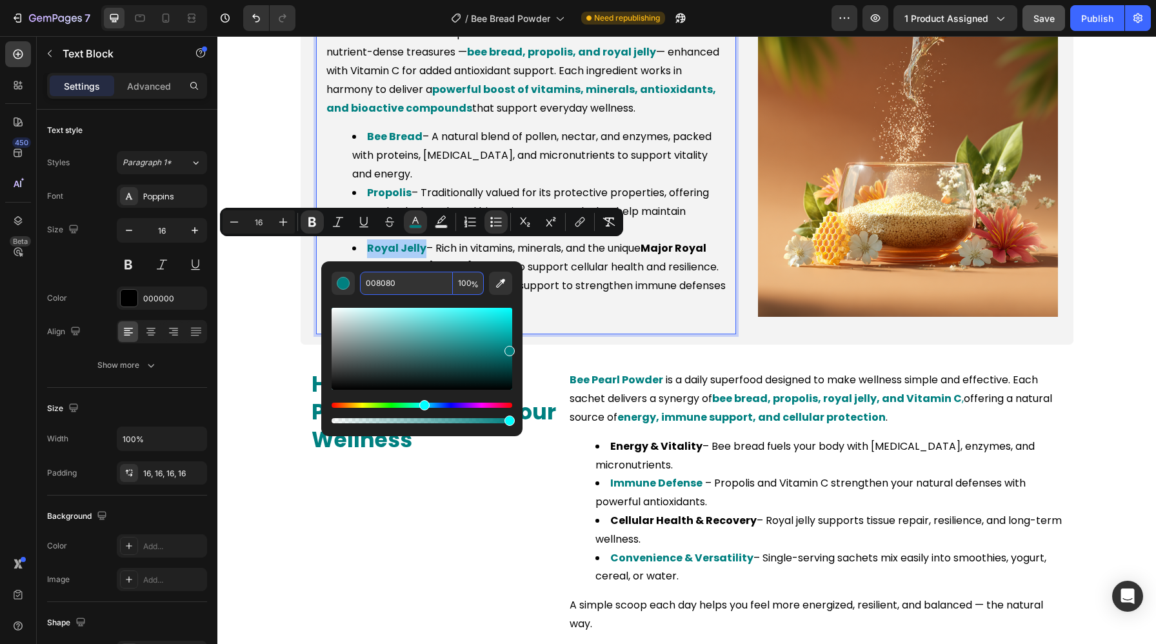
click at [431, 289] on input "008080" at bounding box center [406, 282] width 93 height 23
type input "000000"
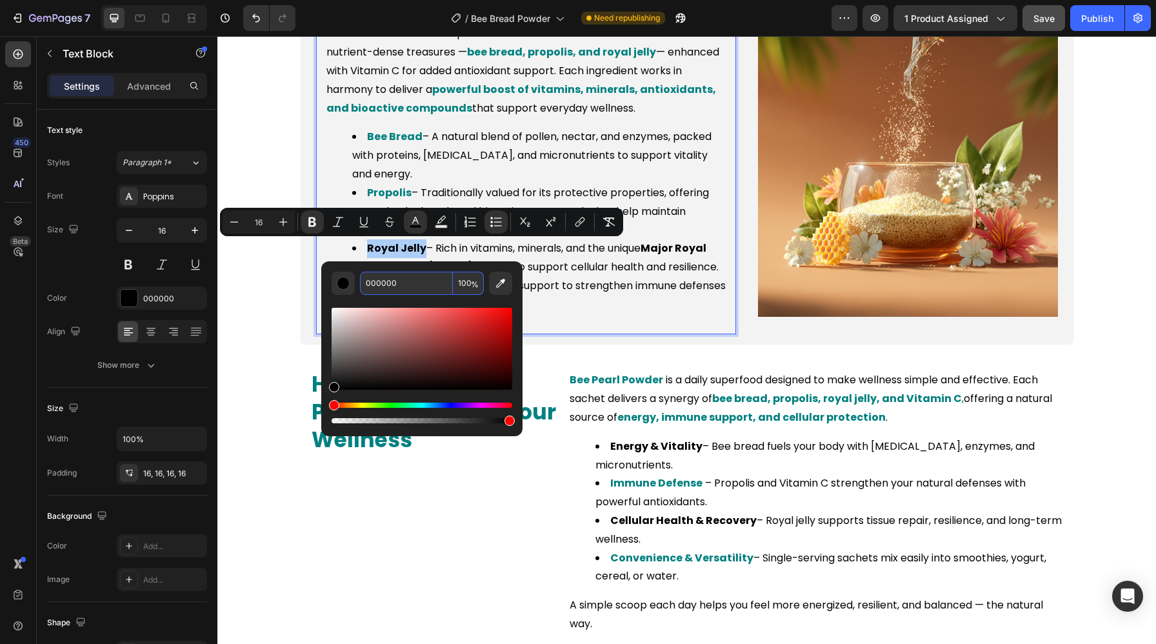
click at [388, 284] on input "000000" at bounding box center [406, 282] width 93 height 23
click at [633, 262] on li "Royal Jelly – Rich in vitamins, minerals, and the unique Major Royal Jelly Prot…" at bounding box center [538, 257] width 373 height 37
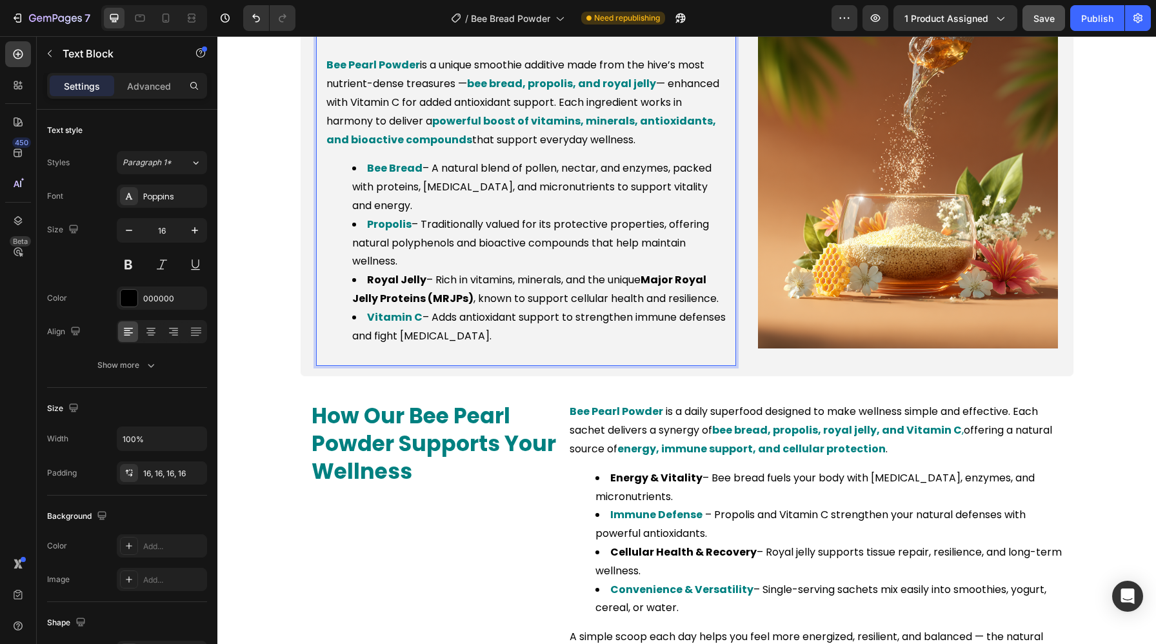
scroll to position [913, 0]
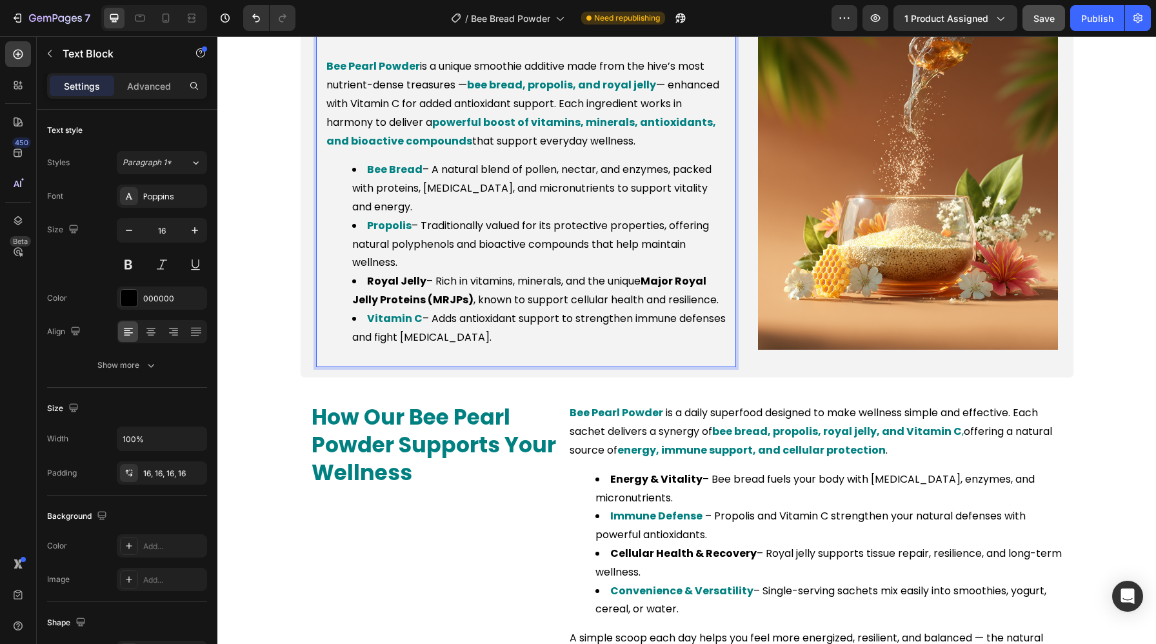
click at [399, 172] on strong "Bee Bread" at bounding box center [394, 169] width 55 height 15
drag, startPoint x: 417, startPoint y: 172, endPoint x: 364, endPoint y: 173, distance: 52.9
click at [364, 173] on li "Bee Bread – A natural blend of pollen, nectar, and enzymes, packed with protein…" at bounding box center [538, 188] width 373 height 55
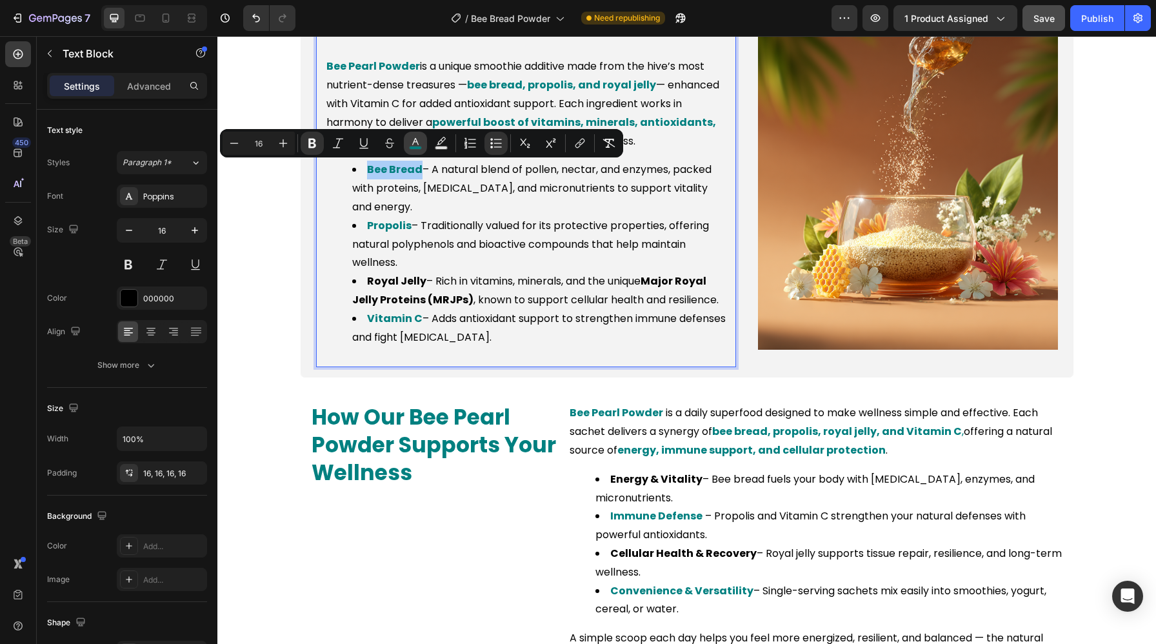
click at [417, 139] on icon "Editor contextual toolbar" at bounding box center [415, 143] width 13 height 13
type input "008080"
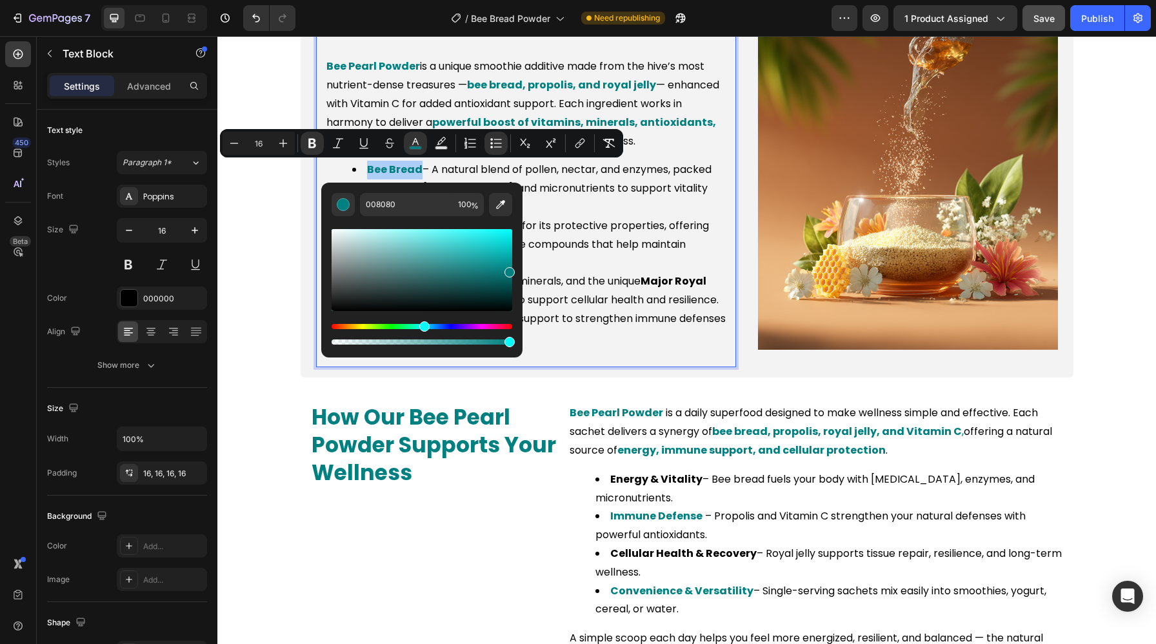
click at [422, 217] on div "Editor contextual toolbar" at bounding box center [421, 281] width 181 height 131
click at [415, 209] on input "008080" at bounding box center [406, 204] width 93 height 23
paste input "000"
type input "000000"
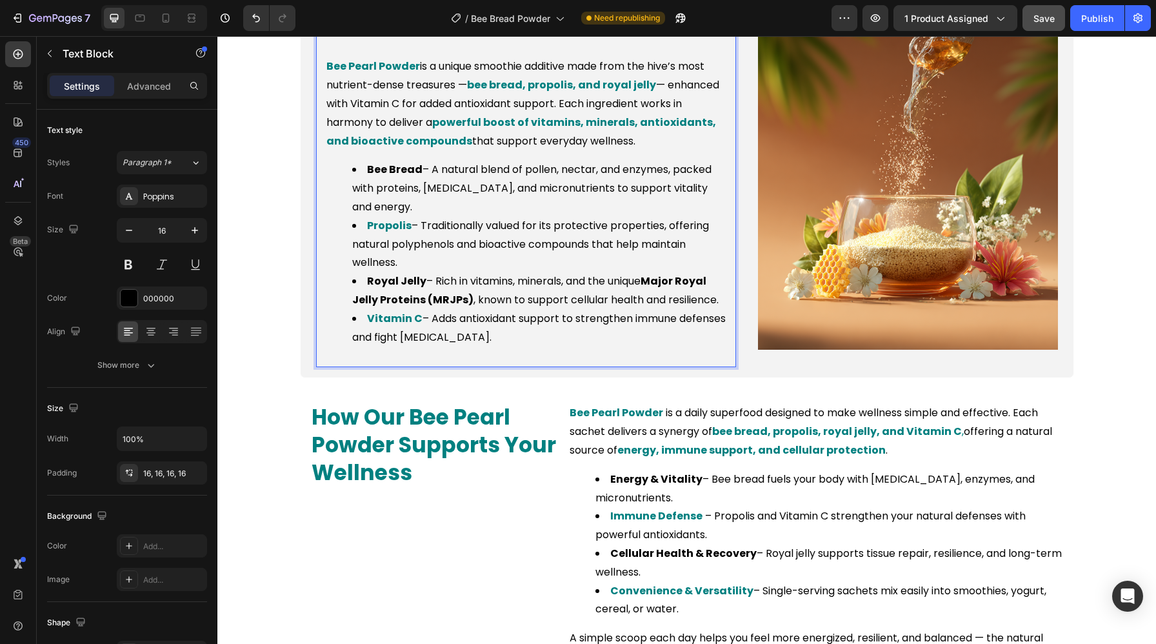
click at [616, 235] on li "Propolis – Traditionally valued for its protective properties, offering natural…" at bounding box center [538, 244] width 373 height 55
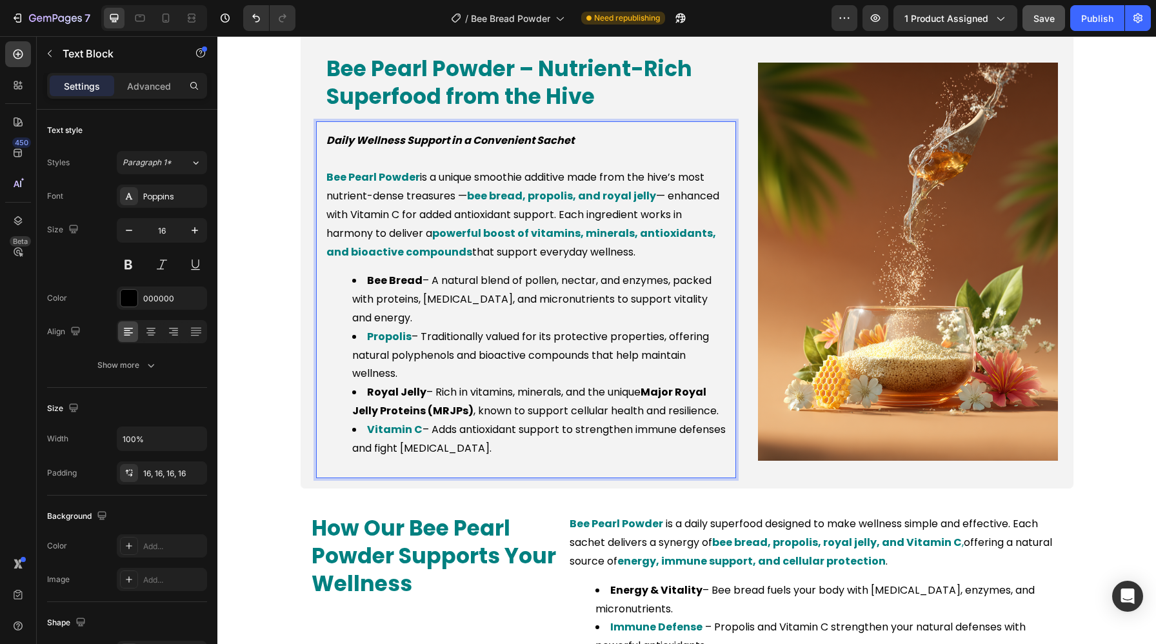
scroll to position [798, 0]
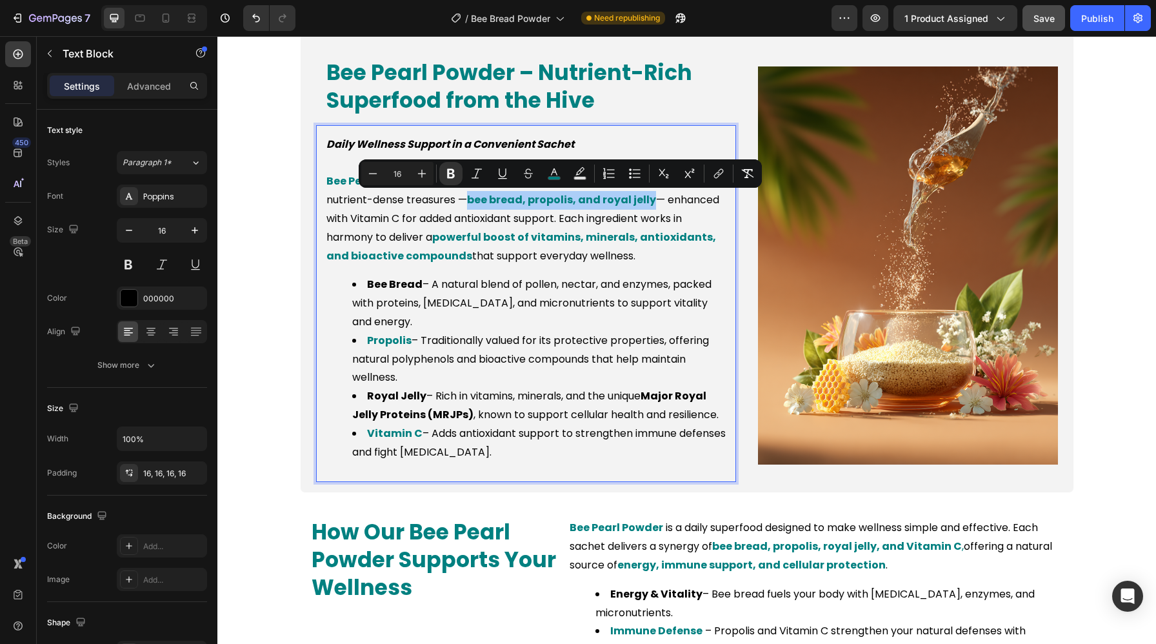
drag, startPoint x: 468, startPoint y: 202, endPoint x: 652, endPoint y: 208, distance: 183.9
click at [652, 208] on p "Bee Pearl Powder is a unique smoothie additive made from the hive’s most nutrie…" at bounding box center [525, 218] width 399 height 93
click at [559, 175] on icon "Editor contextual toolbar" at bounding box center [553, 173] width 13 height 13
type input "008080"
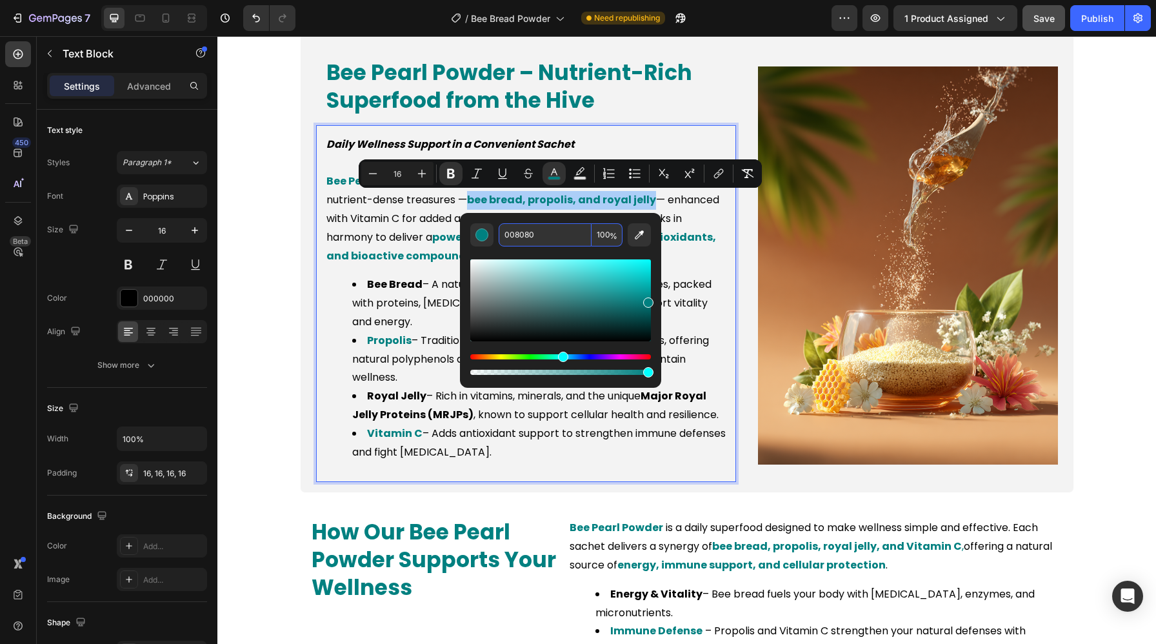
click at [563, 237] on input "008080" at bounding box center [544, 234] width 93 height 23
paste input "000"
type input "000000"
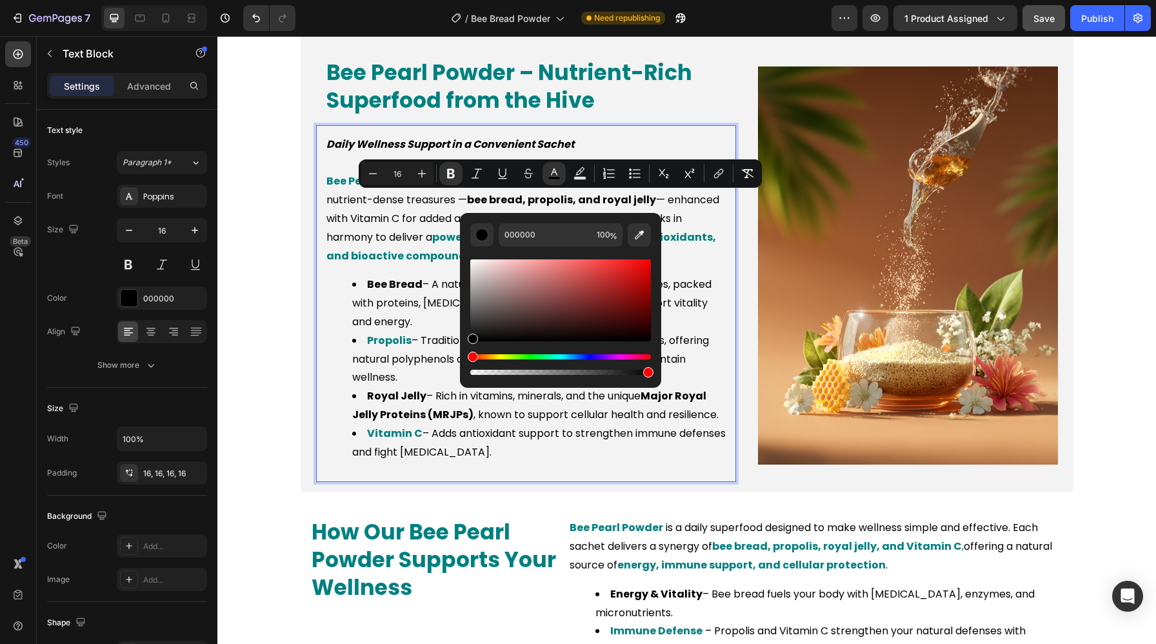
click at [700, 313] on li "Bee Bread – A natural blend of pollen, nectar, and enzymes, packed with protein…" at bounding box center [538, 302] width 373 height 55
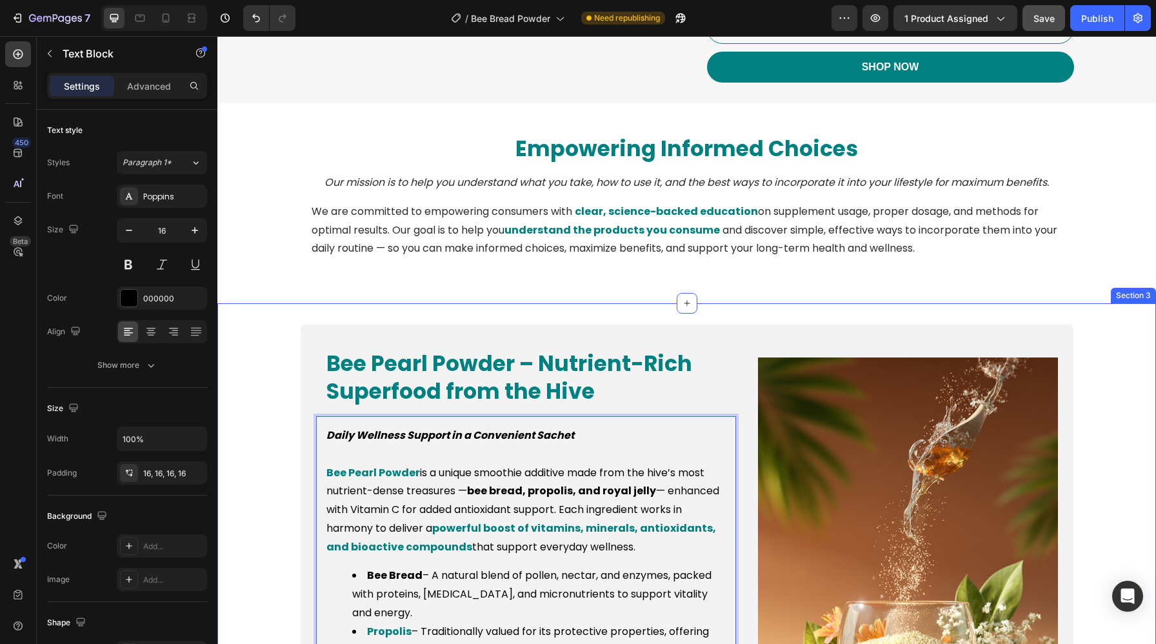
scroll to position [507, 0]
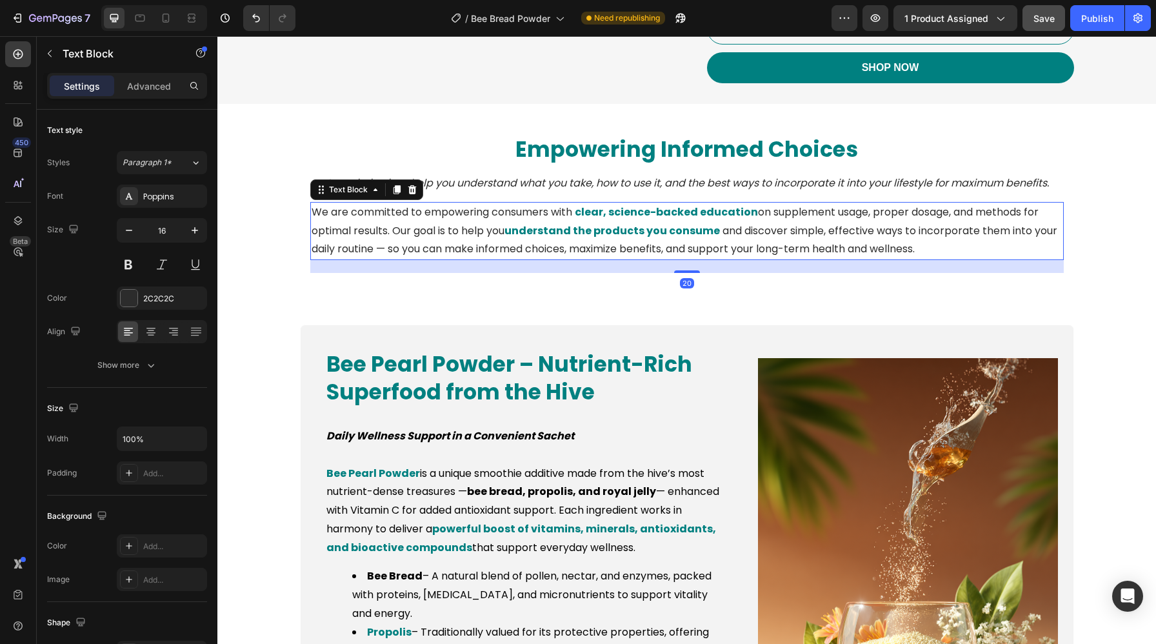
click at [671, 203] on p "We are committed to empowering consumers with clear, science-backed education o…" at bounding box center [686, 230] width 751 height 55
click at [139, 302] on div "2C2C2C" at bounding box center [162, 297] width 90 height 23
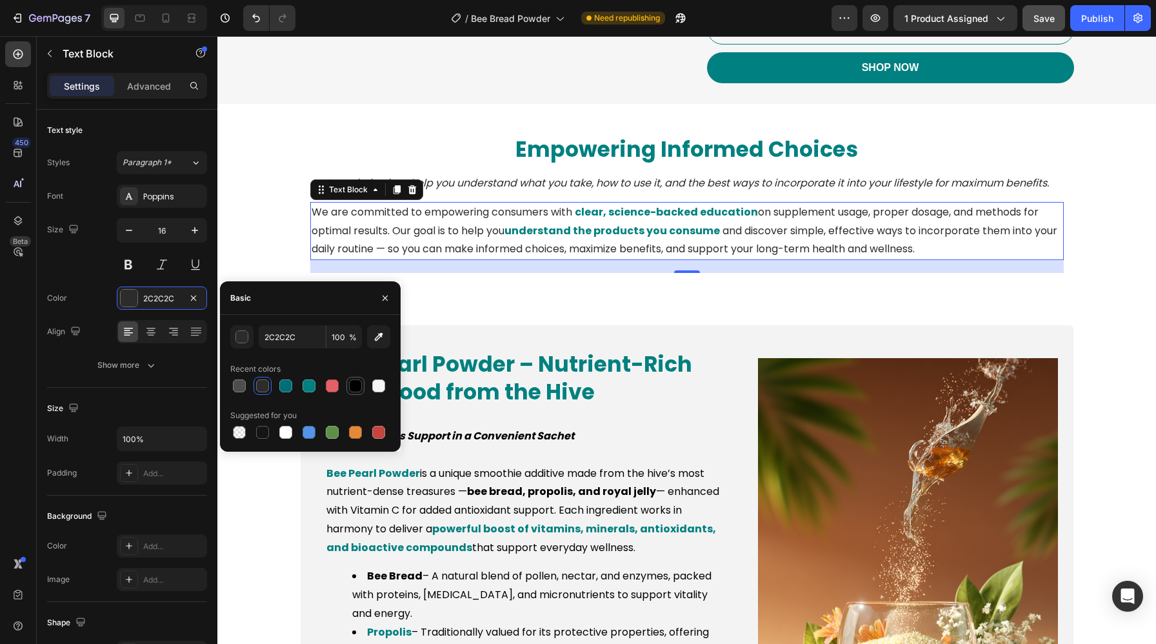
click at [350, 388] on div at bounding box center [355, 385] width 13 height 13
type input "000000"
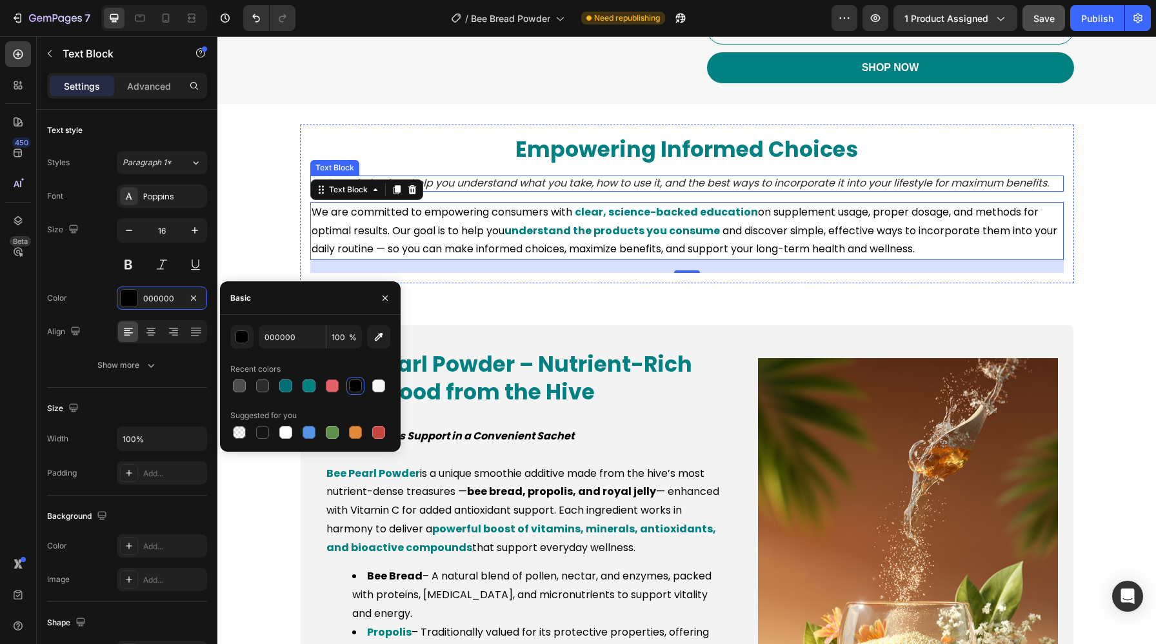
click at [528, 180] on p "Our mission is to help you understand what you take, how to use it, and the bes…" at bounding box center [686, 184] width 751 height 14
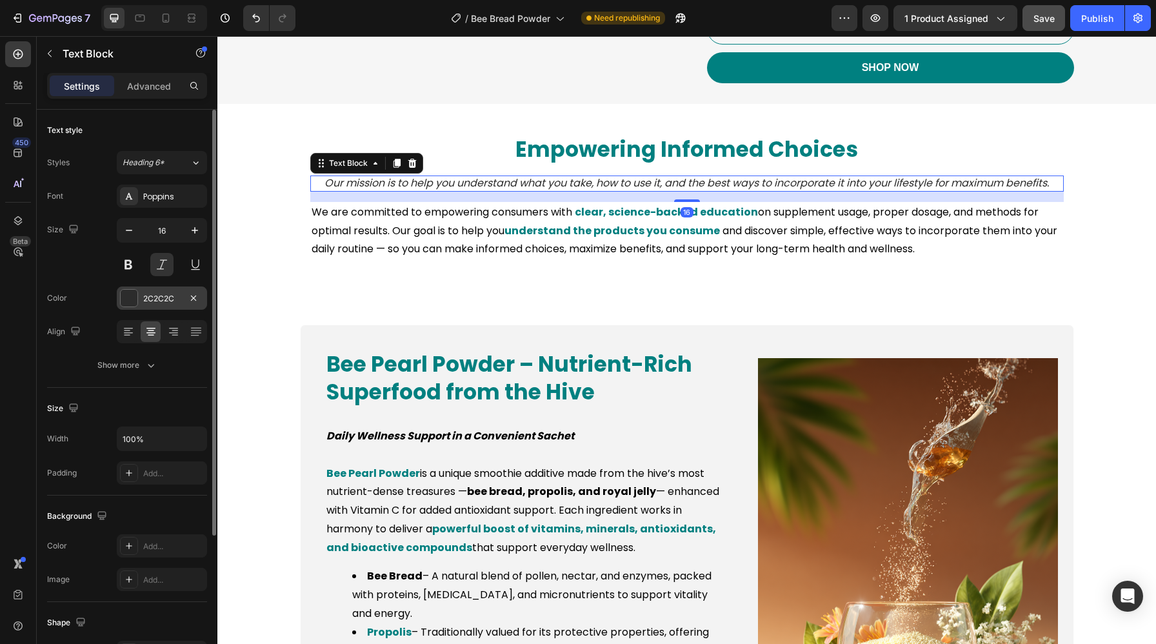
click at [144, 304] on div "2C2C2C" at bounding box center [161, 299] width 37 height 12
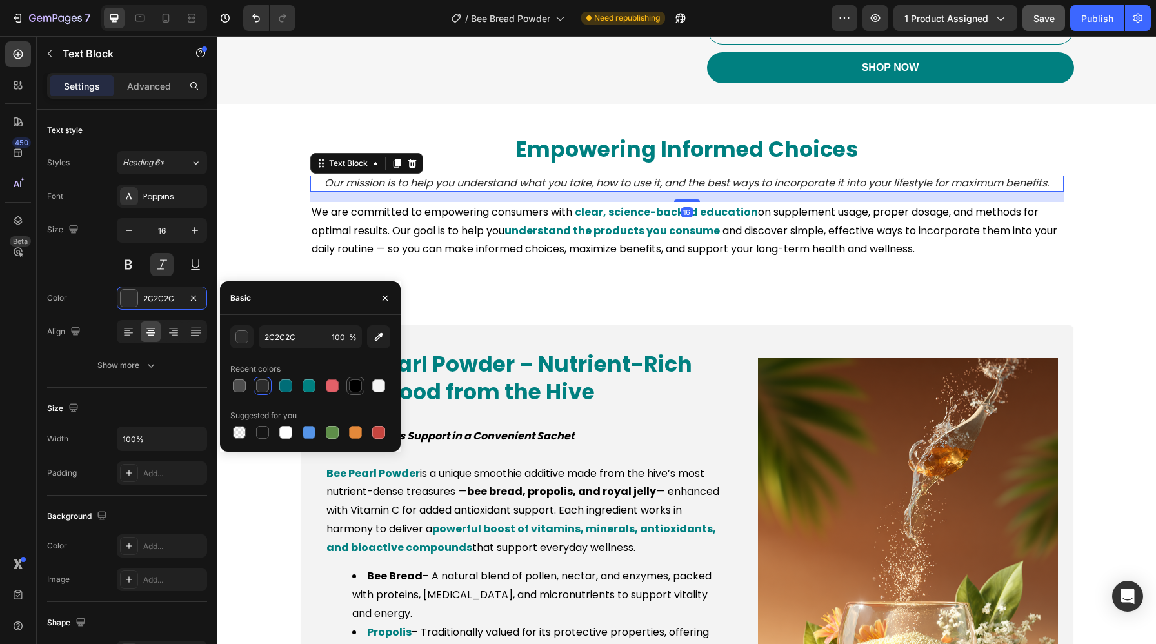
click at [359, 386] on div at bounding box center [355, 385] width 13 height 13
type input "000000"
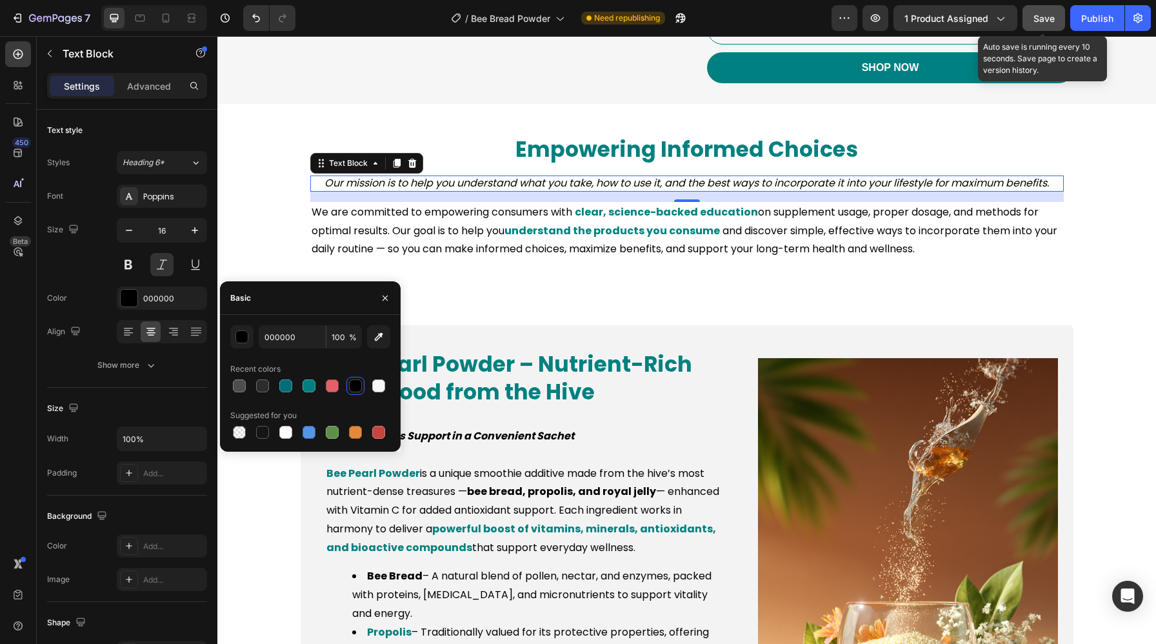
click at [1034, 23] on span "Save" at bounding box center [1043, 18] width 21 height 11
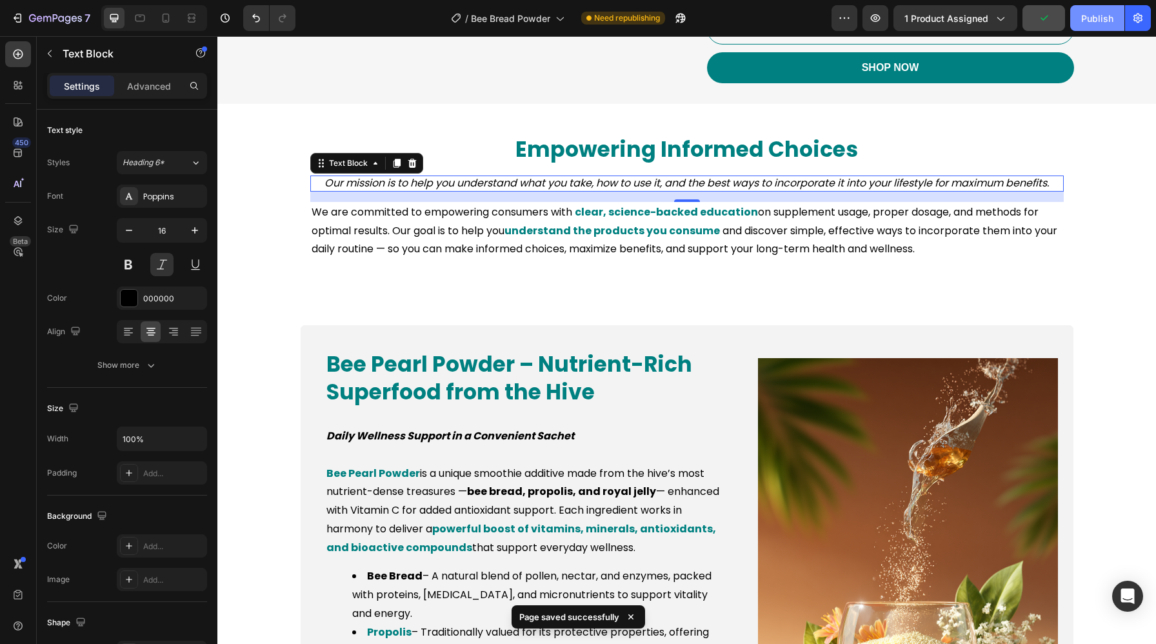
click at [1099, 15] on div "Publish" at bounding box center [1097, 19] width 32 height 14
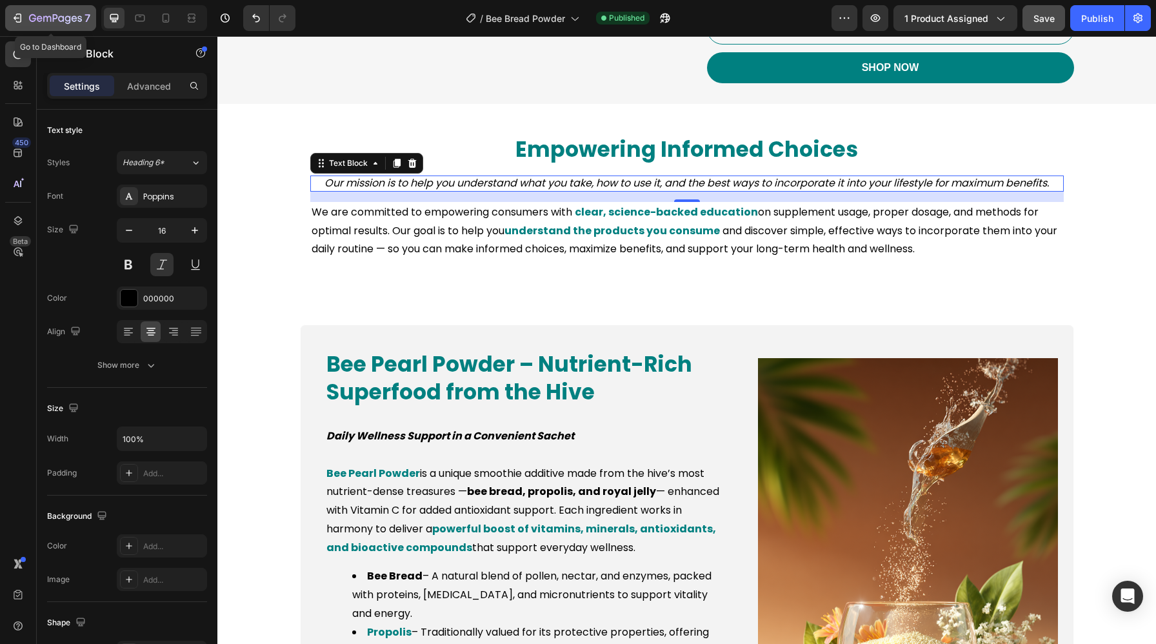
click at [30, 11] on div "7" at bounding box center [59, 17] width 61 height 15
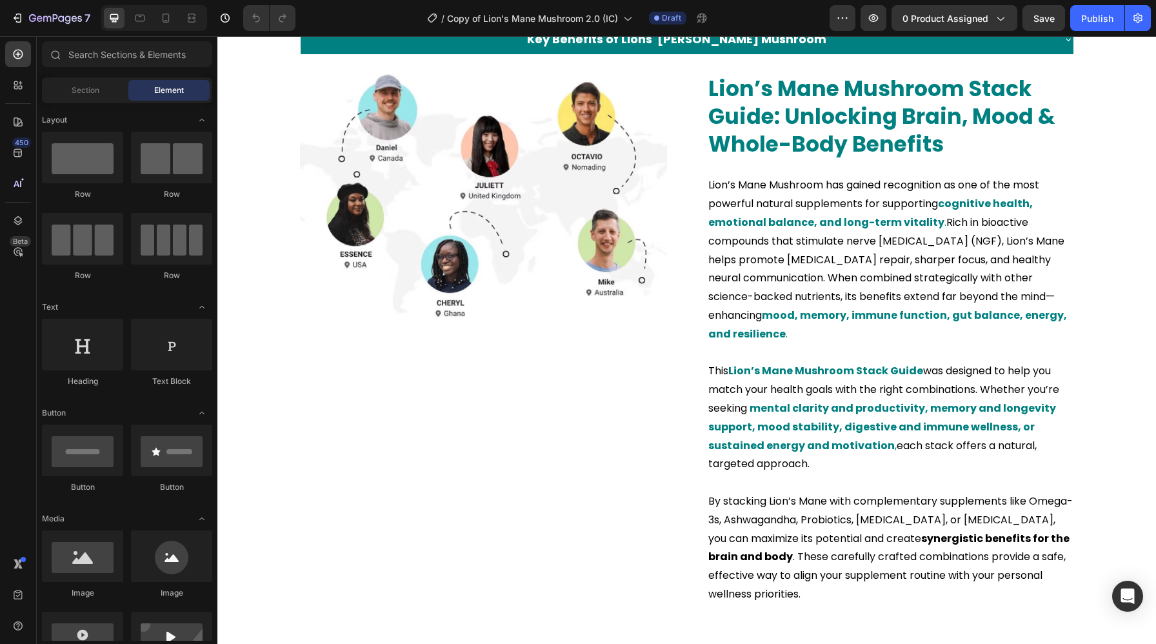
scroll to position [1758, 0]
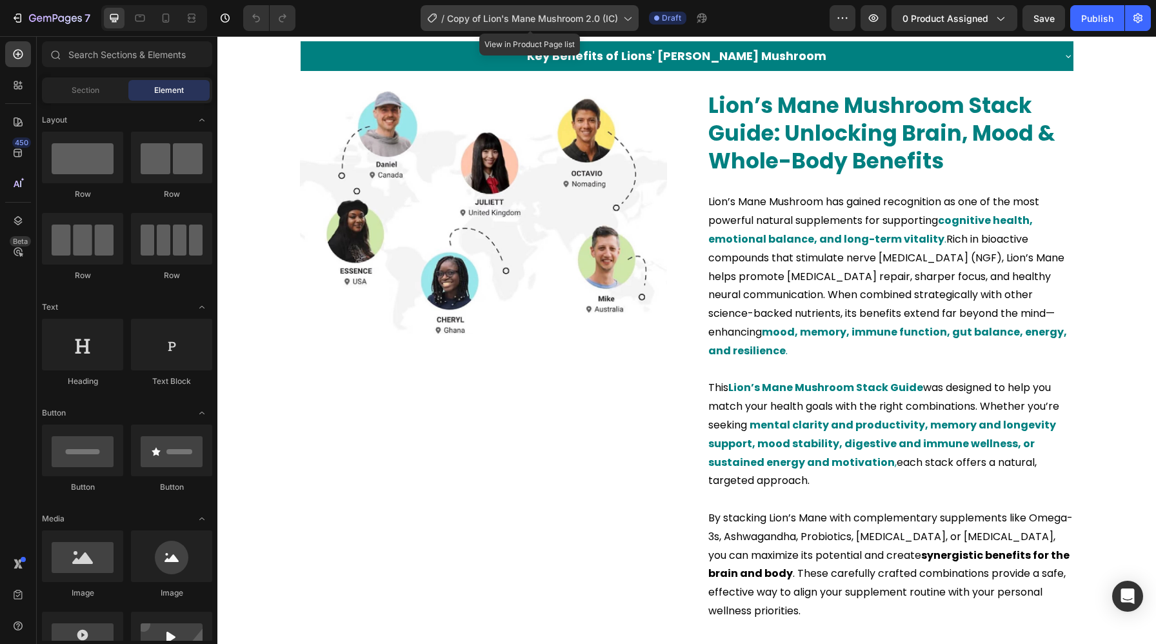
click at [535, 28] on div "/ Copy of Lion's Mane Mushroom 2.0 (IC)" at bounding box center [529, 18] width 218 height 26
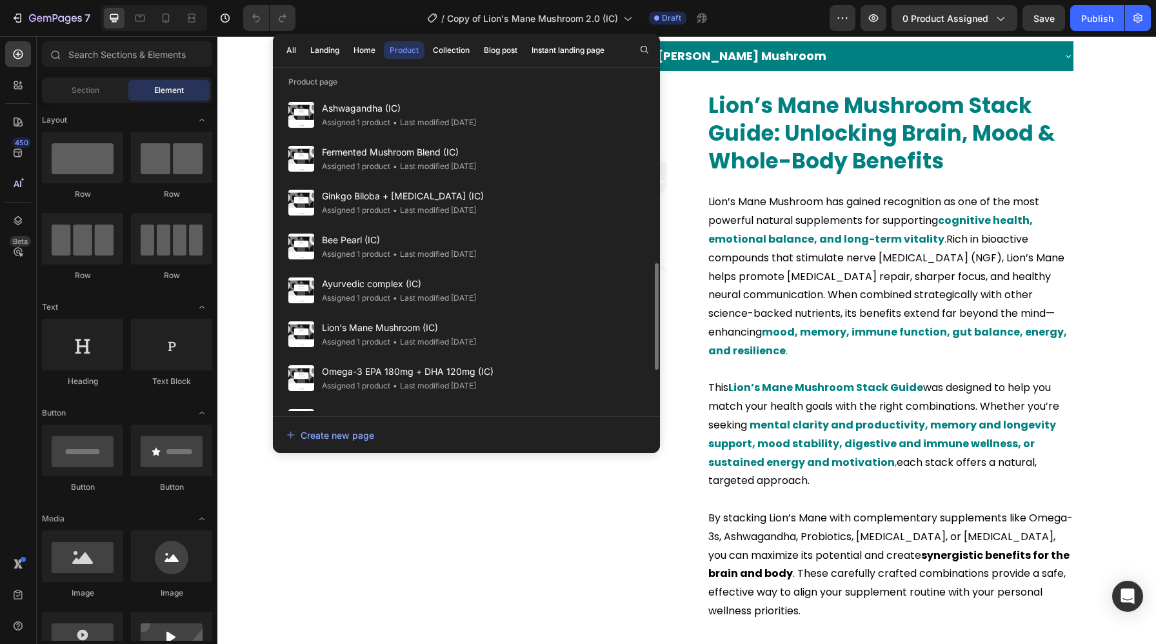
scroll to position [530, 0]
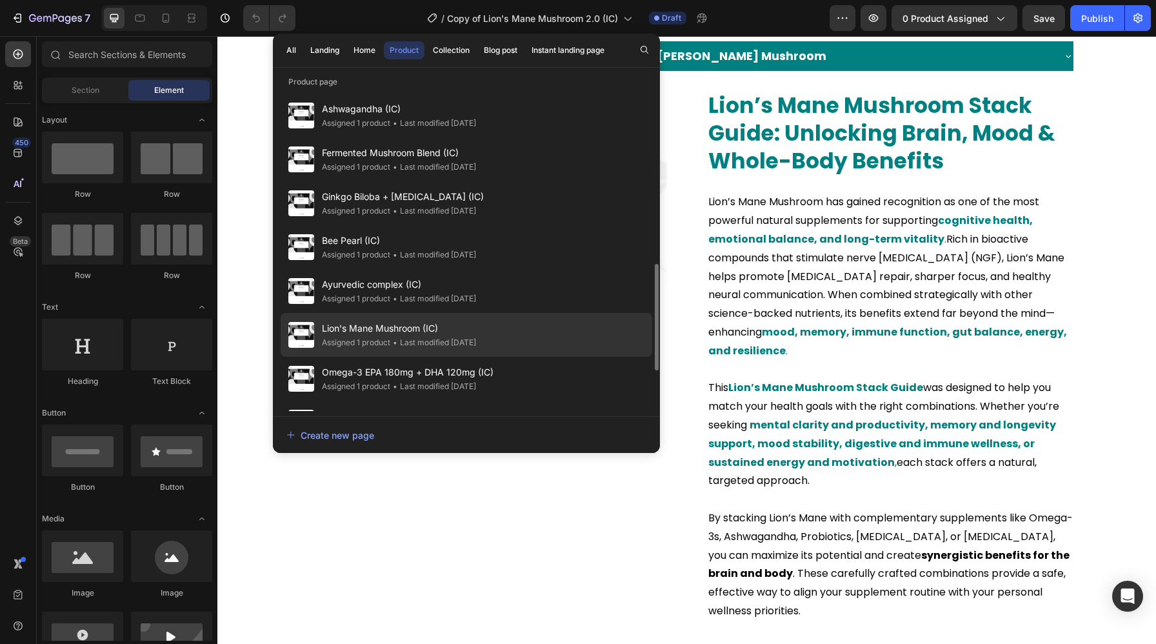
click at [487, 357] on div "Lion's Mane Mushroom (IC) Assigned 1 product • Last modified [DATE]" at bounding box center [466, 379] width 371 height 44
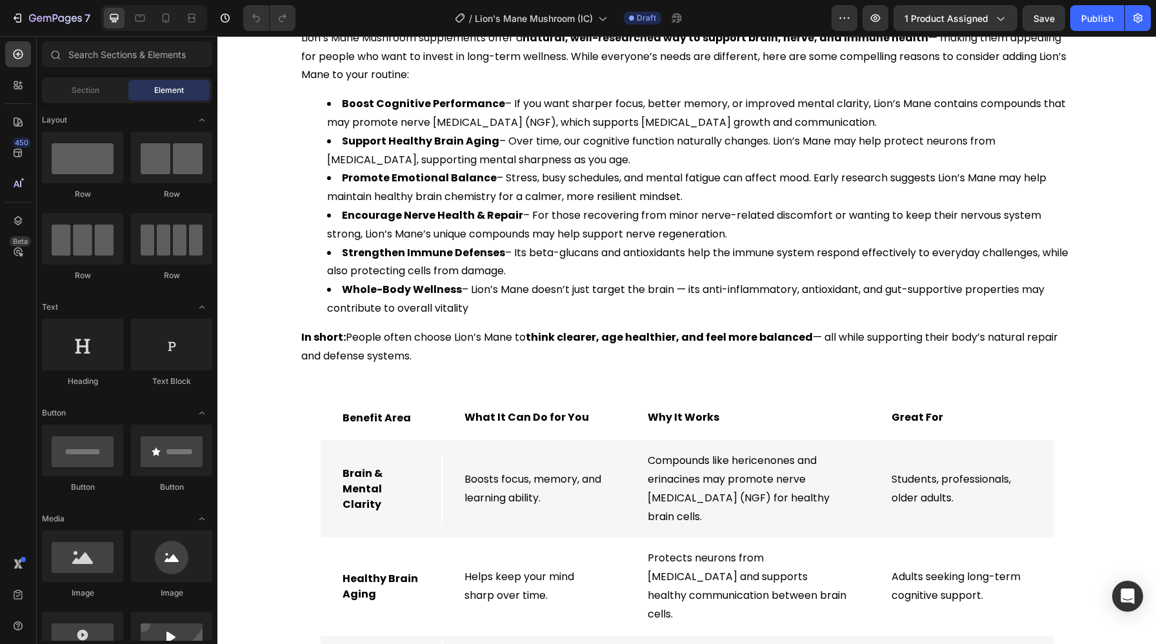
scroll to position [1458, 0]
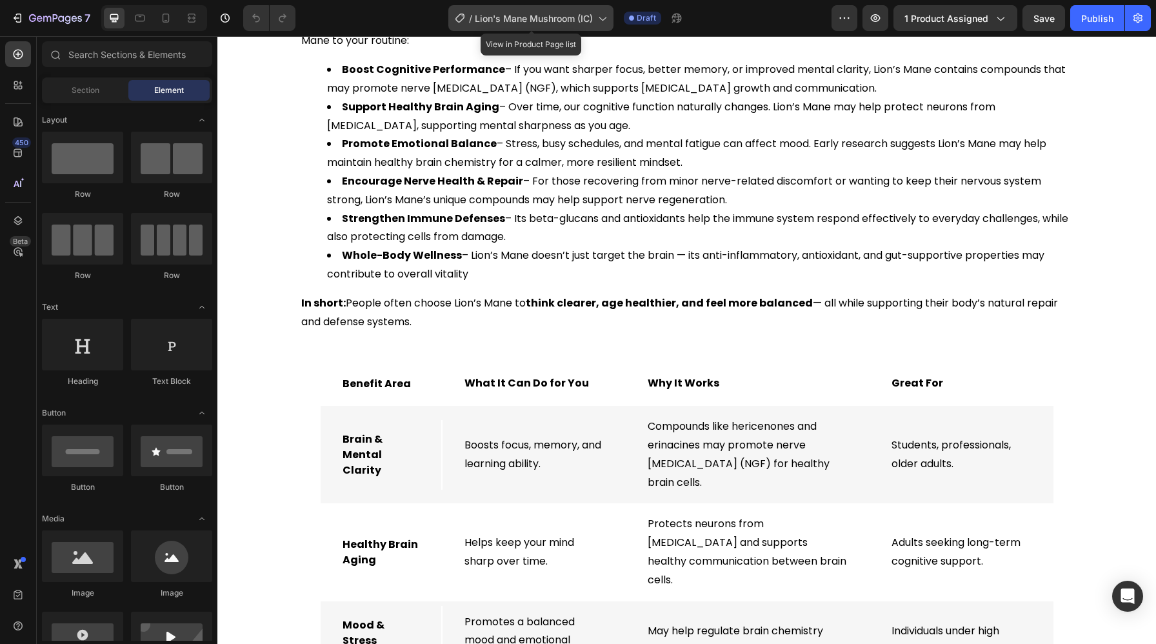
click at [591, 18] on span "Lion's Mane Mushroom (IC)" at bounding box center [534, 19] width 118 height 14
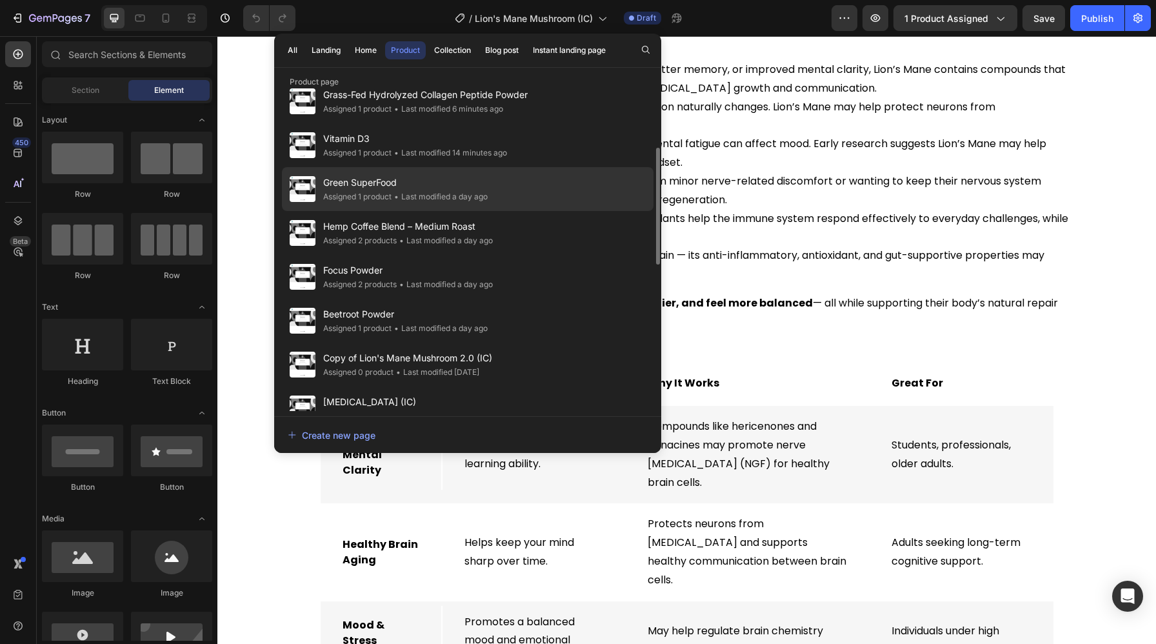
scroll to position [127, 0]
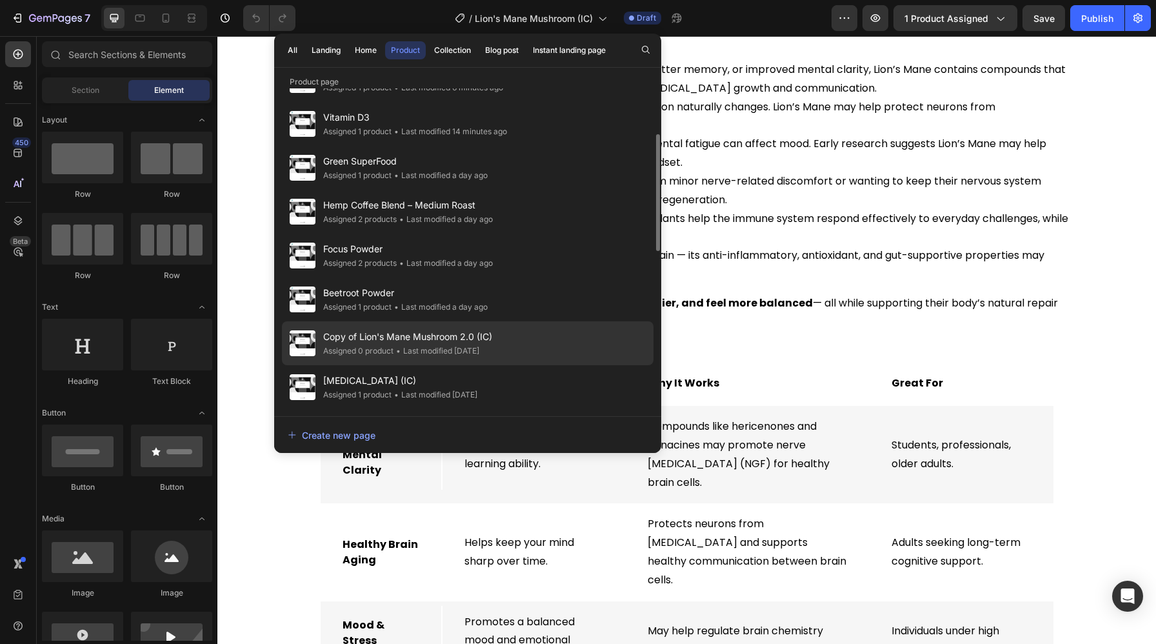
click at [458, 333] on span "Copy of Lion's Mane Mushroom 2.0 (IC)" at bounding box center [407, 336] width 169 height 15
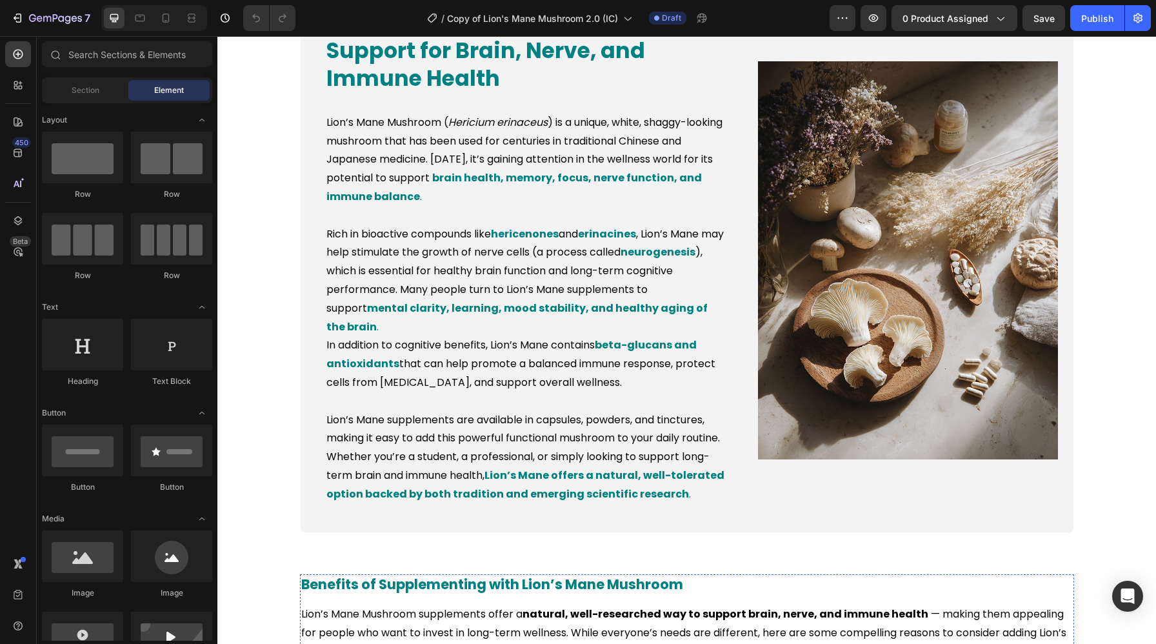
scroll to position [429, 0]
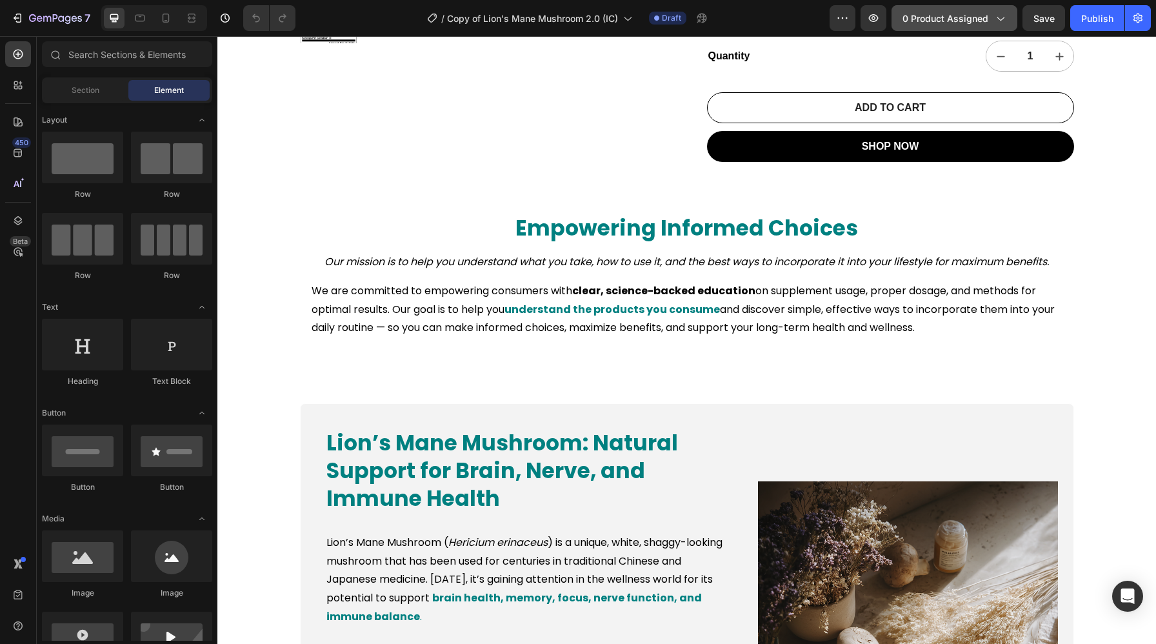
click at [983, 7] on button "0 product assigned" at bounding box center [954, 18] width 126 height 26
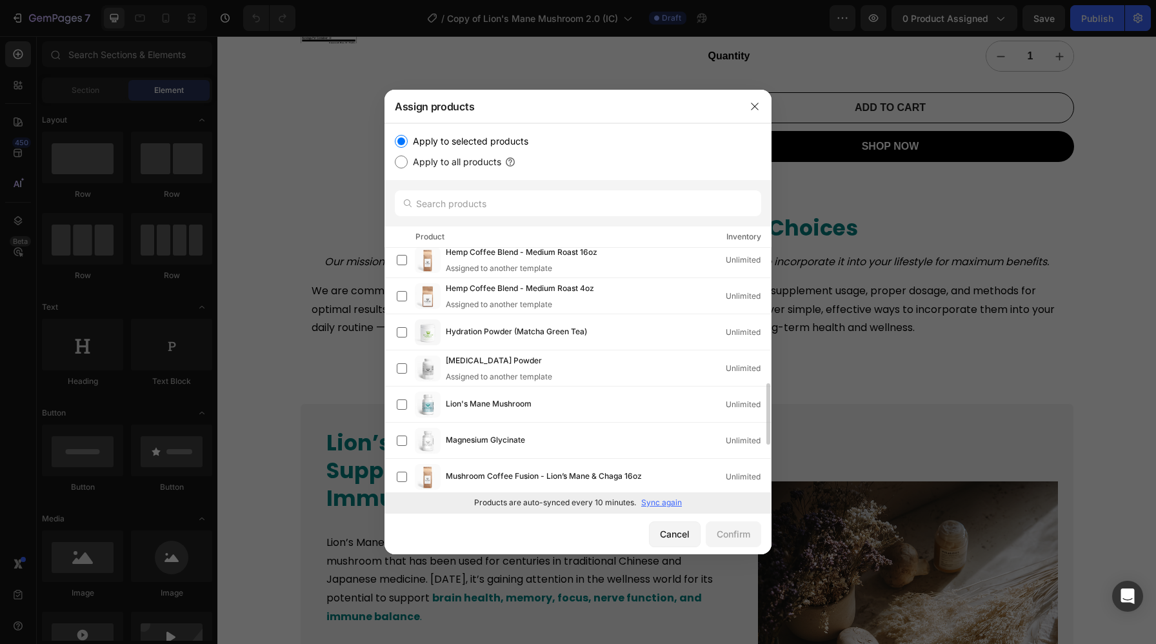
scroll to position [518, 0]
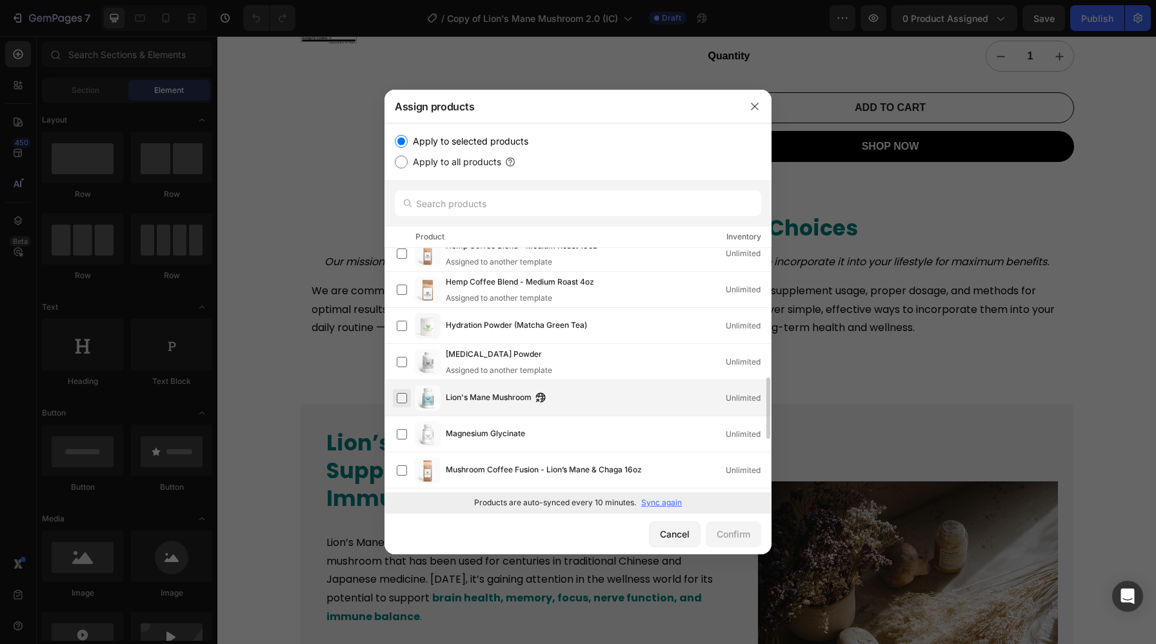
click at [405, 395] on label at bounding box center [402, 398] width 10 height 10
click at [726, 535] on div "Confirm" at bounding box center [733, 534] width 34 height 14
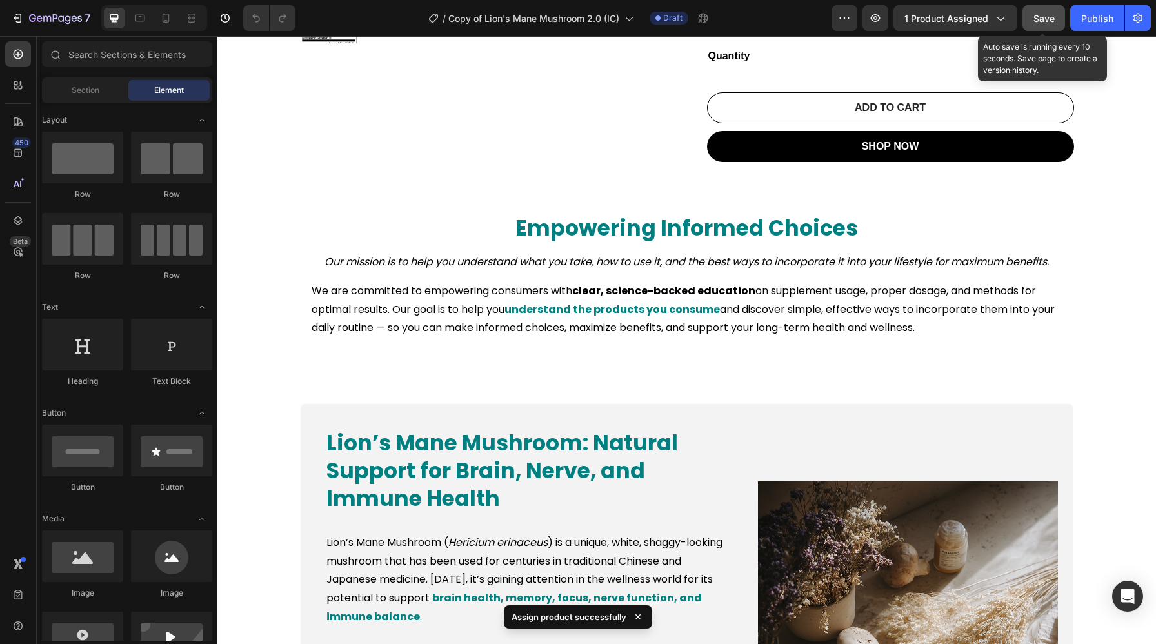
click at [1058, 12] on button "Save" at bounding box center [1043, 18] width 43 height 26
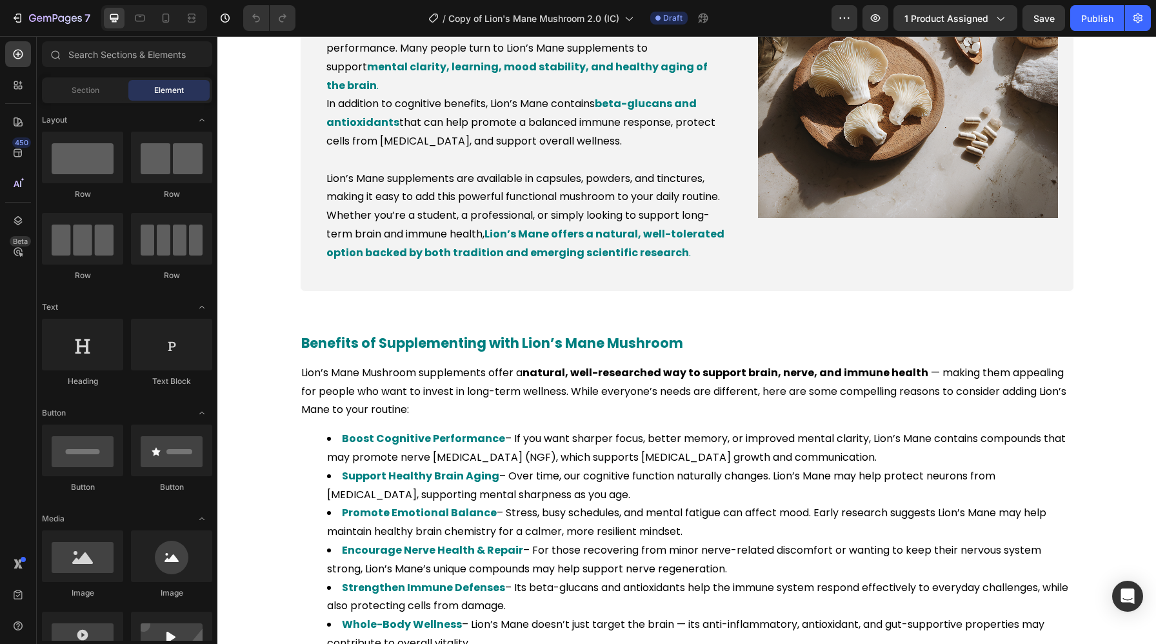
scroll to position [765, 0]
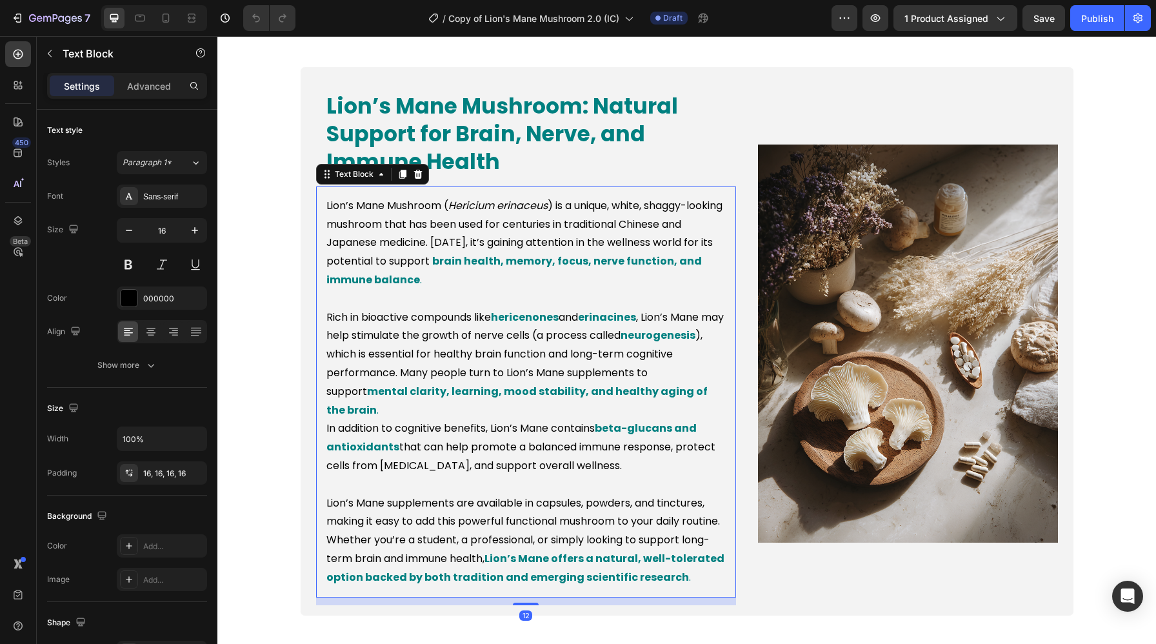
click at [498, 271] on p "Lion’s Mane Mushroom ( Hericium erinaceus ) is a unique, white, shaggy-looking …" at bounding box center [525, 243] width 399 height 93
click at [445, 264] on strong "brain health, memory, focus, nerve function, and immune balance" at bounding box center [513, 270] width 375 height 34
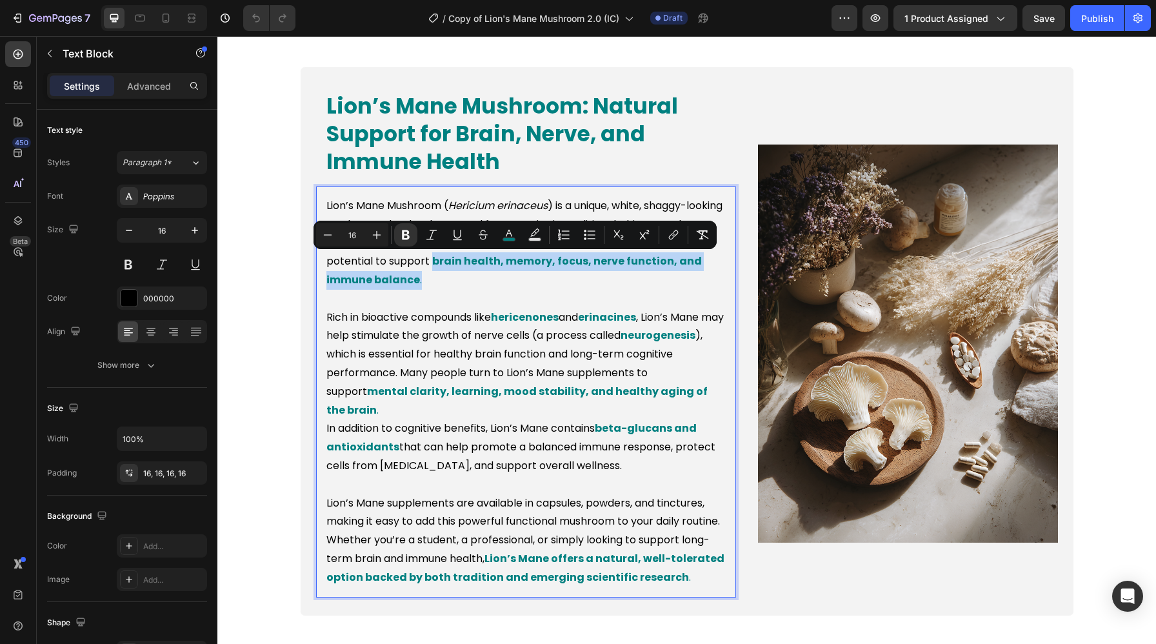
drag, startPoint x: 445, startPoint y: 264, endPoint x: 463, endPoint y: 281, distance: 25.1
click at [463, 281] on p "Lion’s Mane Mushroom ( Hericium erinaceus ) is a unique, white, shaggy-looking …" at bounding box center [525, 243] width 399 height 93
click at [508, 242] on button "color" at bounding box center [508, 234] width 23 height 23
type input "008080"
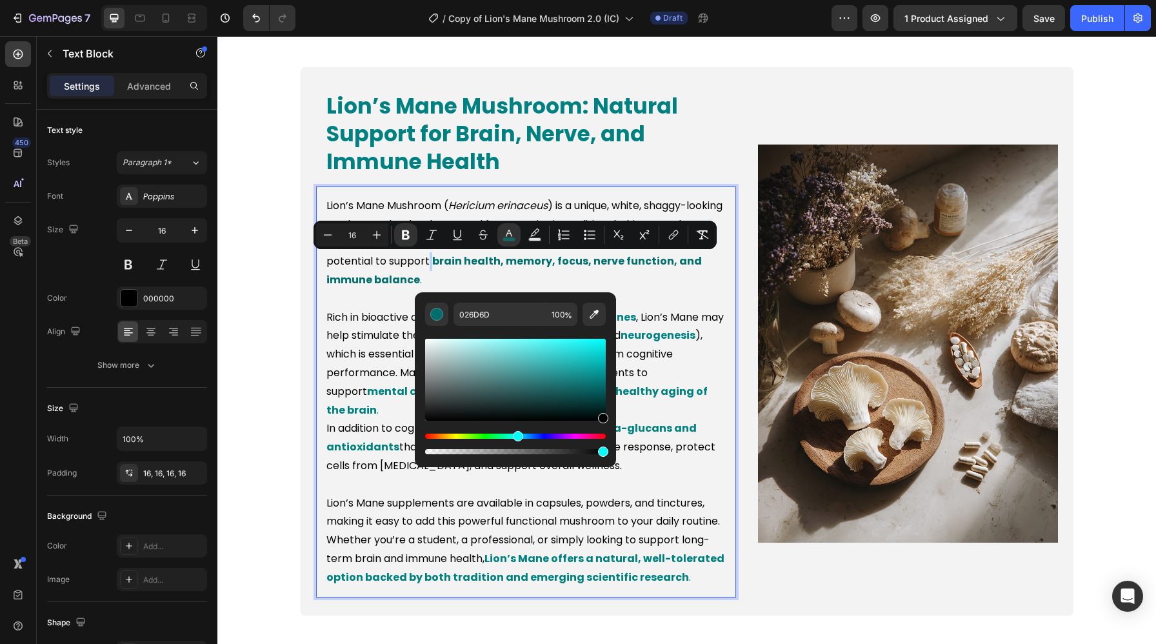
type input "000000"
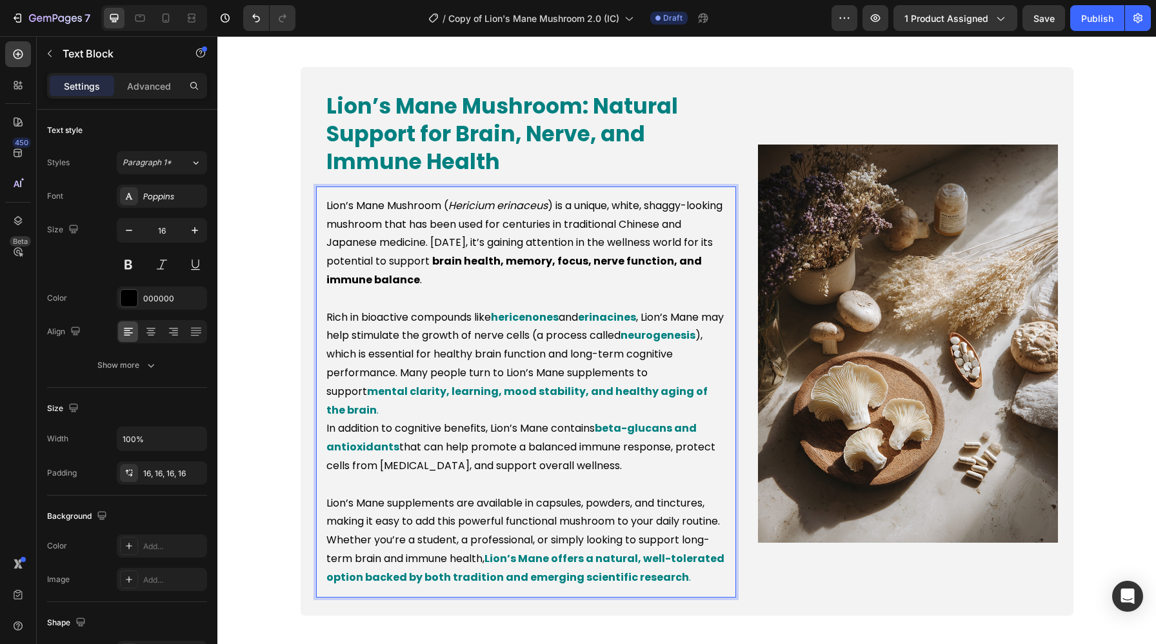
drag, startPoint x: 819, startPoint y: 421, endPoint x: 641, endPoint y: 409, distance: 178.4
click at [664, 359] on p "Rich in bioactive compounds like hericenones and erinacines , Lion’s Mane may h…" at bounding box center [525, 364] width 399 height 112
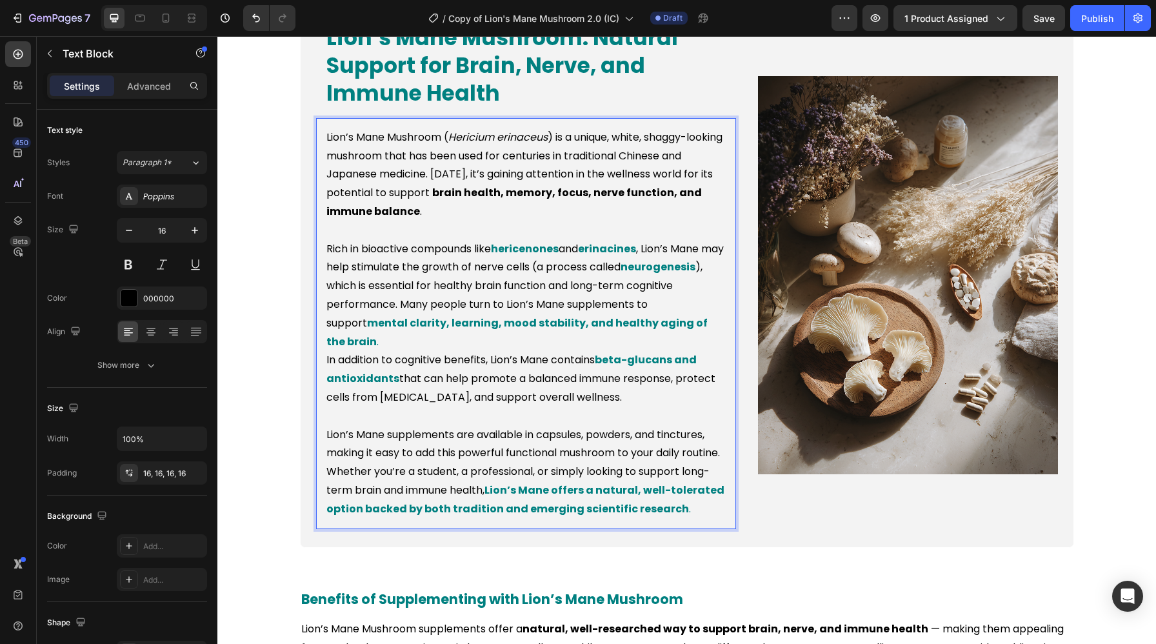
scroll to position [839, 0]
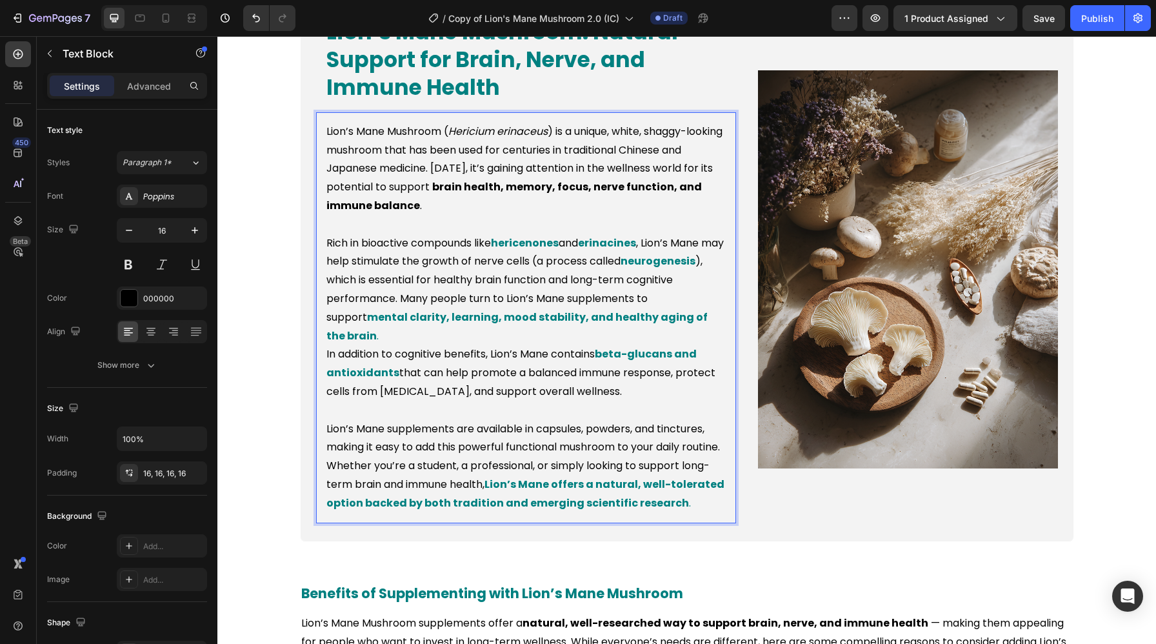
click at [397, 330] on p "Rich in bioactive compounds like hericenones and erinacines , Lion’s Mane may h…" at bounding box center [525, 290] width 399 height 112
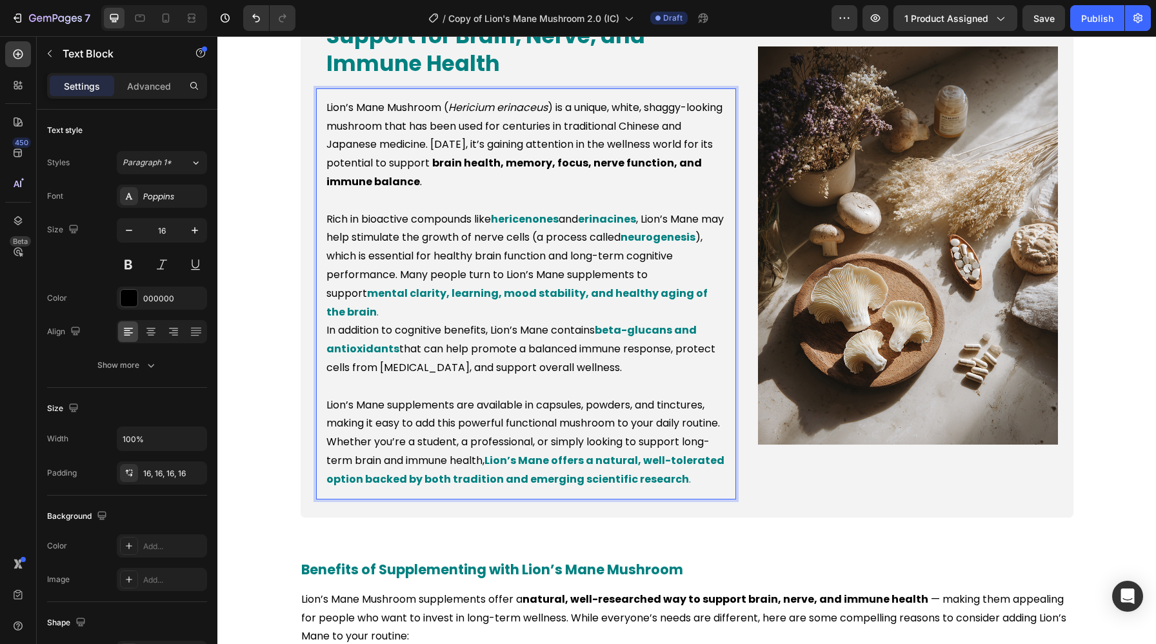
scroll to position [863, 0]
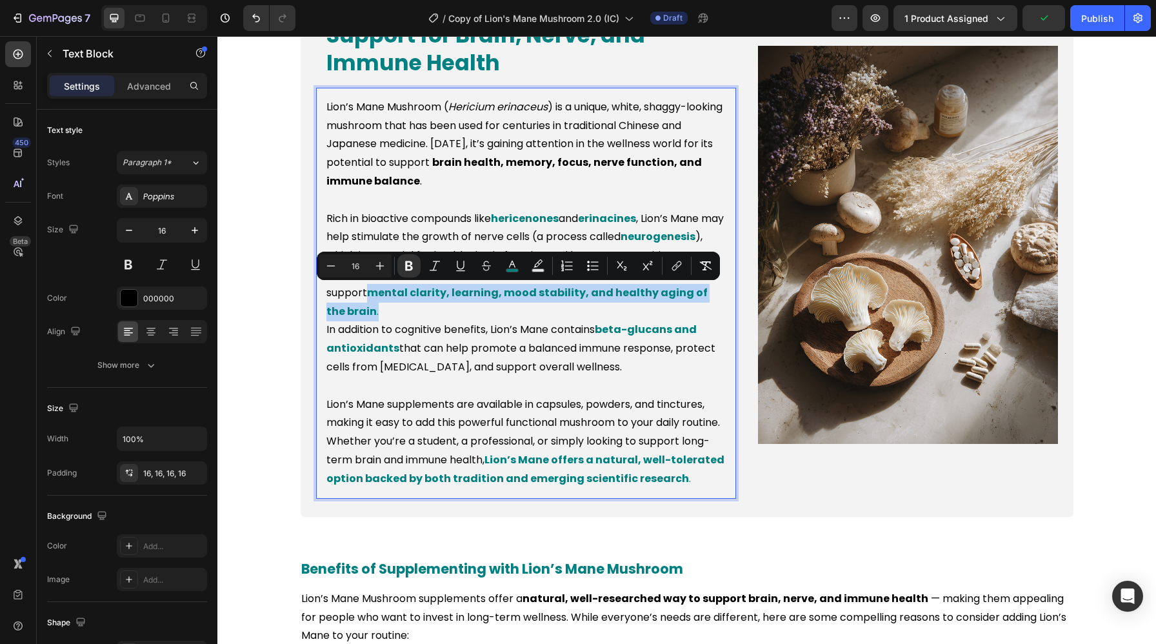
drag, startPoint x: 369, startPoint y: 292, endPoint x: 371, endPoint y: 312, distance: 20.1
click at [371, 312] on p "Rich in bioactive compounds like hericenones and erinacines , Lion’s Mane may h…" at bounding box center [525, 266] width 399 height 112
click at [510, 267] on icon "Editor contextual toolbar" at bounding box center [512, 265] width 13 height 13
type input "008080"
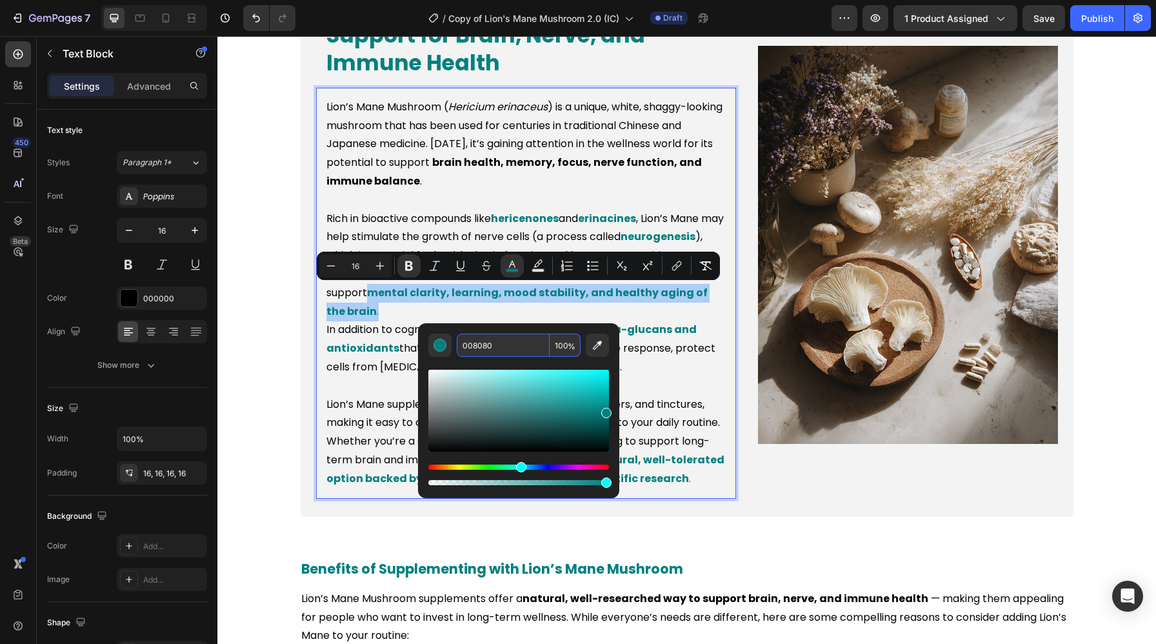
click at [489, 339] on input "008080" at bounding box center [503, 344] width 93 height 23
paste input "000"
type input "000000"
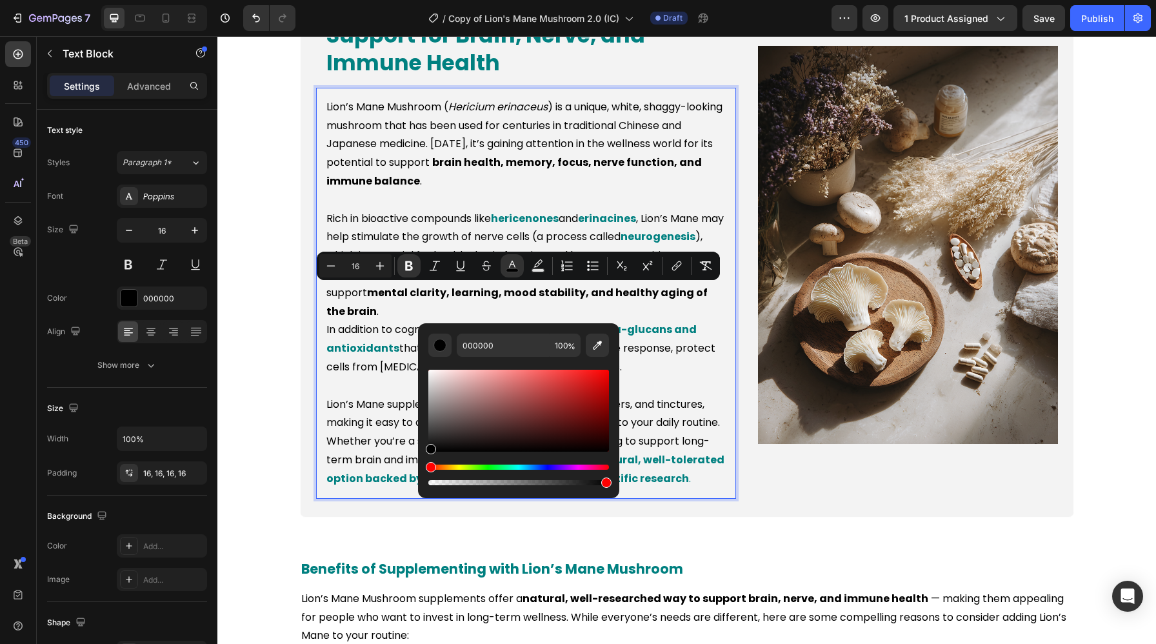
click at [385, 383] on p "Rich Text Editor. Editing area: main" at bounding box center [525, 386] width 399 height 19
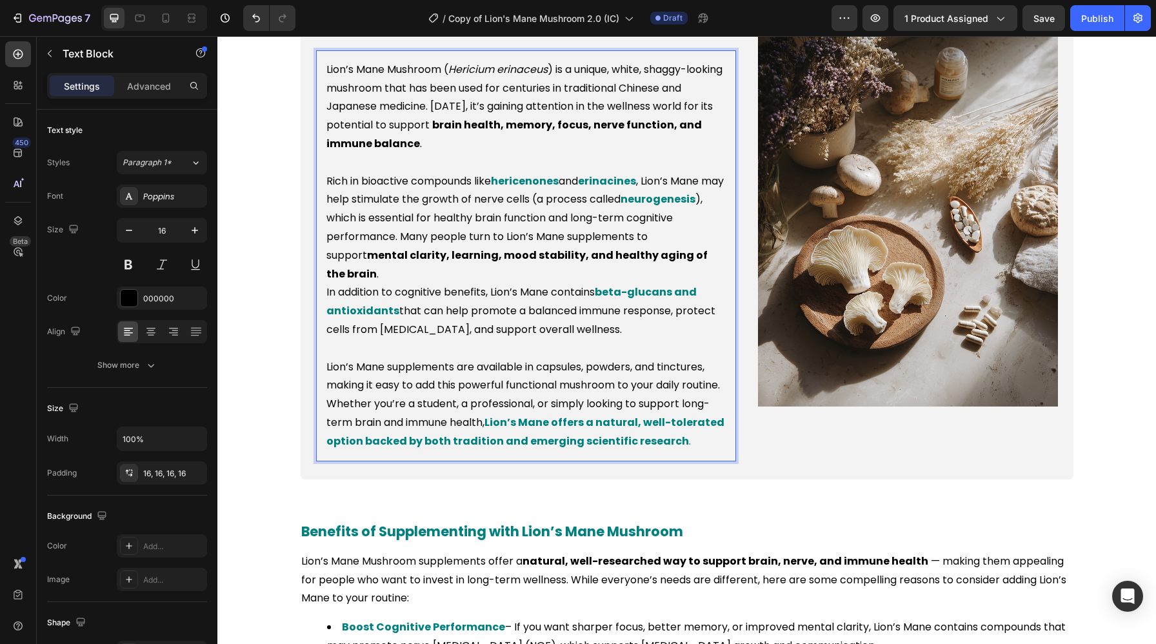
scroll to position [903, 0]
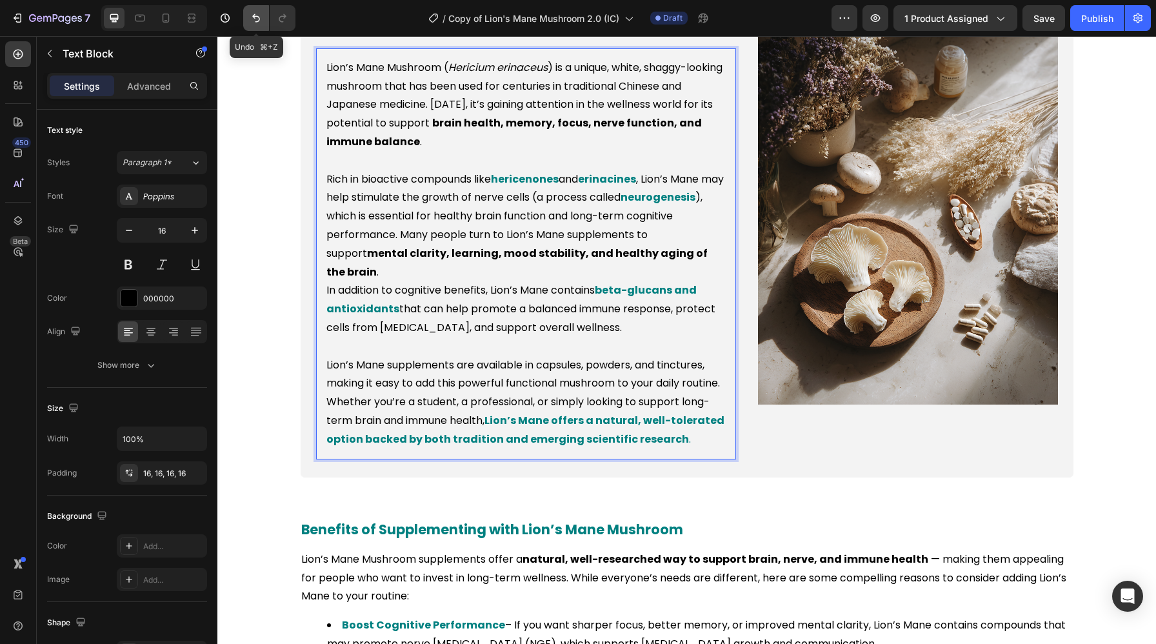
click at [257, 23] on icon "Undo/Redo" at bounding box center [256, 18] width 13 height 13
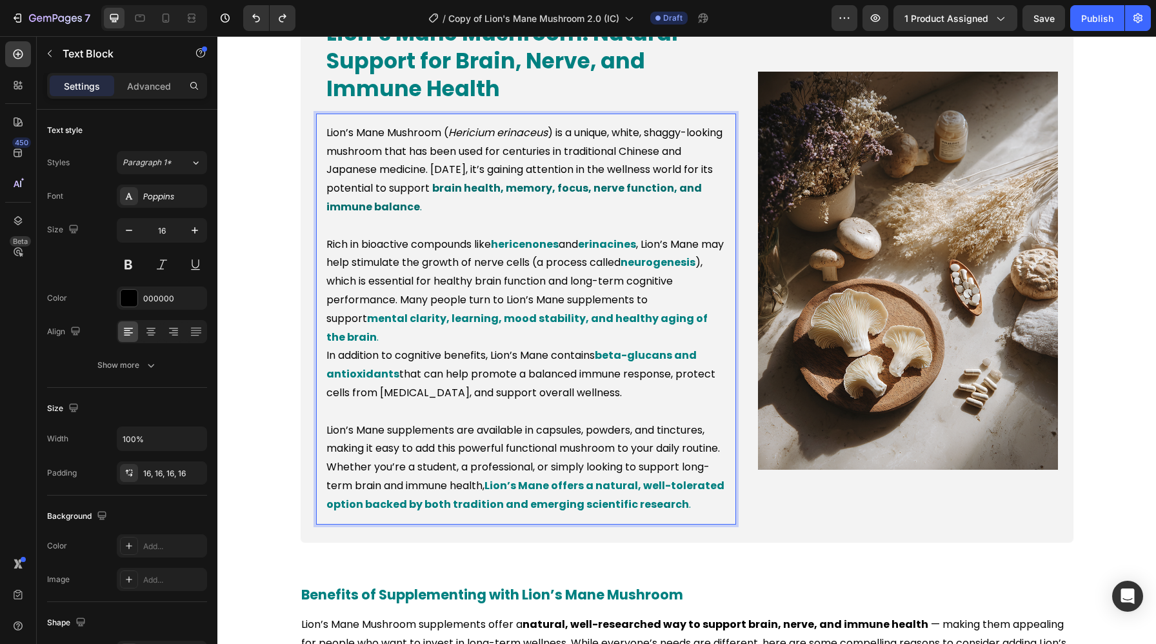
scroll to position [832, 0]
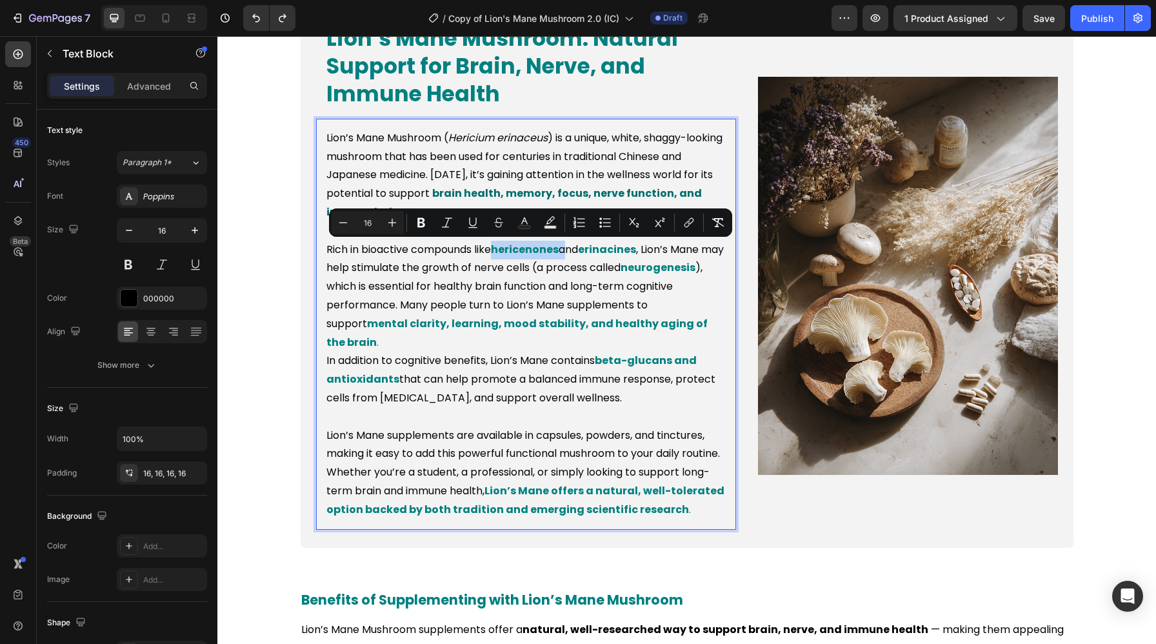
drag, startPoint x: 496, startPoint y: 250, endPoint x: 566, endPoint y: 251, distance: 69.7
click at [566, 251] on p "Rich in bioactive compounds like hericenones and erinacines , Lion’s Mane may h…" at bounding box center [525, 297] width 399 height 112
click at [527, 224] on icon "Editor contextual toolbar" at bounding box center [524, 220] width 6 height 7
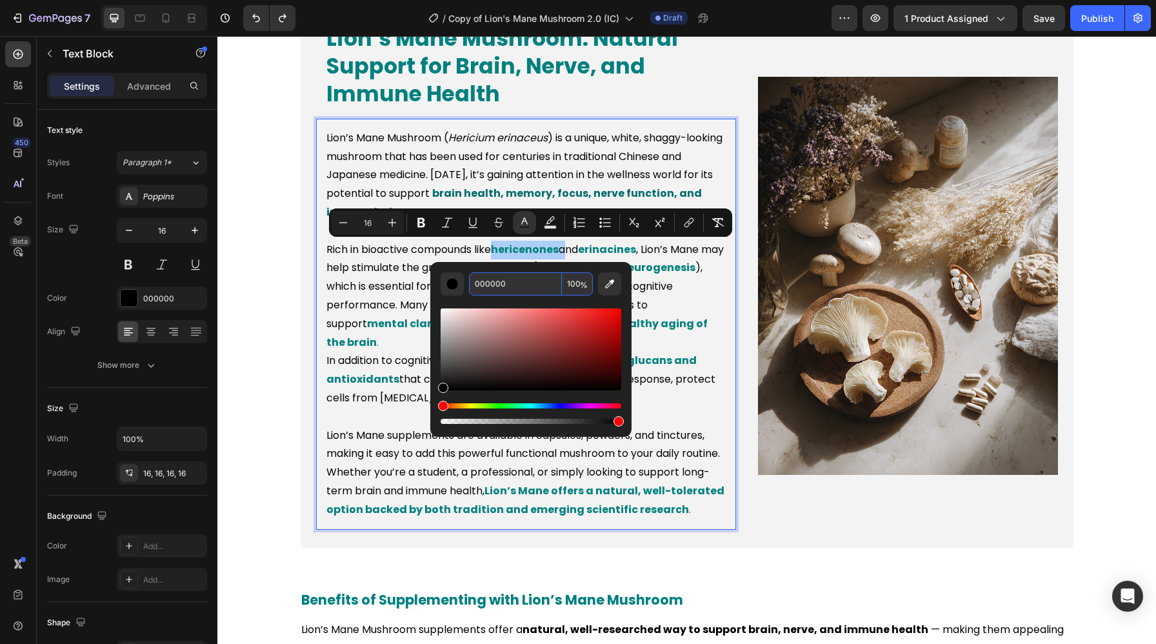
click at [509, 288] on input "000000" at bounding box center [515, 283] width 93 height 23
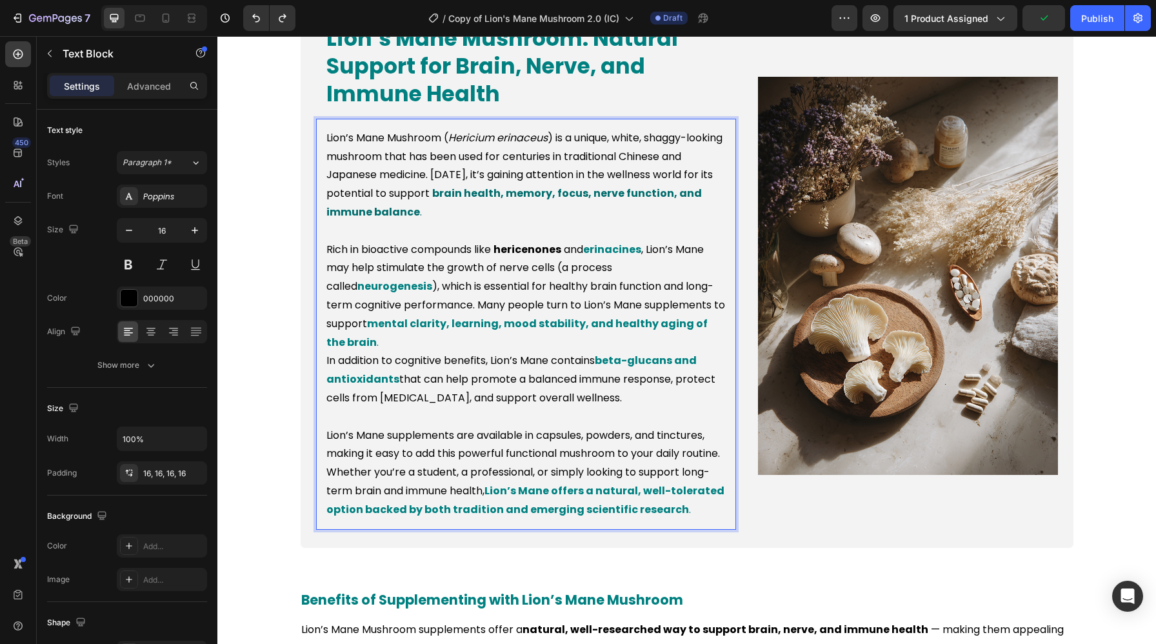
click at [734, 326] on div "Lion’s Mane Mushroom ( Hericium erinaceus ) is a unique, white, shaggy-looking …" at bounding box center [526, 324] width 420 height 411
click at [620, 249] on strong "erinacines" at bounding box center [612, 249] width 58 height 15
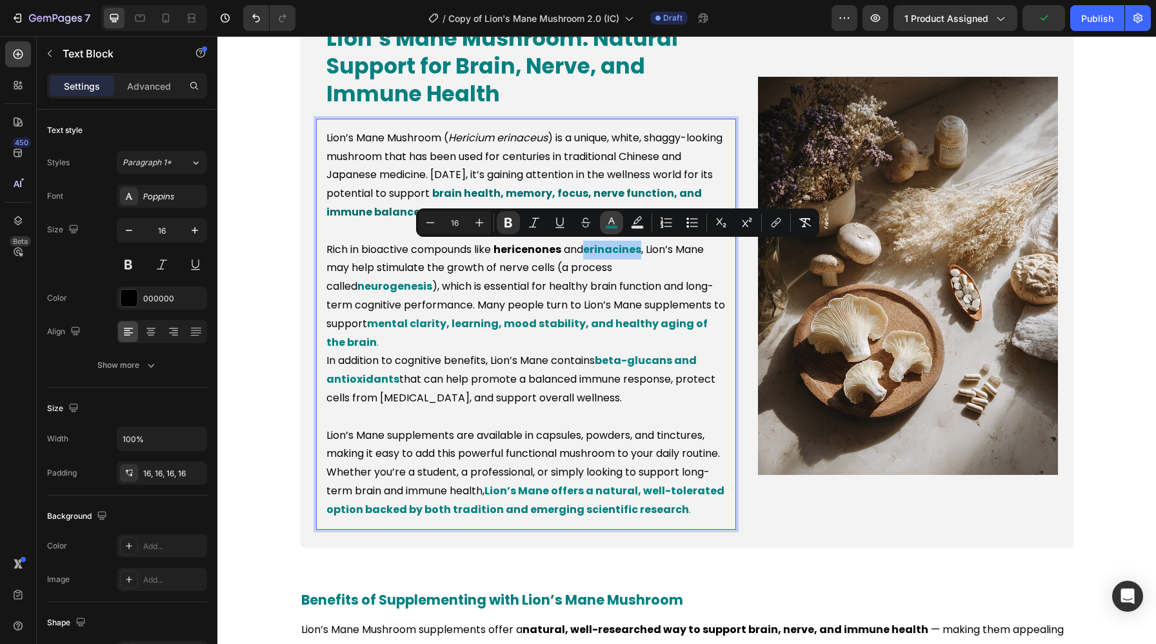
click at [607, 224] on icon "Editor contextual toolbar" at bounding box center [611, 222] width 13 height 13
type input "008080"
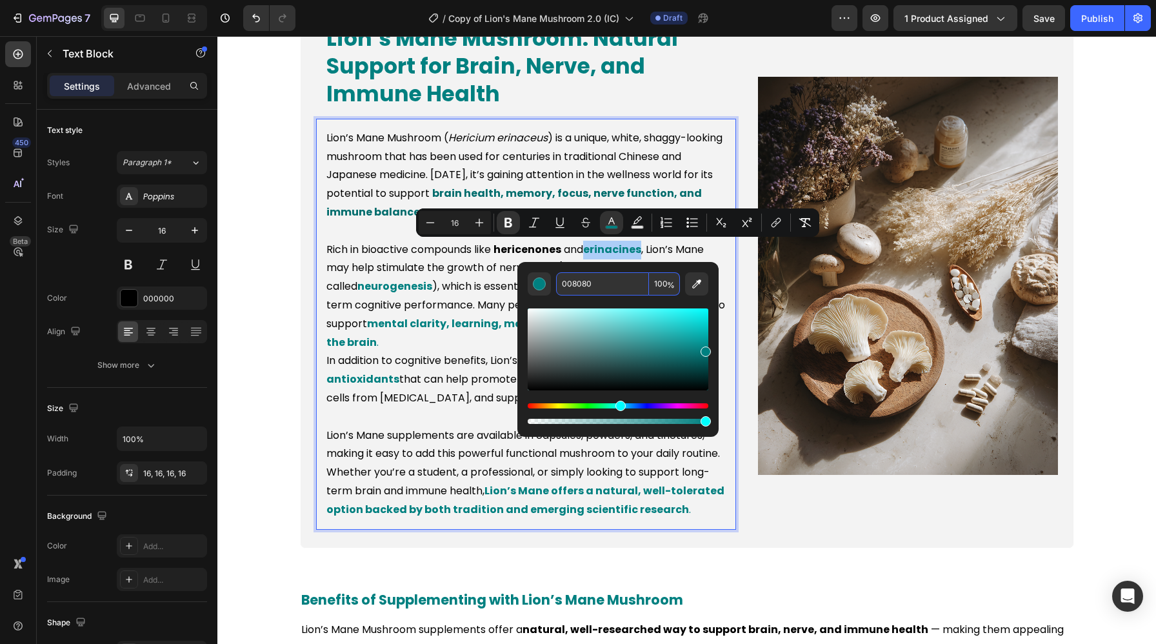
click at [584, 288] on input "008080" at bounding box center [602, 283] width 93 height 23
paste input "000"
type input "000000"
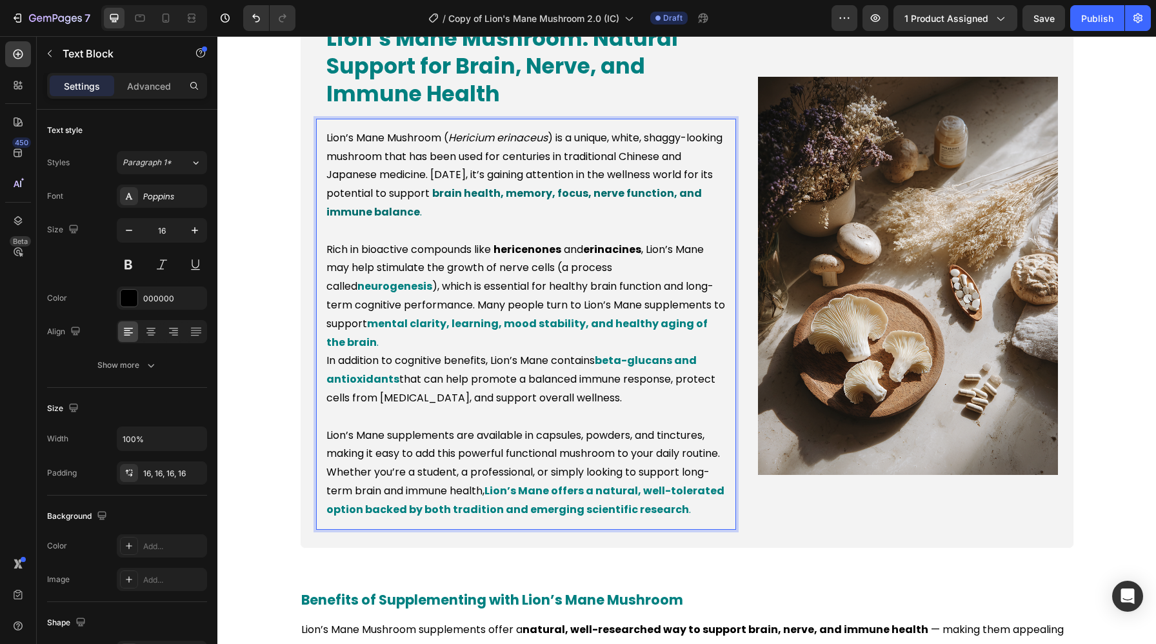
click at [357, 292] on strong "neurogenesis" at bounding box center [394, 286] width 75 height 15
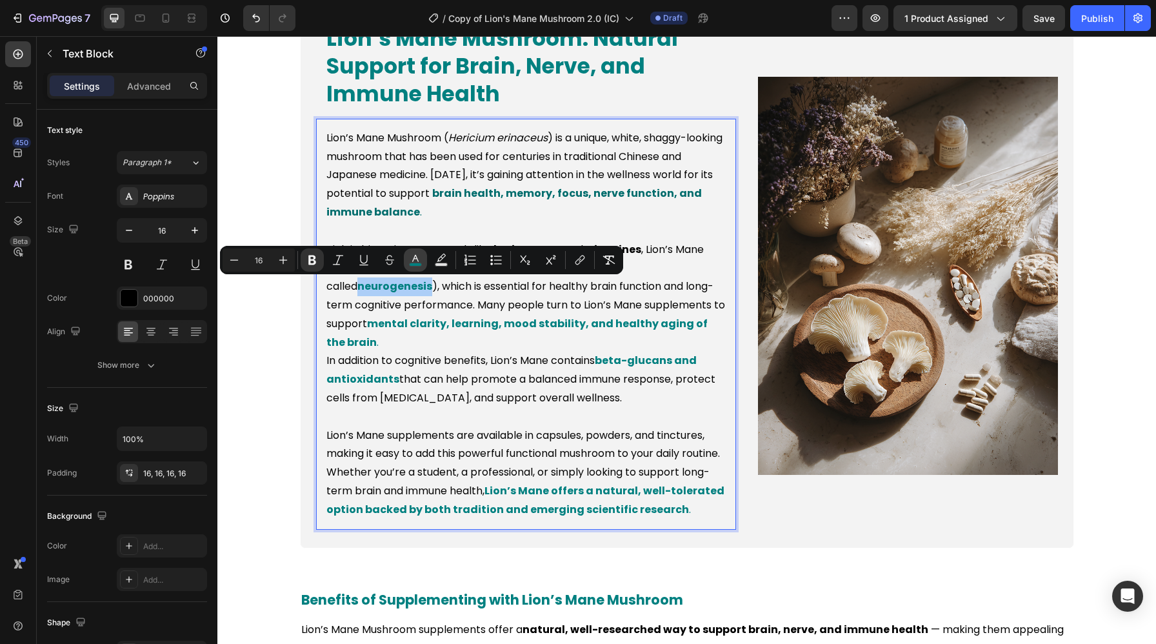
click at [415, 263] on rect "Editor contextual toolbar" at bounding box center [415, 264] width 12 height 3
type input "008080"
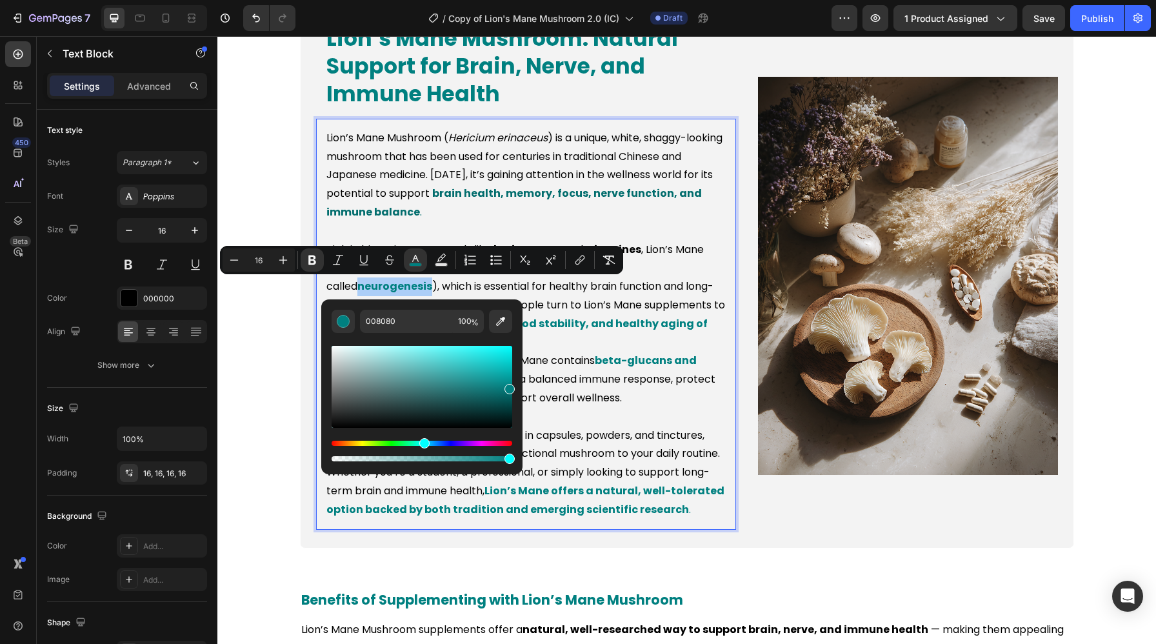
click at [408, 333] on div "Editor contextual toolbar" at bounding box center [421, 398] width 181 height 131
click at [405, 323] on input "008080" at bounding box center [406, 321] width 93 height 23
paste input "000"
type input "000000"
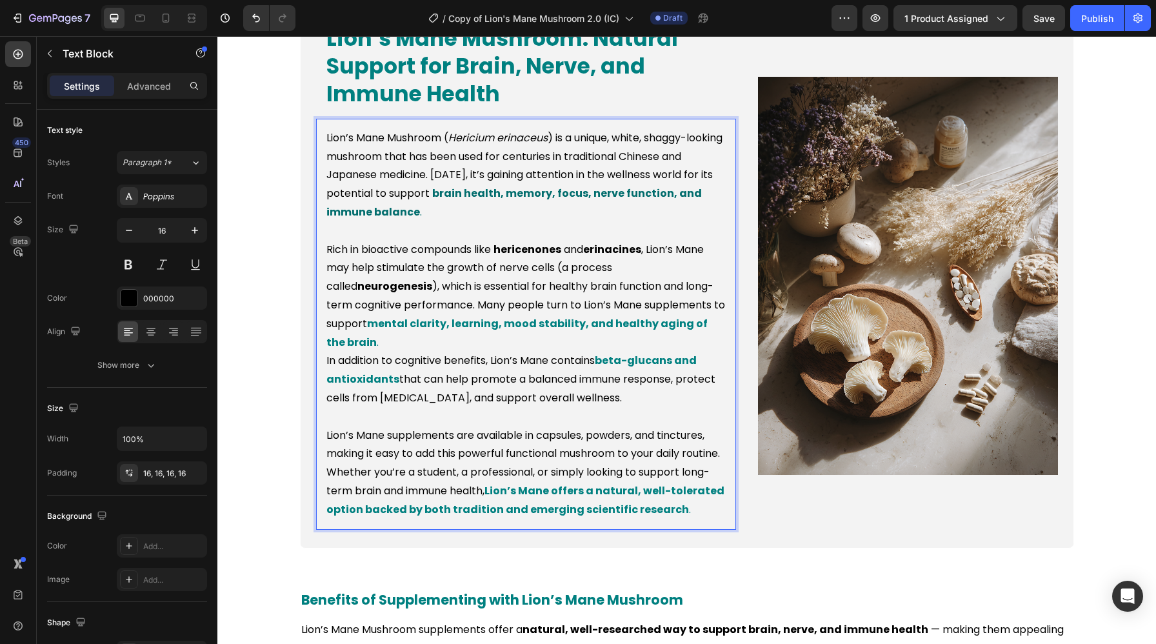
click at [636, 328] on strong "mental clarity, learning, mood stability, and healthy aging of the brain" at bounding box center [516, 333] width 381 height 34
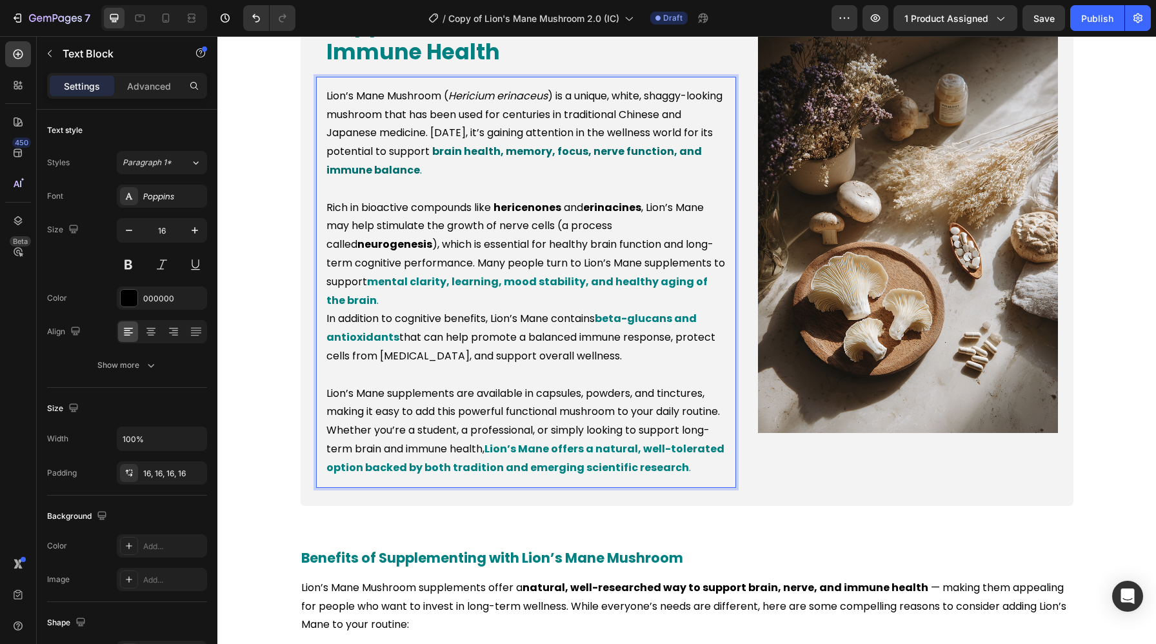
scroll to position [874, 0]
click at [606, 326] on strong "beta-glucans and antioxidants" at bounding box center [511, 328] width 370 height 34
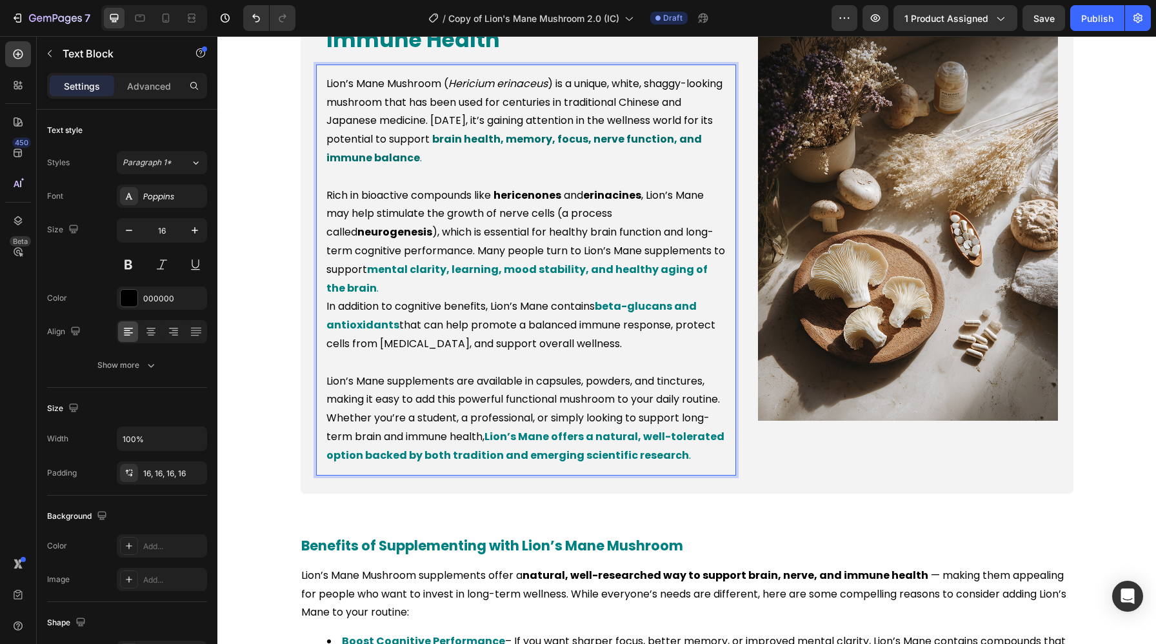
scroll to position [920, 0]
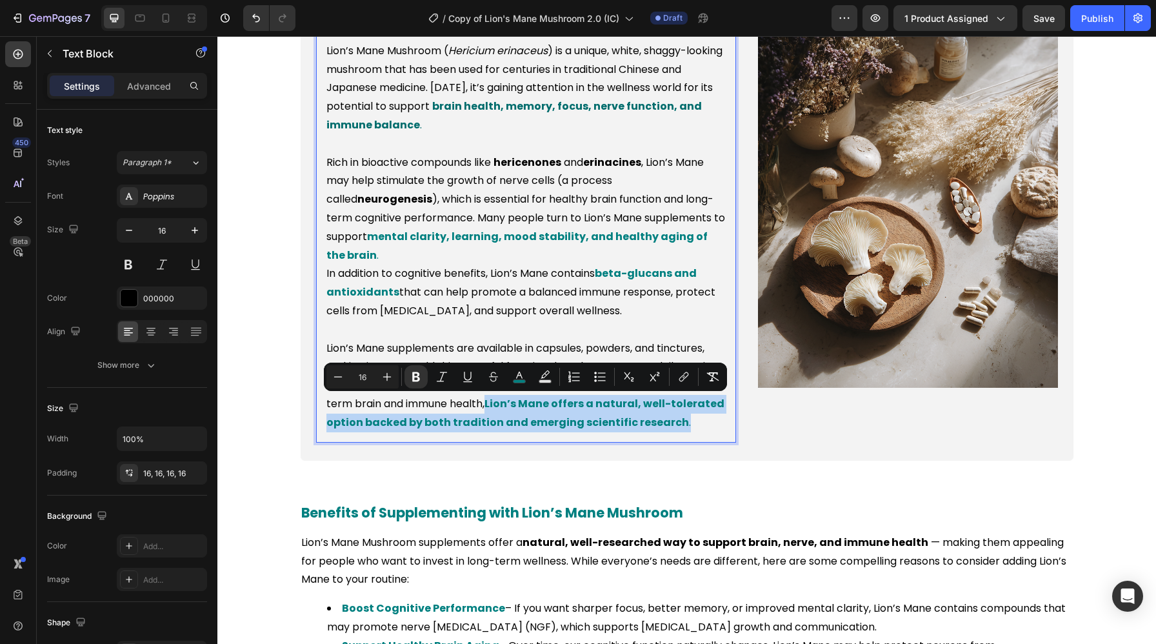
drag, startPoint x: 520, startPoint y: 407, endPoint x: 718, endPoint y: 435, distance: 200.0
click at [718, 435] on div "Lion’s Mane Mushroom ( Hericium erinaceus ) is a unique, white, shaggy-looking …" at bounding box center [526, 237] width 420 height 411
click at [522, 380] on rect "Editor contextual toolbar" at bounding box center [519, 381] width 12 height 3
type input "008080"
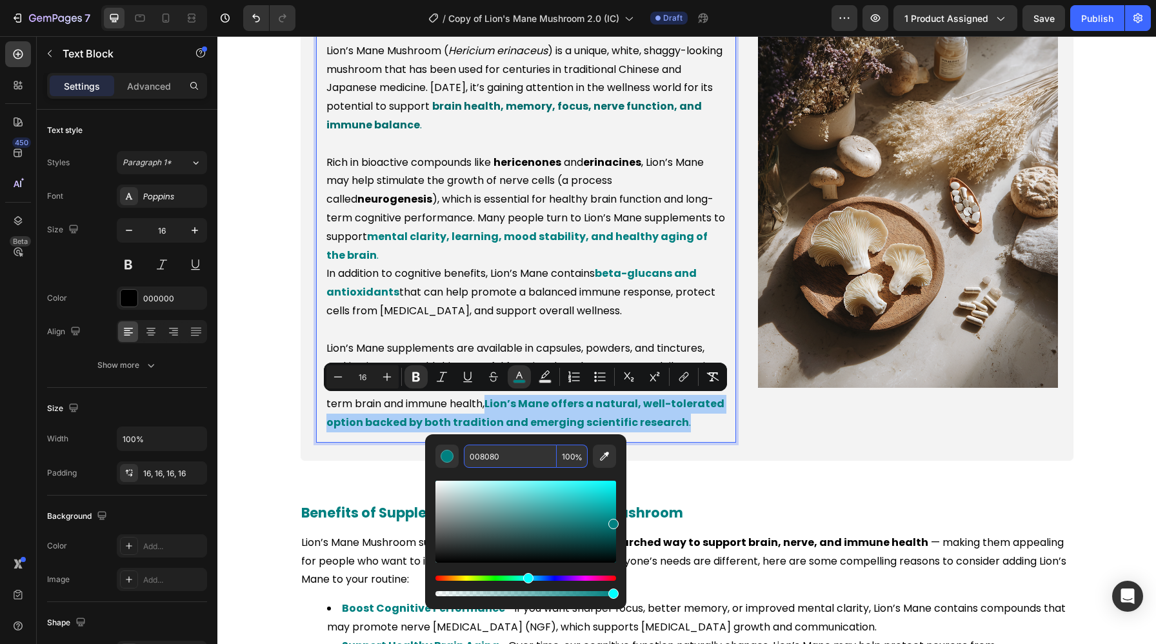
click at [488, 460] on input "008080" at bounding box center [510, 455] width 93 height 23
paste input "000"
type input "000000"
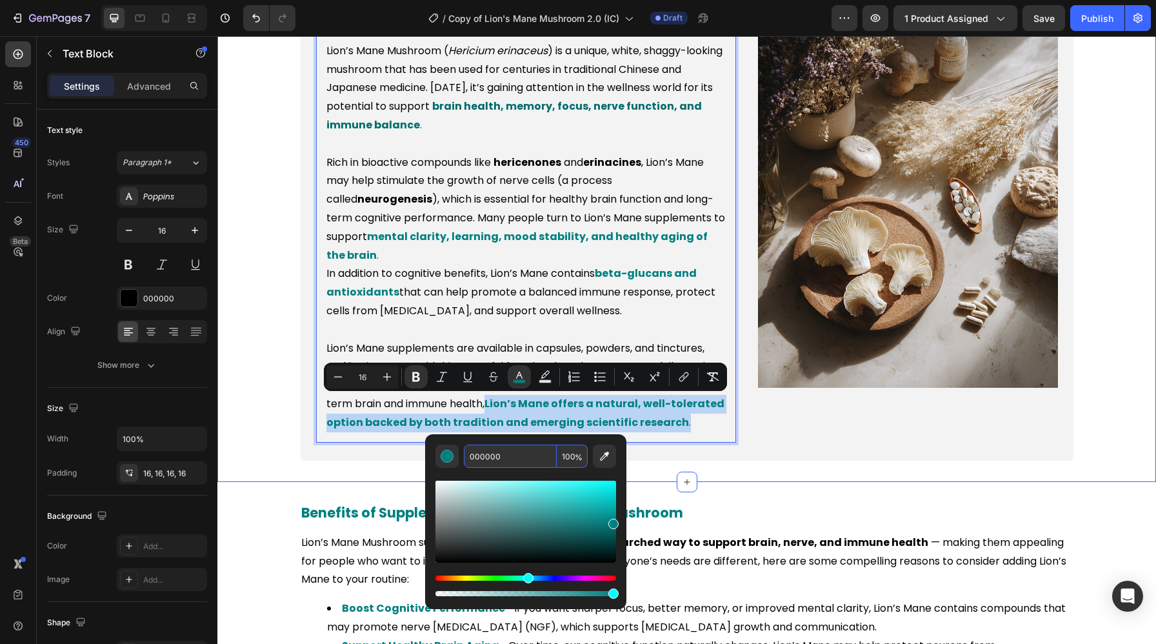
click at [348, 478] on div "Lion’s Mane Mushroom: Natural Support for Brain, Nerve, and Immune Health Headi…" at bounding box center [686, 186] width 938 height 590
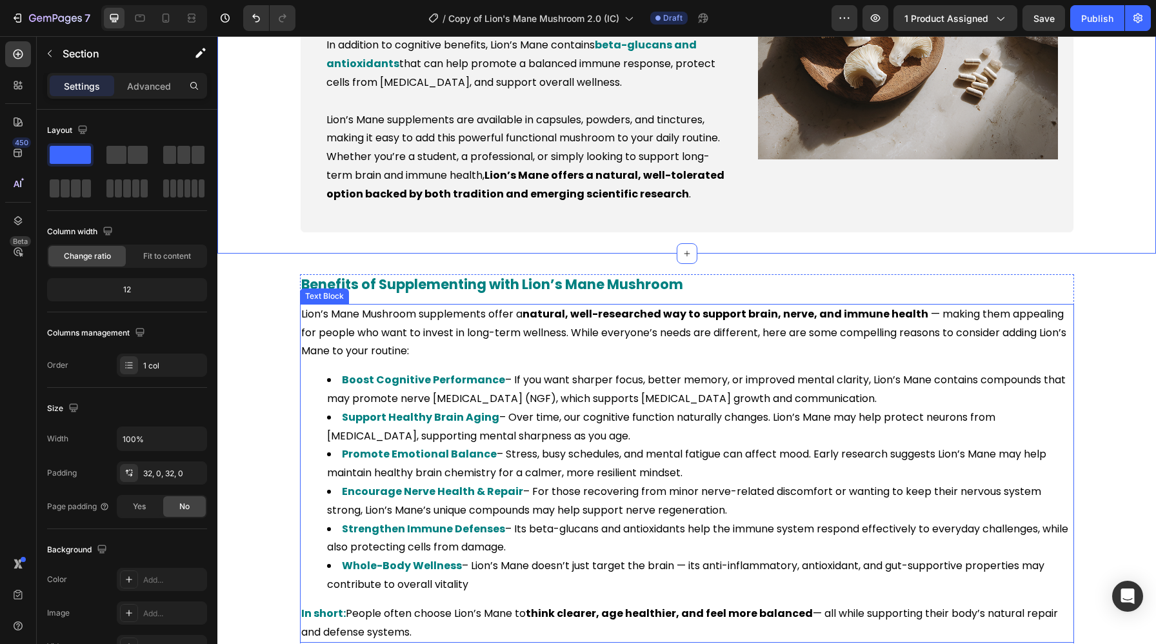
scroll to position [1196, 0]
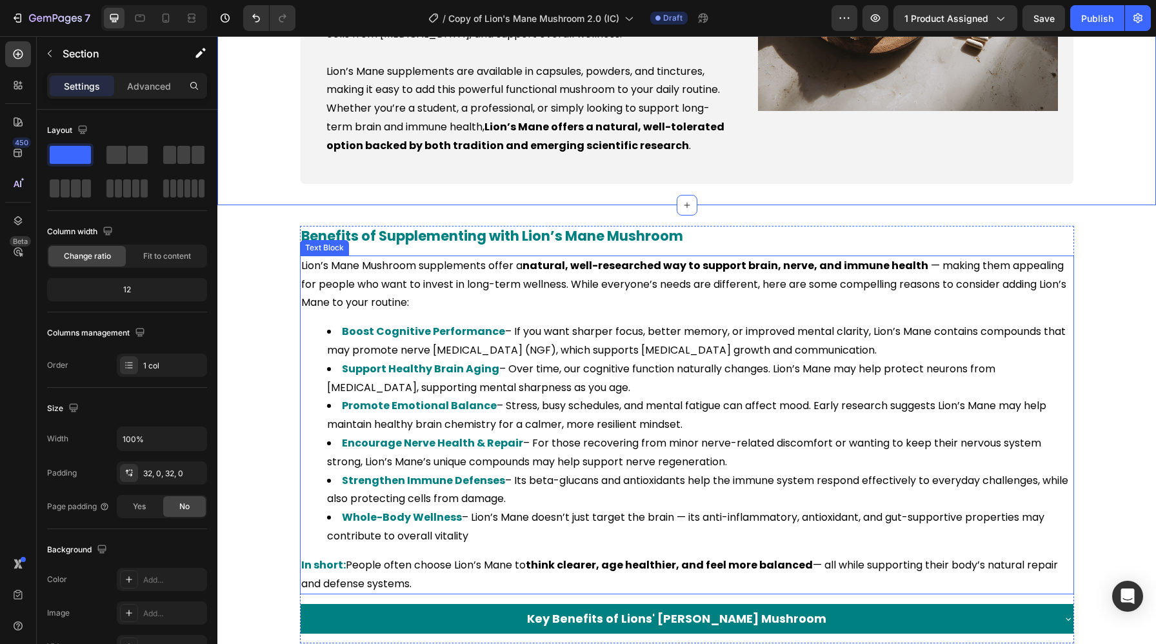
click at [412, 378] on li "Support Healthy Brain Aging – Over time, our cognitive function naturally chang…" at bounding box center [699, 378] width 745 height 37
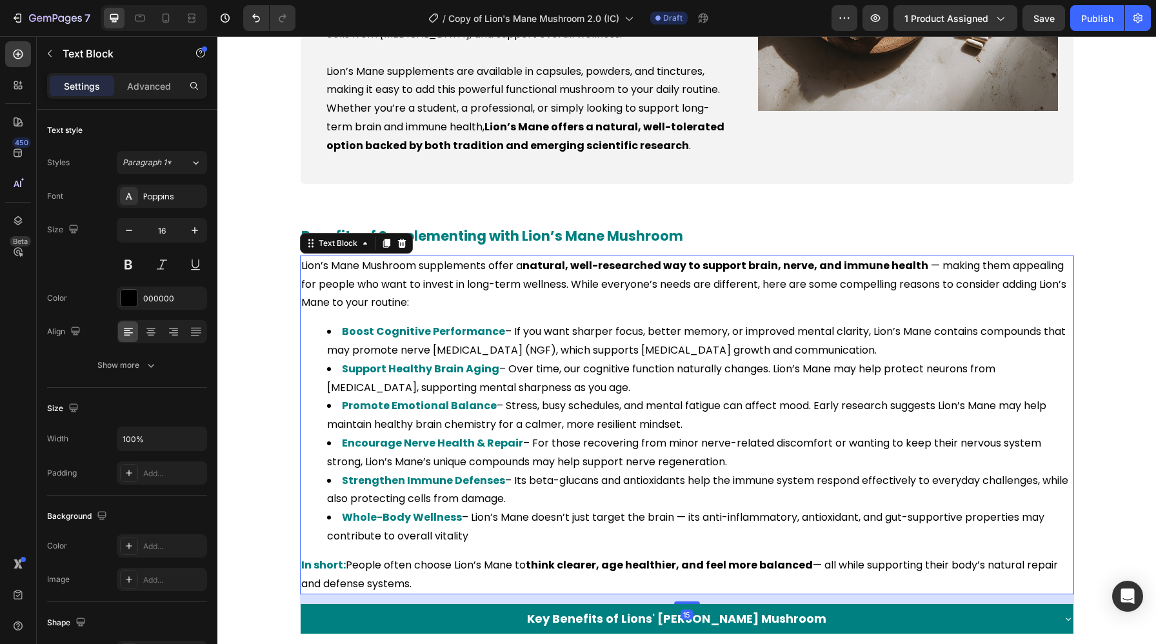
click at [487, 371] on strong "Support Healthy Brain Aging" at bounding box center [420, 368] width 157 height 15
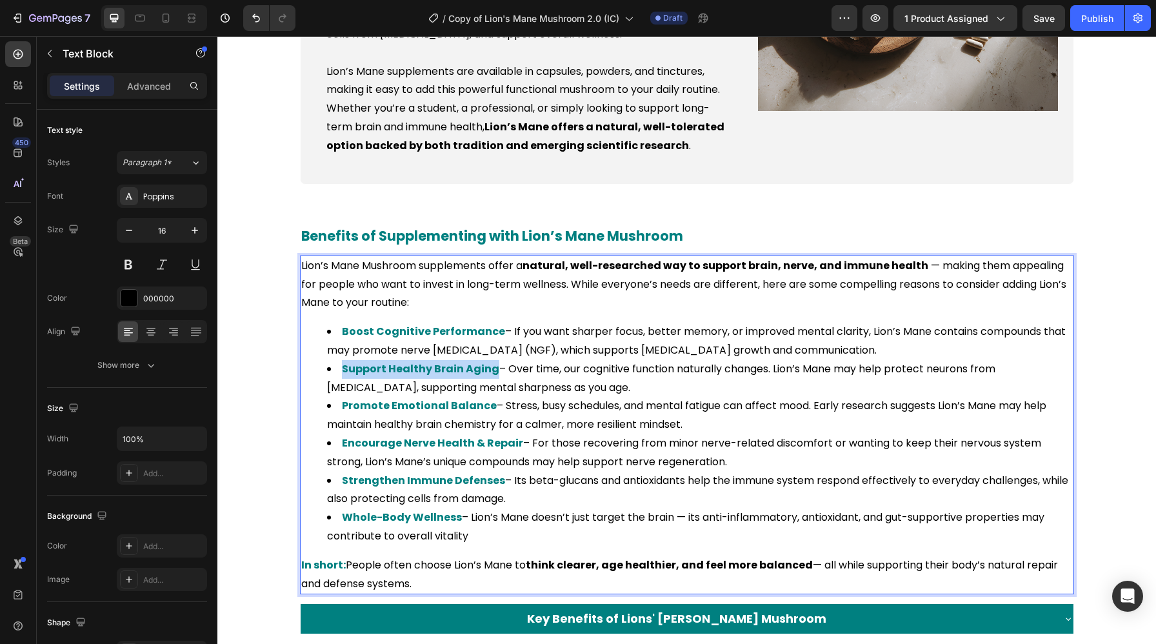
drag, startPoint x: 487, startPoint y: 371, endPoint x: 339, endPoint y: 377, distance: 148.4
click at [339, 377] on li "Support Healthy Brain Aging – Over time, our cognitive function naturally chang…" at bounding box center [699, 378] width 745 height 37
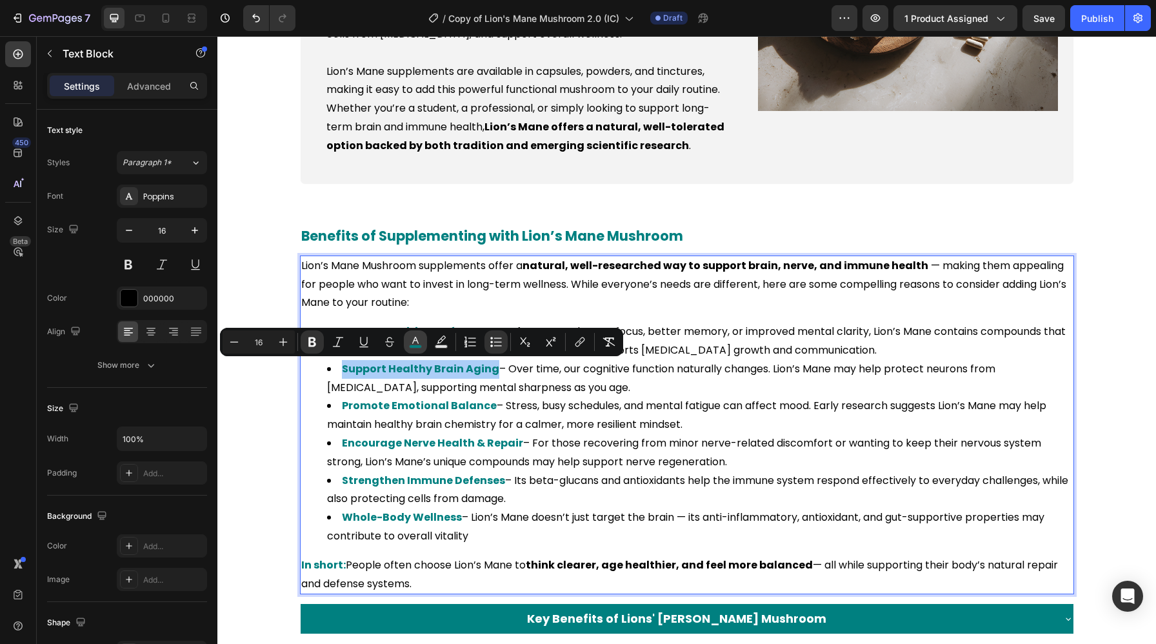
click at [420, 346] on rect "Editor contextual toolbar" at bounding box center [415, 346] width 12 height 3
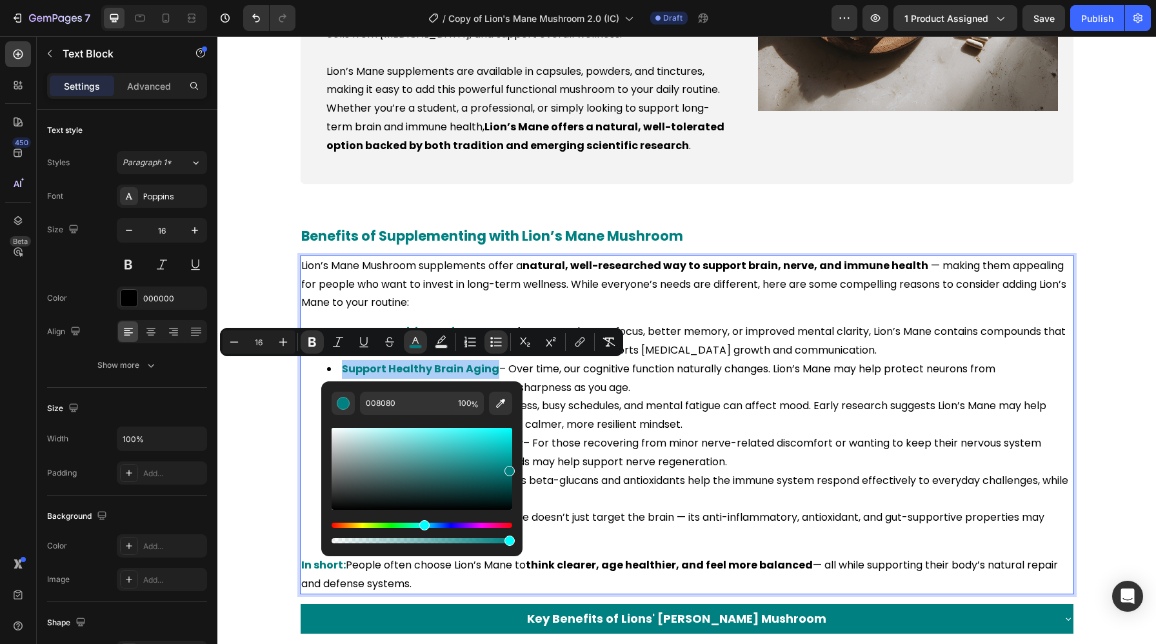
click at [420, 415] on div "Editor contextual toolbar" at bounding box center [421, 480] width 181 height 131
click at [410, 409] on input "008080" at bounding box center [406, 402] width 93 height 23
paste input "000"
type input "000000"
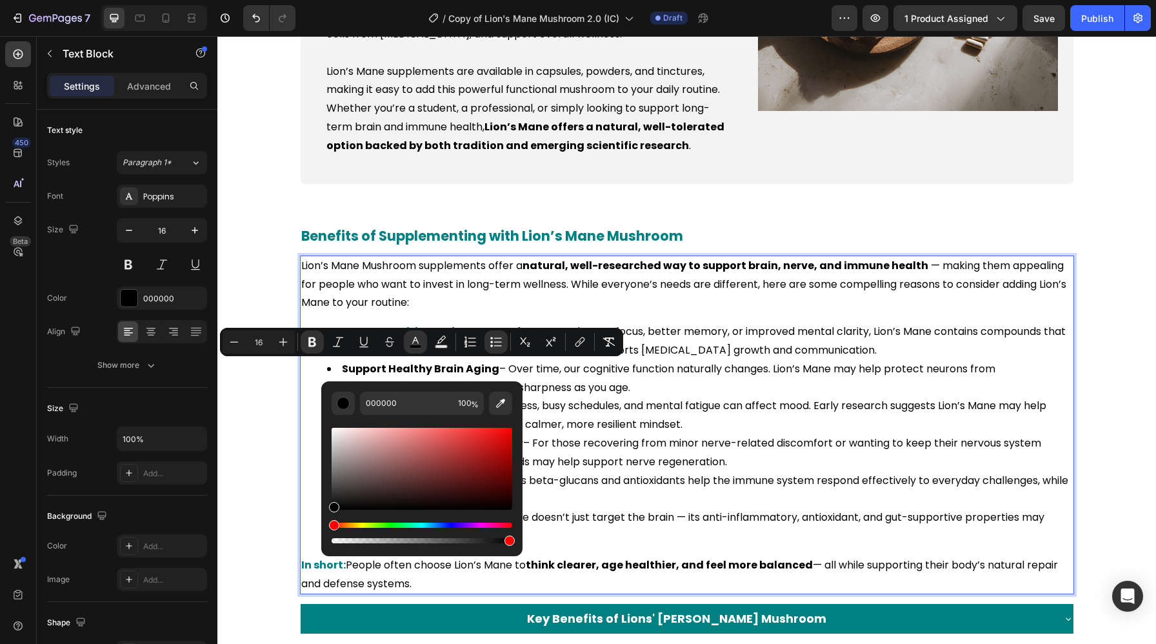
click at [672, 418] on li "Promote Emotional Balance – Stress, busy schedules, and mental fatigue can affe…" at bounding box center [699, 415] width 745 height 37
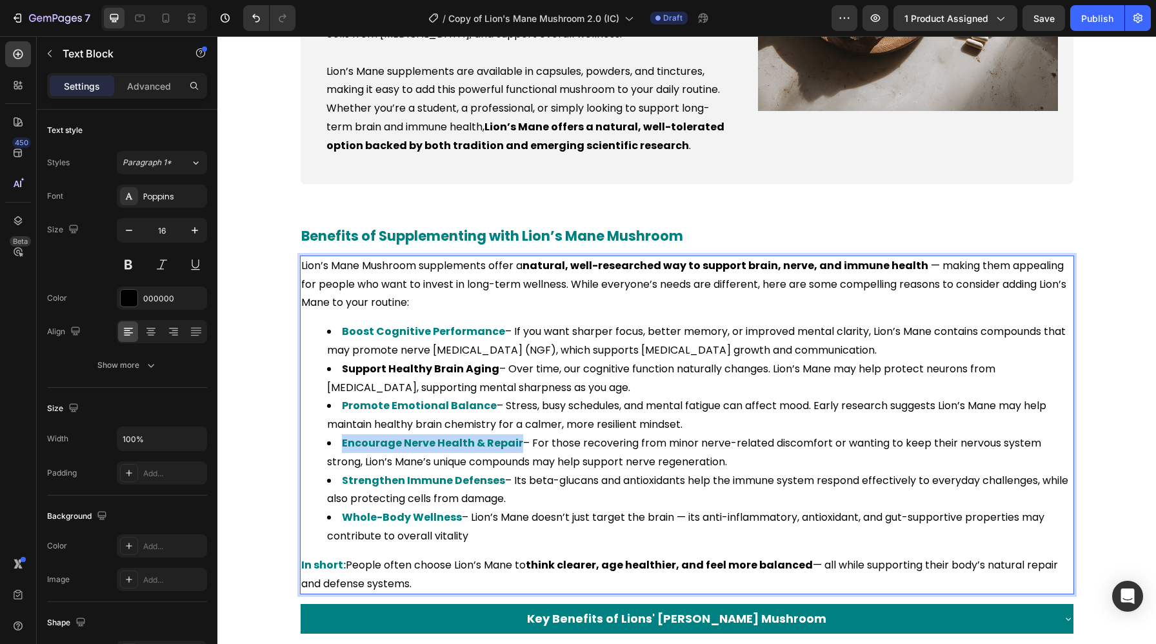
drag, startPoint x: 514, startPoint y: 442, endPoint x: 340, endPoint y: 444, distance: 173.5
click at [342, 444] on strong "Encourage Nerve Health & Repair" at bounding box center [432, 442] width 181 height 15
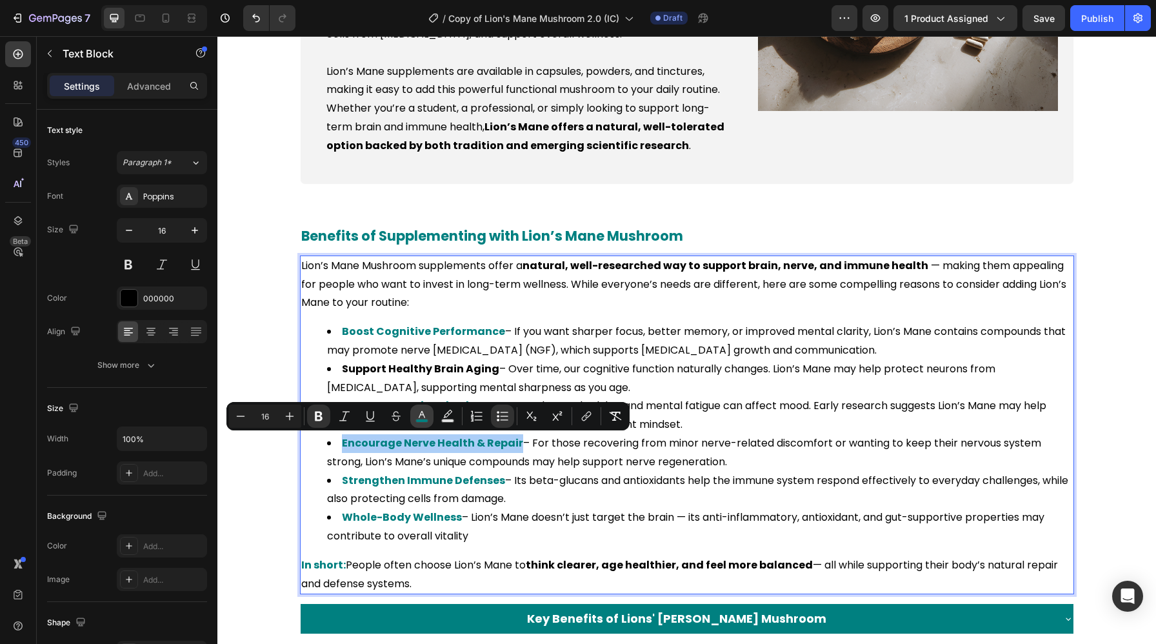
click at [424, 413] on icon "Editor contextual toolbar" at bounding box center [421, 415] width 13 height 13
type input "008080"
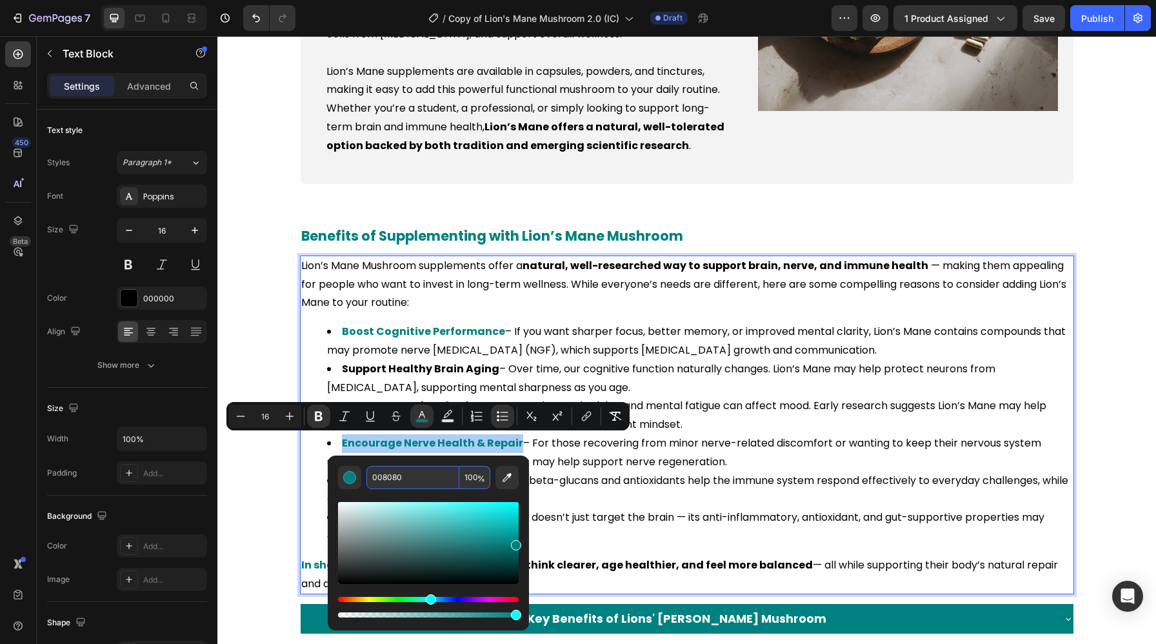
click at [421, 469] on input "008080" at bounding box center [412, 477] width 93 height 23
paste input "000"
type input "000000"
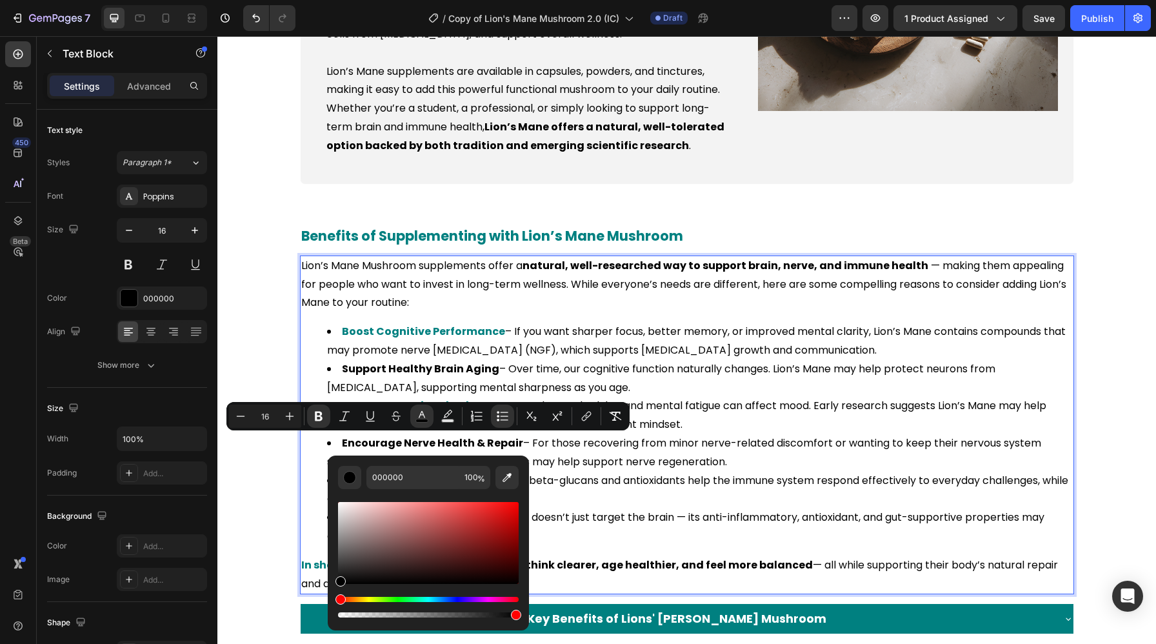
click at [646, 491] on li "Strengthen Immune Defenses – Its beta-glucans and antioxidants help the immune …" at bounding box center [699, 489] width 745 height 37
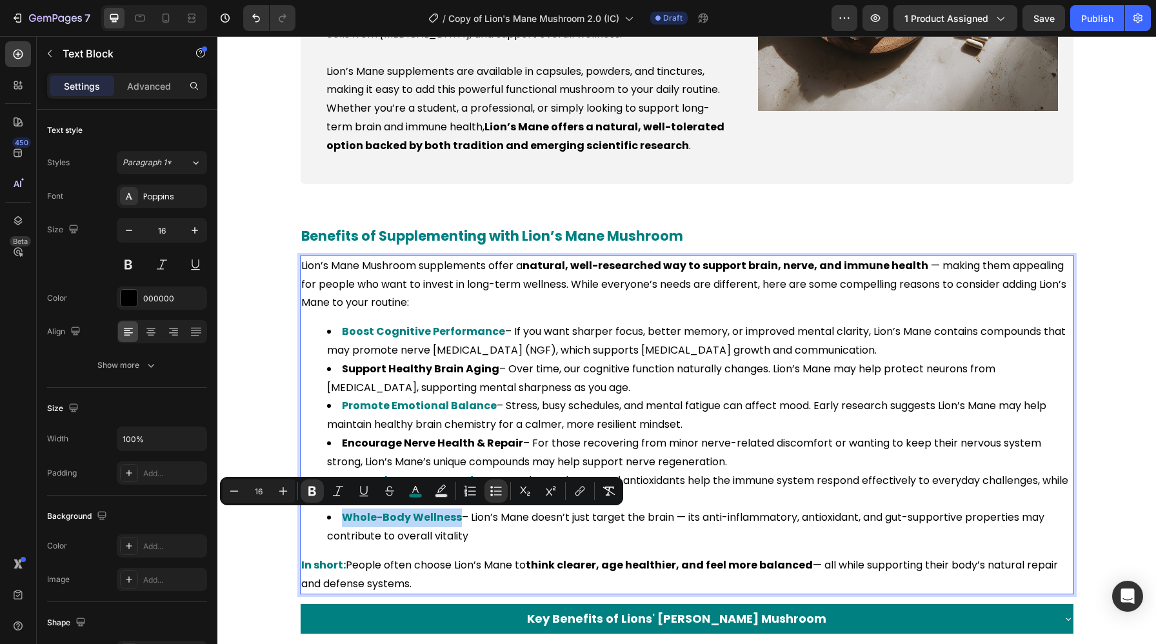
drag, startPoint x: 458, startPoint y: 518, endPoint x: 621, endPoint y: 538, distance: 164.4
click at [333, 520] on li "Whole-Body Wellness – Lion’s Mane doesn’t just target the brain — its anti-infl…" at bounding box center [699, 526] width 745 height 37
click at [409, 497] on button "color" at bounding box center [415, 490] width 23 height 23
type input "008080"
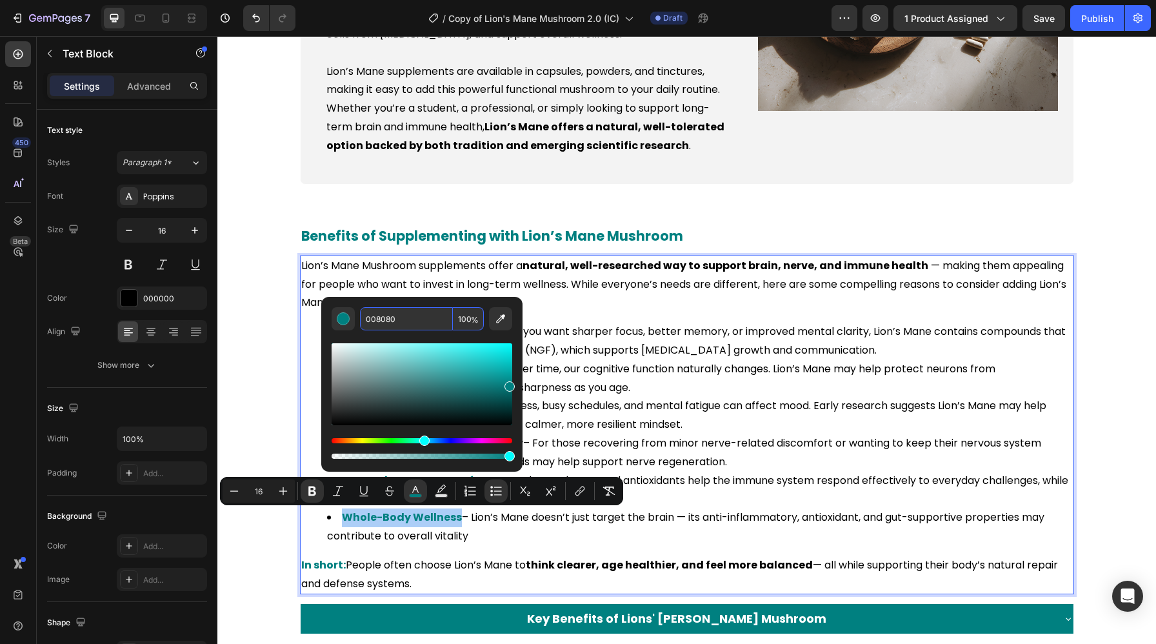
click at [396, 321] on input "008080" at bounding box center [406, 318] width 93 height 23
paste input "000"
type input "000000"
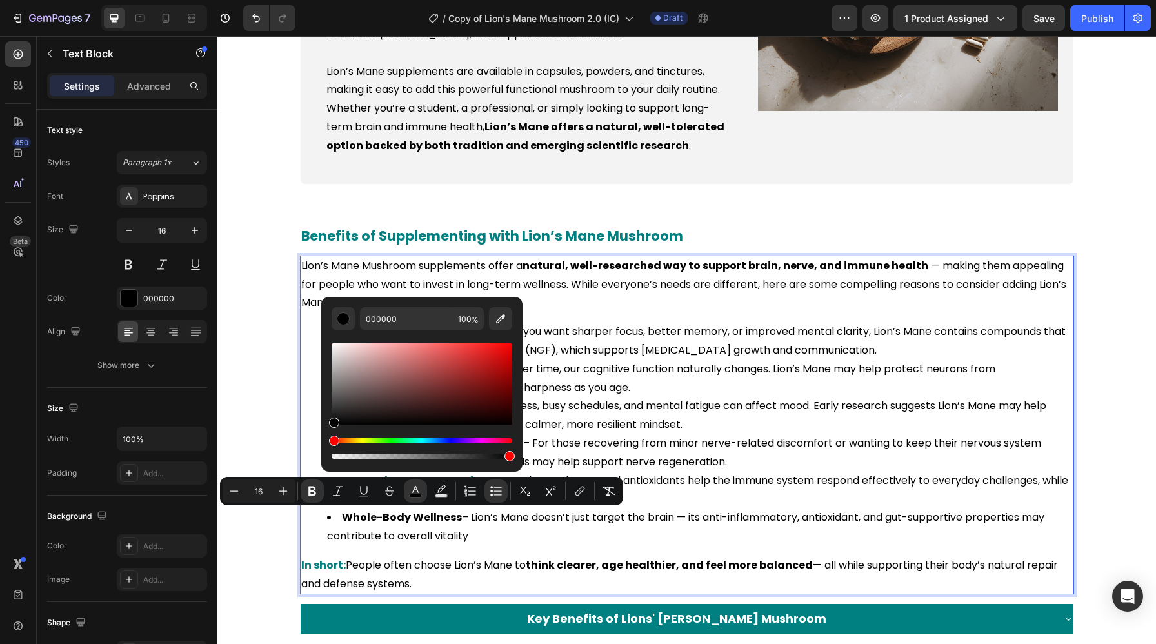
click at [336, 560] on strong "In short:" at bounding box center [323, 564] width 44 height 15
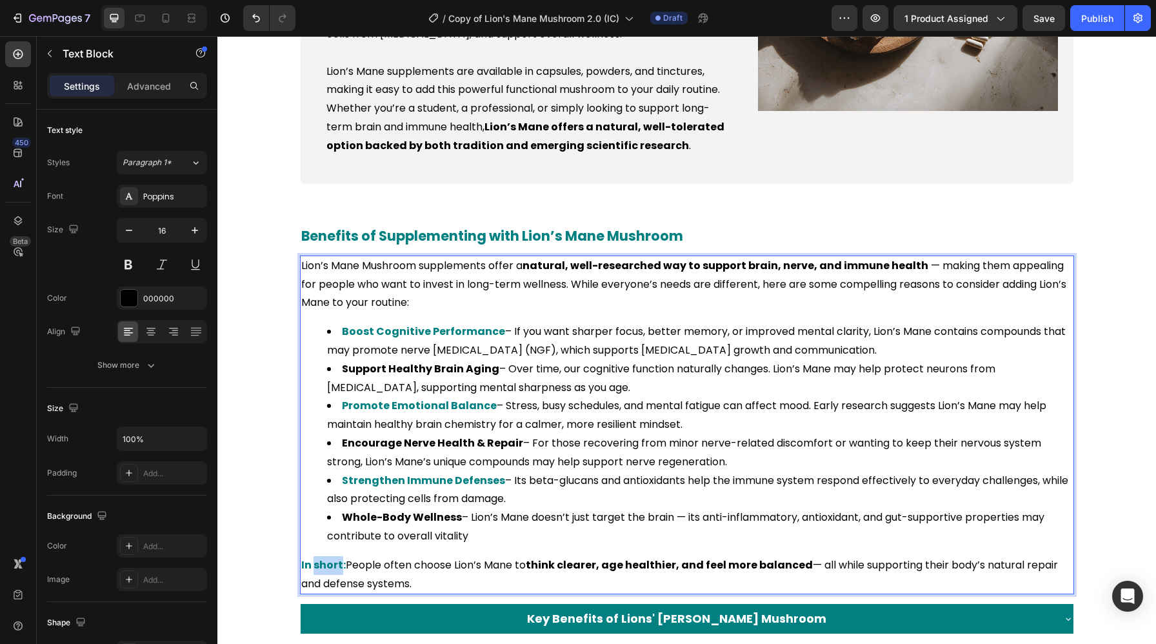
click at [336, 560] on strong "In short:" at bounding box center [323, 564] width 44 height 15
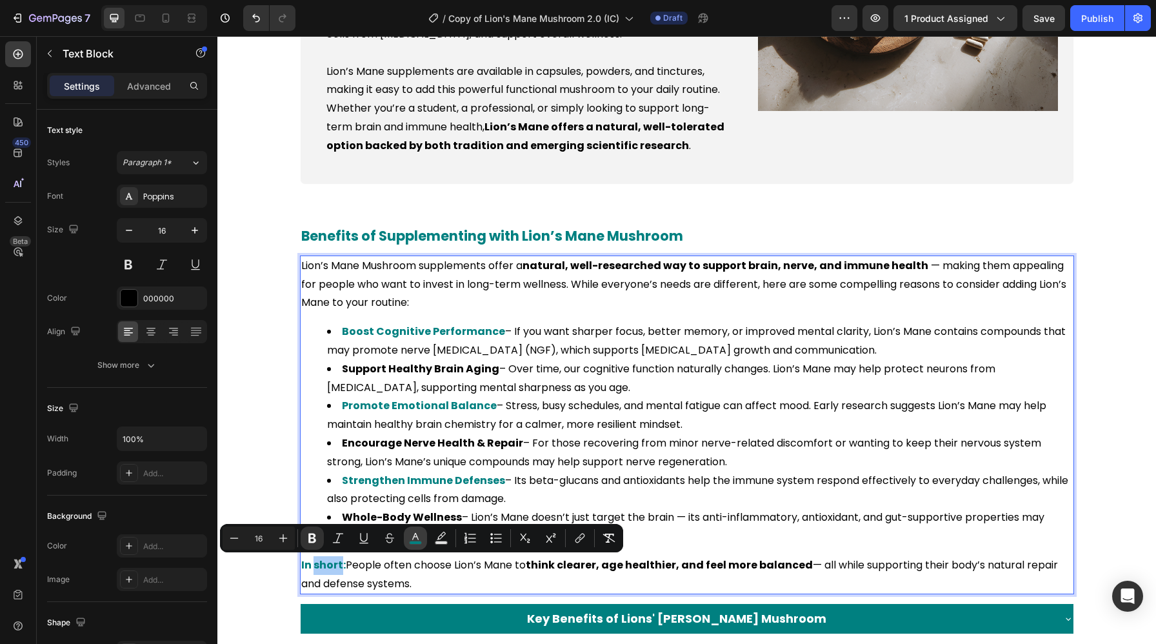
click at [423, 532] on button "color" at bounding box center [415, 537] width 23 height 23
type input "008080"
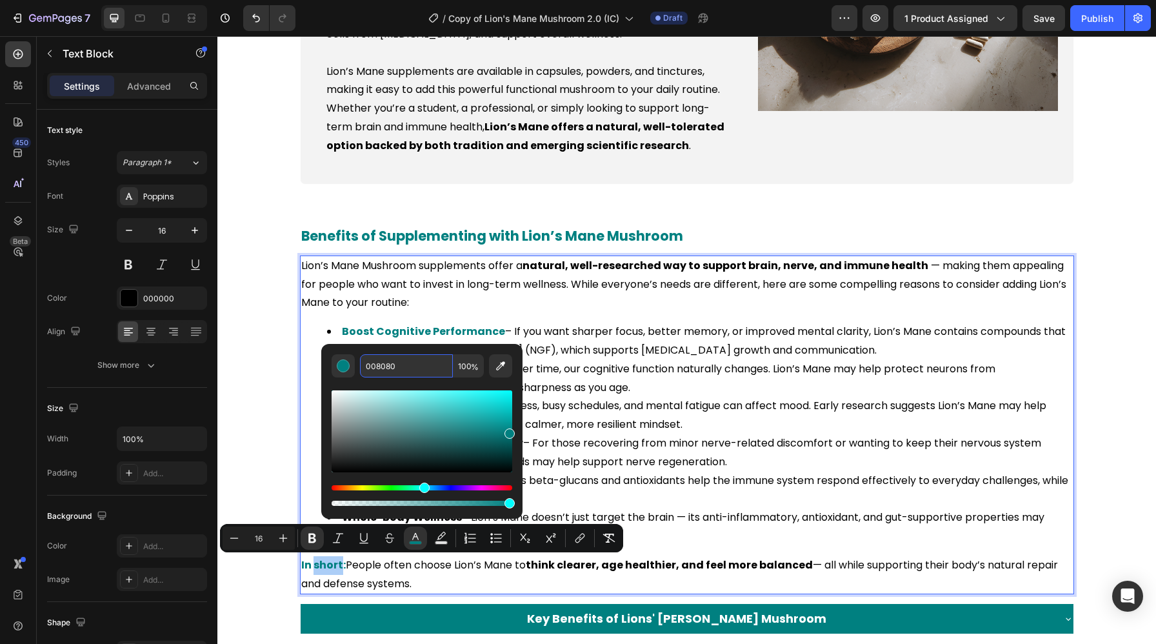
click at [411, 364] on input "008080" at bounding box center [406, 365] width 93 height 23
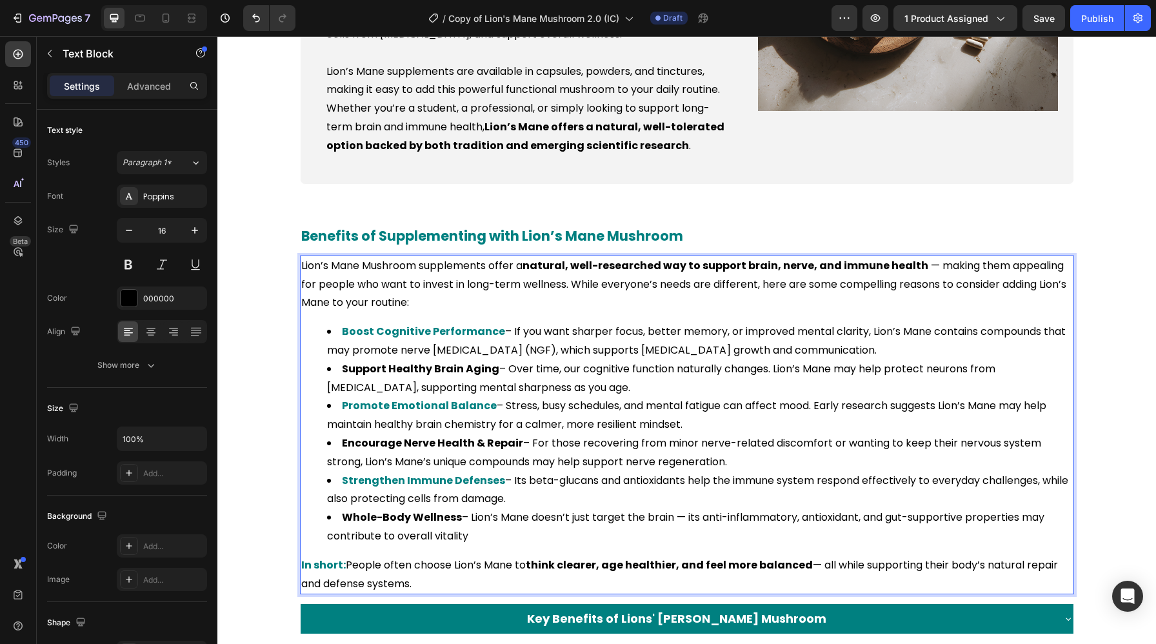
click at [638, 583] on p "In short: People often choose Lion’s Mane to think clearer, age healthier, and …" at bounding box center [686, 574] width 771 height 37
click at [534, 567] on strong "think clearer, age healthier, and feel more balanced" at bounding box center [669, 564] width 287 height 15
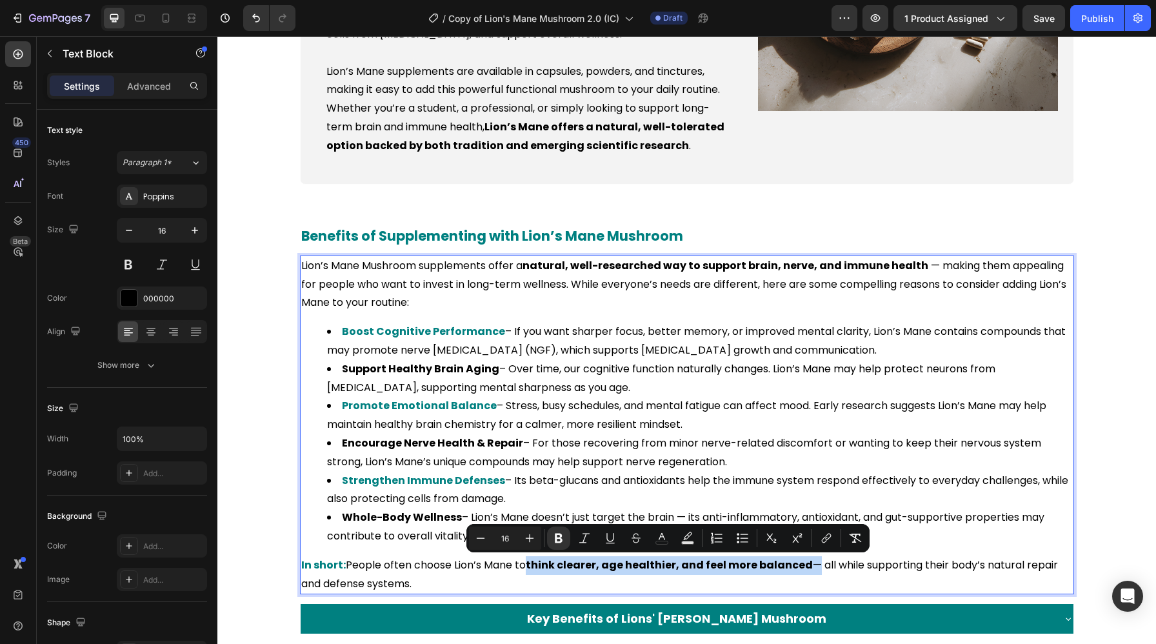
drag, startPoint x: 529, startPoint y: 567, endPoint x: 806, endPoint y: 571, distance: 276.7
click at [806, 571] on p "In short: People often choose Lion’s Mane to think clearer, age healthier, and …" at bounding box center [686, 574] width 771 height 37
click at [668, 541] on button "color" at bounding box center [661, 537] width 23 height 23
type input "000000"
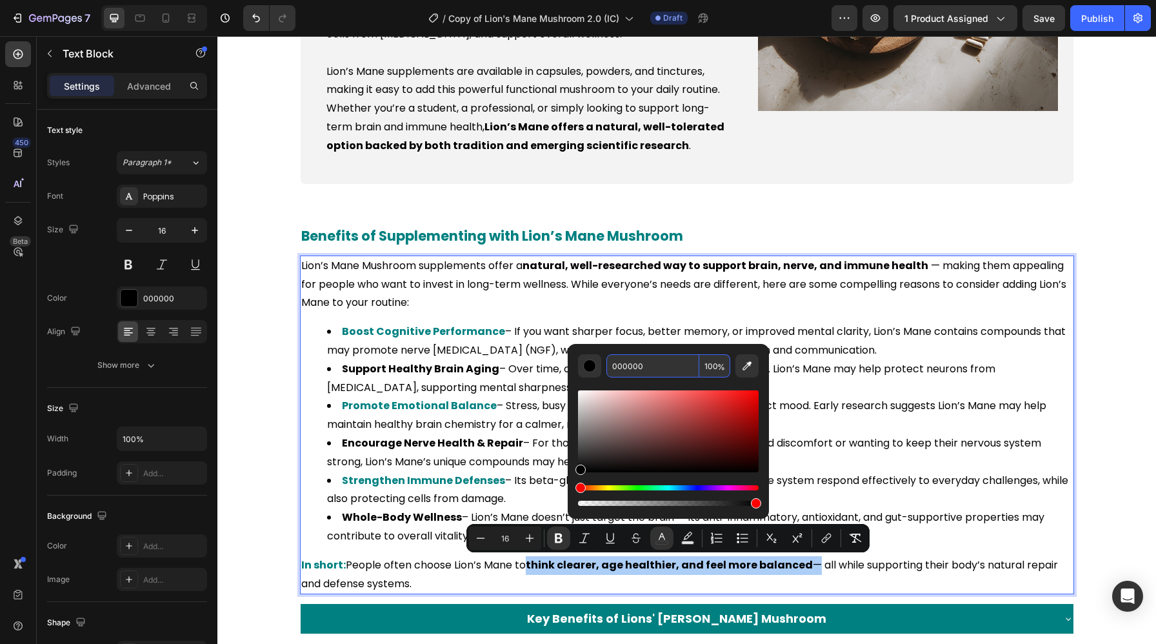
click at [629, 358] on input "000000" at bounding box center [652, 365] width 93 height 23
paste input "808"
type input "008080"
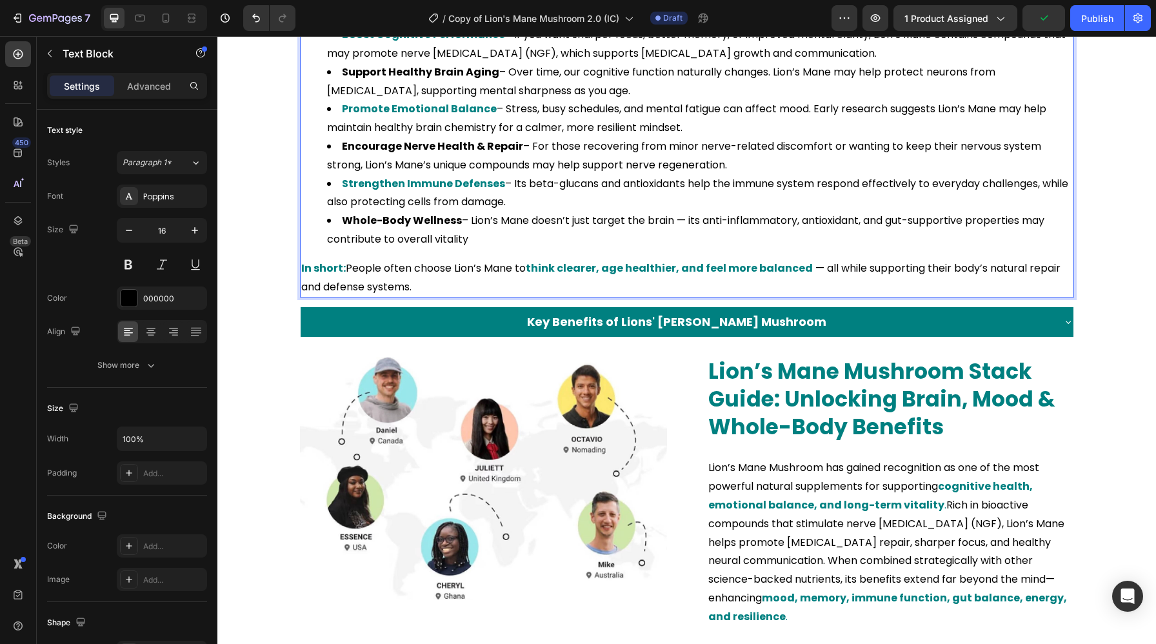
scroll to position [1502, 0]
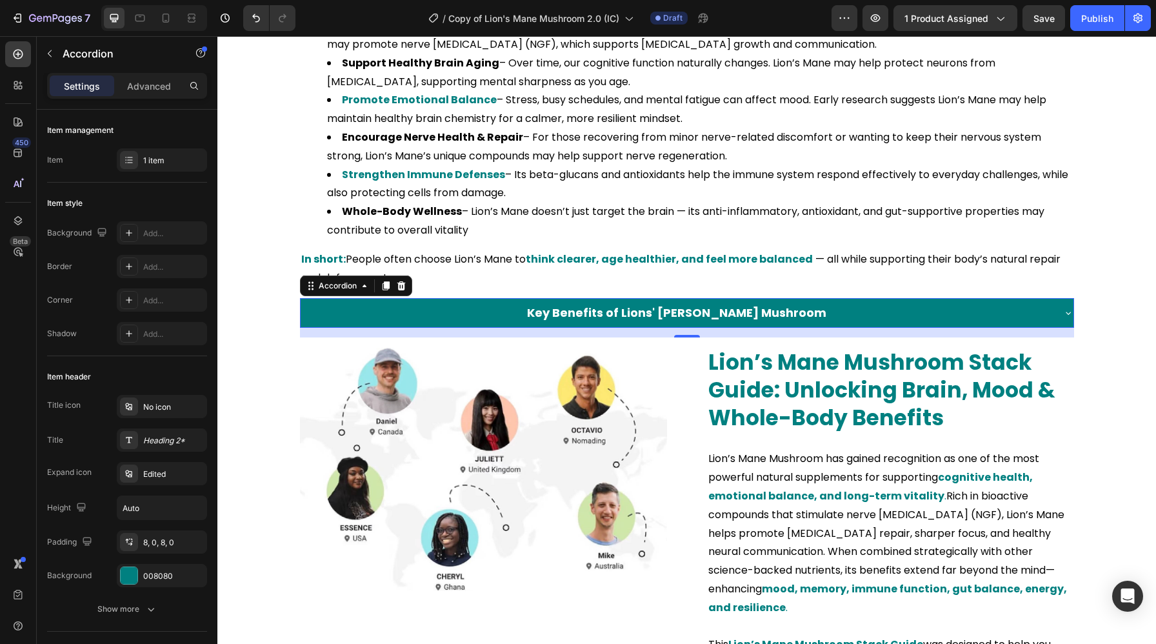
click at [918, 314] on div "Key Benefits of Lions' [PERSON_NAME] Mushroom" at bounding box center [676, 312] width 752 height 19
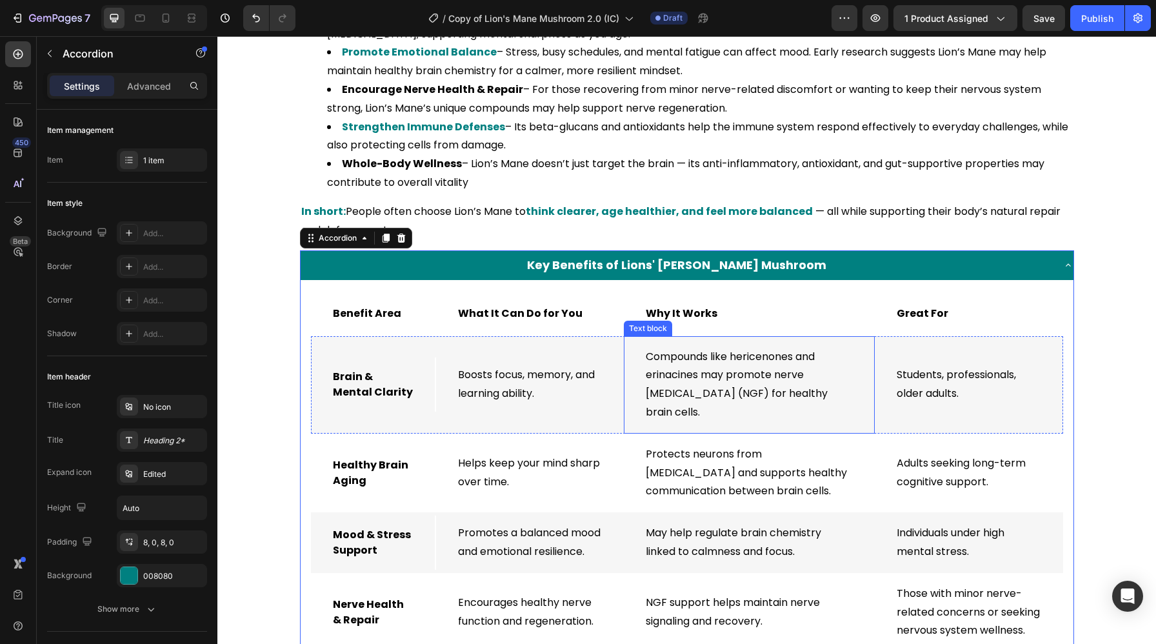
scroll to position [1559, 0]
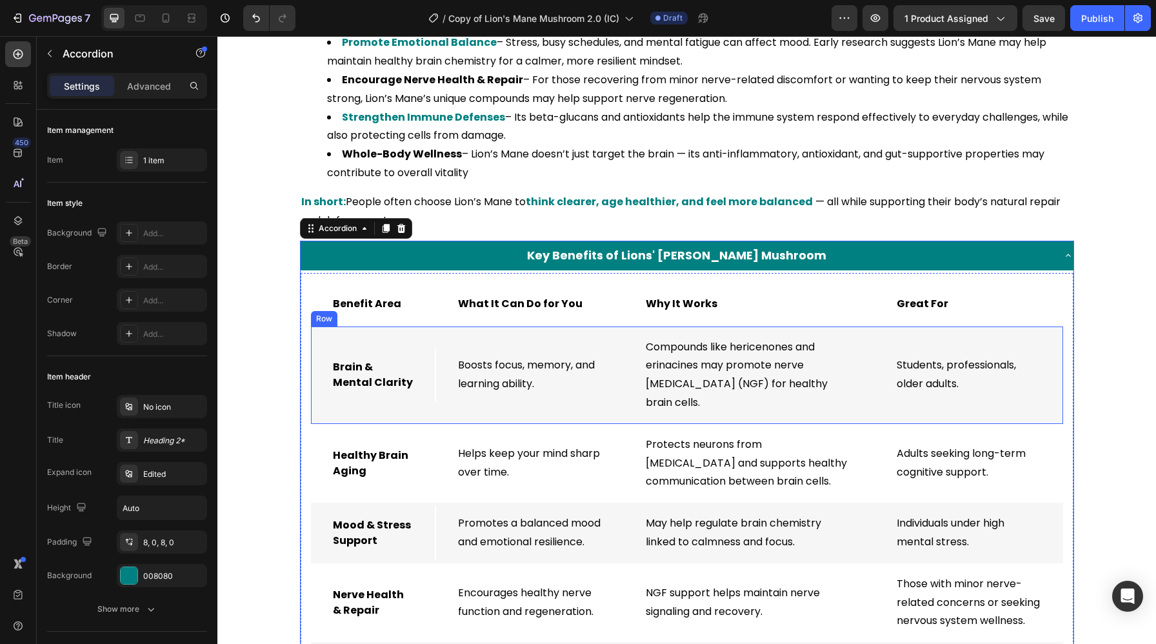
click at [422, 403] on div "Brain & Mental Clarity Text block" at bounding box center [373, 374] width 125 height 97
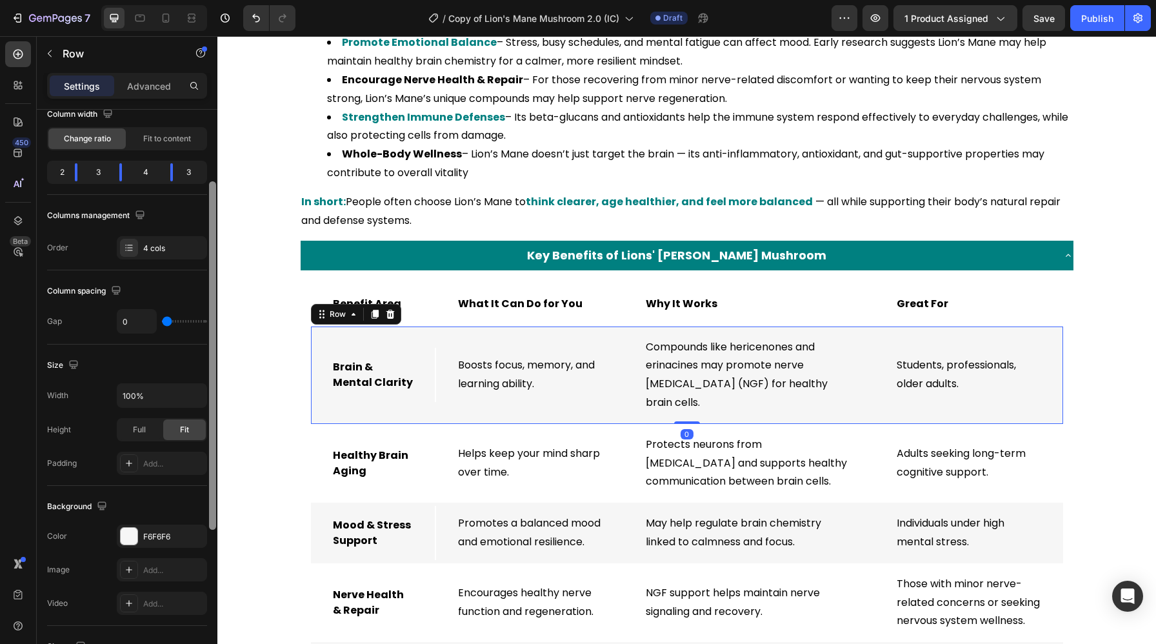
scroll to position [215, 0]
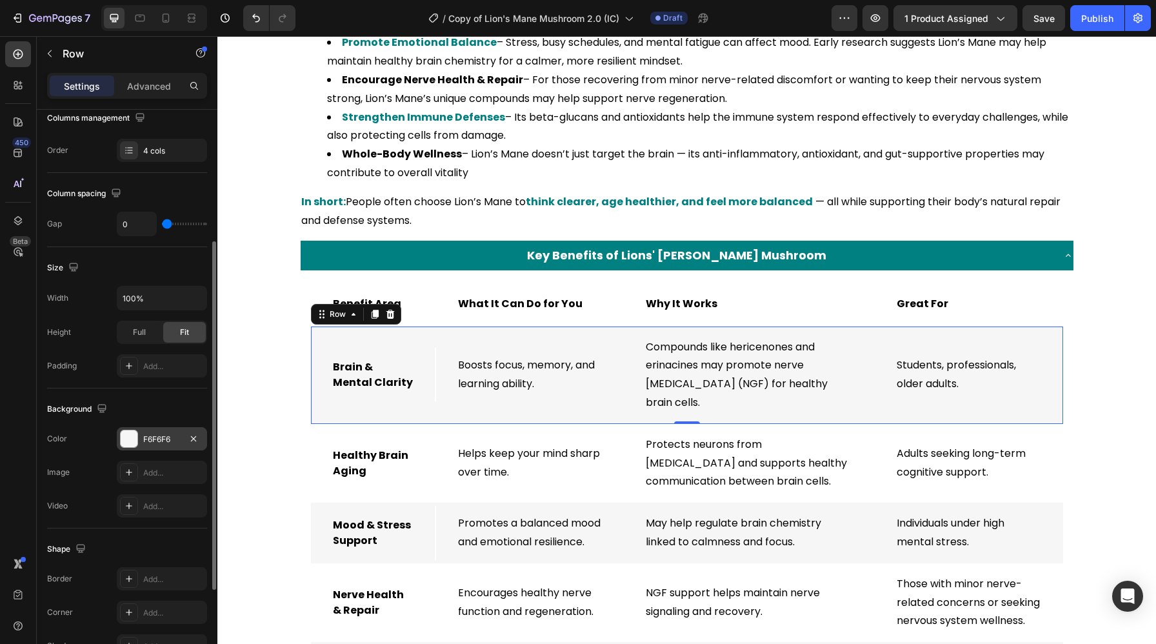
click at [158, 433] on div "F6F6F6" at bounding box center [161, 439] width 37 height 12
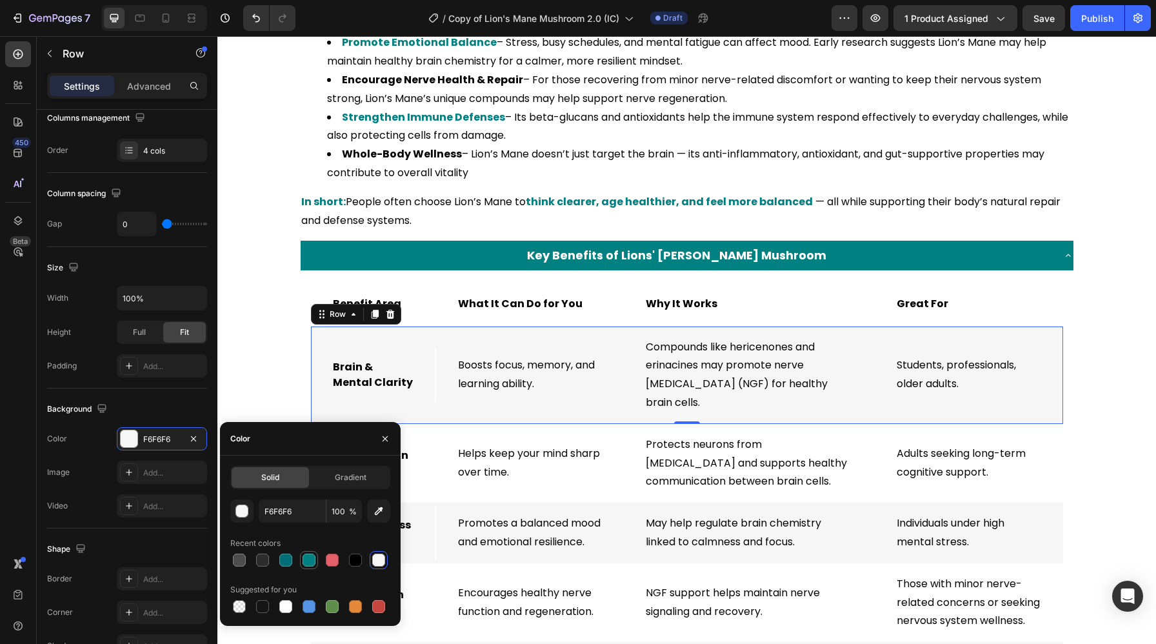
click at [310, 558] on div at bounding box center [308, 559] width 13 height 13
type input "008080"
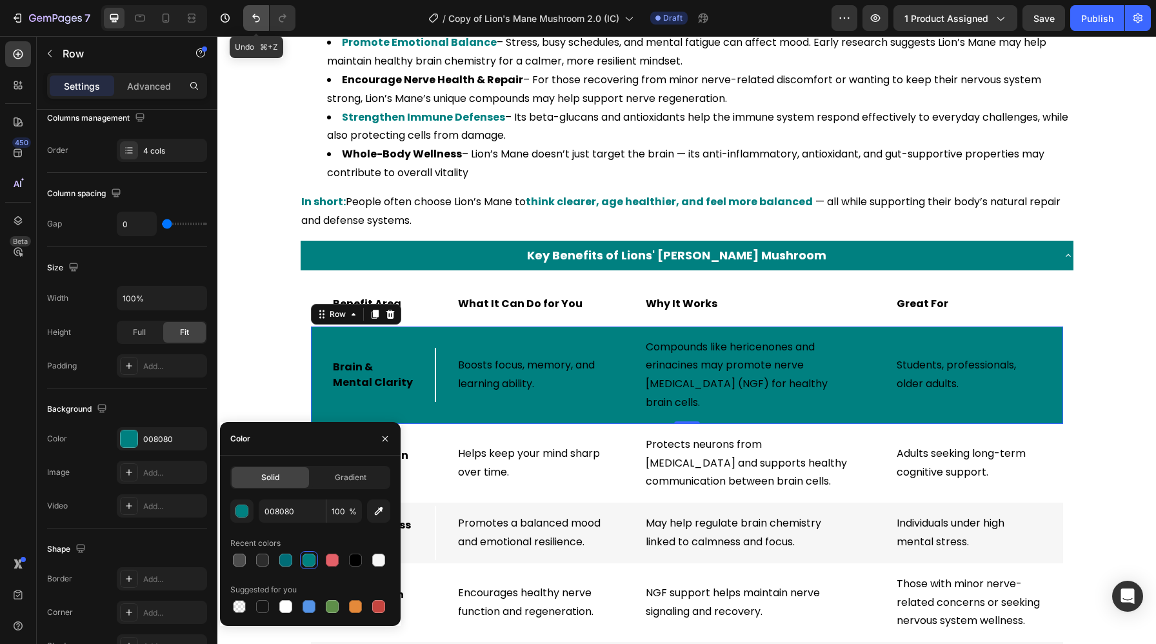
click at [256, 16] on icon "Undo/Redo" at bounding box center [256, 18] width 8 height 8
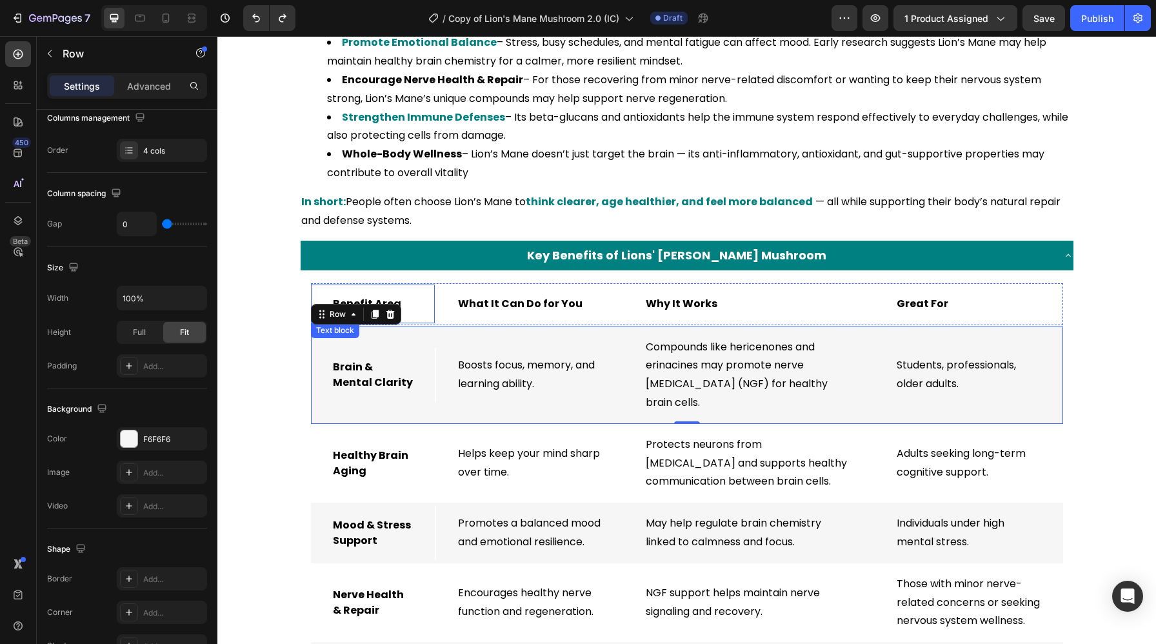
click at [420, 313] on div "Benefit Area Text block" at bounding box center [373, 303] width 125 height 39
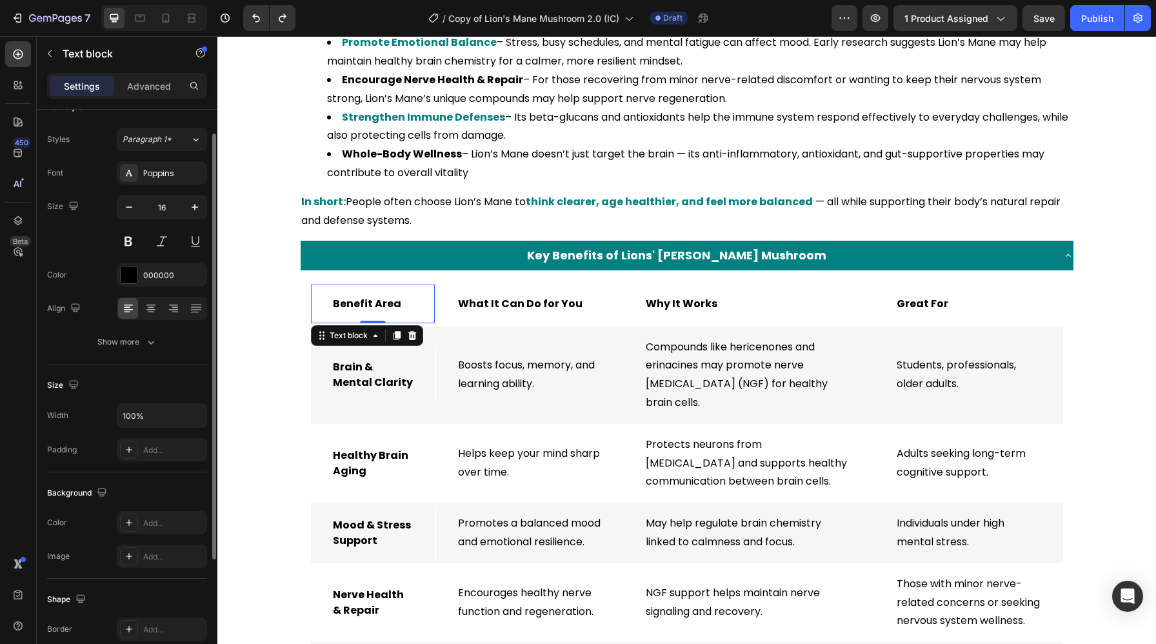
scroll to position [35, 0]
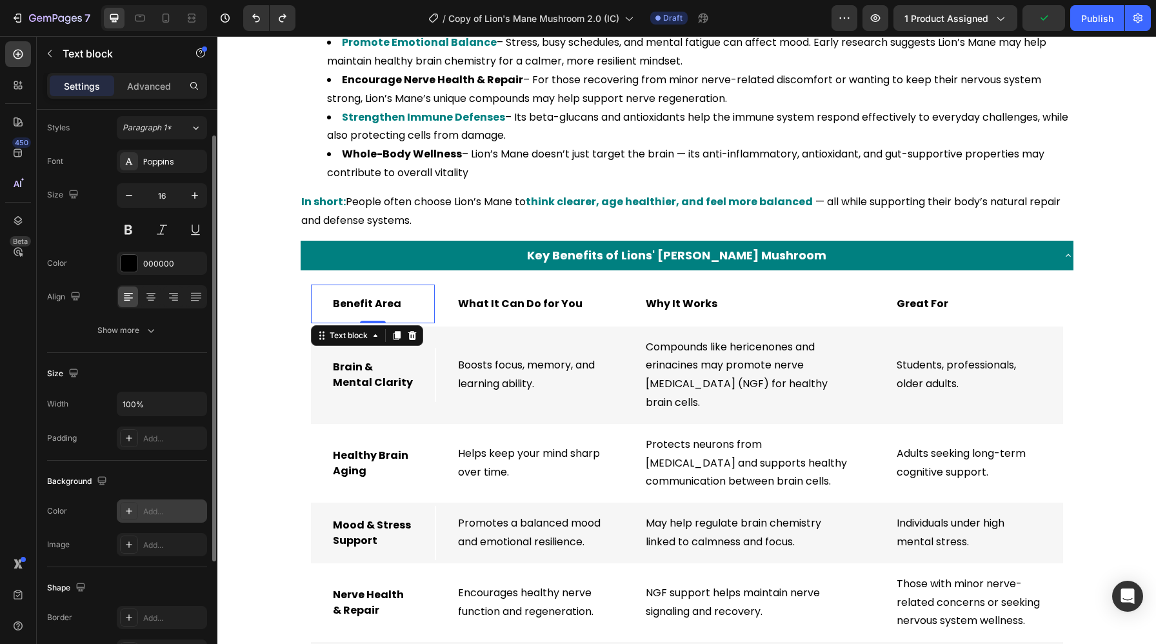
click at [130, 505] on div at bounding box center [129, 511] width 18 height 18
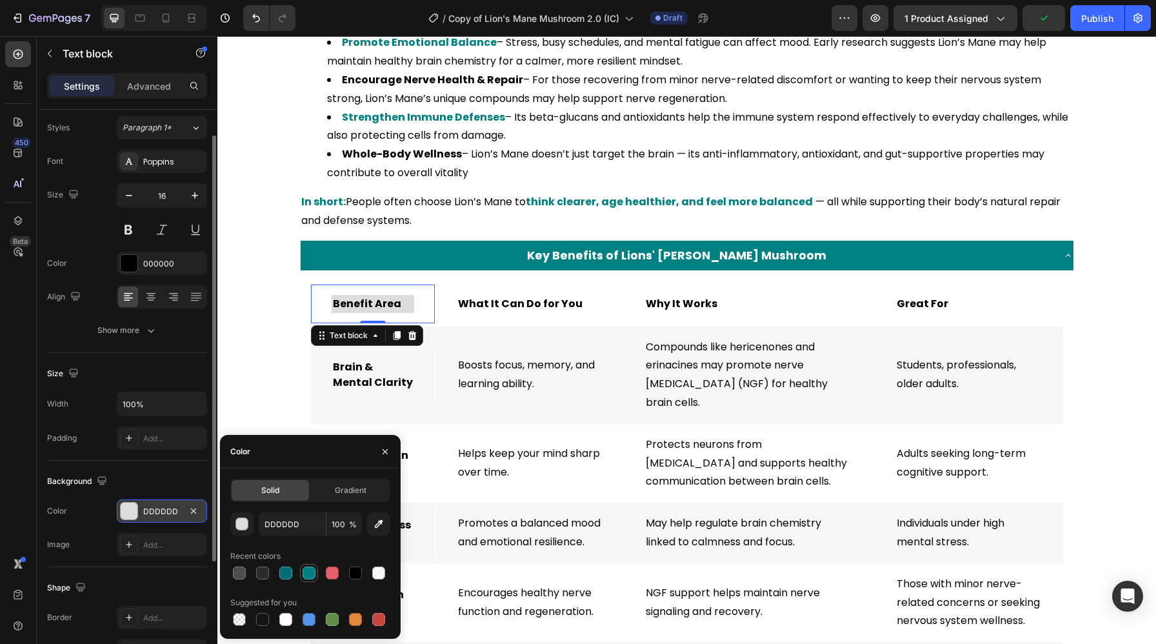
click at [310, 571] on div at bounding box center [308, 572] width 13 height 13
type input "008080"
click at [247, 17] on button "Undo/Redo" at bounding box center [256, 18] width 26 height 26
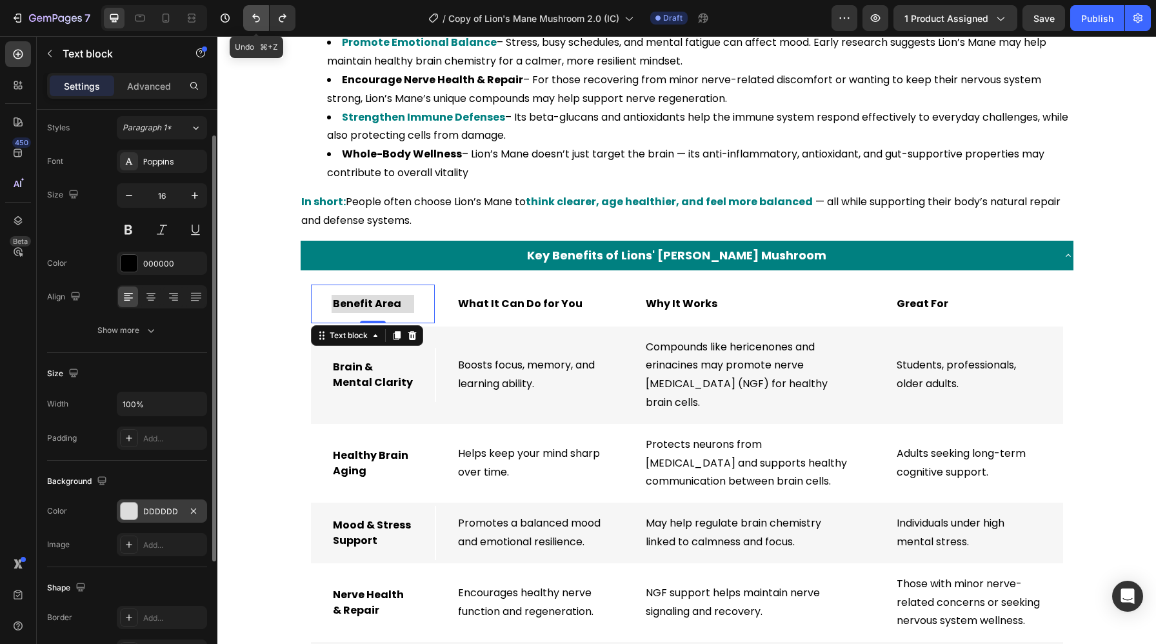
click at [247, 17] on button "Undo/Redo" at bounding box center [256, 18] width 26 height 26
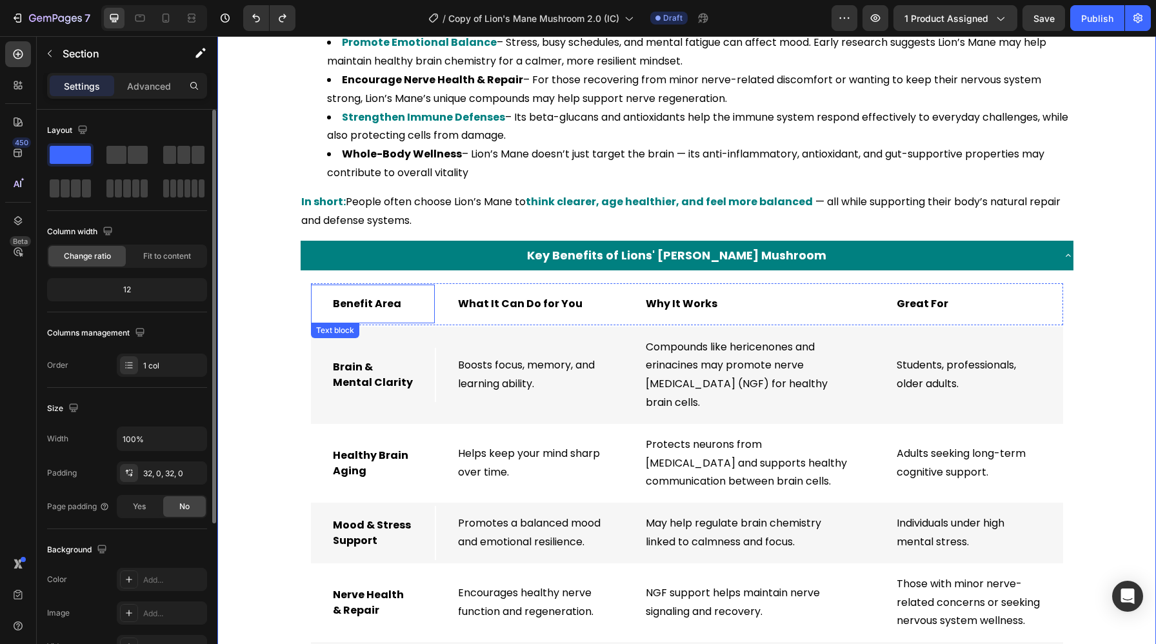
click at [315, 317] on div "Benefit Area Text block" at bounding box center [373, 303] width 125 height 39
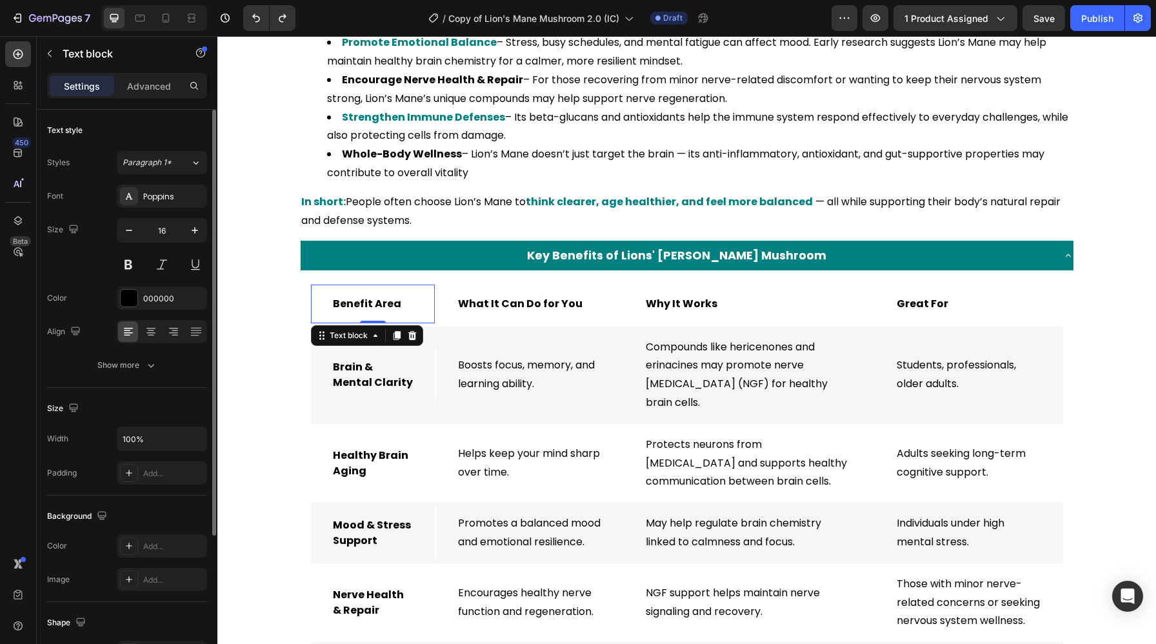
click at [430, 320] on div "Benefit Area Text block 0" at bounding box center [373, 303] width 125 height 39
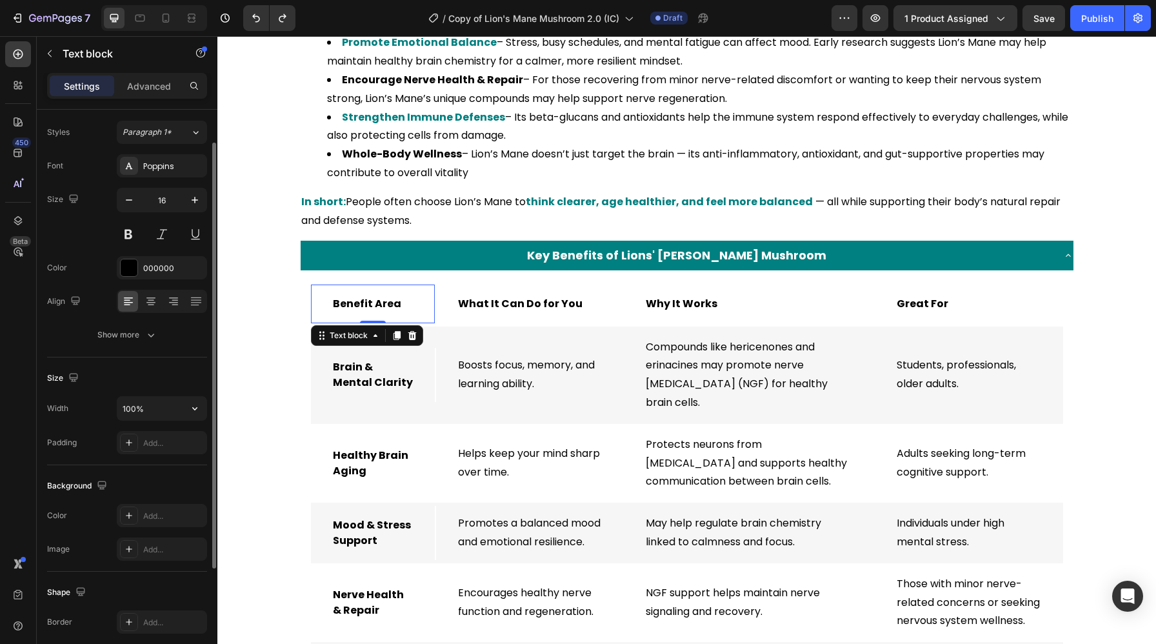
scroll to position [36, 0]
click at [122, 511] on div at bounding box center [129, 509] width 18 height 18
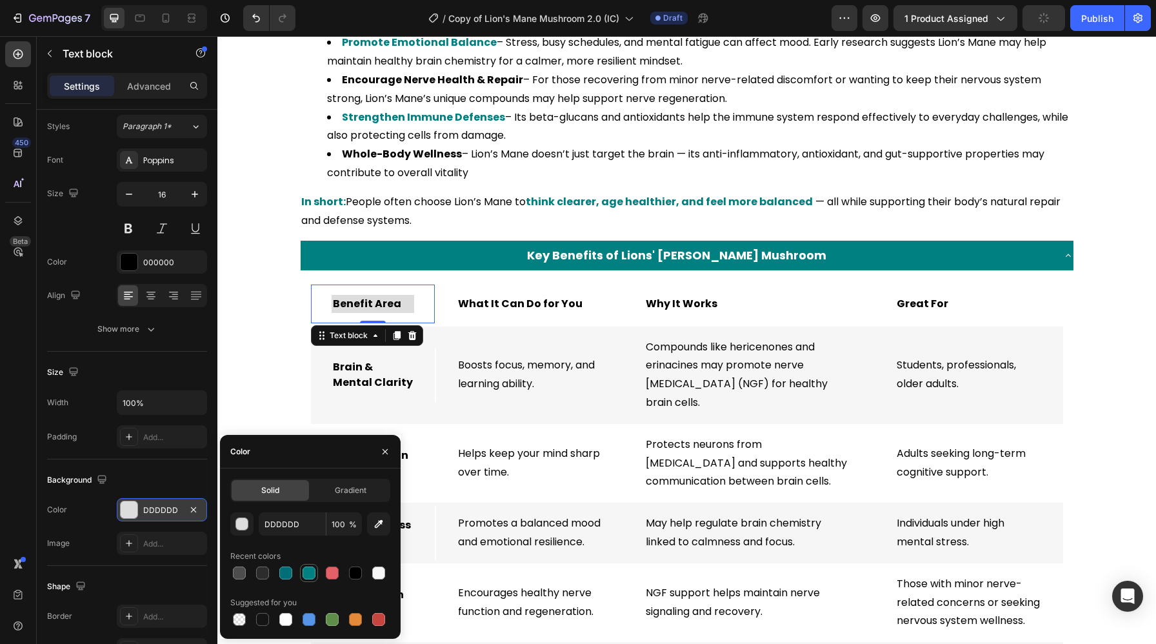
click at [304, 579] on div at bounding box center [308, 572] width 15 height 15
type input "008080"
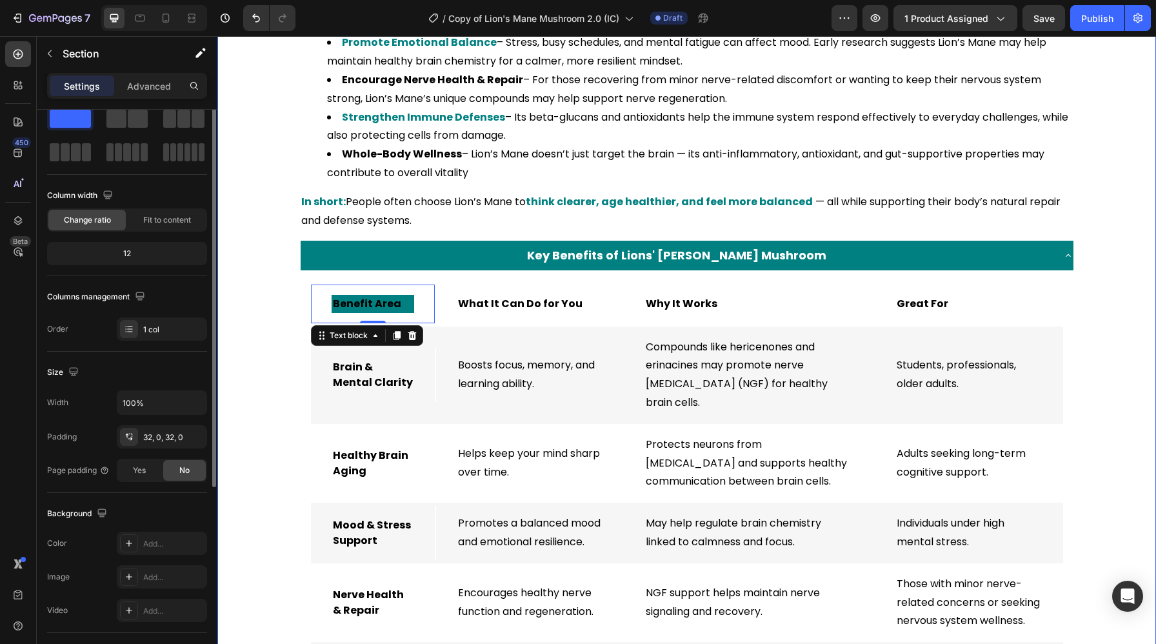
scroll to position [0, 0]
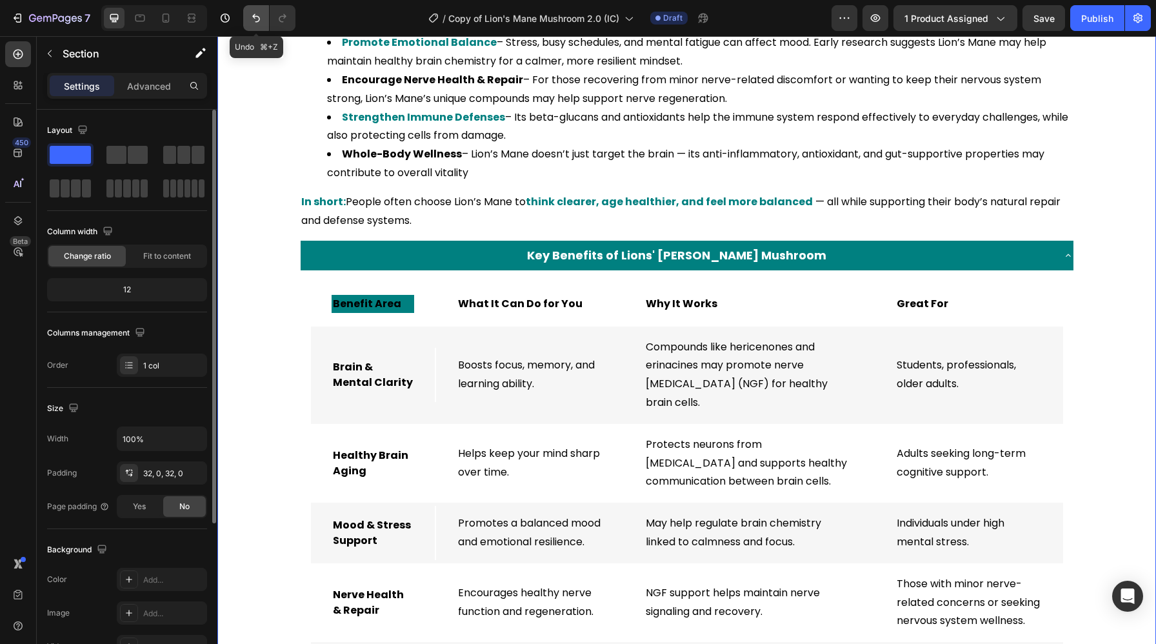
click at [257, 23] on icon "Undo/Redo" at bounding box center [256, 18] width 13 height 13
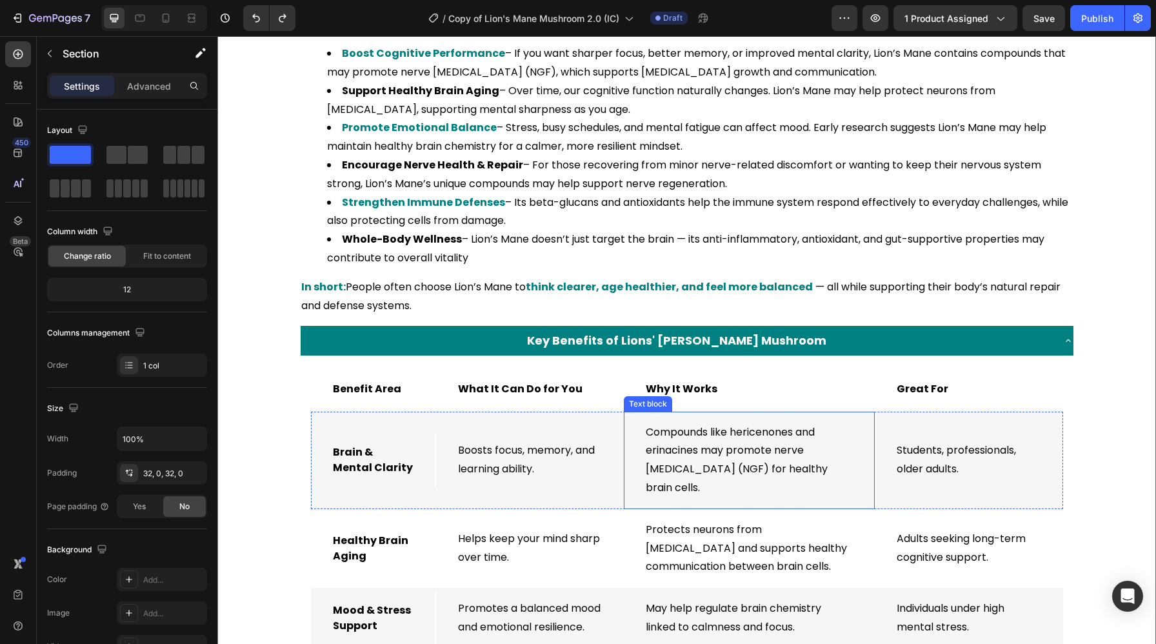
scroll to position [1466, 0]
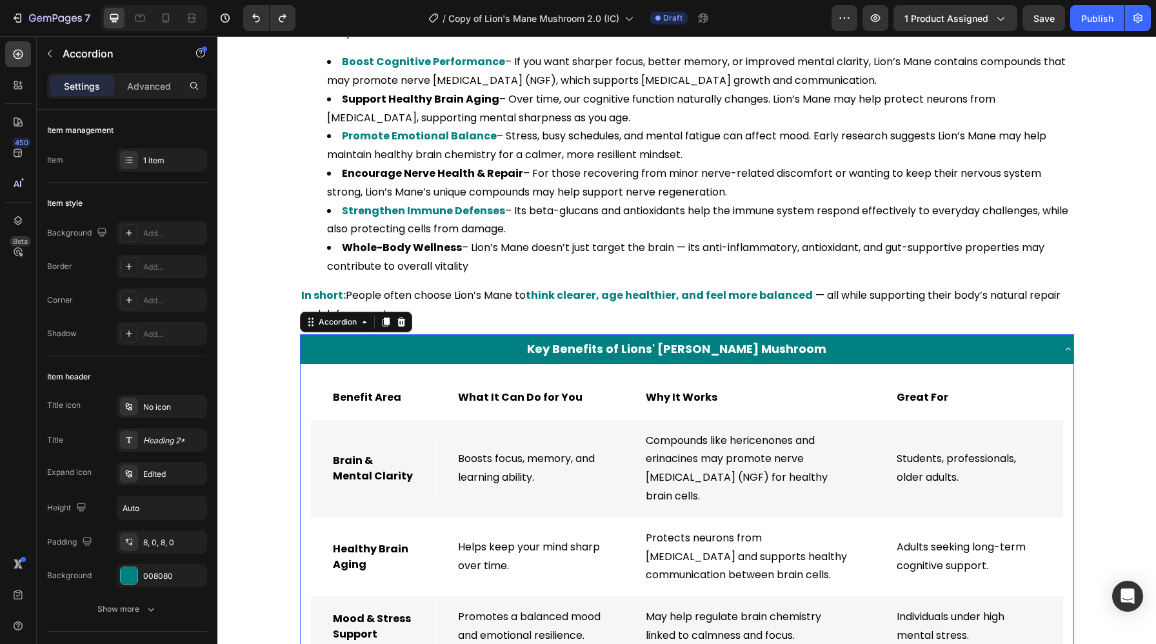
click at [902, 346] on div "Key Benefits of Lions' [PERSON_NAME] Mushroom" at bounding box center [676, 348] width 752 height 19
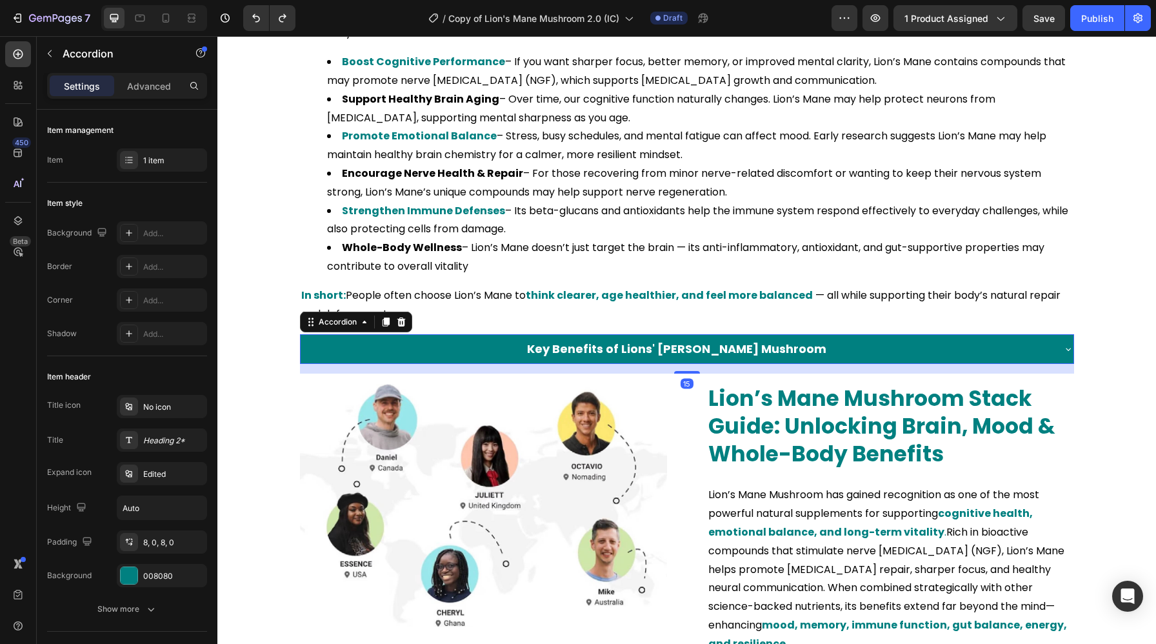
click at [902, 346] on div "Key Benefits of Lions' [PERSON_NAME] Mushroom" at bounding box center [676, 348] width 752 height 19
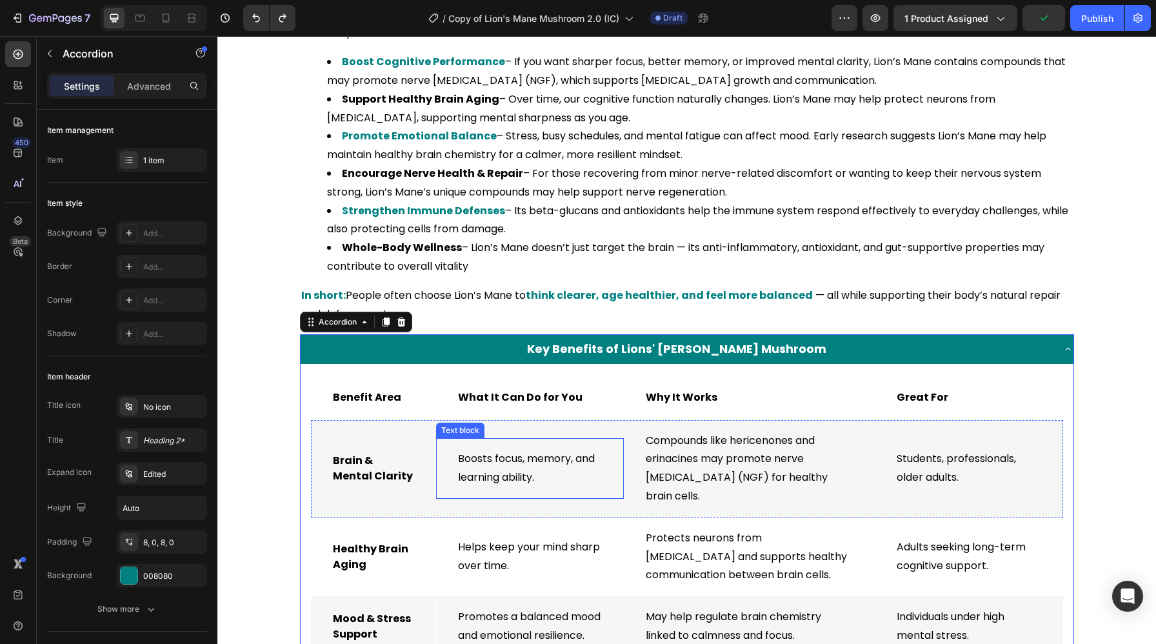
scroll to position [1491, 0]
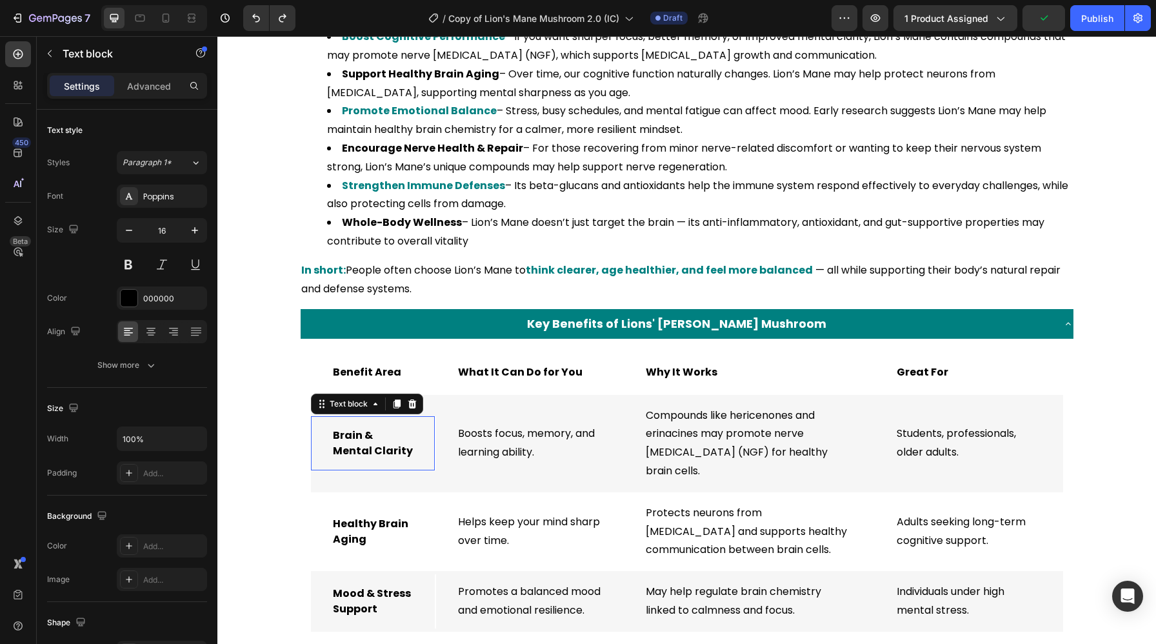
click at [352, 446] on strong "Brain & Mental Clarity" at bounding box center [373, 443] width 80 height 30
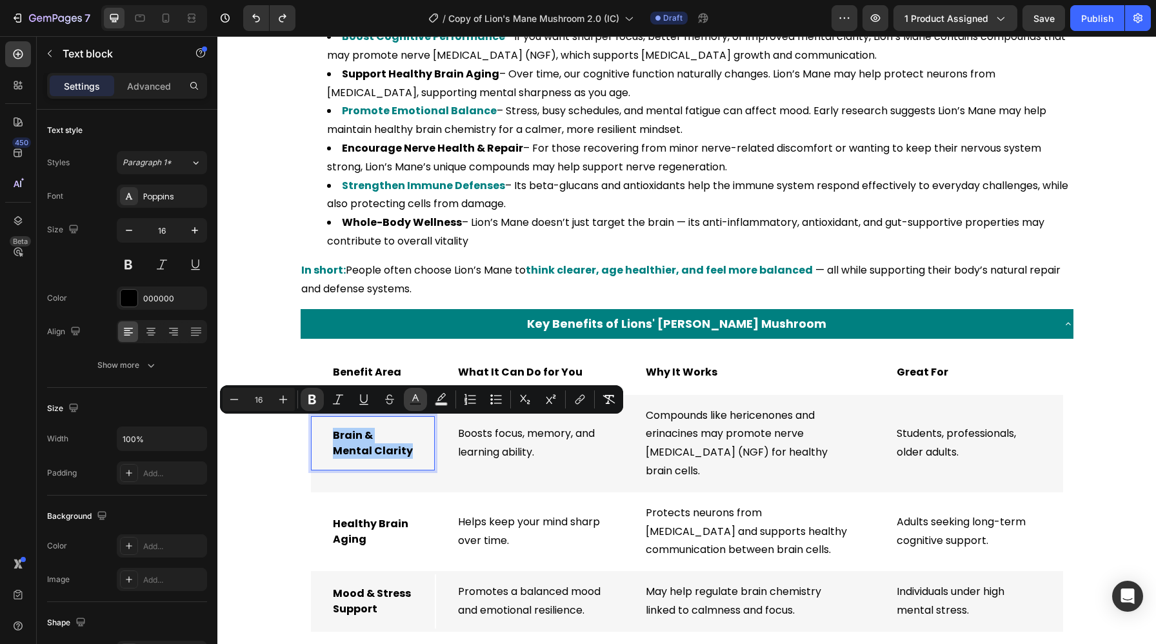
click at [411, 397] on icon "Editor contextual toolbar" at bounding box center [415, 399] width 13 height 13
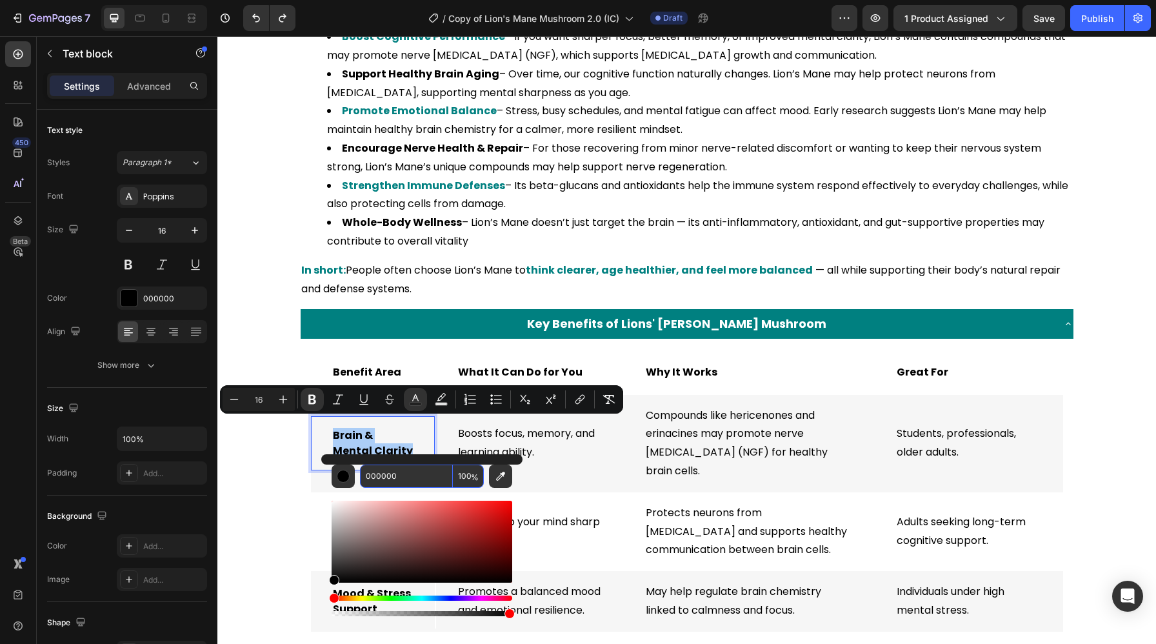
click at [420, 476] on input "000000" at bounding box center [406, 475] width 93 height 23
paste input "808"
type input "008080"
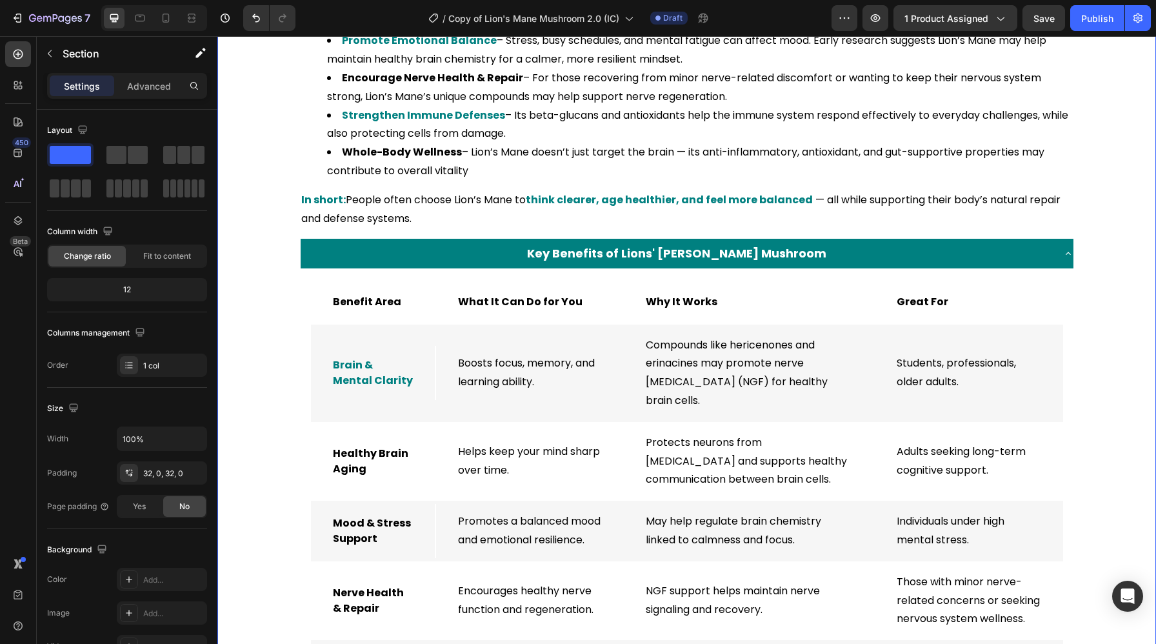
scroll to position [1572, 0]
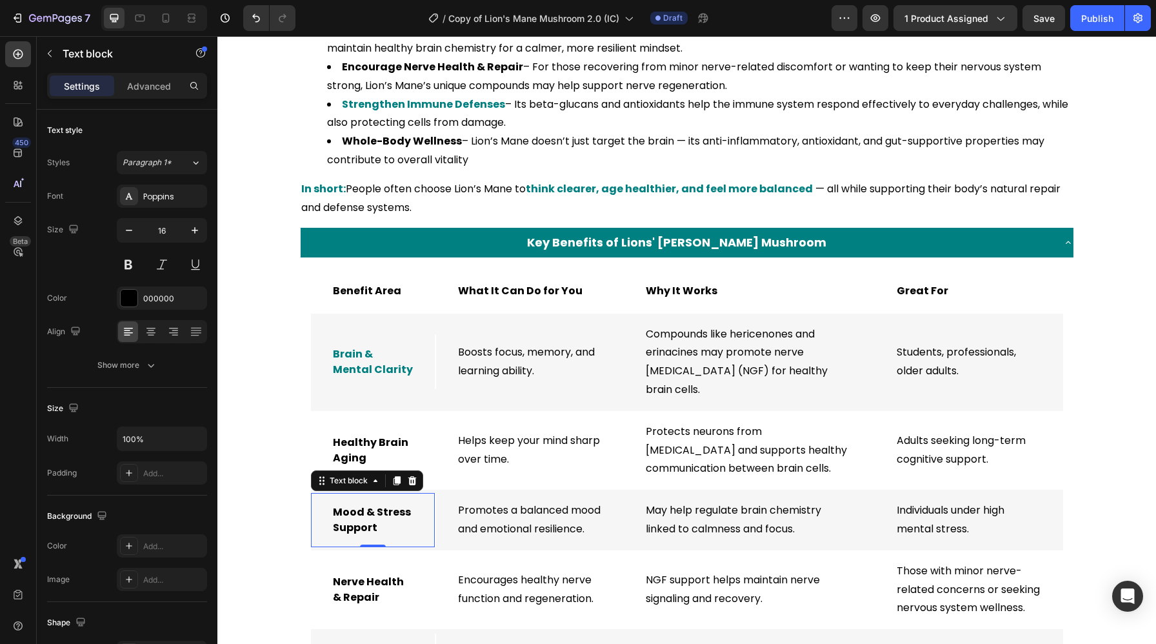
click at [364, 511] on strong "Mood & Stress Support" at bounding box center [372, 519] width 78 height 30
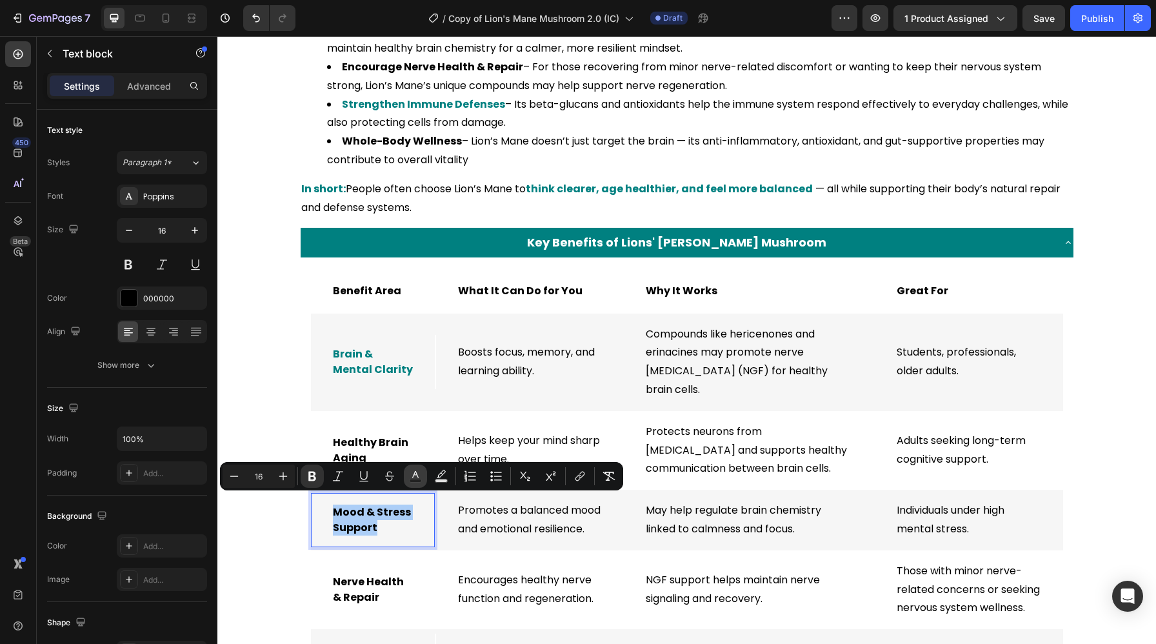
click at [418, 475] on icon "Editor contextual toolbar" at bounding box center [415, 475] width 13 height 13
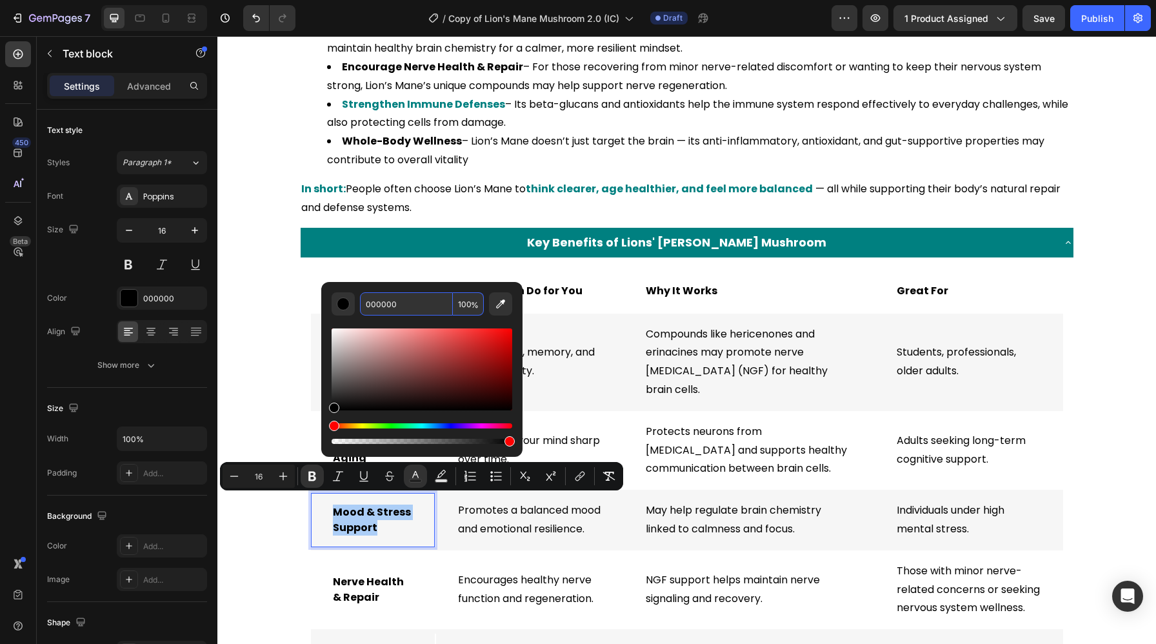
click at [417, 307] on input "000000" at bounding box center [406, 303] width 93 height 23
paste input "808"
type input "008080"
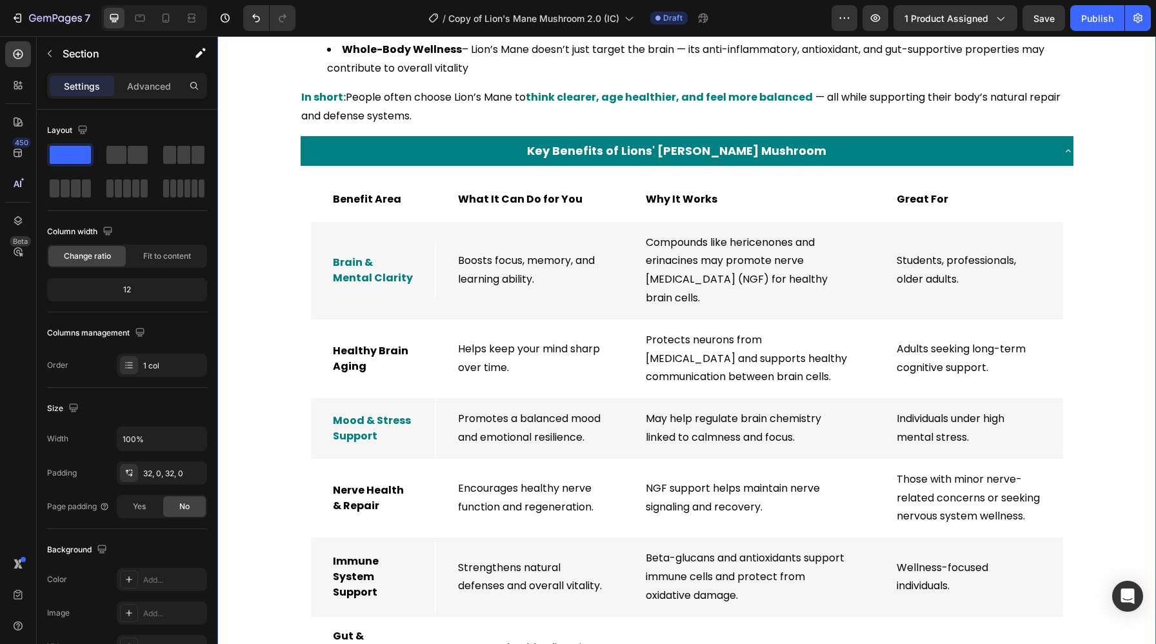
scroll to position [1733, 0]
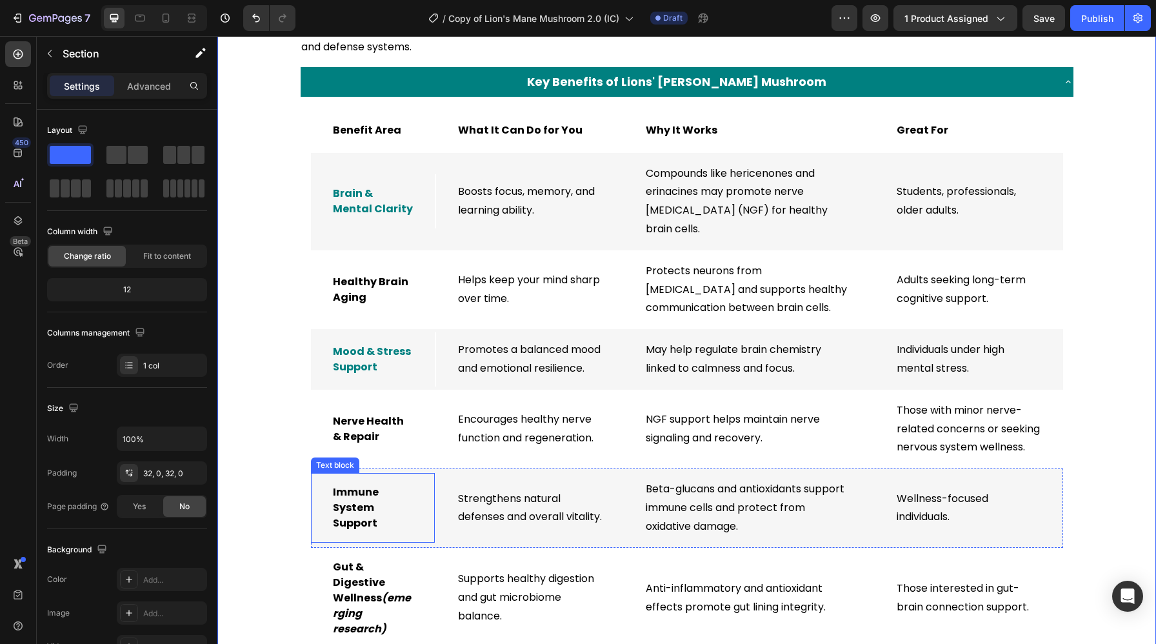
click at [346, 501] on strong "Immune System Support" at bounding box center [356, 507] width 46 height 46
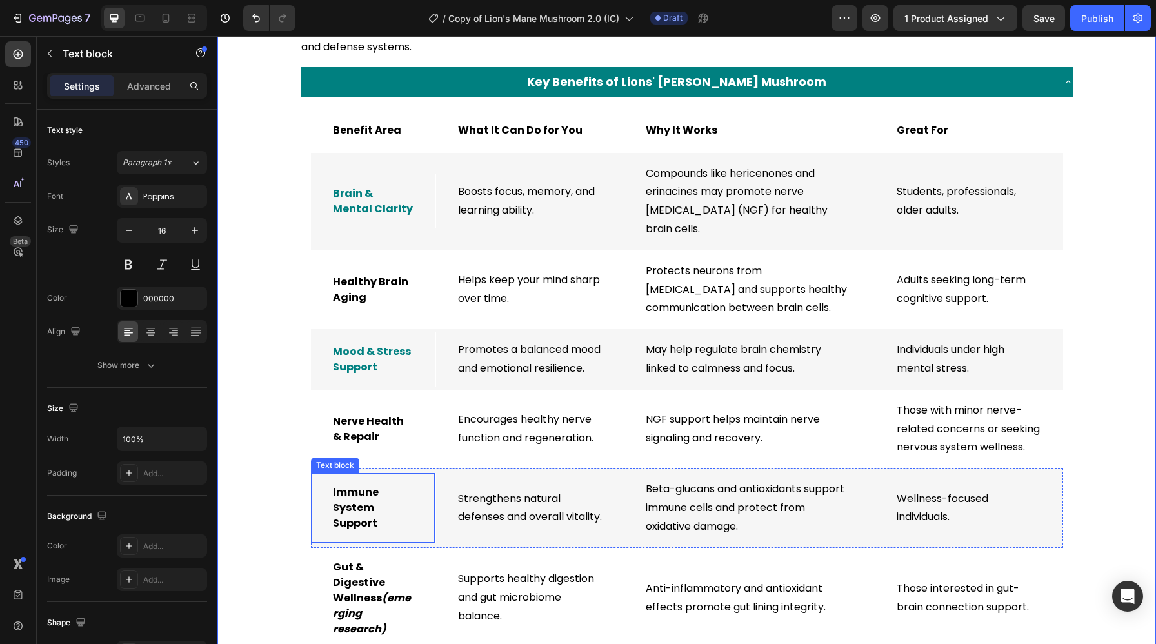
click at [346, 501] on strong "Immune System Support" at bounding box center [356, 507] width 46 height 46
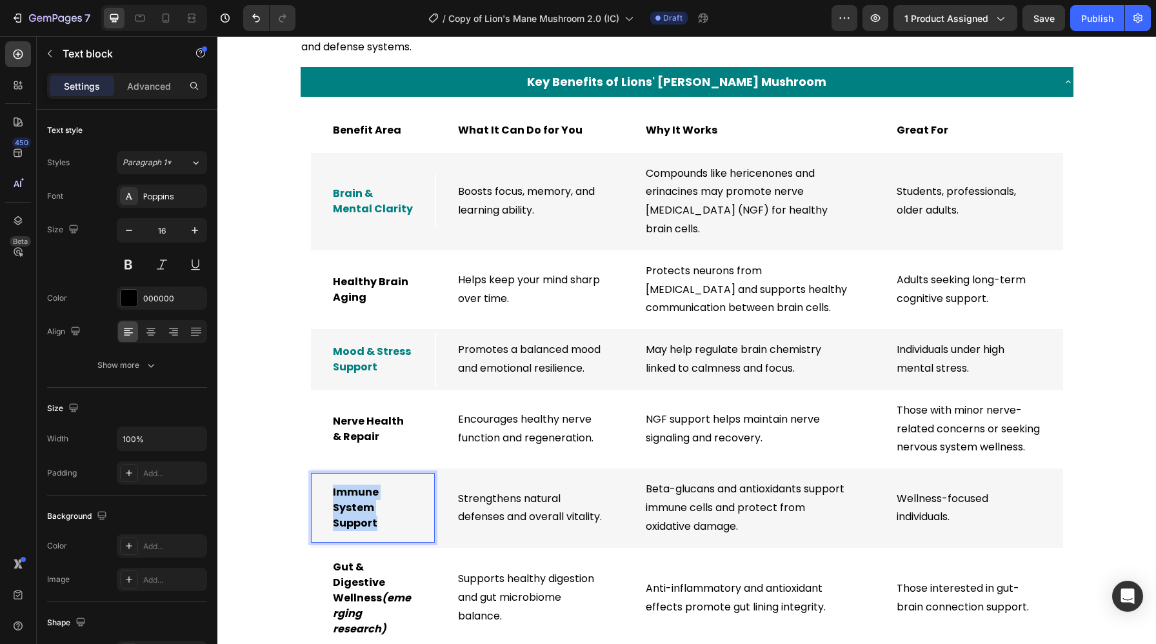
click at [346, 501] on strong "Immune System Support" at bounding box center [356, 507] width 46 height 46
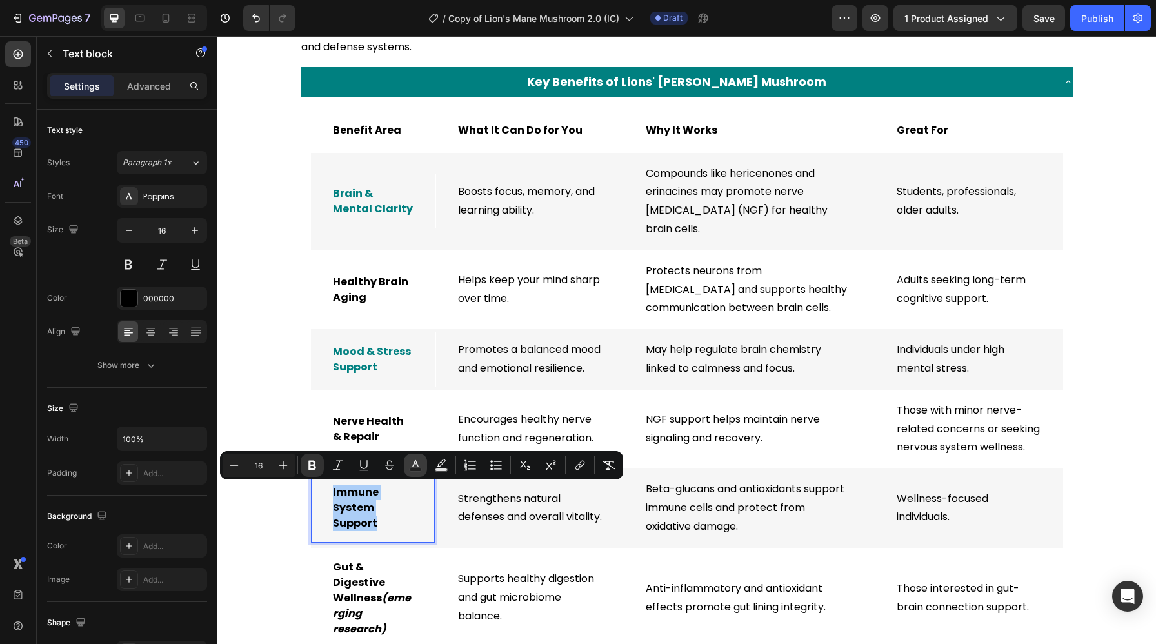
click at [414, 468] on rect "Editor contextual toolbar" at bounding box center [415, 469] width 12 height 3
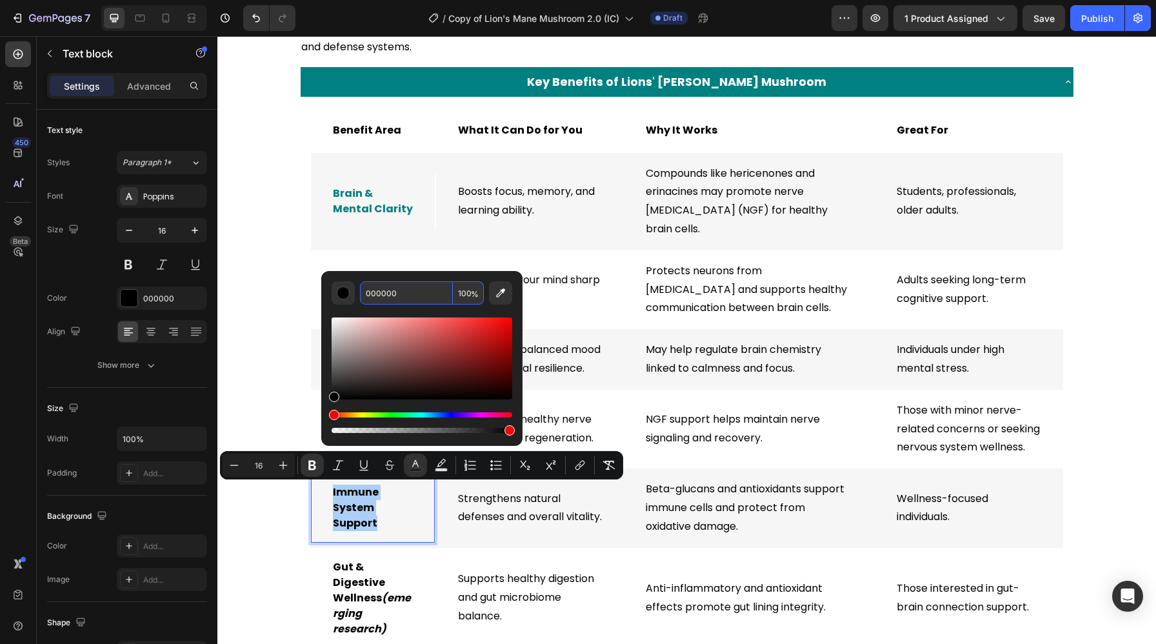
click at [426, 295] on input "000000" at bounding box center [406, 292] width 93 height 23
paste input "808"
type input "008080"
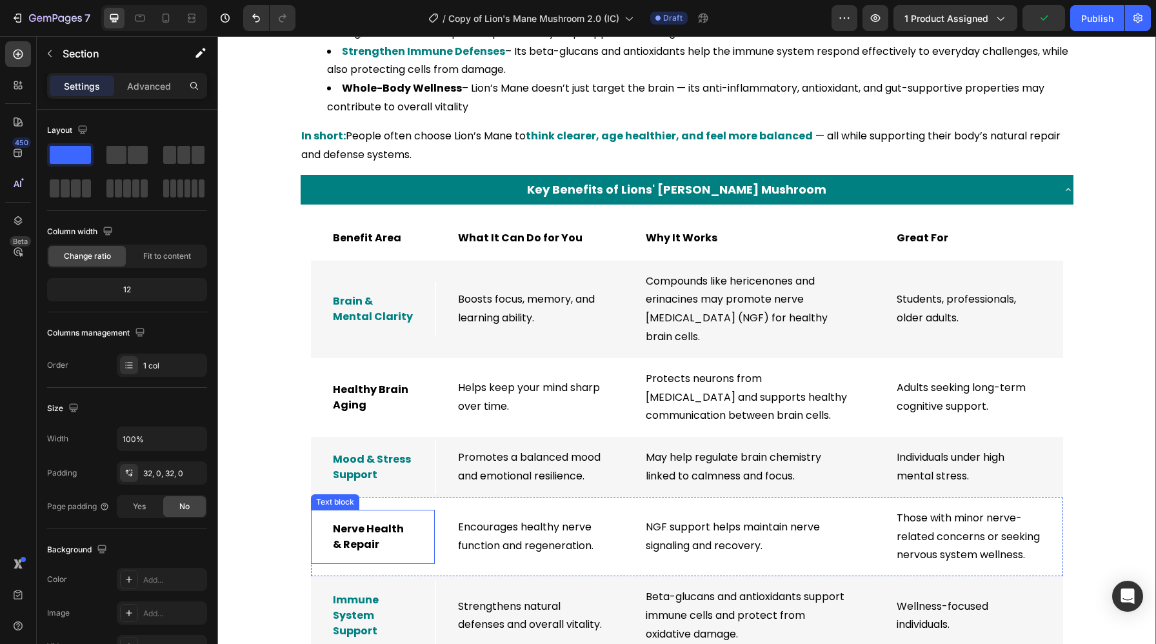
scroll to position [1599, 0]
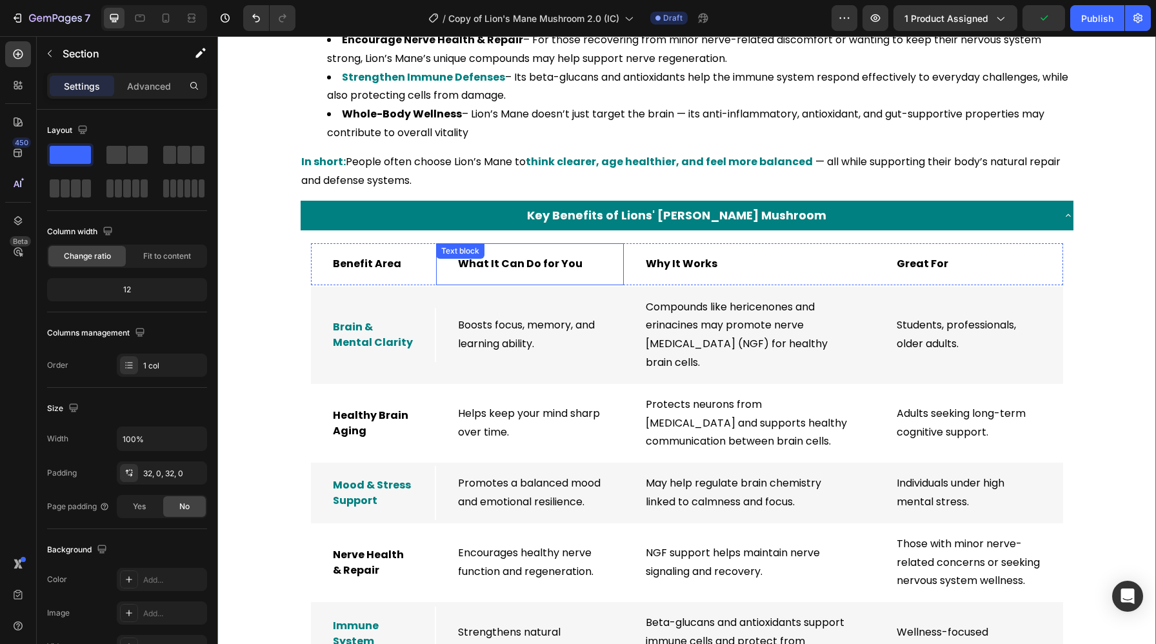
click at [504, 261] on strong "What It Can Do for You" at bounding box center [520, 263] width 124 height 15
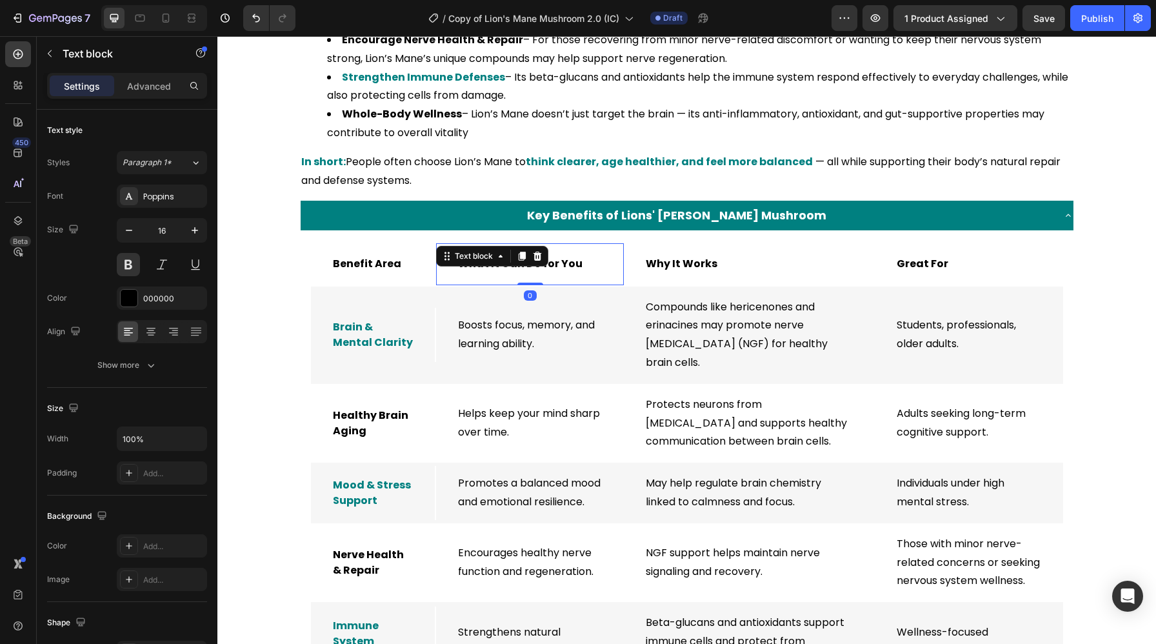
click at [504, 261] on div "Text block" at bounding box center [473, 255] width 69 height 15
click at [517, 273] on p "What It Can Do for You" at bounding box center [530, 264] width 144 height 19
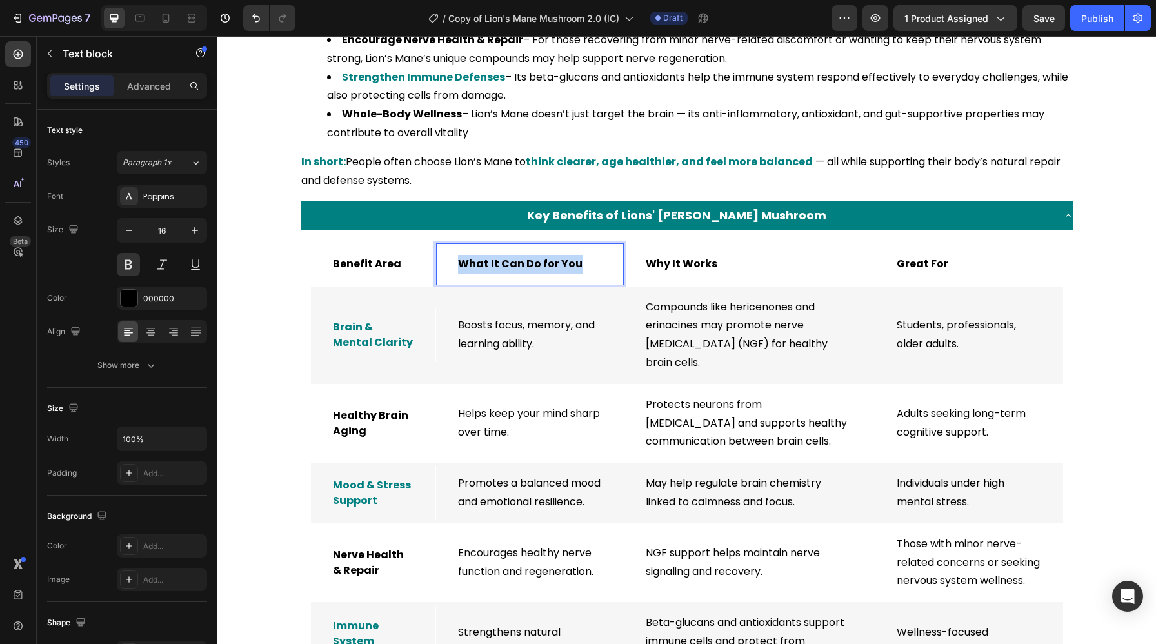
click at [517, 273] on p "What It Can Do for You" at bounding box center [530, 264] width 144 height 19
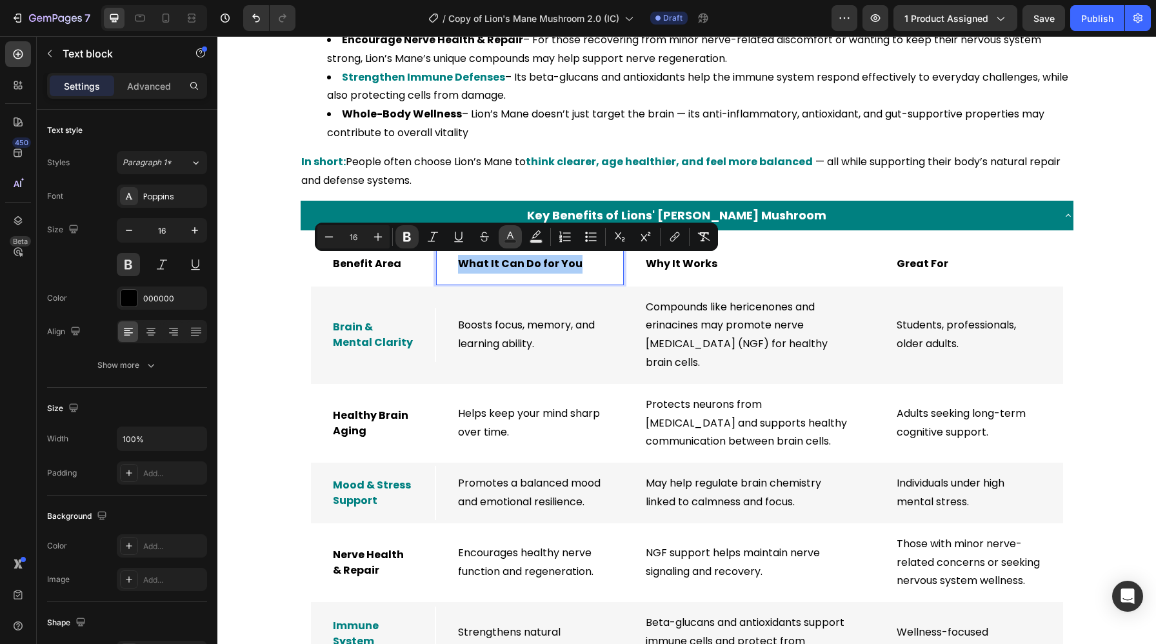
click at [512, 235] on icon "Editor contextual toolbar" at bounding box center [510, 234] width 6 height 7
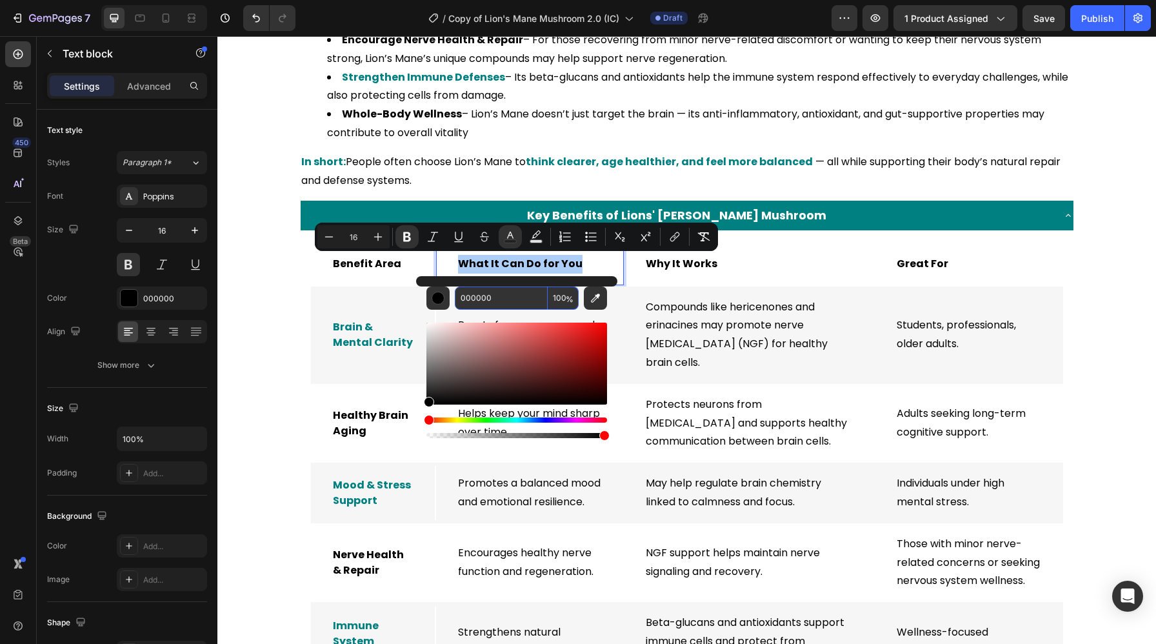
click at [484, 302] on input "000000" at bounding box center [501, 297] width 93 height 23
paste input "808"
type input "008080"
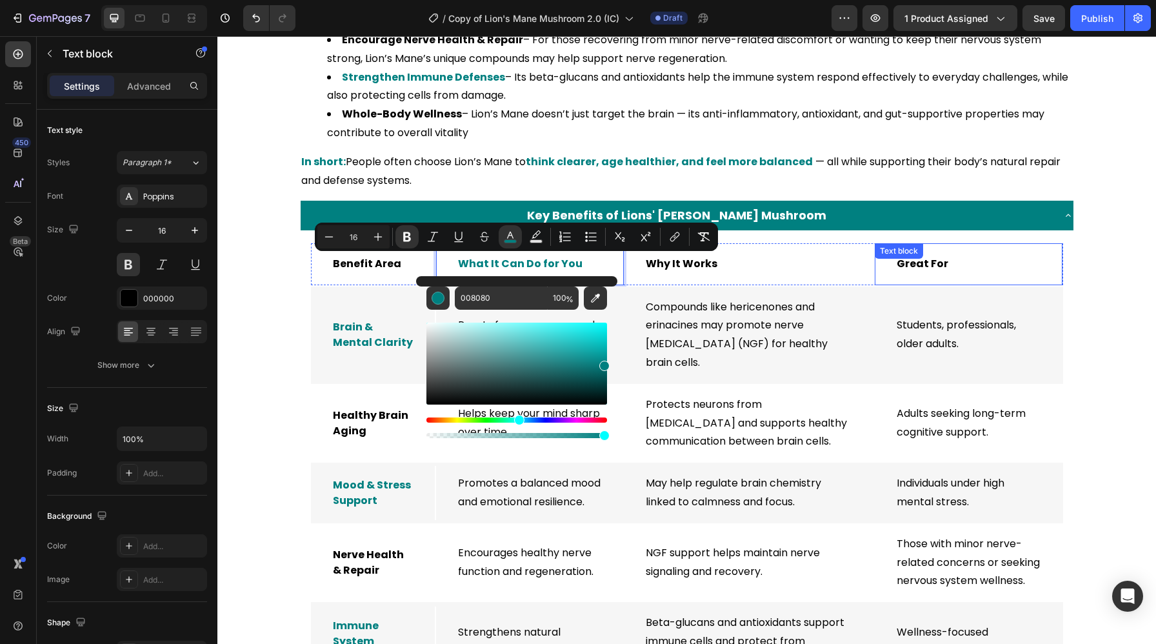
click at [936, 266] on div "Great For Text block" at bounding box center [968, 264] width 188 height 42
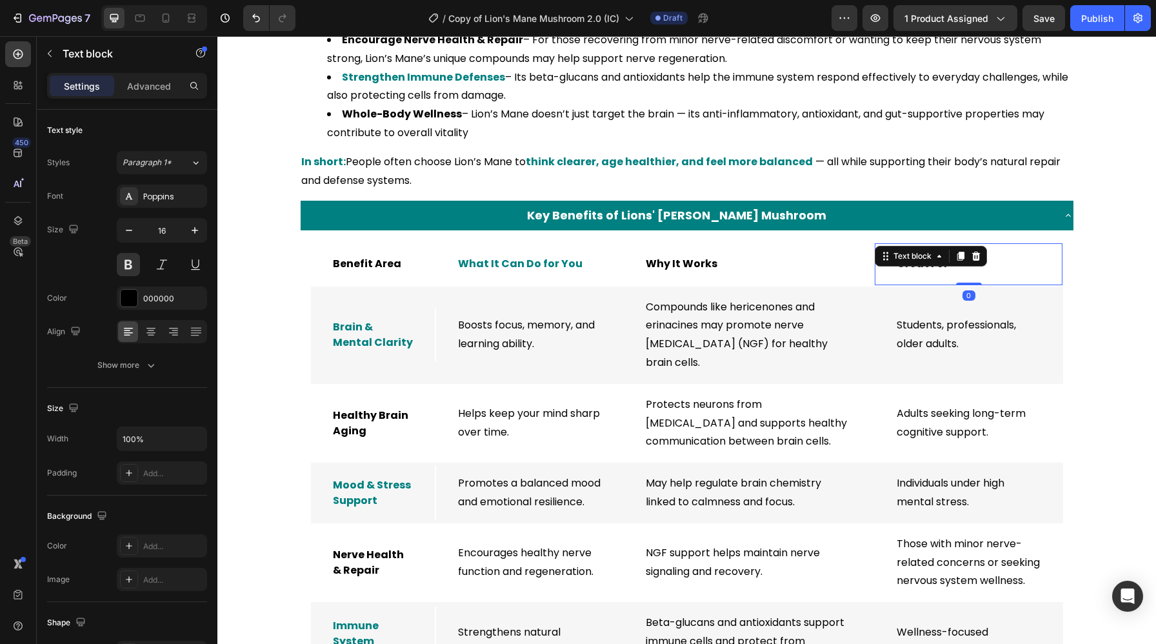
click at [936, 266] on div "Text block" at bounding box center [930, 256] width 112 height 21
click at [927, 271] on p "Great For" at bounding box center [968, 264] width 144 height 19
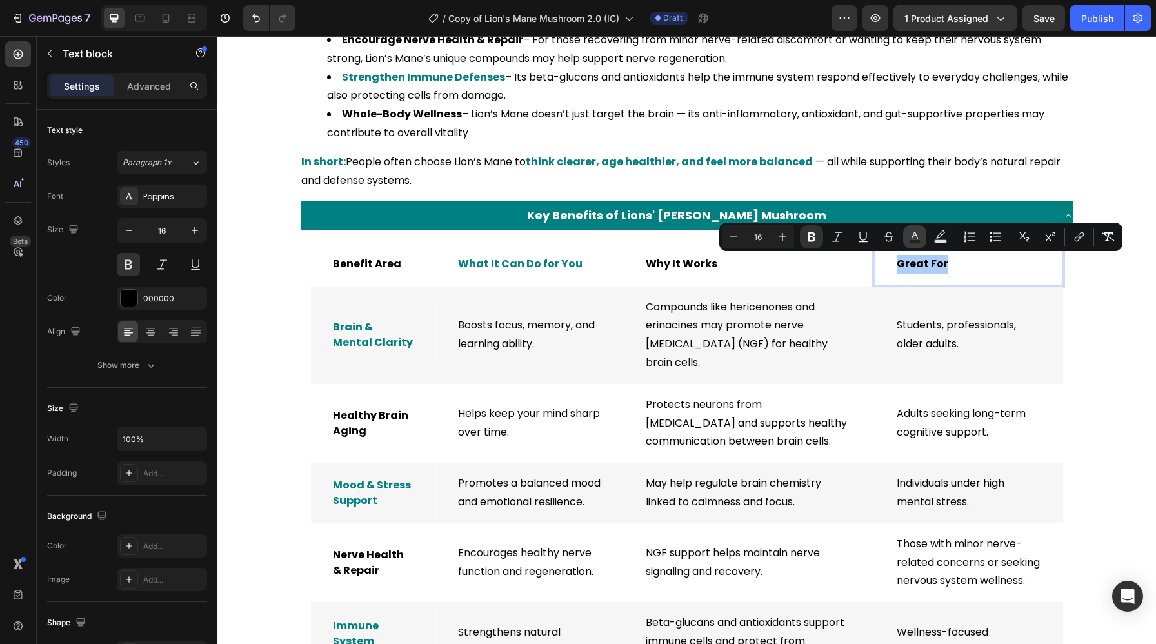
click at [918, 226] on button "Text Color" at bounding box center [914, 236] width 23 height 23
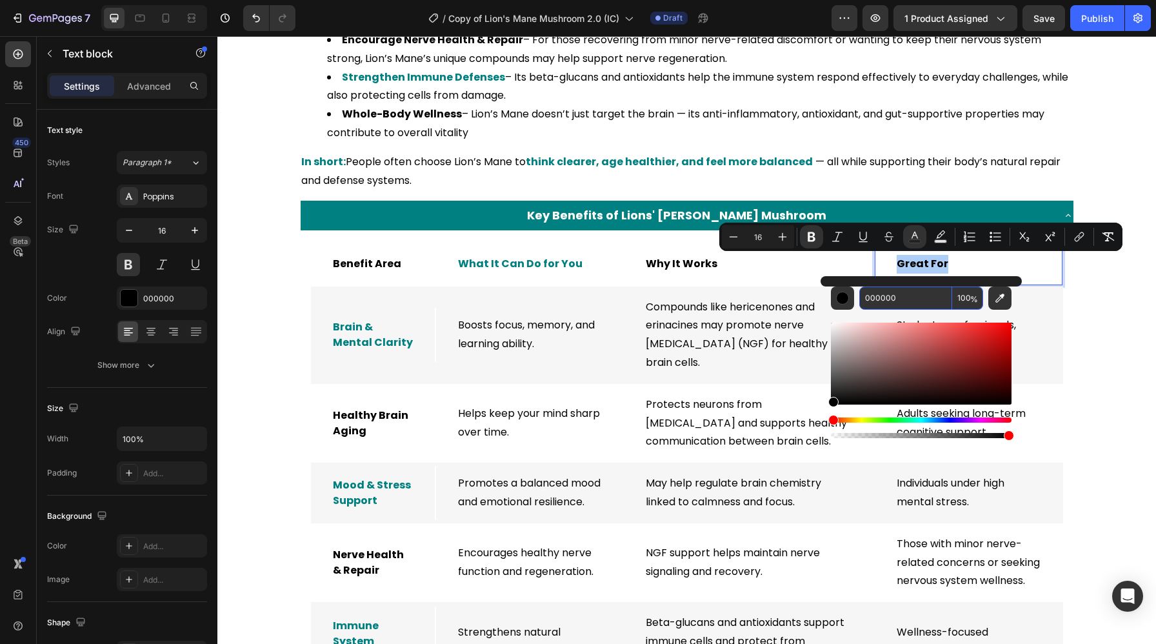
click at [872, 297] on input "000000" at bounding box center [905, 297] width 93 height 23
paste input "808"
type input "008080"
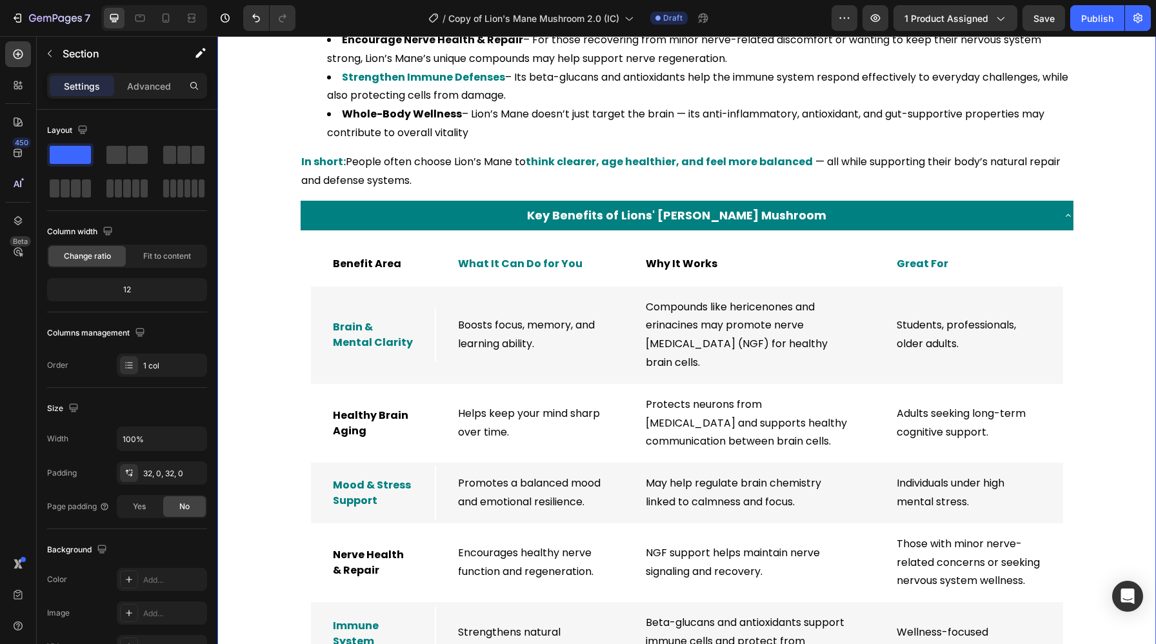
click at [1038, 32] on div "7 Version history / Copy of Lion's Mane Mushroom 2.0 (IC) Draft Preview 1 produ…" at bounding box center [578, 18] width 1156 height 37
click at [1039, 25] on div "Save" at bounding box center [1043, 19] width 21 height 14
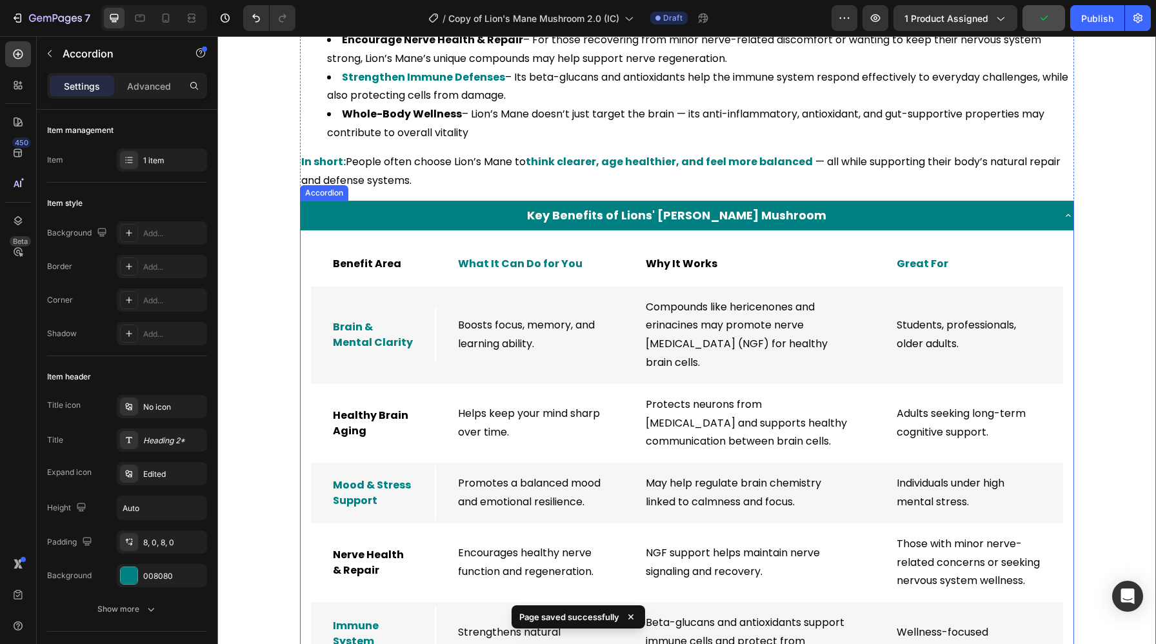
click at [1064, 212] on icon at bounding box center [1068, 215] width 10 height 10
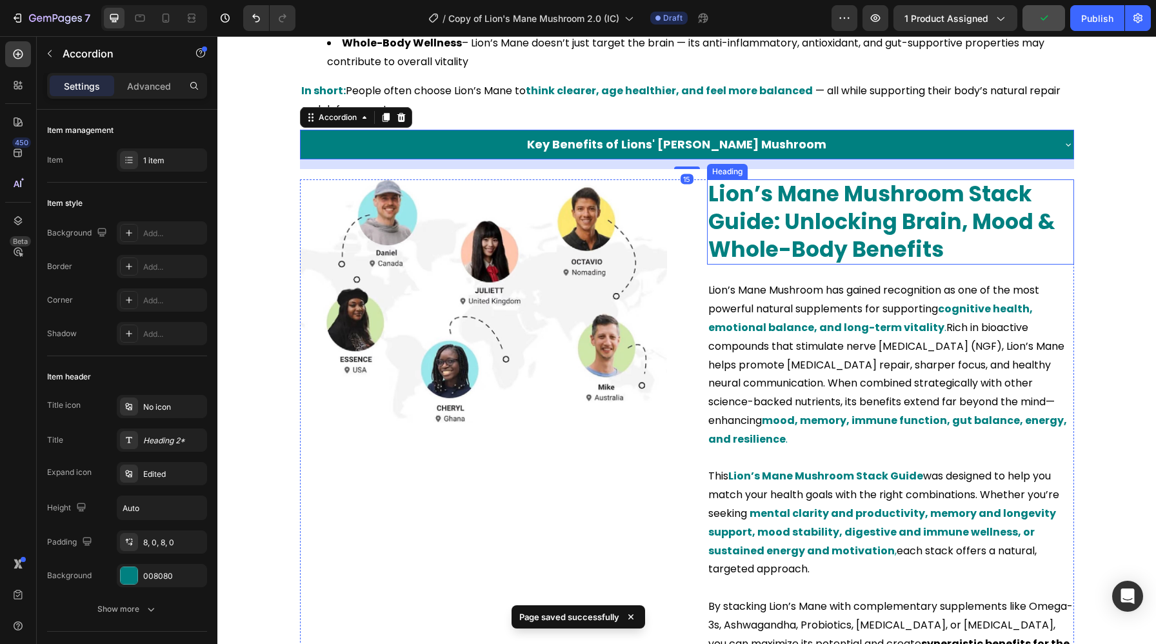
scroll to position [1663, 0]
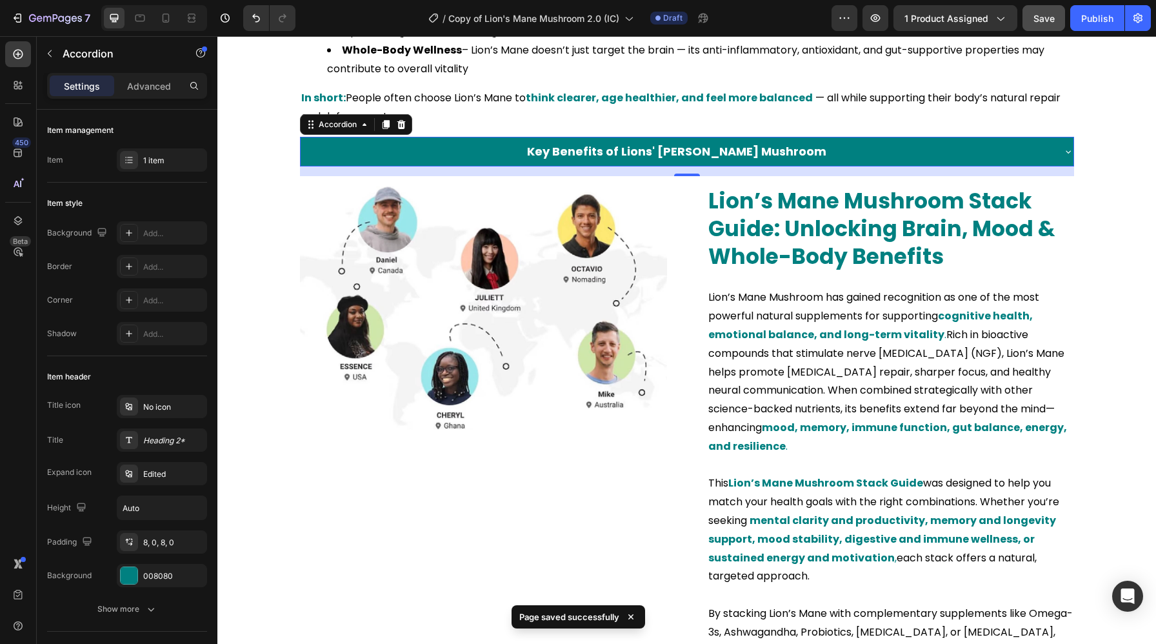
click at [990, 157] on div "Key Benefits of Lions' [PERSON_NAME] Mushroom" at bounding box center [676, 151] width 752 height 19
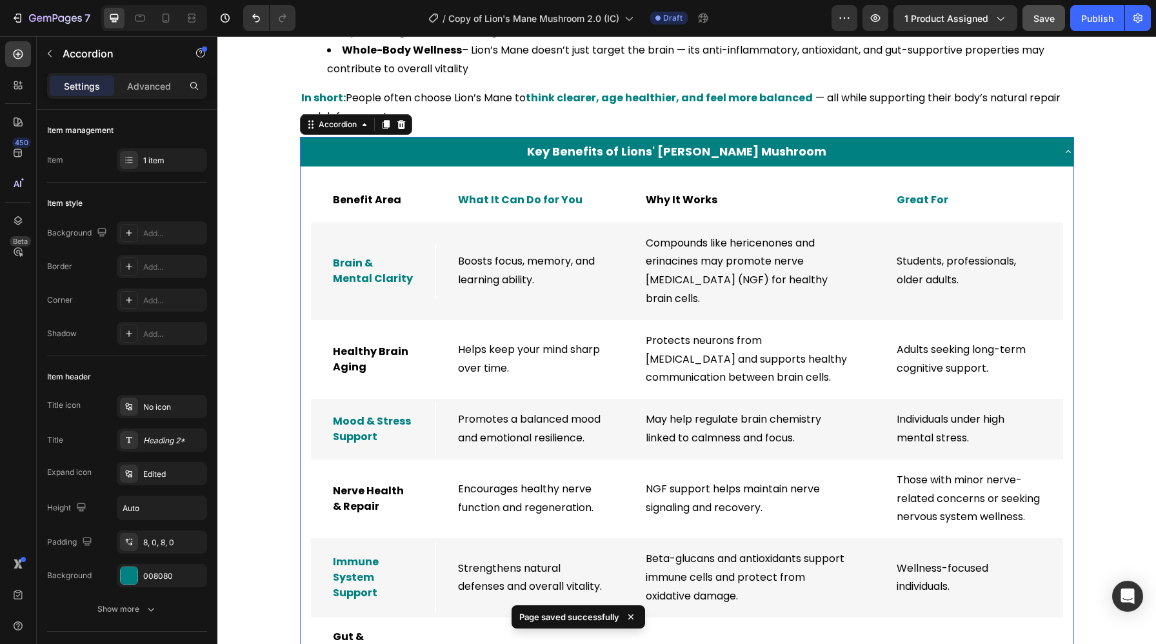
click at [990, 157] on div "Key Benefits of Lions' [PERSON_NAME] Mushroom" at bounding box center [676, 151] width 752 height 19
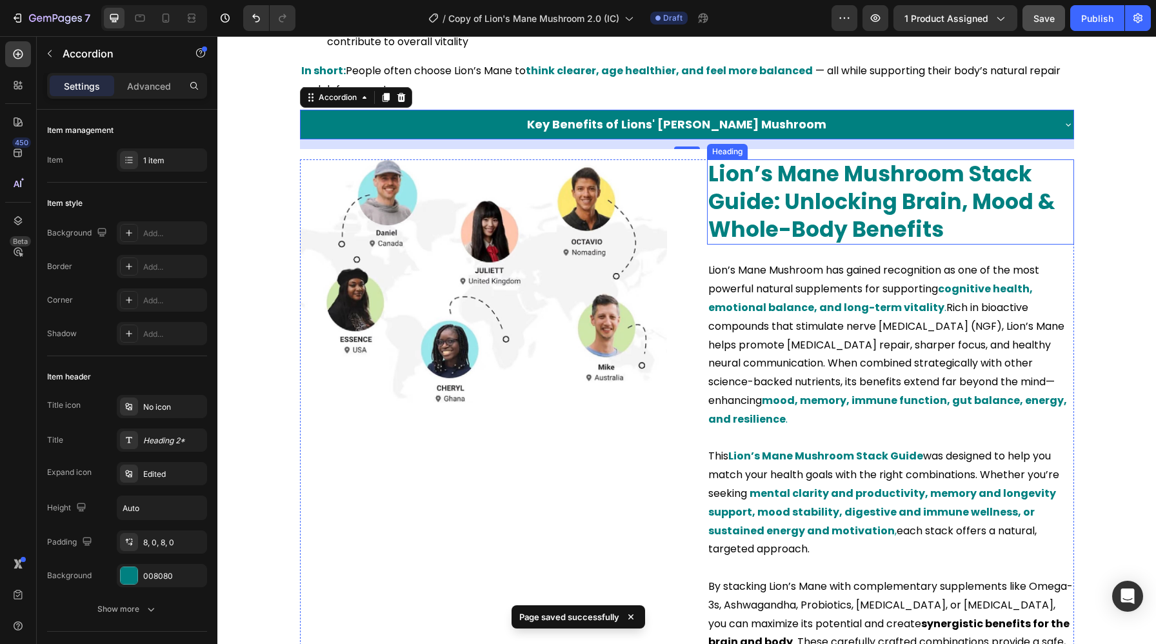
scroll to position [1708, 0]
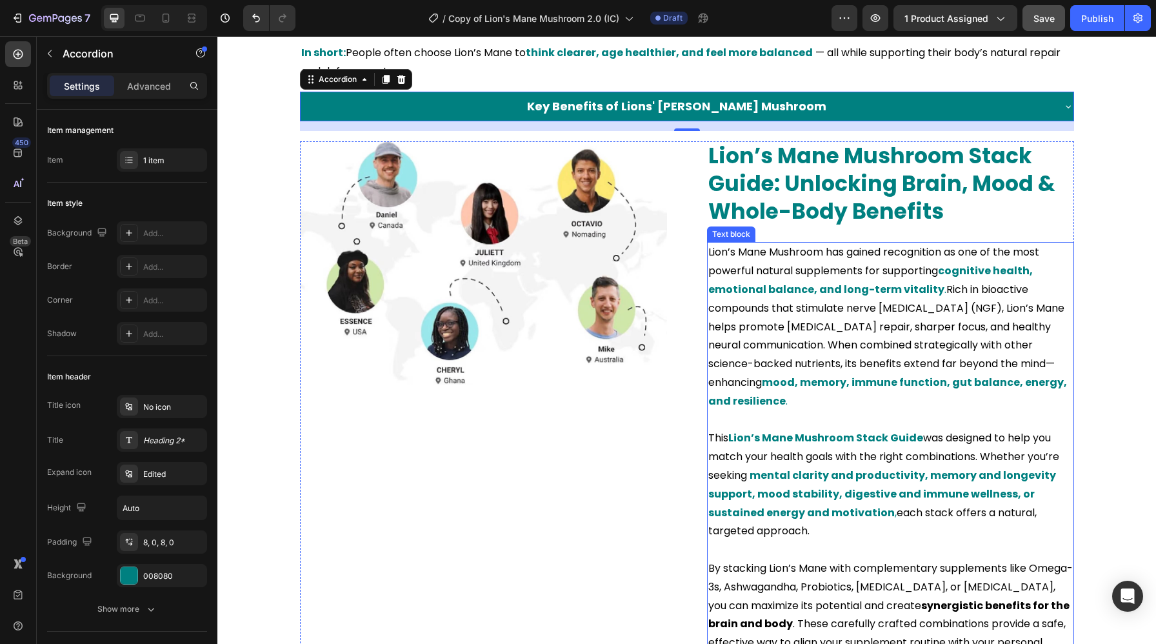
click at [882, 291] on strong "cognitive health, emotional balance, and long-term vitality" at bounding box center [870, 280] width 324 height 34
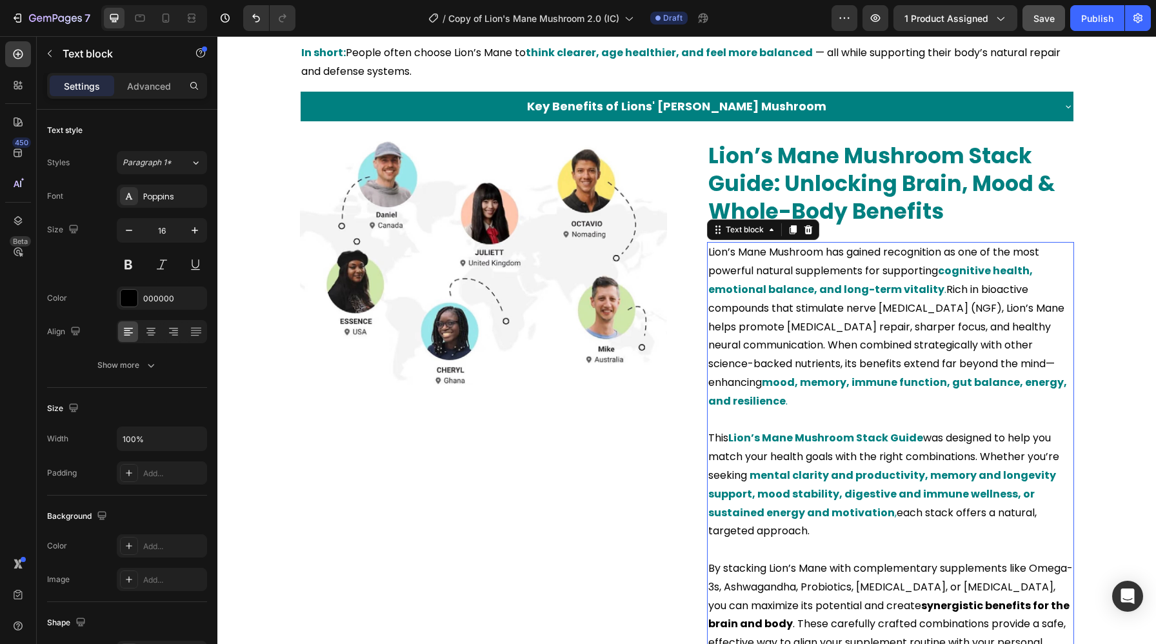
click at [946, 275] on strong "cognitive health, emotional balance, and long-term vitality" at bounding box center [870, 280] width 324 height 34
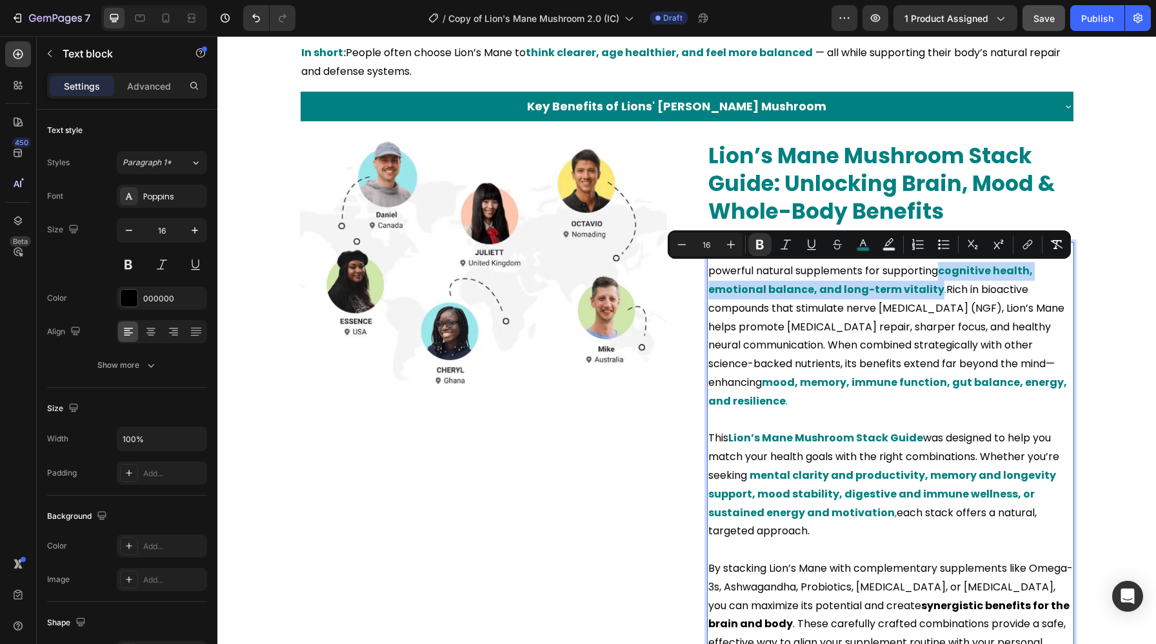
drag, startPoint x: 942, startPoint y: 274, endPoint x: 932, endPoint y: 293, distance: 21.4
click at [932, 293] on span "cognitive health, emotional balance, and long-term vitality ." at bounding box center [870, 280] width 324 height 34
click at [864, 244] on icon "Editor contextual toolbar" at bounding box center [862, 244] width 13 height 13
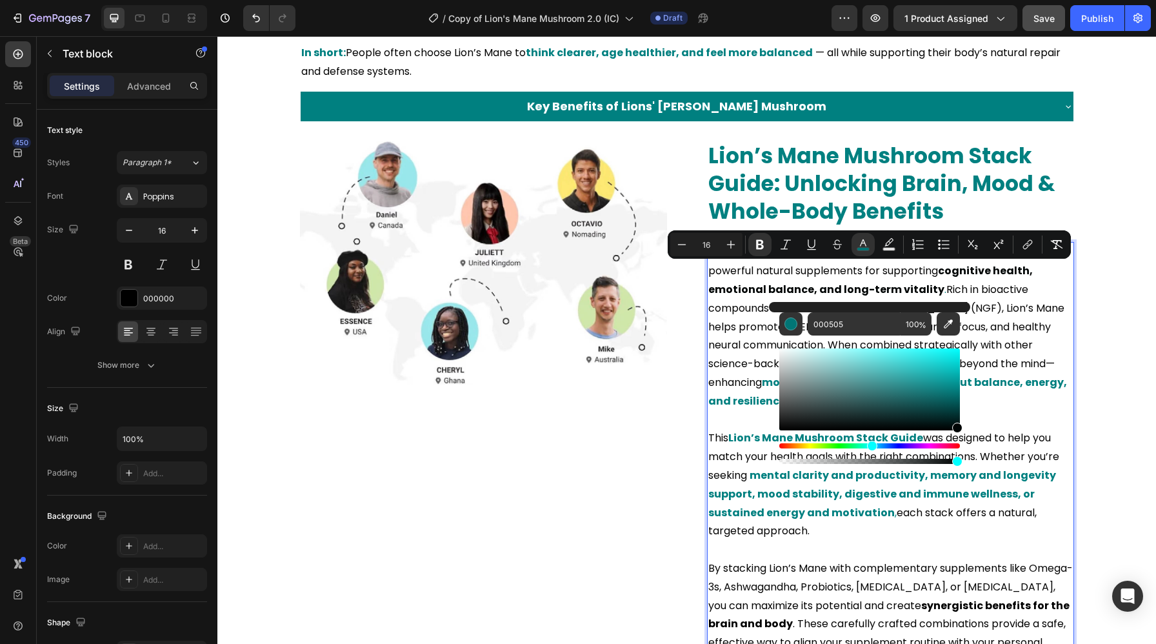
drag, startPoint x: 1175, startPoint y: 428, endPoint x: 972, endPoint y: 451, distance: 203.7
type input "000000"
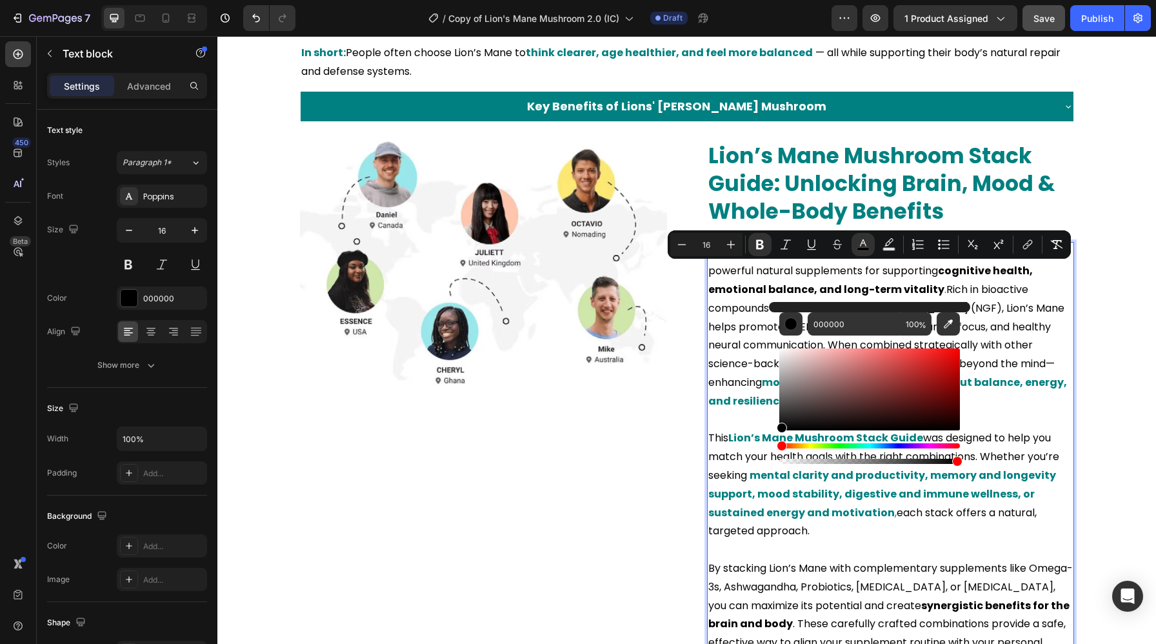
drag, startPoint x: 1175, startPoint y: 465, endPoint x: 994, endPoint y: 433, distance: 183.4
click at [1052, 15] on span "Save" at bounding box center [1043, 18] width 21 height 11
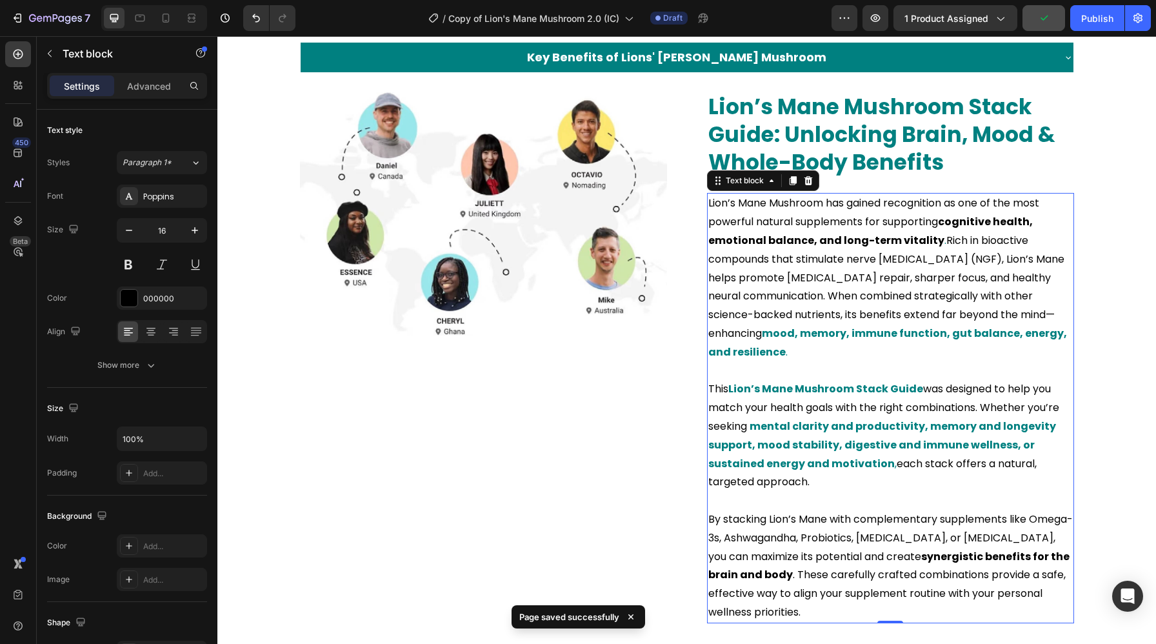
scroll to position [1811, 0]
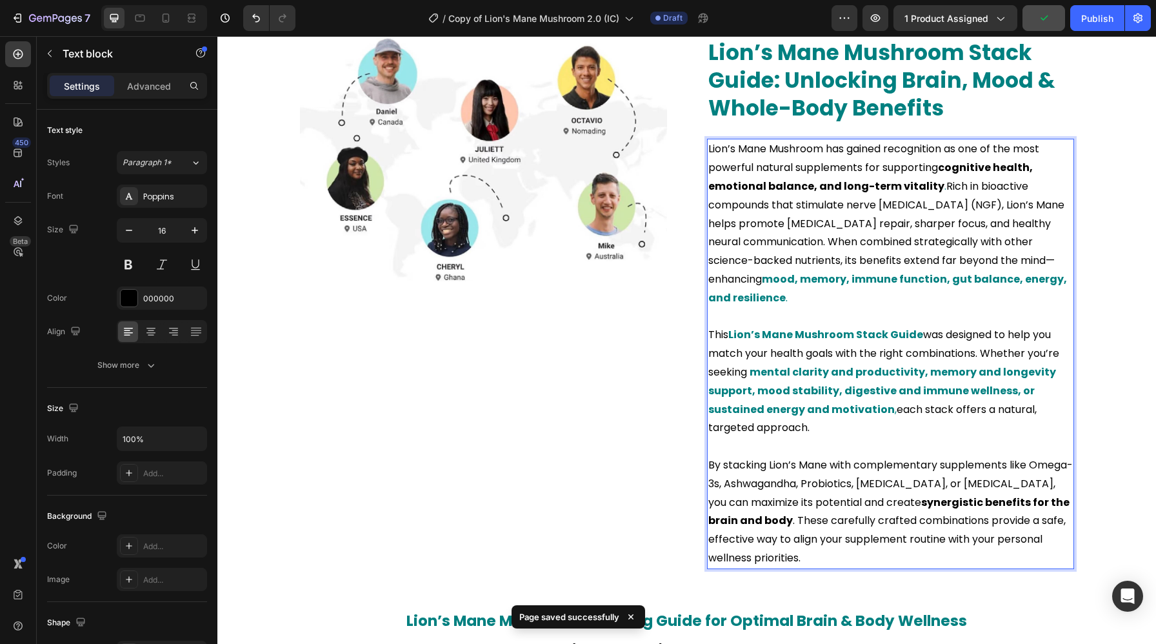
click at [798, 354] on p "This Lion’s Mane Mushroom Stack Guide was designed to help you match your healt…" at bounding box center [890, 382] width 364 height 112
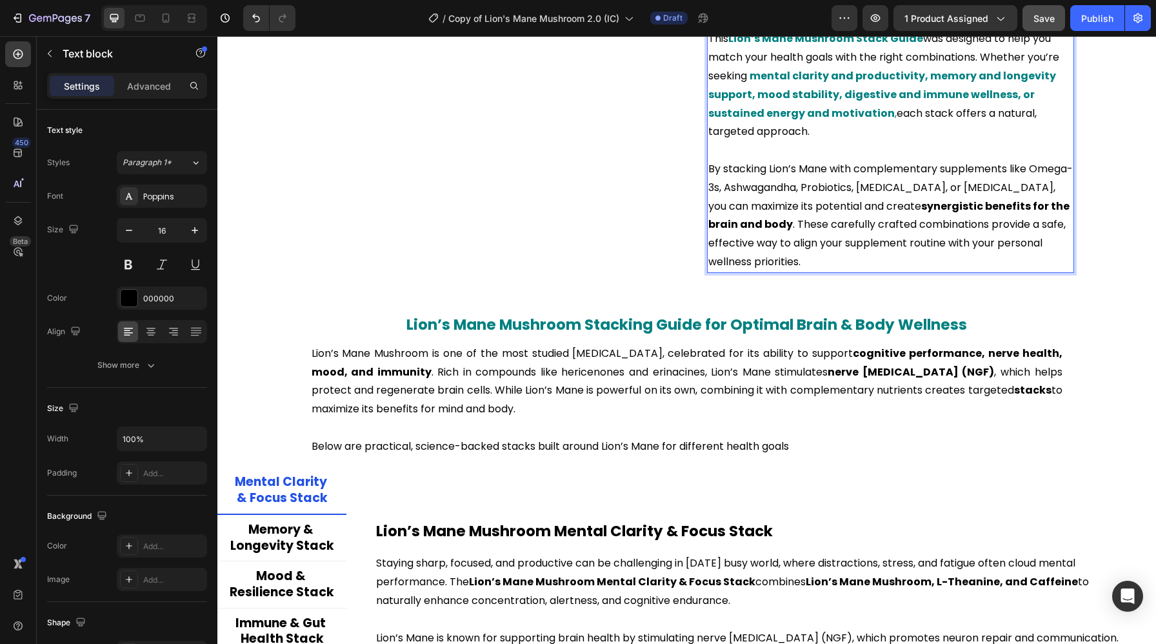
scroll to position [2152, 0]
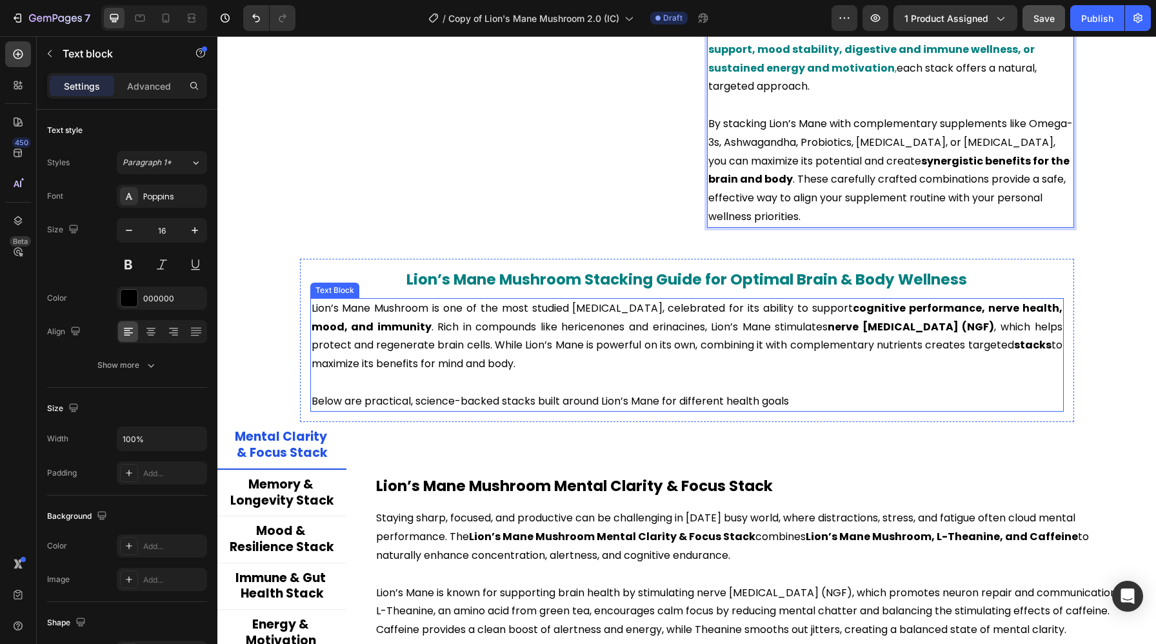
click at [841, 336] on p "Lion’s Mane Mushroom is one of the most studied medicinal mushrooms, celebrated…" at bounding box center [686, 336] width 751 height 74
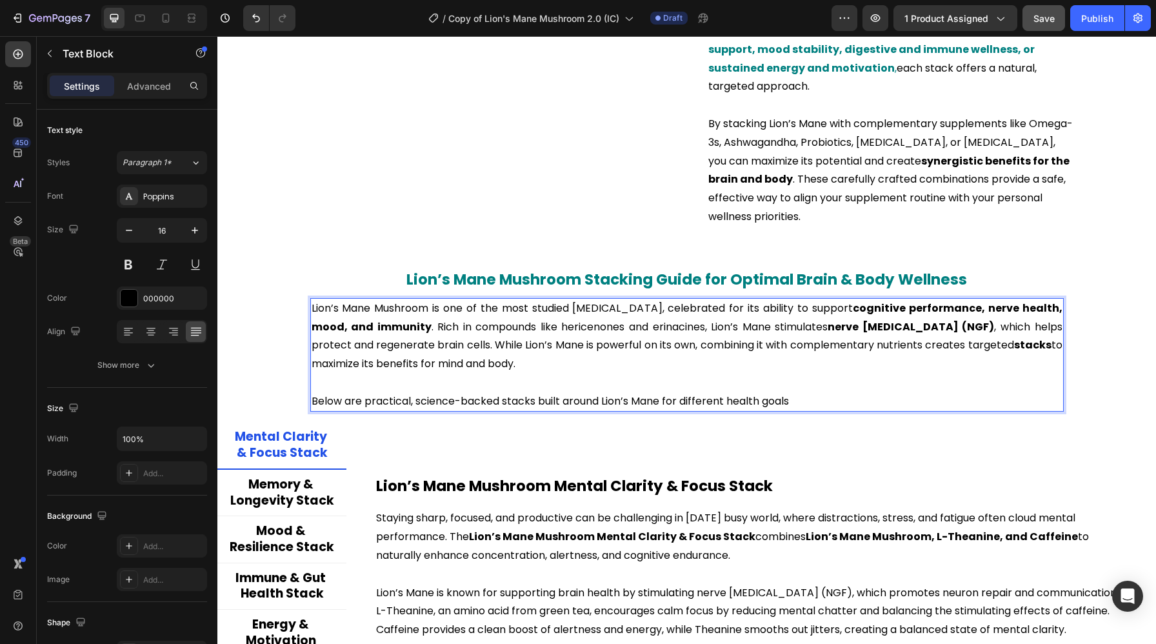
click at [858, 330] on strong "nerve [MEDICAL_DATA] (NGF)" at bounding box center [910, 326] width 166 height 15
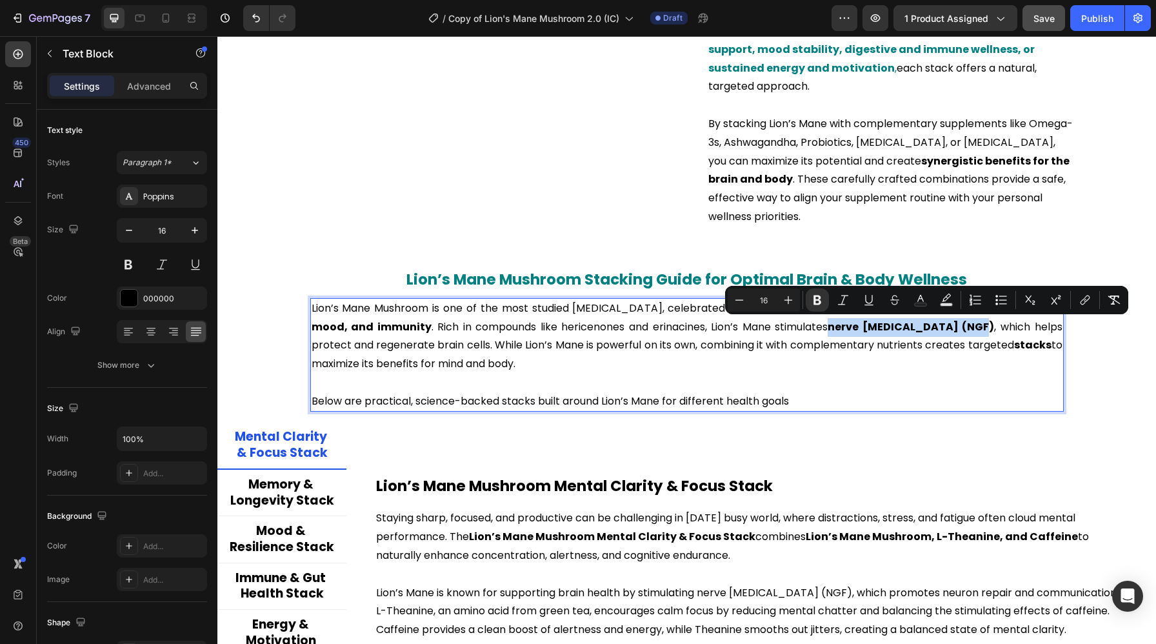
drag, startPoint x: 858, startPoint y: 330, endPoint x: 994, endPoint y: 332, distance: 136.1
click at [994, 332] on strong "nerve [MEDICAL_DATA] (NGF)" at bounding box center [910, 326] width 166 height 15
click at [912, 296] on button "Text Color" at bounding box center [920, 299] width 23 height 23
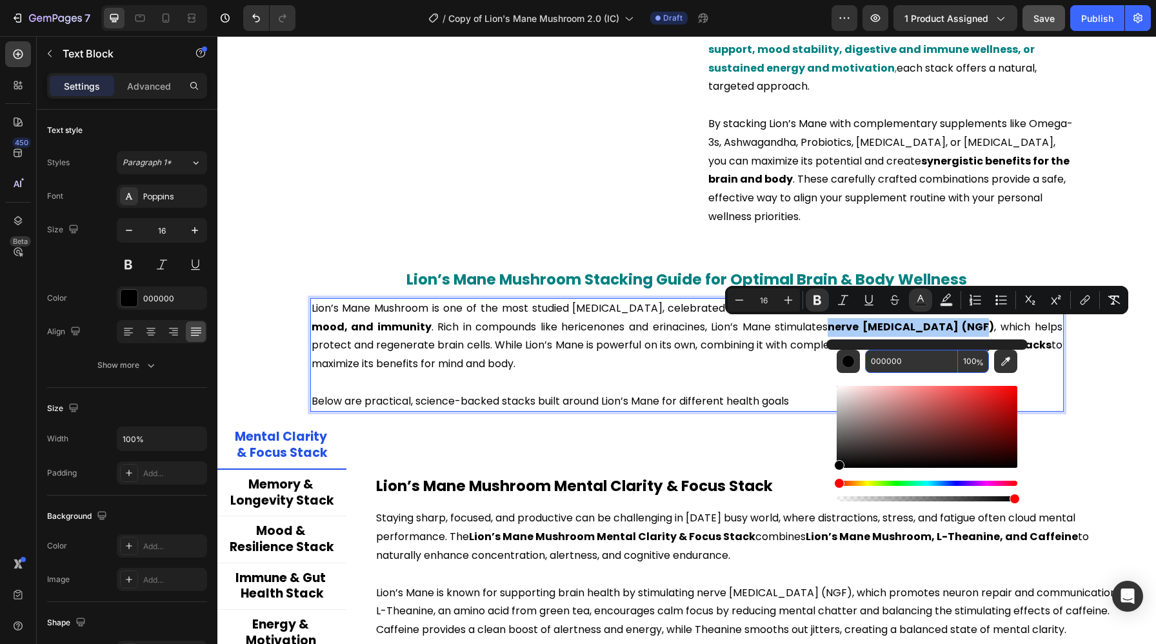
click at [869, 368] on input "000000" at bounding box center [911, 361] width 93 height 23
paste input "808"
type input "008080"
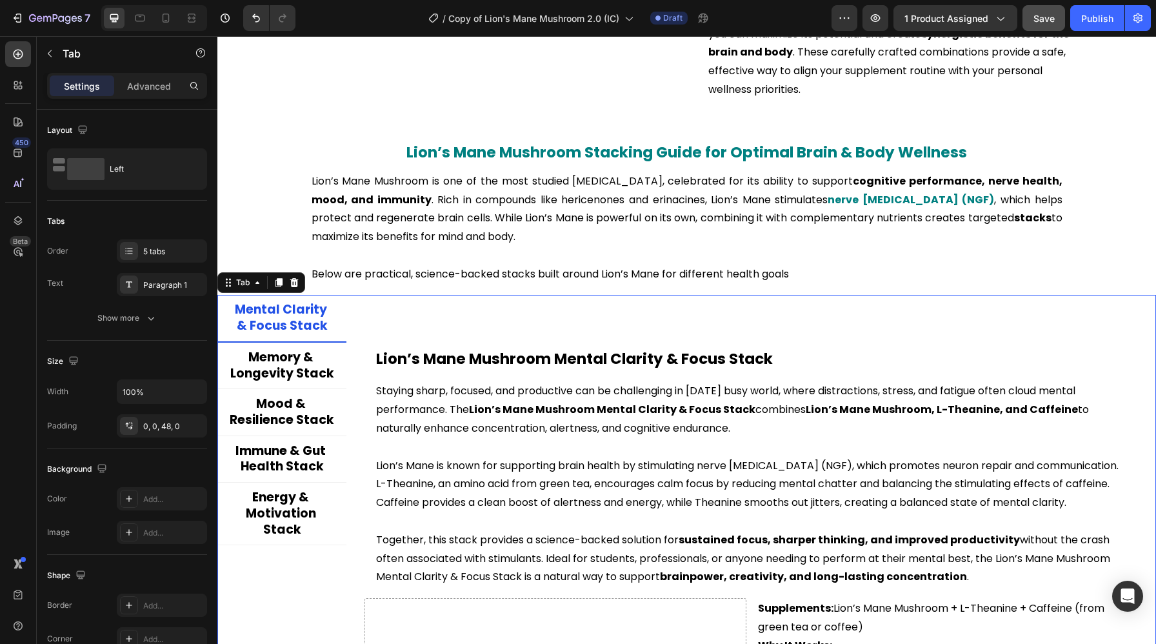
scroll to position [2311, 0]
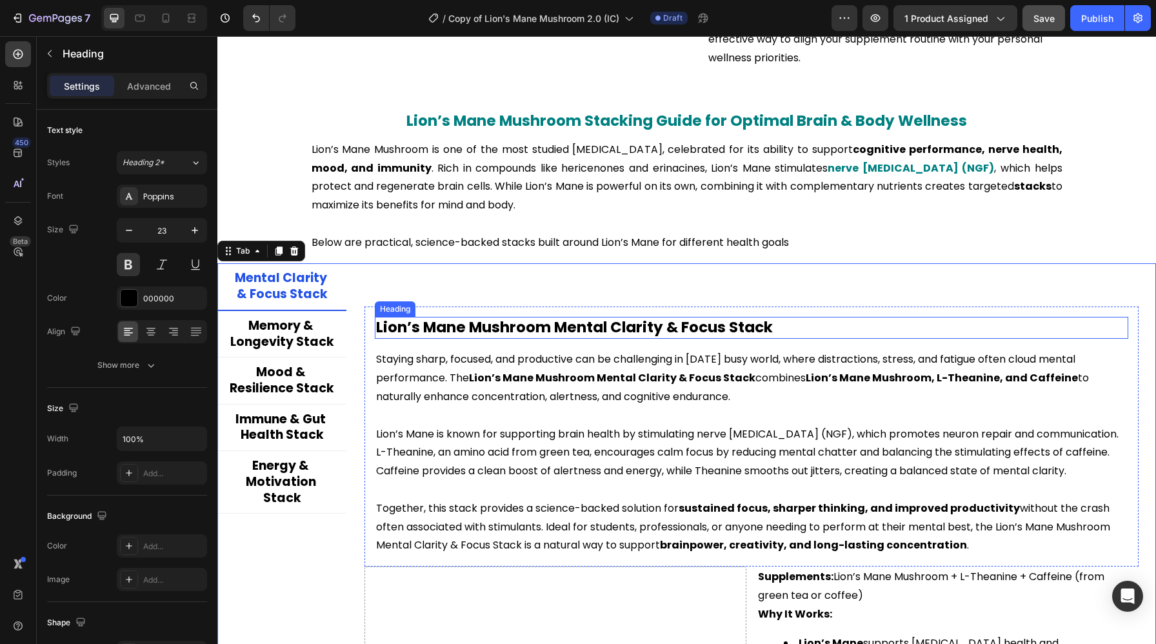
click at [478, 333] on h2 "Lion’s Mane Mushroom Mental Clarity & Focus Stack" at bounding box center [751, 328] width 753 height 22
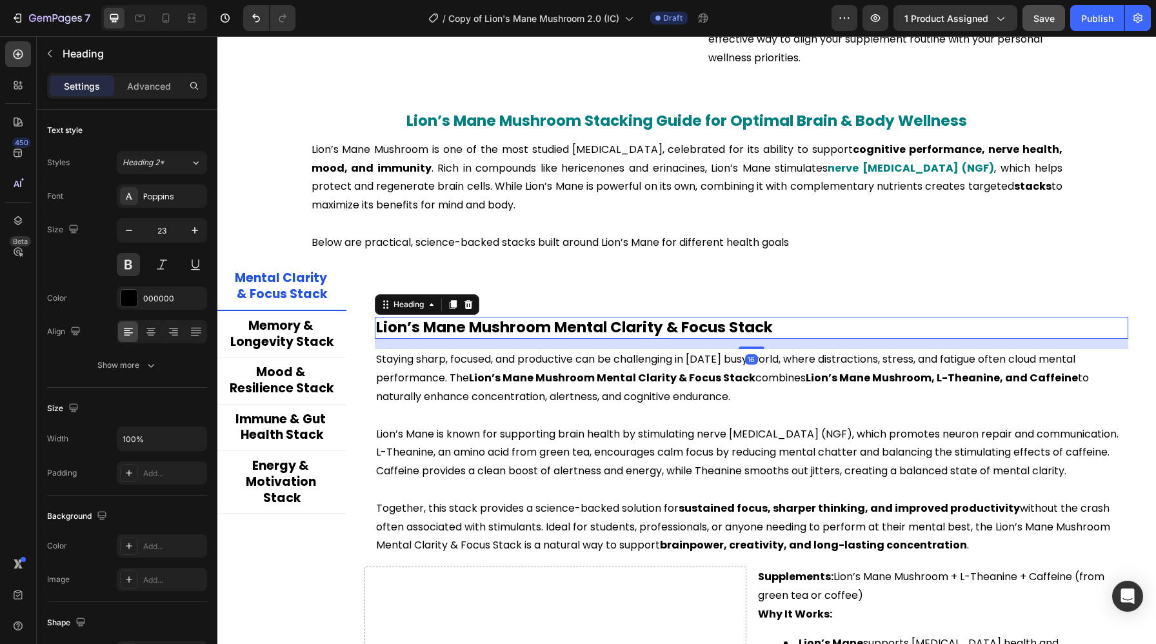
click at [478, 333] on h2 "Lion’s Mane Mushroom Mental Clarity & Focus Stack" at bounding box center [751, 328] width 753 height 22
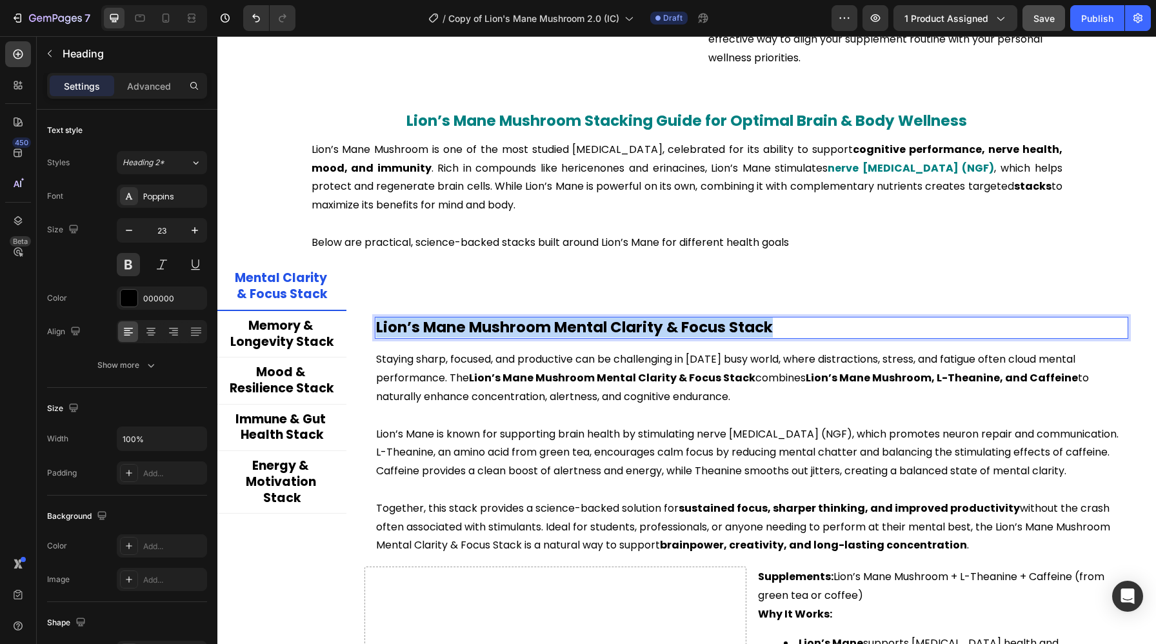
click at [478, 333] on p "Lion’s Mane Mushroom Mental Clarity & Focus Stack" at bounding box center [751, 327] width 751 height 19
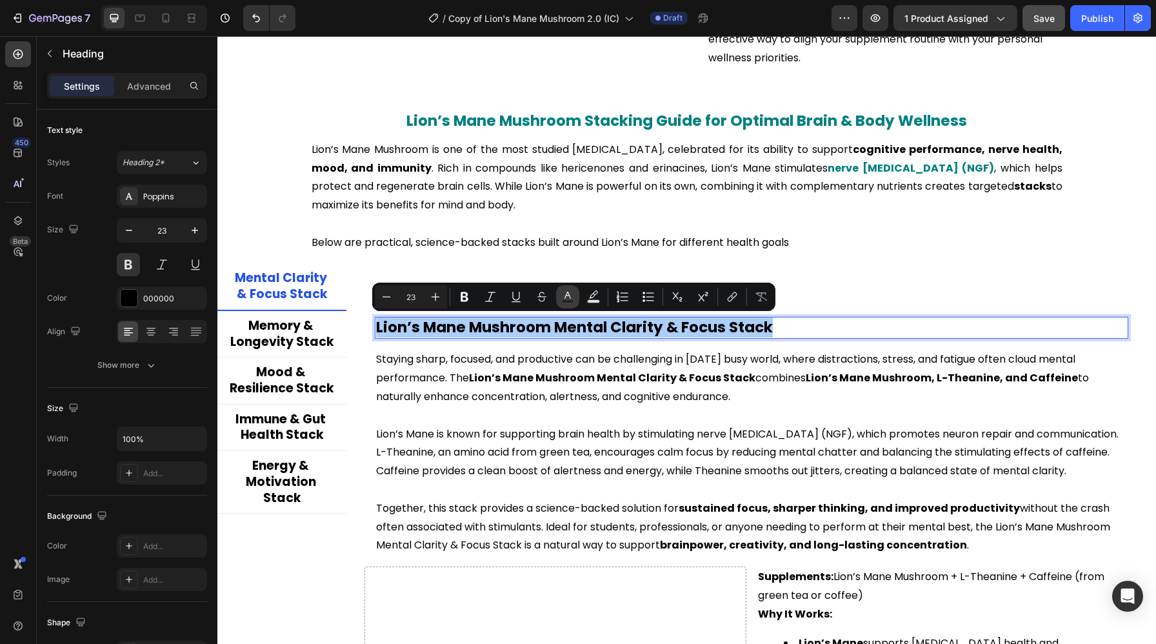
click at [558, 293] on button "Text Color" at bounding box center [567, 296] width 23 height 23
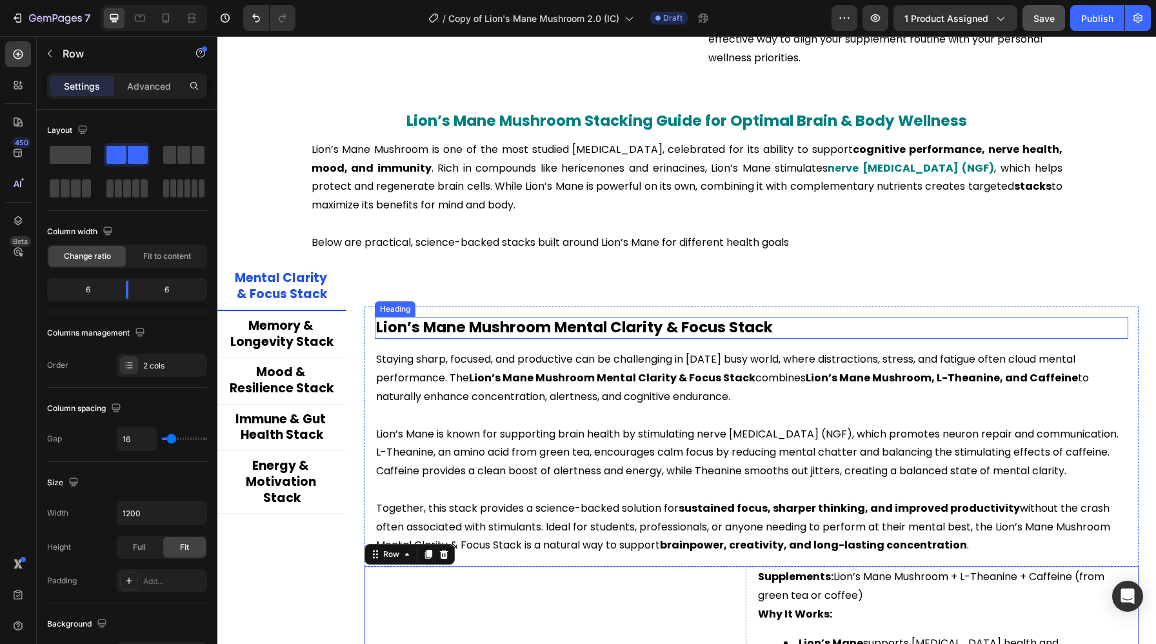
click at [547, 327] on p "Lion’s Mane Mushroom Mental Clarity & Focus Stack" at bounding box center [751, 327] width 751 height 19
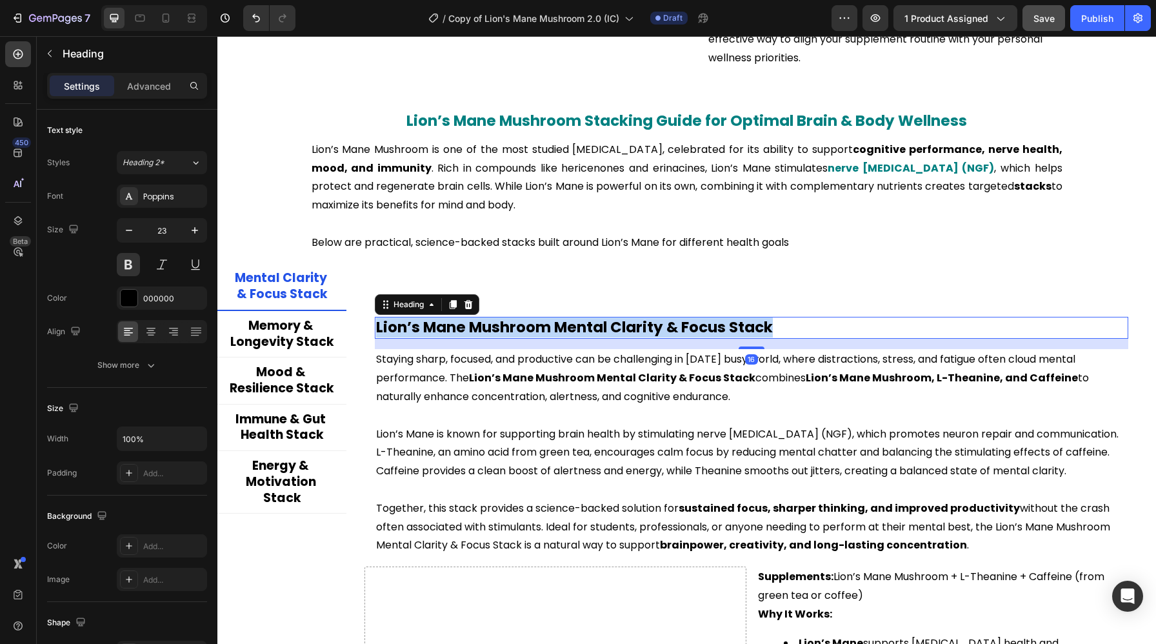
click at [546, 327] on p "Lion’s Mane Mushroom Mental Clarity & Focus Stack" at bounding box center [751, 327] width 751 height 19
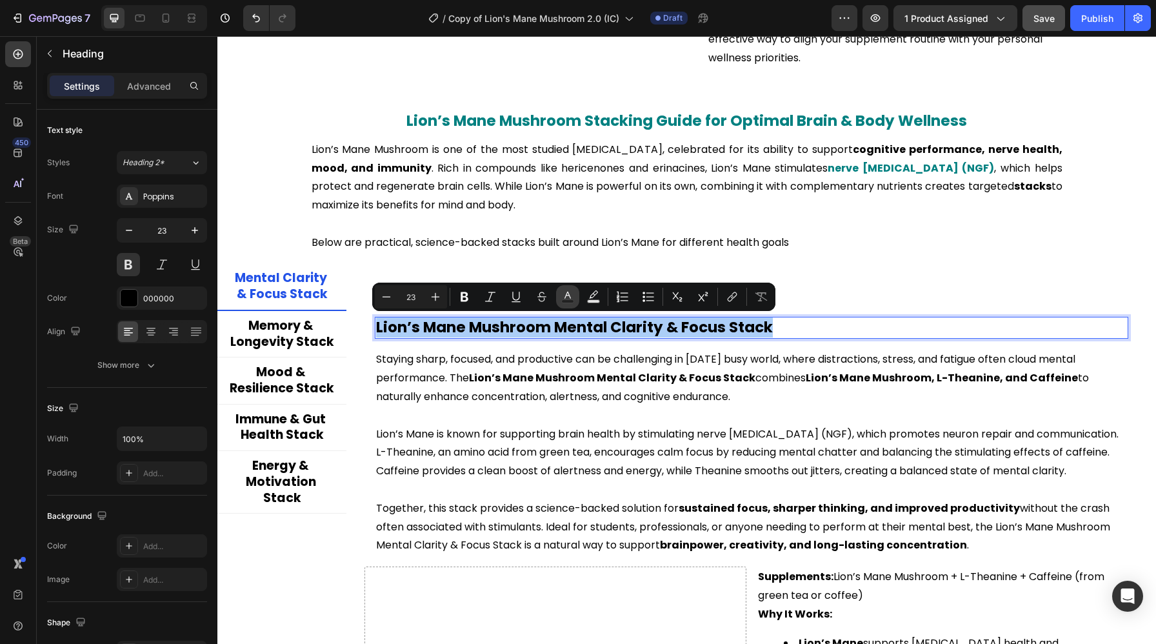
click at [562, 301] on rect "Editor contextual toolbar" at bounding box center [568, 301] width 12 height 3
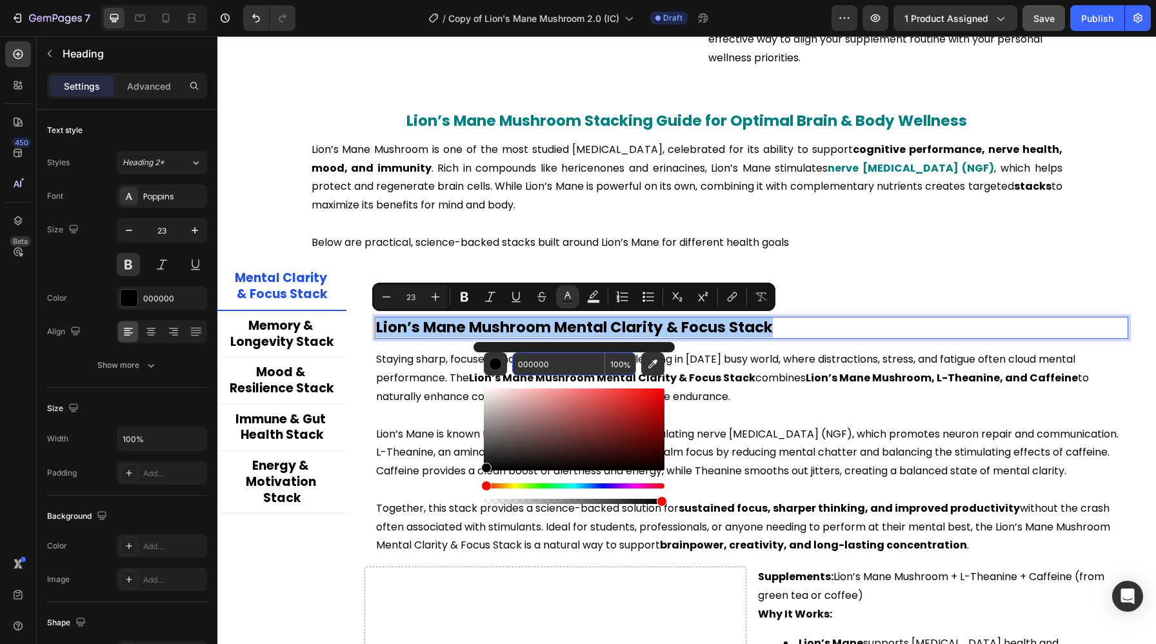
click at [537, 362] on input "000000" at bounding box center [558, 363] width 93 height 23
paste input "808"
type input "008080"
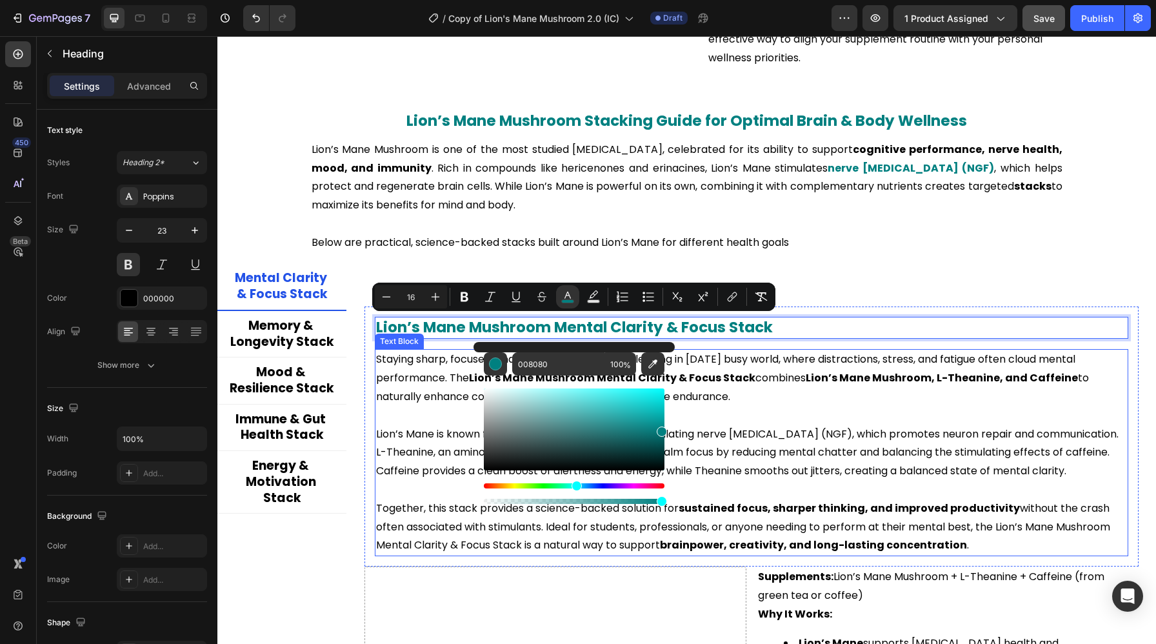
click at [730, 387] on p "Staying sharp, focused, and productive can be challenging in today’s busy world…" at bounding box center [751, 377] width 751 height 55
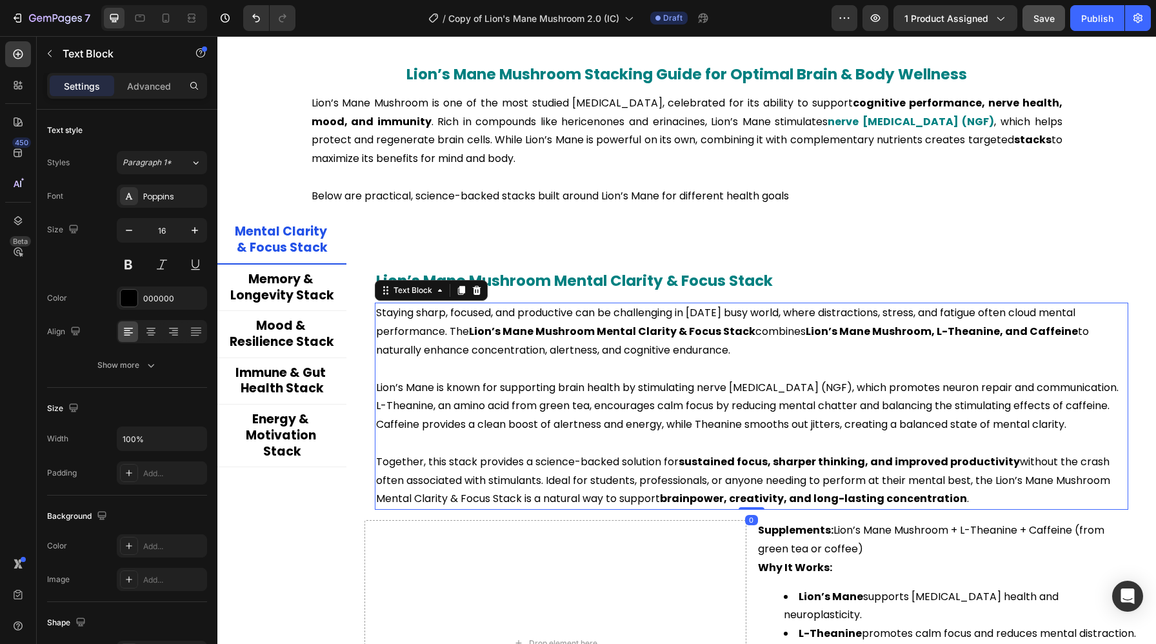
scroll to position [2367, 0]
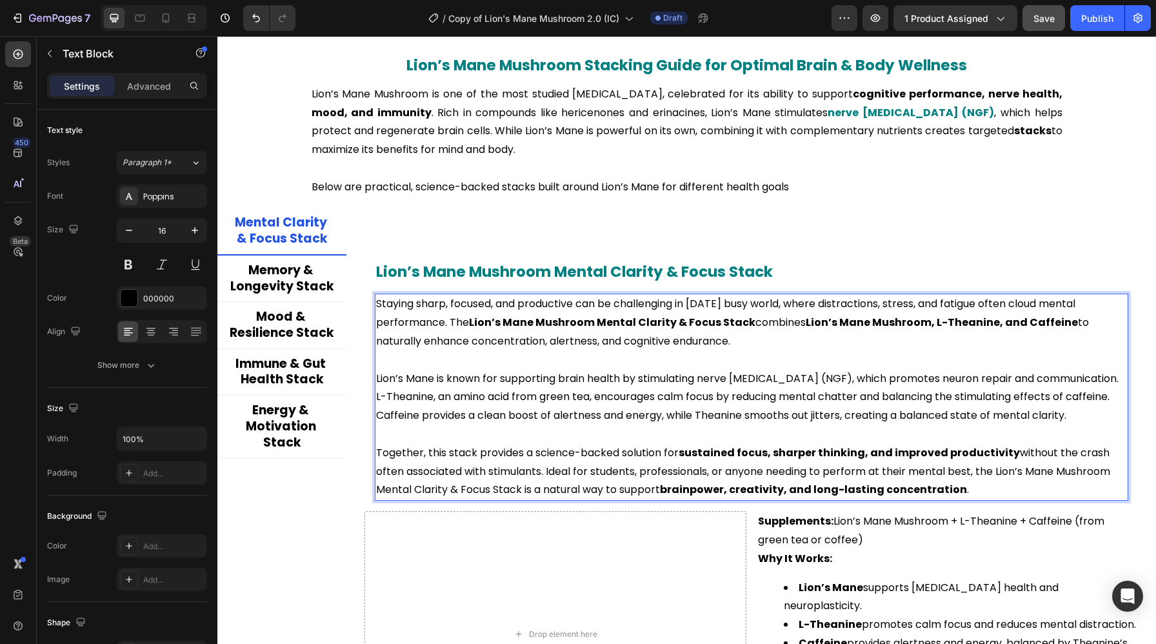
click at [818, 331] on p "Staying sharp, focused, and productive can be challenging in today’s busy world…" at bounding box center [751, 322] width 751 height 55
click at [802, 324] on p "Staying sharp, focused, and productive can be challenging in today’s busy world…" at bounding box center [751, 322] width 751 height 55
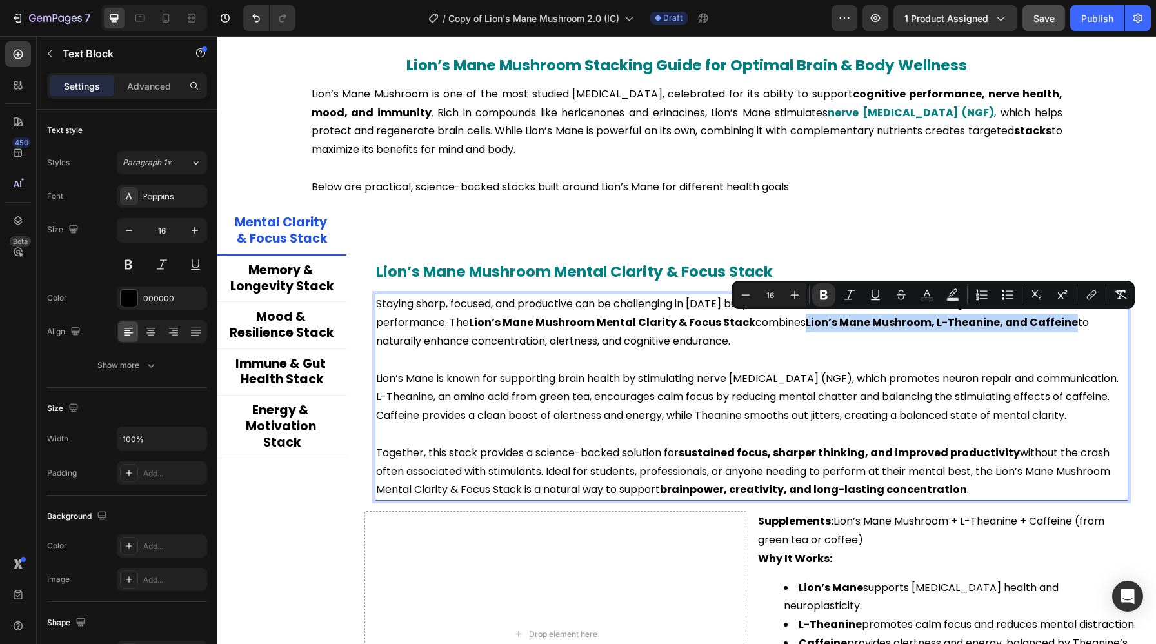
drag, startPoint x: 802, startPoint y: 324, endPoint x: 1054, endPoint y: 326, distance: 252.8
click at [1054, 326] on p "Staying sharp, focused, and productive can be challenging in today’s busy world…" at bounding box center [751, 322] width 751 height 55
click at [914, 298] on div "Minus 16 Plus Bold Italic Underline Strikethrough Text Color Text Background Co…" at bounding box center [933, 294] width 398 height 23
click at [921, 299] on rect "Editor contextual toolbar" at bounding box center [927, 299] width 12 height 3
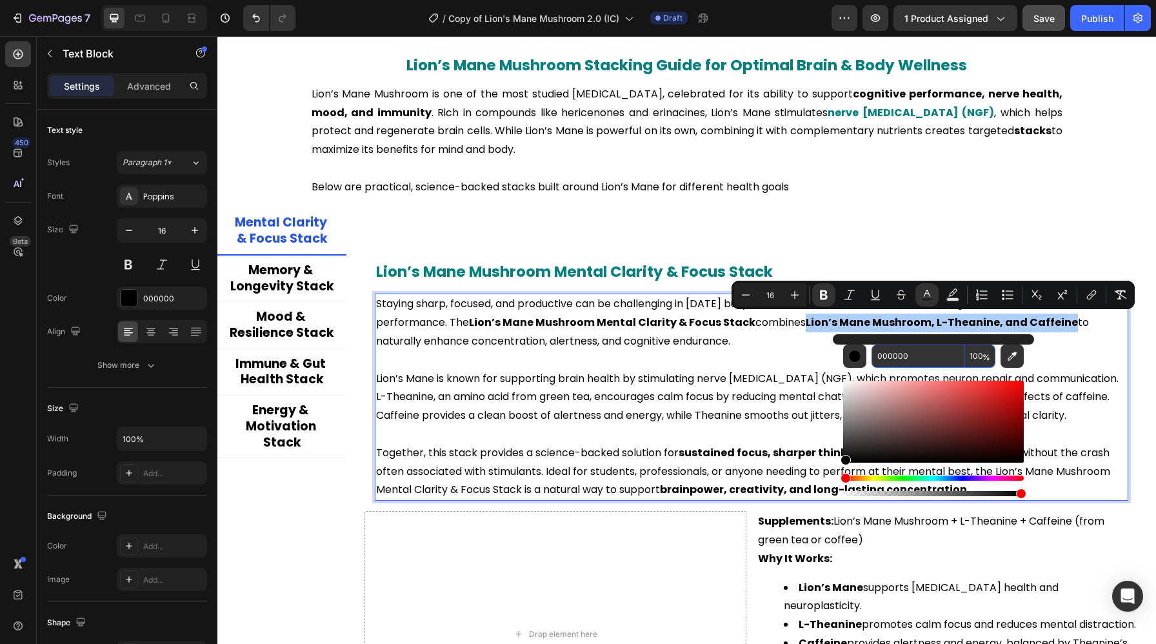
click at [892, 359] on input "000000" at bounding box center [917, 355] width 93 height 23
paste input "808"
type input "008080"
click at [762, 426] on p "Rich Text Editor. Editing area: main" at bounding box center [751, 434] width 751 height 19
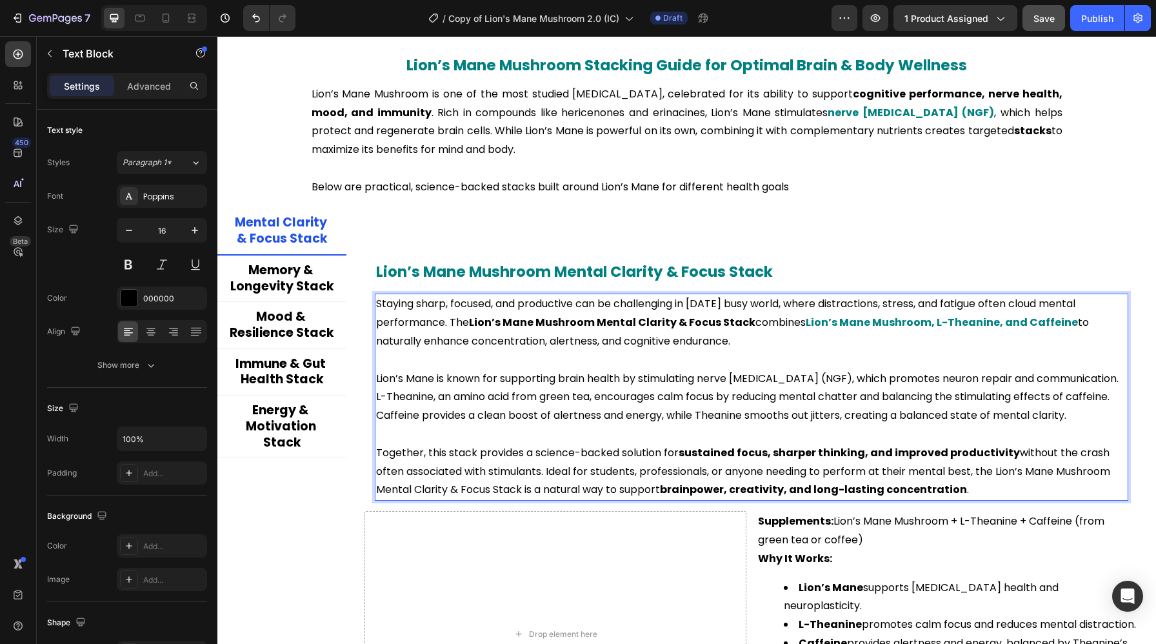
click at [682, 453] on p "Together, this stack provides a science-backed solution for sustained focus, sh…" at bounding box center [751, 471] width 751 height 55
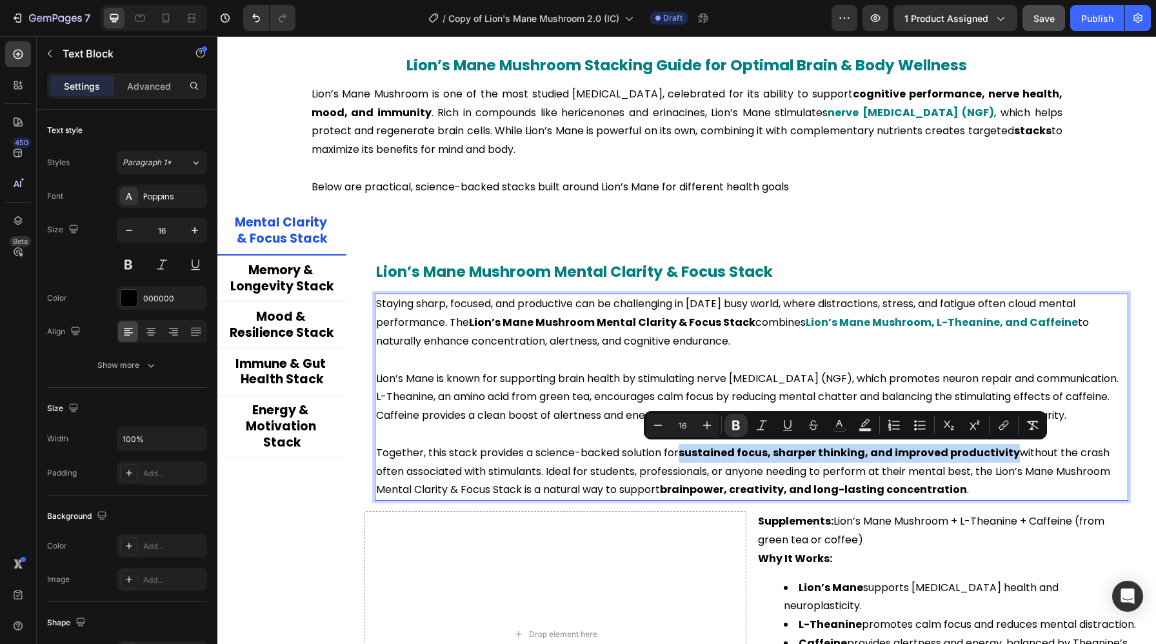
drag, startPoint x: 682, startPoint y: 453, endPoint x: 987, endPoint y: 458, distance: 305.0
click at [987, 458] on p "Together, this stack provides a science-backed solution for sustained focus, sh…" at bounding box center [751, 471] width 751 height 55
click at [843, 431] on rect "Editor contextual toolbar" at bounding box center [839, 429] width 12 height 3
type input "000000"
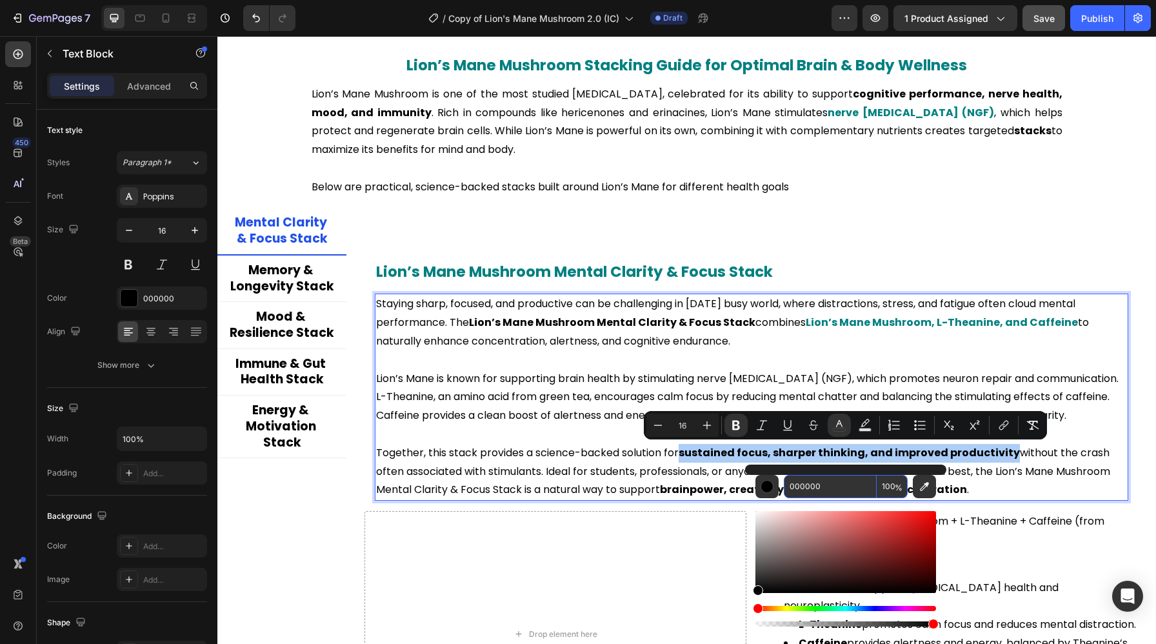
click at [816, 487] on input "000000" at bounding box center [829, 486] width 93 height 23
paste input "808"
type input "008080"
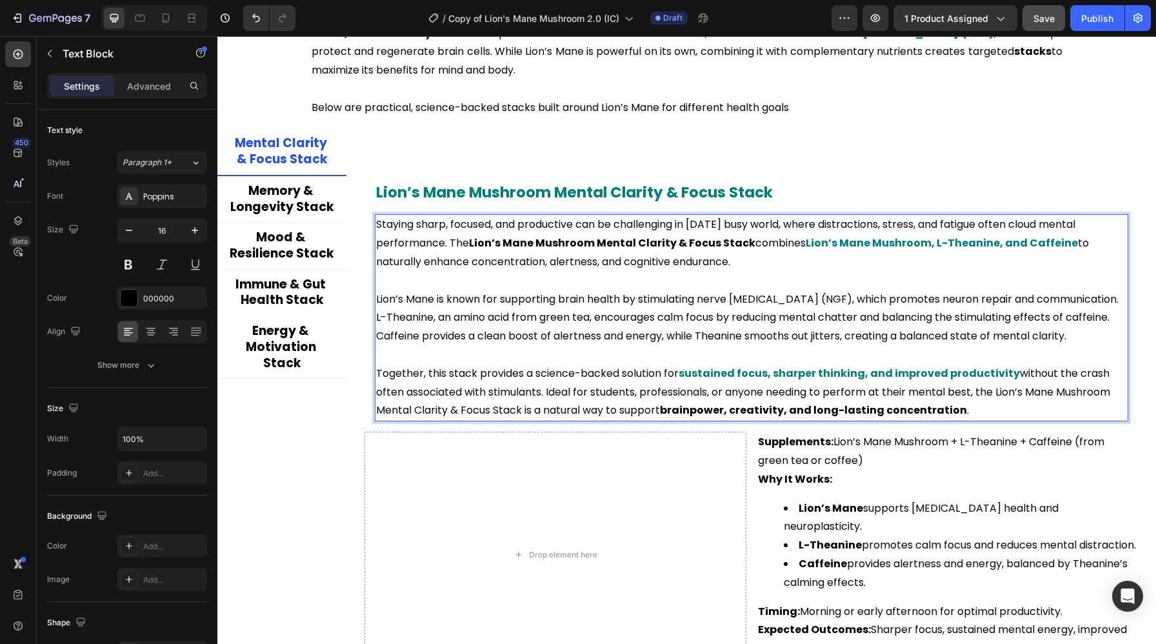
scroll to position [2539, 0]
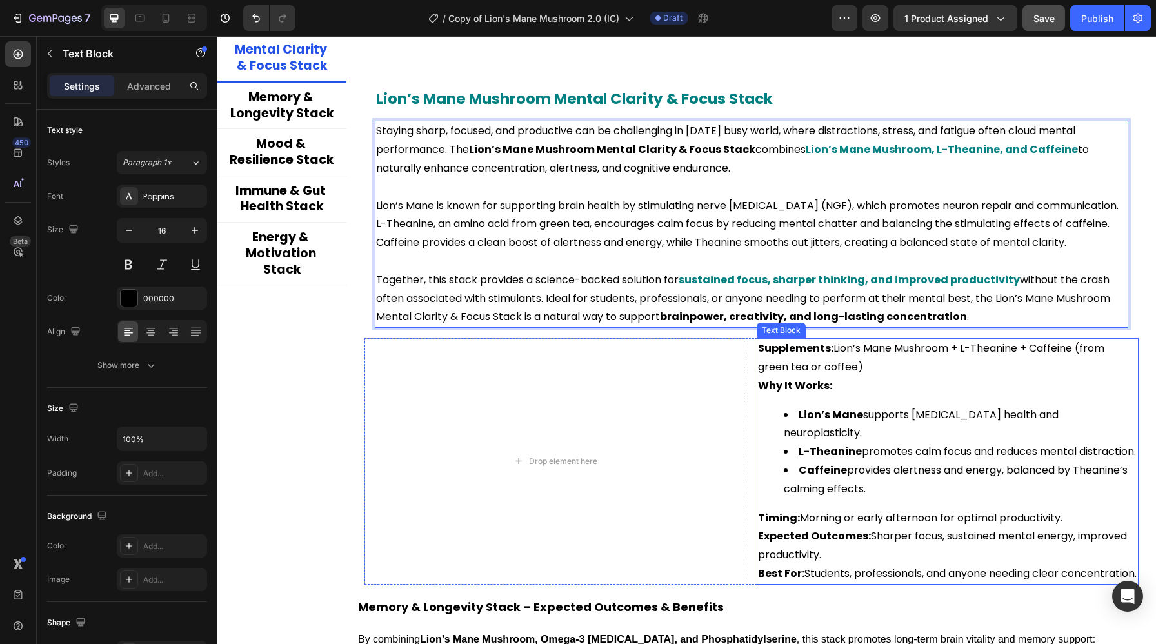
click at [805, 350] on strong "Supplements:" at bounding box center [795, 347] width 75 height 15
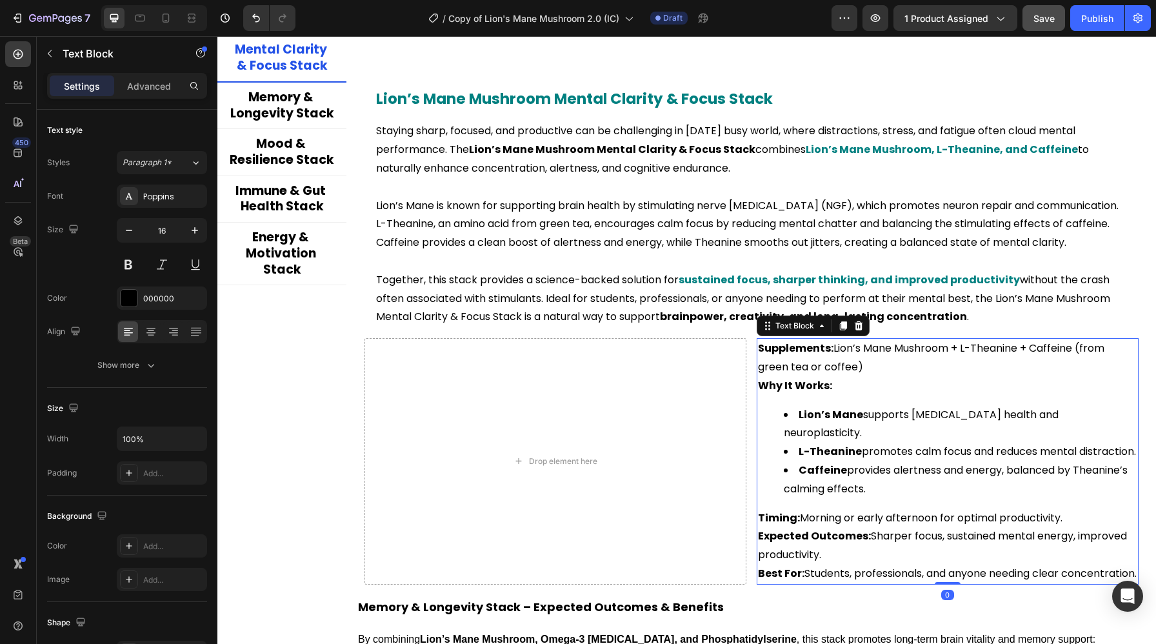
click at [827, 350] on strong "Supplements:" at bounding box center [795, 347] width 75 height 15
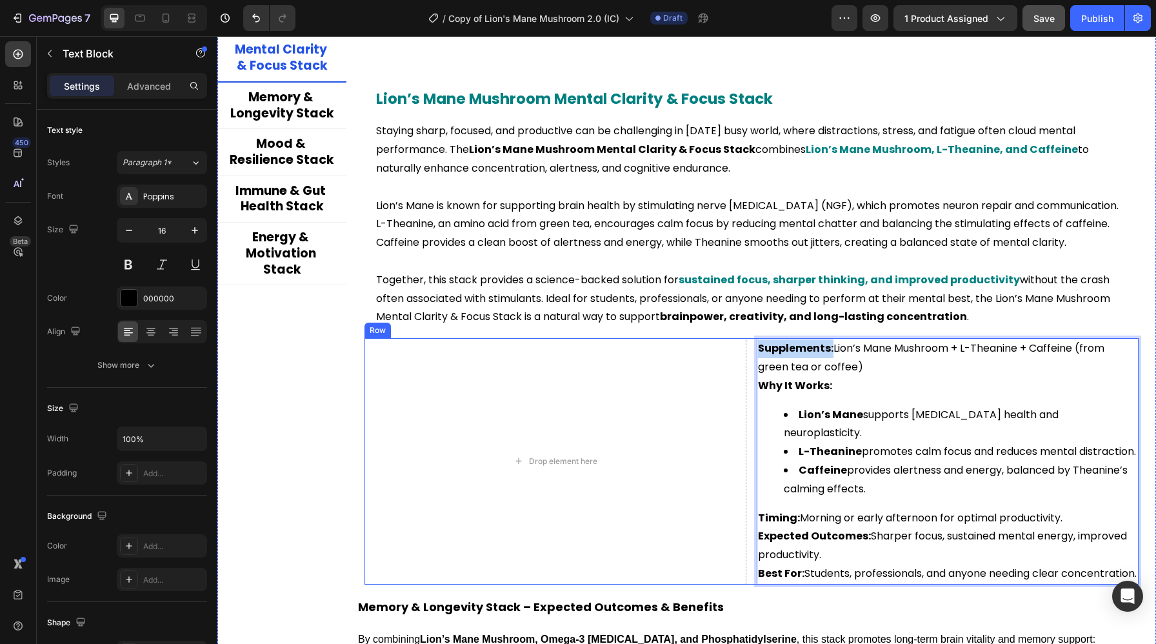
drag, startPoint x: 830, startPoint y: 348, endPoint x: 749, endPoint y: 355, distance: 81.5
click at [749, 355] on div "Drop element here Supplements: Lion’s Mane Mushroom + L-Theanine + Caffeine (fr…" at bounding box center [751, 461] width 774 height 246
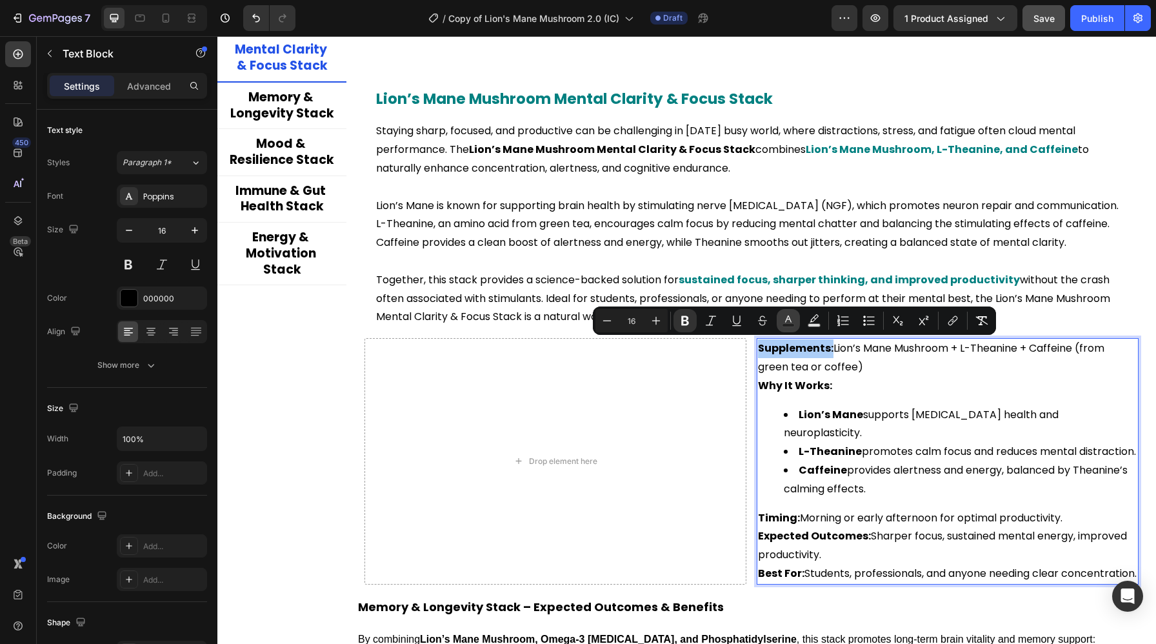
click at [791, 324] on rect "Editor contextual toolbar" at bounding box center [788, 325] width 12 height 3
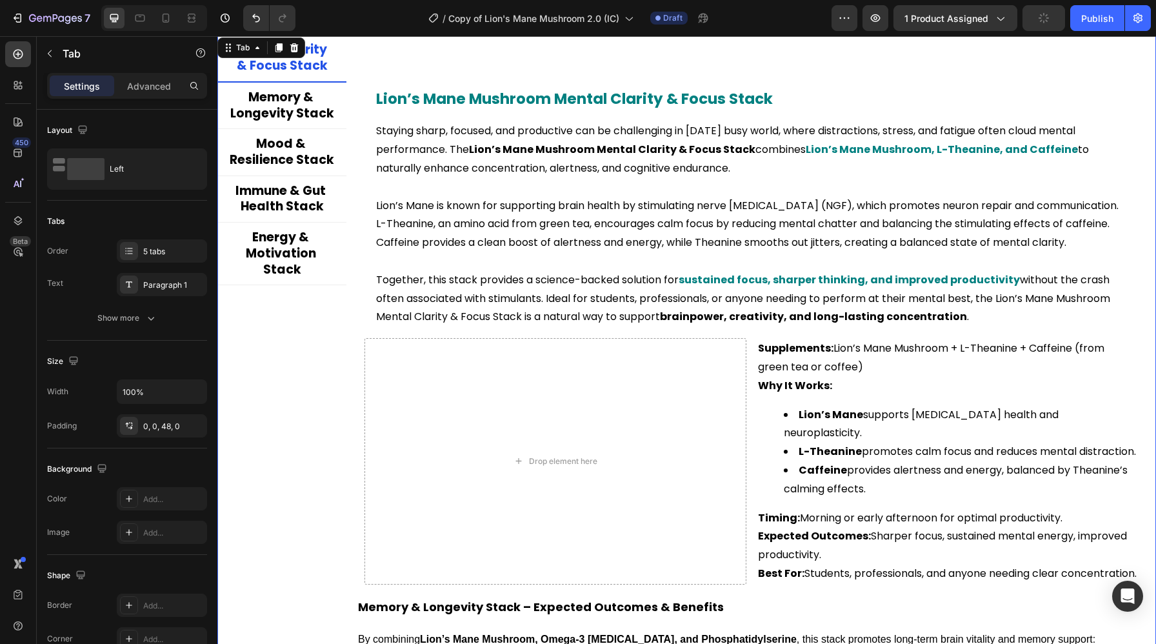
click at [713, 643] on div "Title Line ⁠⁠⁠⁠⁠⁠⁠ Lion’s Mane Mushroom Mental Clarity & Focus Stack Heading St…" at bounding box center [751, 395] width 789 height 700
click at [805, 359] on p "Supplements: Lion’s Mane Mushroom + L-Theanine + Caffeine (from green tea or co…" at bounding box center [947, 357] width 379 height 37
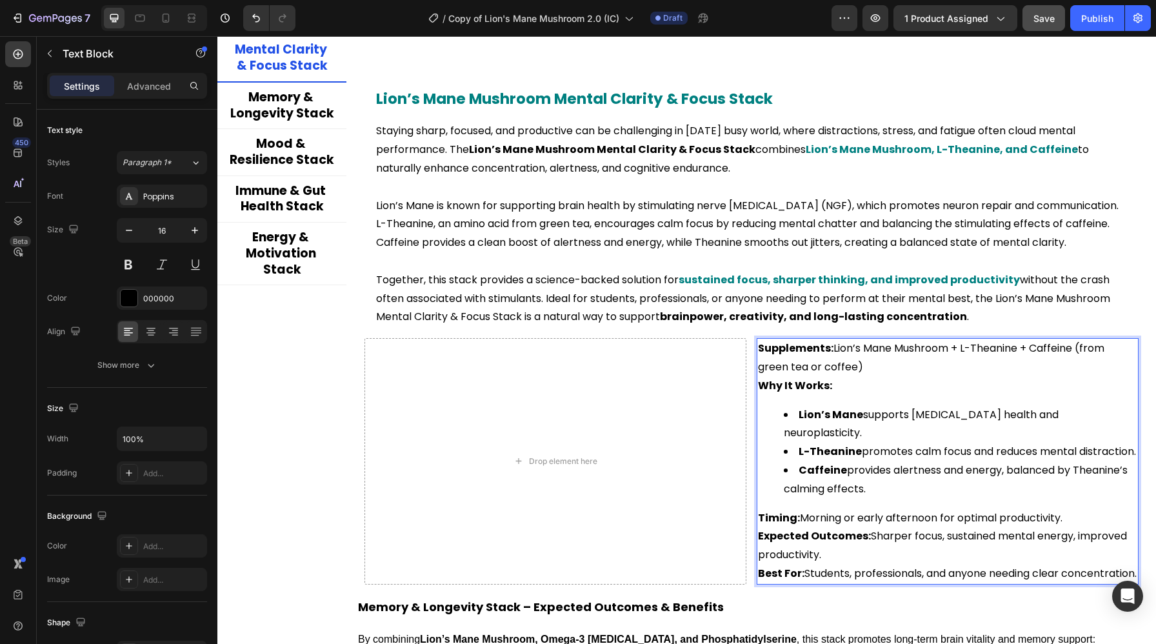
click at [832, 348] on p "Supplements: Lion’s Mane Mushroom + L-Theanine + Caffeine (from green tea or co…" at bounding box center [947, 357] width 379 height 37
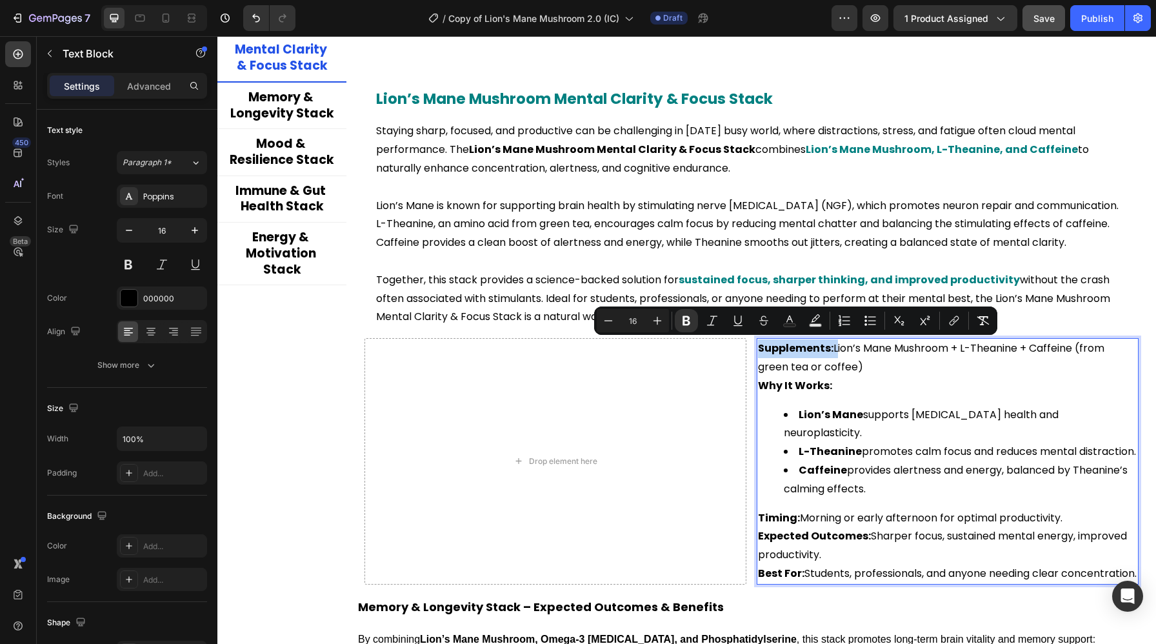
drag, startPoint x: 832, startPoint y: 348, endPoint x: 764, endPoint y: 348, distance: 67.7
click at [764, 348] on p "Supplements: Lion’s Mane Mushroom + L-Theanine + Caffeine (from green tea or co…" at bounding box center [947, 357] width 379 height 37
click at [796, 324] on button "Text Color" at bounding box center [789, 320] width 23 height 23
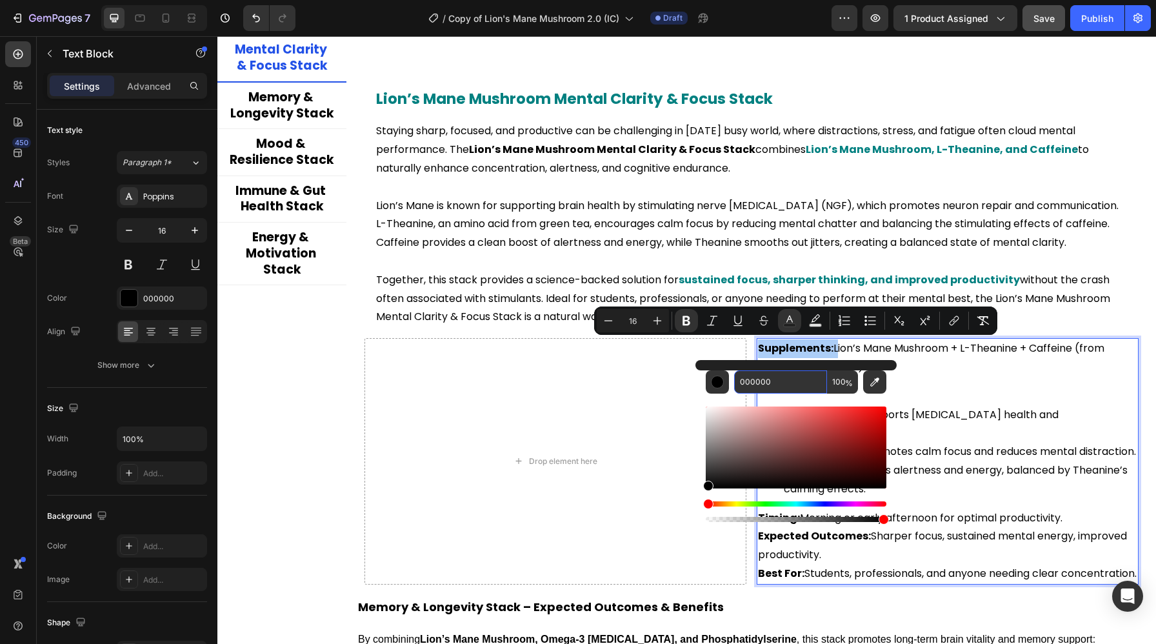
click at [776, 379] on input "000000" at bounding box center [780, 381] width 93 height 23
paste input "808"
type input "008080"
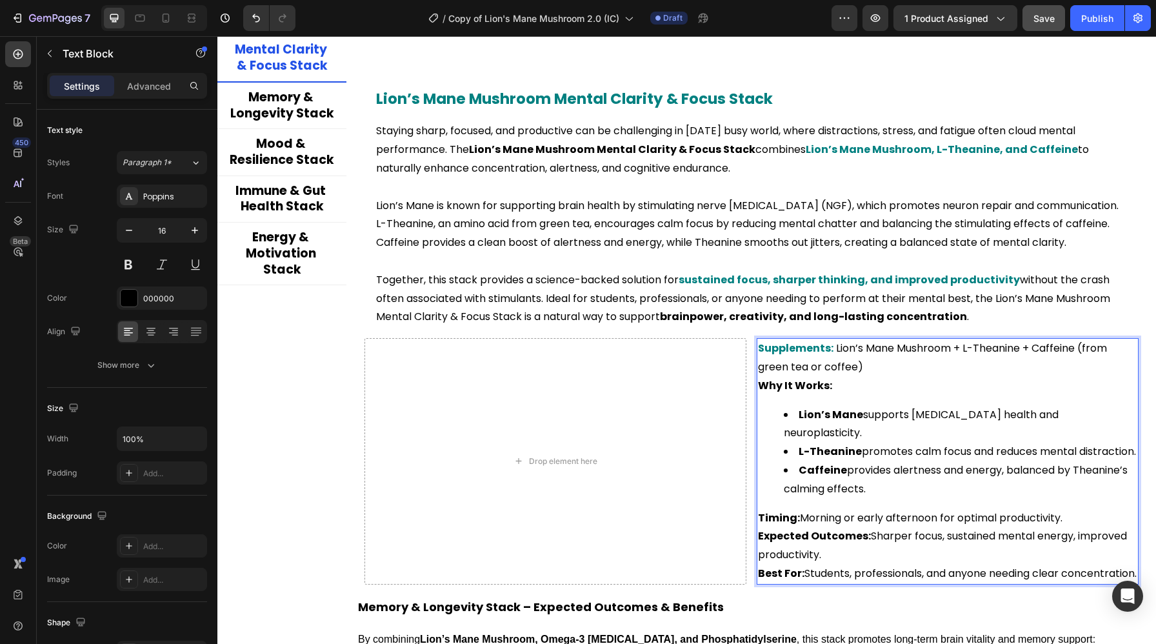
click at [953, 406] on li "Lion’s Mane supports brain cell health and neuroplasticity." at bounding box center [959, 424] width 353 height 37
click at [804, 417] on strong "Lion’s Mane" at bounding box center [830, 414] width 64 height 15
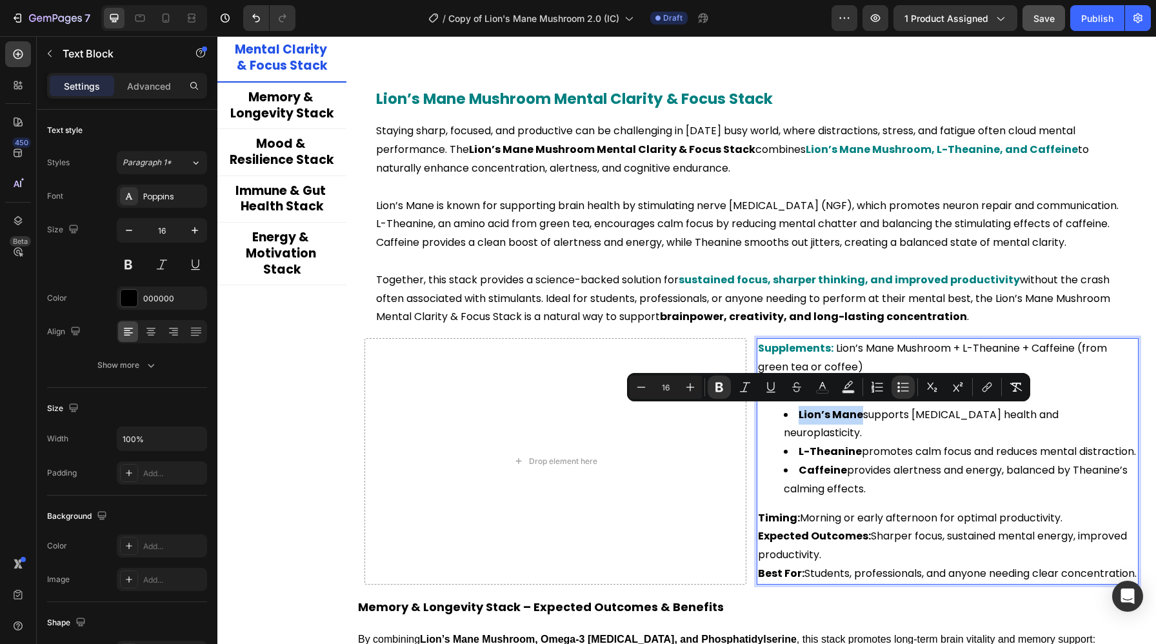
drag, startPoint x: 860, startPoint y: 416, endPoint x: 1052, endPoint y: 437, distance: 193.3
click at [799, 420] on li "Lion’s Mane supports brain cell health and neuroplasticity." at bounding box center [959, 424] width 353 height 37
click at [828, 386] on icon "Editor contextual toolbar" at bounding box center [822, 386] width 13 height 13
type input "000000"
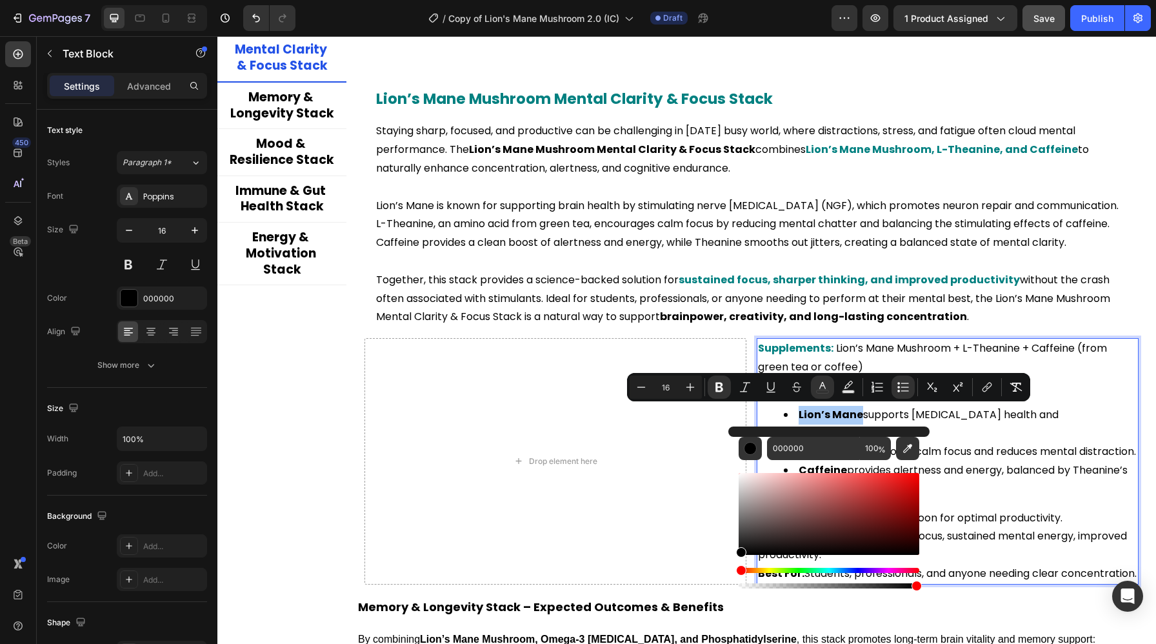
click at [809, 435] on div "000000 100 %" at bounding box center [828, 508] width 201 height 164
click at [807, 449] on input "000000" at bounding box center [813, 448] width 93 height 23
paste input "808"
type input "008080"
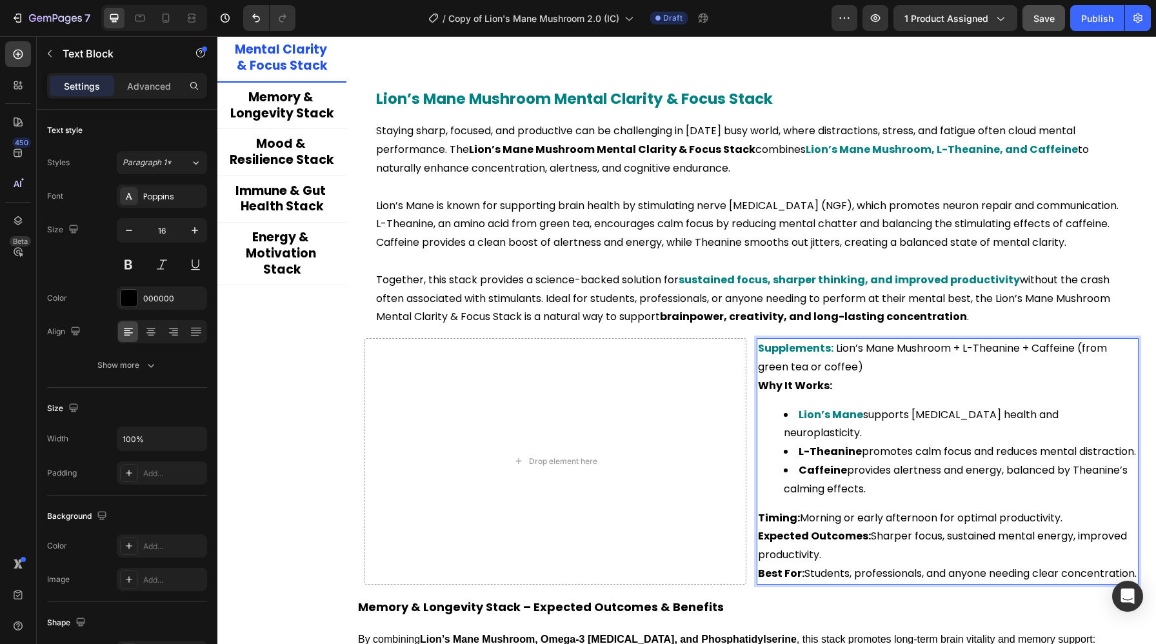
click at [964, 442] on li "L-Theanine promotes calm focus and reduces mental distraction." at bounding box center [959, 451] width 353 height 19
click at [825, 473] on strong "Caffeine" at bounding box center [822, 469] width 48 height 15
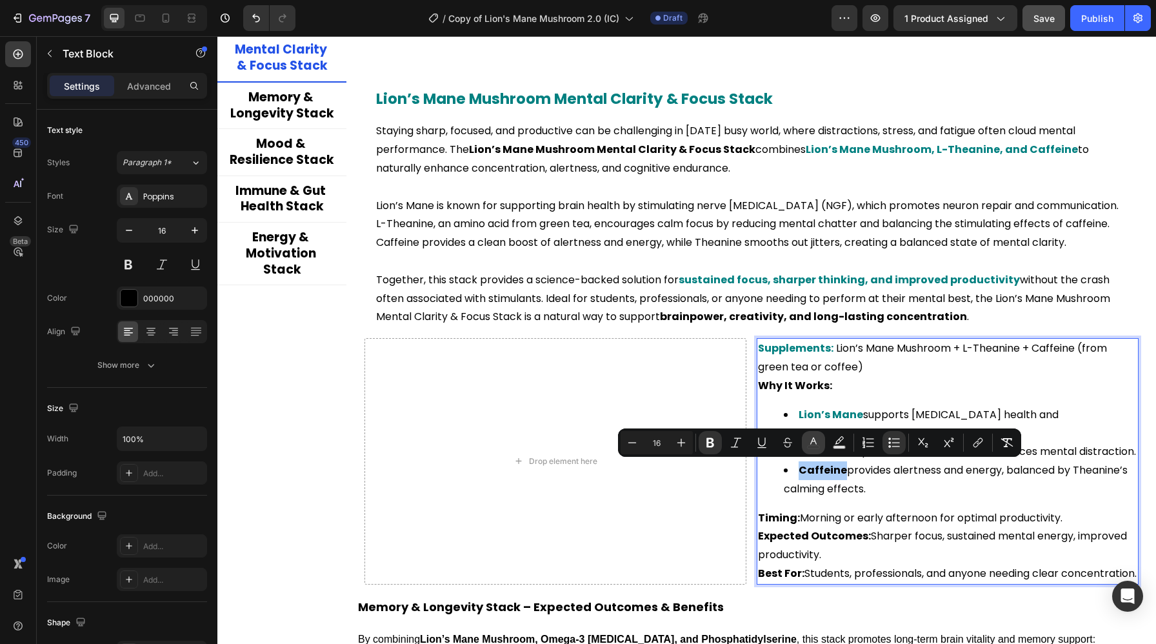
click at [819, 438] on icon "Editor contextual toolbar" at bounding box center [813, 442] width 13 height 13
type input "000000"
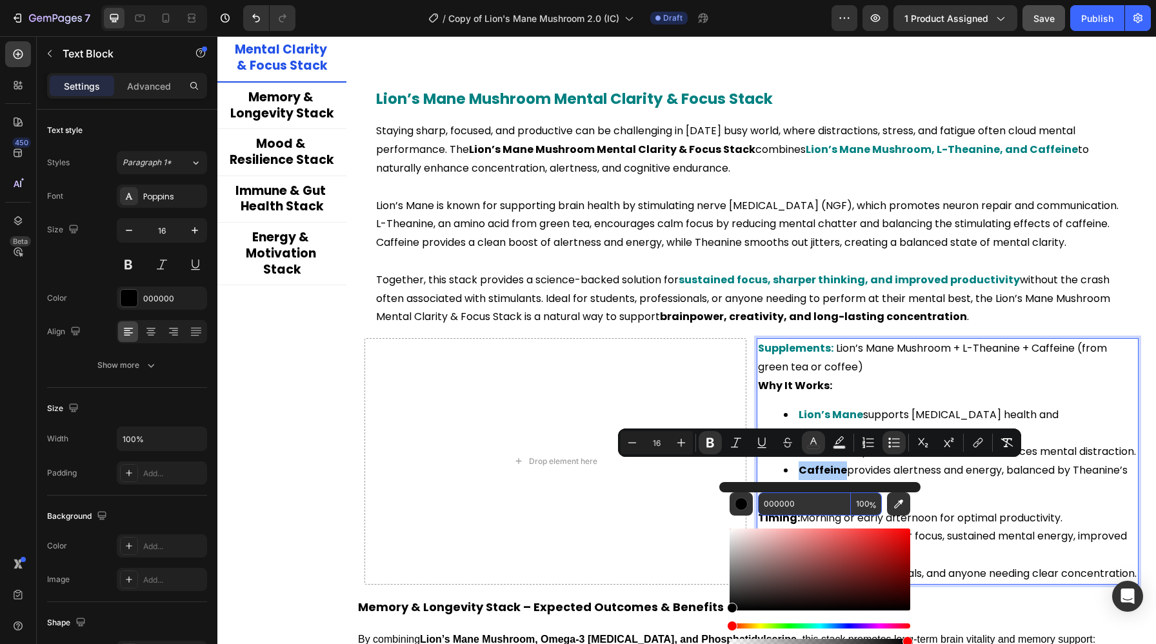
click at [803, 497] on input "000000" at bounding box center [804, 503] width 93 height 23
paste input "808"
type input "008080"
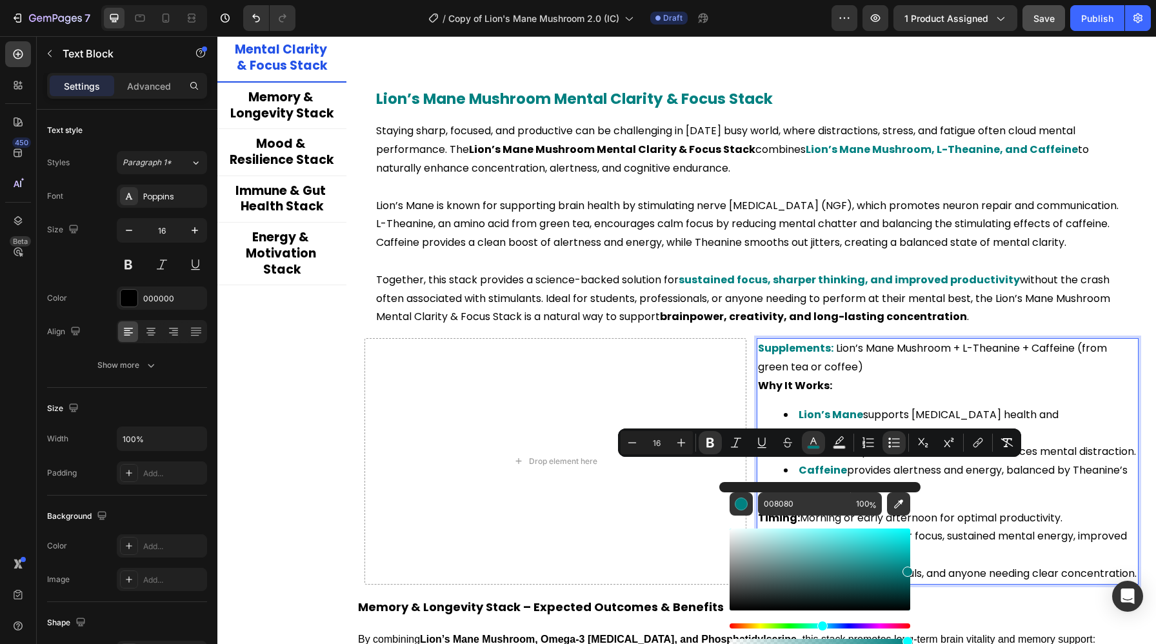
click at [954, 482] on li "Caffeine provides alertness and energy, balanced by Theanine’s calming effects." at bounding box center [959, 479] width 353 height 37
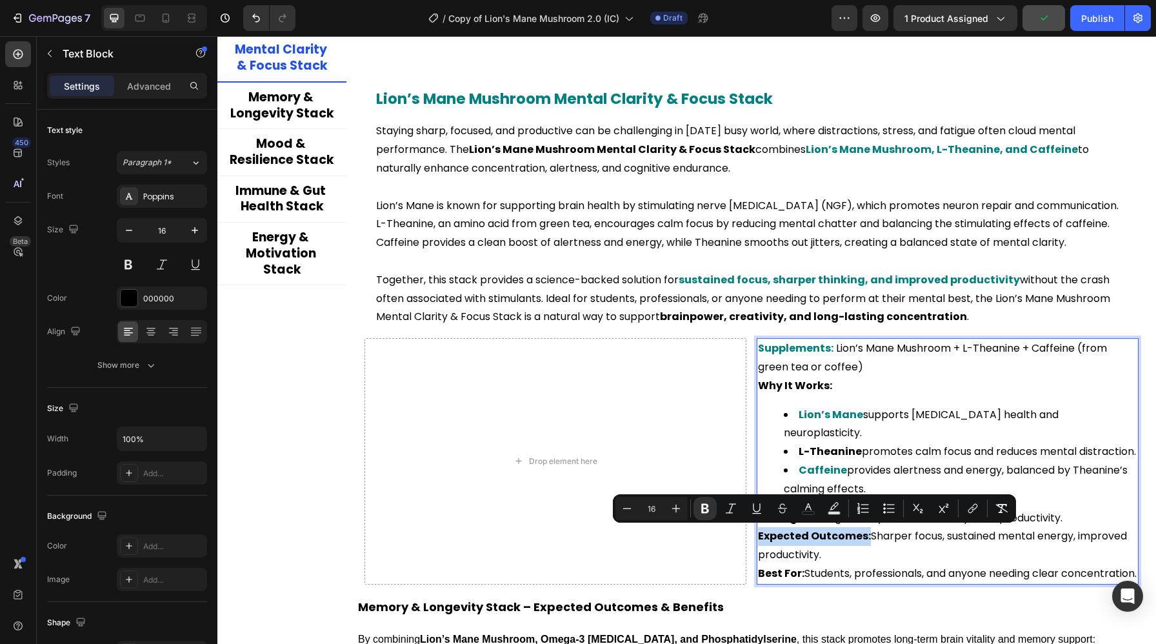
drag, startPoint x: 867, startPoint y: 537, endPoint x: 760, endPoint y: 540, distance: 107.8
click at [760, 540] on p "Expected Outcomes: Sharper focus, sustained mental energy, improved productivit…" at bounding box center [947, 545] width 379 height 37
click at [807, 511] on rect "Editor contextual toolbar" at bounding box center [806, 512] width 12 height 3
type input "000000"
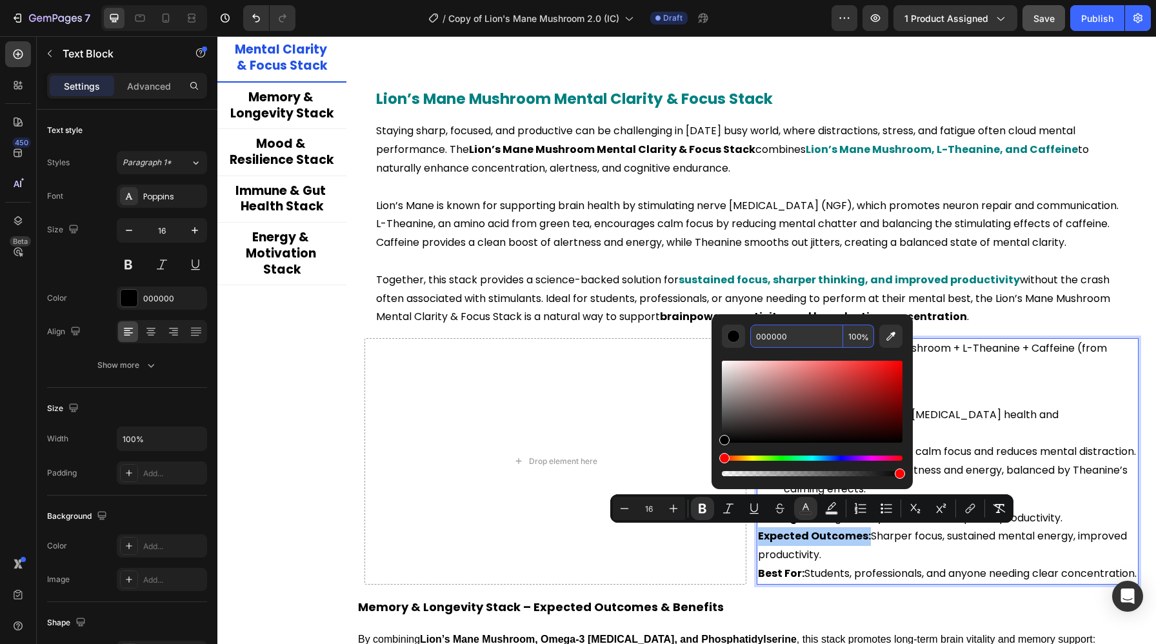
click at [791, 329] on input "000000" at bounding box center [796, 335] width 93 height 23
paste input "808"
type input "008080"
click at [980, 397] on div "Supplements: Lion’s Mane Mushroom + L-Theanine + Caffeine (from green tea or co…" at bounding box center [947, 461] width 382 height 246
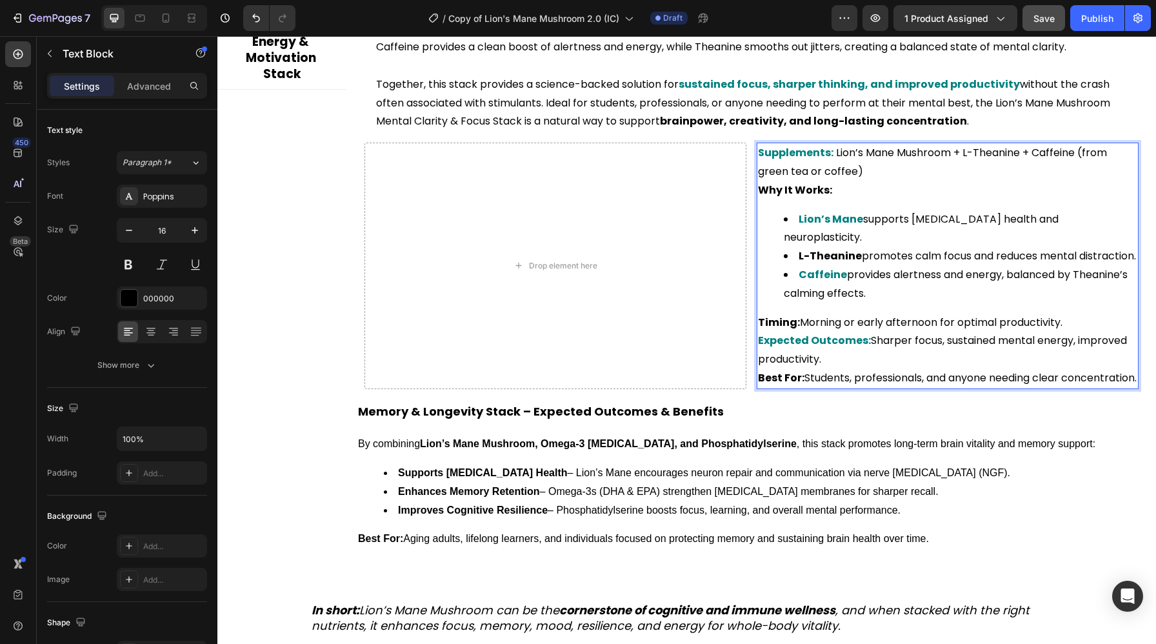
scroll to position [2739, 0]
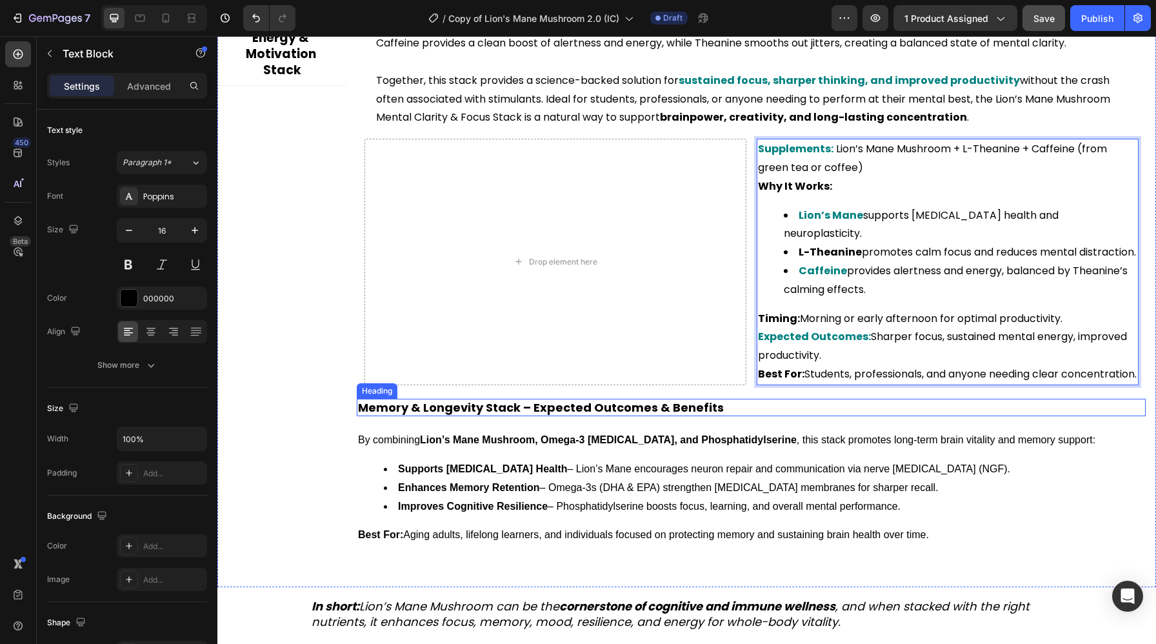
click at [547, 416] on h2 "Memory & Longevity Stack – Expected Outcomes & Benefits" at bounding box center [751, 407] width 789 height 17
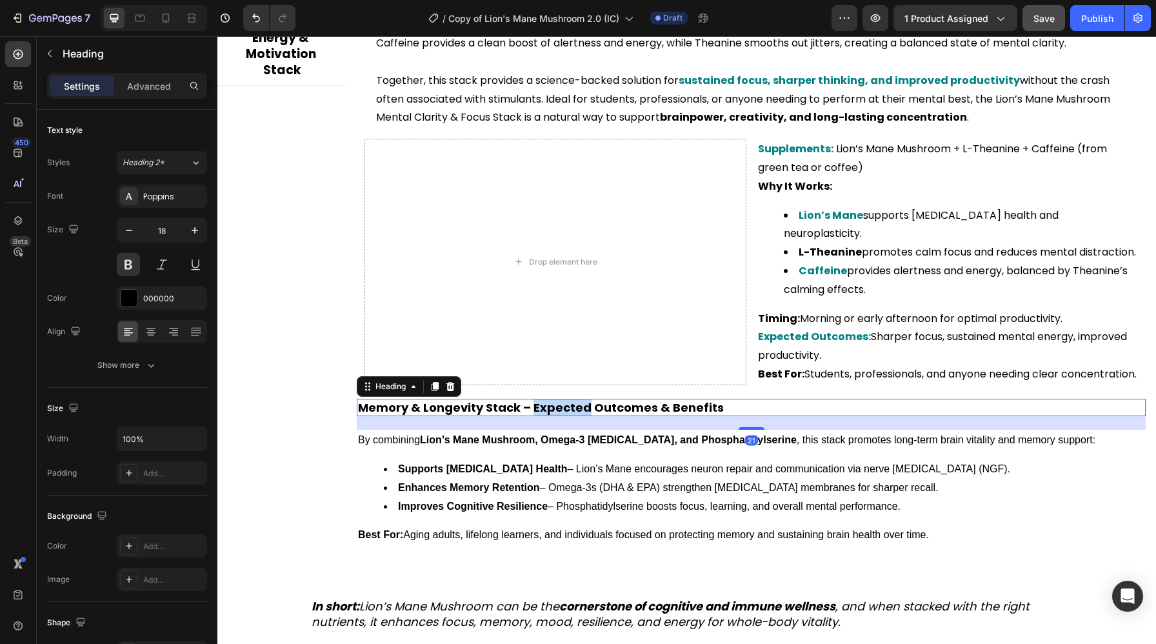
click at [547, 416] on h2 "Memory & Longevity Stack – Expected Outcomes & Benefits" at bounding box center [751, 407] width 789 height 17
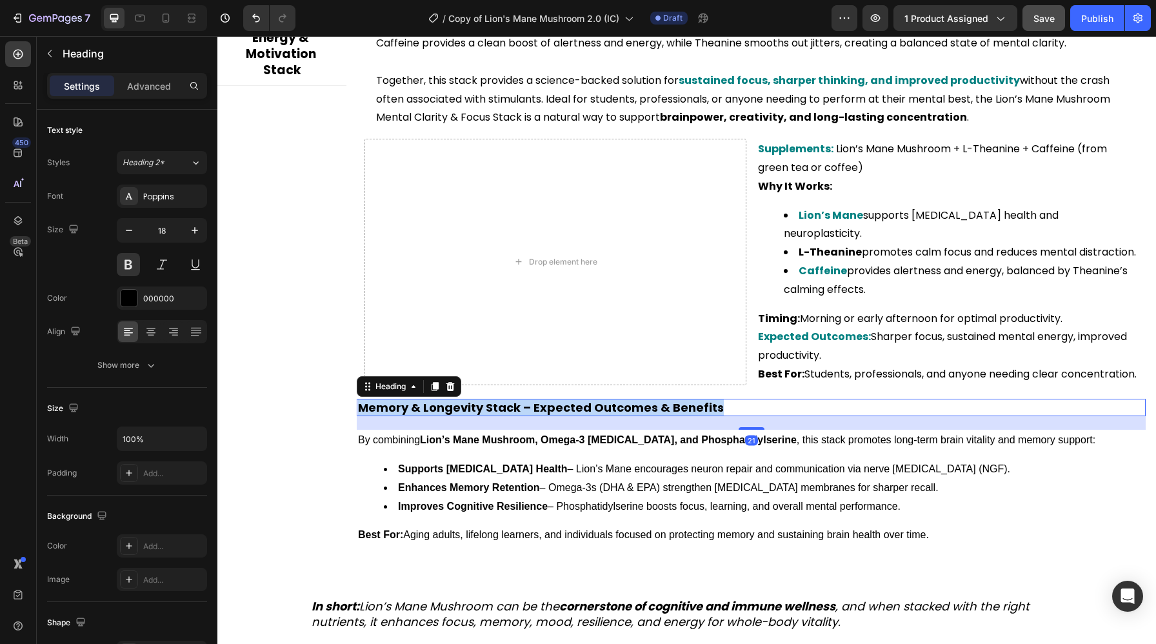
click at [547, 415] on p "Memory & Longevity Stack – Expected Outcomes & Benefits" at bounding box center [751, 407] width 786 height 15
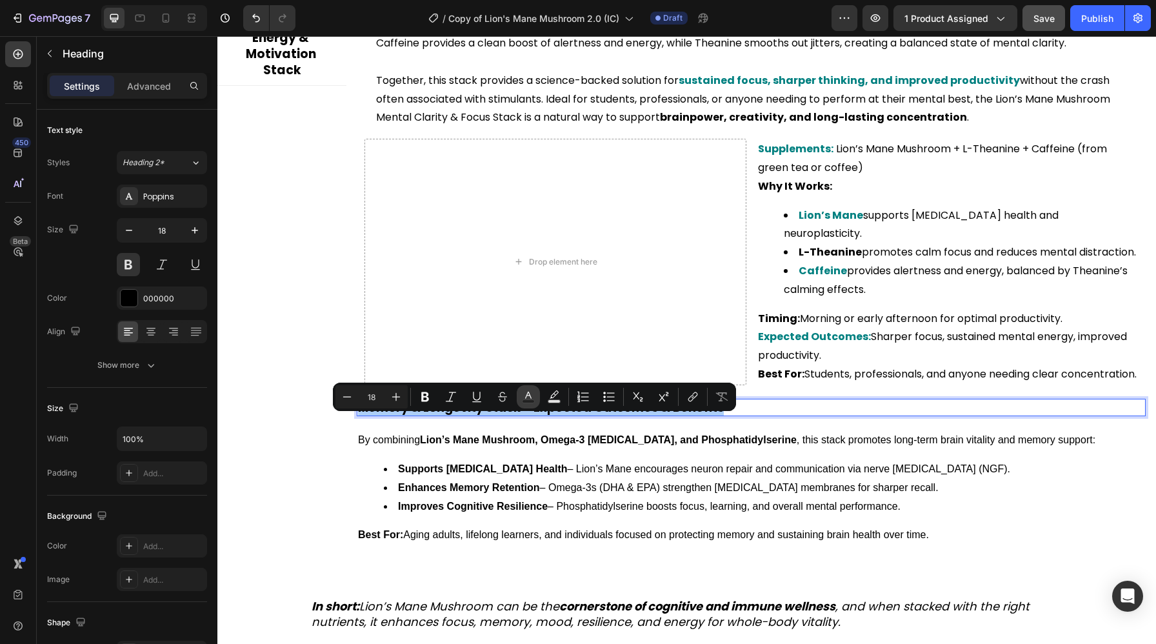
click at [526, 397] on icon "Editor contextual toolbar" at bounding box center [528, 396] width 13 height 13
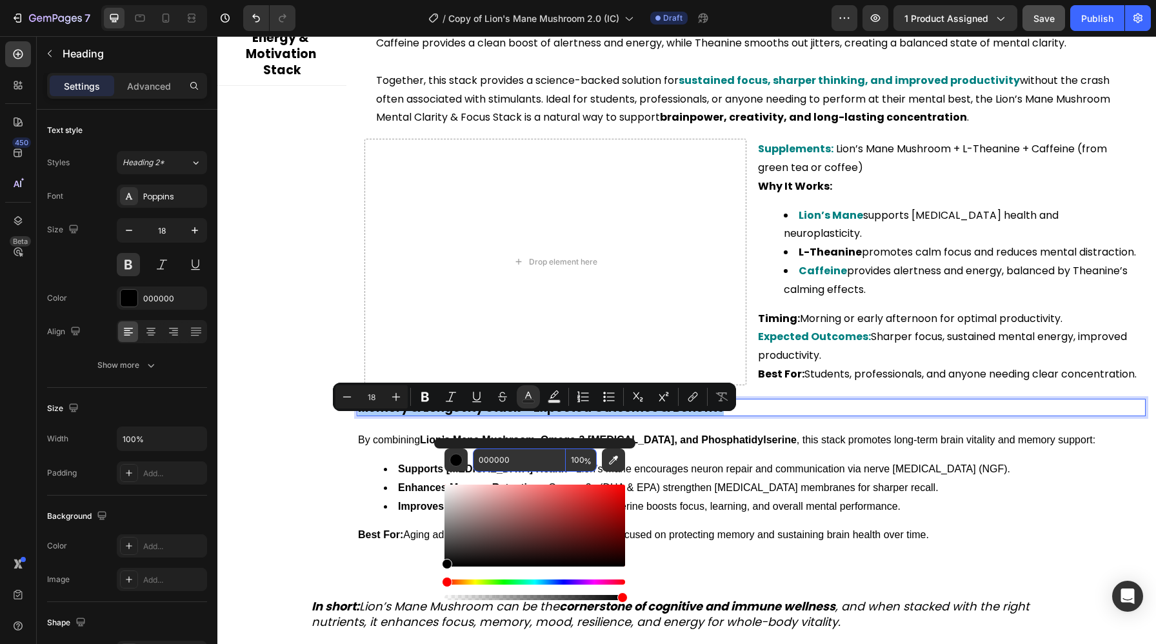
click at [526, 455] on input "000000" at bounding box center [519, 459] width 93 height 23
paste input "808"
type input "008080"
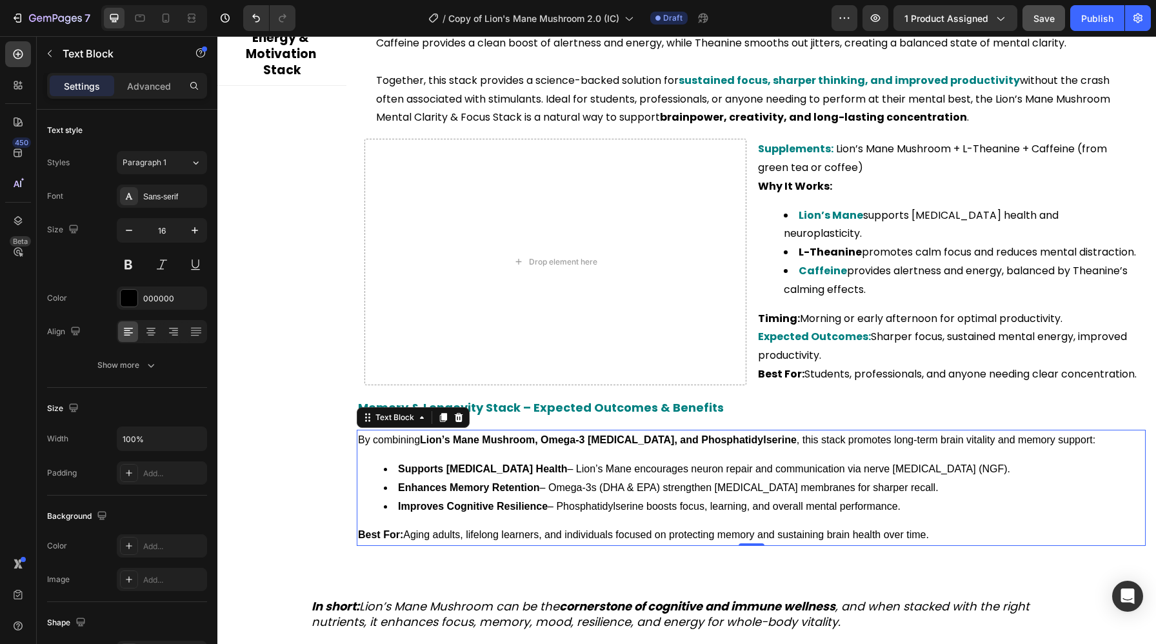
click at [655, 478] on li "Supports Brain Cell Health – Lion’s Mane encourages neuron repair and communica…" at bounding box center [764, 469] width 760 height 19
click at [460, 469] on div "By combining Lion’s Mane Mushroom, Omega-3 Fish Oil, and Phosphatidylserine , t…" at bounding box center [751, 487] width 789 height 116
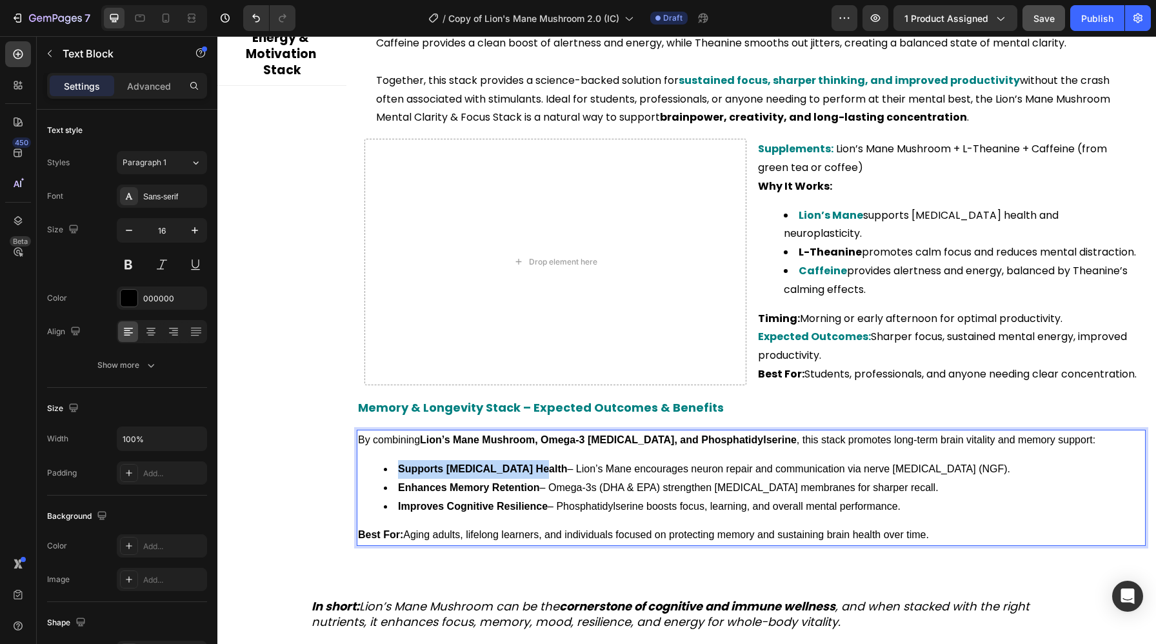
drag, startPoint x: 399, startPoint y: 487, endPoint x: 527, endPoint y: 489, distance: 128.3
click at [527, 478] on li "Supports Brain Cell Health – Lion’s Mane encourages neuron repair and communica…" at bounding box center [764, 469] width 760 height 19
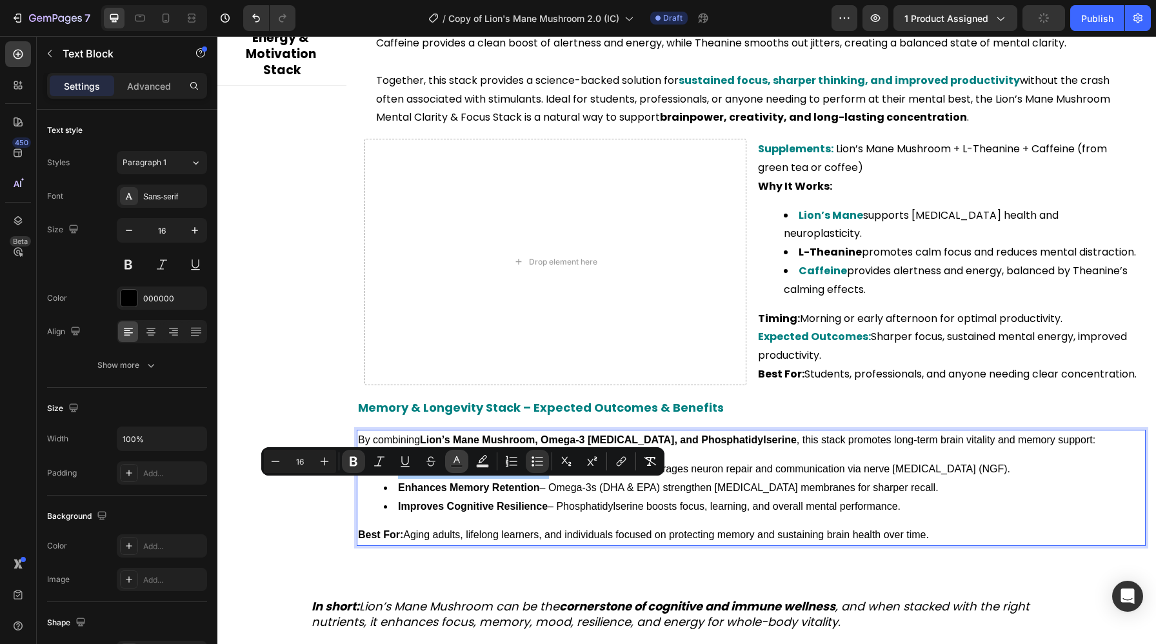
click at [455, 457] on icon "Editor contextual toolbar" at bounding box center [456, 461] width 13 height 13
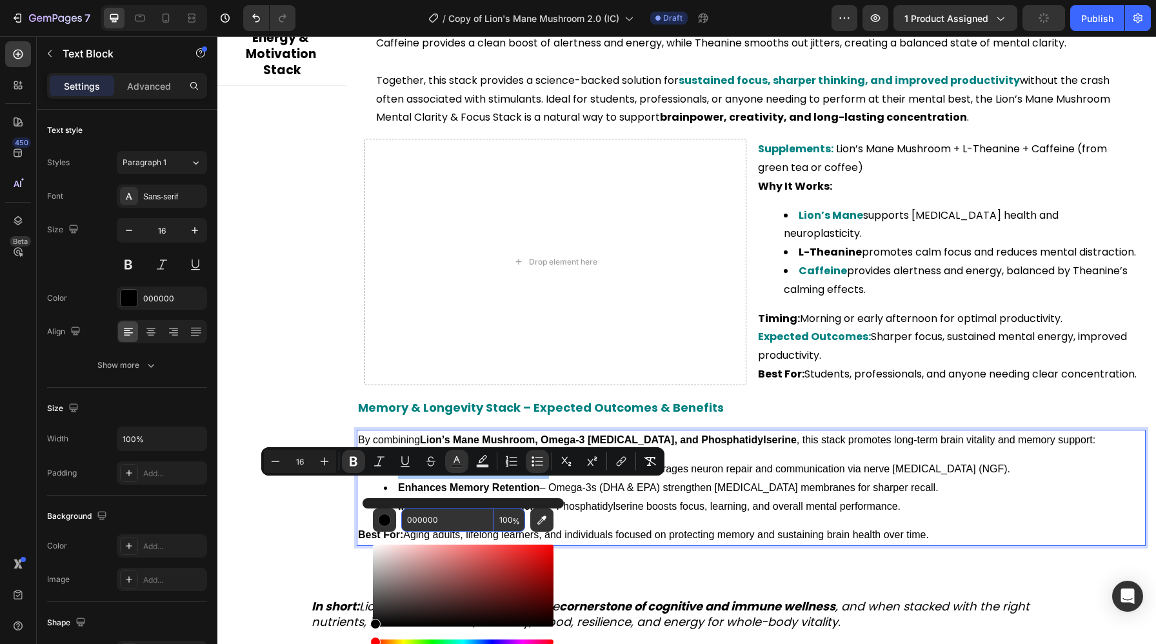
click at [447, 518] on input "000000" at bounding box center [447, 519] width 93 height 23
paste input "808"
type input "008080"
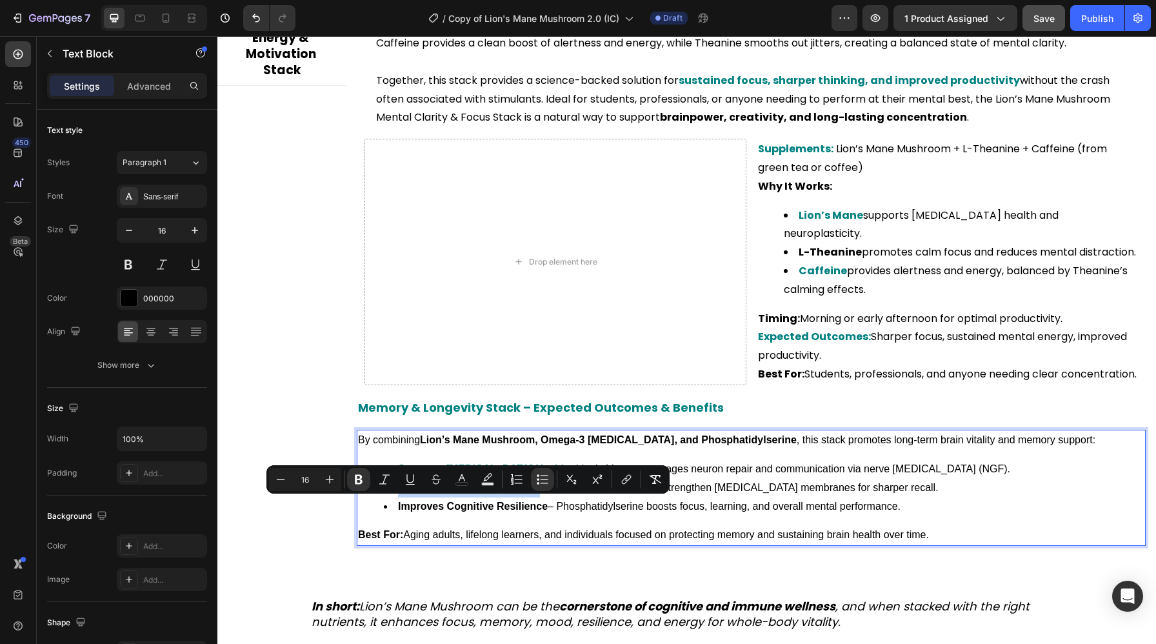
drag, startPoint x: 538, startPoint y: 507, endPoint x: 397, endPoint y: 507, distance: 141.2
click at [397, 497] on li "Enhances Memory Retention – Omega-3s (DHA & EPA) strengthen brain cell membrane…" at bounding box center [764, 487] width 760 height 19
click at [454, 484] on button "color" at bounding box center [461, 479] width 23 height 23
type input "000000"
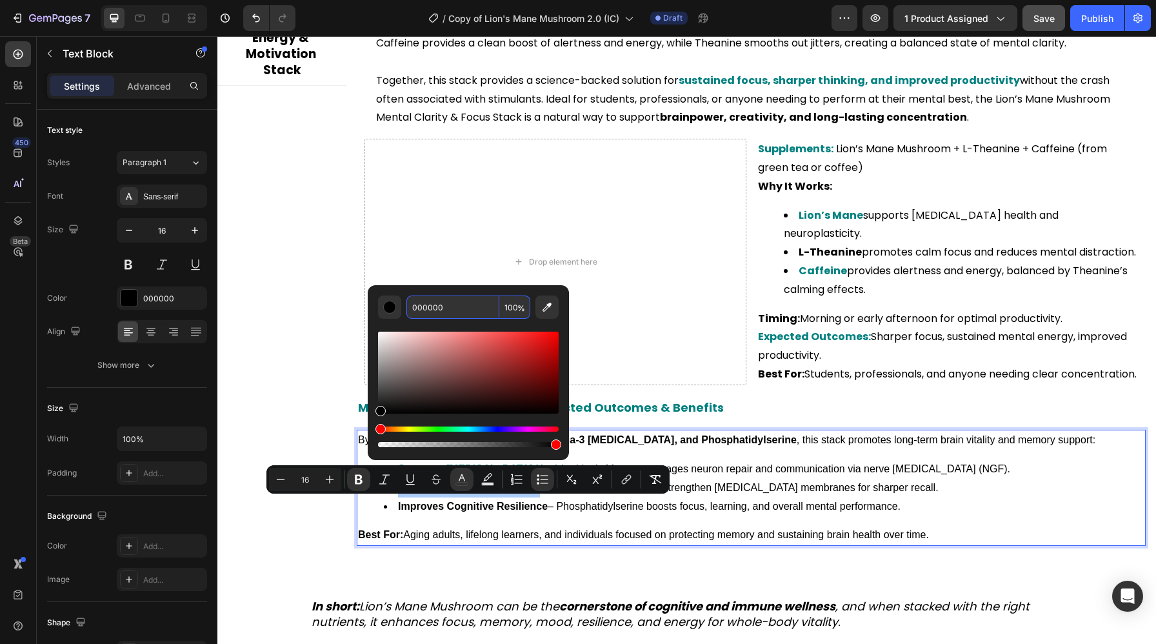
click at [435, 308] on input "000000" at bounding box center [452, 306] width 93 height 23
paste input "808"
type input "008080"
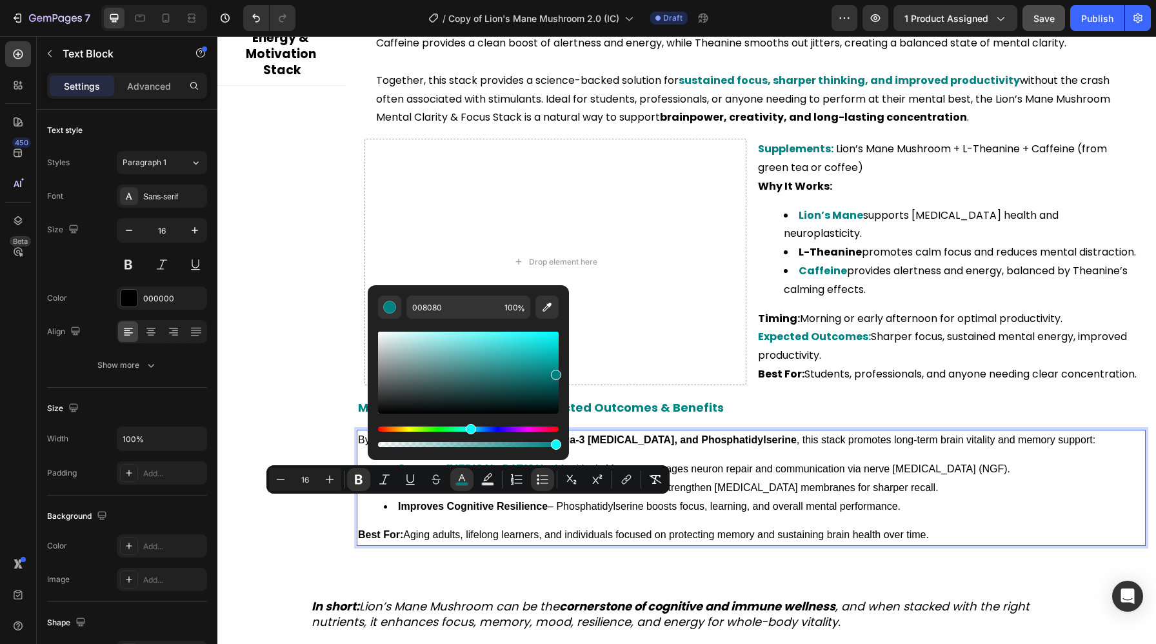
click at [561, 516] on li "Improves Cognitive Resilience – Phosphatidylserine boosts focus, learning, and …" at bounding box center [764, 506] width 760 height 19
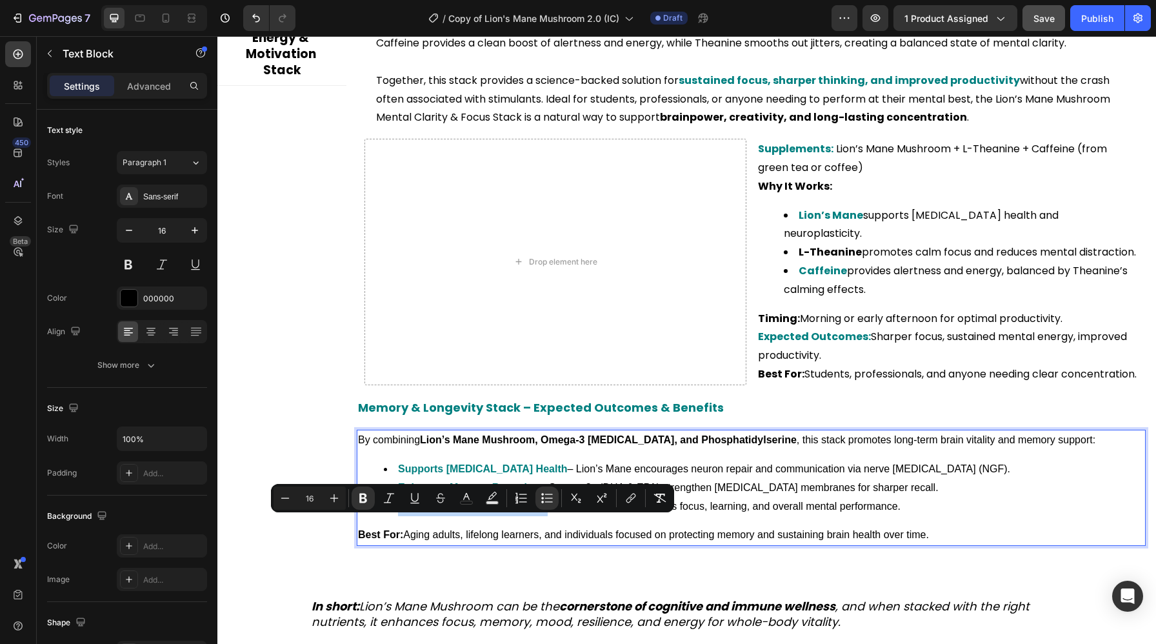
drag, startPoint x: 547, startPoint y: 526, endPoint x: 394, endPoint y: 527, distance: 153.5
click at [394, 516] on li "Improves Cognitive Resilience – Phosphatidylserine boosts focus, learning, and …" at bounding box center [764, 506] width 760 height 19
click at [470, 497] on icon "Editor contextual toolbar" at bounding box center [466, 497] width 13 height 13
type input "000000"
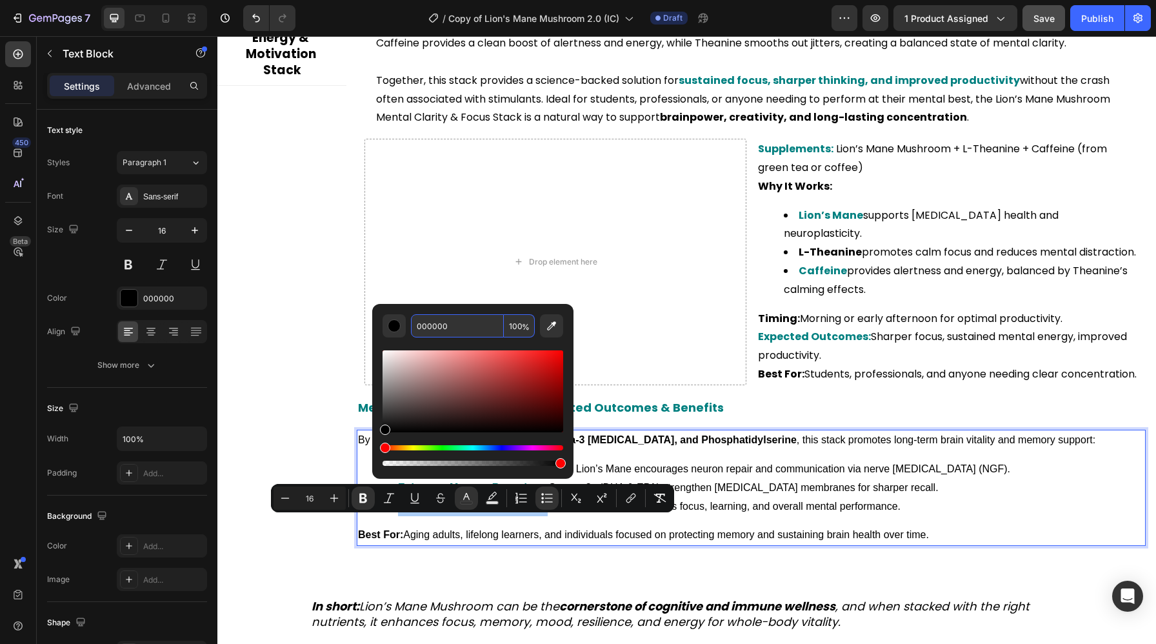
click at [463, 325] on input "000000" at bounding box center [457, 325] width 93 height 23
paste input "808"
type input "008080"
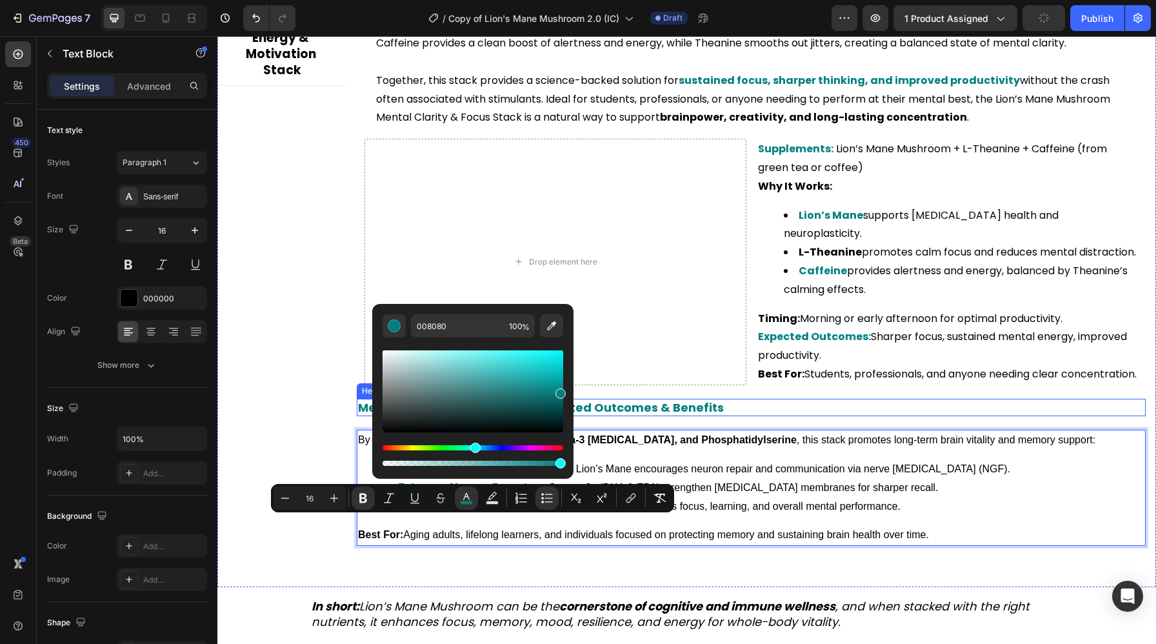
click at [791, 415] on p "⁠⁠⁠⁠⁠⁠⁠ Memory & Longevity Stack – Expected Outcomes & Benefits" at bounding box center [751, 407] width 786 height 15
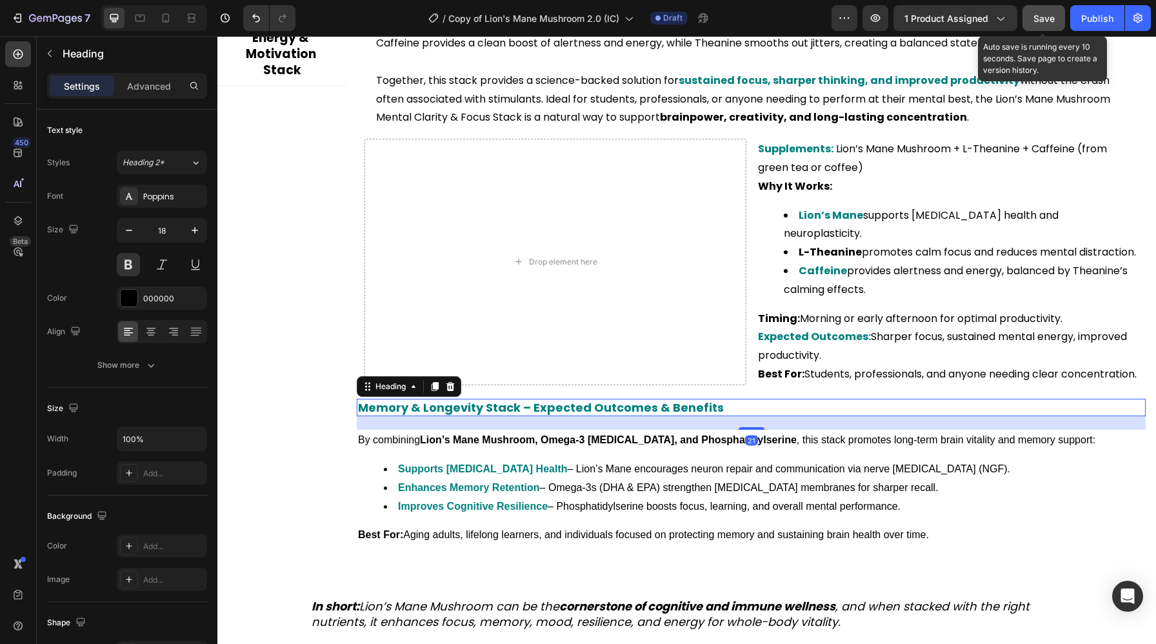
click at [1039, 14] on span "Save" at bounding box center [1043, 18] width 21 height 11
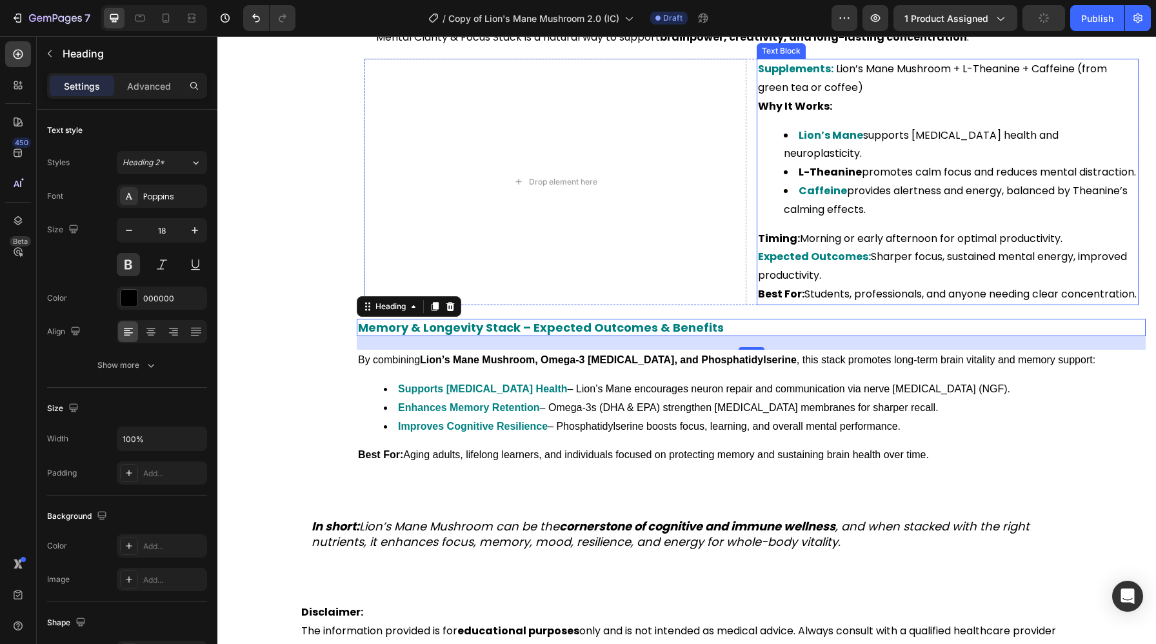
scroll to position [2841, 0]
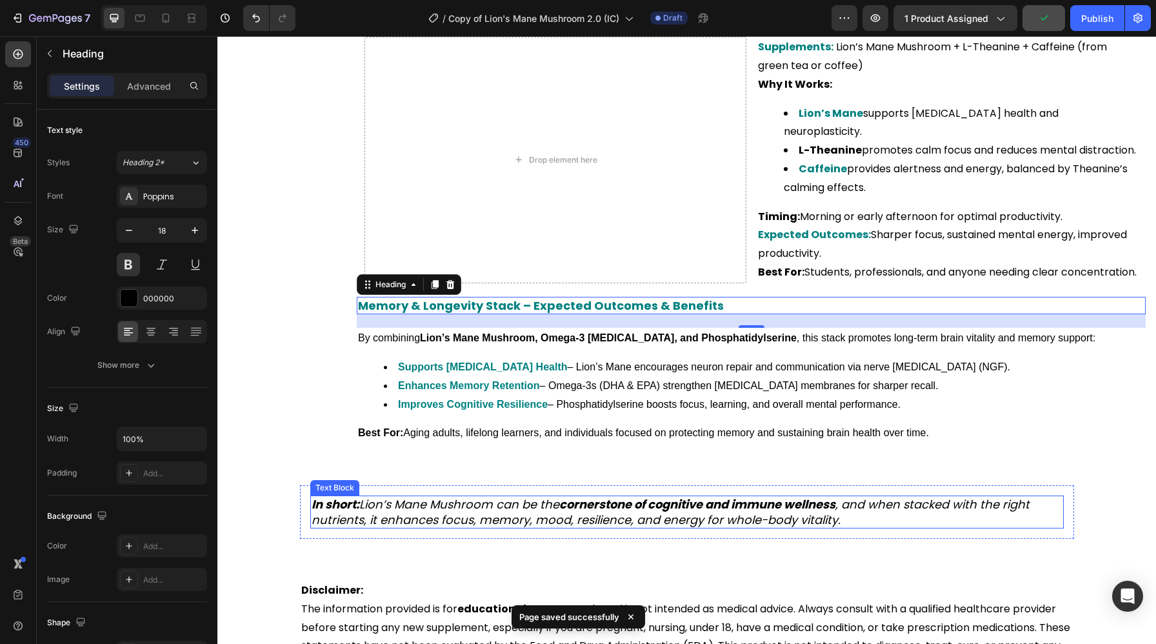
click at [455, 518] on p "In short: Lion’s Mane Mushroom can be the cornerstone of cognitive and immune w…" at bounding box center [686, 512] width 751 height 30
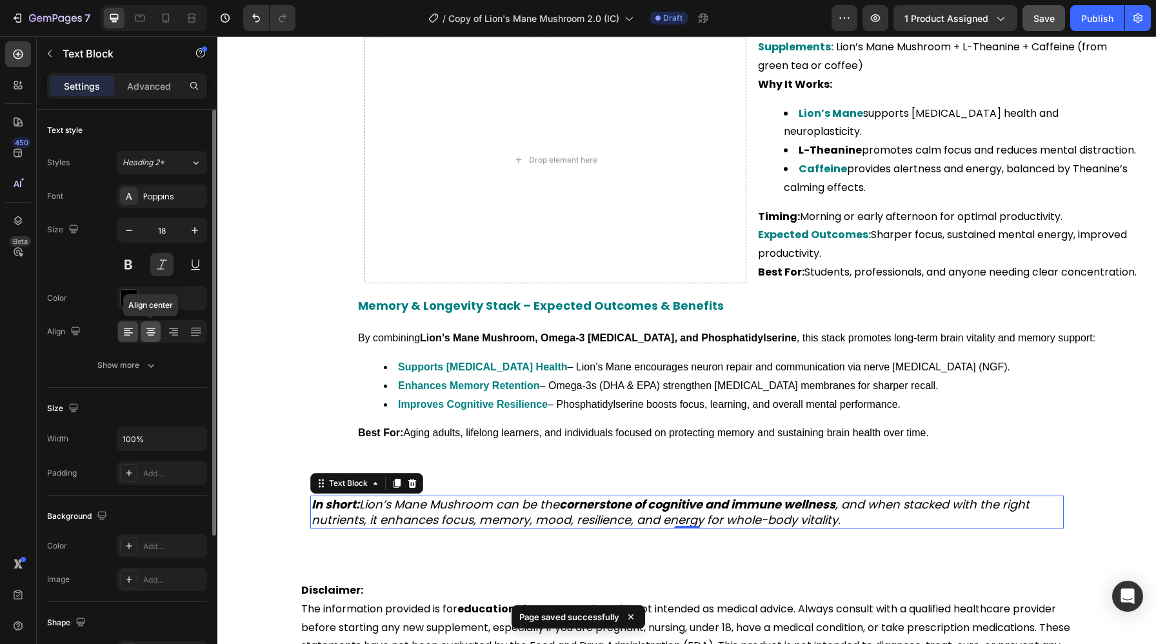
click at [147, 332] on icon at bounding box center [150, 332] width 9 height 1
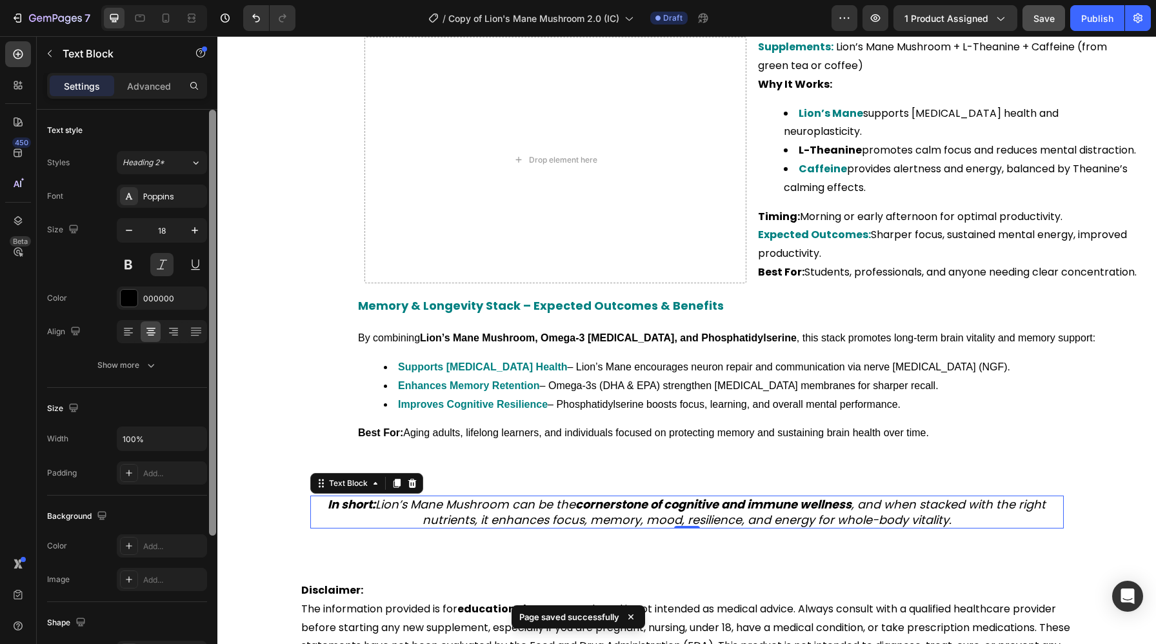
click at [210, 467] on div at bounding box center [212, 323] width 7 height 426
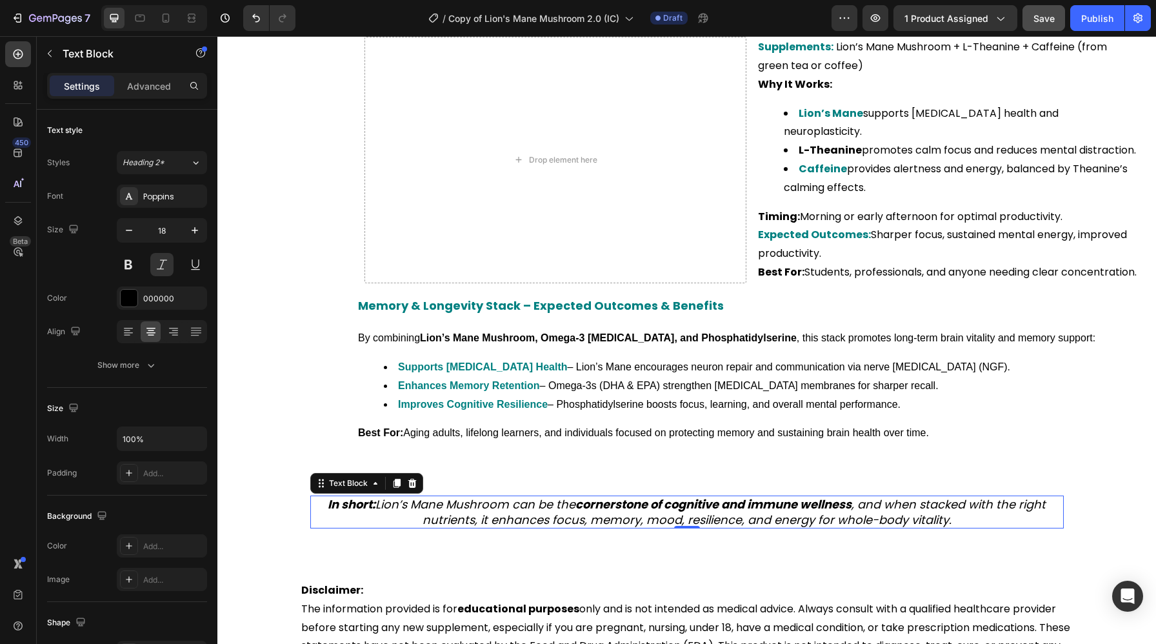
click at [318, 527] on p "In short: Lion’s Mane Mushroom can be the cornerstone of cognitive and immune w…" at bounding box center [686, 512] width 751 height 30
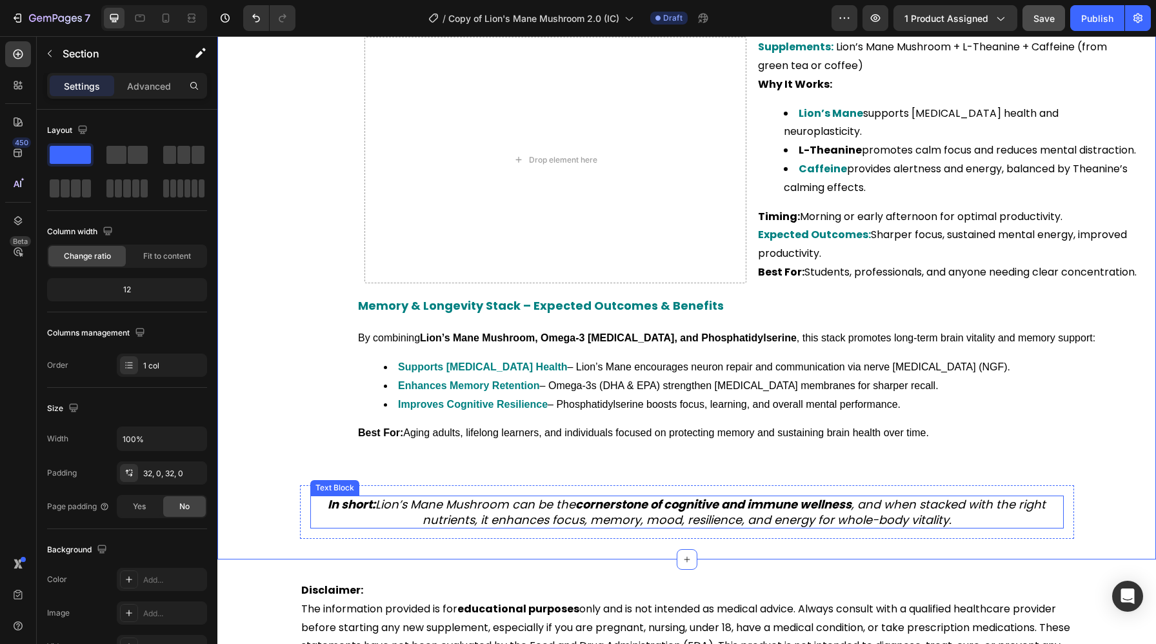
click at [344, 527] on p "In short: Lion’s Mane Mushroom can be the cornerstone of cognitive and immune w…" at bounding box center [686, 512] width 751 height 30
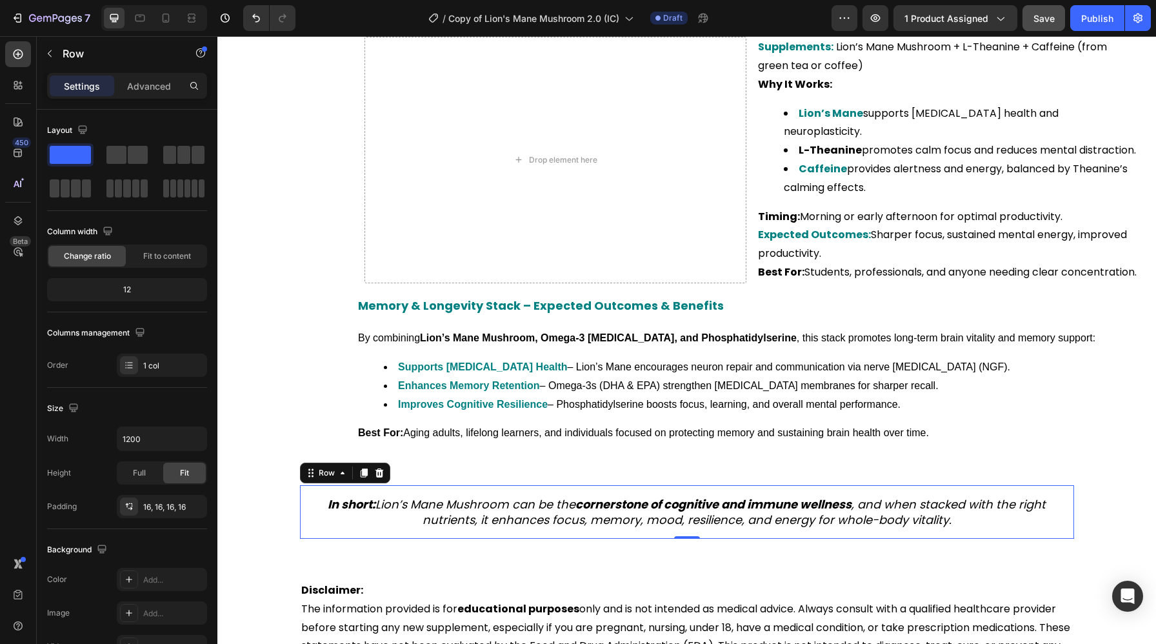
click at [341, 538] on div "In short: Lion’s Mane Mushroom can be the cornerstone of cognitive and immune w…" at bounding box center [687, 512] width 774 height 54
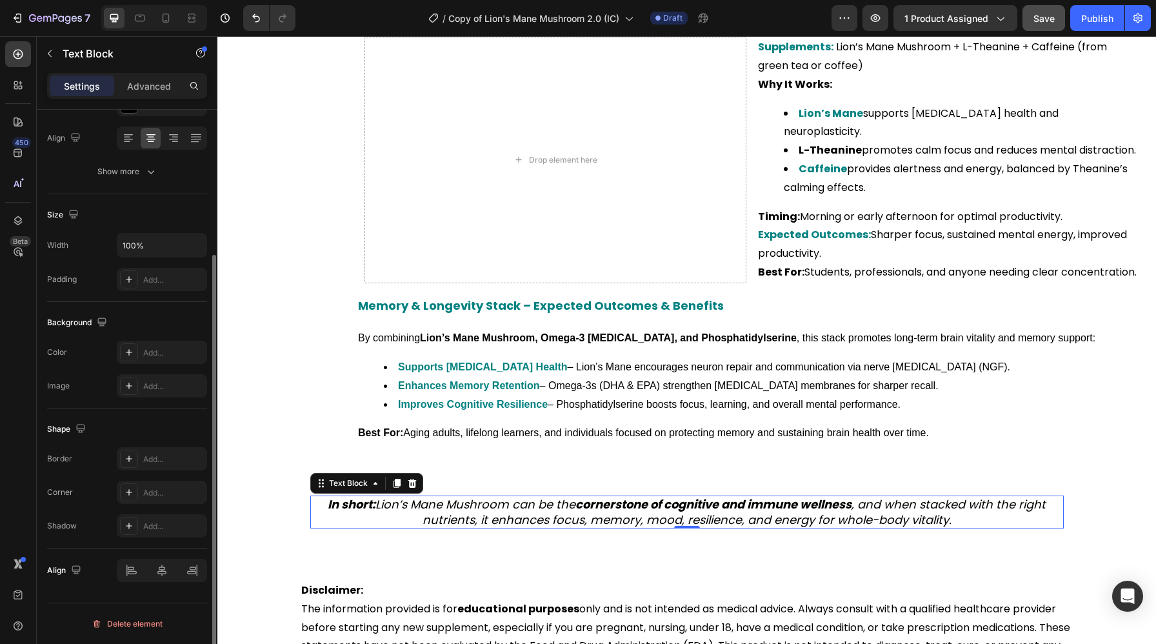
click at [352, 512] on strong "In short:" at bounding box center [352, 504] width 48 height 16
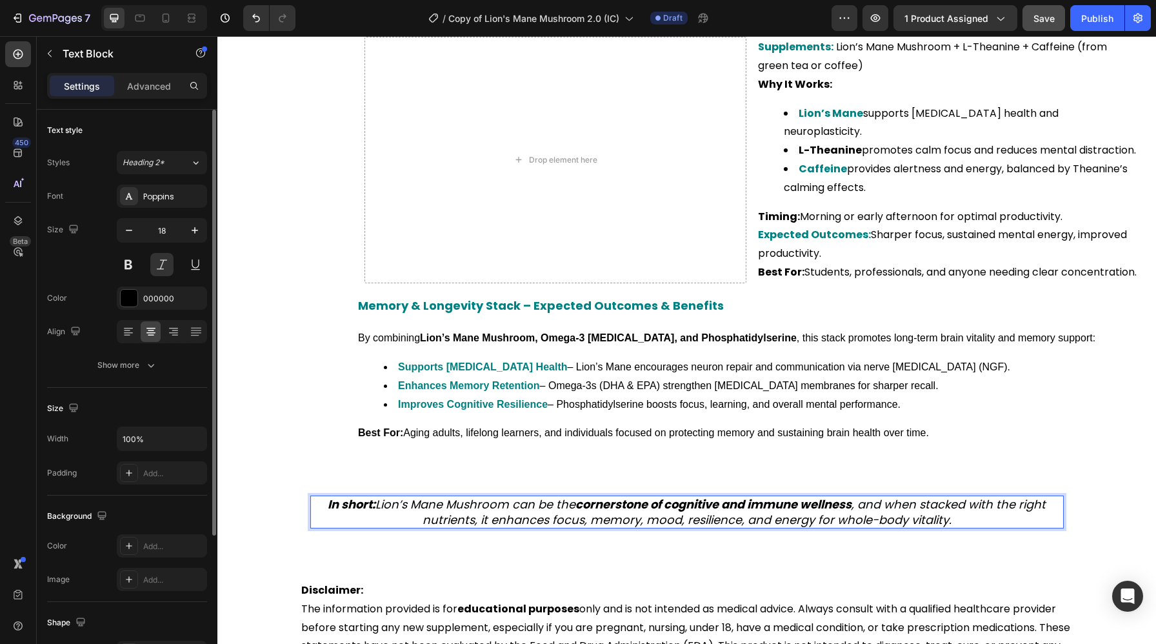
click at [365, 512] on strong "In short:" at bounding box center [352, 504] width 48 height 16
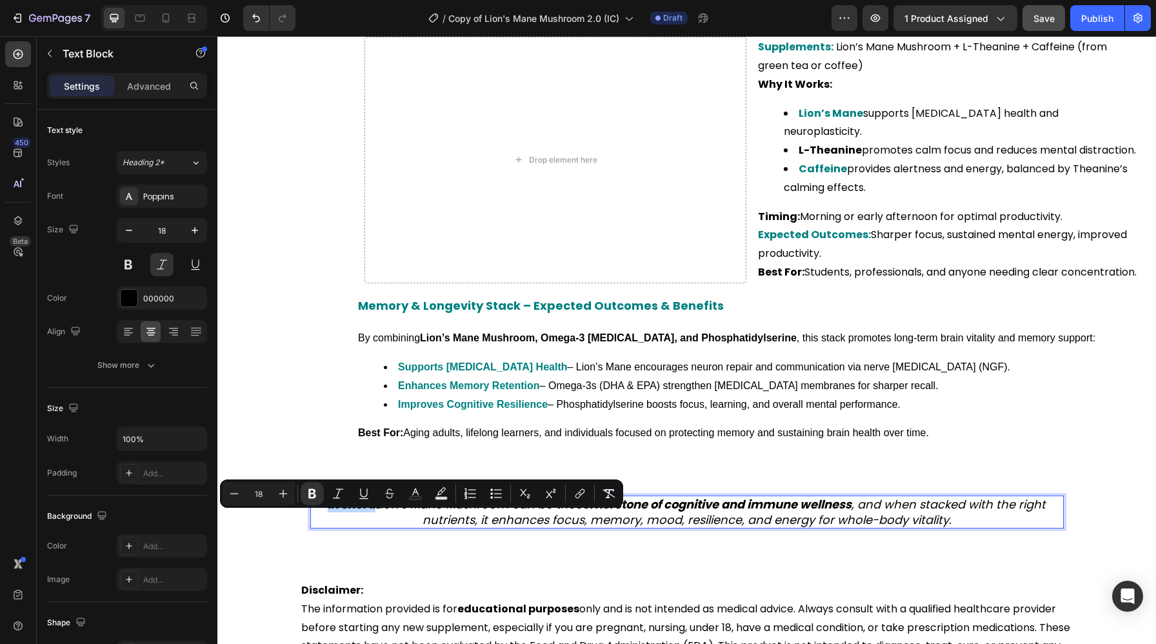
drag, startPoint x: 375, startPoint y: 524, endPoint x: 324, endPoint y: 524, distance: 50.9
click at [324, 524] on p "In short: Lion’s Mane Mushroom can be the cornerstone of cognitive and immune w…" at bounding box center [686, 512] width 751 height 30
click at [408, 498] on button "Text Color" at bounding box center [415, 493] width 23 height 23
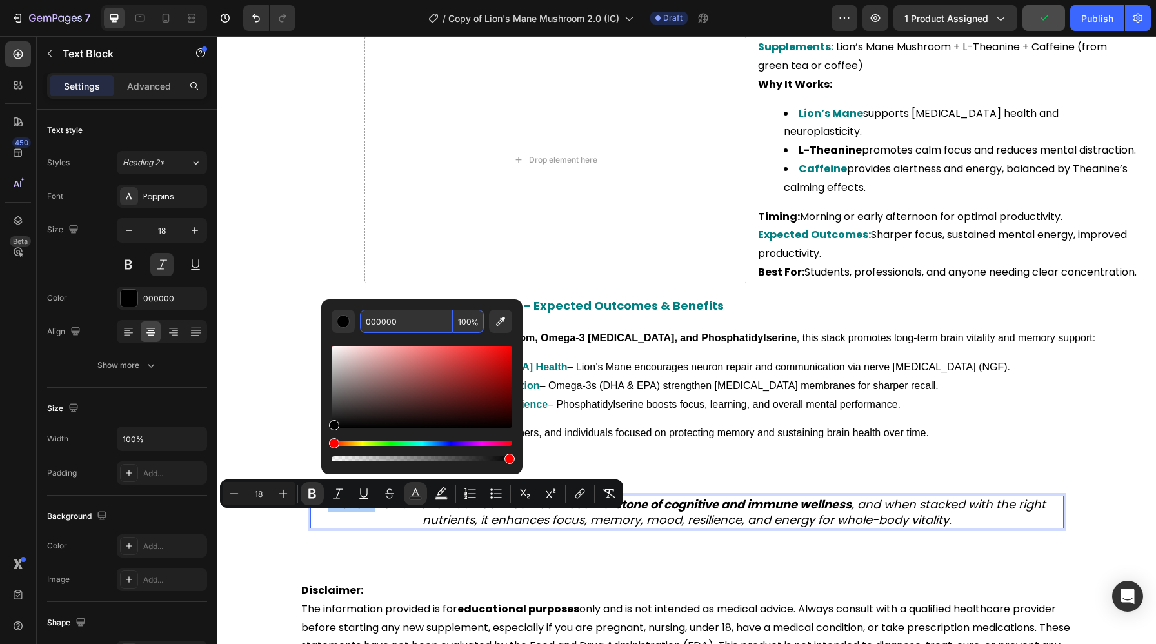
click at [394, 316] on input "000000" at bounding box center [406, 321] width 93 height 23
paste input "808"
type input "008080"
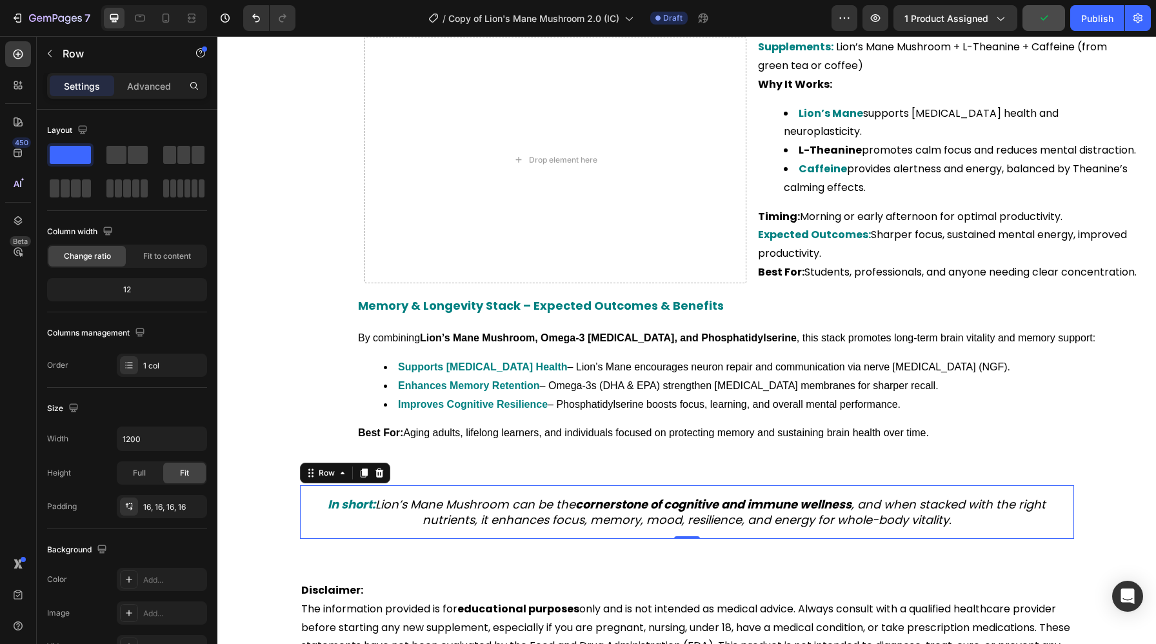
click at [687, 505] on div "In short: Lion’s Mane Mushroom can be the cornerstone of cognitive and immune w…" at bounding box center [687, 512] width 774 height 54
click at [584, 512] on strong "cornerstone of cognitive and immune wellness" at bounding box center [713, 504] width 276 height 16
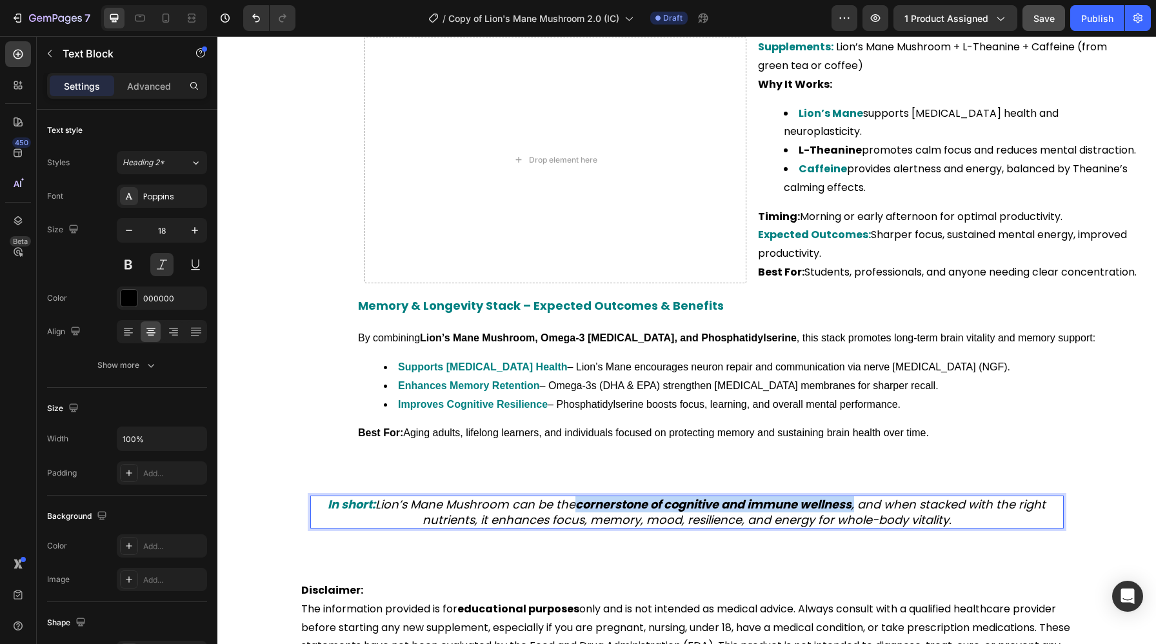
drag, startPoint x: 576, startPoint y: 522, endPoint x: 858, endPoint y: 522, distance: 282.4
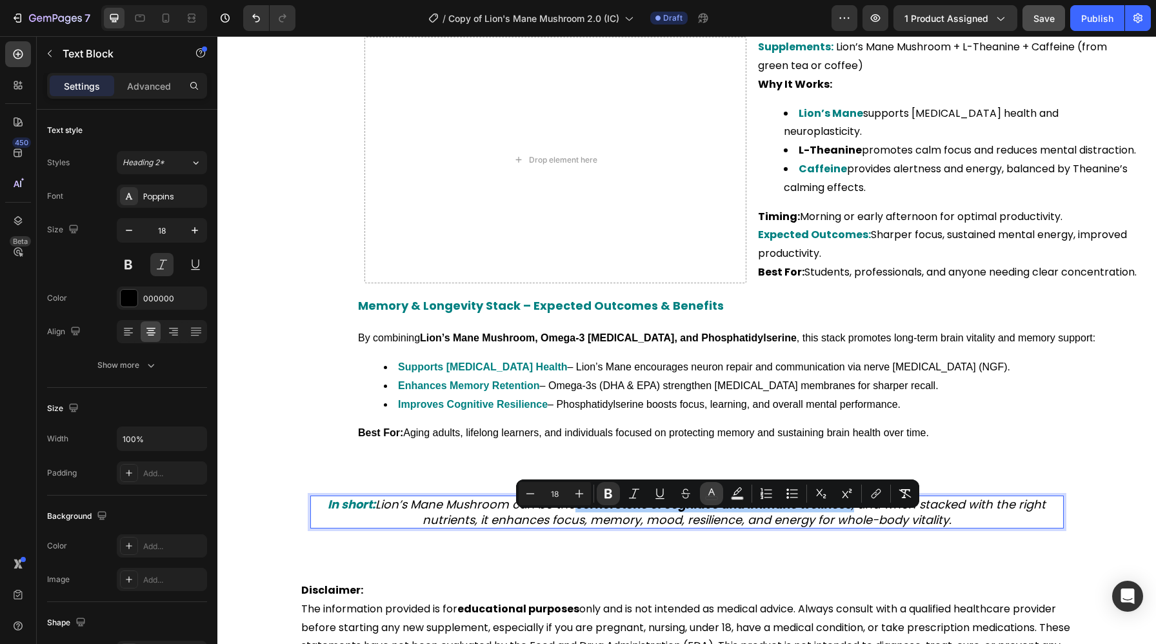
click at [704, 487] on button "color" at bounding box center [711, 493] width 23 height 23
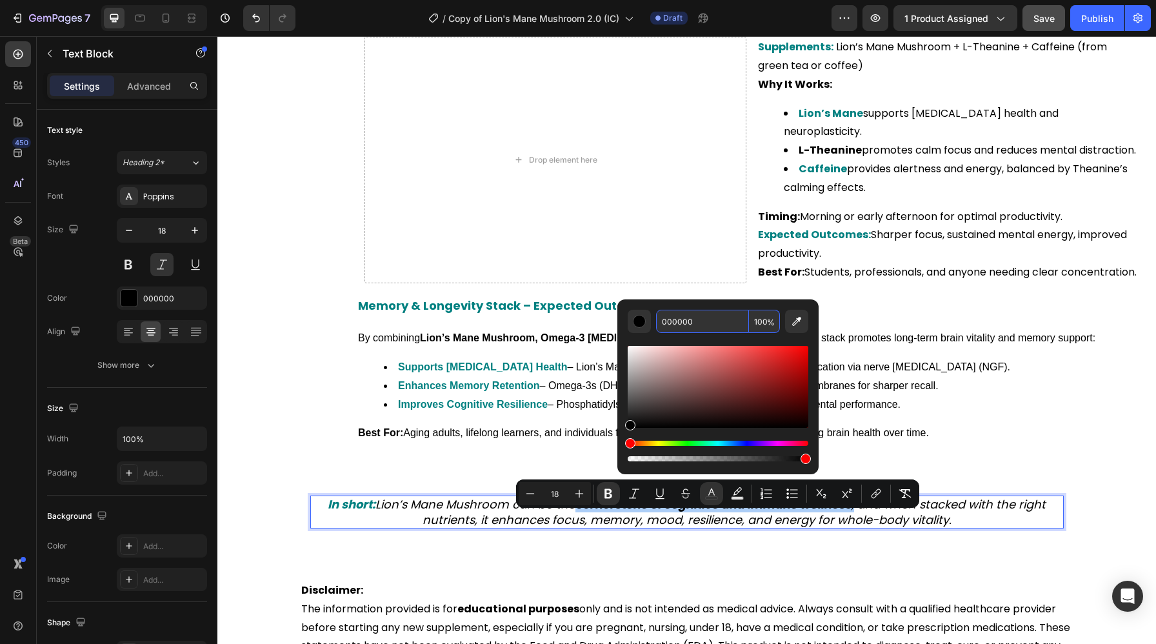
click at [684, 328] on input "000000" at bounding box center [702, 321] width 93 height 23
paste input "808"
type input "008080"
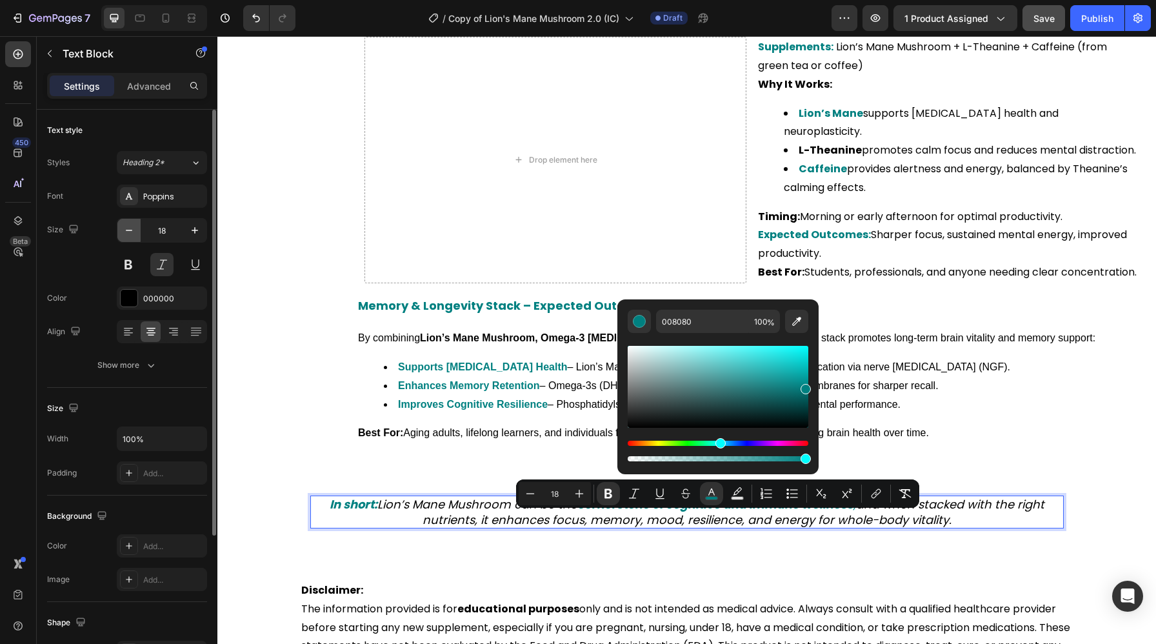
click at [132, 239] on button "button" at bounding box center [128, 230] width 23 height 23
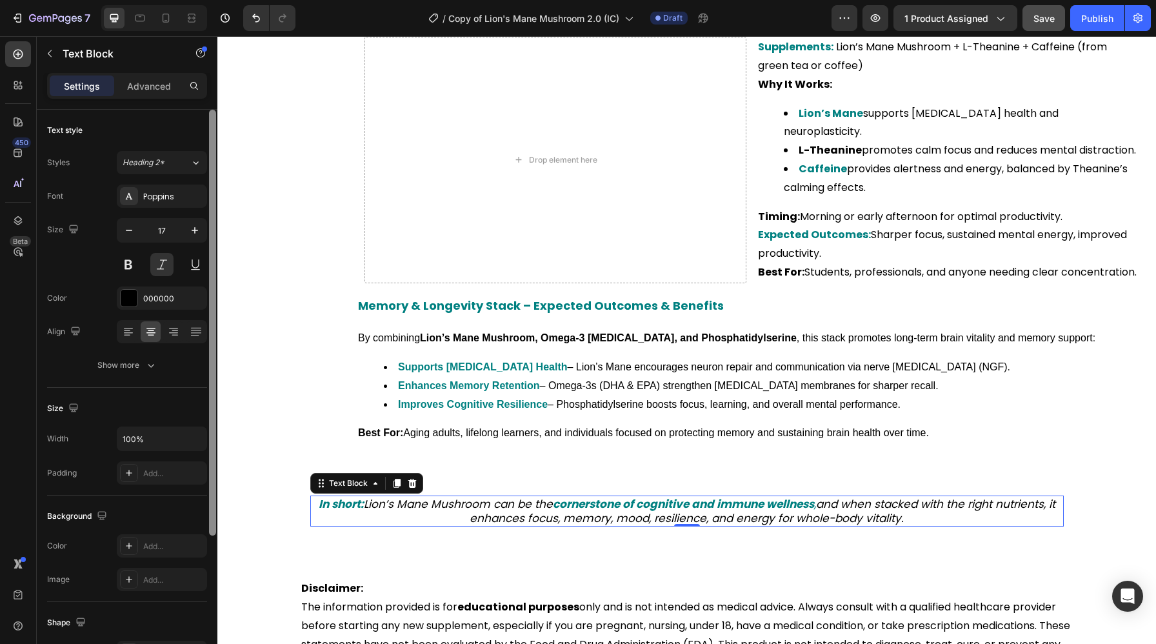
type input "16"
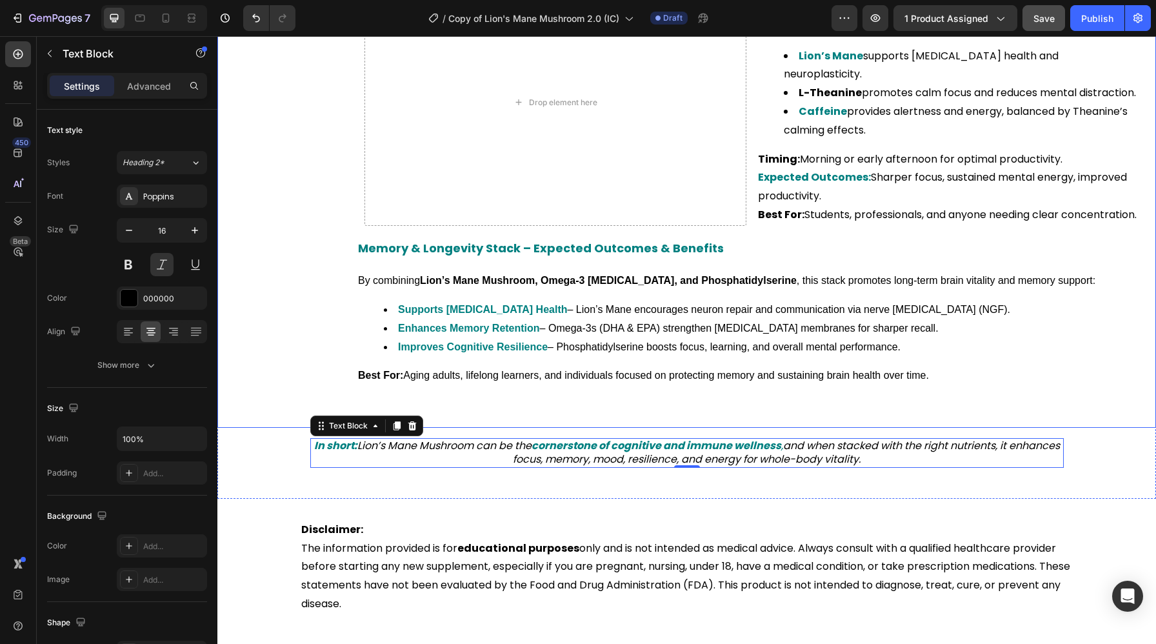
scroll to position [2899, 0]
click at [500, 532] on div "Disclaimer: The information provided is for educational purposes only and is no…" at bounding box center [686, 571] width 938 height 147
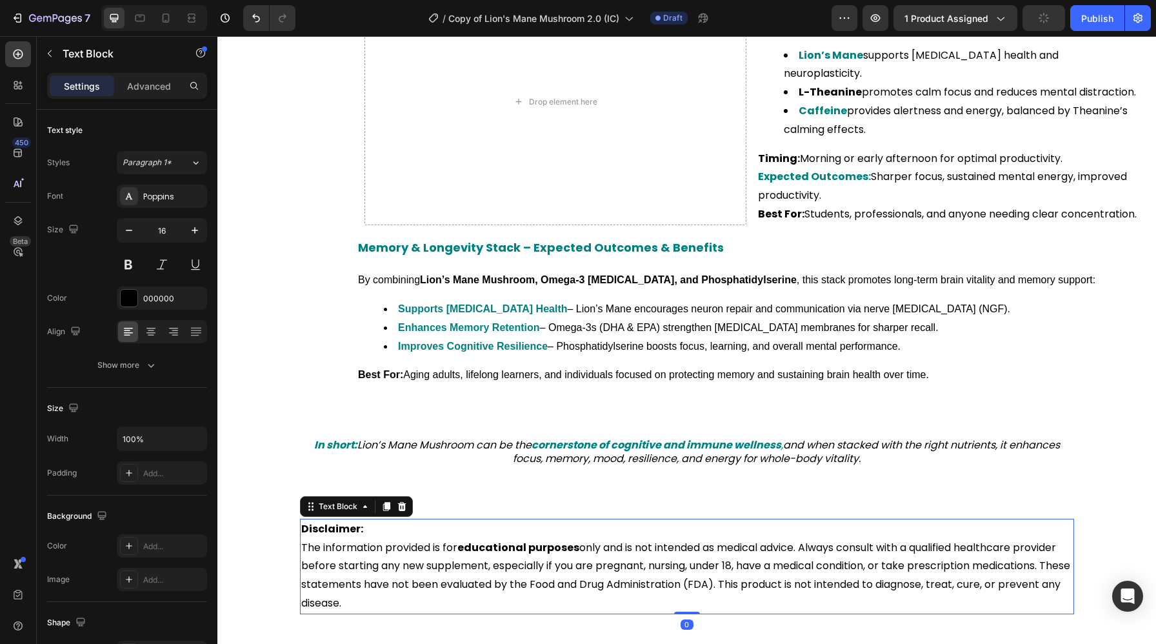
click at [326, 536] on strong "Disclaimer:" at bounding box center [332, 528] width 62 height 15
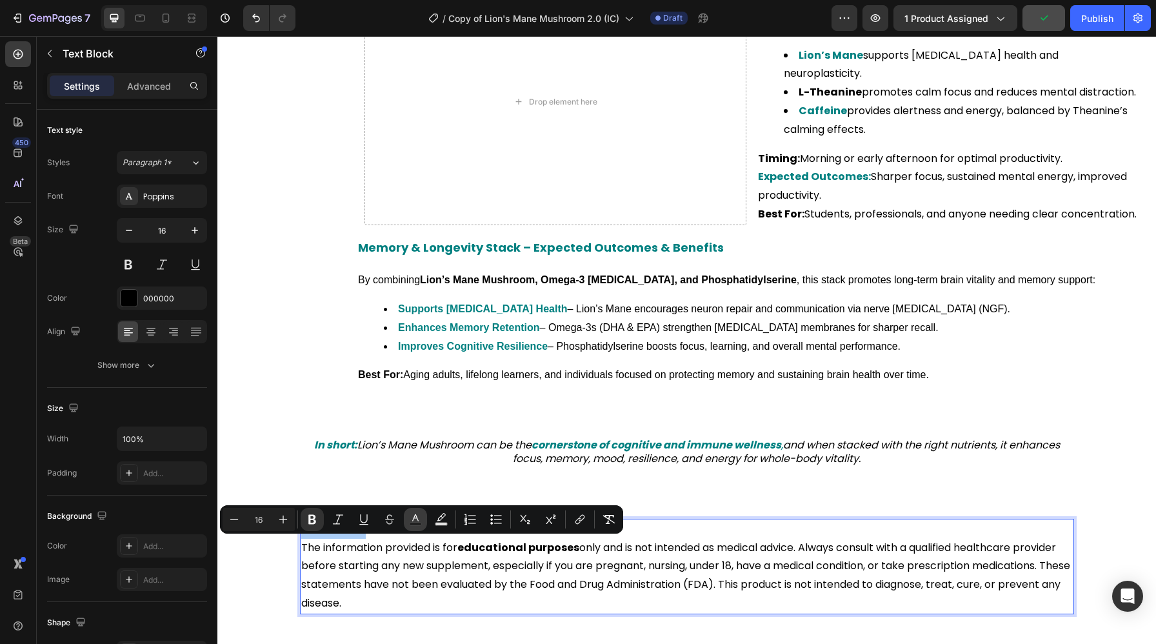
click at [415, 522] on rect "Editor contextual toolbar" at bounding box center [415, 523] width 12 height 3
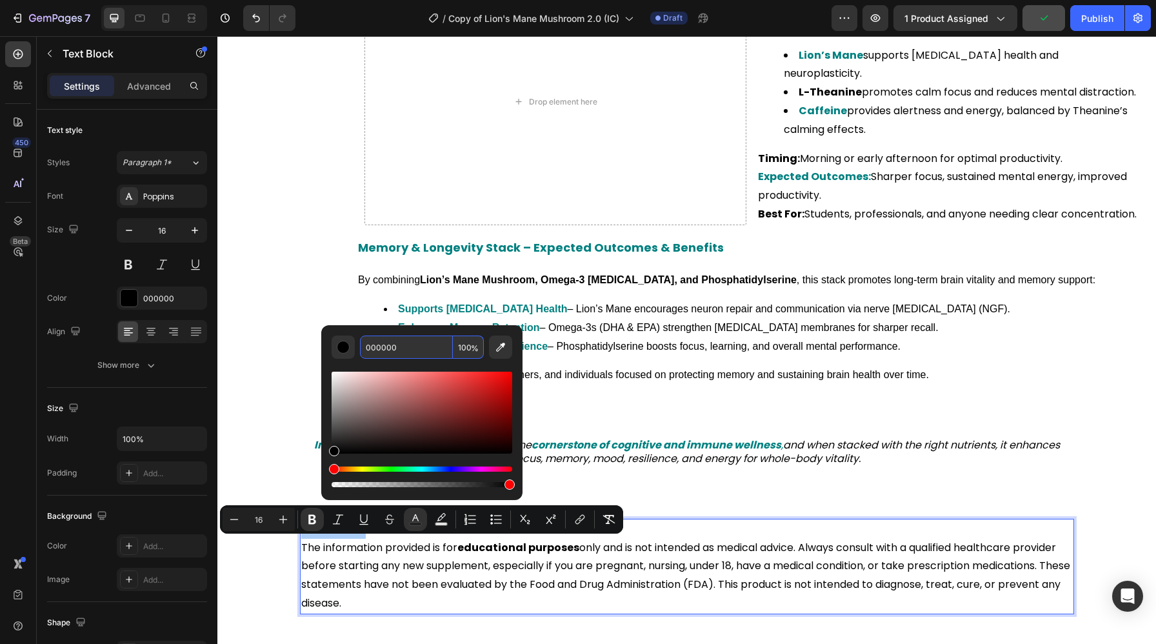
click at [404, 348] on input "000000" at bounding box center [406, 346] width 93 height 23
paste input "808"
type input "008080"
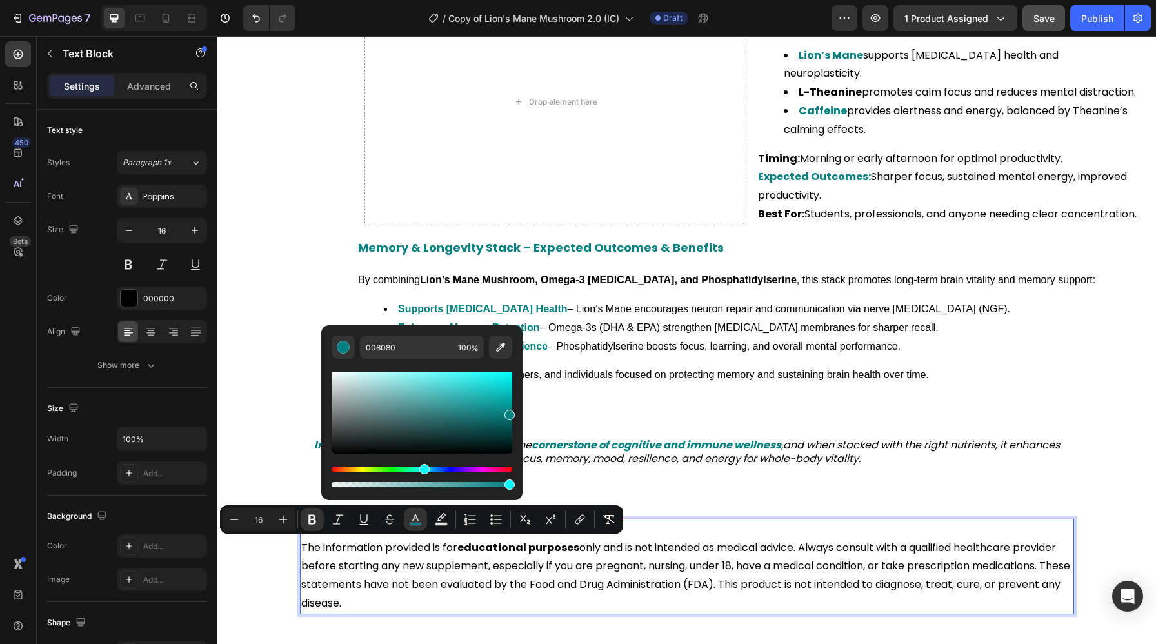
click at [511, 555] on strong "educational purposes" at bounding box center [518, 547] width 122 height 15
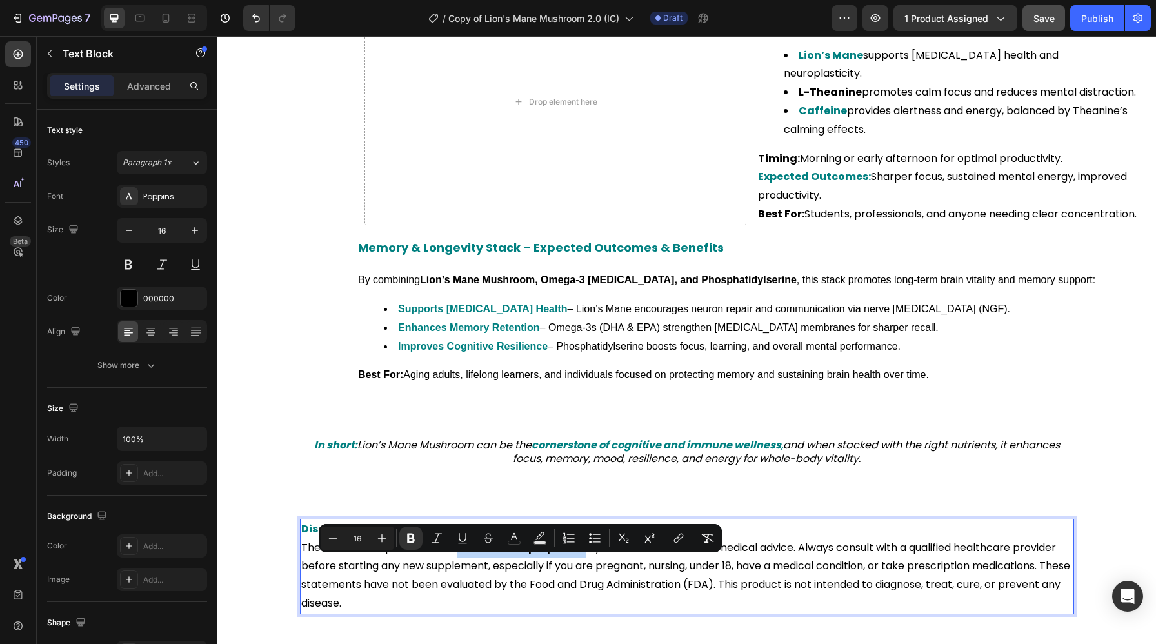
drag, startPoint x: 462, startPoint y: 565, endPoint x: 579, endPoint y: 566, distance: 117.4
click at [579, 566] on p "Disclaimer: The information provided is for educational purposes only and is no…" at bounding box center [686, 566] width 771 height 93
click at [516, 541] on icon "Editor contextual toolbar" at bounding box center [513, 537] width 13 height 13
type input "000000"
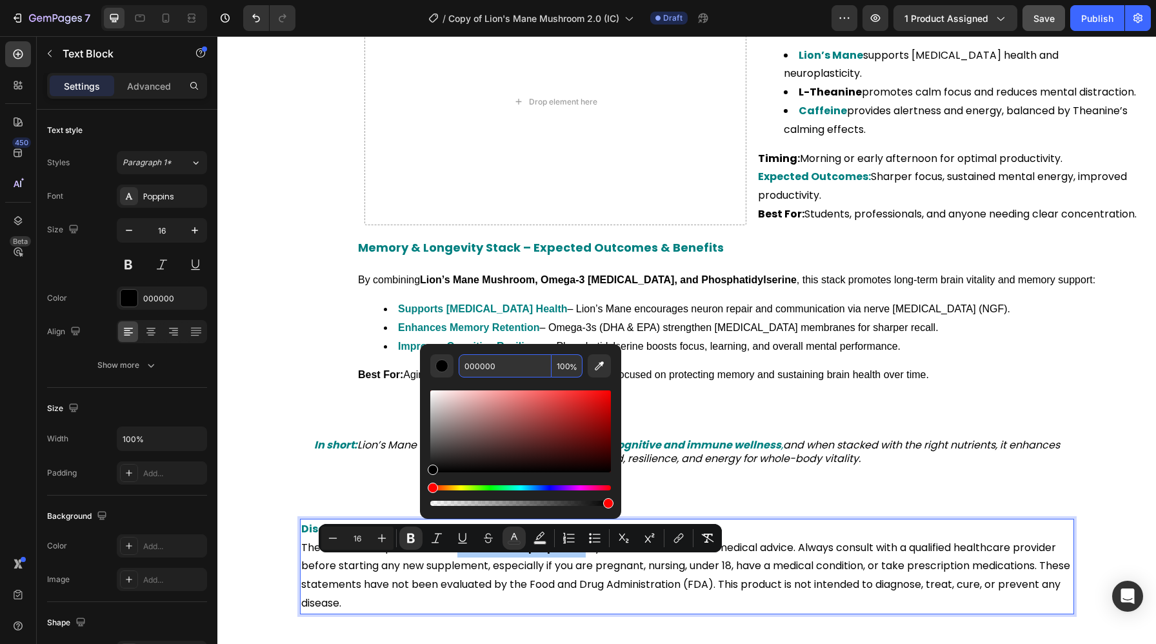
click at [510, 364] on input "000000" at bounding box center [504, 365] width 93 height 23
paste input "808"
type input "008080"
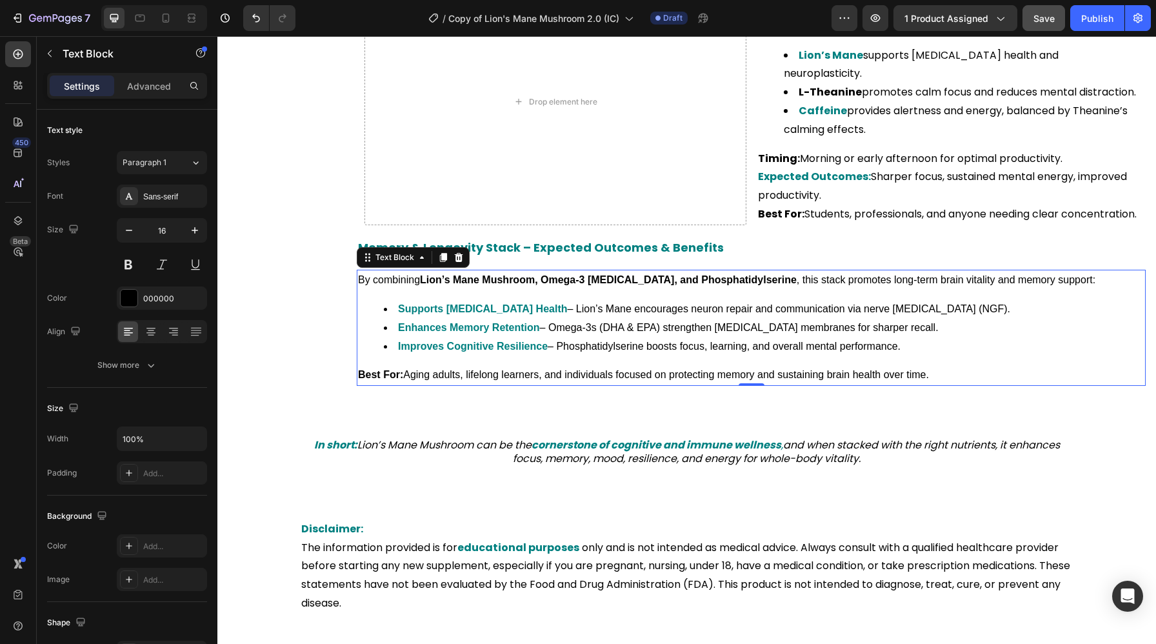
click at [793, 384] on p "Best For: Aging adults, lifelong learners, and individuals focused on protectin…" at bounding box center [751, 375] width 786 height 19
click at [1037, 21] on span "Save" at bounding box center [1043, 18] width 21 height 11
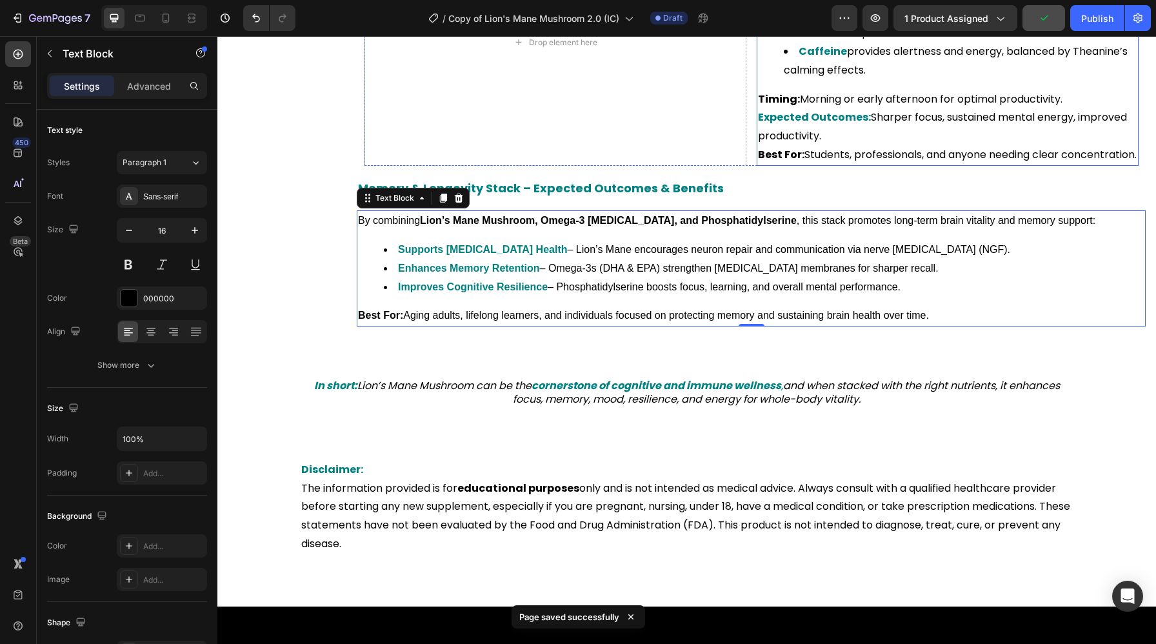
scroll to position [3202, 0]
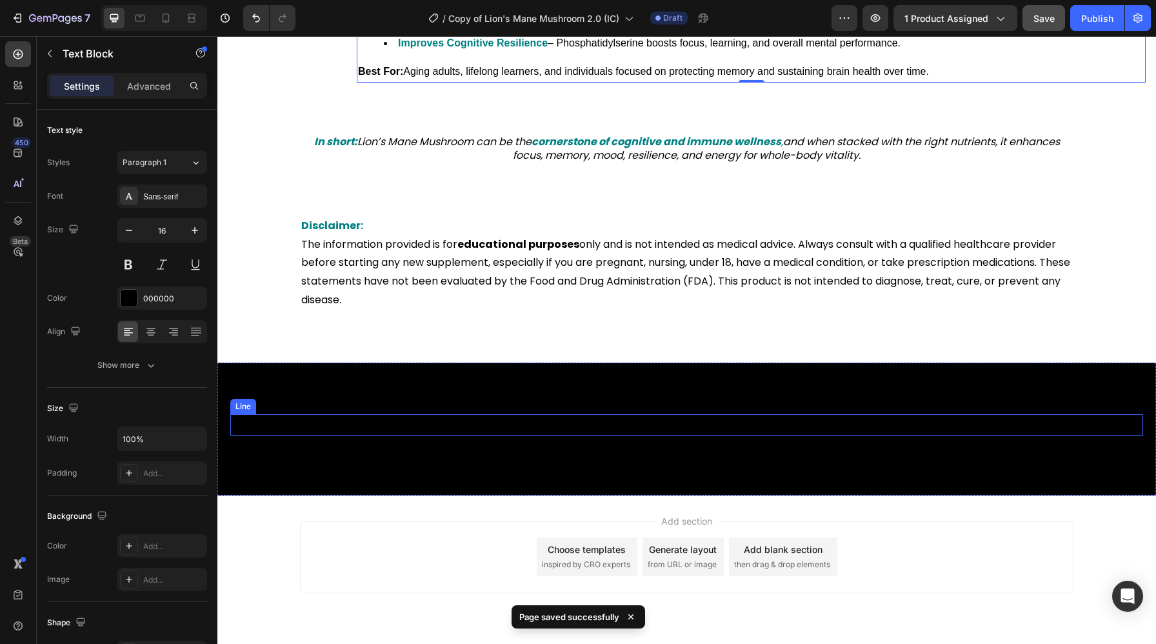
click at [665, 435] on div "Title Line" at bounding box center [686, 424] width 912 height 21
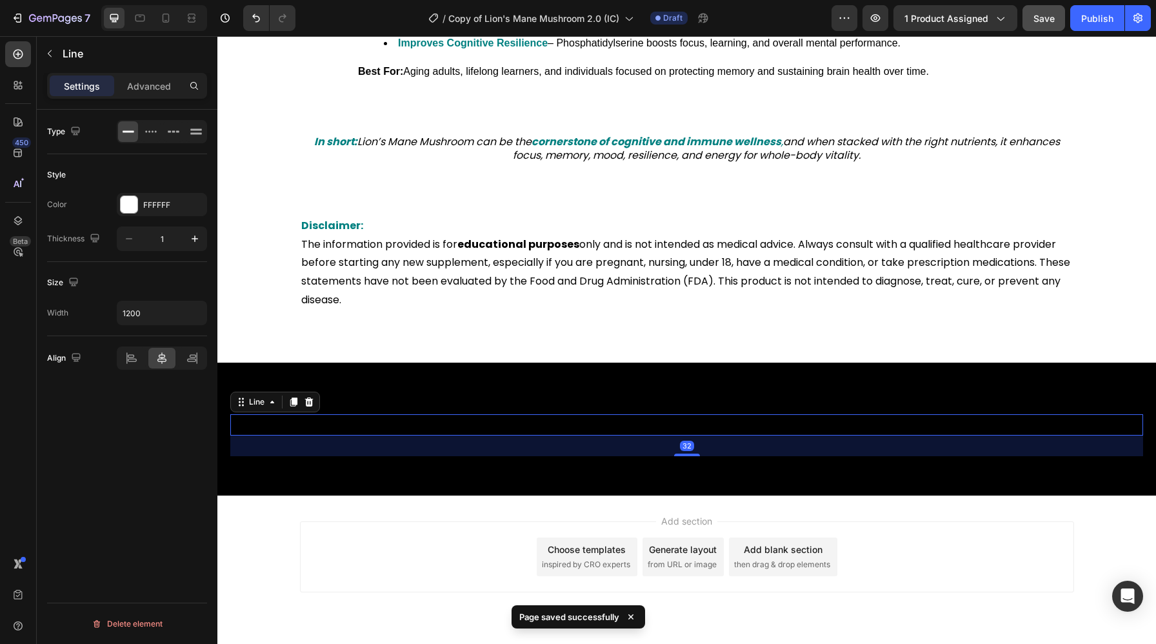
click at [318, 412] on div "Line" at bounding box center [275, 401] width 90 height 21
click at [309, 406] on icon at bounding box center [309, 401] width 8 height 9
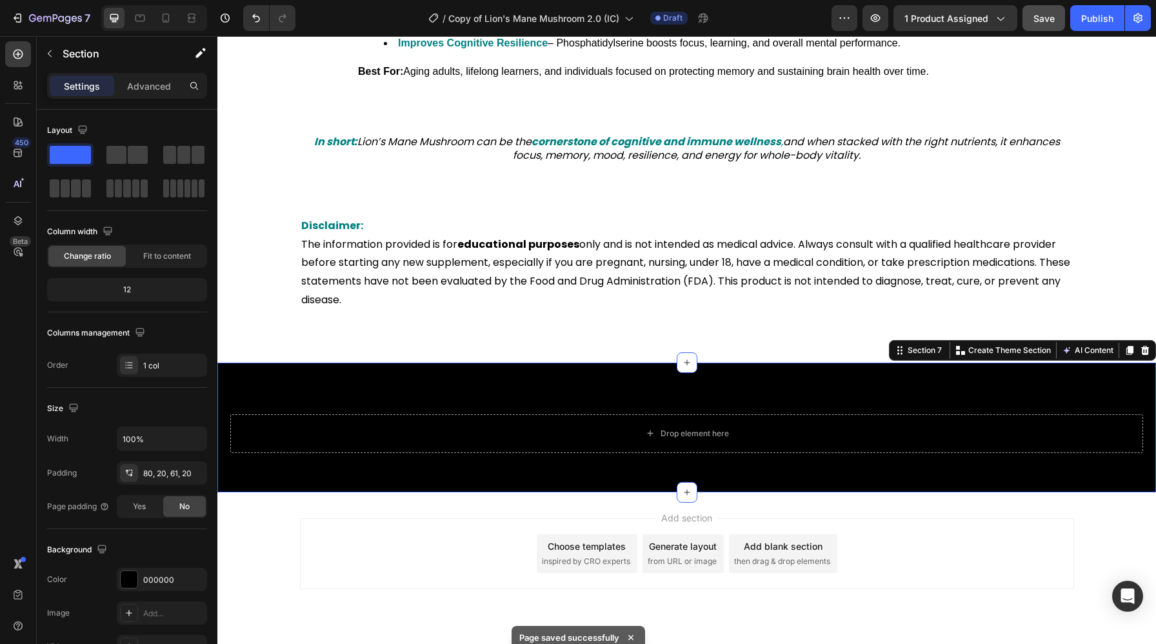
click at [299, 418] on div "Drop element here Section 7 Create Theme Section AI Content Write with GemAI Wh…" at bounding box center [686, 427] width 938 height 130
click at [150, 569] on div "000000" at bounding box center [162, 578] width 90 height 23
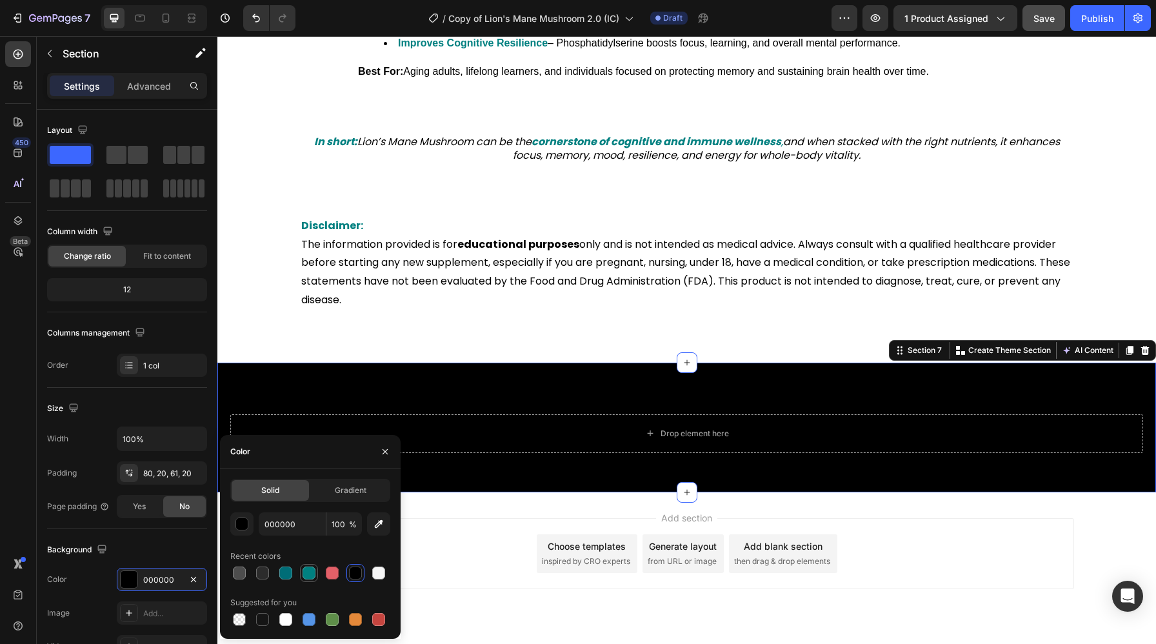
click at [317, 573] on div at bounding box center [309, 573] width 18 height 18
type input "008080"
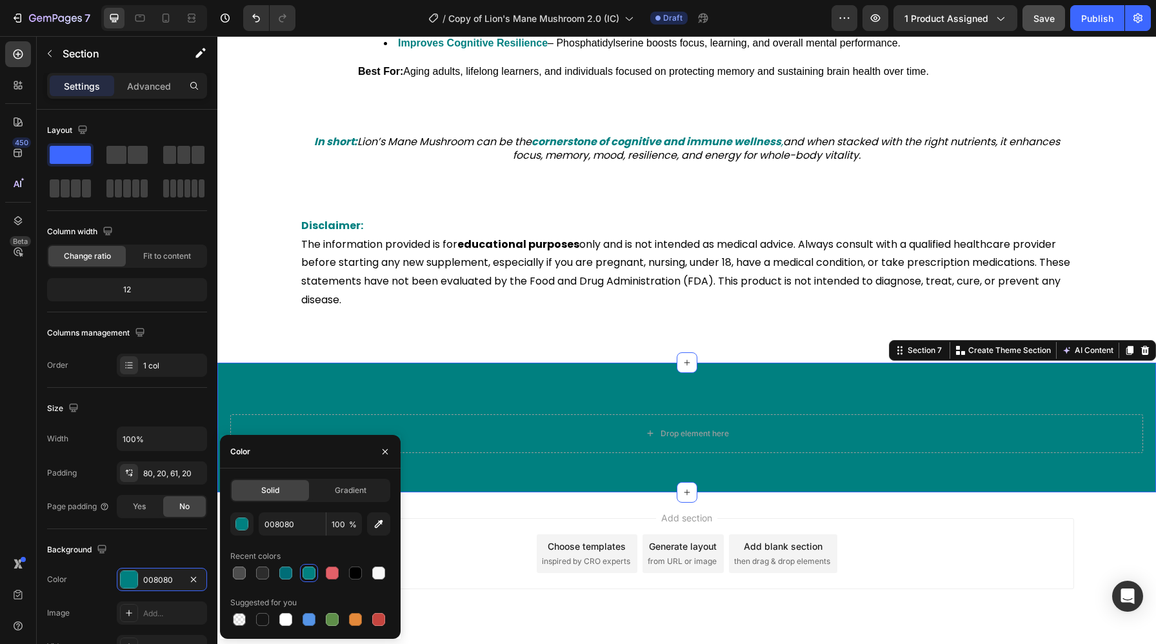
click at [500, 408] on div "Drop element here Section 7 Create Theme Section AI Content Write with GemAI Wh…" at bounding box center [686, 427] width 938 height 130
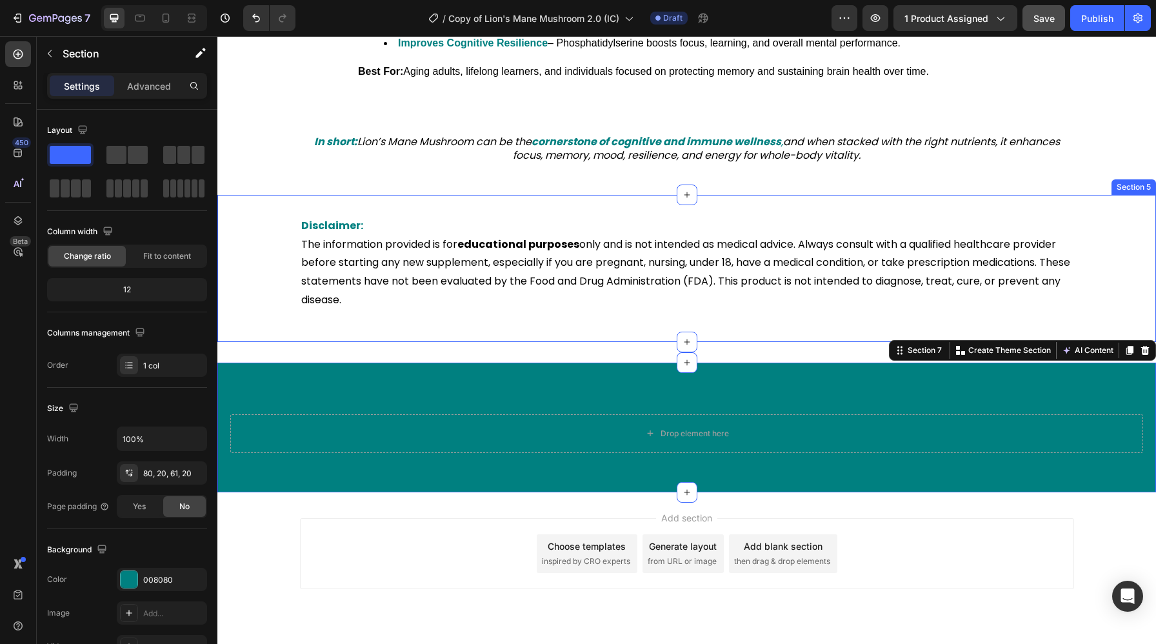
scroll to position [3151, 0]
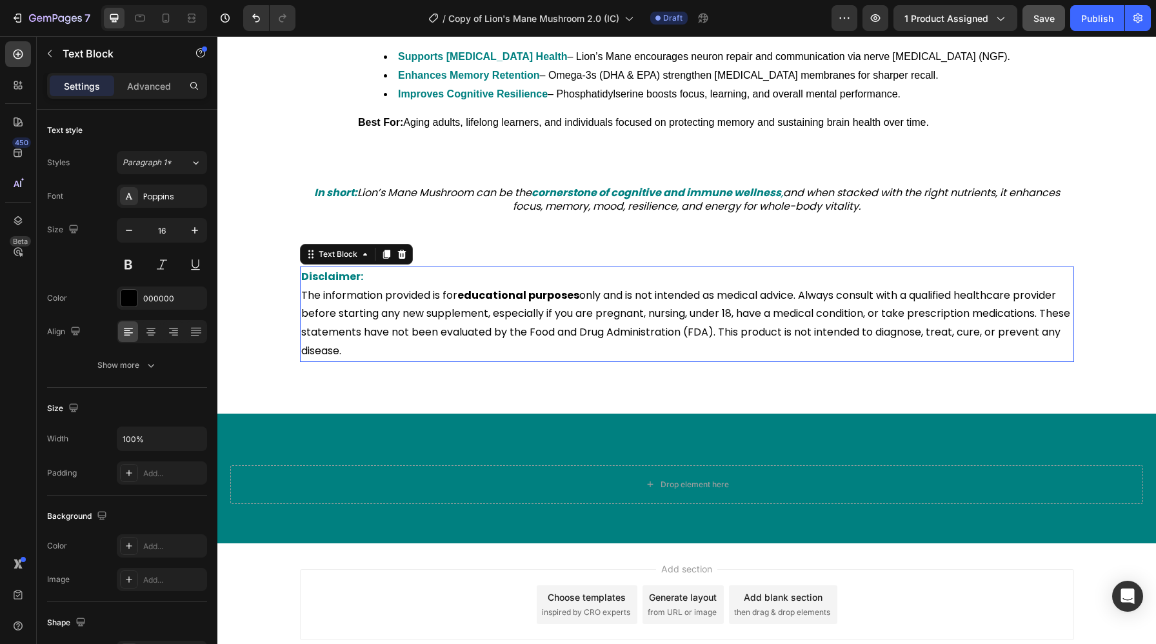
click at [495, 338] on p "Disclaimer: The information provided is for educational purposes only and is no…" at bounding box center [686, 314] width 771 height 93
click at [473, 302] on strong "educational purposes" at bounding box center [518, 295] width 122 height 15
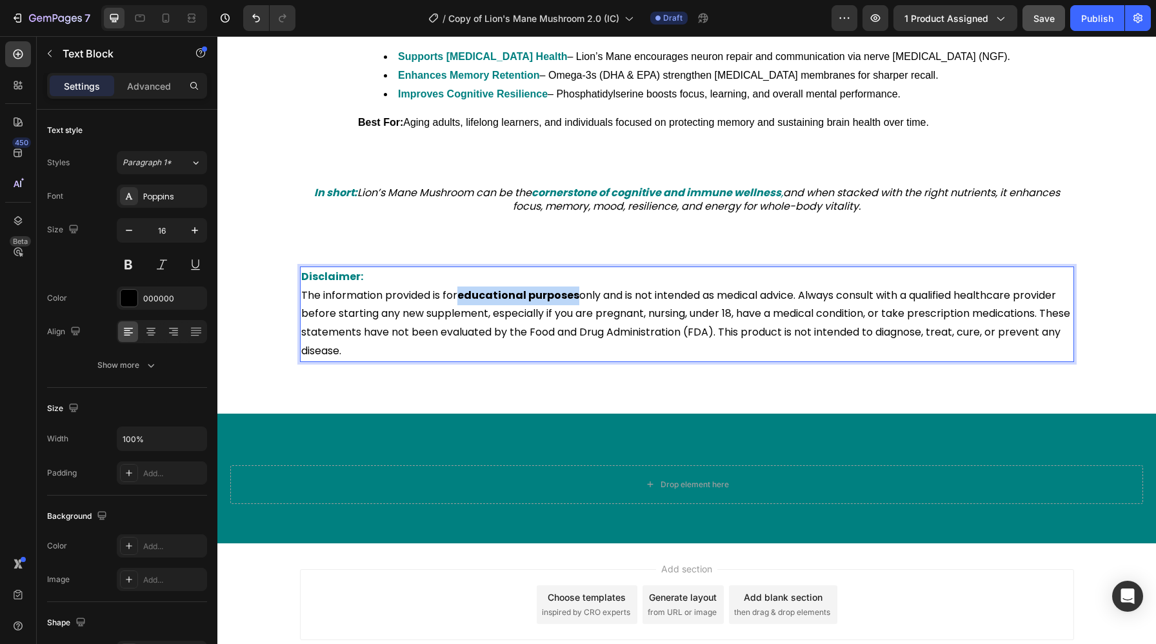
drag, startPoint x: 462, startPoint y: 314, endPoint x: 577, endPoint y: 317, distance: 115.5
click at [577, 317] on p "Disclaimer: The information provided is for educational purposes only and is no…" at bounding box center [686, 314] width 771 height 93
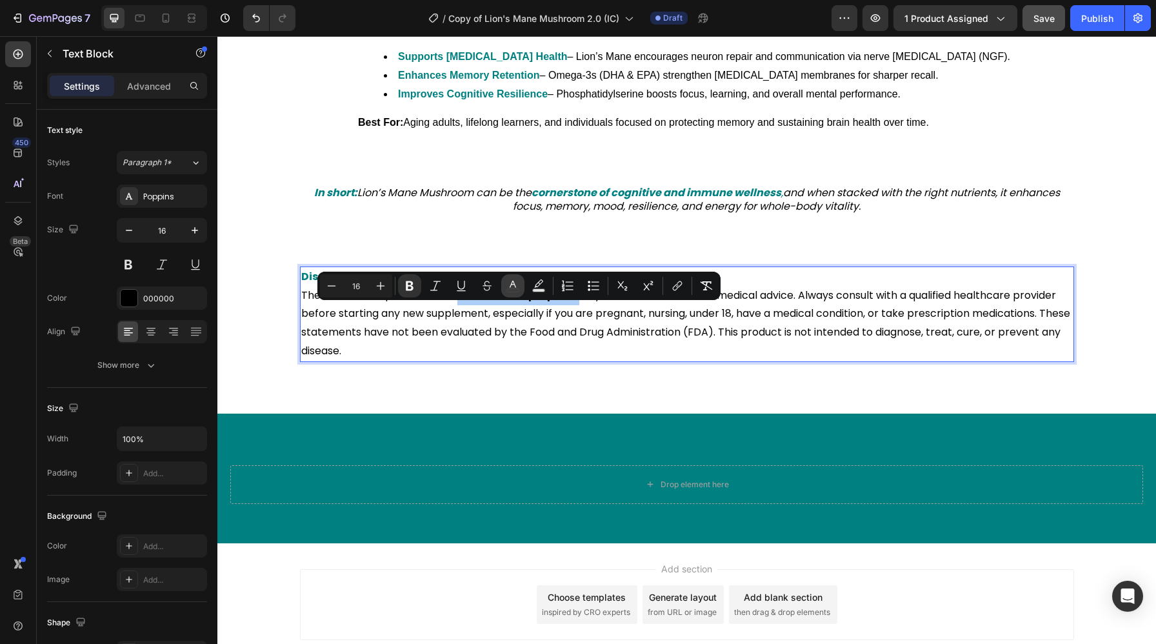
click at [513, 284] on icon "Editor contextual toolbar" at bounding box center [512, 284] width 6 height 7
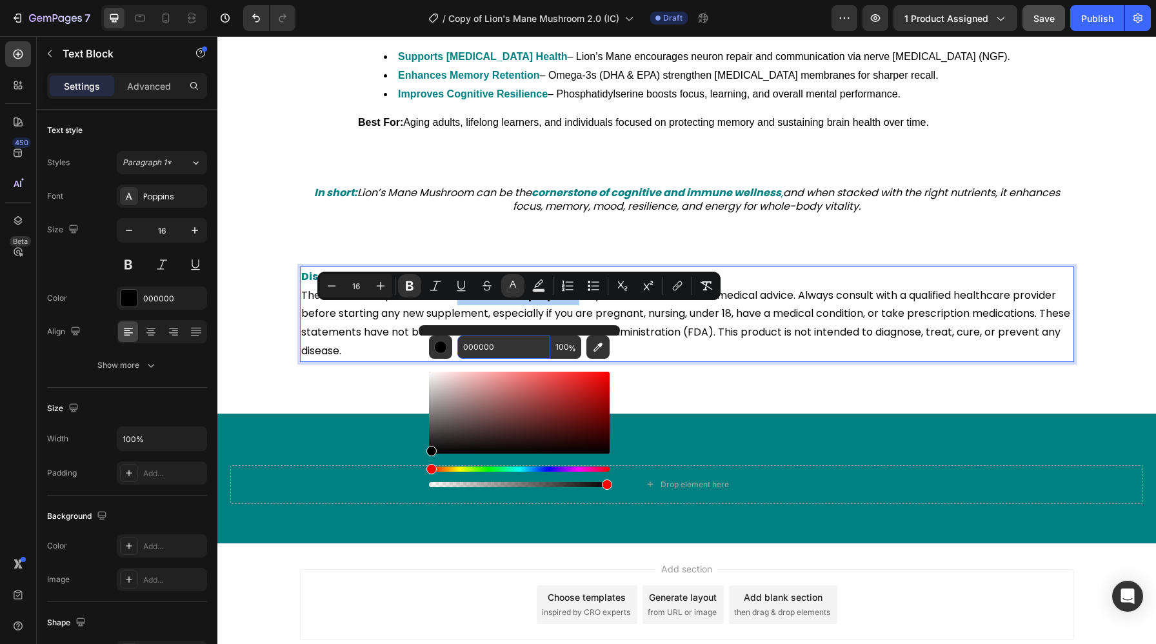
click at [505, 338] on input "000000" at bounding box center [503, 346] width 93 height 23
paste input "808"
type input "008080"
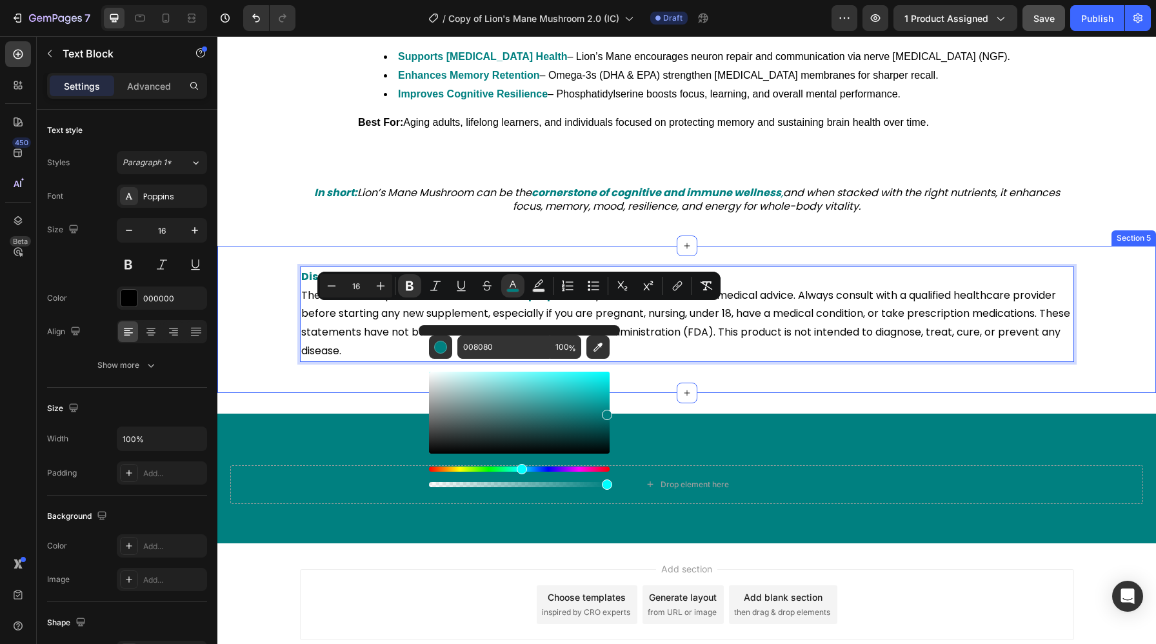
click at [665, 393] on div "Disclaimer: The information provided is for educational purposes only and is no…" at bounding box center [686, 319] width 938 height 147
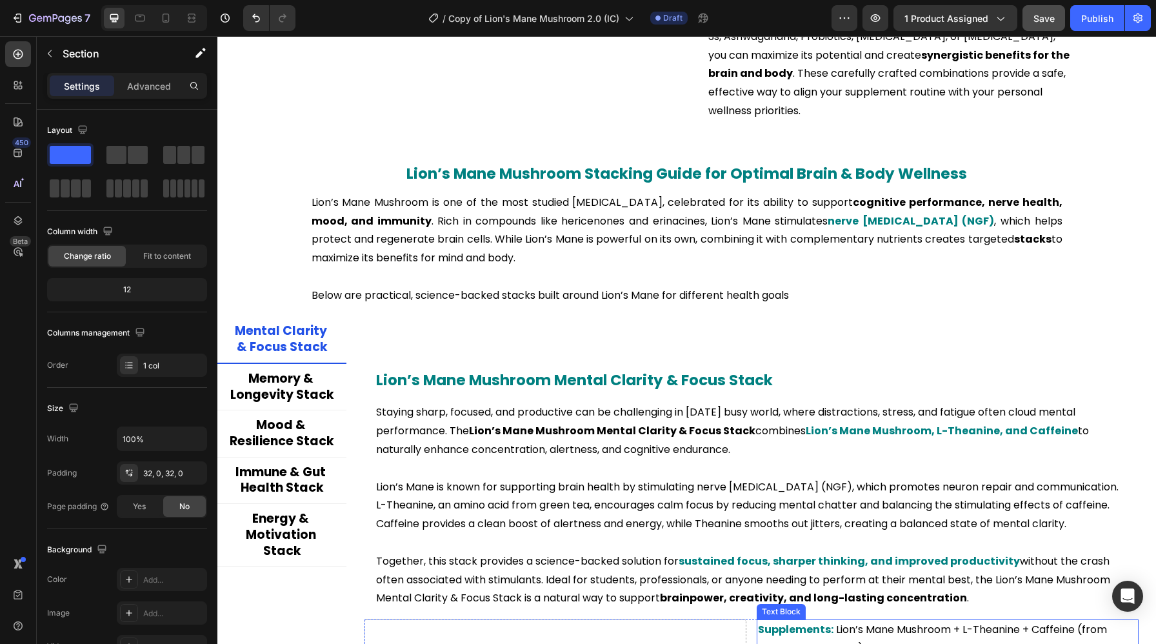
scroll to position [2247, 0]
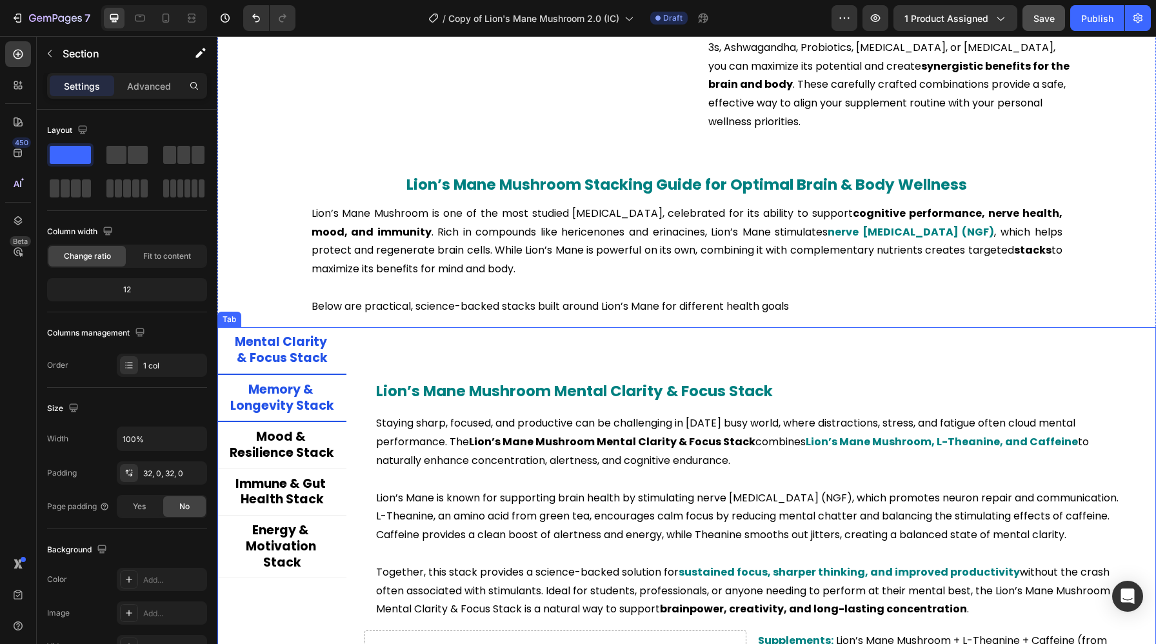
click at [299, 413] on p "Memory & Longevity Stack" at bounding box center [282, 398] width 104 height 32
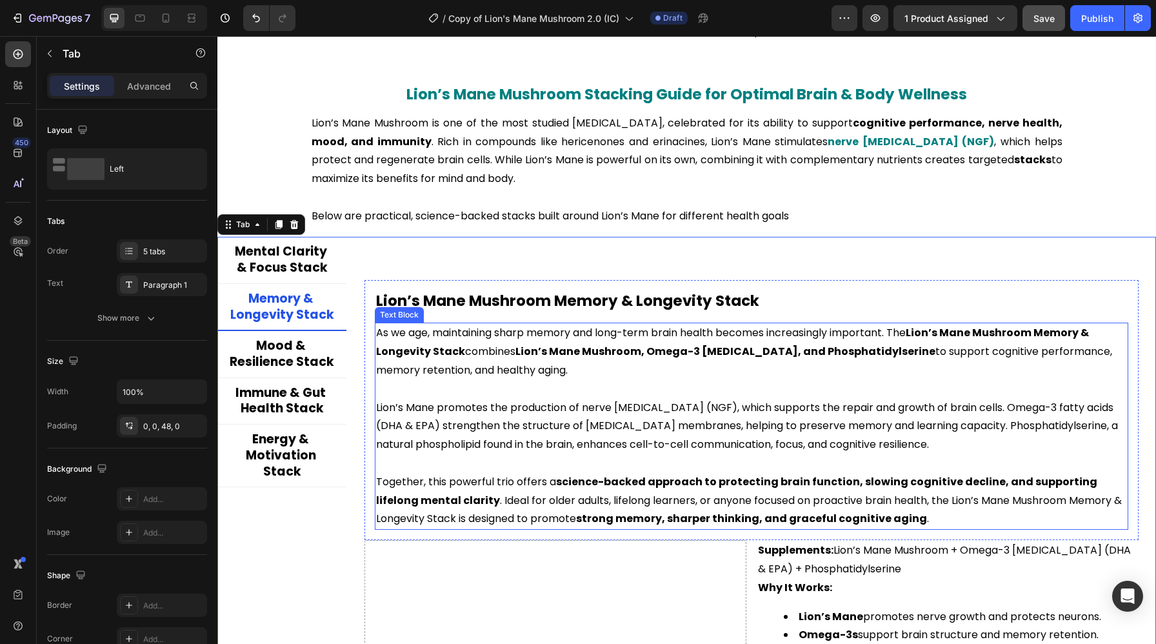
scroll to position [2341, 0]
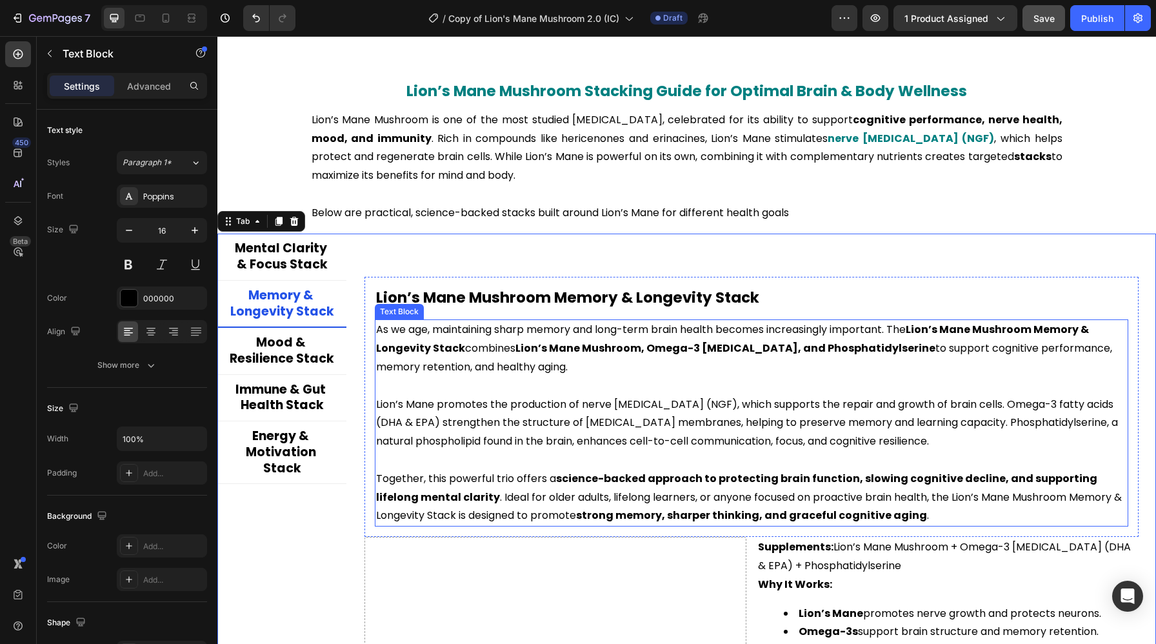
click at [599, 380] on p at bounding box center [751, 386] width 751 height 19
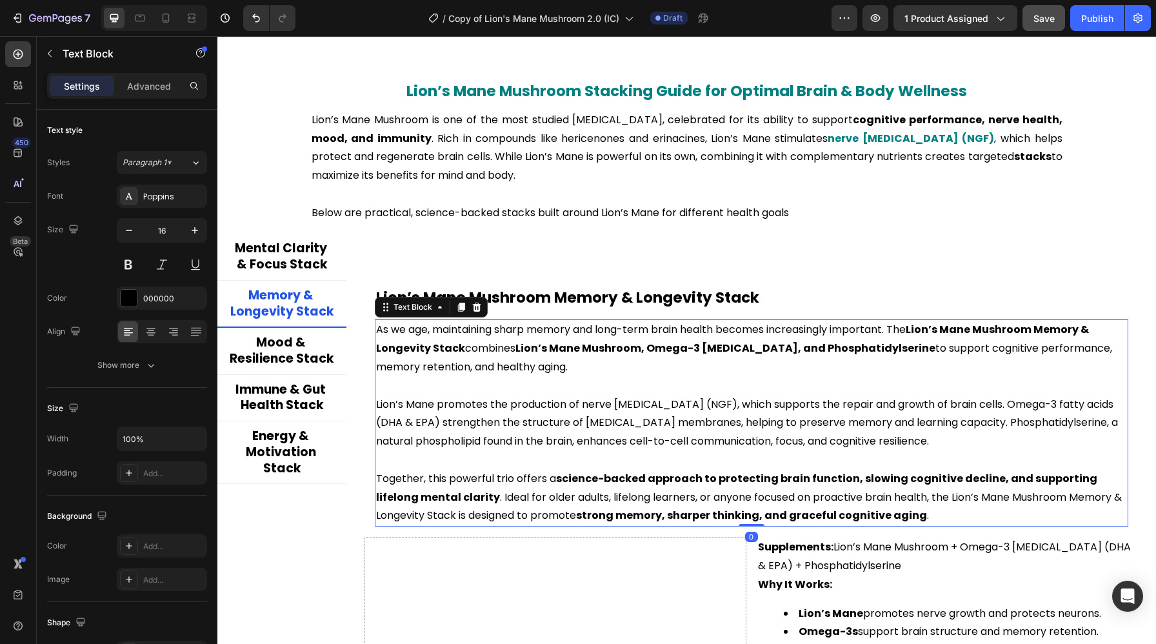
click at [912, 354] on p "As we age, maintaining sharp memory and long-term brain health becomes increasi…" at bounding box center [751, 347] width 751 height 55
click at [924, 331] on strong "Lion’s Mane Mushroom Memory & Longevity Stack" at bounding box center [733, 339] width 714 height 34
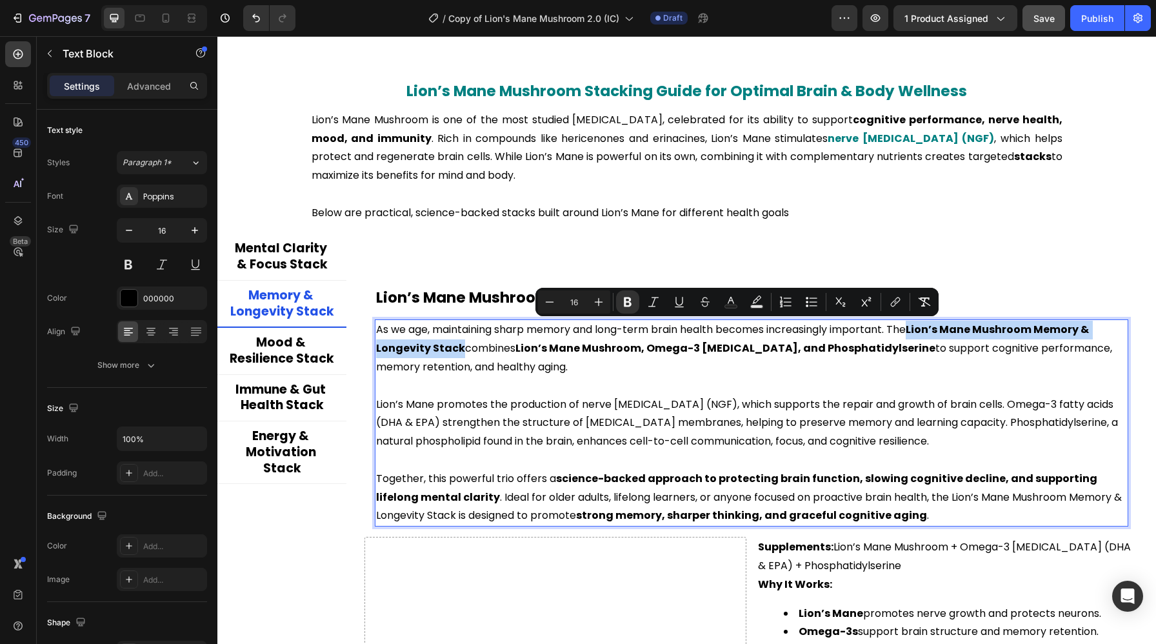
drag, startPoint x: 919, startPoint y: 330, endPoint x: 458, endPoint y: 347, distance: 460.7
click at [458, 347] on strong "Lion’s Mane Mushroom Memory & Longevity Stack" at bounding box center [733, 339] width 714 height 34
click at [727, 297] on icon "Editor contextual toolbar" at bounding box center [730, 301] width 13 height 13
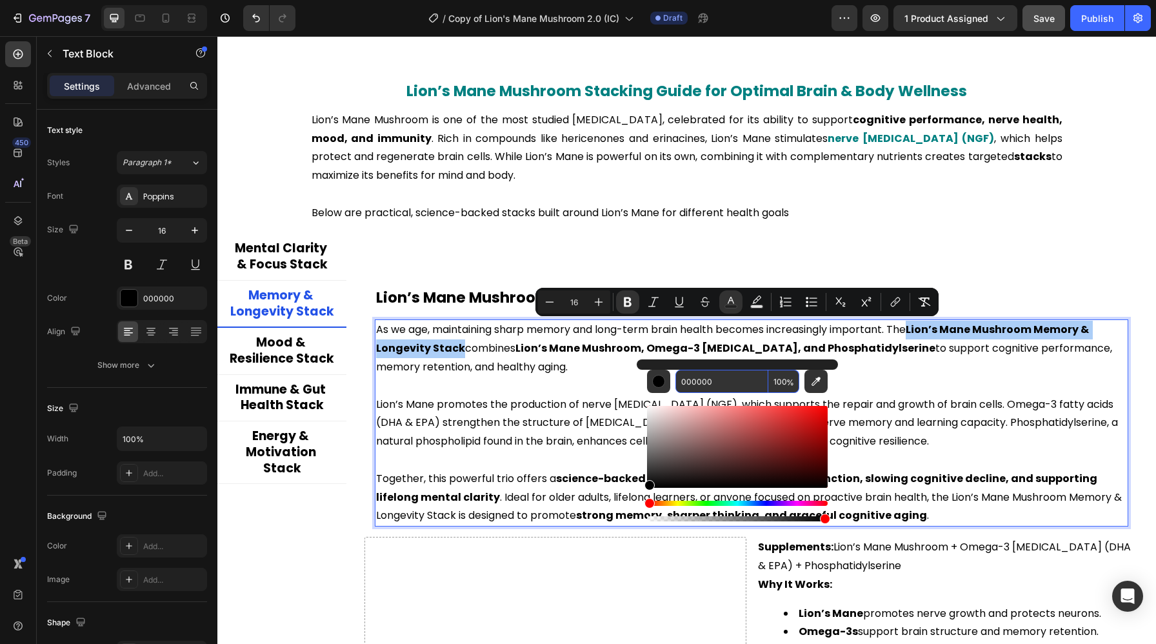
click at [712, 378] on input "000000" at bounding box center [721, 380] width 93 height 23
paste input "808"
type input "008080"
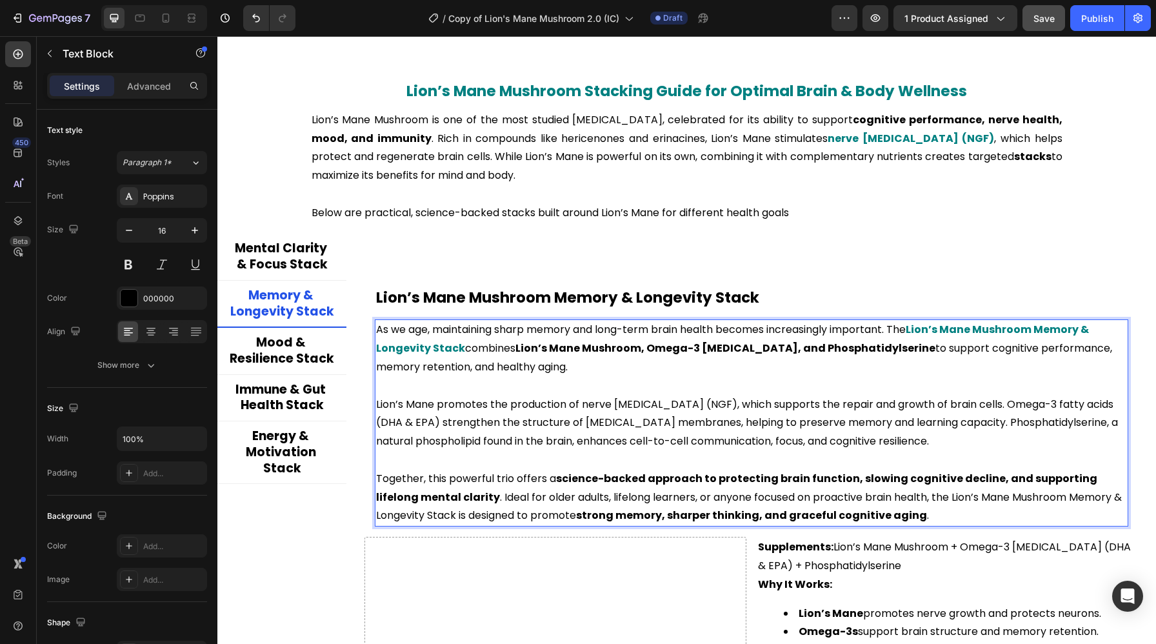
click at [905, 395] on p "Lion’s Mane promotes the production of nerve [MEDICAL_DATA] (NGF), which suppor…" at bounding box center [751, 422] width 751 height 55
click at [519, 348] on strong "Lion’s Mane Mushroom, Omega-3 [MEDICAL_DATA], and Phosphatidylserine" at bounding box center [725, 347] width 420 height 15
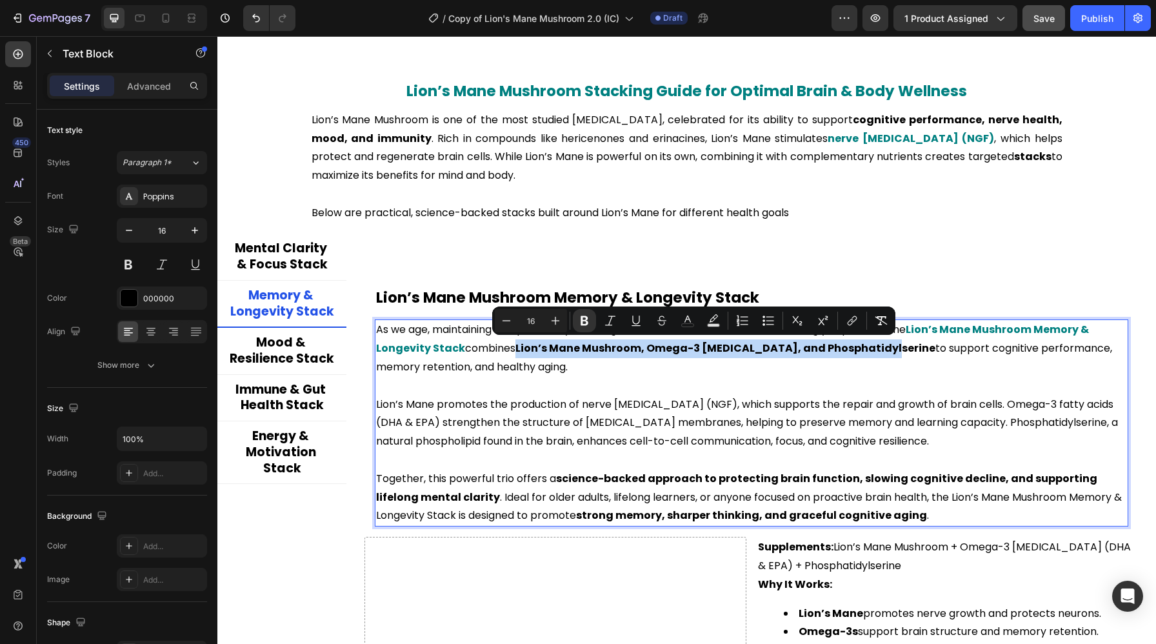
drag, startPoint x: 519, startPoint y: 348, endPoint x: 863, endPoint y: 354, distance: 344.4
click at [863, 354] on strong "Lion’s Mane Mushroom, Omega-3 [MEDICAL_DATA], and Phosphatidylserine" at bounding box center [725, 347] width 420 height 15
click at [684, 319] on icon "Editor contextual toolbar" at bounding box center [686, 320] width 13 height 13
type input "000000"
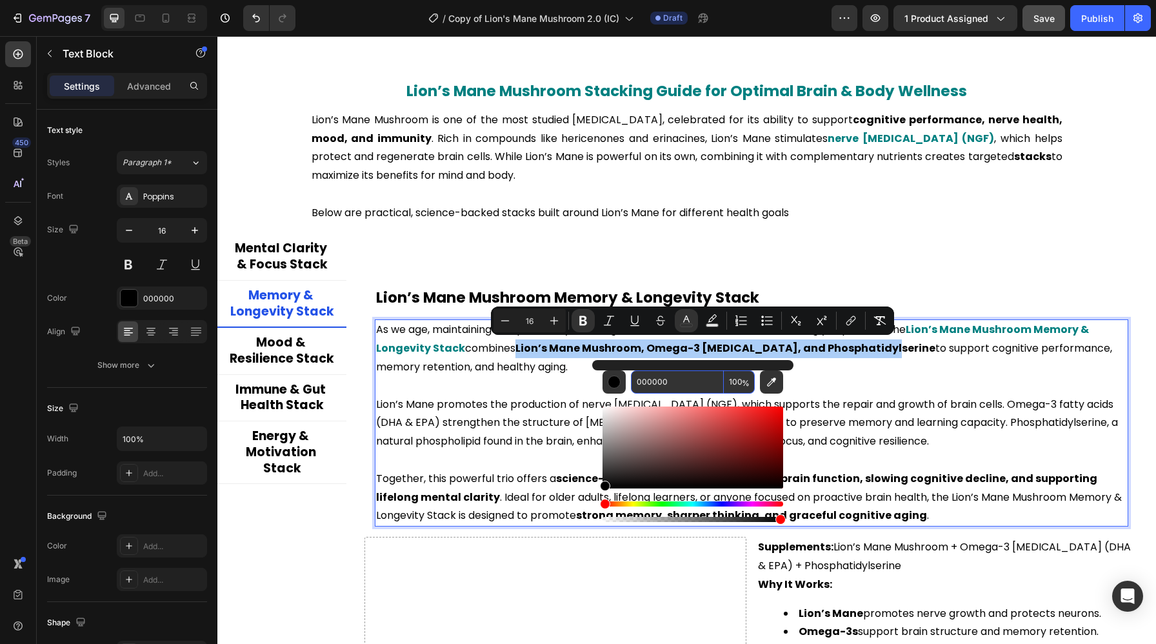
click at [665, 380] on input "000000" at bounding box center [677, 381] width 93 height 23
paste input "808"
type input "008080"
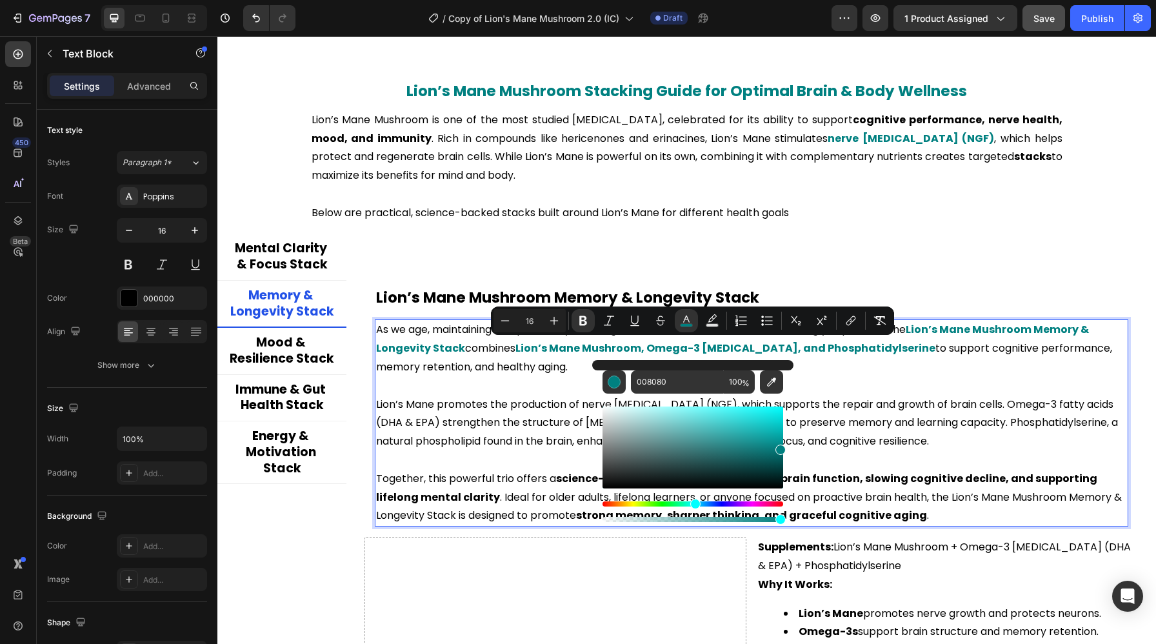
click at [880, 429] on p "Lion’s Mane promotes the production of nerve [MEDICAL_DATA] (NGF), which suppor…" at bounding box center [751, 422] width 751 height 55
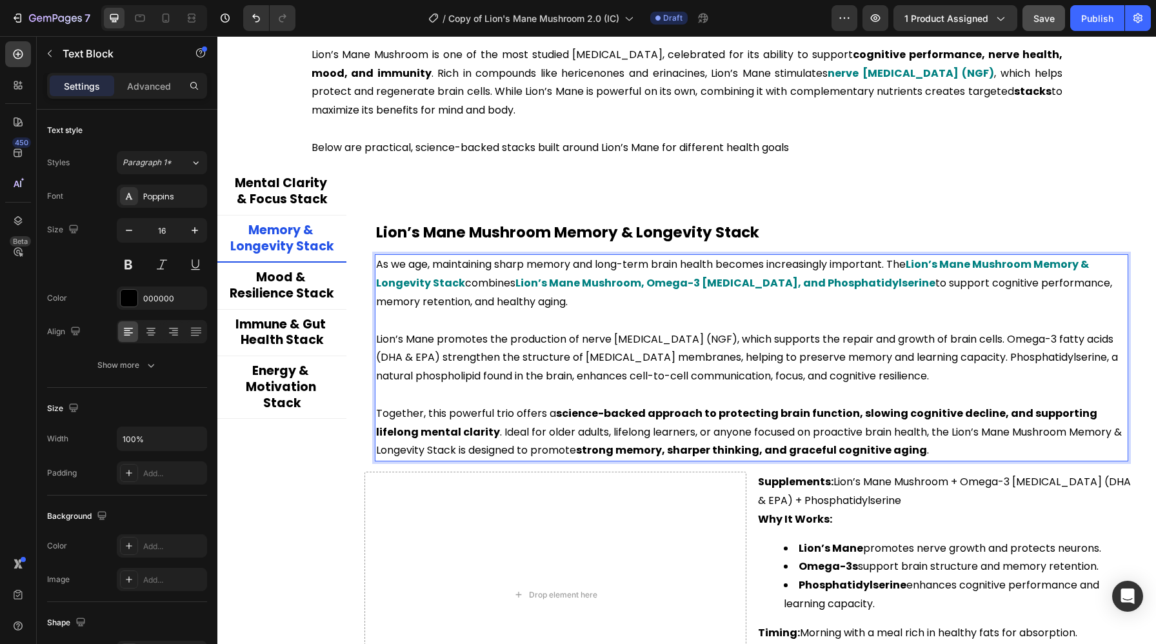
scroll to position [2428, 0]
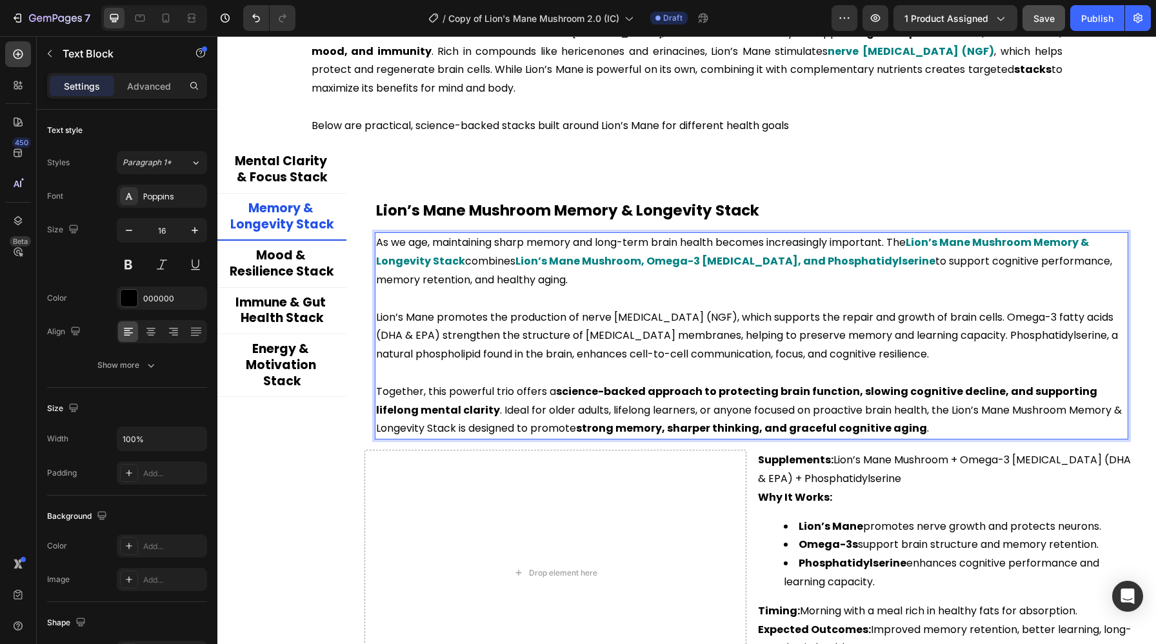
click at [564, 390] on strong "science-backed approach to protecting brain function, slowing cognitive decline…" at bounding box center [737, 401] width 723 height 34
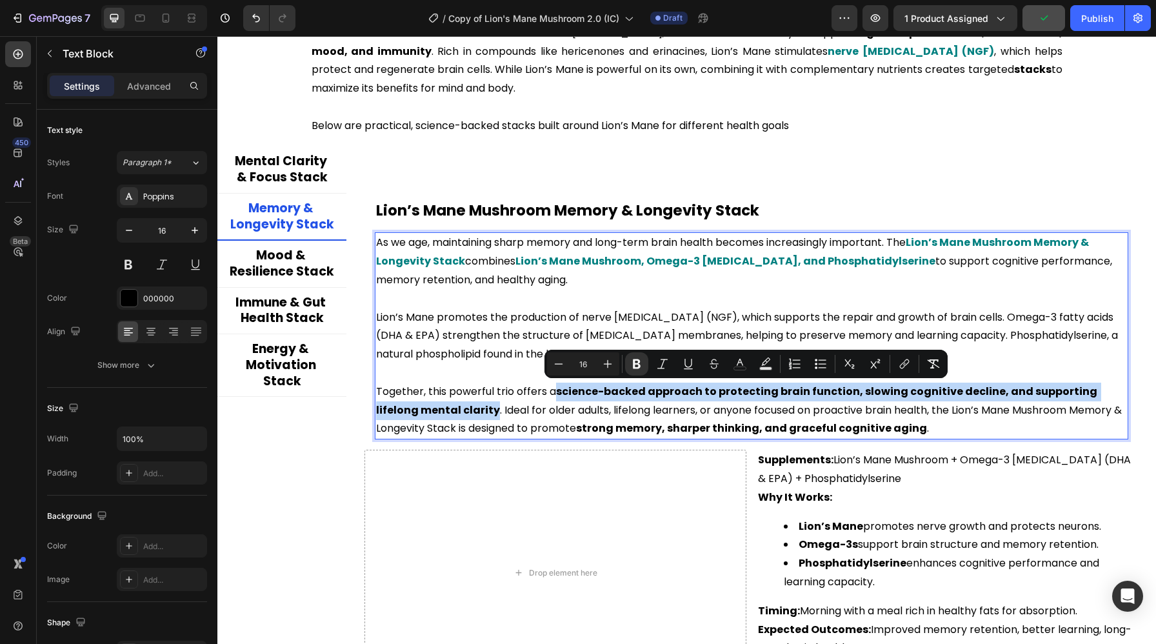
drag, startPoint x: 558, startPoint y: 392, endPoint x: 451, endPoint y: 409, distance: 107.7
click at [451, 409] on p "Together, this powerful trio offers a science-backed approach to protecting bra…" at bounding box center [751, 409] width 751 height 55
click at [745, 362] on icon "Editor contextual toolbar" at bounding box center [739, 363] width 13 height 13
type input "000000"
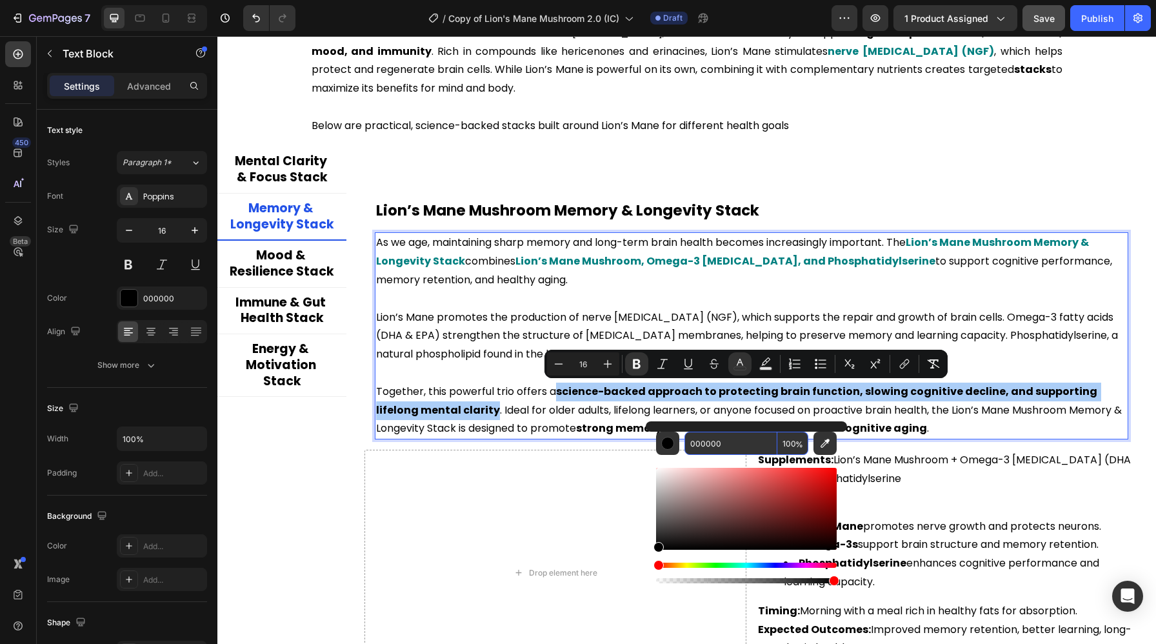
click at [715, 440] on input "000000" at bounding box center [730, 442] width 93 height 23
paste input "808"
type input "008080"
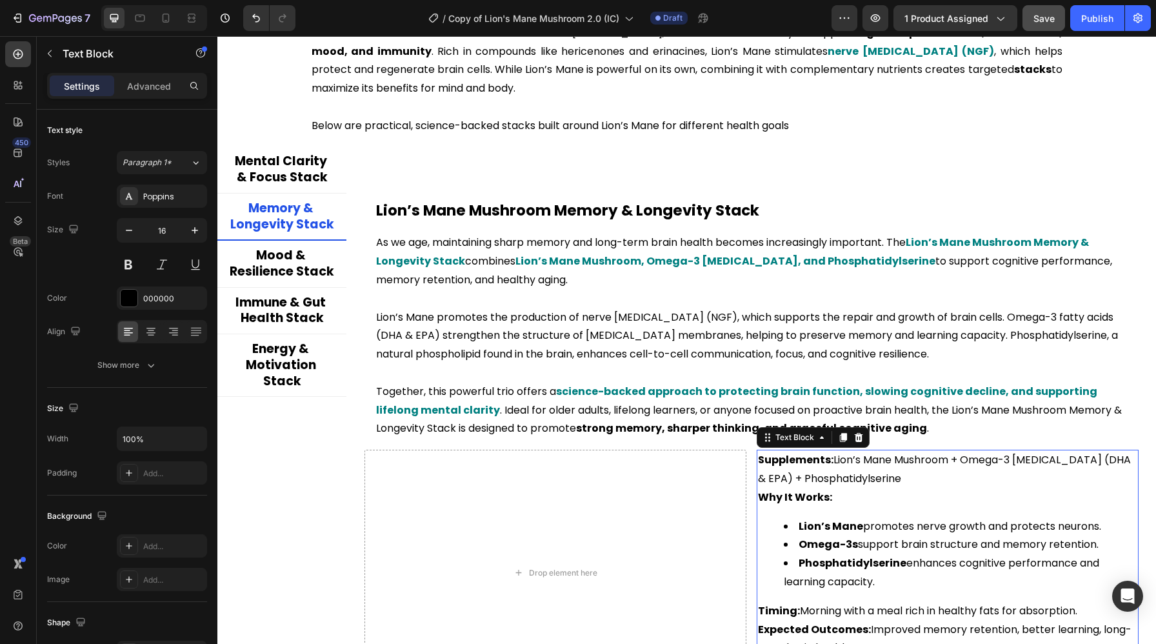
click at [876, 462] on p "Supplements: Lion’s Mane Mushroom + Omega-3 Fish Oil (DHA & EPA) + Phosphatidyl…" at bounding box center [947, 469] width 379 height 37
click at [777, 457] on strong "Supplements:" at bounding box center [795, 459] width 75 height 15
drag, startPoint x: 831, startPoint y: 460, endPoint x: 758, endPoint y: 460, distance: 72.2
click at [758, 460] on p "Supplements: Lion’s Mane Mushroom + Omega-3 Fish Oil (DHA & EPA) + Phosphatidyl…" at bounding box center [947, 469] width 379 height 37
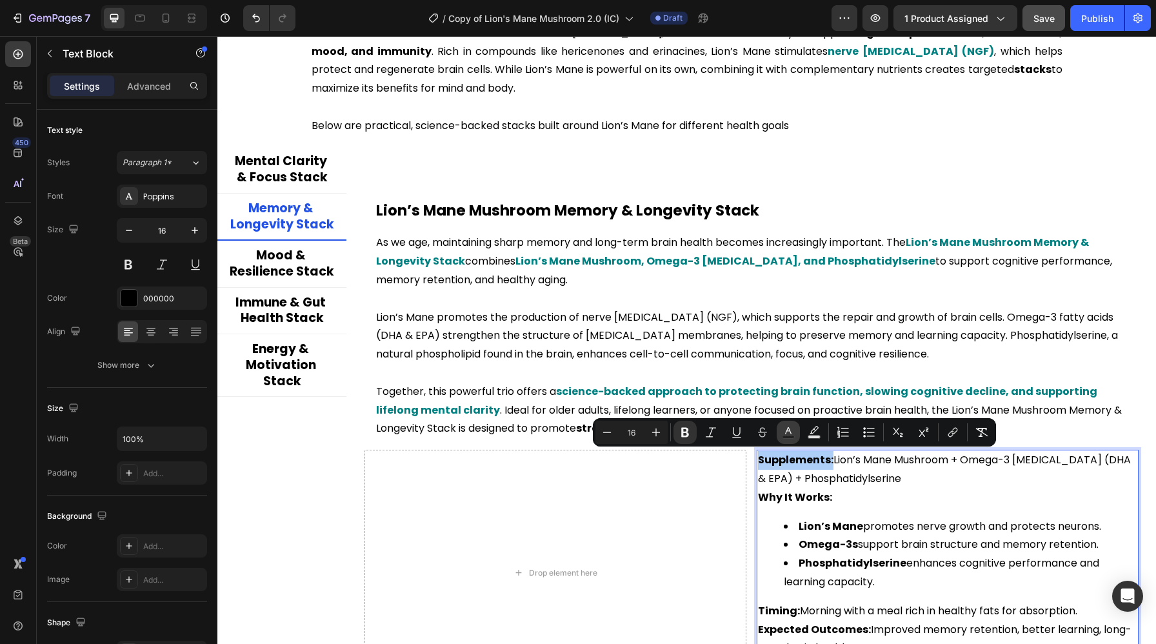
click at [782, 433] on icon "Editor contextual toolbar" at bounding box center [788, 432] width 13 height 13
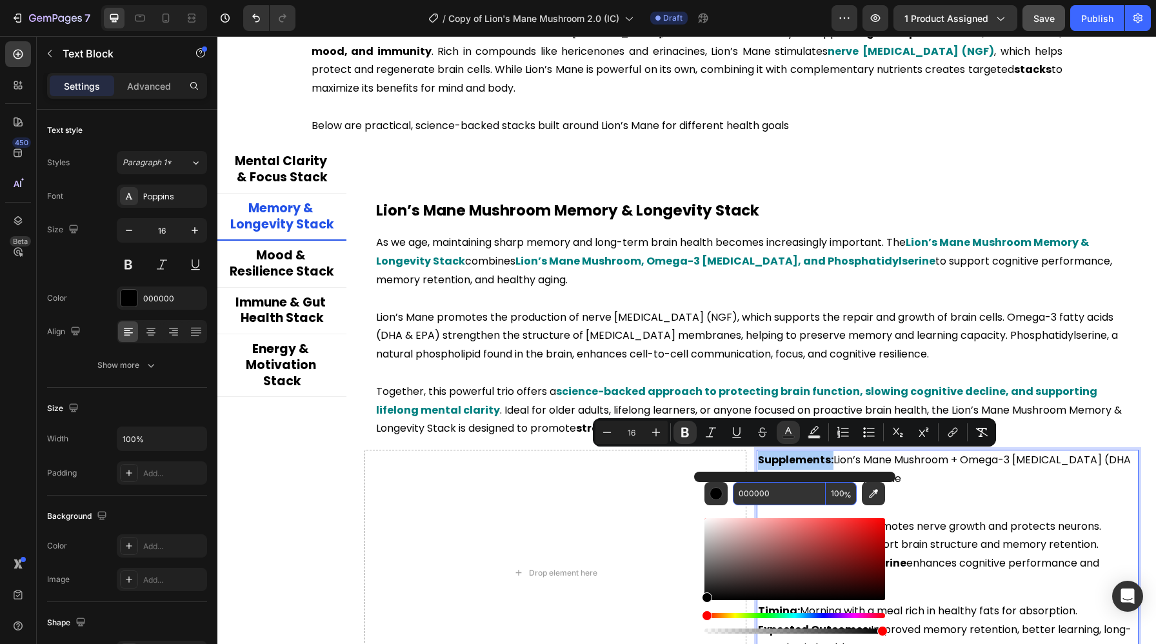
click at [770, 485] on input "000000" at bounding box center [779, 493] width 93 height 23
paste input "808"
type input "008080"
click at [939, 527] on li "Lion’s Mane promotes nerve growth and protects neurons." at bounding box center [959, 526] width 353 height 19
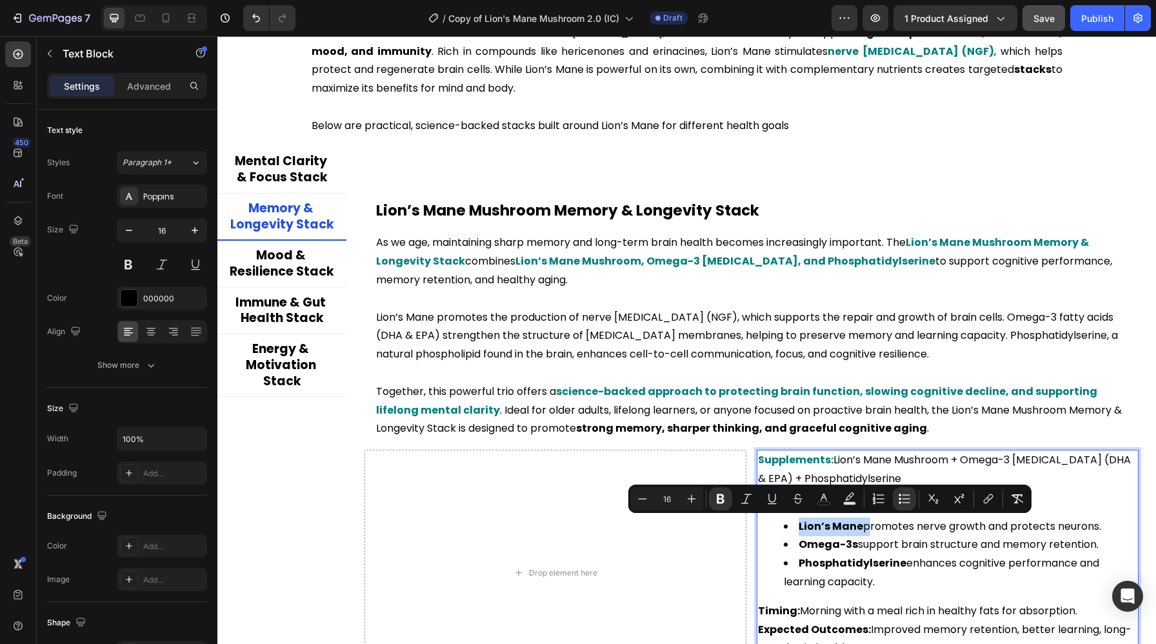
drag, startPoint x: 862, startPoint y: 526, endPoint x: 789, endPoint y: 526, distance: 72.9
click at [789, 526] on li "Lion’s Mane promotes nerve growth and protects neurons." at bounding box center [959, 526] width 353 height 19
click at [827, 506] on button "color" at bounding box center [823, 498] width 23 height 23
type input "000000"
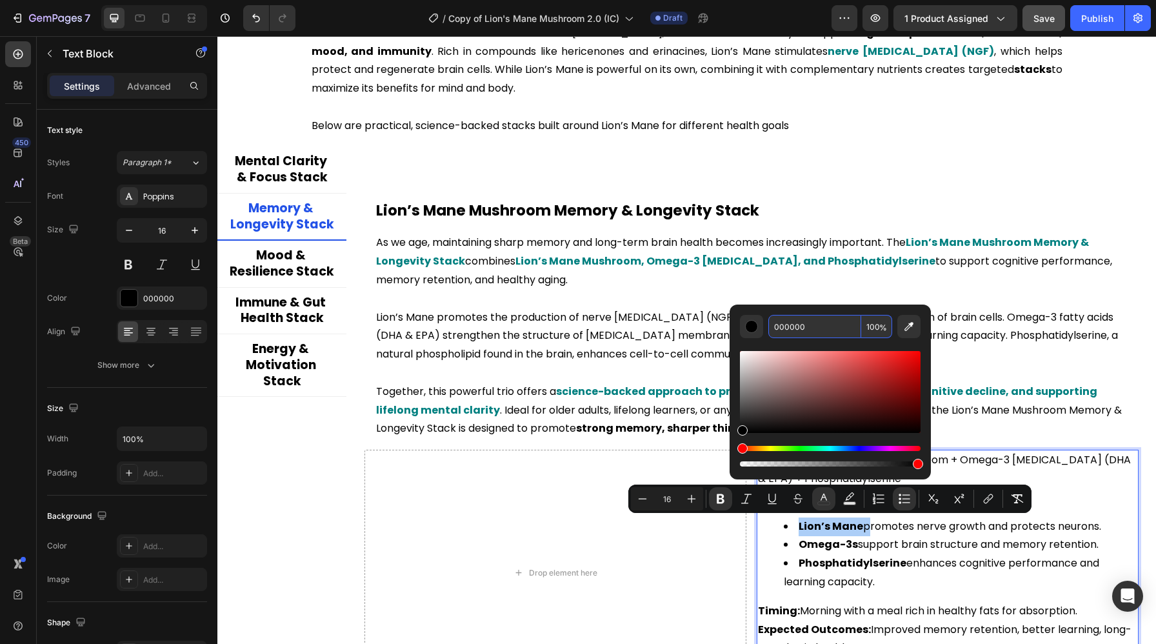
click at [789, 325] on input "000000" at bounding box center [814, 326] width 93 height 23
paste input "808"
type input "008080"
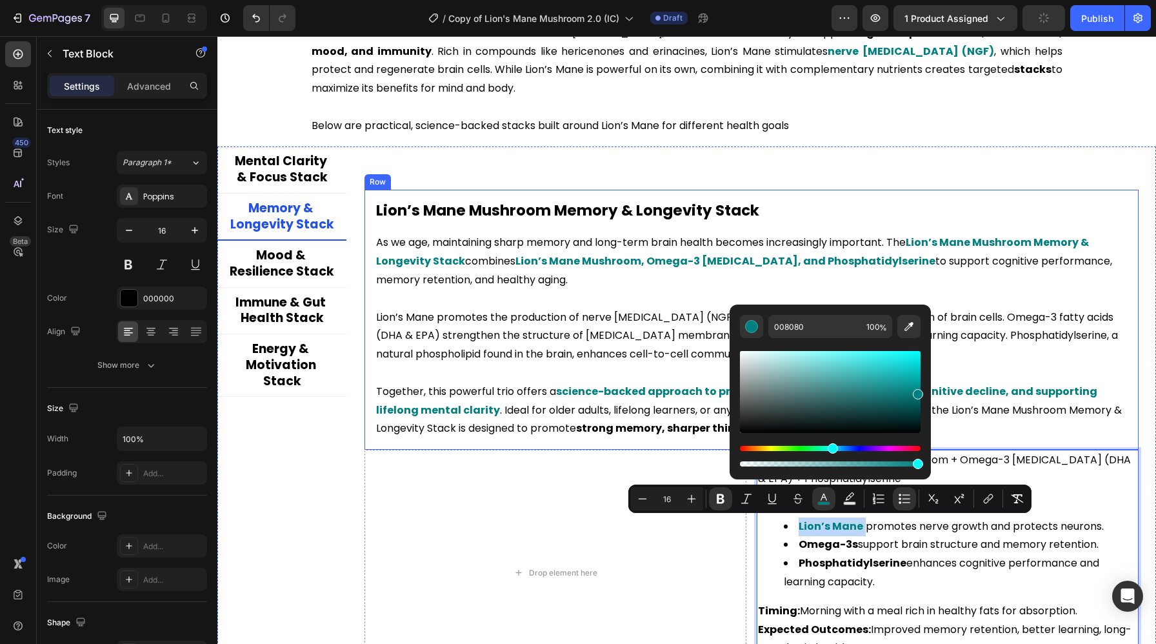
click at [980, 442] on div "Lion’s Mane Mushroom Memory & Longevity Stack Heading As we age, maintaining sh…" at bounding box center [751, 320] width 774 height 260
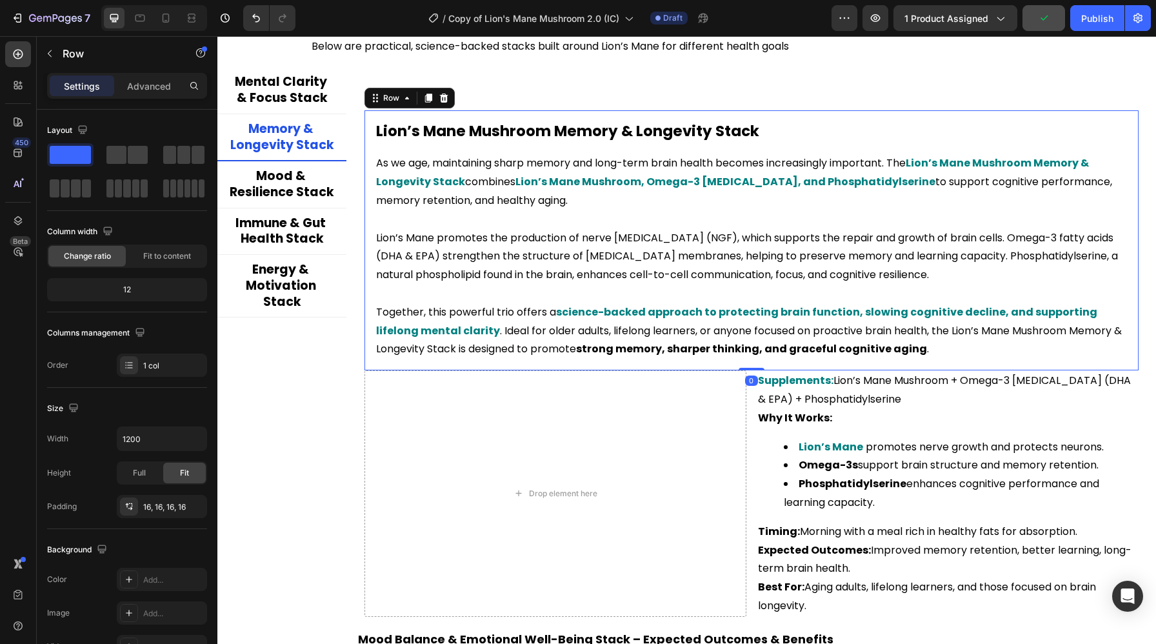
scroll to position [2514, 0]
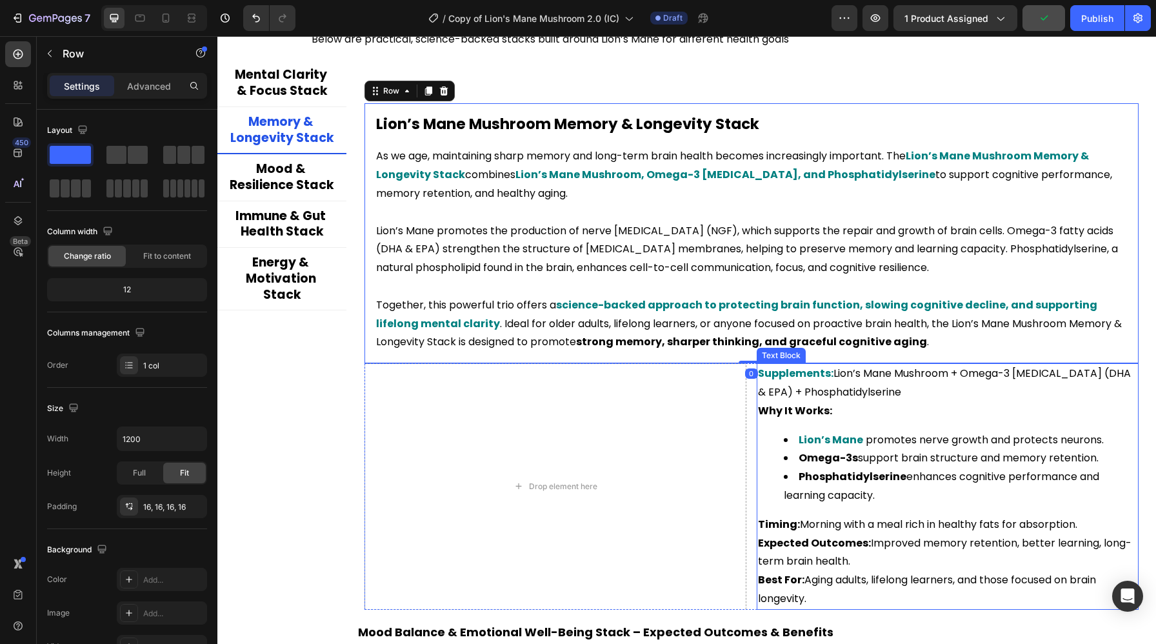
click at [854, 460] on strong "Omega-3s" at bounding box center [827, 457] width 59 height 15
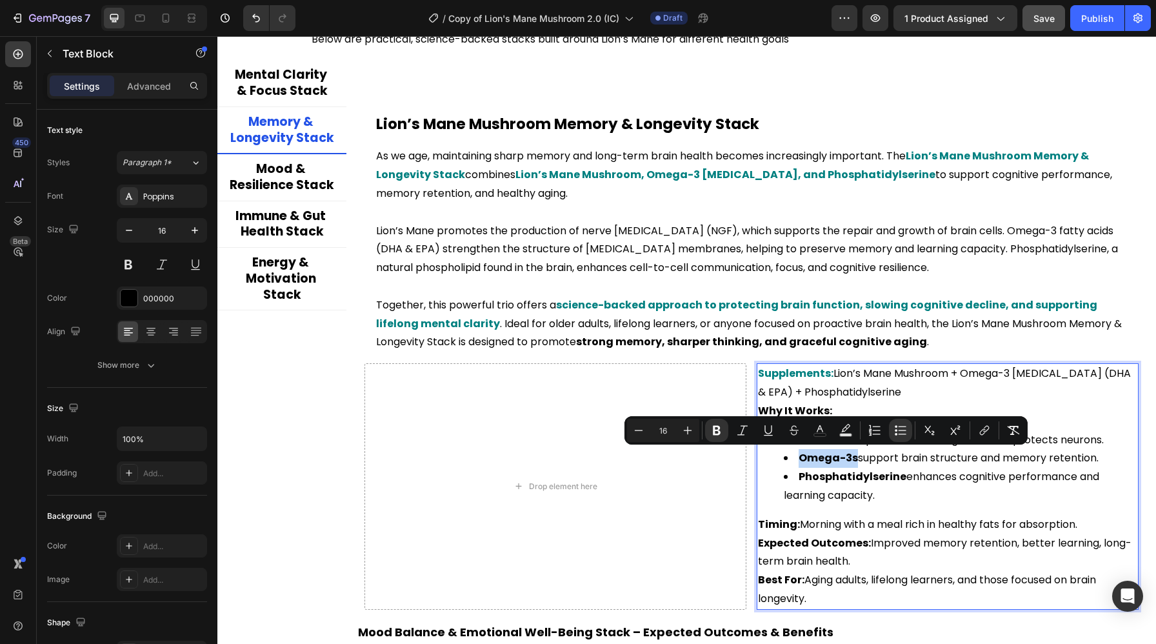
drag, startPoint x: 854, startPoint y: 460, endPoint x: 799, endPoint y: 462, distance: 54.8
click at [799, 462] on strong "Omega-3s" at bounding box center [827, 457] width 59 height 15
click at [815, 429] on icon "Editor contextual toolbar" at bounding box center [819, 430] width 13 height 13
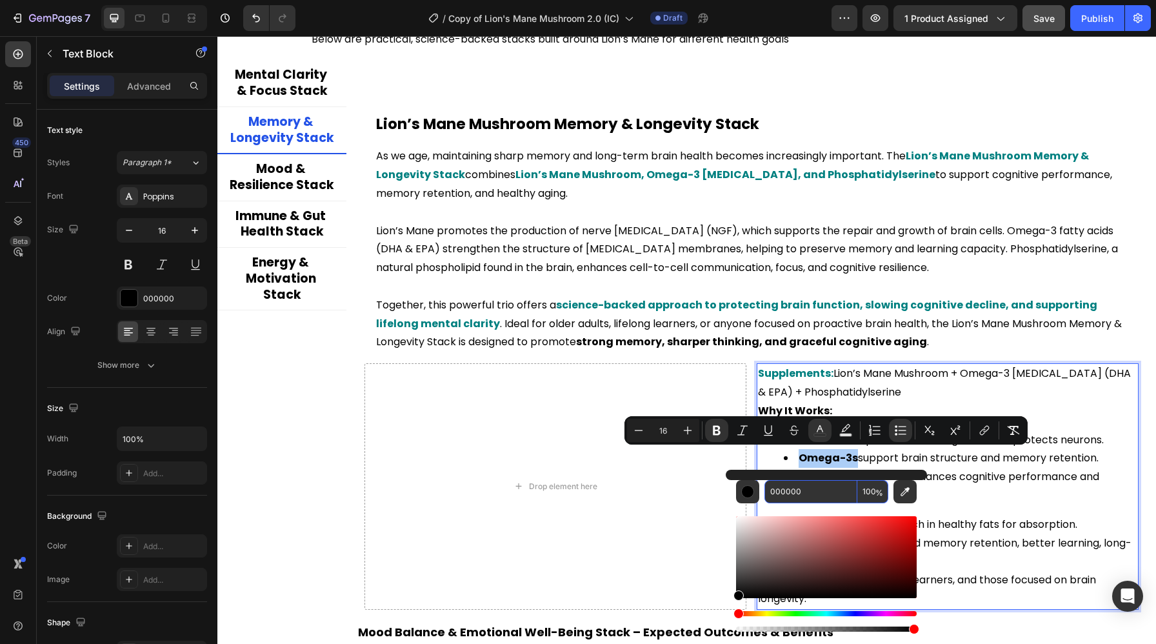
click at [795, 483] on input "000000" at bounding box center [810, 491] width 93 height 23
paste input "808"
type input "008080"
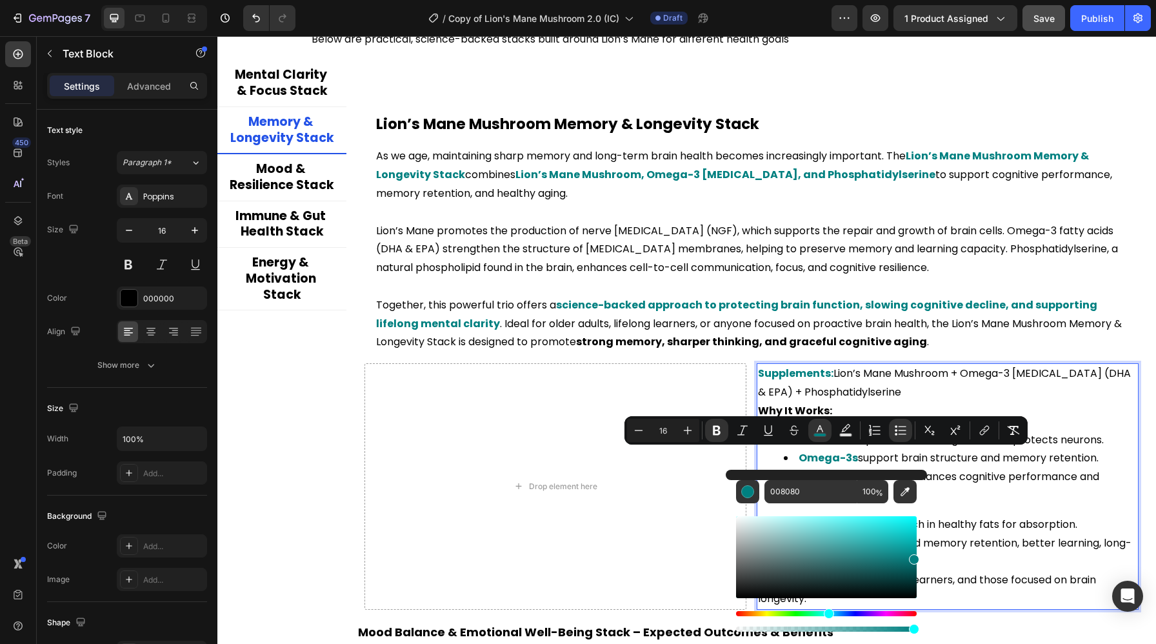
click at [967, 509] on div "Supplements: Lion’s Mane Mushroom + Omega-3 Fish Oil (DHA & EPA) + Phosphatidyl…" at bounding box center [947, 486] width 382 height 246
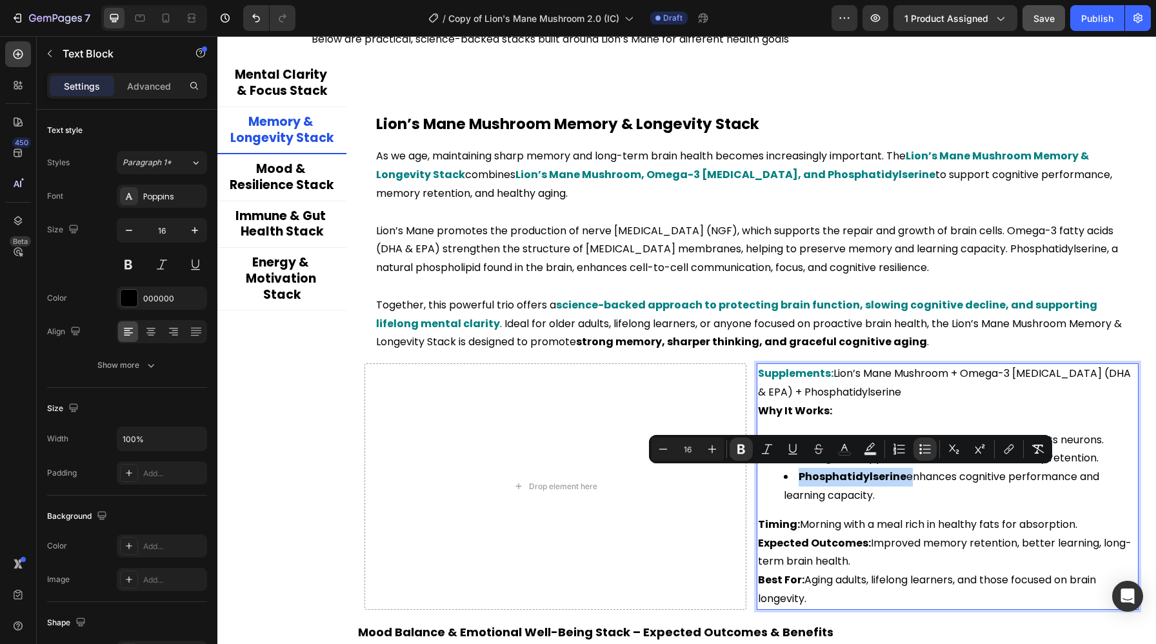
drag, startPoint x: 903, startPoint y: 477, endPoint x: 798, endPoint y: 478, distance: 104.5
click at [798, 478] on li "Phosphatidylserine enhances cognitive performance and learning capacity." at bounding box center [959, 486] width 353 height 37
click at [844, 455] on rect "Editor contextual toolbar" at bounding box center [844, 453] width 12 height 3
type input "000000"
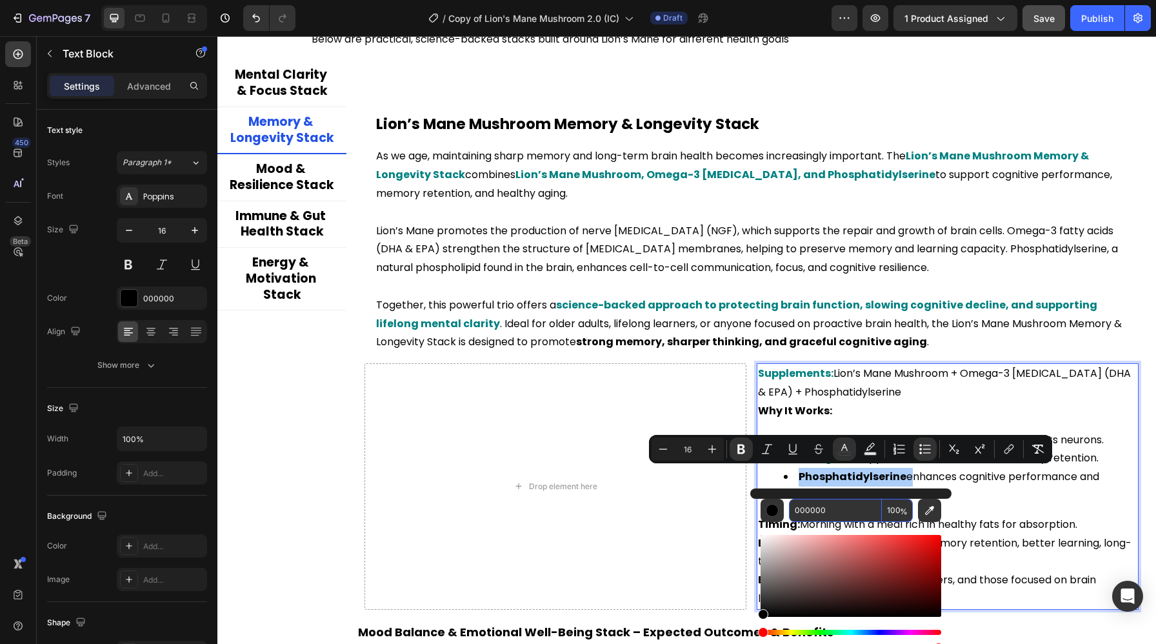
click at [814, 512] on input "000000" at bounding box center [835, 509] width 93 height 23
paste input "808"
type input "008080"
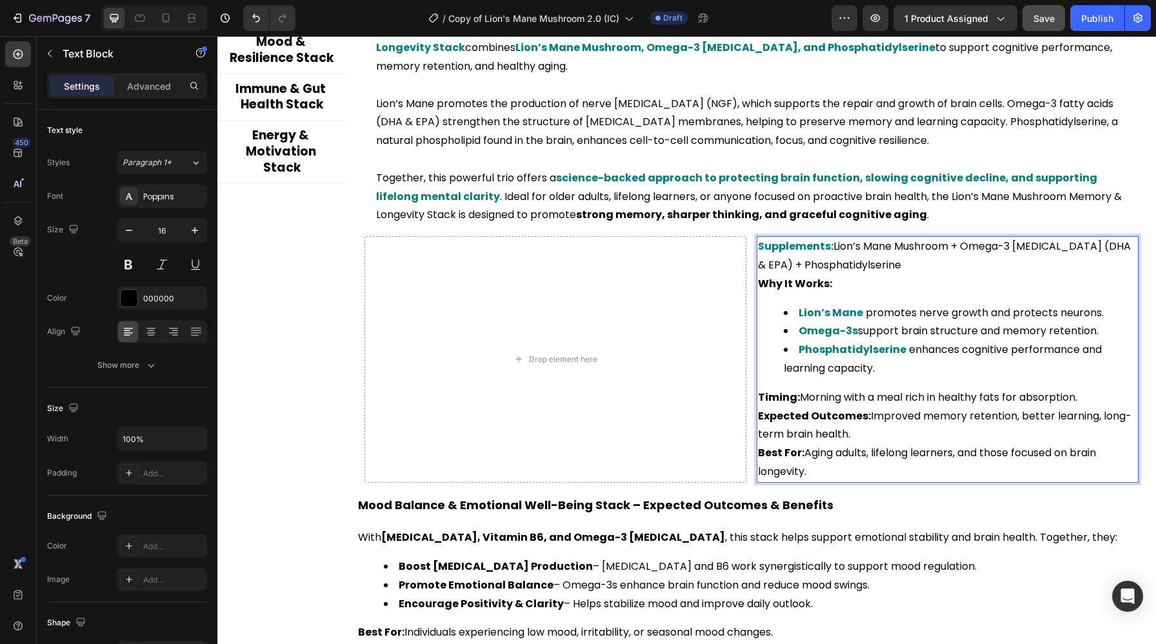
scroll to position [2662, 0]
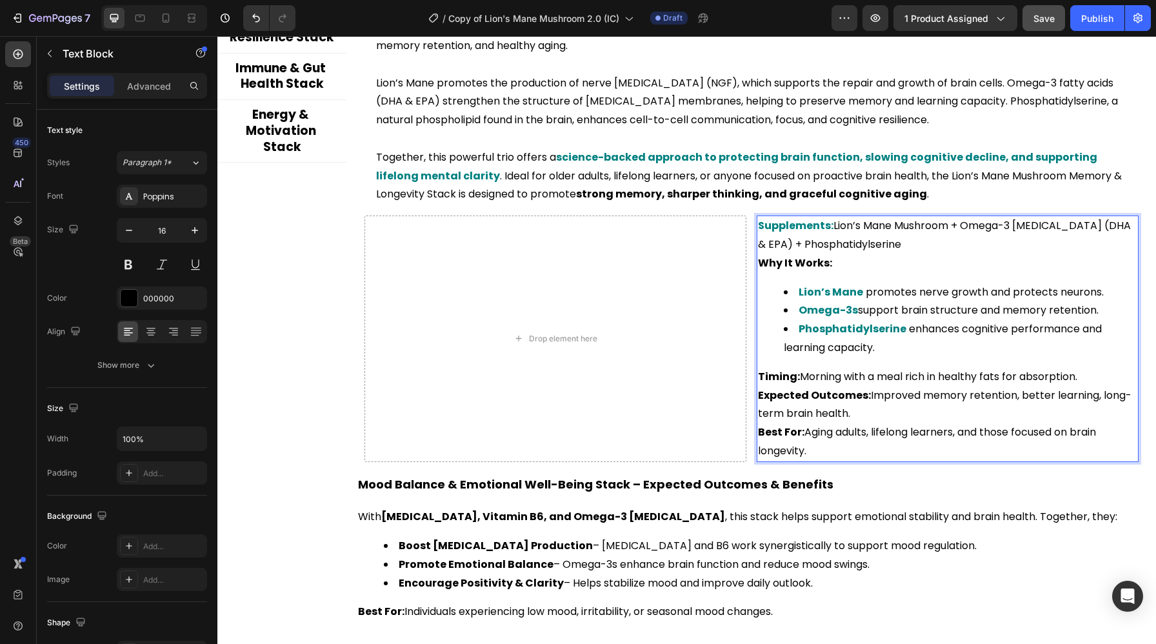
click at [823, 404] on p "Expected Outcomes: Improved memory retention, better learning, long-term brain …" at bounding box center [947, 404] width 379 height 37
click at [862, 395] on strong "Expected Outcomes:" at bounding box center [814, 395] width 113 height 15
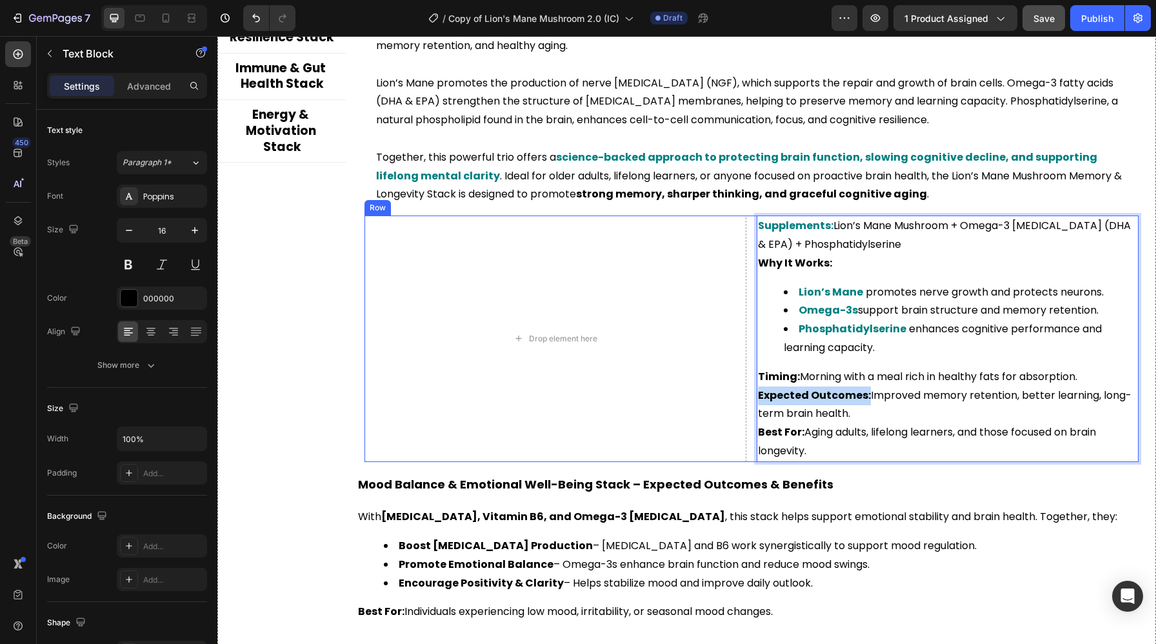
drag, startPoint x: 866, startPoint y: 396, endPoint x: 747, endPoint y: 395, distance: 119.3
click at [747, 395] on div "Drop element here Supplements: Lion’s Mane Mushroom + Omega-3 Fish Oil (DHA & E…" at bounding box center [751, 338] width 774 height 246
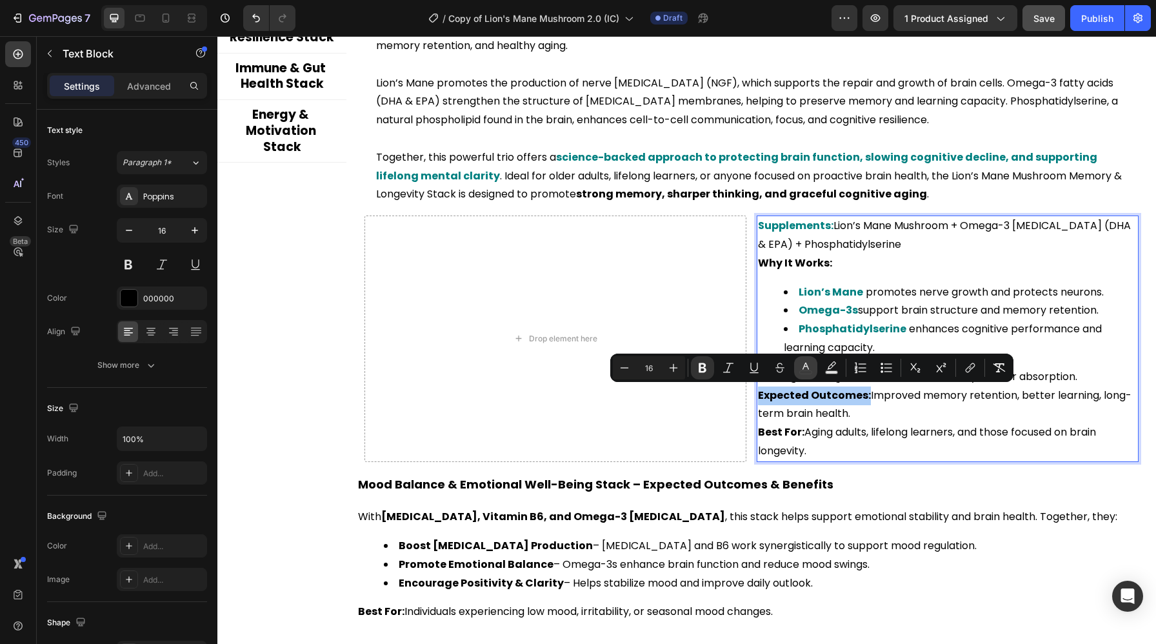
click at [802, 365] on icon "Editor contextual toolbar" at bounding box center [805, 367] width 13 height 13
type input "000000"
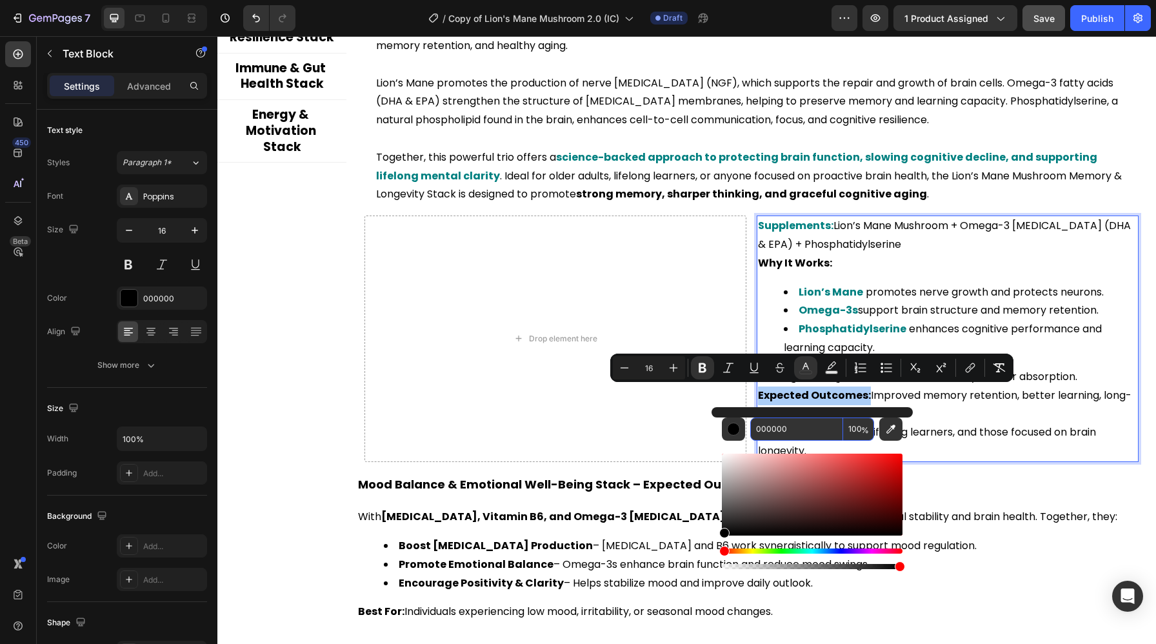
click at [771, 426] on input "000000" at bounding box center [796, 428] width 93 height 23
paste input "808"
type input "008080"
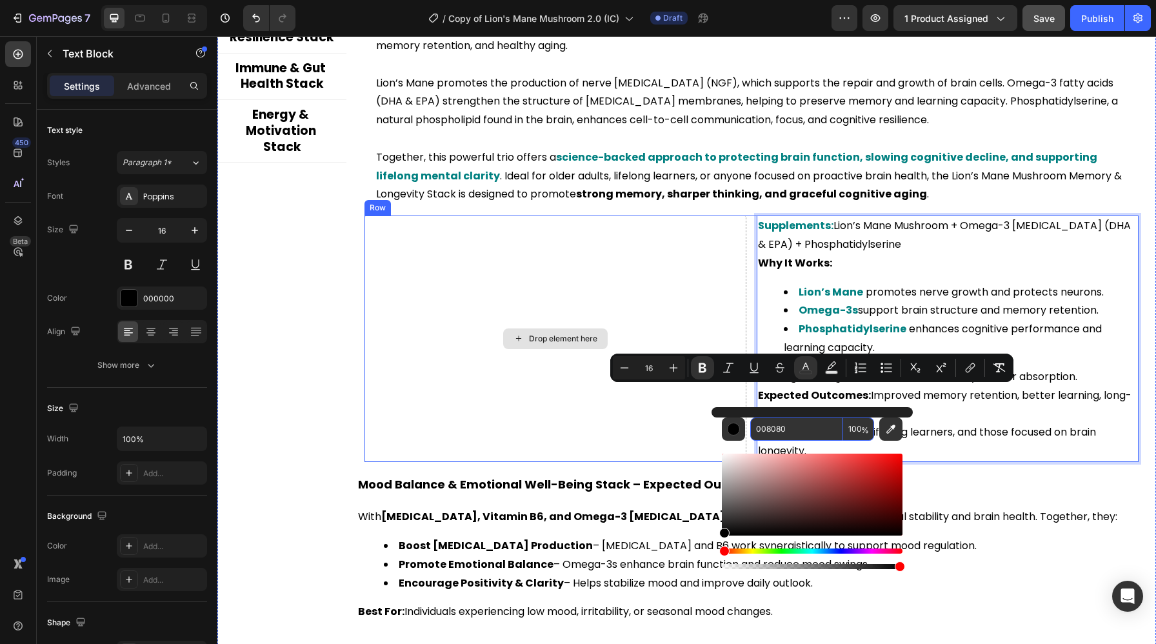
click at [629, 477] on h2 "Mood Balance & Emotional Well-Being Stack – Expected Outcomes & Benefits" at bounding box center [751, 483] width 789 height 17
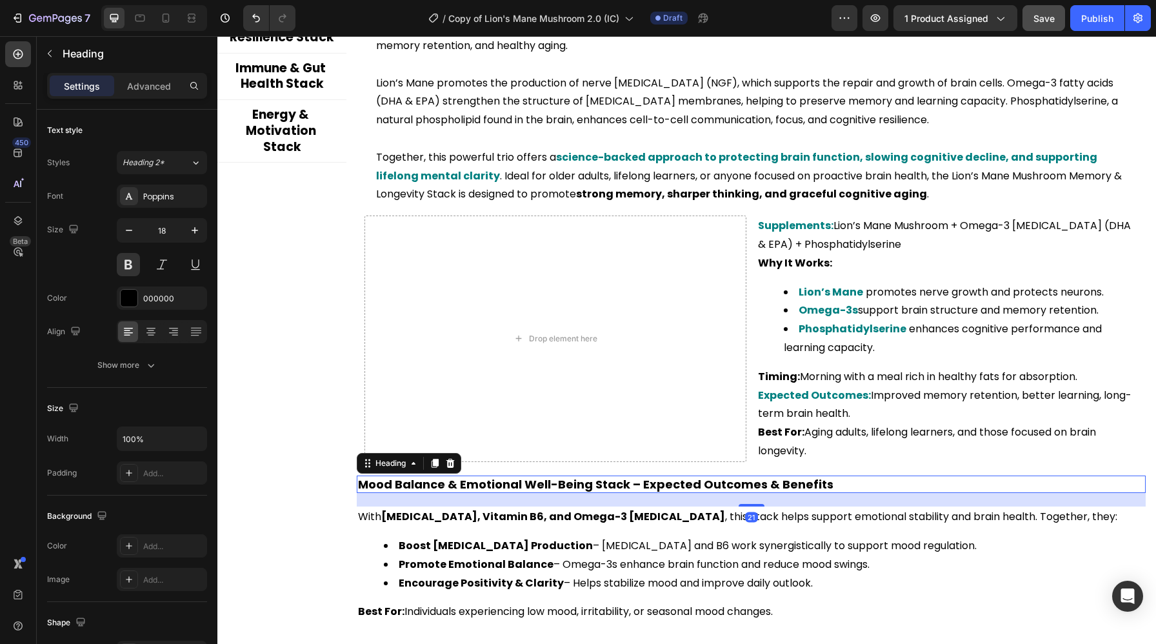
click at [503, 481] on h2 "Mood Balance & Emotional Well-Being Stack – Expected Outcomes & Benefits" at bounding box center [751, 483] width 789 height 17
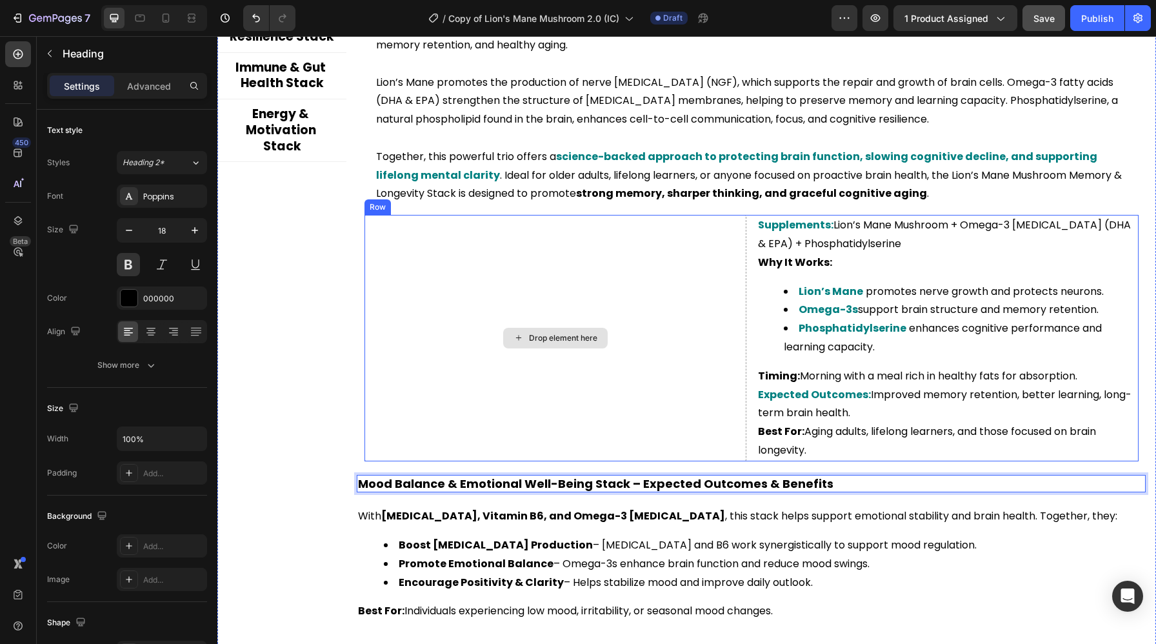
scroll to position [2690, 0]
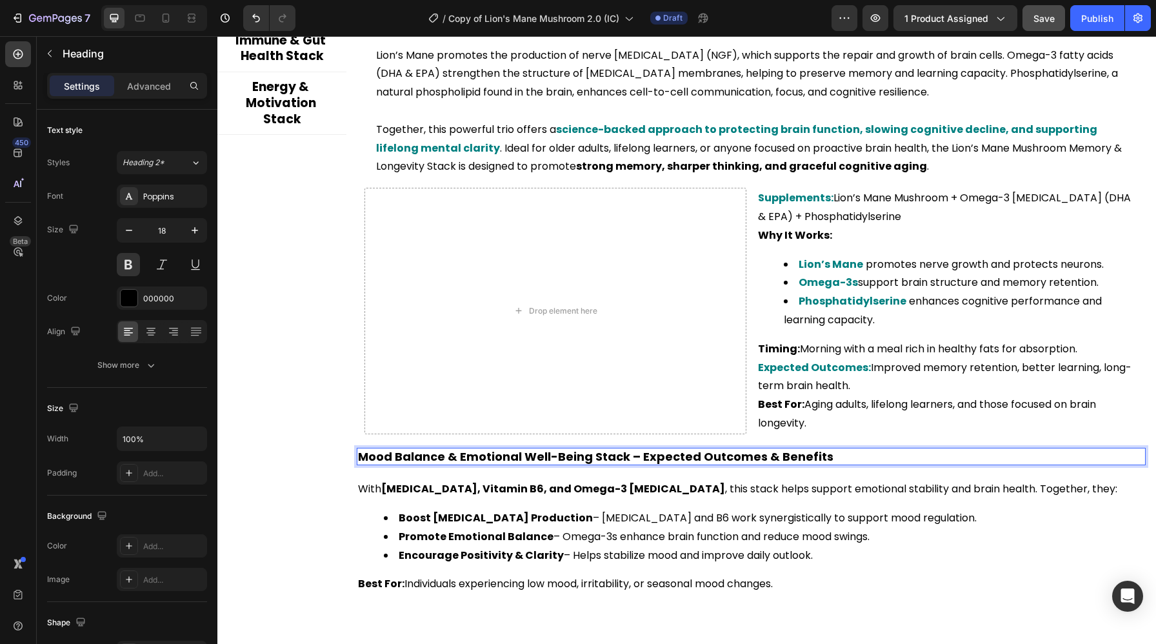
click at [442, 460] on p "Mood Balance & Emotional Well-Being Stack – Expected Outcomes & Benefits" at bounding box center [751, 456] width 786 height 15
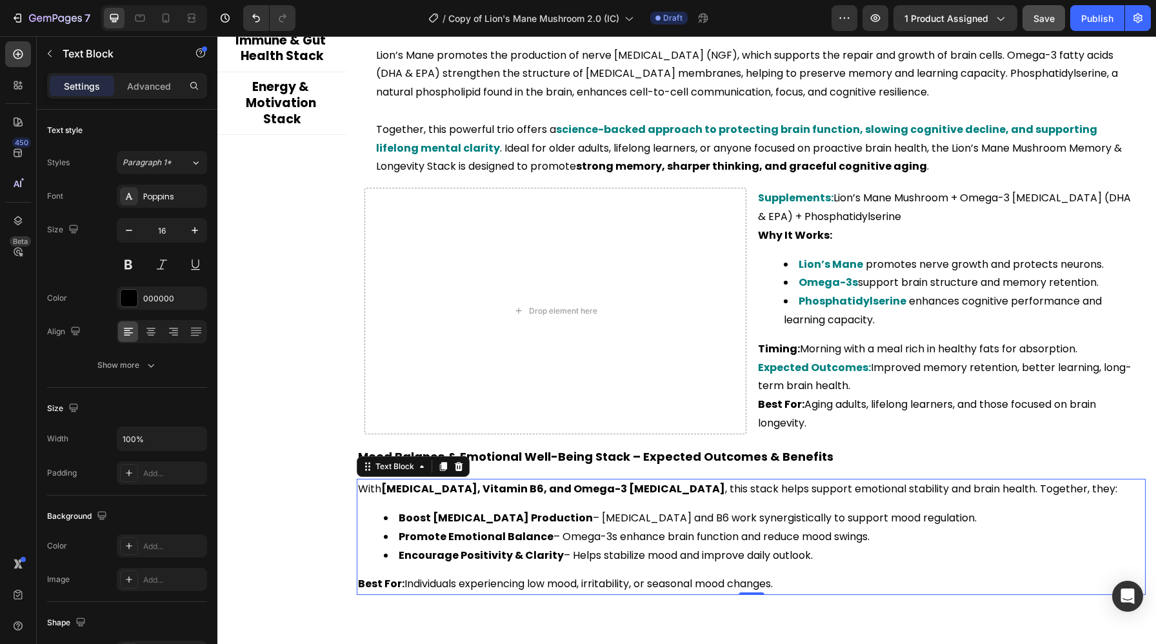
click at [384, 488] on strong "[MEDICAL_DATA], Vitamin B6, and Omega-3 [MEDICAL_DATA]" at bounding box center [553, 488] width 344 height 15
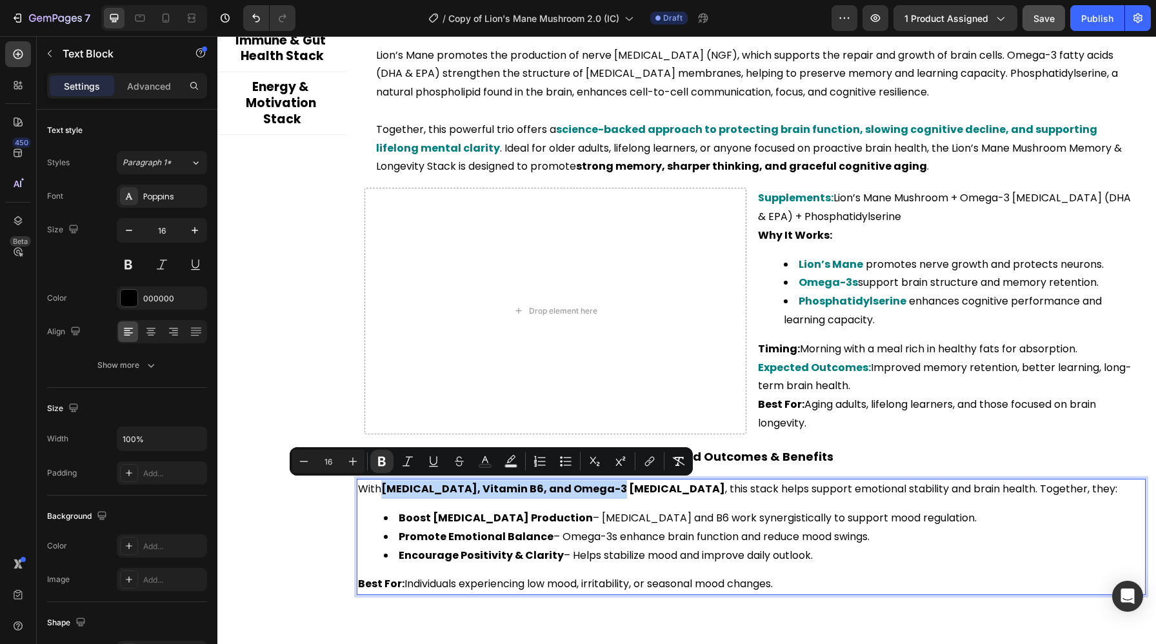
drag, startPoint x: 384, startPoint y: 488, endPoint x: 724, endPoint y: 503, distance: 340.2
click at [600, 496] on p "With 5-HTP, Vitamin B6, and Omega-3 Fish Oil , this stack helps support emotion…" at bounding box center [751, 489] width 786 height 19
click at [490, 464] on rect "Editor contextual toolbar" at bounding box center [485, 465] width 12 height 3
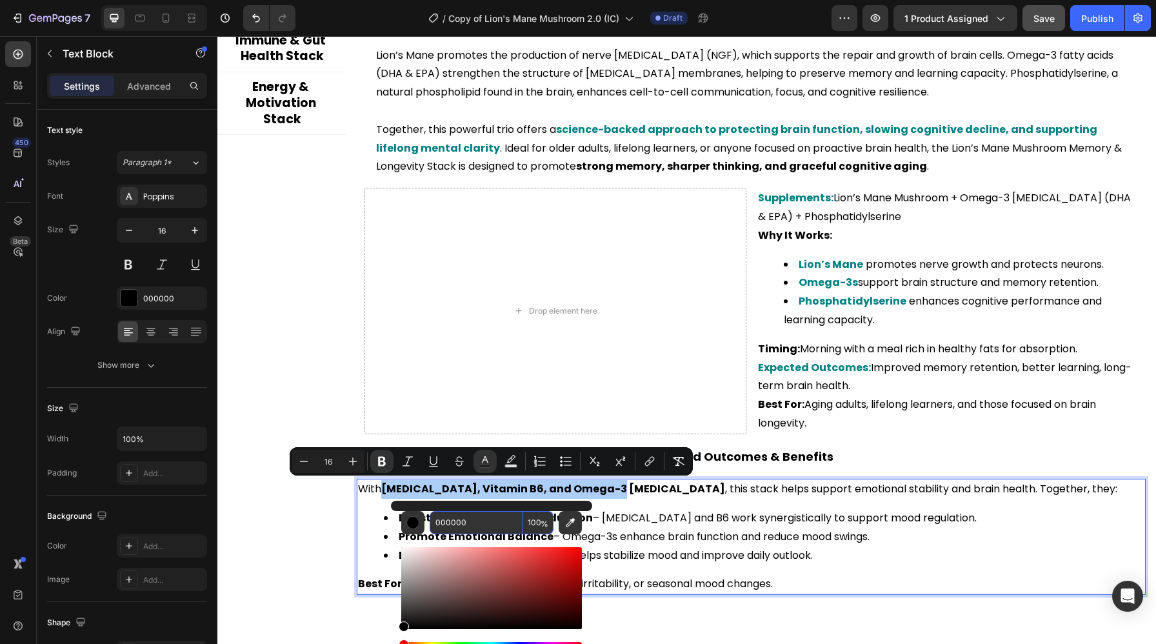
click at [464, 527] on input "000000" at bounding box center [475, 522] width 93 height 23
paste input "808"
type input "008080"
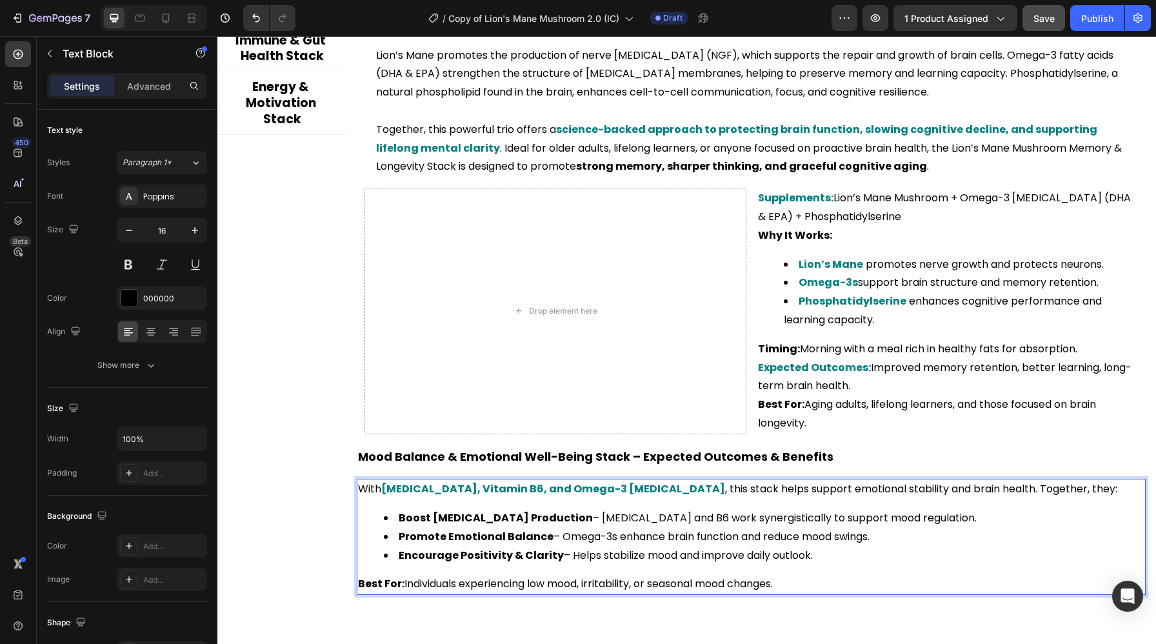
click at [713, 521] on li "Boost Serotonin Production – 5-HTP and B6 work synergistically to support mood …" at bounding box center [764, 518] width 760 height 19
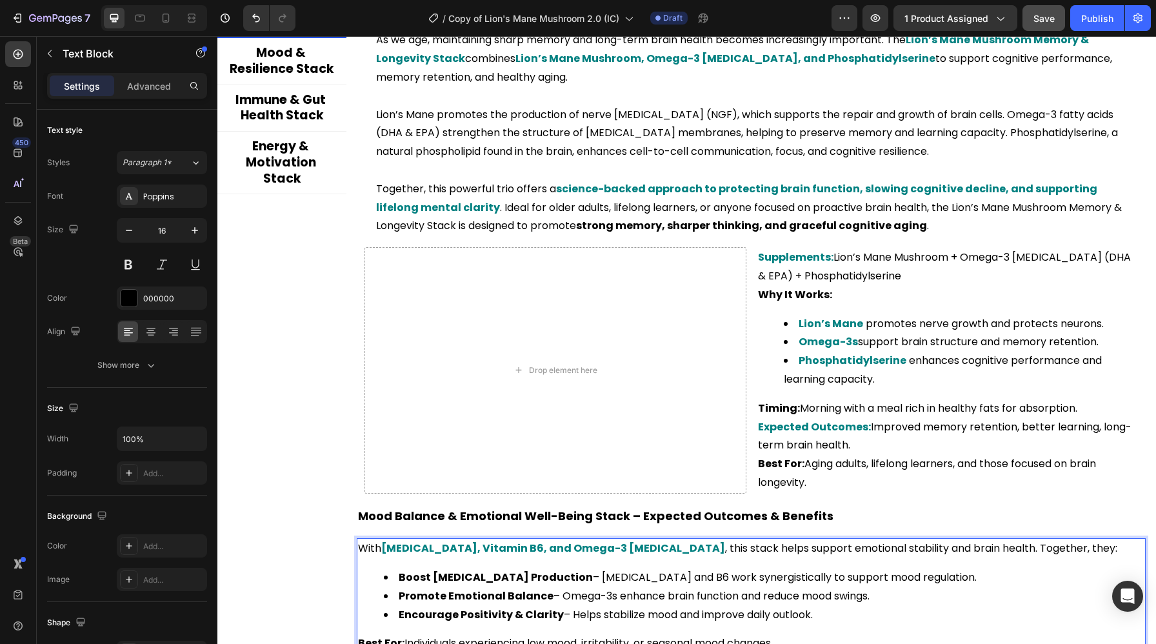
scroll to position [2629, 0]
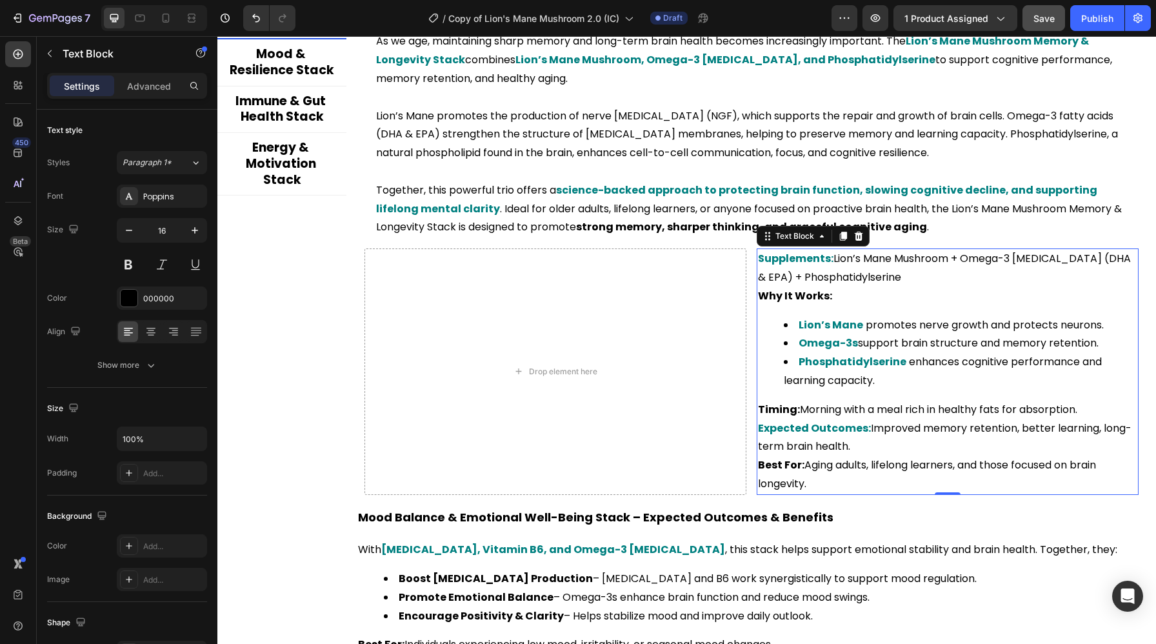
click at [831, 344] on strong "Omega-3s" at bounding box center [827, 342] width 59 height 15
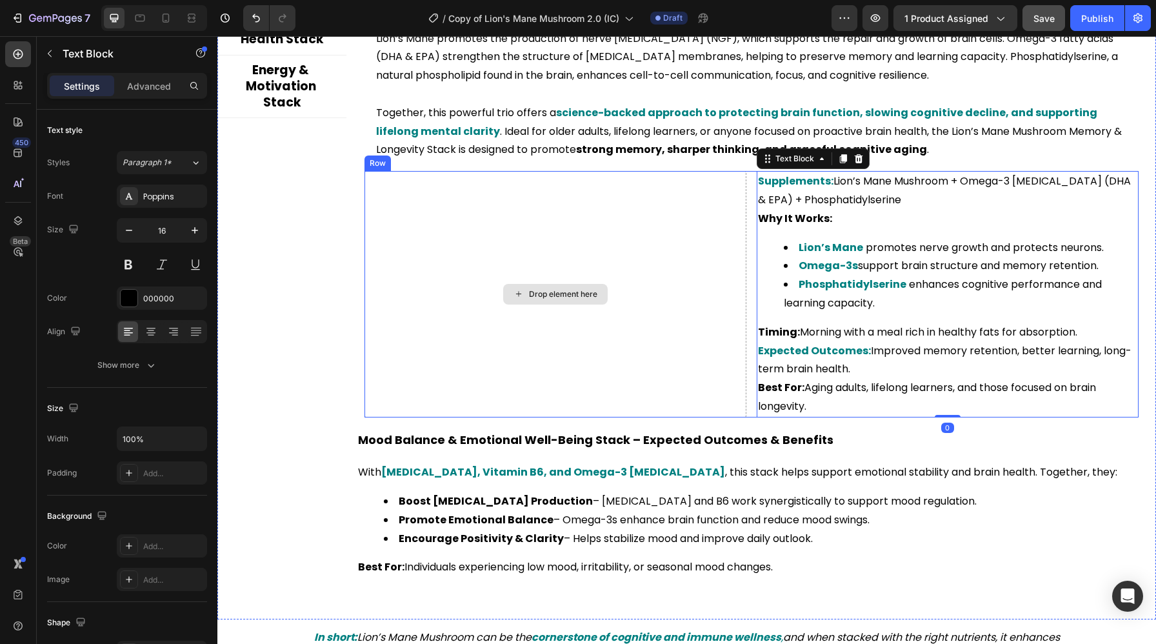
scroll to position [2708, 0]
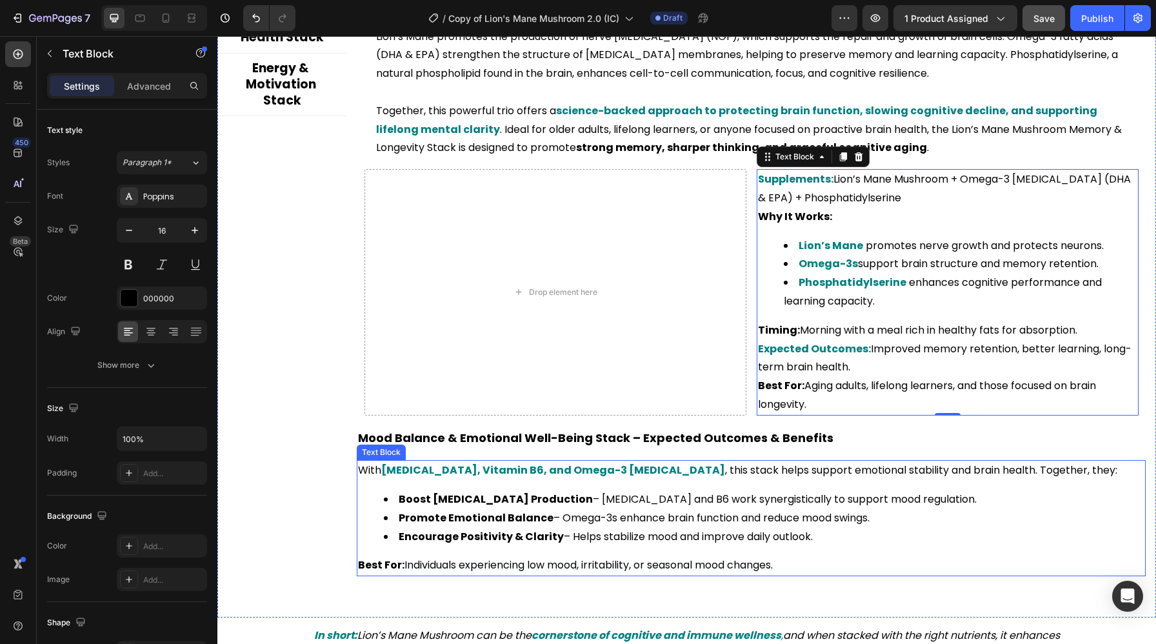
click at [450, 538] on strong "Encourage Positivity & Clarity" at bounding box center [481, 536] width 165 height 15
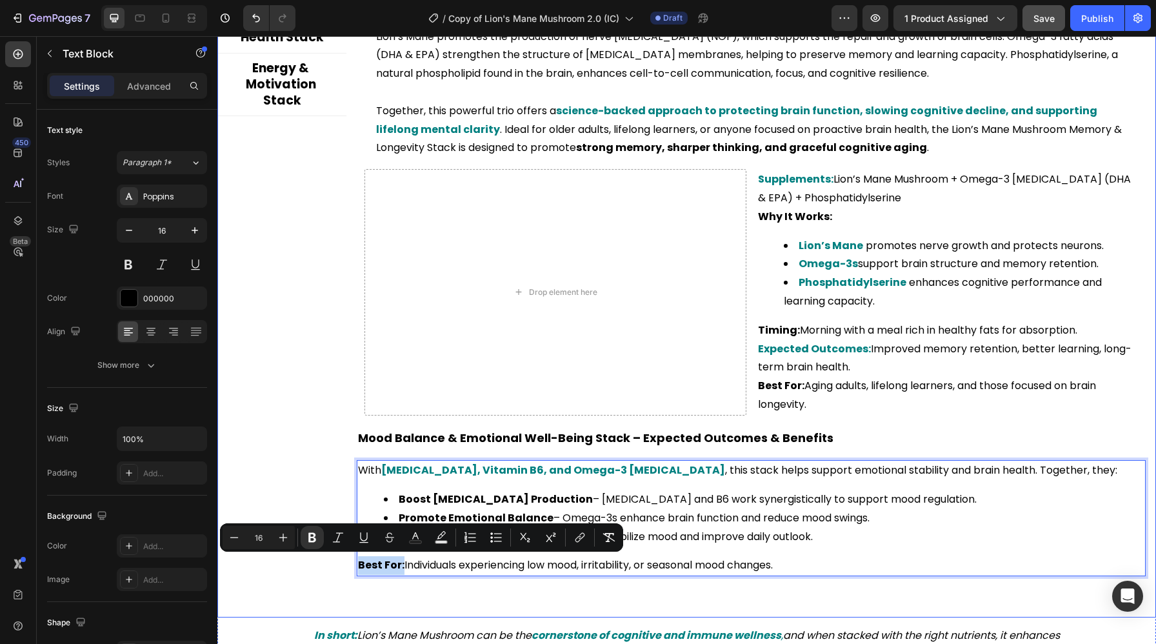
drag, startPoint x: 403, startPoint y: 566, endPoint x: 353, endPoint y: 569, distance: 50.4
click at [421, 537] on icon "Editor contextual toolbar" at bounding box center [415, 537] width 13 height 13
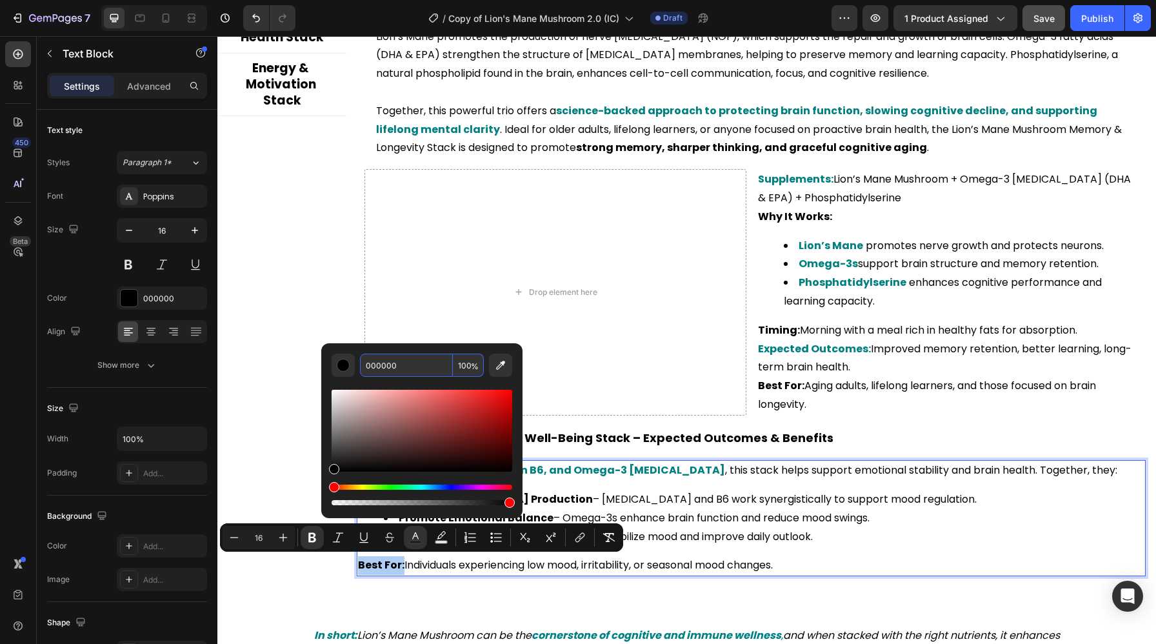
click at [413, 372] on input "000000" at bounding box center [406, 364] width 93 height 23
paste input "808"
type input "008080"
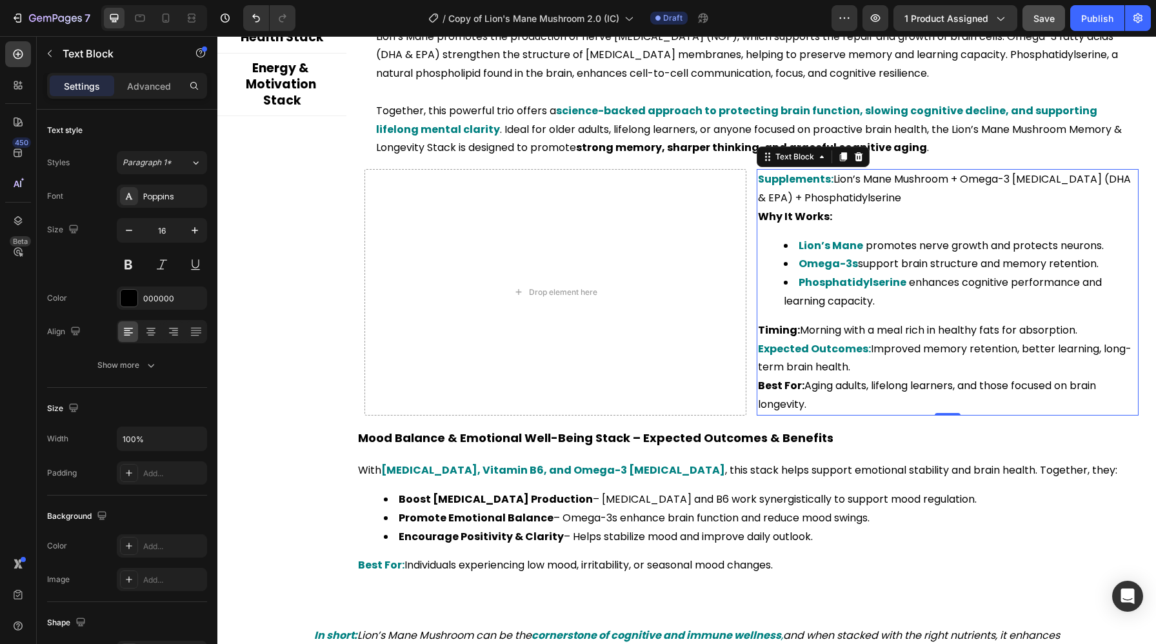
click at [834, 258] on strong "Omega-3s" at bounding box center [827, 263] width 59 height 15
drag, startPoint x: 856, startPoint y: 264, endPoint x: 799, endPoint y: 268, distance: 57.5
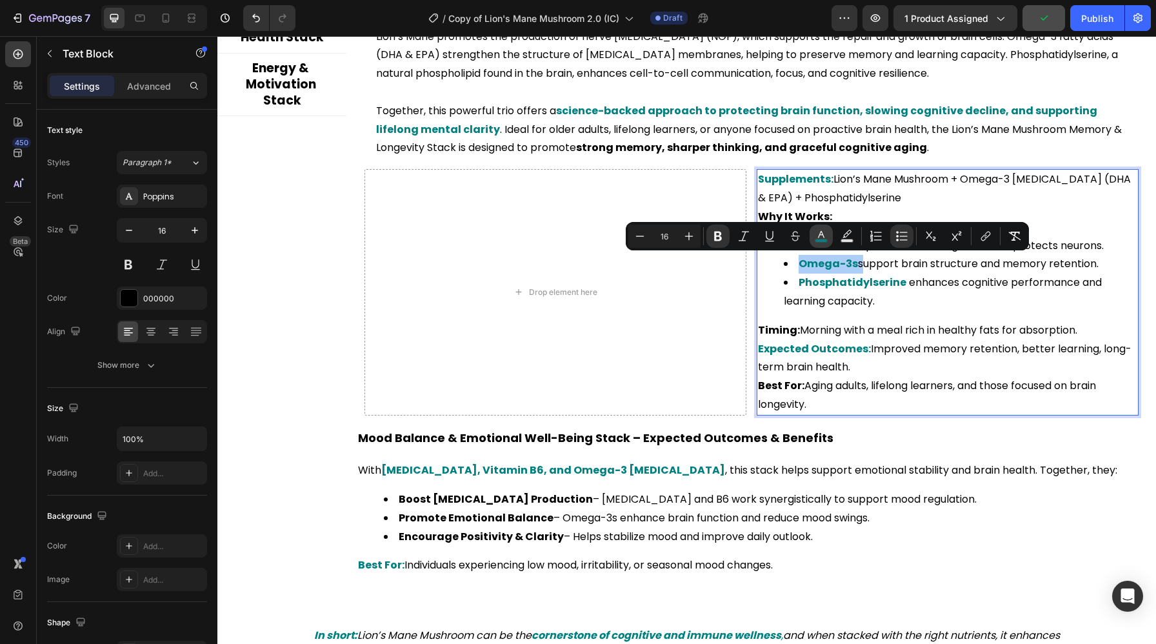
click at [813, 244] on button "color" at bounding box center [820, 235] width 23 height 23
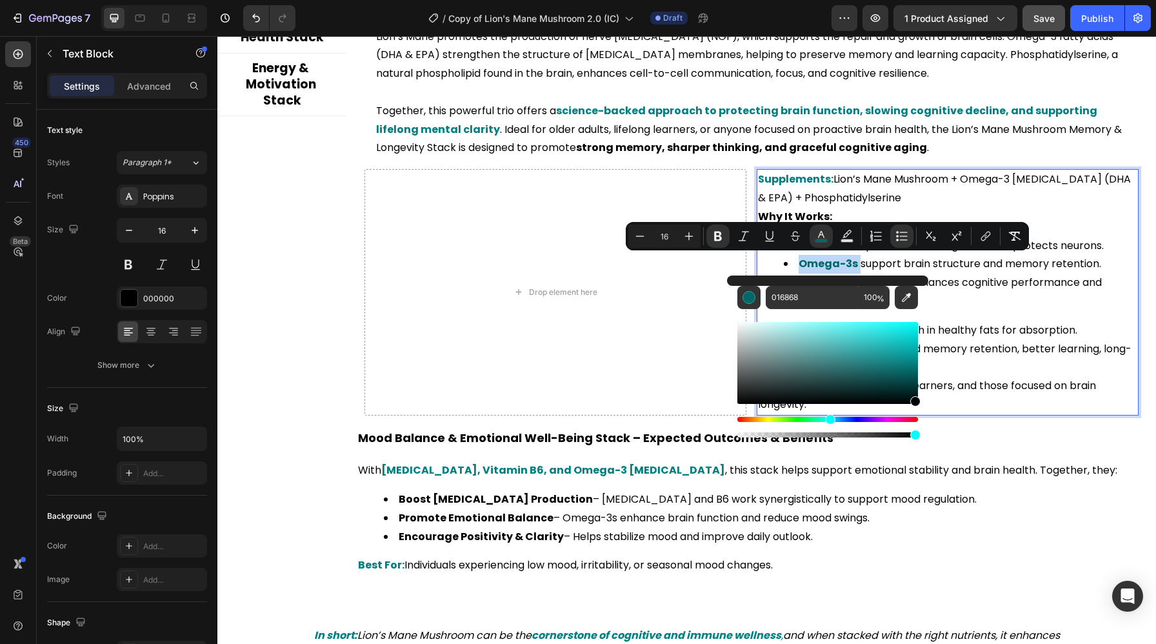
drag, startPoint x: 916, startPoint y: 369, endPoint x: 922, endPoint y: 426, distance: 56.5
click at [922, 426] on div "016868 100 %" at bounding box center [827, 357] width 201 height 164
type input "000000"
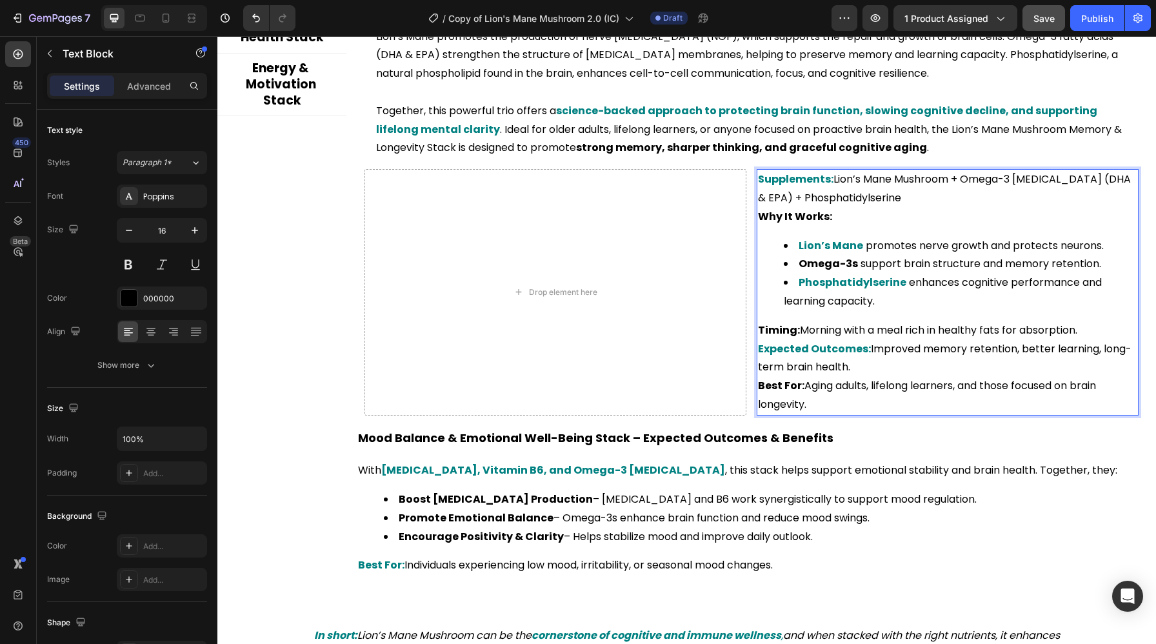
click at [982, 179] on p "Supplements: Lion’s Mane Mushroom + Omega-3 Fish Oil (DHA & EPA) + Phosphatidyl…" at bounding box center [947, 188] width 379 height 37
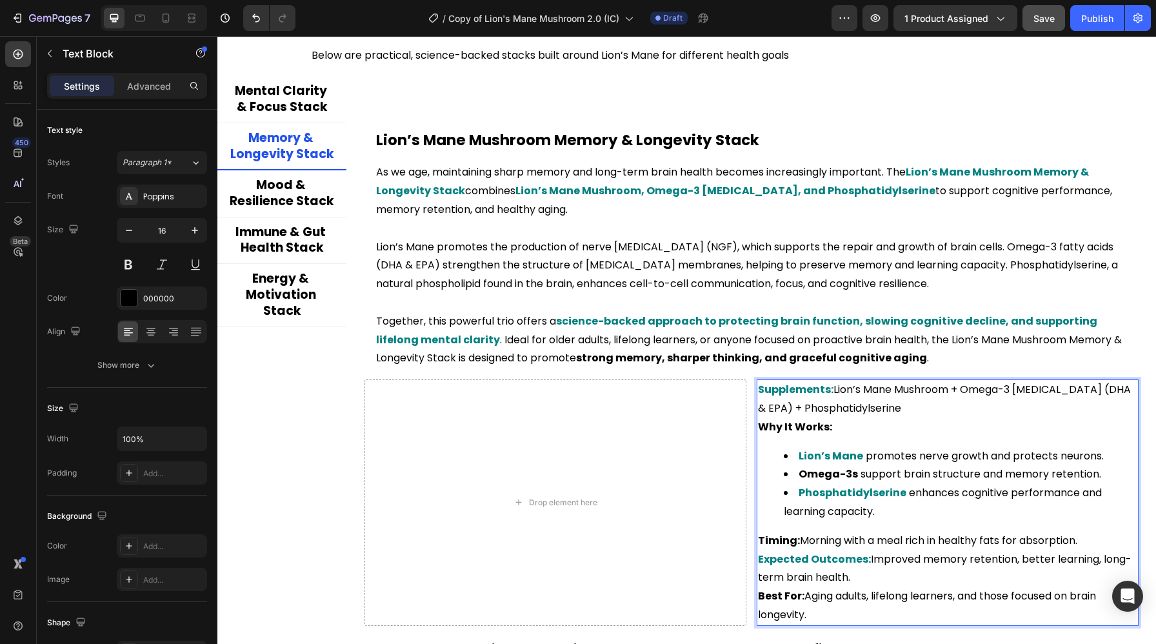
scroll to position [2519, 0]
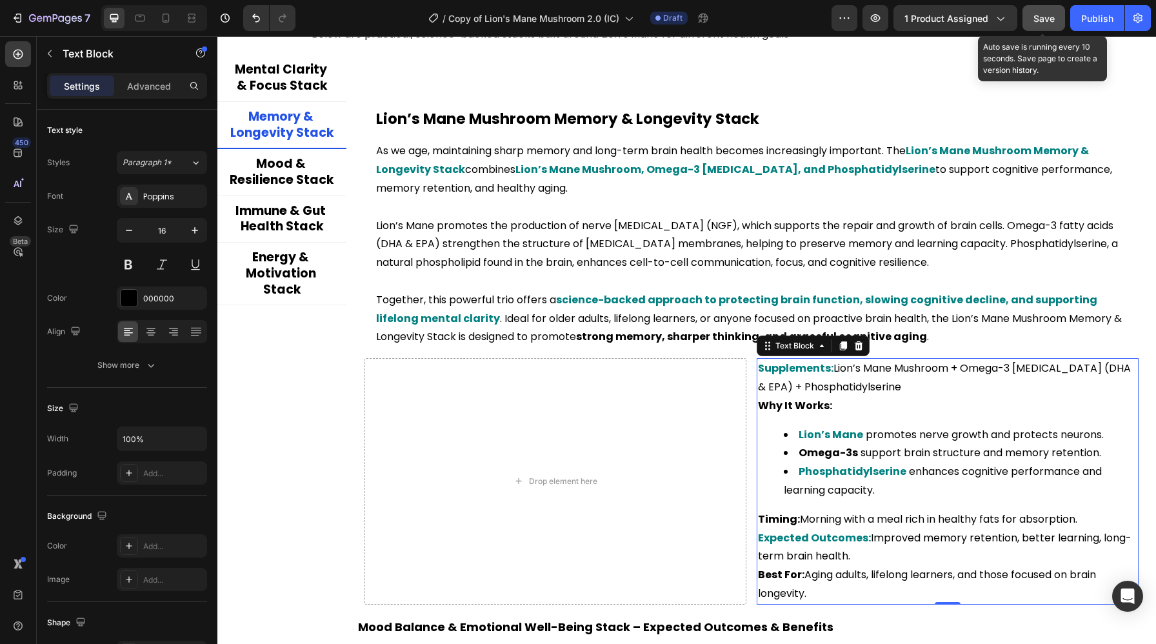
click at [1029, 17] on button "Save" at bounding box center [1043, 18] width 43 height 26
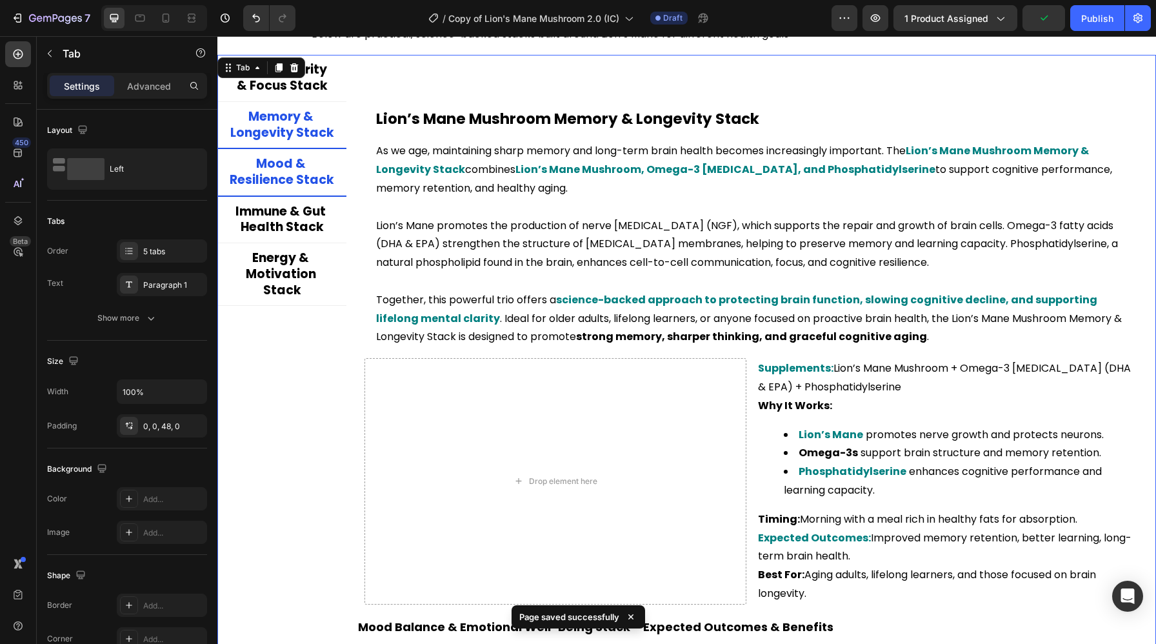
click at [251, 184] on p "Mood & Resilience Stack" at bounding box center [282, 172] width 104 height 32
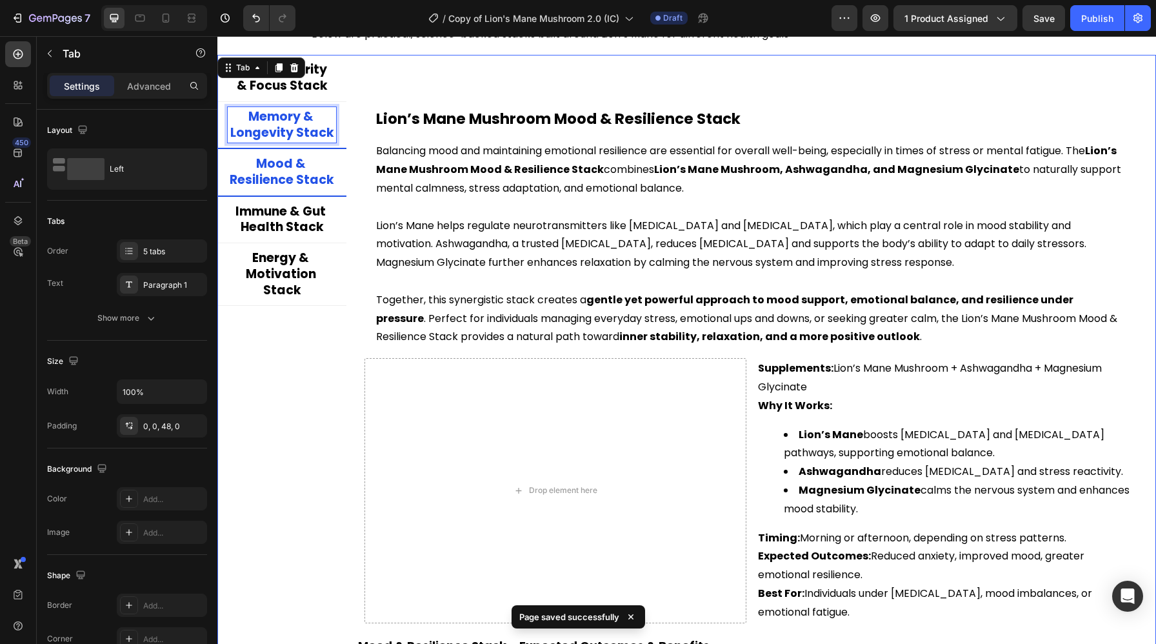
click at [285, 131] on p "Memory & Longevity Stack" at bounding box center [282, 125] width 104 height 32
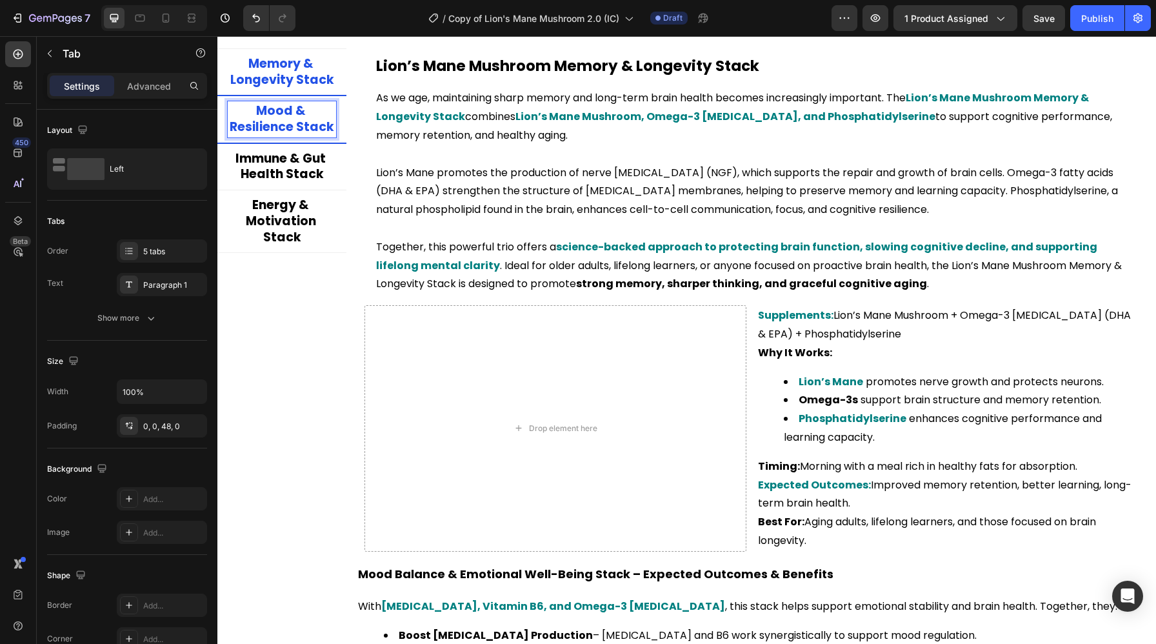
click at [303, 130] on p "Mood & Resilience Stack" at bounding box center [282, 119] width 104 height 32
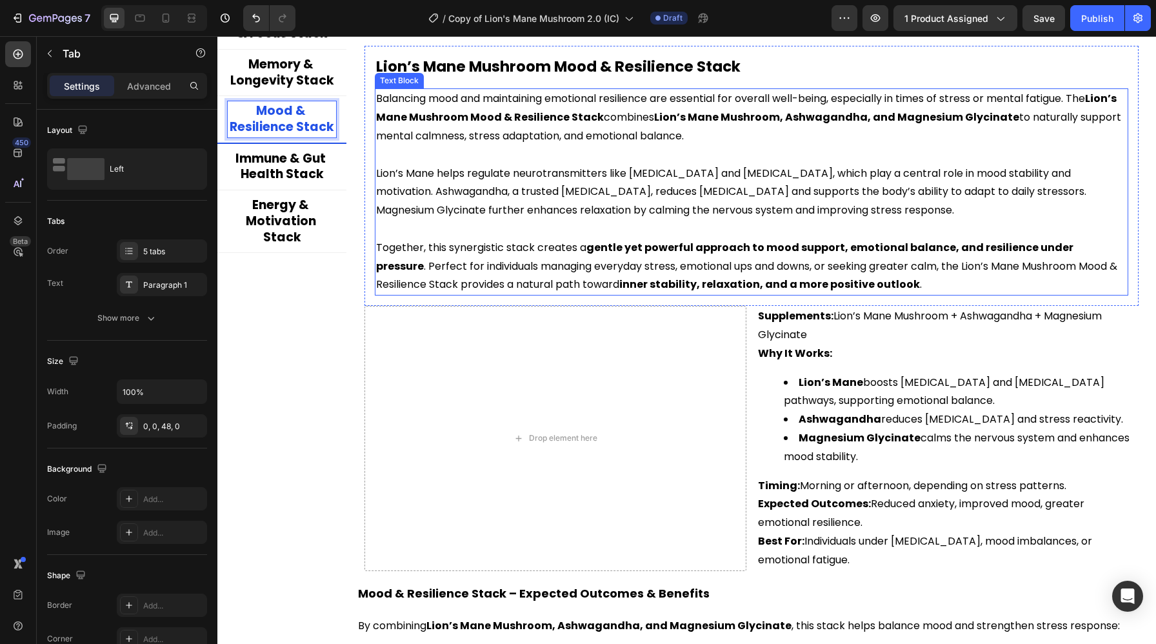
scroll to position [2497, 0]
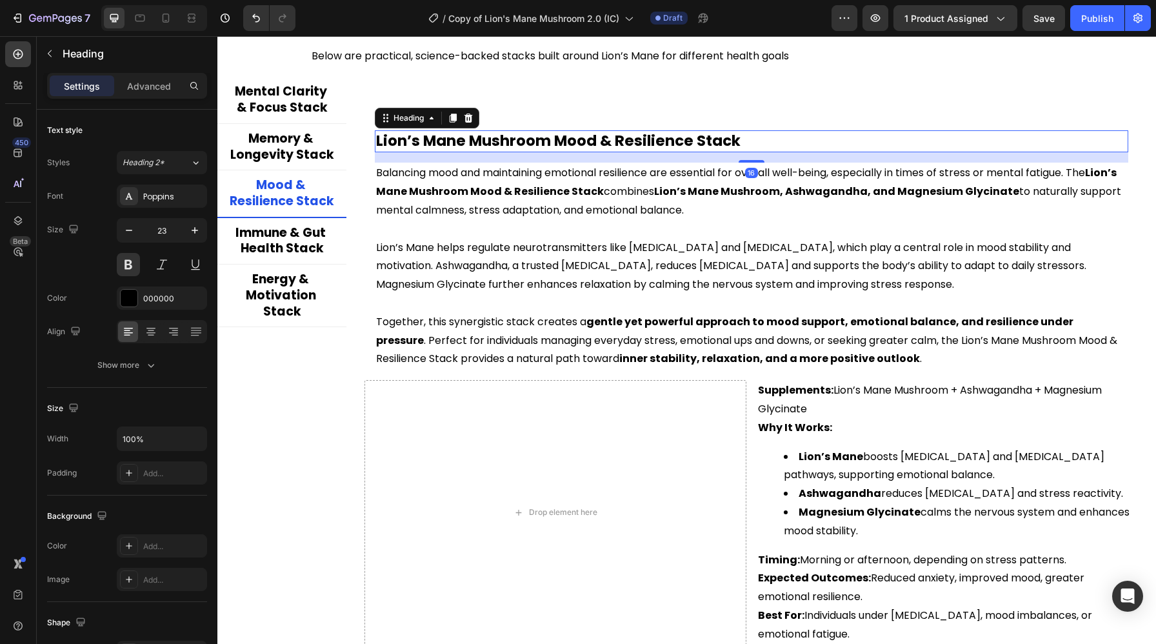
click at [511, 141] on h2 "Lion’s Mane Mushroom Mood & Resilience Stack" at bounding box center [751, 141] width 753 height 22
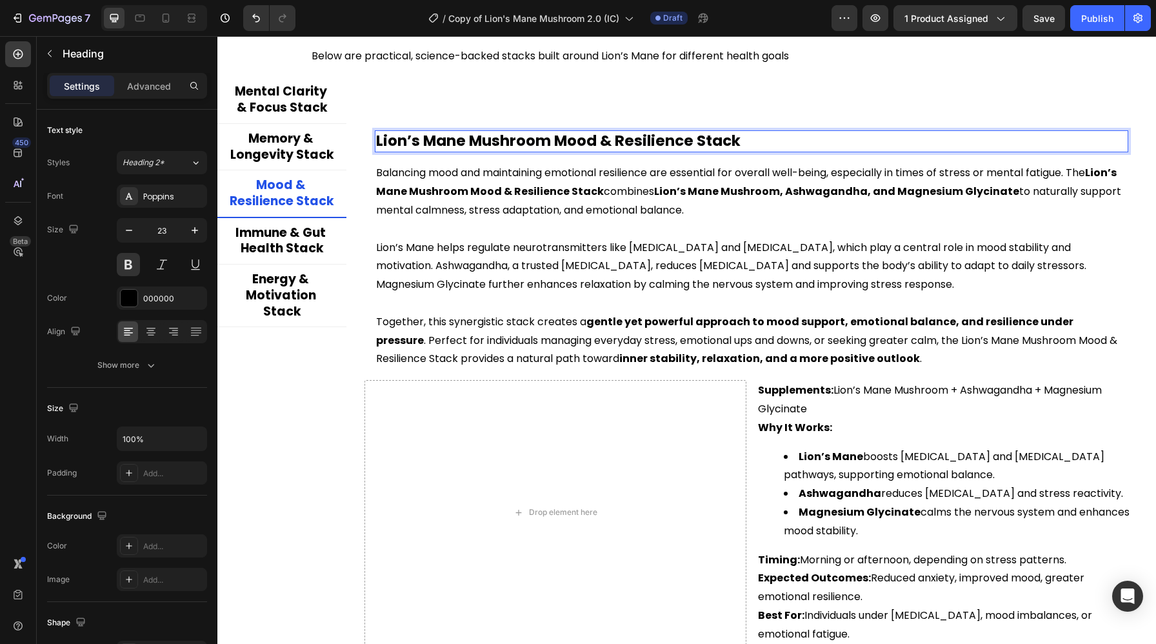
click at [511, 141] on p "Lion’s Mane Mushroom Mood & Resilience Stack" at bounding box center [751, 141] width 751 height 19
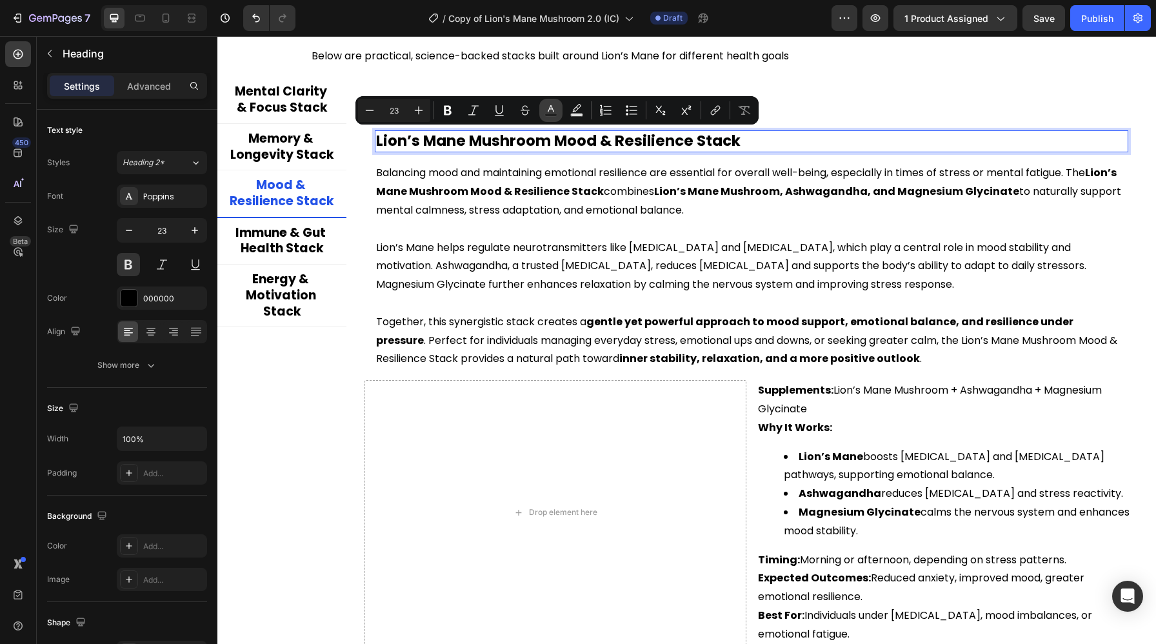
click at [553, 106] on icon "Editor contextual toolbar" at bounding box center [550, 110] width 13 height 13
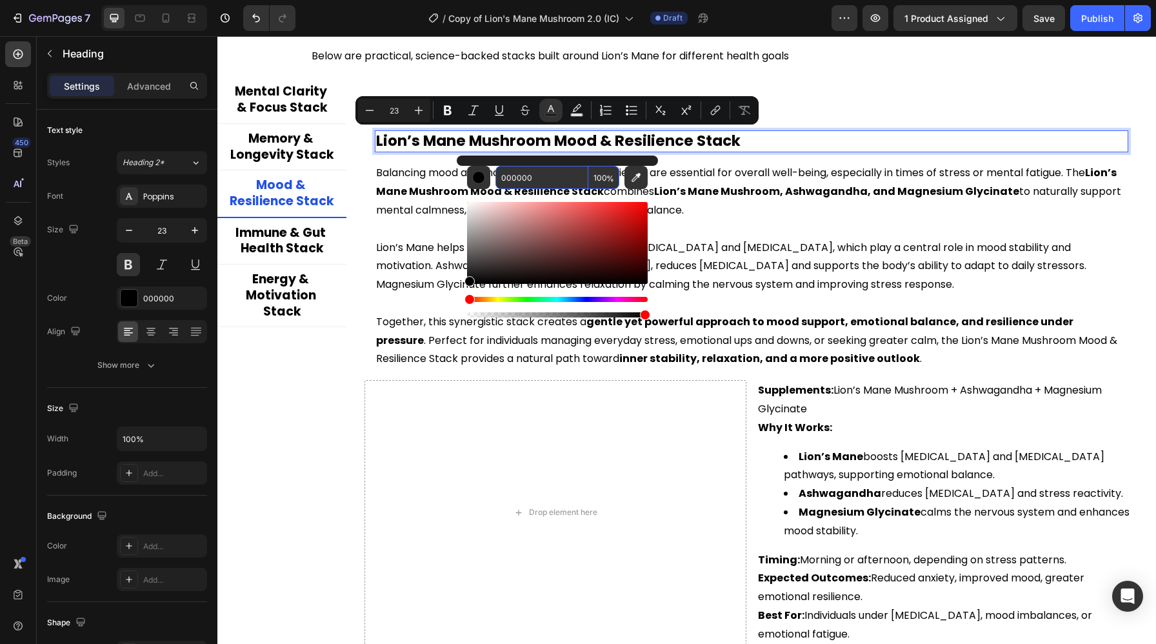
click at [551, 180] on input "000000" at bounding box center [541, 177] width 93 height 23
paste input "808"
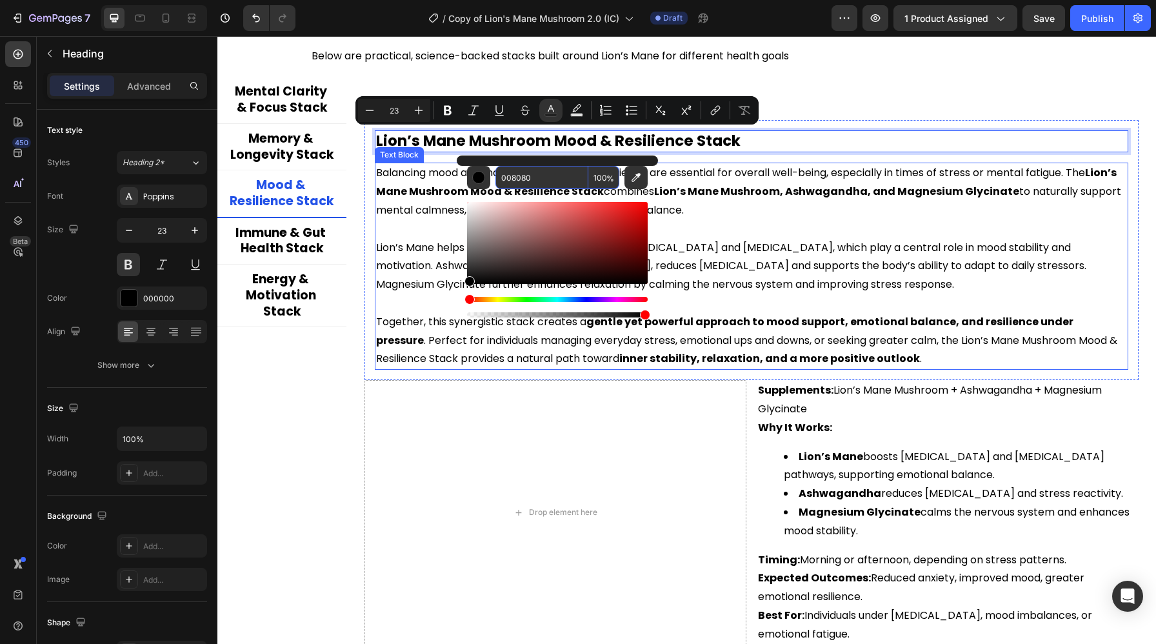
type input "008080"
click at [749, 223] on p at bounding box center [751, 229] width 751 height 19
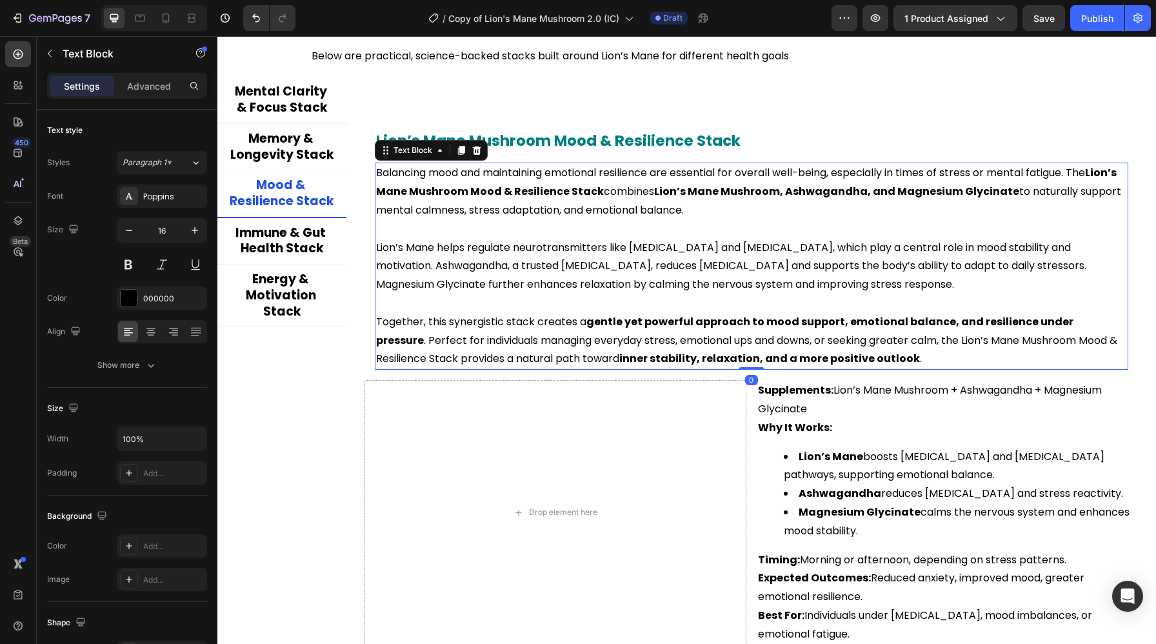
click at [564, 189] on strong "Lion’s Mane Mushroom Mood & Resilience Stack" at bounding box center [747, 182] width 742 height 34
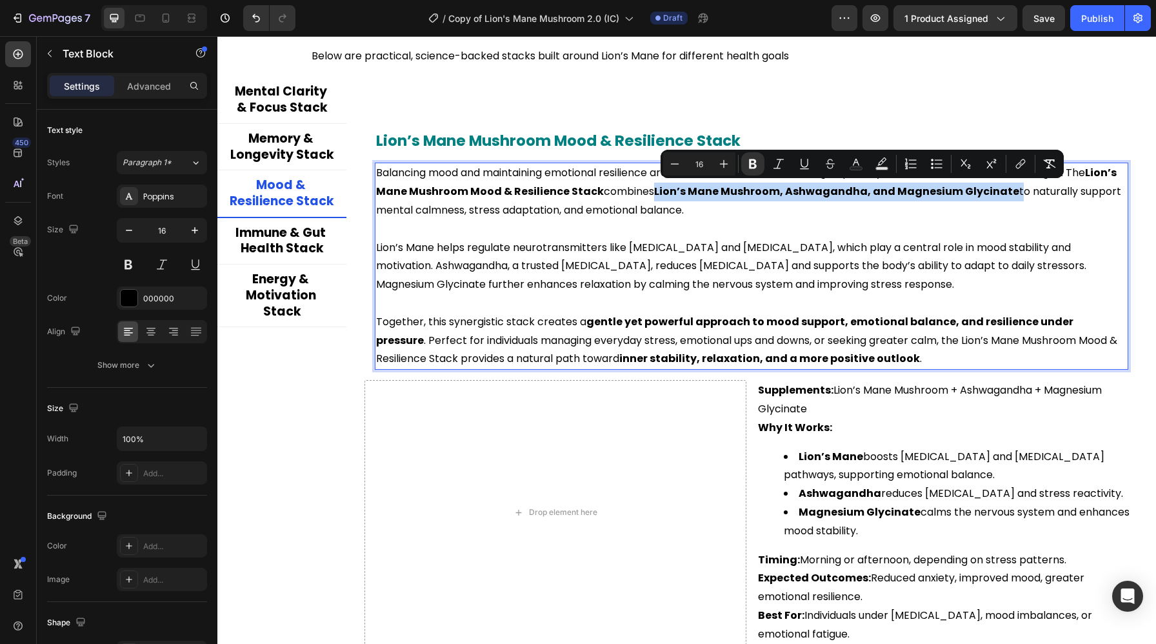
drag, startPoint x: 685, startPoint y: 192, endPoint x: 1039, endPoint y: 195, distance: 353.4
click at [1039, 195] on p "Balancing mood and maintaining emotional resilience are essential for overall w…" at bounding box center [751, 191] width 751 height 55
click at [859, 167] on rect "Editor contextual toolbar" at bounding box center [856, 168] width 12 height 3
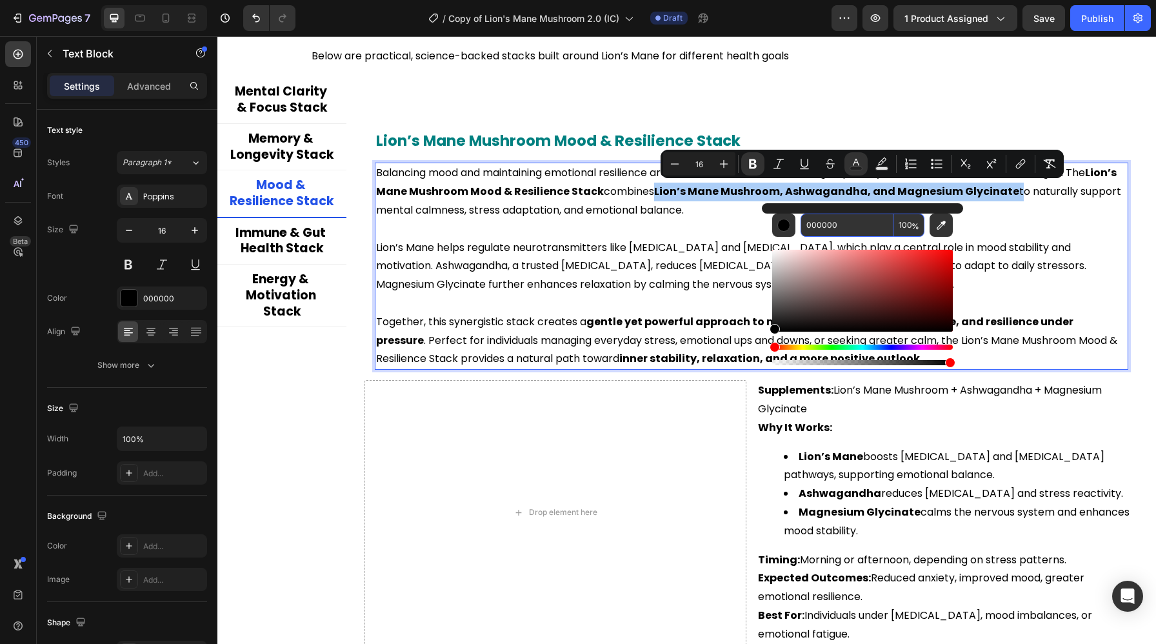
click at [822, 224] on input "000000" at bounding box center [846, 224] width 93 height 23
paste input "008080"
type input "008080"
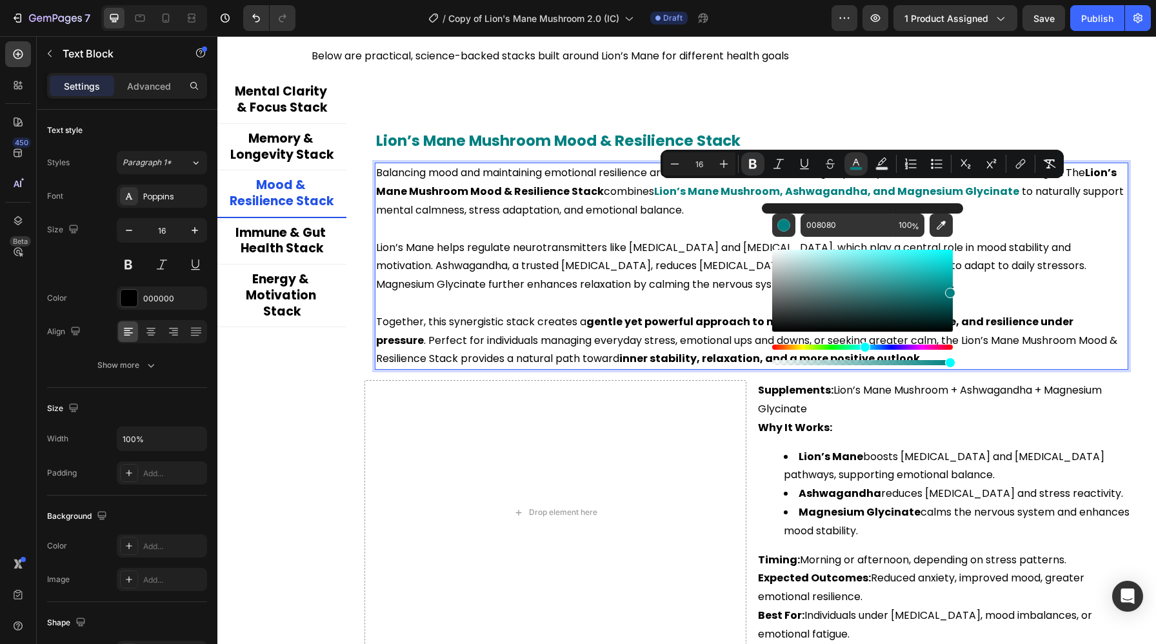
click at [661, 288] on p "Lion’s Mane helps regulate neurotransmitters like [MEDICAL_DATA] and [MEDICAL_D…" at bounding box center [751, 266] width 751 height 55
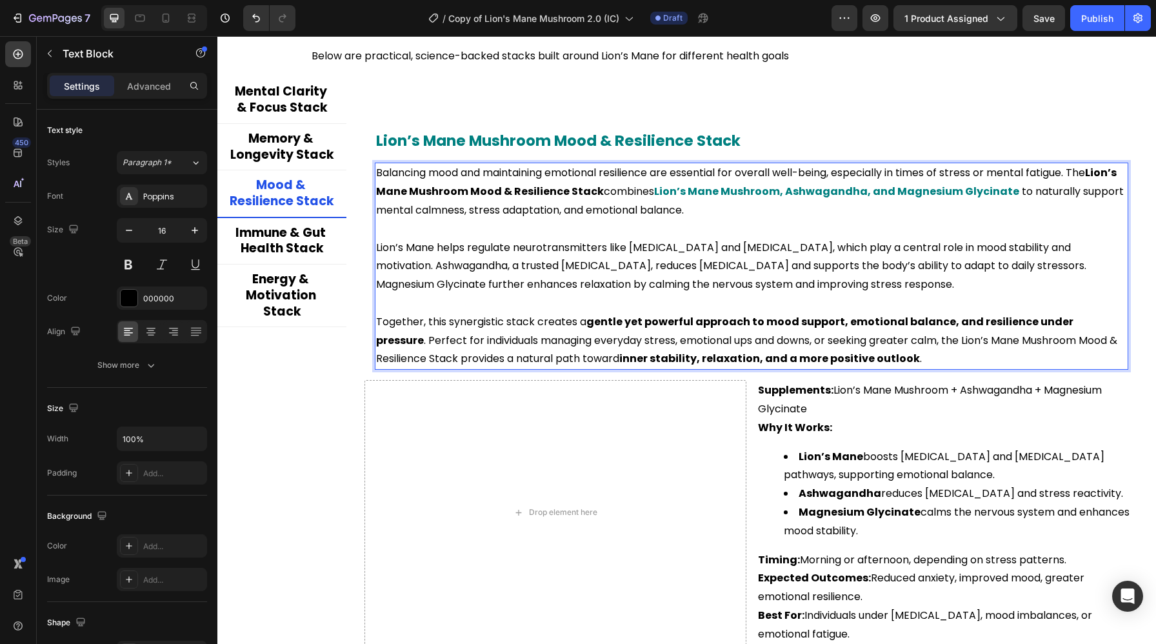
click at [603, 328] on p "Together, this synergistic stack creates a gentle yet powerful approach to mood…" at bounding box center [751, 340] width 751 height 55
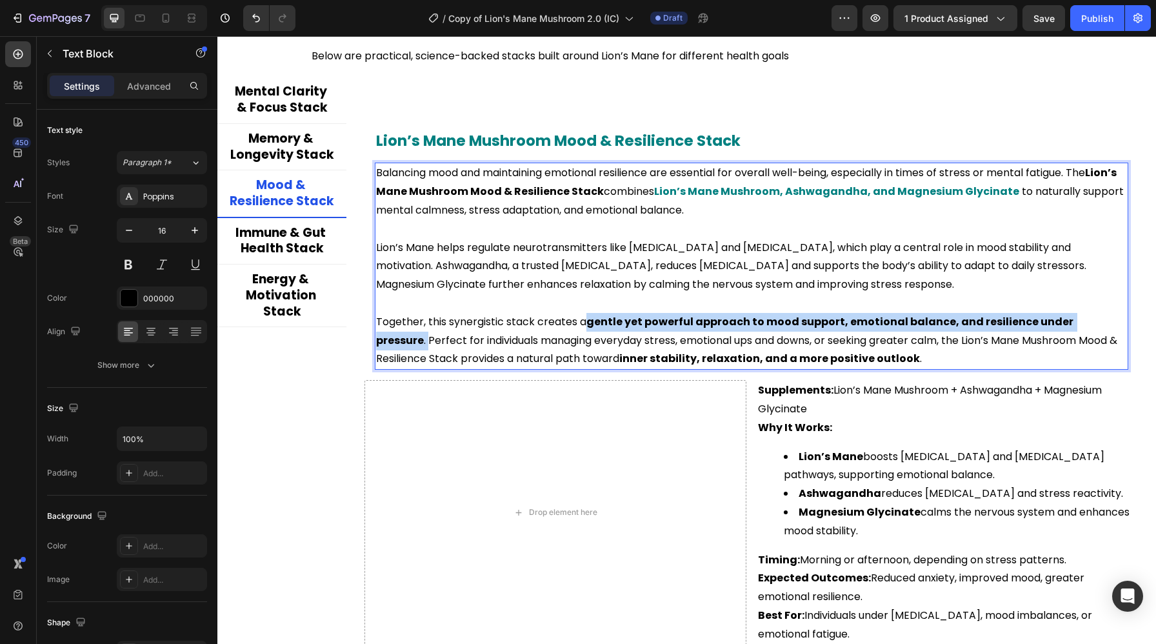
drag, startPoint x: 589, startPoint y: 327, endPoint x: 1107, endPoint y: 326, distance: 517.8
click at [1107, 326] on p "Together, this synergistic stack creates a gentle yet powerful approach to mood…" at bounding box center [751, 340] width 751 height 55
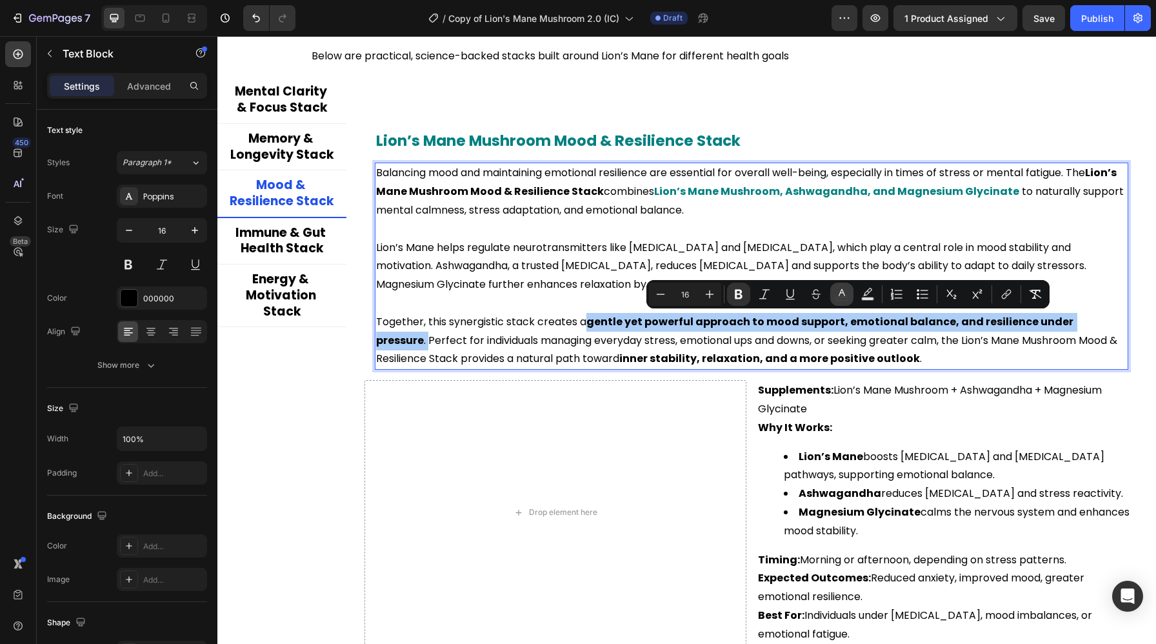
click at [851, 300] on button "color" at bounding box center [841, 293] width 23 height 23
type input "000000"
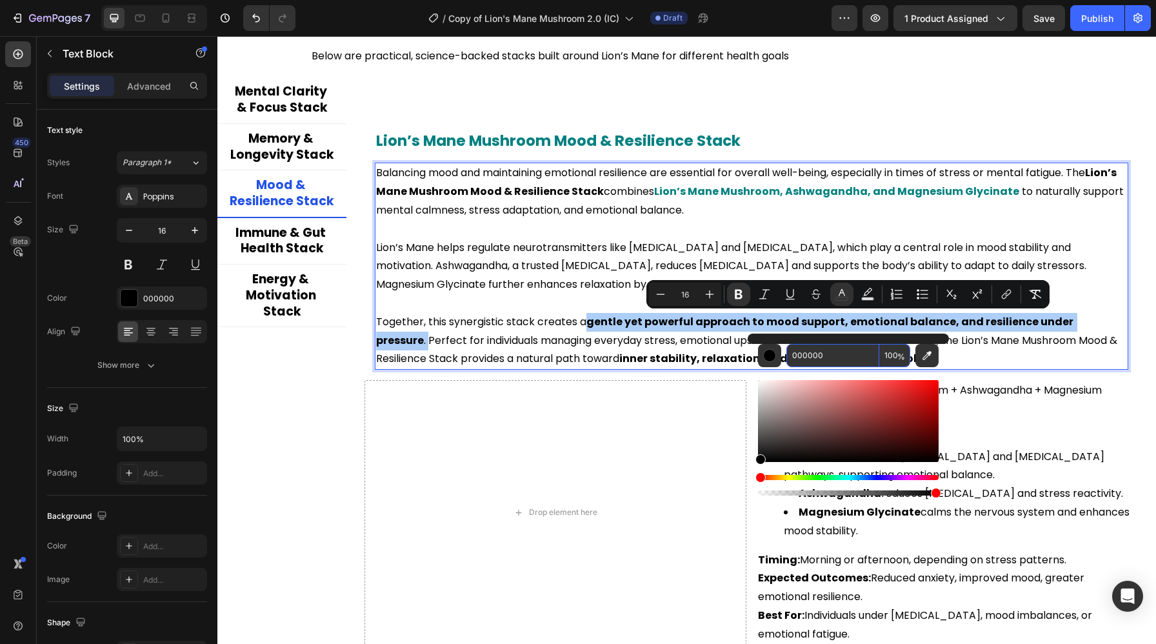
click at [825, 352] on input "000000" at bounding box center [832, 355] width 93 height 23
paste input "808"
type input "008080"
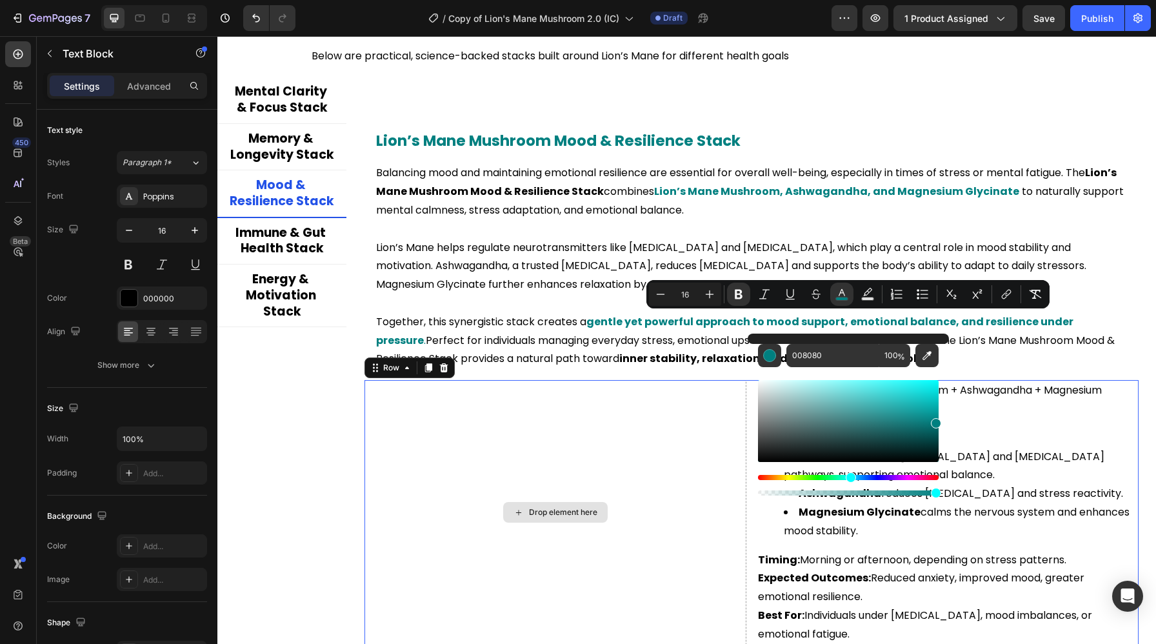
click at [662, 387] on div "Drop element here" at bounding box center [555, 512] width 382 height 264
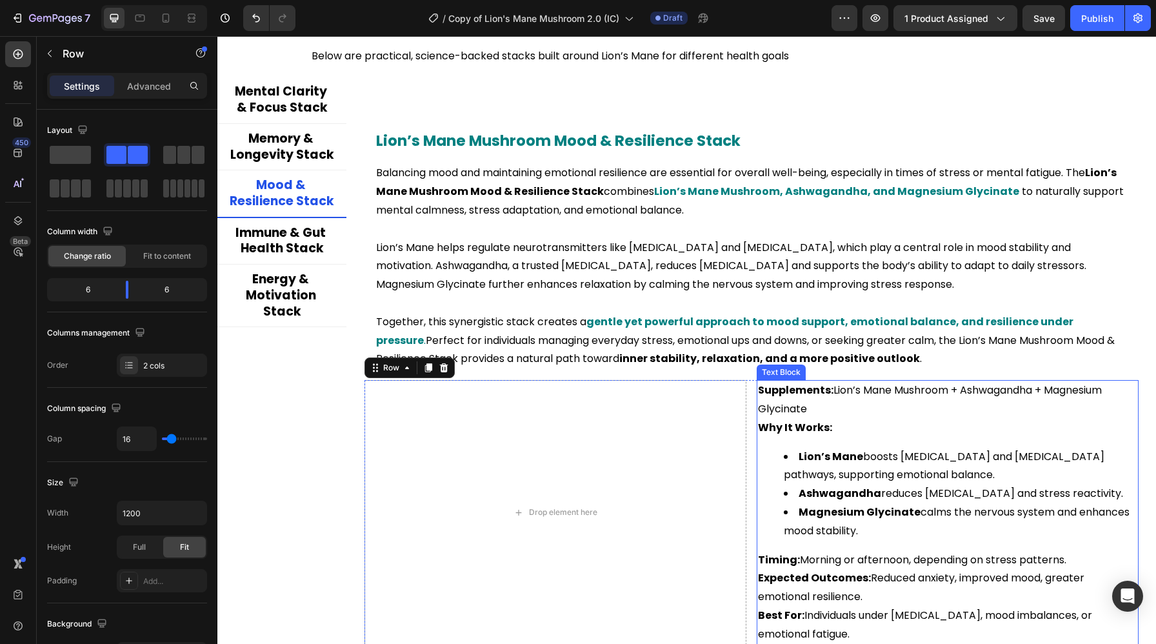
click at [803, 389] on strong "Supplements:" at bounding box center [795, 389] width 75 height 15
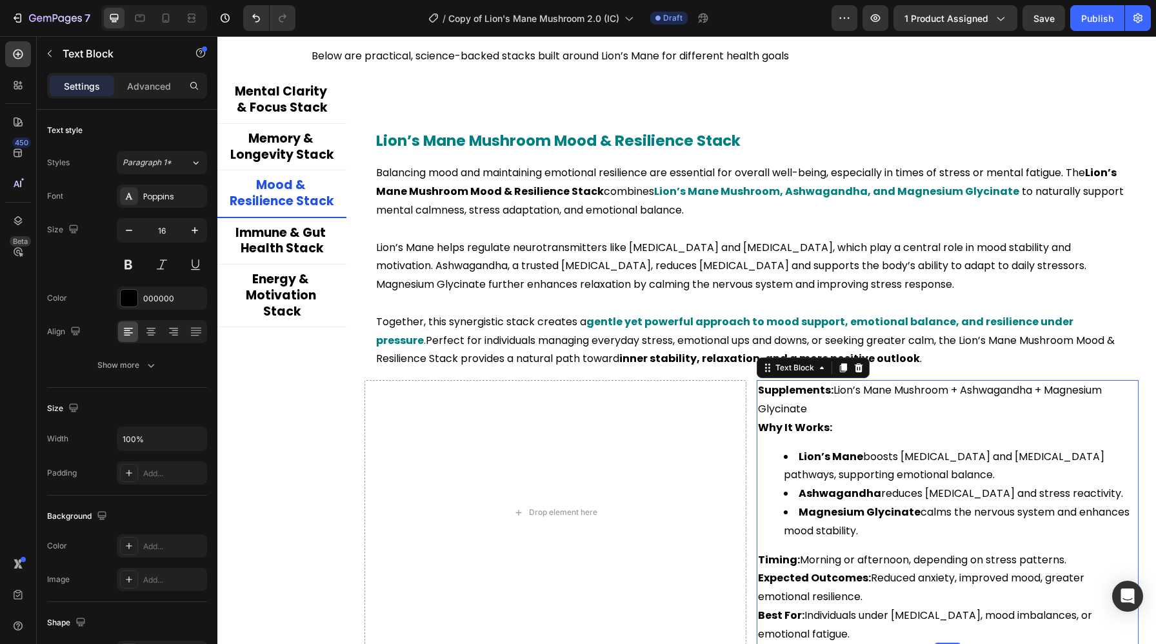
click at [829, 391] on strong "Supplements:" at bounding box center [795, 389] width 75 height 15
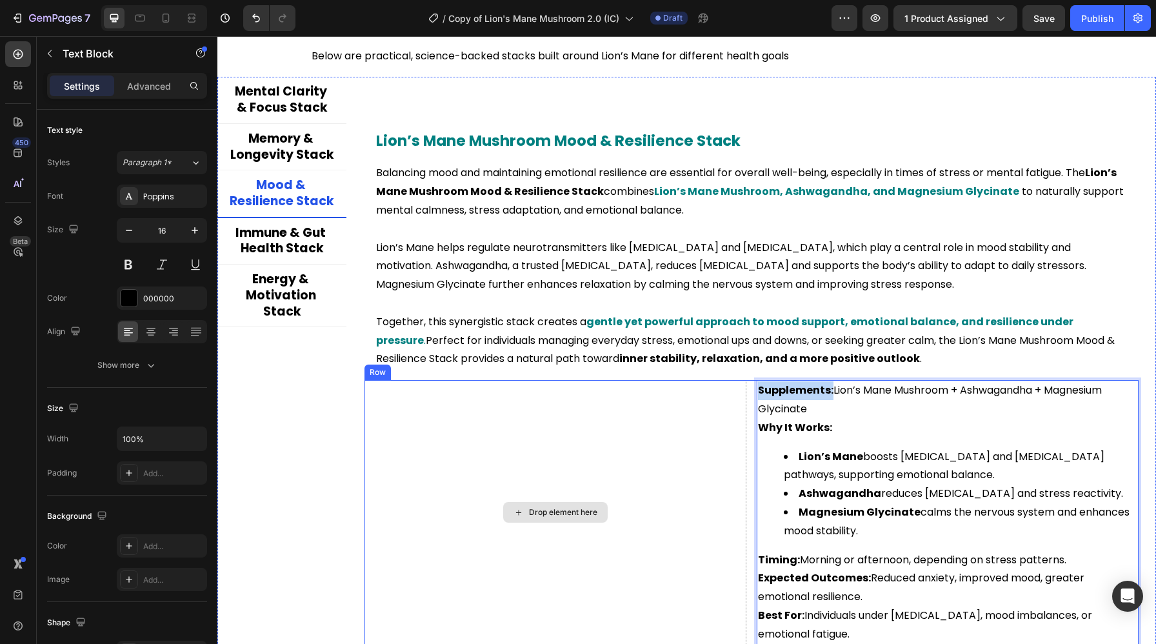
drag, startPoint x: 831, startPoint y: 391, endPoint x: 736, endPoint y: 391, distance: 95.4
click at [736, 391] on div "Drop element here Supplements: Lion’s Mane Mushroom + Ashwagandha + Magnesium G…" at bounding box center [751, 512] width 774 height 264
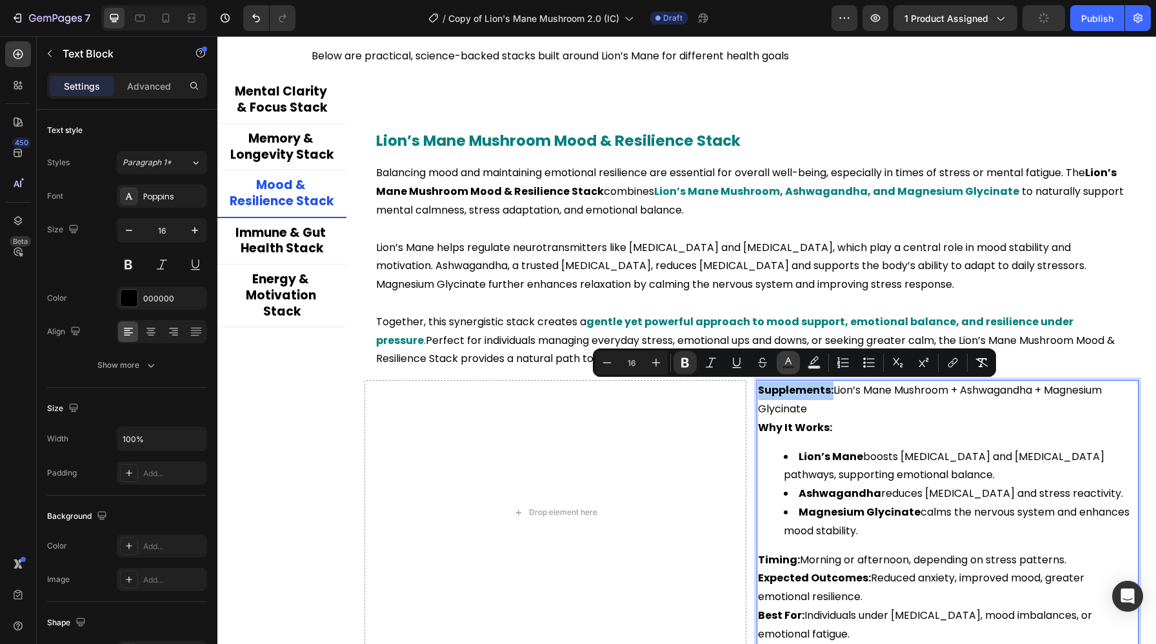
click at [793, 360] on icon "Editor contextual toolbar" at bounding box center [788, 362] width 13 height 13
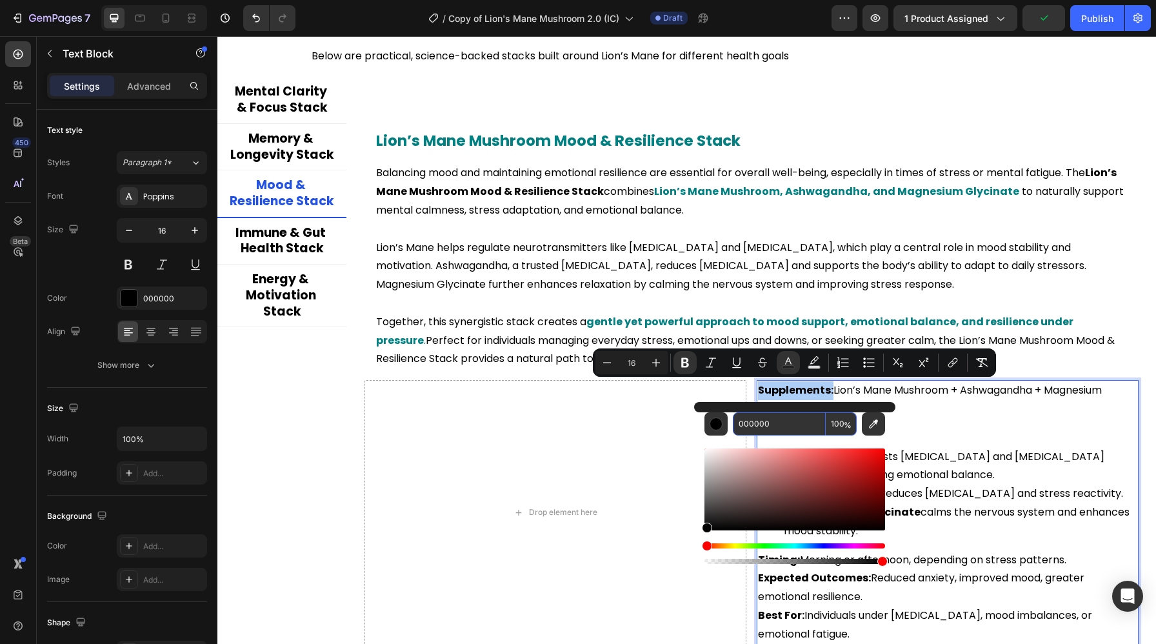
click at [781, 417] on input "000000" at bounding box center [779, 423] width 93 height 23
paste input "808"
type input "008080"
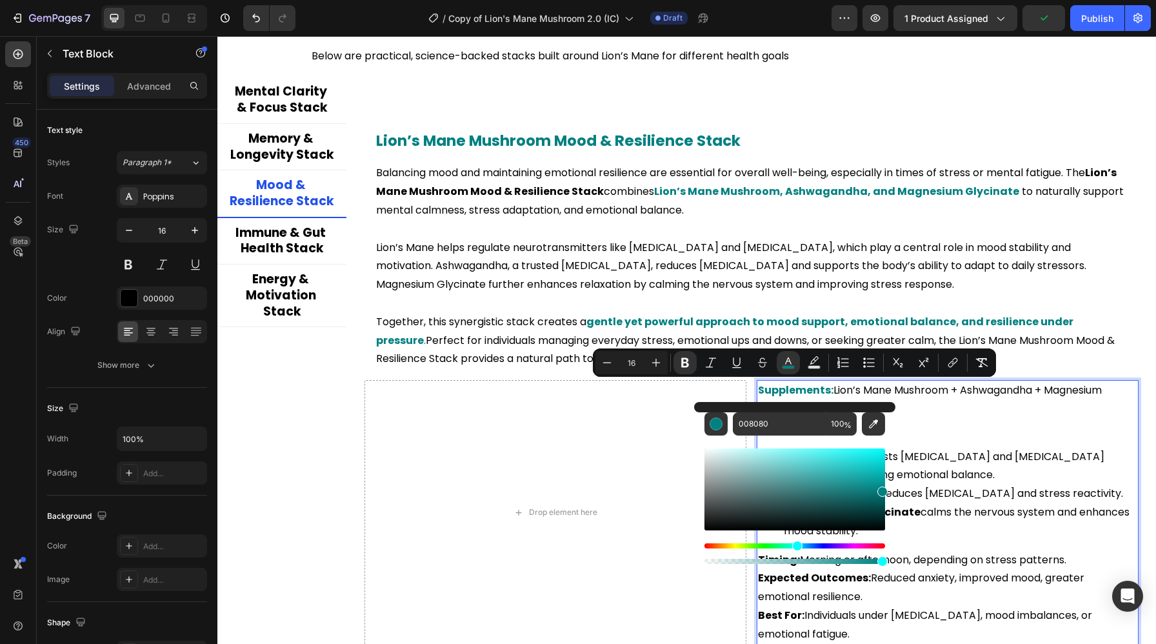
click at [943, 468] on li "Lion’s Mane boosts serotonin and dopamine pathways, supporting emotional balanc…" at bounding box center [959, 466] width 353 height 37
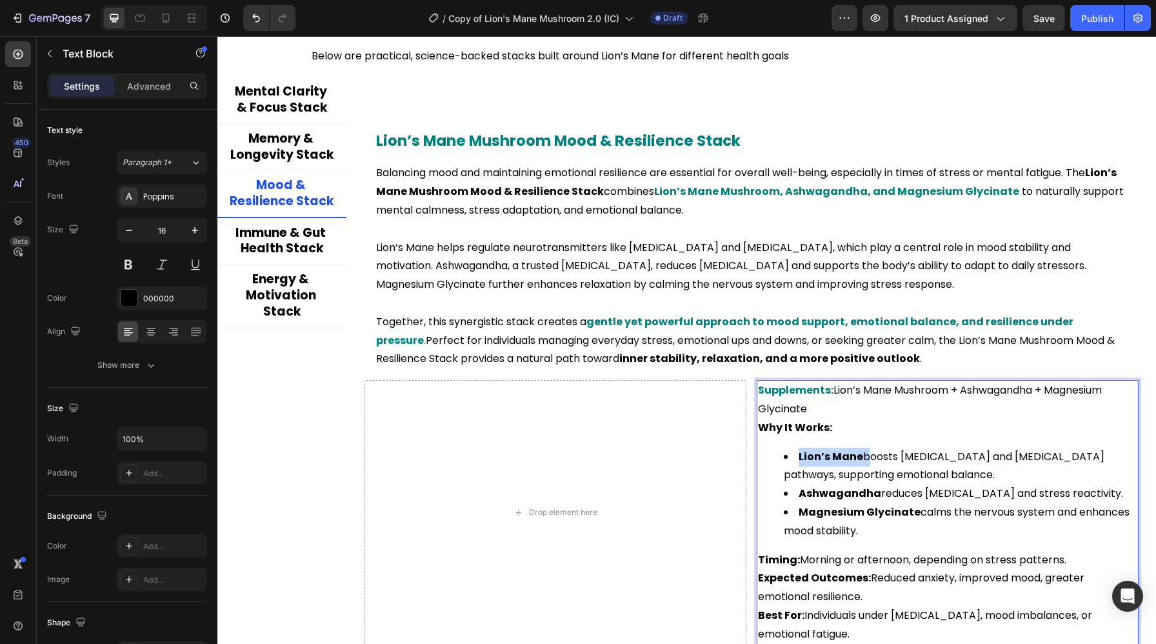
drag, startPoint x: 862, startPoint y: 456, endPoint x: 780, endPoint y: 460, distance: 81.3
click at [780, 460] on ul "Lion’s Mane boosts serotonin and dopamine pathways, supporting emotional balanc…" at bounding box center [947, 494] width 379 height 93
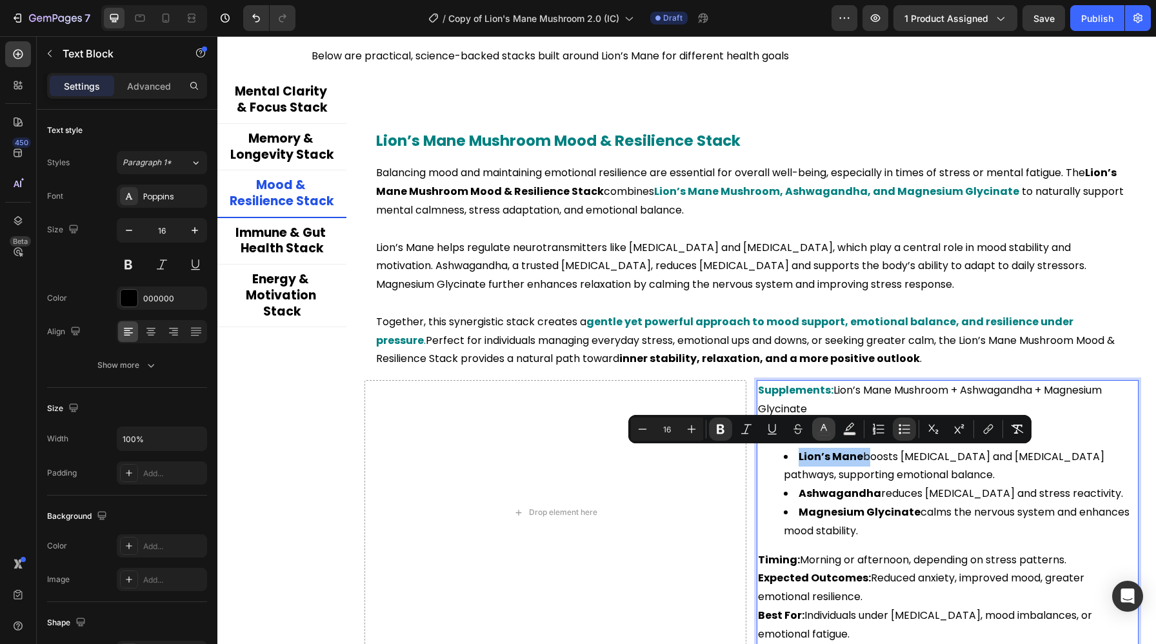
click at [830, 429] on button "color" at bounding box center [823, 428] width 23 height 23
type input "000000"
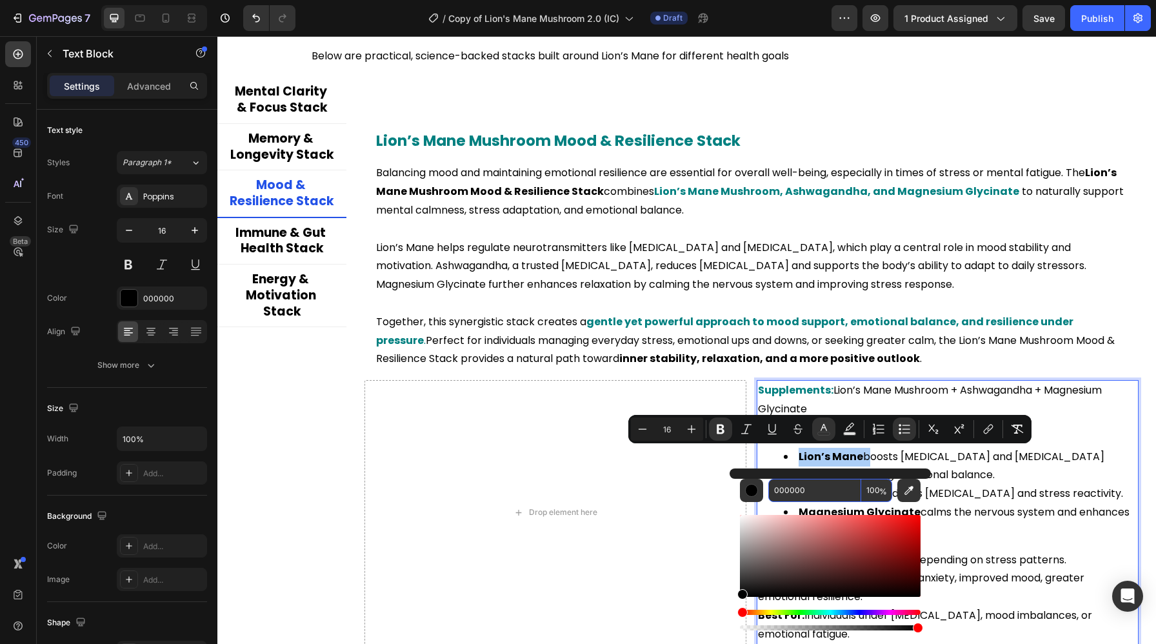
click at [815, 492] on input "000000" at bounding box center [814, 489] width 93 height 23
paste input "808"
type input "008080"
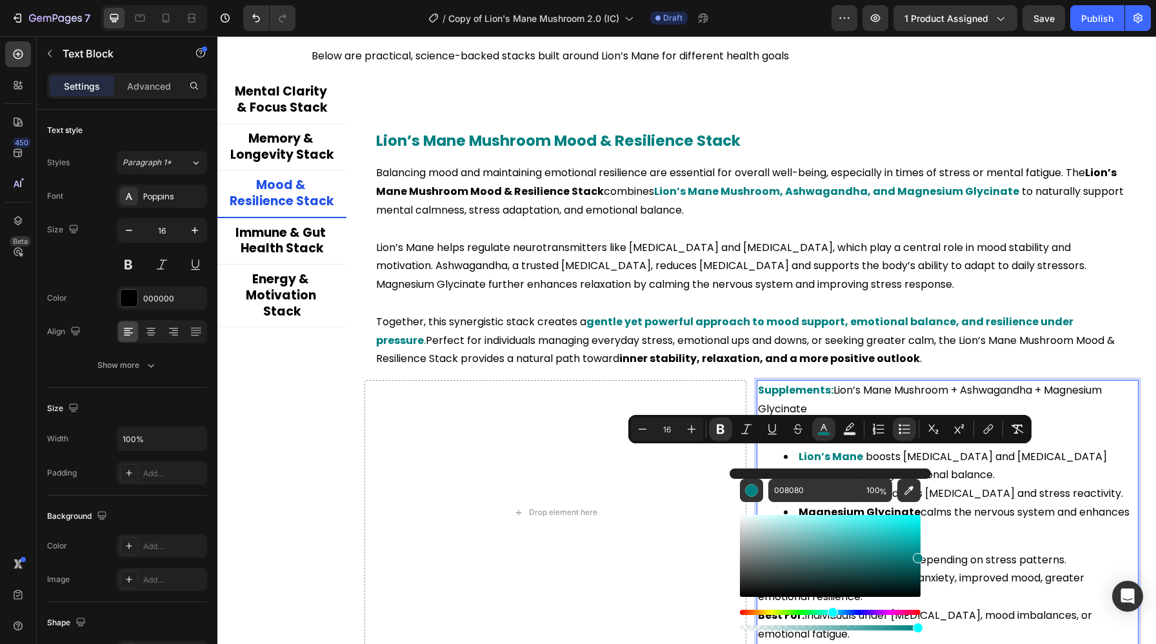
click at [1019, 506] on li "Magnesium Glycinate calms the nervous system and enhances mood stability." at bounding box center [959, 521] width 353 height 37
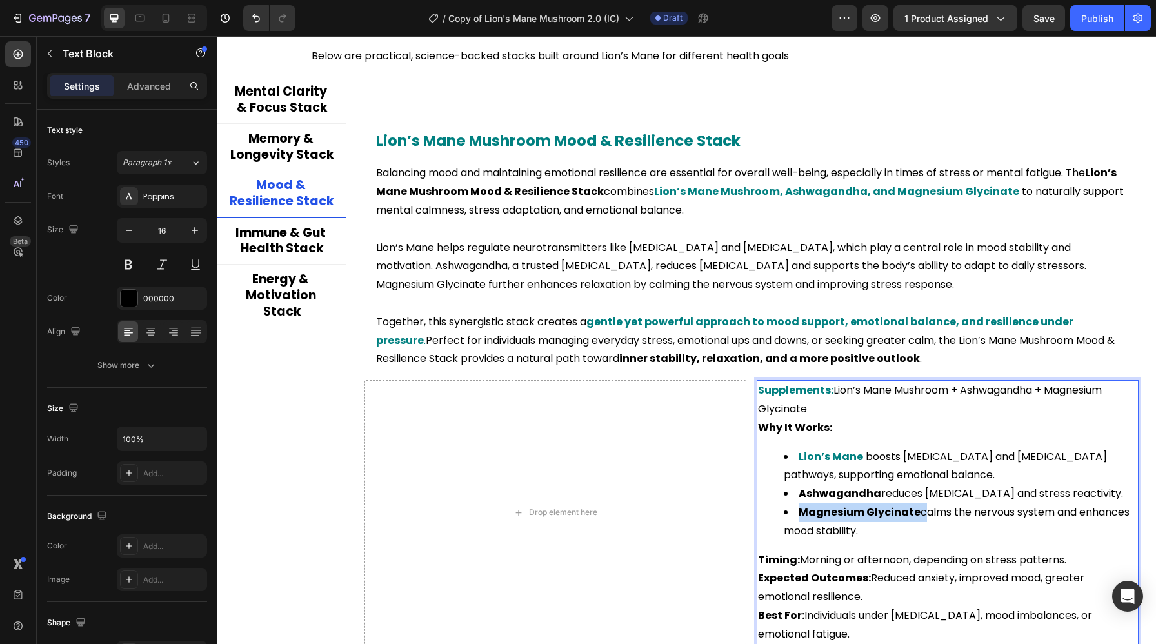
drag, startPoint x: 918, startPoint y: 511, endPoint x: 797, endPoint y: 511, distance: 120.6
click at [797, 511] on li "Magnesium Glycinate calms the nervous system and enhances mood stability." at bounding box center [959, 521] width 353 height 37
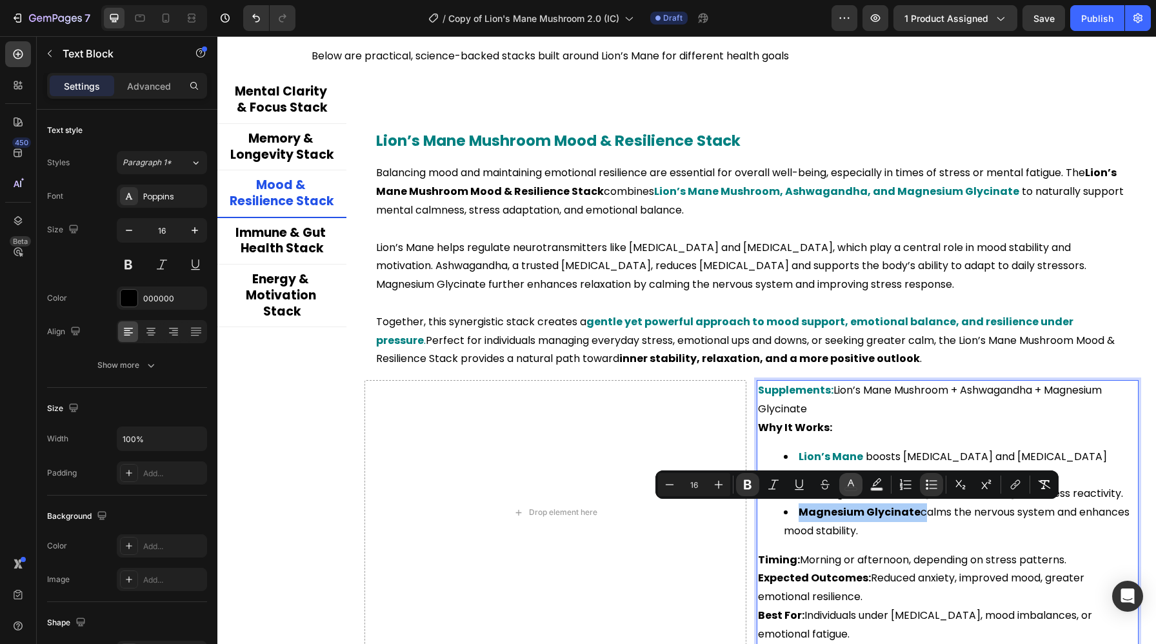
click at [850, 486] on icon "Editor contextual toolbar" at bounding box center [850, 484] width 13 height 13
type input "000000"
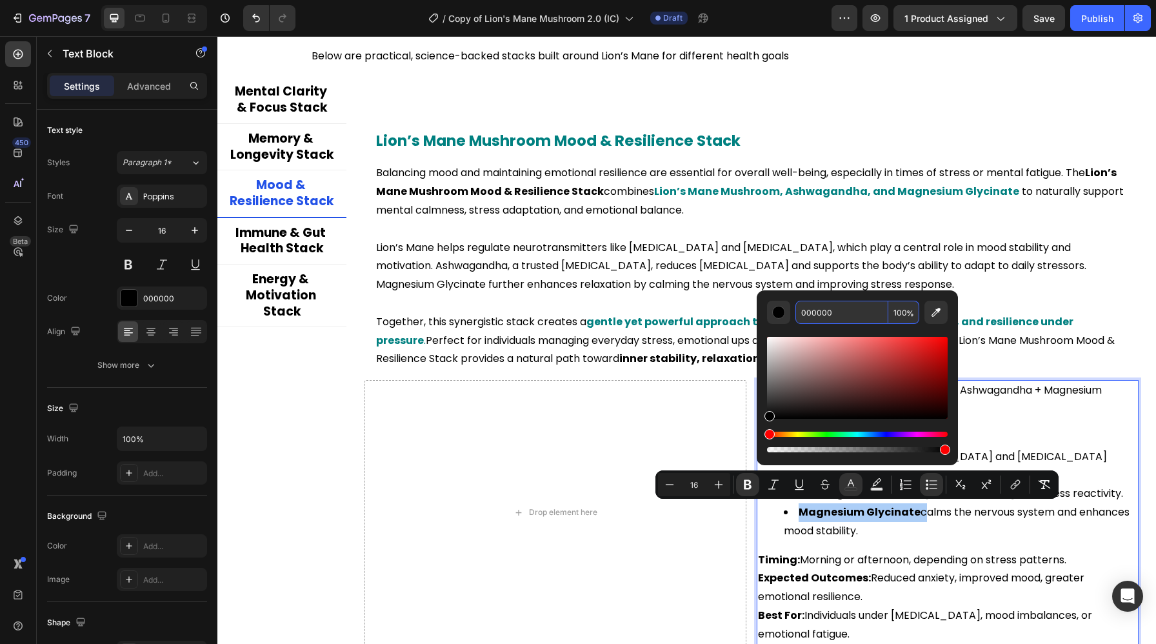
click at [812, 313] on input "000000" at bounding box center [841, 311] width 93 height 23
paste input "808"
type input "008080"
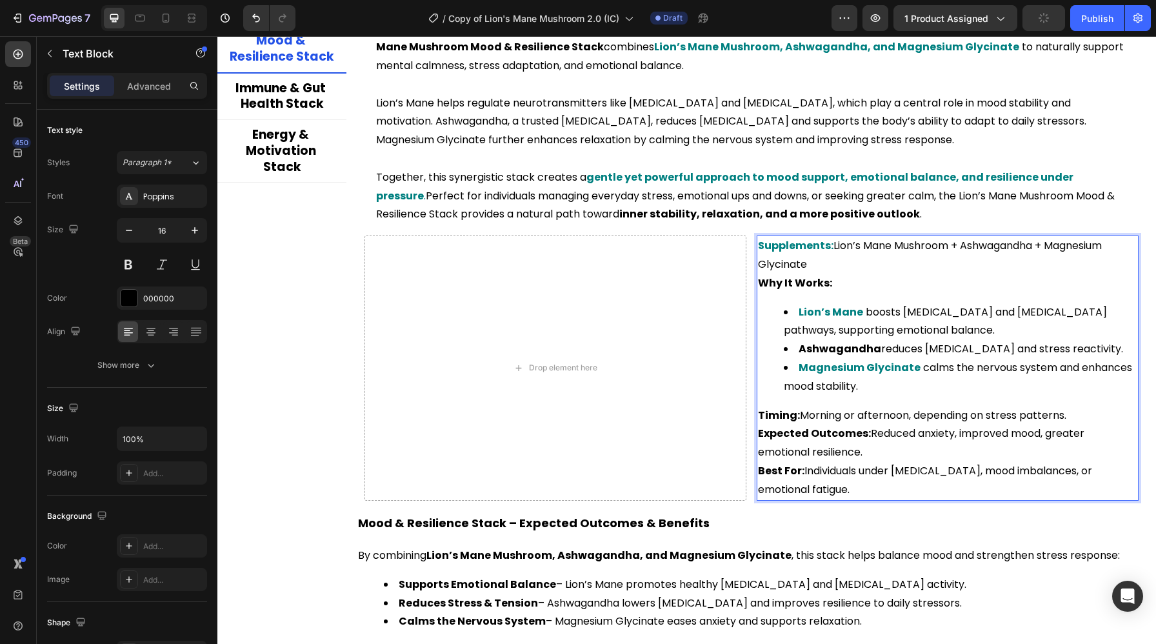
scroll to position [2664, 0]
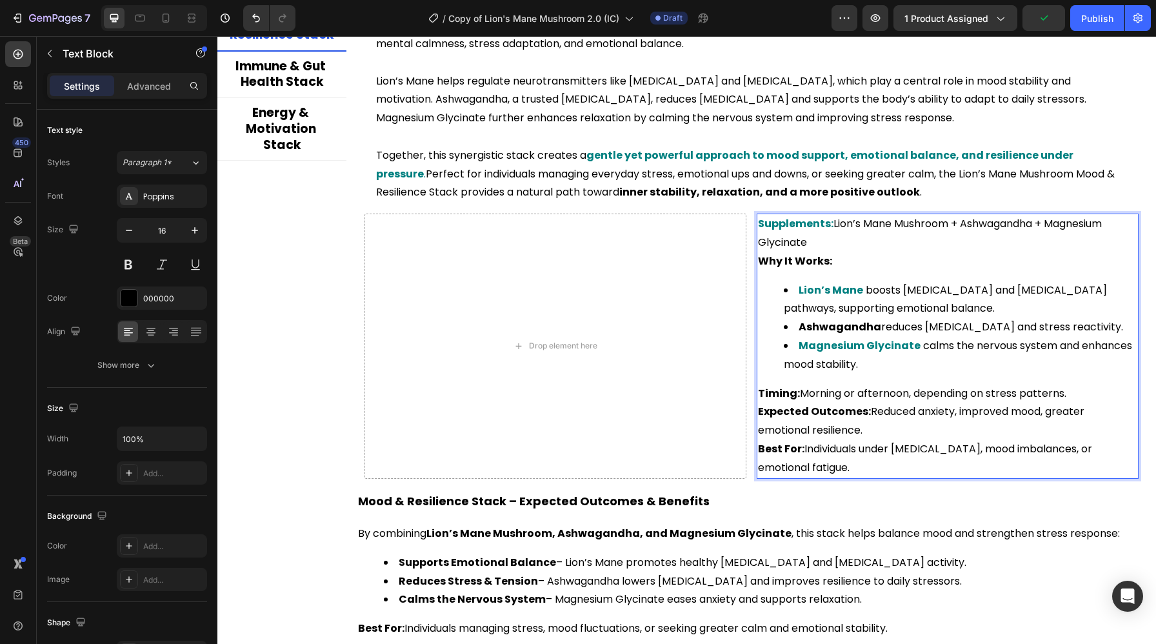
click at [863, 410] on strong "Expected Outcomes:" at bounding box center [814, 411] width 113 height 15
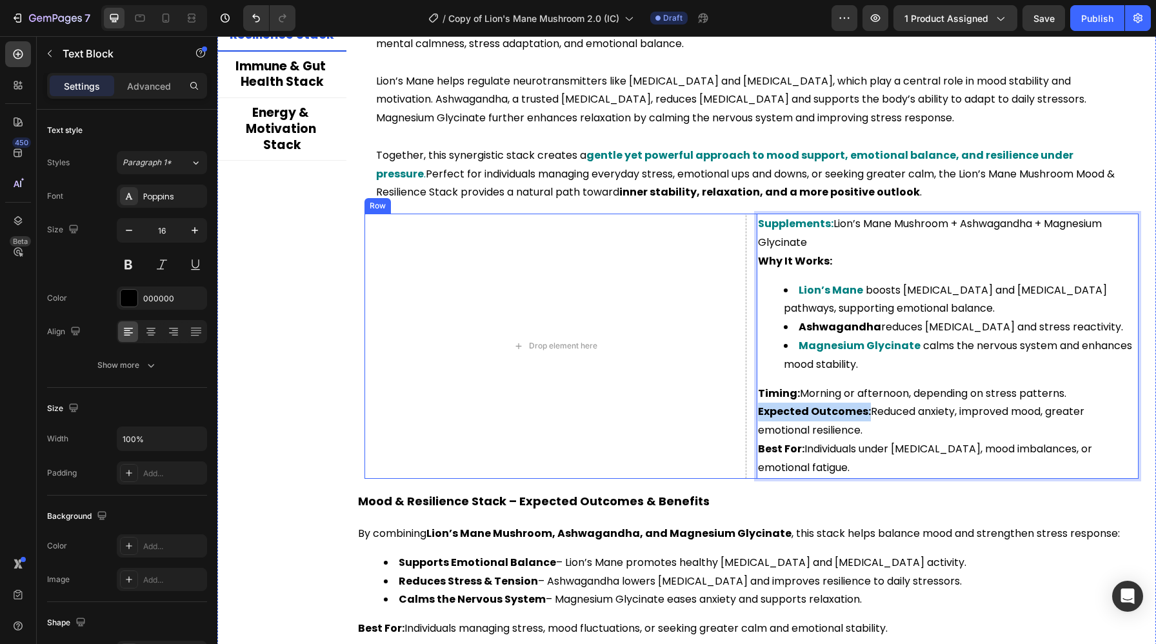
drag, startPoint x: 866, startPoint y: 412, endPoint x: 746, endPoint y: 415, distance: 120.0
click at [746, 415] on div "Drop element here Supplements: Lion’s Mane Mushroom + Ashwagandha + Magnesium G…" at bounding box center [751, 345] width 774 height 264
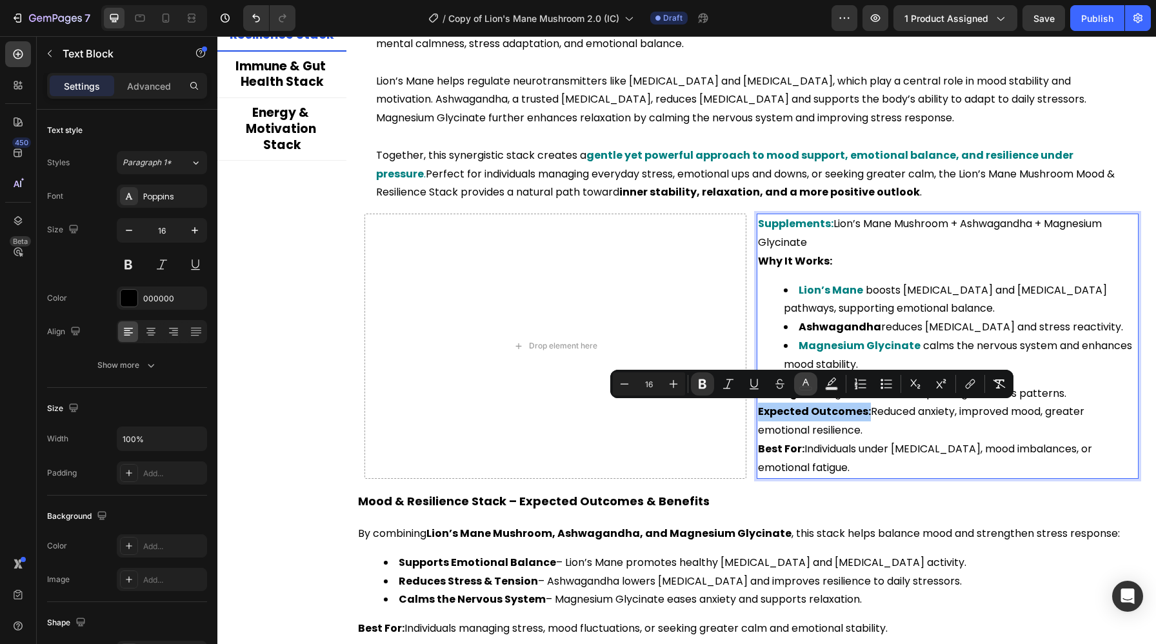
click at [809, 388] on icon "Editor contextual toolbar" at bounding box center [805, 383] width 13 height 13
type input "000000"
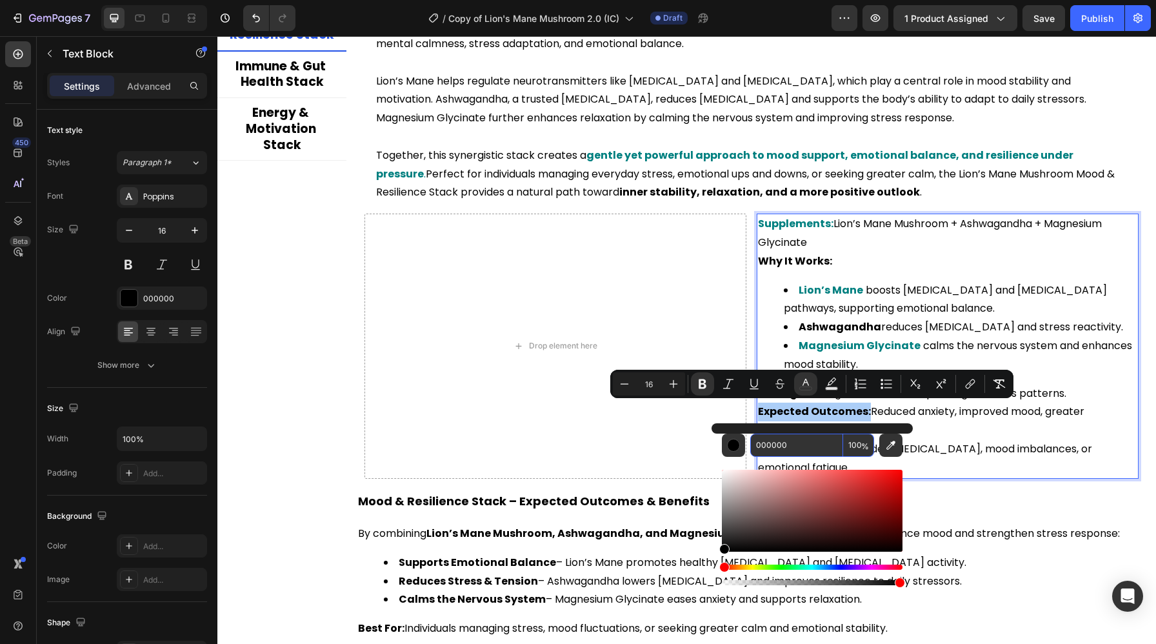
click at [786, 441] on input "000000" at bounding box center [796, 444] width 93 height 23
paste input "808"
type input "008080"
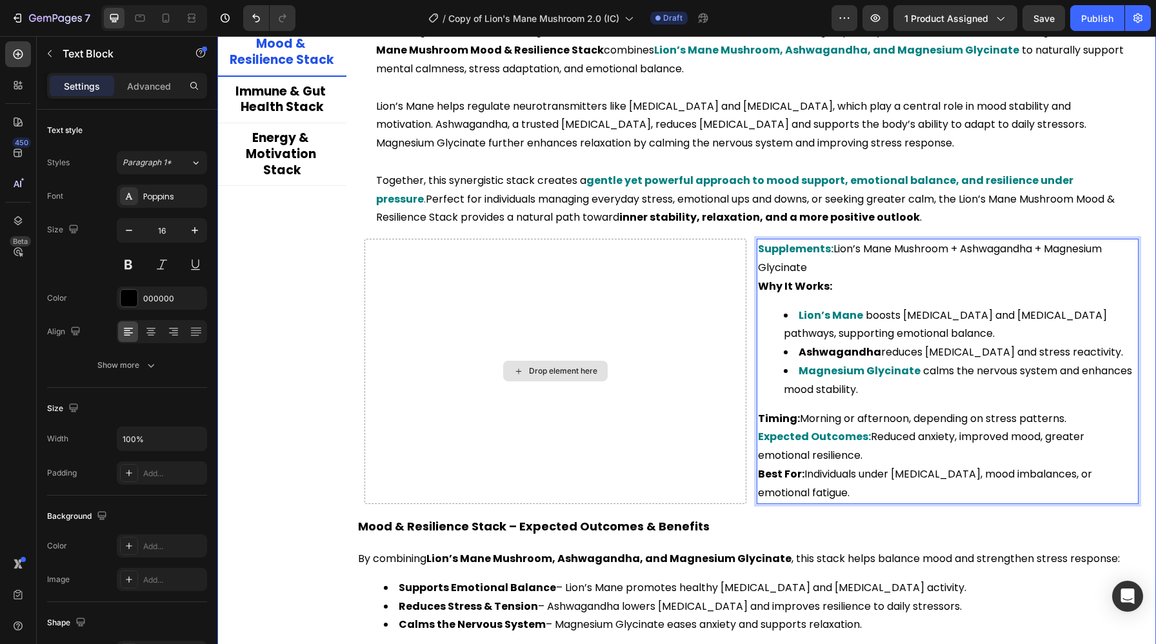
scroll to position [2673, 0]
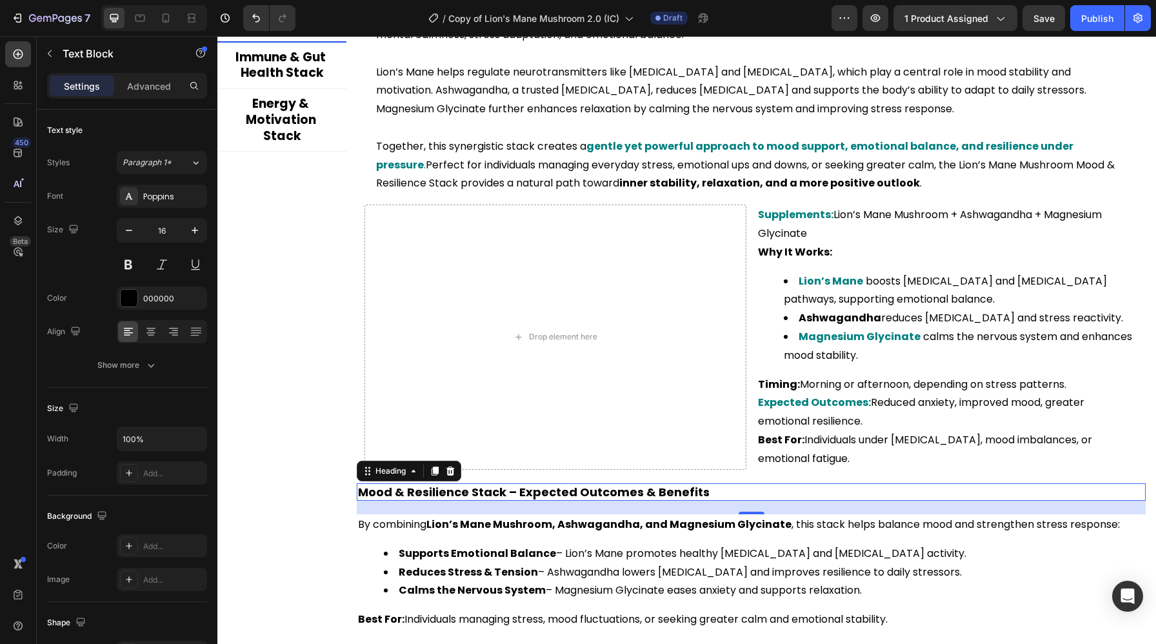
click at [458, 489] on h2 "Mood & Resilience Stack – Expected Outcomes & Benefits" at bounding box center [751, 491] width 789 height 17
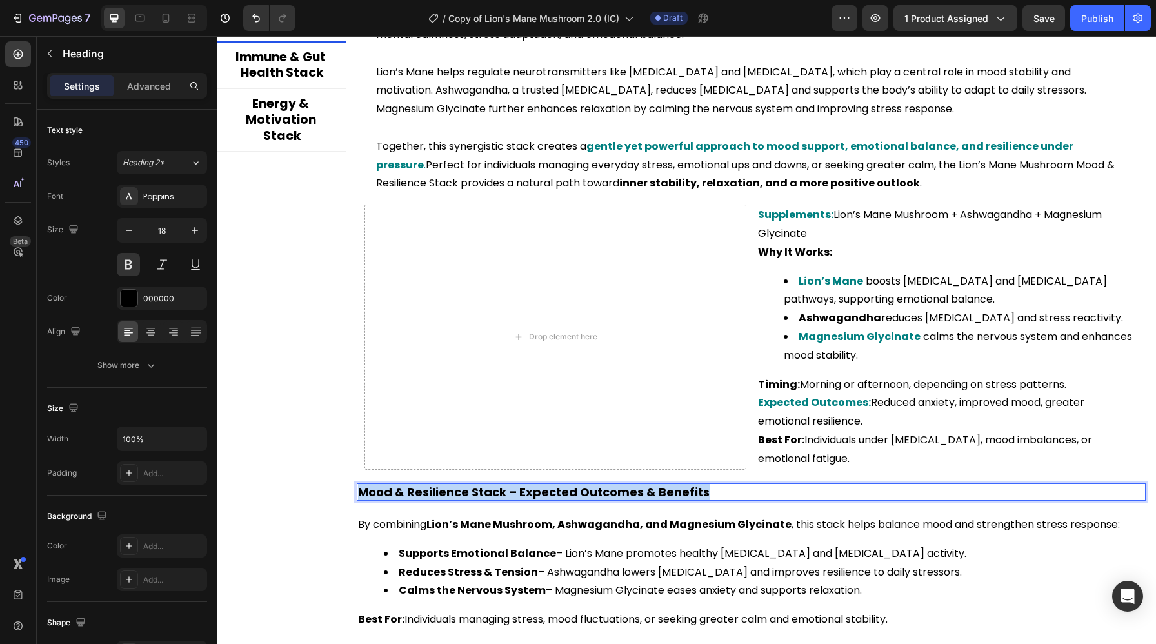
click at [458, 489] on p "Mood & Resilience Stack – Expected Outcomes & Benefits" at bounding box center [751, 491] width 786 height 15
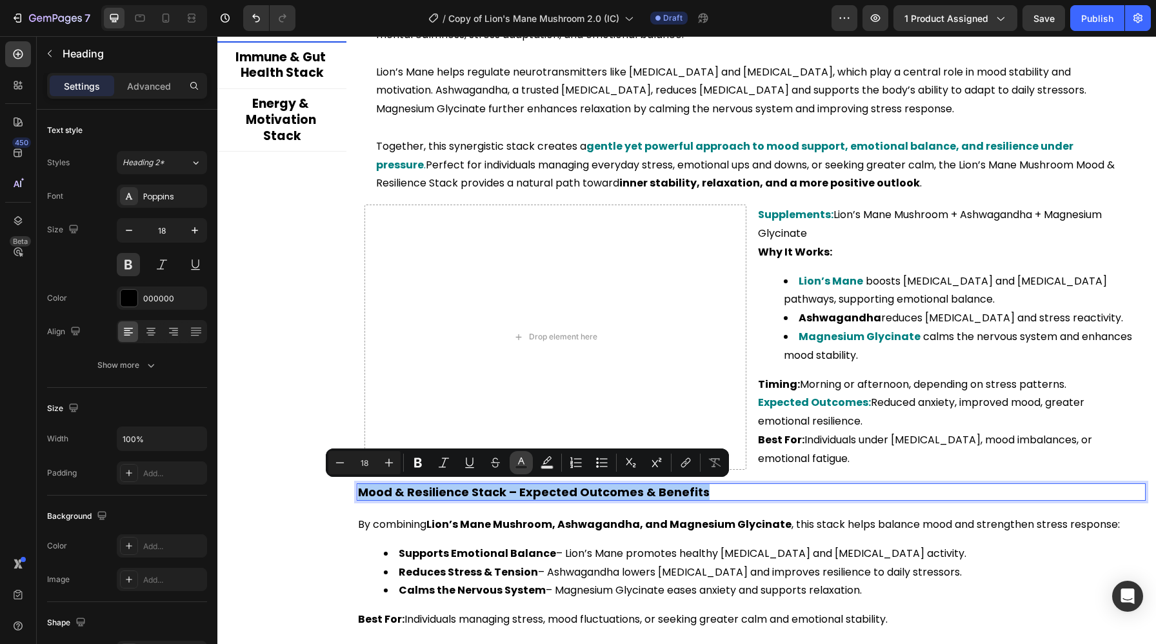
click at [517, 466] on rect "Editor contextual toolbar" at bounding box center [521, 467] width 12 height 3
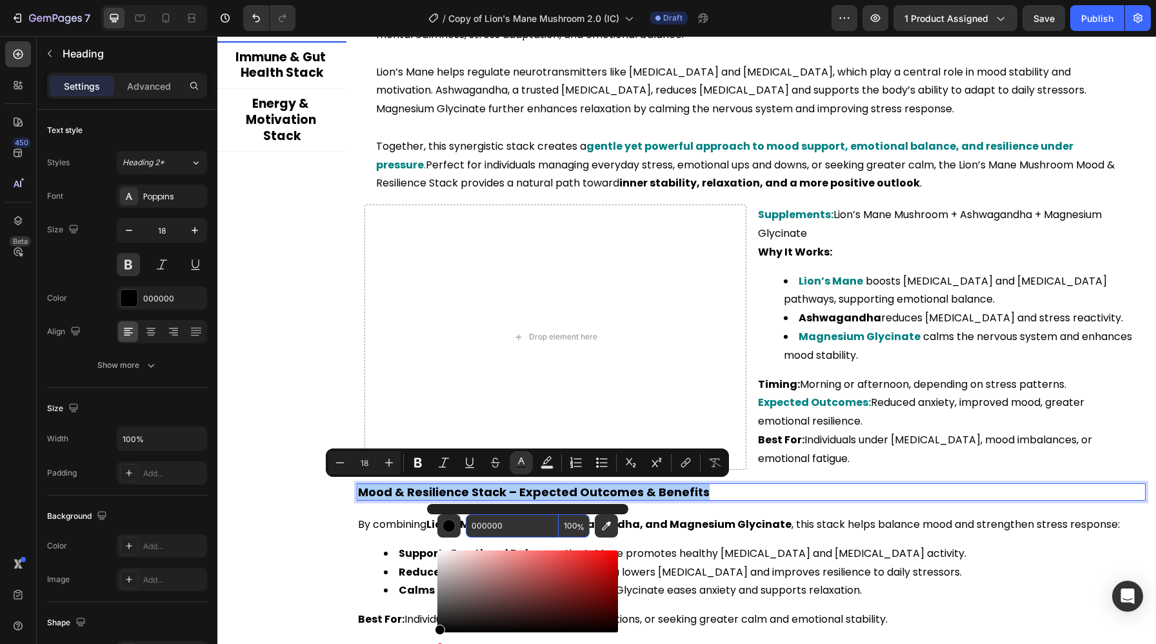
click at [519, 535] on input "000000" at bounding box center [512, 525] width 93 height 23
paste input "808"
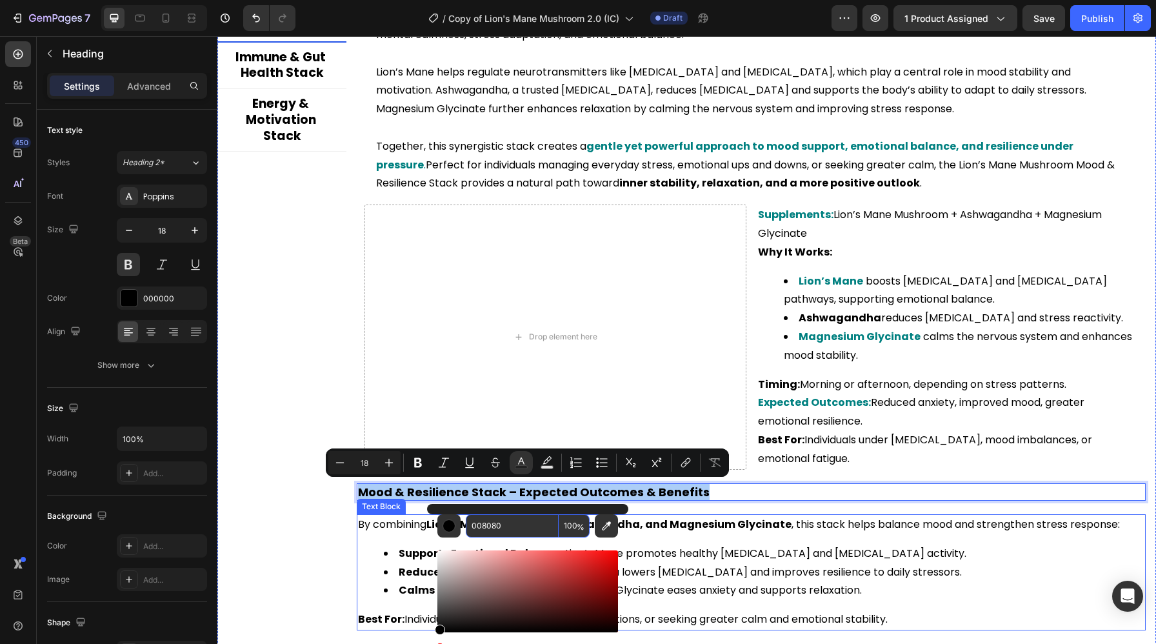
type input "008080"
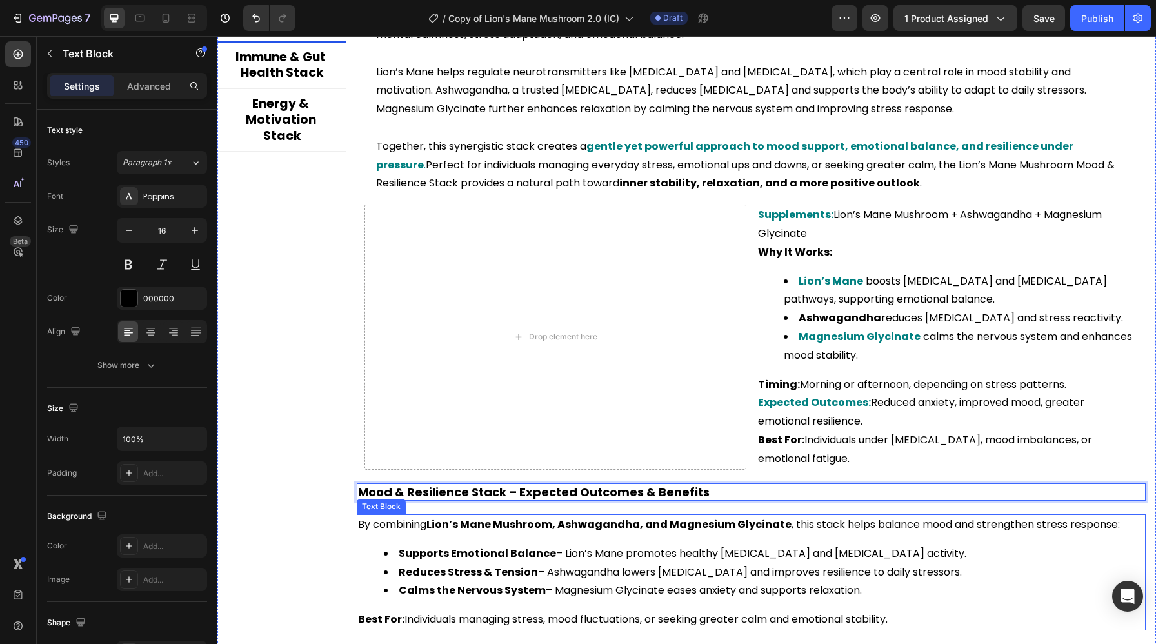
click at [679, 531] on p "By combining Lion’s Mane Mushroom, Ashwagandha, and Magnesium Glycinate , this …" at bounding box center [751, 524] width 786 height 19
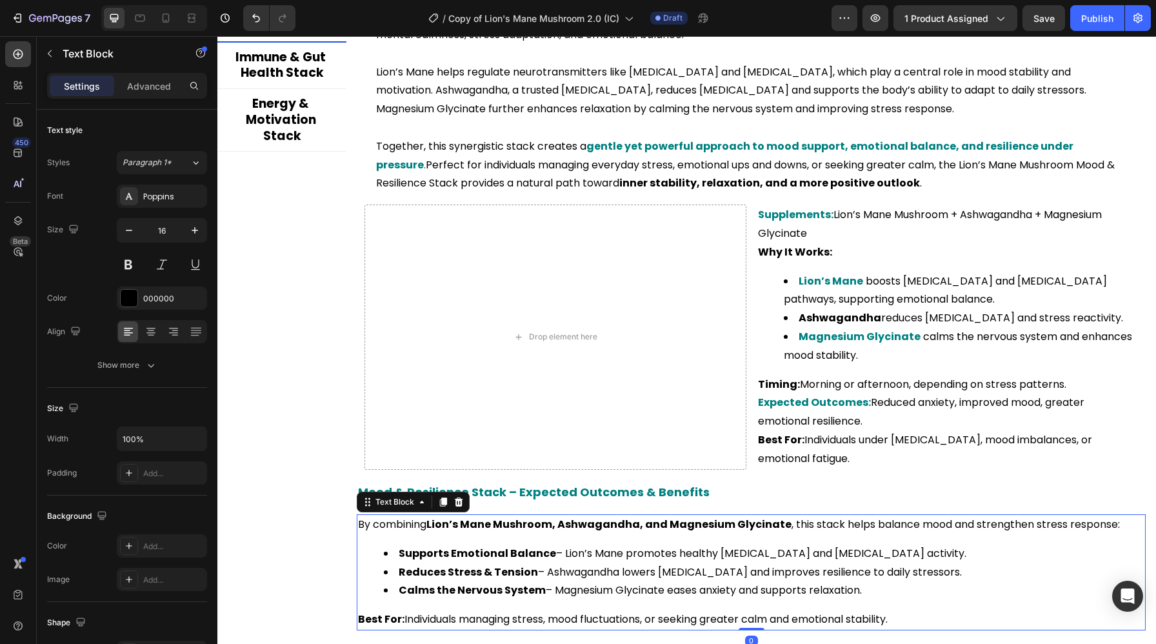
click at [548, 554] on li "Supports Emotional Balance – Lion’s Mane promotes healthy serotonin and dopamin…" at bounding box center [764, 553] width 760 height 19
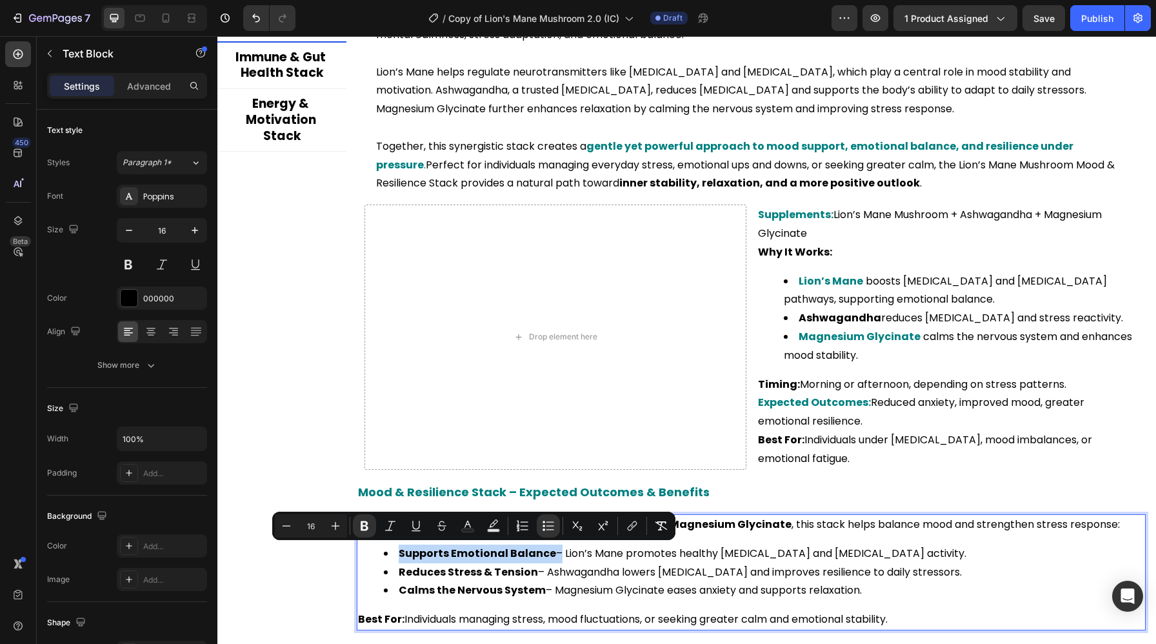
drag, startPoint x: 548, startPoint y: 554, endPoint x: 409, endPoint y: 557, distance: 138.7
click at [409, 557] on li "Supports Emotional Balance – Lion’s Mane promotes healthy serotonin and dopamin…" at bounding box center [764, 553] width 760 height 19
click at [464, 532] on button "Text Color" at bounding box center [467, 525] width 23 height 23
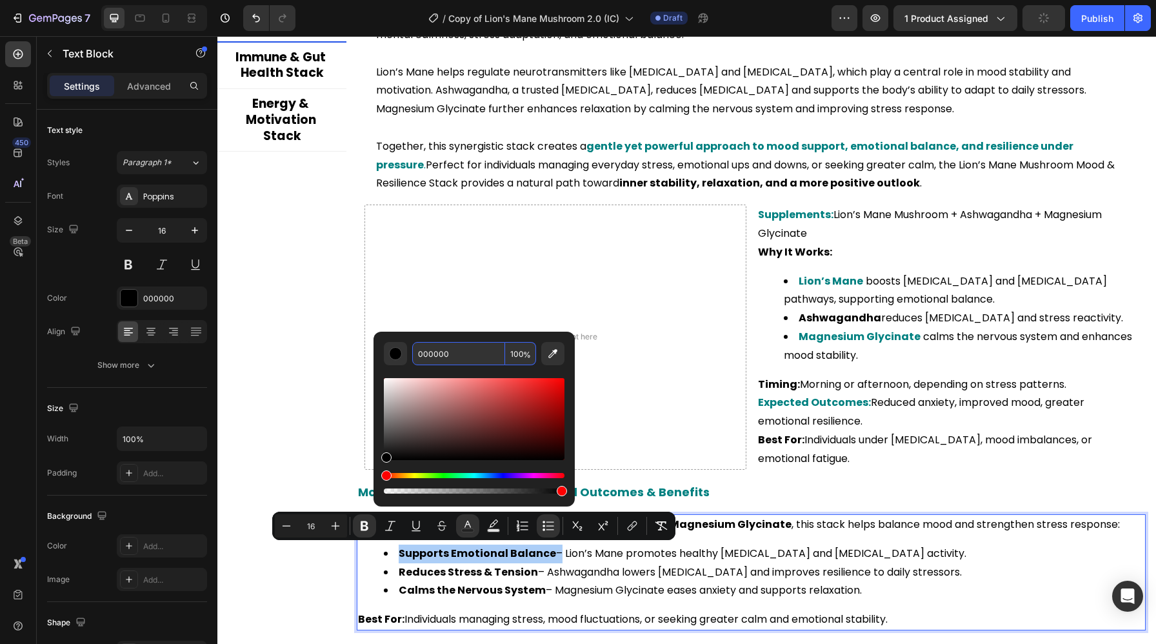
click at [444, 353] on input "000000" at bounding box center [458, 353] width 93 height 23
paste input "808"
type input "008080"
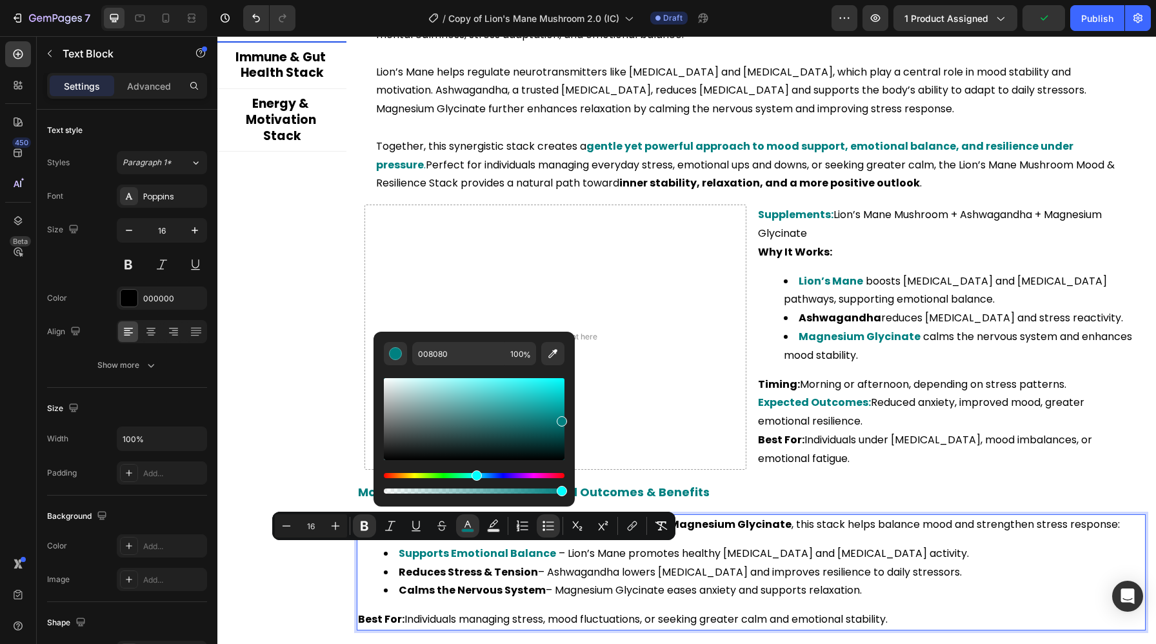
click at [557, 582] on li "Calms the Nervous System – Magnesium Glycinate eases anxiety and supports relax…" at bounding box center [764, 590] width 760 height 19
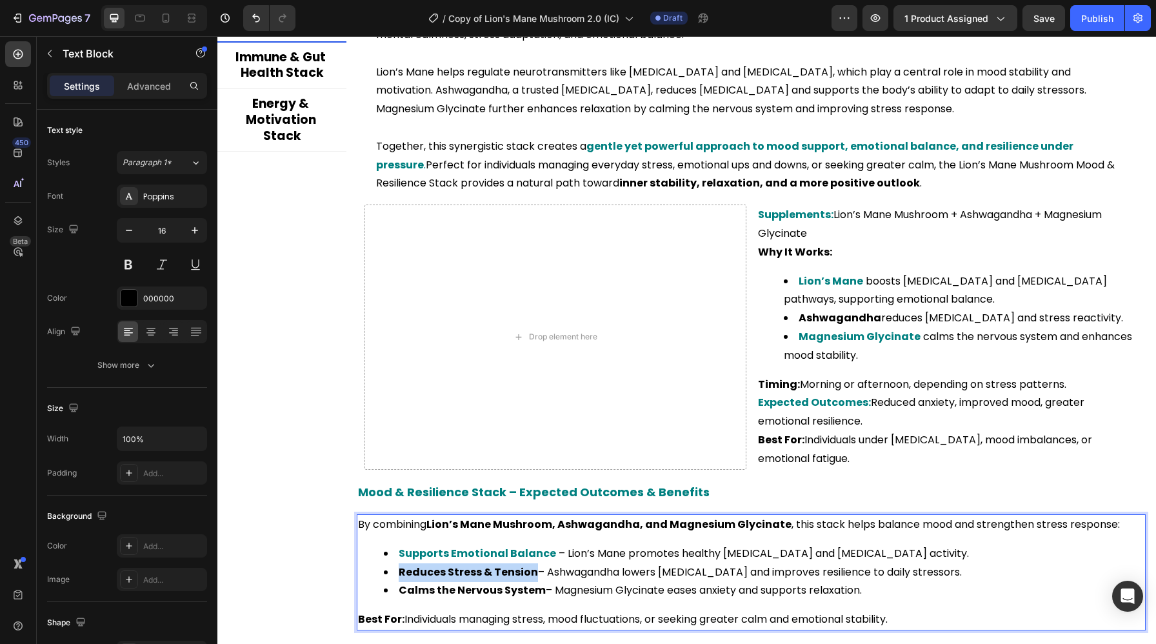
drag, startPoint x: 533, startPoint y: 573, endPoint x: 382, endPoint y: 575, distance: 151.5
click at [381, 575] on ul "Supports Emotional Balance – Lion’s Mane promotes healthy serotonin and dopamin…" at bounding box center [751, 571] width 786 height 55
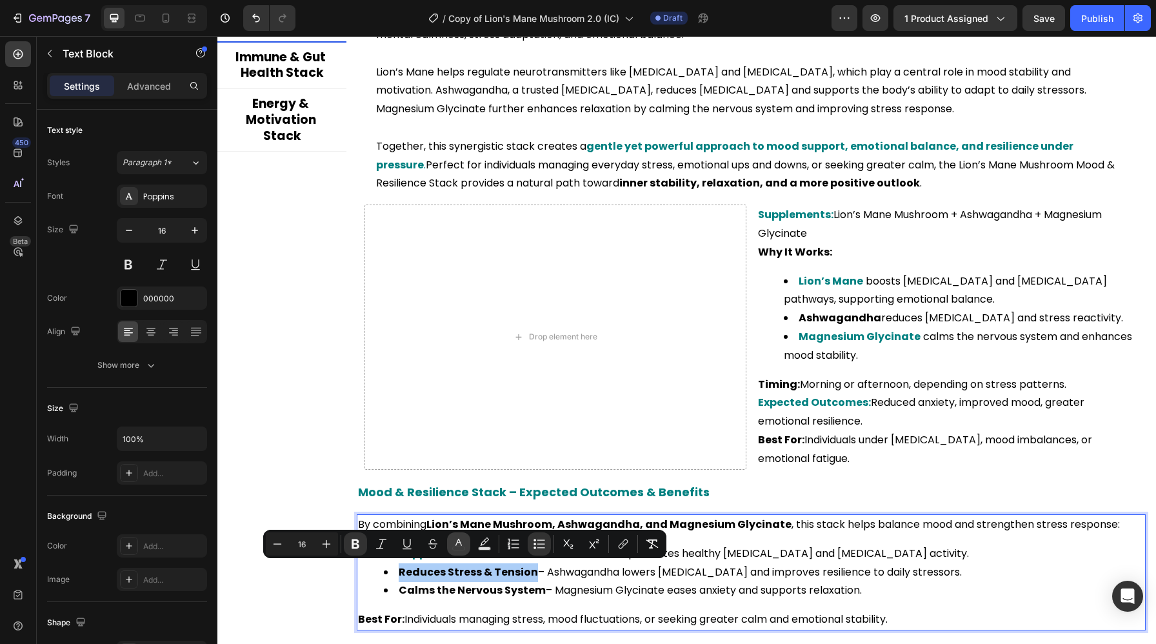
click at [464, 544] on icon "Editor contextual toolbar" at bounding box center [458, 543] width 13 height 13
type input "000000"
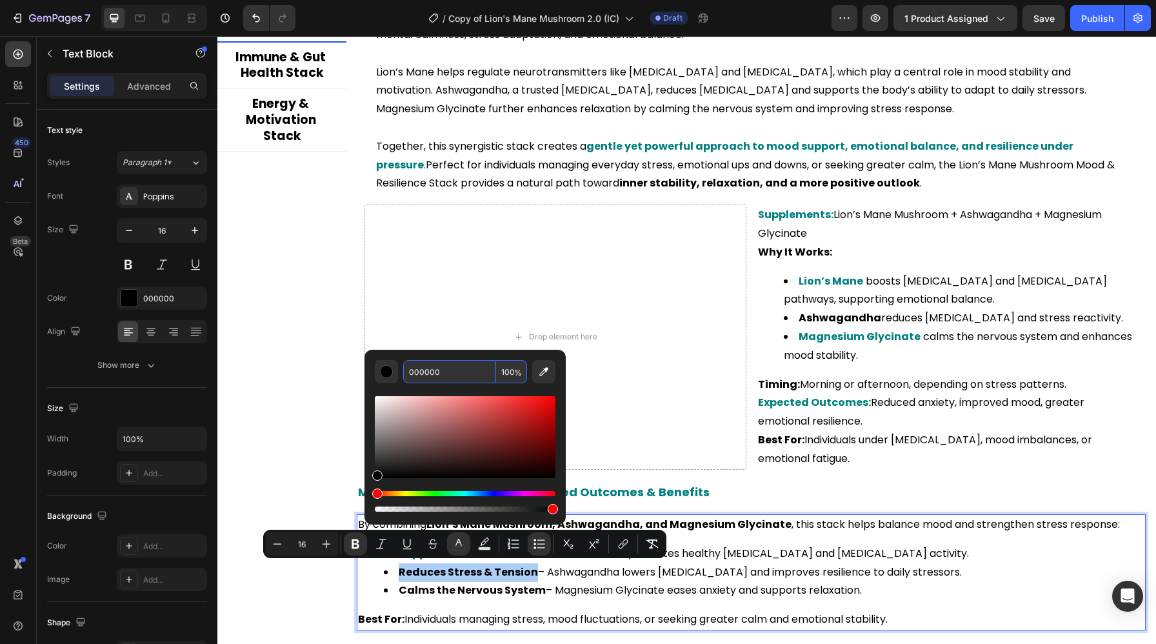
click at [451, 380] on input "000000" at bounding box center [449, 371] width 93 height 23
paste input "808"
type input "008080"
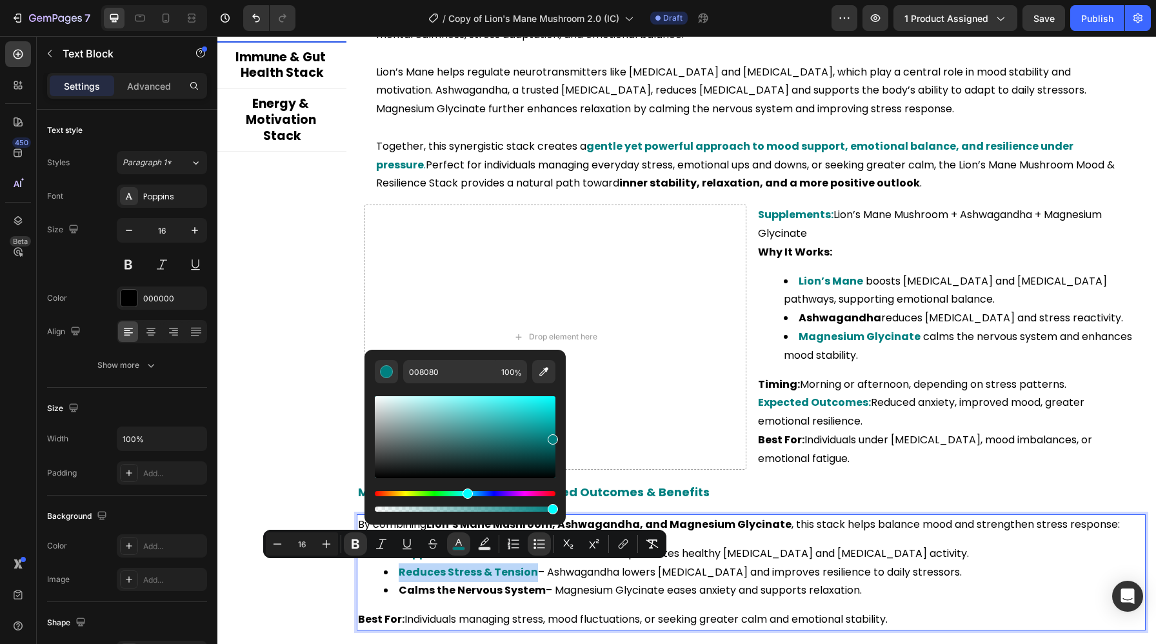
click at [493, 578] on strong "Reduces Stress & Tension" at bounding box center [468, 571] width 139 height 15
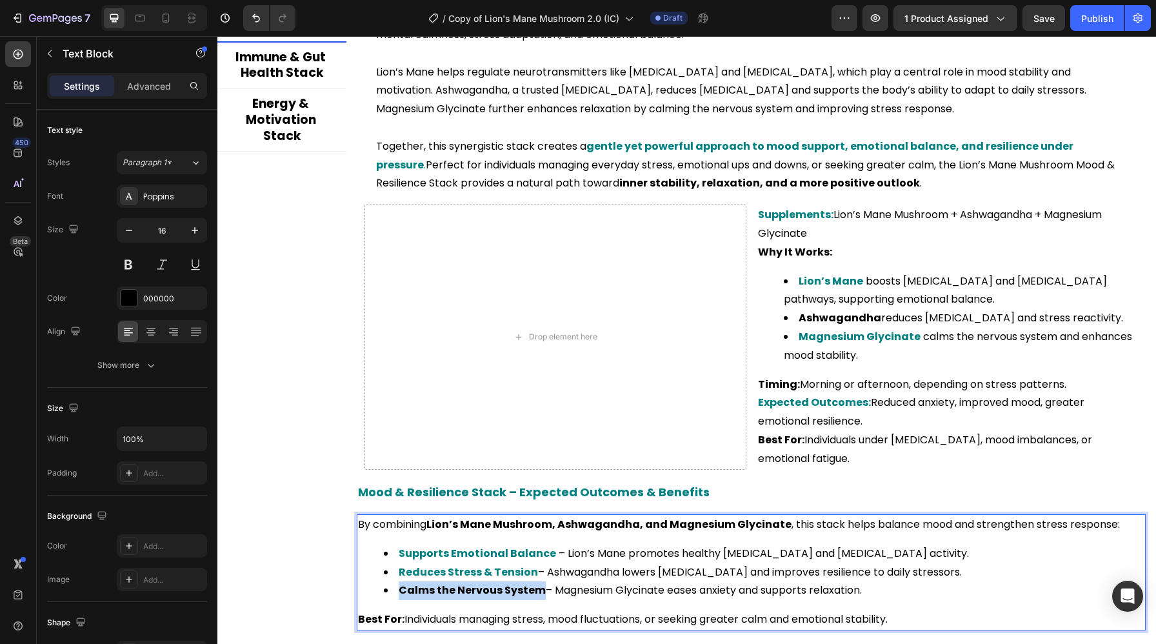
drag, startPoint x: 540, startPoint y: 592, endPoint x: 386, endPoint y: 595, distance: 154.1
click at [386, 595] on li "Calms the Nervous System – Magnesium Glycinate eases anxiety and supports relax…" at bounding box center [764, 590] width 760 height 19
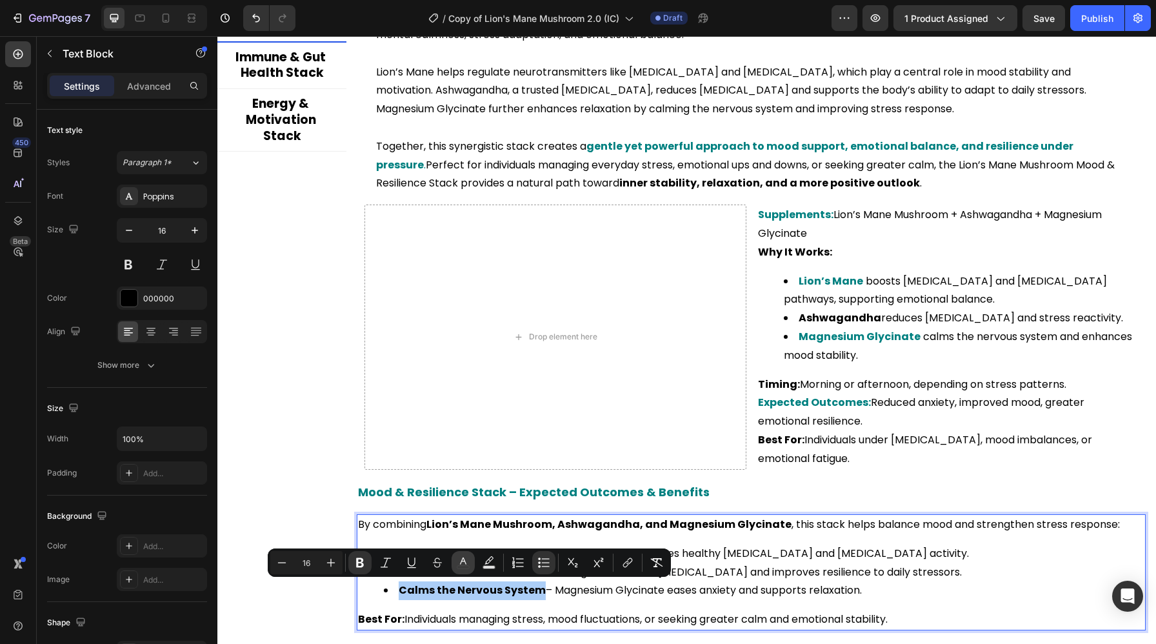
click at [462, 568] on rect "Editor contextual toolbar" at bounding box center [463, 567] width 12 height 3
type input "000000"
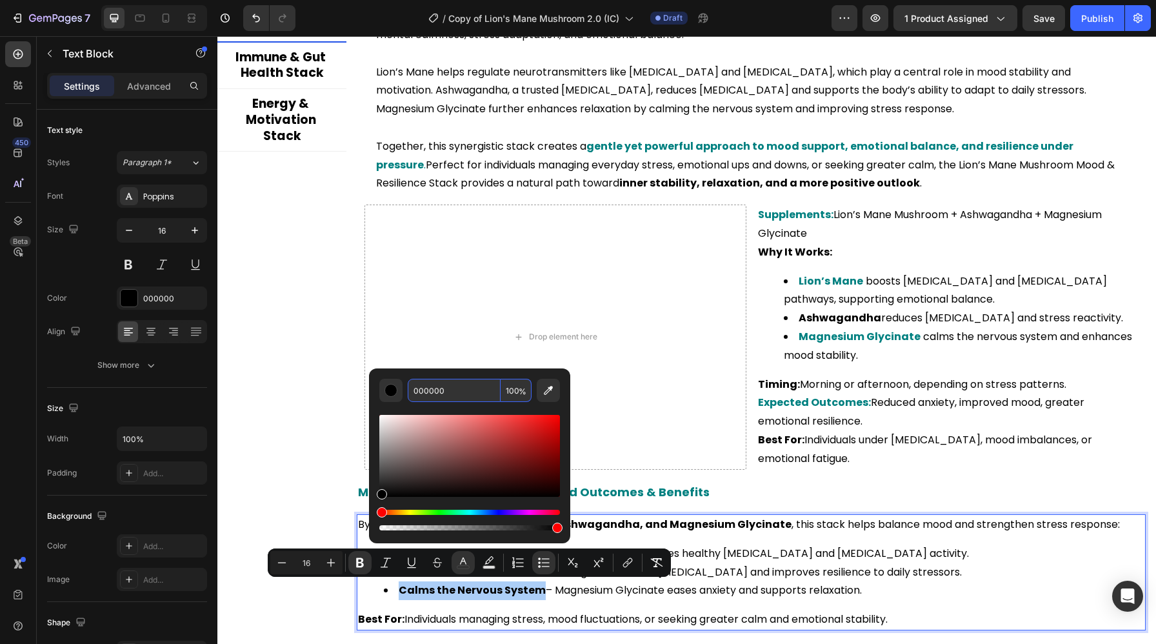
click at [449, 392] on input "000000" at bounding box center [454, 390] width 93 height 23
paste input "808"
type input "008080"
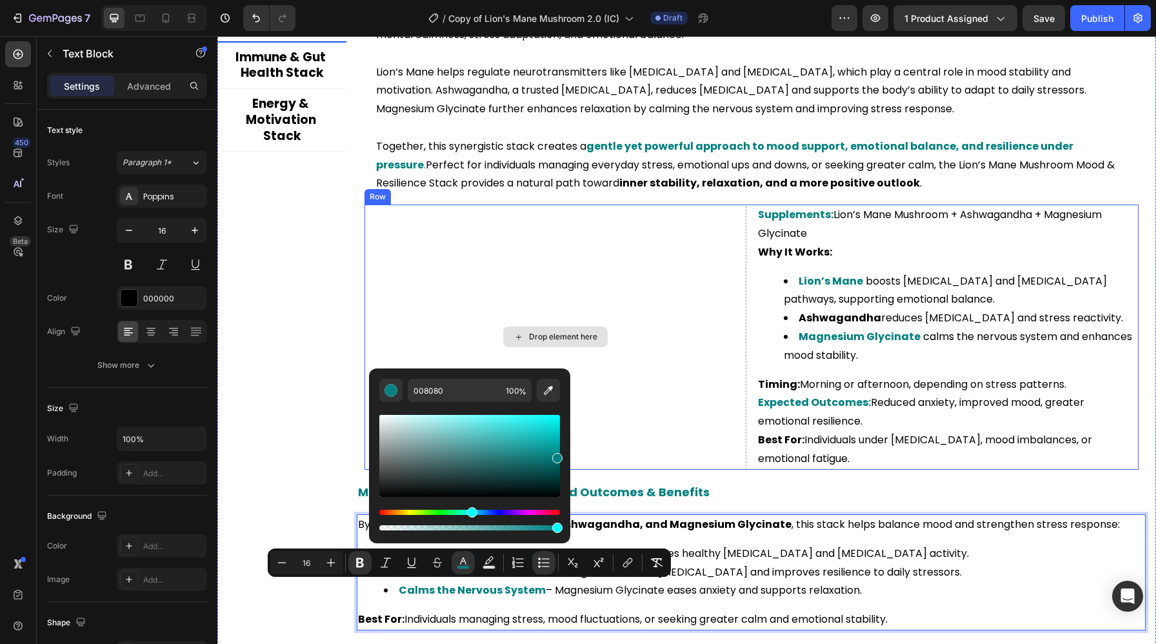
click at [702, 368] on div "Drop element here" at bounding box center [555, 336] width 382 height 264
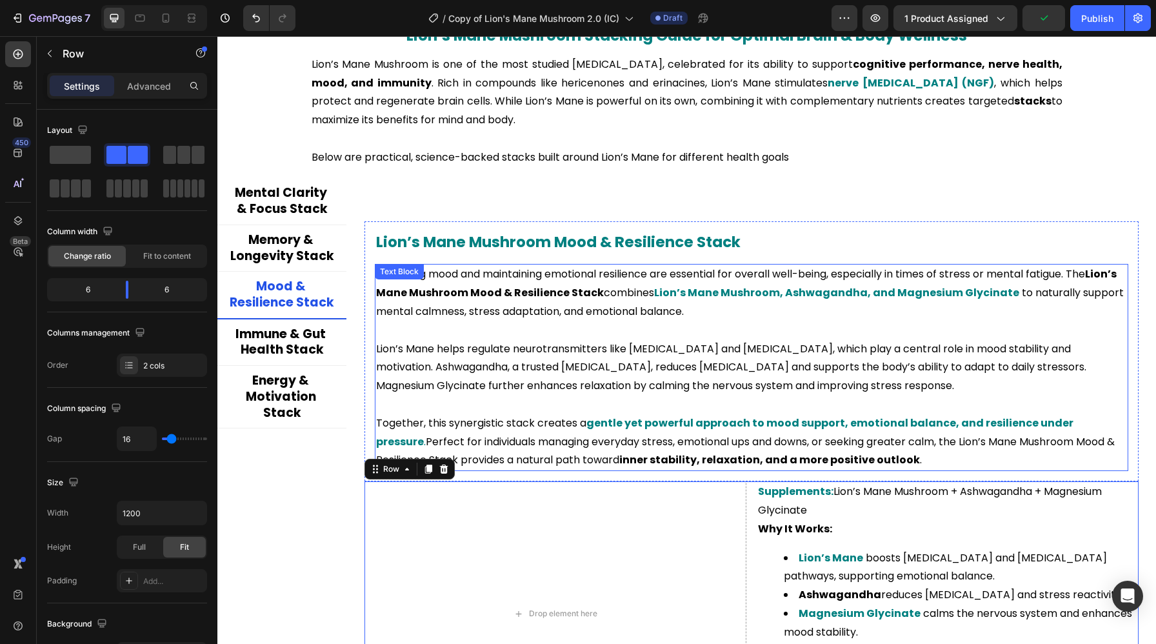
scroll to position [2383, 0]
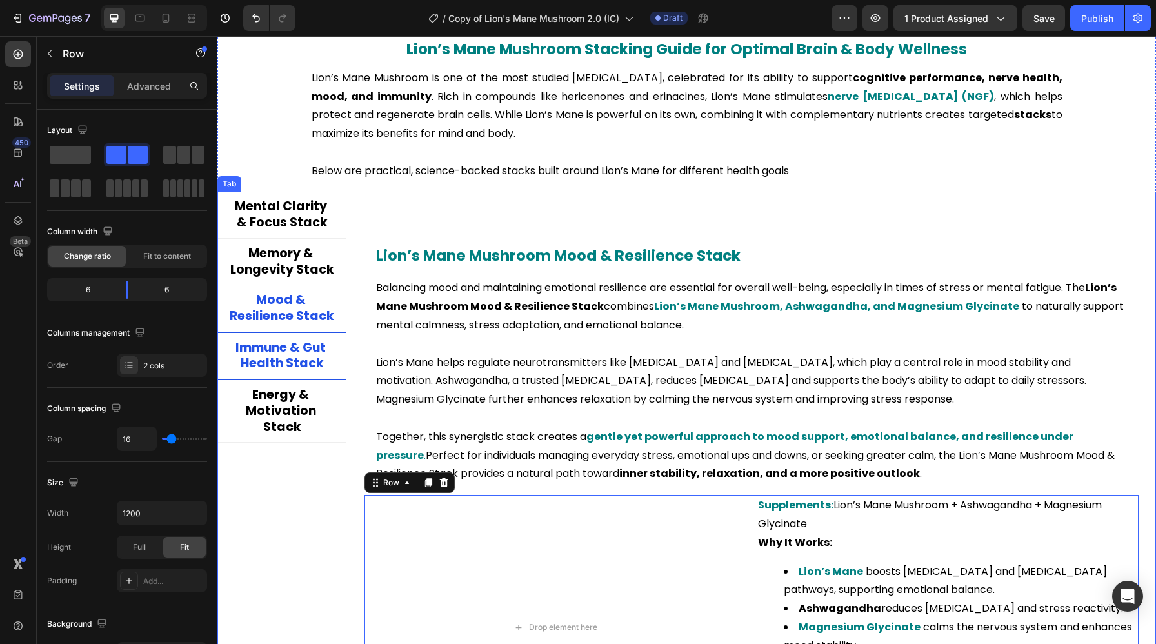
click at [279, 358] on p "Immune & Gut Health Stack" at bounding box center [282, 356] width 104 height 32
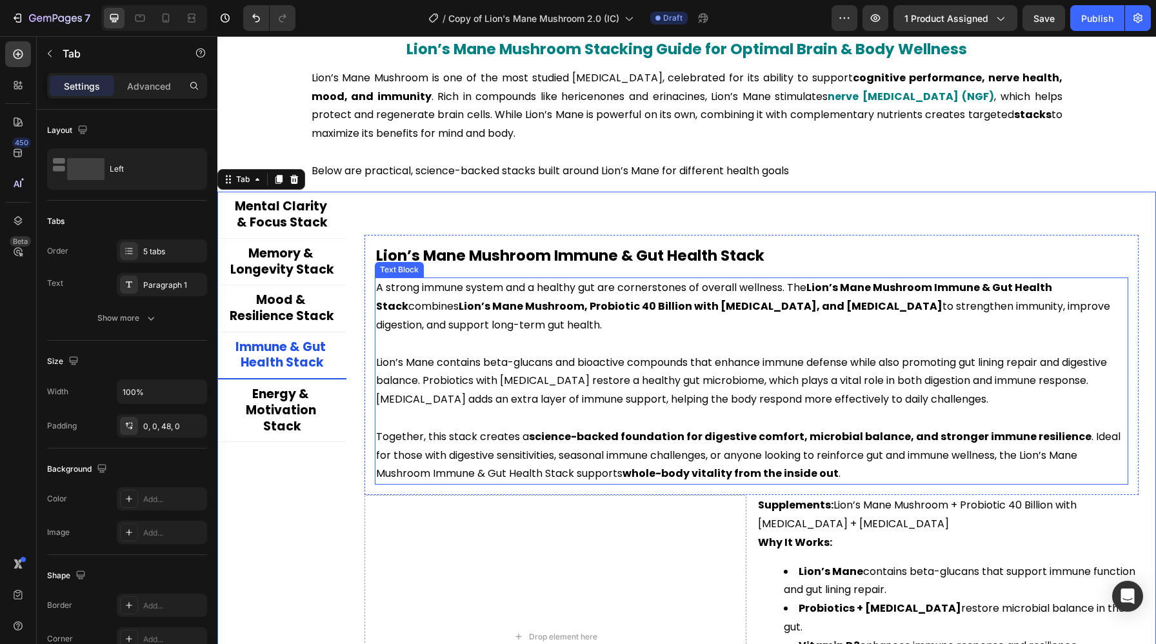
click at [498, 300] on strong "Lion’s Mane Mushroom, Probiotic 40 Billion with [MEDICAL_DATA], and [MEDICAL_DA…" at bounding box center [700, 306] width 484 height 15
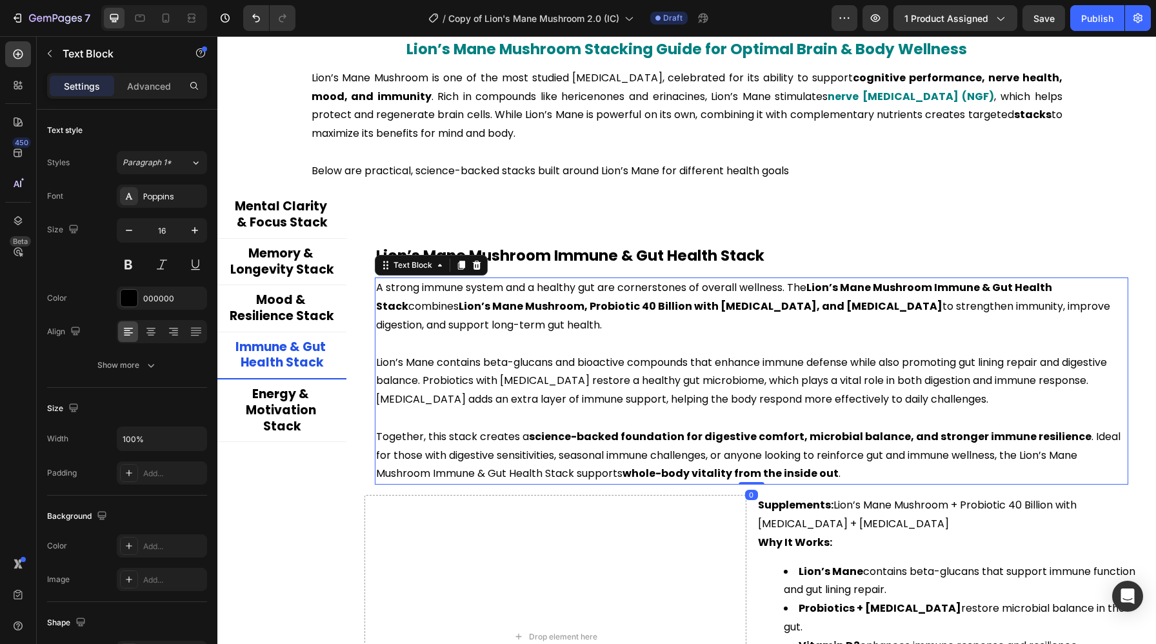
click at [816, 288] on strong "Lion’s Mane Mushroom Immune & Gut Health Stack" at bounding box center [715, 297] width 678 height 34
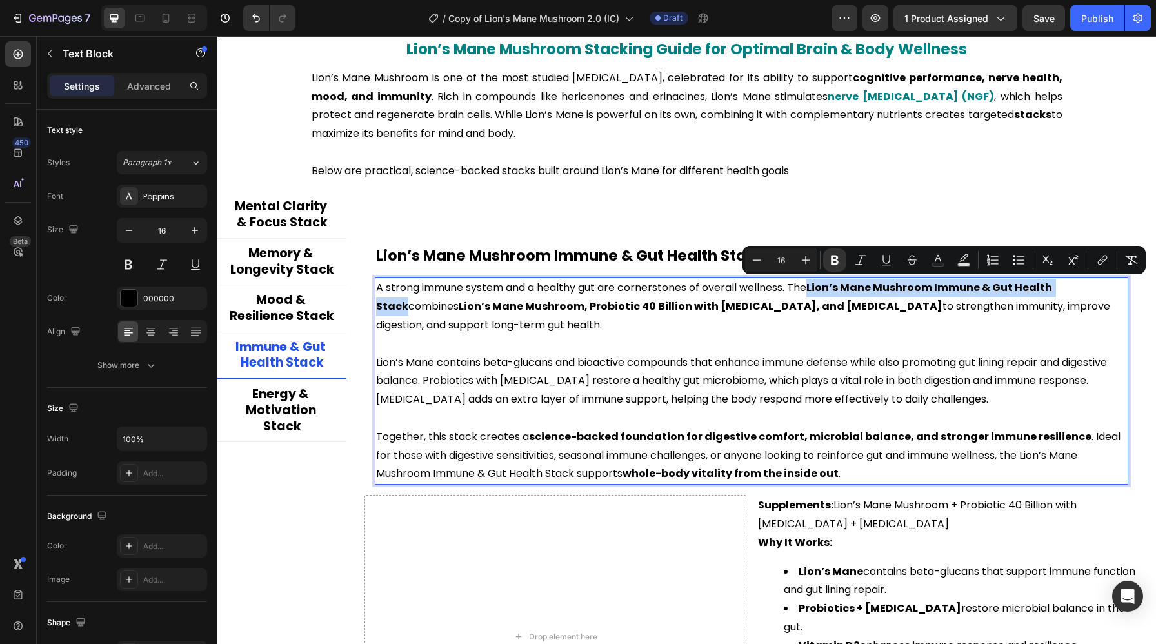
drag, startPoint x: 814, startPoint y: 288, endPoint x: 1083, endPoint y: 287, distance: 268.9
click at [1054, 287] on strong "Lion’s Mane Mushroom Immune & Gut Health Stack" at bounding box center [715, 297] width 678 height 34
click at [943, 259] on icon "Editor contextual toolbar" at bounding box center [937, 259] width 13 height 13
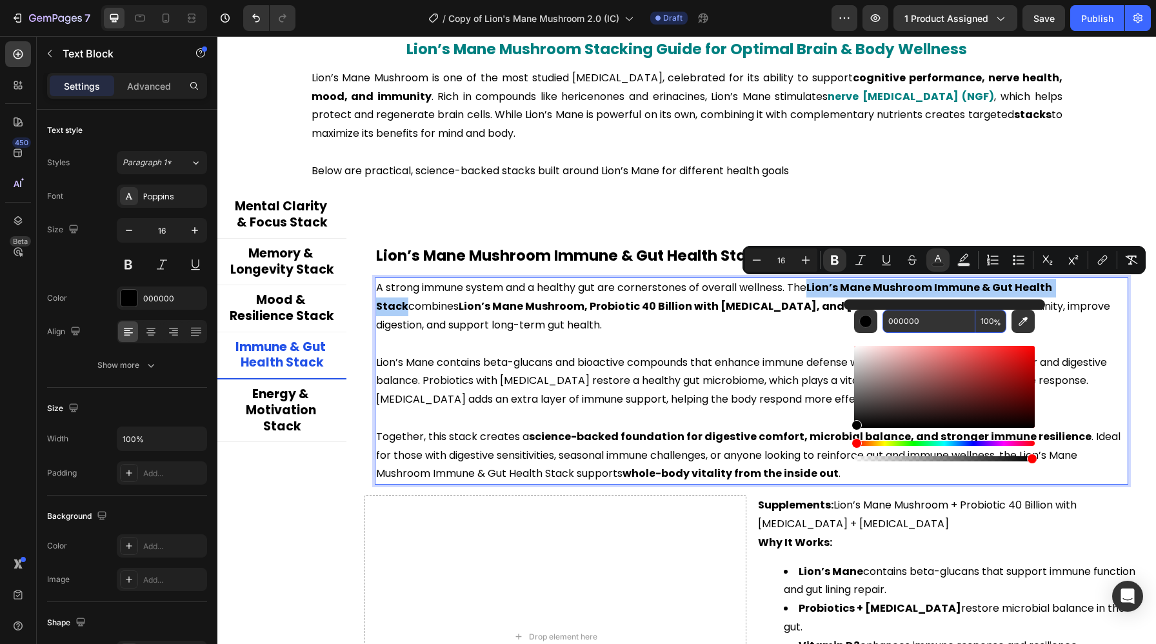
click at [903, 325] on input "000000" at bounding box center [928, 321] width 93 height 23
paste input "808"
type input "008080"
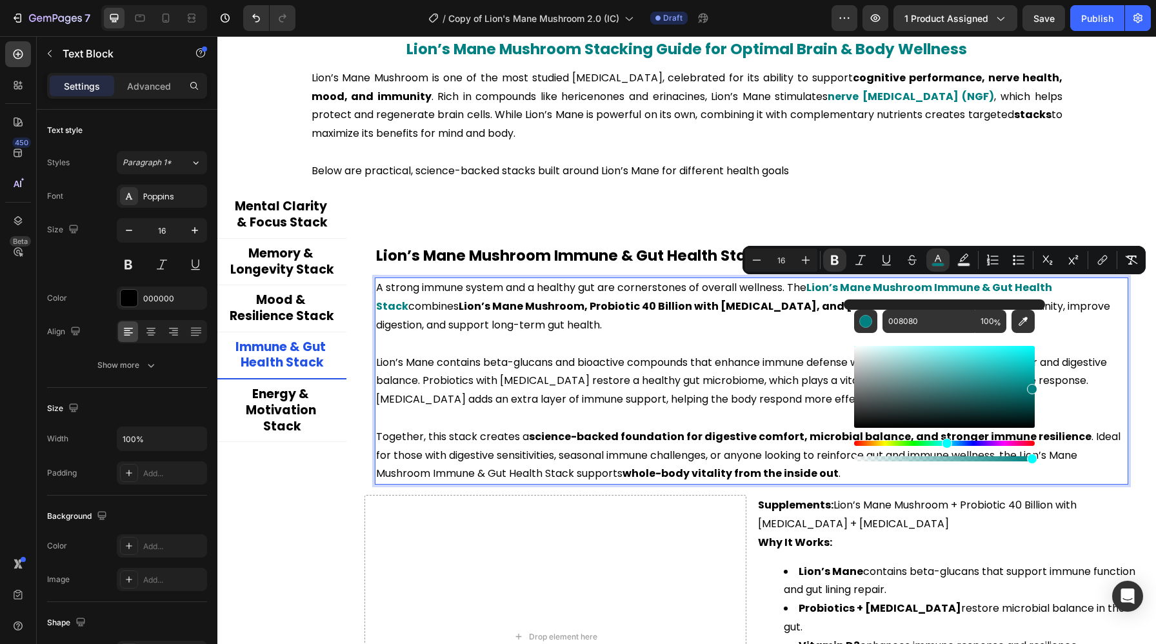
click at [674, 339] on p "Rich Text Editor. Editing area: main" at bounding box center [751, 344] width 751 height 19
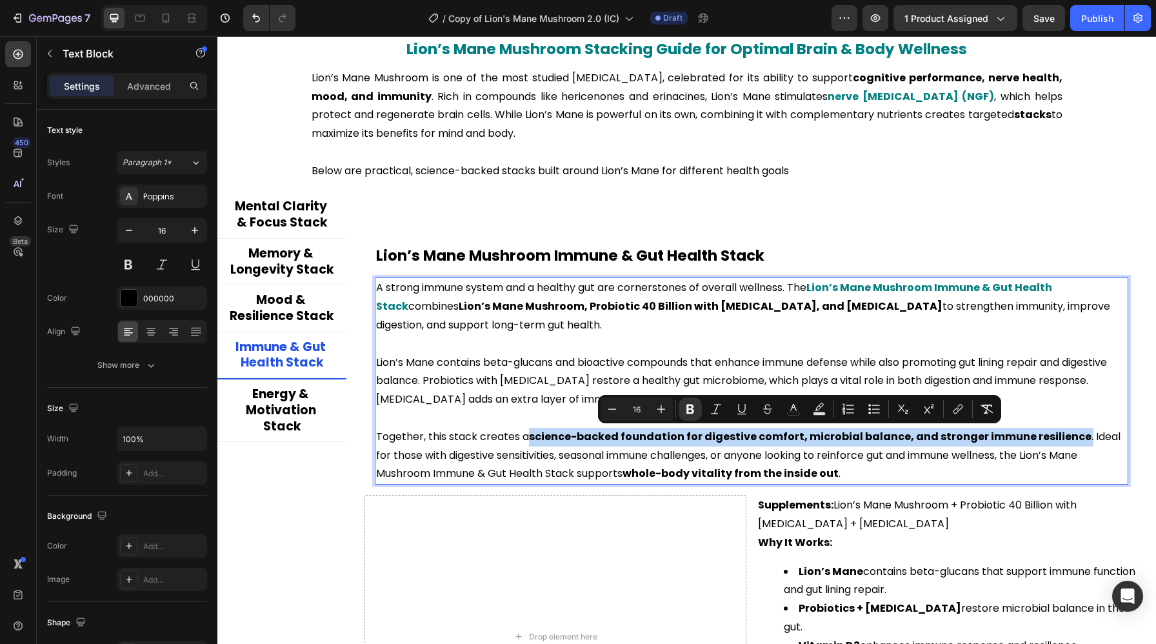
drag, startPoint x: 529, startPoint y: 437, endPoint x: 1070, endPoint y: 437, distance: 540.4
click at [1070, 437] on p "Together, this stack creates a science-backed foundation for digestive comfort,…" at bounding box center [751, 455] width 751 height 55
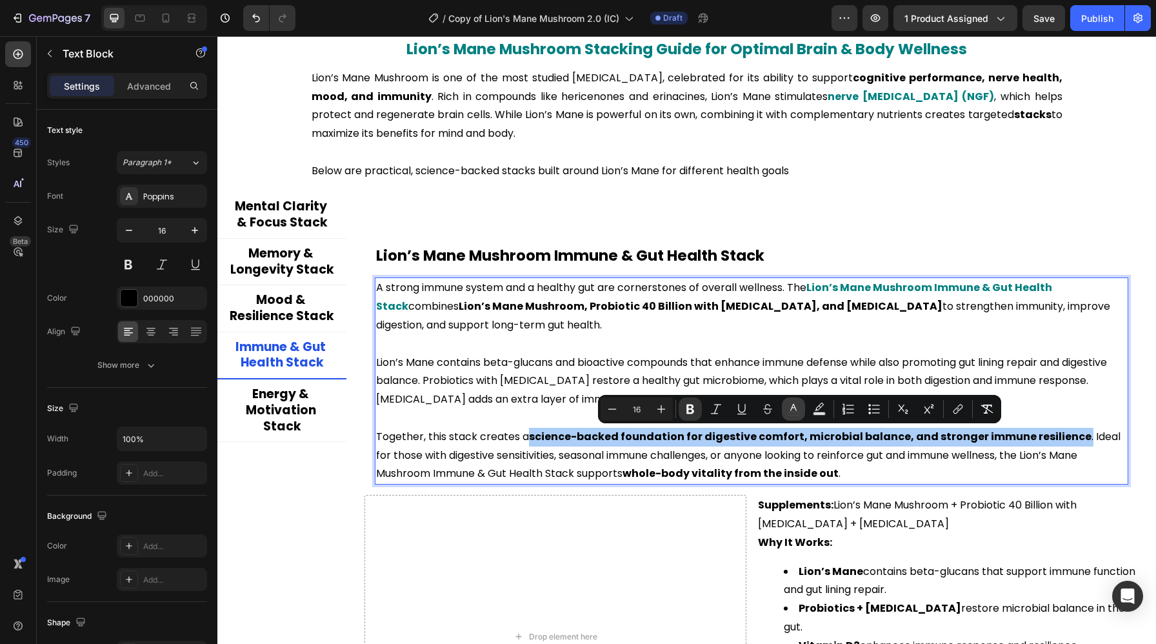
click at [793, 416] on button "color" at bounding box center [793, 408] width 23 height 23
type input "000000"
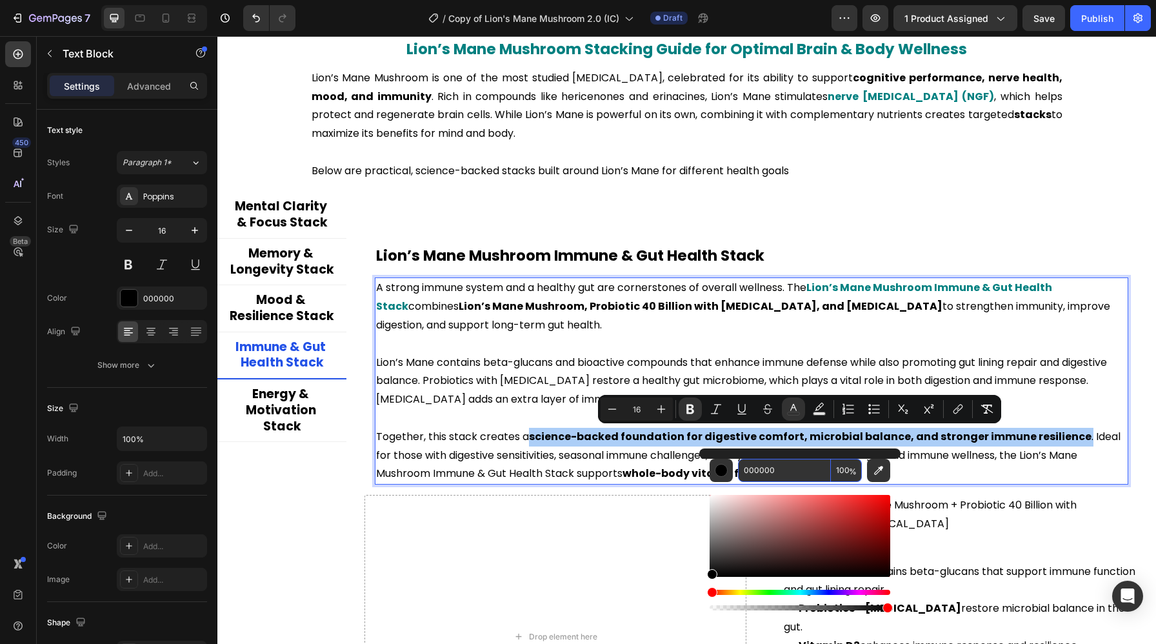
click at [764, 462] on input "000000" at bounding box center [784, 469] width 93 height 23
paste input "808"
type input "008080"
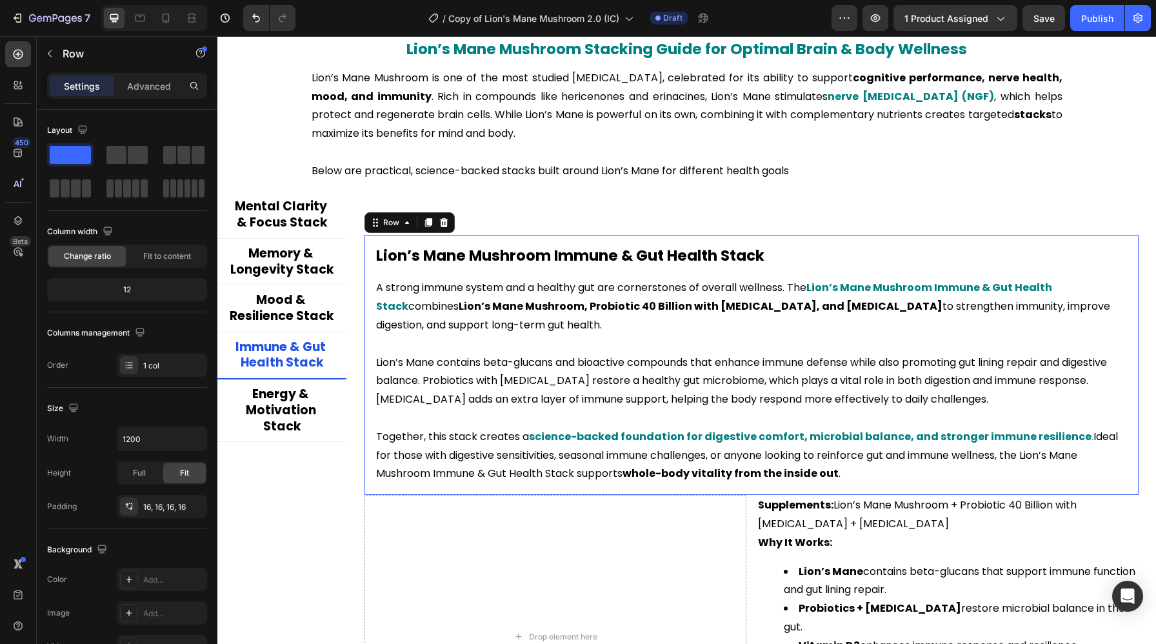
click at [958, 491] on div "Lion’s Mane Mushroom Immune & Gut Health Stack Heading A strong immune system a…" at bounding box center [751, 365] width 774 height 260
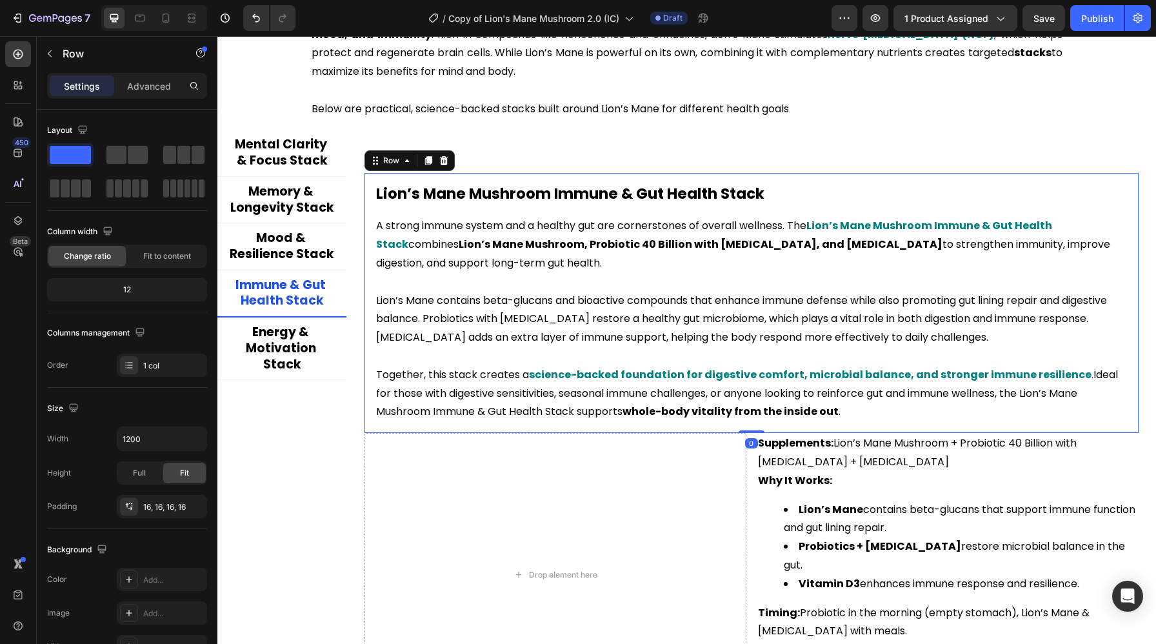
scroll to position [2457, 0]
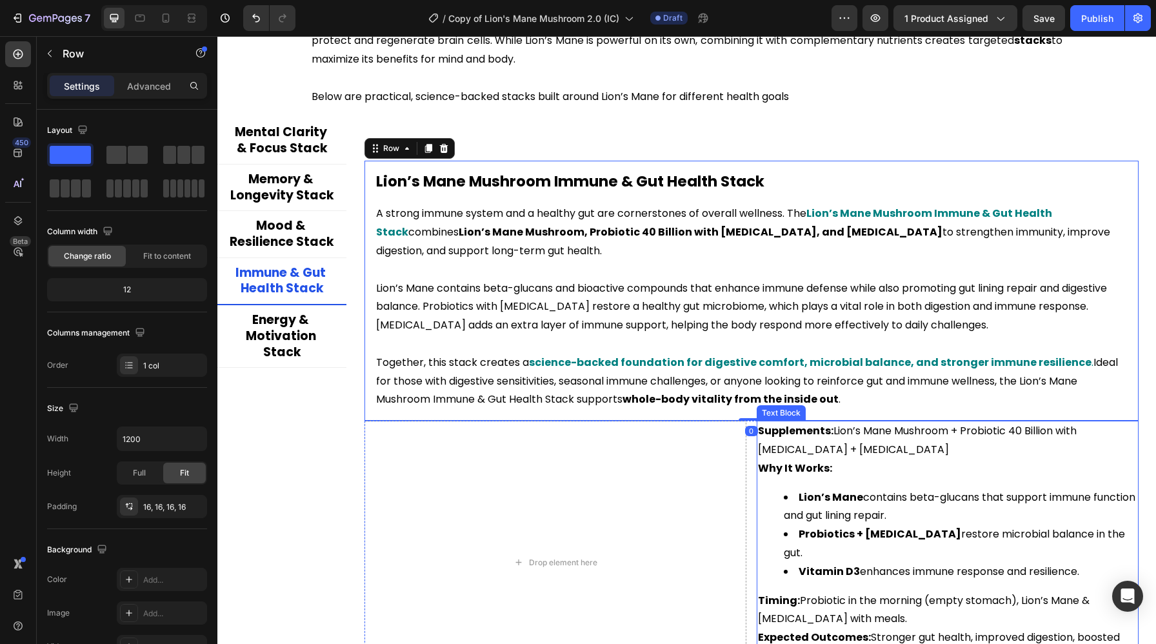
click at [805, 436] on strong "Supplements:" at bounding box center [795, 430] width 75 height 15
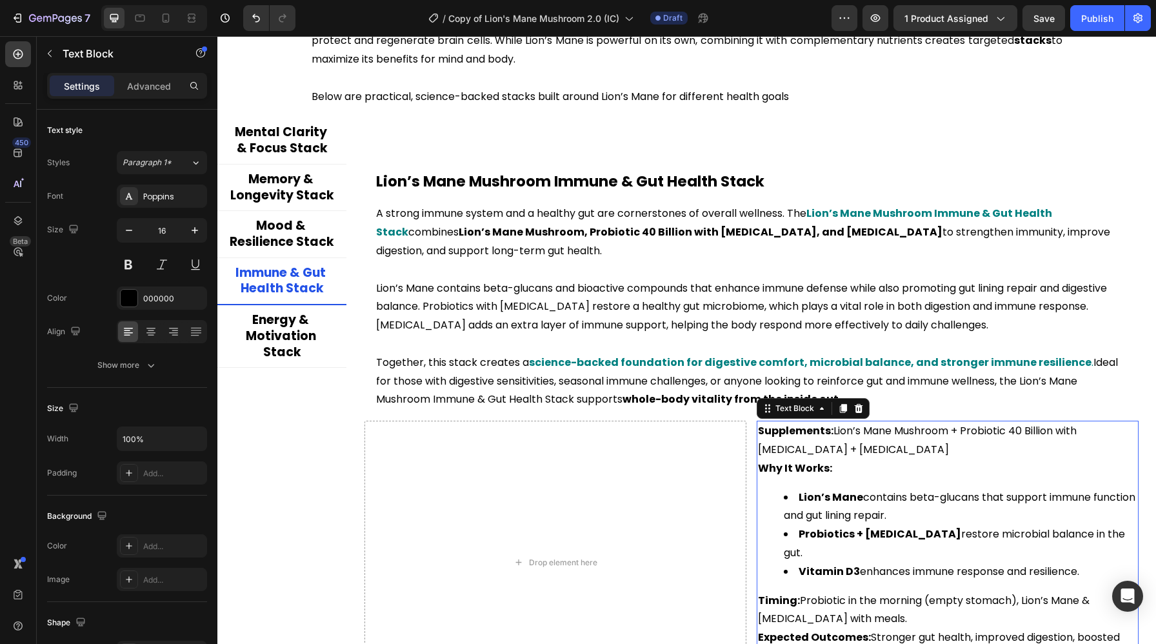
click at [831, 432] on strong "Supplements:" at bounding box center [795, 430] width 75 height 15
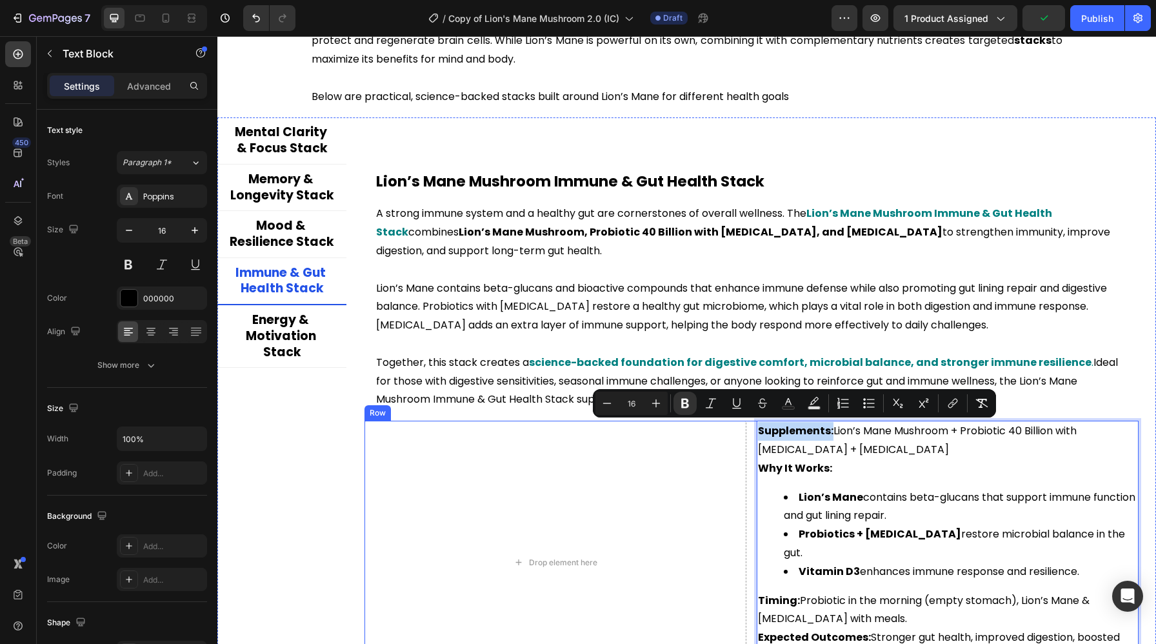
drag, startPoint x: 831, startPoint y: 432, endPoint x: 754, endPoint y: 433, distance: 76.7
click at [754, 433] on div "Drop element here Supplements: Lion’s Mane Mushroom + Probiotic 40 Billion with…" at bounding box center [751, 561] width 774 height 283
click at [796, 405] on button "Text Color" at bounding box center [787, 402] width 23 height 23
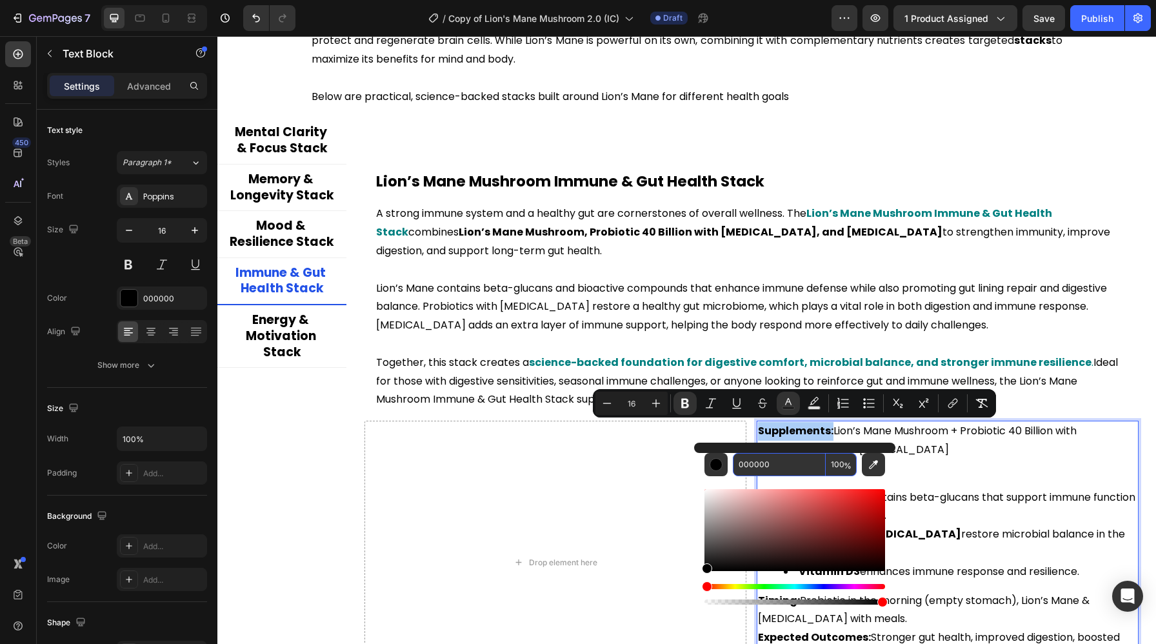
click at [791, 467] on input "000000" at bounding box center [779, 464] width 93 height 23
paste input "808"
type input "008080"
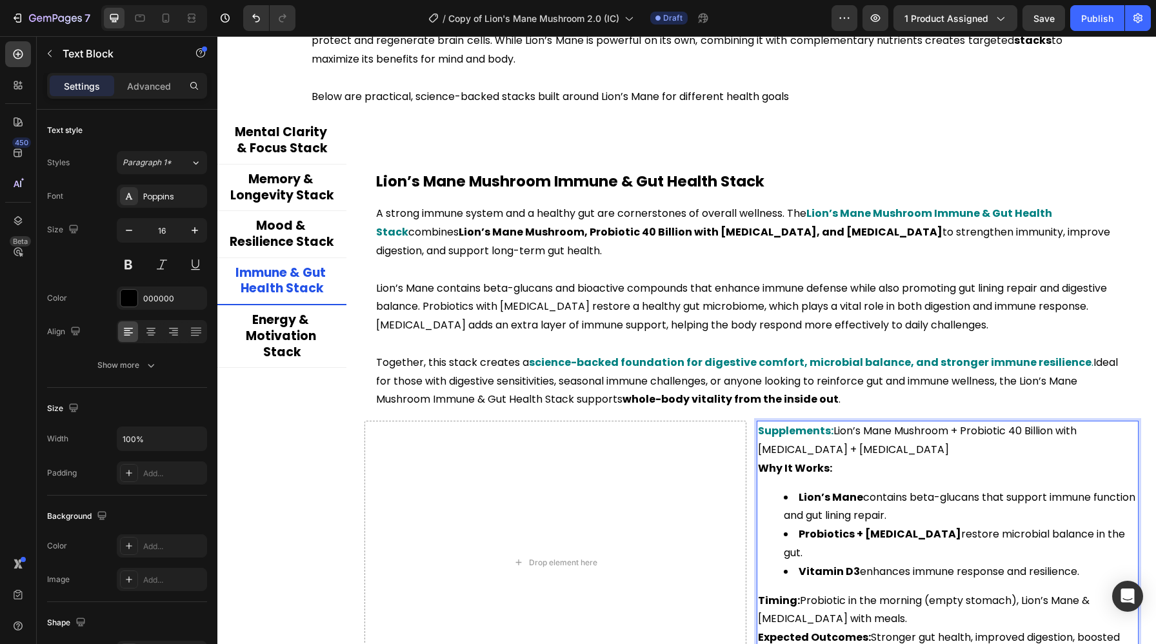
click at [929, 477] on div "Supplements: Lion’s Mane Mushroom + Probiotic 40 Billion with Prebiotics + Vita…" at bounding box center [947, 561] width 382 height 283
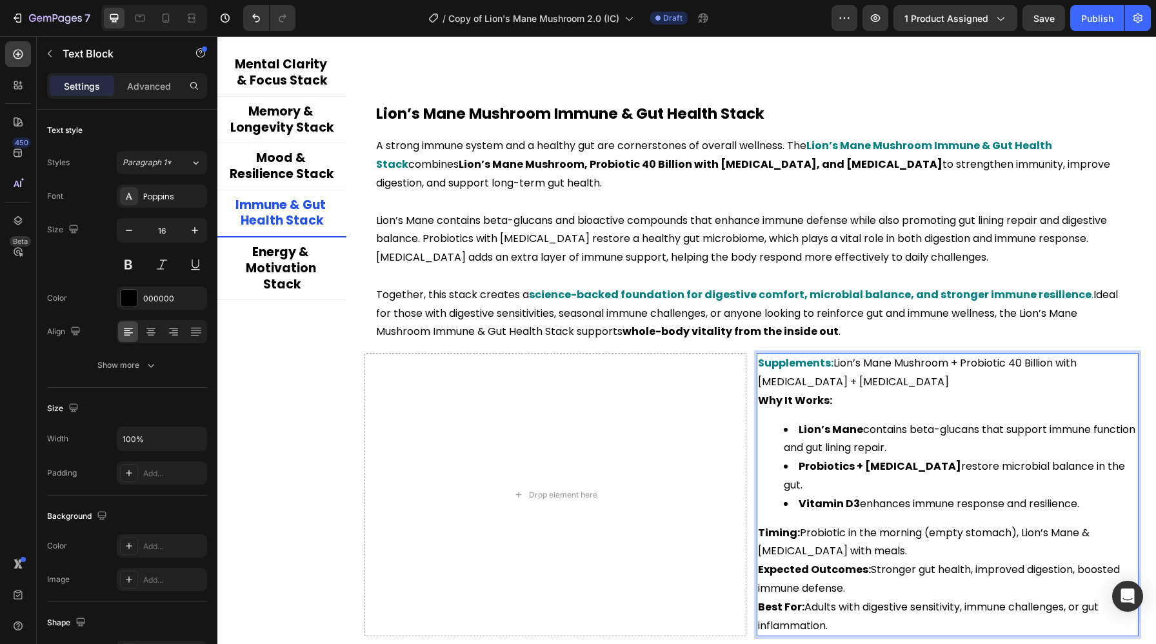
scroll to position [2532, 0]
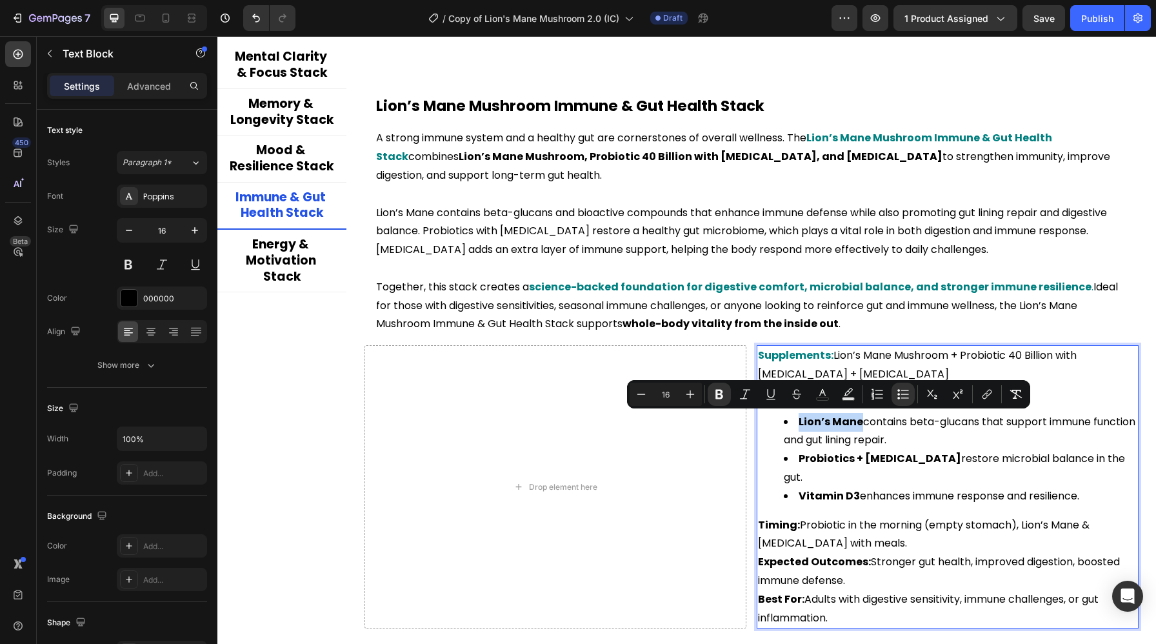
drag, startPoint x: 860, startPoint y: 422, endPoint x: 798, endPoint y: 423, distance: 62.6
click at [798, 423] on li "Lion’s Mane contains beta-glucans that support immune function and gut lining r…" at bounding box center [959, 431] width 353 height 37
click at [820, 394] on icon "Editor contextual toolbar" at bounding box center [822, 394] width 13 height 13
type input "000000"
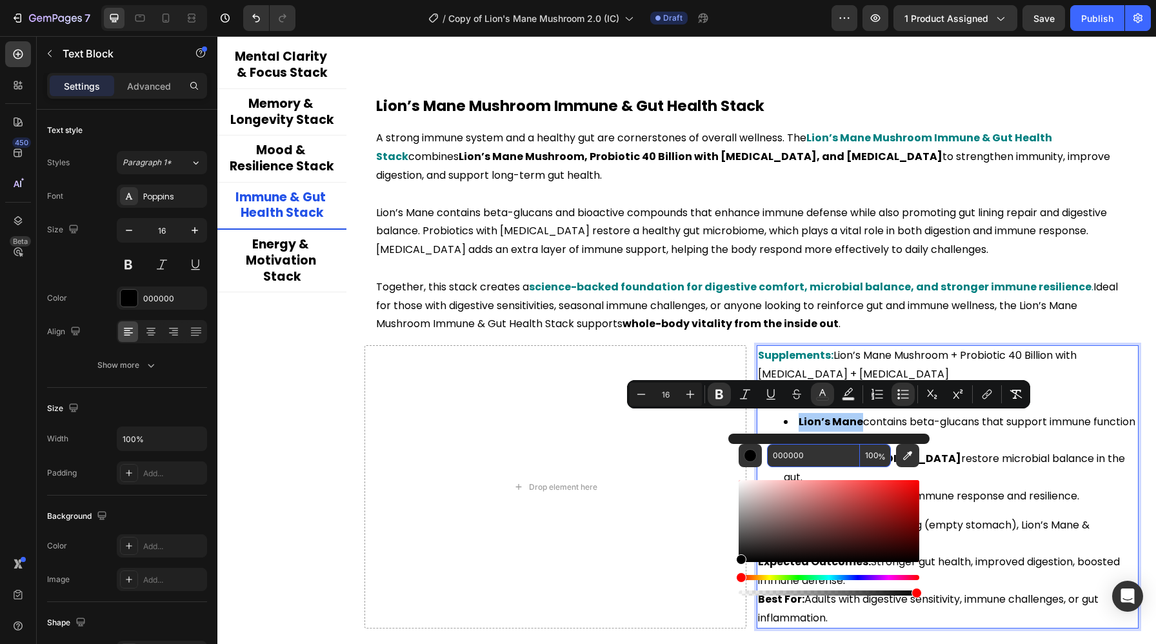
click at [789, 457] on input "000000" at bounding box center [813, 455] width 93 height 23
paste input "808"
type input "008080"
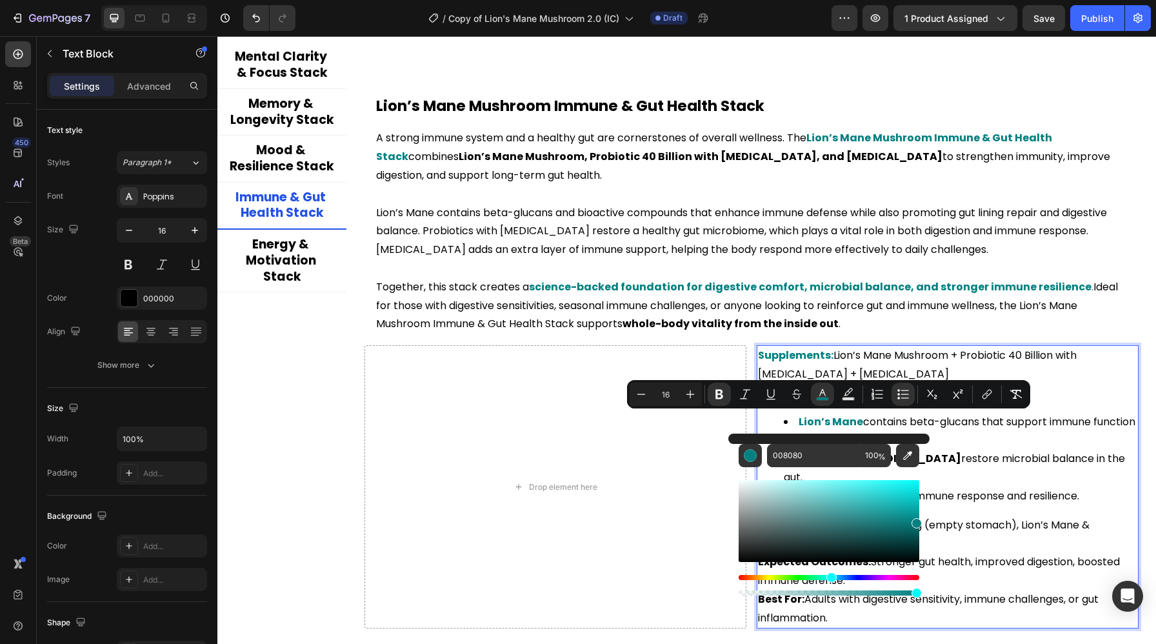
click at [978, 465] on li "Probiotics + Prebiotics restore microbial balance in the gut." at bounding box center [959, 467] width 353 height 37
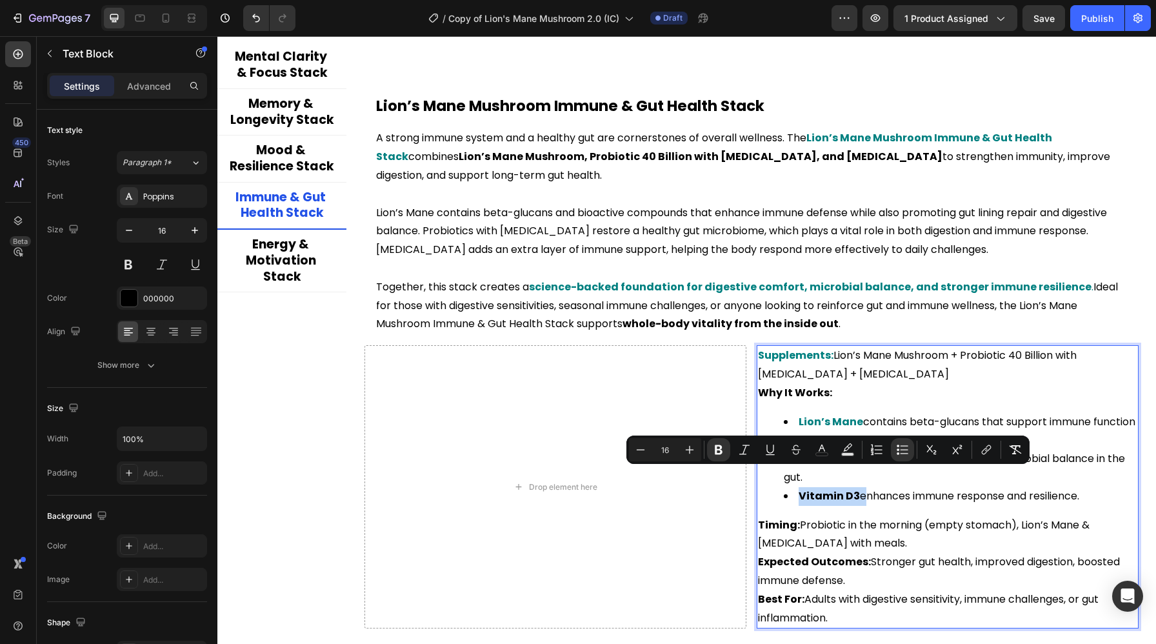
drag, startPoint x: 797, startPoint y: 477, endPoint x: 860, endPoint y: 482, distance: 63.5
click at [860, 487] on li "Vitamin D3 enhances immune response and resilience." at bounding box center [959, 496] width 353 height 19
click at [821, 448] on icon "Editor contextual toolbar" at bounding box center [821, 447] width 6 height 7
type input "000000"
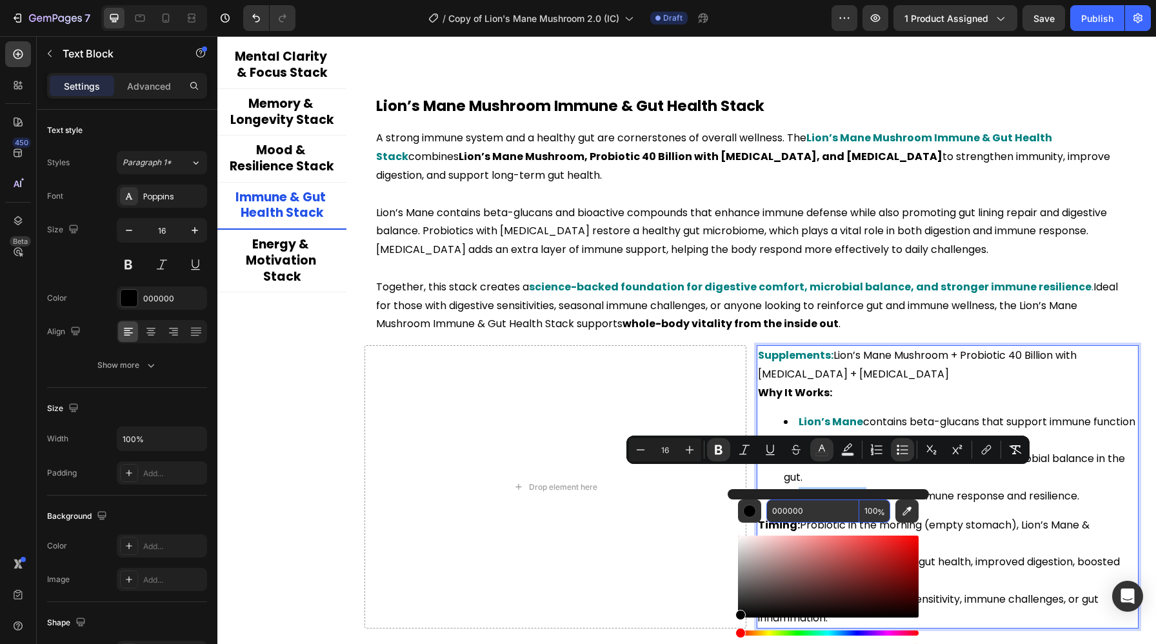
click at [798, 510] on input "000000" at bounding box center [812, 510] width 93 height 23
paste input "808"
type input "008080"
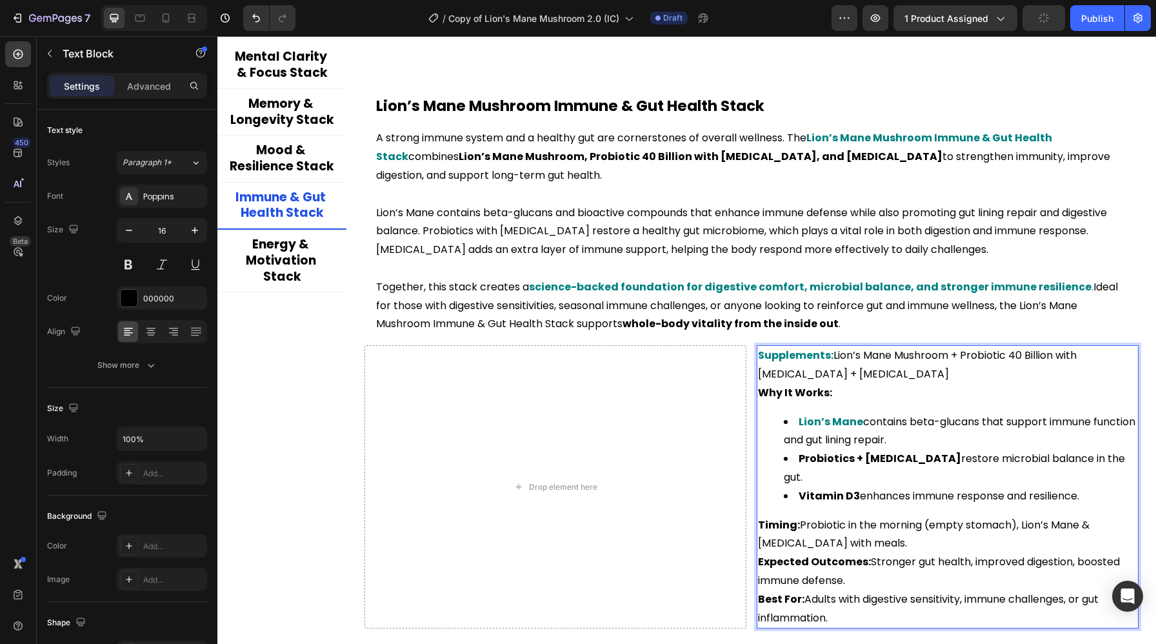
click at [973, 516] on p "Timing: Probiotic in the morning (empty stomach), Lion’s Mane & Vitamin D3 with…" at bounding box center [947, 534] width 379 height 37
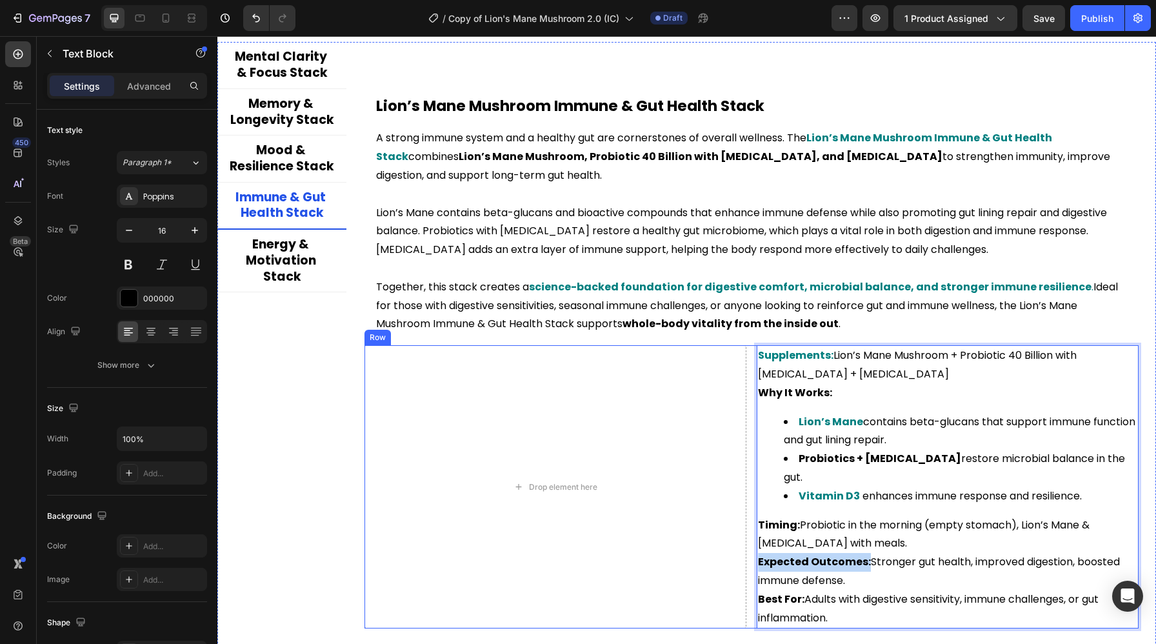
drag, startPoint x: 865, startPoint y: 542, endPoint x: 747, endPoint y: 550, distance: 118.3
click at [747, 550] on div "Drop element here Supplements: Lion’s Mane Mushroom + Probiotic 40 Billion with…" at bounding box center [751, 486] width 774 height 283
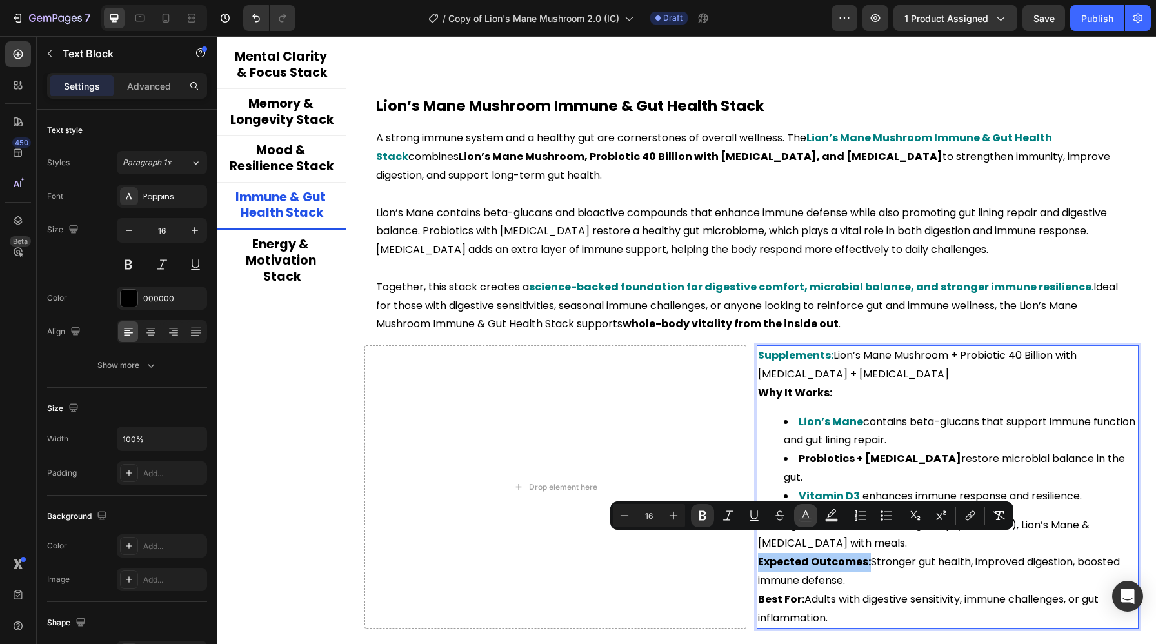
click at [809, 511] on icon "Editor contextual toolbar" at bounding box center [805, 515] width 13 height 13
type input "000000"
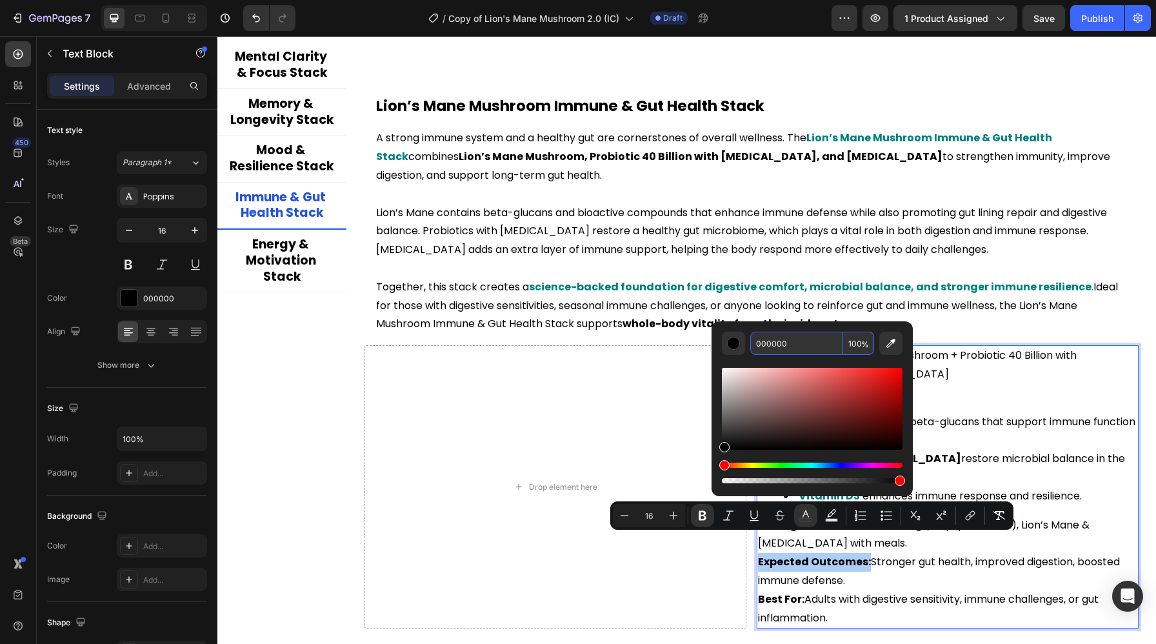
click at [767, 345] on input "000000" at bounding box center [796, 342] width 93 height 23
paste input "808"
type input "008080"
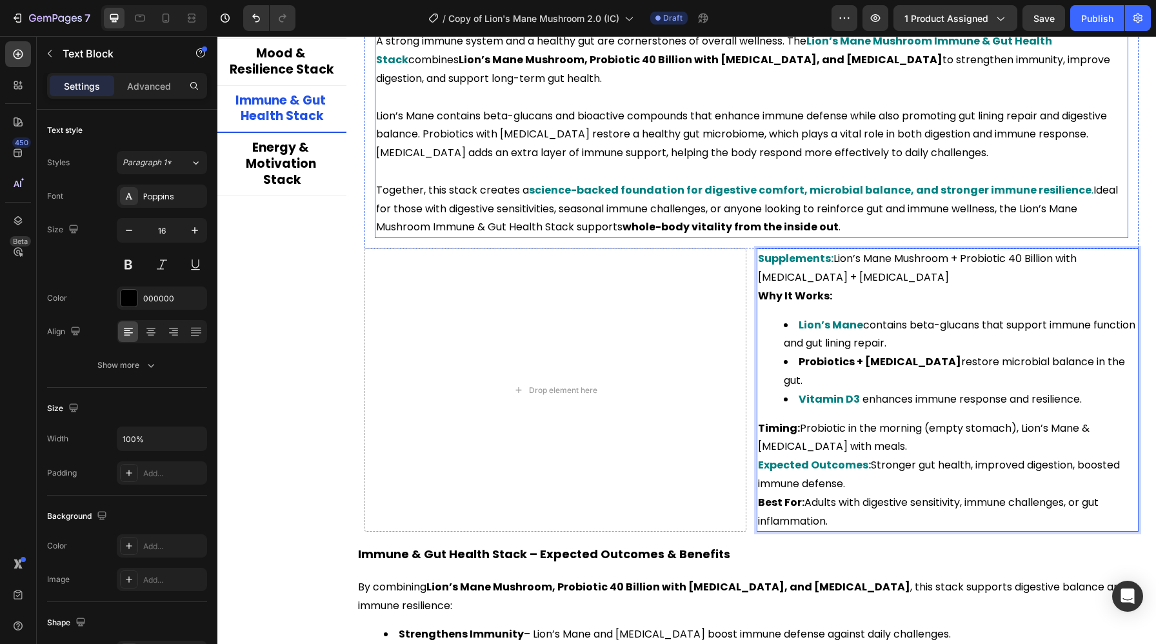
scroll to position [2681, 0]
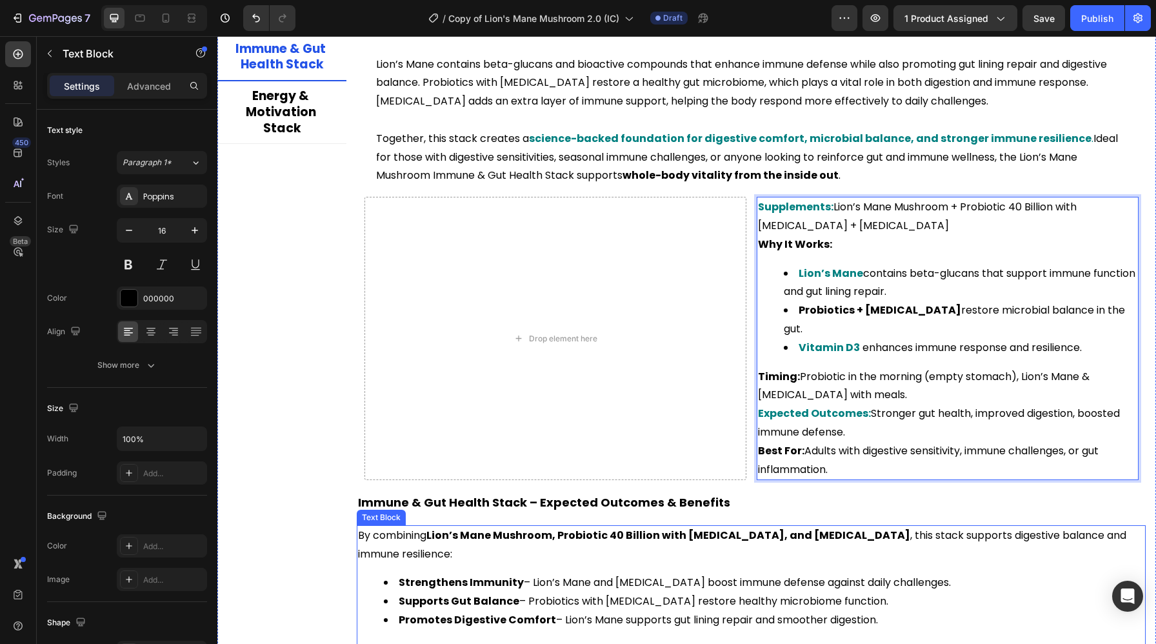
click at [455, 527] on strong "Lion’s Mane Mushroom, Probiotic 40 Billion with [MEDICAL_DATA], and [MEDICAL_DA…" at bounding box center [668, 534] width 484 height 15
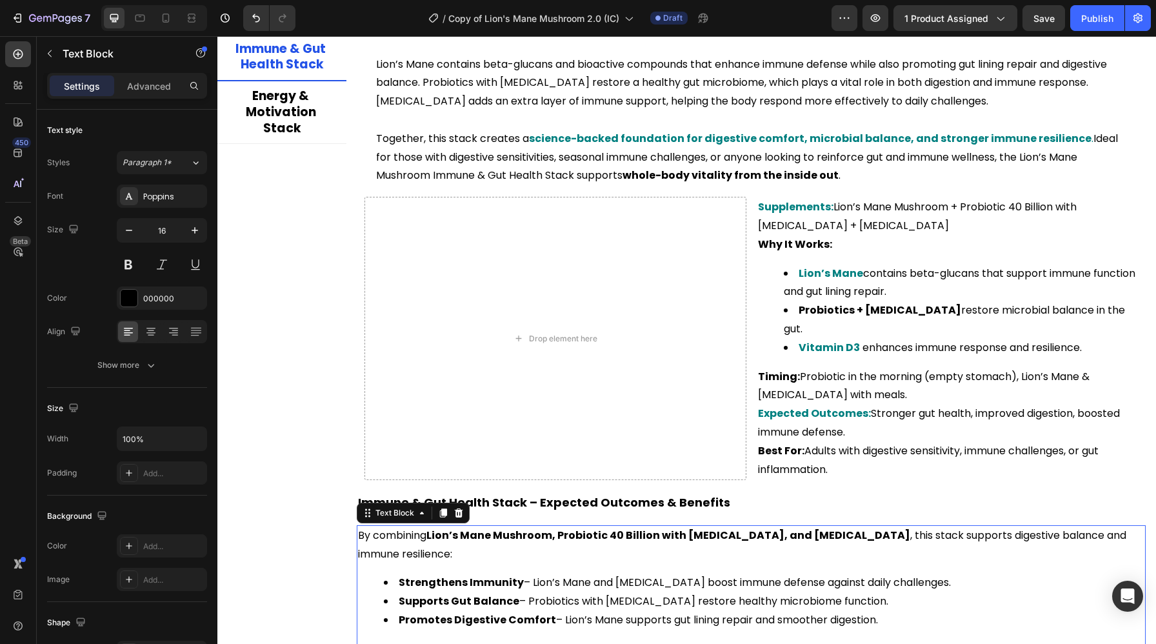
click at [433, 527] on strong "Lion’s Mane Mushroom, Probiotic 40 Billion with [MEDICAL_DATA], and [MEDICAL_DA…" at bounding box center [668, 534] width 484 height 15
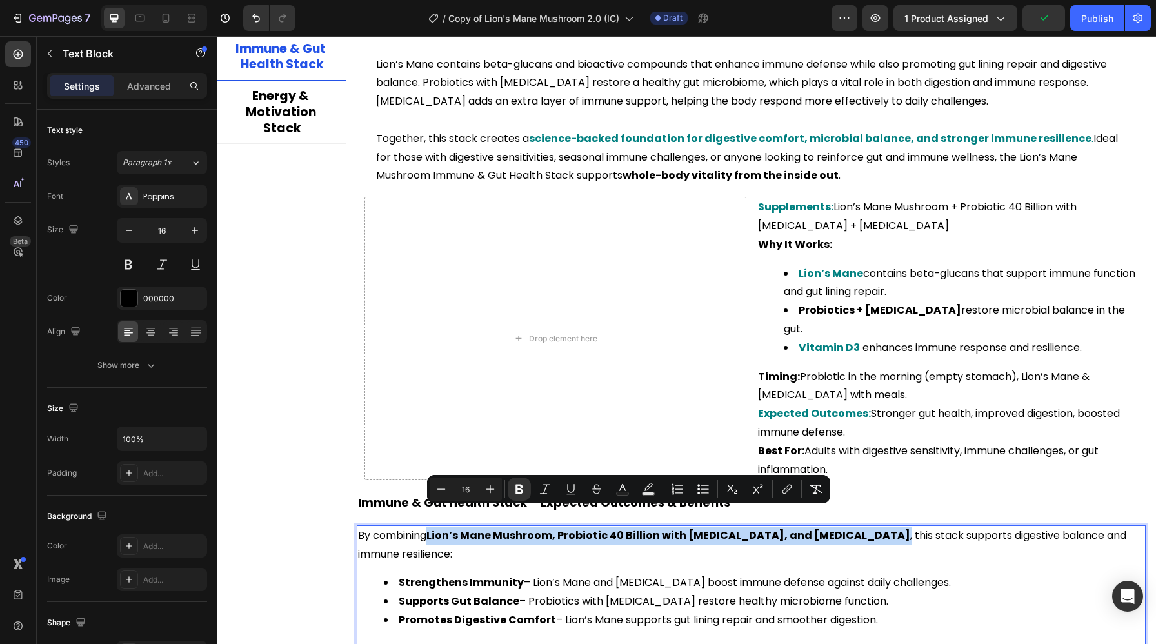
drag, startPoint x: 433, startPoint y: 515, endPoint x: 827, endPoint y: 522, distance: 394.0
click at [827, 526] on p "By combining Lion’s Mane Mushroom, Probiotic 40 Billion with Prebiotics, and Vi…" at bounding box center [751, 544] width 786 height 37
click at [624, 489] on icon "Editor contextual toolbar" at bounding box center [622, 487] width 6 height 7
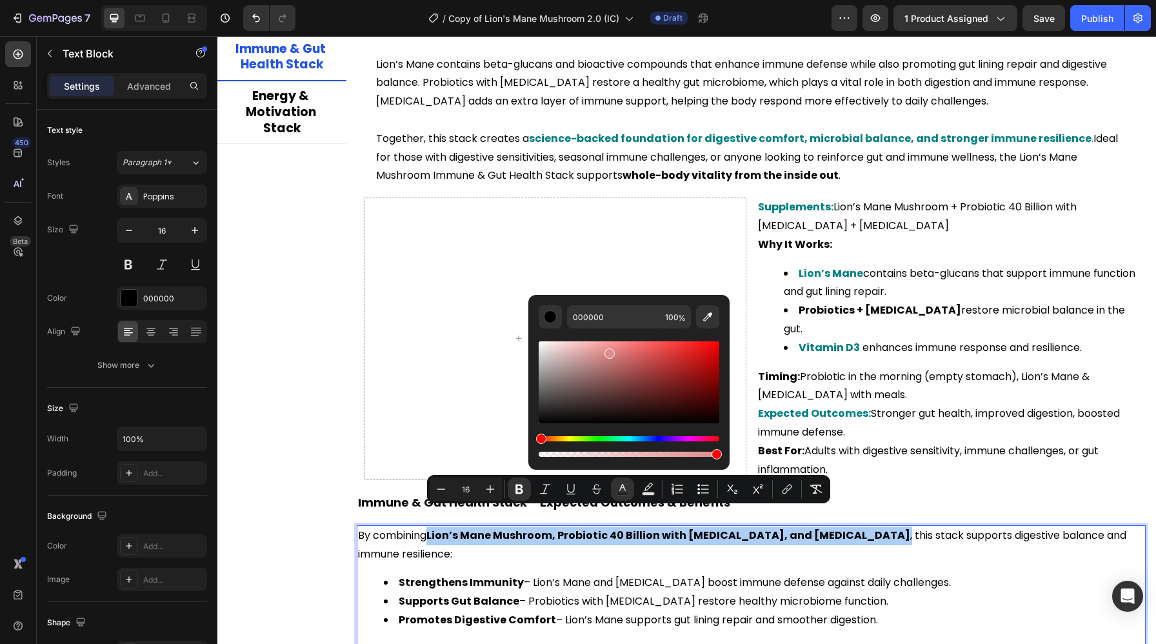
click at [607, 350] on div "Editor contextual toolbar" at bounding box center [628, 382] width 181 height 82
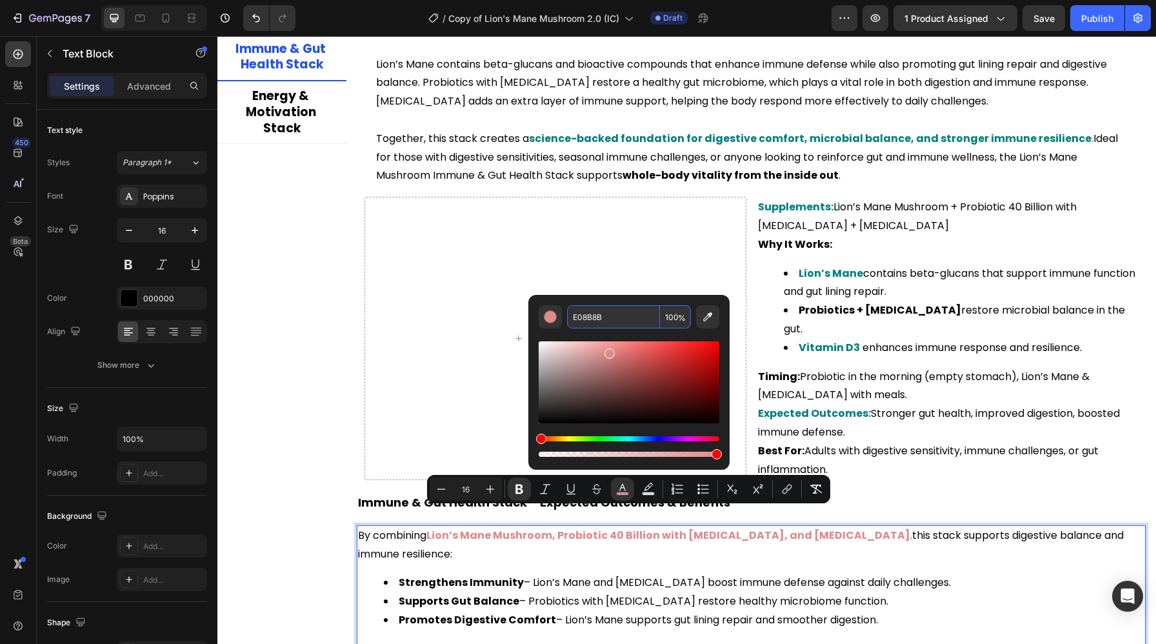
click at [603, 309] on input "E08B8B" at bounding box center [613, 316] width 93 height 23
type input "008080"
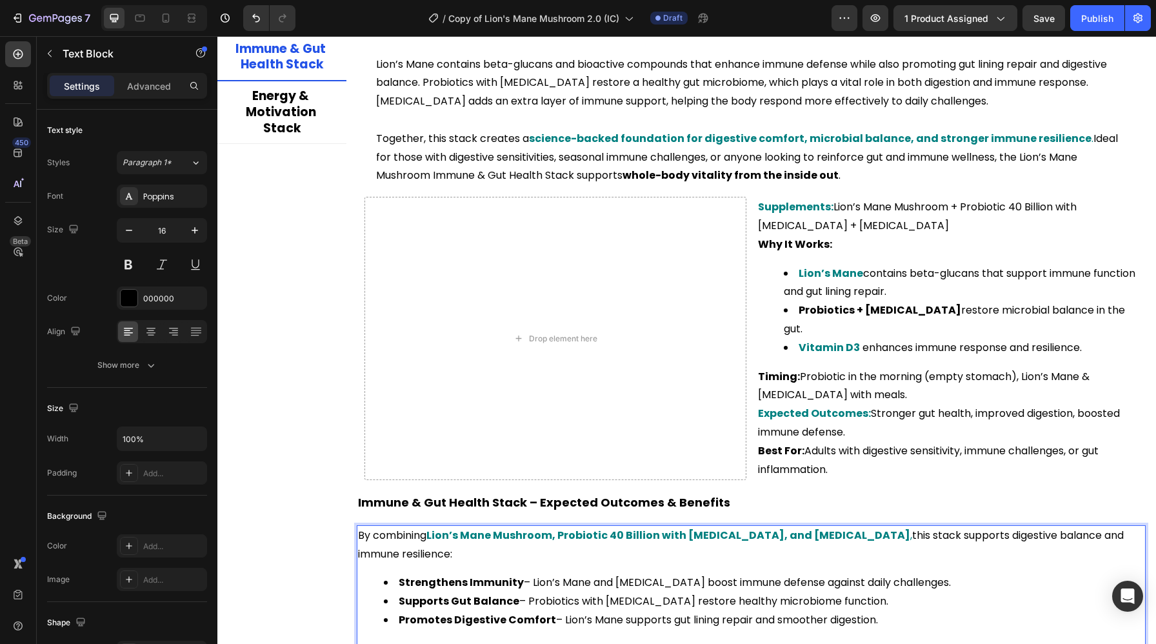
click at [497, 553] on div "By combining Lion’s Mane Mushroom, Probiotic 40 Billion with Prebiotics, and Vi…" at bounding box center [751, 592] width 789 height 135
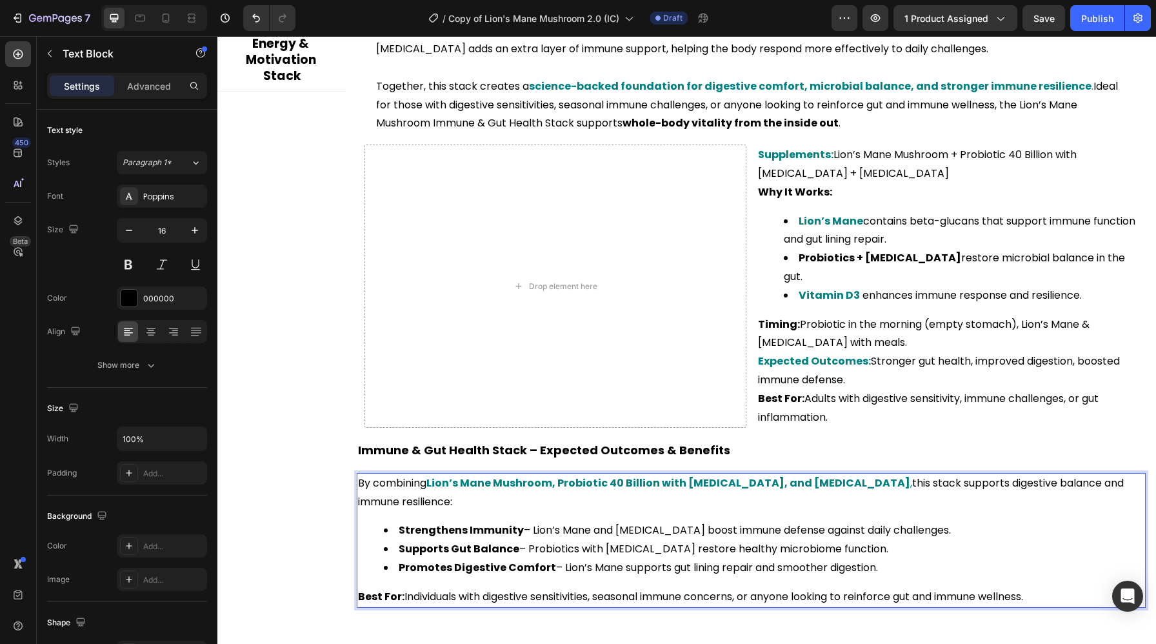
scroll to position [2742, 0]
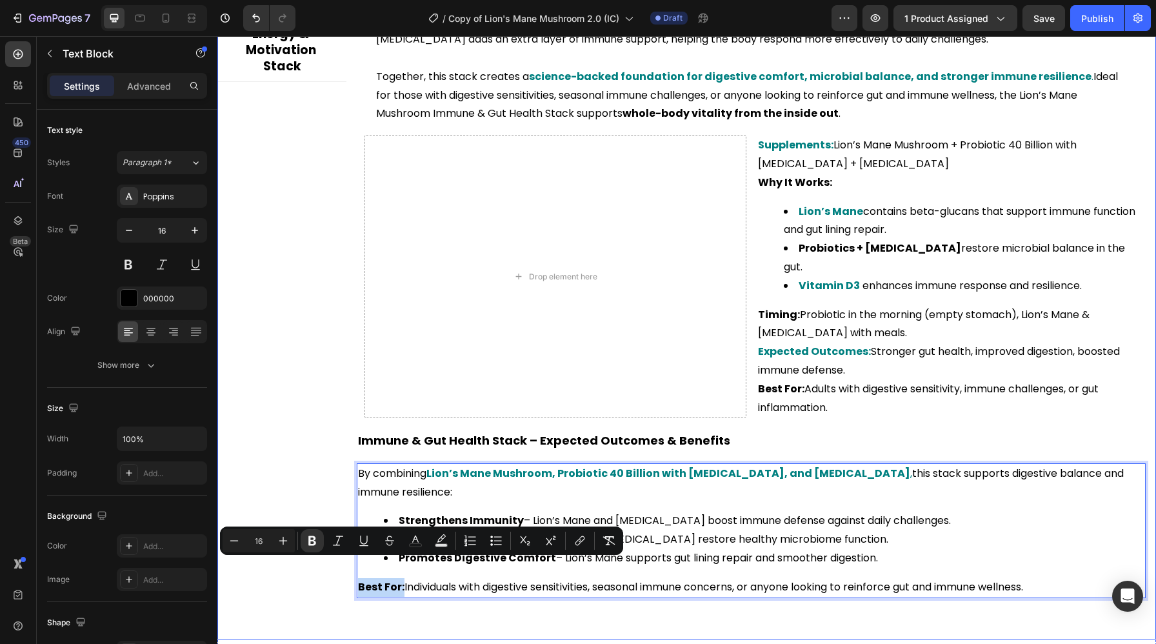
drag, startPoint x: 402, startPoint y: 567, endPoint x: 348, endPoint y: 569, distance: 53.6
click at [348, 569] on div "Title Line ⁠⁠⁠⁠⁠⁠⁠ Lion’s Mane Mushroom Mental Clarity & Focus Stack Heading St…" at bounding box center [750, 220] width 809 height 776
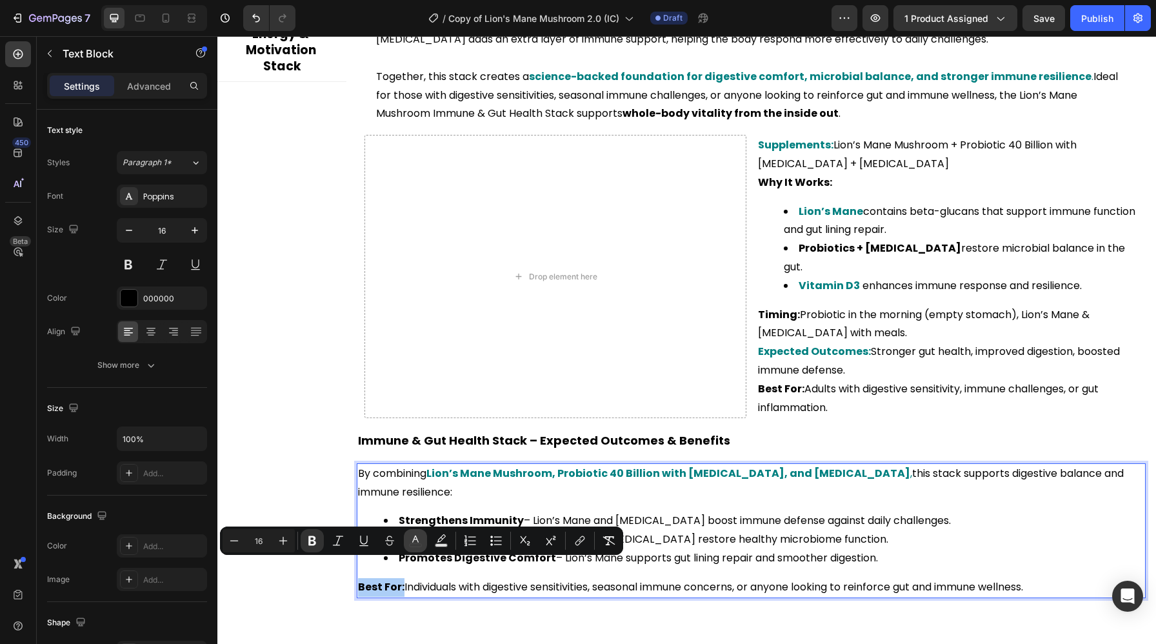
click at [417, 550] on button "color" at bounding box center [415, 540] width 23 height 23
type input "000000"
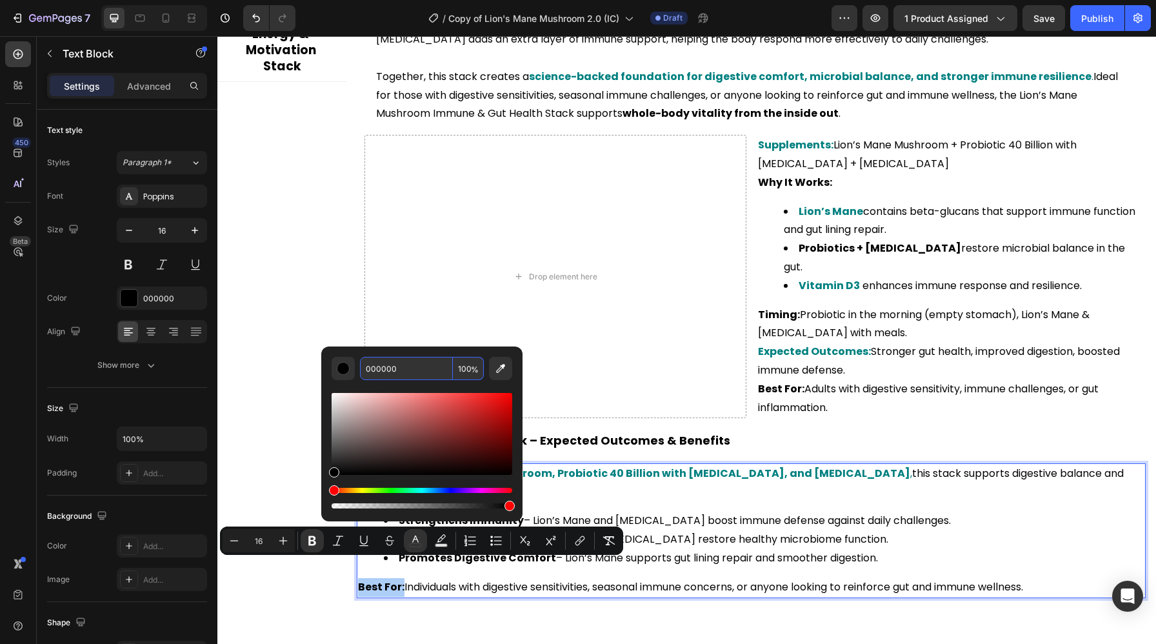
click at [419, 374] on input "000000" at bounding box center [406, 368] width 93 height 23
paste input "808"
type input "008080"
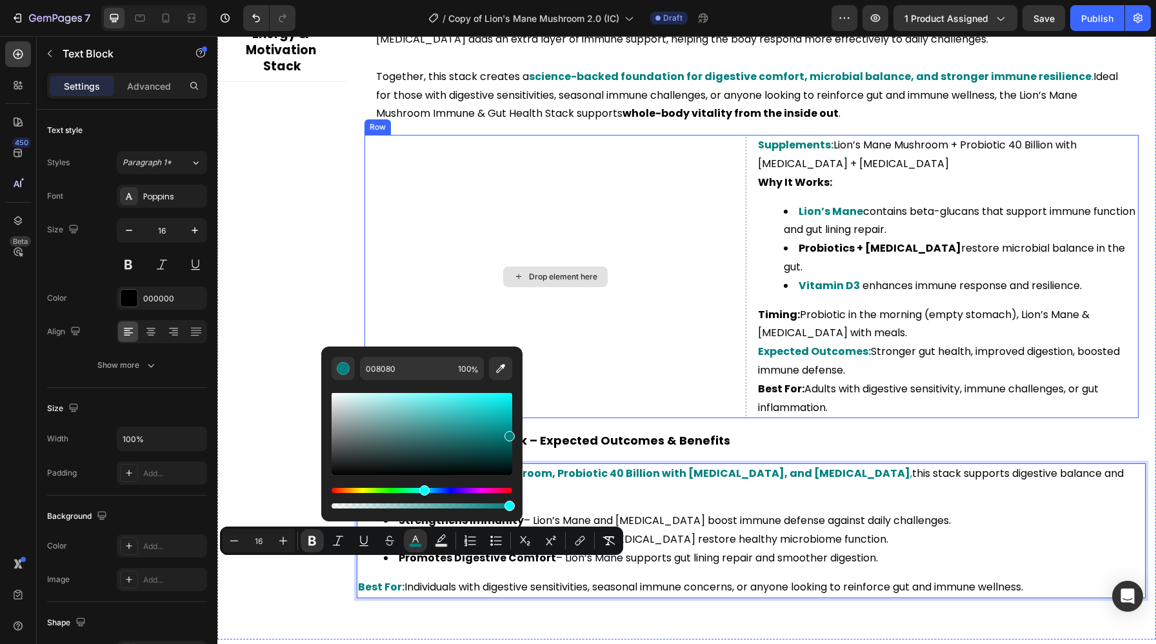
click at [678, 357] on div "Drop element here" at bounding box center [555, 276] width 382 height 283
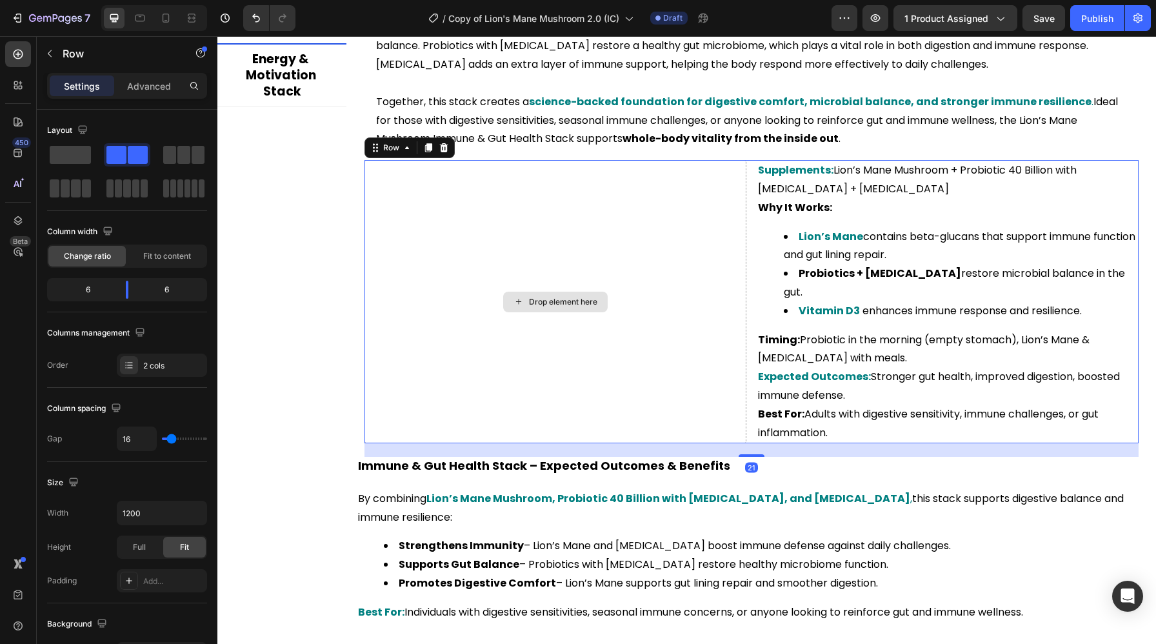
scroll to position [2705, 0]
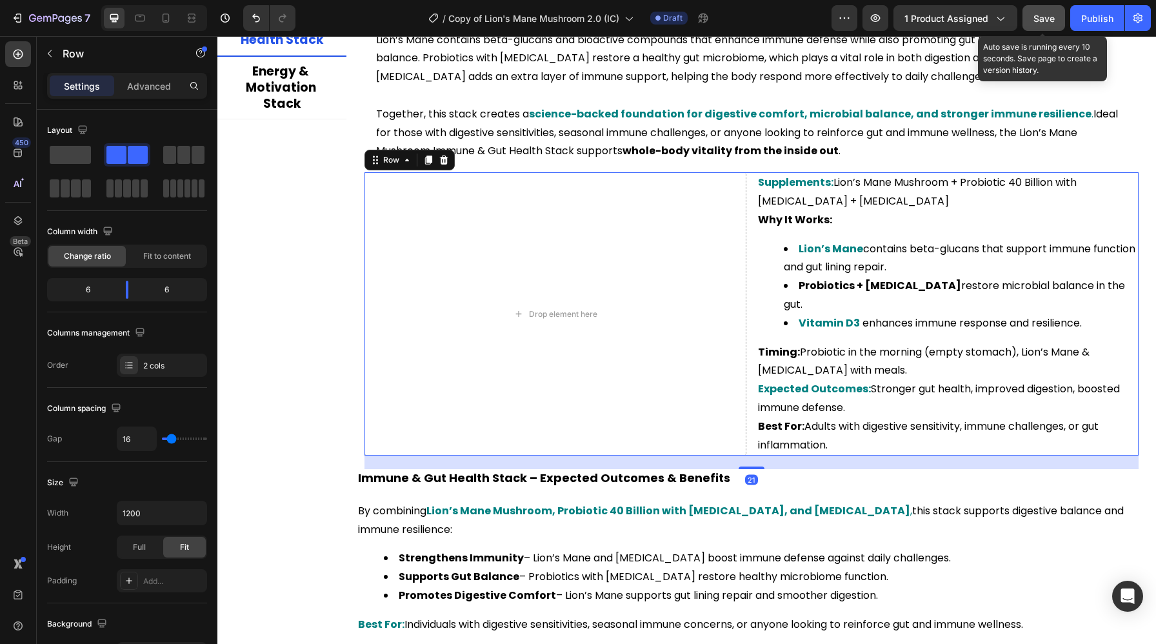
click at [1036, 28] on button "Save" at bounding box center [1043, 18] width 43 height 26
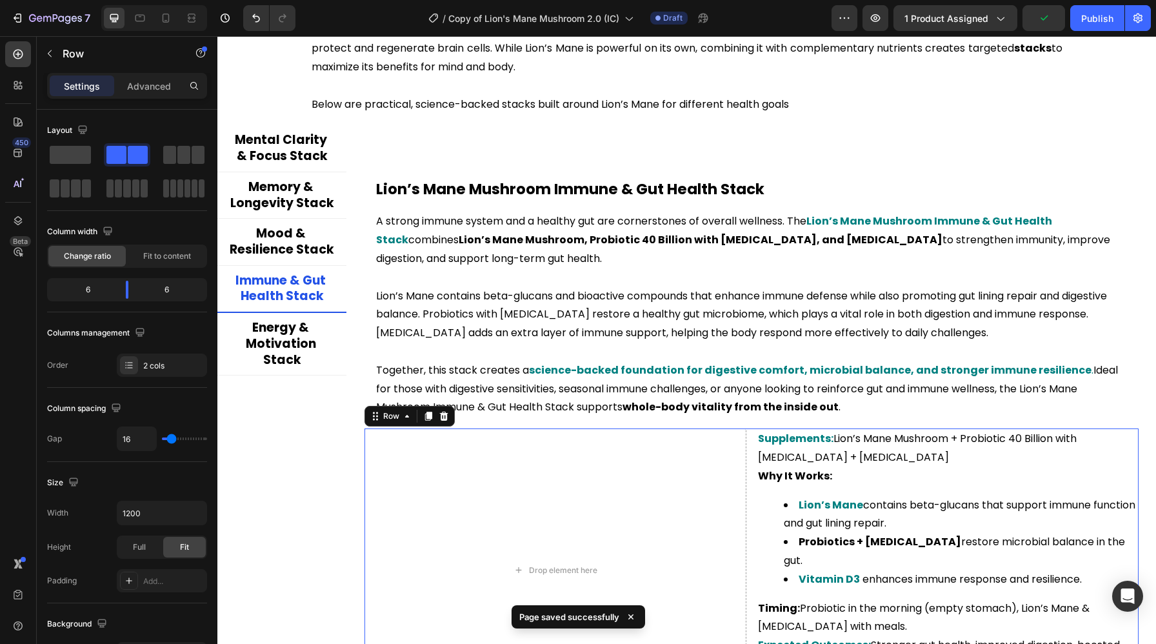
scroll to position [2427, 0]
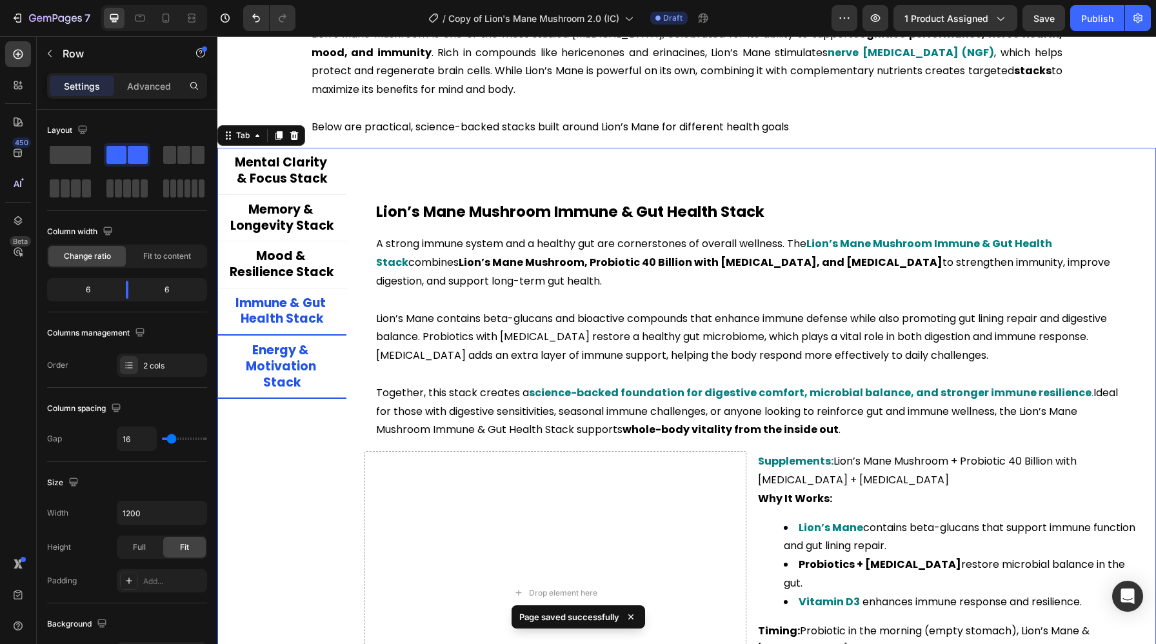
click at [312, 353] on p "Energy & Motivation Stack" at bounding box center [282, 366] width 104 height 48
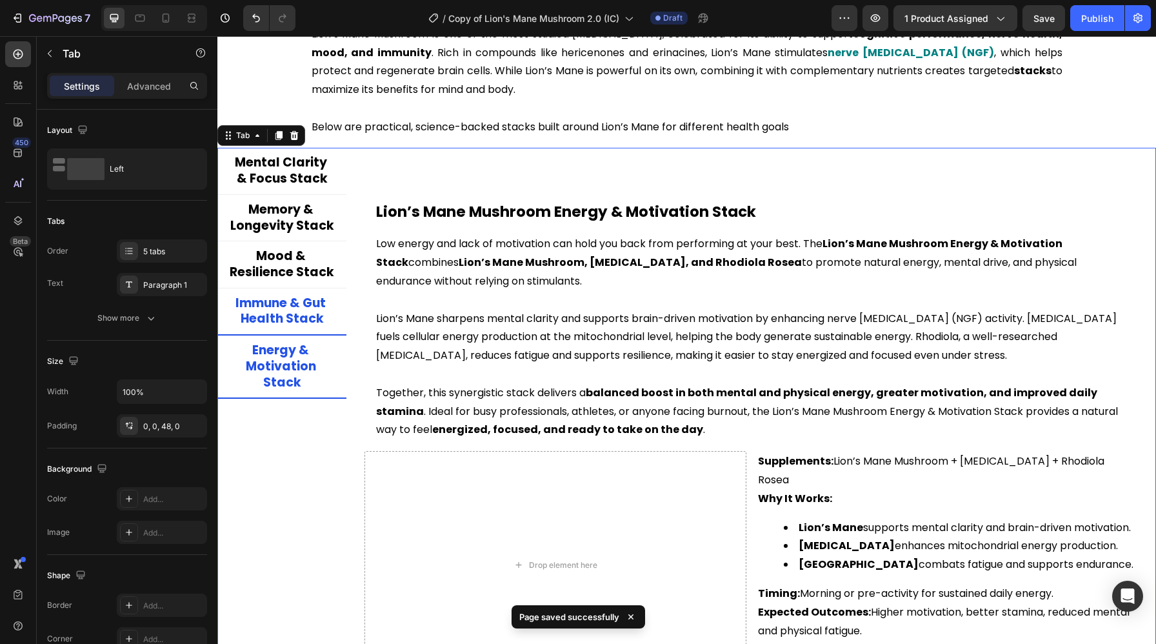
click at [288, 331] on li "Immune & Gut Health Stack" at bounding box center [281, 311] width 129 height 47
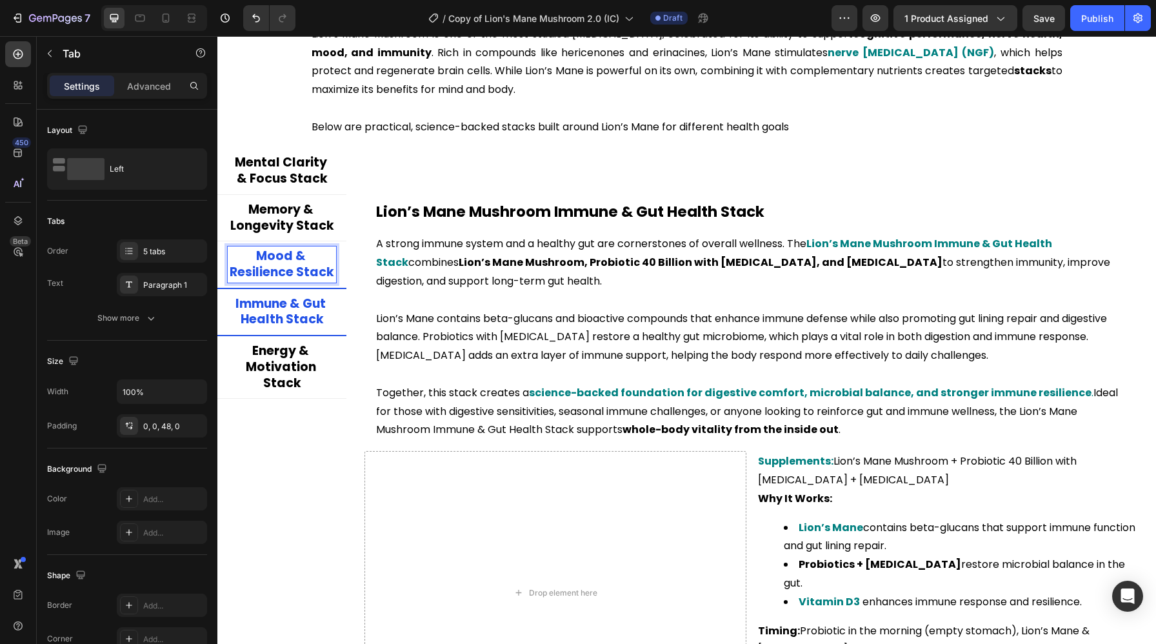
click at [288, 323] on p "Immune & Gut Health Stack" at bounding box center [282, 312] width 104 height 32
click at [291, 264] on p "Mood & Resilience Stack" at bounding box center [282, 264] width 104 height 32
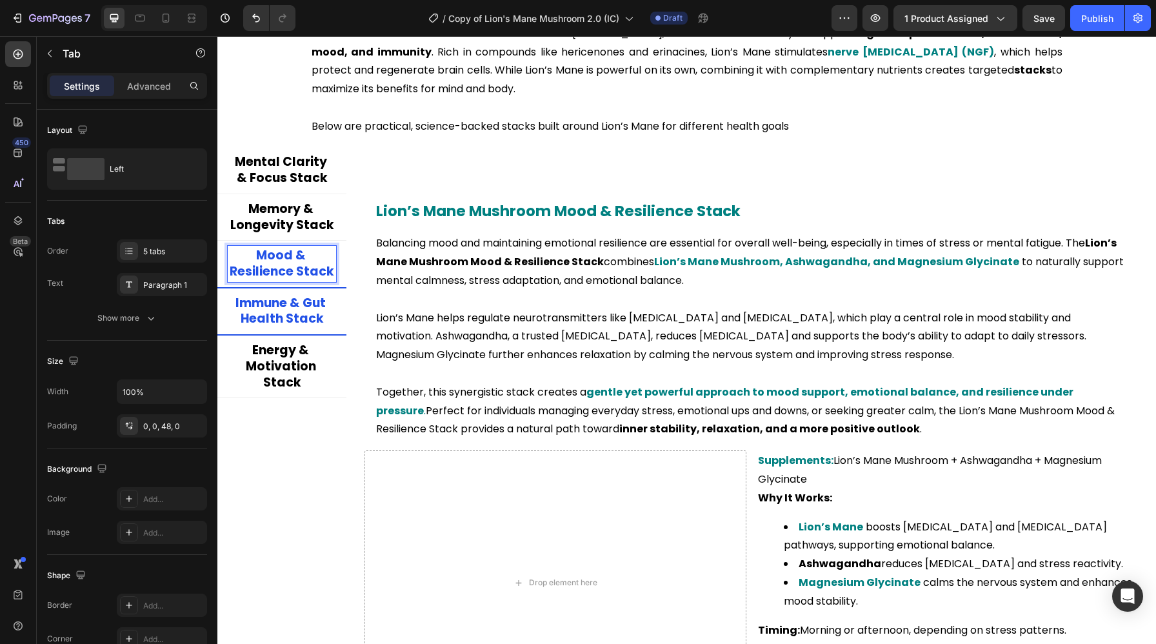
click at [286, 315] on p "Immune & Gut Health Stack" at bounding box center [282, 311] width 104 height 32
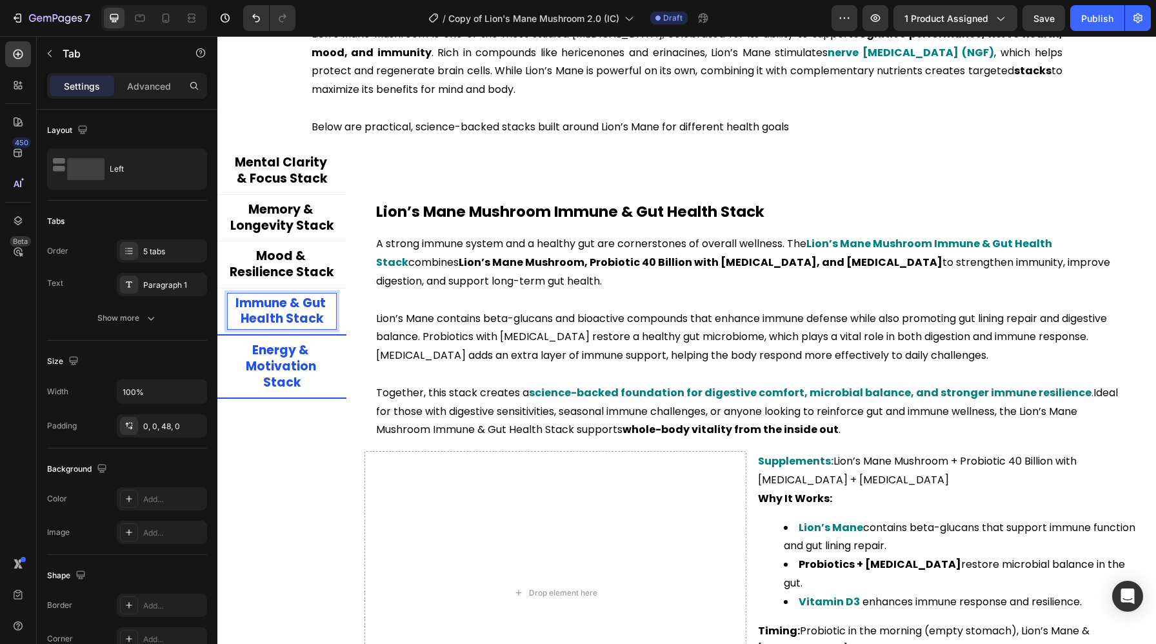
click at [283, 368] on p "Energy & Motivation Stack" at bounding box center [282, 366] width 104 height 48
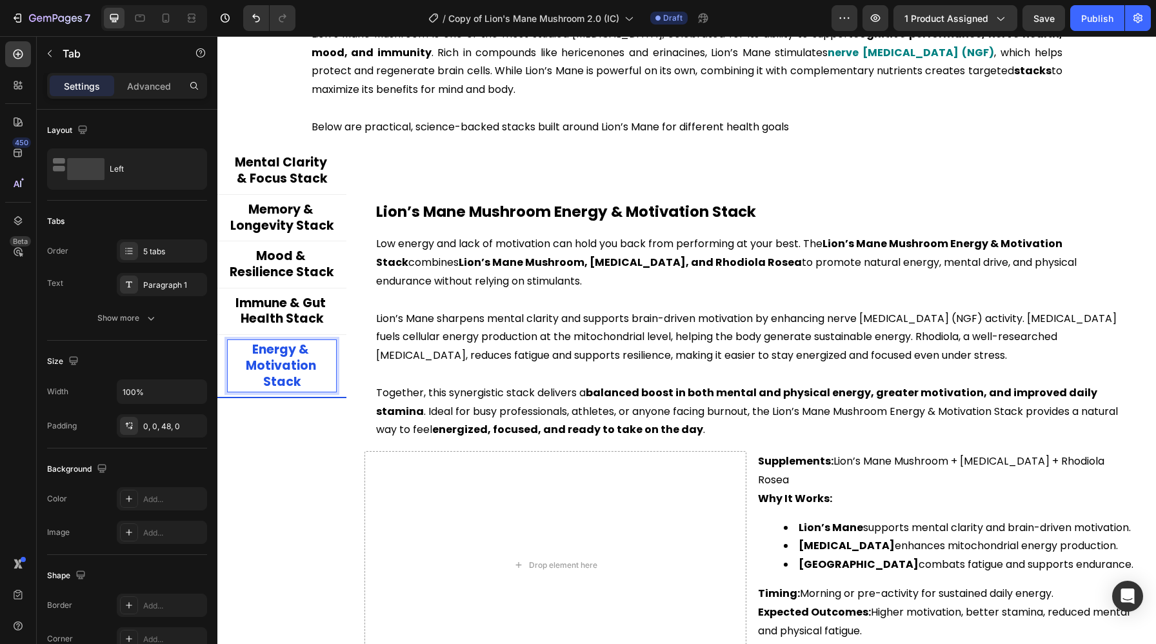
scroll to position [2426, 0]
click at [558, 208] on h2 "Lion’s Mane Mushroom Energy & Motivation Stack" at bounding box center [751, 213] width 753 height 22
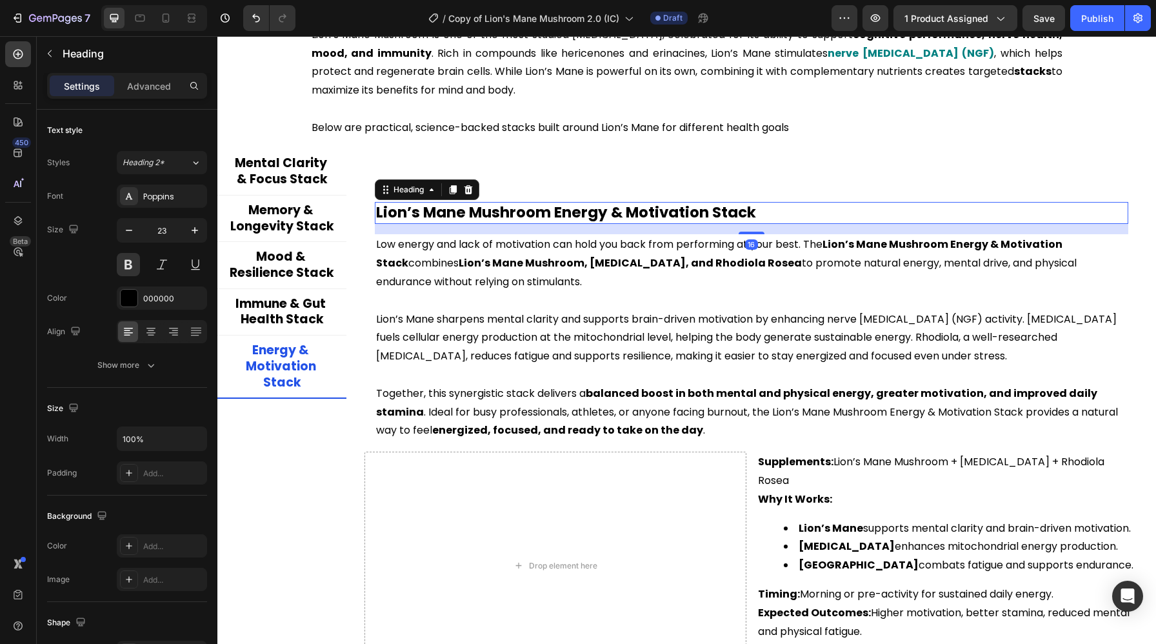
click at [558, 208] on h2 "Lion’s Mane Mushroom Energy & Motivation Stack" at bounding box center [751, 213] width 753 height 22
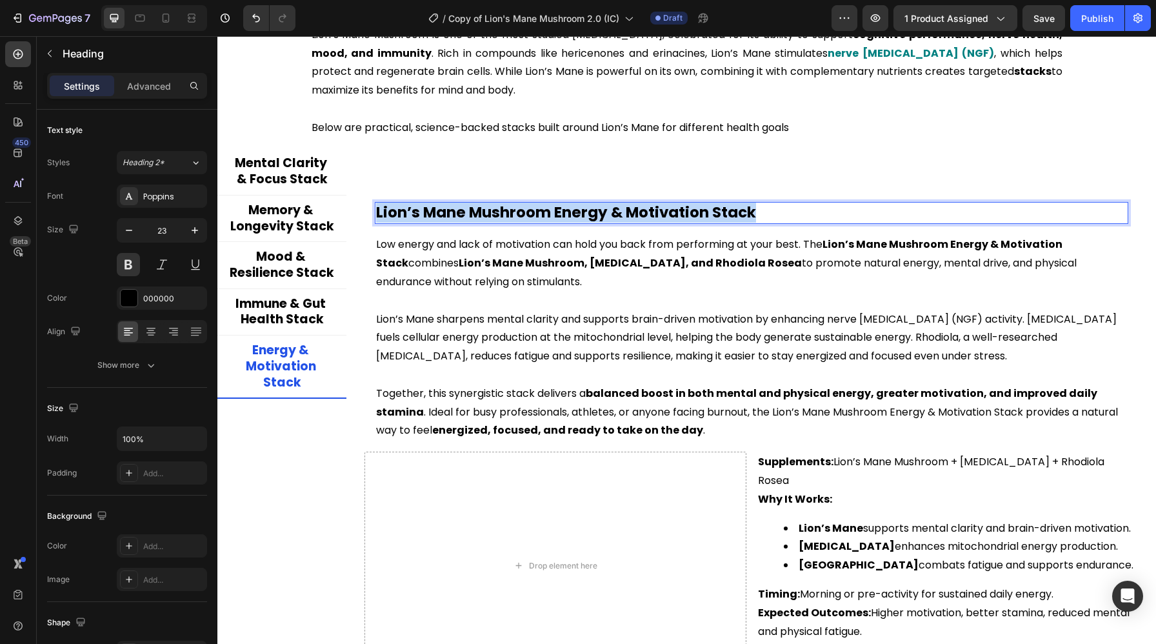
click at [558, 208] on p "Lion’s Mane Mushroom Energy & Motivation Stack" at bounding box center [751, 212] width 751 height 19
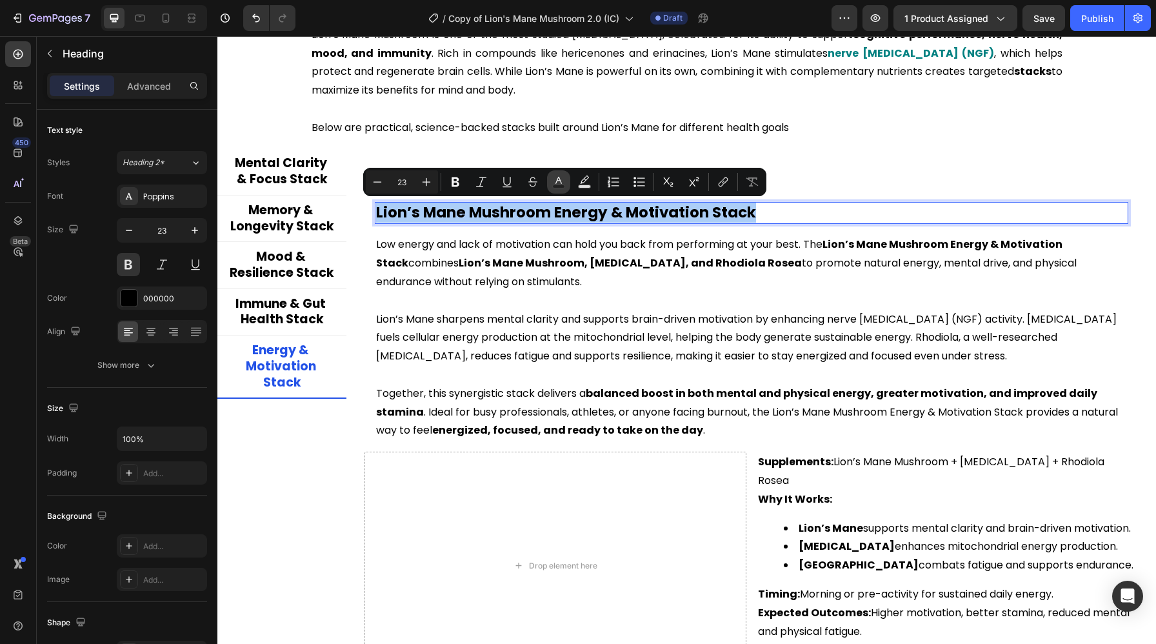
click at [560, 173] on button "Text Color" at bounding box center [558, 181] width 23 height 23
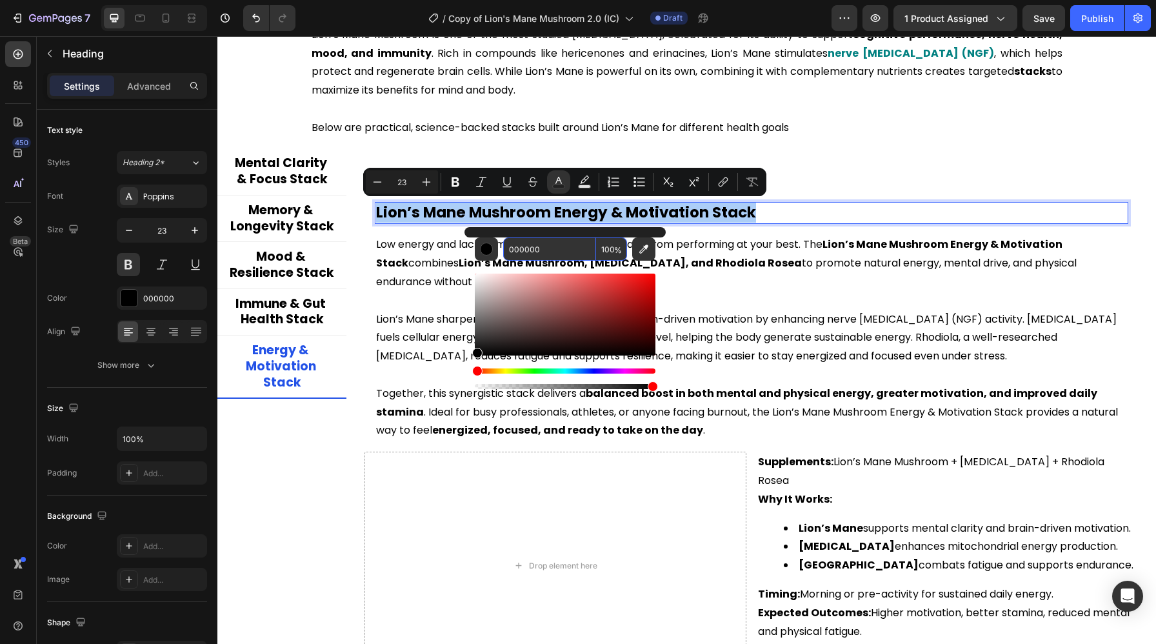
click at [553, 251] on input "000000" at bounding box center [549, 248] width 93 height 23
paste input "808"
type input "008080"
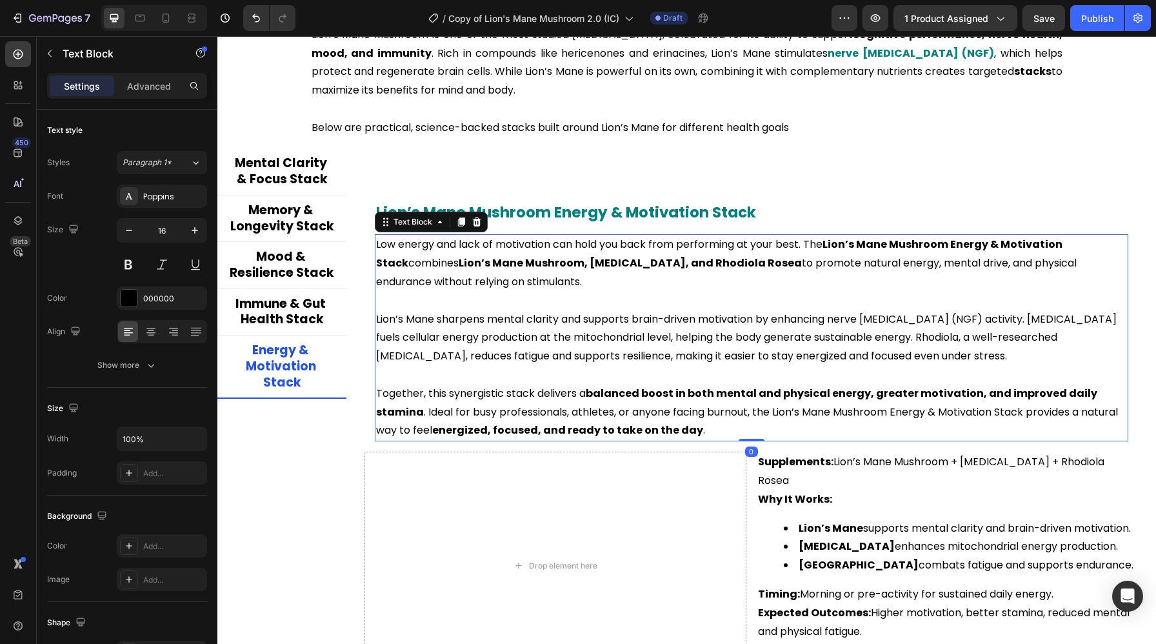
click at [429, 317] on p "Lion’s Mane sharpens mental clarity and supports brain-driven motivation by enh…" at bounding box center [751, 337] width 751 height 55
click at [699, 261] on strong "Lion’s Mane Mushroom, [MEDICAL_DATA], and Rhodiola Rosea" at bounding box center [629, 262] width 343 height 15
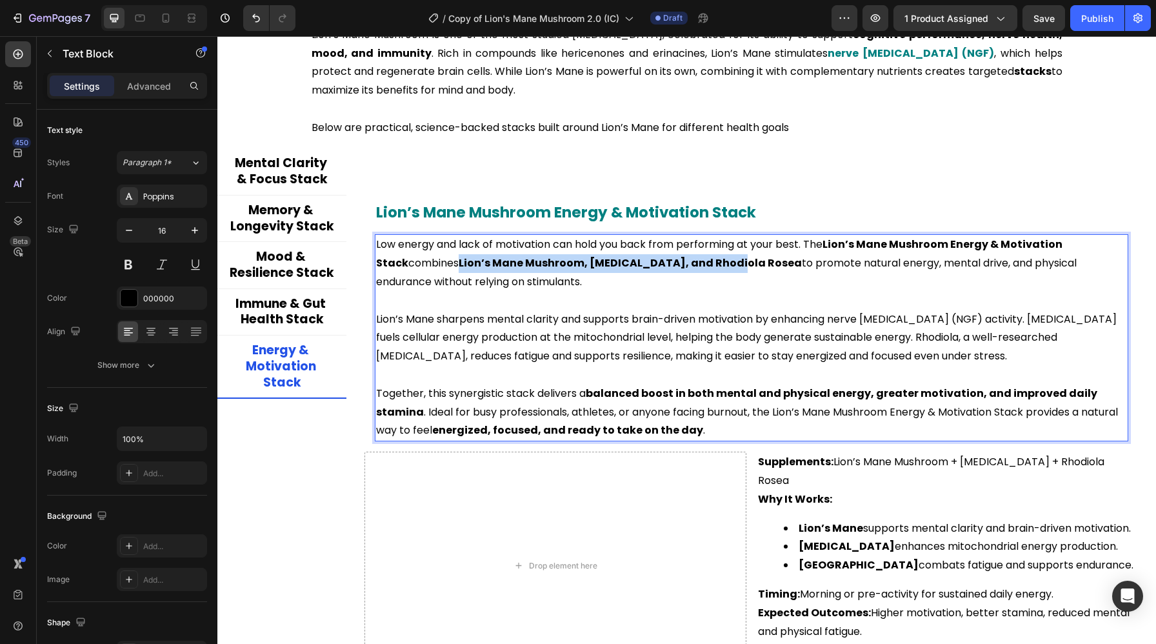
drag, startPoint x: 699, startPoint y: 261, endPoint x: 429, endPoint y: 261, distance: 270.2
click at [429, 261] on p "Low energy and lack of motivation can hold you back from performing at your bes…" at bounding box center [751, 262] width 751 height 55
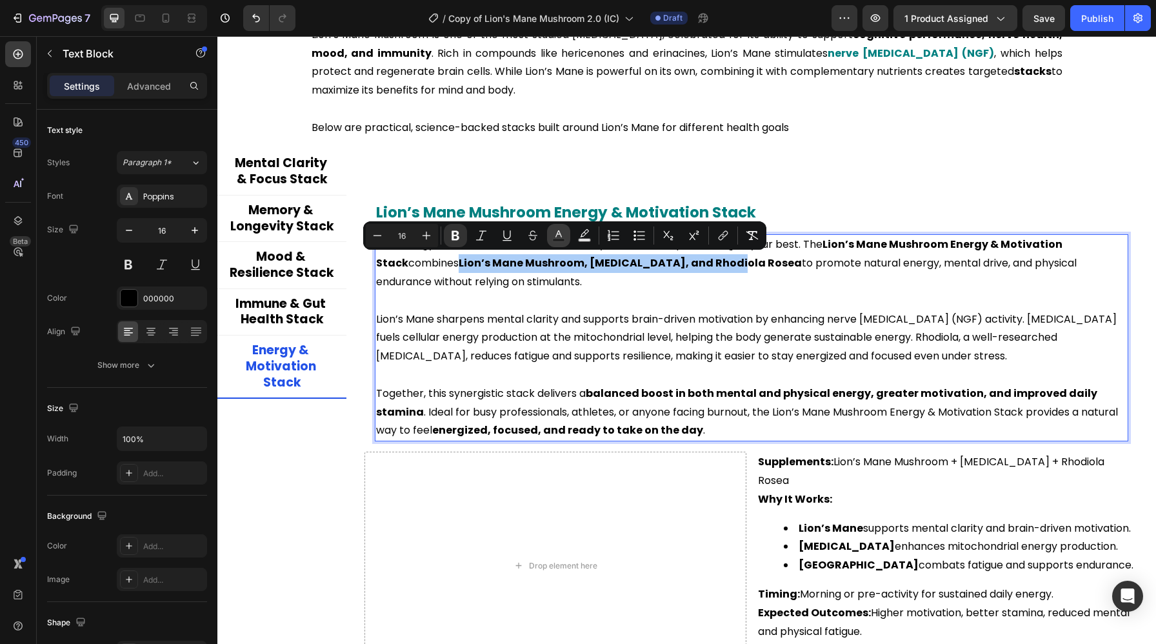
click at [560, 236] on icon "Editor contextual toolbar" at bounding box center [558, 235] width 13 height 13
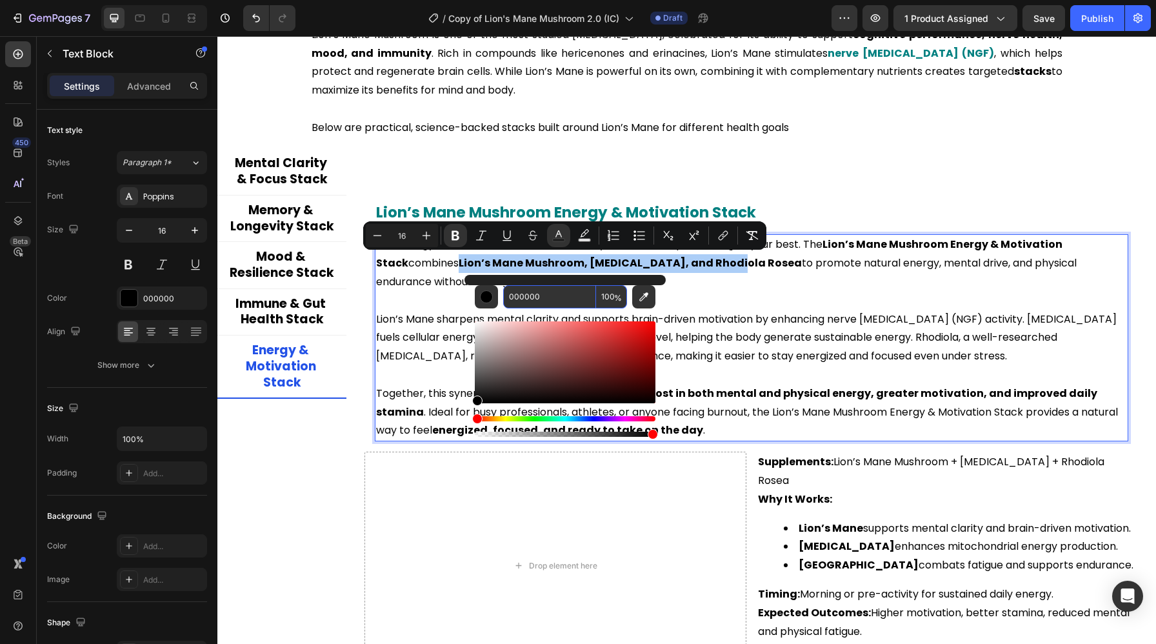
click at [549, 301] on input "000000" at bounding box center [549, 296] width 93 height 23
paste input "808"
type input "008080"
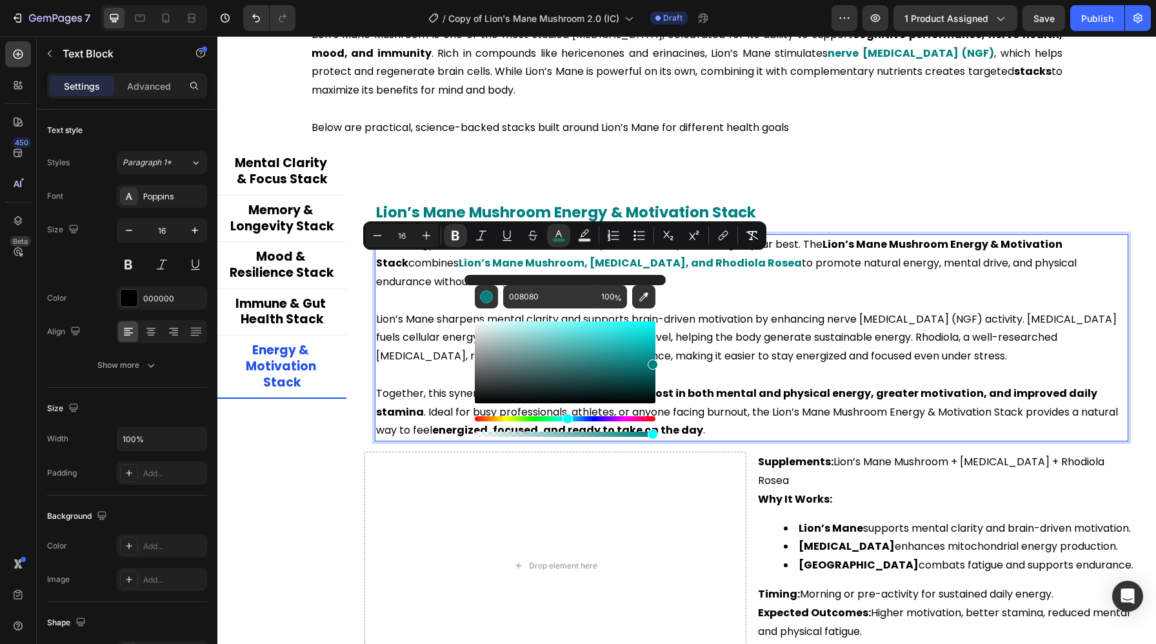
click at [755, 339] on p "Lion’s Mane sharpens mental clarity and supports brain-driven motivation by enh…" at bounding box center [751, 337] width 751 height 55
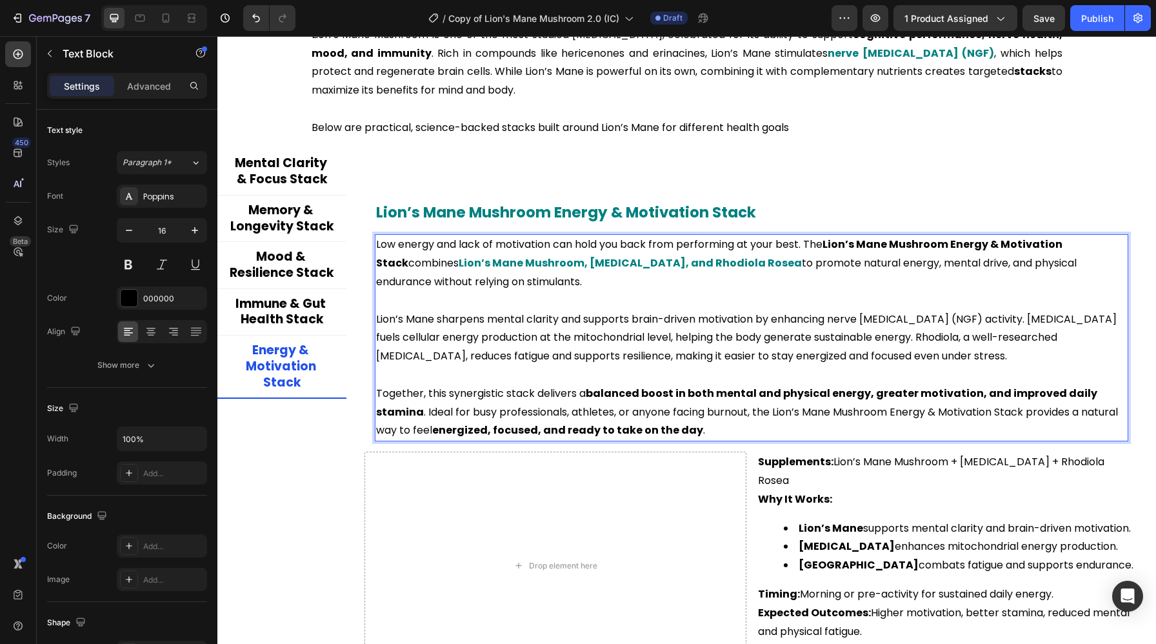
click at [598, 395] on strong "balanced boost in both mental and physical energy, greater motivation, and impr…" at bounding box center [737, 403] width 723 height 34
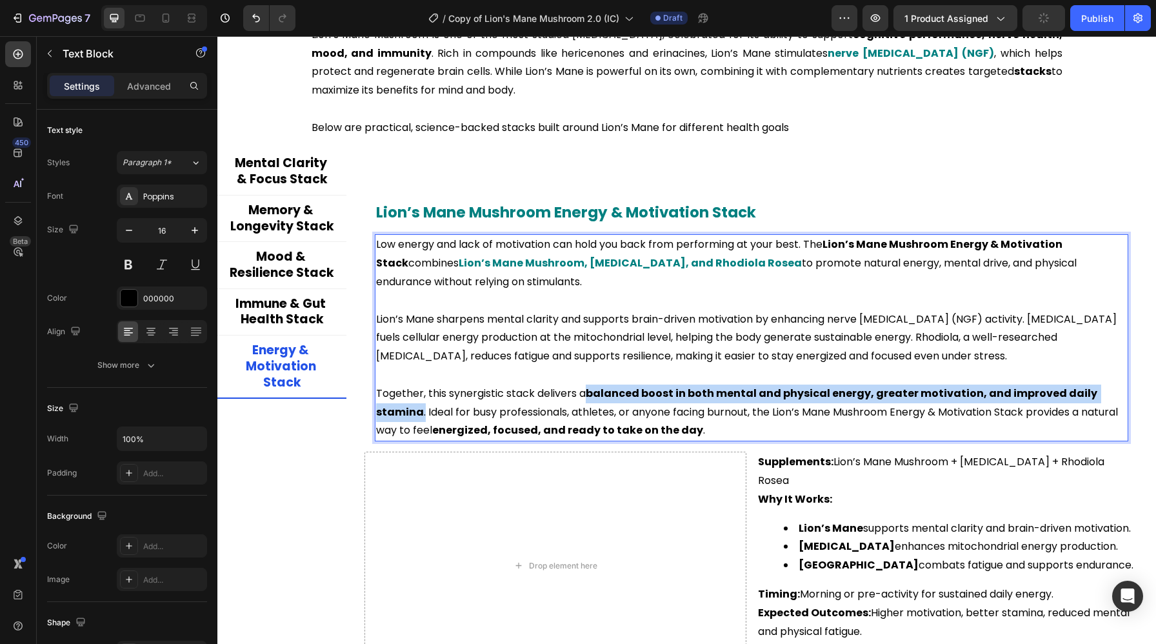
drag, startPoint x: 589, startPoint y: 394, endPoint x: 422, endPoint y: 414, distance: 167.6
click at [422, 414] on p "Together, this synergistic stack delivers a balanced boost in both mental and p…" at bounding box center [751, 411] width 751 height 55
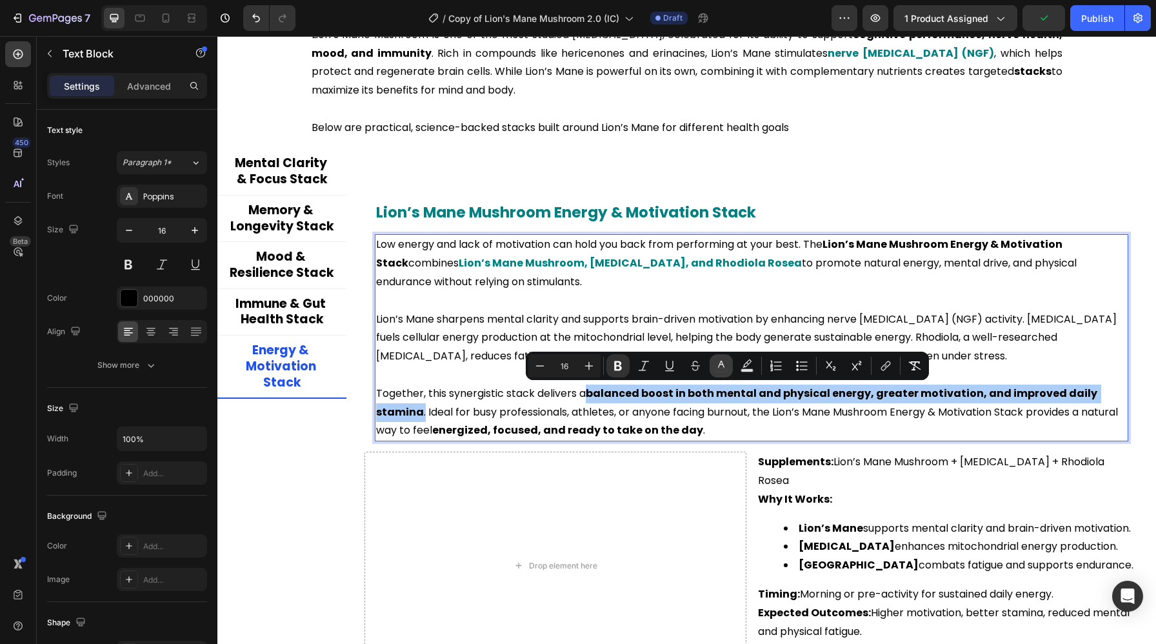
click at [722, 367] on icon "Editor contextual toolbar" at bounding box center [720, 365] width 13 height 13
type input "000000"
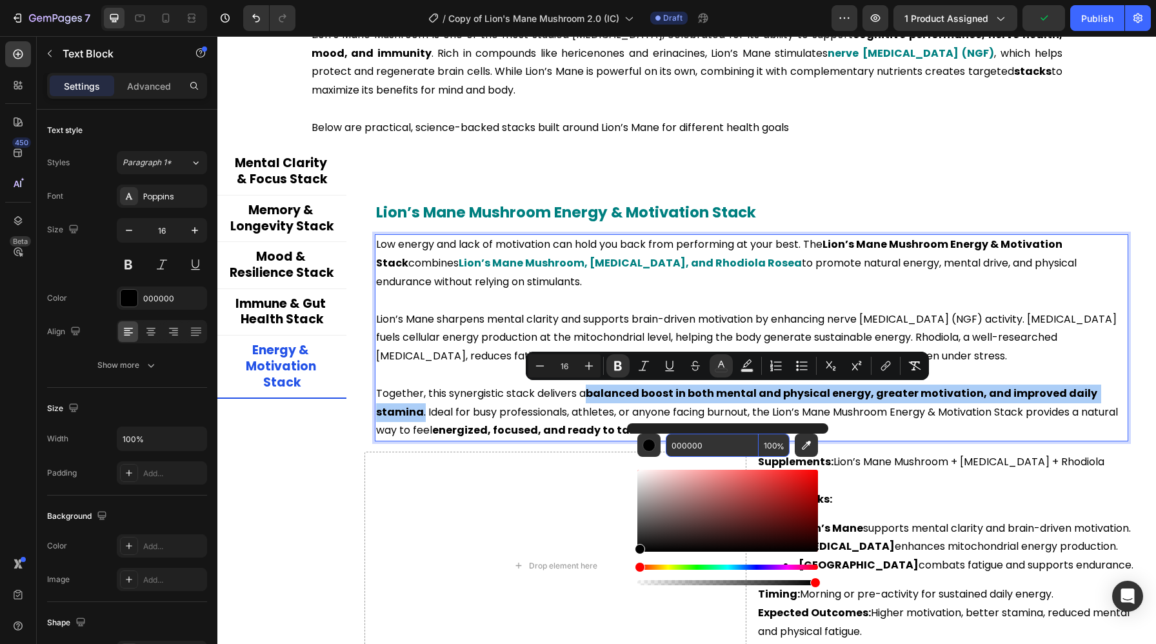
click at [687, 441] on input "000000" at bounding box center [711, 444] width 93 height 23
paste input "808"
type input "008080"
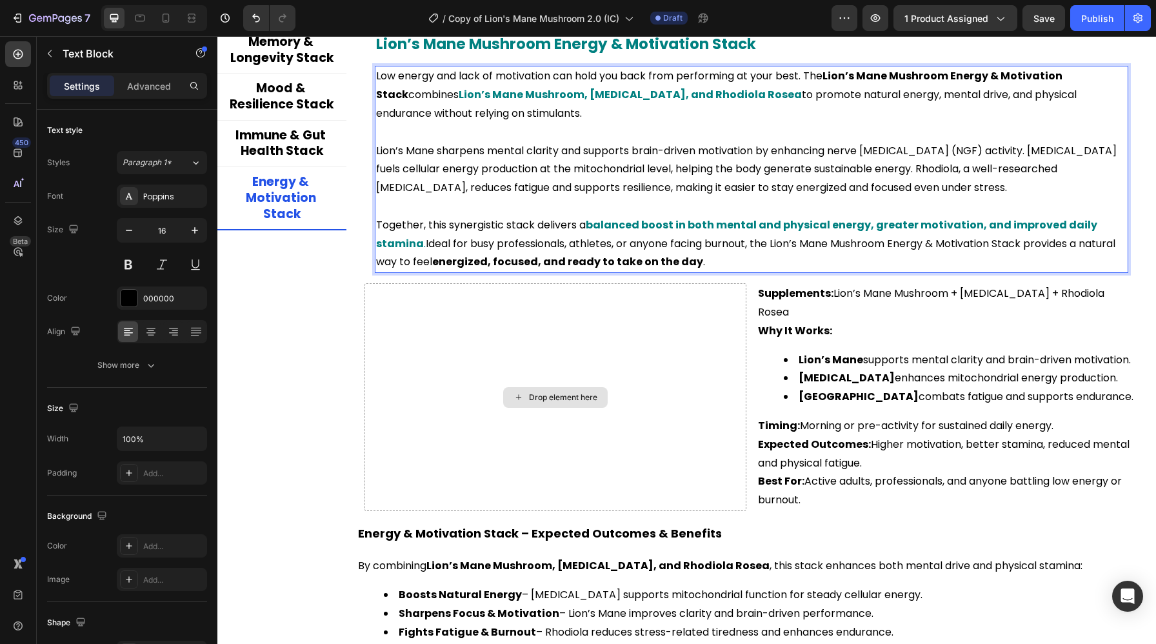
scroll to position [2619, 0]
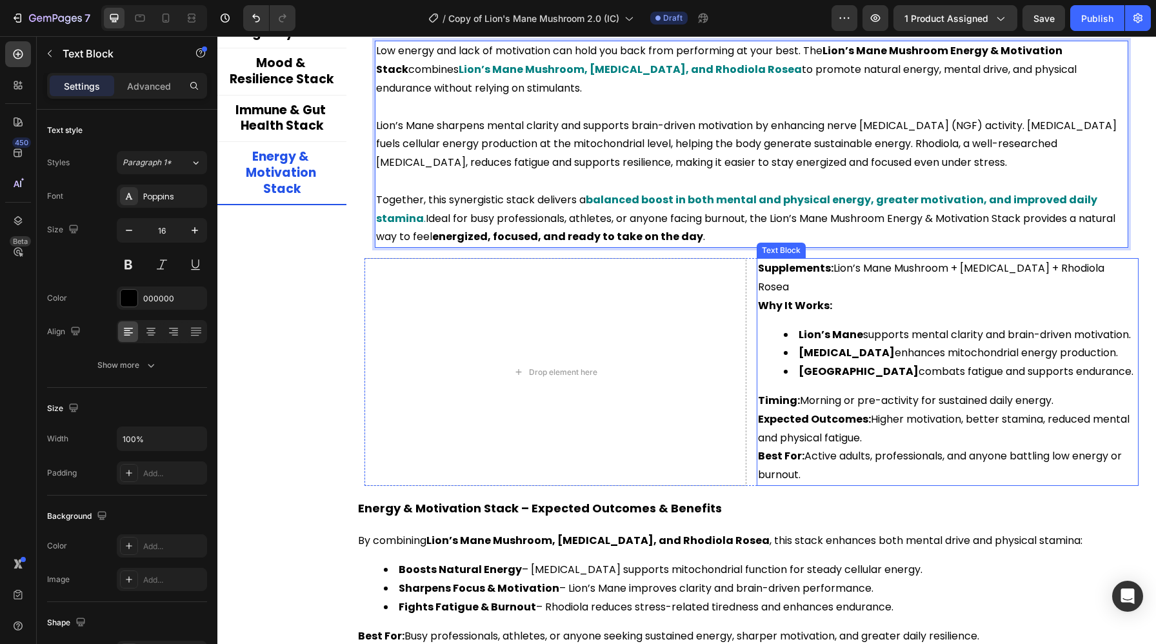
click at [822, 273] on strong "Supplements:" at bounding box center [795, 268] width 75 height 15
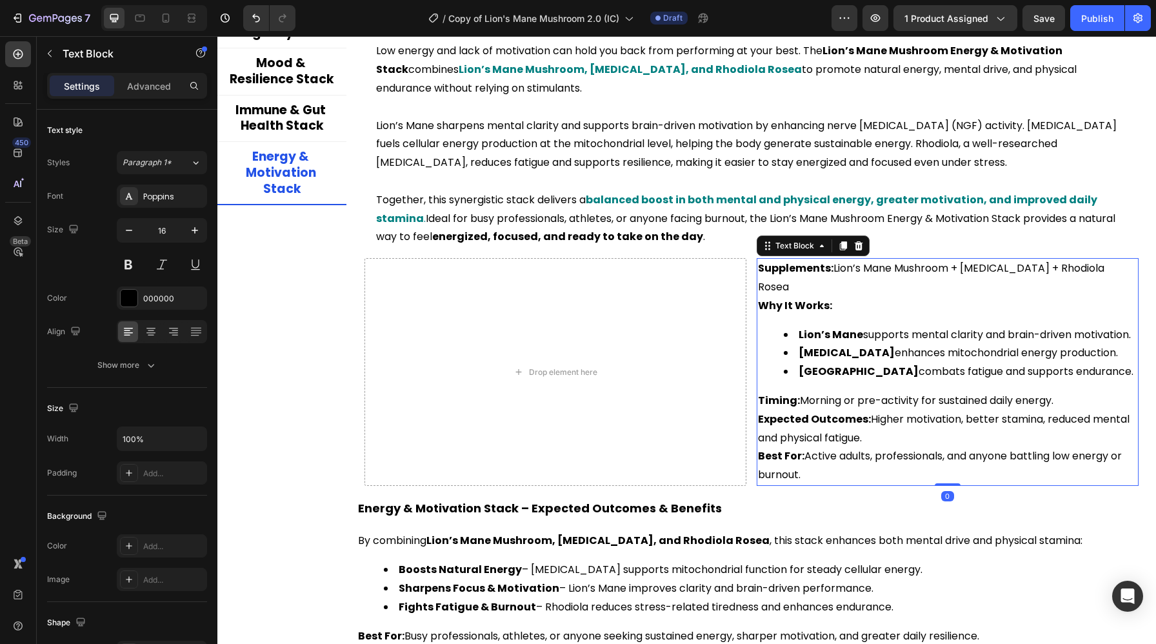
click at [829, 268] on strong "Supplements:" at bounding box center [795, 268] width 75 height 15
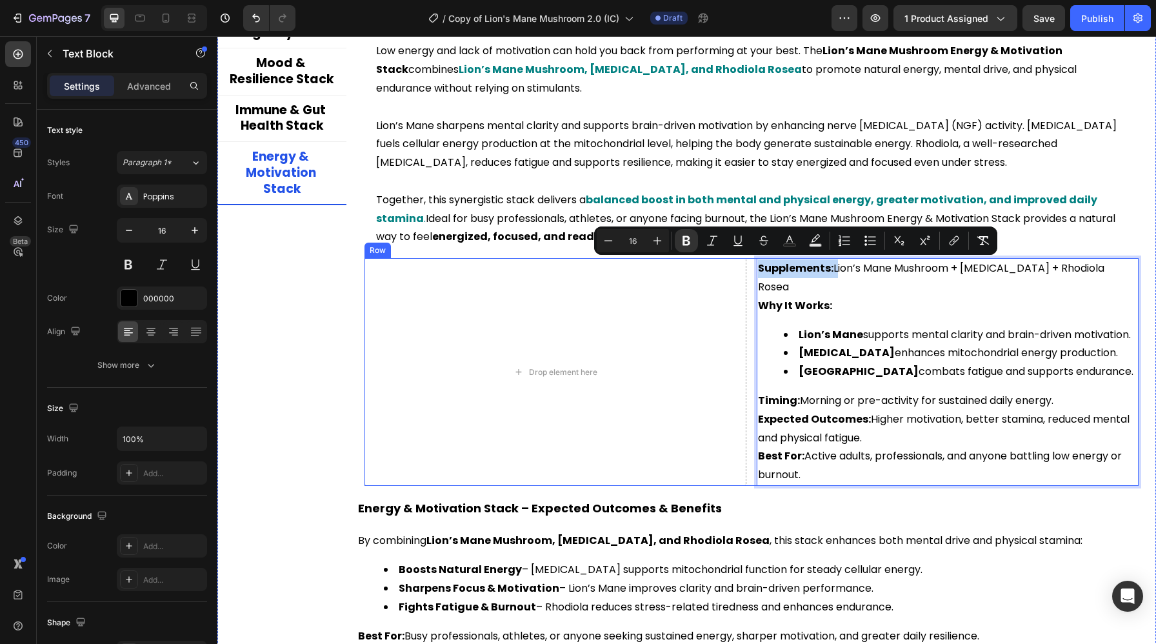
drag, startPoint x: 829, startPoint y: 268, endPoint x: 749, endPoint y: 269, distance: 80.0
click at [749, 269] on div "Drop element here Supplements: Lion’s Mane Mushroom + CoQ10 + Rhodiola Rosea Wh…" at bounding box center [751, 372] width 774 height 228
click at [794, 240] on icon "Editor contextual toolbar" at bounding box center [789, 240] width 13 height 13
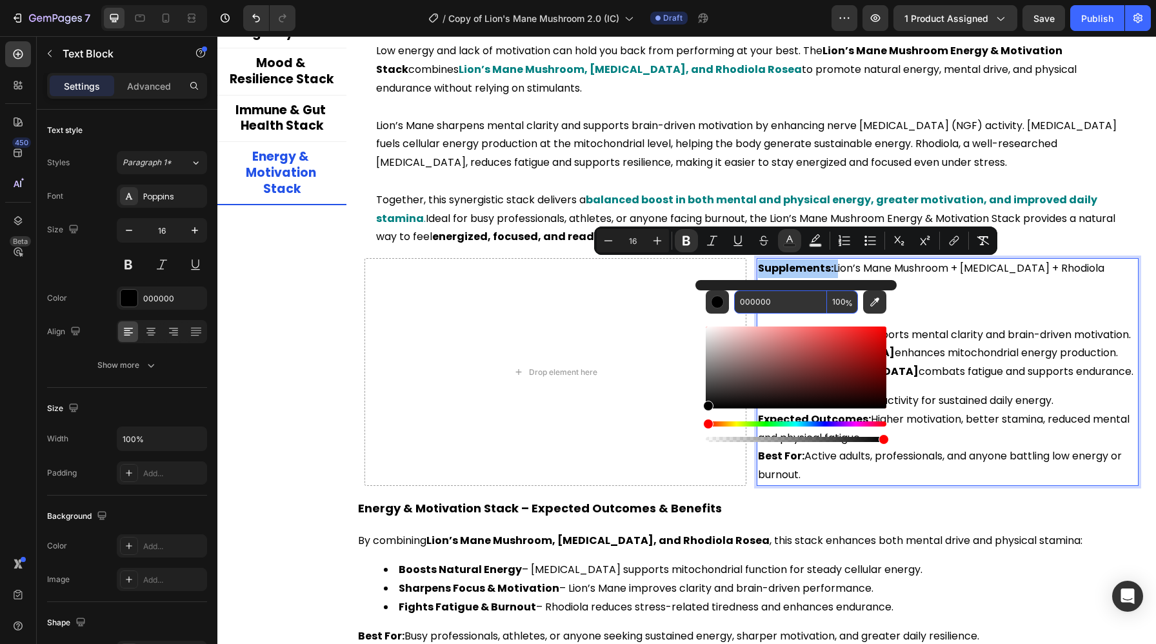
click at [774, 303] on input "000000" at bounding box center [780, 301] width 93 height 23
paste input "808"
type input "008080"
click at [952, 302] on div "Supplements: Lion’s Mane Mushroom + [MEDICAL_DATA] + Rhodiola Rosea Why It Work…" at bounding box center [947, 372] width 382 height 228
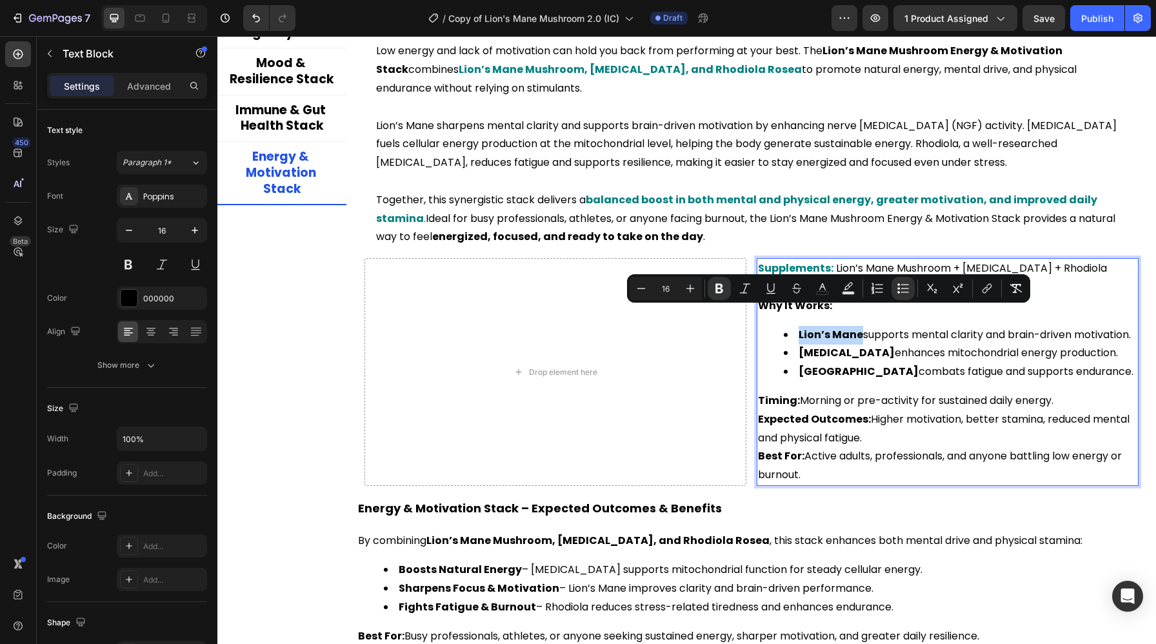
drag, startPoint x: 861, startPoint y: 315, endPoint x: 794, endPoint y: 316, distance: 67.1
click at [794, 326] on li "Lion’s Mane supports mental clarity and brain-driven motivation." at bounding box center [959, 335] width 353 height 19
click at [821, 291] on icon "Editor contextual toolbar" at bounding box center [822, 288] width 13 height 13
type input "000000"
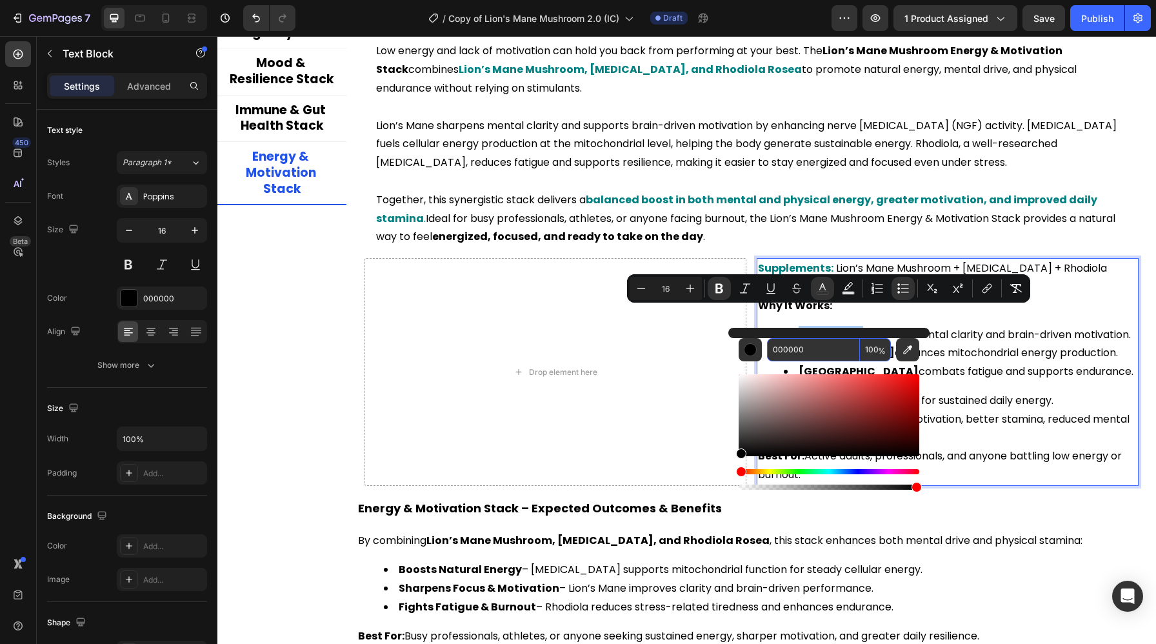
click at [810, 339] on input "000000" at bounding box center [813, 349] width 93 height 23
paste input "808"
type input "008080"
click at [981, 370] on div "Supplements: Lion’s Mane Mushroom + [MEDICAL_DATA] + Rhodiola Rosea Why It Work…" at bounding box center [947, 372] width 382 height 228
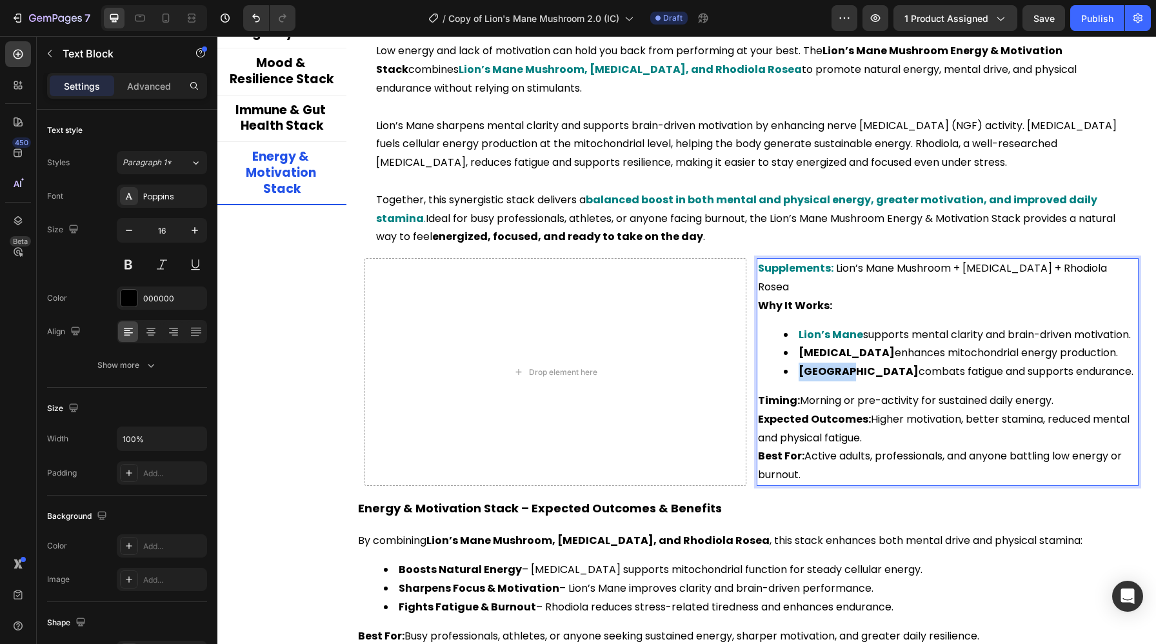
drag, startPoint x: 845, startPoint y: 352, endPoint x: 797, endPoint y: 353, distance: 47.7
click at [797, 362] on li "Rhodiola combats fatigue and supports endurance." at bounding box center [959, 371] width 353 height 19
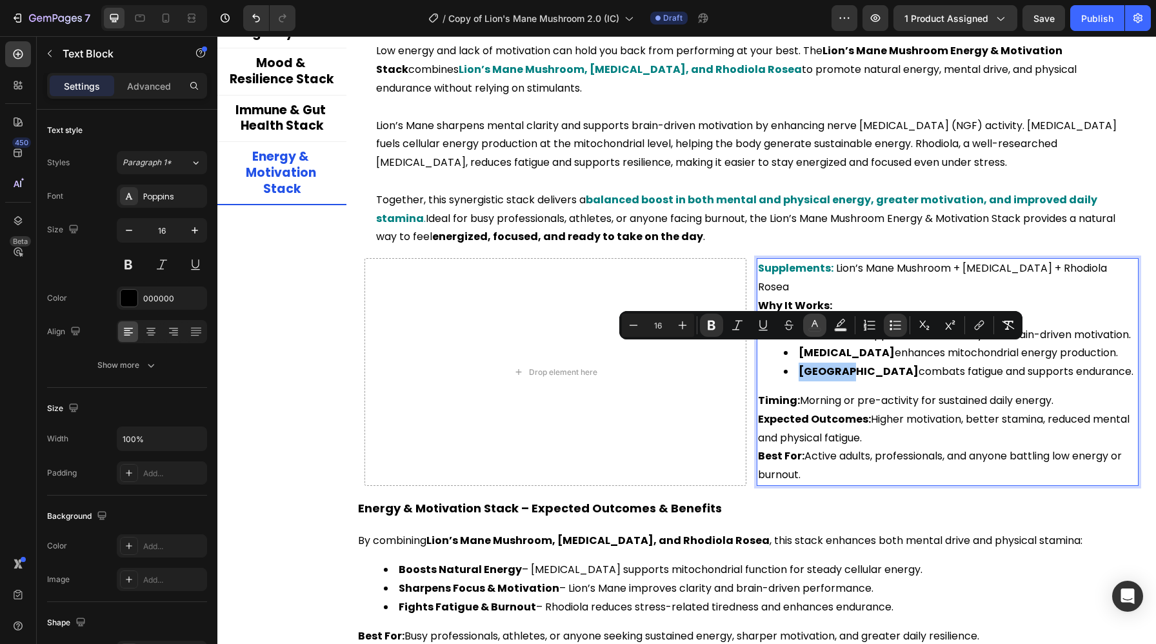
click at [818, 326] on icon "Editor contextual toolbar" at bounding box center [814, 325] width 13 height 13
type input "000000"
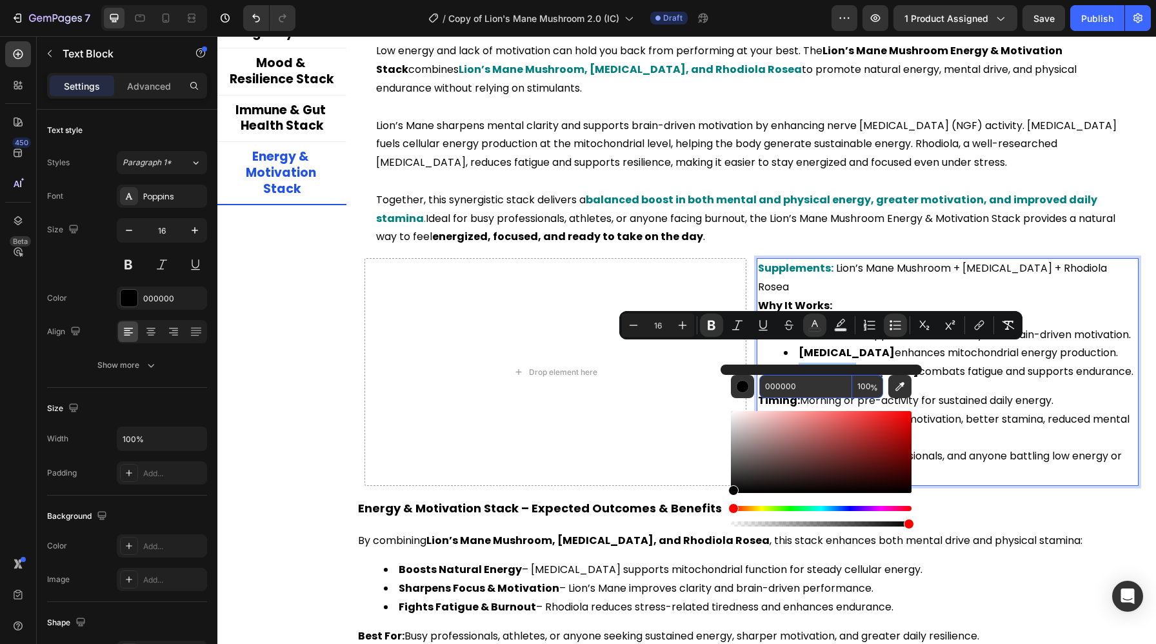
click at [805, 377] on input "000000" at bounding box center [805, 386] width 93 height 23
paste input "808"
type input "008080"
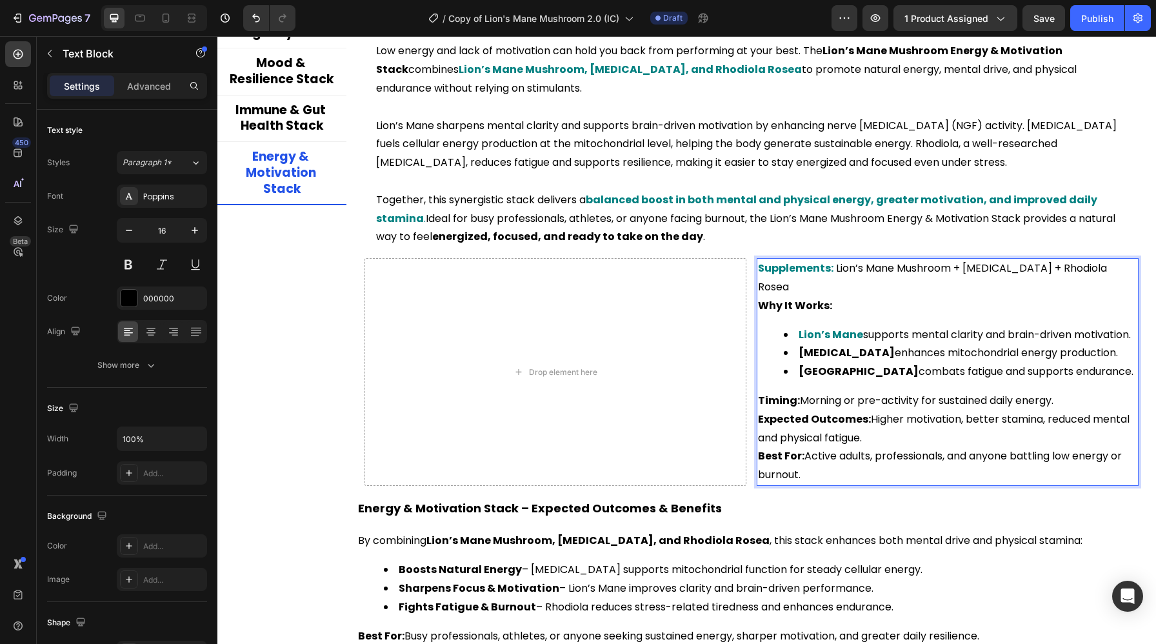
click at [1011, 410] on p "Expected Outcomes: Higher motivation, better stamina, reduced mental and physic…" at bounding box center [947, 428] width 379 height 37
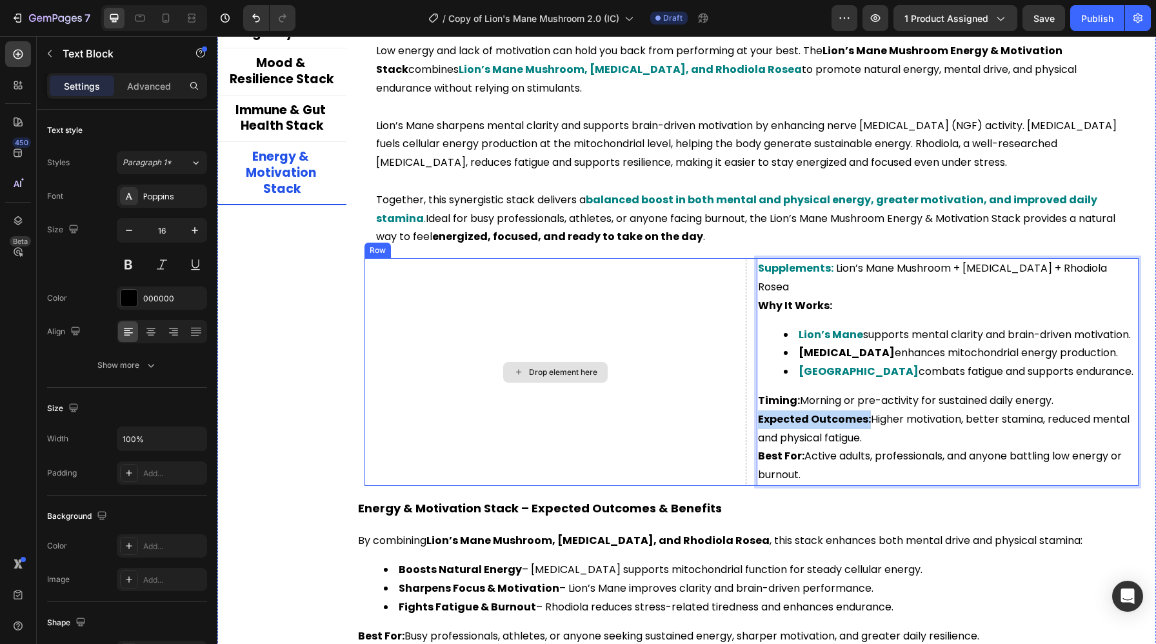
drag, startPoint x: 865, startPoint y: 402, endPoint x: 742, endPoint y: 402, distance: 123.2
click at [742, 402] on div "Drop element here Supplements: Lion’s Mane Mushroom + [MEDICAL_DATA] + Rhodiola…" at bounding box center [751, 372] width 774 height 228
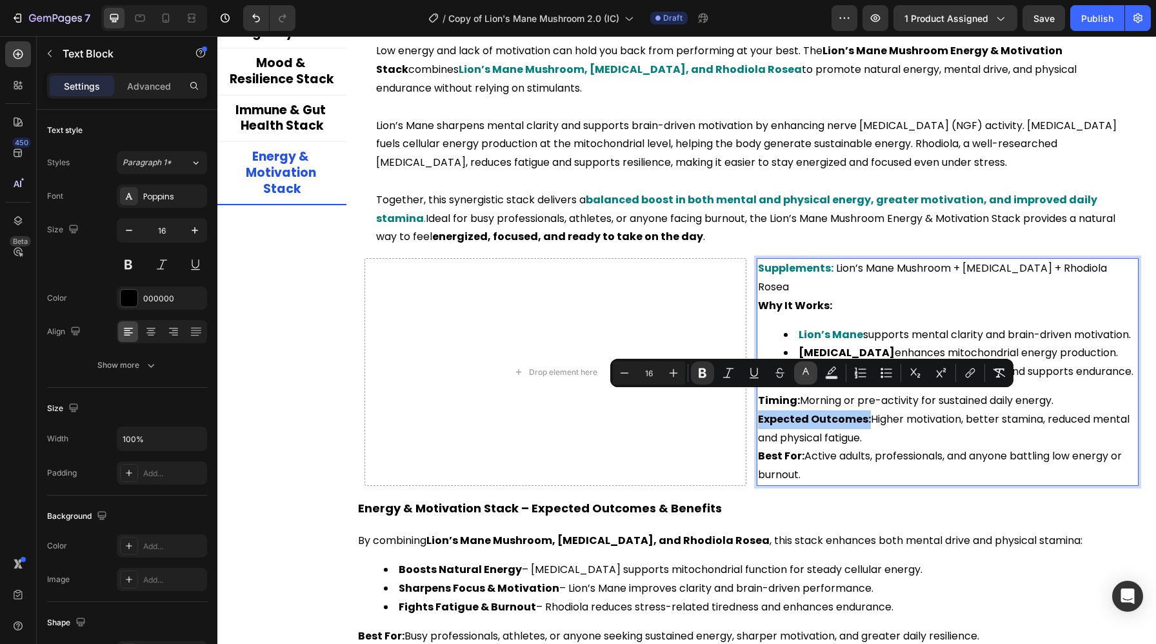
click at [809, 371] on icon "Editor contextual toolbar" at bounding box center [805, 372] width 13 height 13
type input "000000"
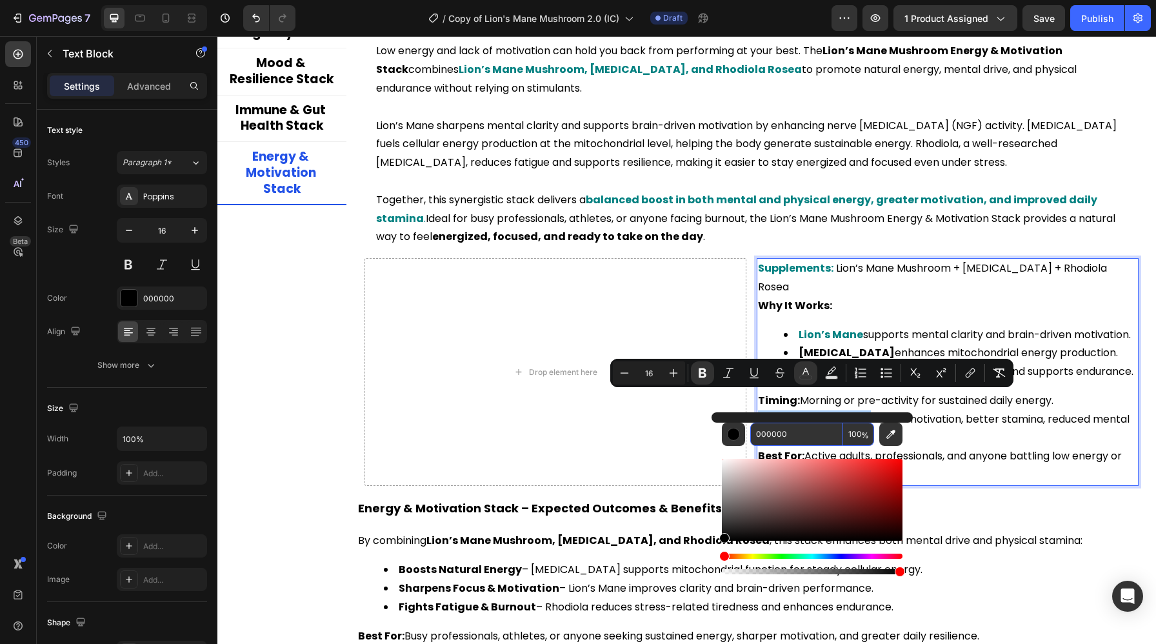
click at [773, 434] on input "000000" at bounding box center [796, 433] width 93 height 23
paste input "808"
type input "008080"
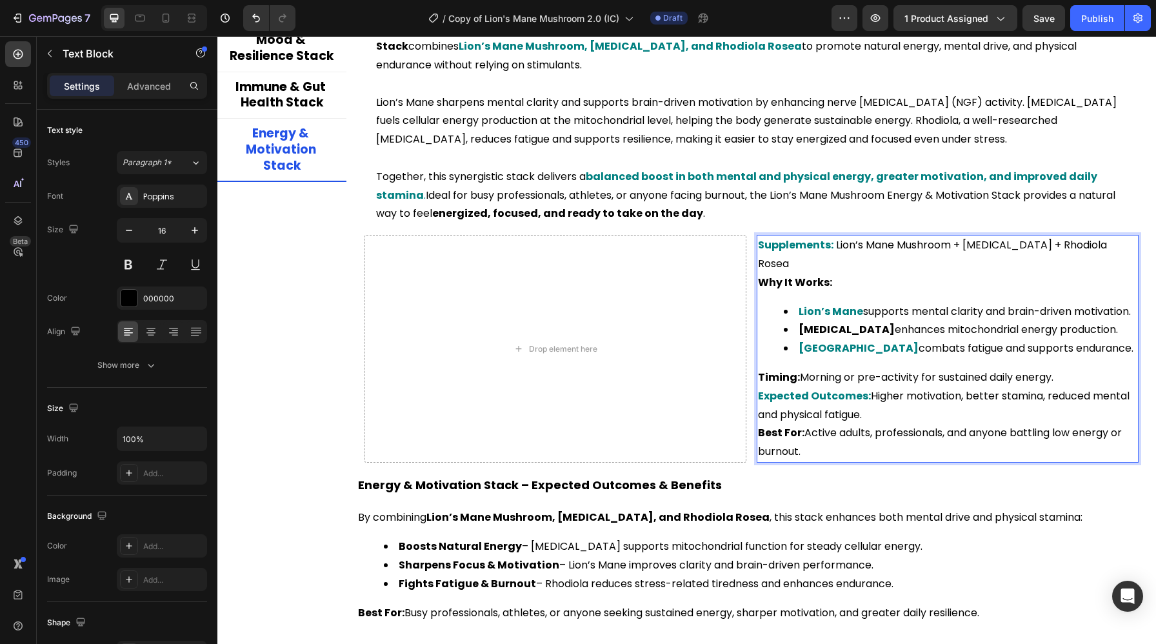
scroll to position [2657, 0]
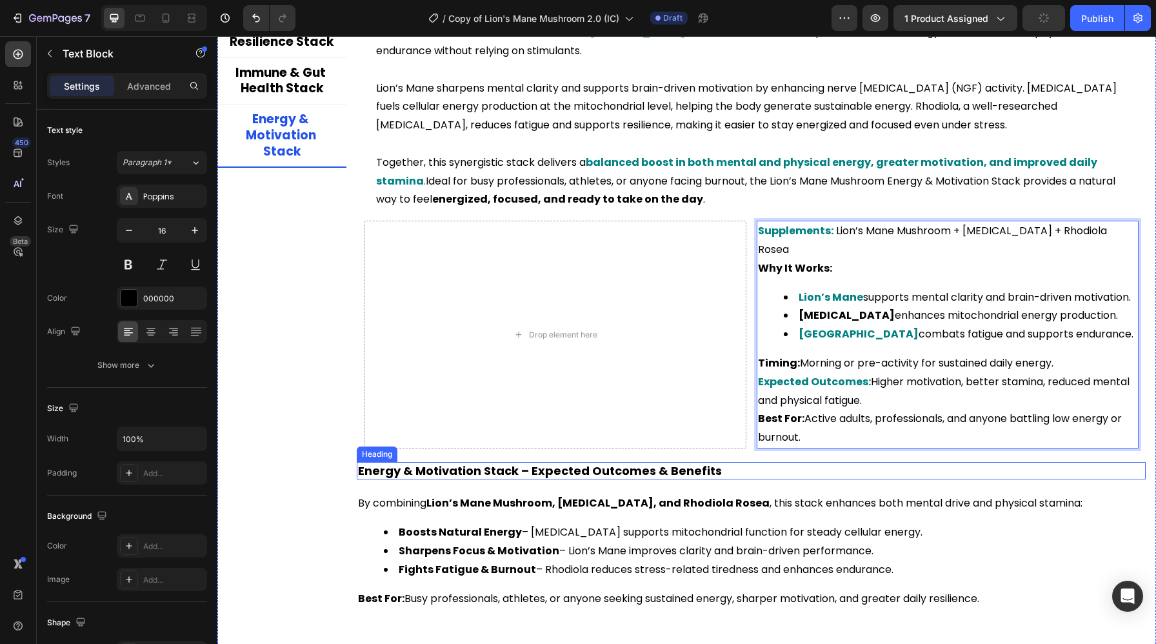
click at [576, 462] on h2 "Energy & Motivation Stack – Expected Outcomes & Benefits" at bounding box center [751, 470] width 789 height 17
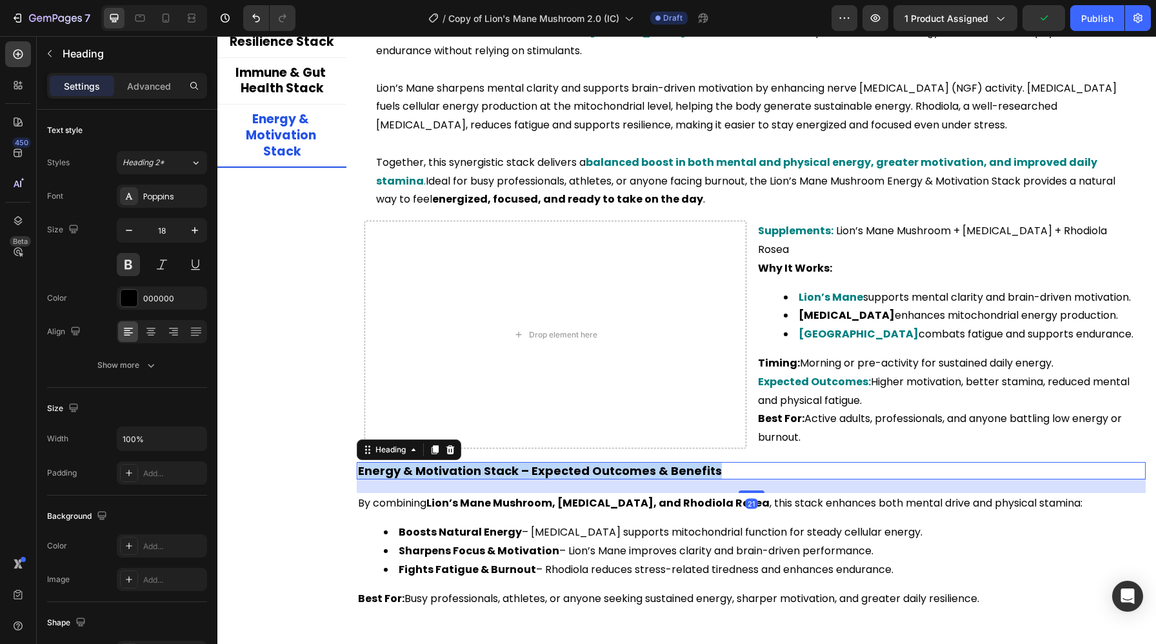
click at [576, 463] on p "Energy & Motivation Stack – Expected Outcomes & Benefits" at bounding box center [751, 470] width 786 height 15
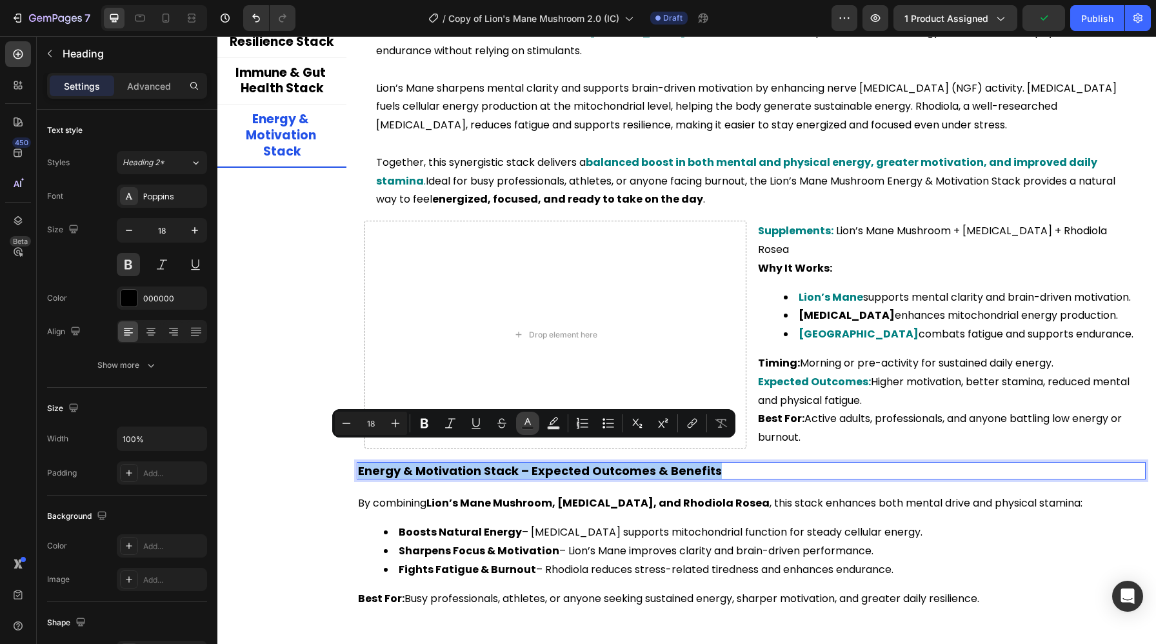
click at [525, 416] on button "Text Color" at bounding box center [527, 422] width 23 height 23
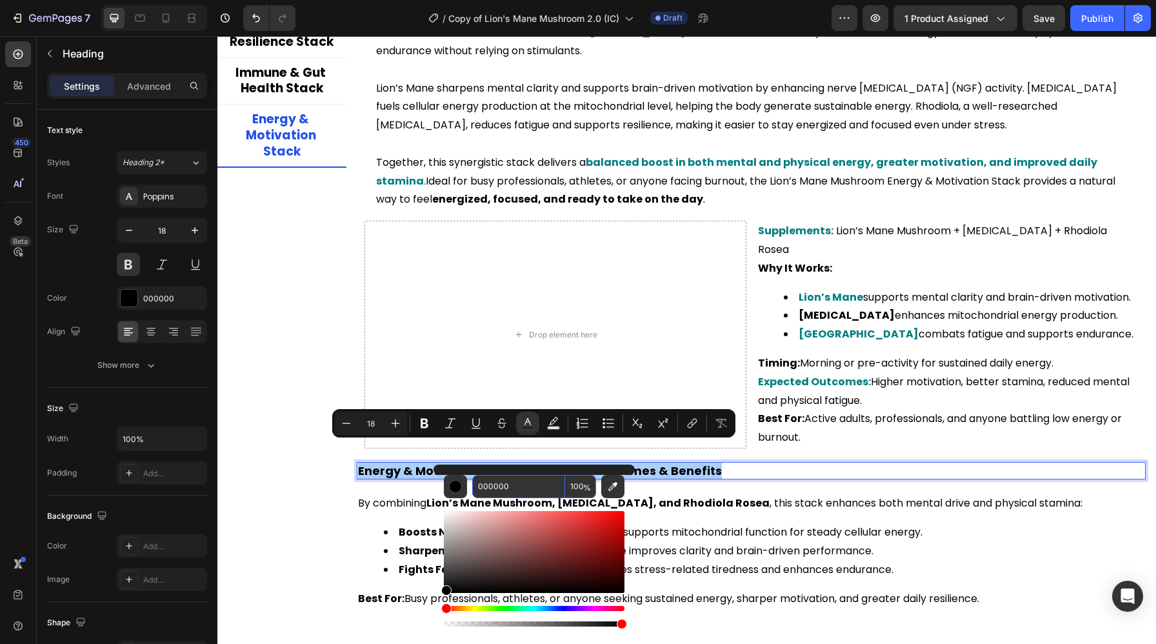
click at [510, 480] on input "000000" at bounding box center [518, 486] width 93 height 23
paste input "808"
type input "008080"
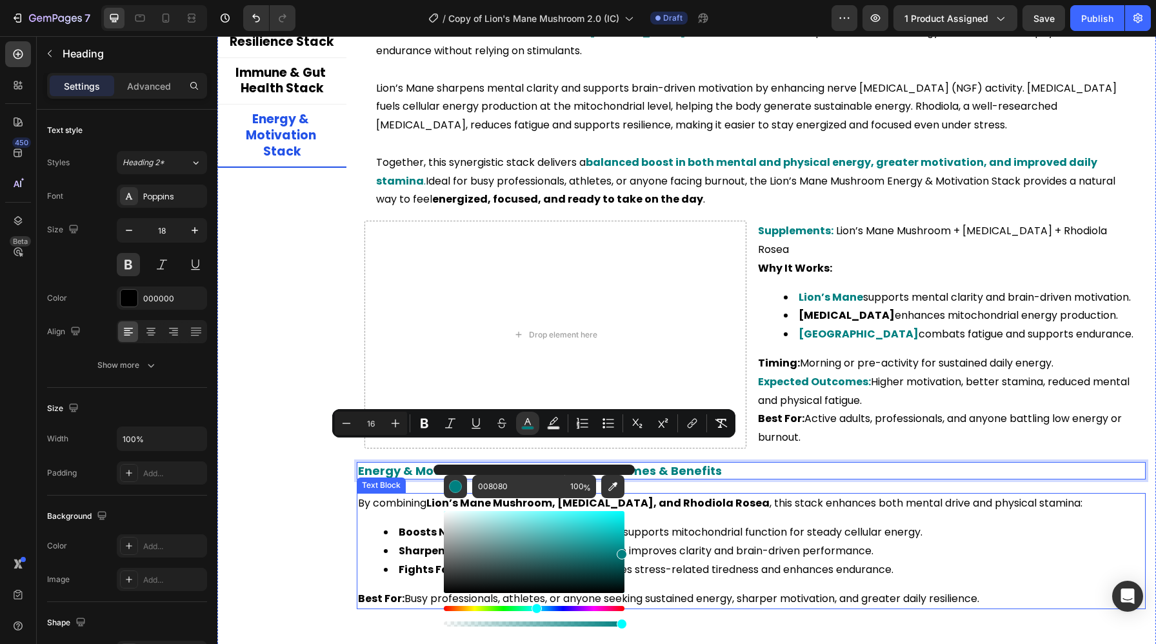
click at [695, 500] on div "By combining Lion’s Mane Mushroom, [MEDICAL_DATA], and Rhodiola Rosea , this st…" at bounding box center [751, 551] width 789 height 116
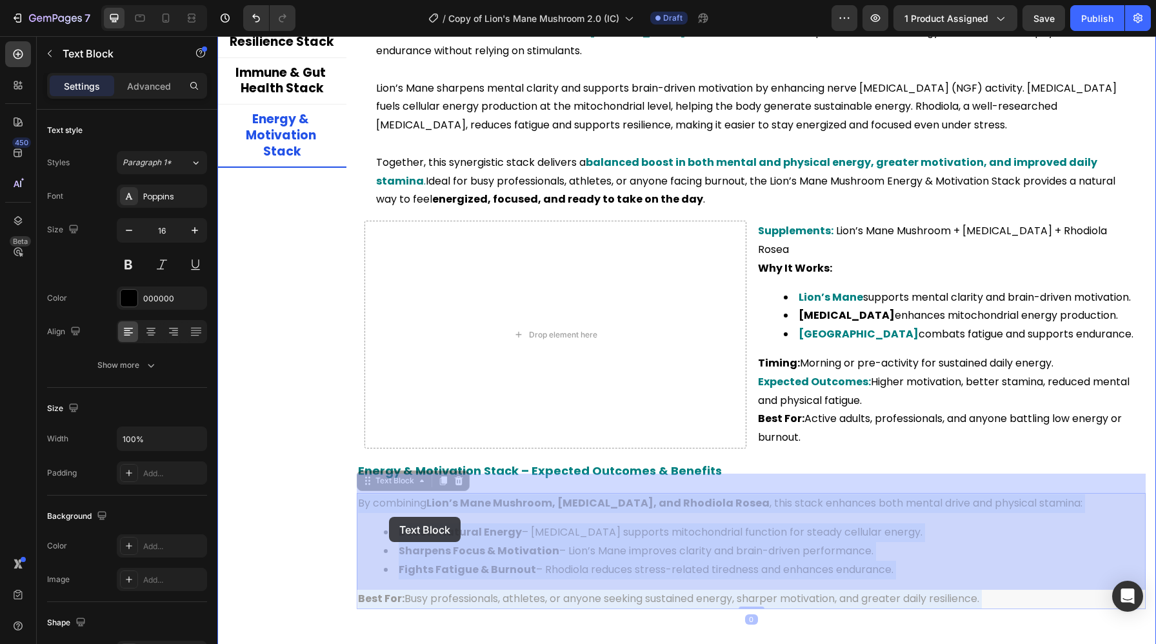
drag, startPoint x: 515, startPoint y: 512, endPoint x: 389, endPoint y: 517, distance: 126.5
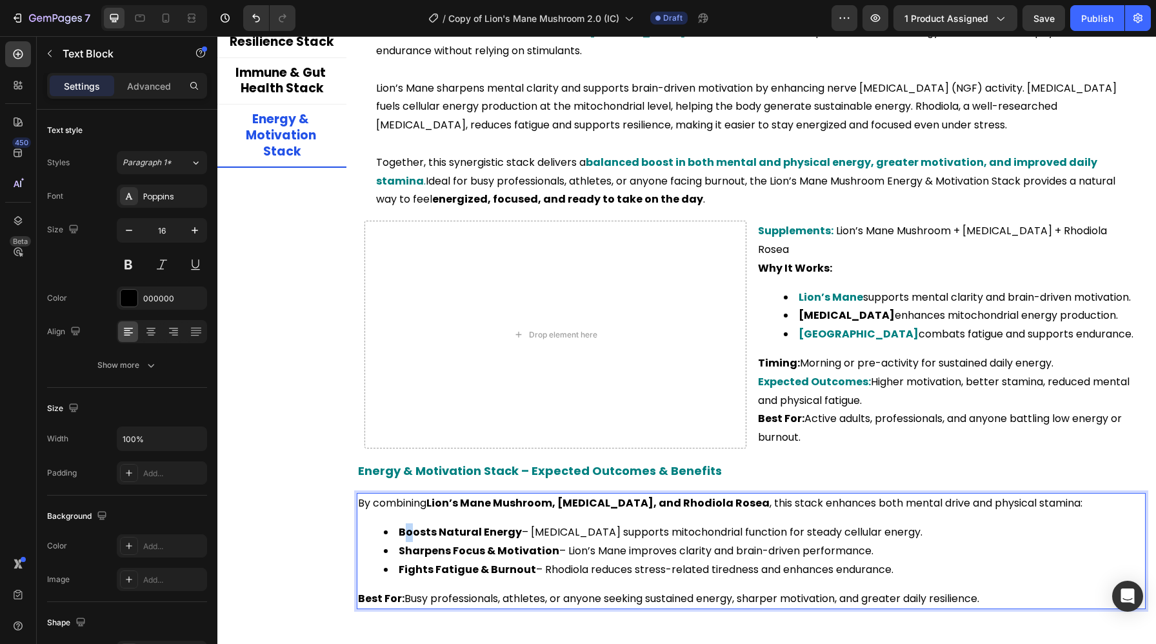
drag, startPoint x: 401, startPoint y: 515, endPoint x: 410, endPoint y: 516, distance: 9.1
click at [410, 524] on strong "Boosts Natural Energy" at bounding box center [460, 531] width 123 height 15
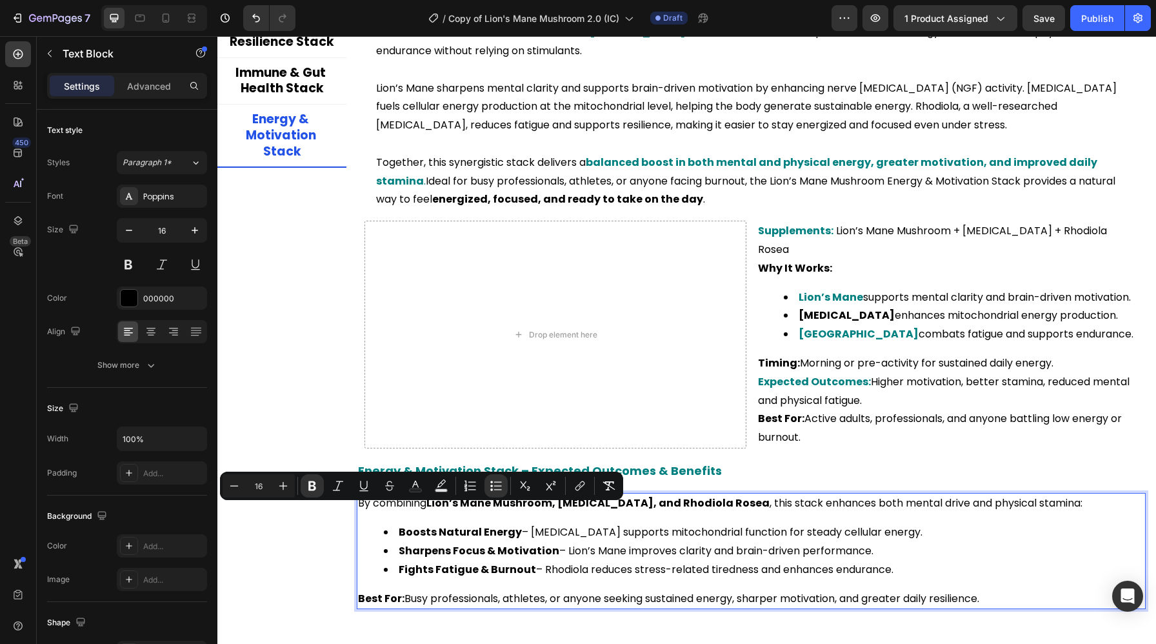
click at [517, 523] on li "Boosts Natural Energy – [MEDICAL_DATA] supports mitochondrial function for stea…" at bounding box center [764, 532] width 760 height 19
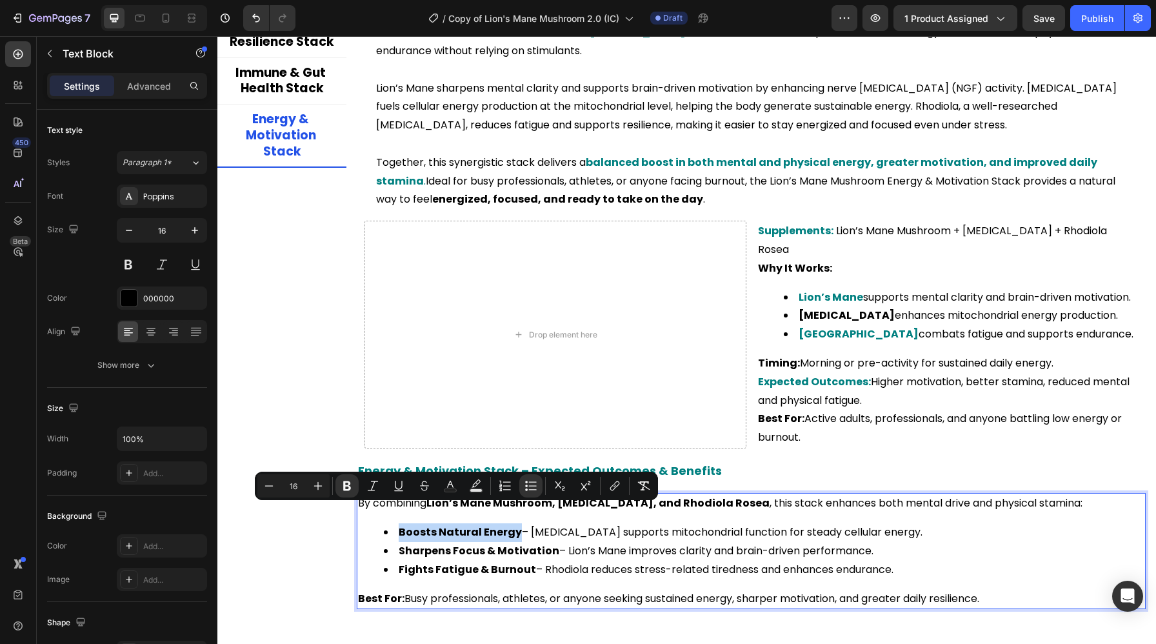
drag, startPoint x: 514, startPoint y: 514, endPoint x: 386, endPoint y: 515, distance: 127.7
click at [386, 523] on li "Boosts Natural Energy – [MEDICAL_DATA] supports mitochondrial function for stea…" at bounding box center [764, 532] width 760 height 19
click at [444, 486] on icon "Editor contextual toolbar" at bounding box center [450, 485] width 13 height 13
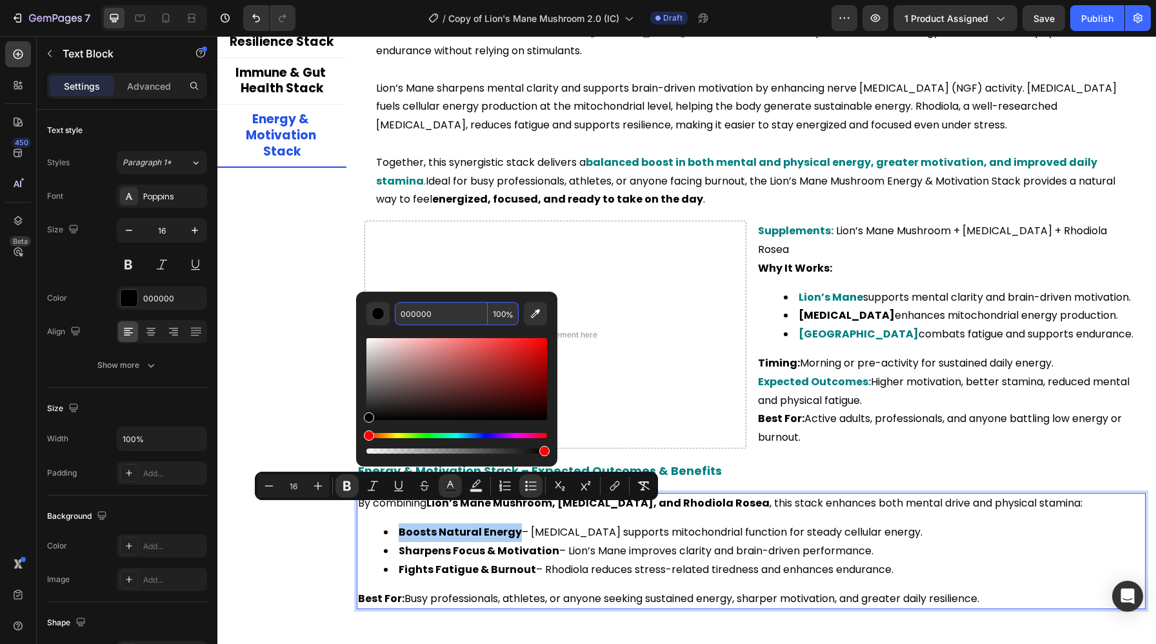
click at [435, 312] on input "000000" at bounding box center [441, 313] width 93 height 23
paste input "808"
type input "008080"
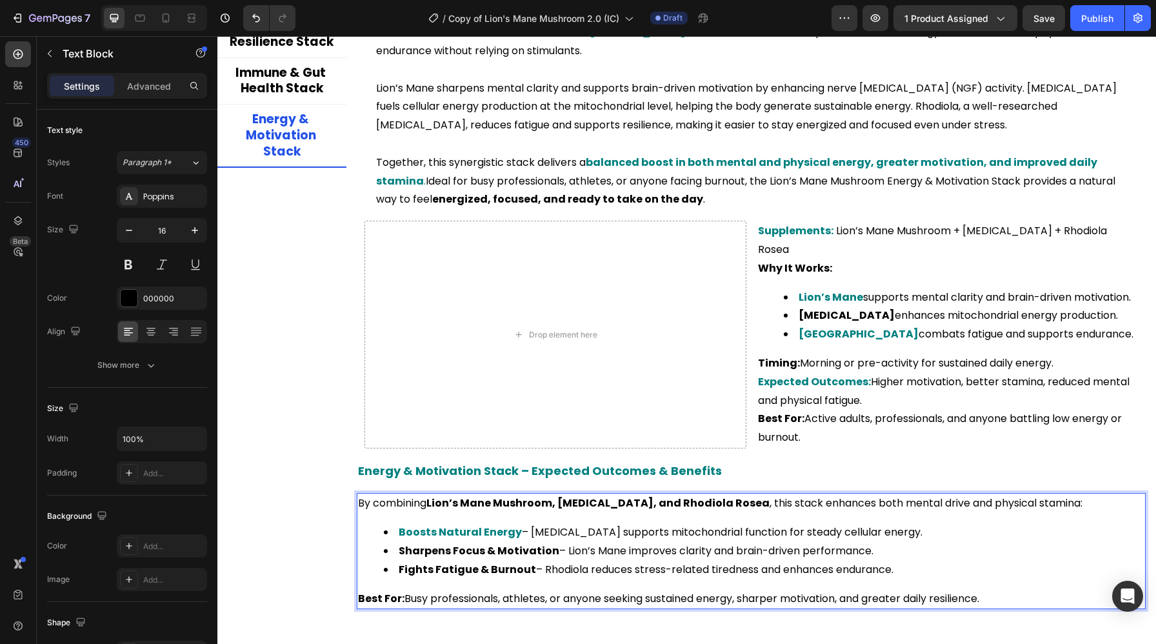
click at [468, 562] on strong "Fights Fatigue & Burnout" at bounding box center [467, 569] width 137 height 15
drag, startPoint x: 526, startPoint y: 550, endPoint x: 400, endPoint y: 554, distance: 126.4
click at [400, 562] on strong "Fights Fatigue & Burnout" at bounding box center [467, 569] width 137 height 15
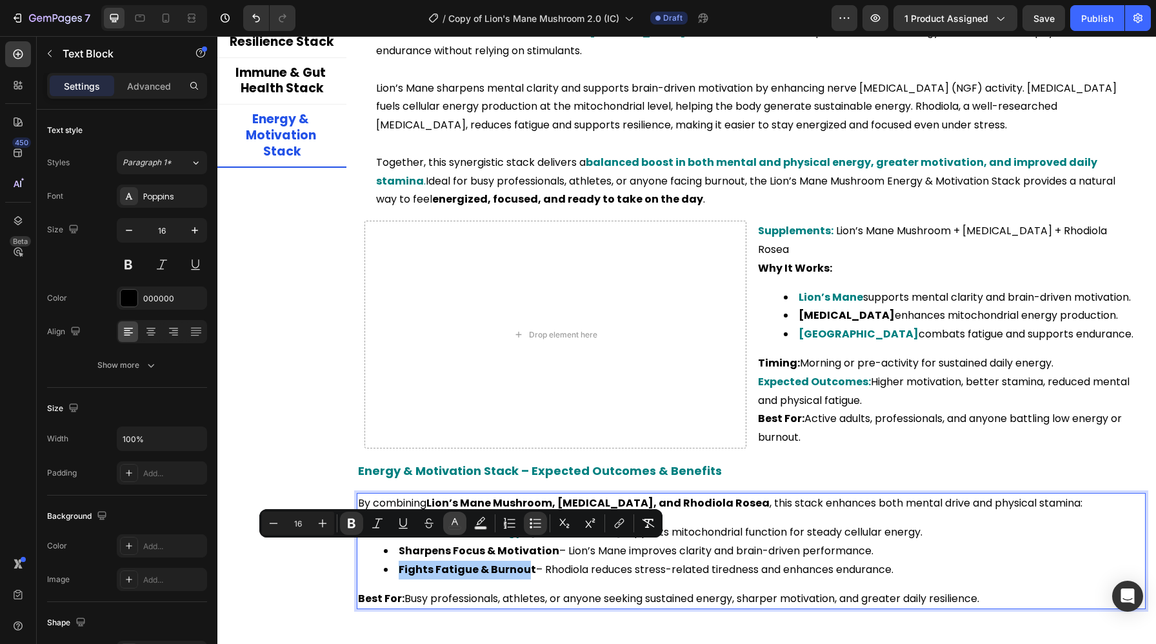
click at [457, 519] on icon "Editor contextual toolbar" at bounding box center [454, 523] width 13 height 13
type input "000000"
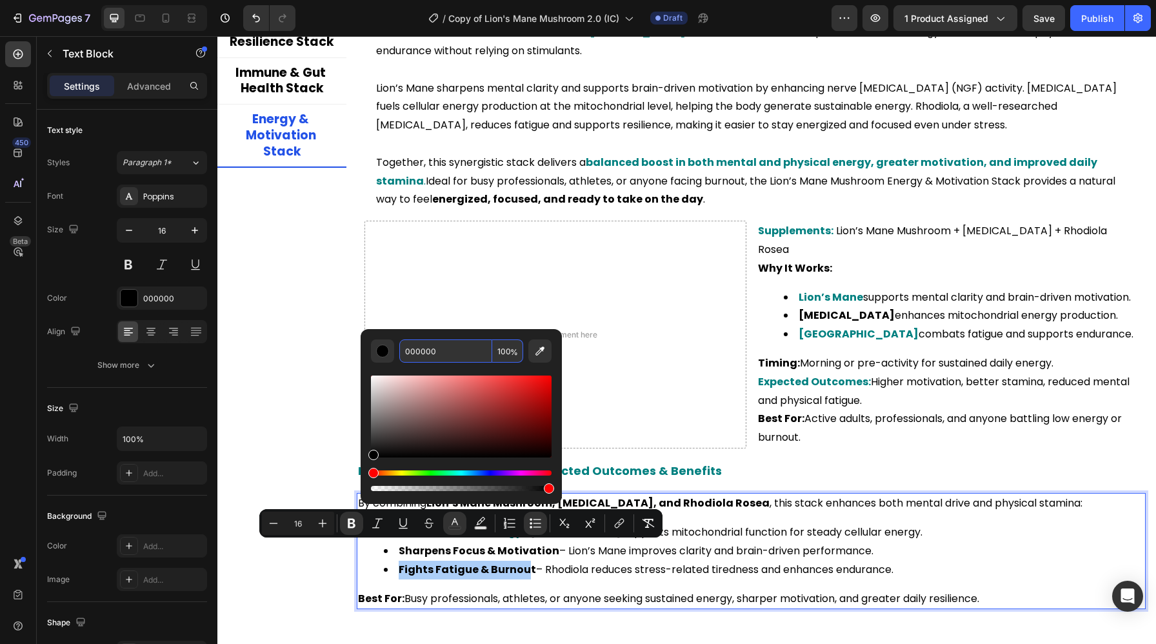
click at [461, 357] on input "000000" at bounding box center [445, 350] width 93 height 23
paste input "808"
type input "008080"
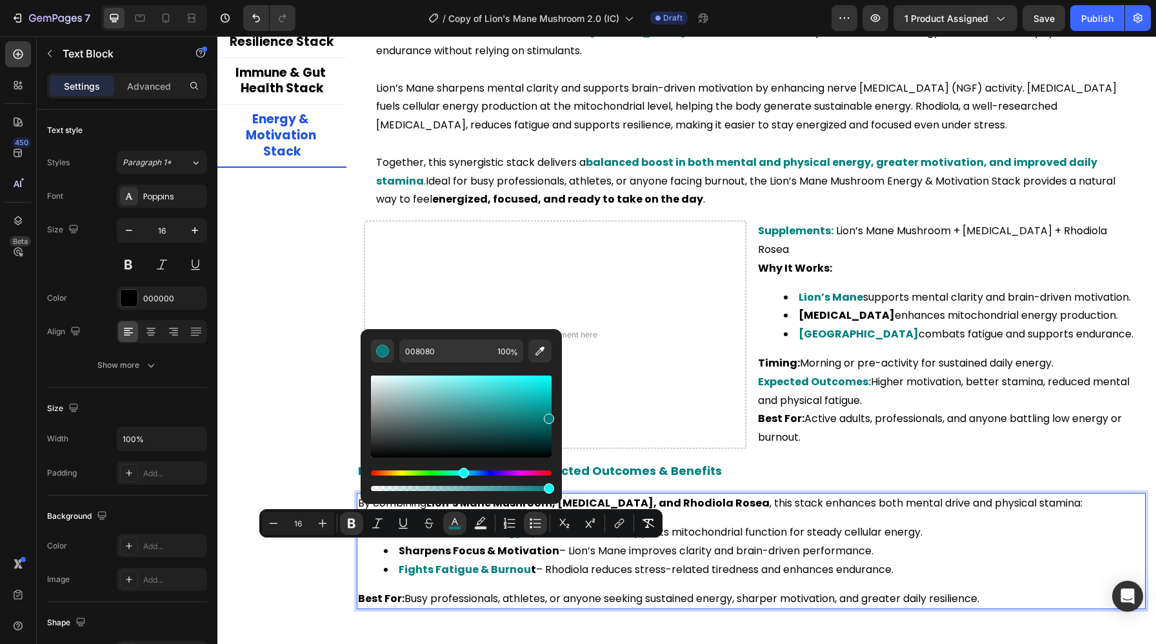
click at [385, 566] on div "By combining Lion’s Mane Mushroom, [MEDICAL_DATA], and Rhodiola Rosea , this st…" at bounding box center [751, 551] width 789 height 116
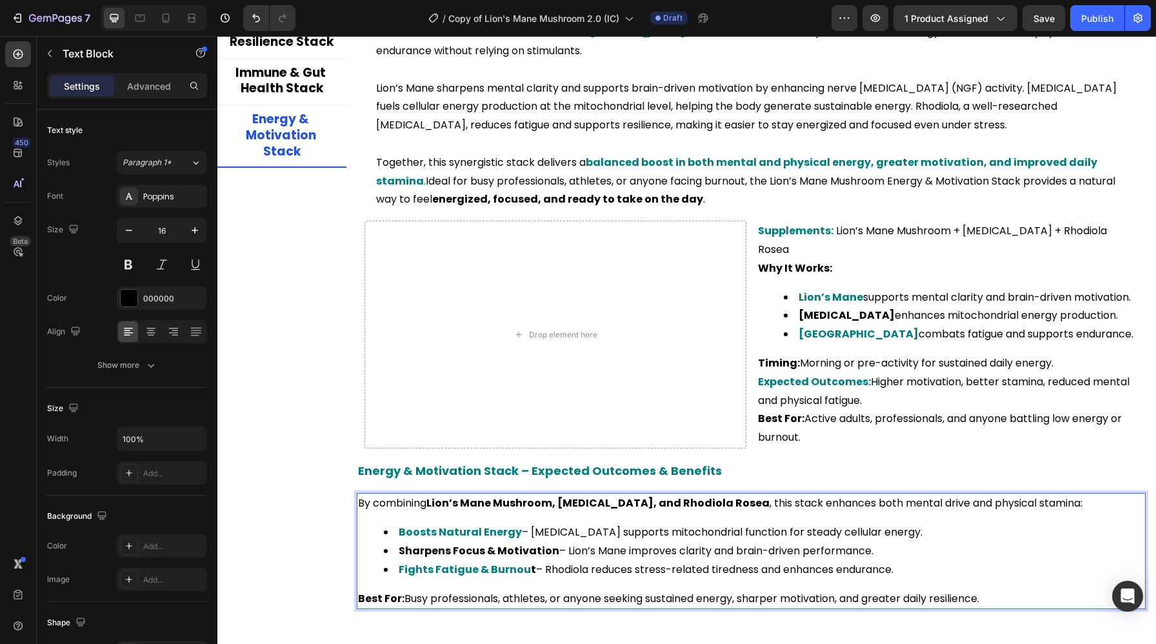
click at [419, 543] on strong "Sharpens Focus & Motivation" at bounding box center [479, 550] width 161 height 15
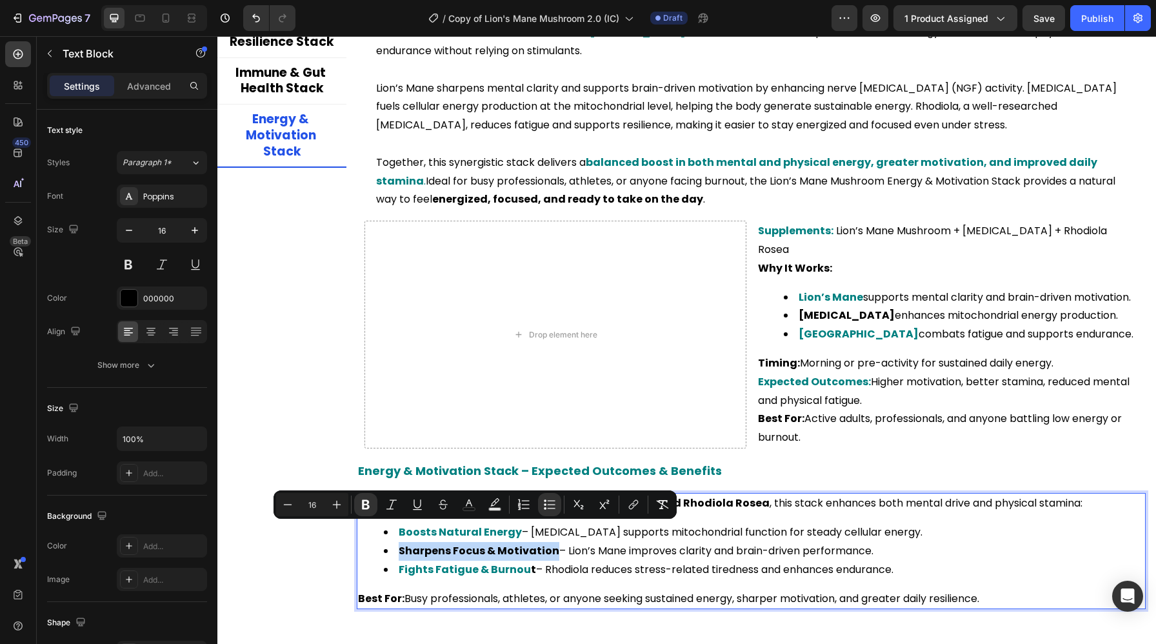
drag, startPoint x: 399, startPoint y: 531, endPoint x: 552, endPoint y: 538, distance: 153.6
click at [473, 506] on icon "Editor contextual toolbar" at bounding box center [468, 504] width 13 height 13
type input "000000"
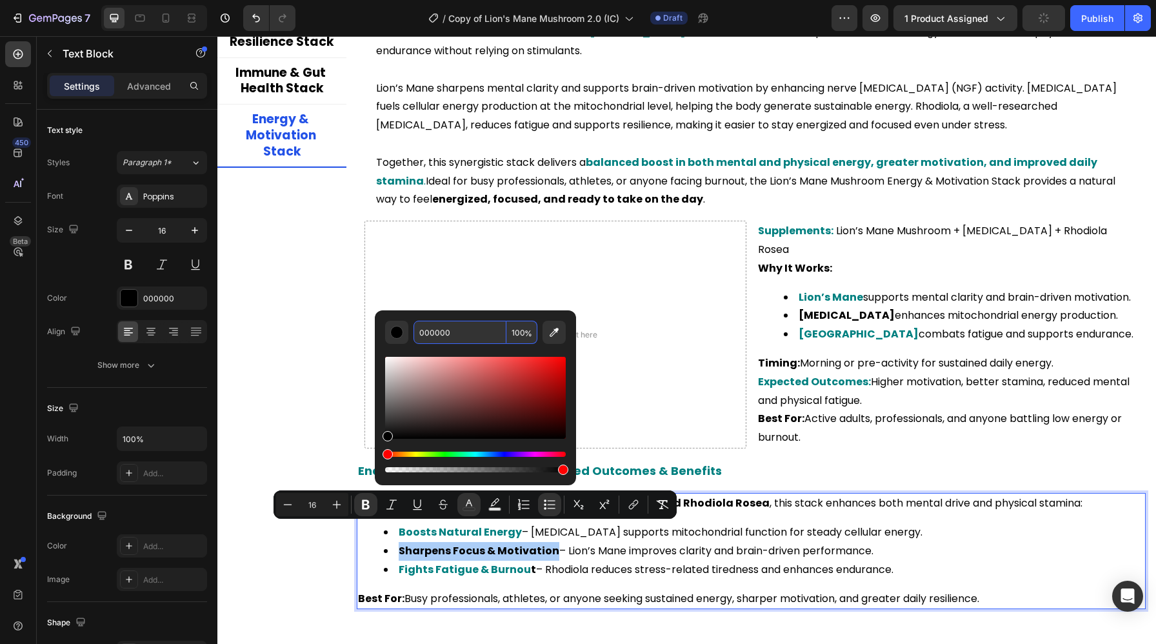
click at [452, 331] on input "000000" at bounding box center [459, 331] width 93 height 23
paste input "808"
type input "008080"
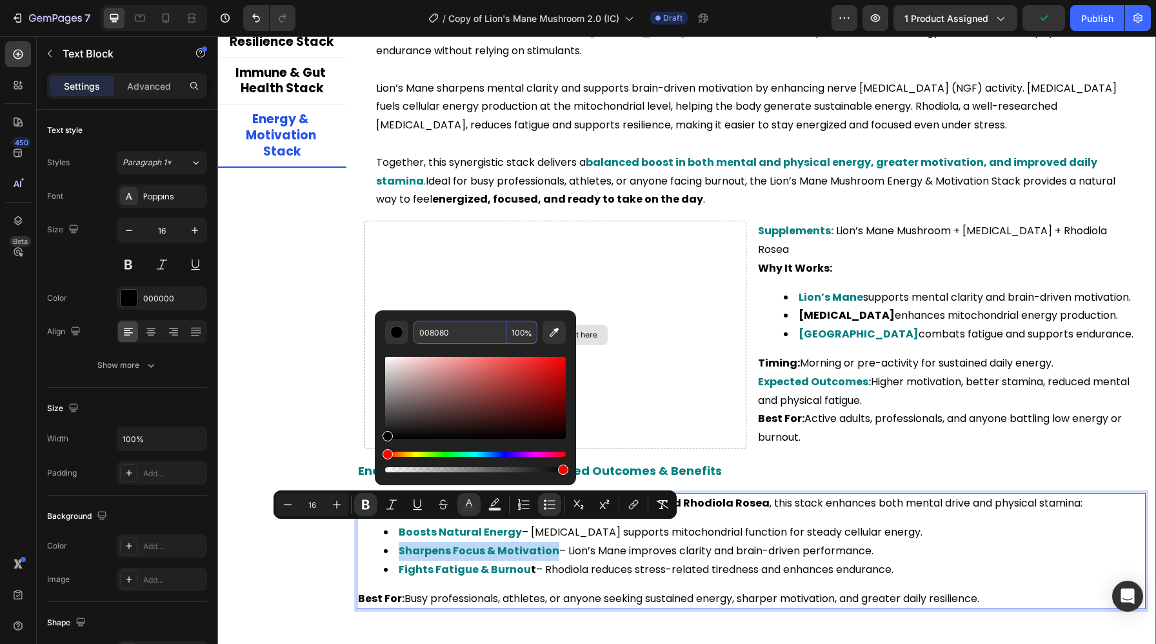
click at [708, 462] on span "Energy & Motivation Stack – Expected Outcomes & Benefits" at bounding box center [540, 470] width 364 height 16
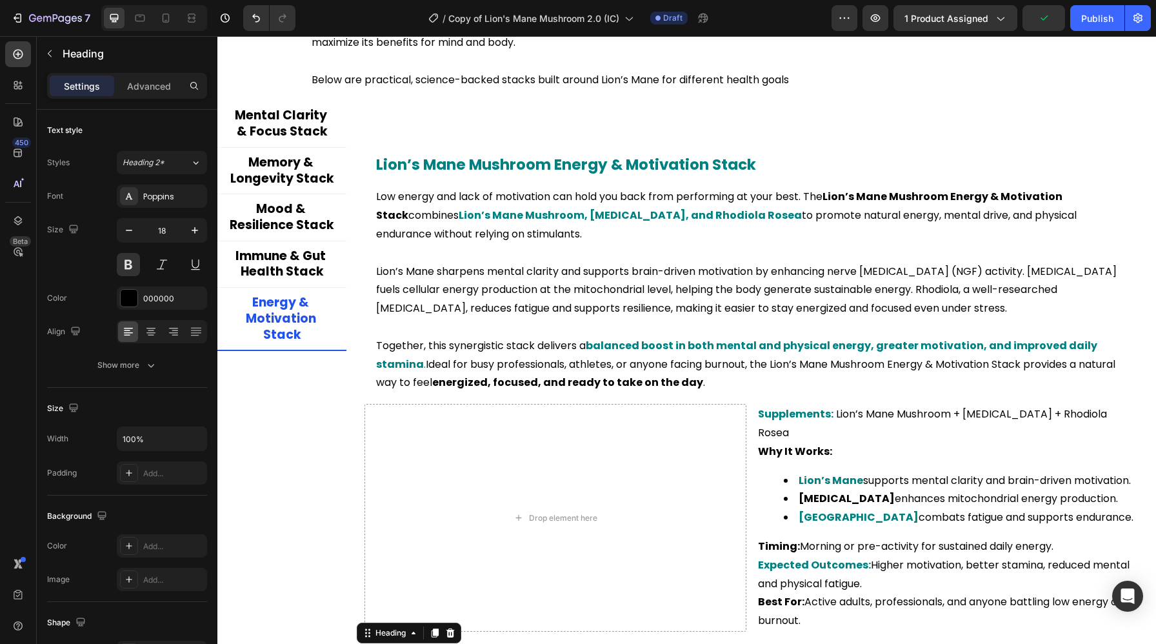
scroll to position [2361, 0]
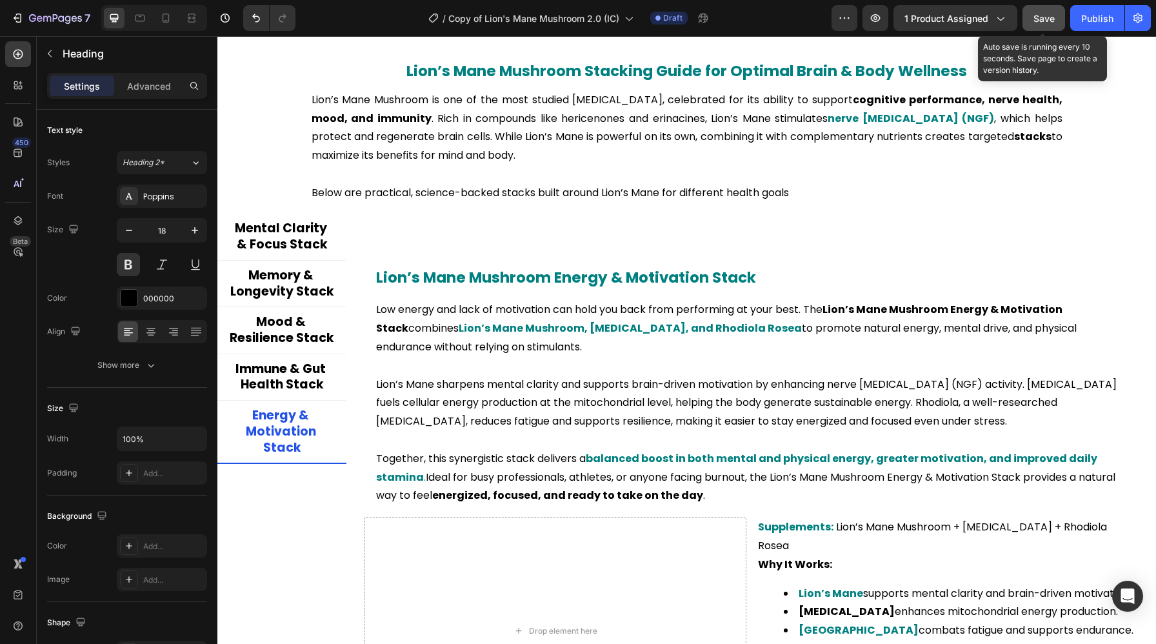
click at [1056, 12] on button "Save" at bounding box center [1043, 18] width 43 height 26
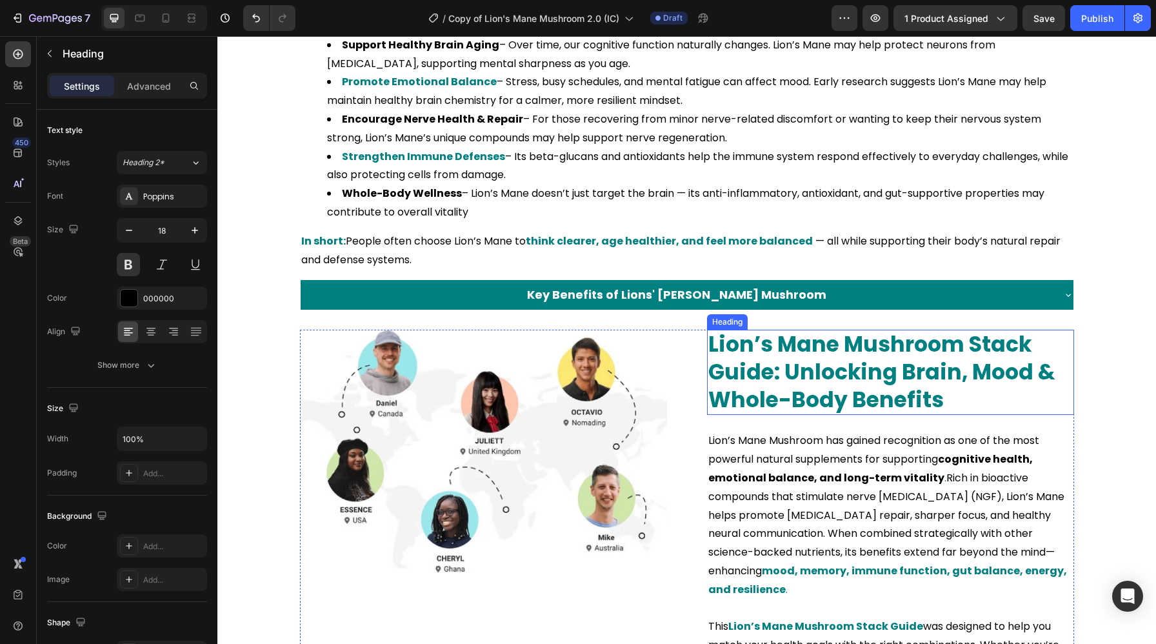
scroll to position [1519, 0]
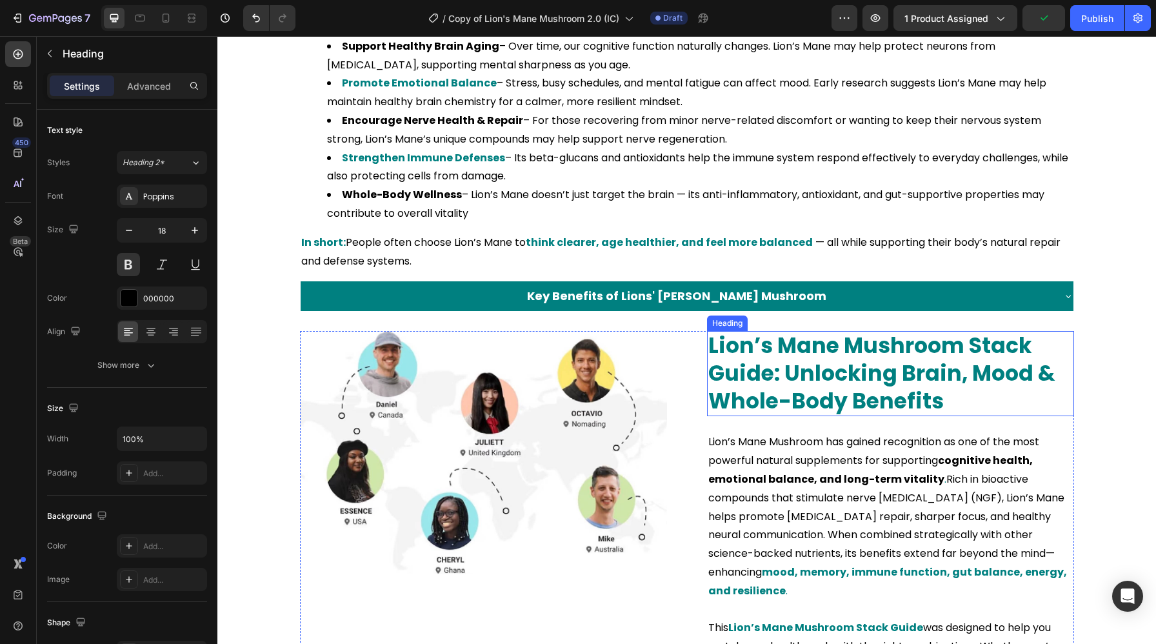
click at [927, 380] on h2 "Lion’s Mane Mushroom Stack Guide: Unlocking Brain, Mood & Whole-Body Benefits" at bounding box center [890, 374] width 367 height 86
click at [858, 380] on h2 "Lion’s Mane Mushroom Stack Guide: Unlocking Brain, Mood & Whole-Body Benefits" at bounding box center [890, 374] width 367 height 86
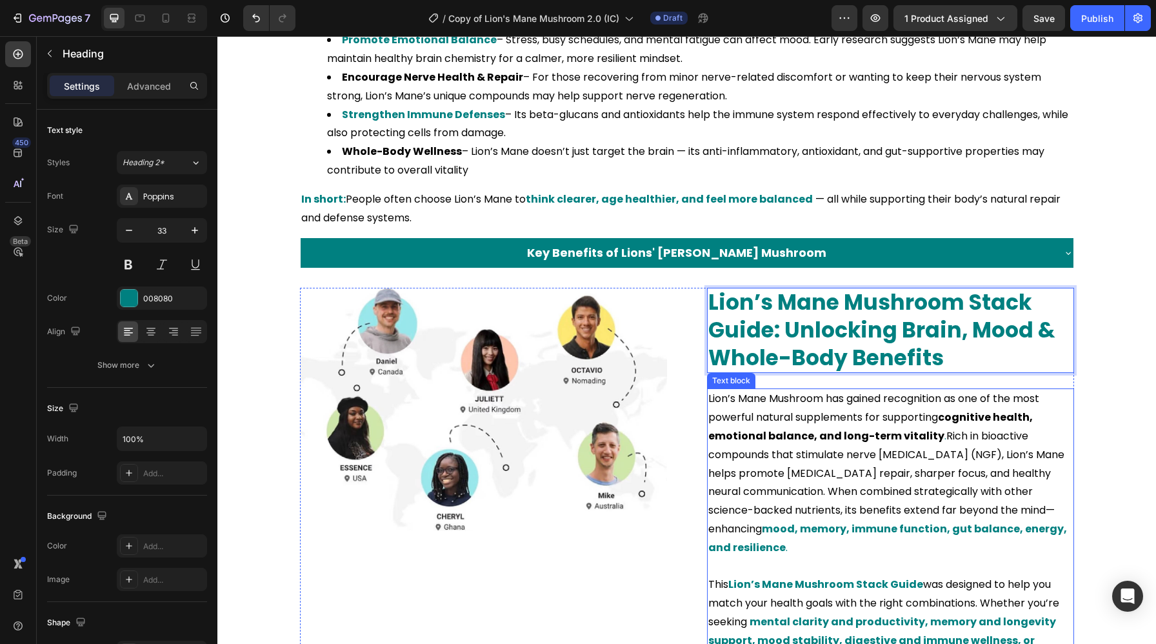
scroll to position [1611, 0]
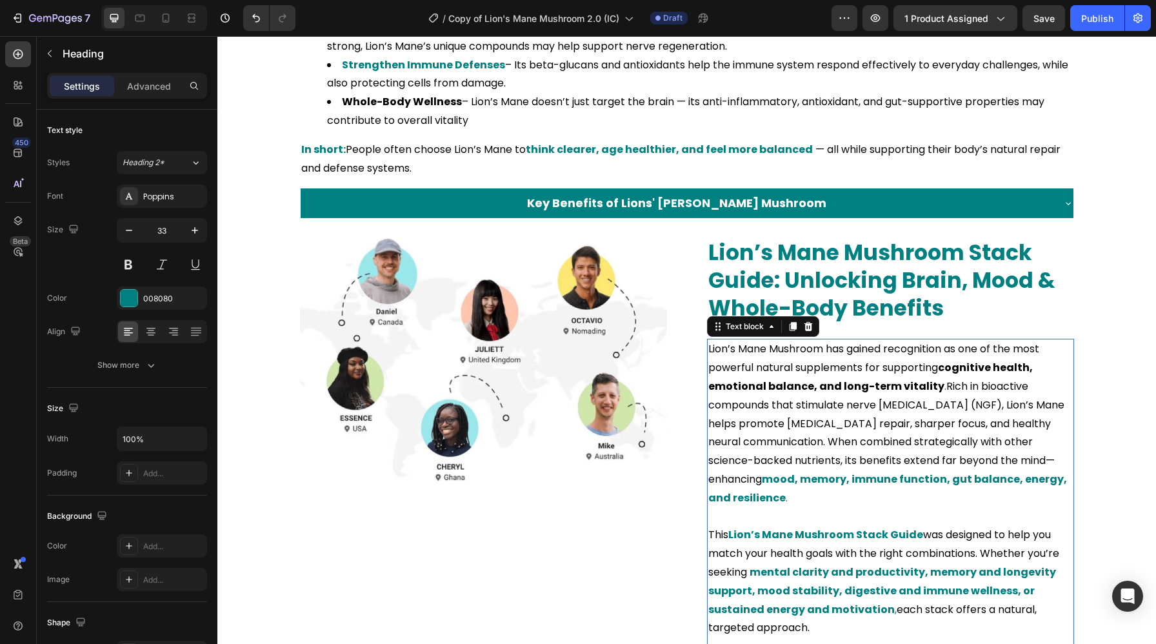
click at [894, 373] on p "Lion’s Mane Mushroom has gained recognition as one of the most powerful natural…" at bounding box center [890, 423] width 364 height 167
click at [936, 368] on p "Lion’s Mane Mushroom has gained recognition as one of the most powerful natural…" at bounding box center [890, 423] width 364 height 167
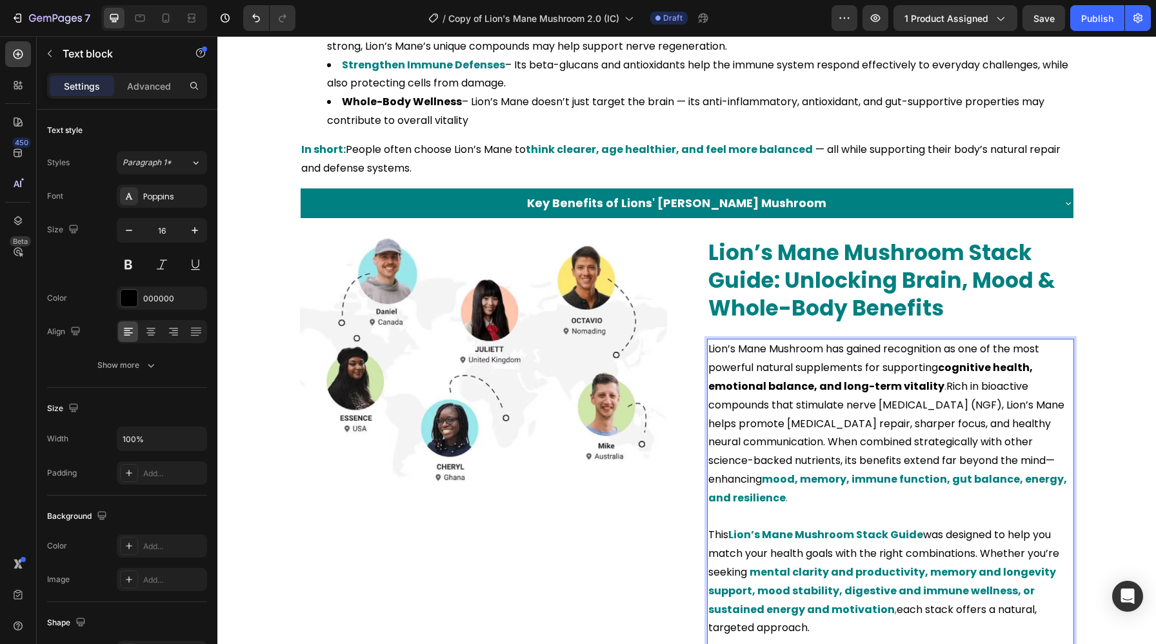
click at [947, 369] on strong "cognitive health, emotional balance, and long-term vitality" at bounding box center [870, 377] width 324 height 34
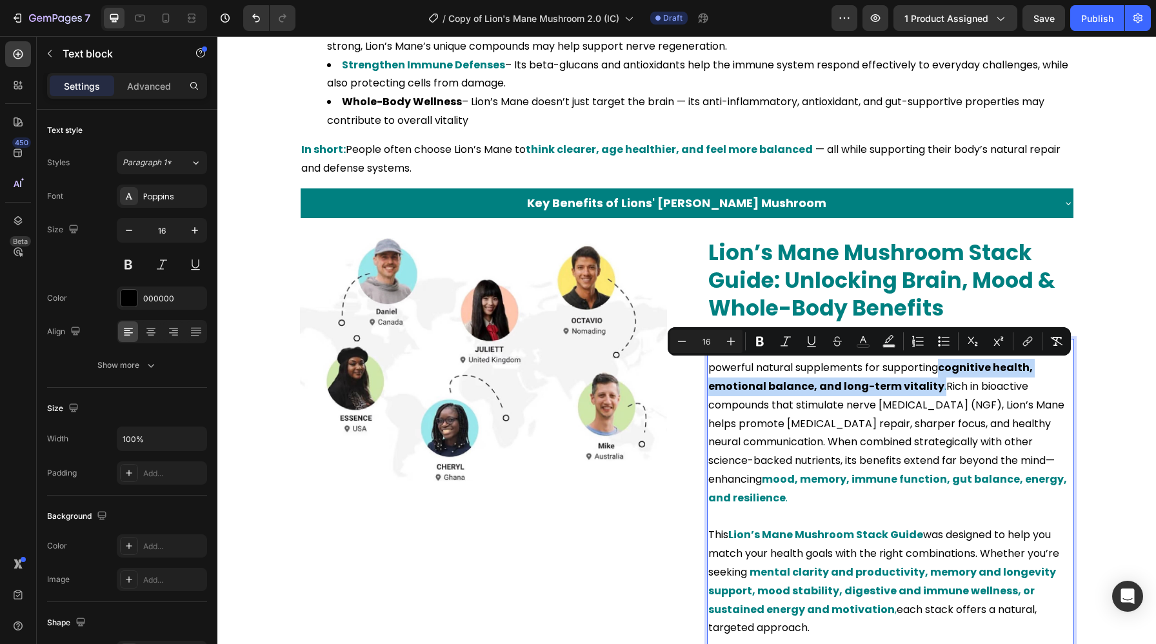
drag, startPoint x: 940, startPoint y: 369, endPoint x: 933, endPoint y: 390, distance: 21.6
click at [933, 390] on p "Lion’s Mane Mushroom has gained recognition as one of the most powerful natural…" at bounding box center [890, 423] width 364 height 167
copy p "cognitive health, emotional balance, and long-term vitality ."
click at [876, 396] on p "Lion’s Mane Mushroom has gained recognition as one of the most powerful natural…" at bounding box center [890, 423] width 364 height 167
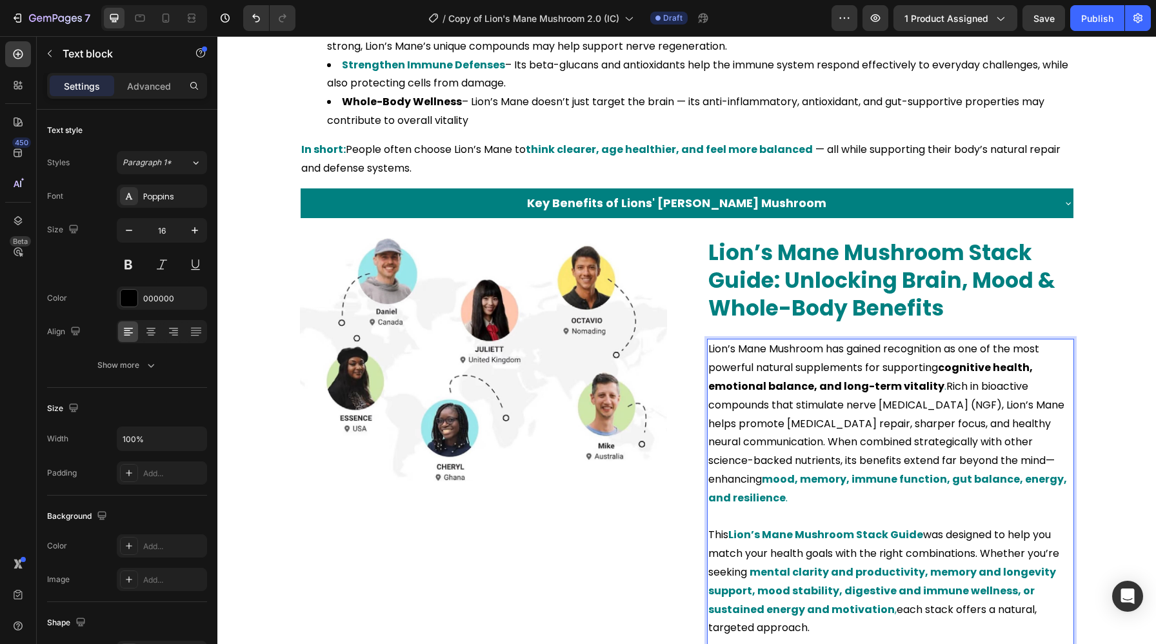
click at [803, 643] on p "Rich Text Editor. Editing area: main" at bounding box center [890, 646] width 364 height 19
drag, startPoint x: 932, startPoint y: 388, endPoint x: 949, endPoint y: 369, distance: 25.6
click at [949, 369] on p "Lion’s Mane Mushroom has gained recognition as one of the most powerful natural…" at bounding box center [890, 423] width 364 height 167
click at [947, 369] on strong "cognitive health, emotional balance, and long-term vitality" at bounding box center [870, 377] width 324 height 34
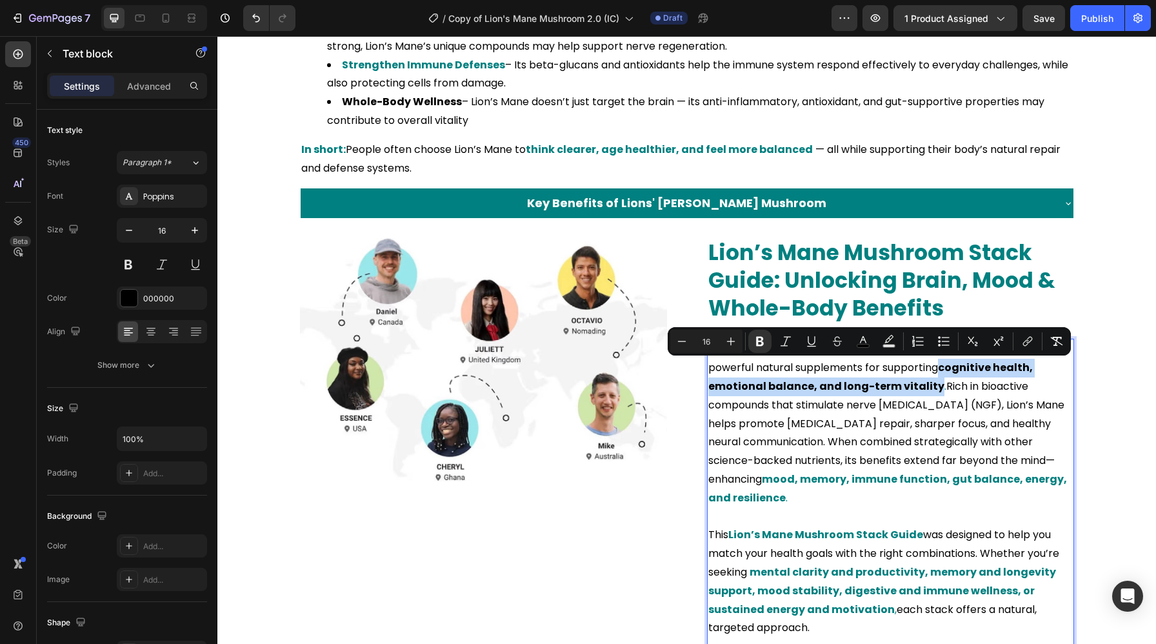
drag, startPoint x: 943, startPoint y: 369, endPoint x: 932, endPoint y: 388, distance: 21.4
click at [932, 388] on p "Lion’s Mane Mushroom has gained recognition as one of the most powerful natural…" at bounding box center [890, 423] width 364 height 167
copy strong "cognitive health, emotional balance, and long-term vitality"
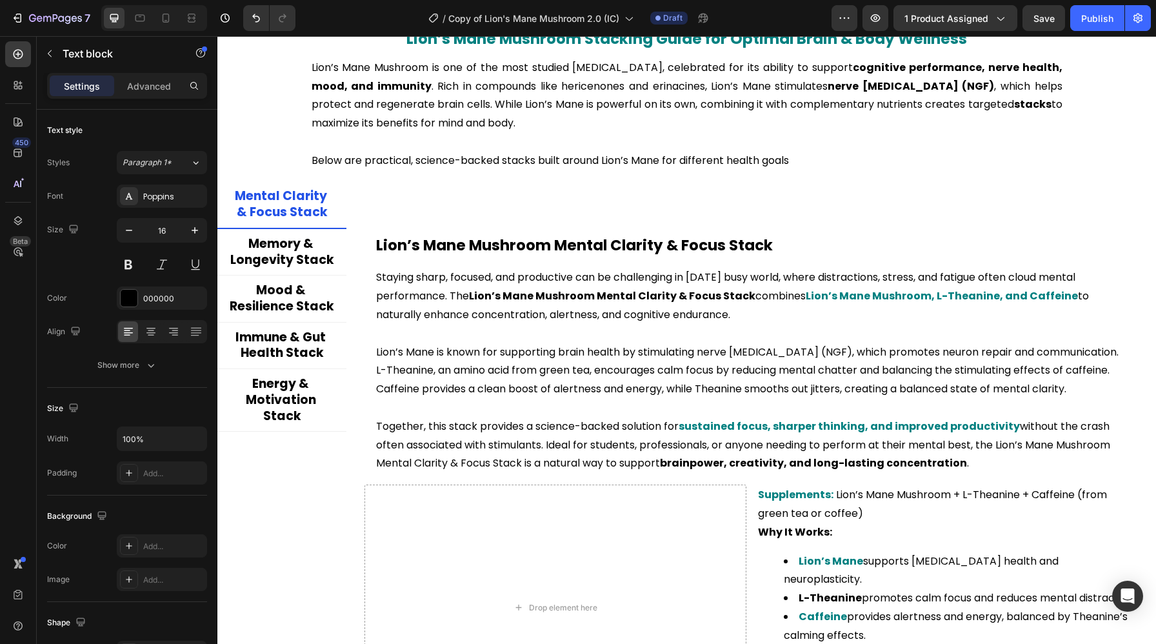
scroll to position [2399, 0]
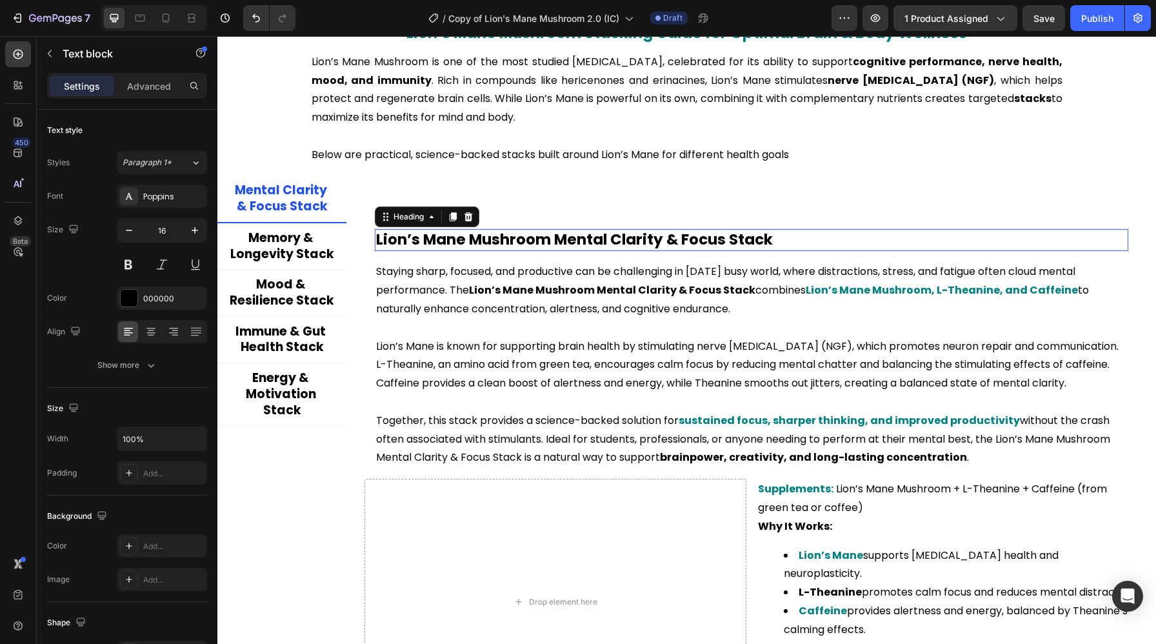
click at [561, 235] on h2 "Lion’s Mane Mushroom Mental Clarity & Focus Stack" at bounding box center [751, 240] width 753 height 22
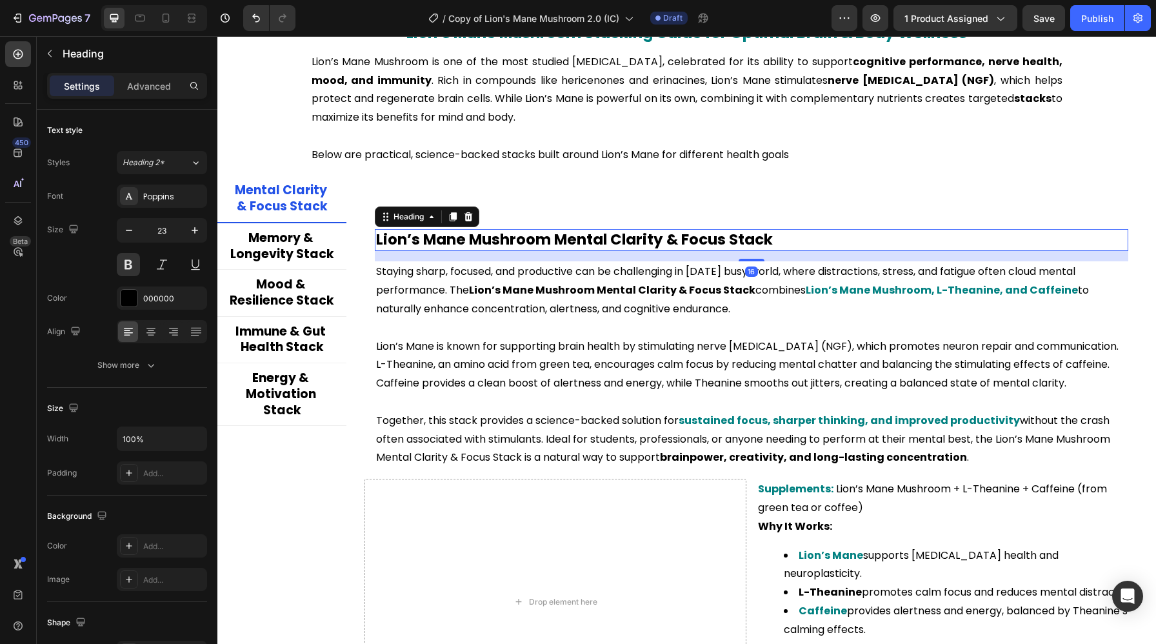
click at [557, 237] on h2 "Lion’s Mane Mushroom Mental Clarity & Focus Stack" at bounding box center [751, 240] width 753 height 22
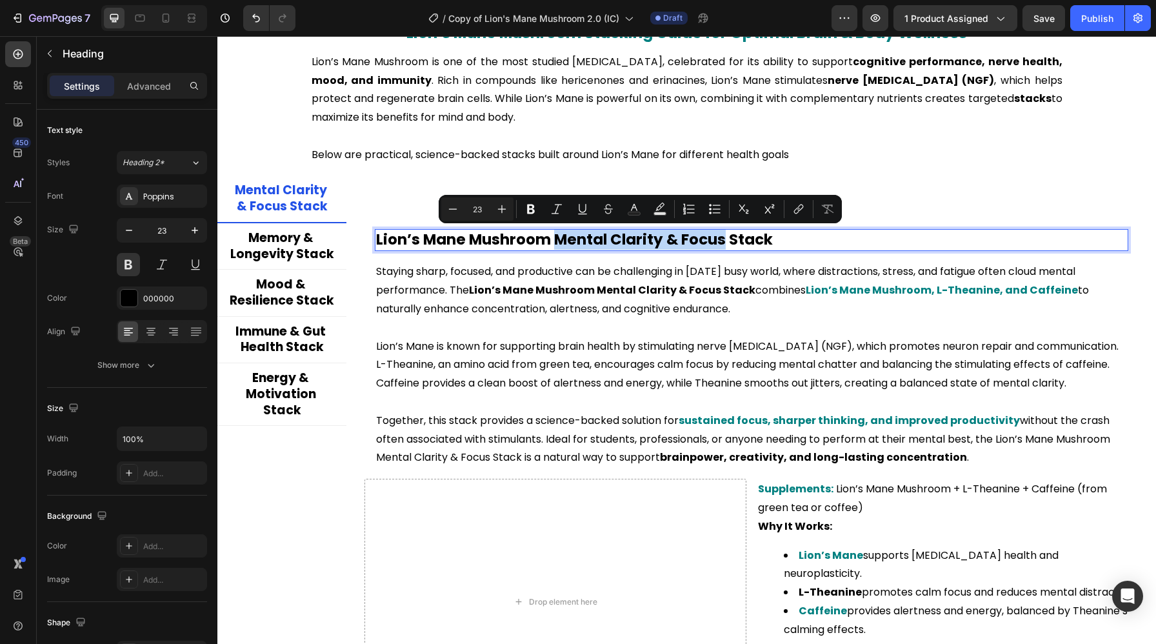
drag, startPoint x: 557, startPoint y: 237, endPoint x: 724, endPoint y: 244, distance: 167.2
click at [724, 244] on p "Lion’s Mane Mushroom Mental Clarity & Focus Stack" at bounding box center [751, 239] width 751 height 19
copy p "Mental Clarity & Focus"
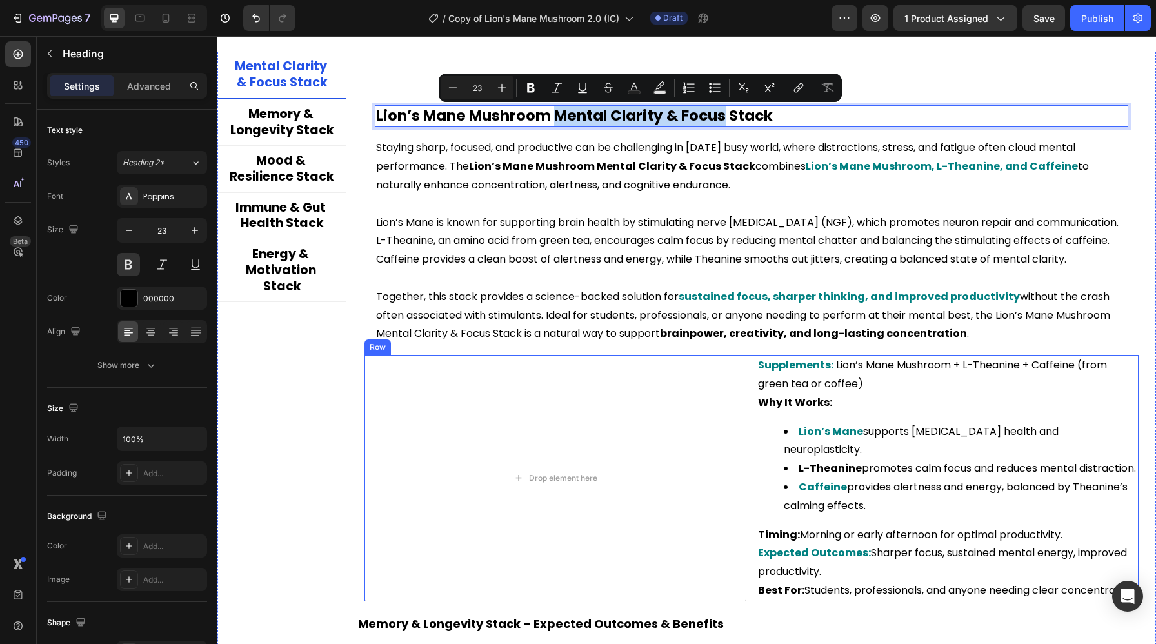
scroll to position [2520, 0]
